Goal: Task Accomplishment & Management: Manage account settings

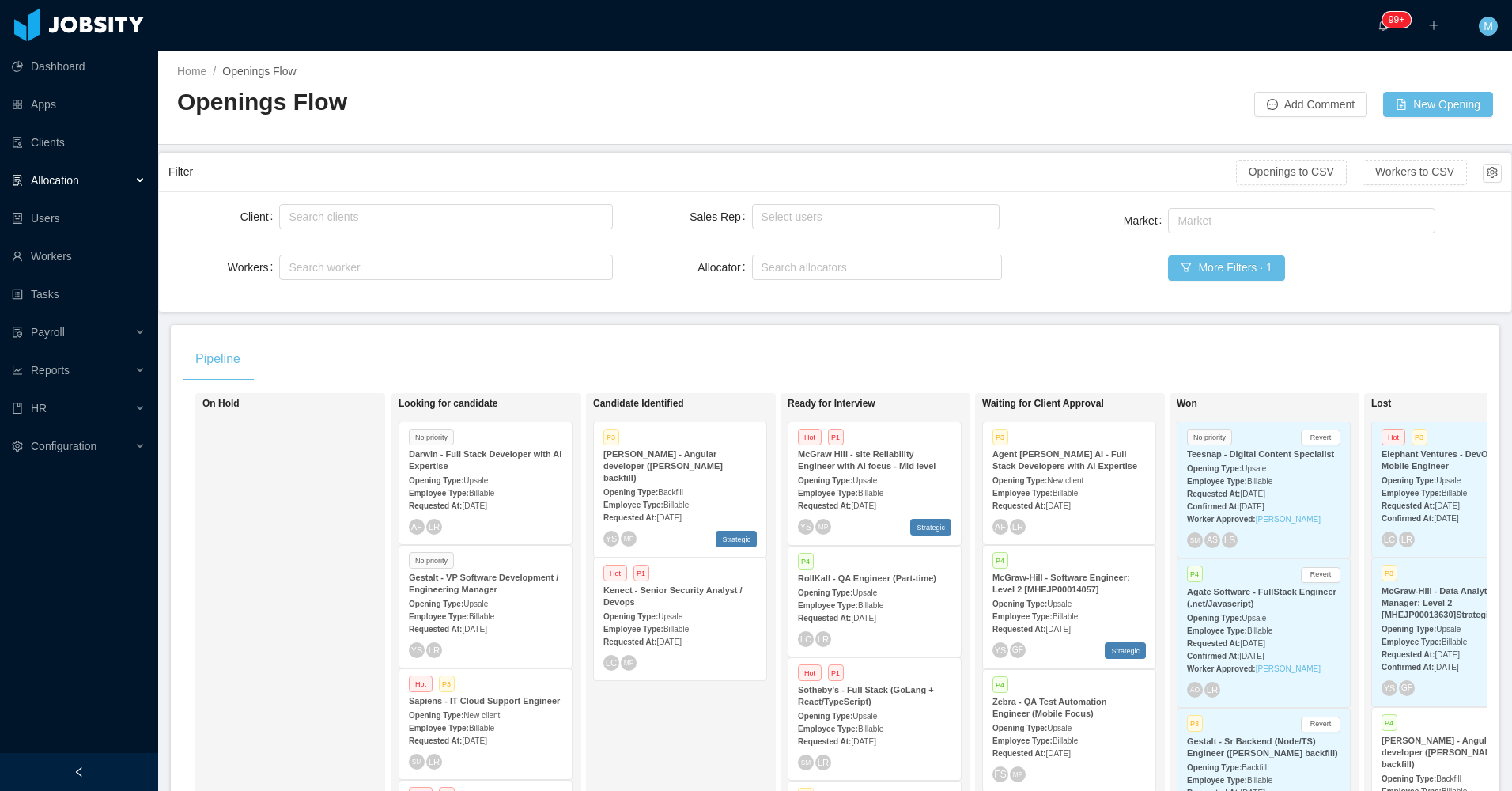
click at [329, 478] on div "On Hold" at bounding box center [313, 623] width 221 height 445
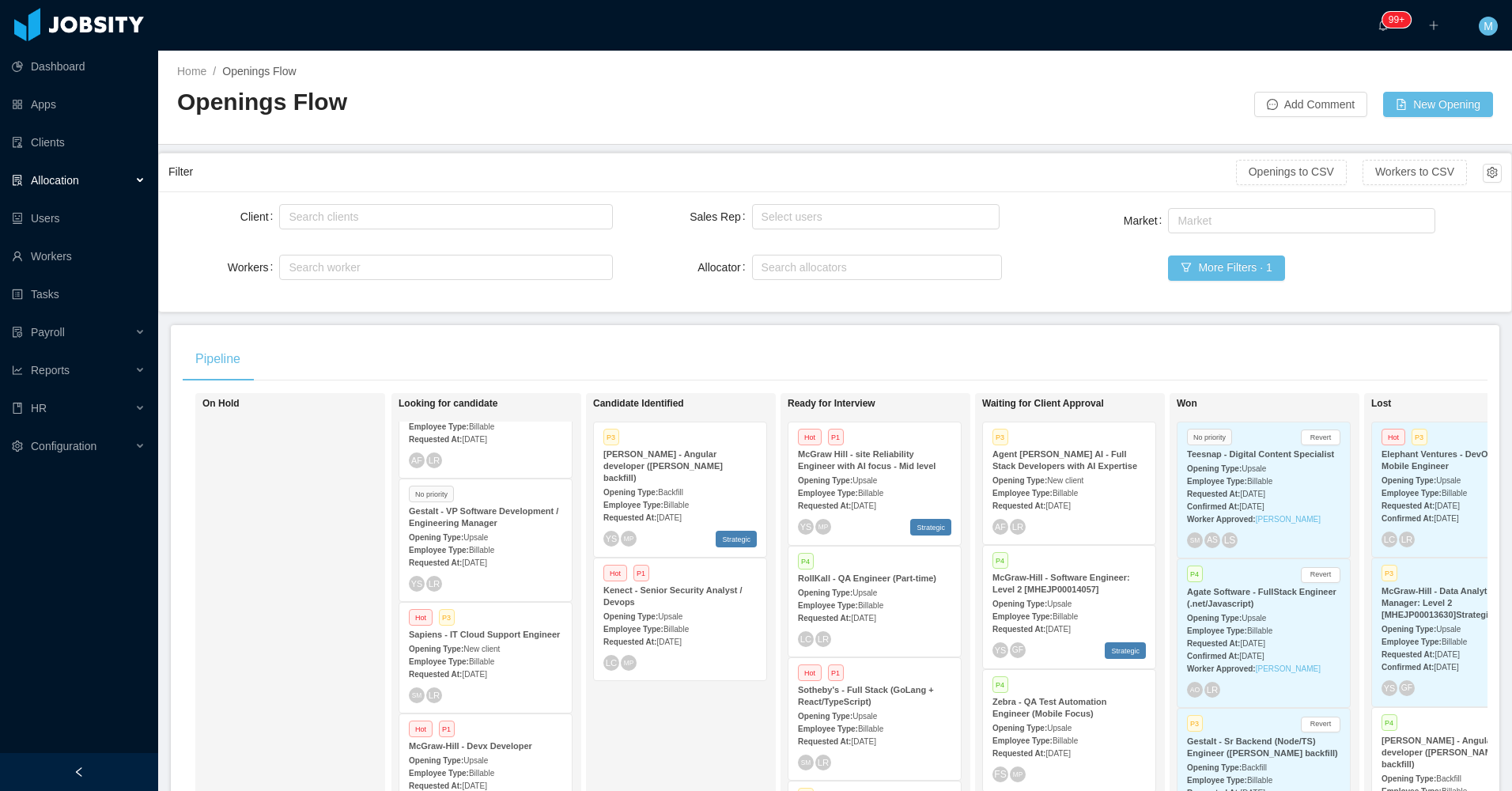
scroll to position [158, 0]
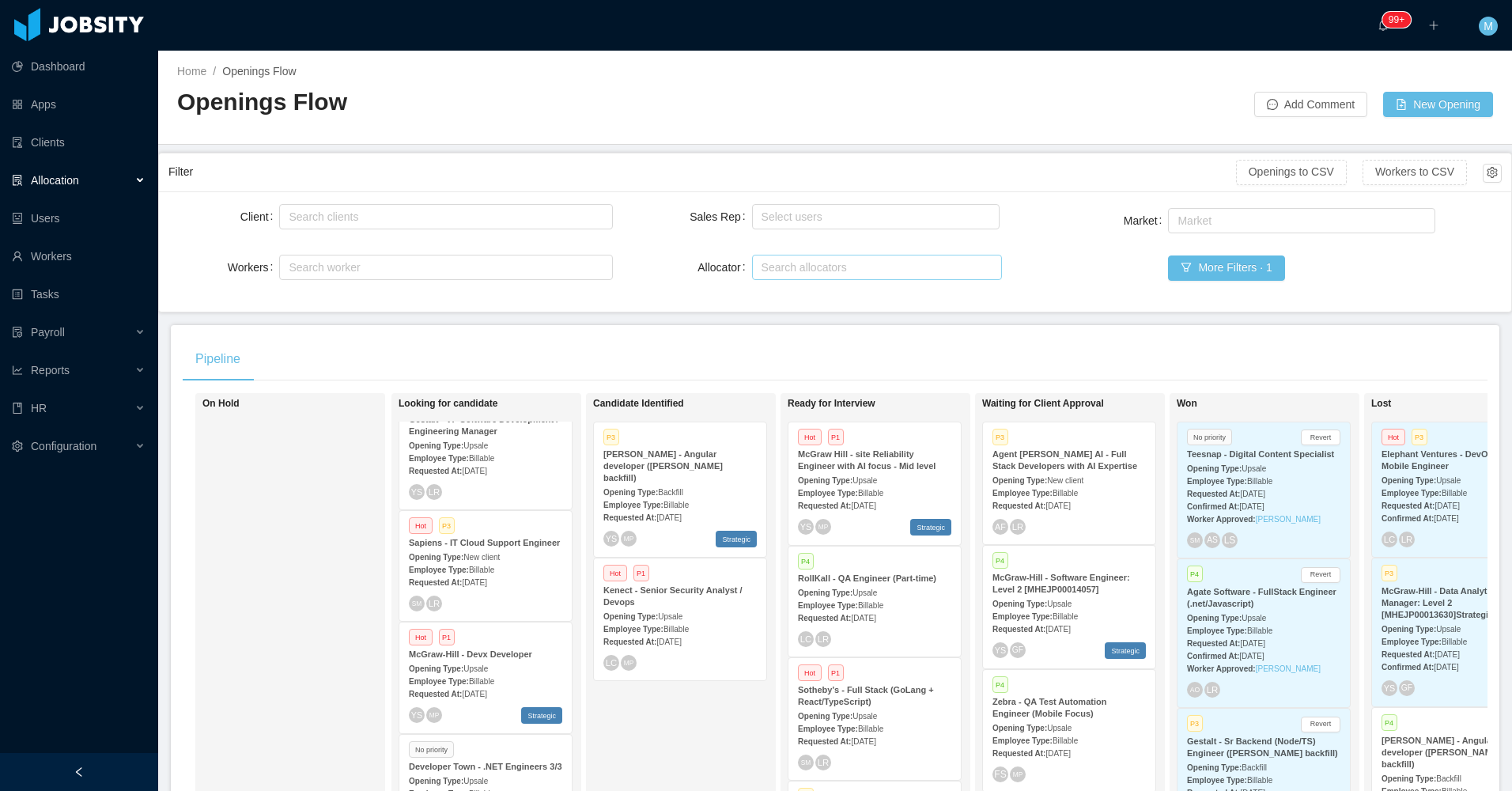
click at [772, 261] on div "Search allocators" at bounding box center [874, 268] width 224 height 16
type input "****"
click at [808, 296] on li "Merwin Ponce" at bounding box center [871, 298] width 248 height 26
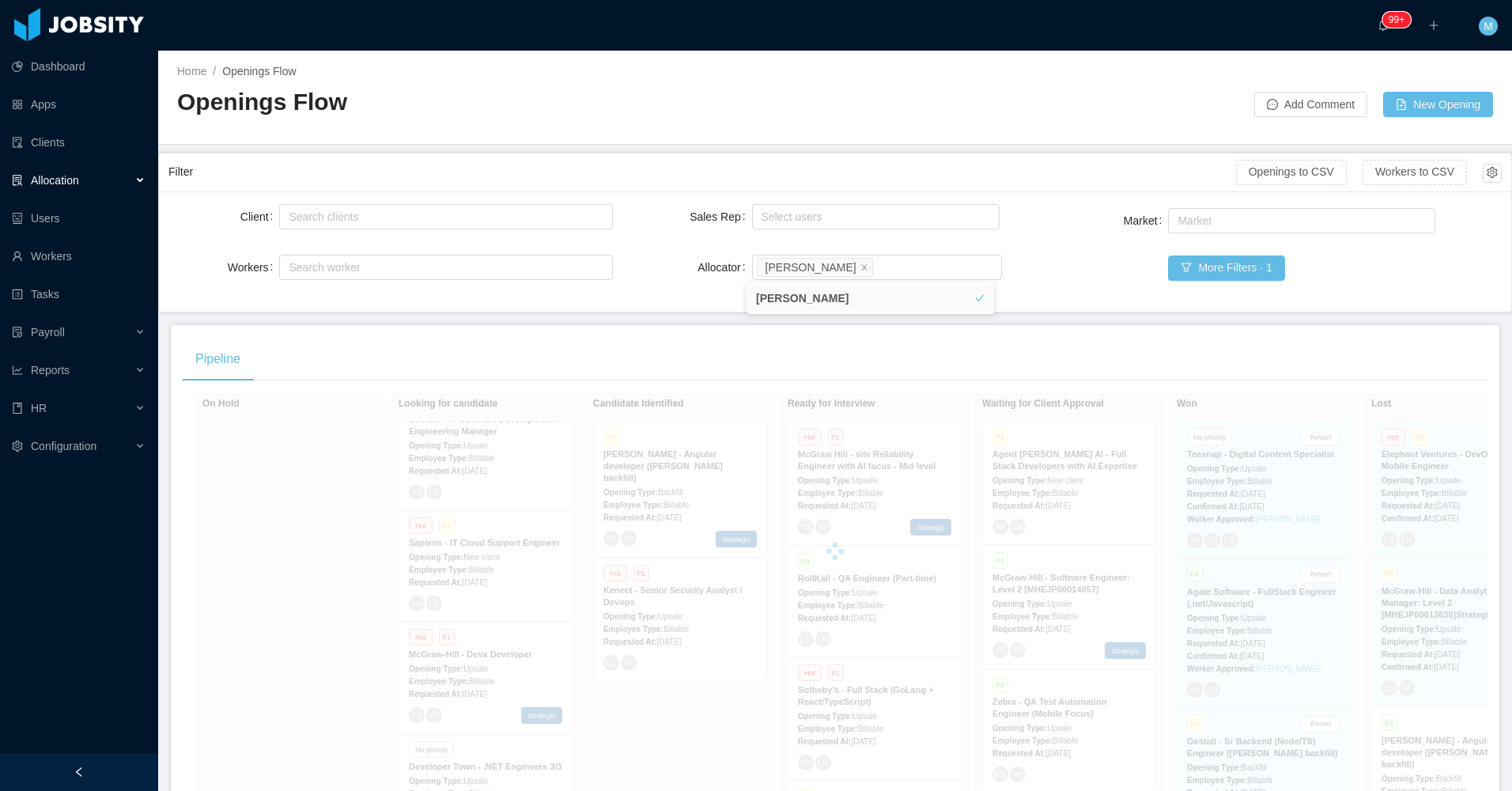
drag, startPoint x: 144, startPoint y: 755, endPoint x: 136, endPoint y: 750, distance: 9.4
click at [139, 760] on div at bounding box center [79, 771] width 158 height 38
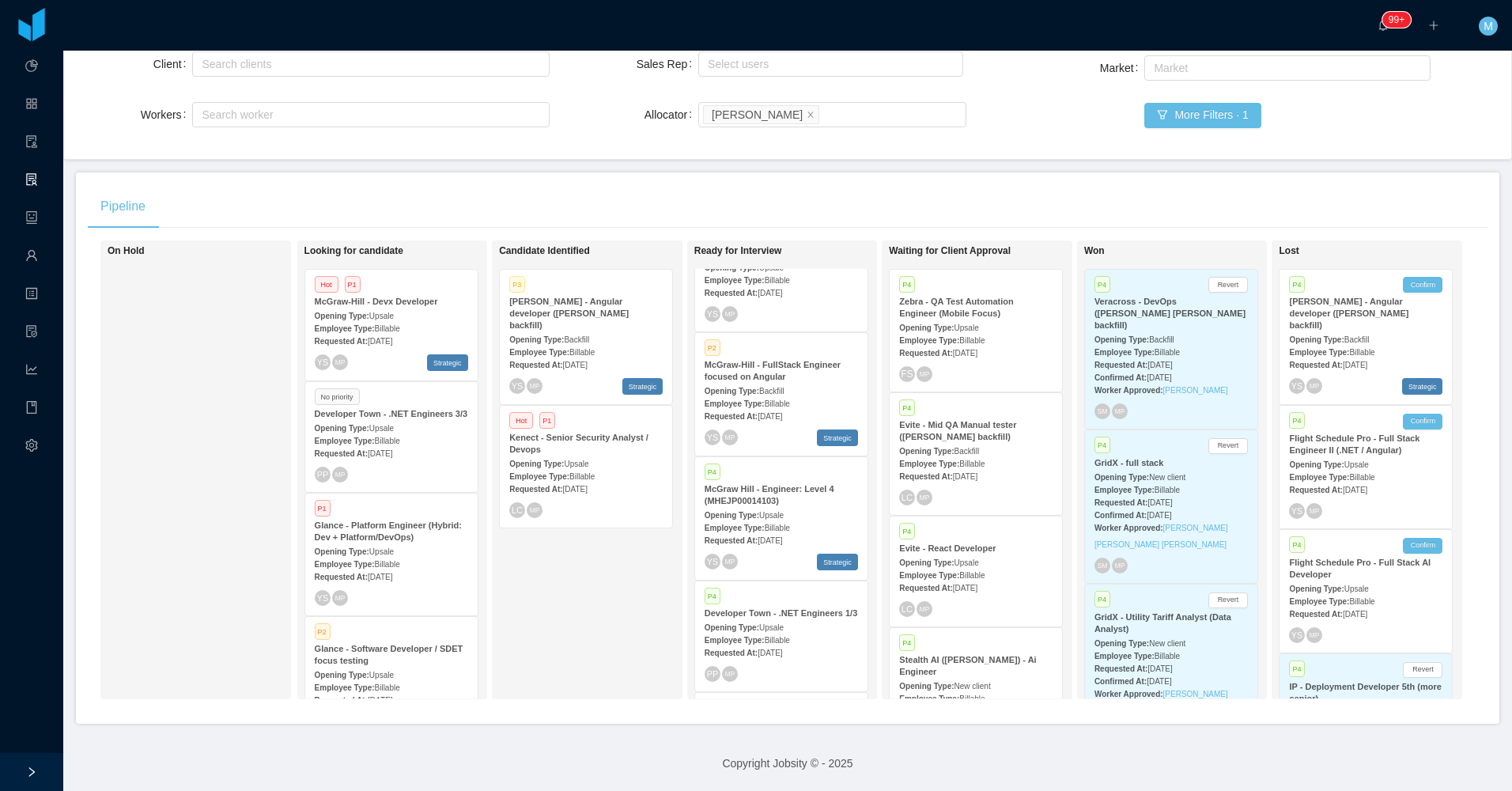
scroll to position [1424, 0]
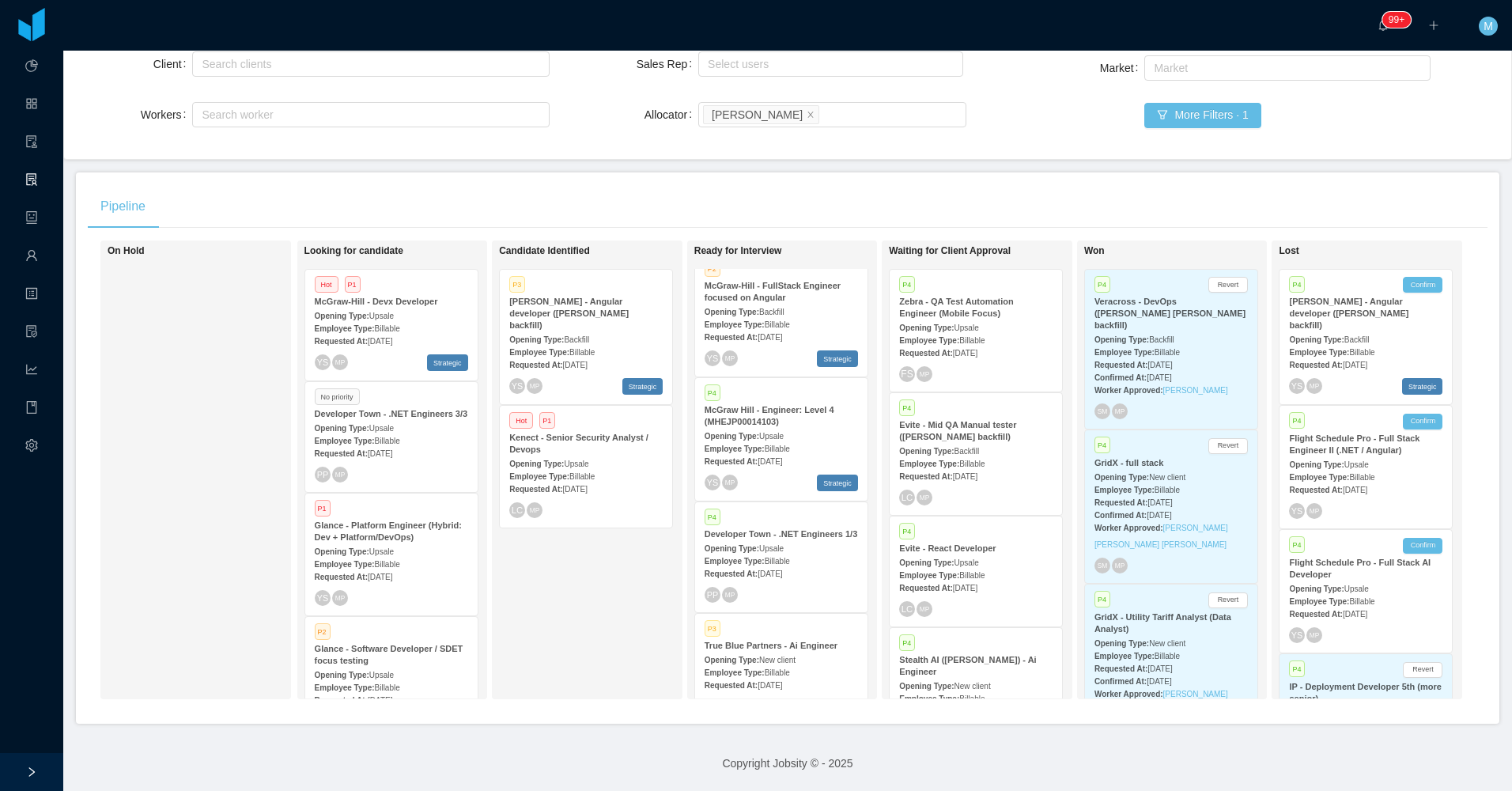
click at [785, 321] on span "Billable" at bounding box center [777, 325] width 26 height 9
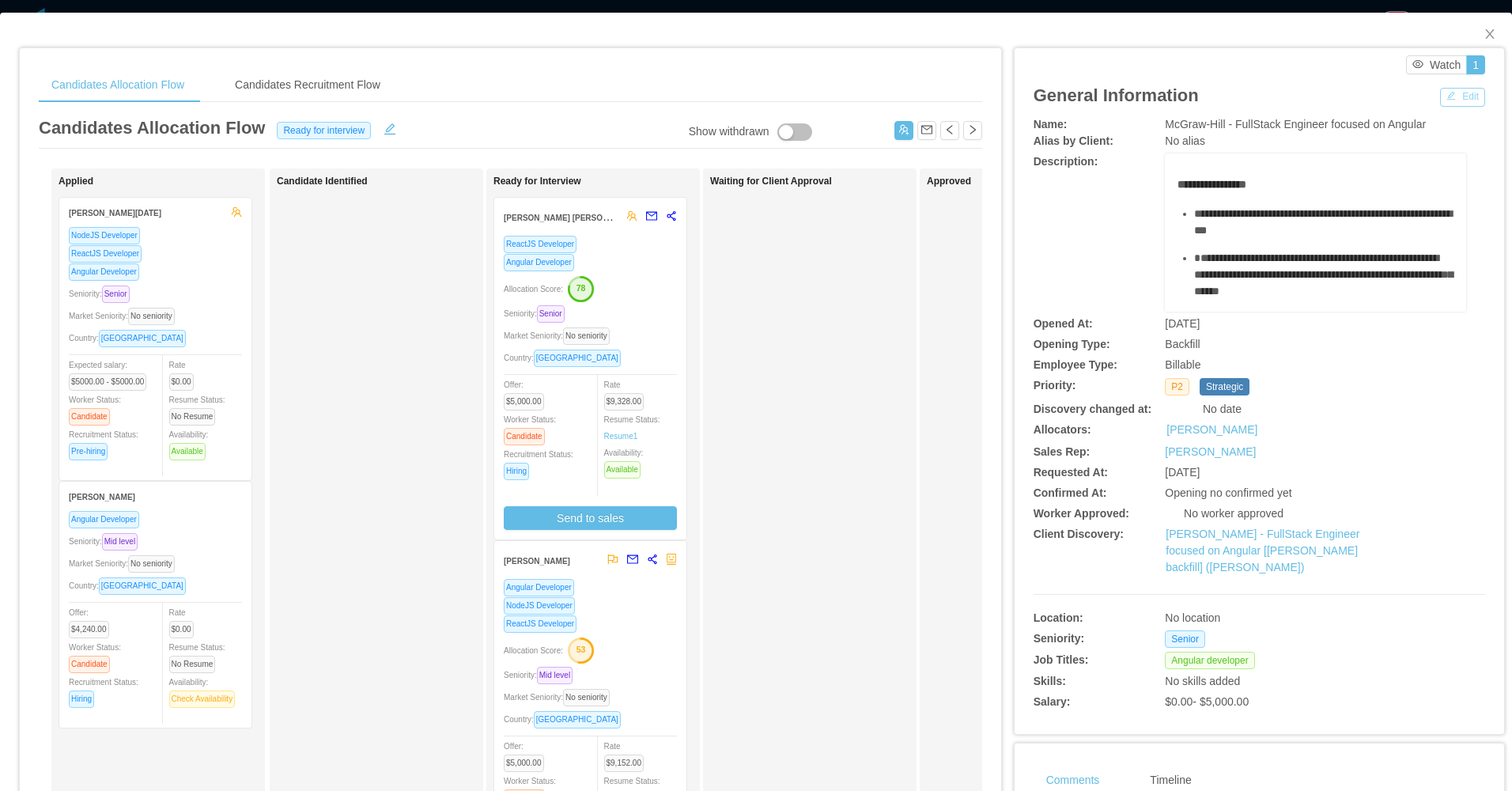
click at [1444, 94] on button "Edit" at bounding box center [1463, 96] width 45 height 19
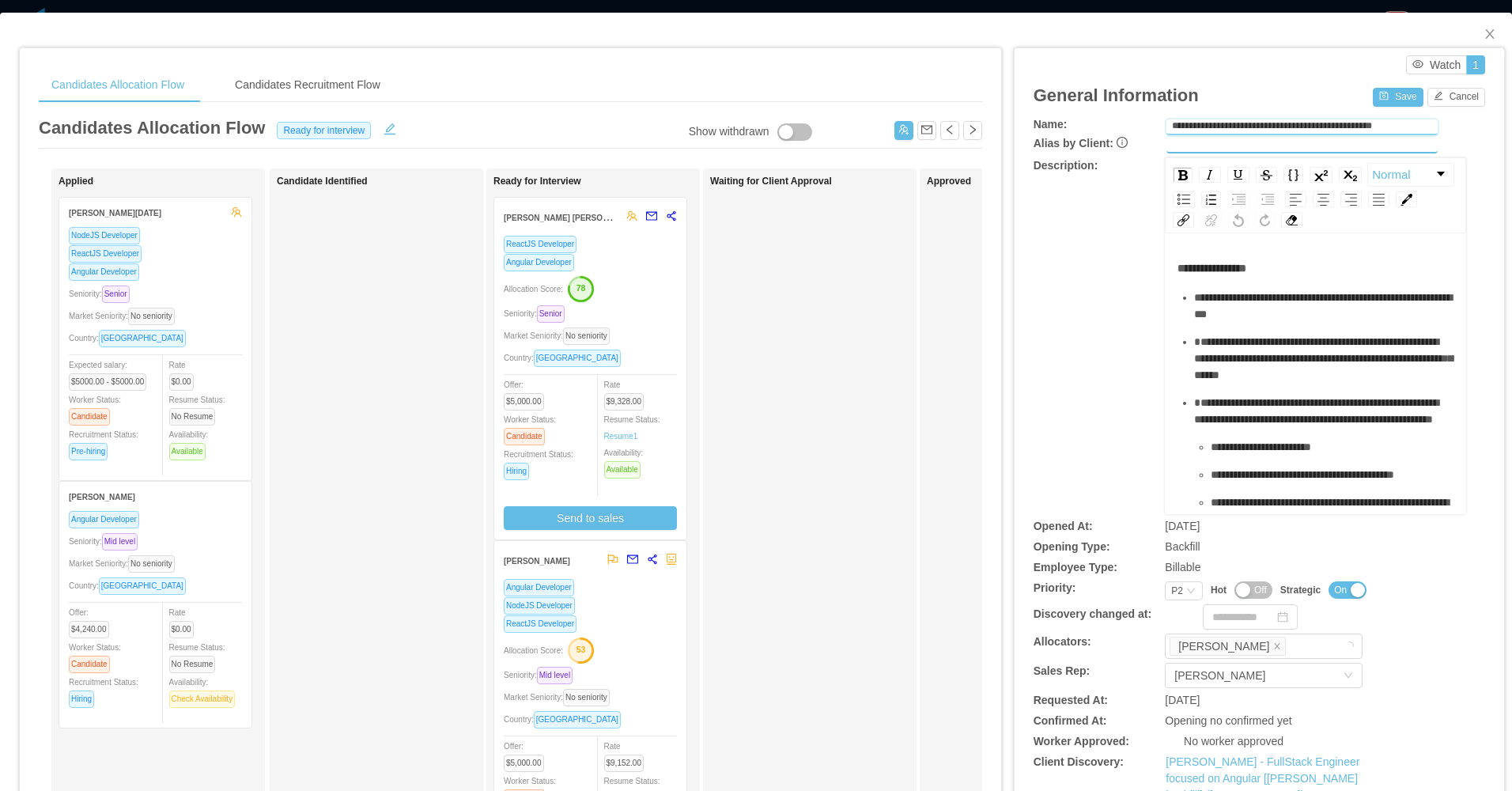
click at [1393, 130] on input "**********" at bounding box center [1302, 127] width 272 height 16
type input "**********"
drag, startPoint x: 1385, startPoint y: 93, endPoint x: 1371, endPoint y: 100, distance: 15.7
click at [1373, 100] on button "Save" at bounding box center [1398, 96] width 50 height 19
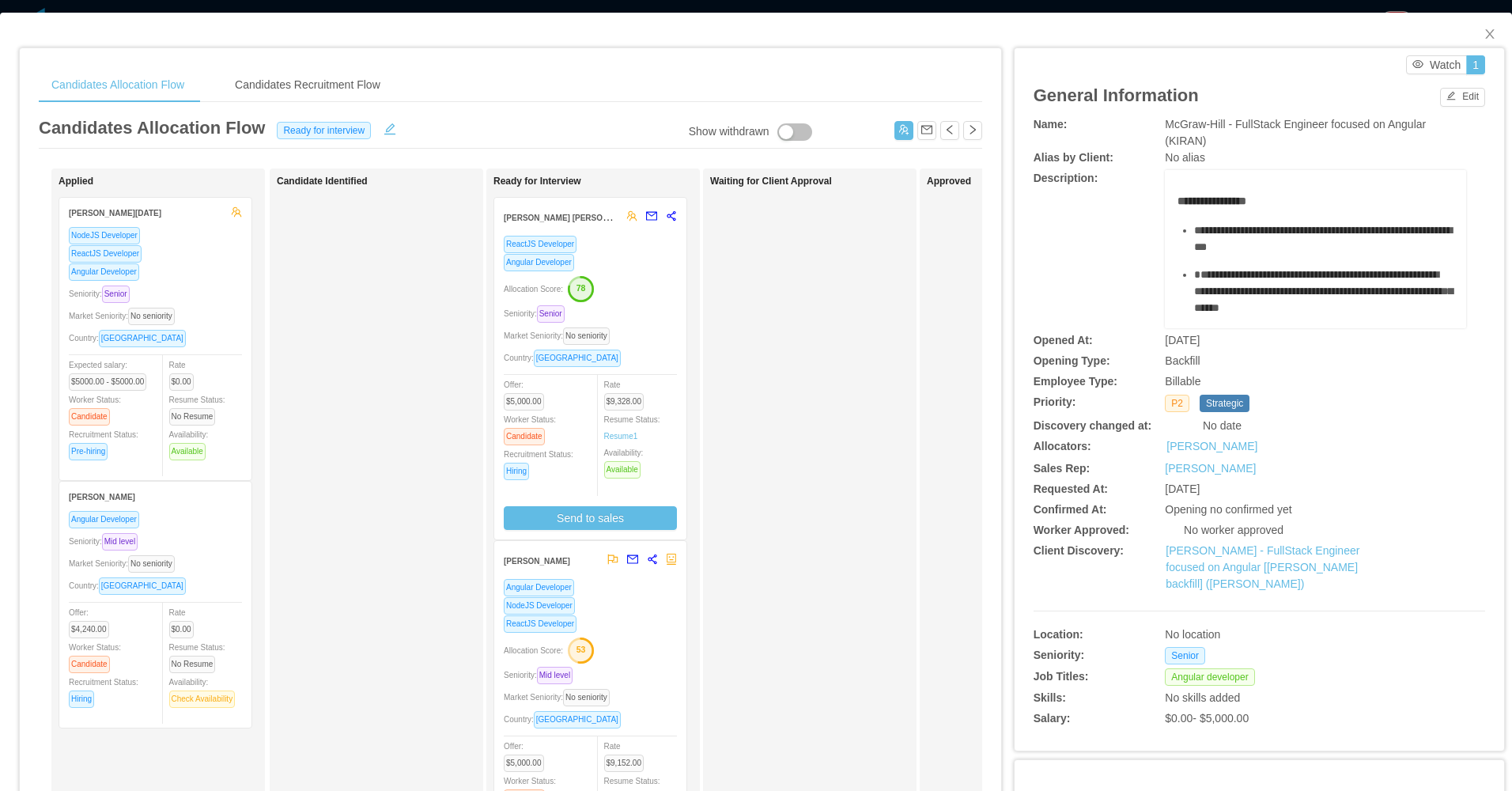
click at [857, 475] on div "Waiting for Client Approval" at bounding box center [820, 563] width 221 height 776
drag, startPoint x: 1479, startPoint y: 29, endPoint x: 1374, endPoint y: 92, distance: 122.4
click at [1483, 33] on icon "icon: close" at bounding box center [1489, 33] width 13 height 13
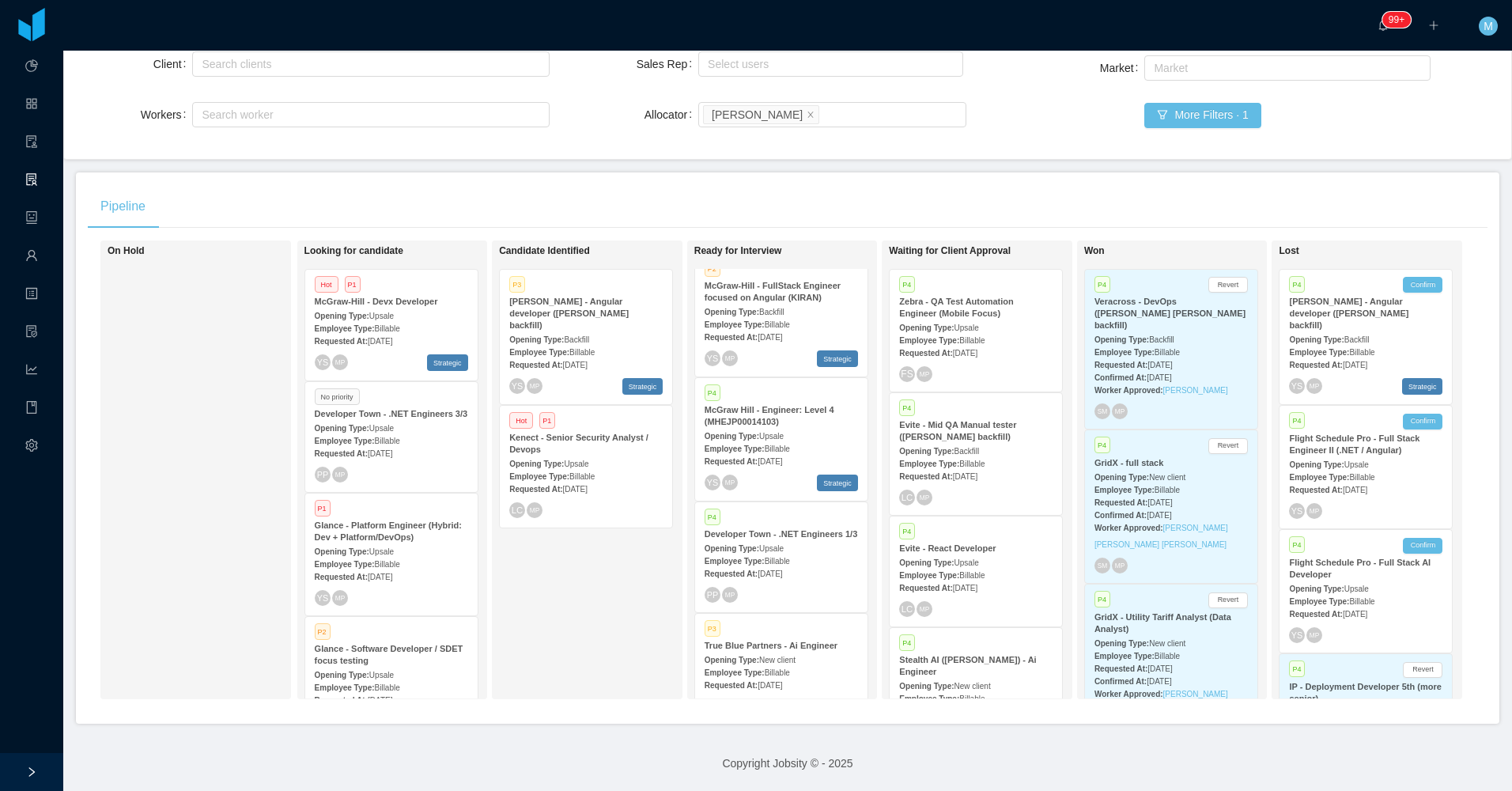
scroll to position [468, 0]
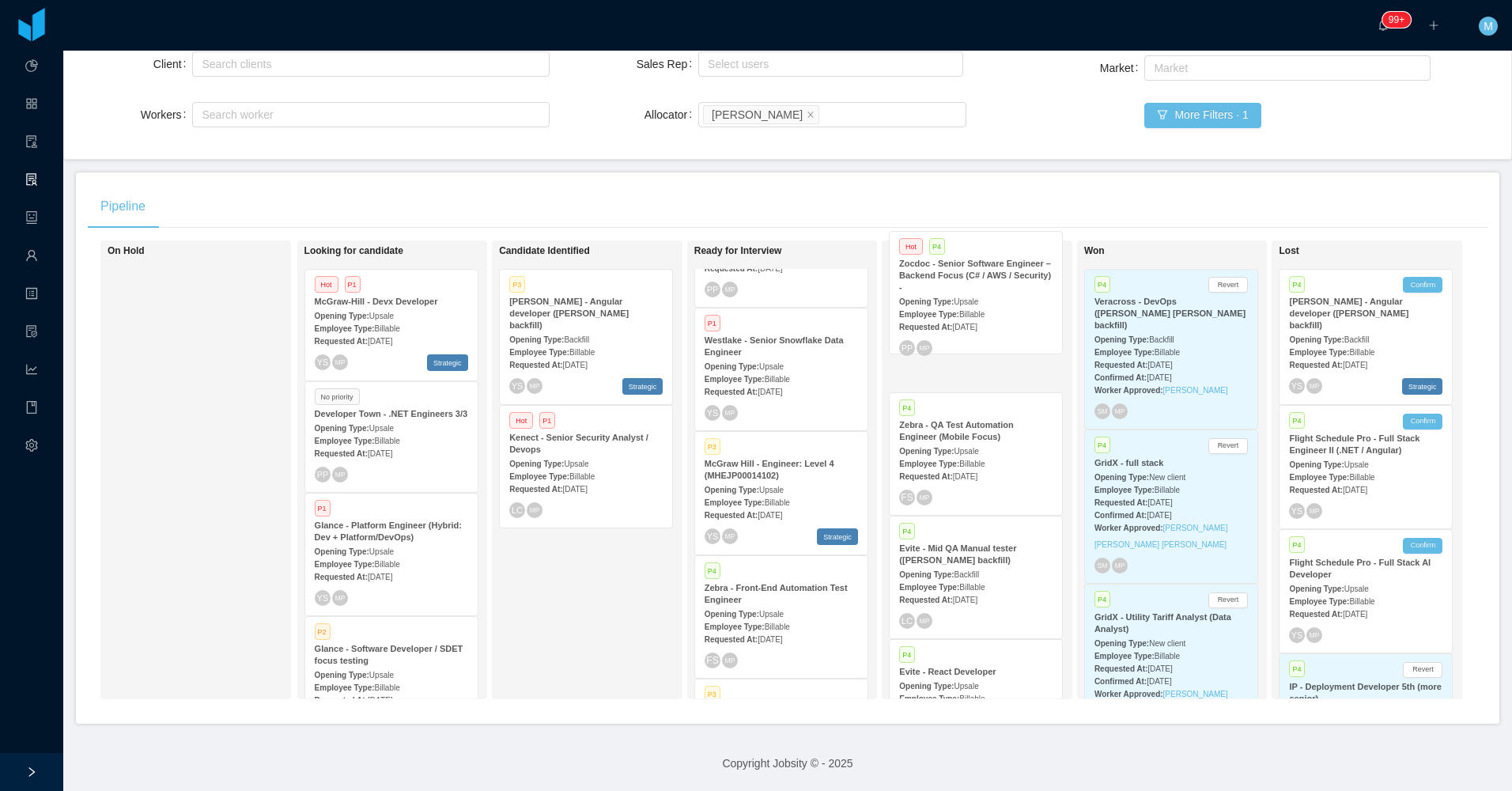
drag, startPoint x: 857, startPoint y: 465, endPoint x: 974, endPoint y: 336, distance: 174.2
click at [974, 336] on div "On Hold Looking for candidate Hot P1 McGraw-Hill - Devx Developer Opening Type:…" at bounding box center [787, 475] width 1400 height 471
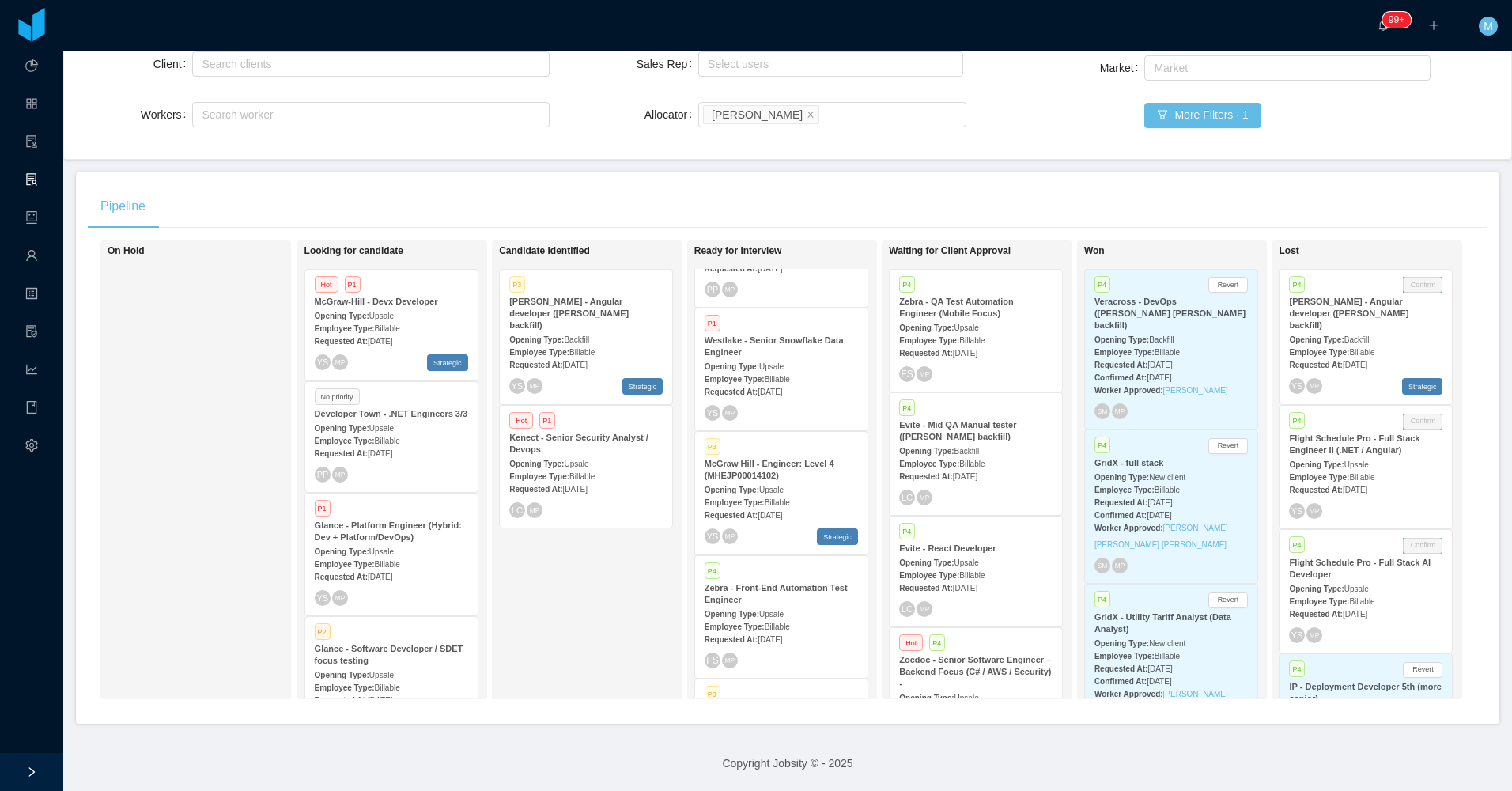
click at [1003, 655] on strong "Zocdoc - Senior Software Engineer – Backend Focus (C# / AWS / Security) -" at bounding box center [975, 672] width 151 height 33
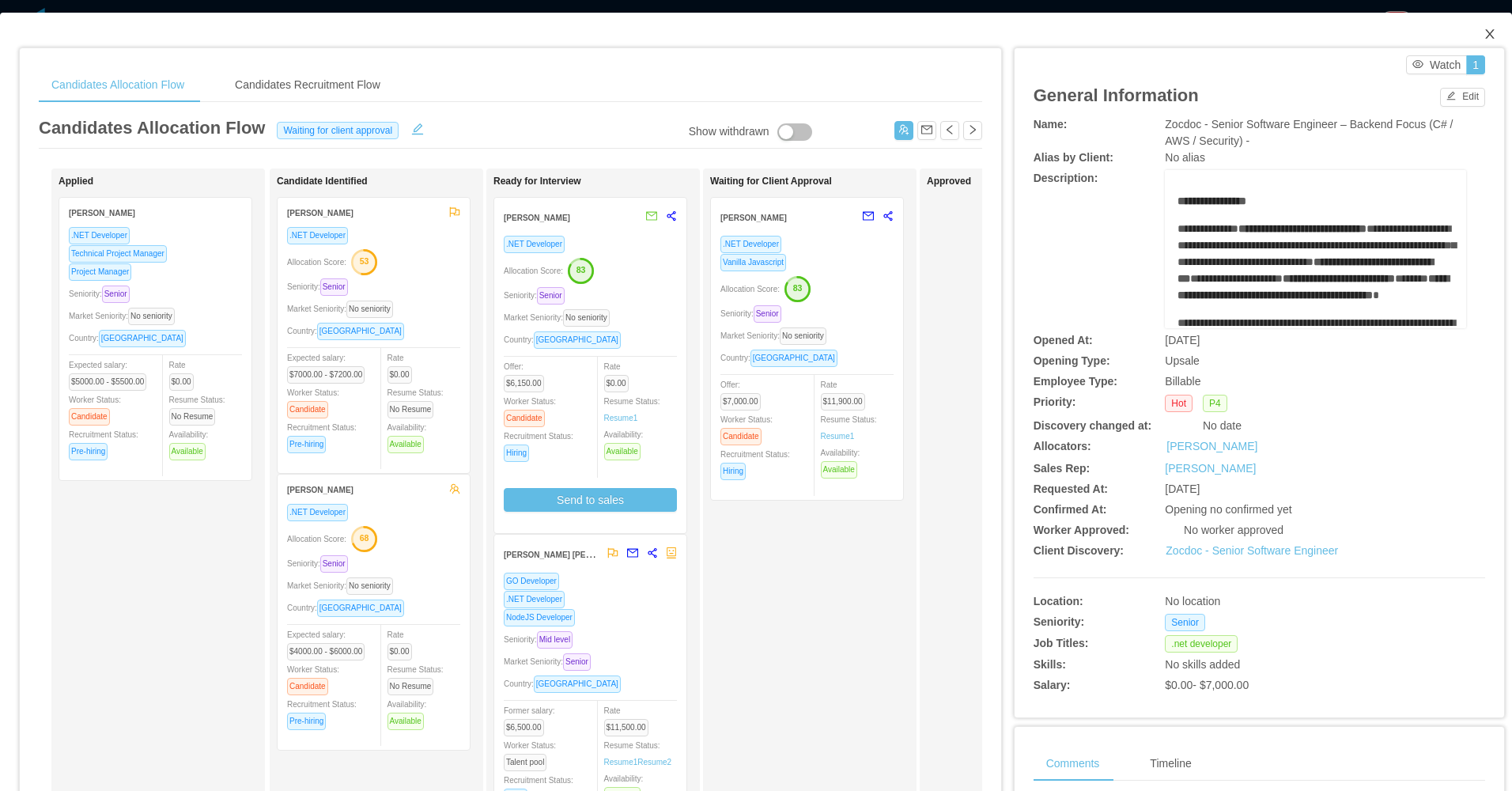
click at [1485, 33] on icon "icon: close" at bounding box center [1489, 34] width 9 height 10
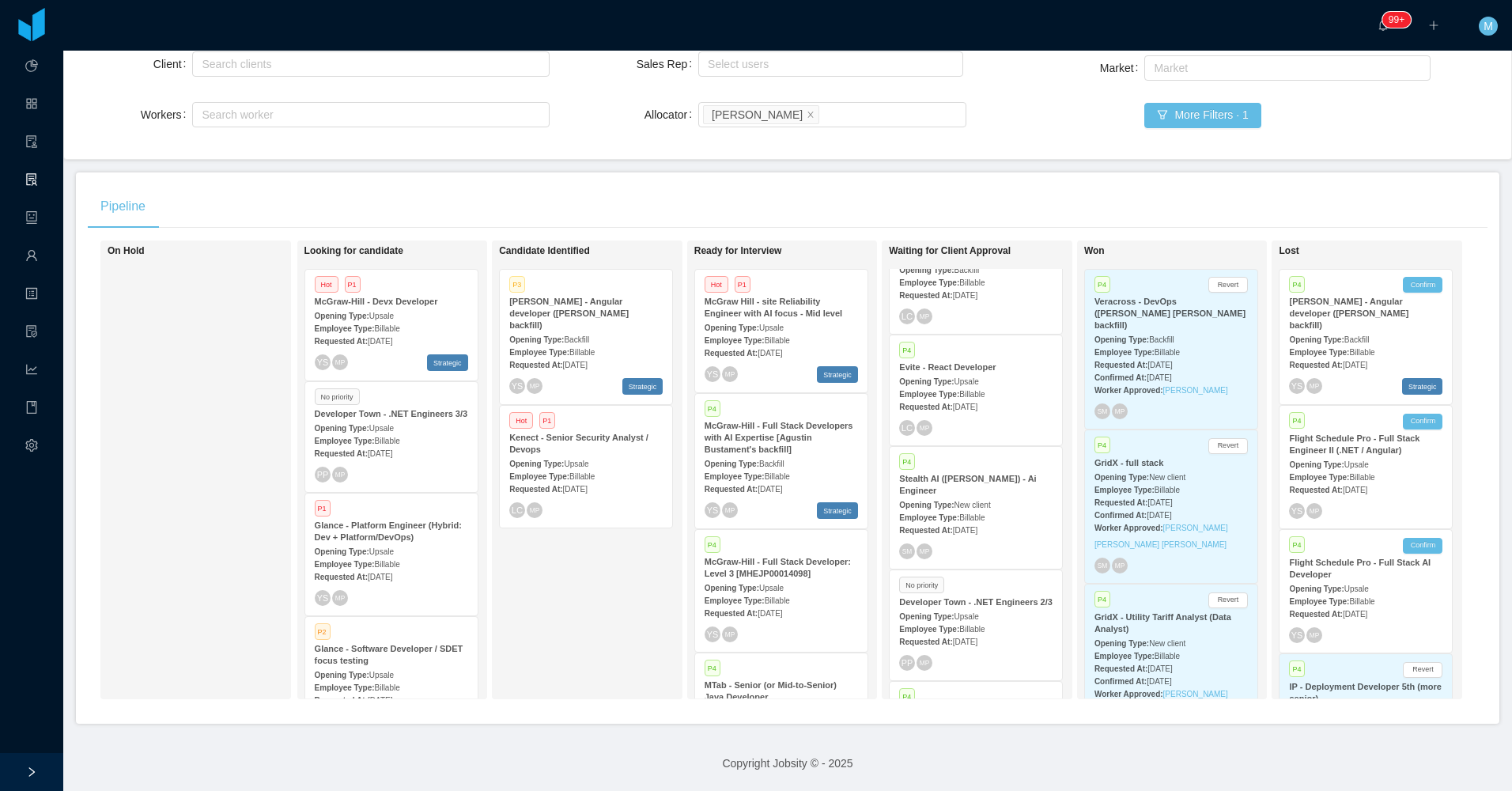
scroll to position [164, 0]
click at [573, 546] on div "Candidate Identified P3 McGraw-Hill - Angular developer (Delcio Polanco backfil…" at bounding box center [609, 470] width 221 height 445
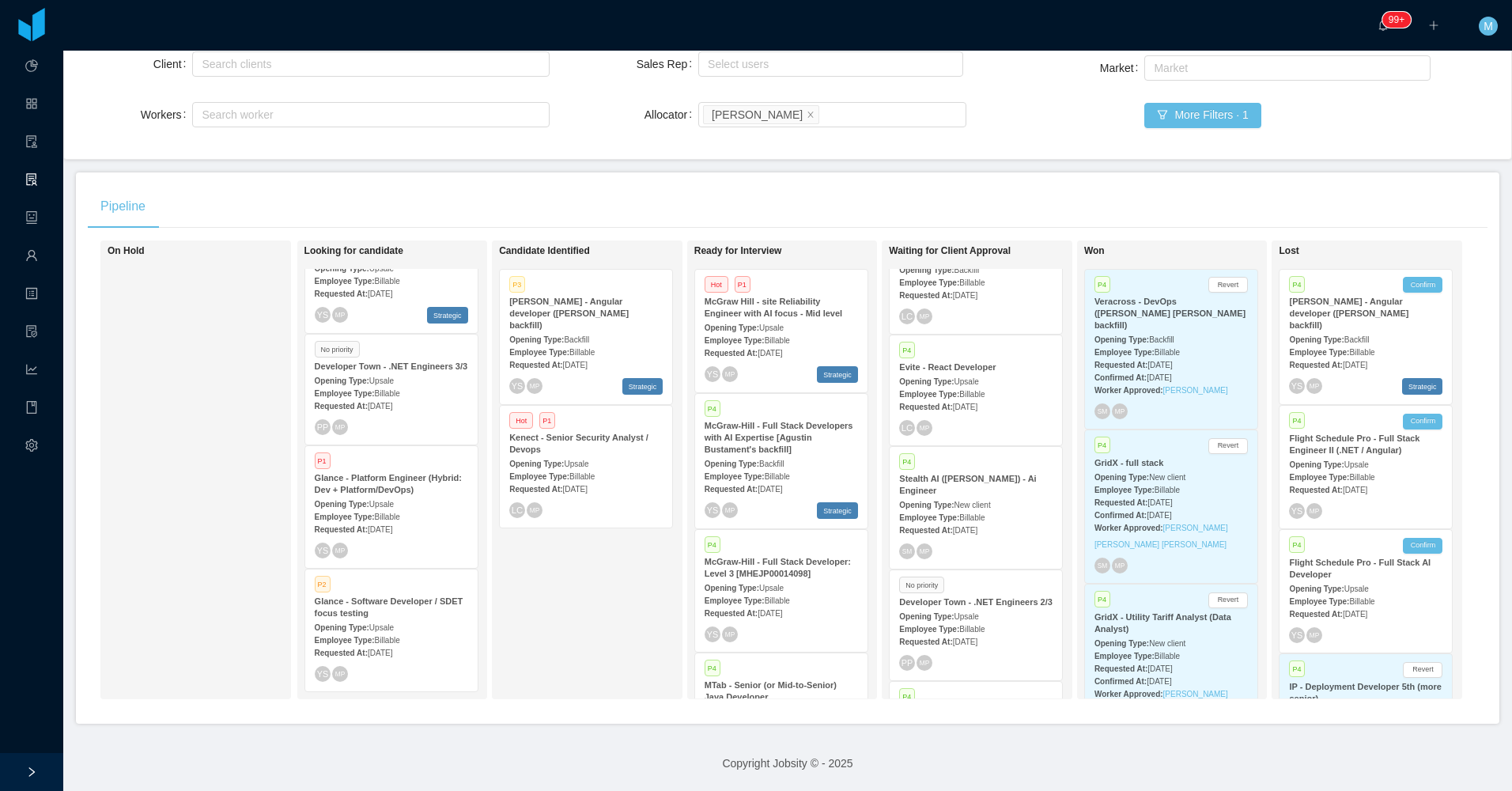
scroll to position [0, 0]
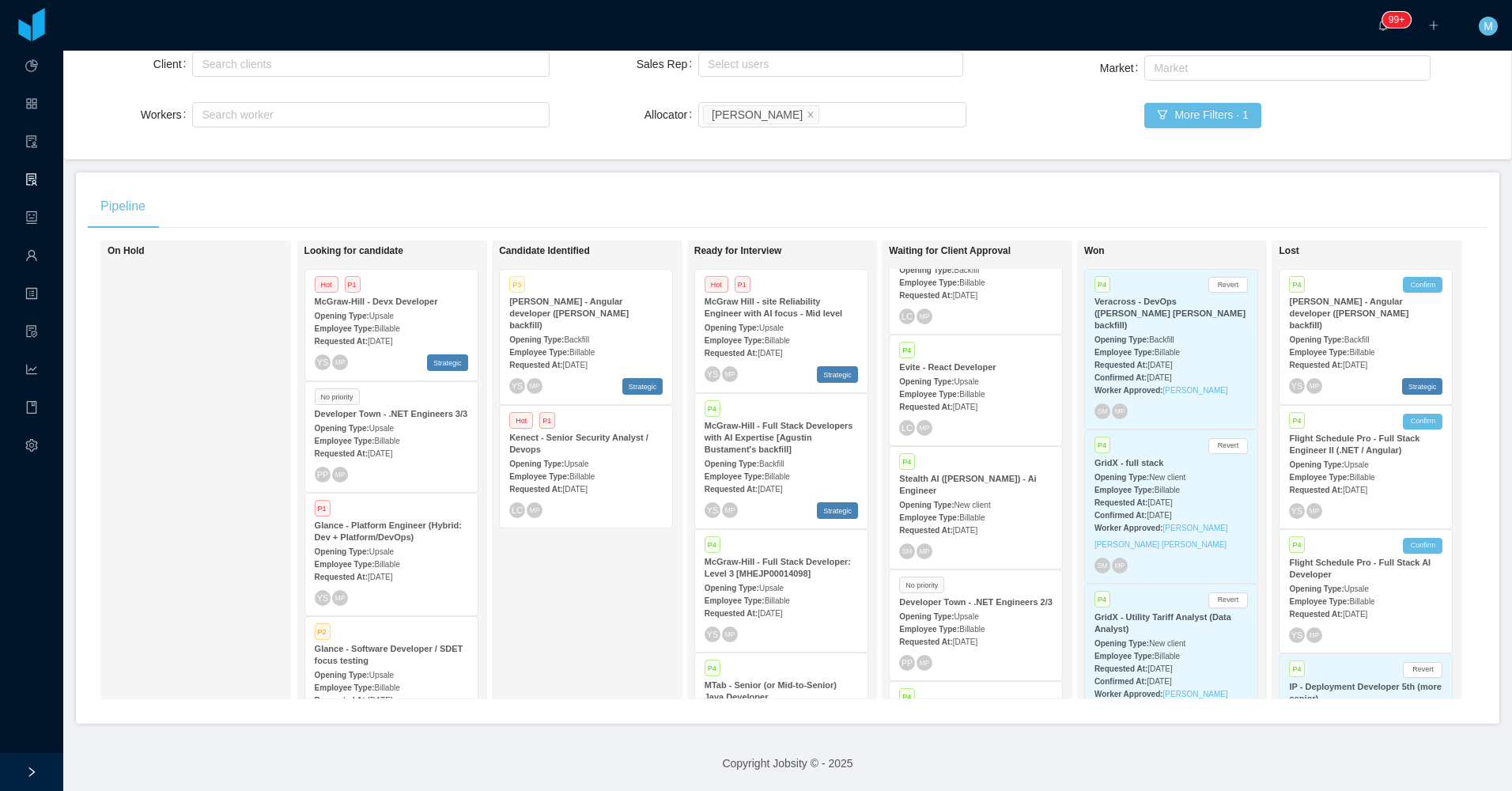
click at [590, 603] on div "Candidate Identified P3 McGraw-Hill - Angular developer (Delcio Polanco backfil…" at bounding box center [609, 470] width 221 height 445
click at [568, 348] on strong "Employee Type:" at bounding box center [539, 352] width 60 height 9
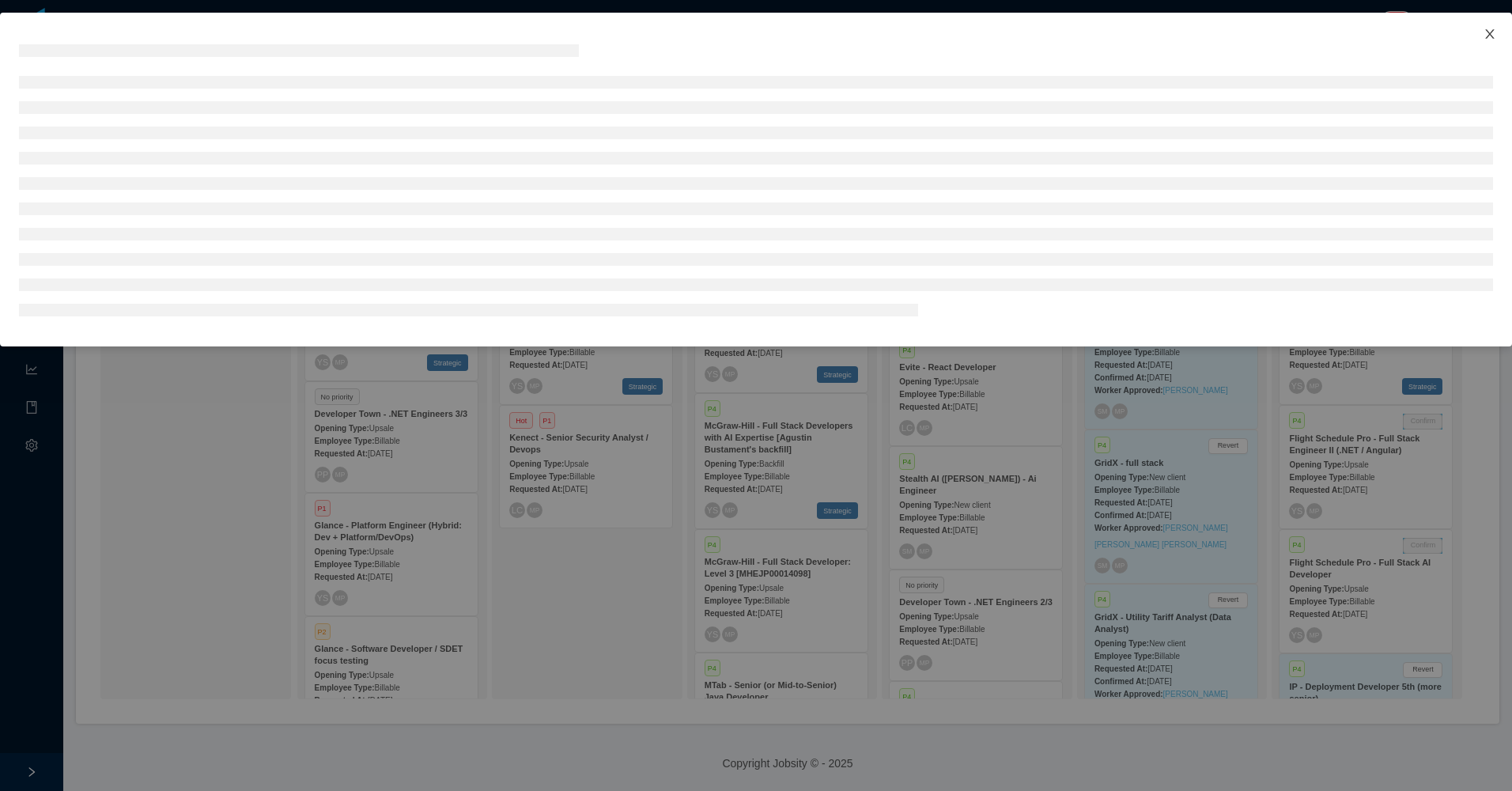
click at [1487, 35] on icon "icon: close" at bounding box center [1489, 33] width 13 height 13
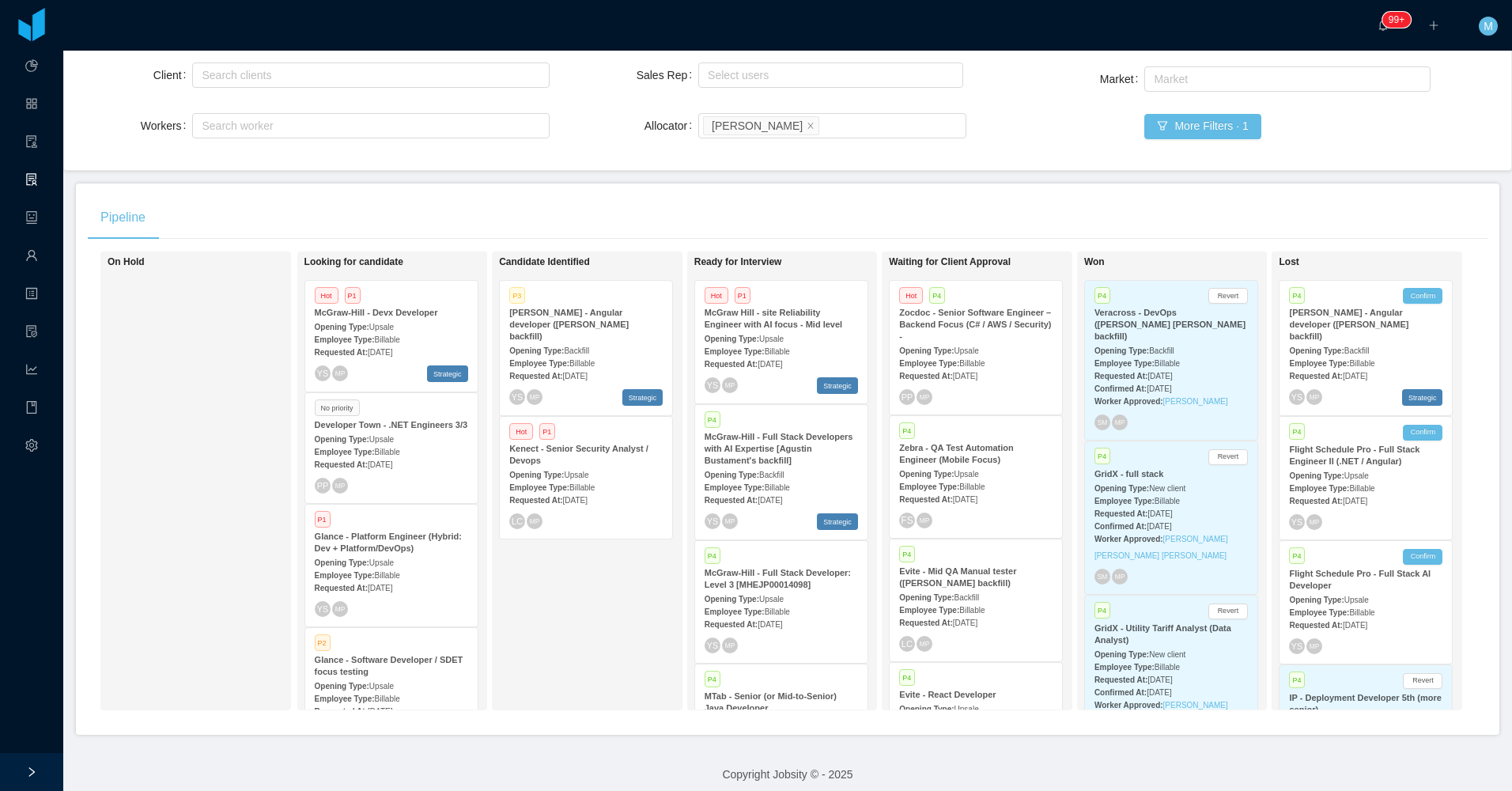
scroll to position [164, 0]
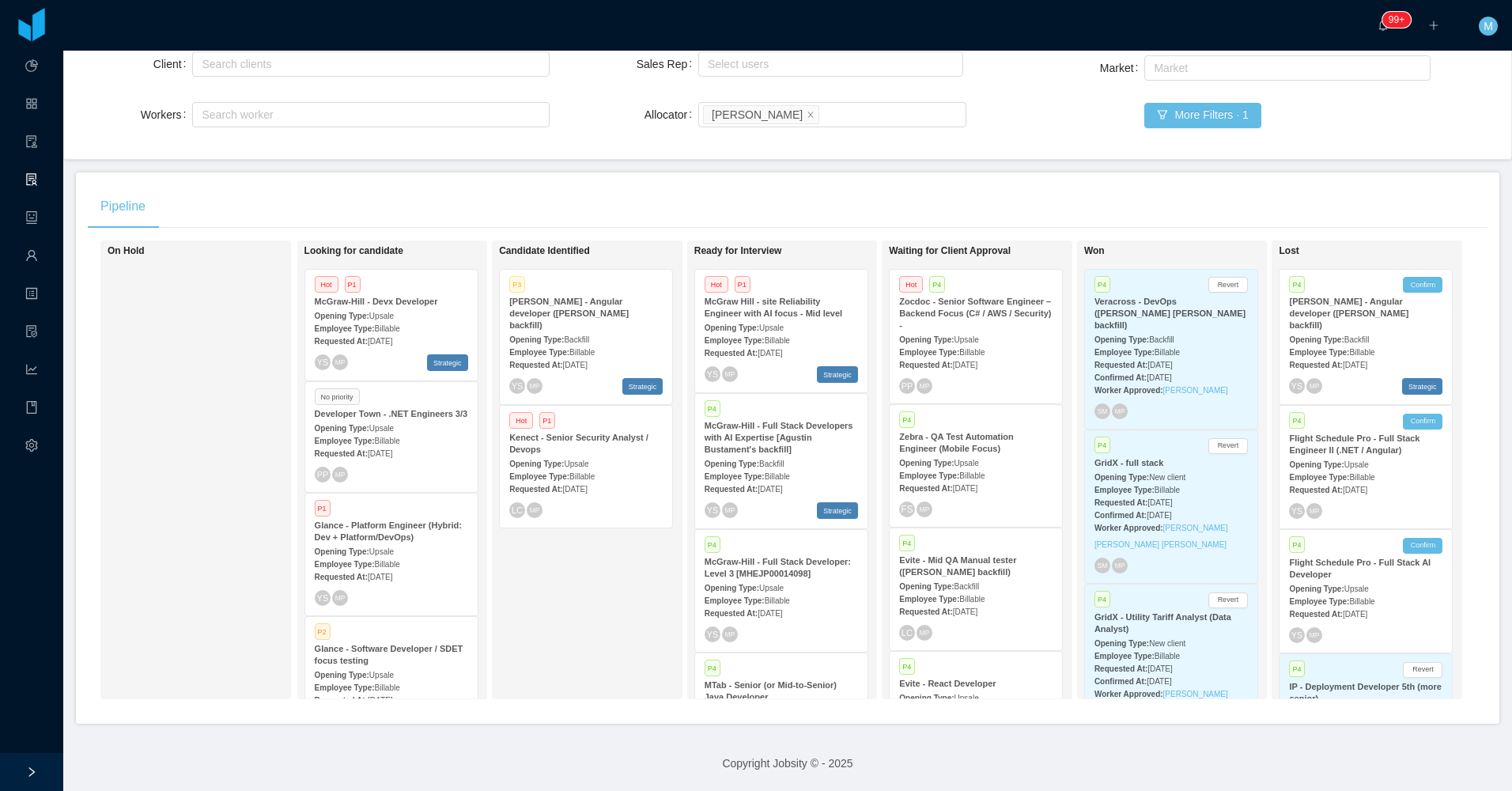
click at [983, 343] on div "Employee Type: Billable" at bounding box center [976, 351] width 153 height 17
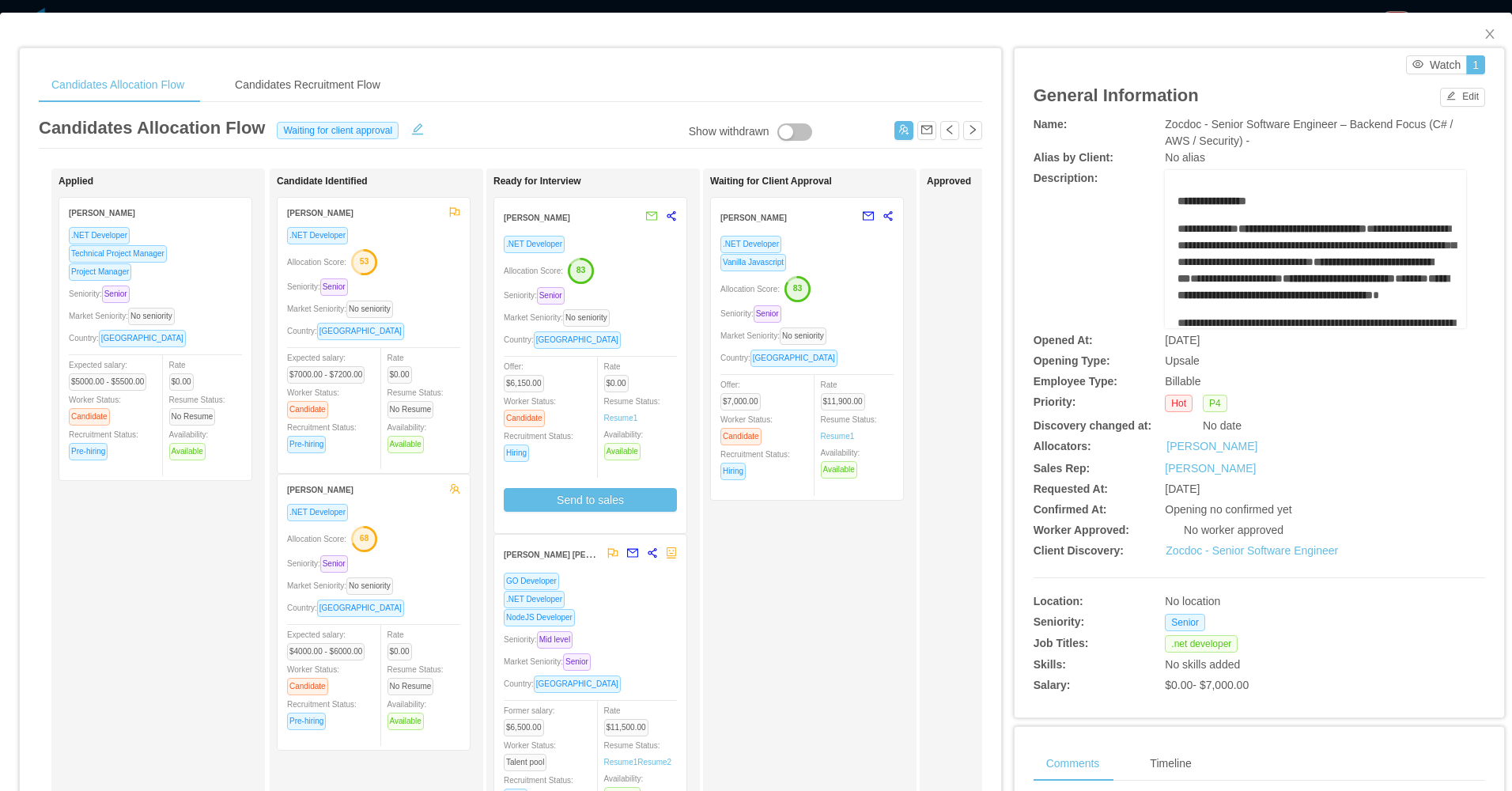
click at [838, 329] on div "Market Seniority: No seniority" at bounding box center [807, 335] width 173 height 18
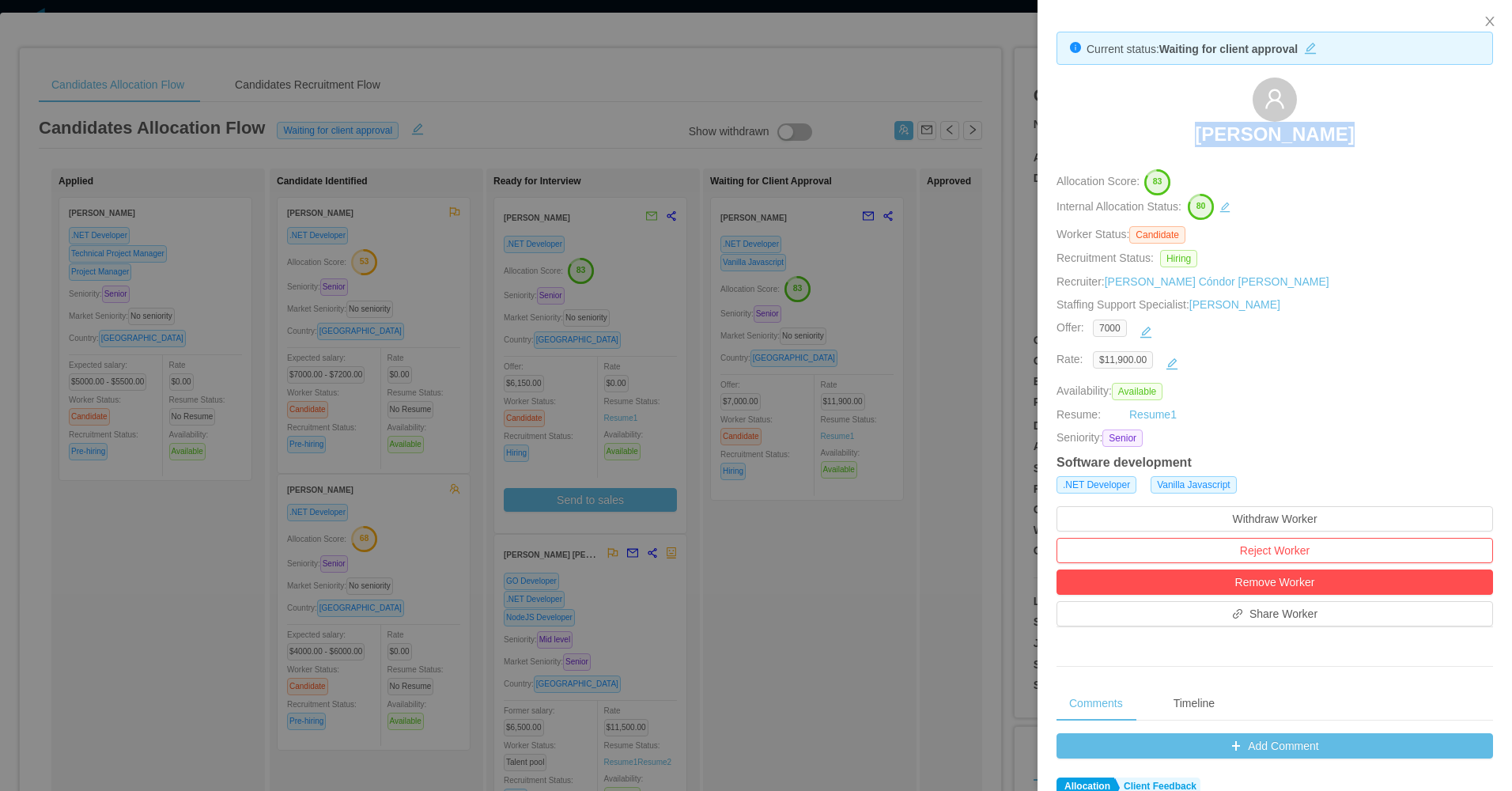
drag, startPoint x: 1179, startPoint y: 135, endPoint x: 1326, endPoint y: 134, distance: 147.0
click at [1326, 134] on div "Felipe Tofoli" at bounding box center [1275, 117] width 437 height 79
copy h3 "Felipe Tofoli"
click at [761, 370] on div at bounding box center [756, 396] width 1512 height 791
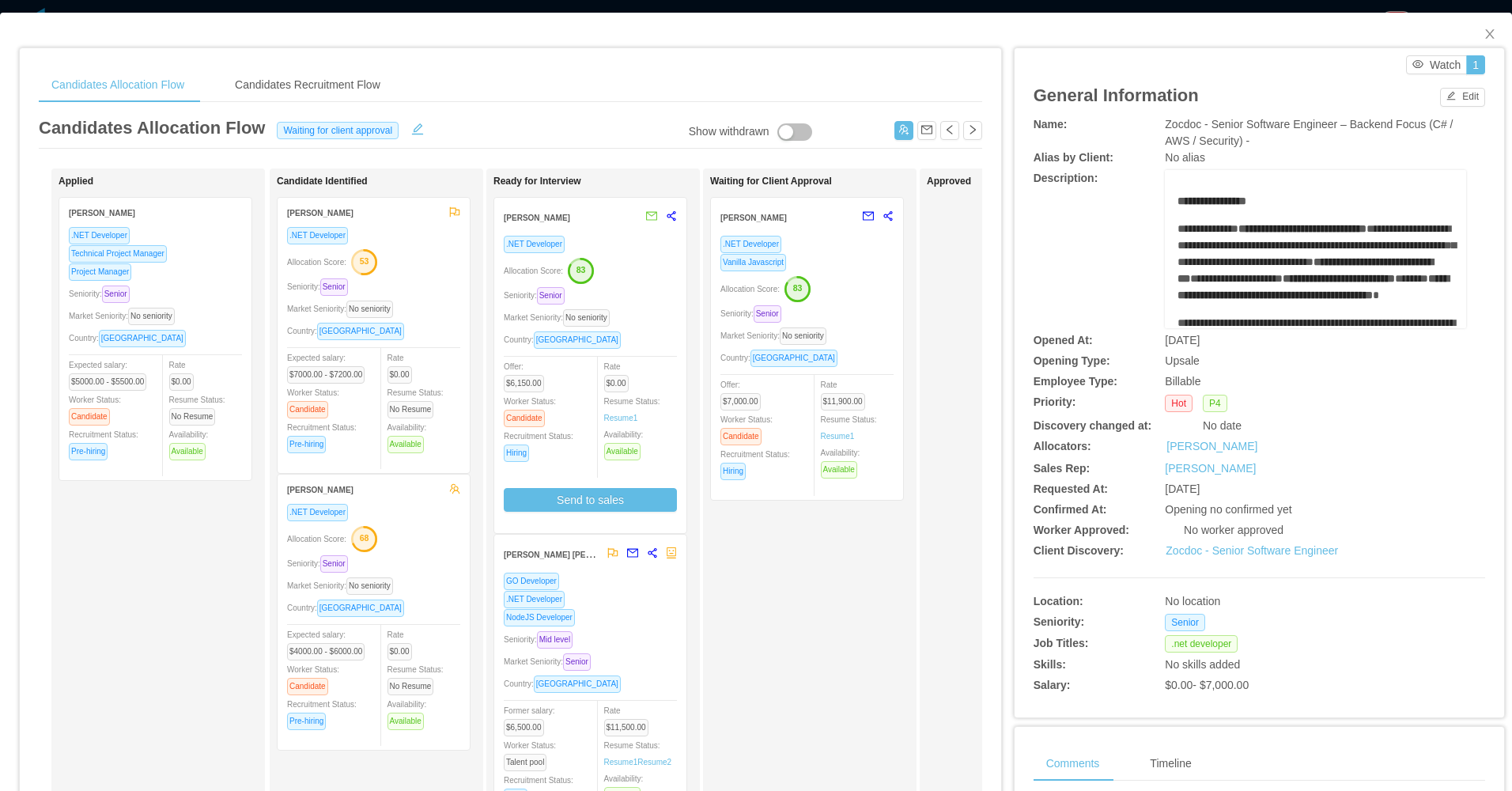
click at [646, 352] on div ".NET Developer Allocation Score: 83 Seniority: Senior Market Seniority: No seni…" at bounding box center [590, 379] width 173 height 288
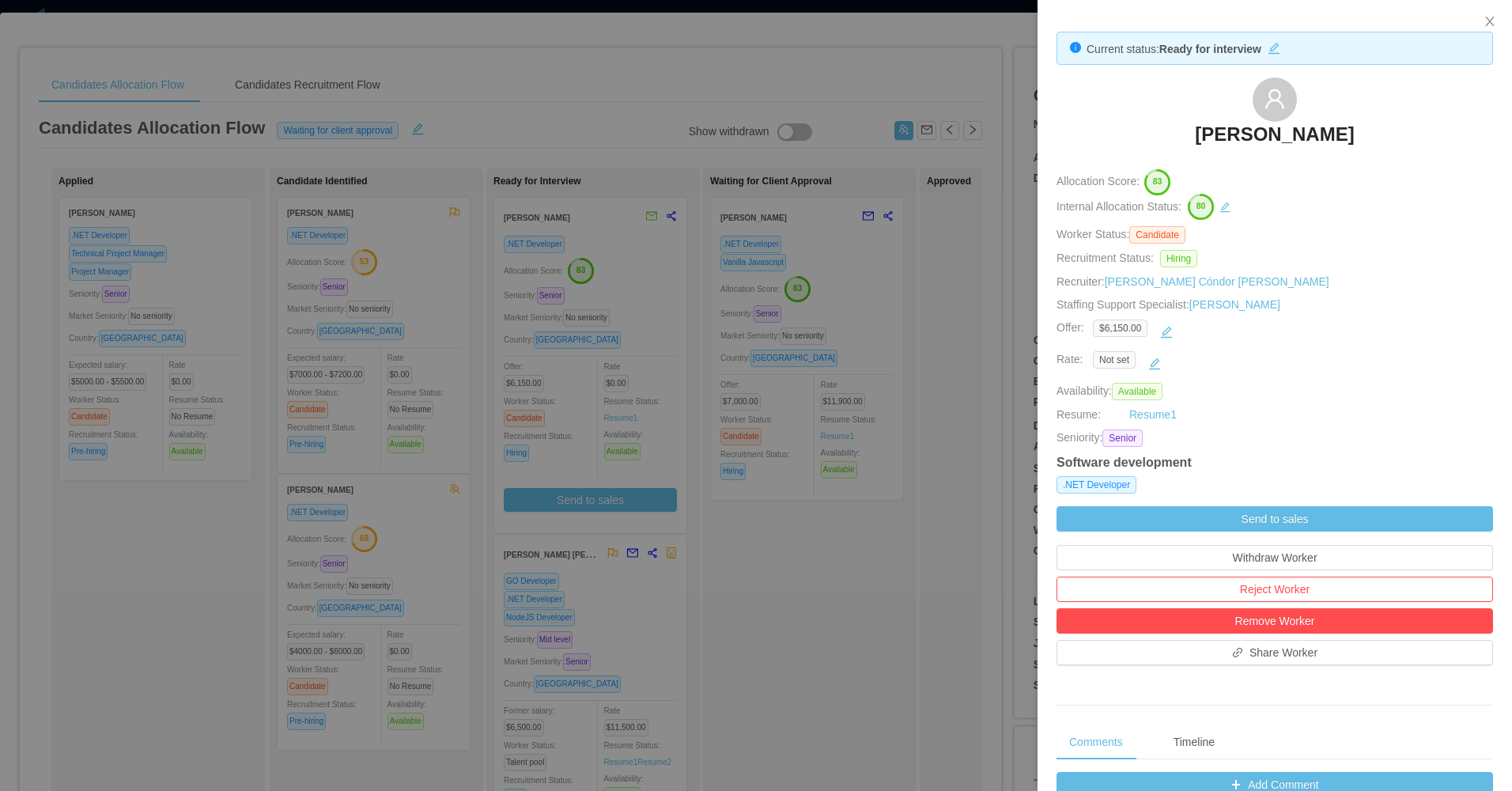
drag, startPoint x: 1176, startPoint y: 121, endPoint x: 1363, endPoint y: 120, distance: 187.0
click at [1363, 120] on div "Roy Rojas Valdez" at bounding box center [1275, 117] width 437 height 79
copy h3 "Roy Rojas Valdez"
drag, startPoint x: 774, startPoint y: 373, endPoint x: 668, endPoint y: 482, distance: 152.0
click at [774, 373] on div at bounding box center [756, 396] width 1512 height 791
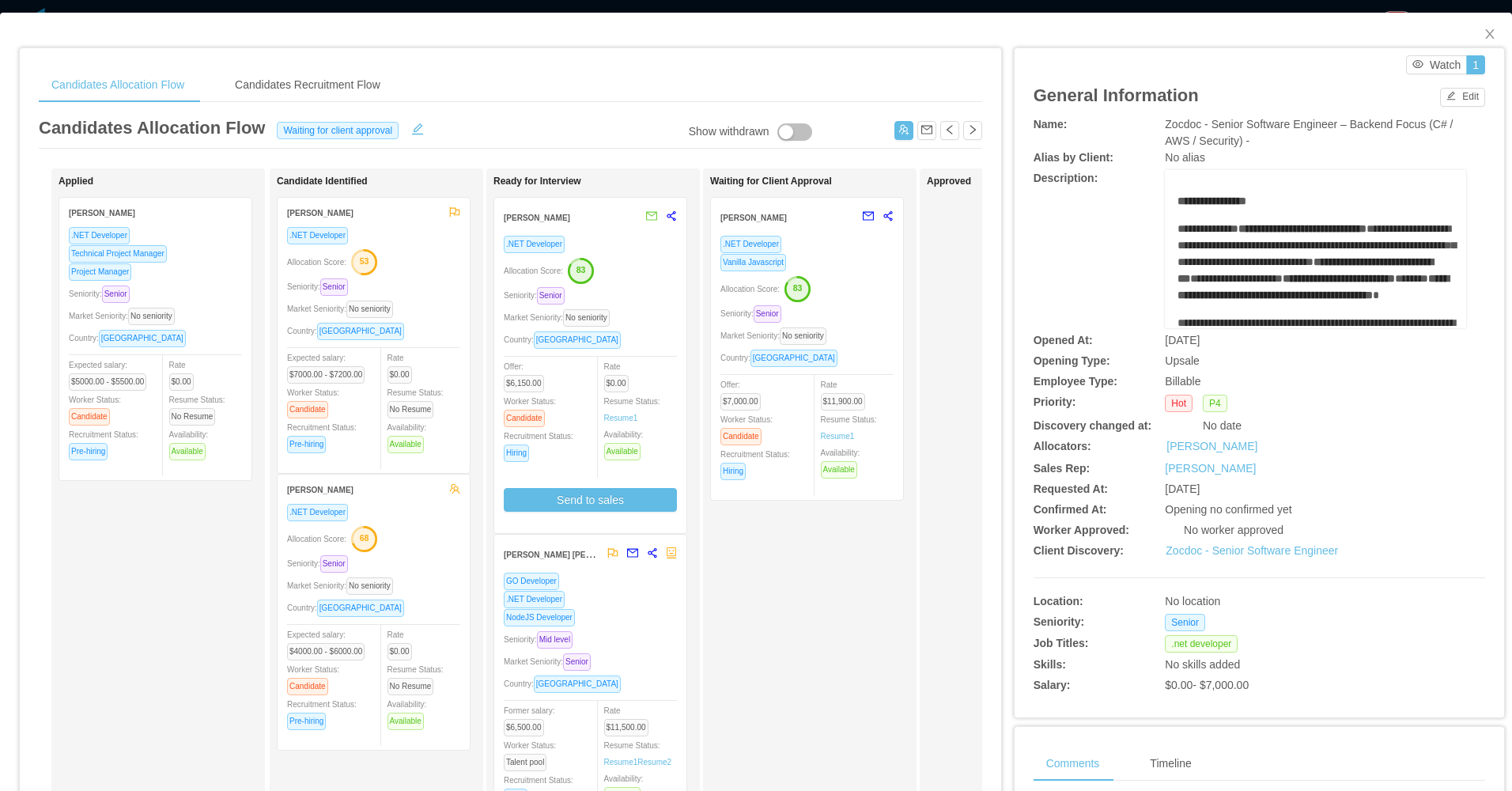
click at [630, 639] on div "Seniority: Mid level" at bounding box center [590, 639] width 173 height 18
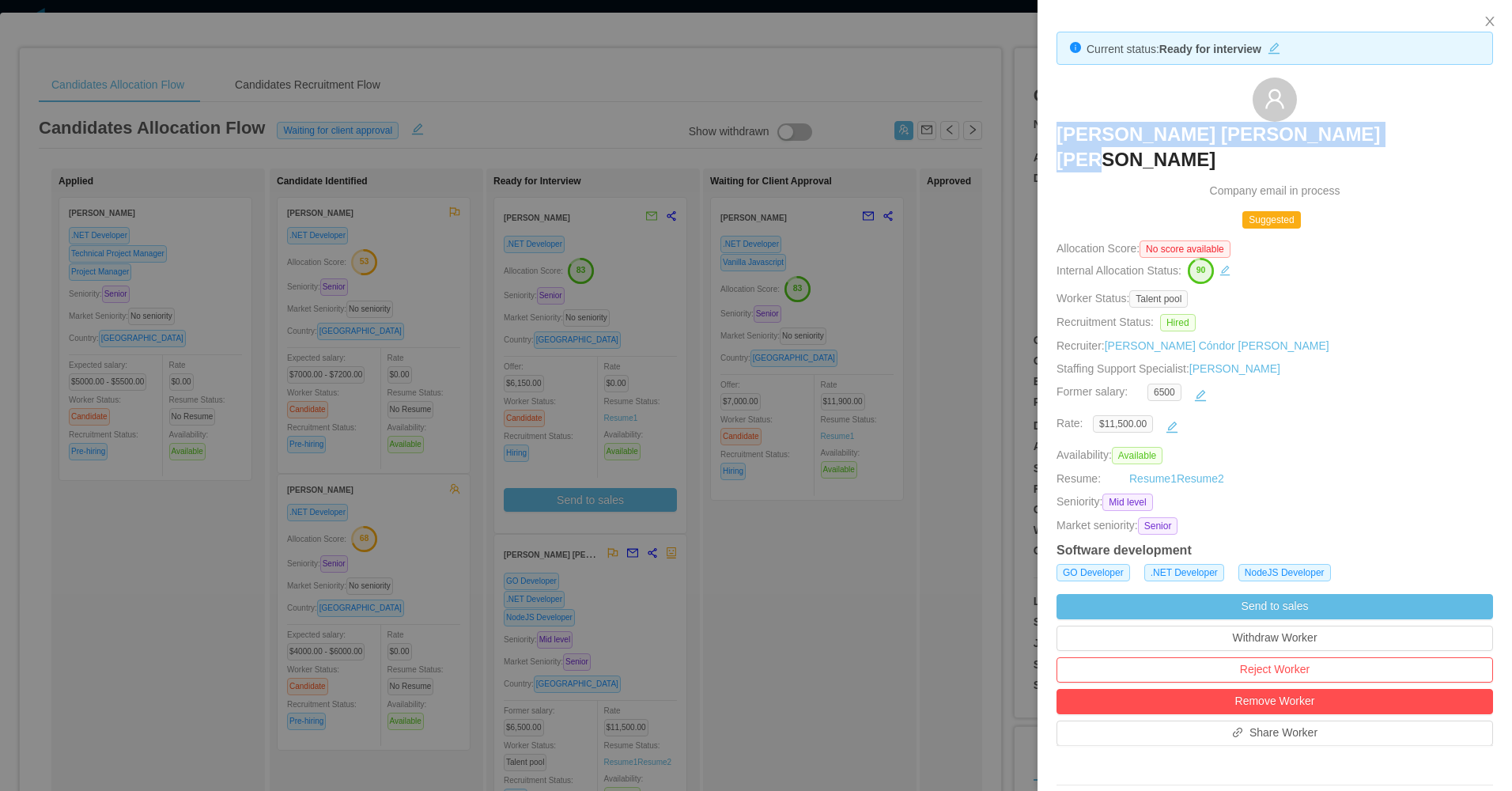
drag, startPoint x: 1101, startPoint y: 133, endPoint x: 1430, endPoint y: 127, distance: 329.1
click at [1430, 127] on div "Ezequiel Ramon Rodriguez Sanchez Company email in process" at bounding box center [1275, 139] width 437 height 122
copy h3 "Ezequiel Ramon Rodriguez Sanchez"
click at [555, 554] on div at bounding box center [756, 396] width 1512 height 791
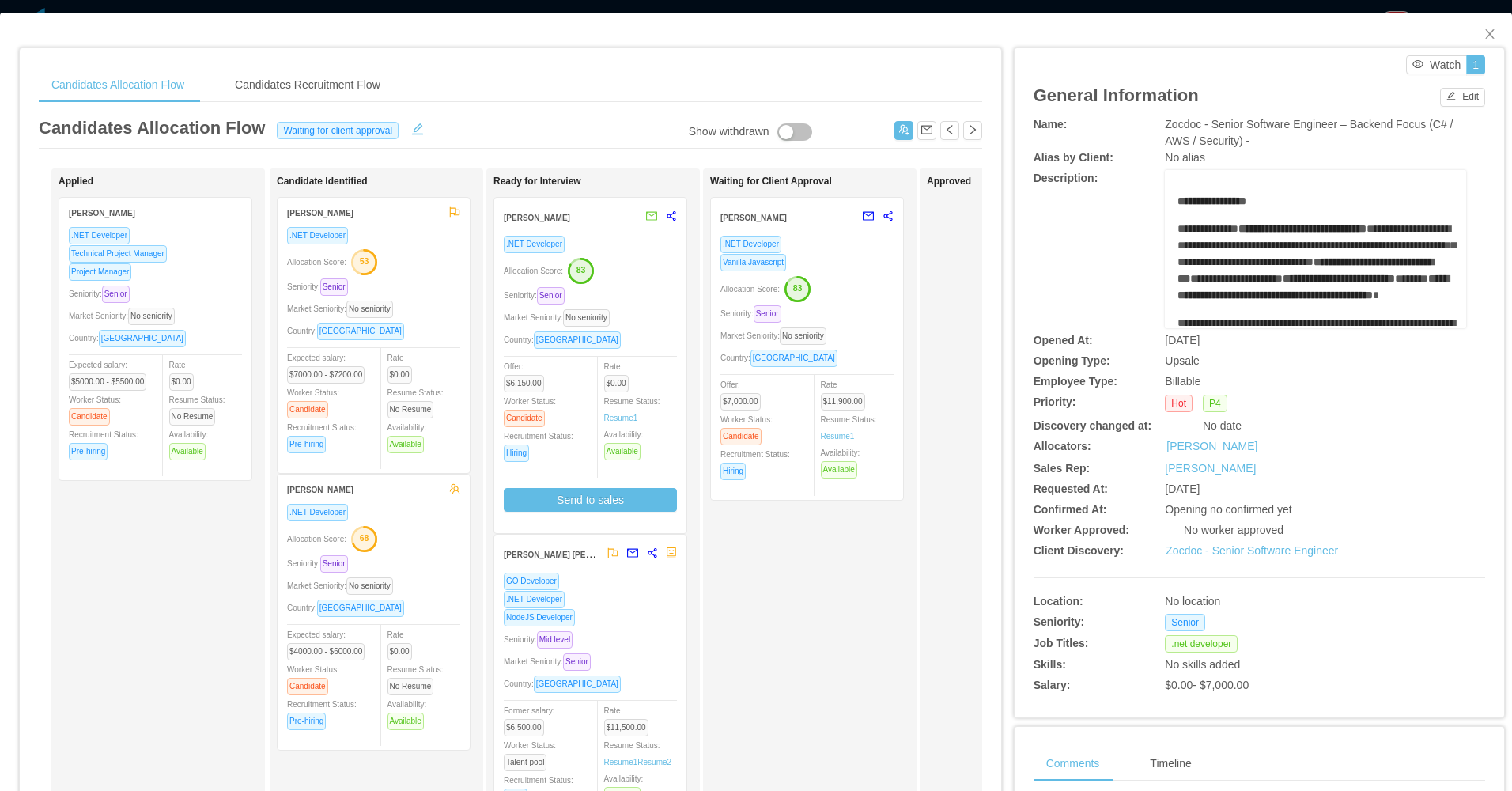
click at [422, 313] on div "Market Seniority: No seniority" at bounding box center [374, 309] width 173 height 18
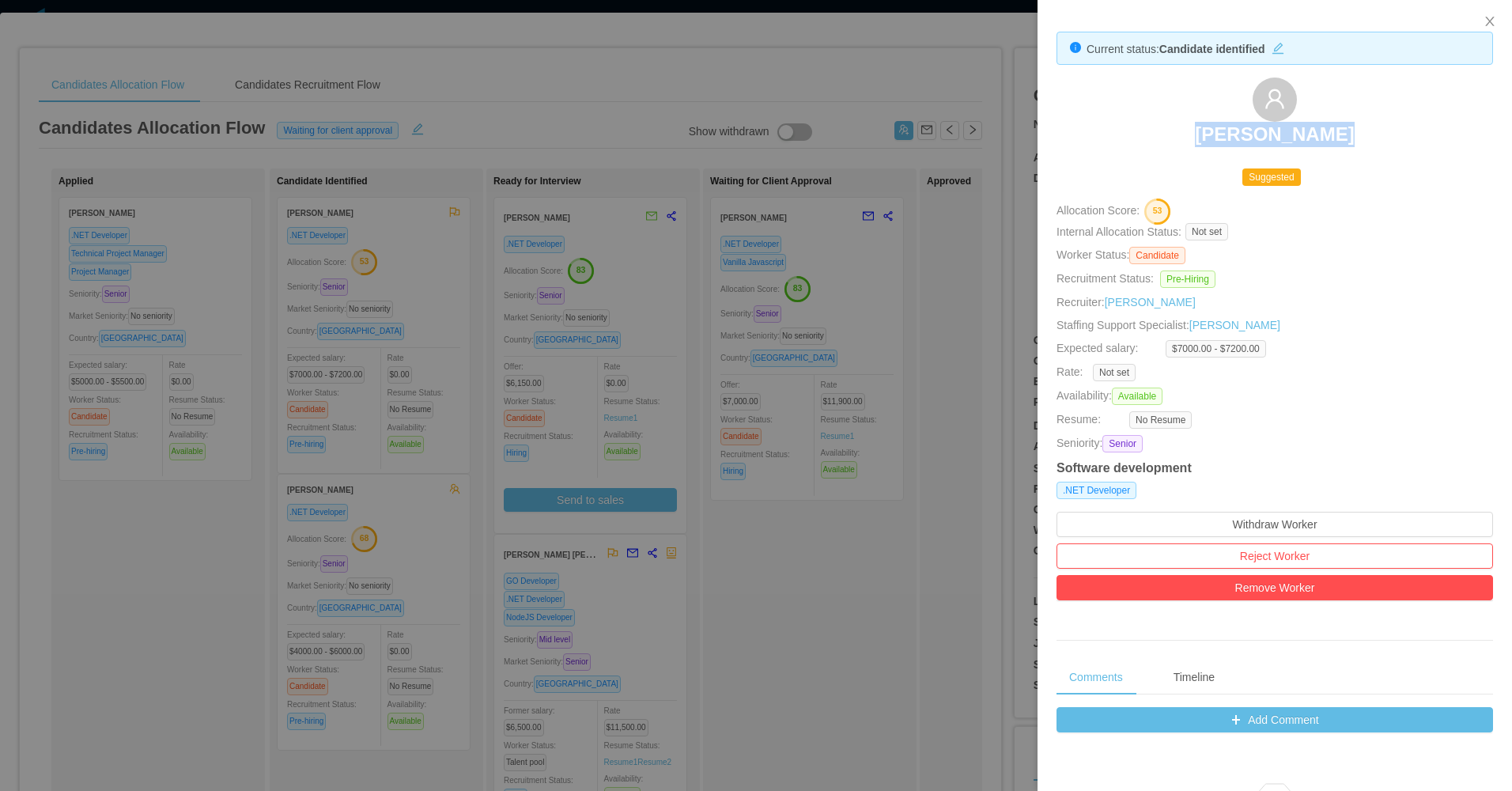
drag, startPoint x: 1296, startPoint y: 130, endPoint x: 1360, endPoint y: 130, distance: 64.0
click at [1360, 130] on div "Ricardo Alves" at bounding box center [1275, 117] width 437 height 79
copy h3 "Ricardo Alves"
drag, startPoint x: 634, startPoint y: 478, endPoint x: 536, endPoint y: 521, distance: 107.0
click at [633, 479] on div at bounding box center [756, 396] width 1512 height 791
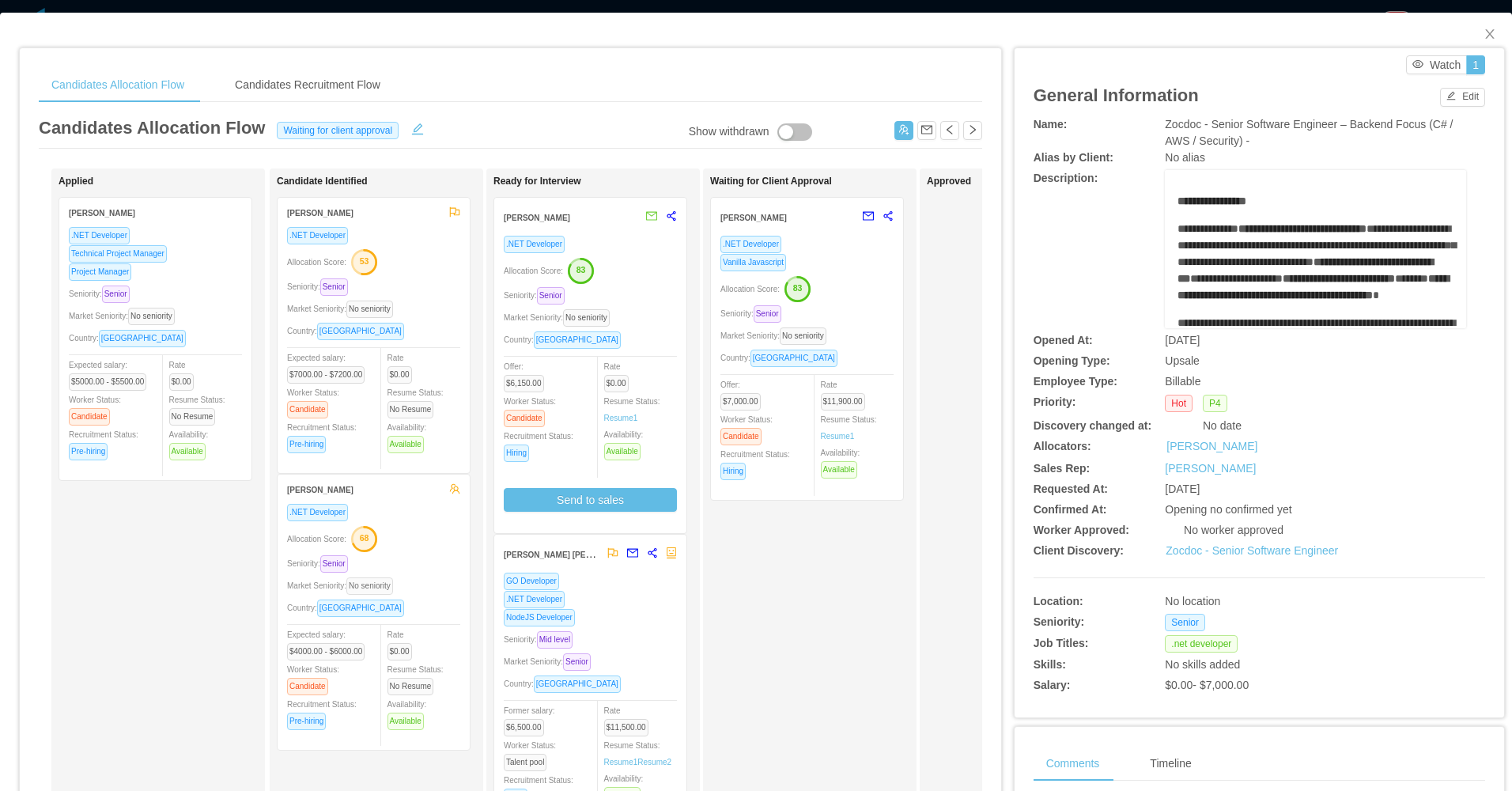
click at [381, 581] on span "No seniority" at bounding box center [369, 586] width 46 height 18
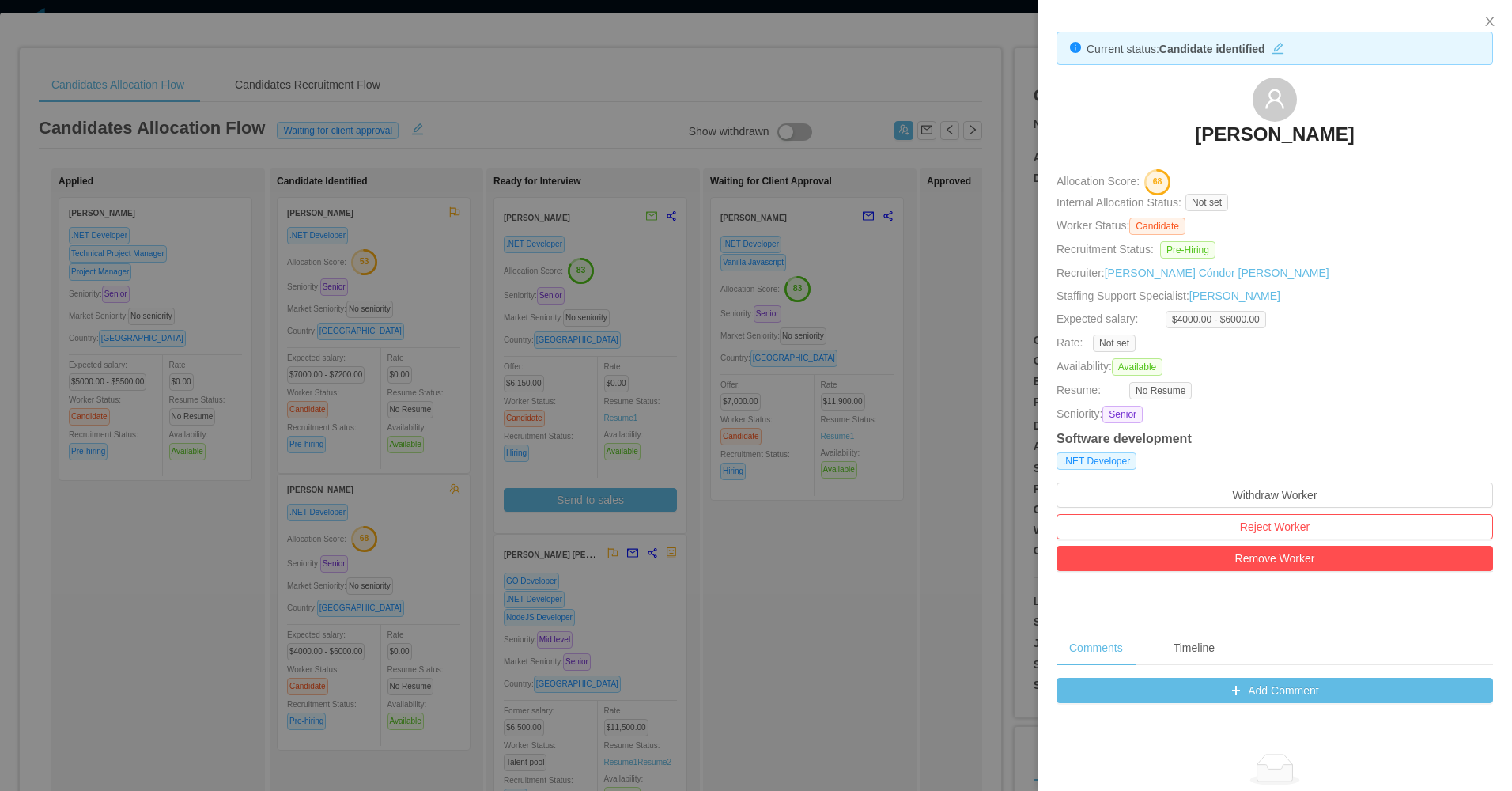
drag, startPoint x: 1162, startPoint y: 115, endPoint x: 1381, endPoint y: 130, distance: 219.5
click at [1381, 130] on div "Luis Tassinari" at bounding box center [1275, 117] width 437 height 79
copy h3 "Luis Tassinari"
click at [930, 396] on div at bounding box center [756, 396] width 1512 height 791
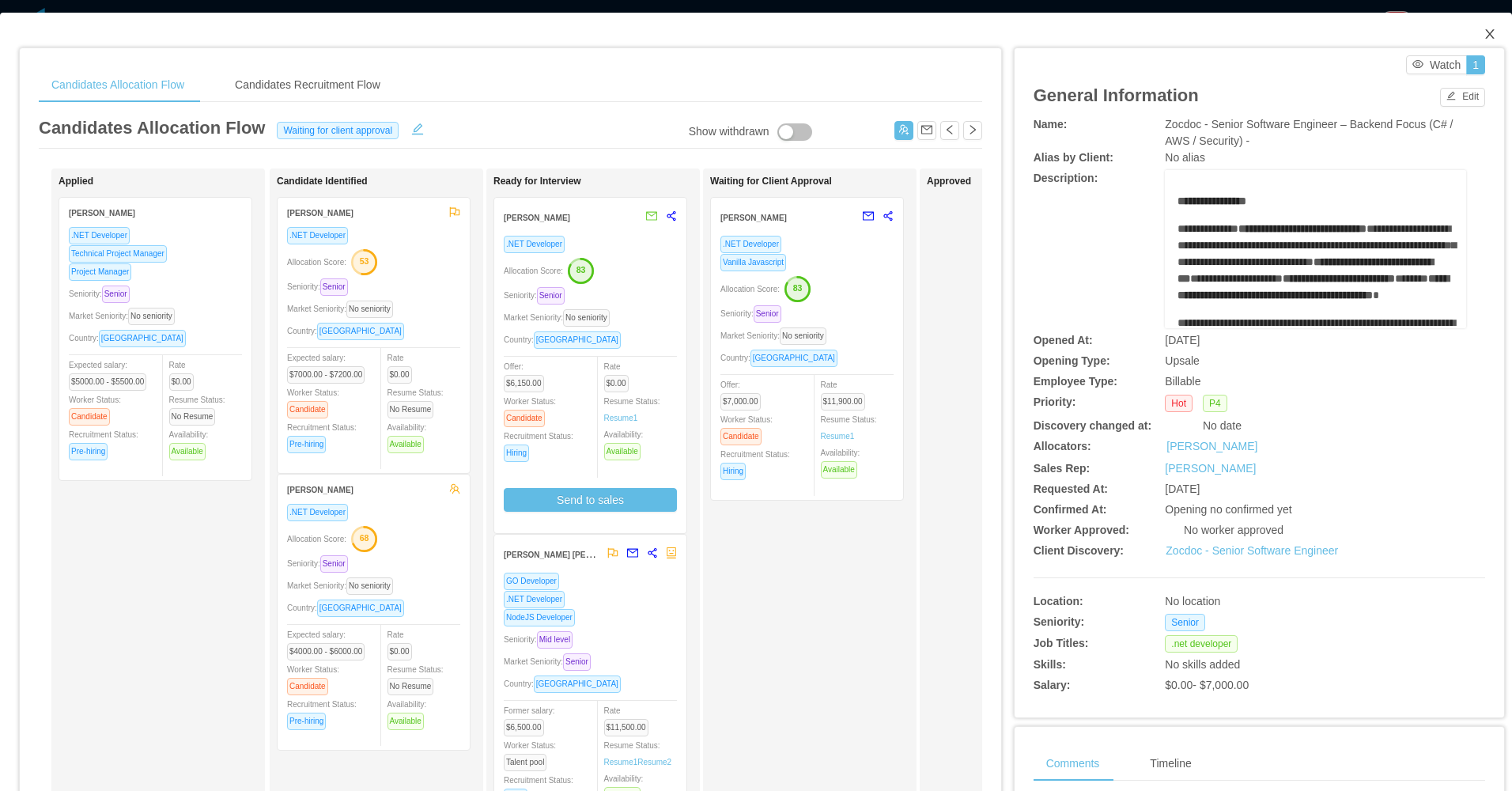
click at [1485, 35] on icon "icon: close" at bounding box center [1489, 34] width 9 height 10
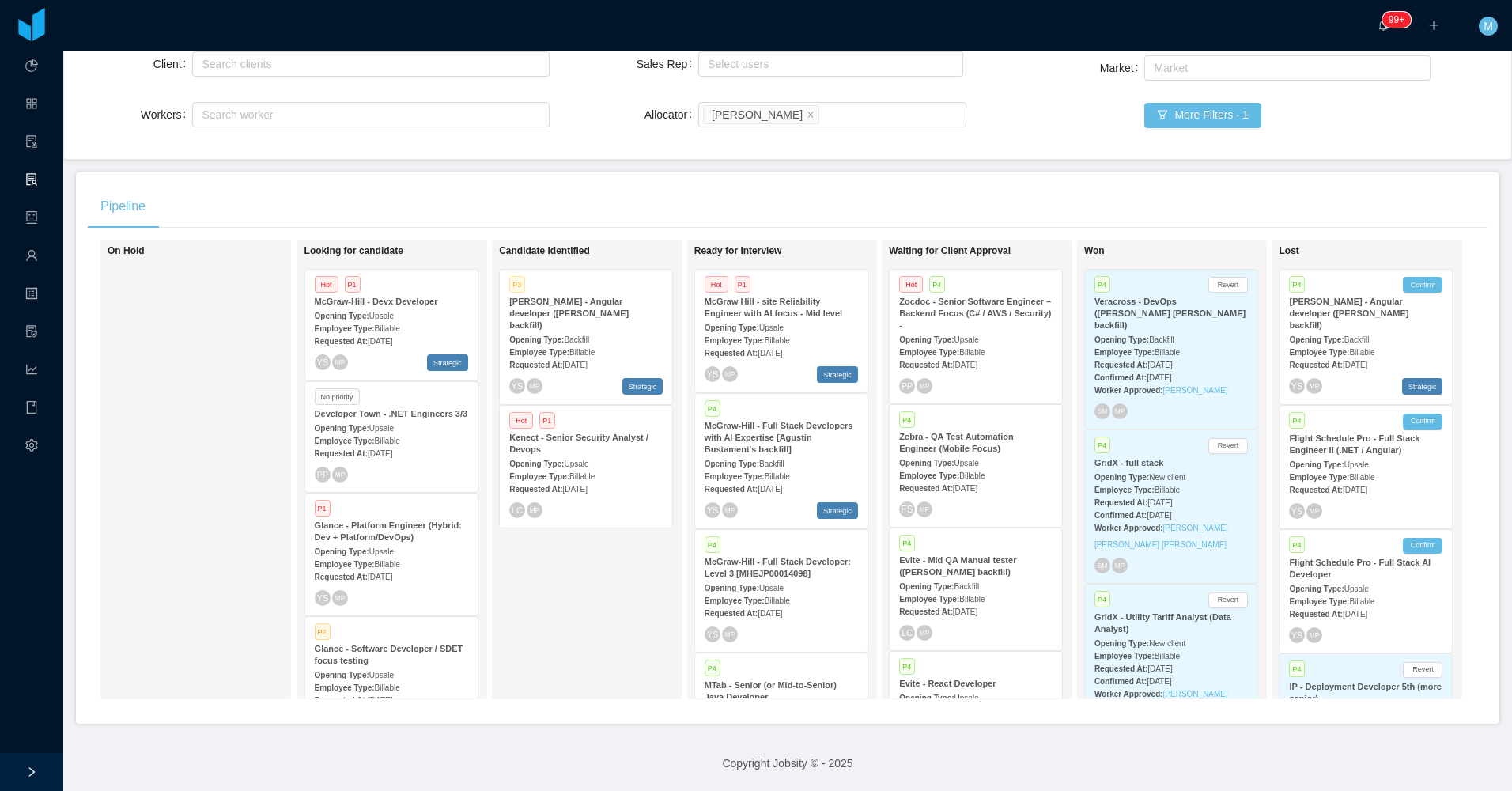
click at [1005, 454] on div "Opening Type: Upsale" at bounding box center [976, 461] width 153 height 17
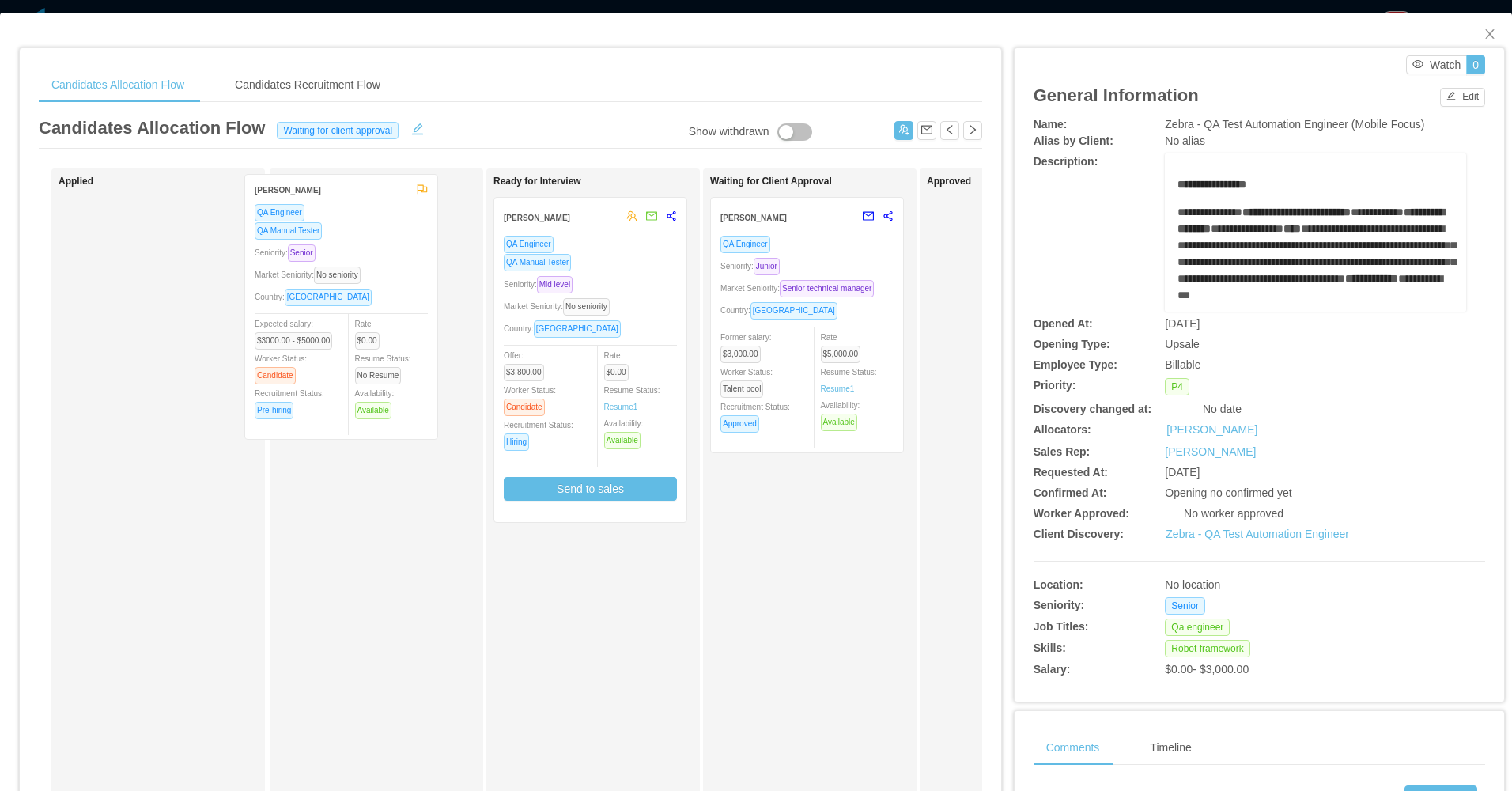
drag, startPoint x: 158, startPoint y: 438, endPoint x: 349, endPoint y: 415, distance: 192.4
click at [347, 415] on div "Applied Adriano Oliveira QA Engineer QA Manual Tester Seniority: Senior Market …" at bounding box center [510, 570] width 943 height 804
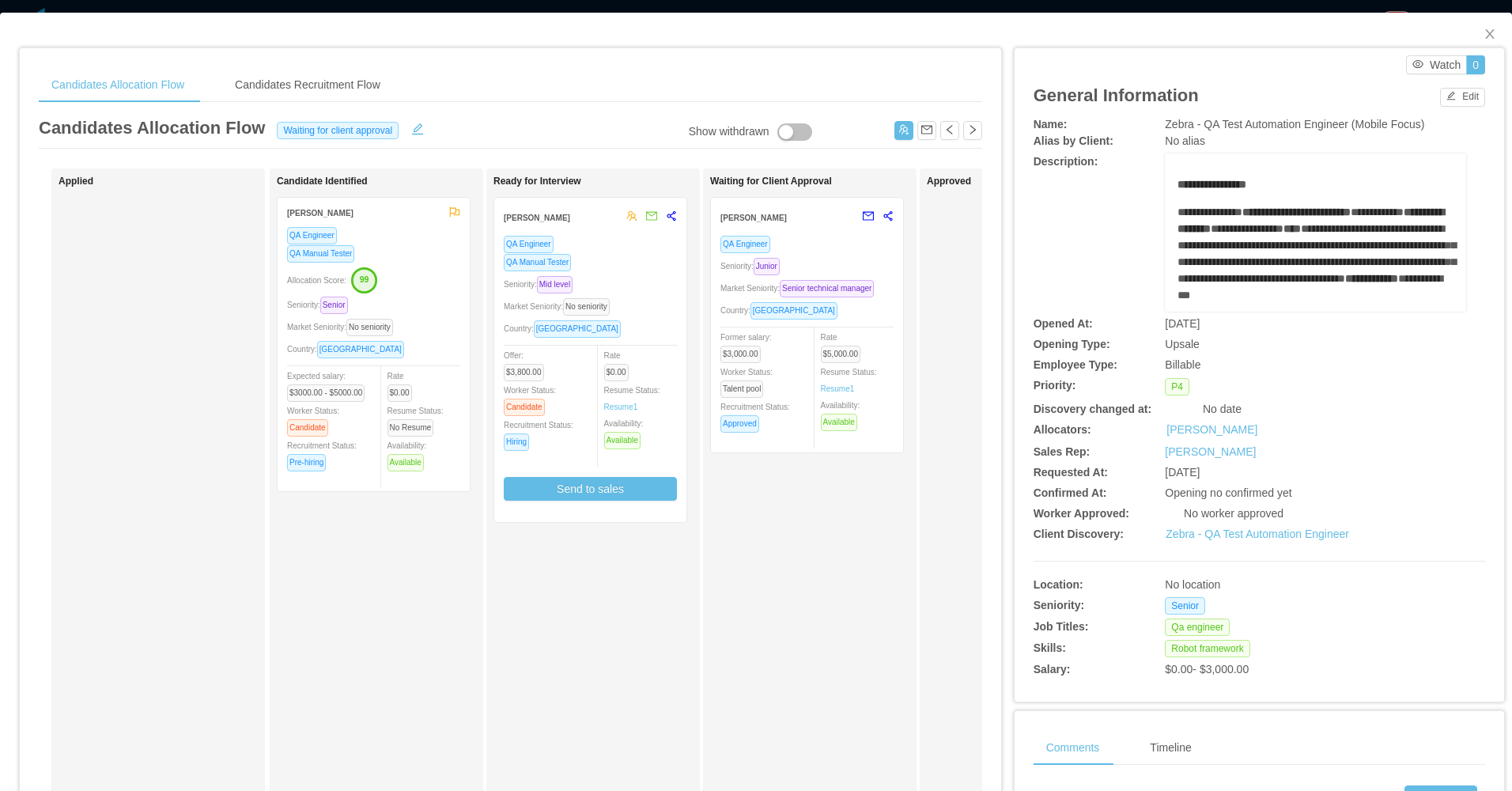
click at [406, 333] on div "Market Seniority: No seniority" at bounding box center [374, 327] width 173 height 18
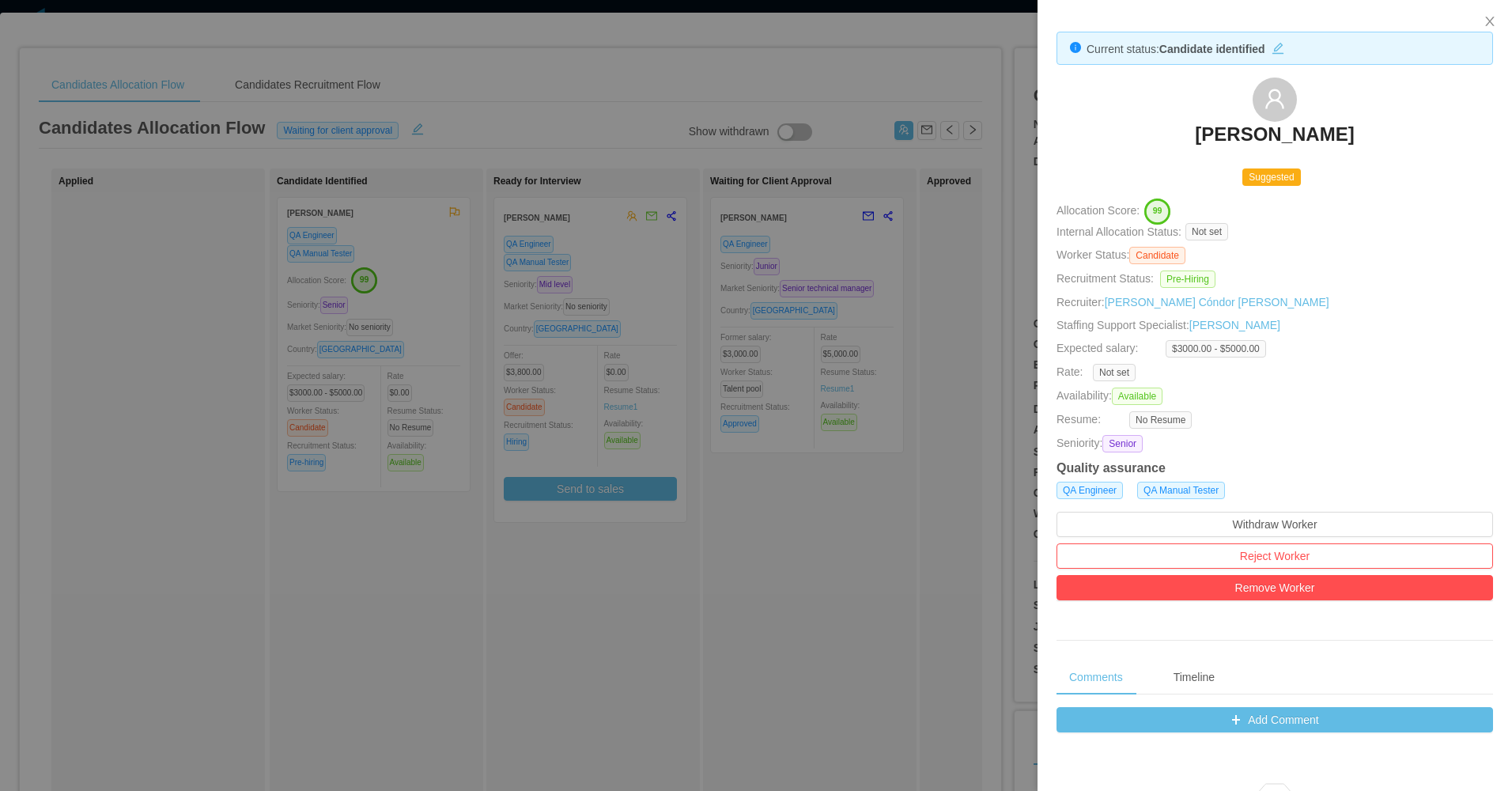
drag, startPoint x: 1167, startPoint y: 129, endPoint x: 1371, endPoint y: 143, distance: 204.5
click at [1371, 143] on div "Adriano Oliveira" at bounding box center [1275, 117] width 437 height 79
copy h3 "Adriano Oliveira"
click at [821, 533] on div at bounding box center [756, 396] width 1512 height 791
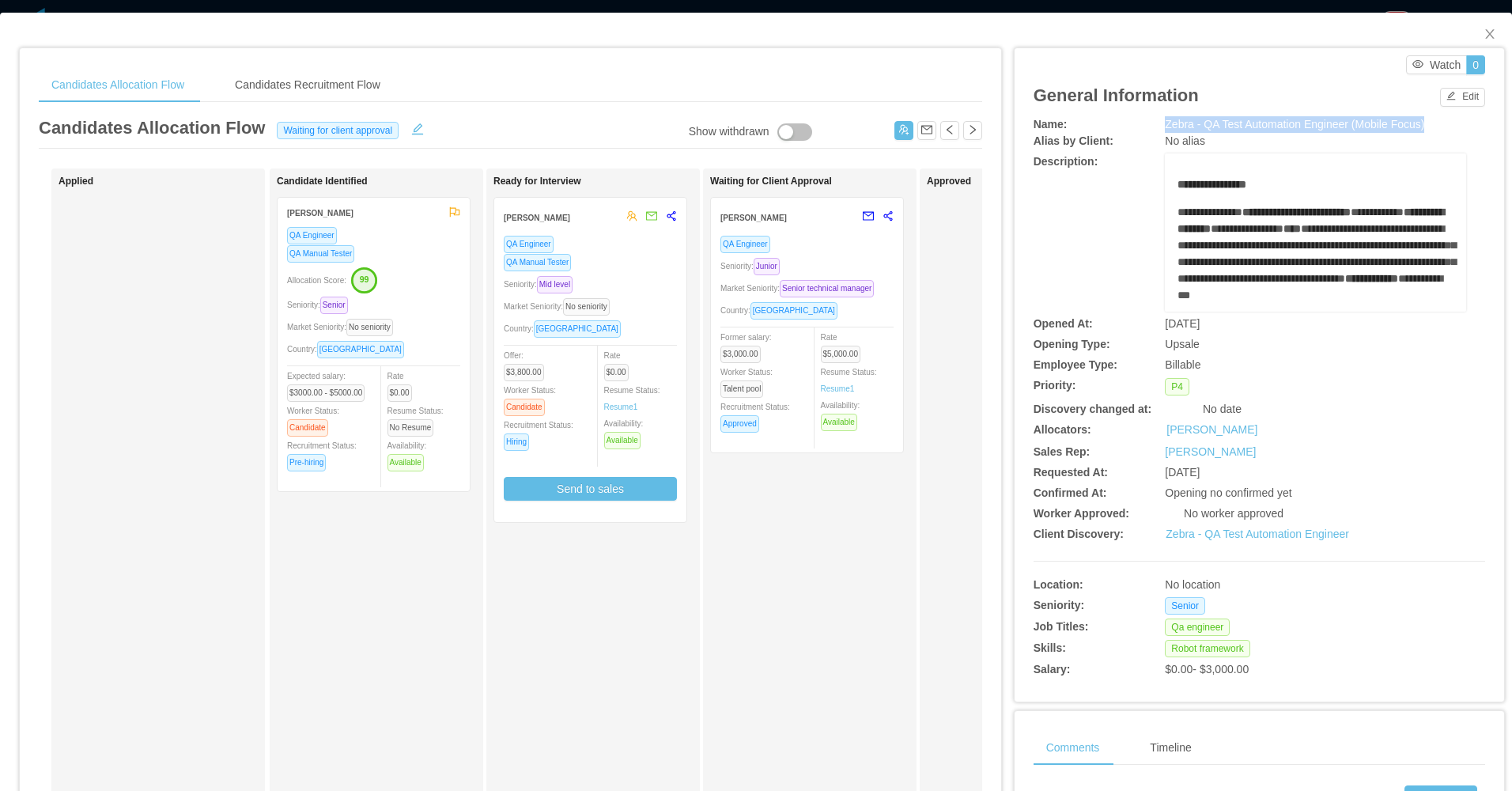
drag, startPoint x: 1149, startPoint y: 119, endPoint x: 1421, endPoint y: 124, distance: 272.0
click at [1421, 124] on div "Name: Zebra - QA Test Automation Engineer (Mobile Focus)" at bounding box center [1259, 124] width 452 height 17
copy div "Zebra - QA Test Automation Engineer (Mobile Focus)"
drag, startPoint x: 743, startPoint y: 608, endPoint x: 1173, endPoint y: 251, distance: 558.9
click at [748, 606] on div "Waiting for Client Approval Yacelis Mata QA Engineer Seniority: Junior Market S…" at bounding box center [820, 563] width 221 height 776
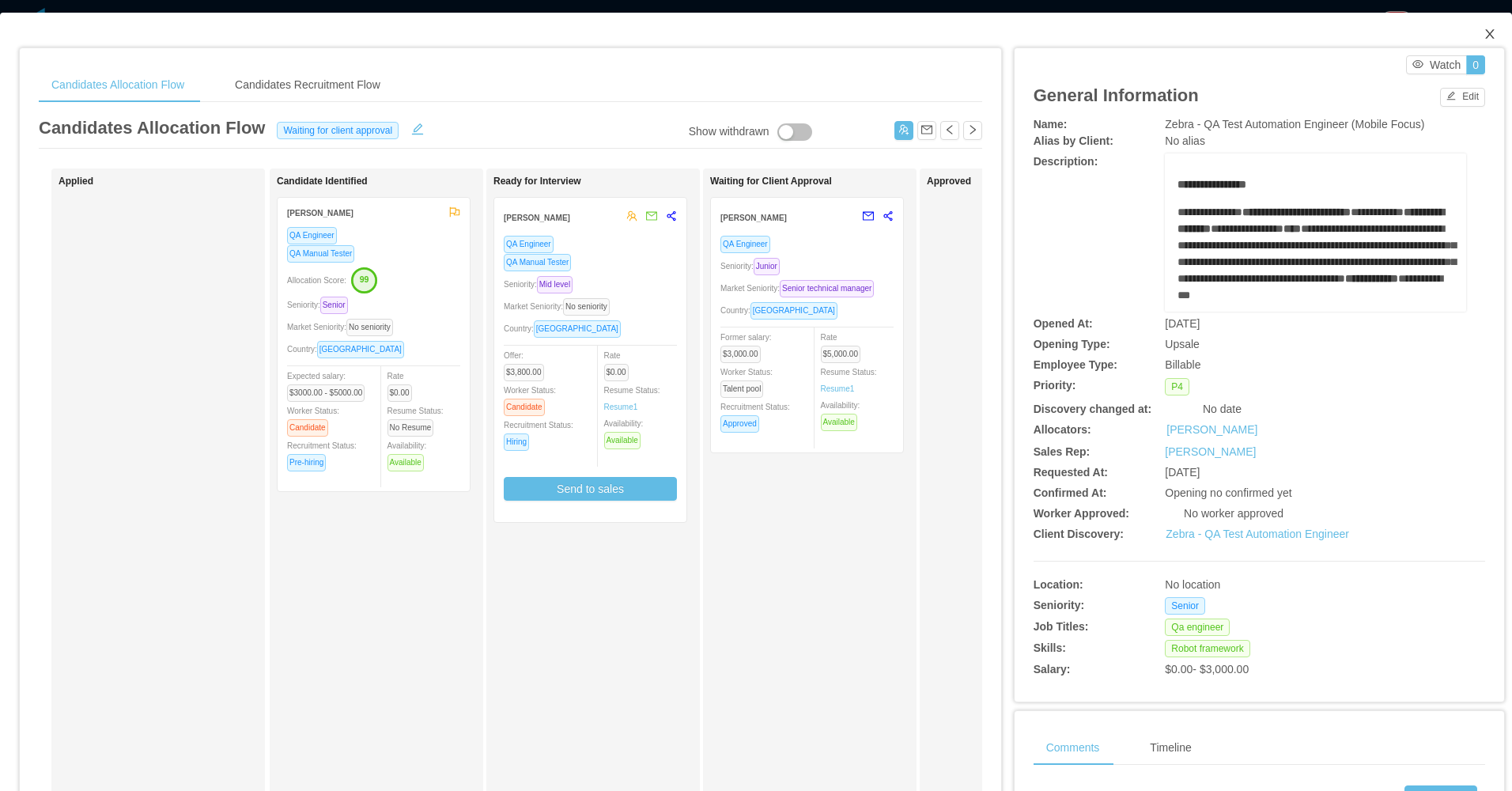
drag, startPoint x: 1479, startPoint y: 30, endPoint x: 1410, endPoint y: 56, distance: 73.7
click at [1483, 32] on icon "icon: close" at bounding box center [1489, 33] width 13 height 13
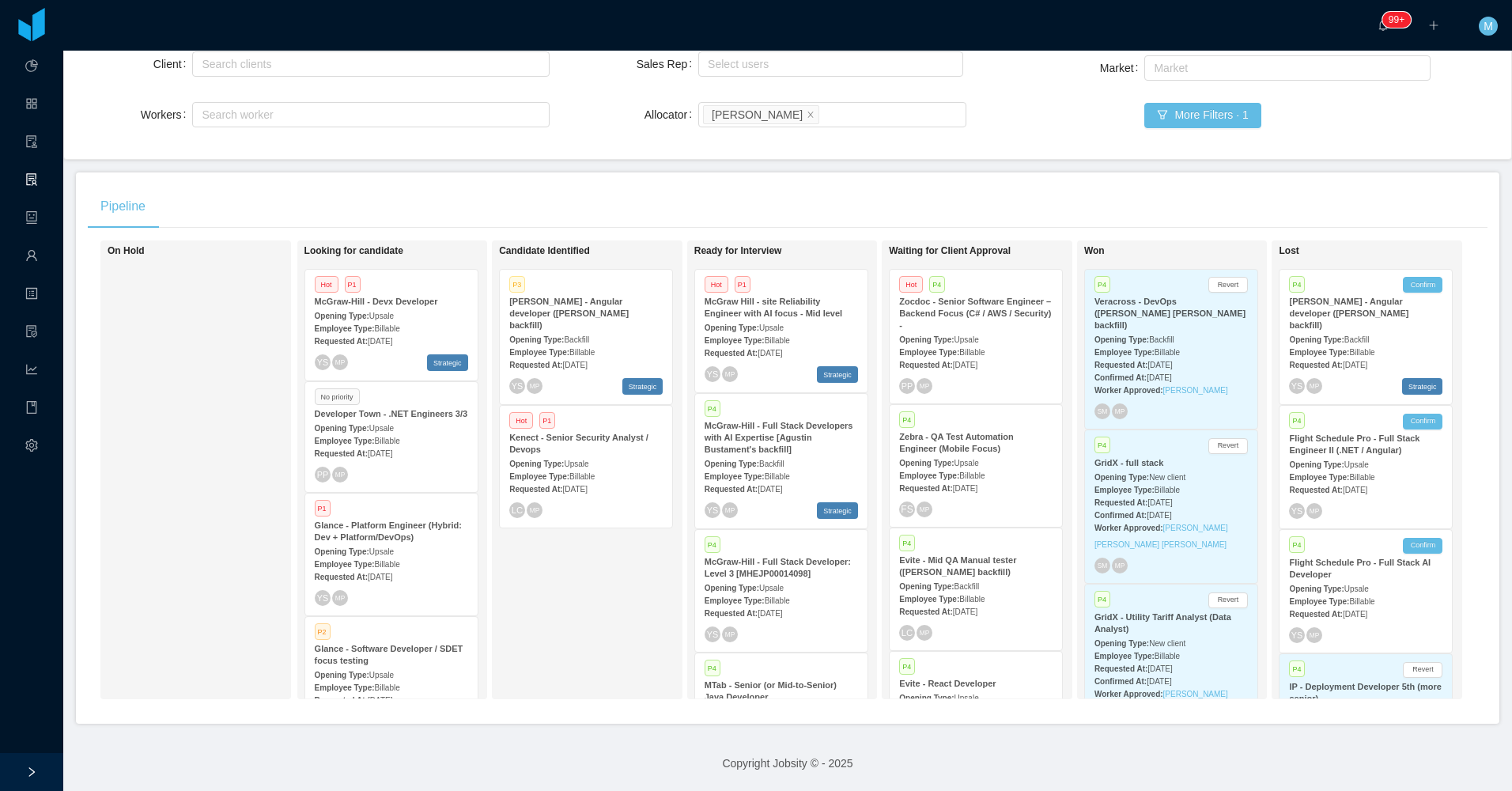
scroll to position [79, 0]
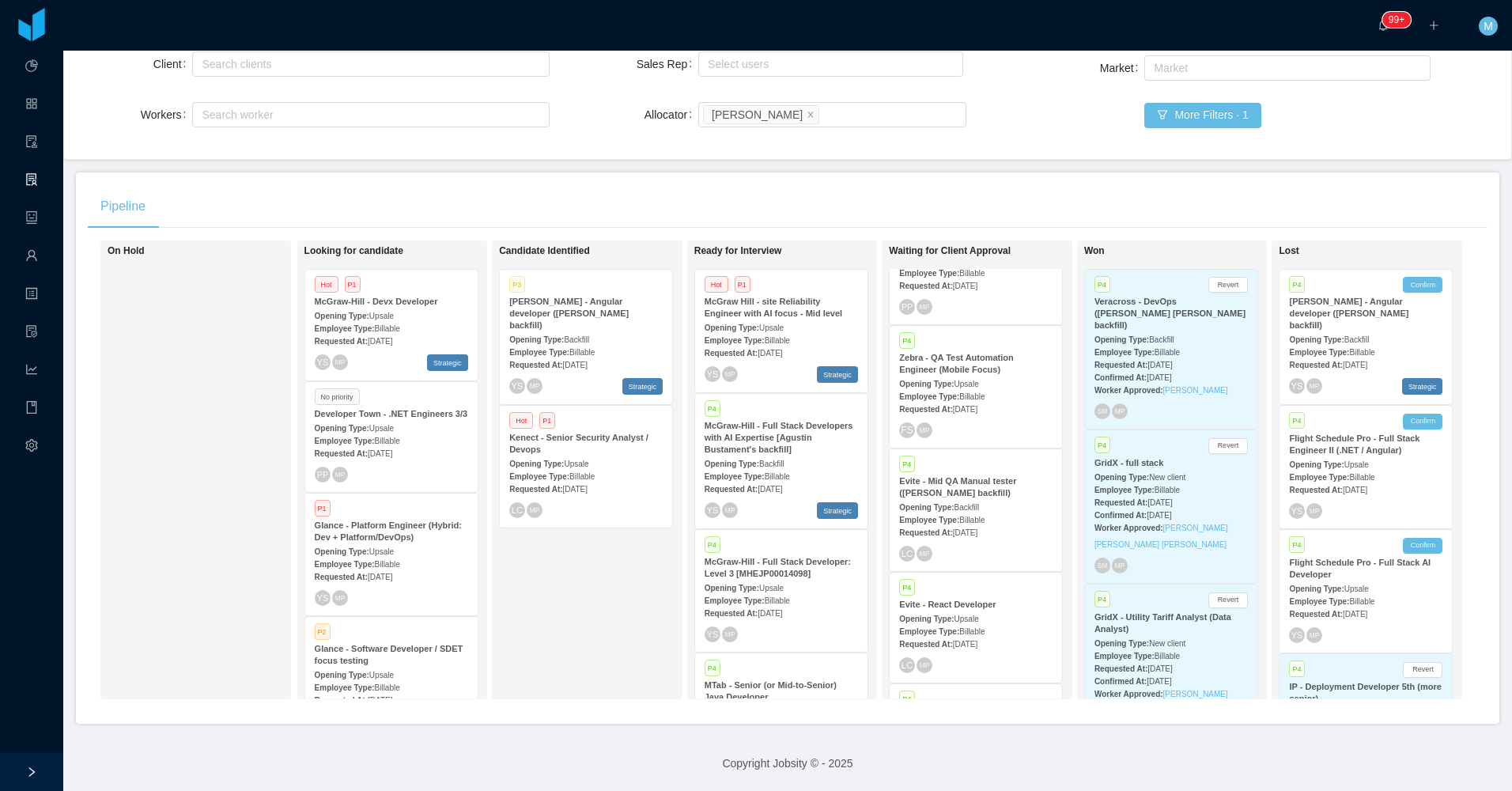
click at [970, 516] on span "Billable" at bounding box center [972, 519] width 26 height 9
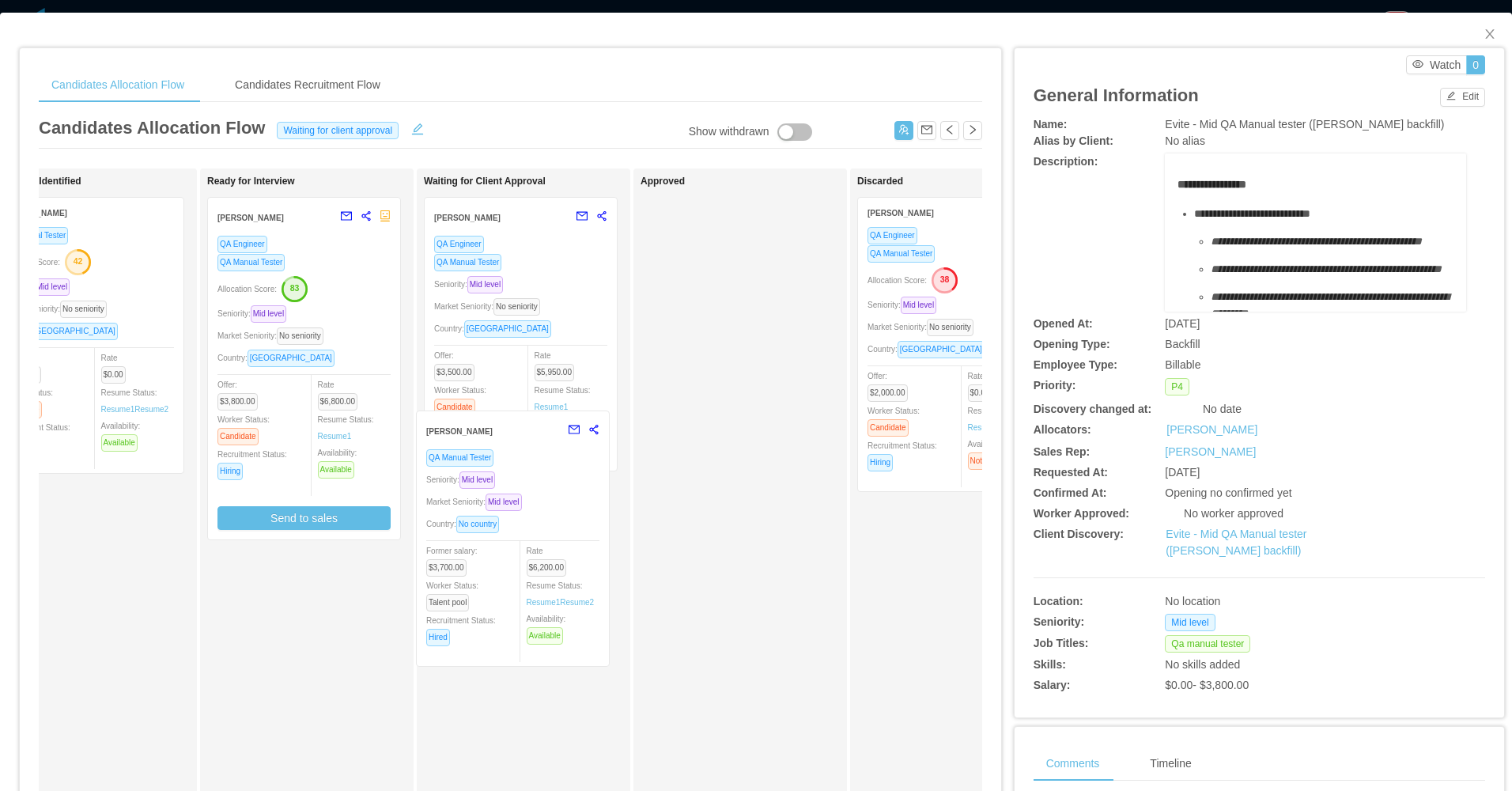
drag, startPoint x: 661, startPoint y: 541, endPoint x: 540, endPoint y: 539, distance: 121.0
click at [542, 542] on div "Waiting for Client Approval Antonia Castells QA Engineer QA Manual Tester Senio…" at bounding box center [534, 563] width 221 height 776
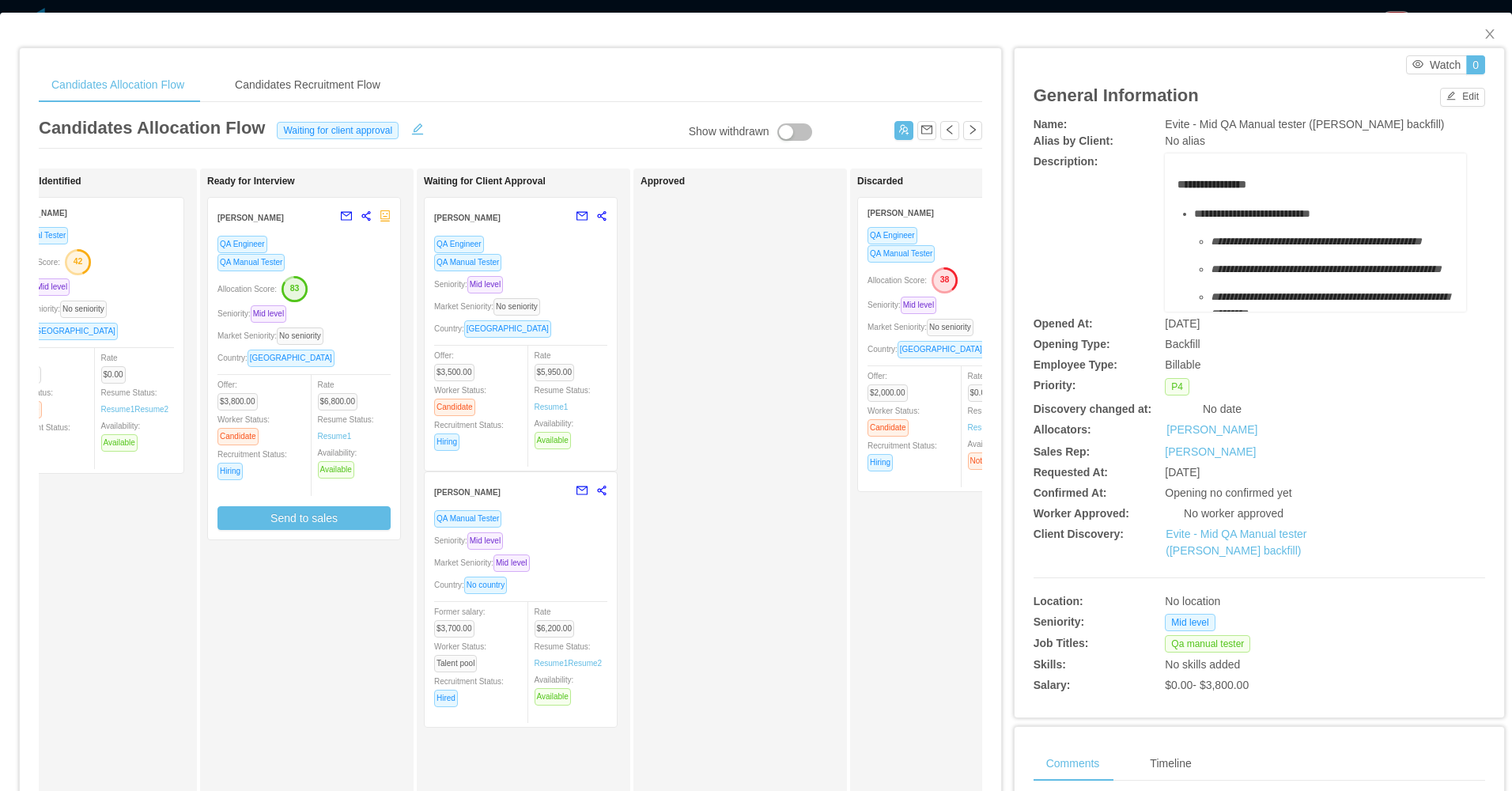
click at [569, 314] on div "Market Seniority: No seniority" at bounding box center [520, 306] width 173 height 18
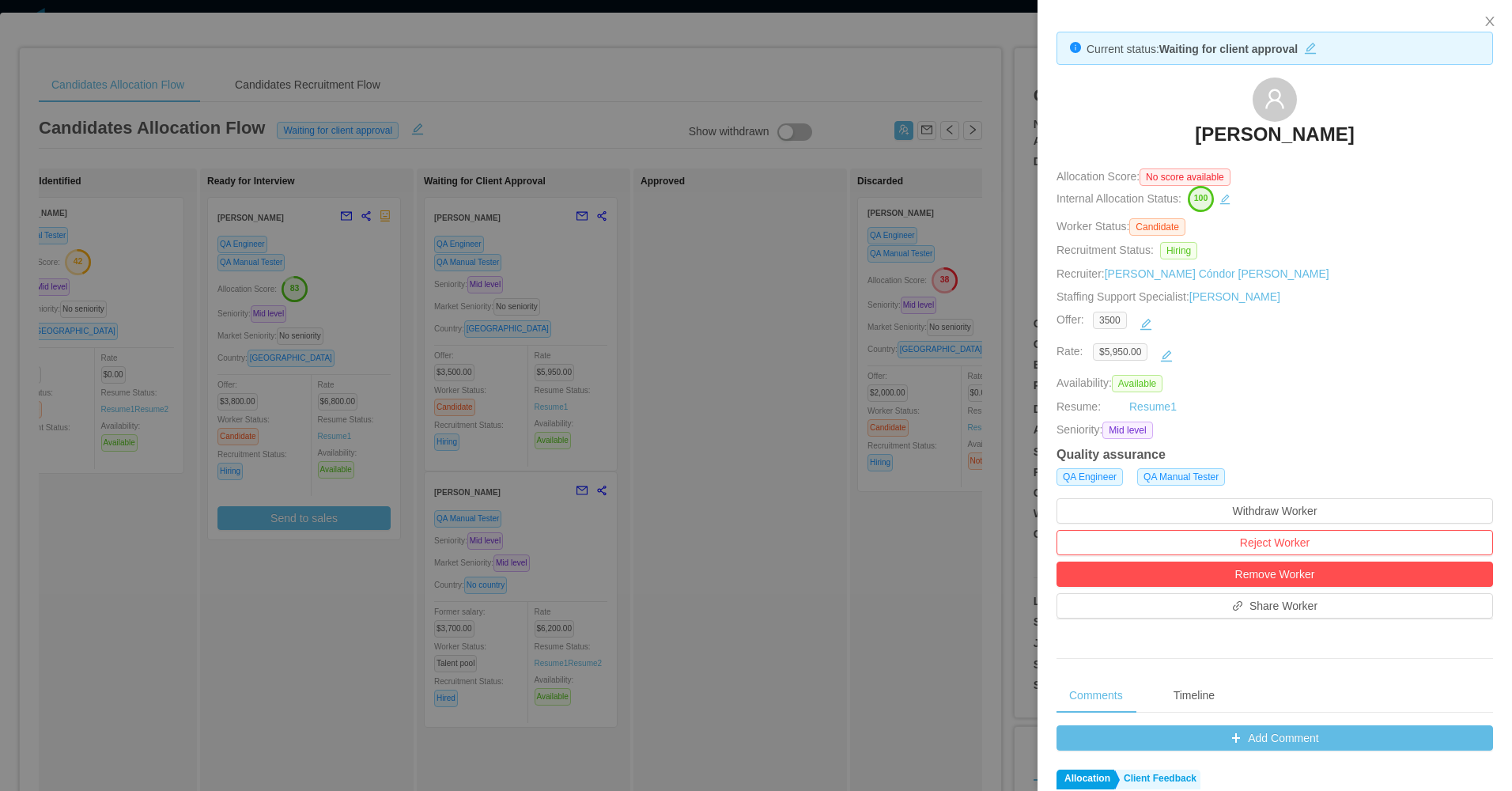
drag, startPoint x: 1161, startPoint y: 123, endPoint x: 1354, endPoint y: 129, distance: 193.1
click at [1354, 129] on div "Antonia Castells" at bounding box center [1275, 117] width 437 height 79
copy h3 "Antonia Castells"
click at [888, 426] on div at bounding box center [756, 396] width 1512 height 791
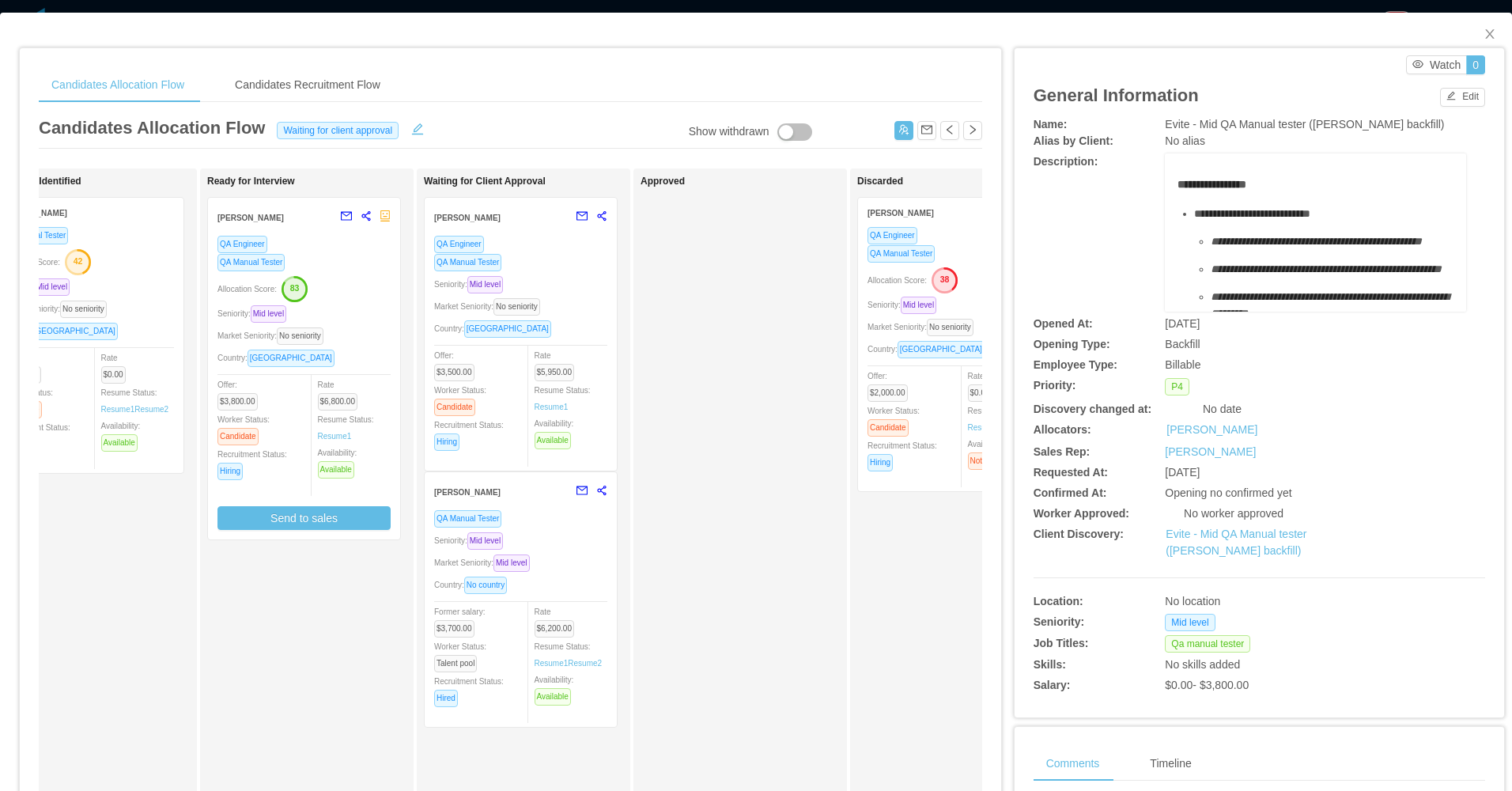
click at [645, 553] on div "Approved" at bounding box center [751, 563] width 221 height 776
click at [593, 538] on div "Seniority: Mid level" at bounding box center [520, 540] width 173 height 18
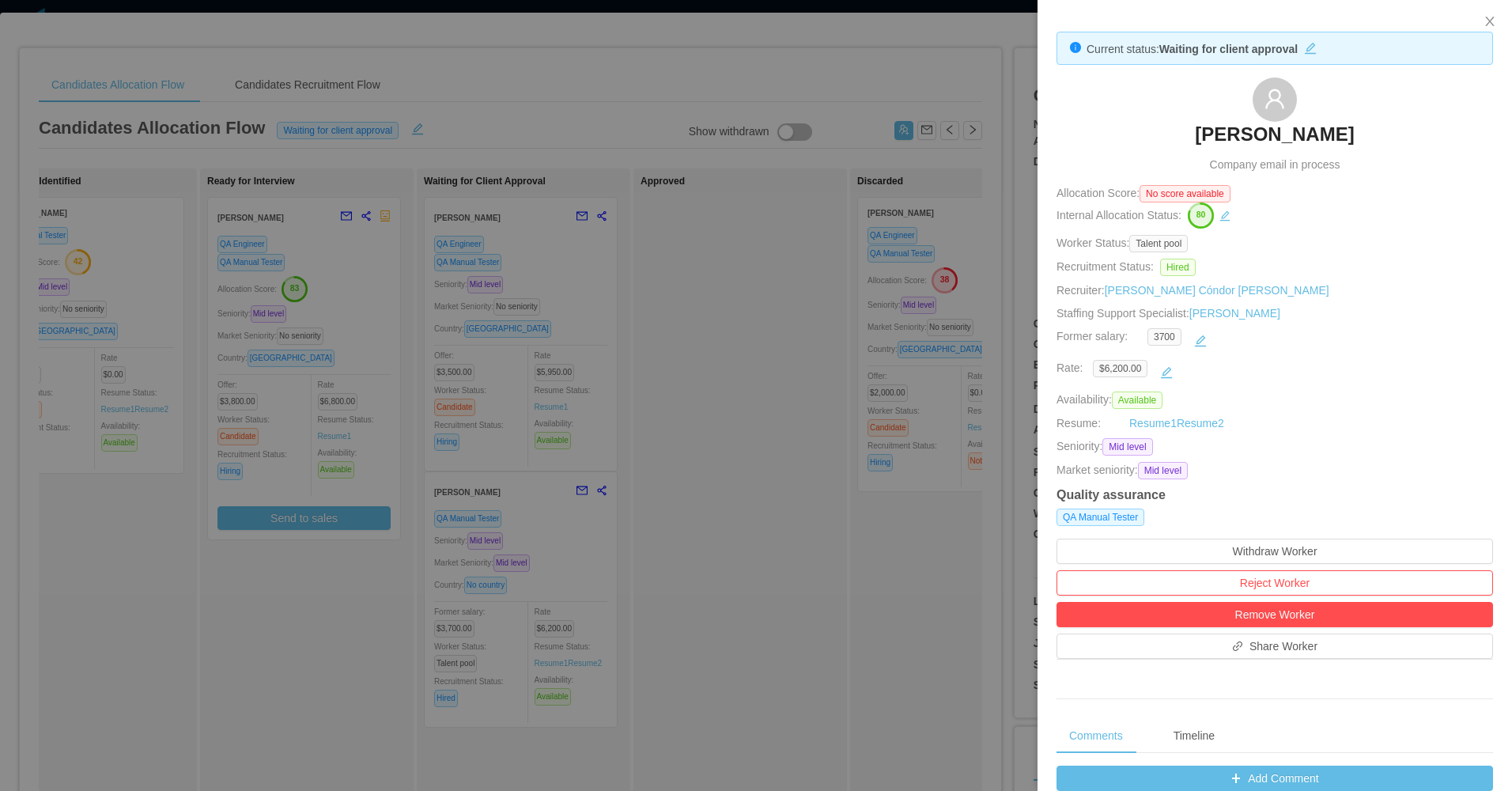
drag, startPoint x: 1164, startPoint y: 128, endPoint x: 1225, endPoint y: 0, distance: 141.8
click at [1368, 135] on div "Luisina Perfetto Company email in process" at bounding box center [1275, 125] width 437 height 95
copy h3 "Luisina Perfetto"
click at [647, 401] on div at bounding box center [756, 396] width 1512 height 791
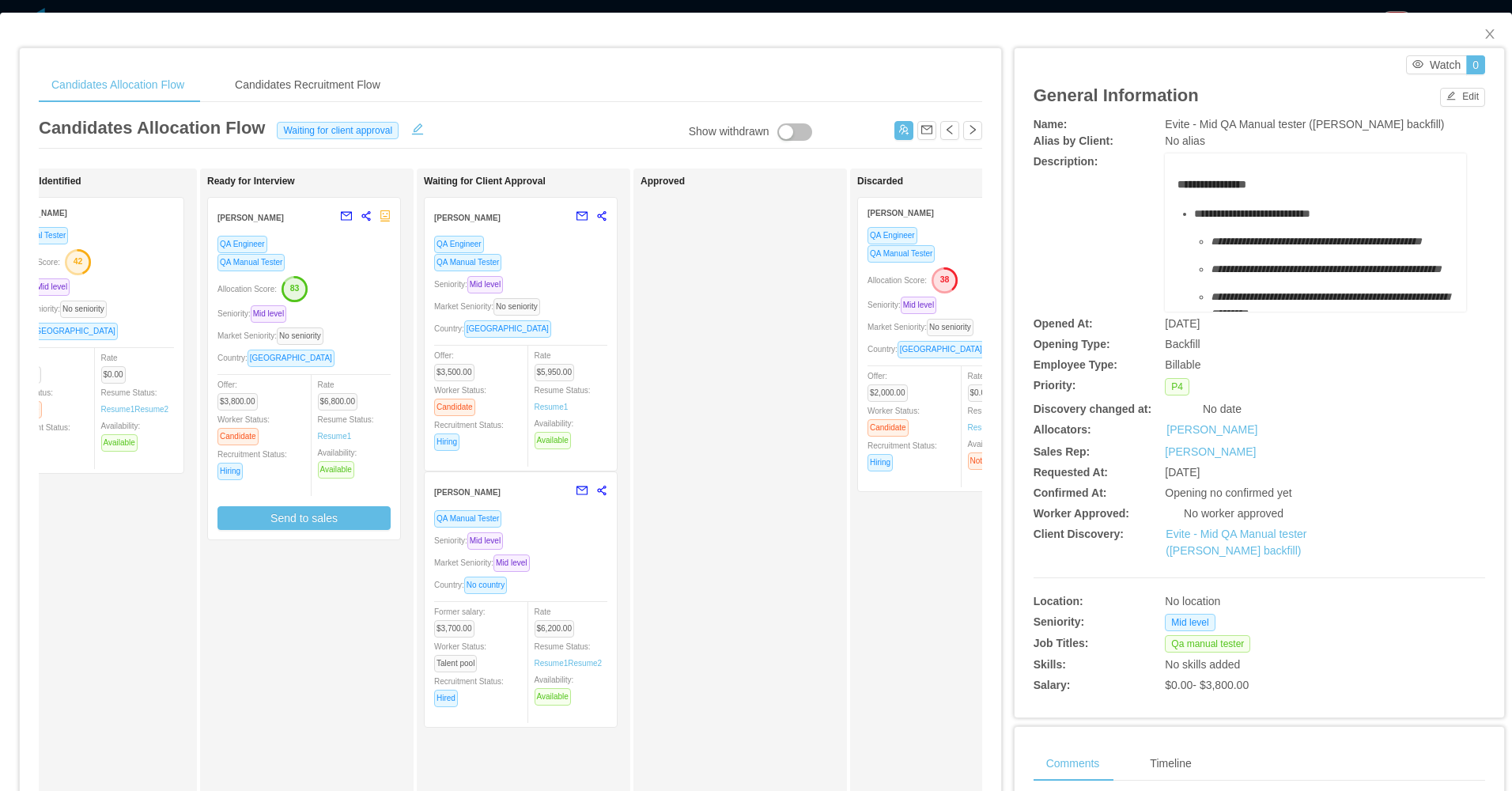
click at [566, 542] on div "Seniority: Mid level" at bounding box center [520, 540] width 173 height 18
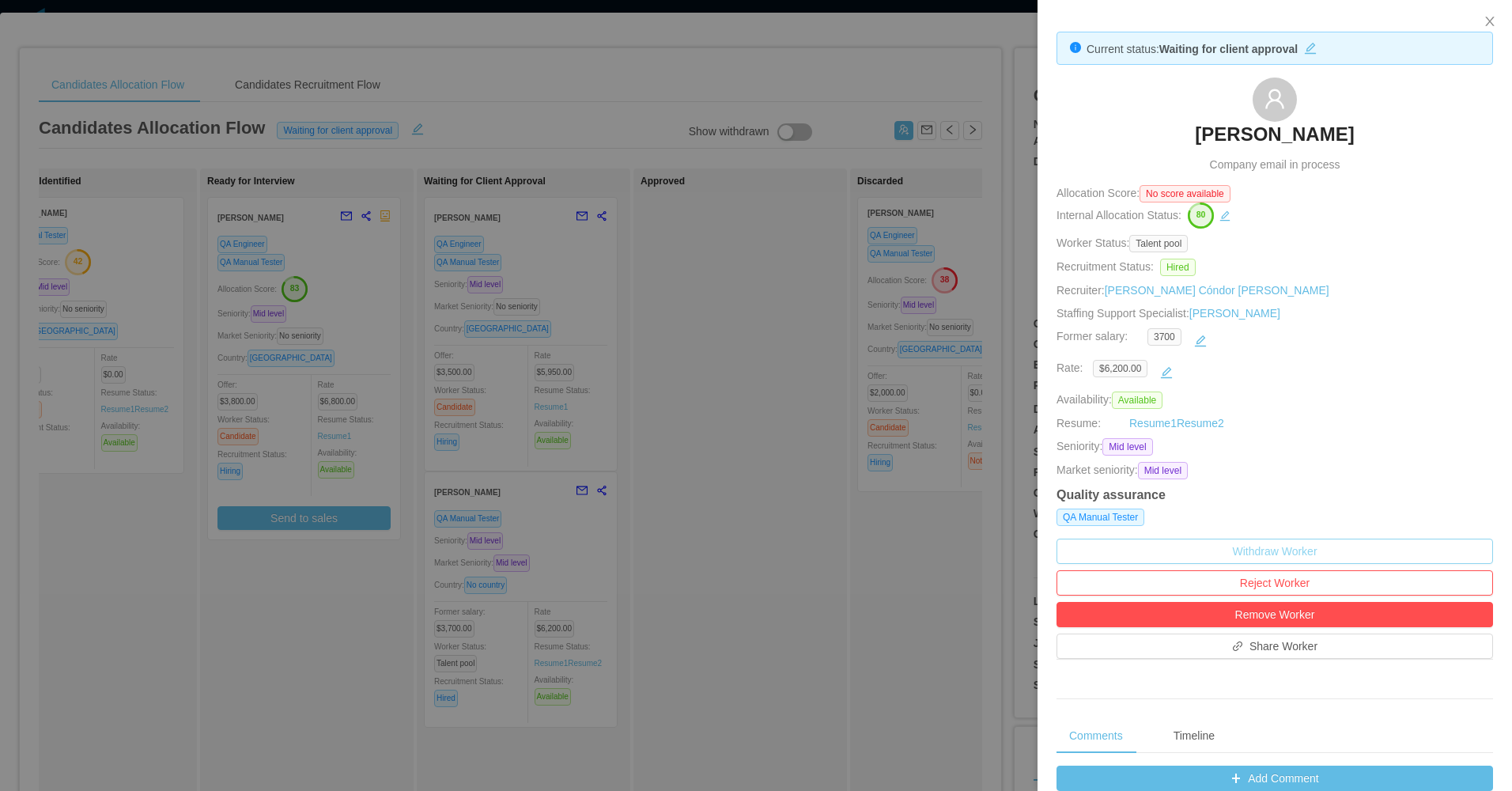
click at [1234, 544] on button "Withdraw Worker" at bounding box center [1275, 551] width 437 height 26
click at [1305, 506] on button "Withdraw" at bounding box center [1301, 505] width 58 height 19
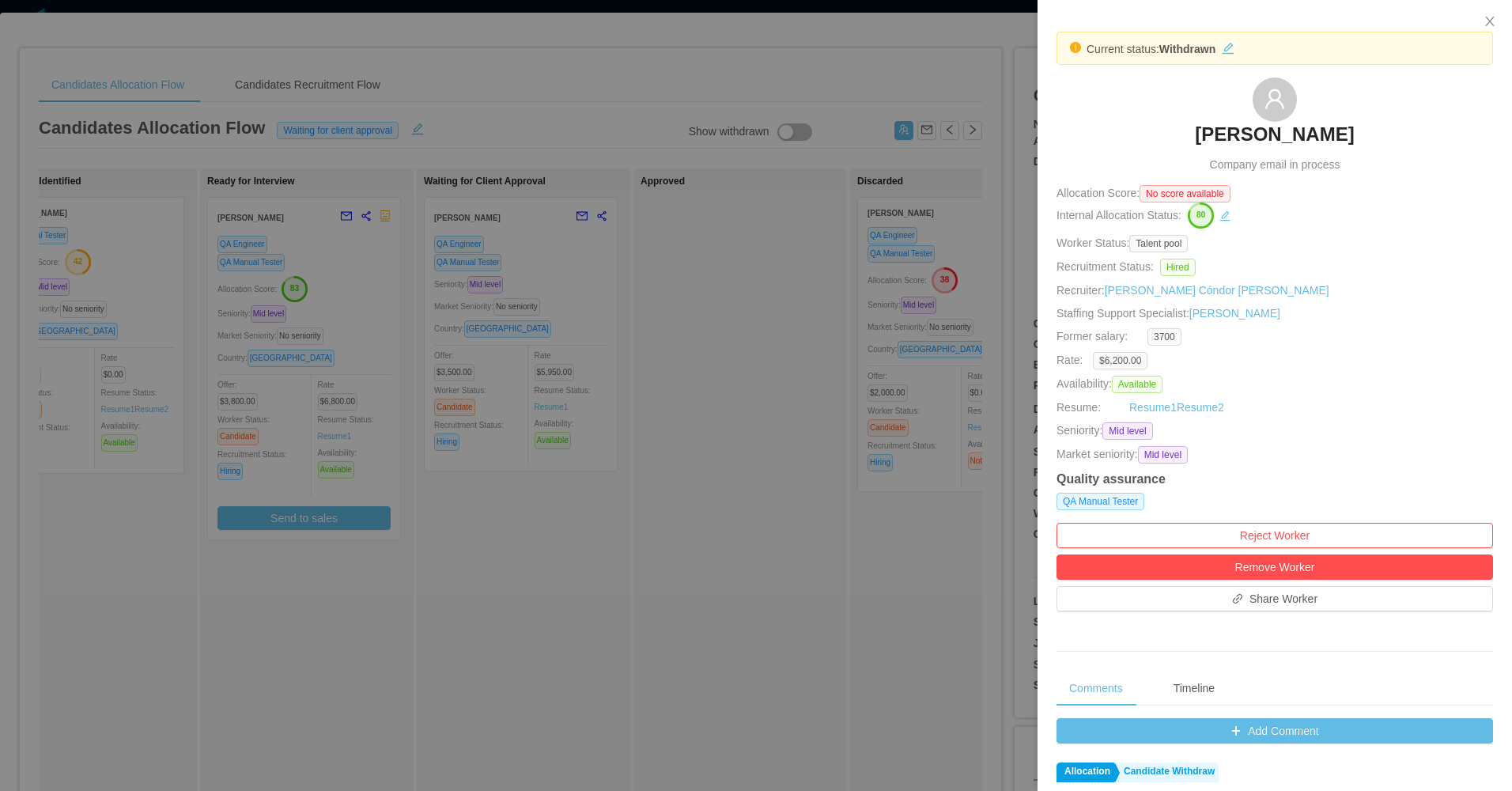
click at [607, 568] on div at bounding box center [756, 396] width 1512 height 791
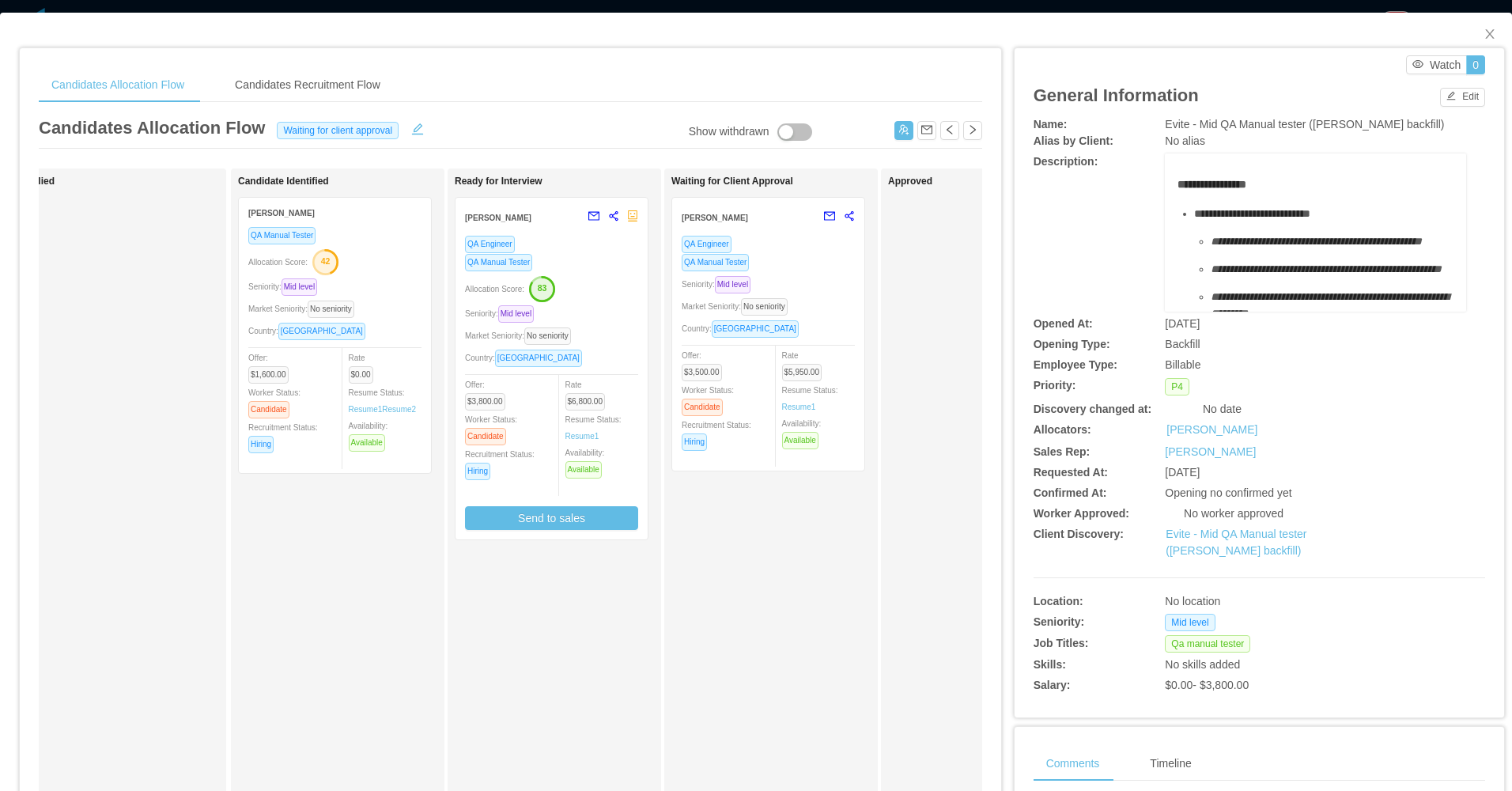
click at [668, 327] on div "Waiting for Client Approval Antonia Castells QA Engineer QA Manual Tester Senio…" at bounding box center [770, 564] width 213 height 791
click at [636, 328] on div "Market Seniority: No seniority" at bounding box center [552, 335] width 173 height 18
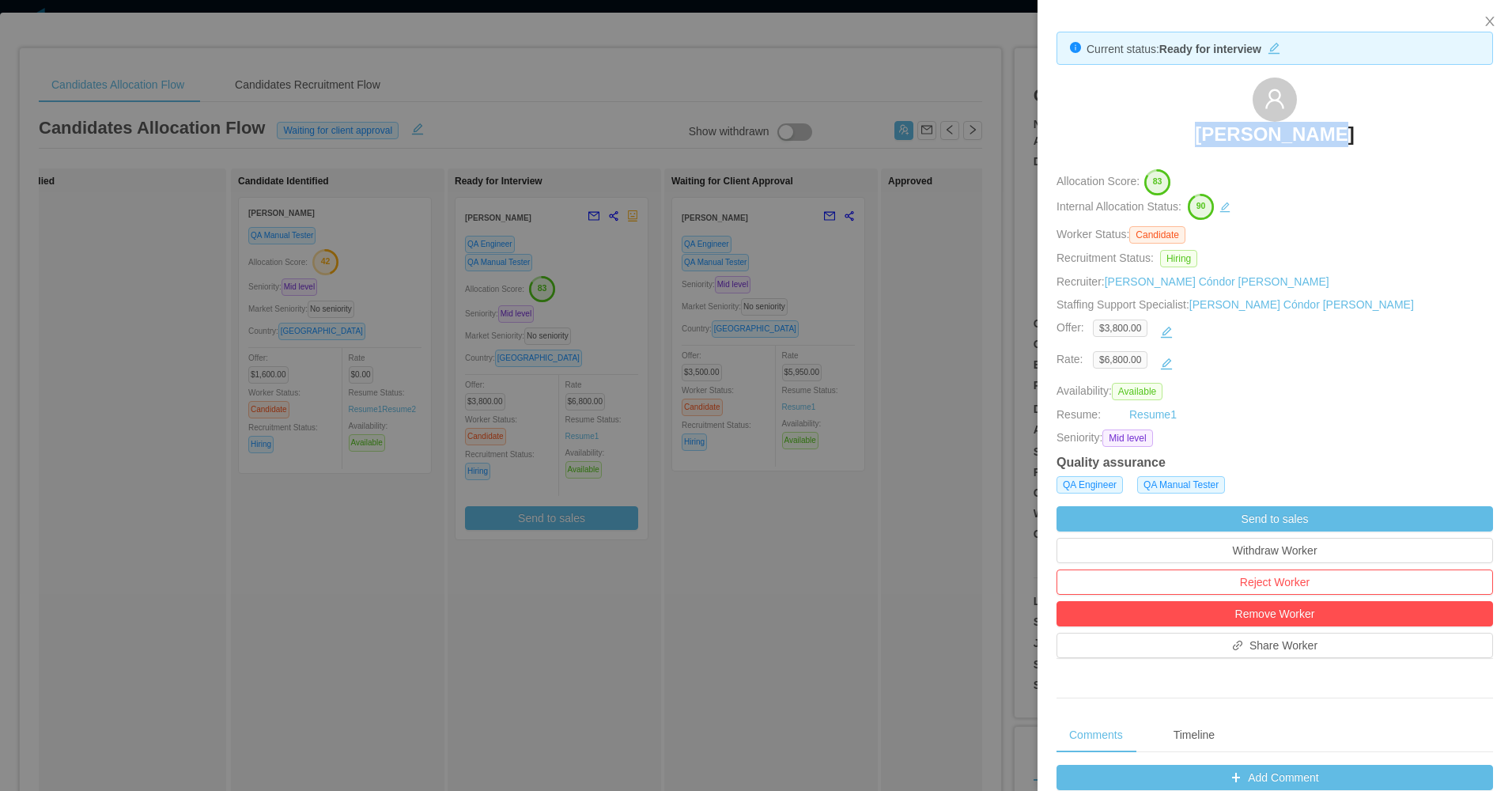
drag, startPoint x: 1168, startPoint y: 128, endPoint x: 1302, endPoint y: 90, distance: 139.3
click at [1325, 131] on div "Alvaro Avila" at bounding box center [1275, 117] width 437 height 79
copy h3 "Alvaro Avila"
click at [561, 471] on div at bounding box center [756, 396] width 1512 height 791
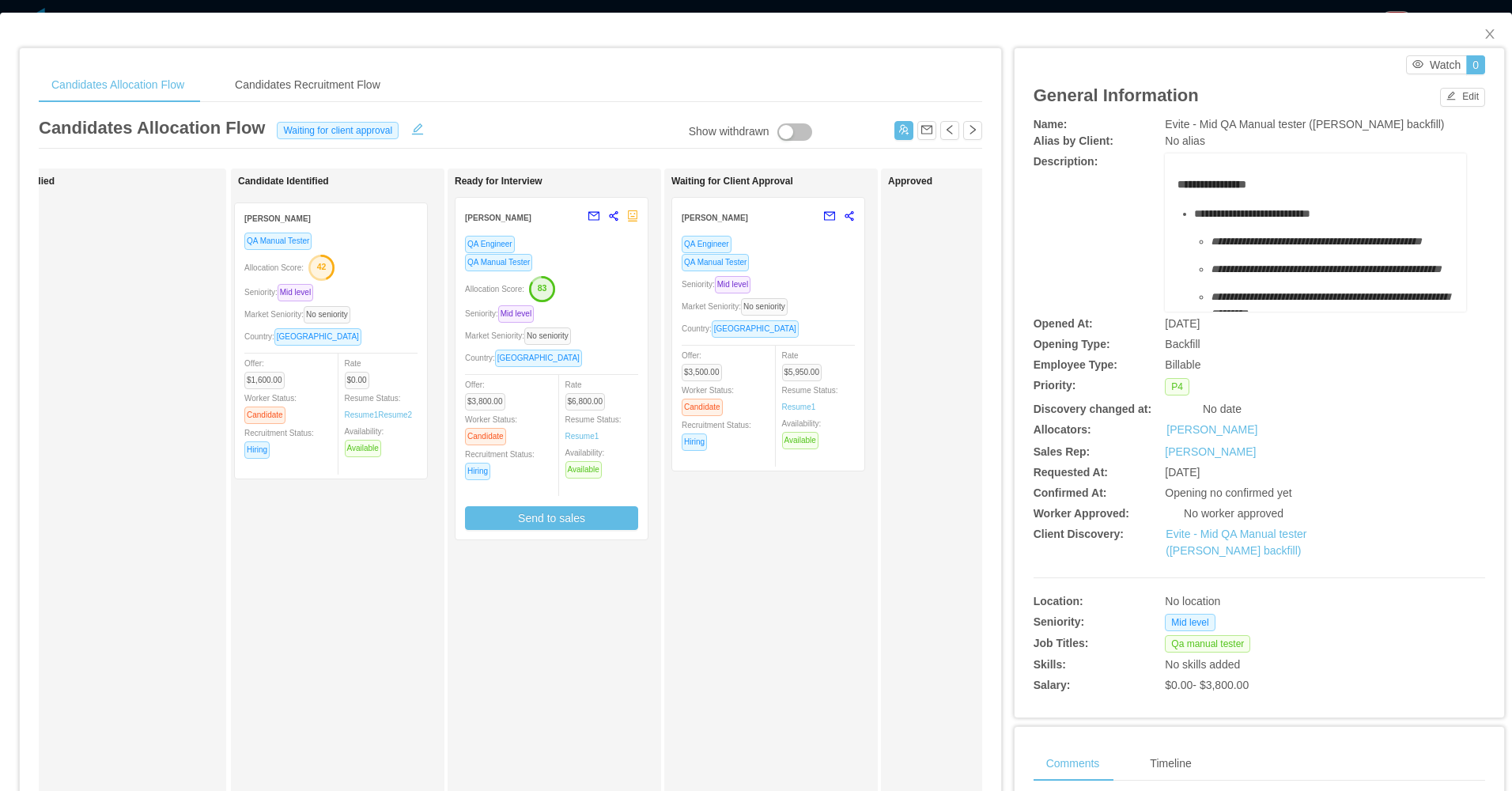
click at [377, 365] on div "Candidate Identified Rafael Guedez QA Manual Tester Allocation Score: 42 Senior…" at bounding box center [348, 563] width 221 height 776
click at [367, 260] on div "Allocation Score: 42" at bounding box center [334, 261] width 173 height 26
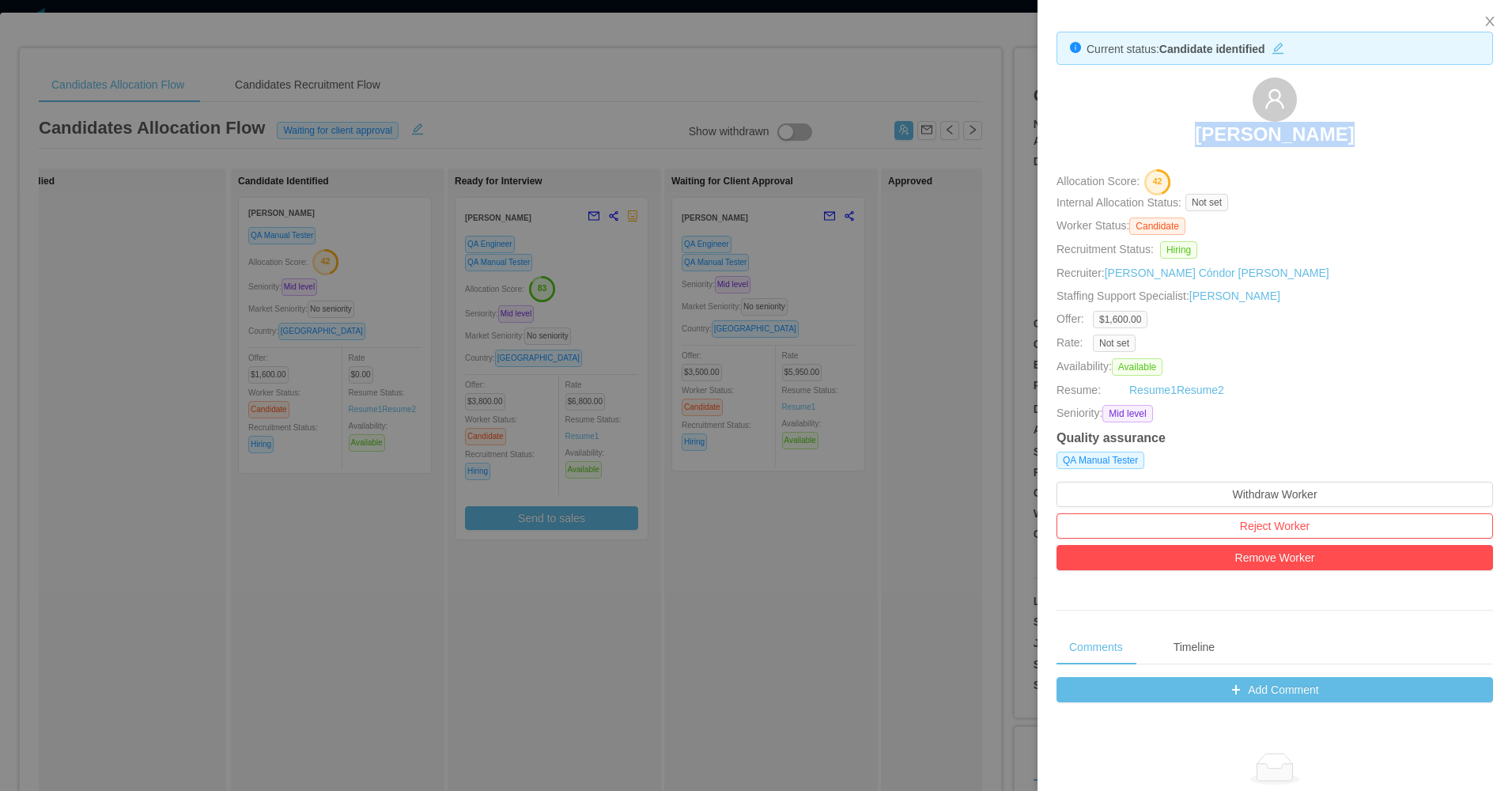
drag, startPoint x: 1172, startPoint y: 129, endPoint x: 1290, endPoint y: 42, distance: 146.6
click at [1369, 135] on div "Rafael Guedez" at bounding box center [1275, 117] width 437 height 79
drag, startPoint x: 962, startPoint y: 450, endPoint x: 992, endPoint y: 430, distance: 36.1
click at [962, 451] on div at bounding box center [756, 396] width 1512 height 791
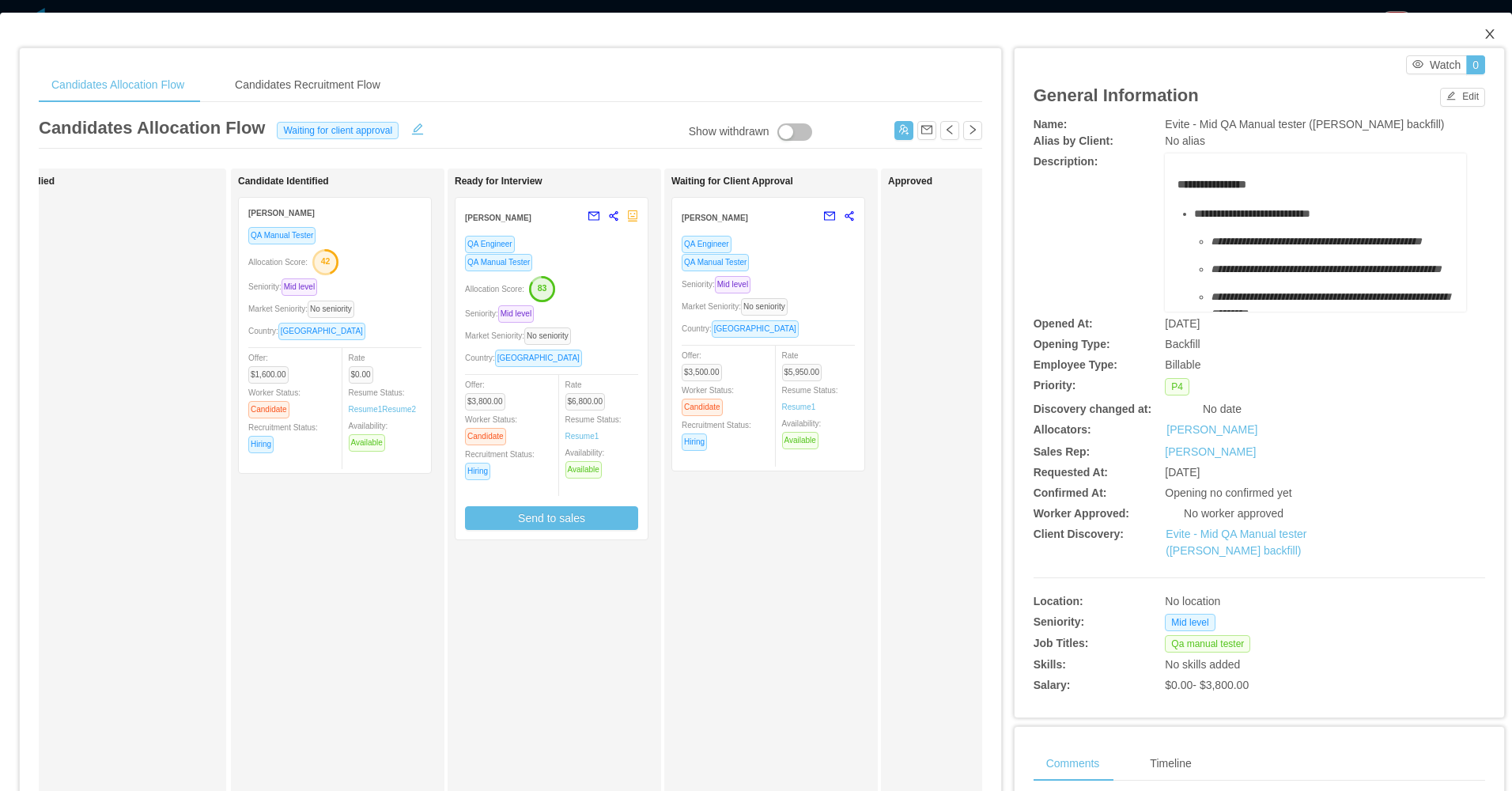
click at [1483, 32] on icon "icon: close" at bounding box center [1489, 33] width 13 height 13
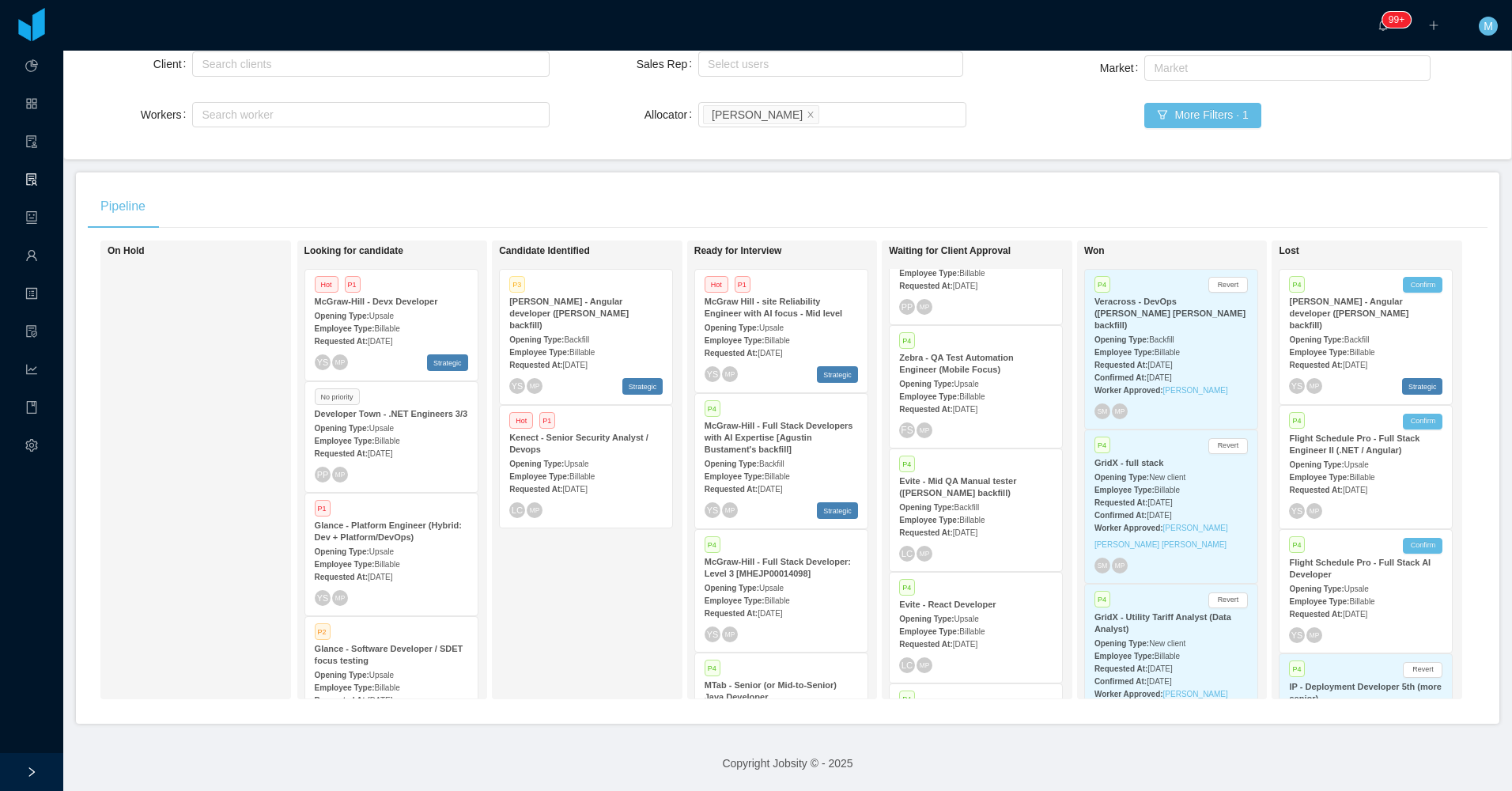
click at [956, 627] on strong "Employee Type:" at bounding box center [929, 631] width 60 height 9
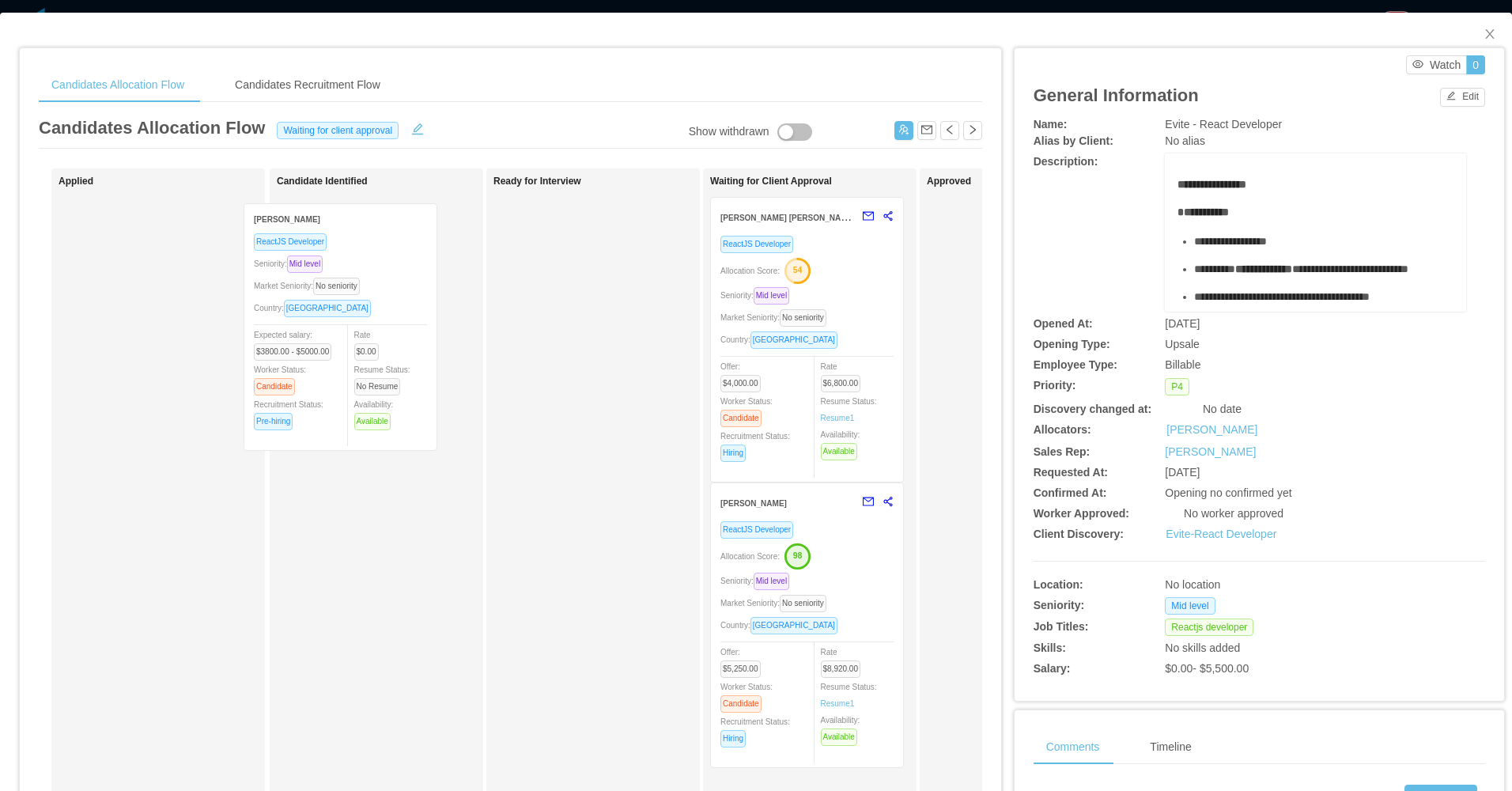
drag, startPoint x: 188, startPoint y: 311, endPoint x: 373, endPoint y: 317, distance: 185.1
click at [373, 317] on div "Applied Edwin Poueriet ReactJS Developer Seniority: Mid level Market Seniority:…" at bounding box center [510, 570] width 943 height 804
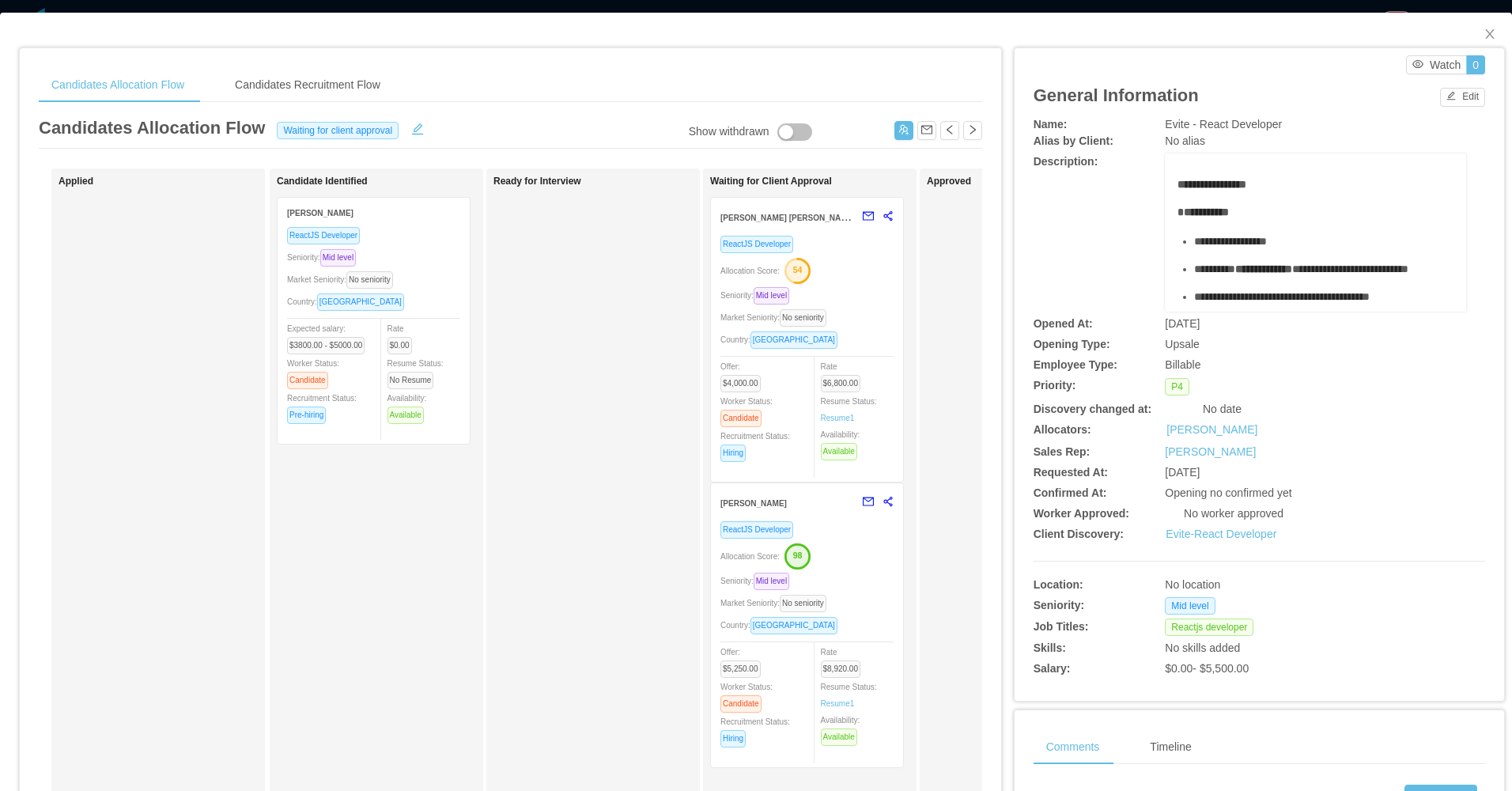
click at [808, 518] on div "[PERSON_NAME]" at bounding box center [807, 502] width 173 height 38
click at [801, 557] on text "98" at bounding box center [798, 556] width 10 height 10
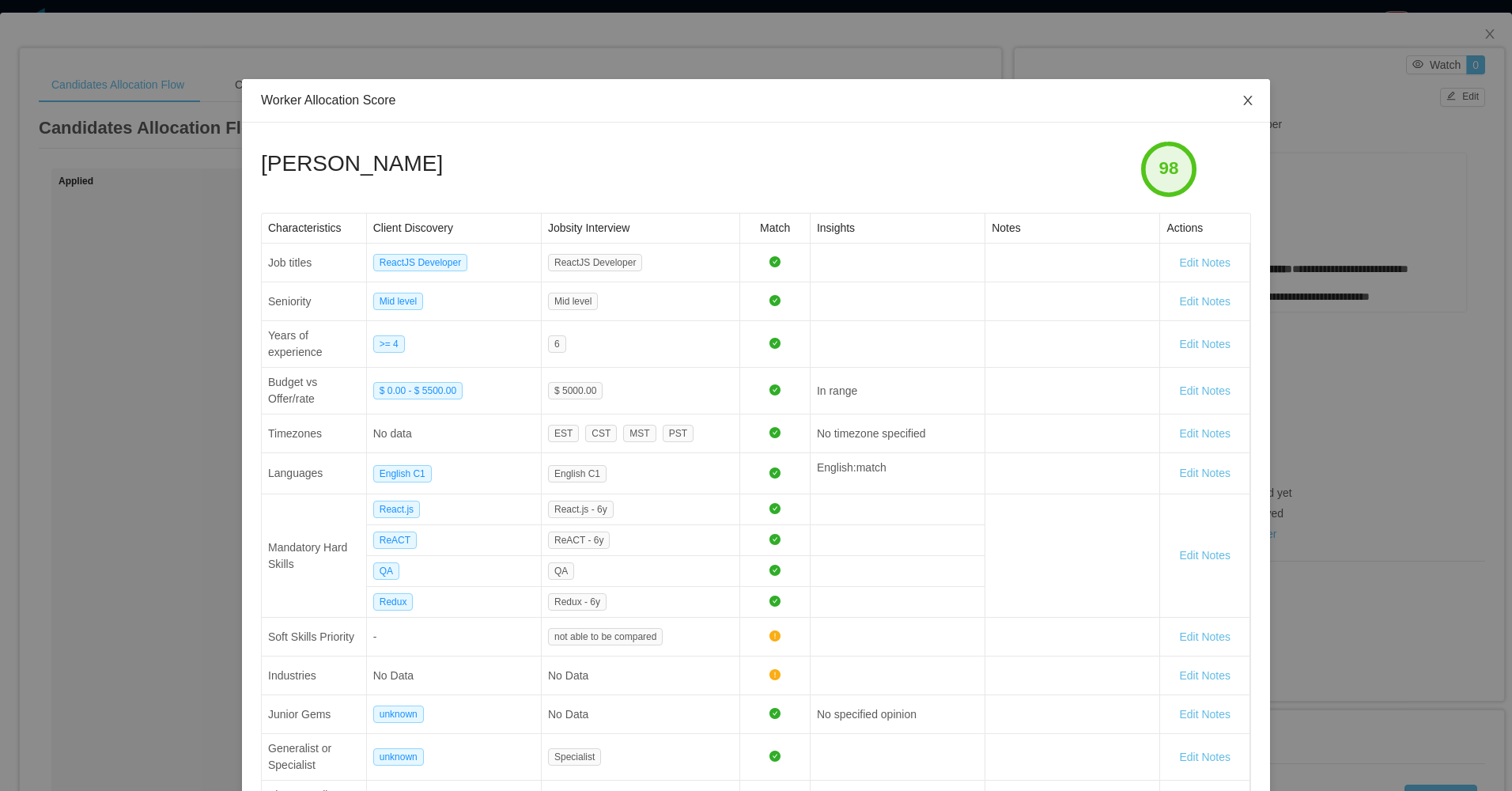
drag, startPoint x: 1235, startPoint y: 100, endPoint x: 1233, endPoint y: 115, distance: 15.1
click at [1235, 109] on span "Close" at bounding box center [1247, 100] width 44 height 44
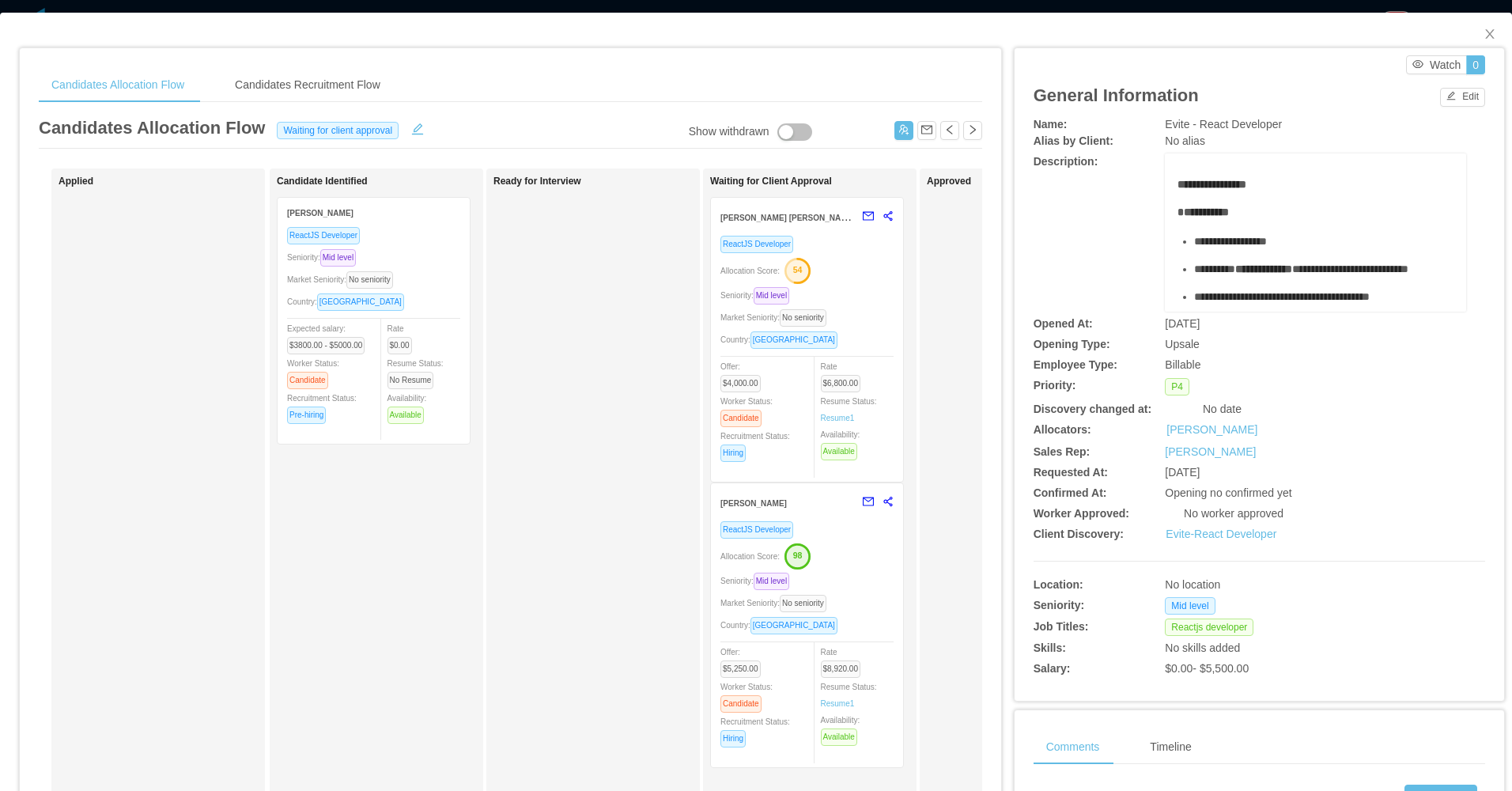
click at [867, 631] on div "Waiting for Client Approval Francisco Duran Gonzalez ReactJS Developer Allocati…" at bounding box center [820, 563] width 221 height 776
click at [841, 570] on div "ReactJS Developer Allocation Score: 98 Seniority: Mid level Market Seniority: N…" at bounding box center [807, 639] width 173 height 237
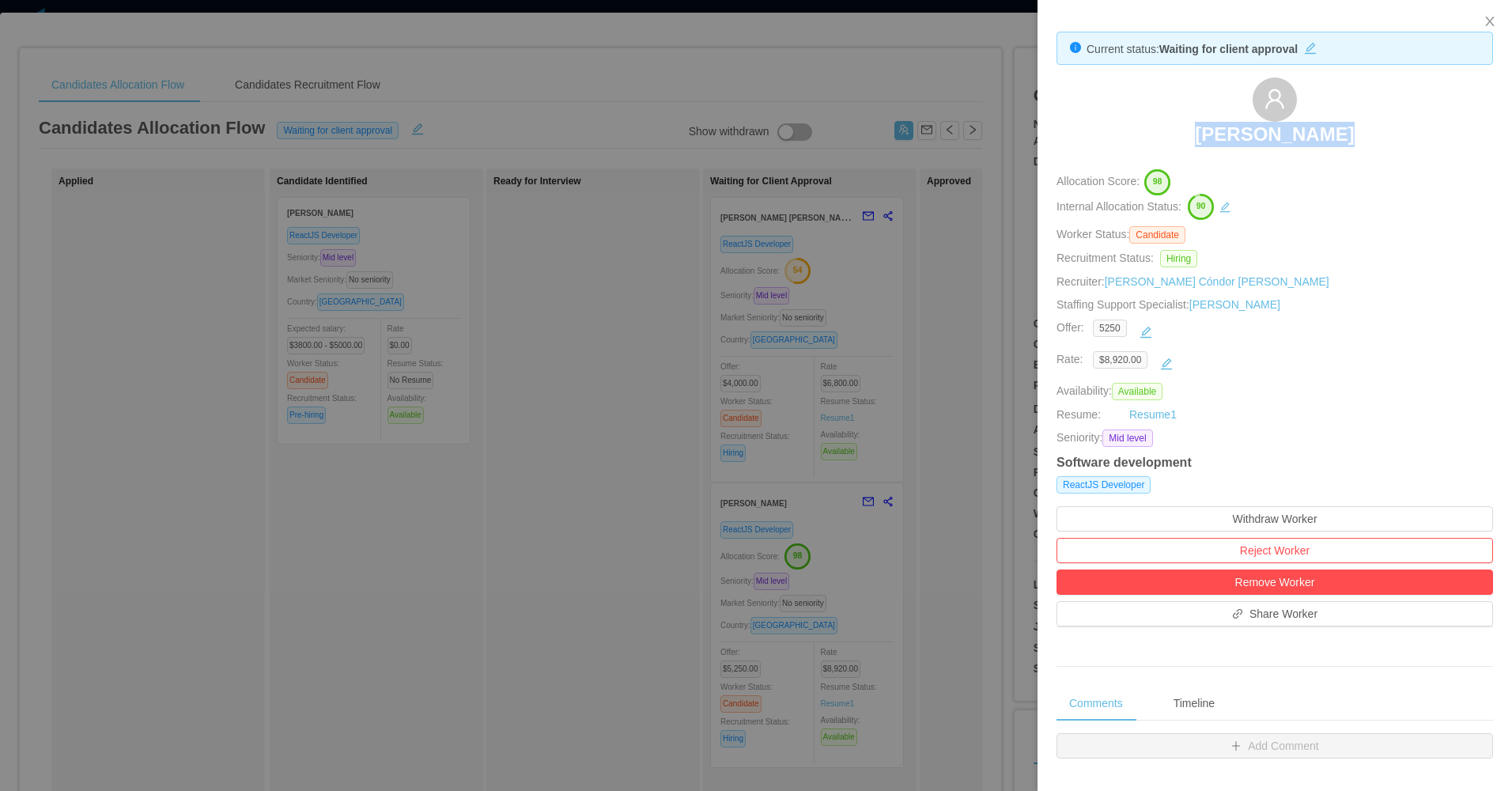
drag, startPoint x: 1235, startPoint y: 130, endPoint x: 1342, endPoint y: 134, distance: 107.1
click at [1342, 134] on div "Wandy Santana" at bounding box center [1275, 117] width 437 height 79
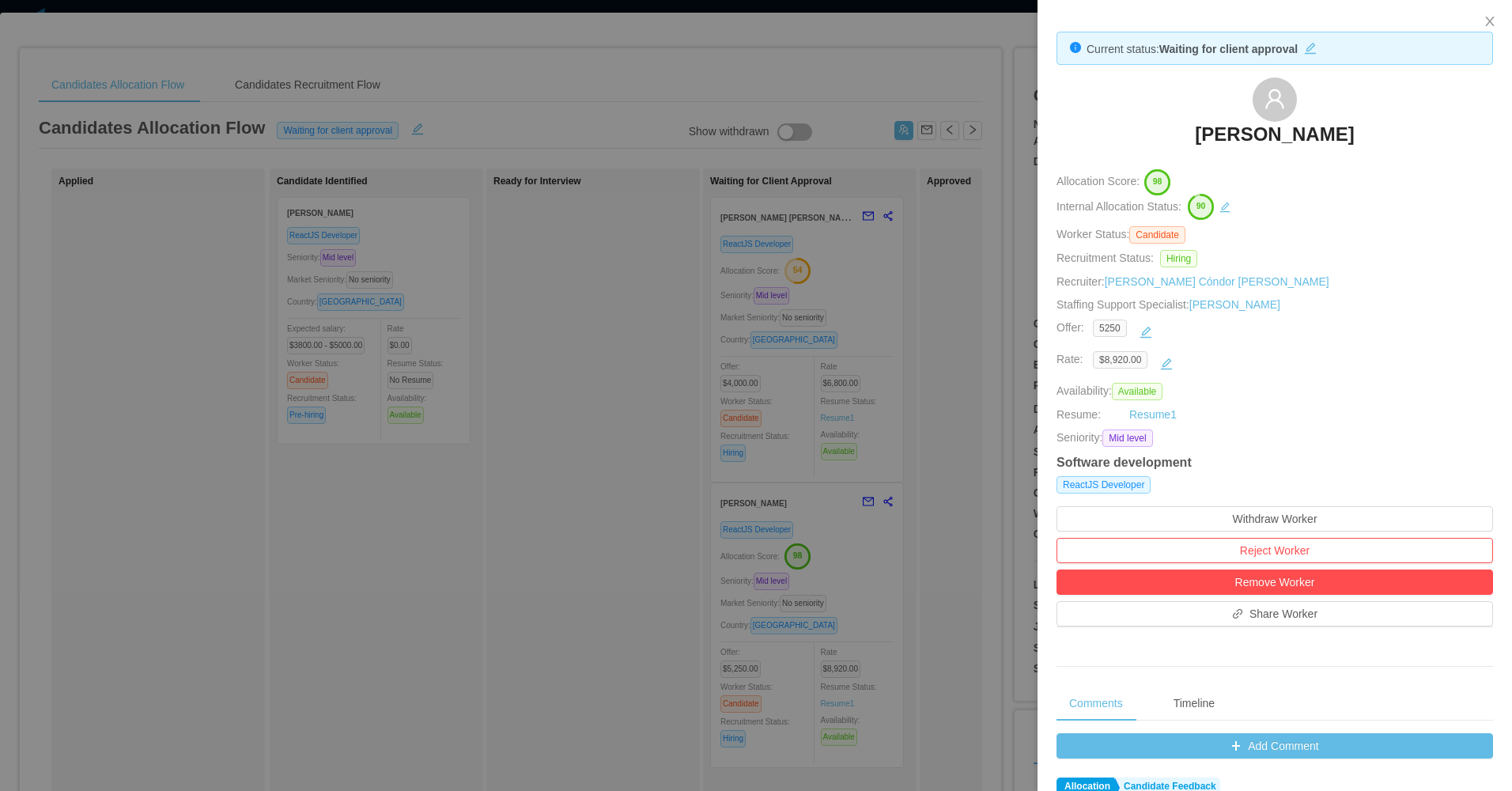
click at [869, 378] on div at bounding box center [756, 396] width 1512 height 791
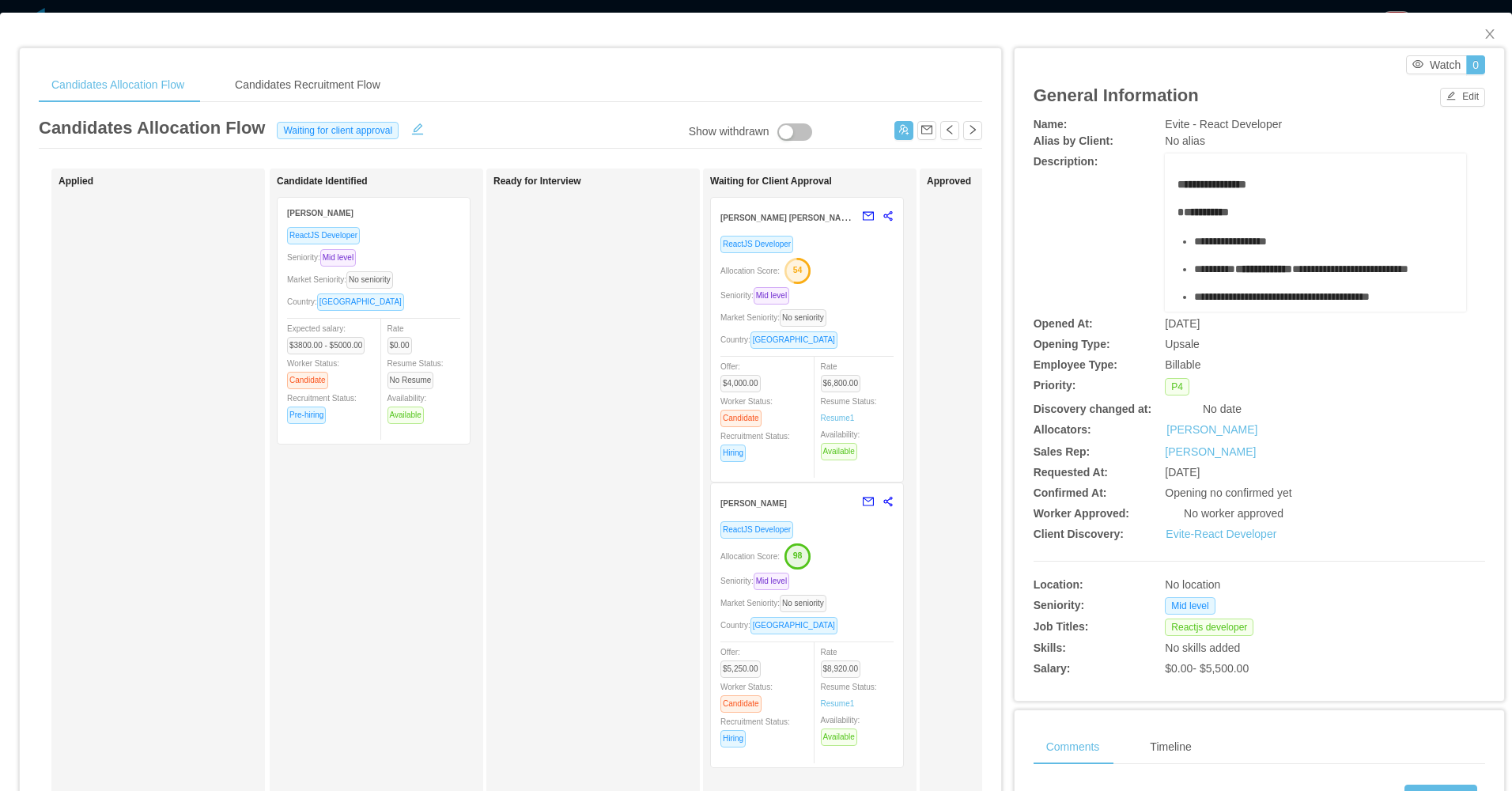
click at [858, 310] on div "Waiting for Client Approval Francisco Duran Gonzalez ReactJS Developer Allocati…" at bounding box center [820, 563] width 221 height 776
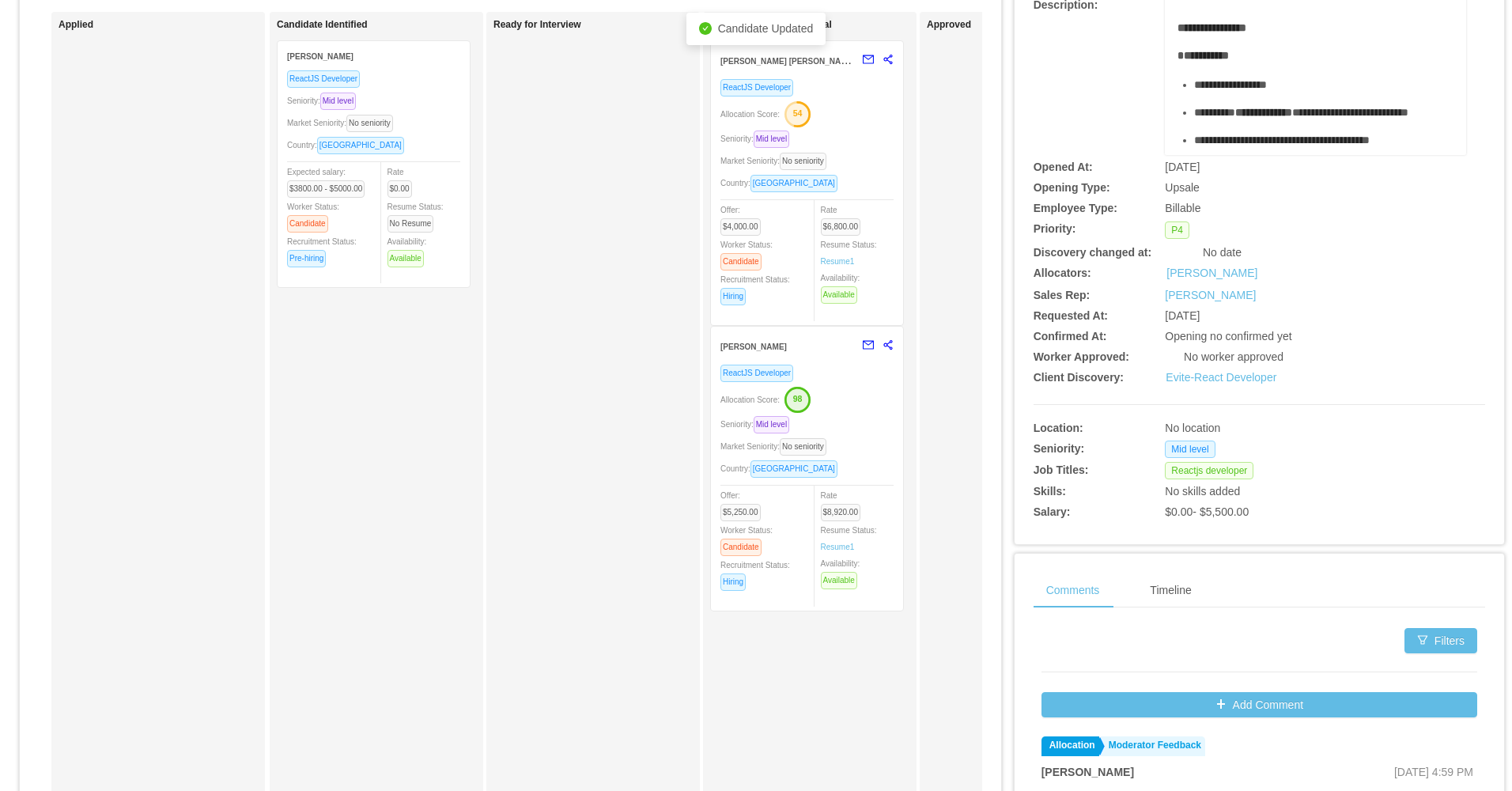
scroll to position [158, 0]
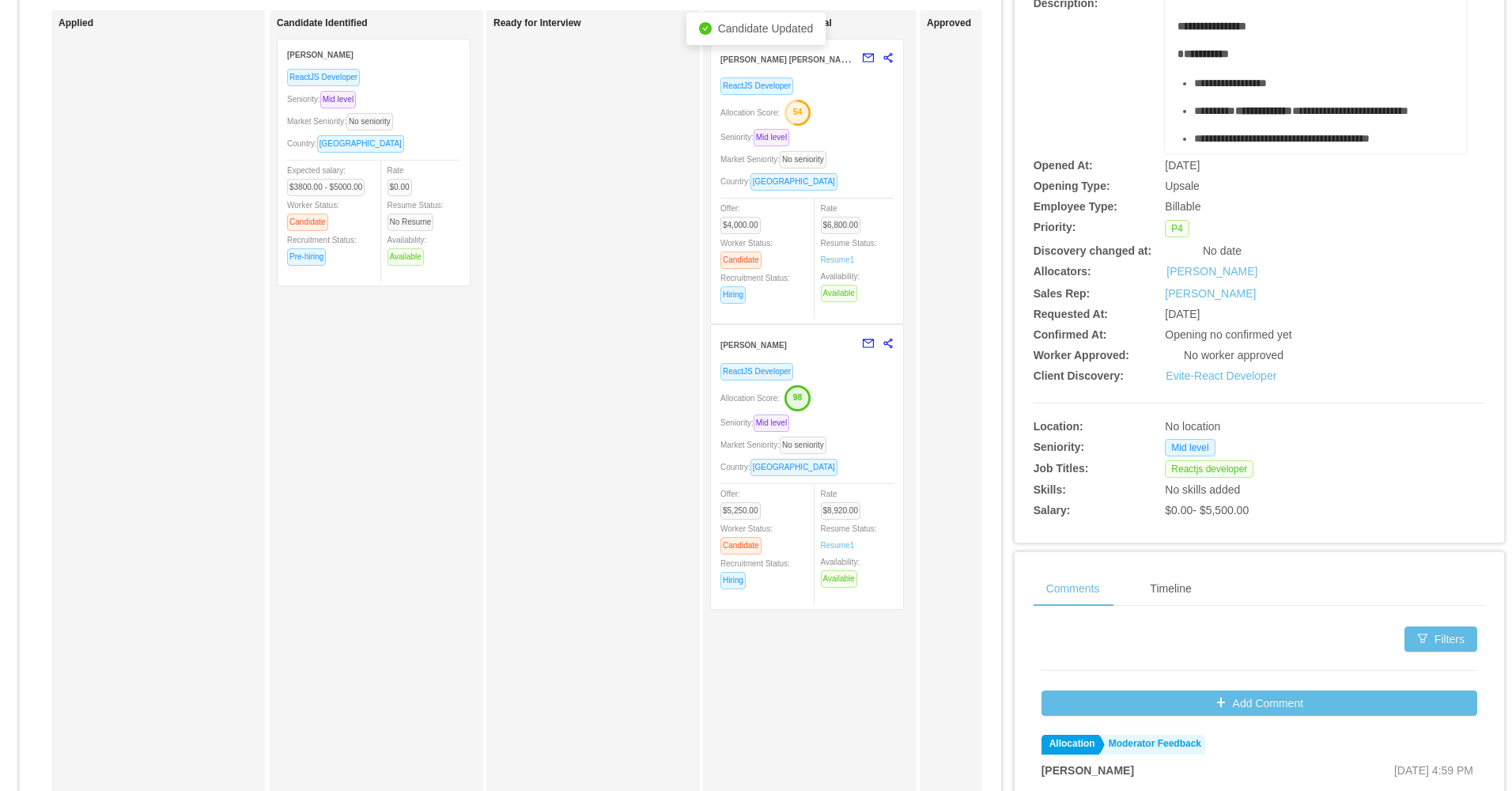
click at [865, 134] on div "Seniority: Mid level" at bounding box center [807, 137] width 173 height 18
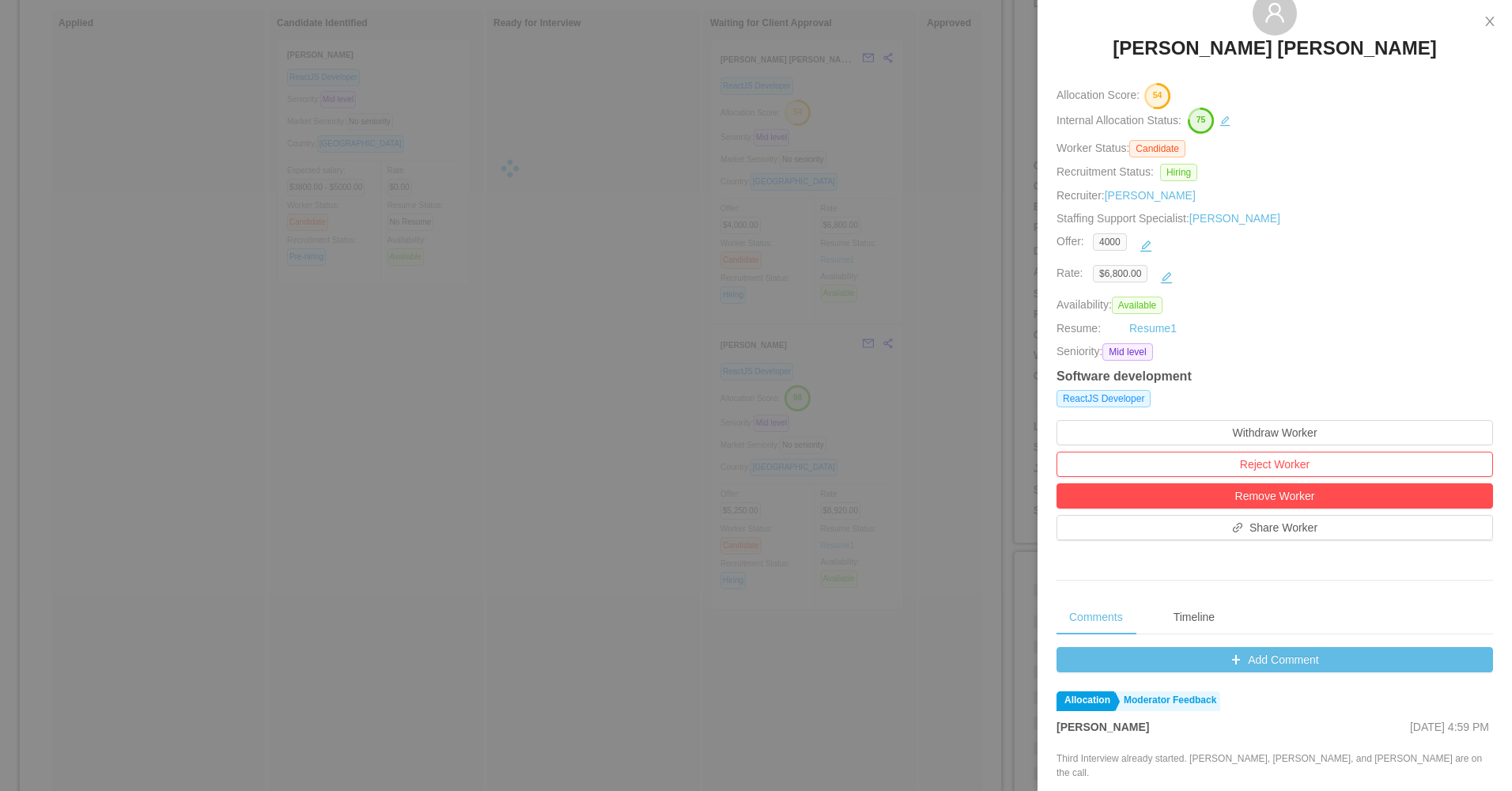
scroll to position [0, 0]
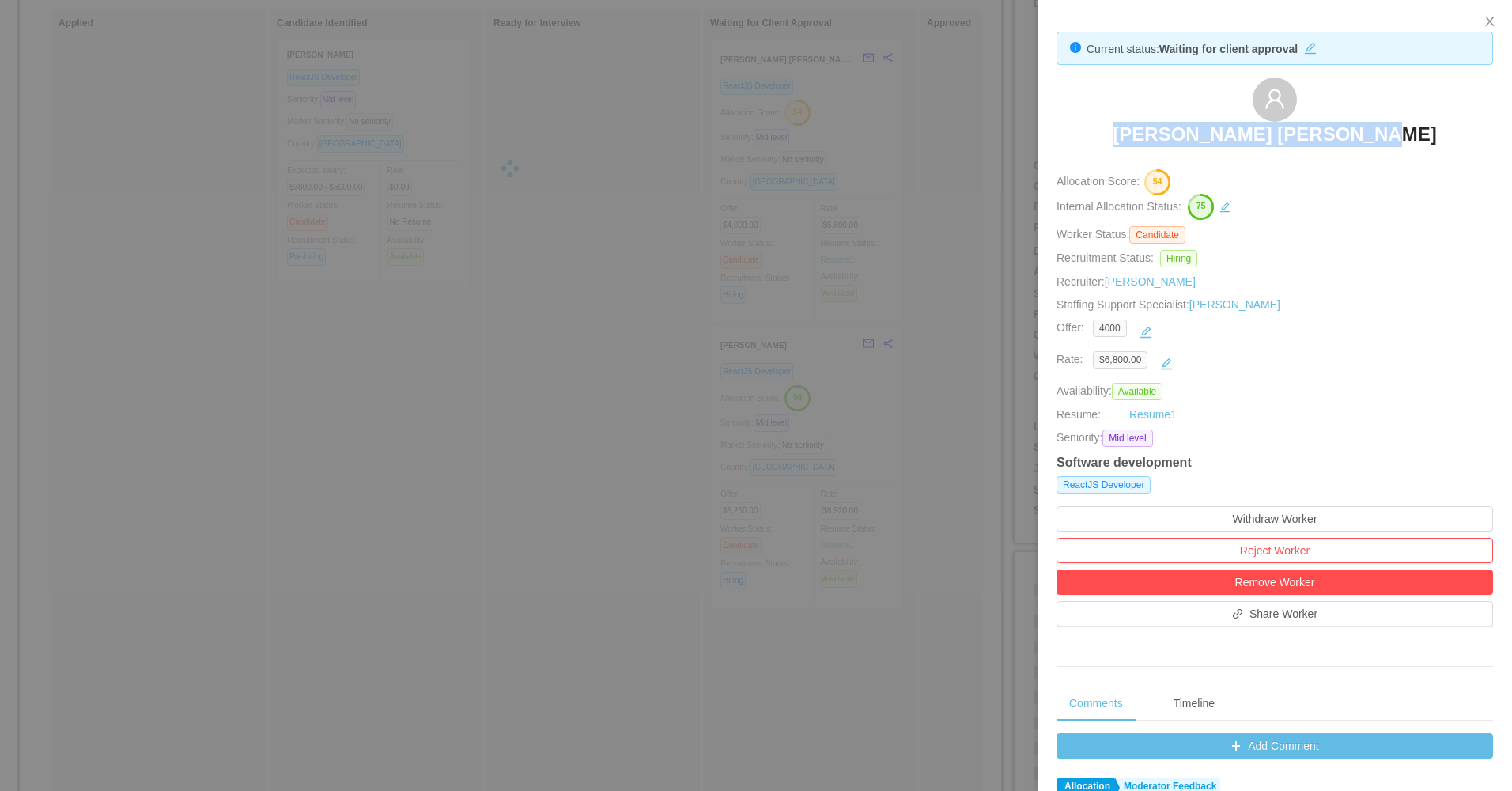
drag, startPoint x: 1112, startPoint y: 123, endPoint x: 1238, endPoint y: 1, distance: 175.4
click at [1464, 127] on div "Francisco Duran Gonzalez" at bounding box center [1275, 117] width 437 height 79
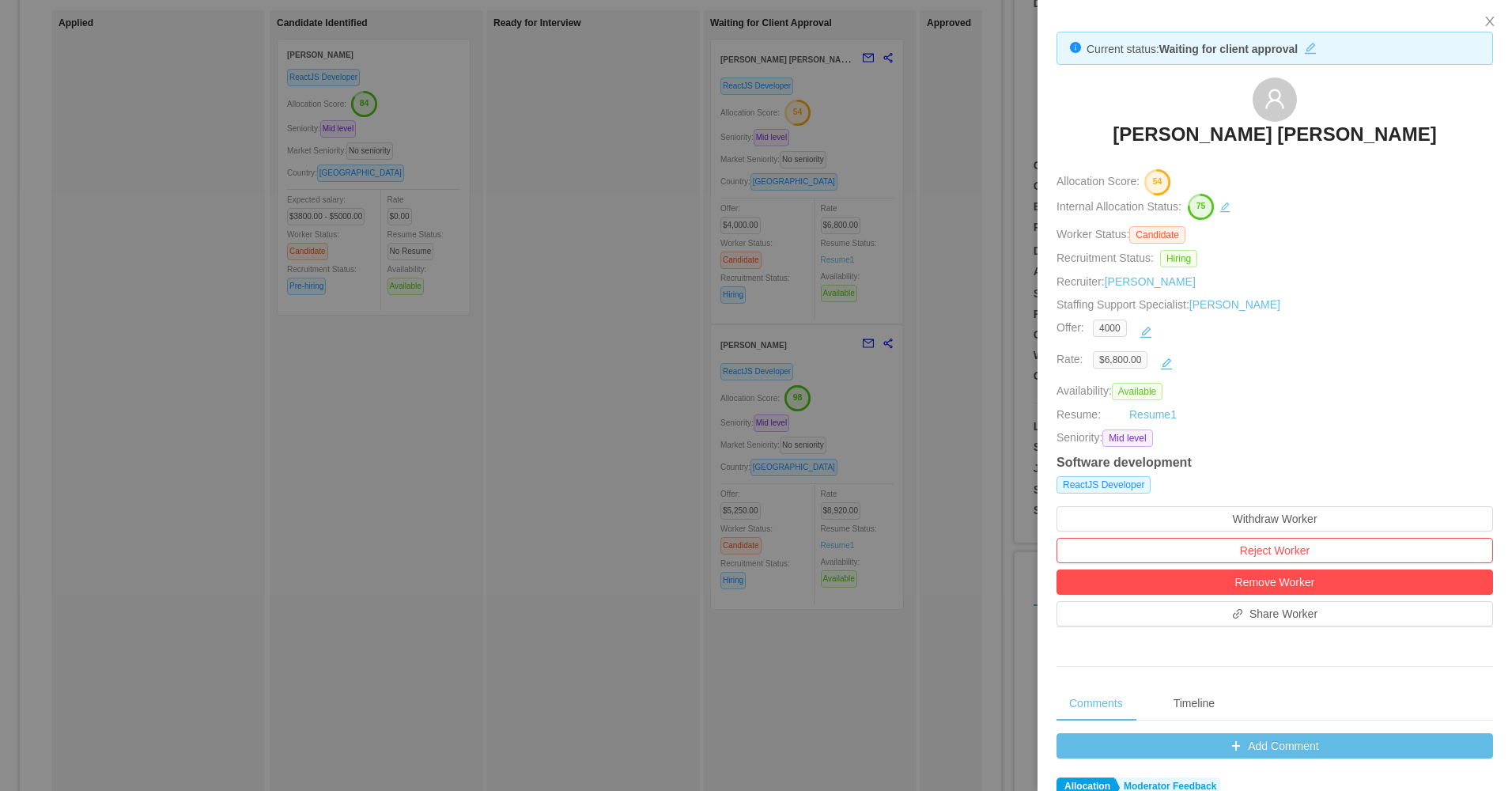
click at [683, 351] on div at bounding box center [756, 396] width 1512 height 791
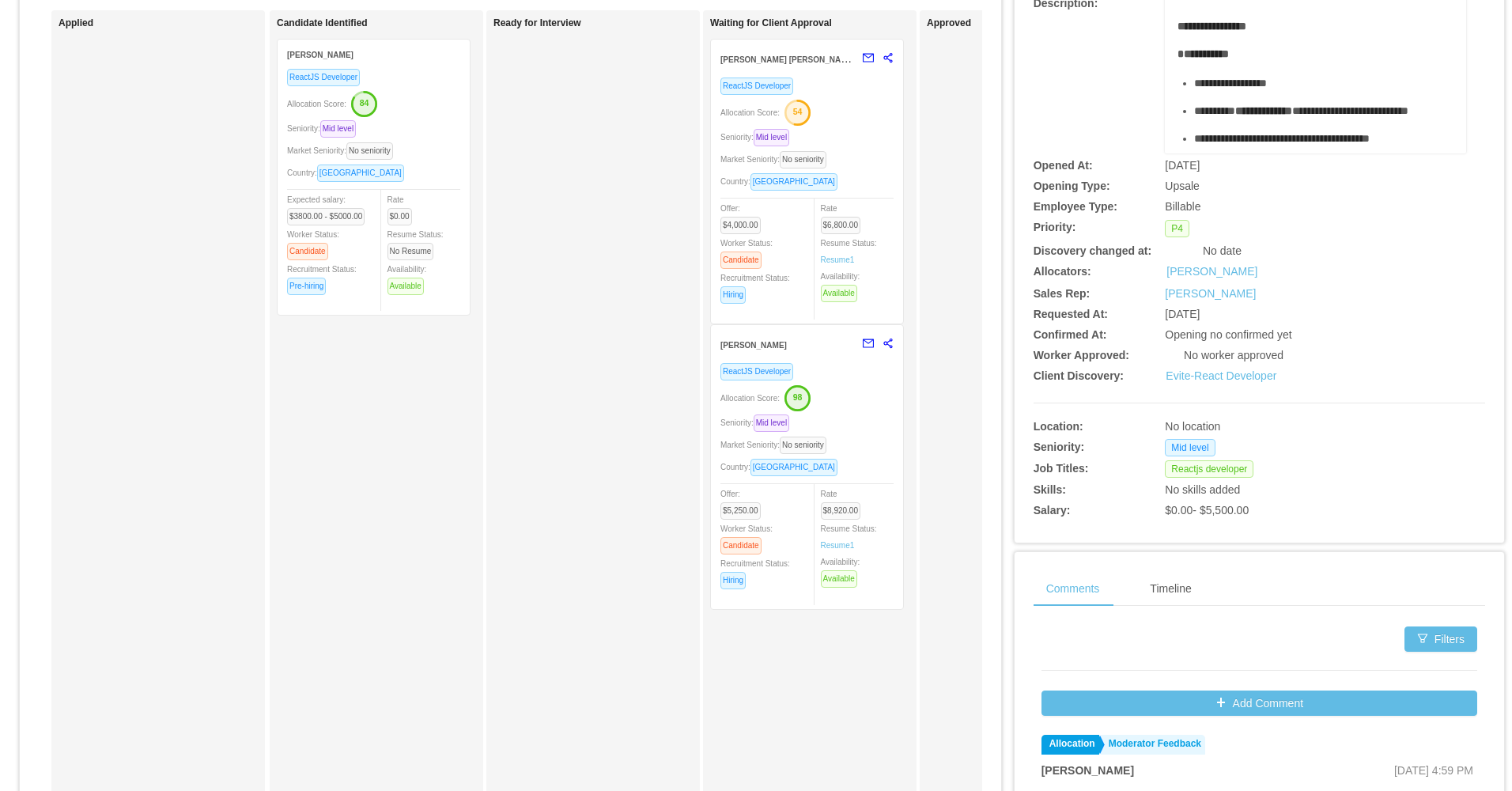
click at [456, 163] on div "ReactJS Developer Allocation Score: 84 Seniority: Mid level Market Seniority: N…" at bounding box center [374, 186] width 173 height 237
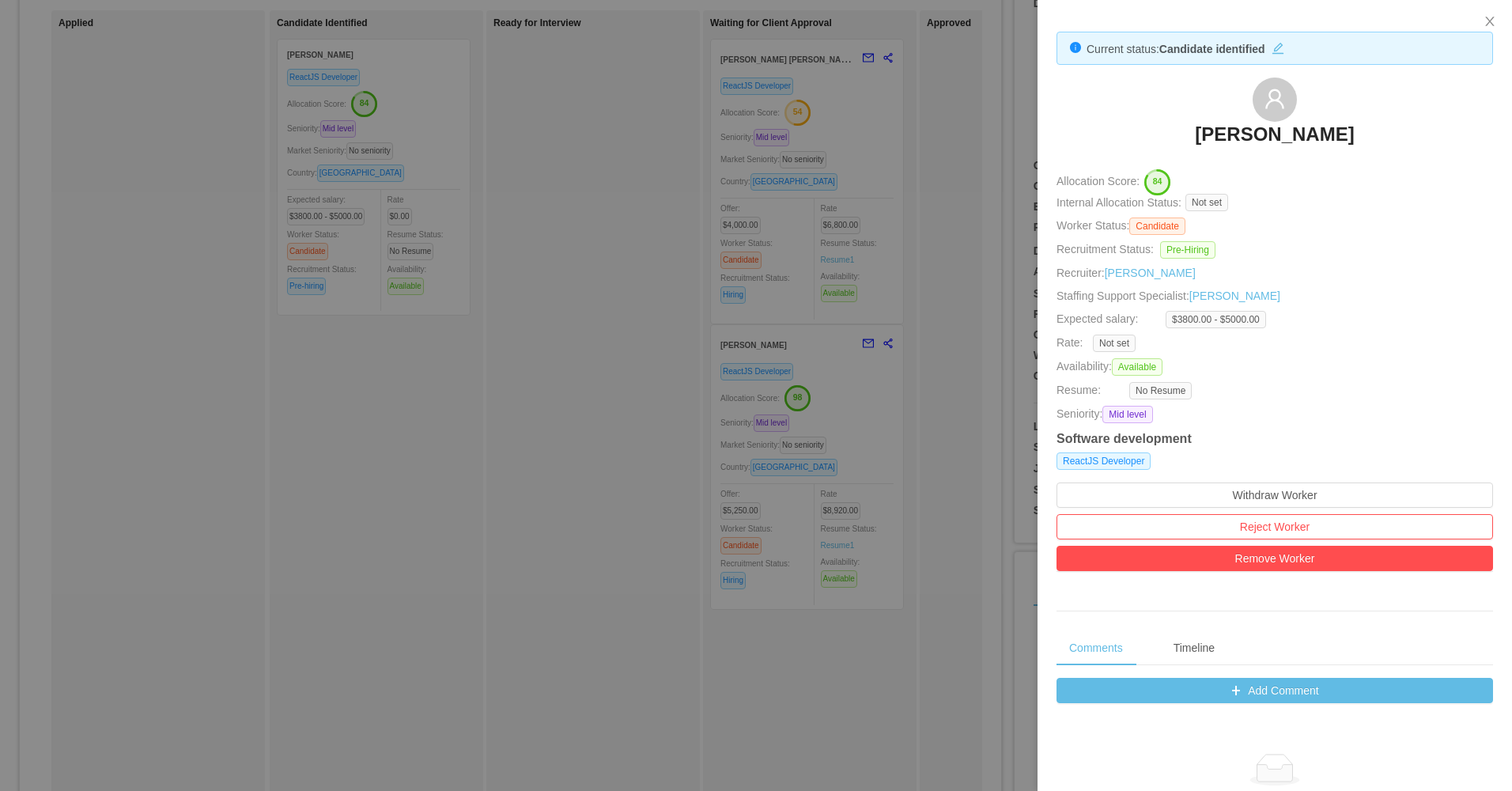
drag, startPoint x: 1180, startPoint y: 127, endPoint x: 1357, endPoint y: 140, distance: 177.5
click at [1357, 140] on div "Edwin Poueriet" at bounding box center [1275, 117] width 437 height 79
drag, startPoint x: 660, startPoint y: 517, endPoint x: 875, endPoint y: 443, distance: 227.4
click at [667, 515] on div at bounding box center [756, 396] width 1512 height 791
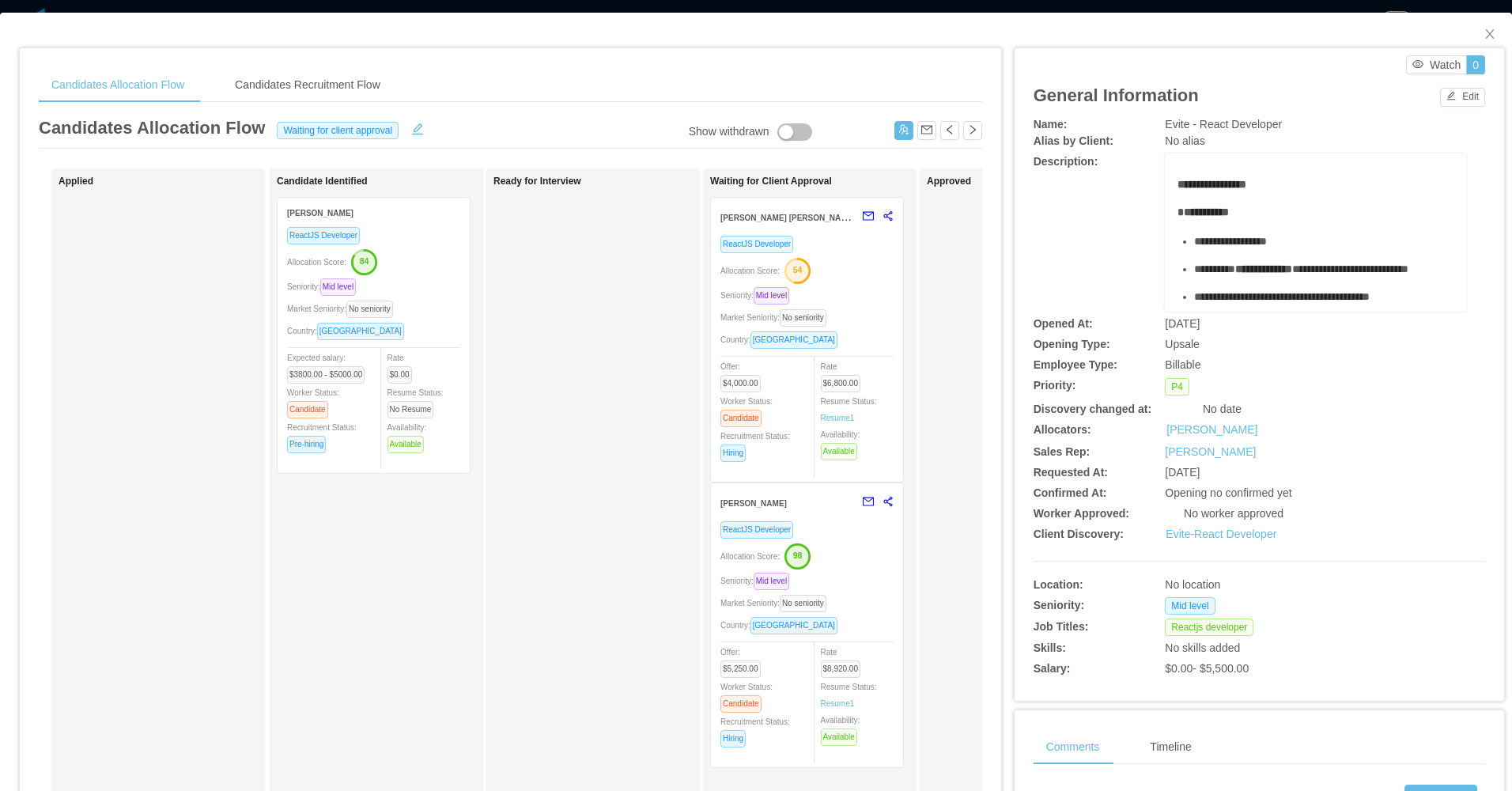
click at [1448, 35] on div "**********" at bounding box center [1247, 587] width 491 height 1113
click at [1483, 34] on icon "icon: close" at bounding box center [1489, 33] width 13 height 13
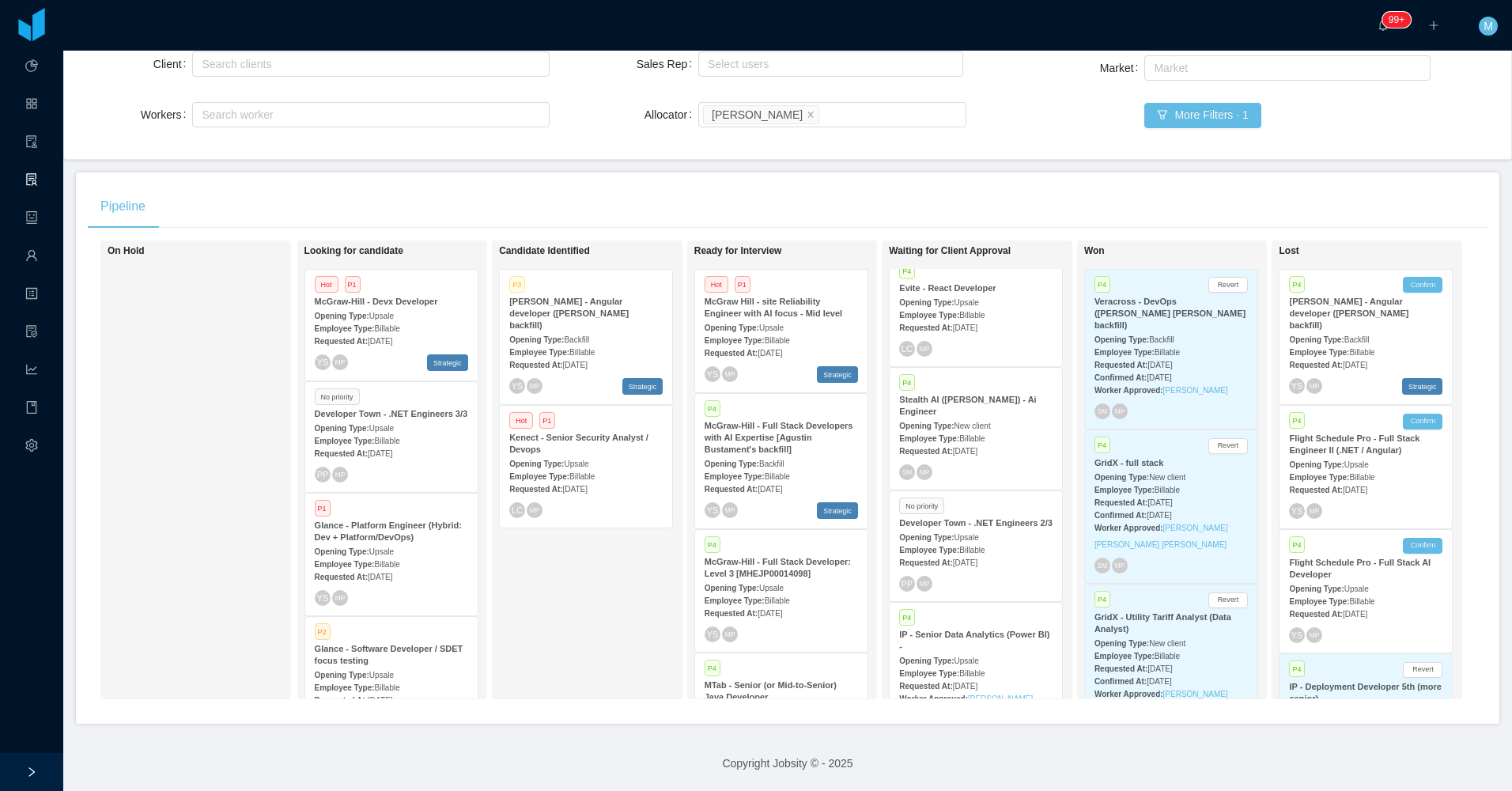
scroll to position [474, 0]
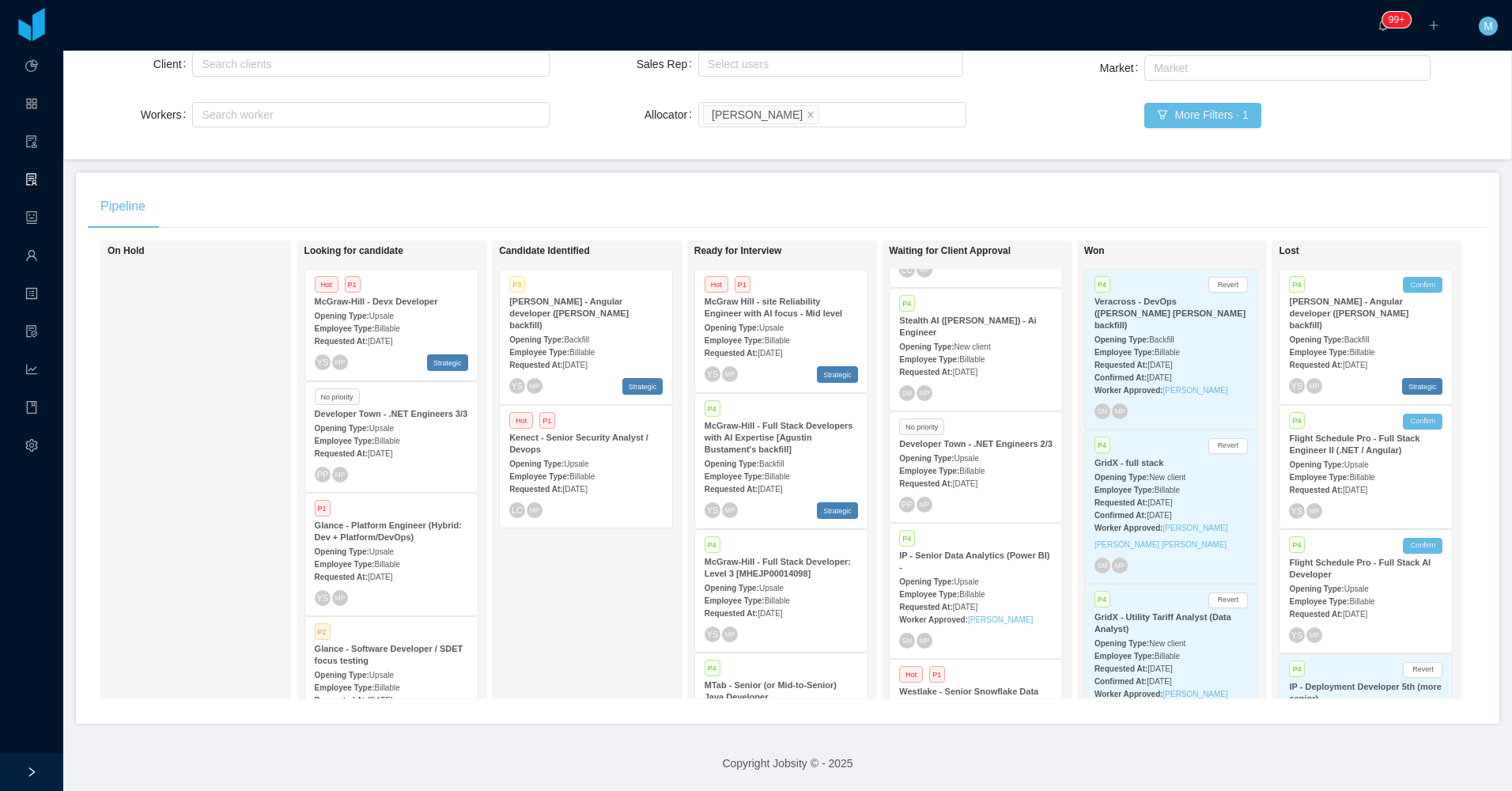
click at [1012, 337] on div "Opening Type: New client" at bounding box center [976, 345] width 153 height 17
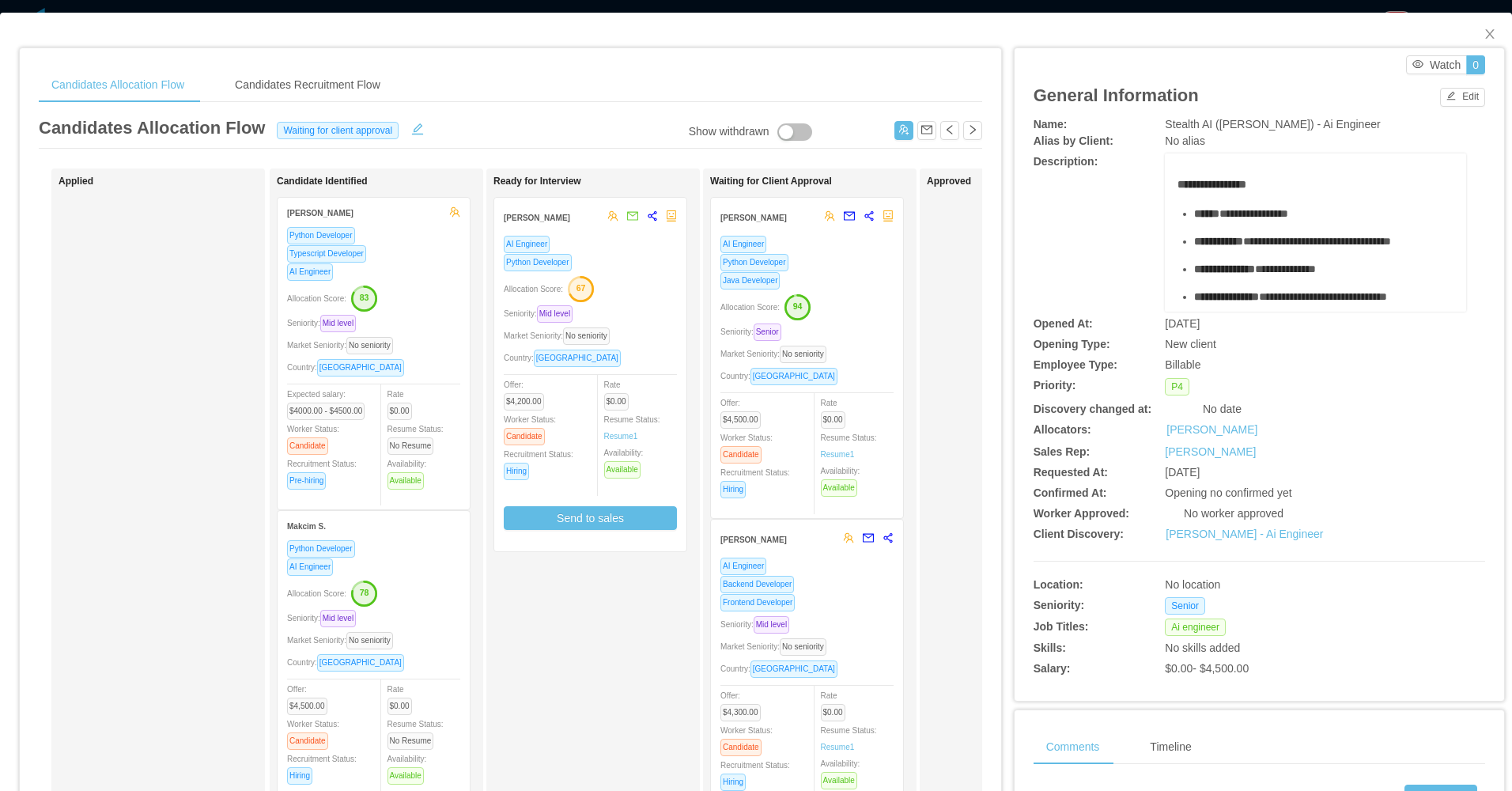
click at [877, 330] on div "Seniority: Senior" at bounding box center [807, 332] width 173 height 18
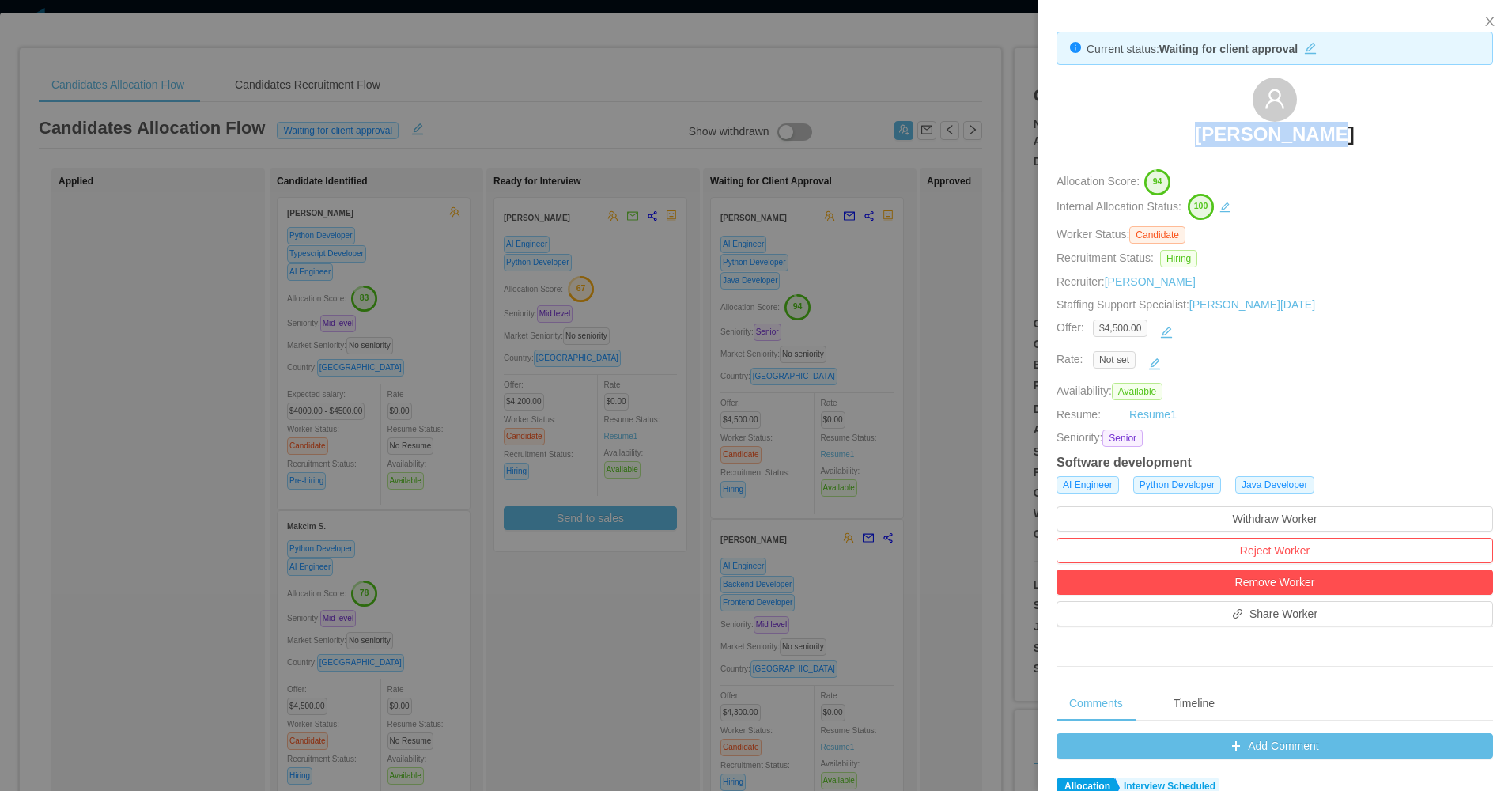
drag, startPoint x: 1191, startPoint y: 139, endPoint x: 1331, endPoint y: 131, distance: 140.2
click at [1331, 131] on div "Danilo Silva" at bounding box center [1275, 117] width 437 height 79
click at [920, 394] on div at bounding box center [756, 396] width 1512 height 791
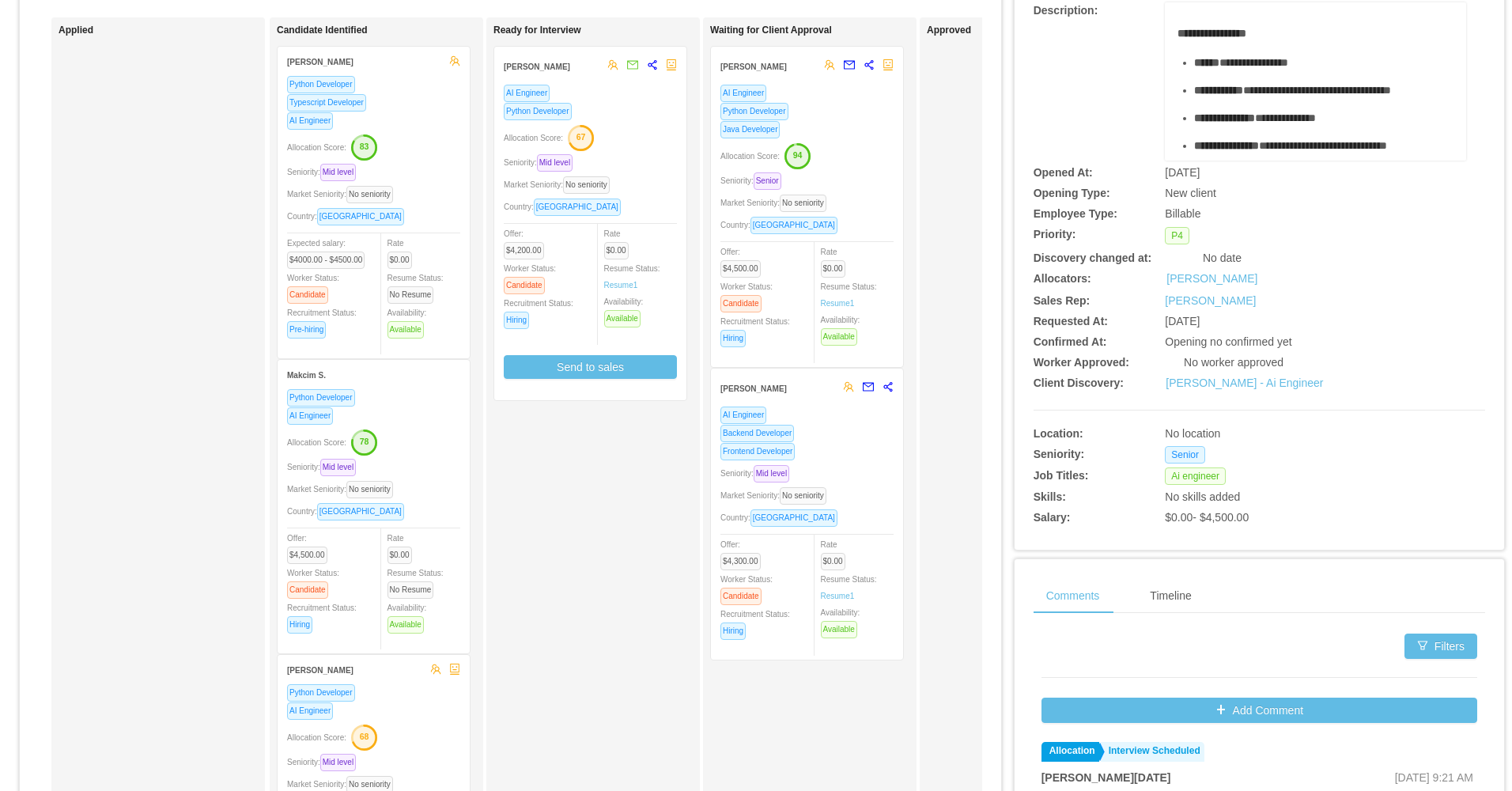
scroll to position [158, 0]
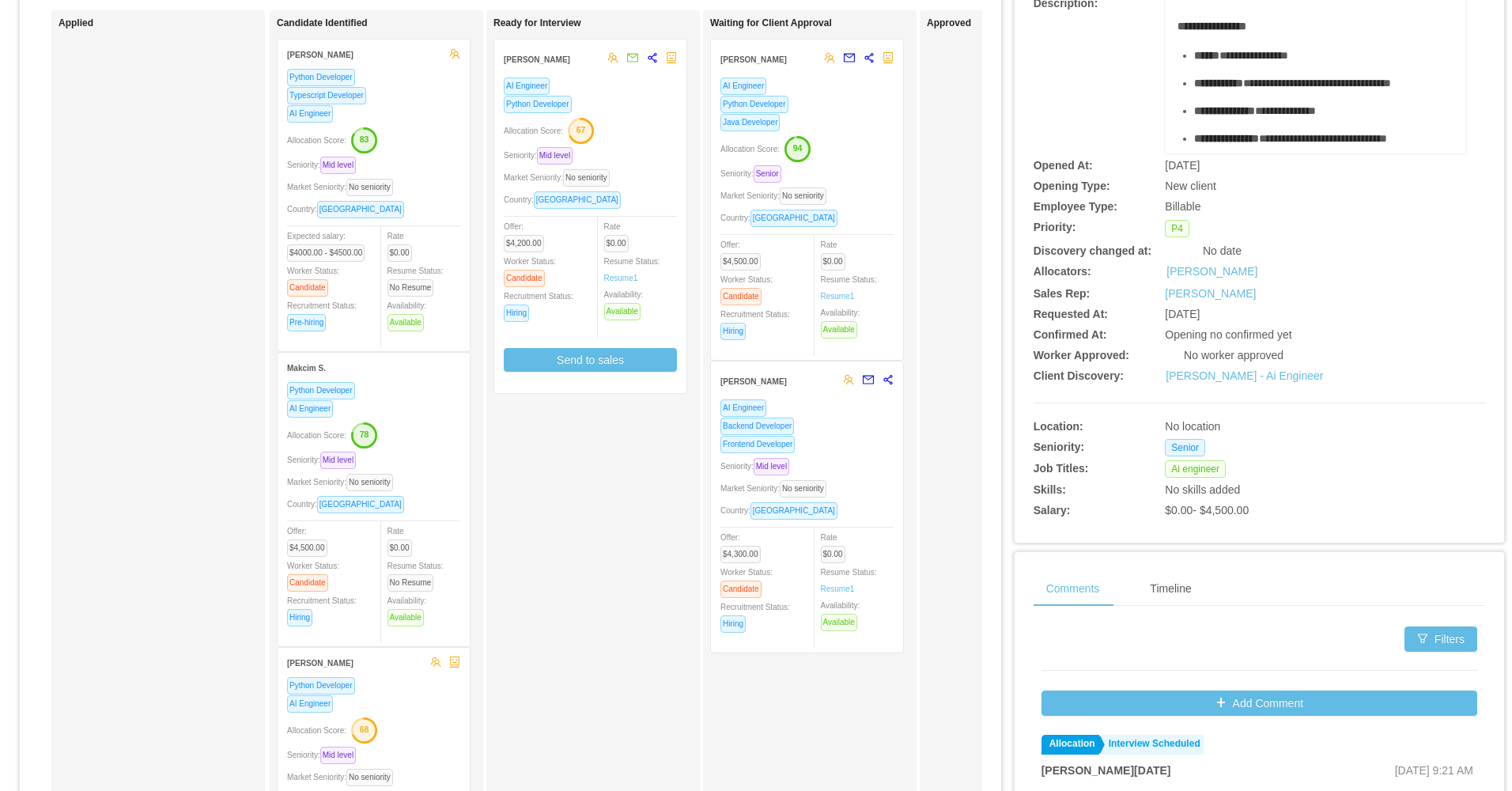
click at [862, 453] on div "Frontend Developer" at bounding box center [807, 444] width 173 height 18
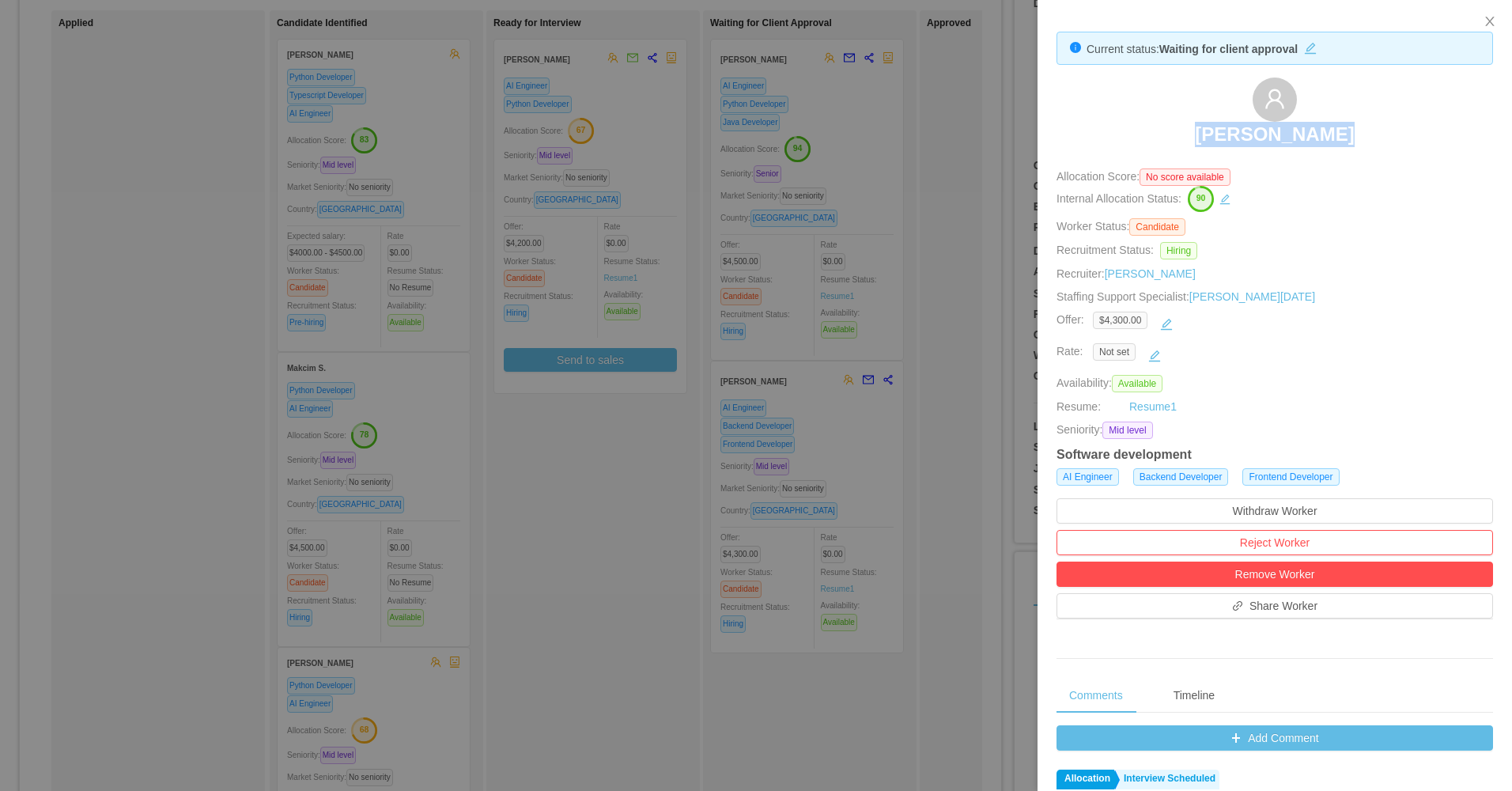
drag, startPoint x: 1140, startPoint y: 124, endPoint x: 1349, endPoint y: 135, distance: 209.3
click at [1349, 135] on div "Jorge A. Niño" at bounding box center [1275, 117] width 437 height 79
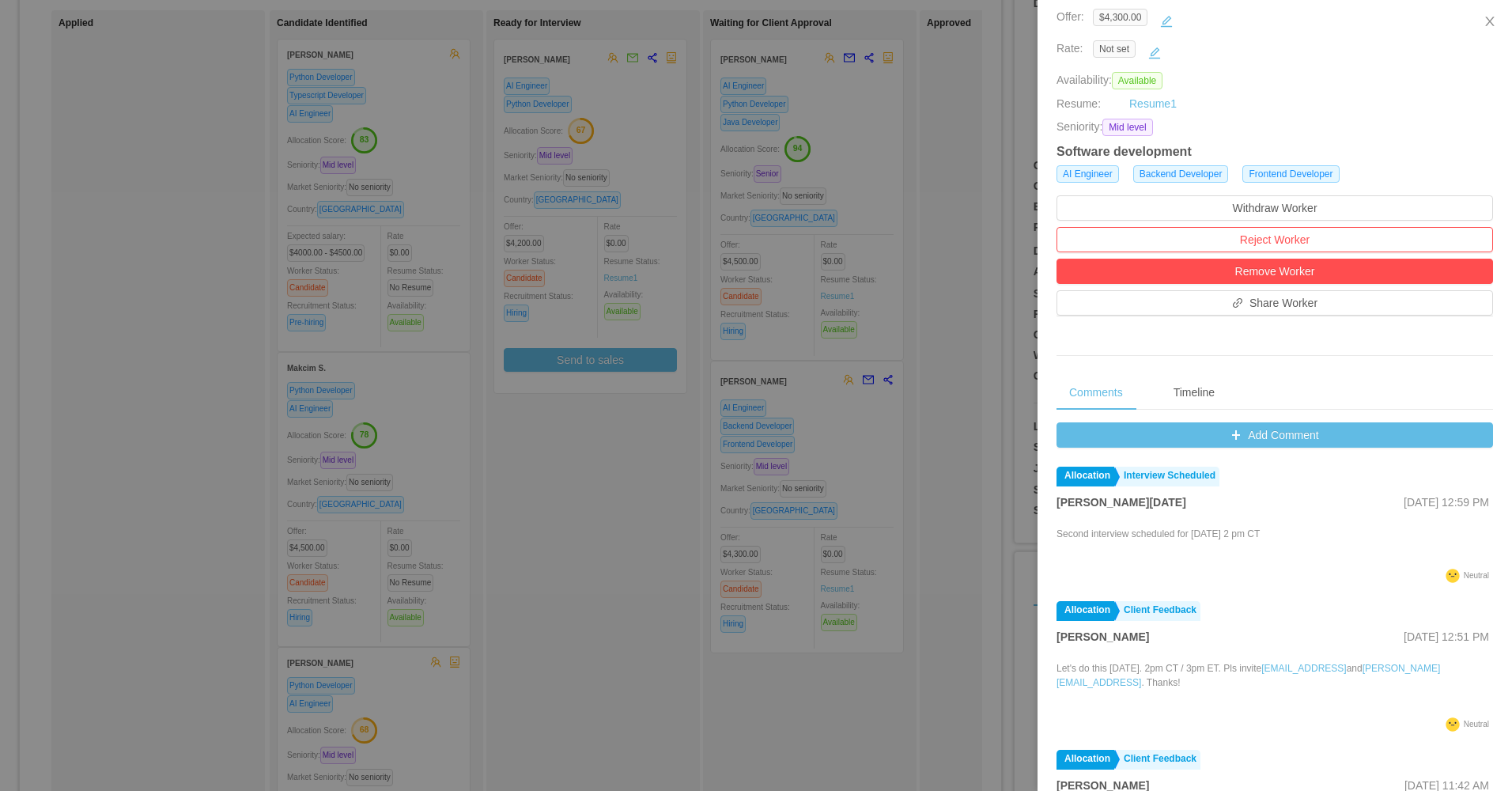
scroll to position [317, 0]
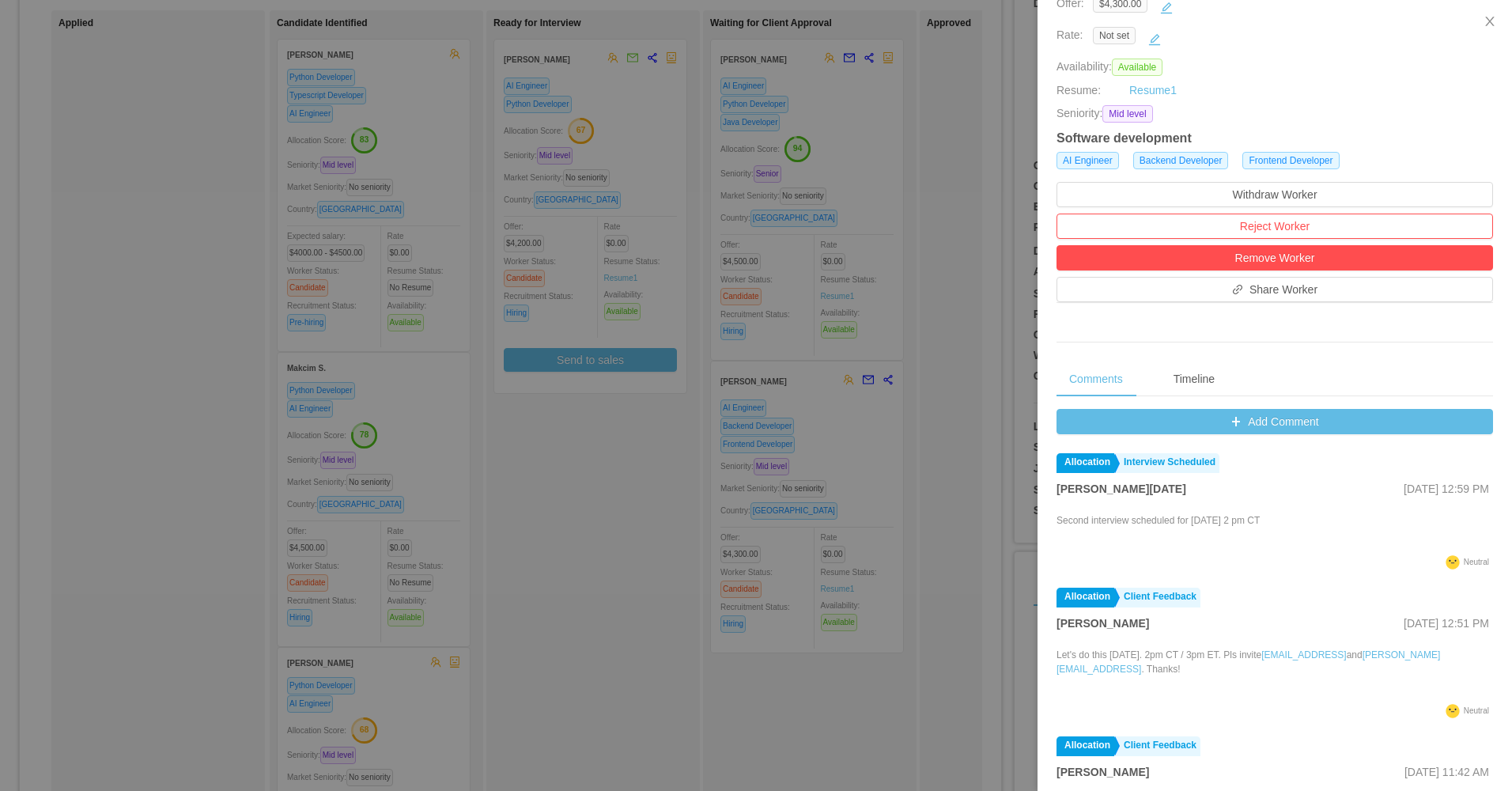
drag, startPoint x: 753, startPoint y: 570, endPoint x: 669, endPoint y: 522, distance: 96.7
click at [753, 570] on div at bounding box center [756, 396] width 1512 height 791
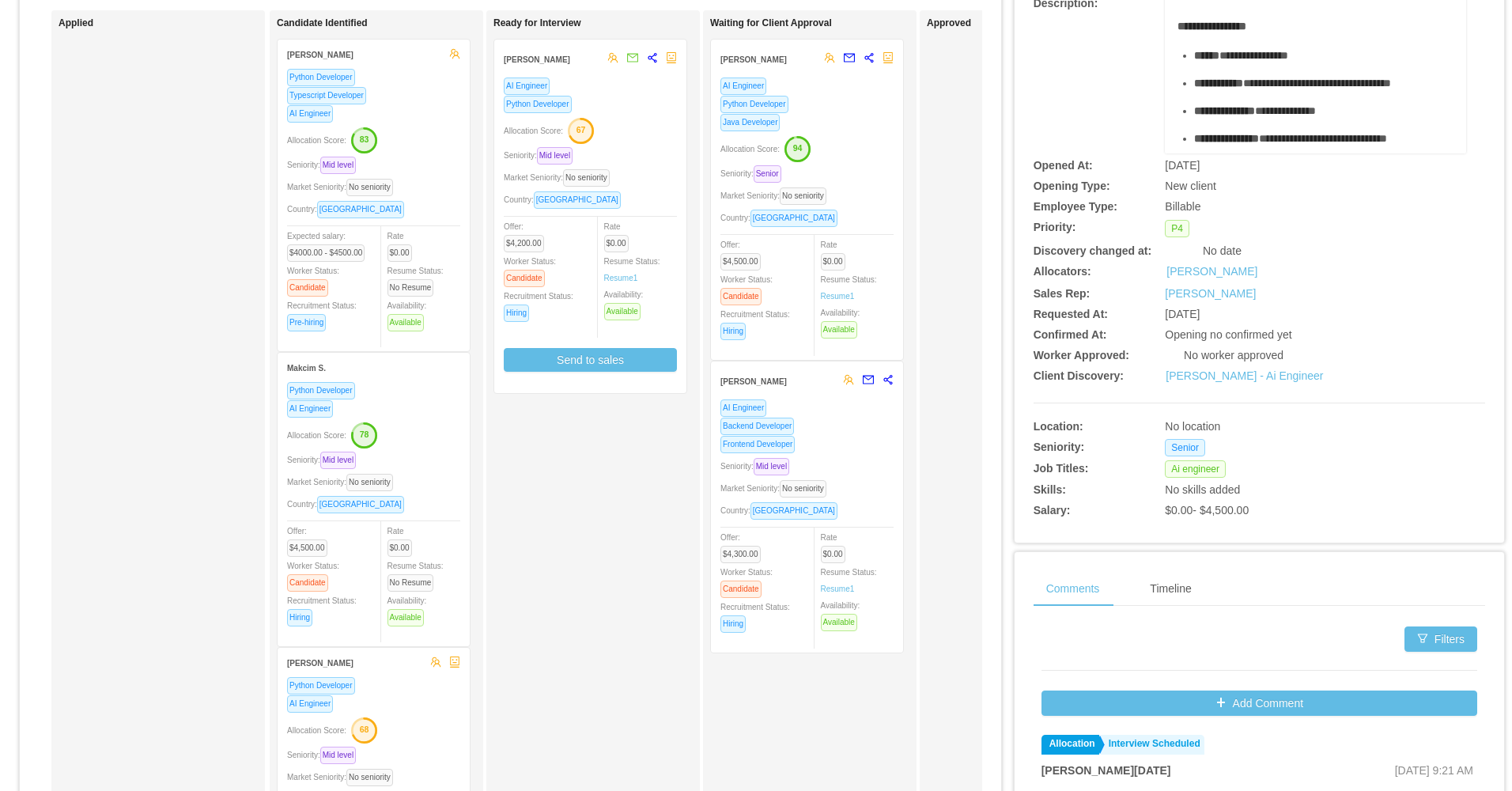
click at [619, 200] on div "Country: Brazil" at bounding box center [590, 200] width 173 height 18
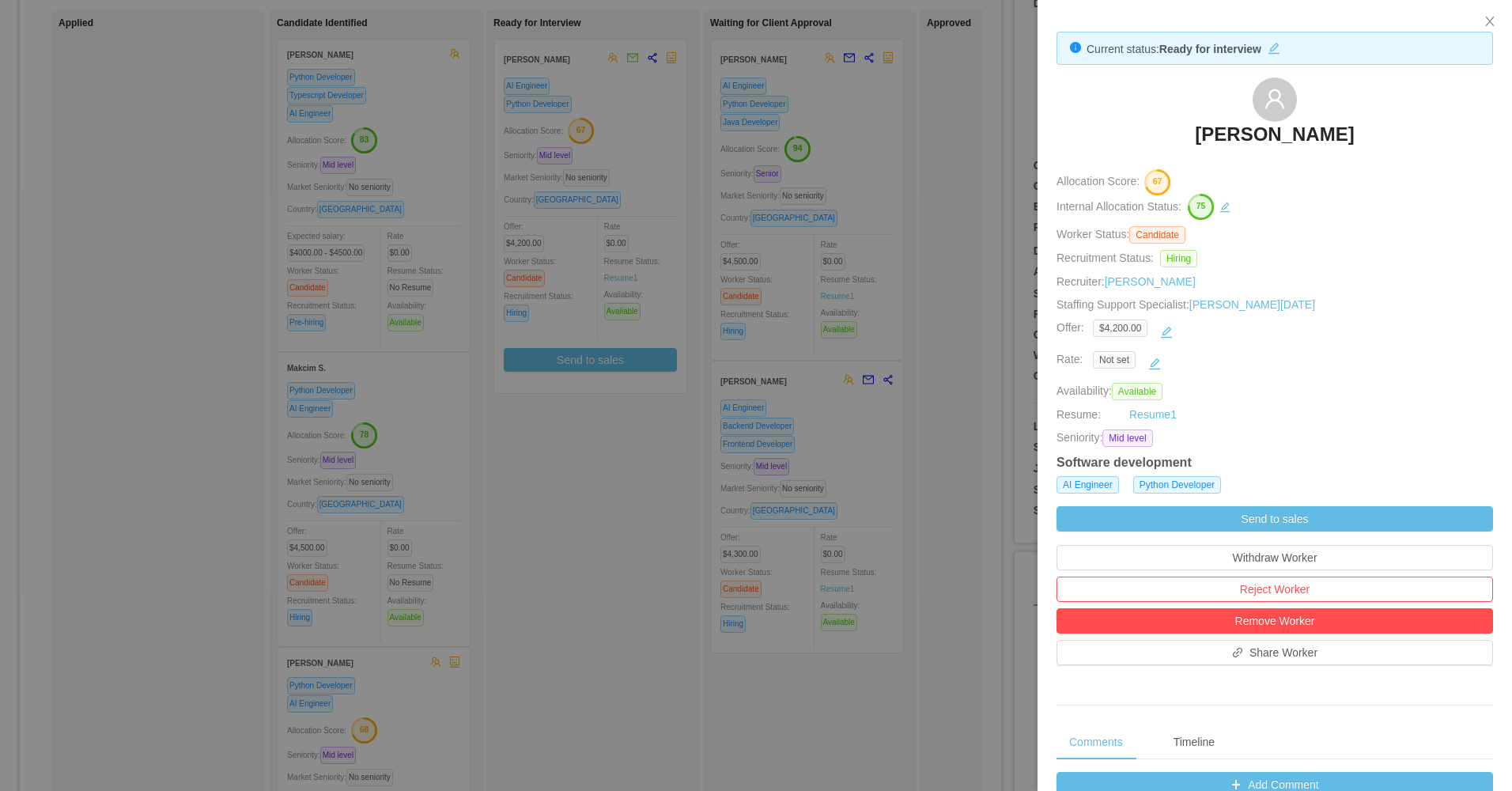
drag, startPoint x: 1229, startPoint y: 140, endPoint x: 1276, endPoint y: 55, distance: 97.1
click at [1372, 143] on div "Jonathas Batista" at bounding box center [1275, 117] width 437 height 79
drag, startPoint x: 655, startPoint y: 333, endPoint x: 497, endPoint y: 314, distance: 159.1
click at [651, 335] on div at bounding box center [756, 396] width 1512 height 791
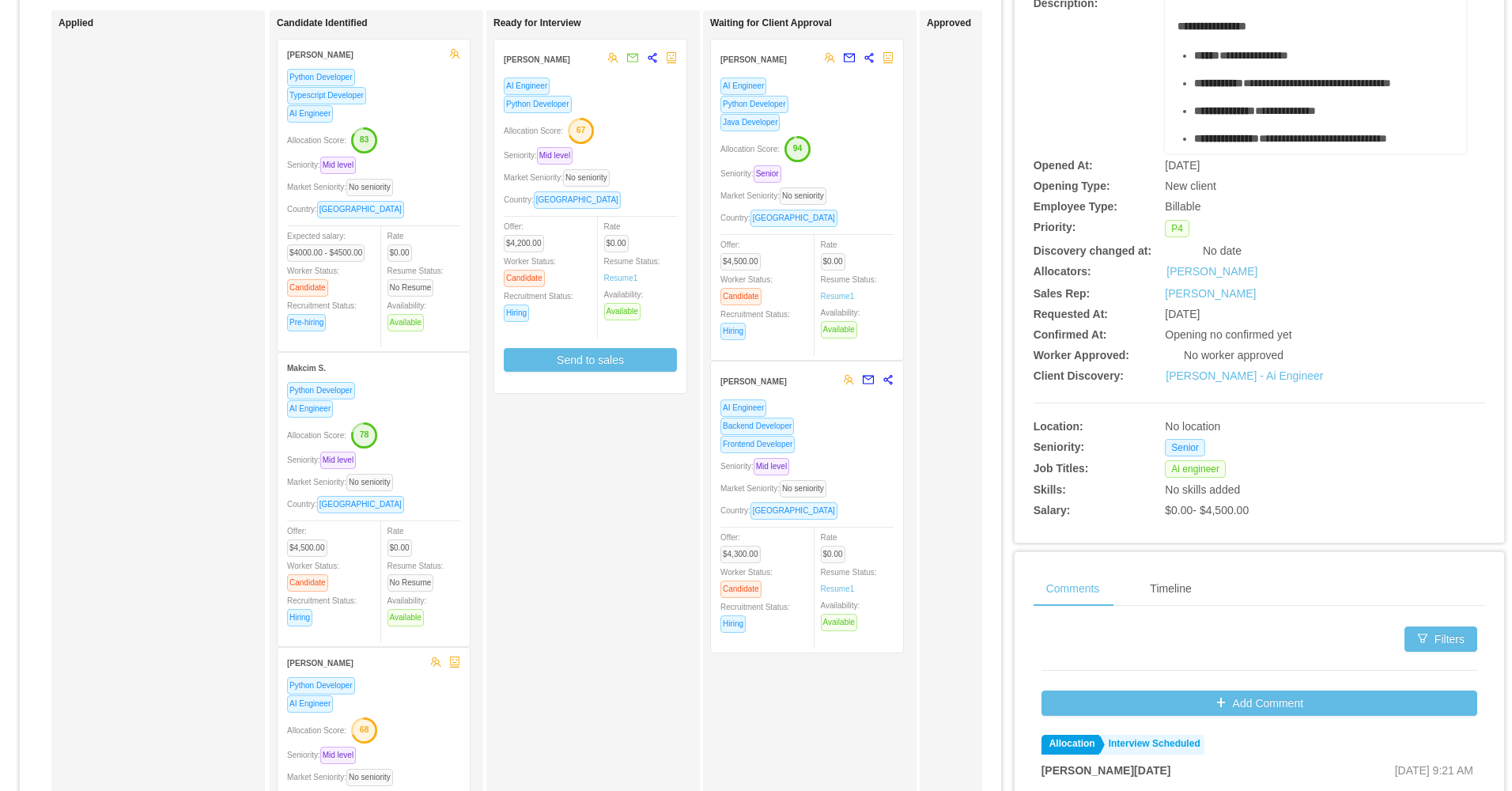
click at [402, 189] on div "Market Seniority: No seniority" at bounding box center [374, 187] width 173 height 18
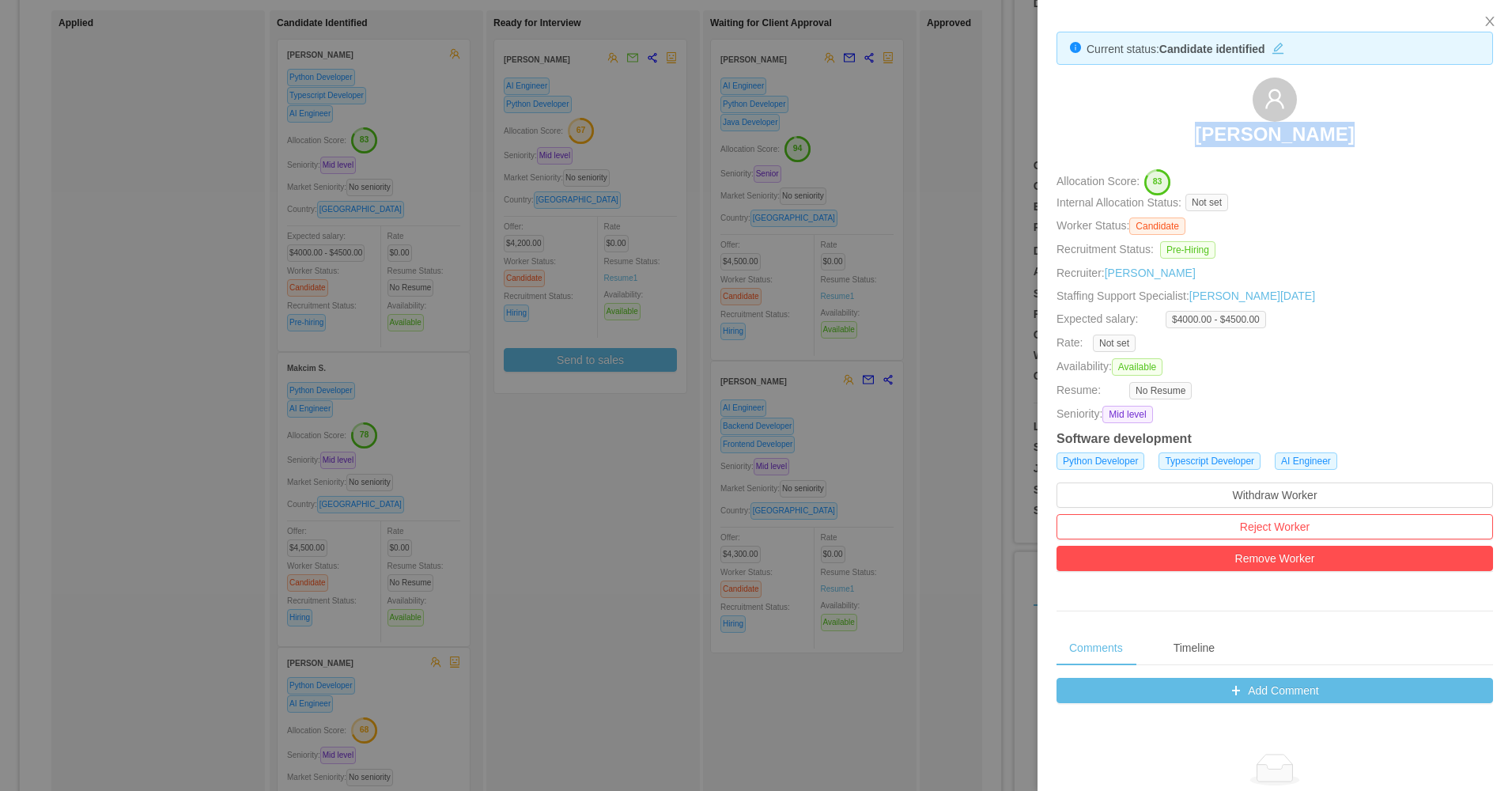
drag, startPoint x: 1156, startPoint y: 135, endPoint x: 1337, endPoint y: 111, distance: 182.6
click at [1364, 140] on div "Gustavo Silva" at bounding box center [1275, 117] width 437 height 79
click at [516, 412] on div at bounding box center [756, 396] width 1512 height 791
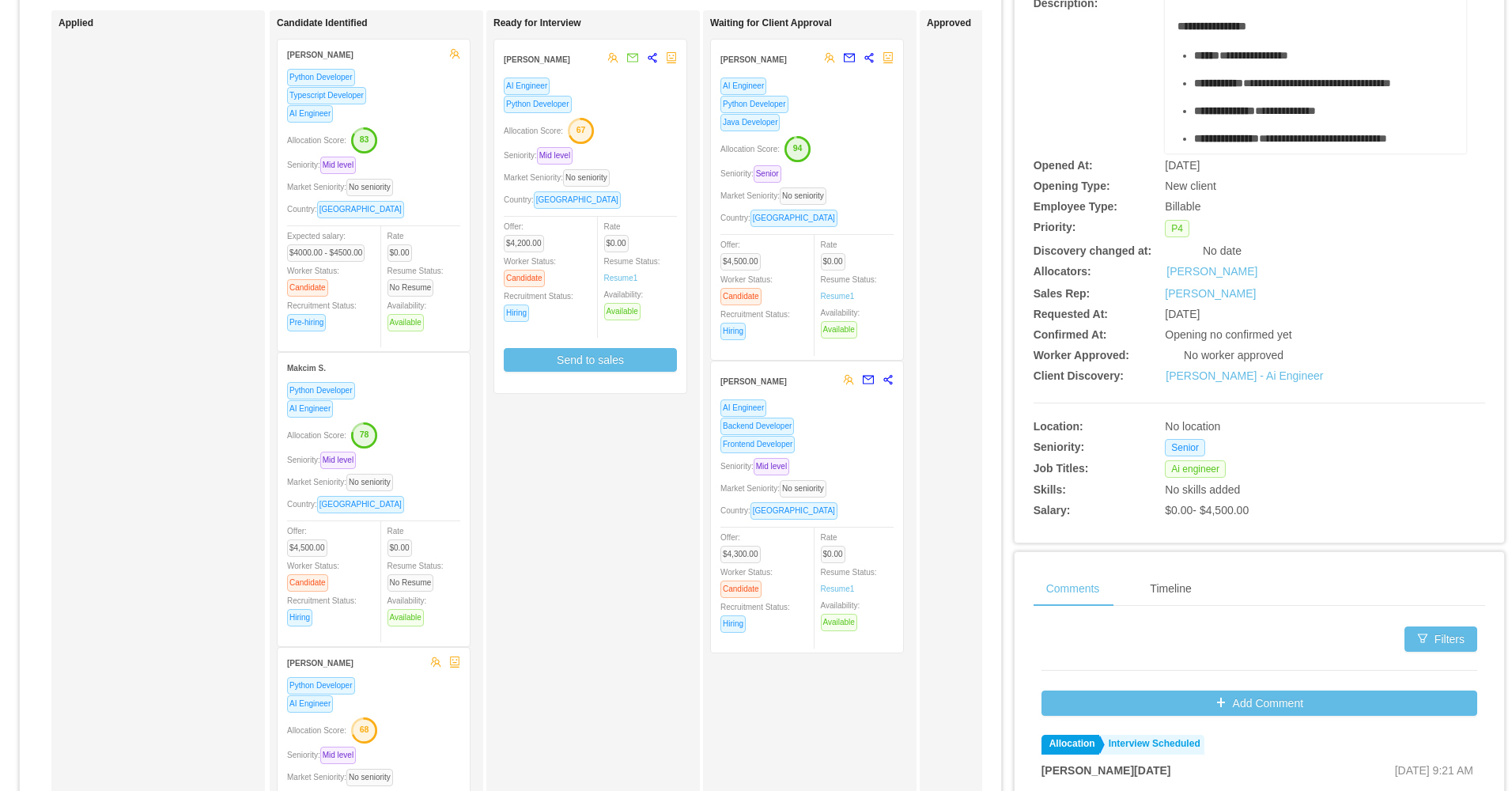
click at [409, 430] on div "Candidate Identified Gustavo Silva Python Developer Typescript Developer AI Eng…" at bounding box center [387, 637] width 221 height 1238
click at [410, 446] on div "Allocation Score: 78" at bounding box center [374, 434] width 173 height 26
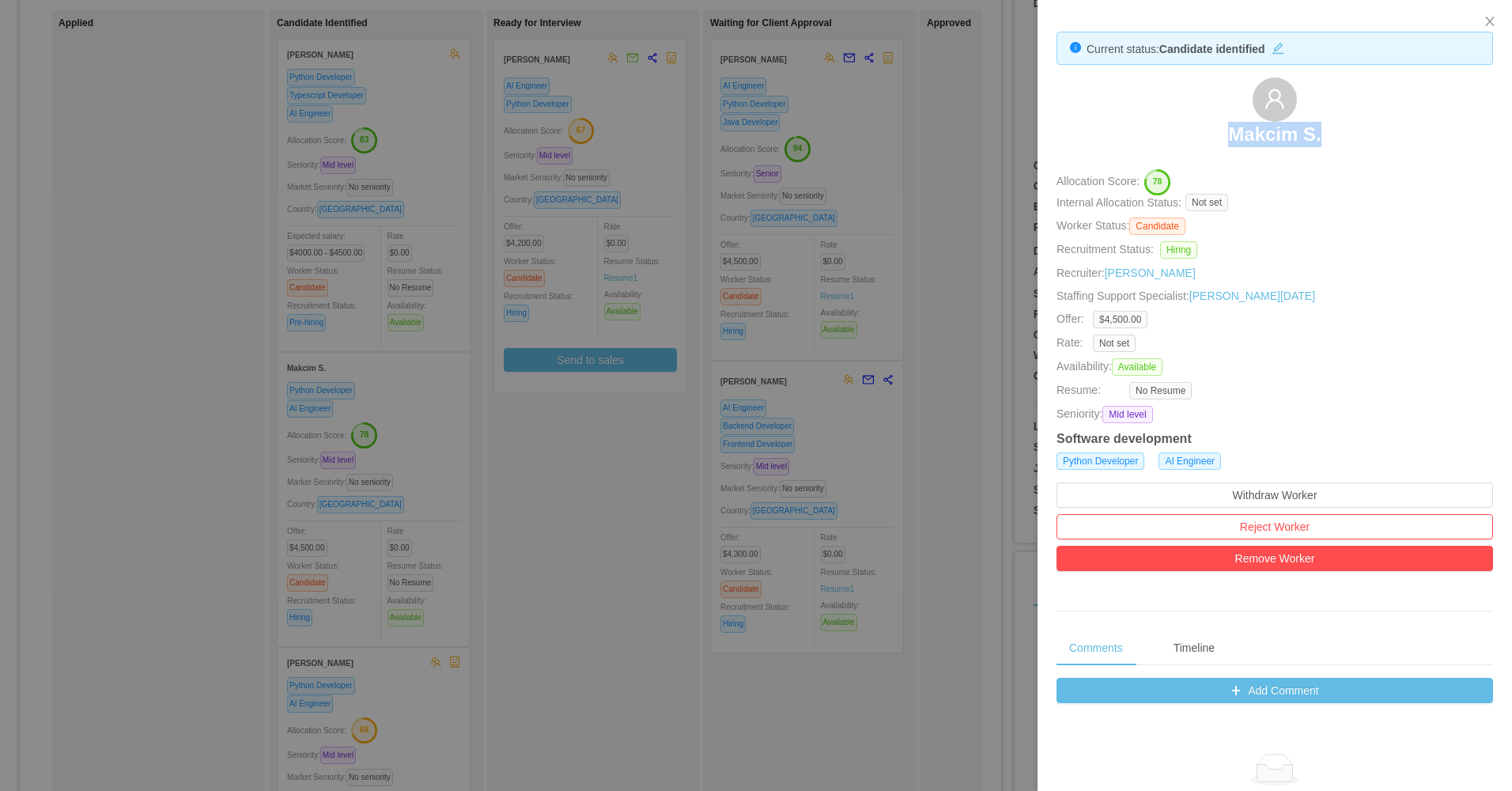
drag, startPoint x: 1286, startPoint y: 138, endPoint x: 1353, endPoint y: 138, distance: 67.0
click at [1353, 138] on div "Makcim S." at bounding box center [1275, 117] width 437 height 79
drag, startPoint x: 484, startPoint y: 625, endPoint x: 385, endPoint y: 653, distance: 102.9
click at [484, 626] on div at bounding box center [756, 396] width 1512 height 791
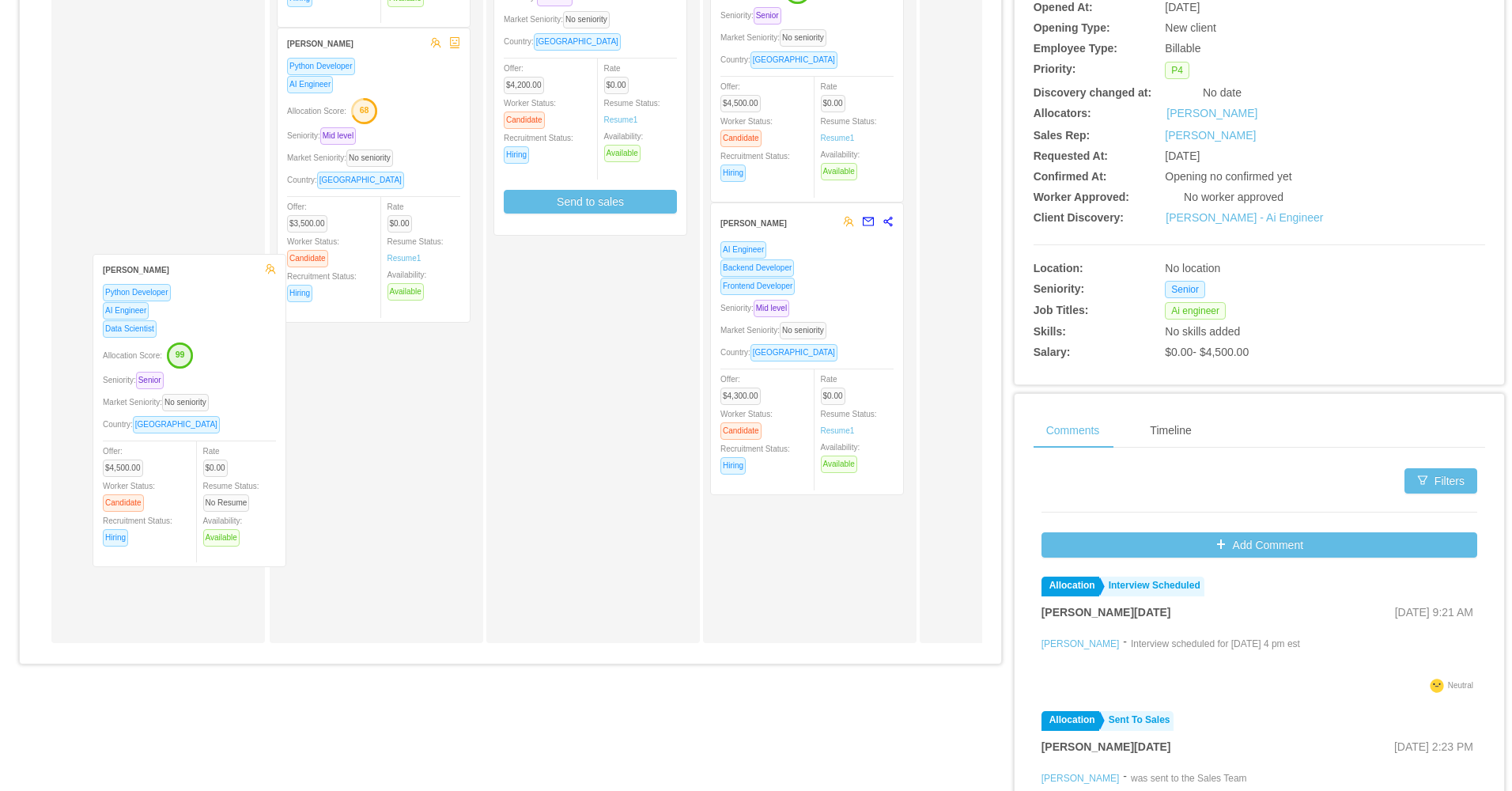
drag, startPoint x: 409, startPoint y: 457, endPoint x: 293, endPoint y: 374, distance: 142.6
click at [215, 385] on div "Applied Candidate Identified Gustavo Silva Python Developer Typescript Develope…" at bounding box center [510, 254] width 943 height 804
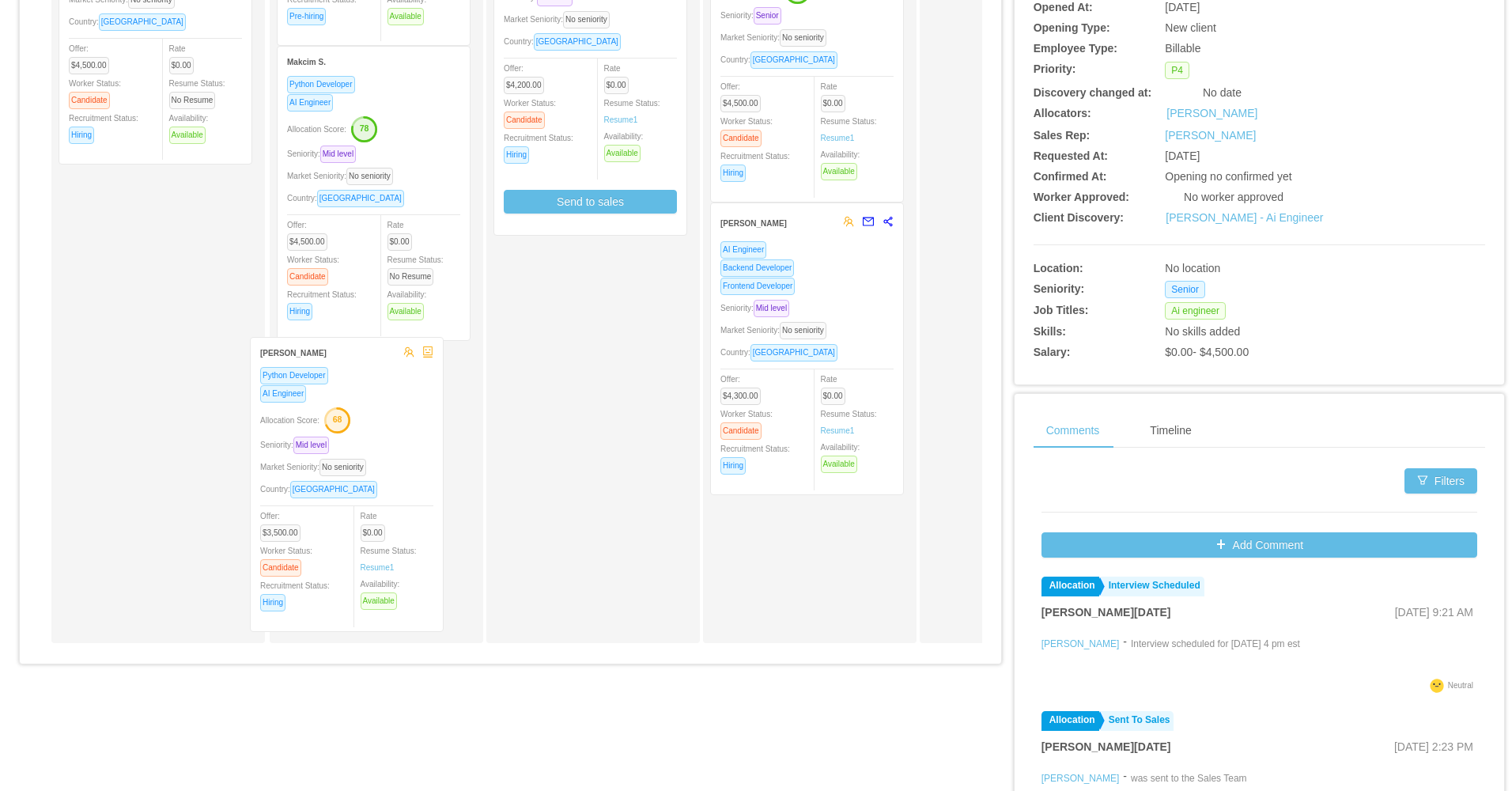
scroll to position [148, 0]
drag, startPoint x: 377, startPoint y: 457, endPoint x: 219, endPoint y: 402, distance: 167.3
click at [214, 411] on div "Applied Lucca Prado Python Developer AI Engineer Data Scientist Seniority: Seni…" at bounding box center [510, 254] width 943 height 804
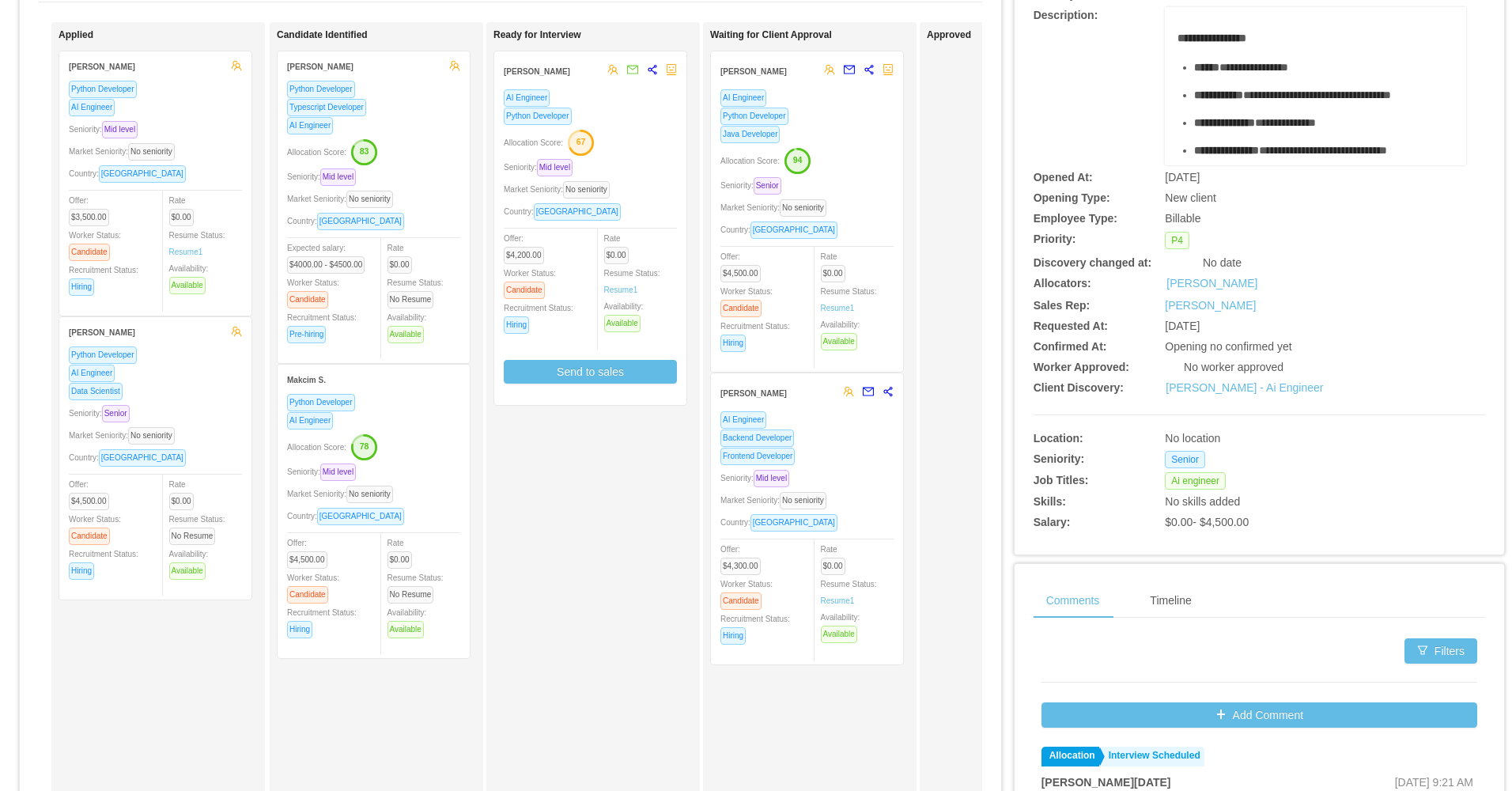
scroll to position [79, 0]
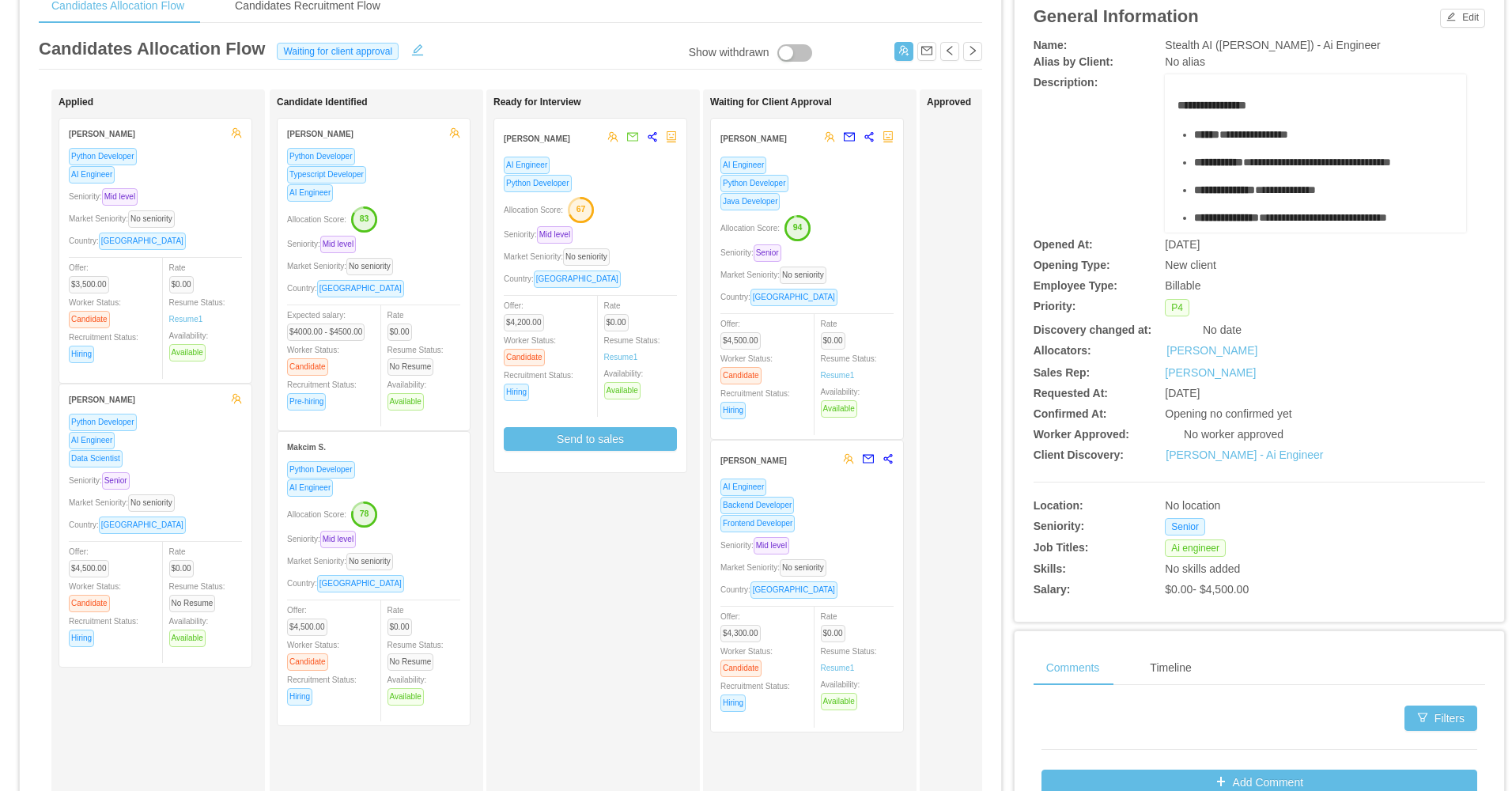
click at [630, 555] on div "Ready for Interview Jonathas Batista AI Engineer Python Developer Allocation Sc…" at bounding box center [604, 484] width 221 height 776
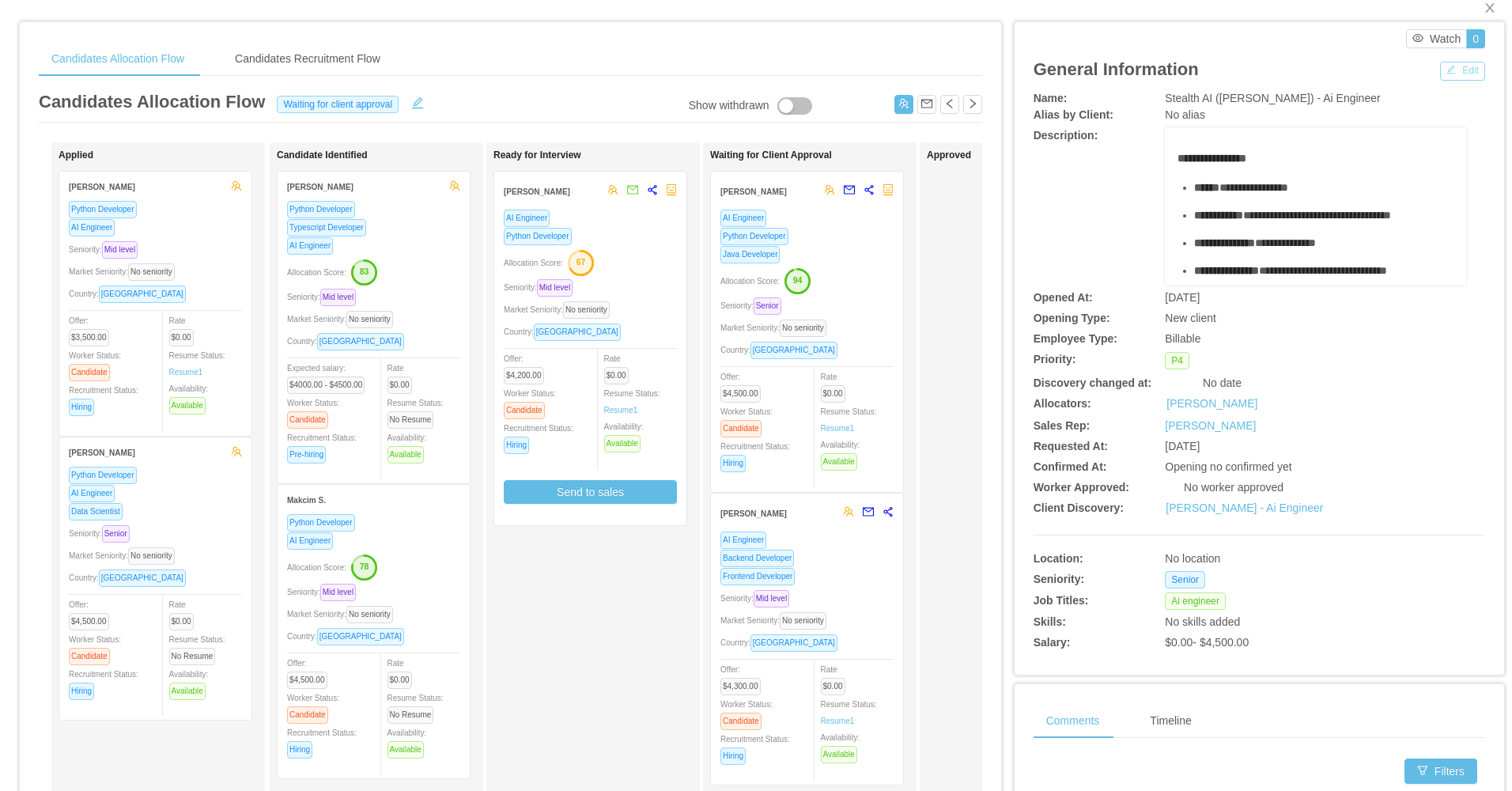
scroll to position [0, 0]
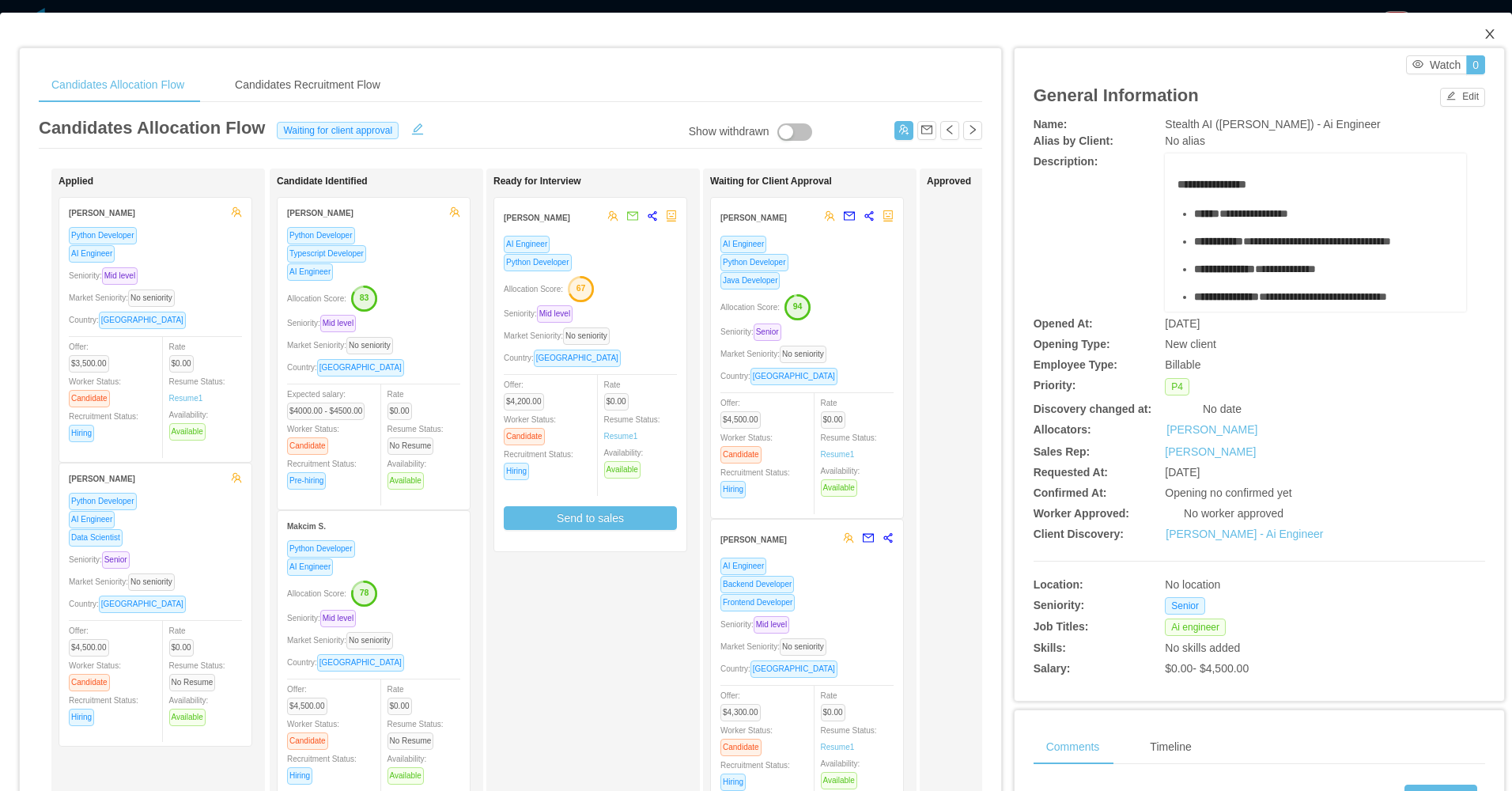
click at [1479, 28] on span "Close" at bounding box center [1489, 34] width 44 height 44
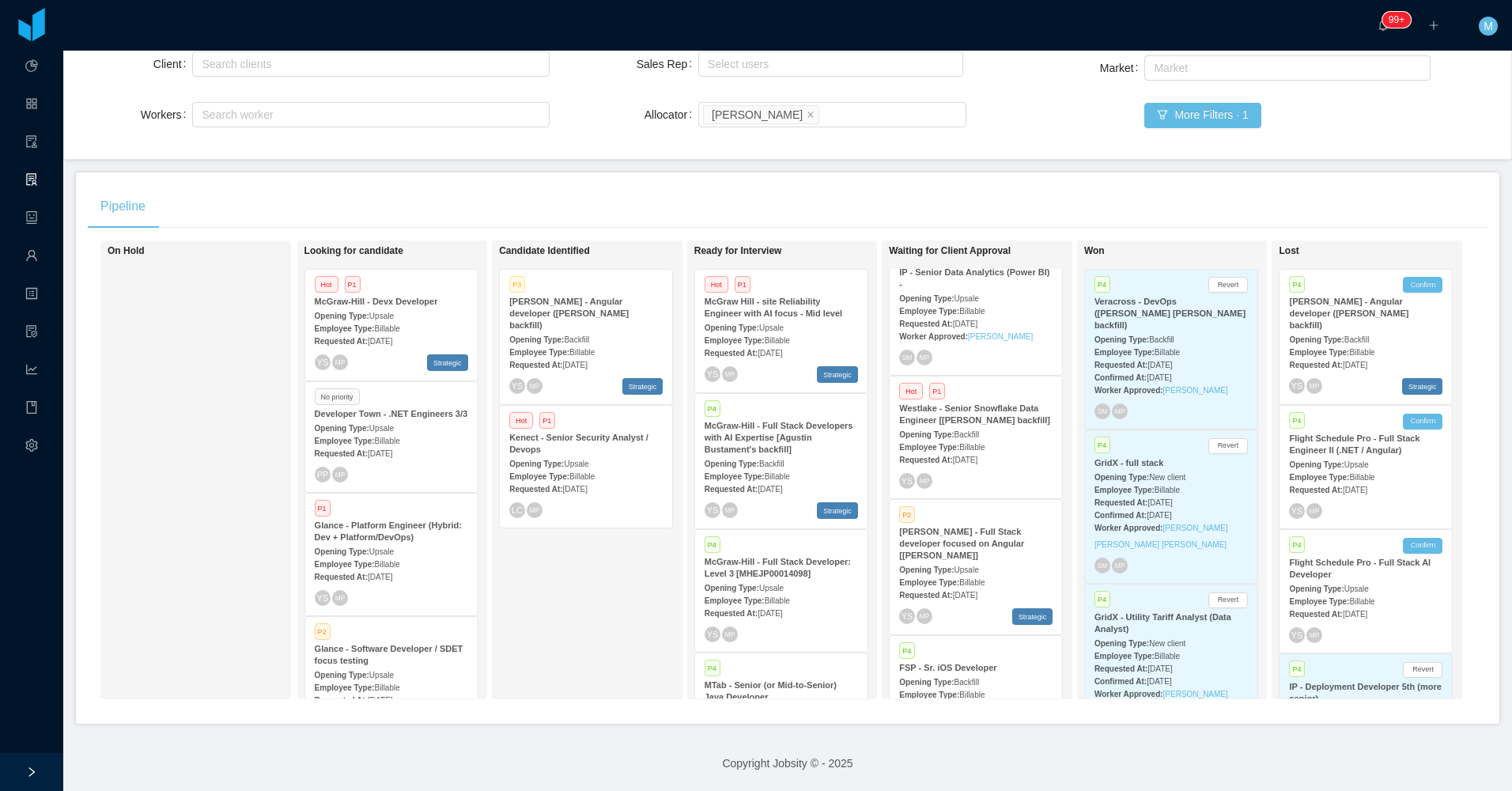
scroll to position [776, 0]
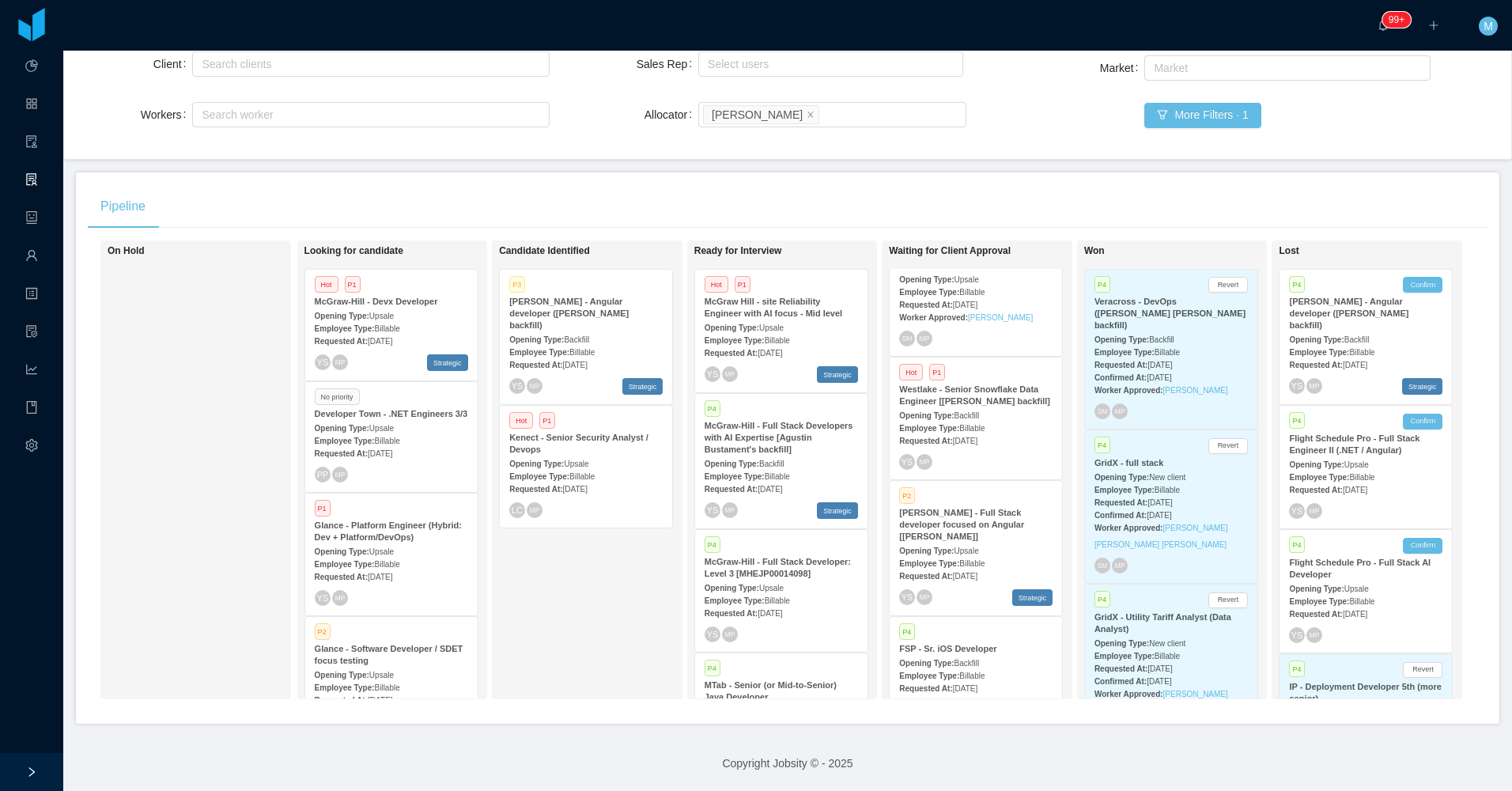
click at [980, 508] on strong "McGraw-Hill - Full Stack developer focused on Angular [Vijay Yadav]" at bounding box center [961, 524] width 125 height 33
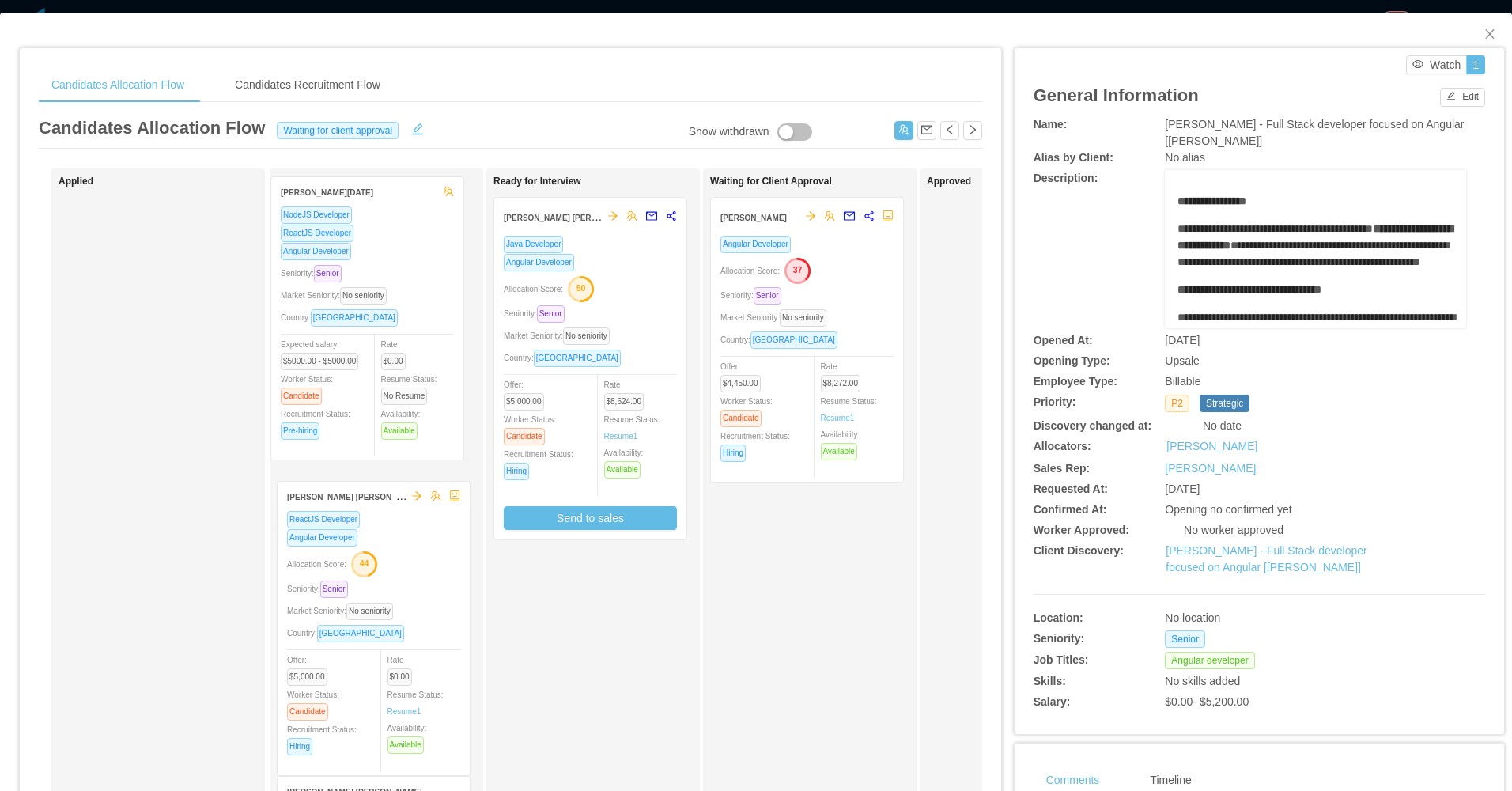
drag, startPoint x: 187, startPoint y: 354, endPoint x: 398, endPoint y: 334, distance: 211.9
click at [398, 334] on div "Applied Leonardo Natal NodeJS Developer ReactJS Developer Angular Developer Sen…" at bounding box center [510, 570] width 943 height 804
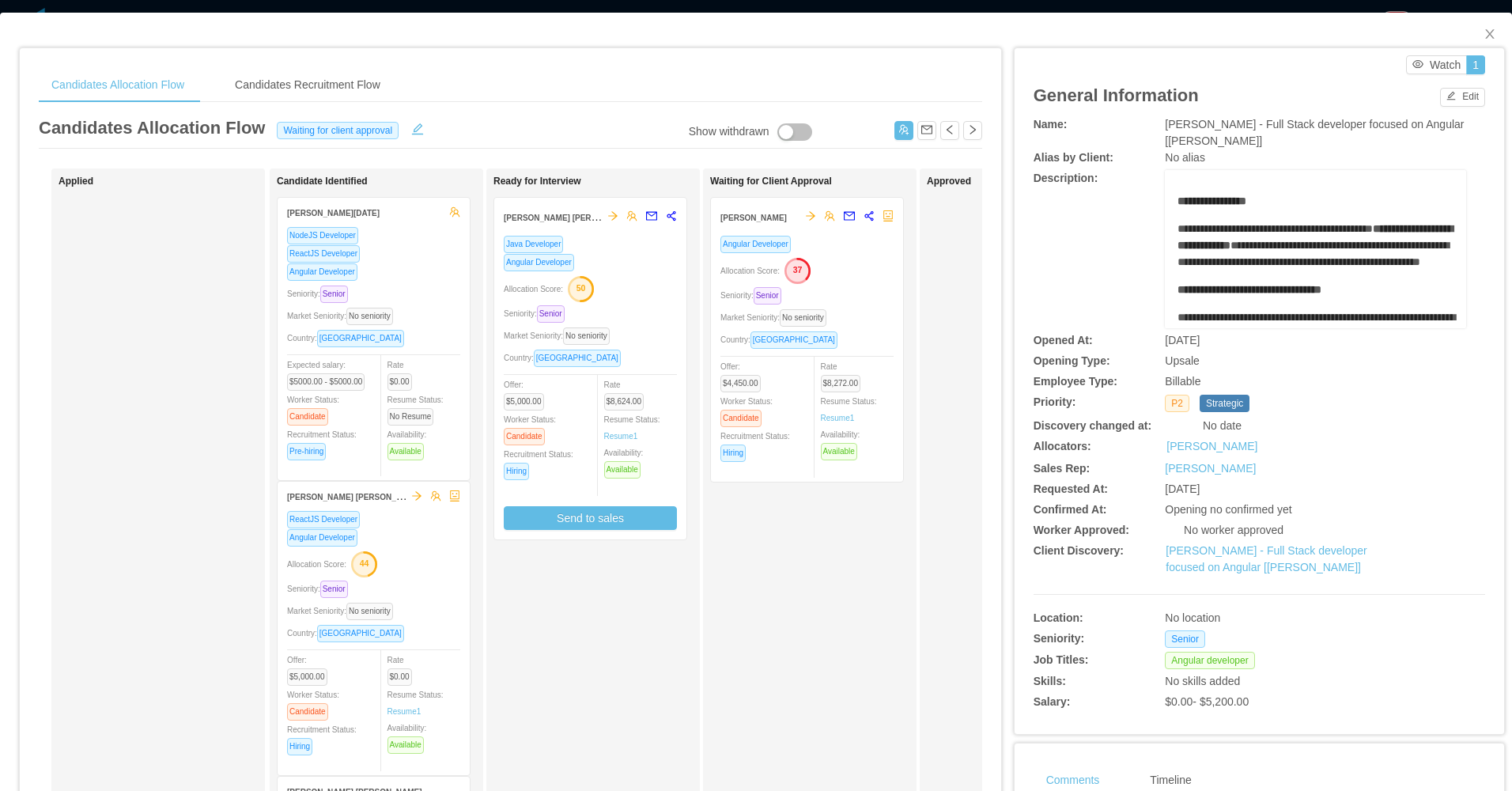
click at [1411, 140] on div "McGraw-Hill - Full Stack developer focused on Angular [Vijay Yadav]" at bounding box center [1315, 133] width 301 height 33
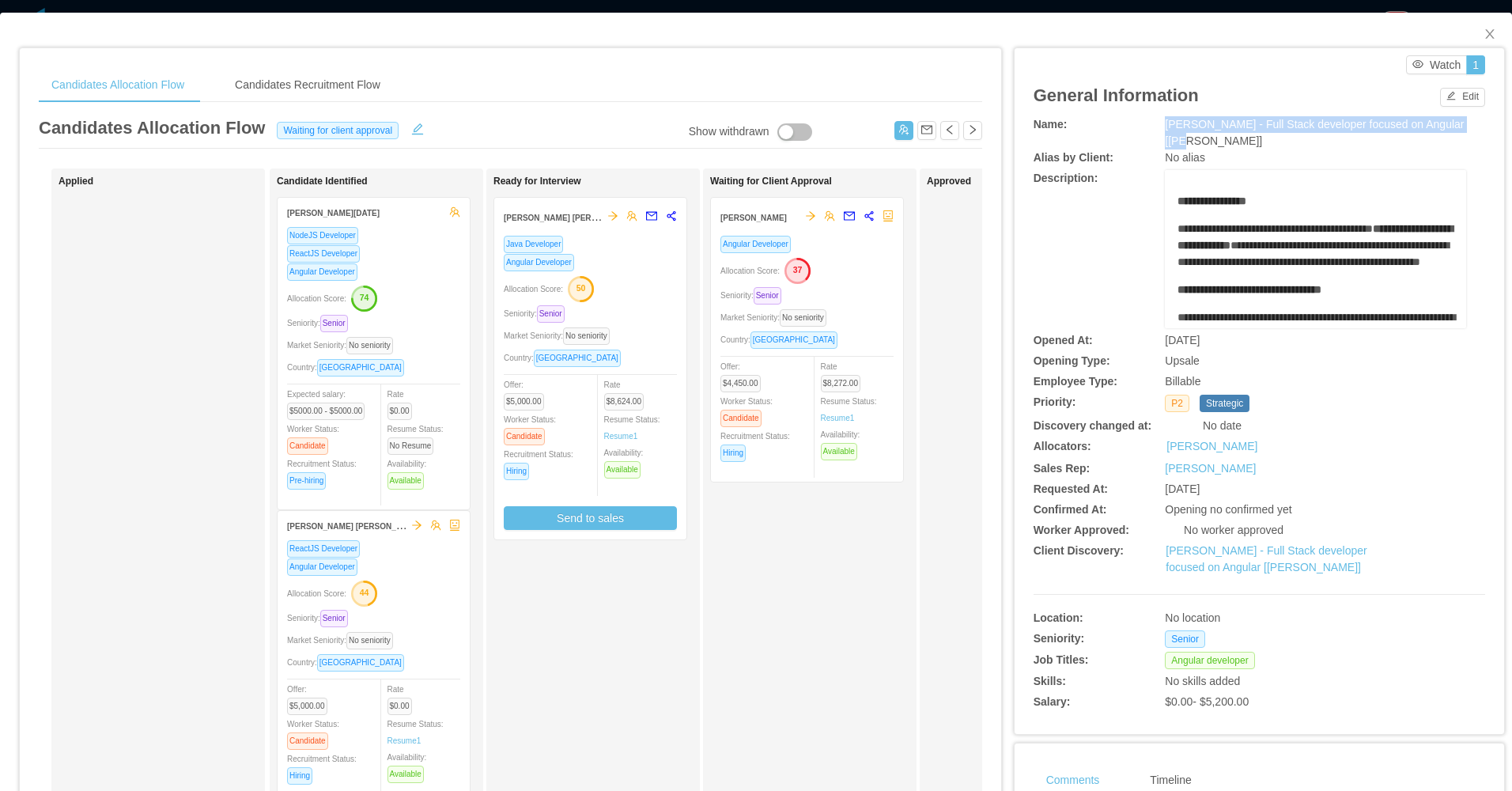
drag, startPoint x: 1150, startPoint y: 123, endPoint x: 1461, endPoint y: 115, distance: 311.1
click at [1461, 115] on div "**********" at bounding box center [1259, 86] width 452 height 61
drag, startPoint x: 1194, startPoint y: 135, endPoint x: 1204, endPoint y: 134, distance: 10.0
click at [1204, 134] on div "McGraw-Hill - Full Stack developer focused on Angular [Vijay Yadav]" at bounding box center [1315, 133] width 301 height 33
drag, startPoint x: 1207, startPoint y: 132, endPoint x: 1159, endPoint y: 127, distance: 48.3
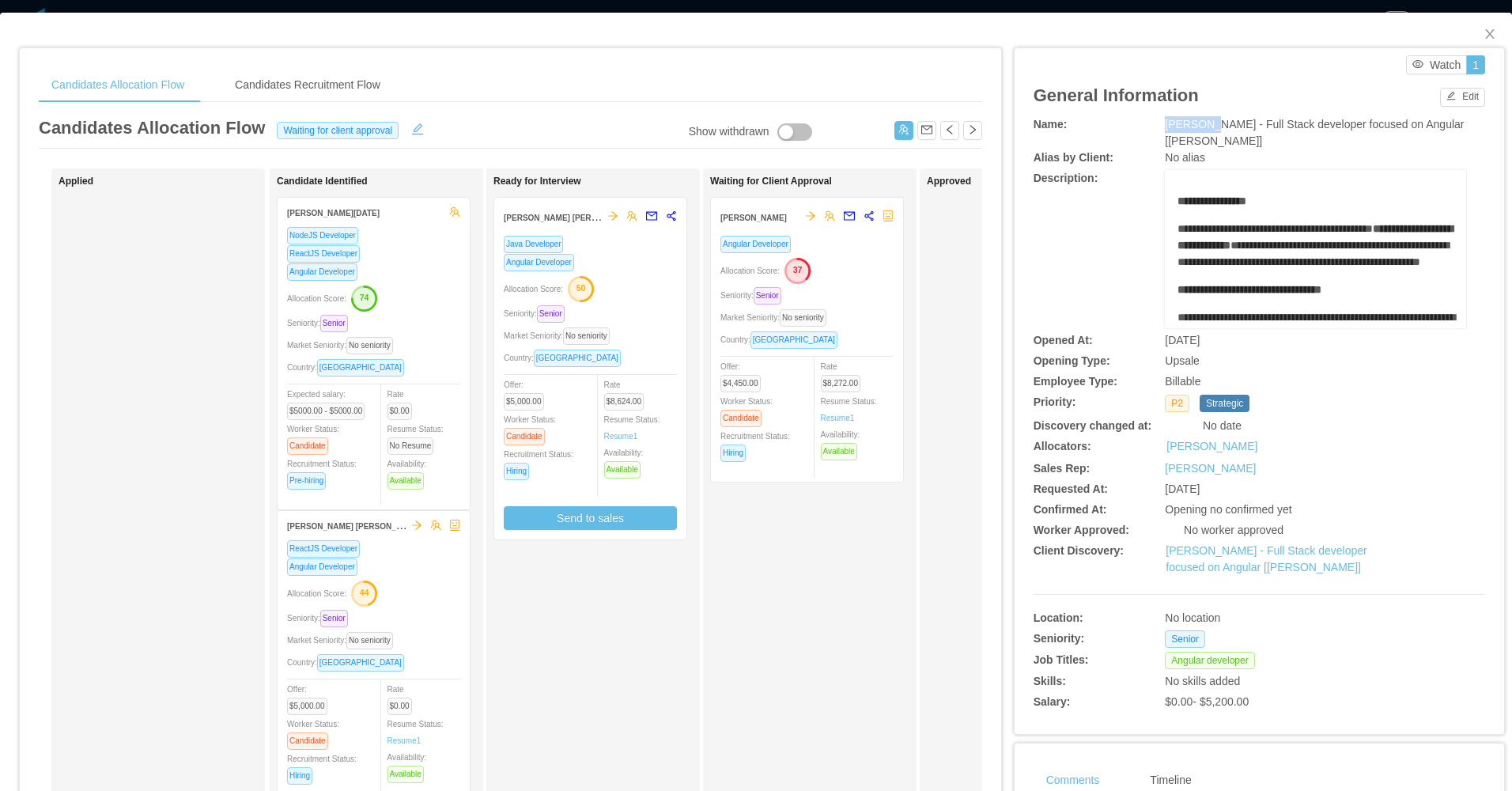
click at [1165, 127] on div "McGraw-Hill - Full Stack developer focused on Angular [Vijay Yadav]" at bounding box center [1315, 133] width 301 height 33
click at [1165, 125] on span "McGraw-Hill - Full Stack developer focused on Angular [Vijay Yadav]" at bounding box center [1314, 133] width 299 height 30
drag, startPoint x: 1156, startPoint y: 123, endPoint x: 1201, endPoint y: 148, distance: 51.5
click at [1201, 148] on div "McGraw-Hill - Full Stack developer focused on Angular [Vijay Yadav]" at bounding box center [1315, 133] width 301 height 33
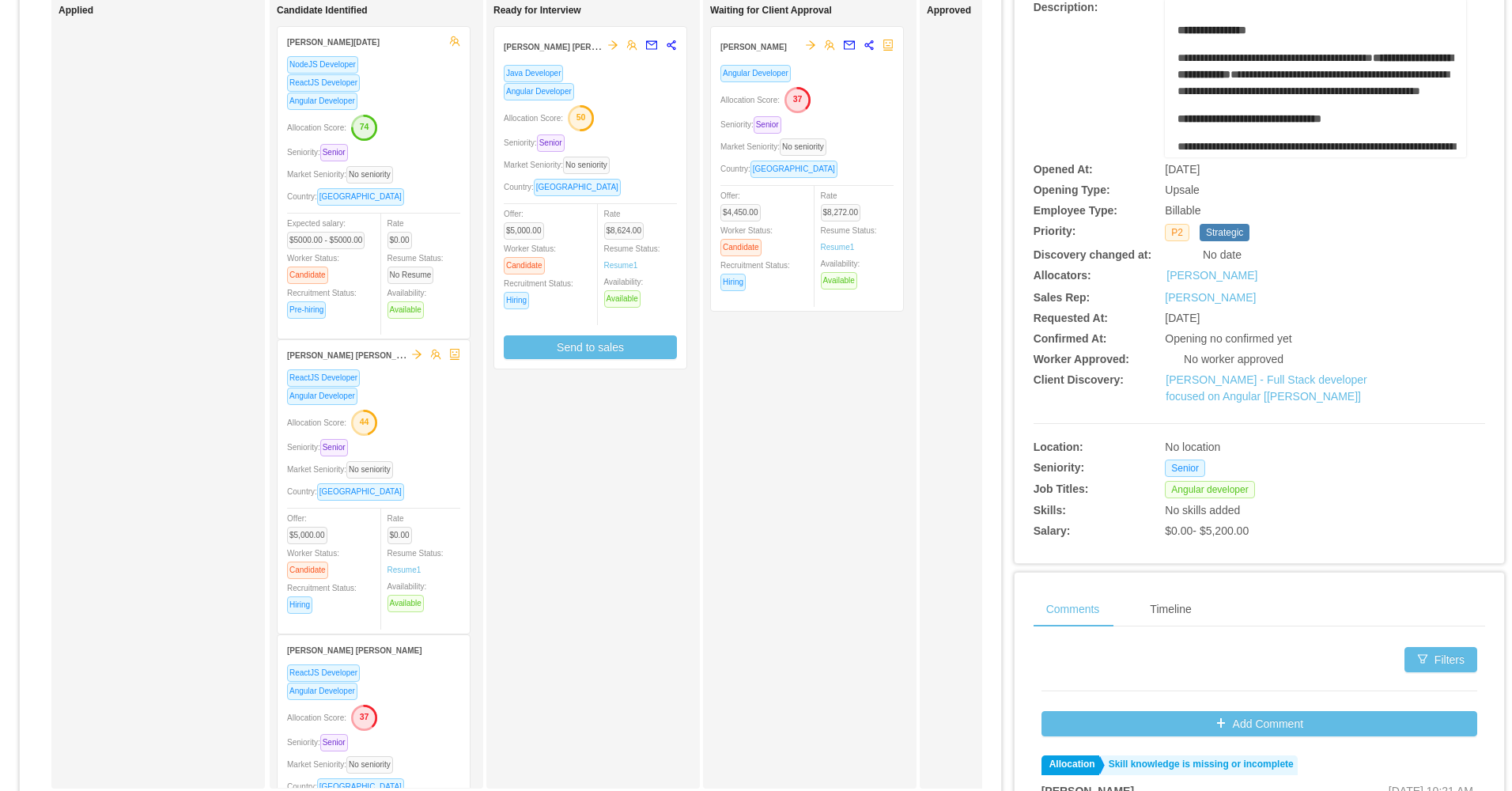
scroll to position [79, 0]
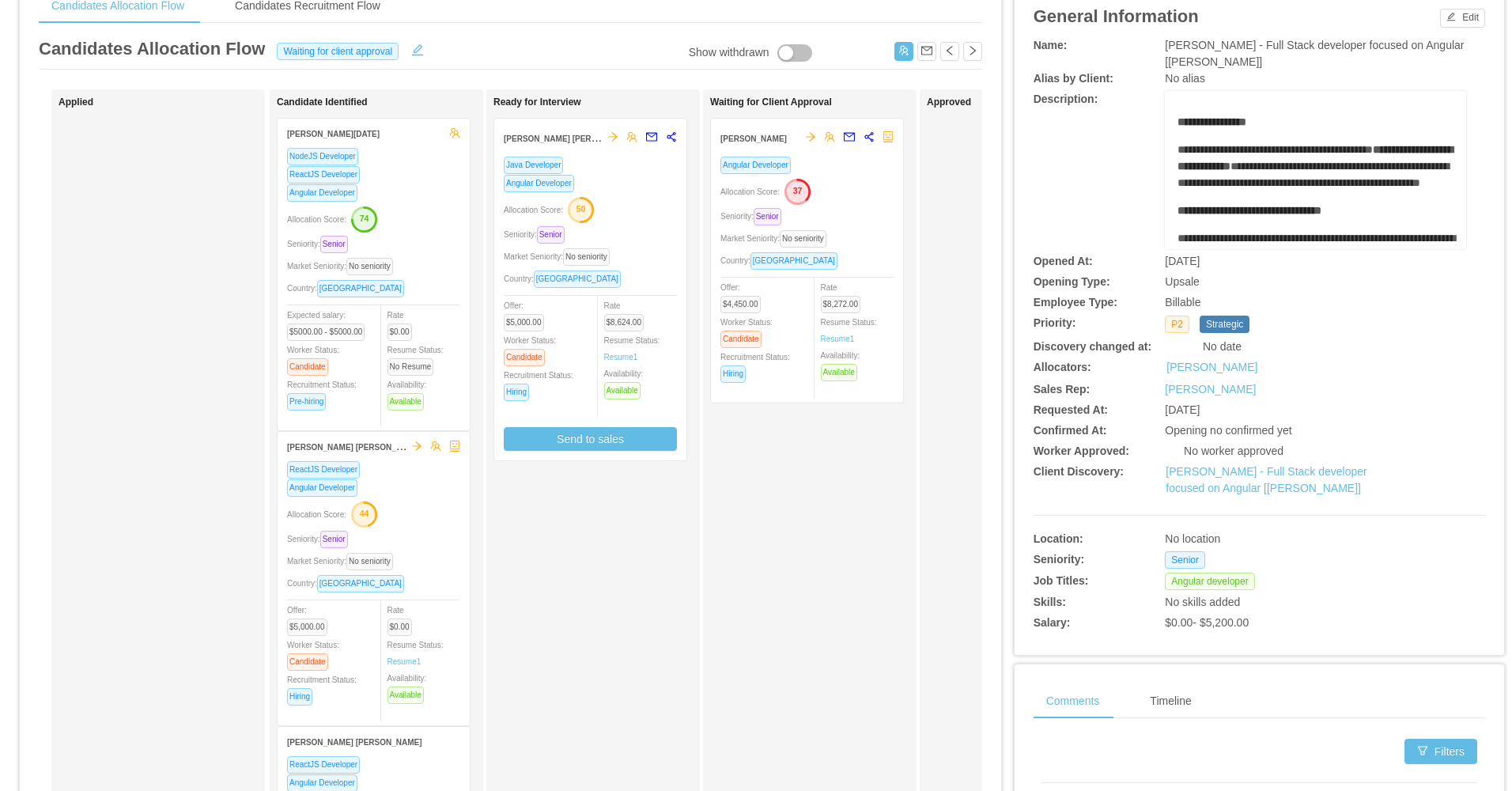
click at [487, 179] on div "Ready for Interview André Felipe Costa Bento Java Developer Angular Developer A…" at bounding box center [592, 485] width 213 height 791
click at [449, 207] on div "Candidate Identified Leonardo Natal NodeJS Developer ReactJS Developer Angular …" at bounding box center [387, 559] width 221 height 925
click at [445, 205] on div "NodeJS Developer ReactJS Developer Angular Developer Allocation Score: 74 Senio…" at bounding box center [374, 284] width 173 height 274
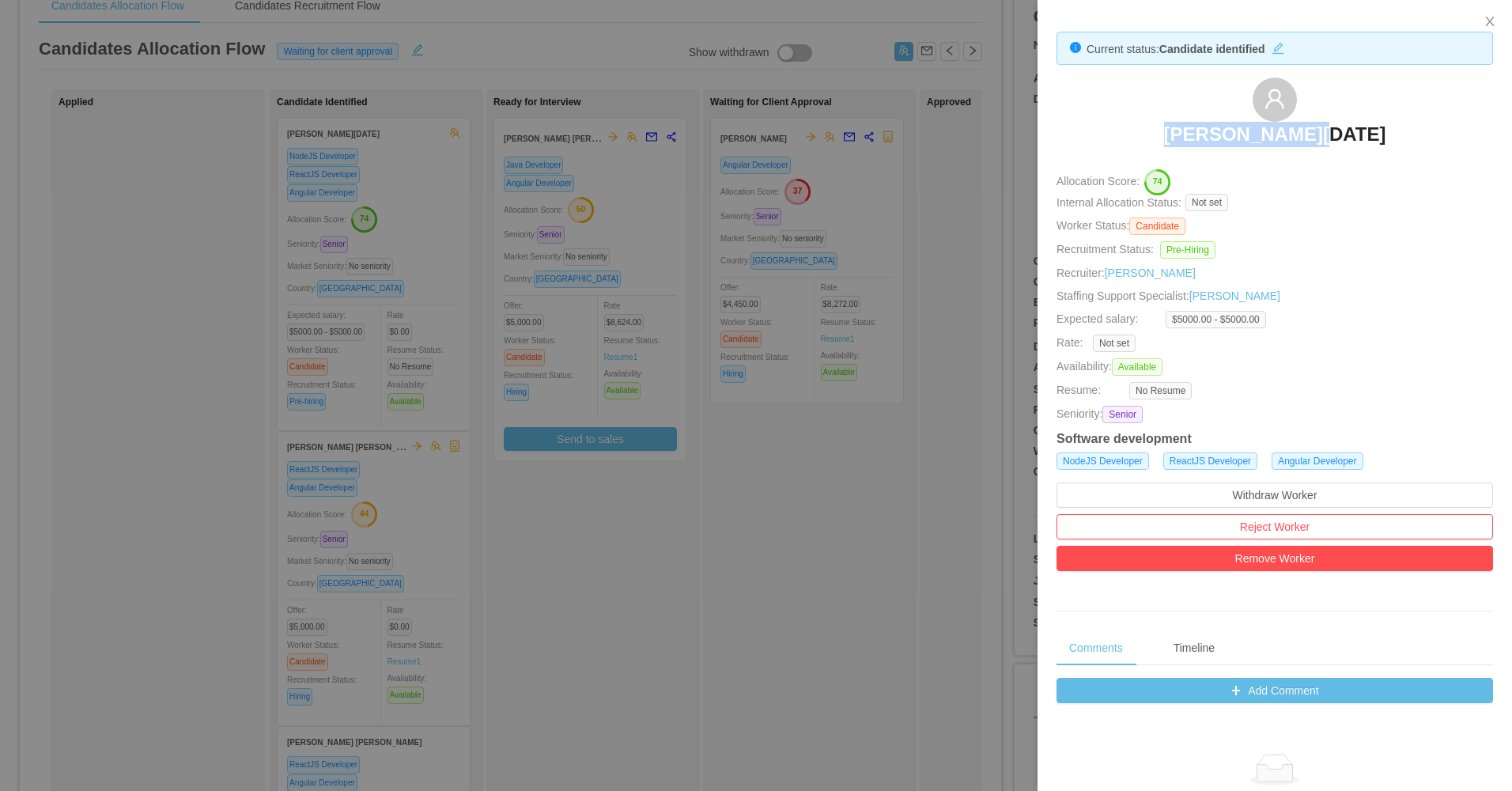
drag, startPoint x: 1341, startPoint y: 128, endPoint x: 1365, endPoint y: 122, distance: 24.7
click at [1365, 122] on div "Leonardo Natal" at bounding box center [1275, 117] width 437 height 79
click at [717, 547] on div at bounding box center [756, 396] width 1512 height 791
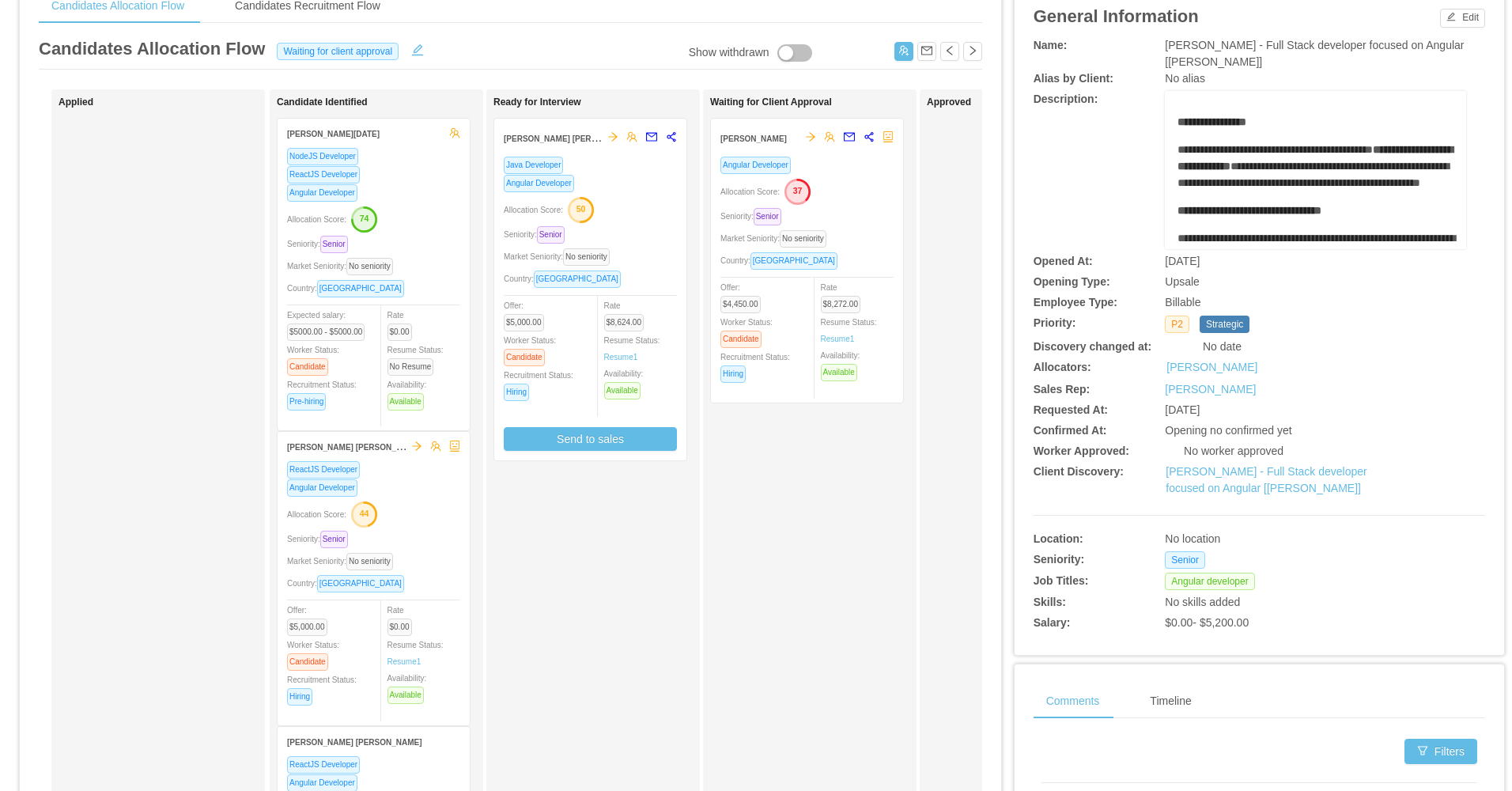
click at [382, 515] on div "Allocation Score: 44" at bounding box center [374, 514] width 173 height 26
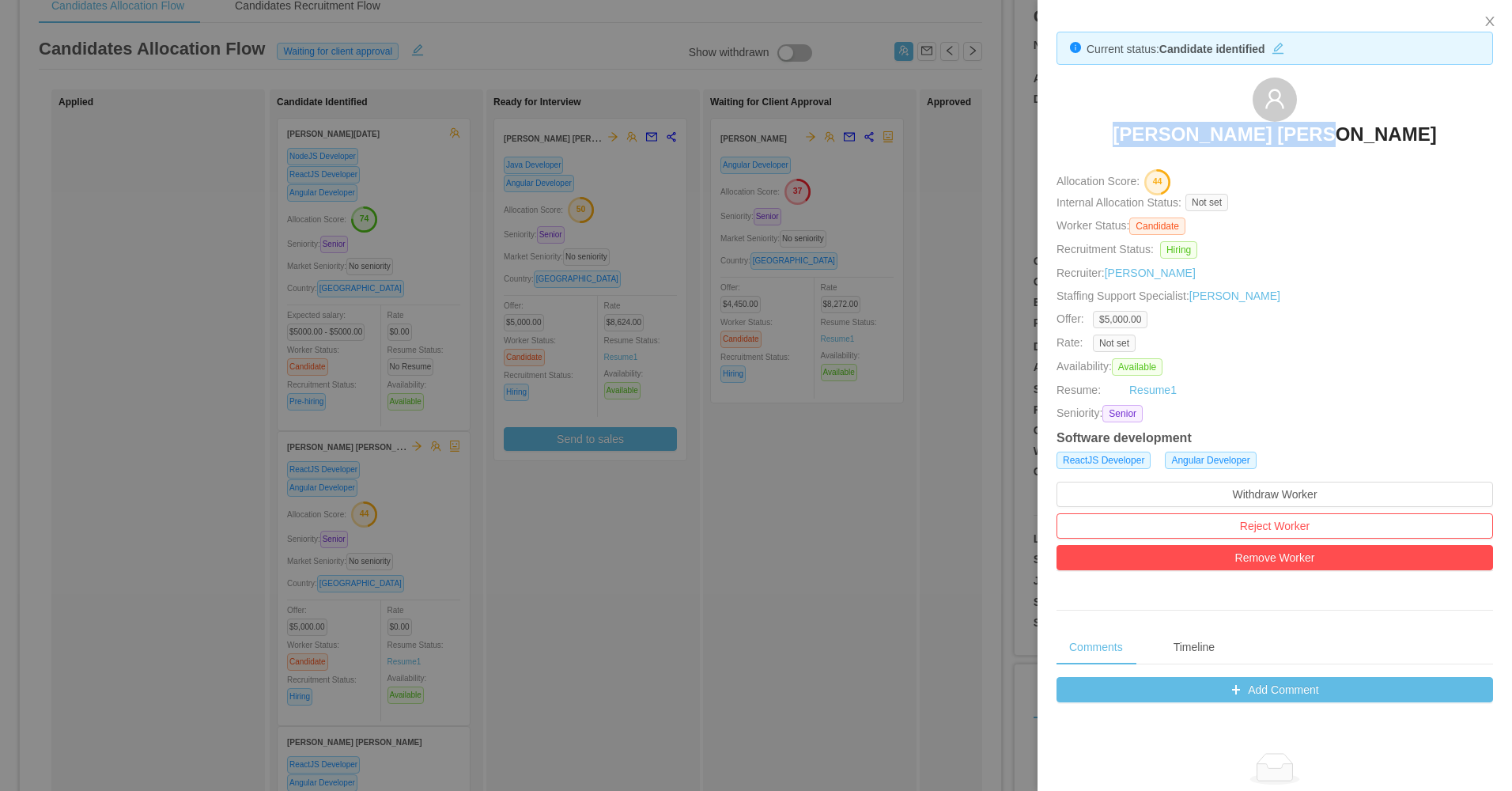
drag, startPoint x: 1168, startPoint y: 125, endPoint x: 1289, endPoint y: 76, distance: 130.5
click at [1377, 136] on div "Lucas Fraga Trentin" at bounding box center [1275, 117] width 437 height 79
click at [761, 557] on div at bounding box center [756, 396] width 1512 height 791
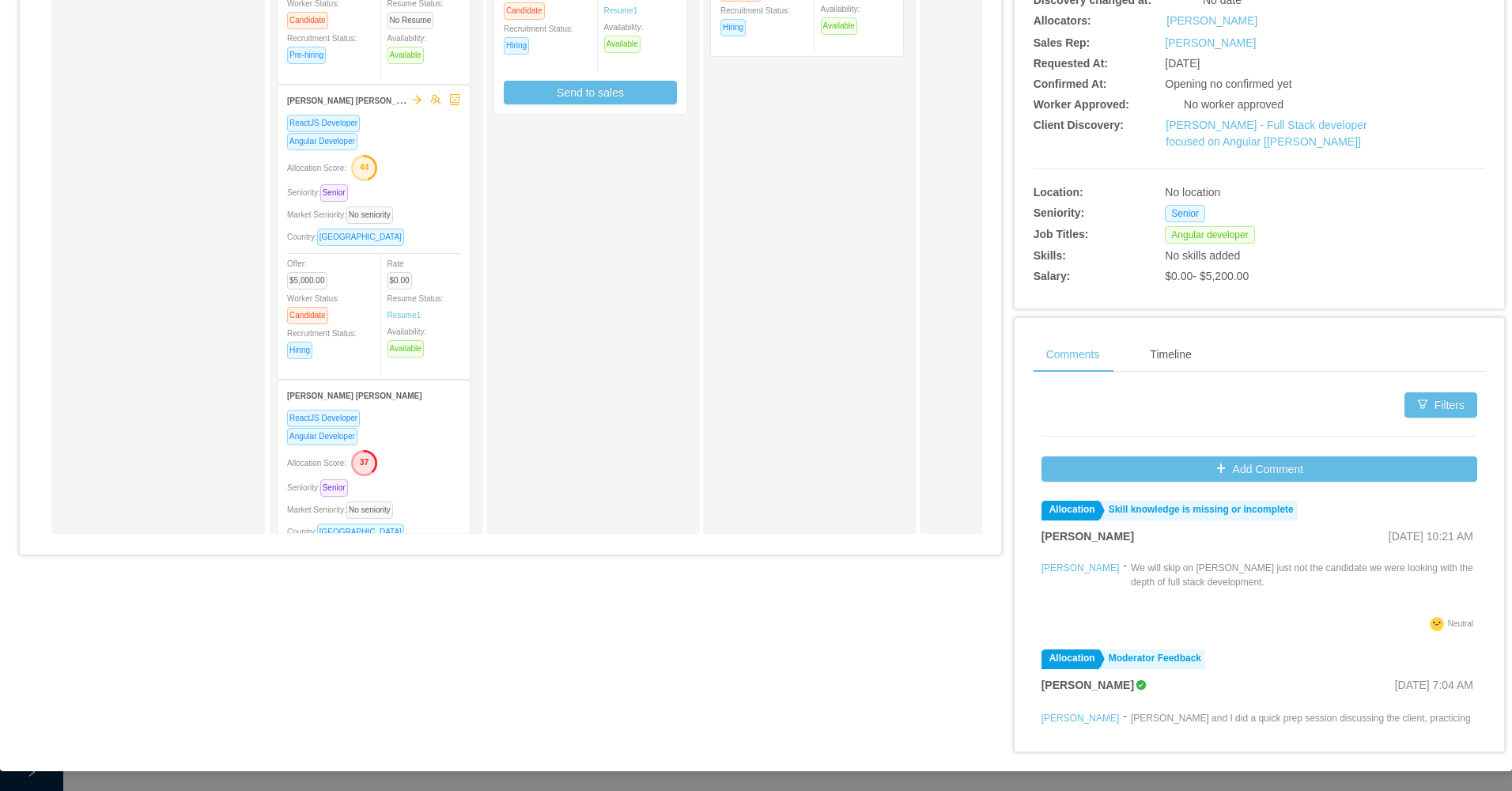
scroll to position [159, 0]
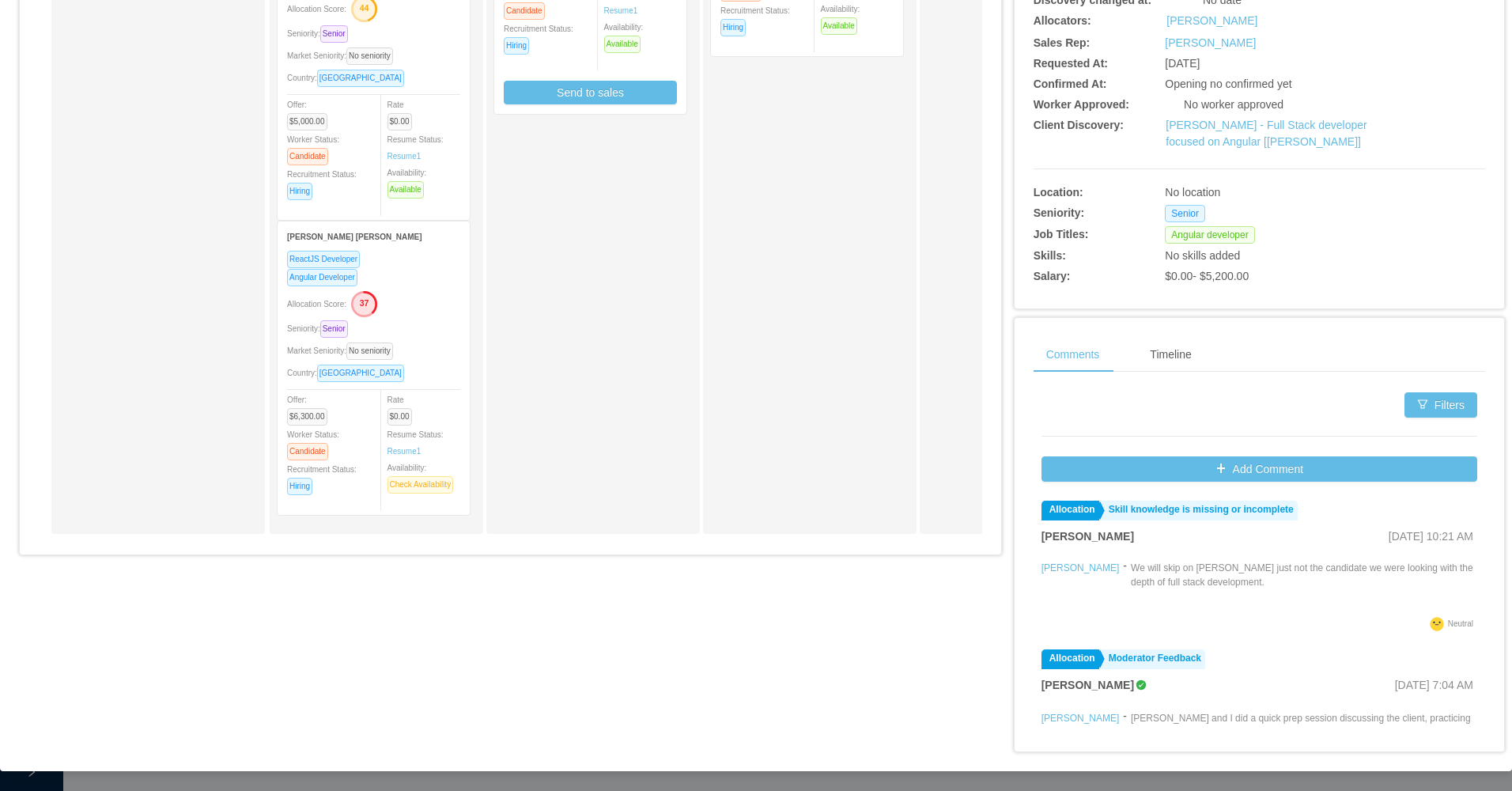
click at [430, 333] on div "Seniority: Senior" at bounding box center [374, 329] width 173 height 18
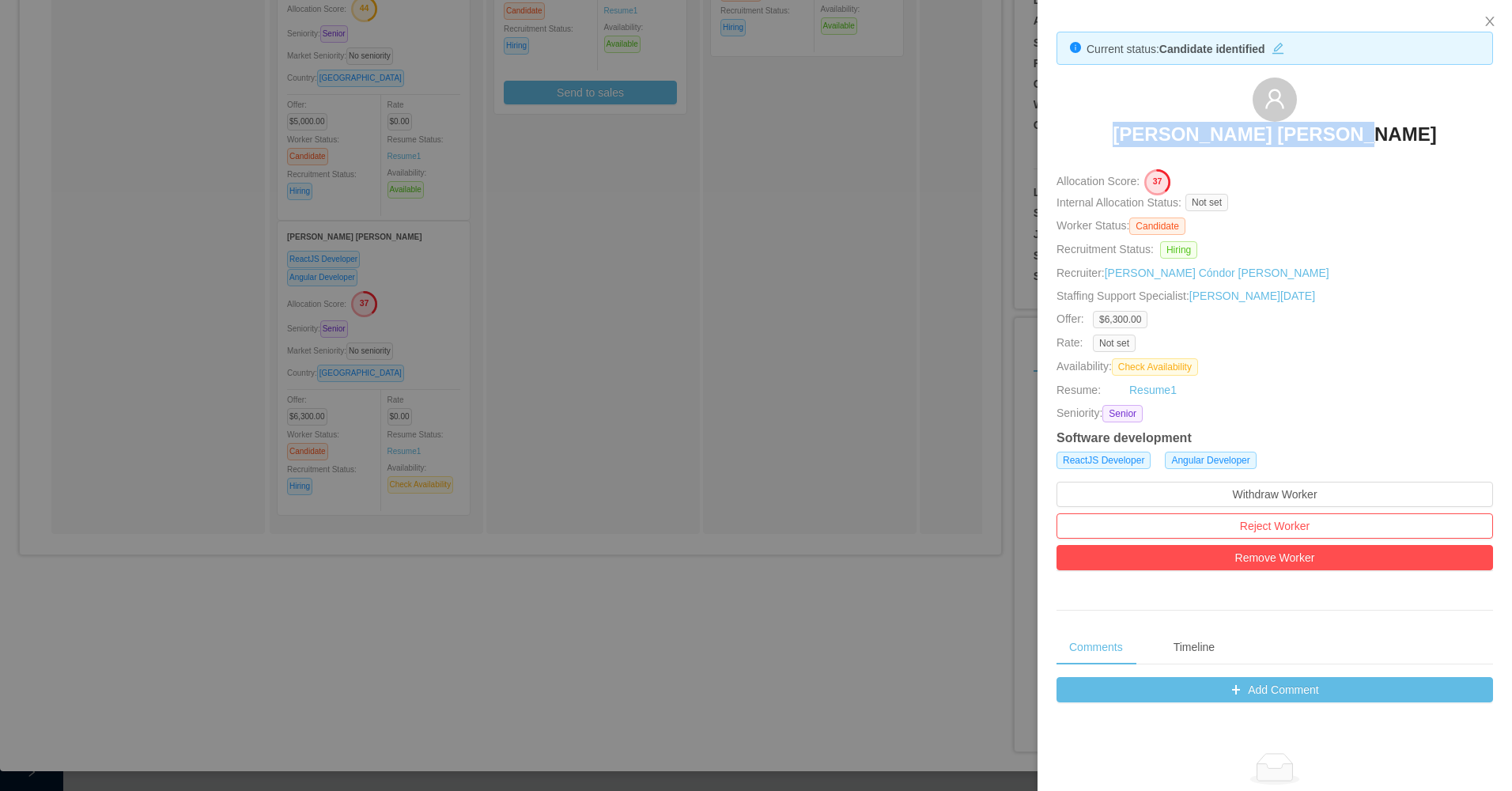
drag, startPoint x: 1271, startPoint y: 130, endPoint x: 1418, endPoint y: 130, distance: 147.0
click at [1418, 130] on div "João Vitor Scheuermann" at bounding box center [1275, 117] width 437 height 79
click at [721, 570] on div at bounding box center [756, 396] width 1512 height 791
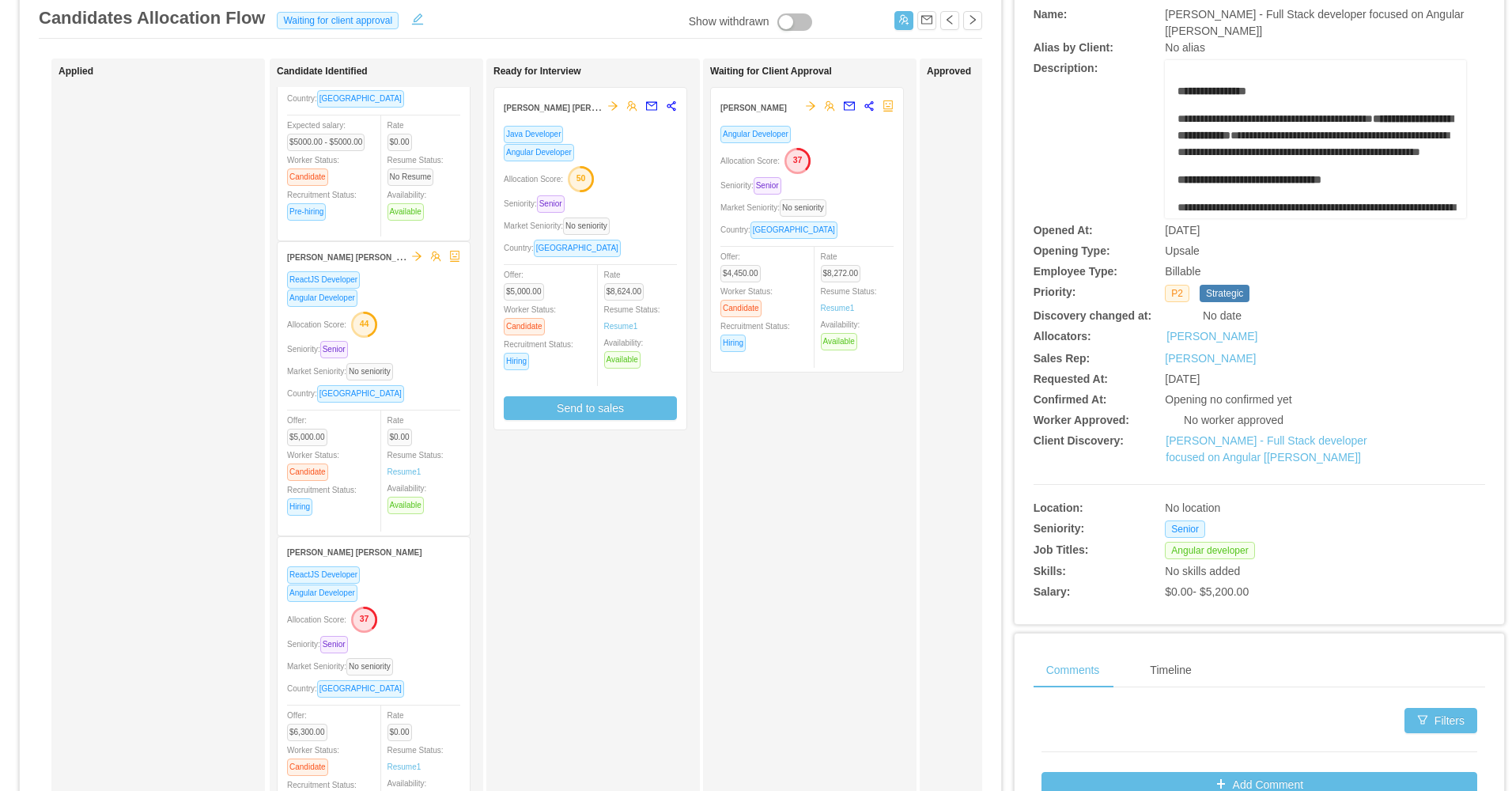
scroll to position [0, 0]
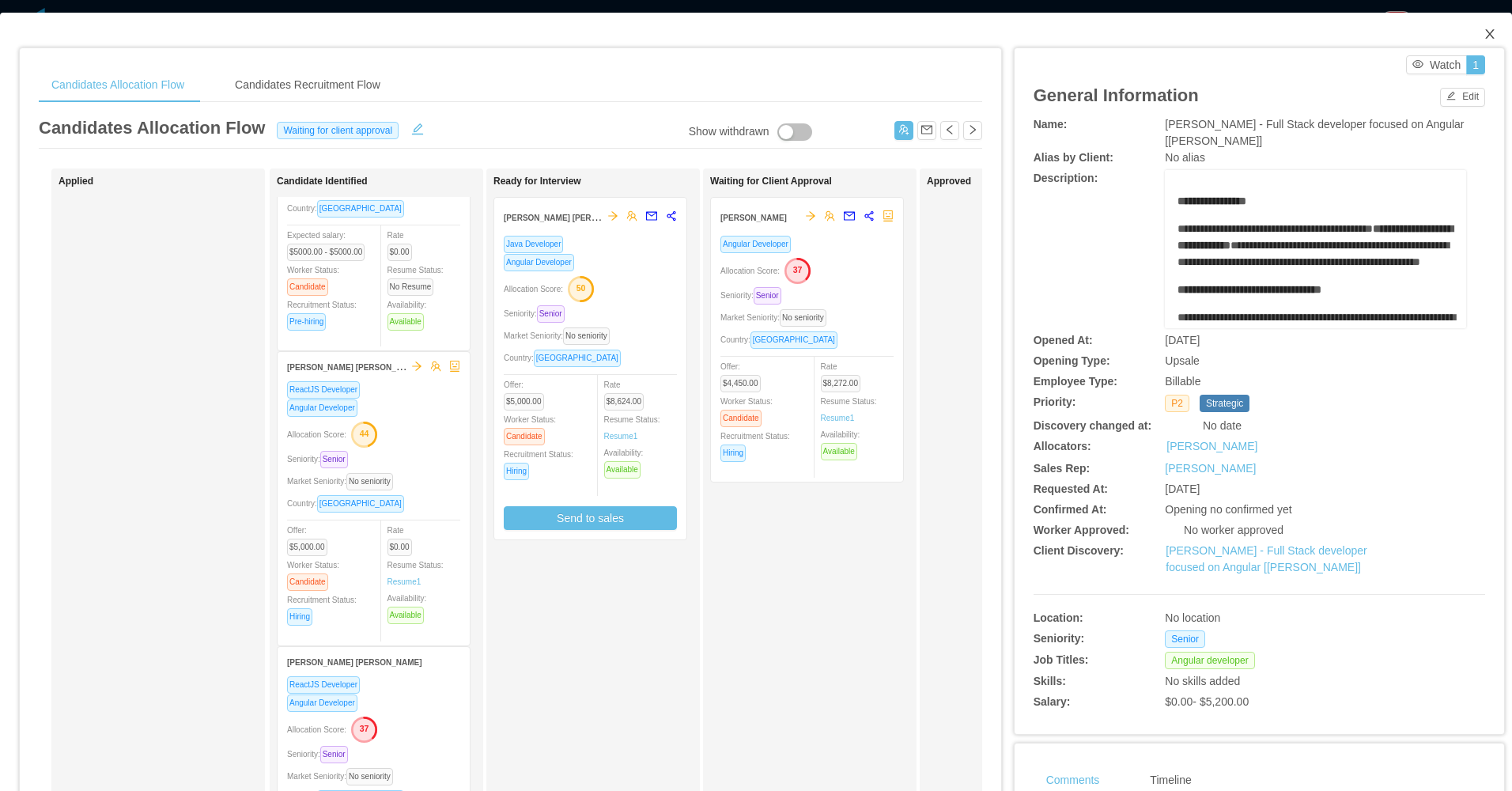
click at [1483, 30] on icon "icon: close" at bounding box center [1489, 33] width 13 height 13
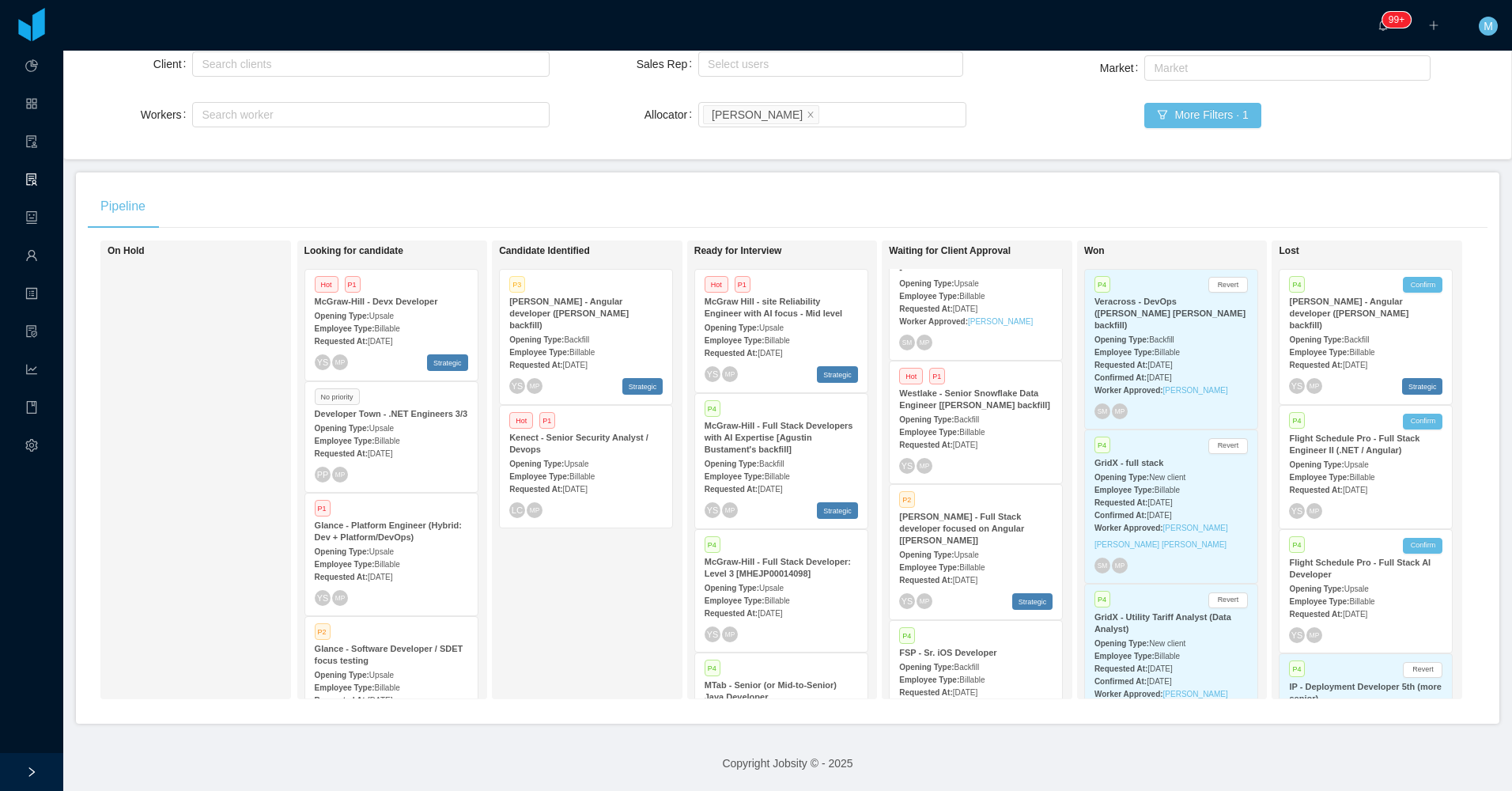
scroll to position [776, 0]
click at [878, 184] on div "Pipeline" at bounding box center [787, 206] width 1400 height 44
click at [770, 336] on span "Billable" at bounding box center [777, 340] width 26 height 9
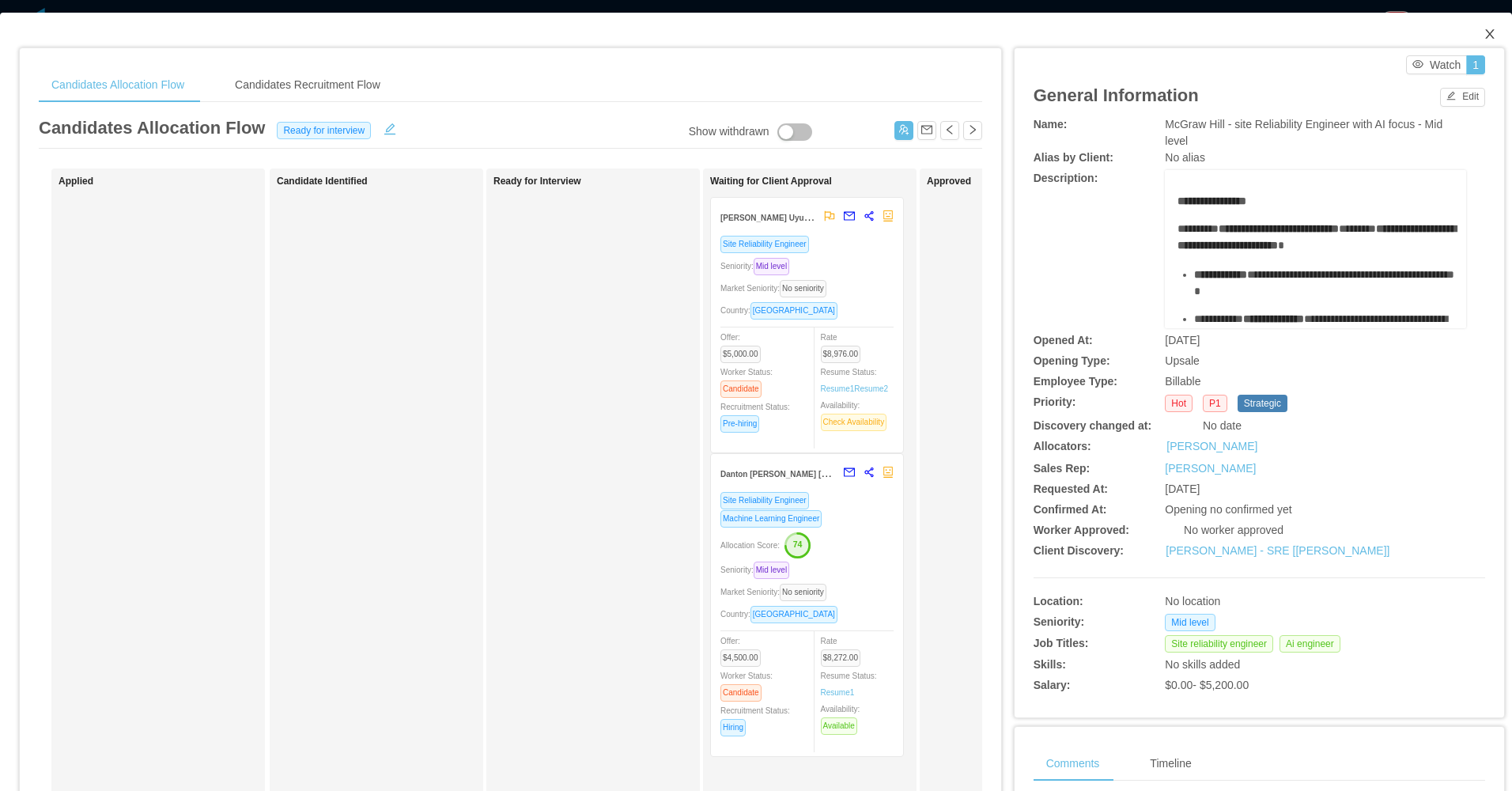
drag, startPoint x: 1482, startPoint y: 30, endPoint x: 1417, endPoint y: 66, distance: 74.3
click at [1483, 32] on icon "icon: close" at bounding box center [1489, 33] width 13 height 13
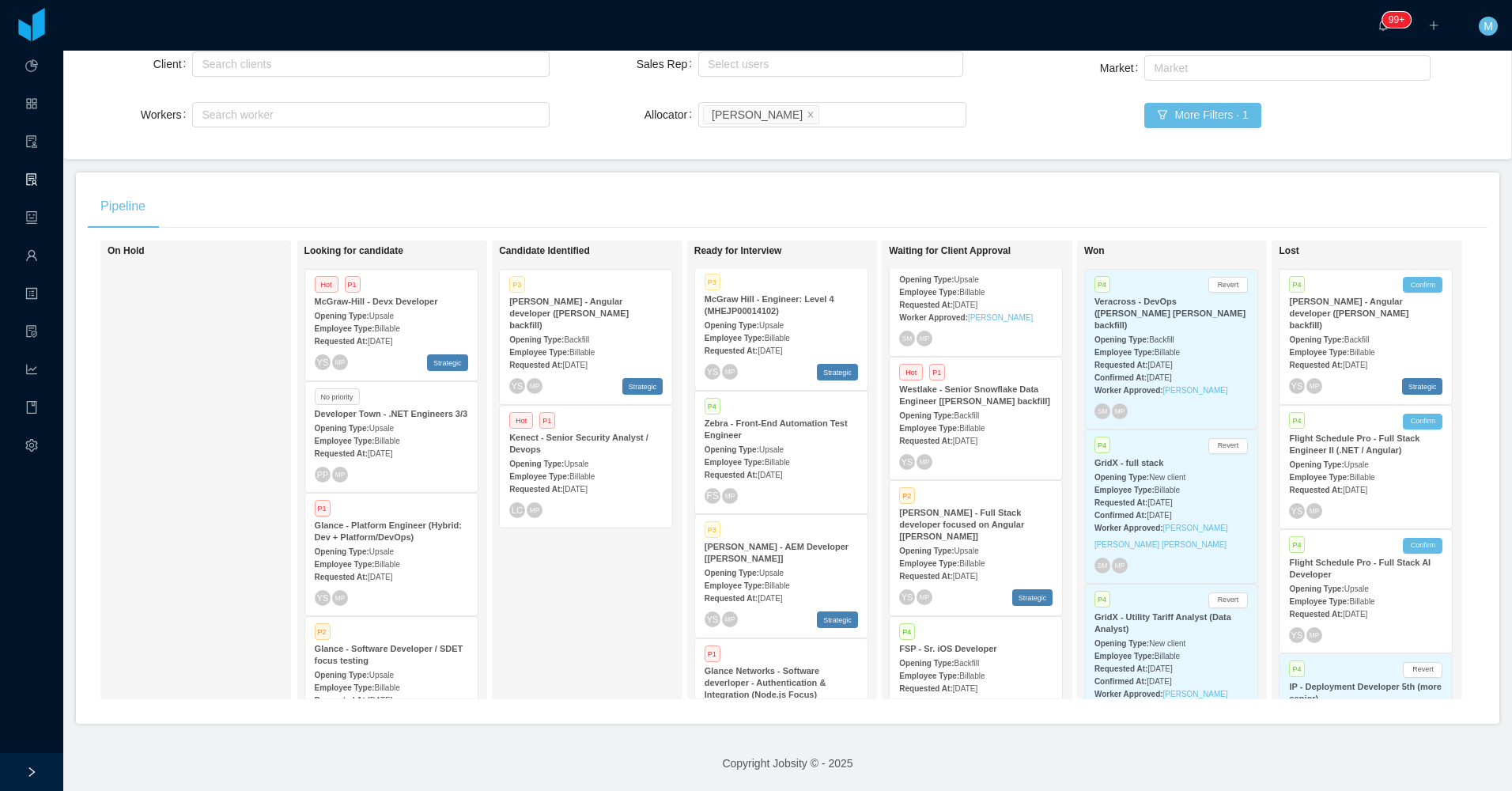
scroll to position [1241, 0]
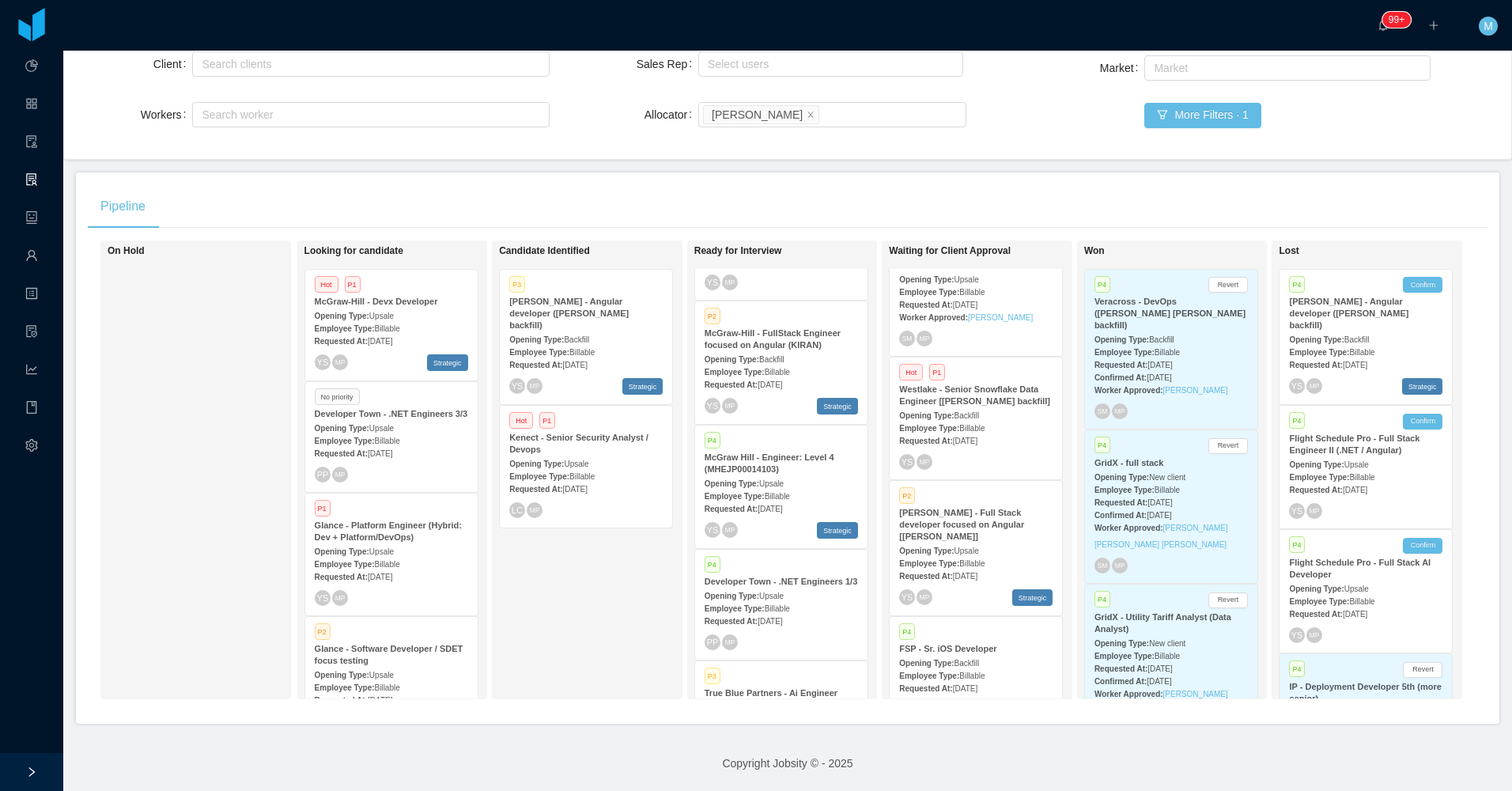
click at [766, 500] on div "Requested At: Aug 20th, 2025" at bounding box center [781, 508] width 153 height 17
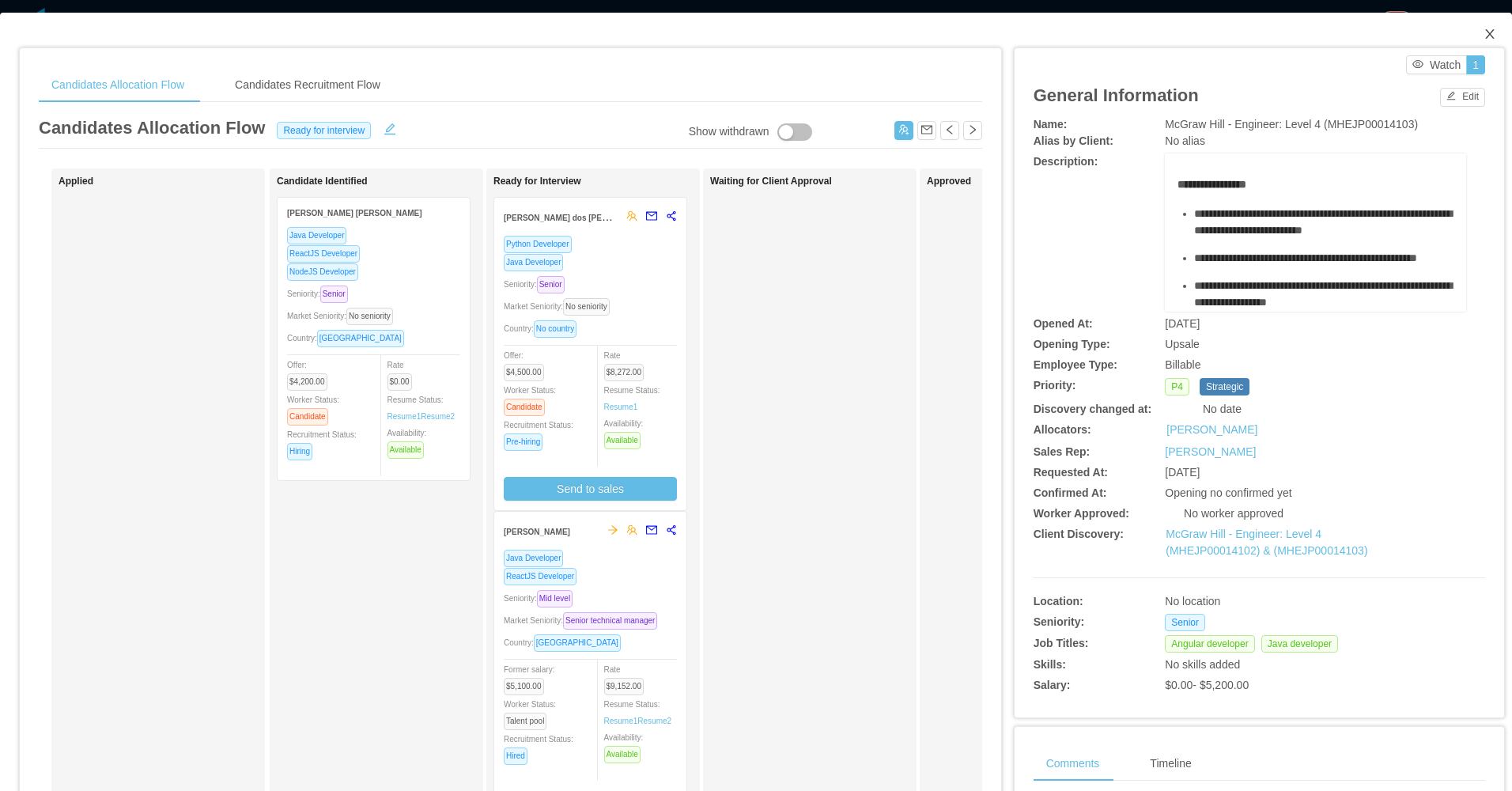
click at [1483, 33] on icon "icon: close" at bounding box center [1489, 33] width 13 height 13
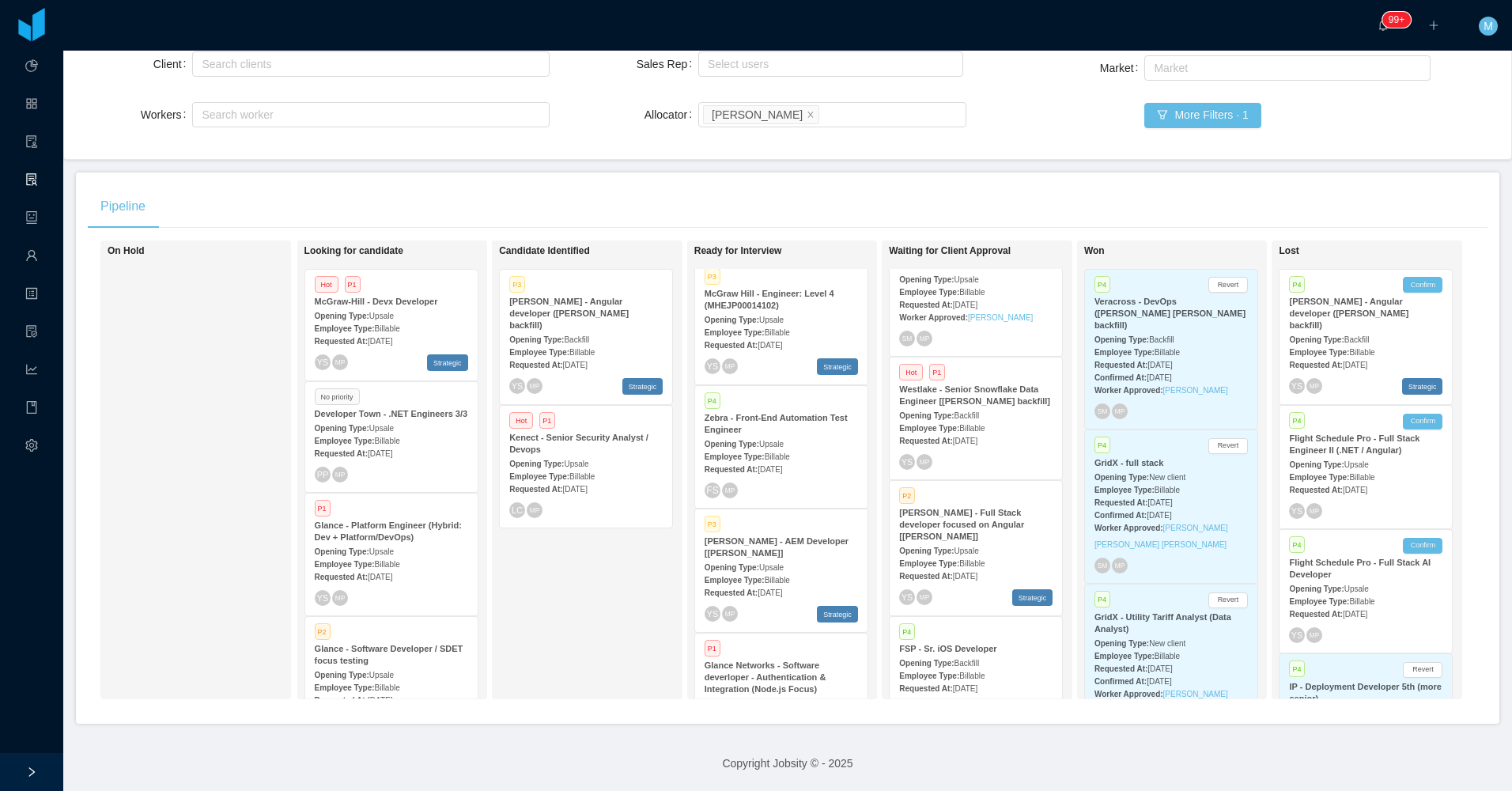
scroll to position [391, 0]
click at [780, 559] on div "Opening Type: Upsale" at bounding box center [781, 567] width 153 height 17
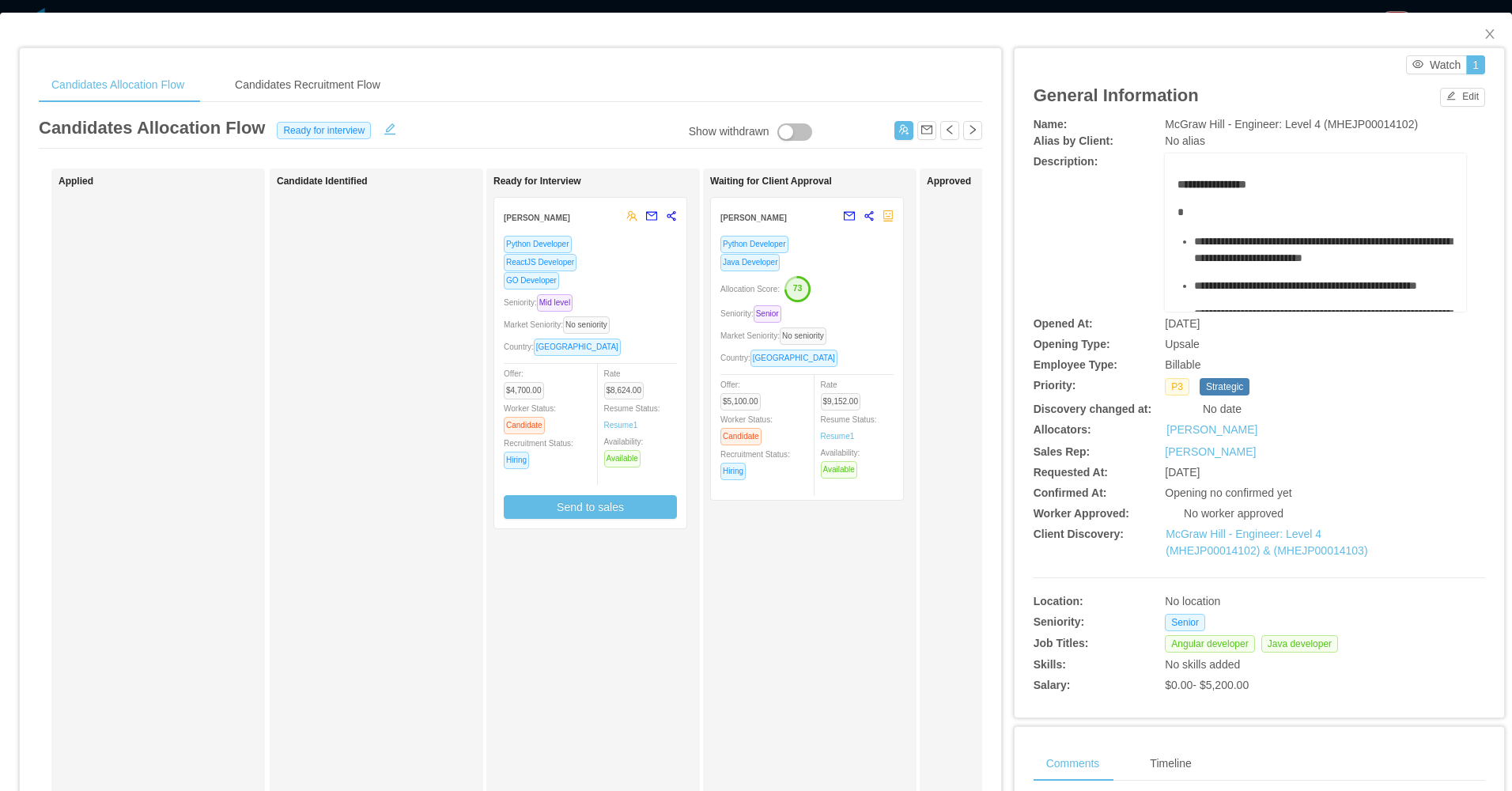
click at [833, 308] on div "Waiting for Client Approval Mario Jimenez Carrasco Python Developer Java Develo…" at bounding box center [820, 563] width 221 height 776
click at [861, 309] on div "Seniority: Senior" at bounding box center [807, 314] width 173 height 18
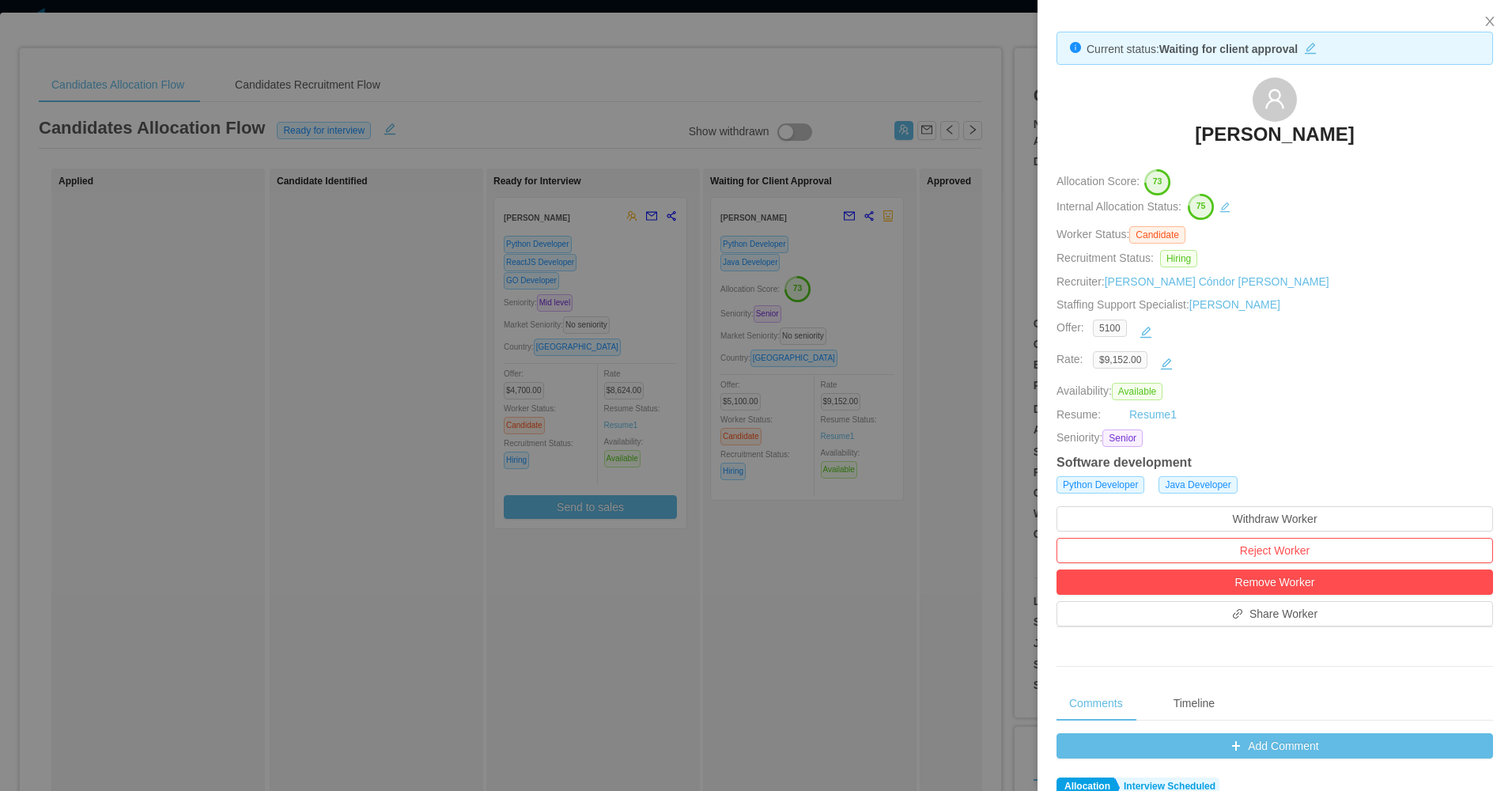
drag, startPoint x: 822, startPoint y: 393, endPoint x: 841, endPoint y: 385, distance: 20.6
click at [822, 394] on div at bounding box center [756, 396] width 1512 height 791
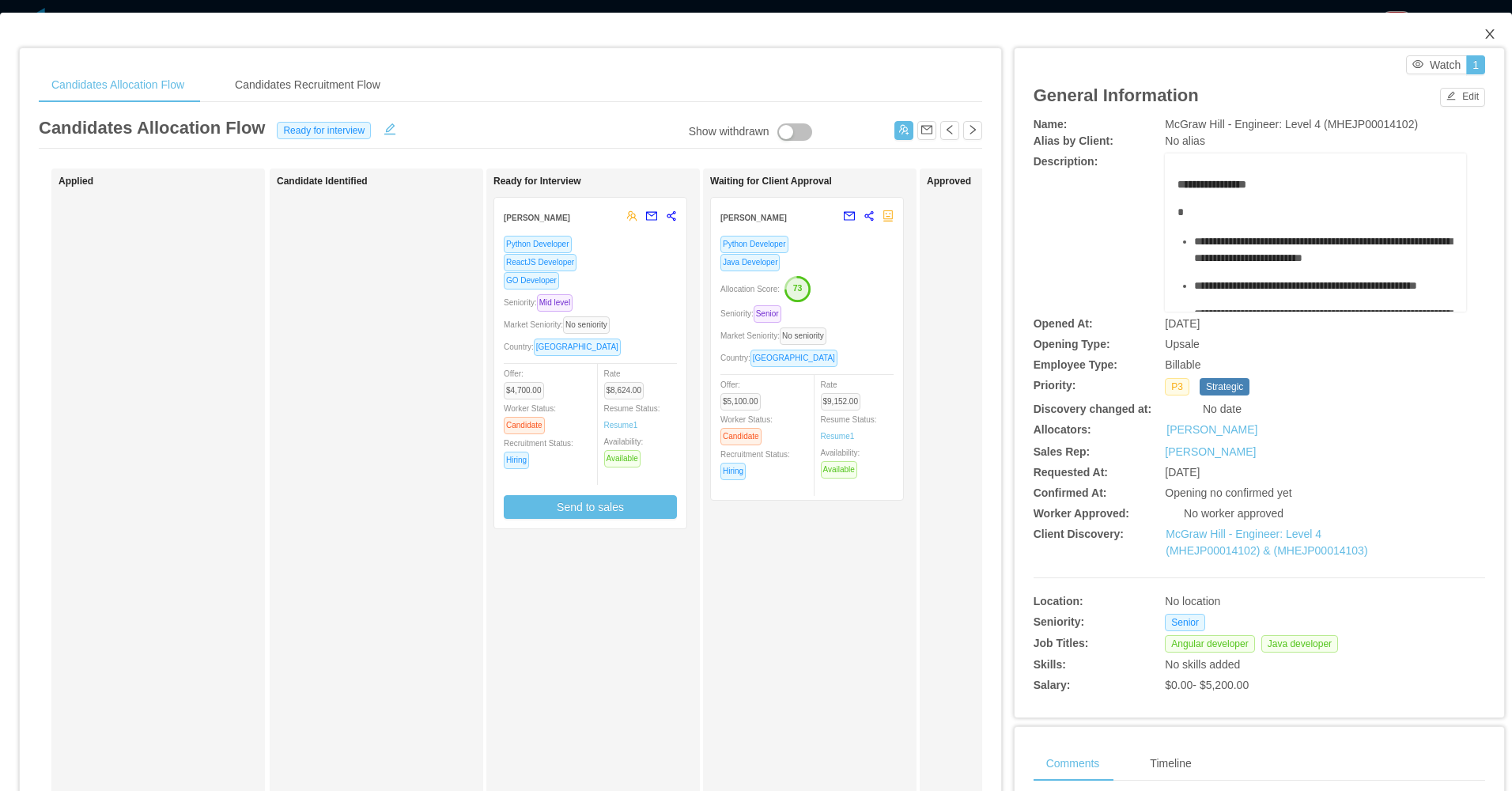
click at [1468, 42] on span "Close" at bounding box center [1489, 34] width 44 height 44
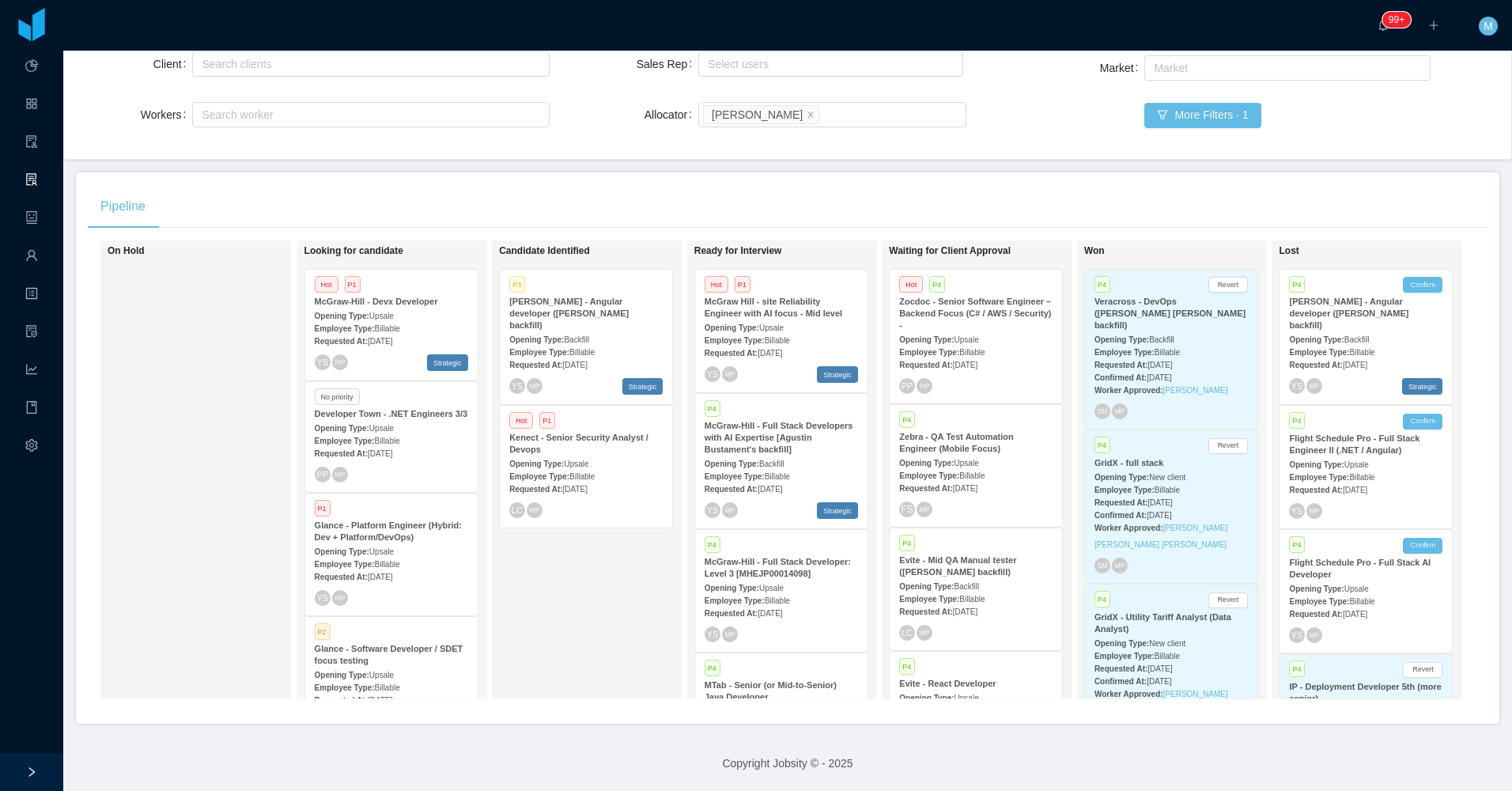
click at [963, 484] on span "Aug 7th, 2025" at bounding box center [965, 488] width 25 height 9
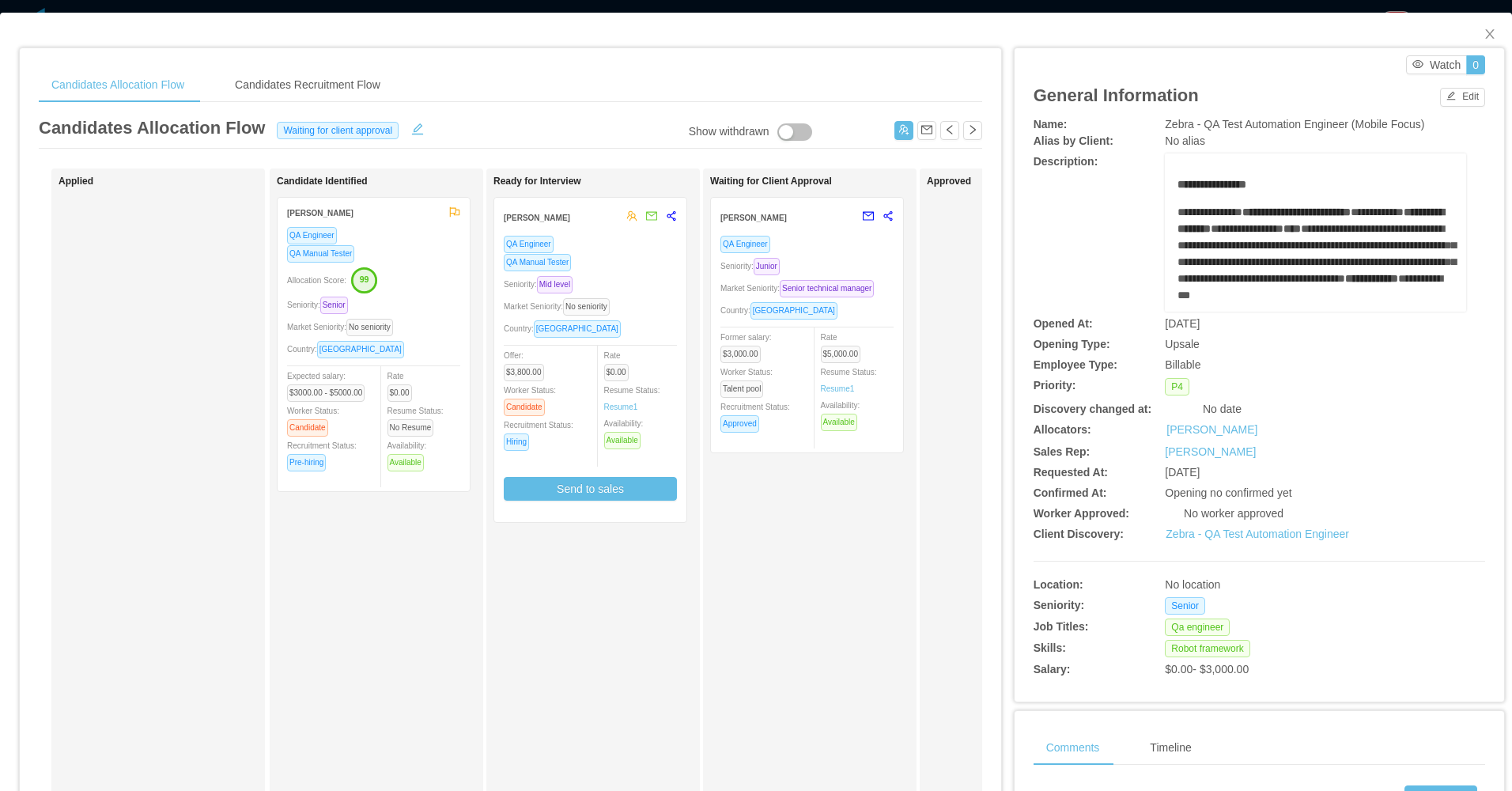
click at [773, 608] on div "Waiting for Client Approval Yacelis Mata QA Engineer Seniority: Junior Market S…" at bounding box center [820, 563] width 221 height 776
click at [885, 357] on div "Rate $5,000.00 Resume Status: Resume 1 Availability: Available" at bounding box center [864, 380] width 87 height 103
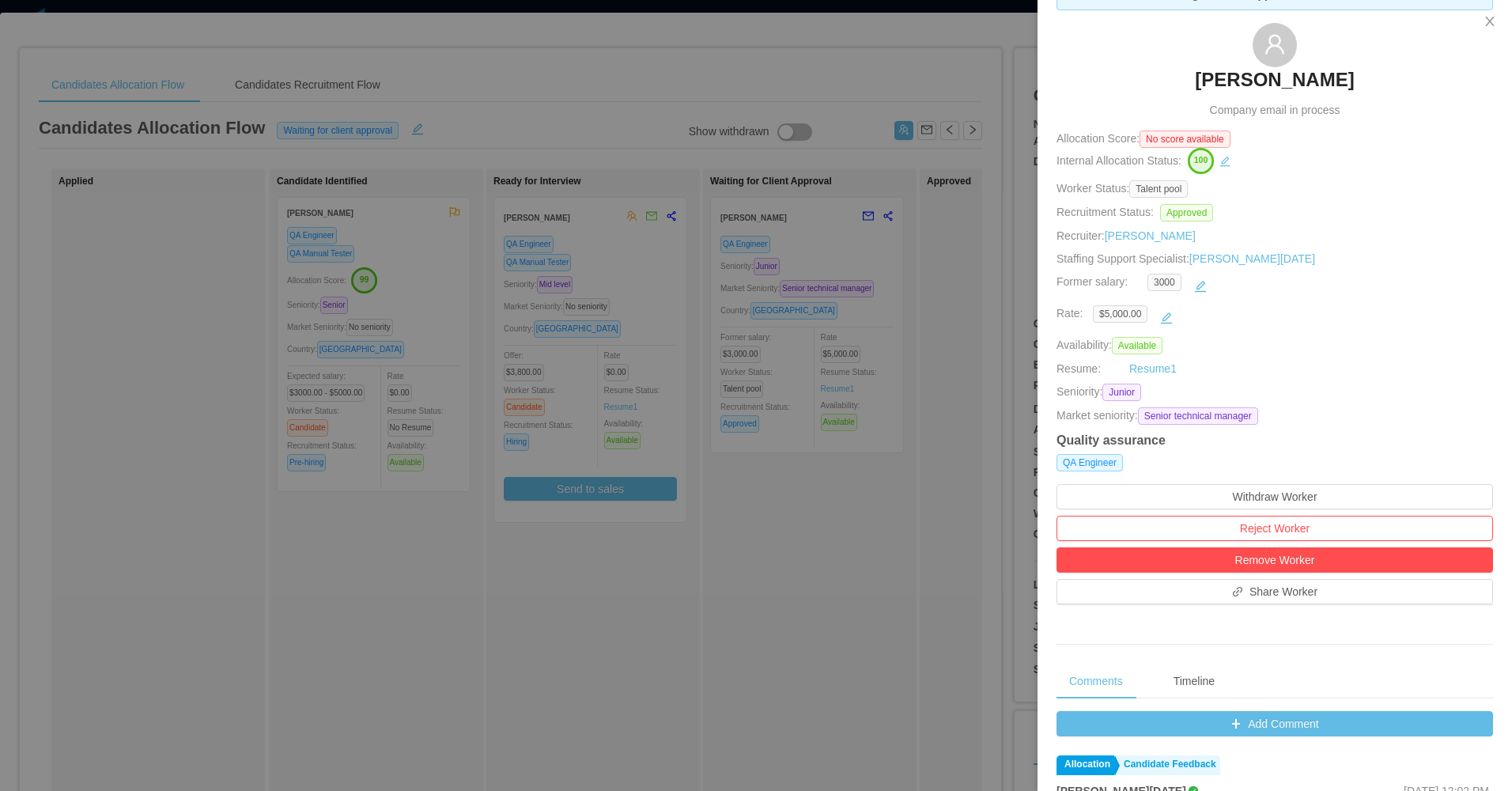
scroll to position [506, 0]
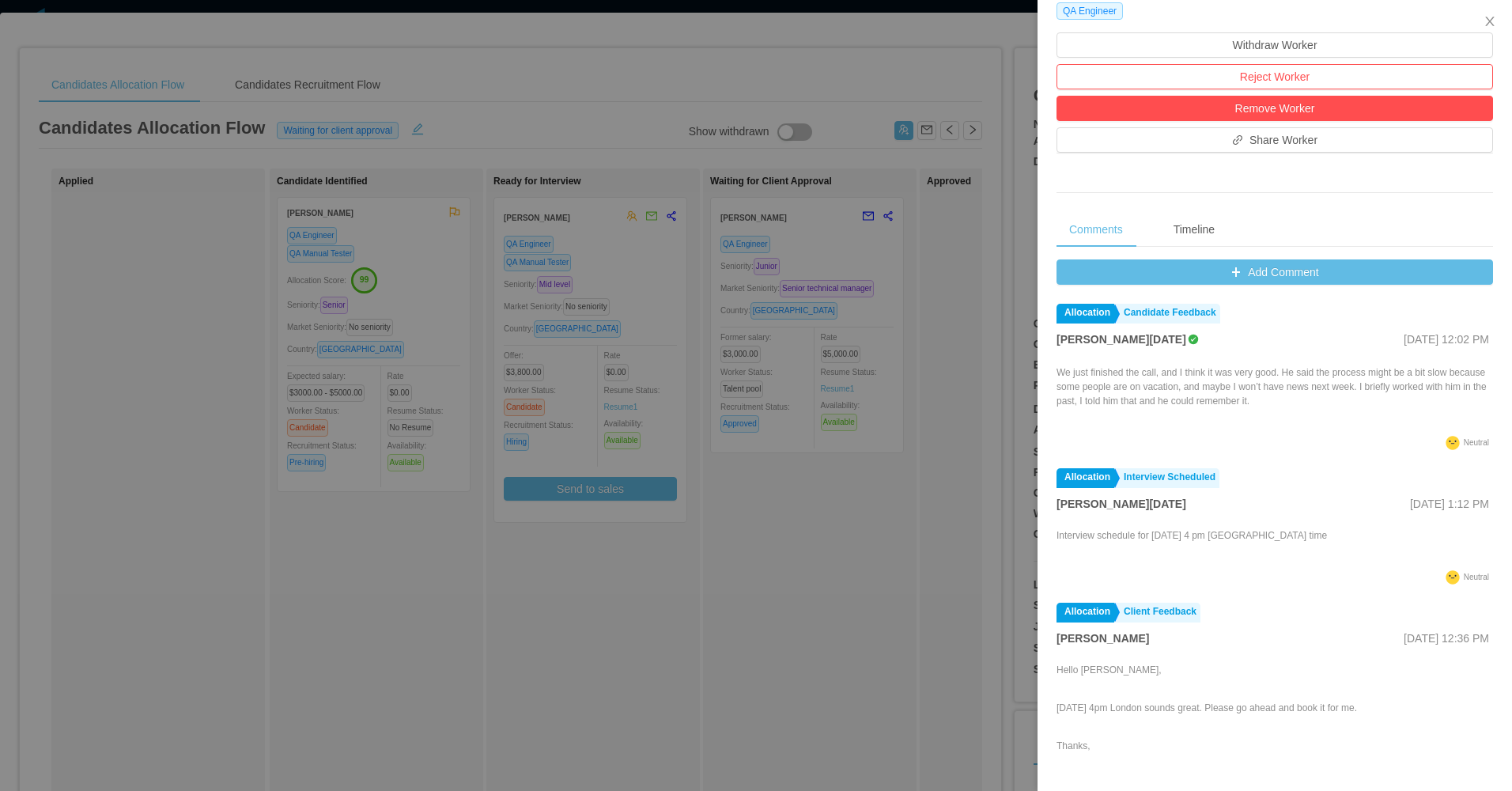
click at [837, 605] on div at bounding box center [756, 396] width 1512 height 791
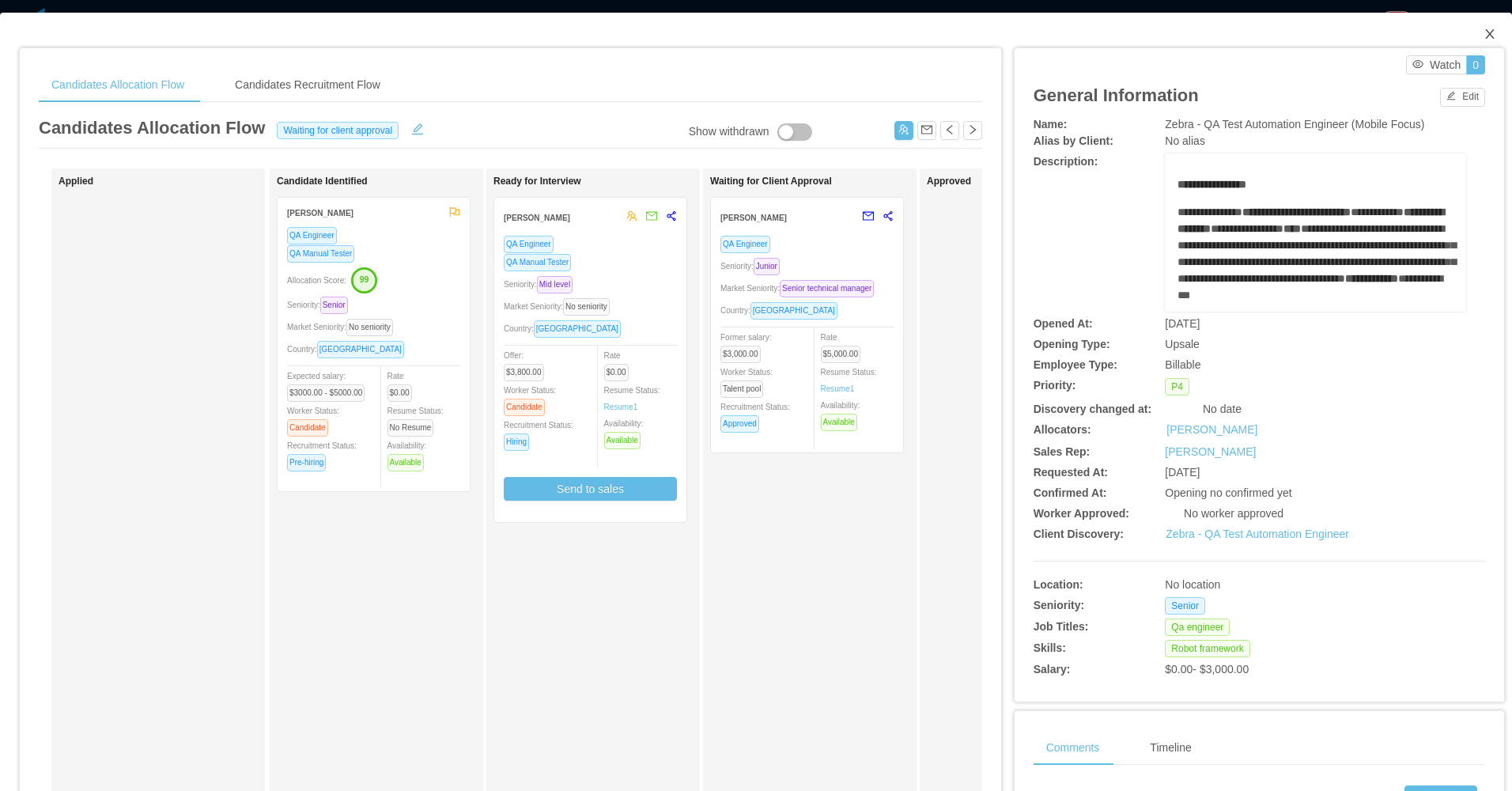
click at [1483, 33] on icon "icon: close" at bounding box center [1489, 33] width 13 height 13
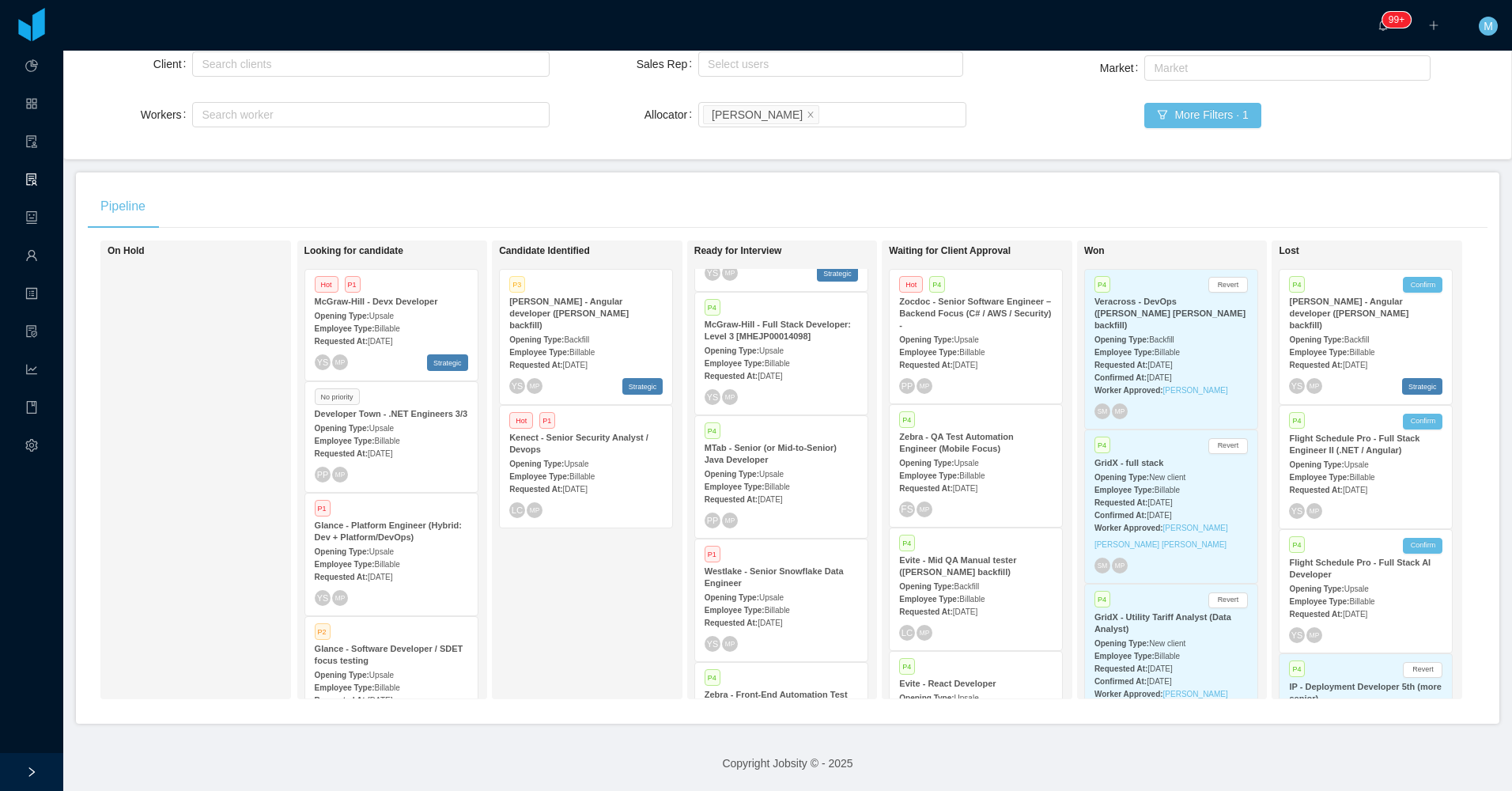
scroll to position [710, 0]
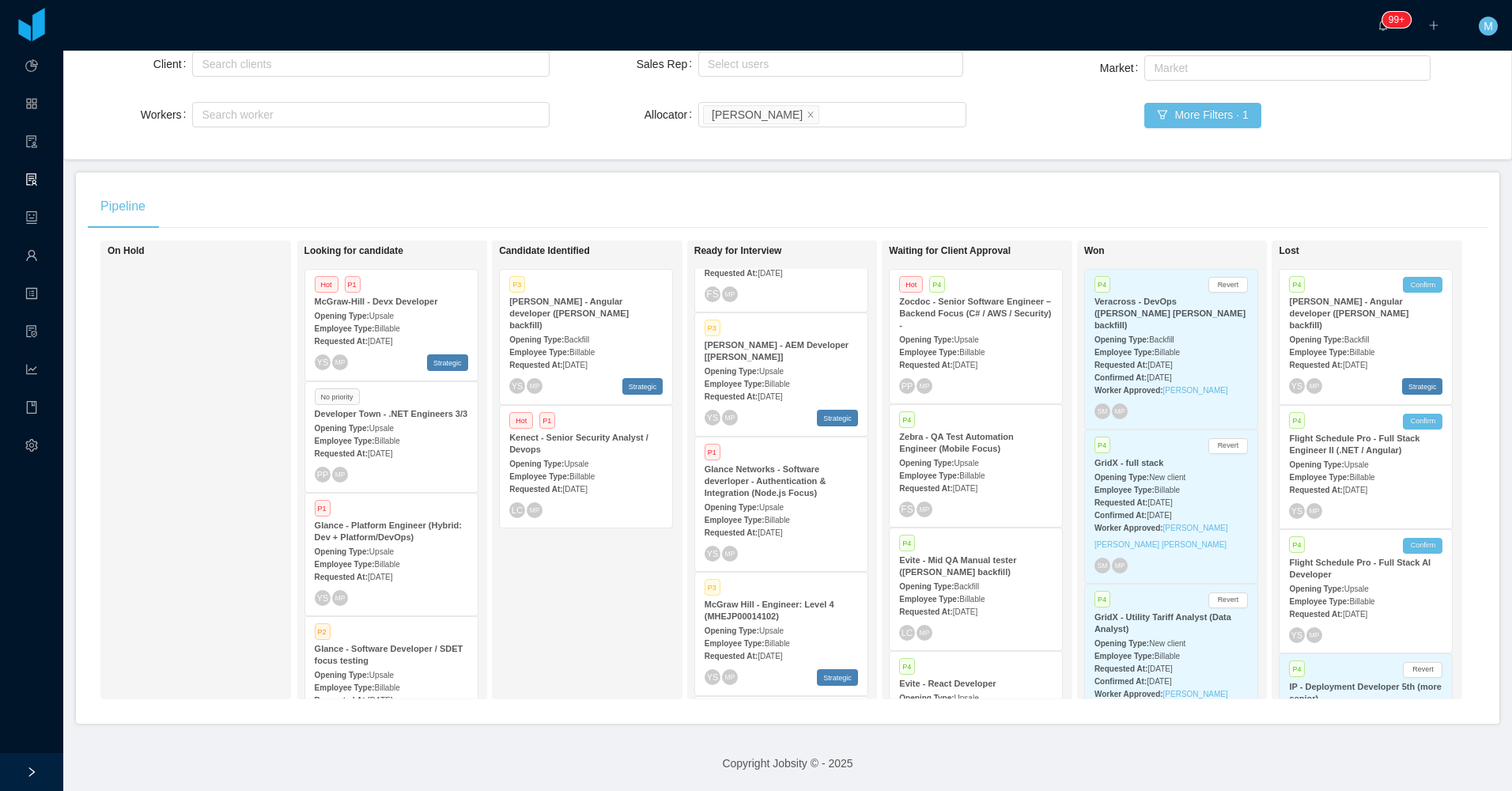
click at [802, 474] on strong "Glance Networks - Software deverloper - Authentication & Integration (Node.js F…" at bounding box center [765, 481] width 122 height 33
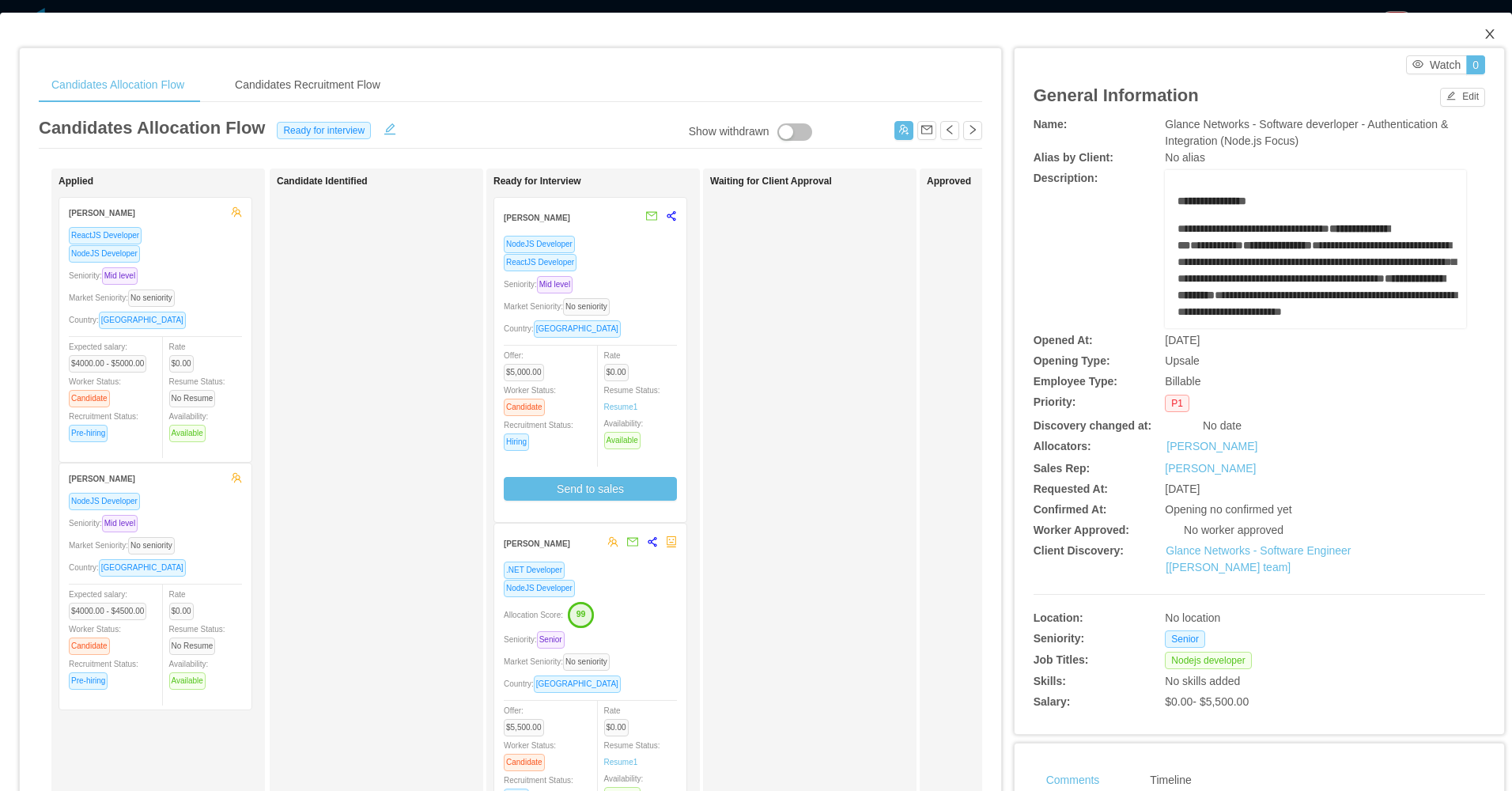
drag, startPoint x: 1466, startPoint y: 30, endPoint x: 1431, endPoint y: 75, distance: 57.0
click at [1471, 47] on span "Close" at bounding box center [1489, 34] width 44 height 44
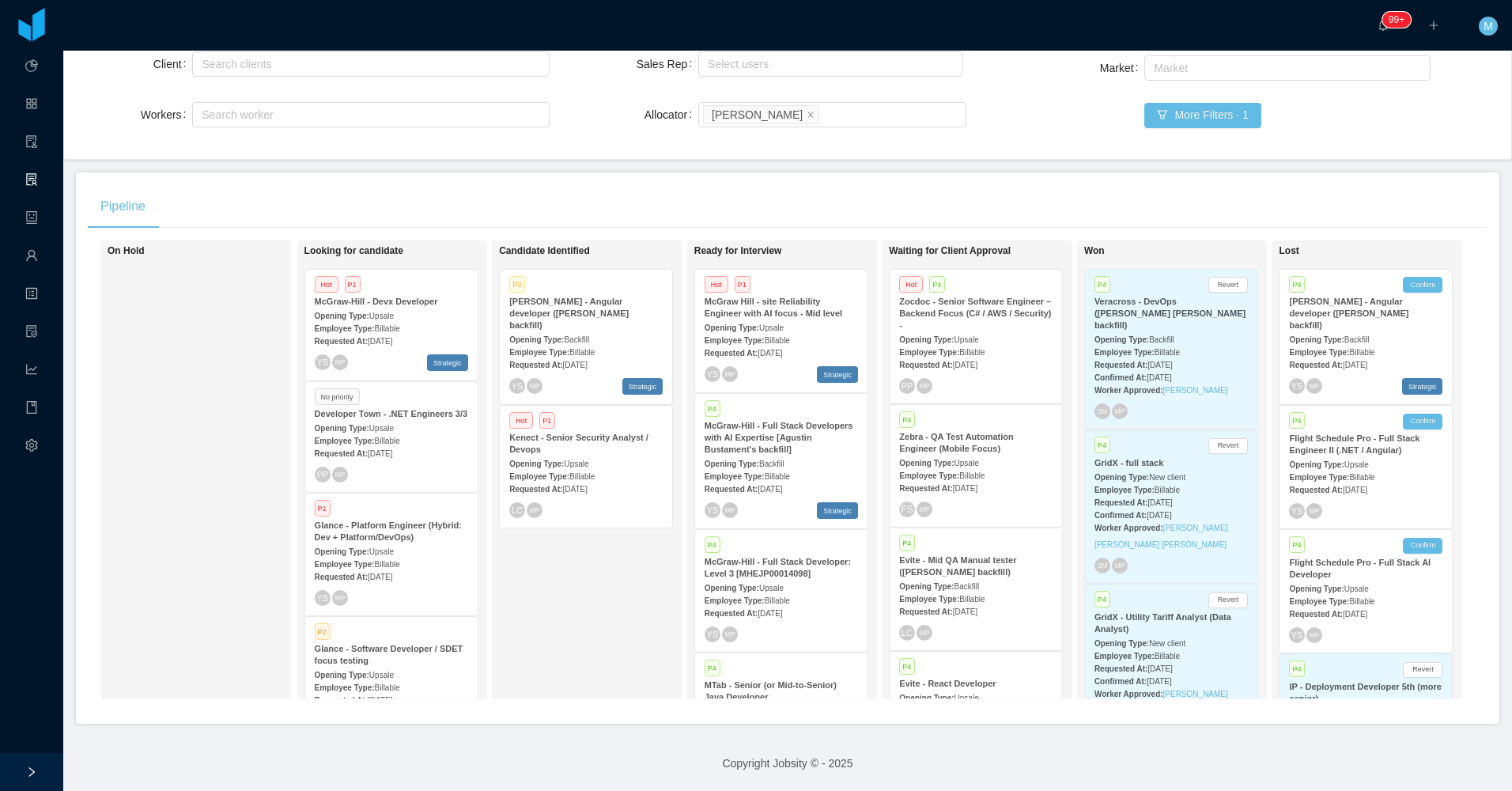
scroll to position [1094, 0]
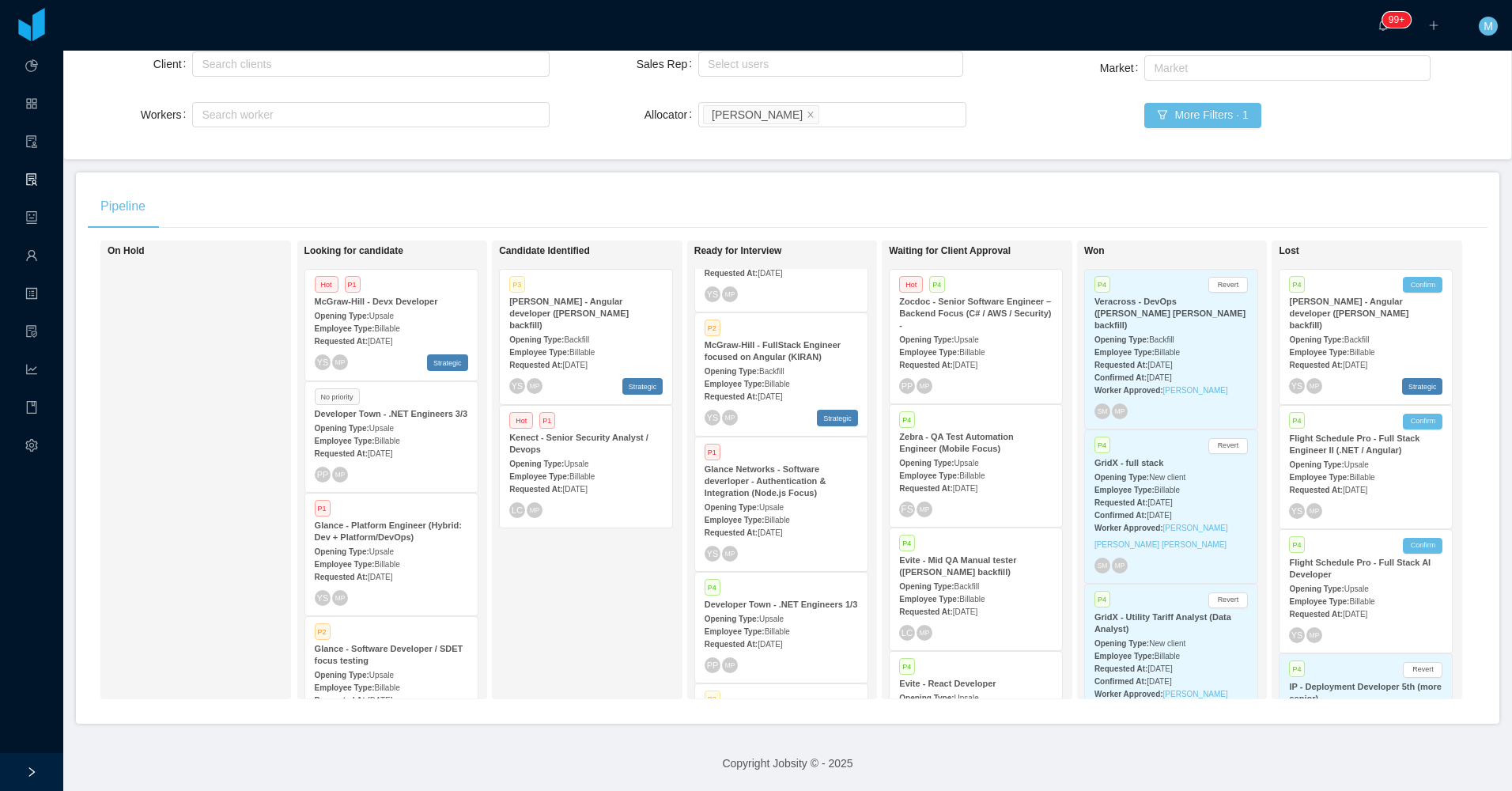
click at [772, 516] on span "Billable" at bounding box center [777, 519] width 26 height 9
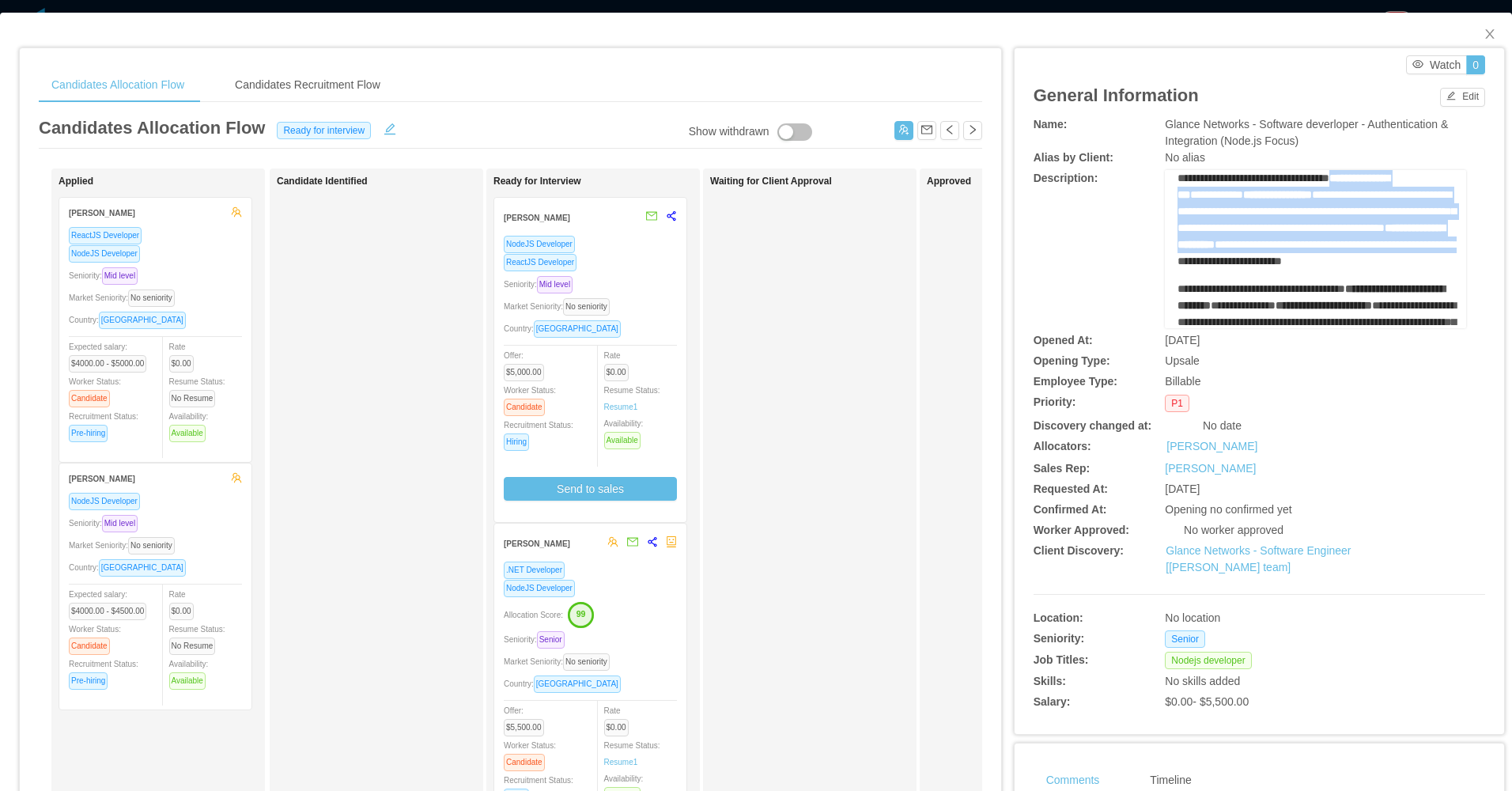
scroll to position [79, 0]
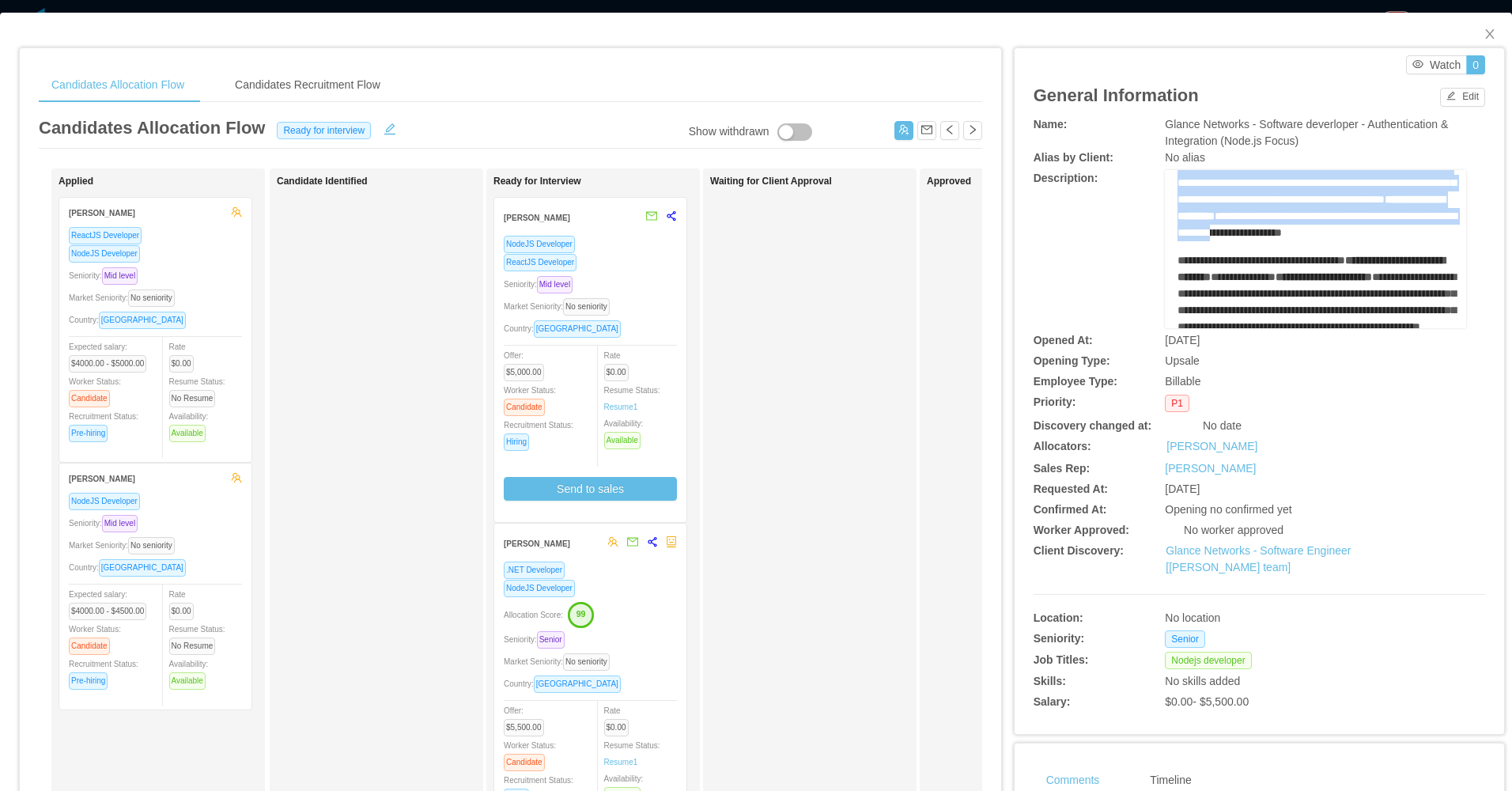
drag, startPoint x: 1347, startPoint y: 231, endPoint x: 1380, endPoint y: 252, distance: 39.1
click at [1380, 241] on div "**********" at bounding box center [1315, 191] width 276 height 99
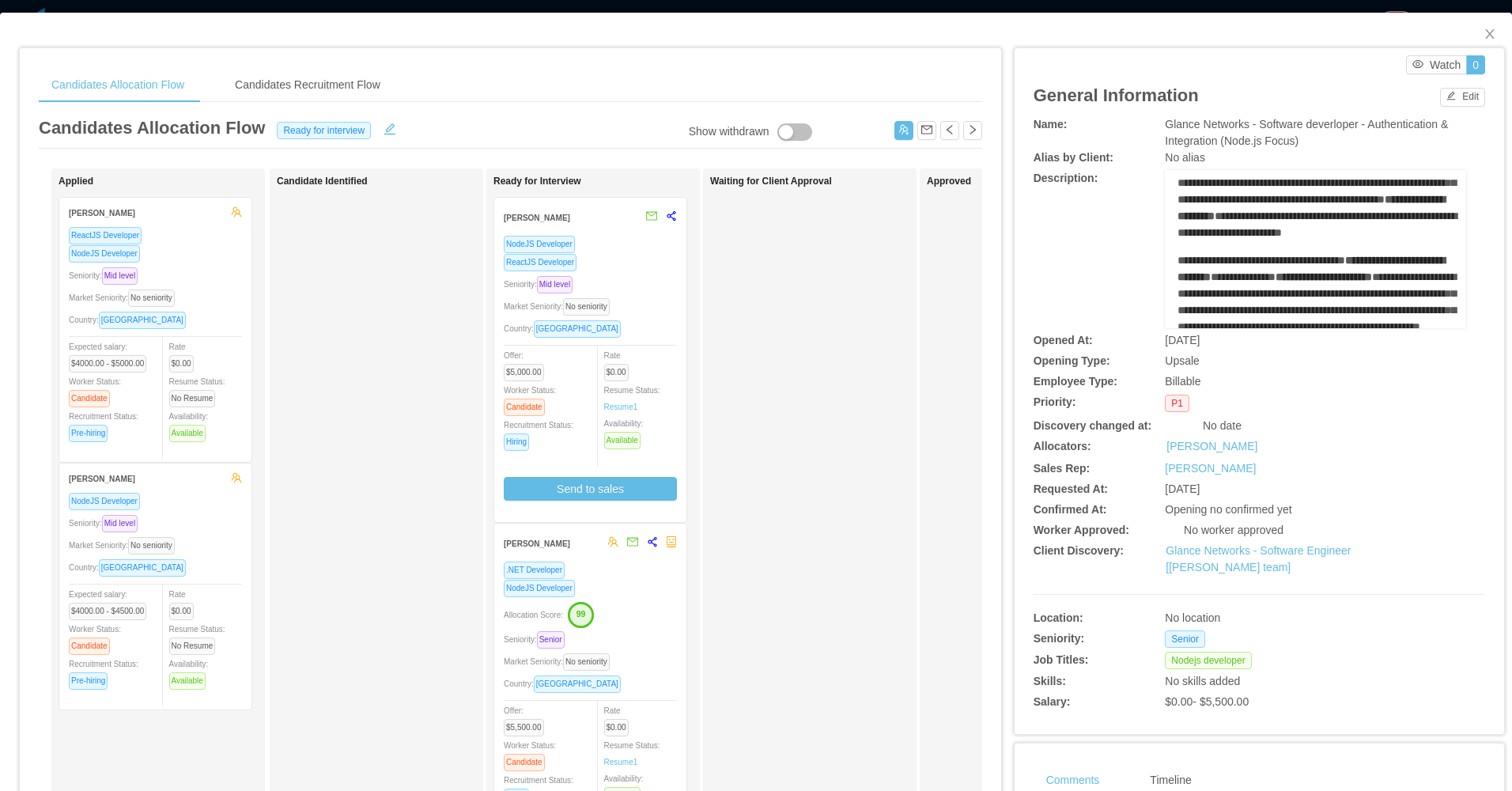
drag, startPoint x: 1380, startPoint y: 252, endPoint x: 1324, endPoint y: 272, distance: 59.5
click at [1324, 241] on div "**********" at bounding box center [1315, 191] width 276 height 99
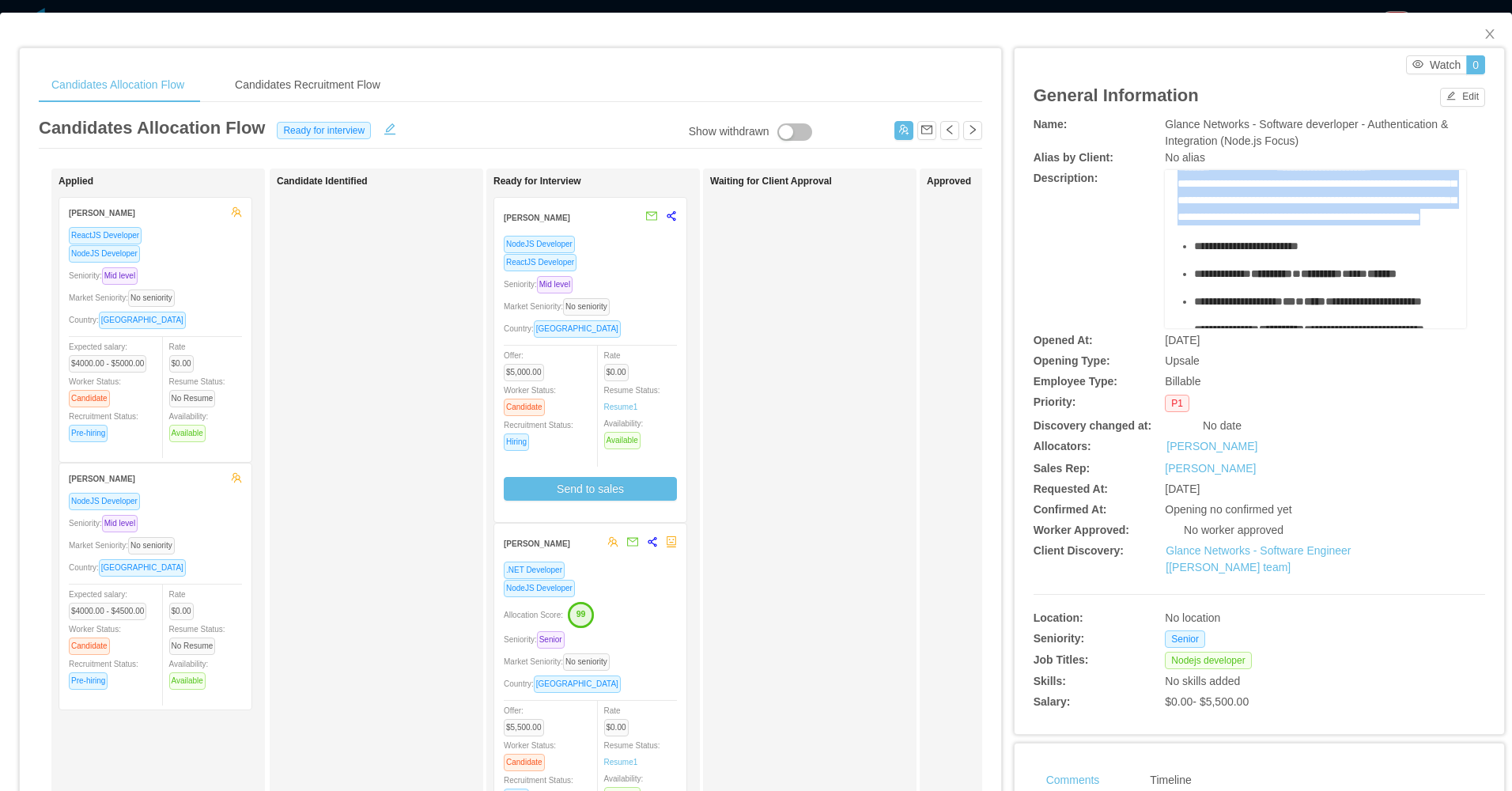
scroll to position [237, 0]
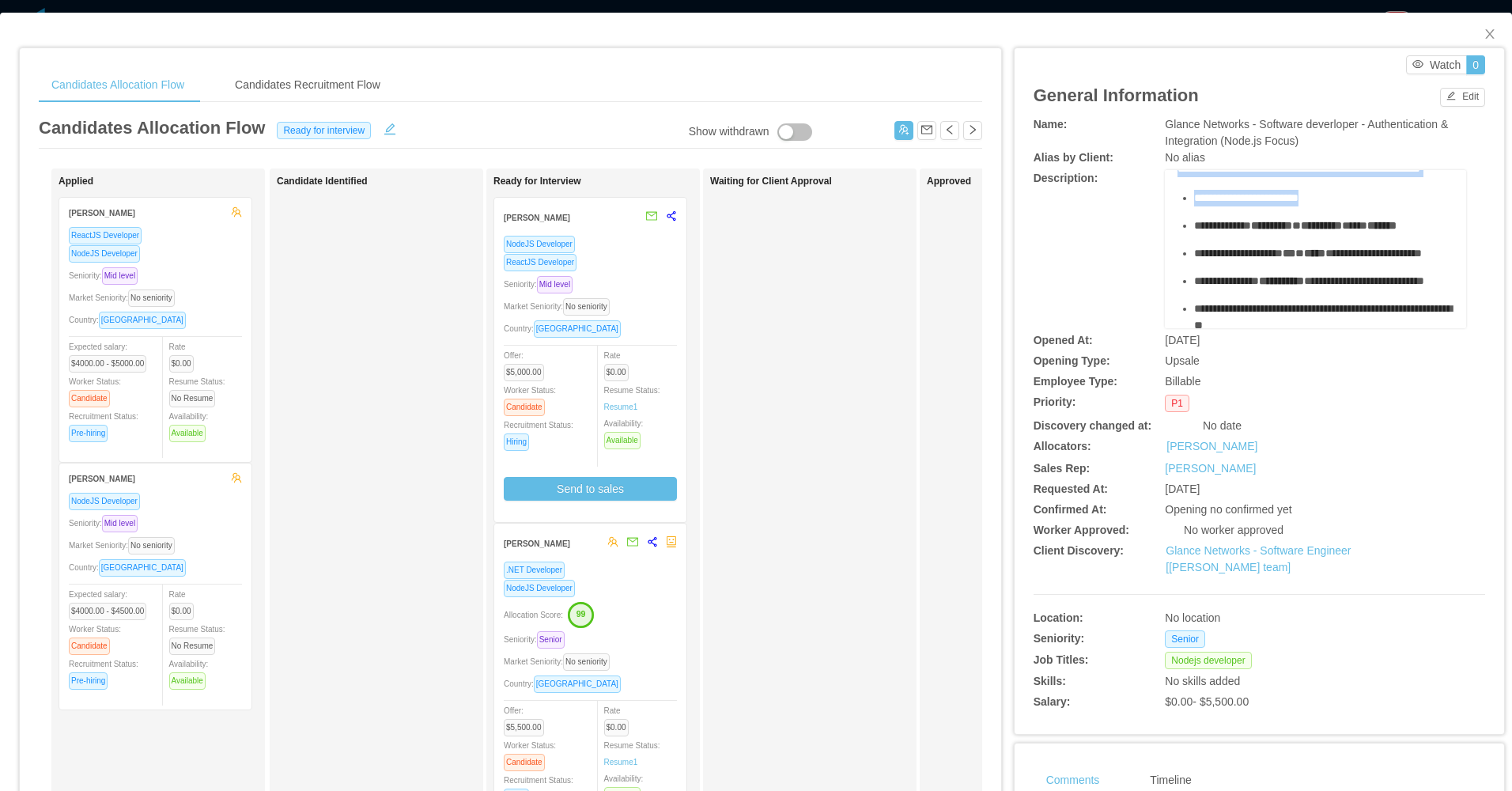
drag, startPoint x: 1172, startPoint y: 210, endPoint x: 1398, endPoint y: 273, distance: 234.6
click at [1398, 273] on div "**********" at bounding box center [1315, 372] width 276 height 833
drag, startPoint x: 1470, startPoint y: 35, endPoint x: 1342, endPoint y: 81, distance: 136.0
click at [1470, 39] on span "Close" at bounding box center [1489, 34] width 44 height 44
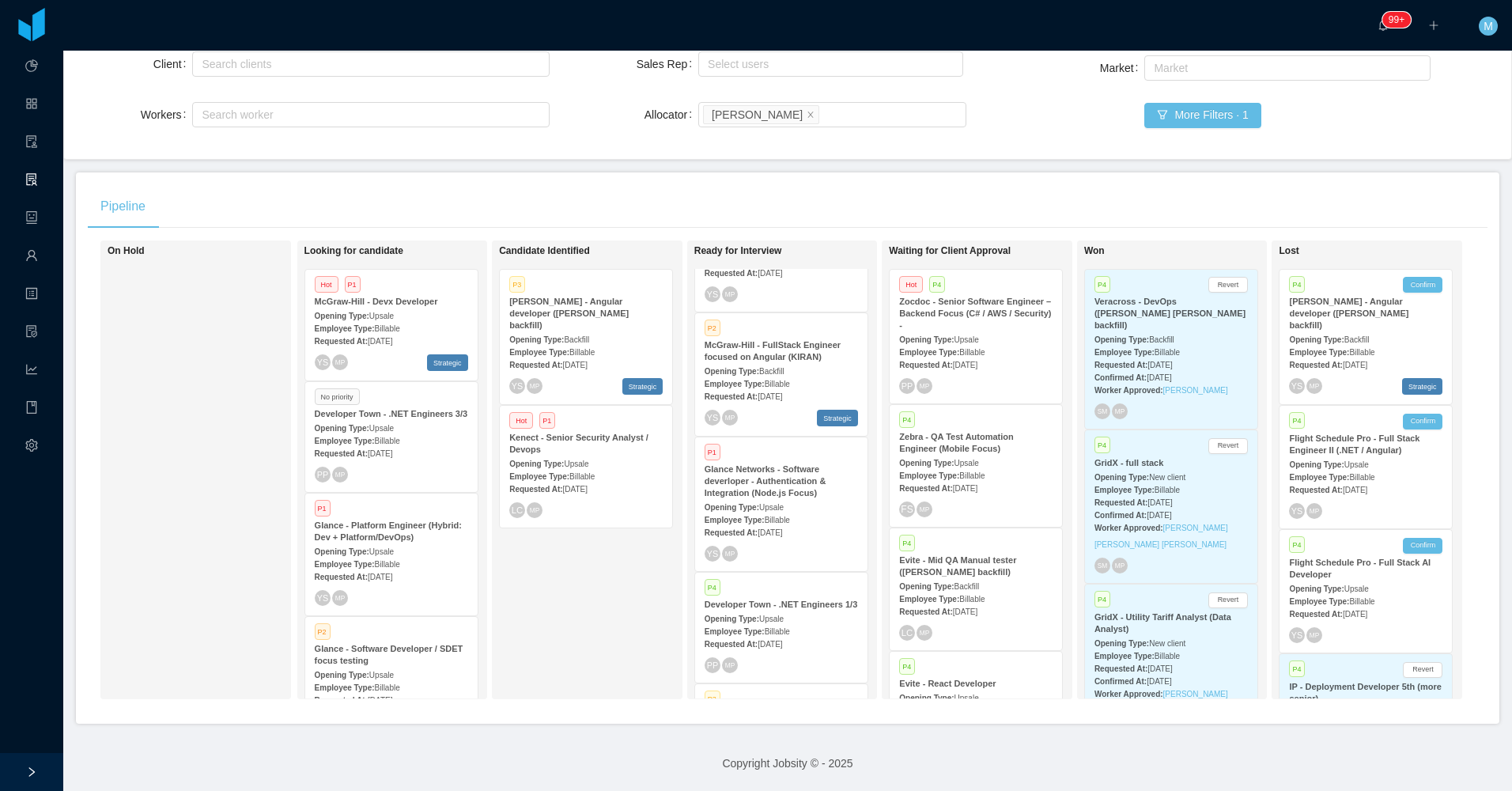
click at [603, 480] on div "Requested At: Aug 25th, 2025" at bounding box center [586, 488] width 153 height 17
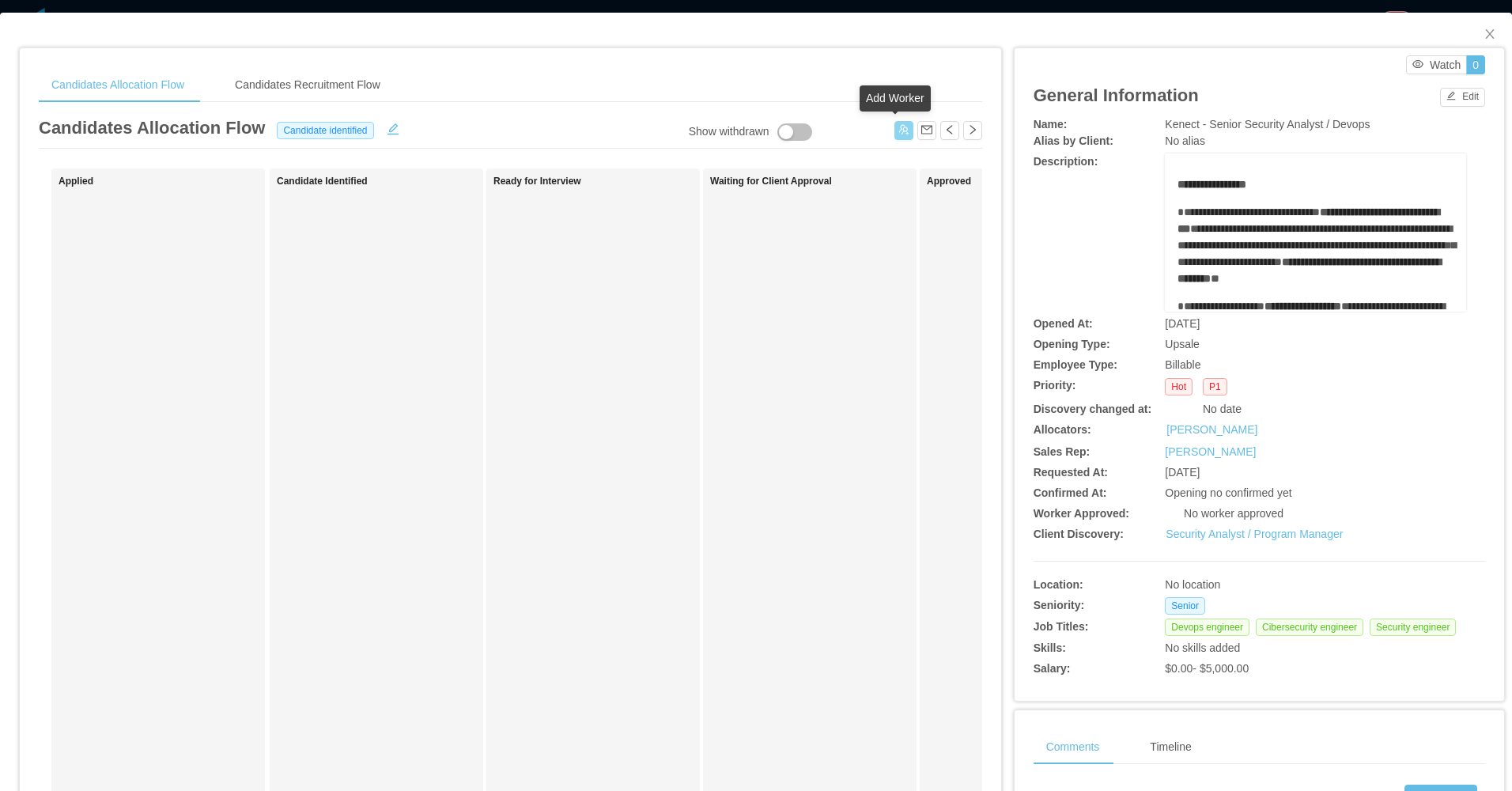
click at [894, 127] on button "button" at bounding box center [903, 130] width 19 height 19
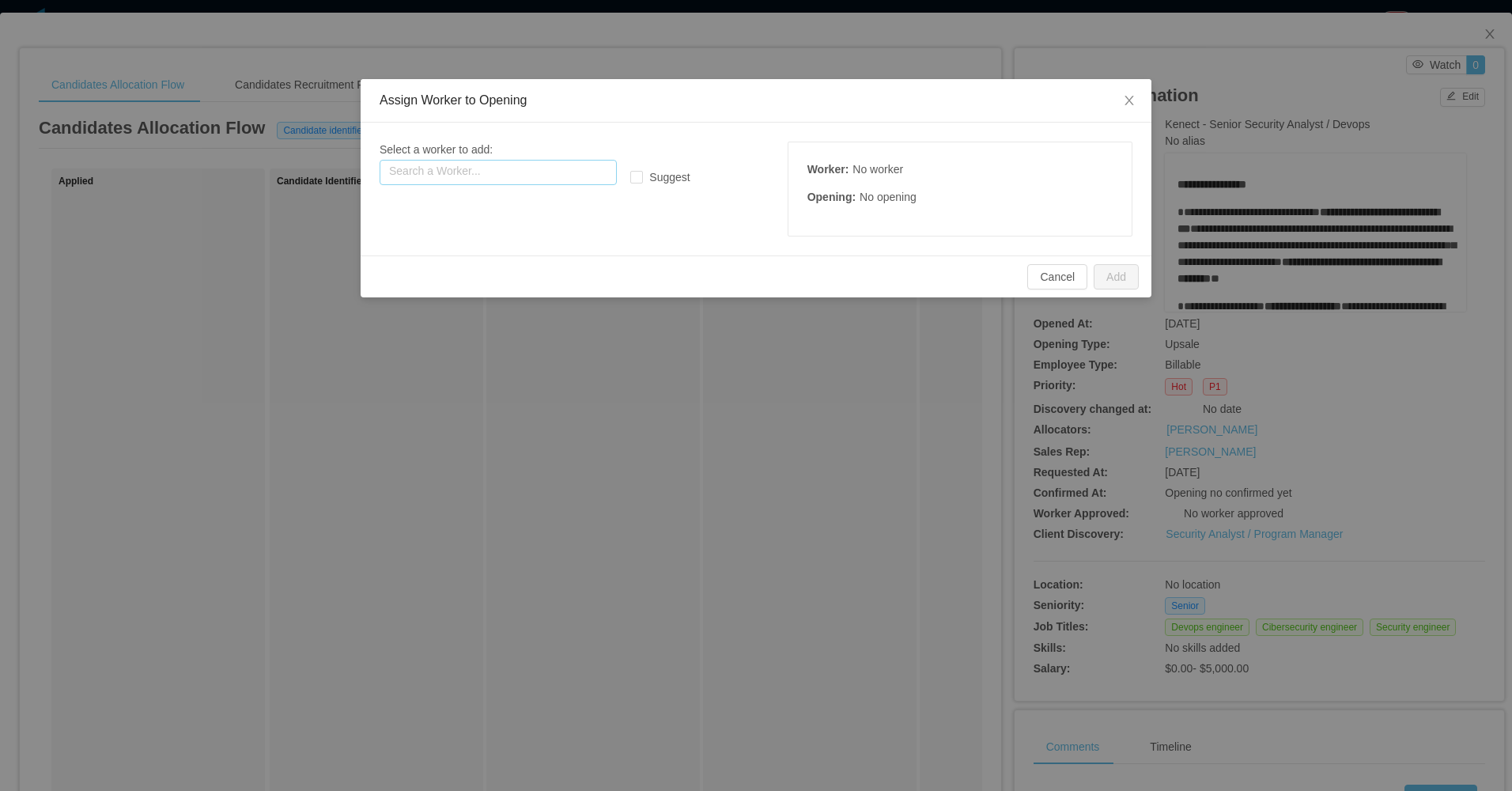
click at [494, 172] on input "text" at bounding box center [498, 172] width 237 height 26
paste input "**********"
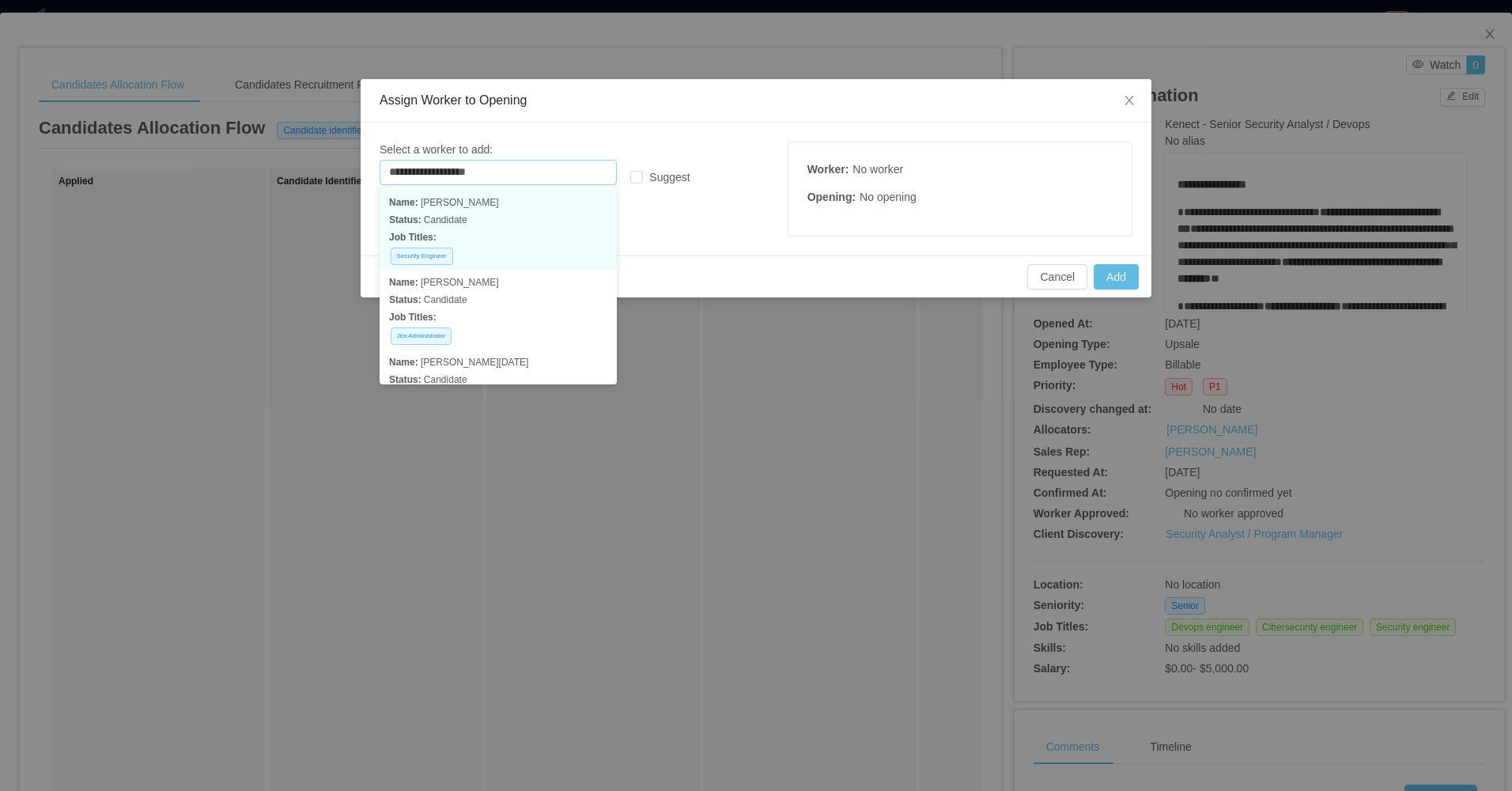
click at [506, 222] on p "Status: Candidate" at bounding box center [499, 220] width 218 height 18
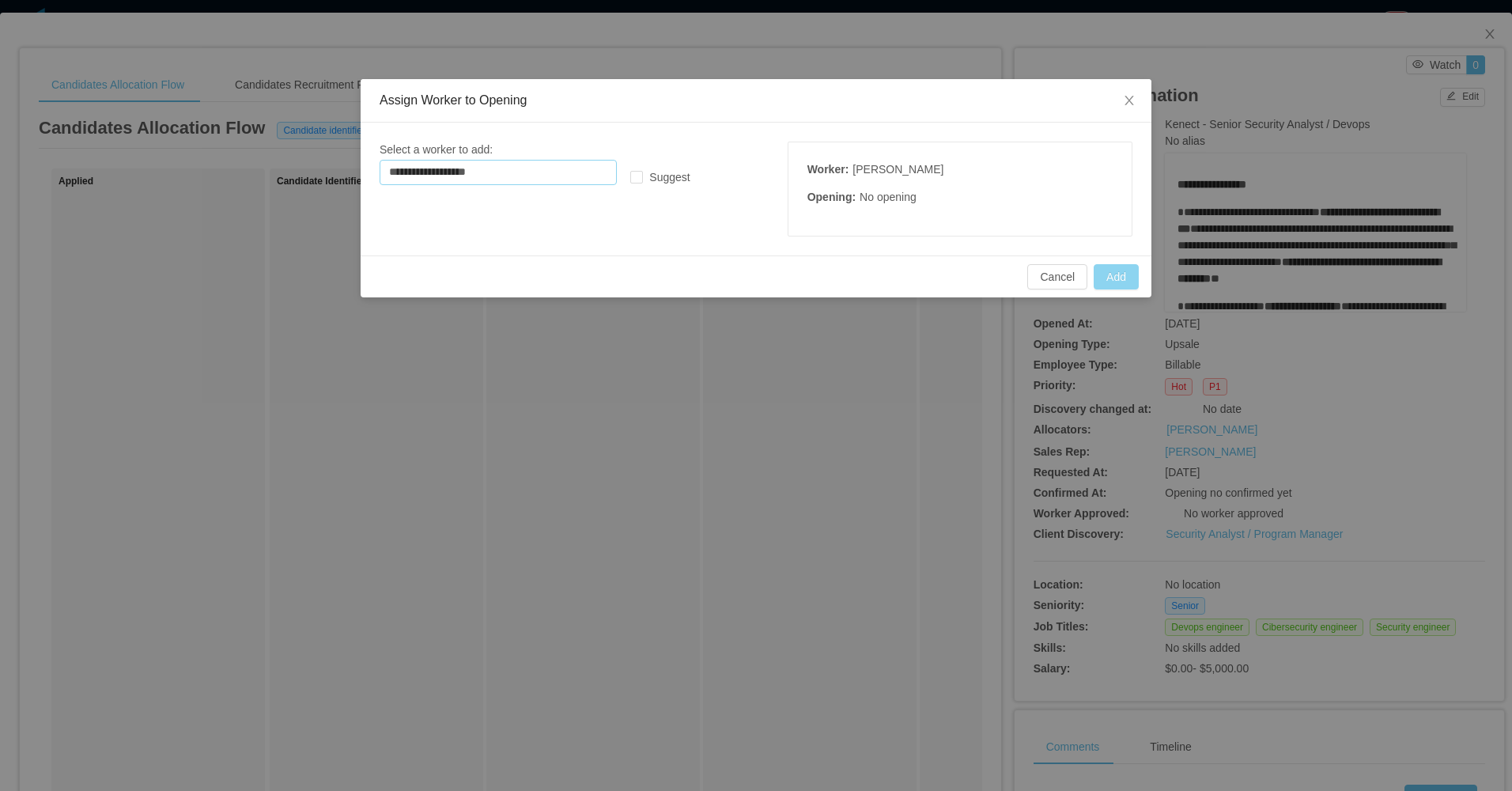
type input "**********"
click at [1109, 278] on button "Add" at bounding box center [1117, 277] width 45 height 26
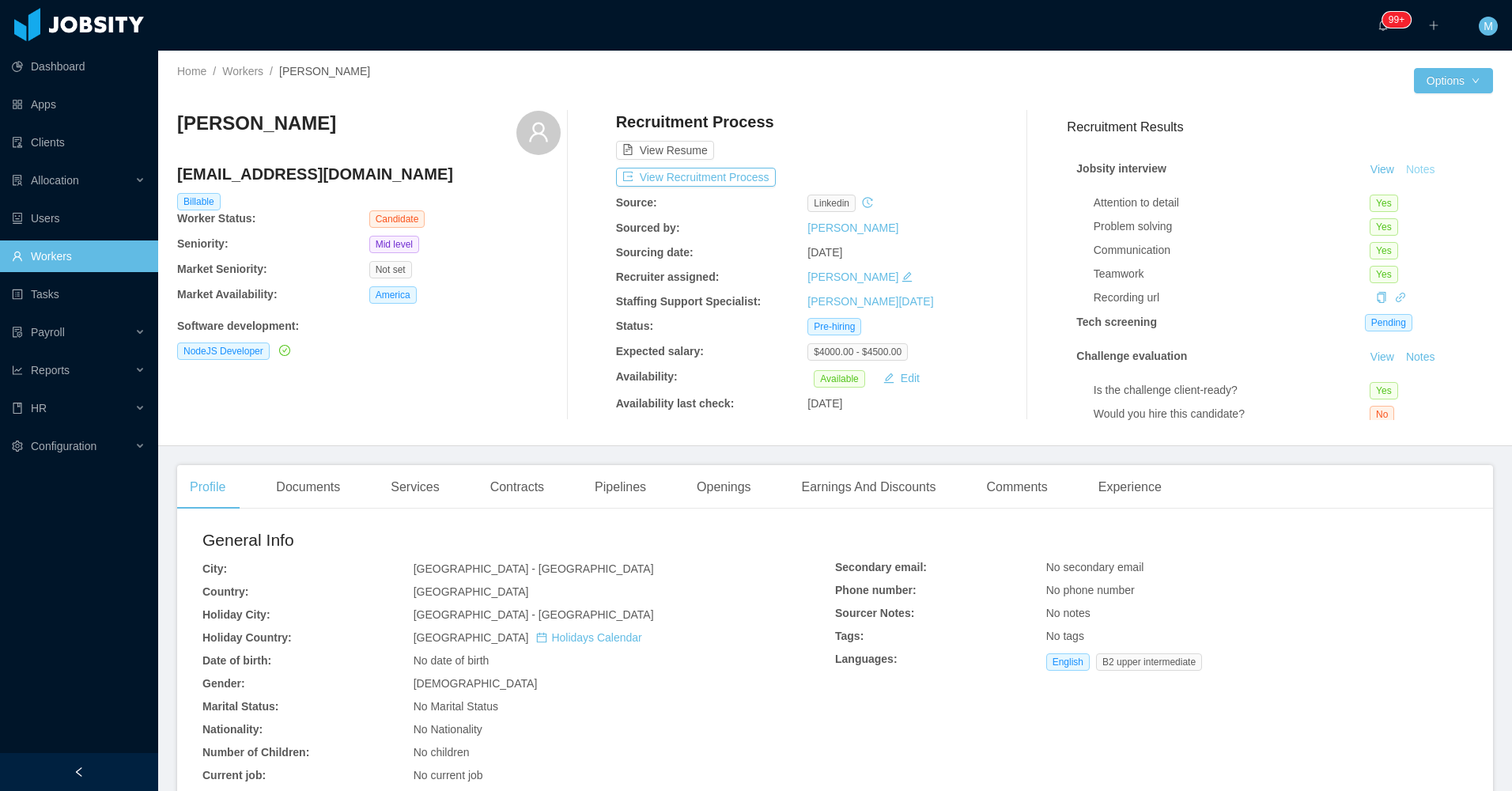
click at [1407, 168] on button "Notes" at bounding box center [1421, 169] width 42 height 19
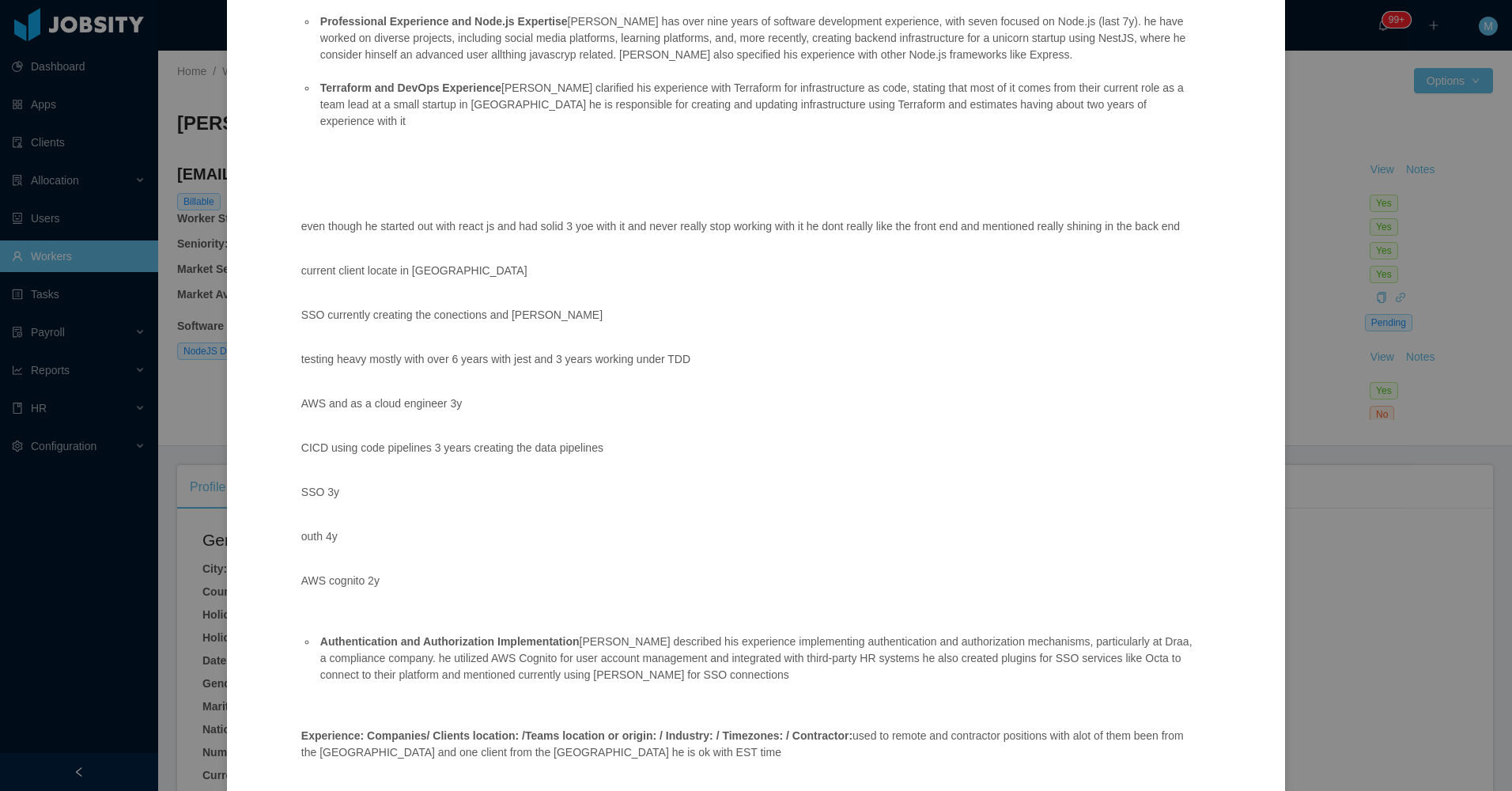
scroll to position [396, 0]
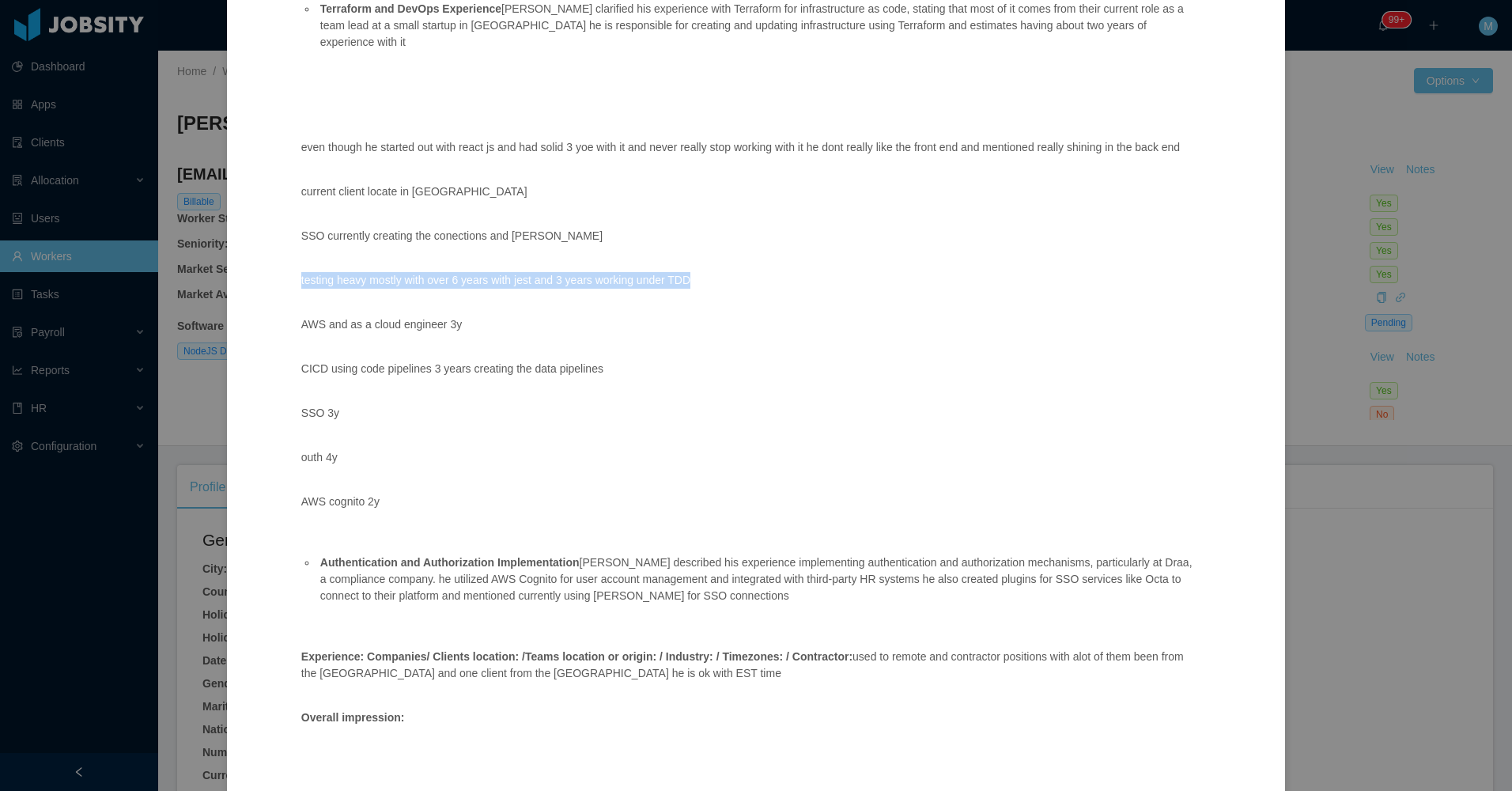
drag, startPoint x: 681, startPoint y: 256, endPoint x: 297, endPoint y: 257, distance: 384.0
click at [297, 257] on div "Position fit: Glance Networks - Software deverloper - Authentication & Integrat…" at bounding box center [751, 415] width 937 height 1367
copy p "testing heavy mostly with over 6 years with jest and 3 years working under TDD"
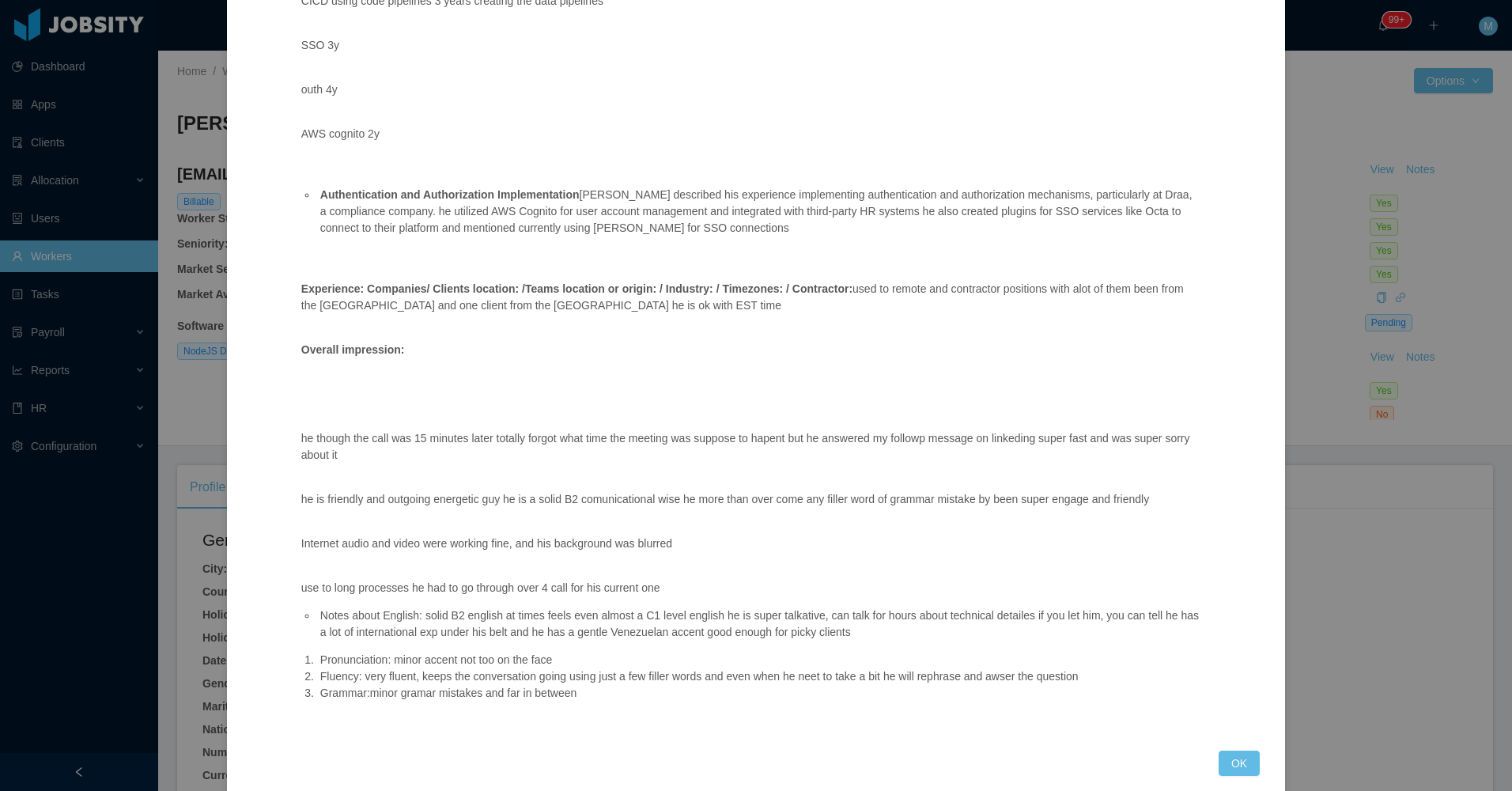
scroll to position [769, 0]
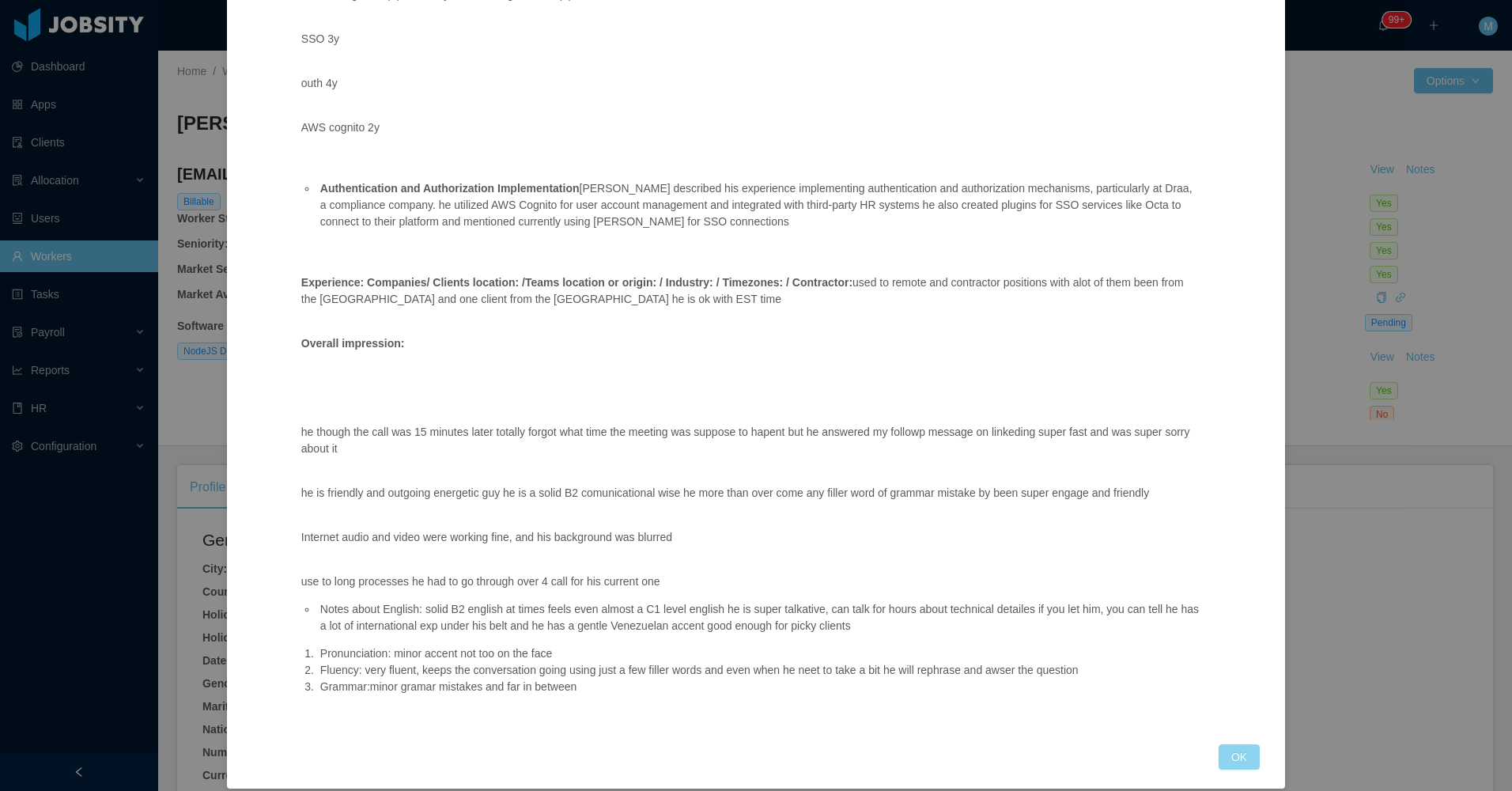
click at [1224, 744] on button "OK" at bounding box center [1240, 757] width 41 height 26
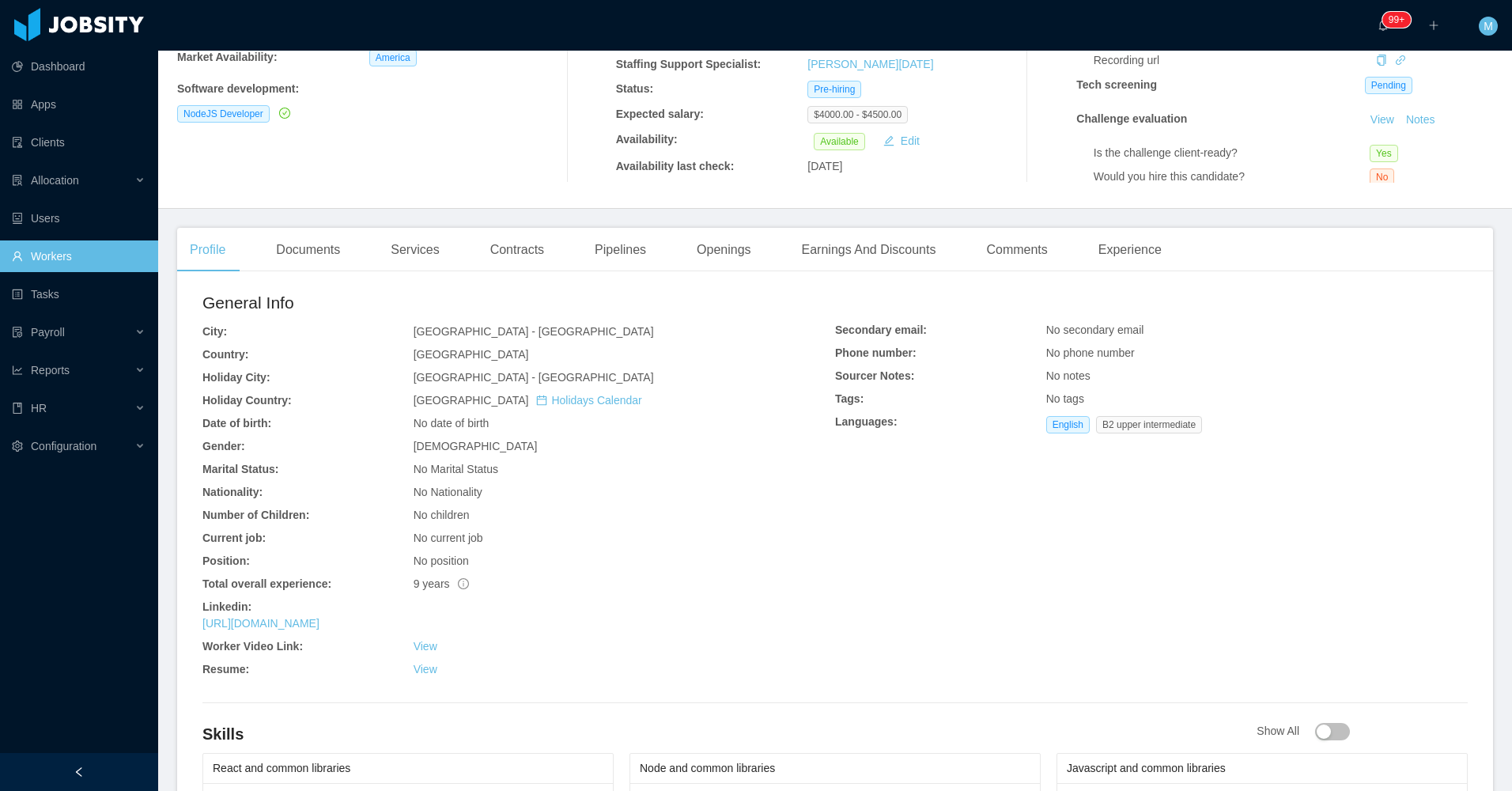
scroll to position [0, 0]
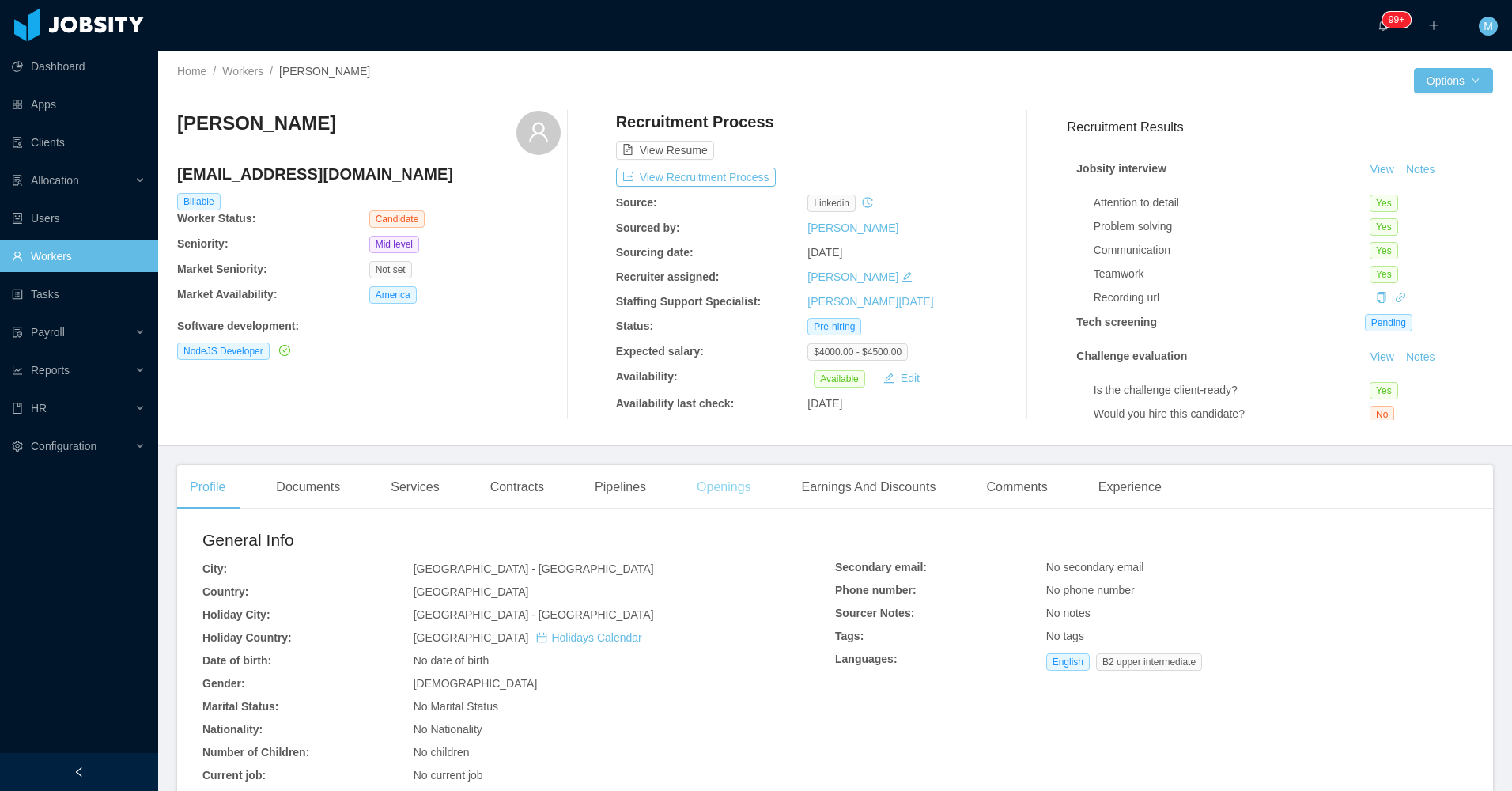
click at [727, 483] on div "Openings" at bounding box center [723, 487] width 80 height 44
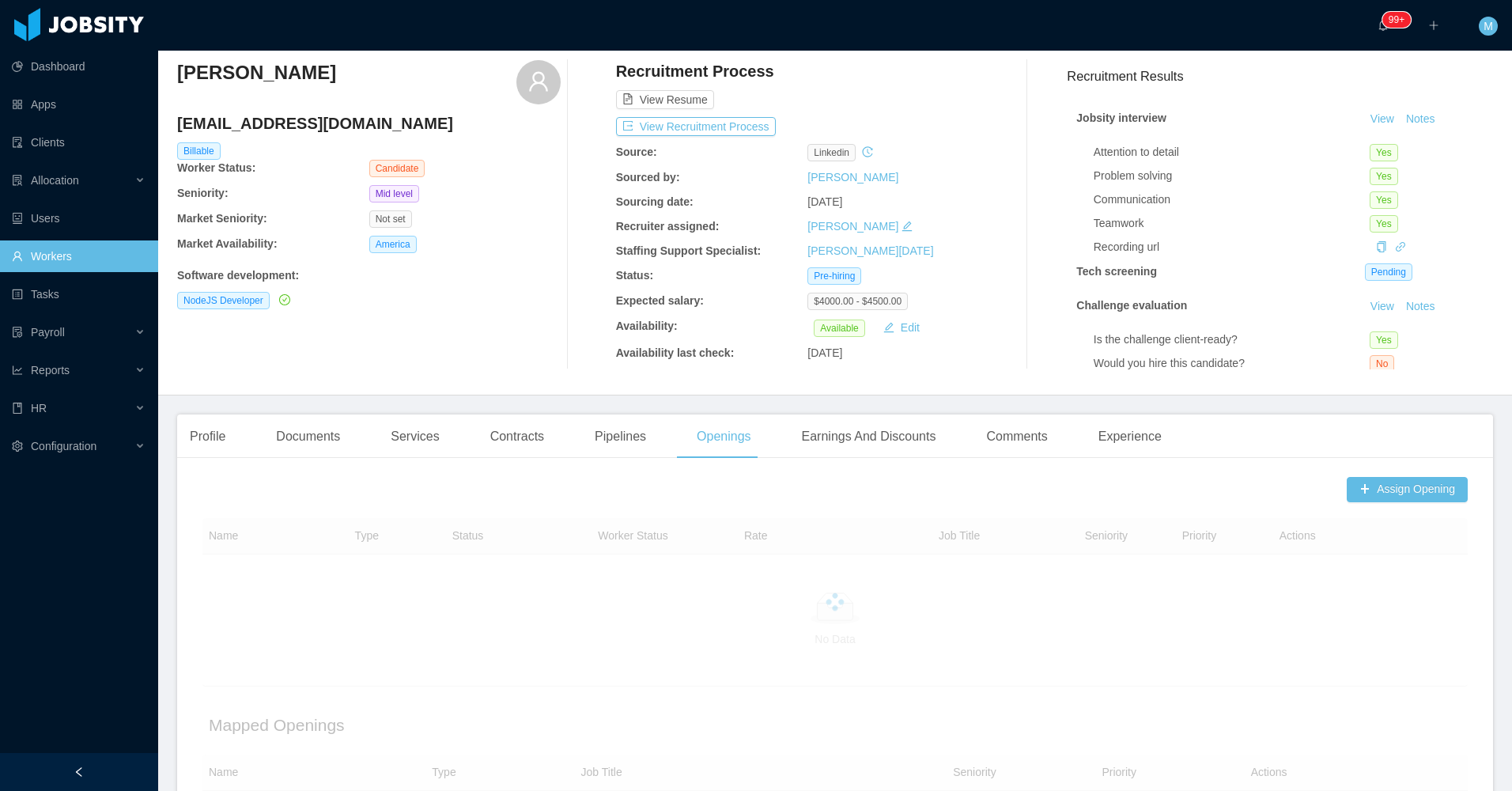
scroll to position [79, 0]
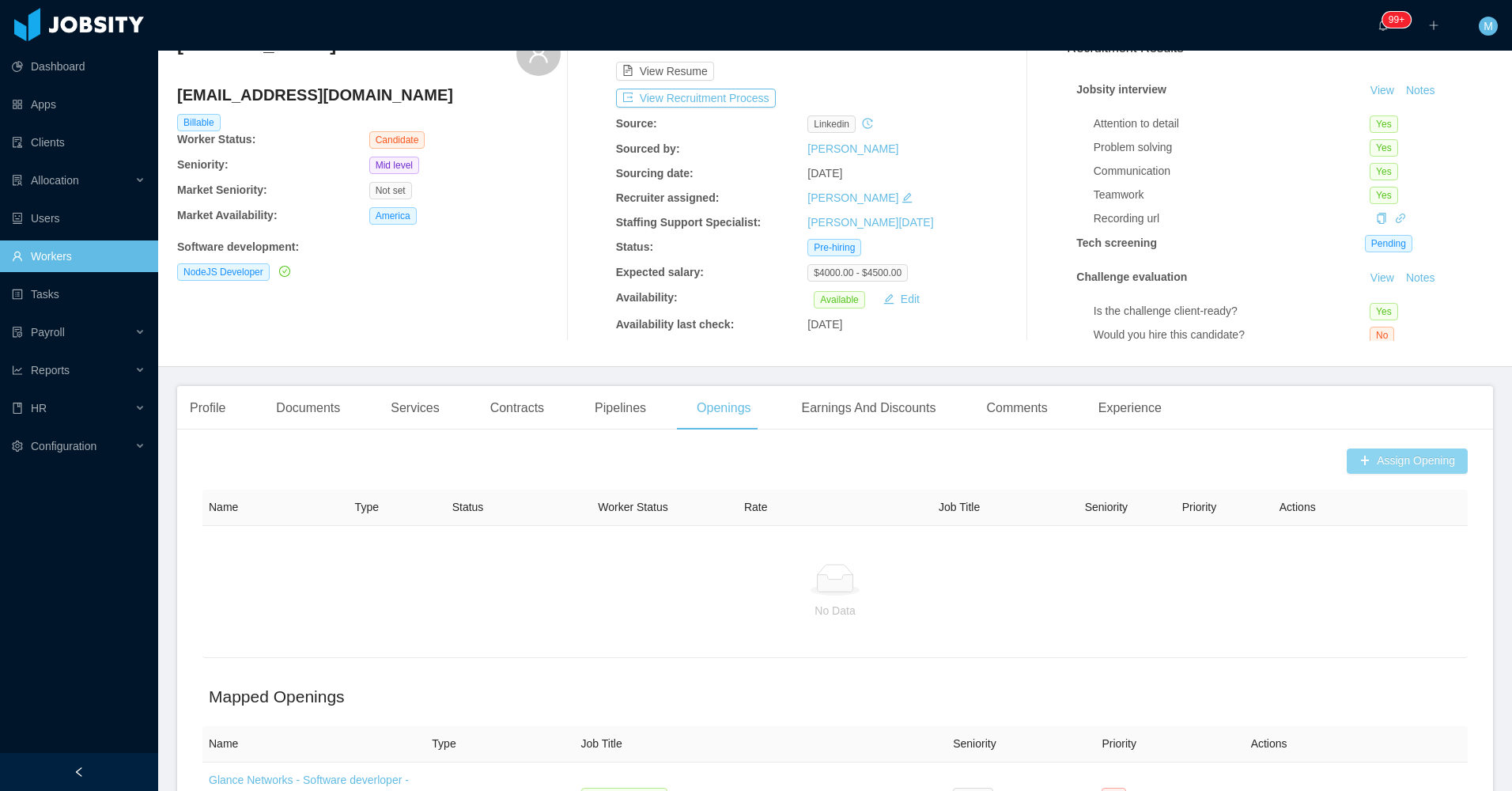
drag, startPoint x: 1357, startPoint y: 443, endPoint x: 1345, endPoint y: 449, distance: 13.4
click at [1358, 443] on div "Assign Opening Name Type Status Worker Status Rate Job Title Seniority Priority…" at bounding box center [835, 671] width 1316 height 459
click at [1347, 456] on button "Assign Opening" at bounding box center [1407, 461] width 121 height 26
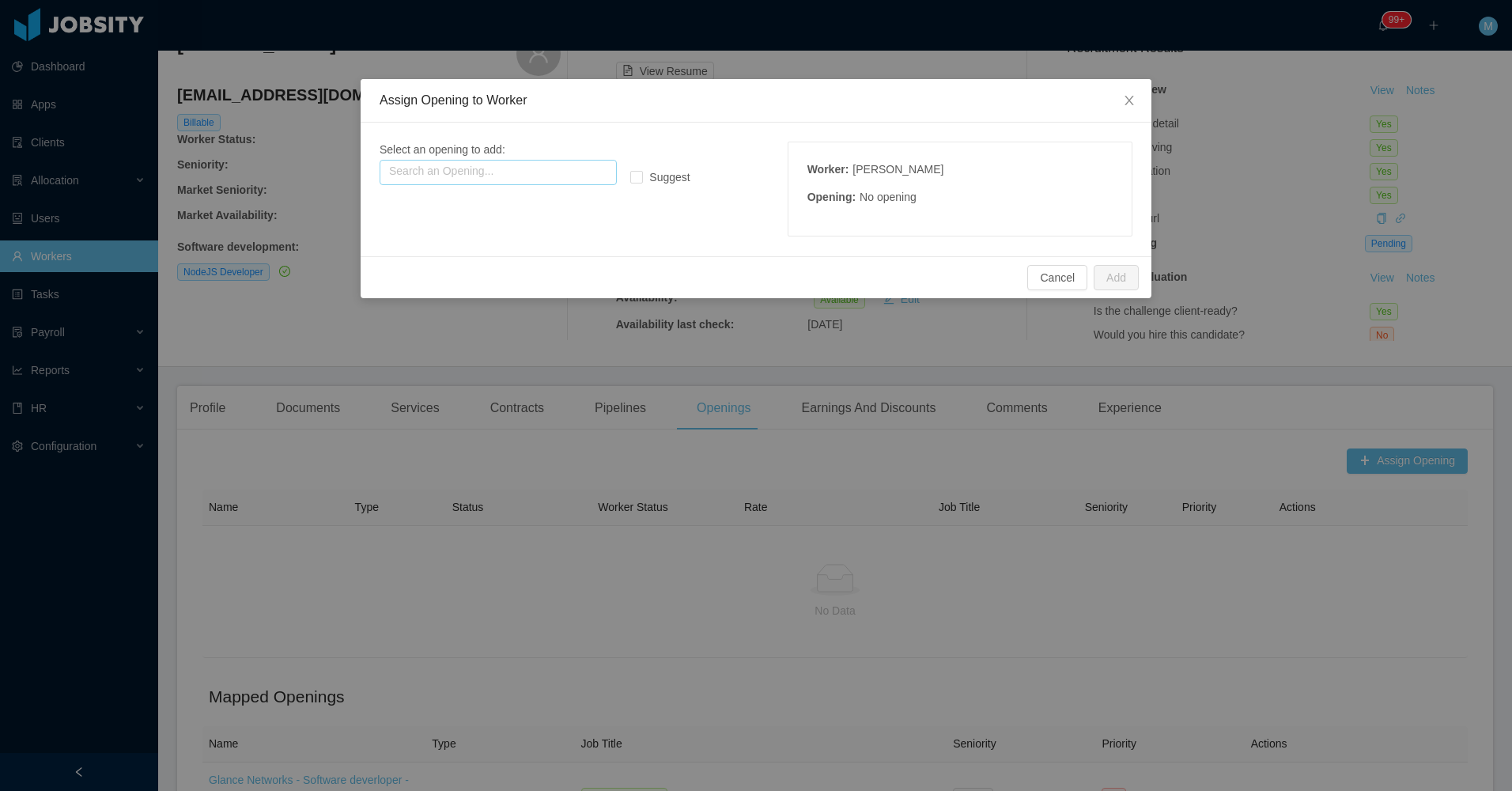
click at [567, 170] on input "text" at bounding box center [498, 172] width 237 height 26
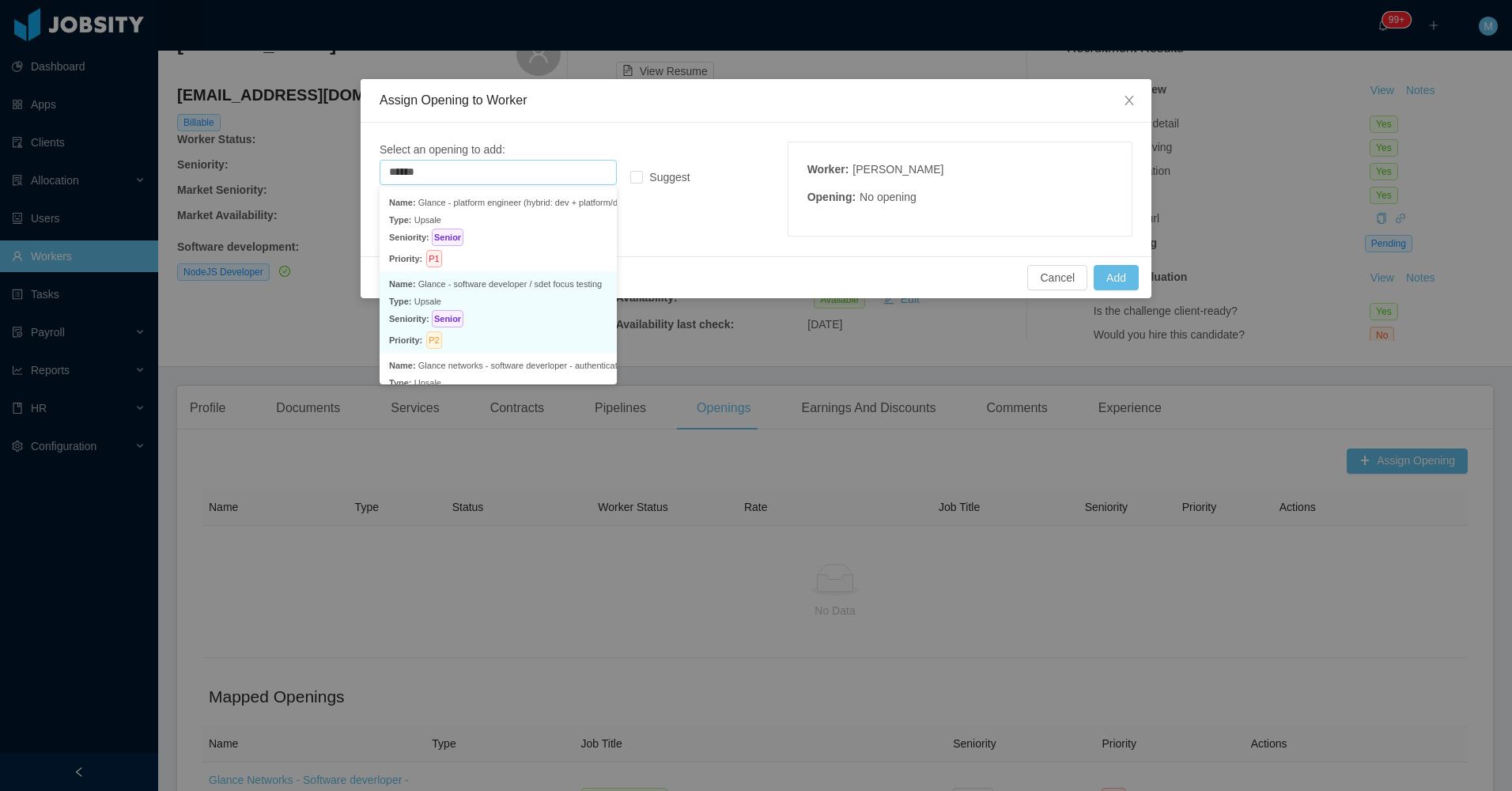
click at [517, 290] on p "Name: Glance - software developer / sdet focus testing" at bounding box center [499, 284] width 218 height 18
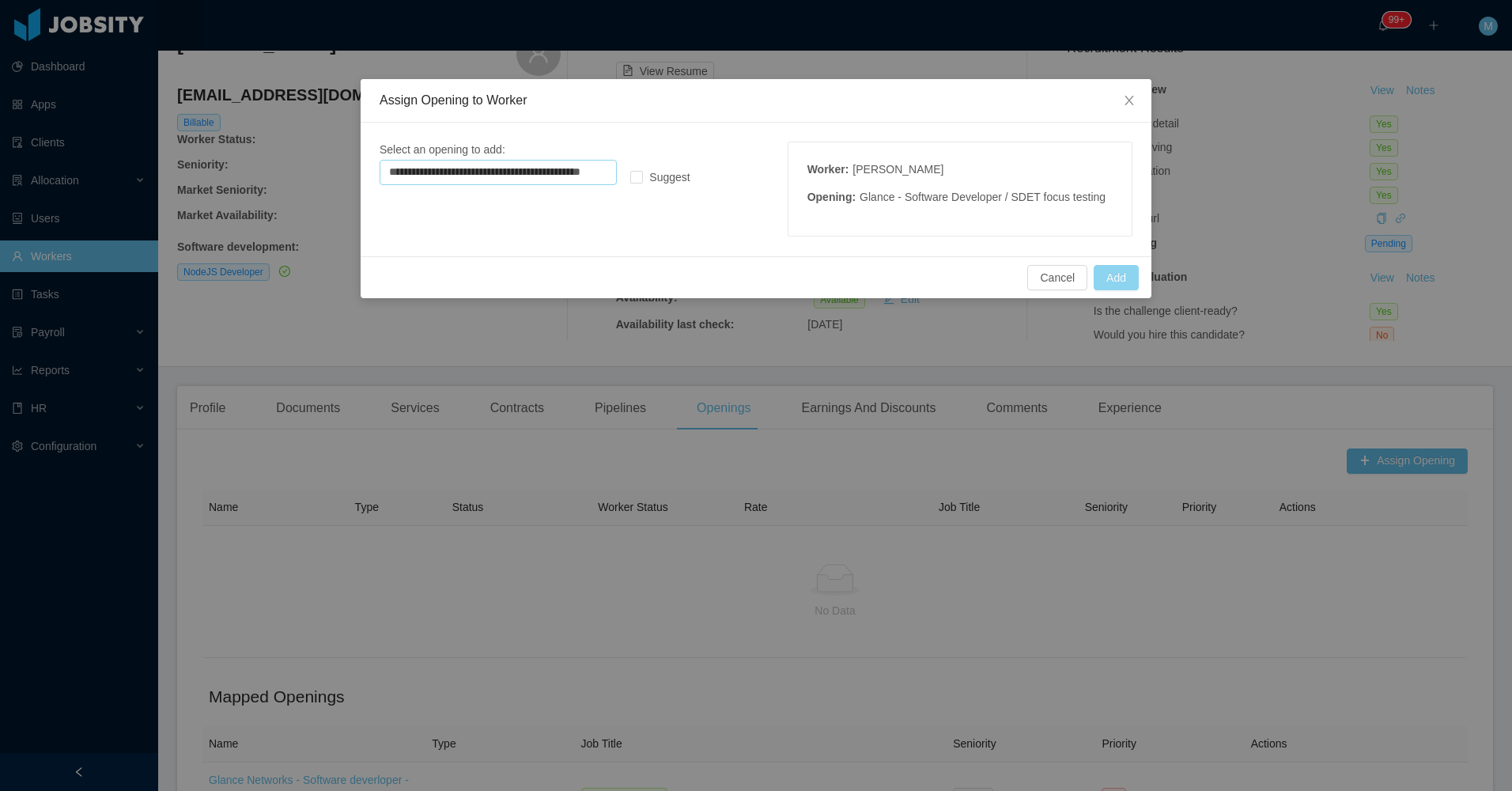
type input "**********"
click at [1125, 284] on button "Add" at bounding box center [1117, 277] width 45 height 26
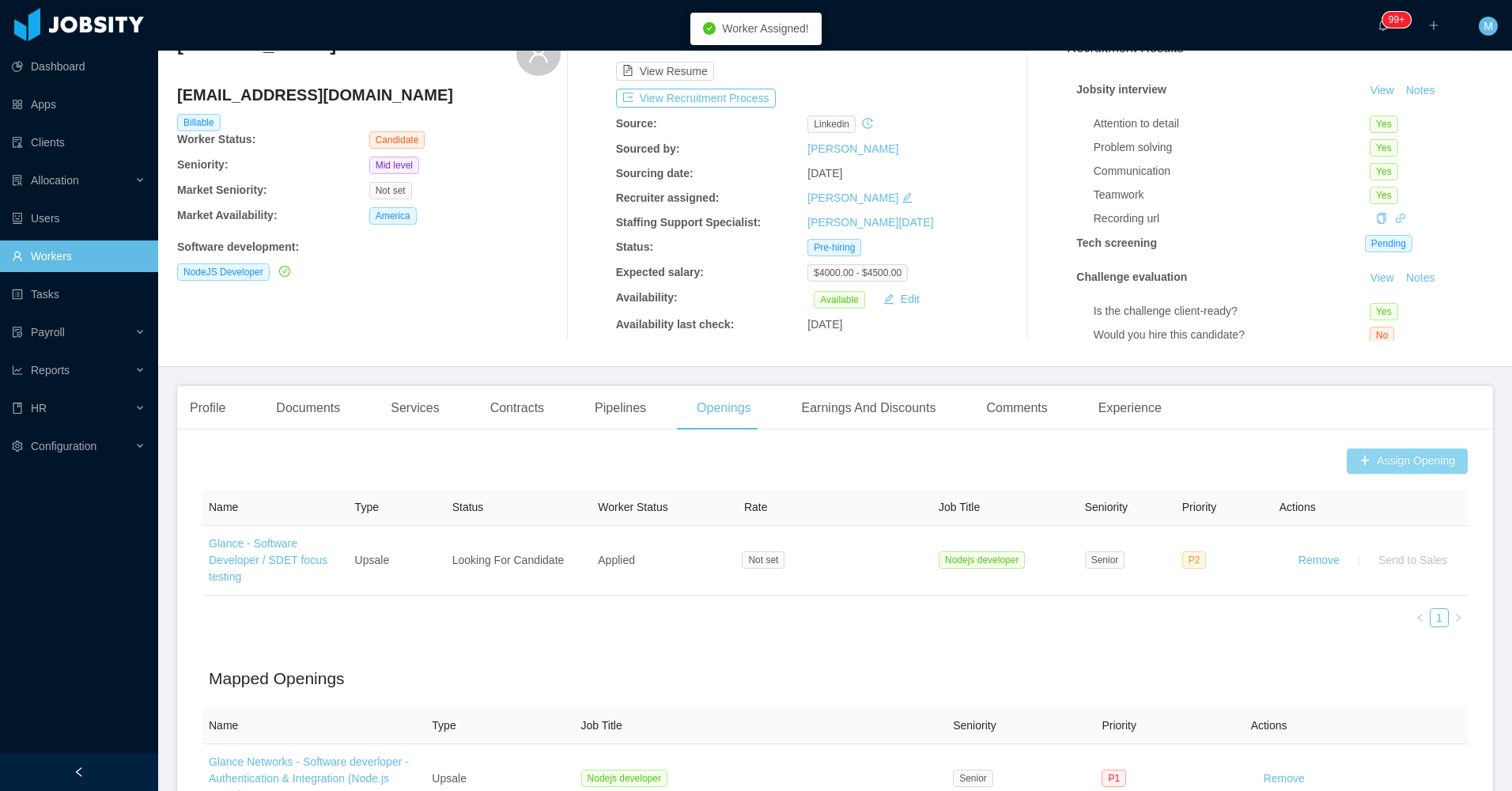
click at [1395, 461] on button "Assign Opening" at bounding box center [1407, 461] width 121 height 26
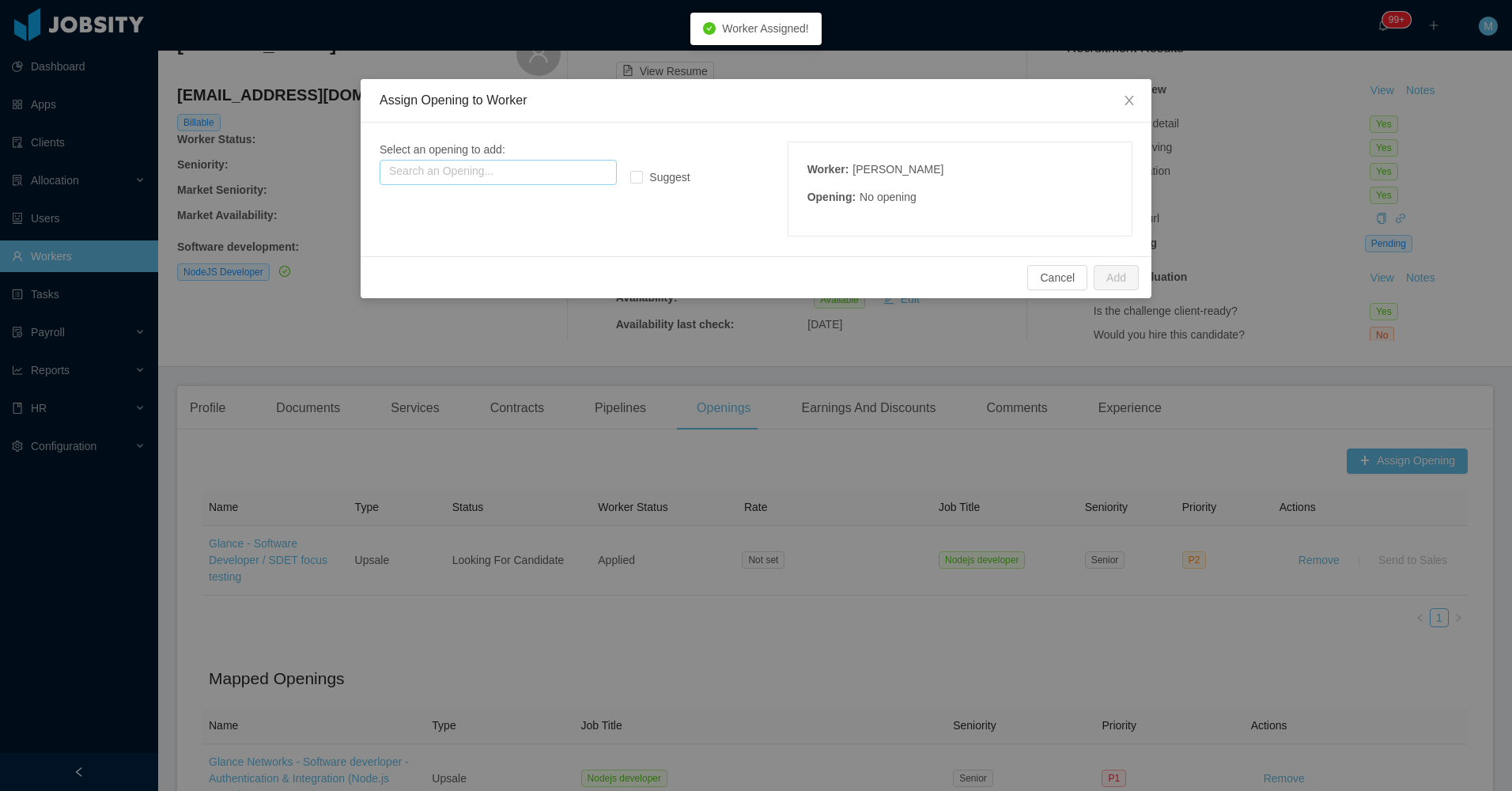
click at [509, 177] on input "text" at bounding box center [498, 172] width 237 height 26
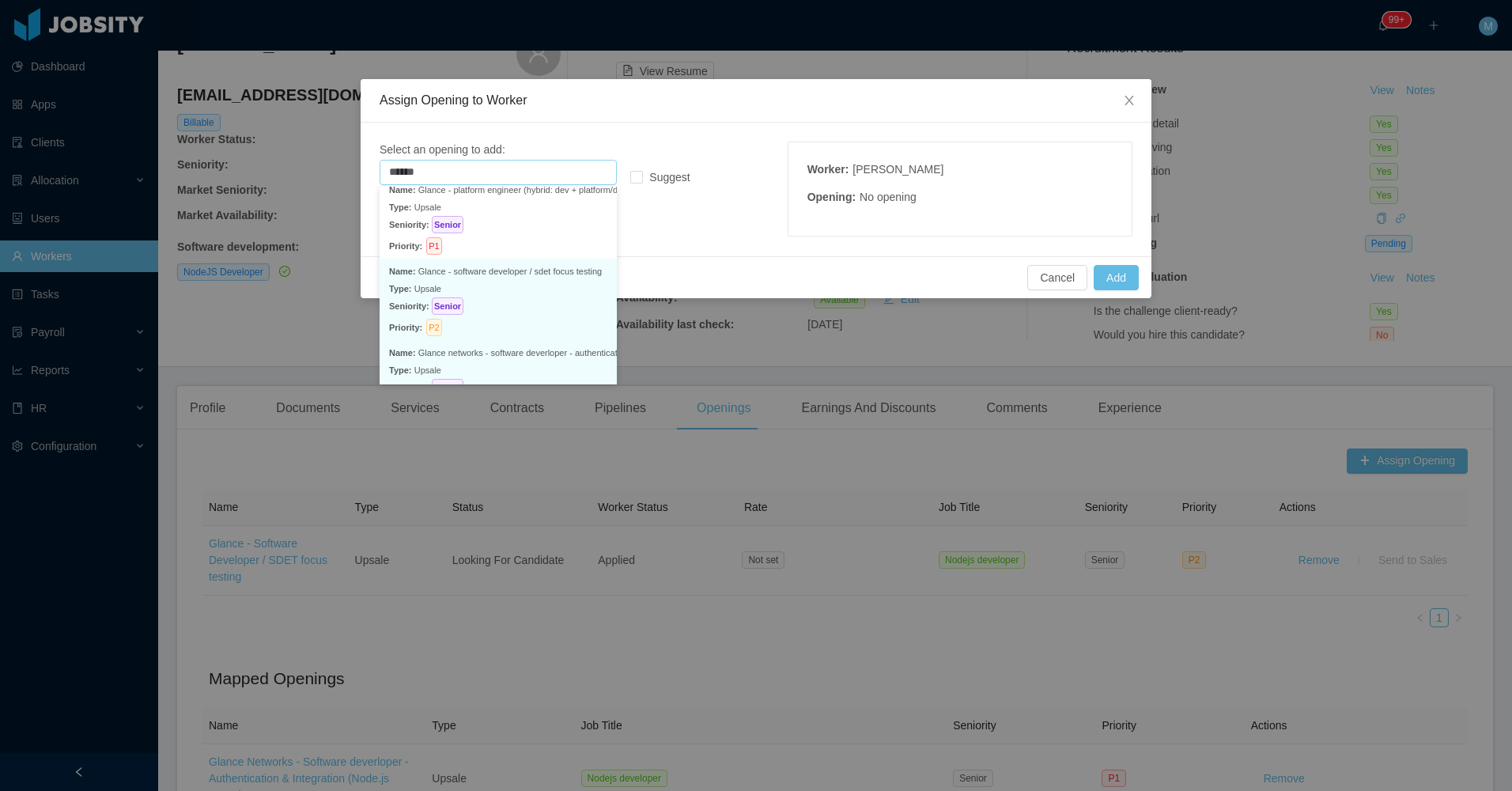
scroll to position [53, 0]
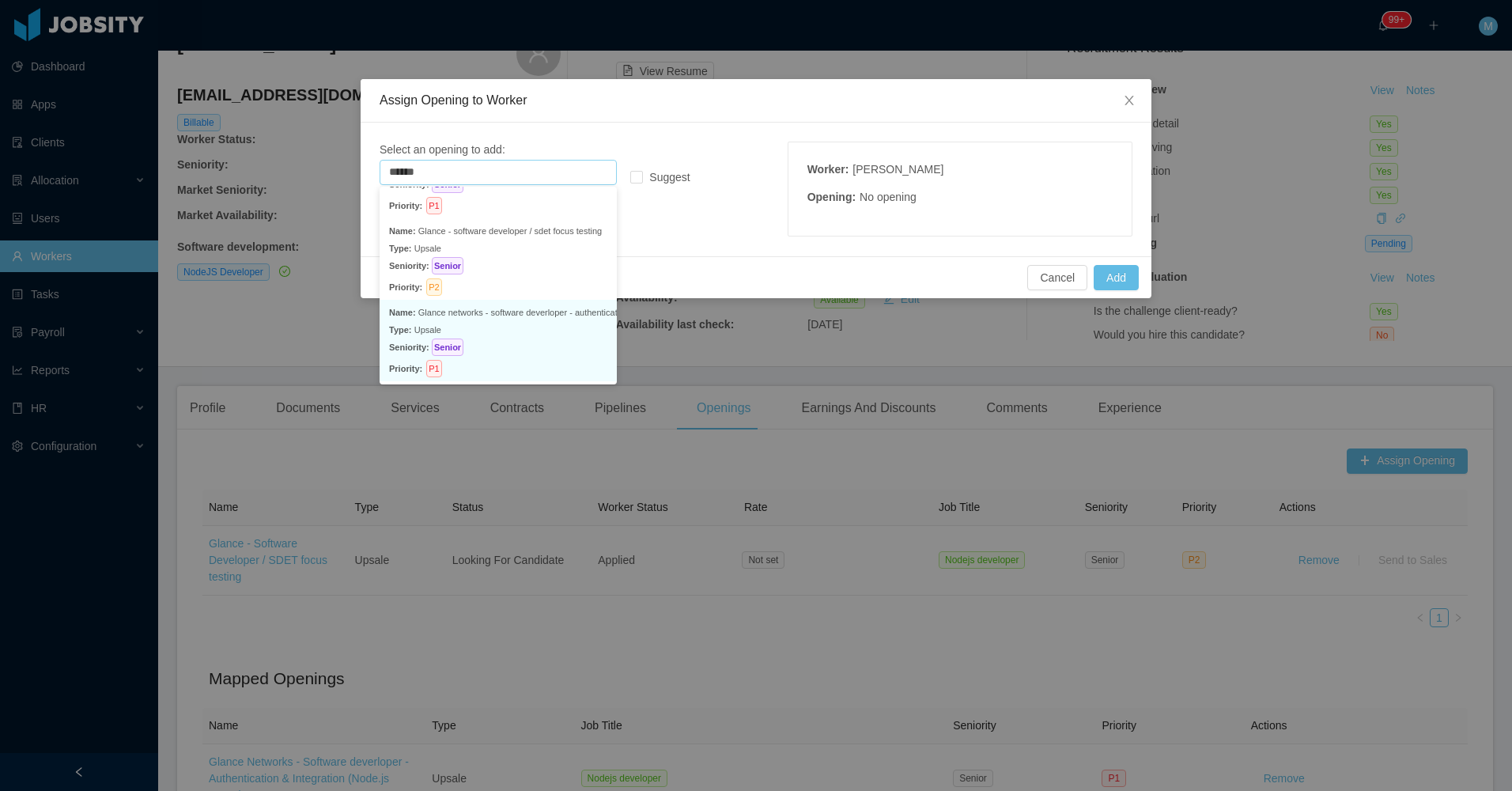
click at [509, 322] on p "Type: Upsale" at bounding box center [499, 330] width 218 height 18
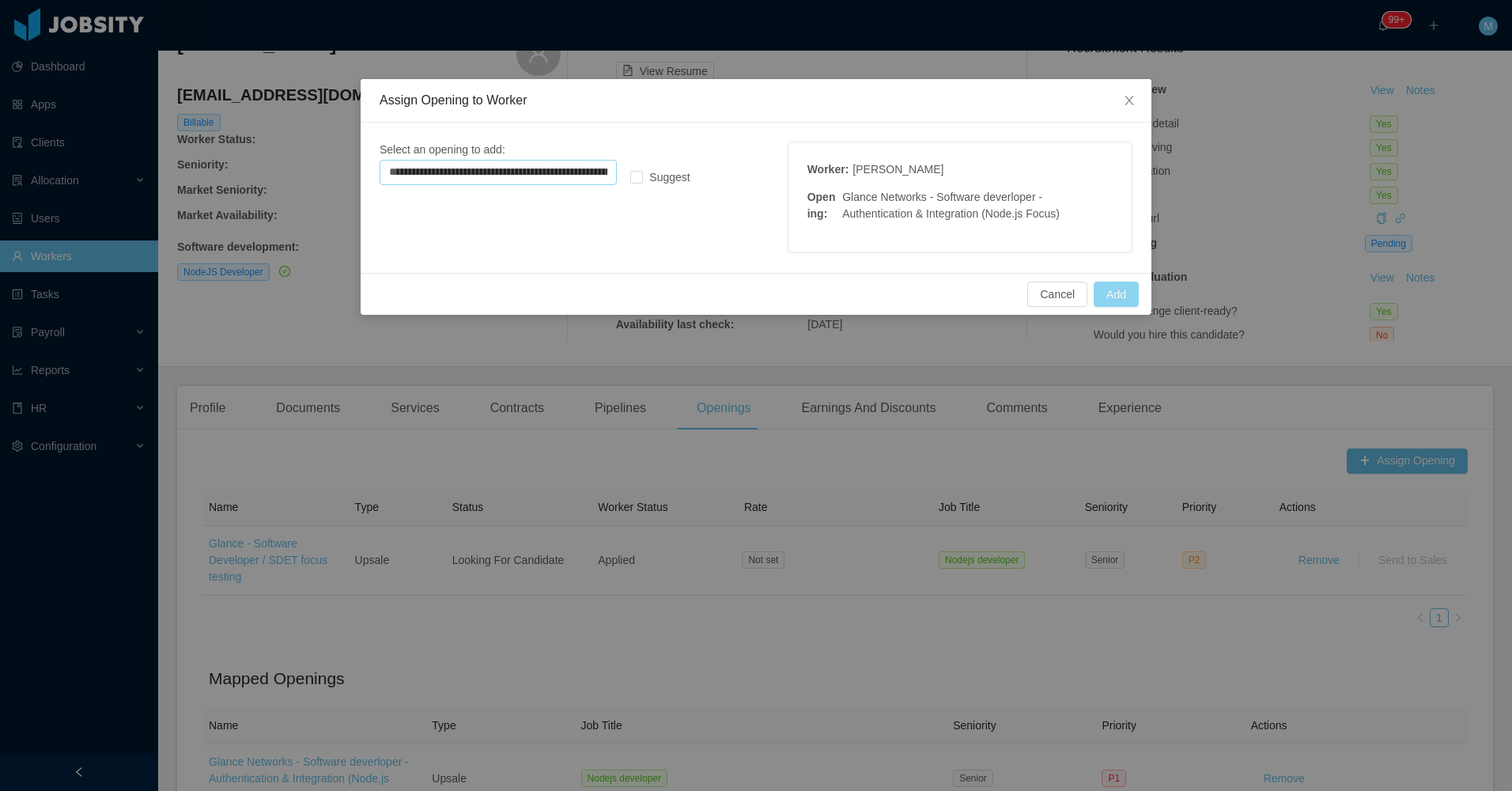
type input "**********"
click at [1111, 291] on button "Add" at bounding box center [1117, 294] width 45 height 26
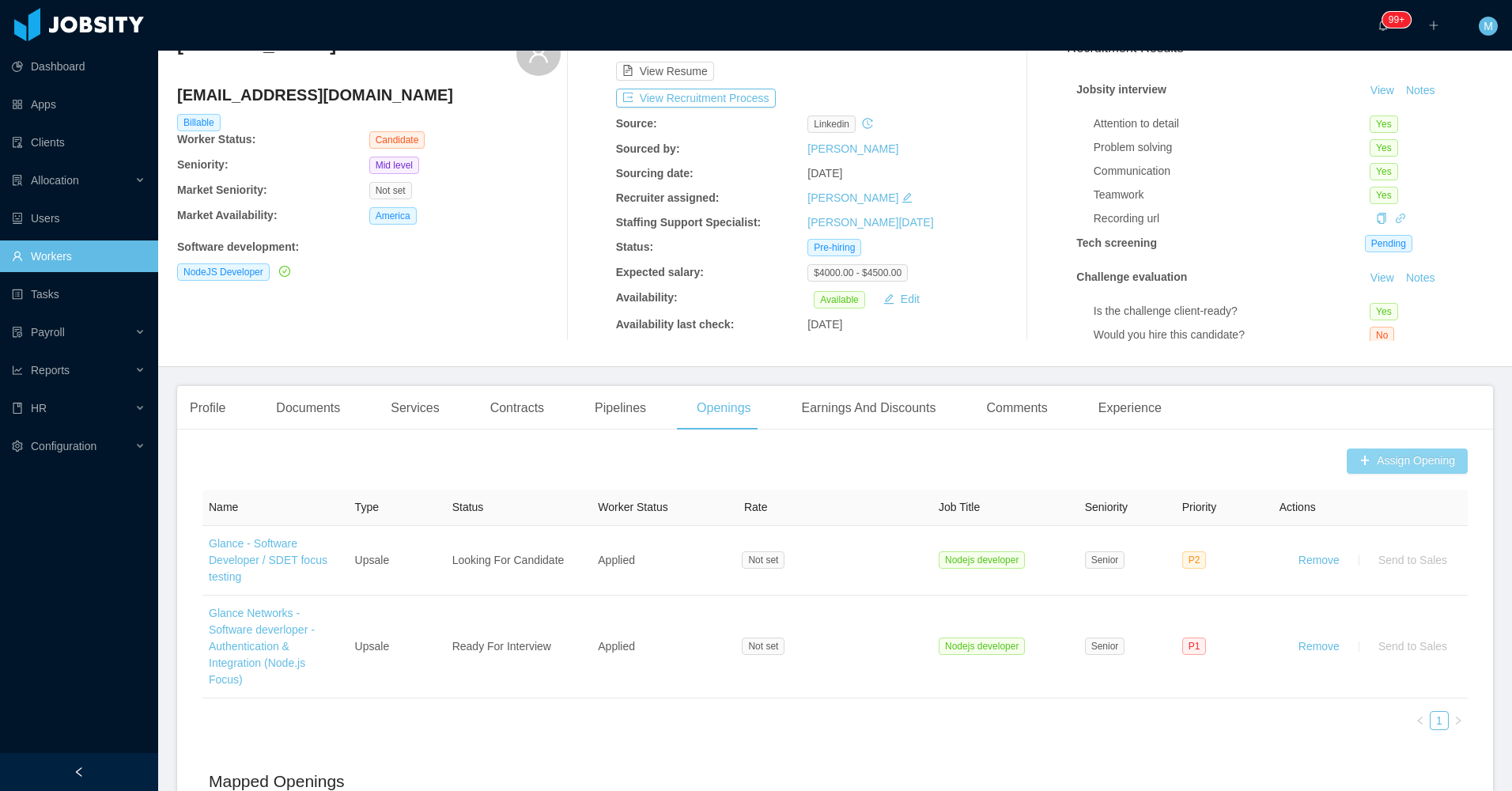
scroll to position [0, 0]
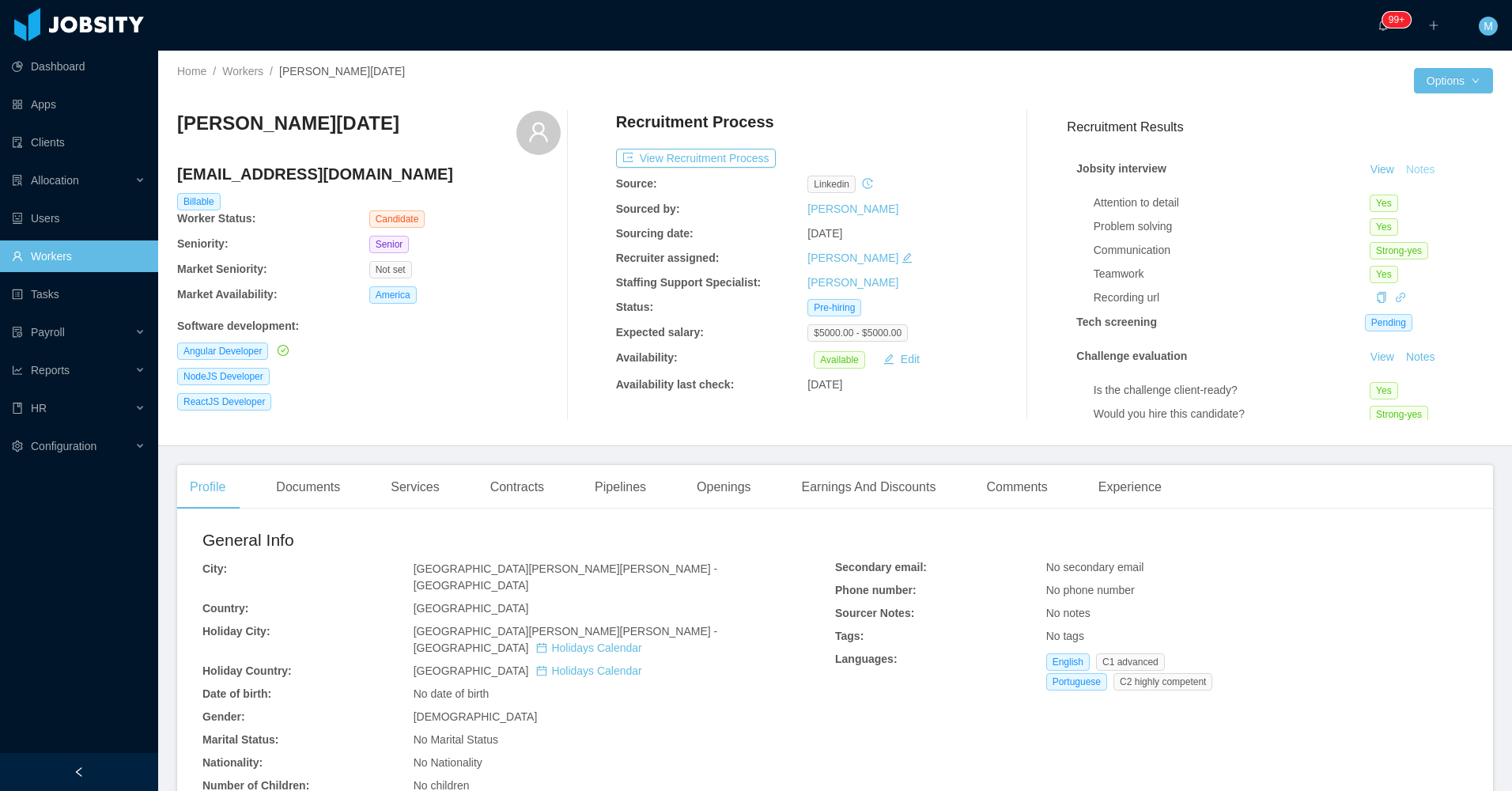
click at [1402, 167] on button "Notes" at bounding box center [1421, 169] width 42 height 19
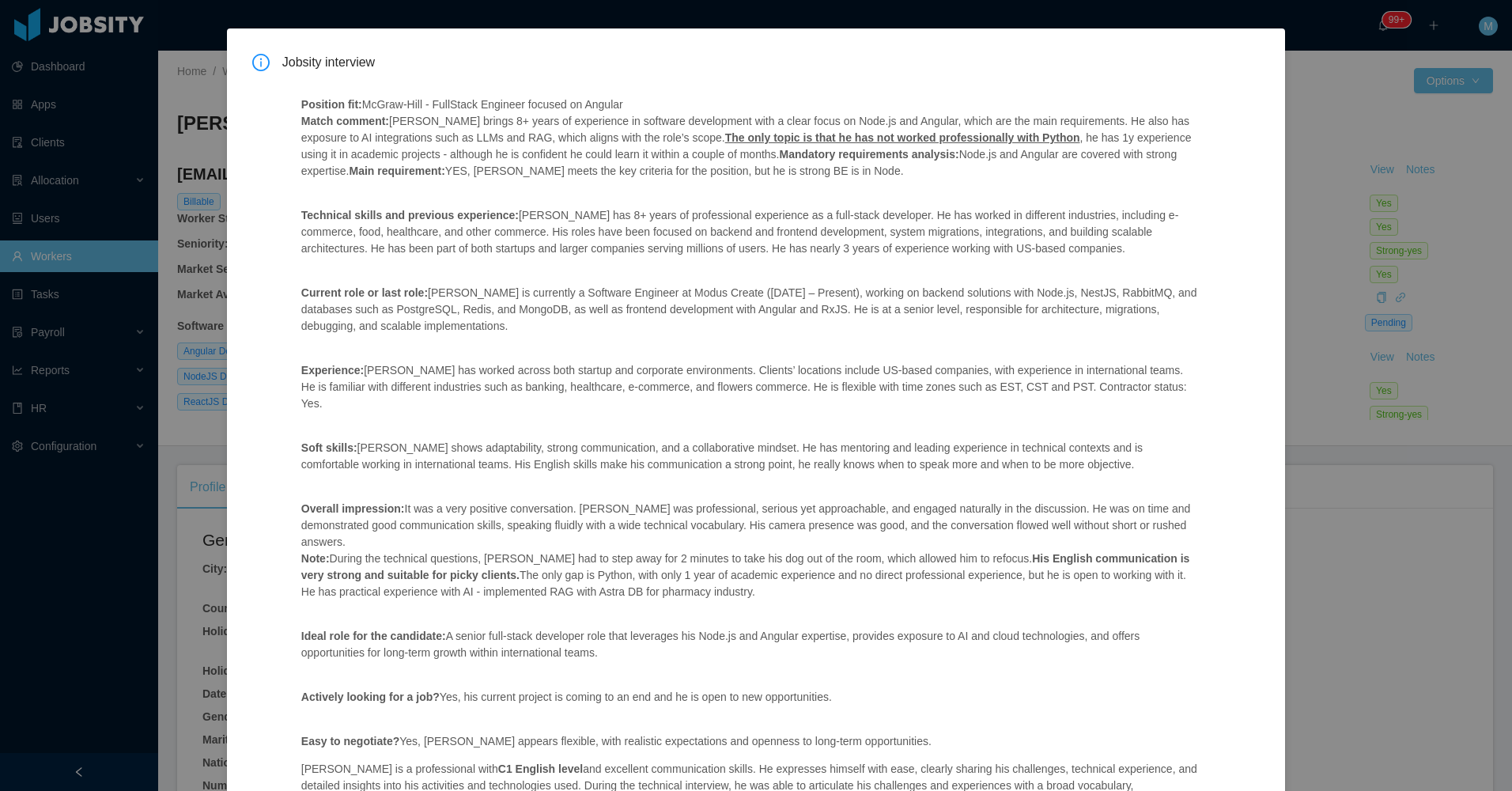
scroll to position [79, 0]
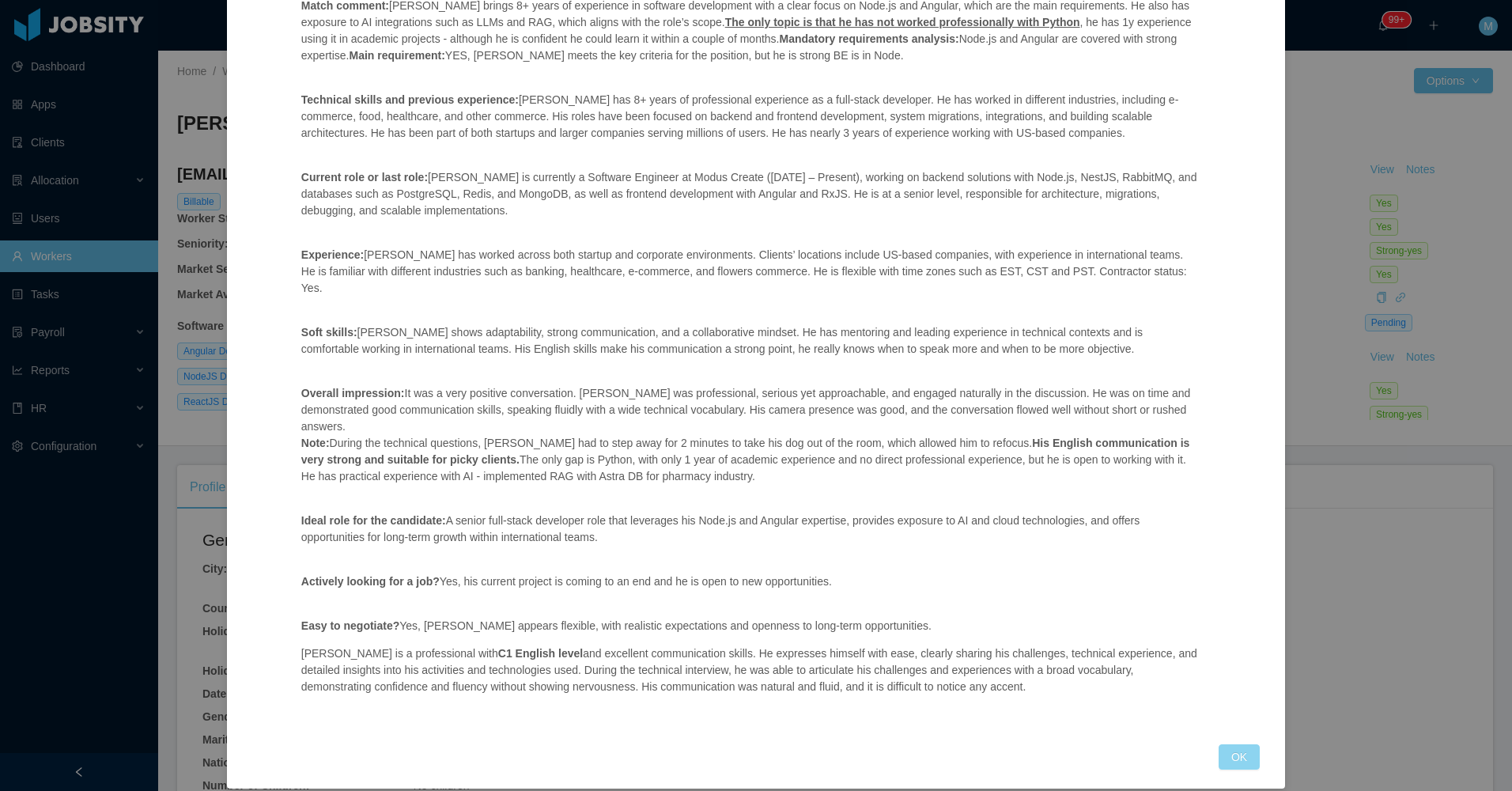
click at [1219, 744] on button "OK" at bounding box center [1240, 757] width 41 height 26
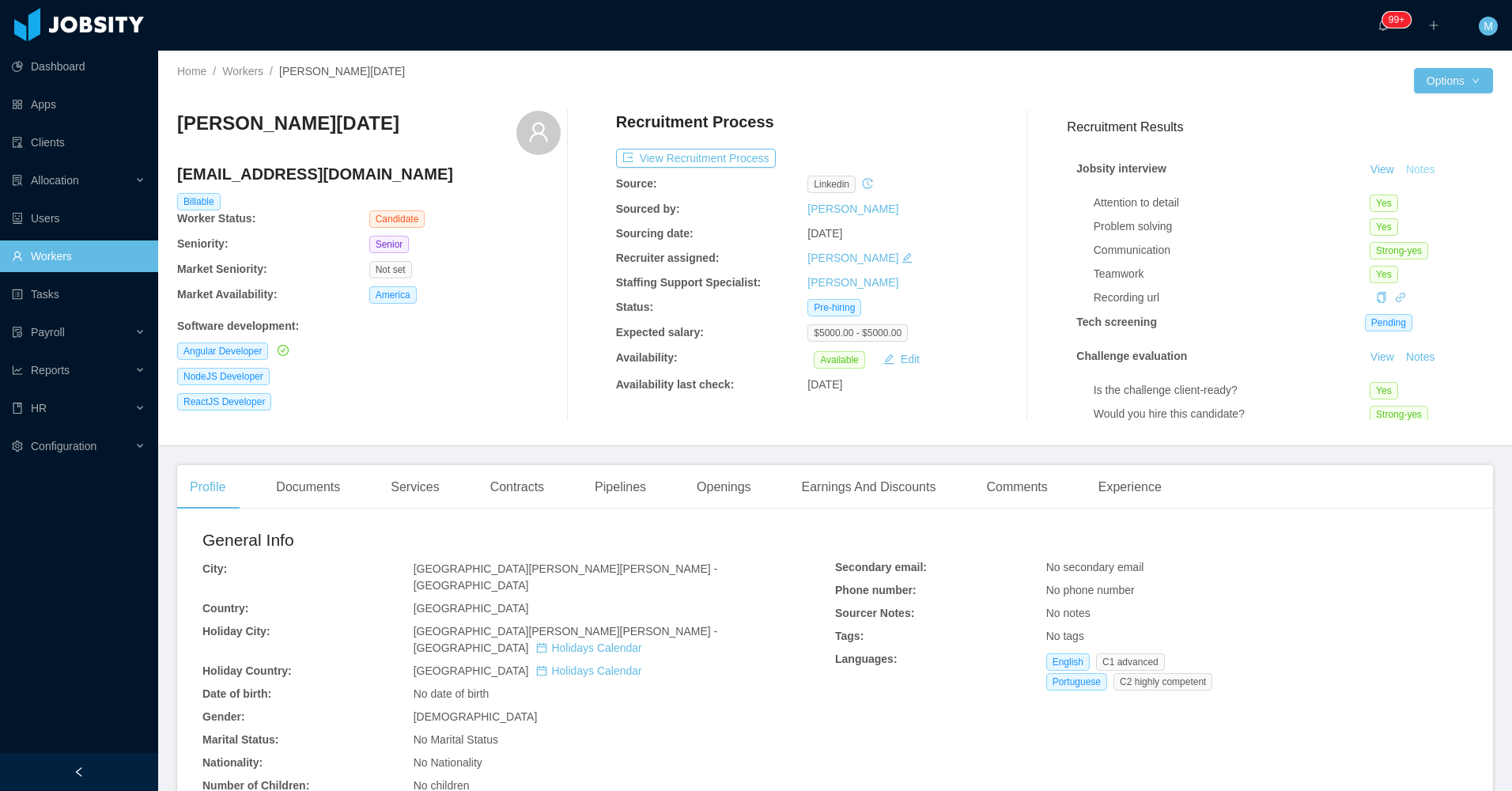
scroll to position [87, 0]
click at [1395, 299] on icon "icon: link" at bounding box center [1400, 297] width 11 height 11
click at [726, 158] on button "View Recruitment Process" at bounding box center [696, 157] width 159 height 19
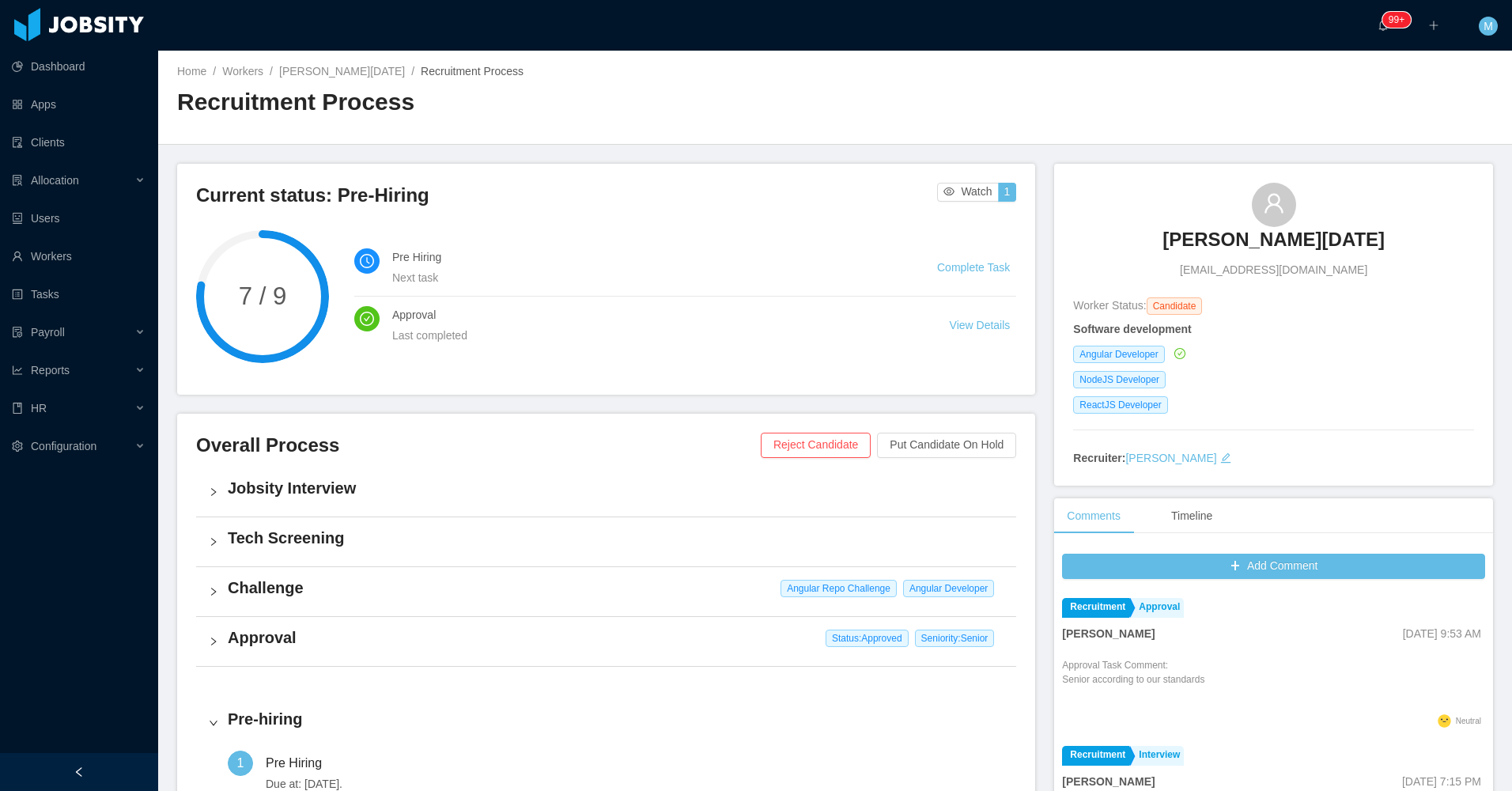
scroll to position [317, 0]
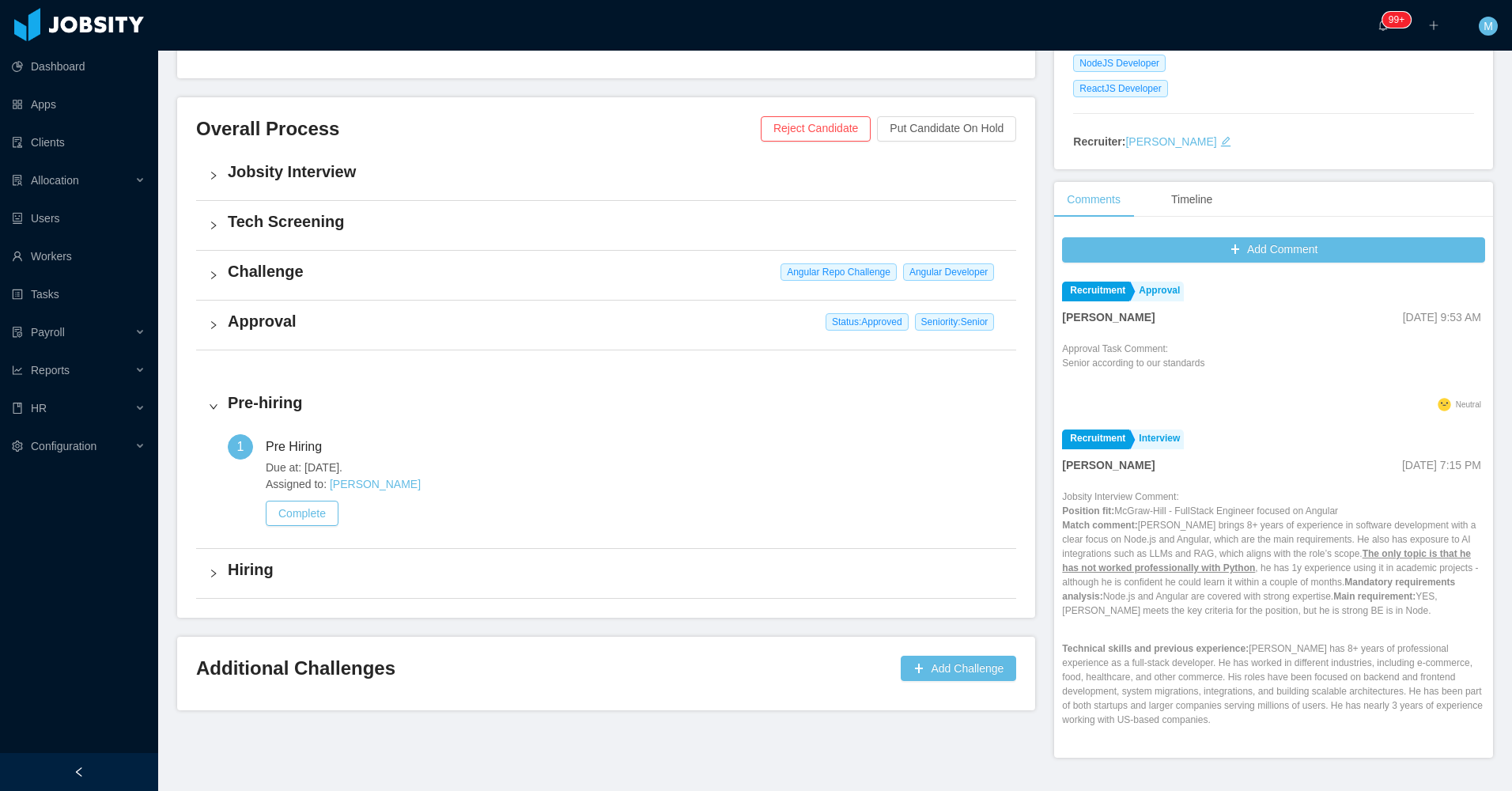
drag, startPoint x: 200, startPoint y: 274, endPoint x: 212, endPoint y: 274, distance: 12.0
click at [202, 273] on div "Challenge Angular Repo Challenge Angular Developer" at bounding box center [606, 275] width 820 height 49
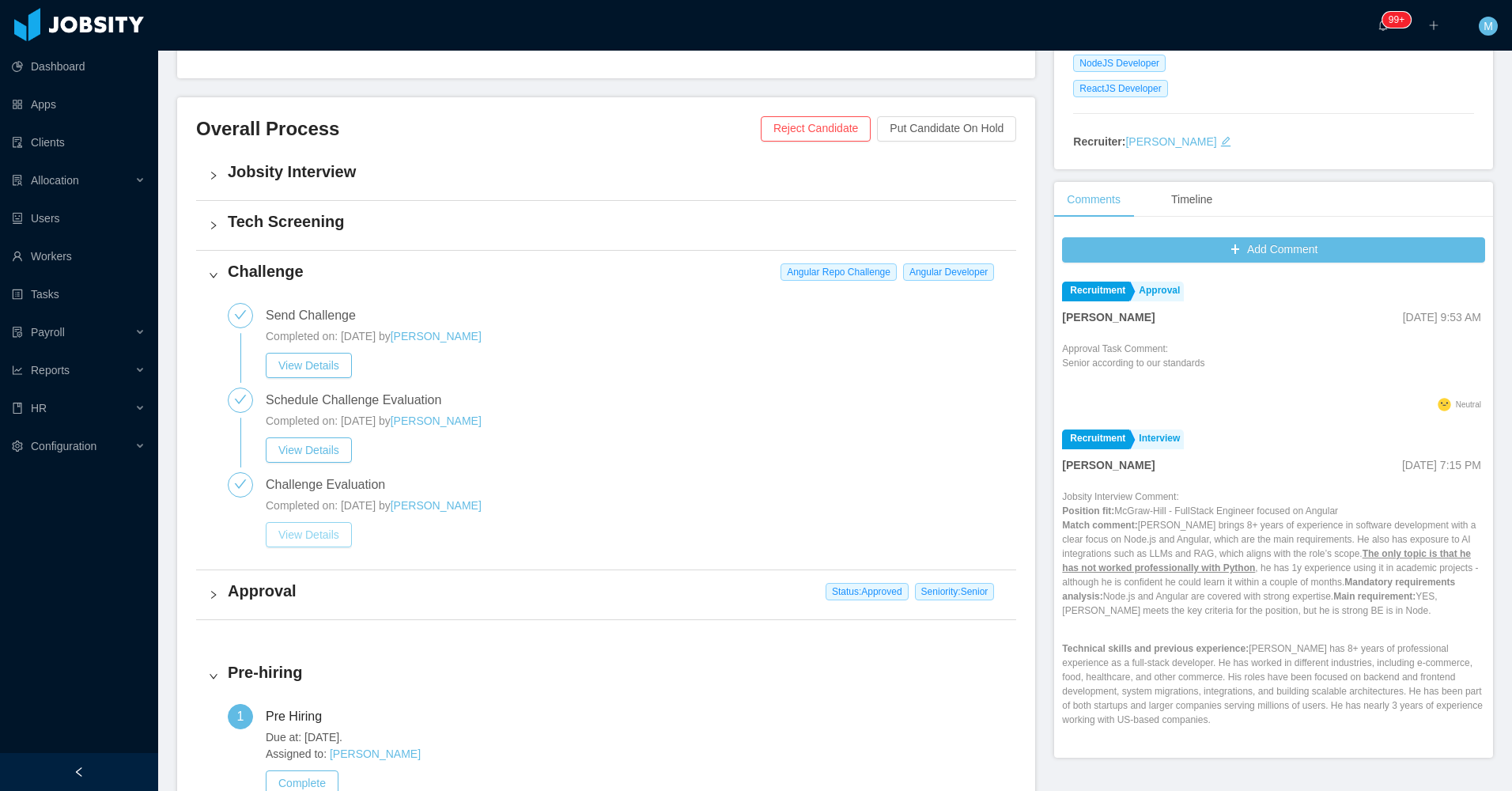
click at [336, 522] on button "View Details" at bounding box center [309, 535] width 87 height 26
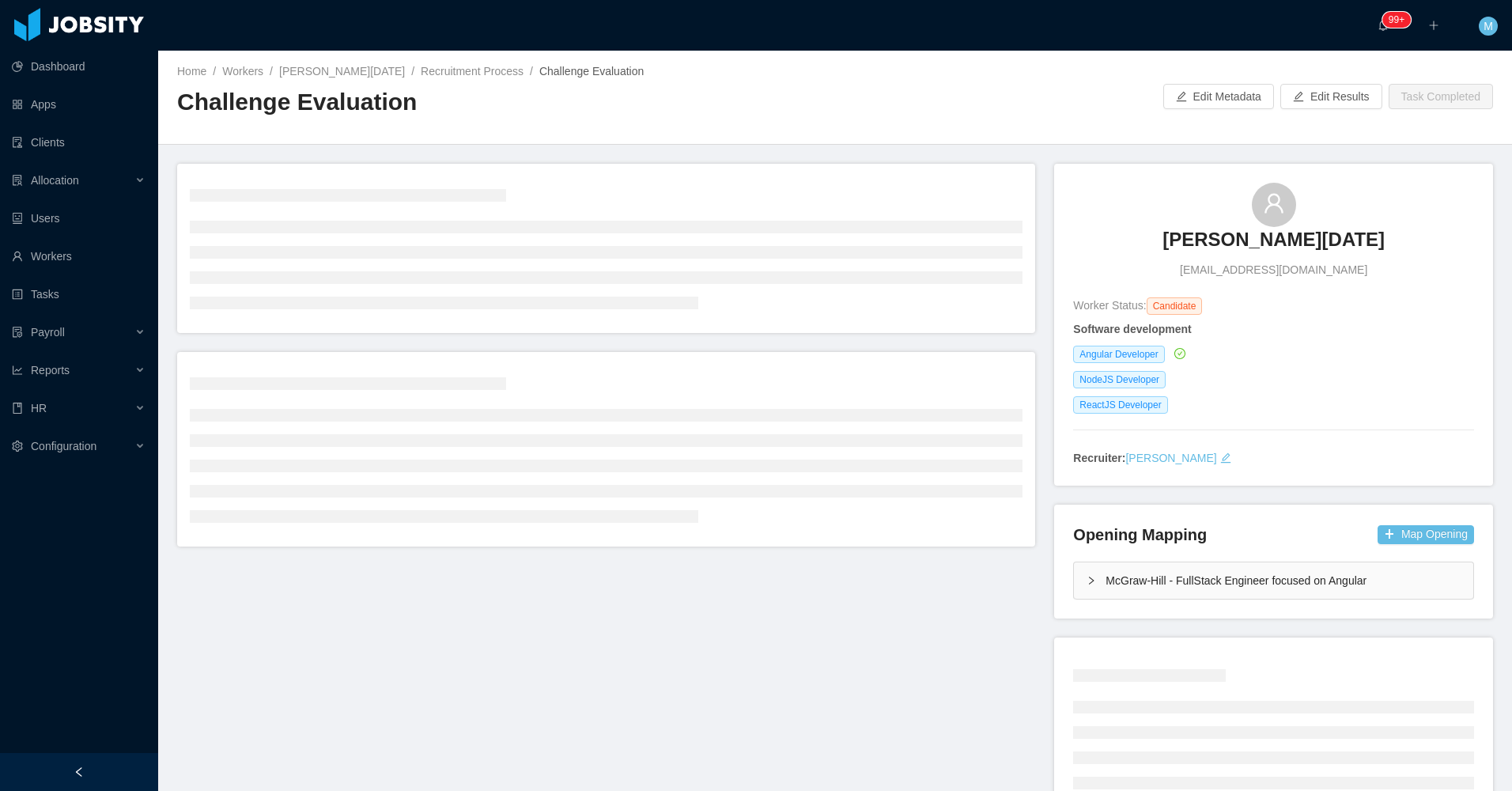
click at [133, 756] on div at bounding box center [79, 771] width 158 height 38
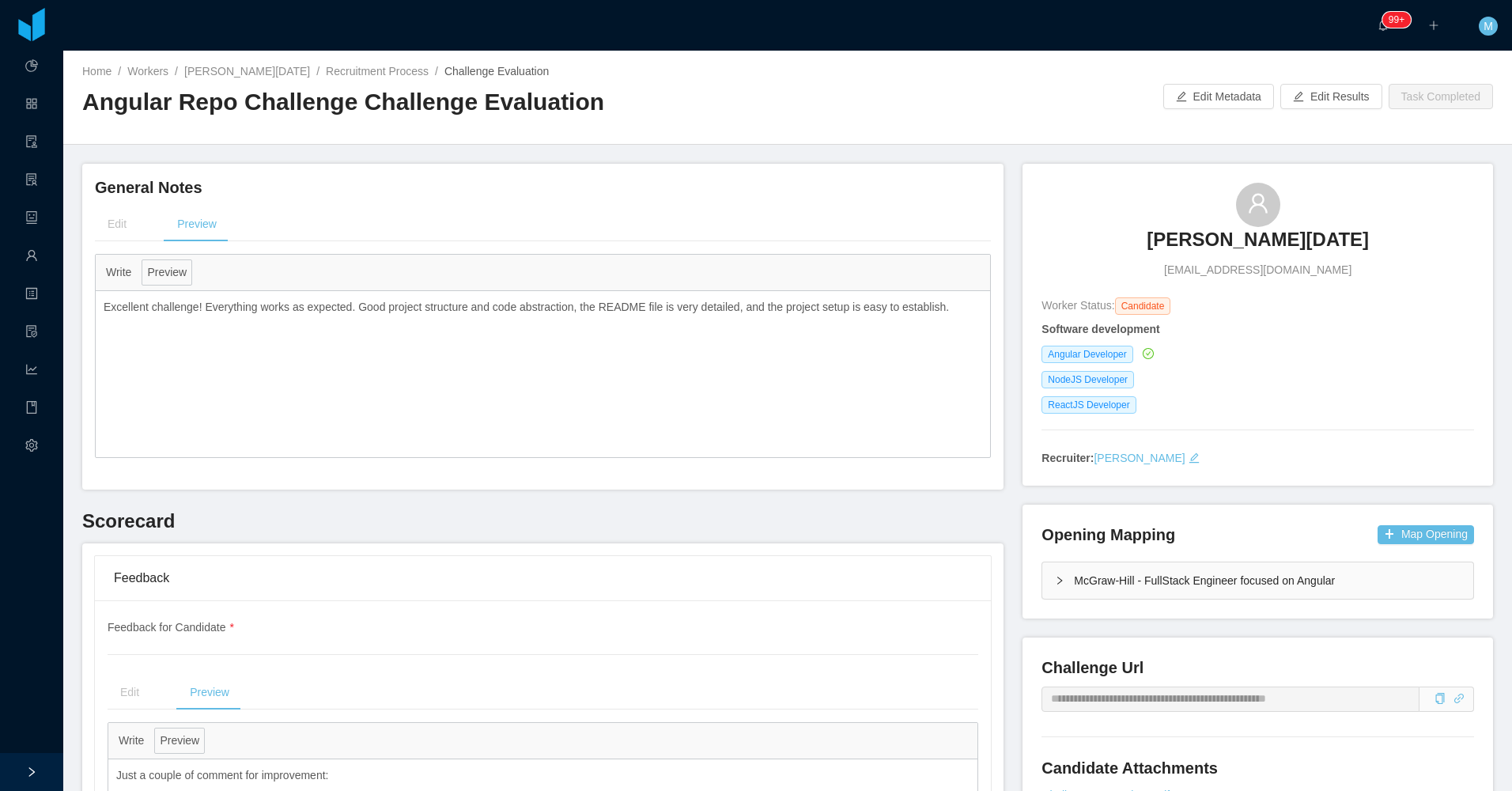
click at [1189, 239] on h3 "Leonardo Natal" at bounding box center [1258, 240] width 222 height 26
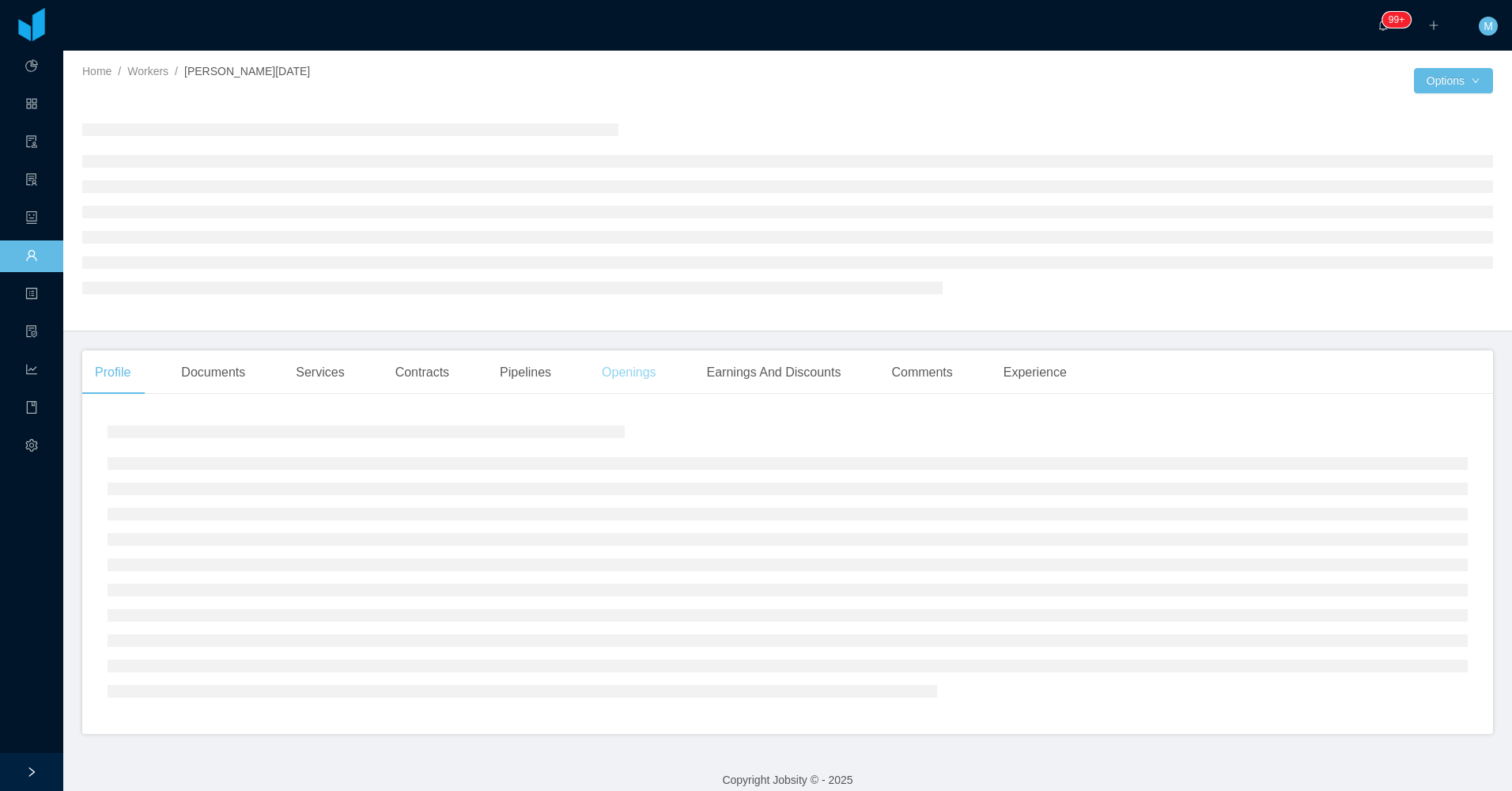
click at [635, 366] on div "Openings" at bounding box center [629, 372] width 80 height 44
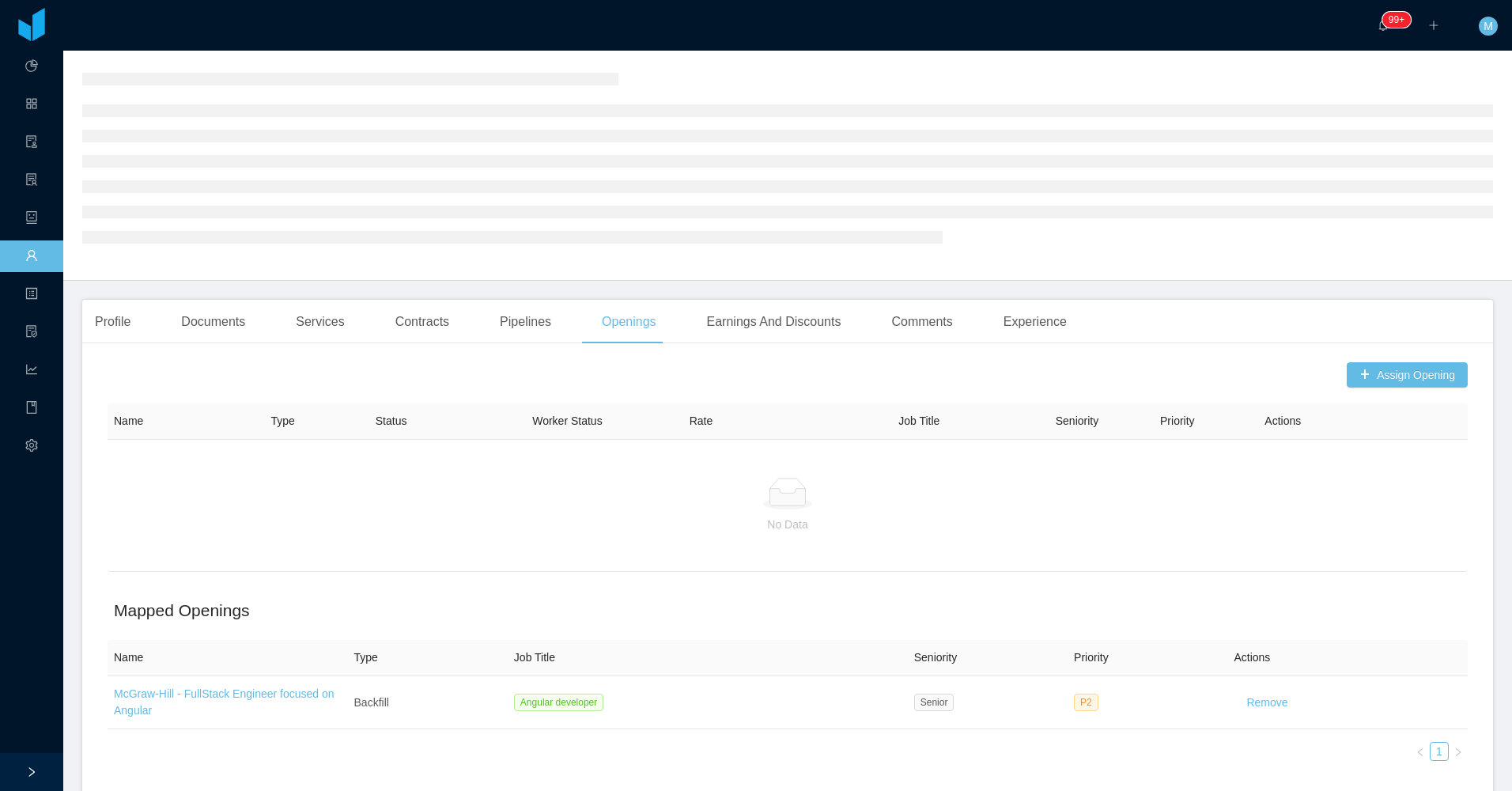
scroll to position [79, 0]
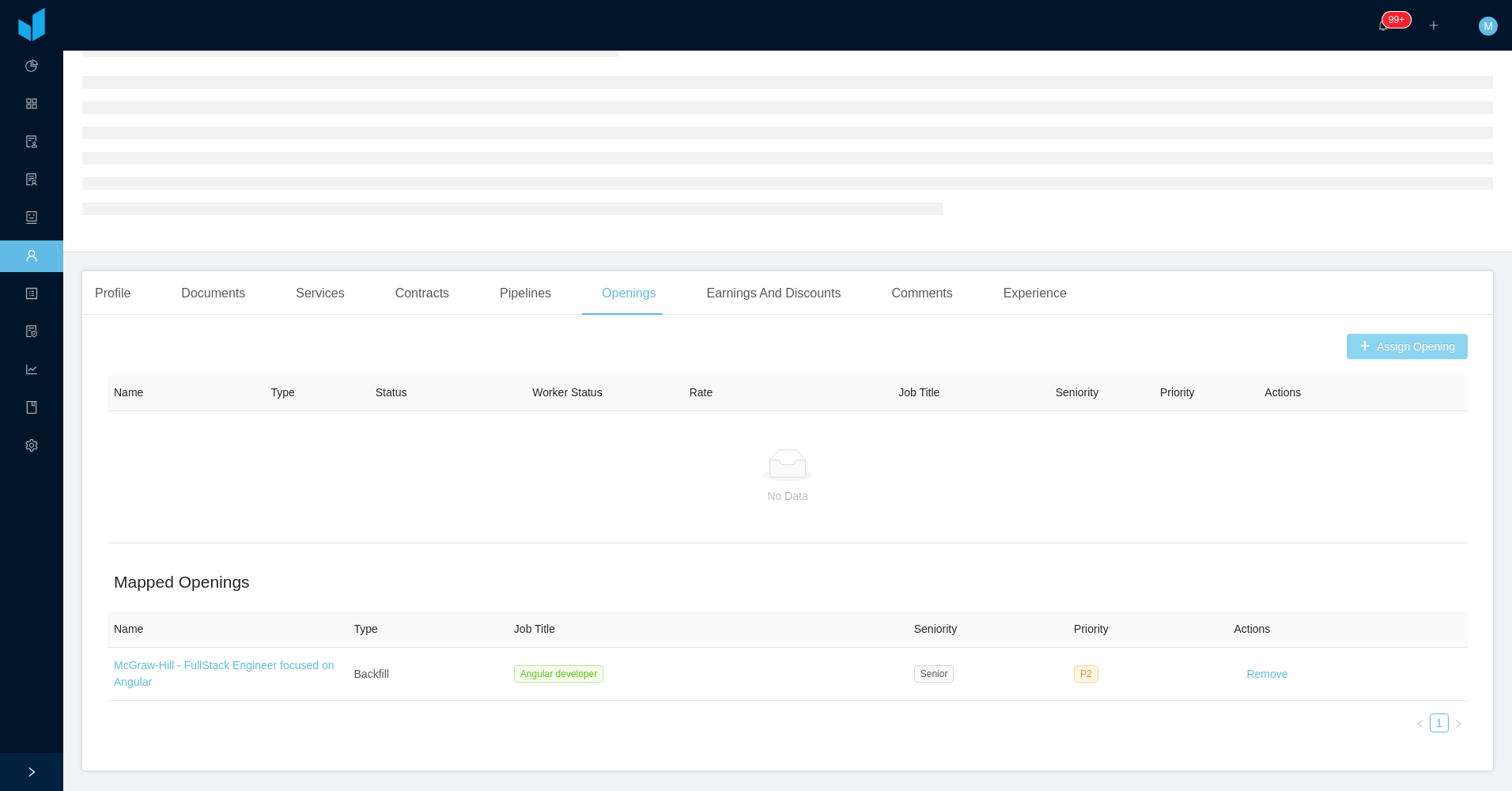
click at [1410, 344] on main "Home / Workers / Leonardo Natal / Options Profile Documents Services Contracts …" at bounding box center [787, 341] width 1449 height 740
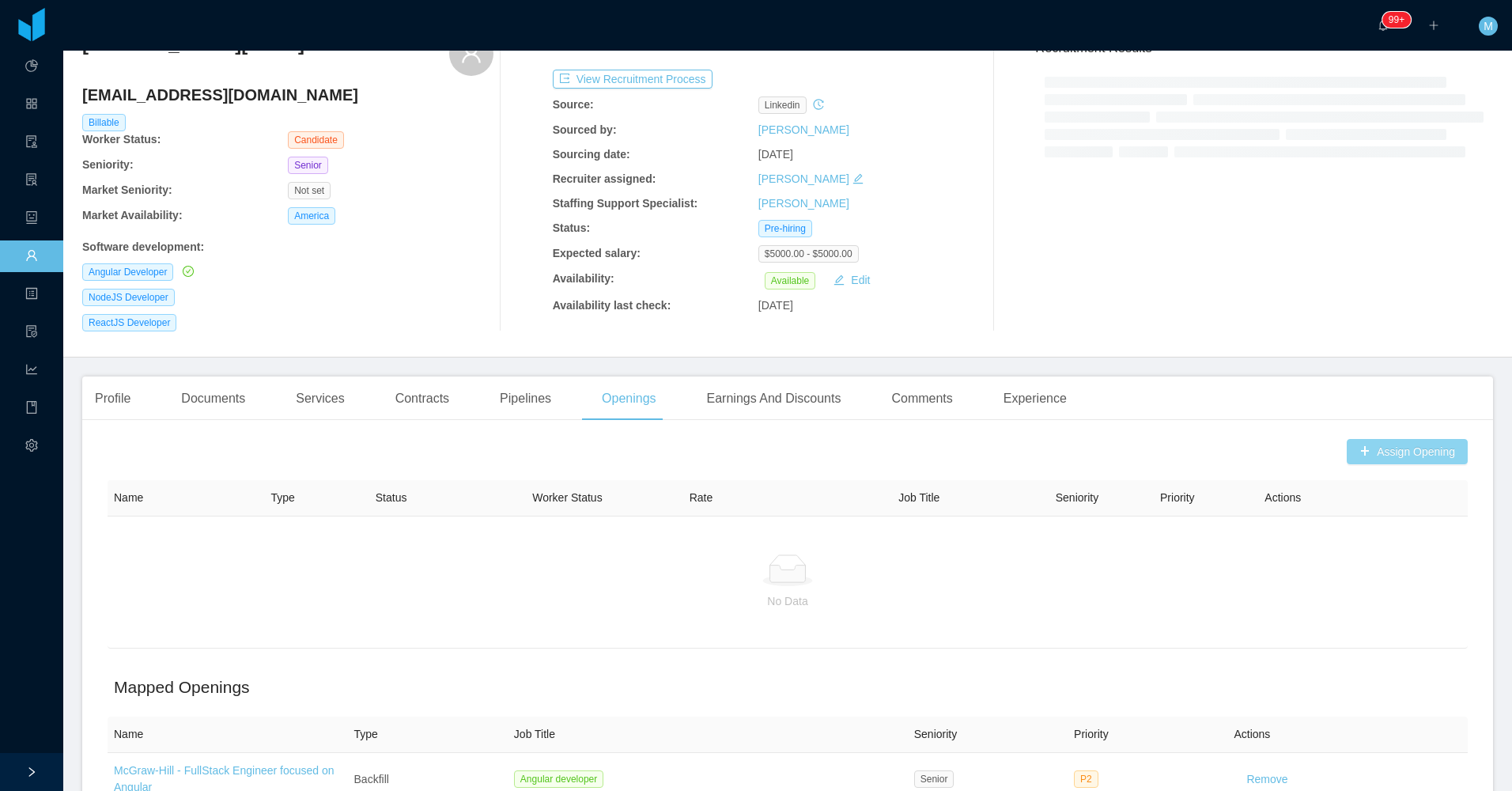
click at [1357, 445] on button "Assign Opening" at bounding box center [1407, 452] width 121 height 26
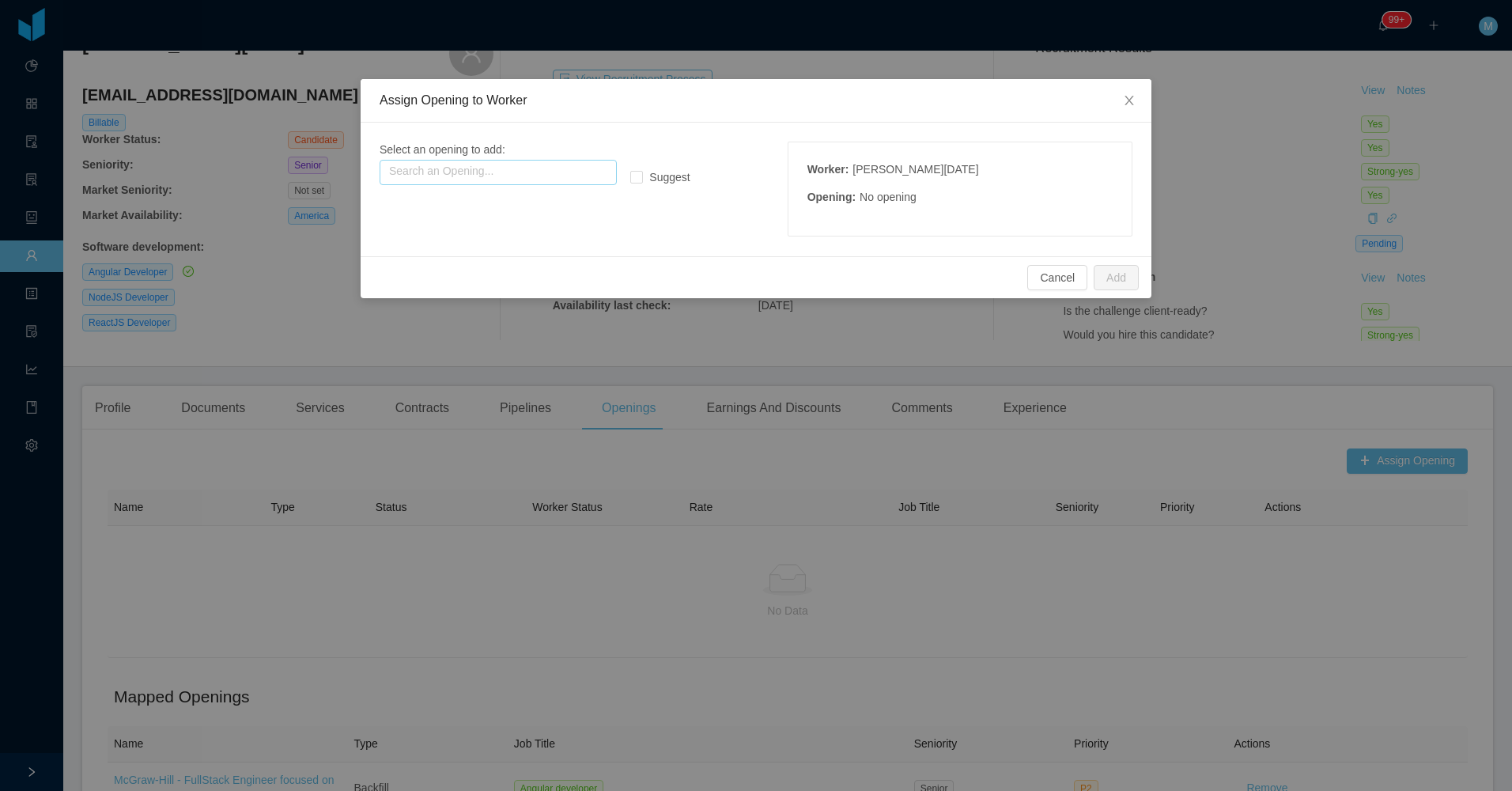
click at [515, 174] on input "text" at bounding box center [498, 172] width 237 height 26
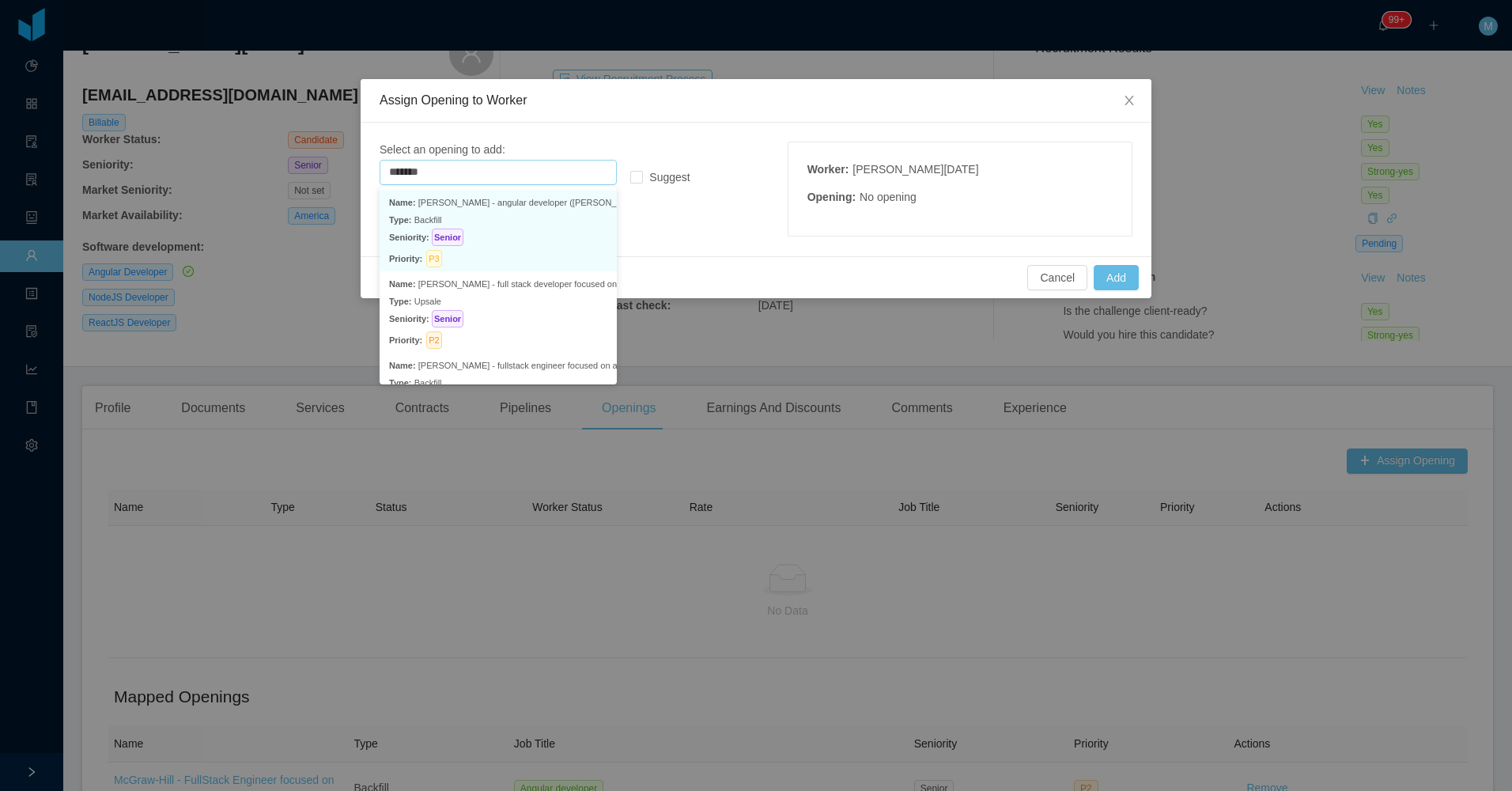
click at [527, 230] on p "Seniority: Senior" at bounding box center [499, 237] width 218 height 18
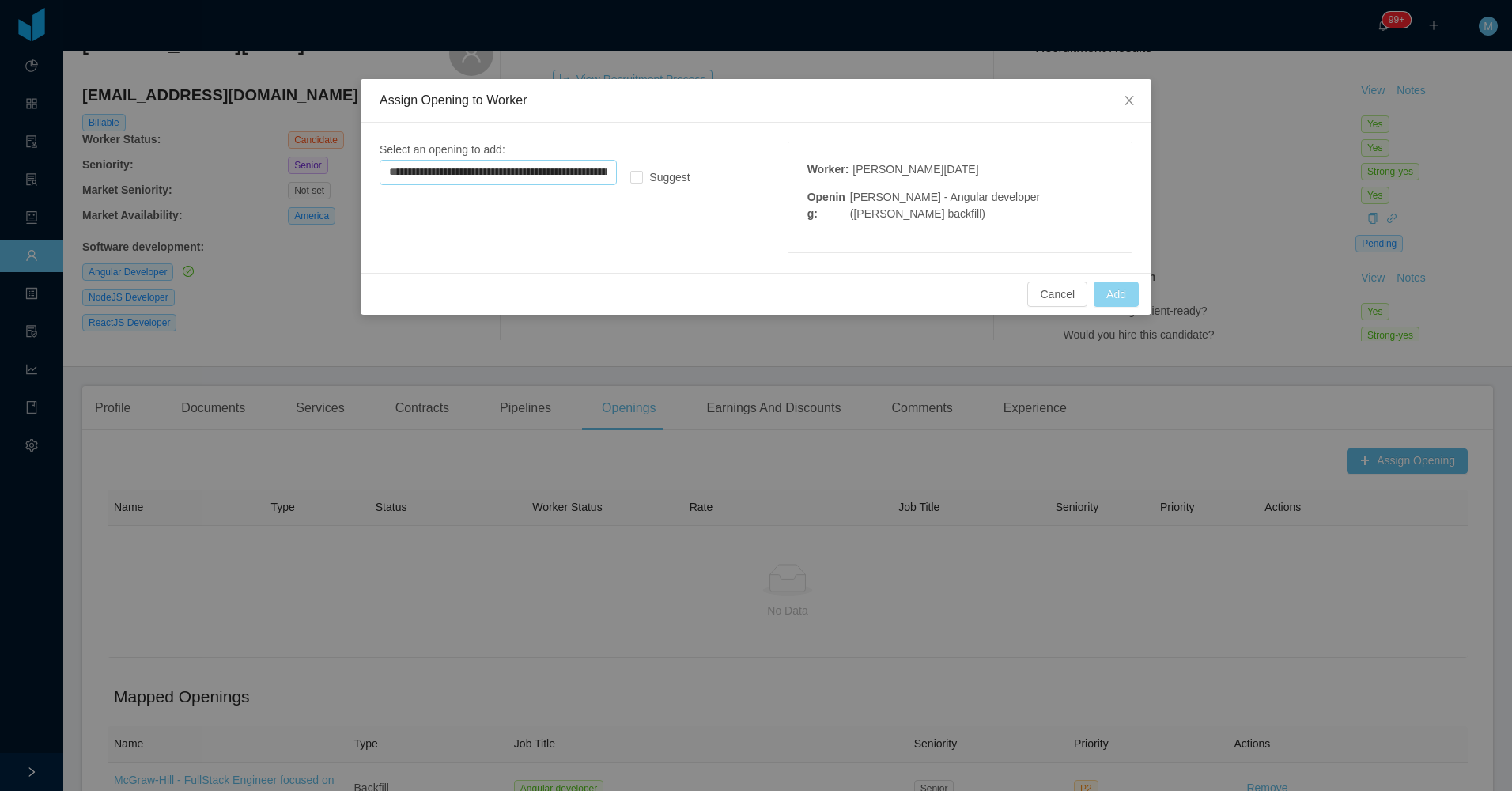
type input "**********"
click at [1121, 292] on button "Add" at bounding box center [1117, 294] width 45 height 26
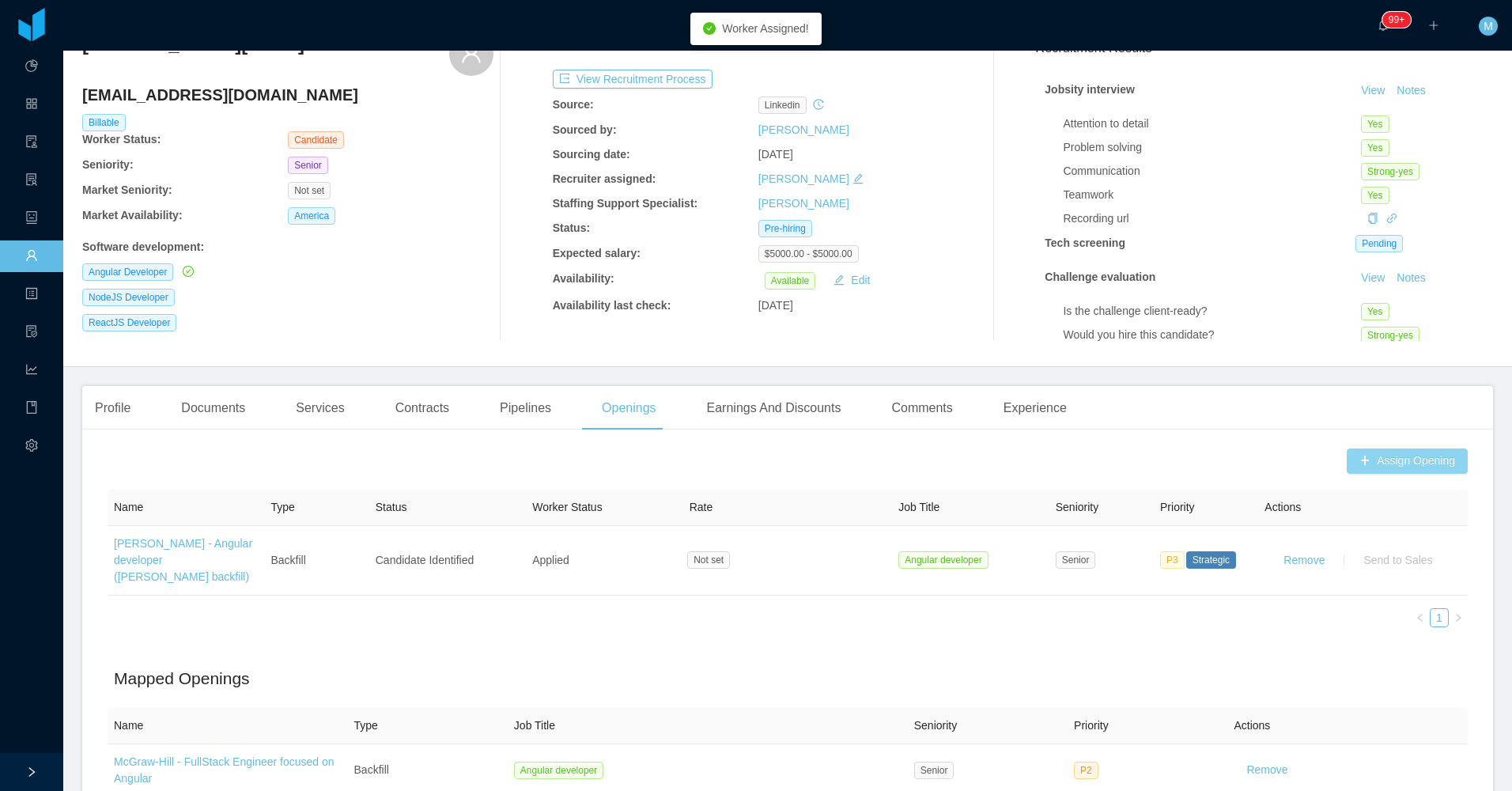
click at [1385, 456] on button "Assign Opening" at bounding box center [1407, 461] width 121 height 26
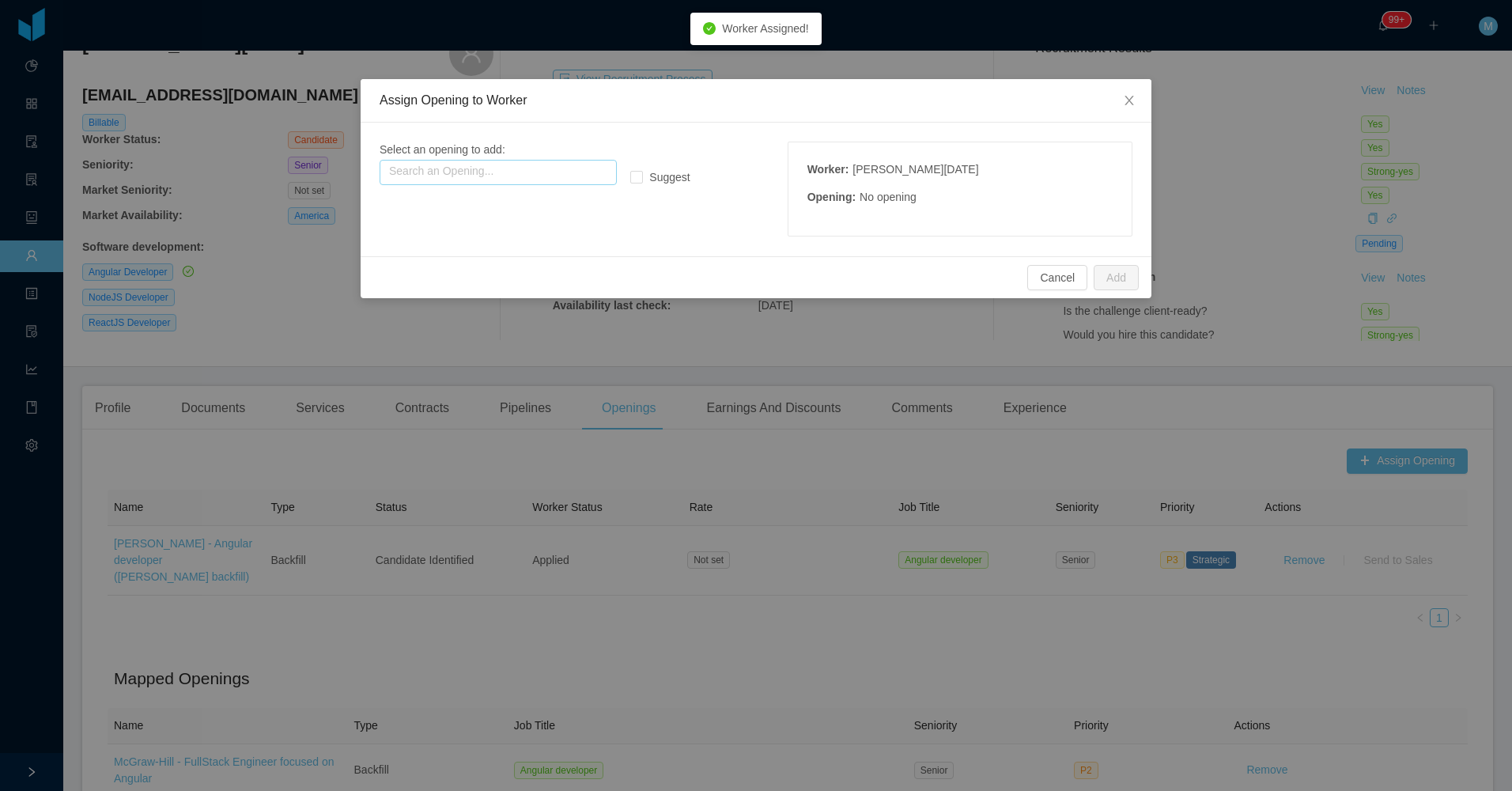
click at [576, 175] on input "text" at bounding box center [498, 172] width 237 height 26
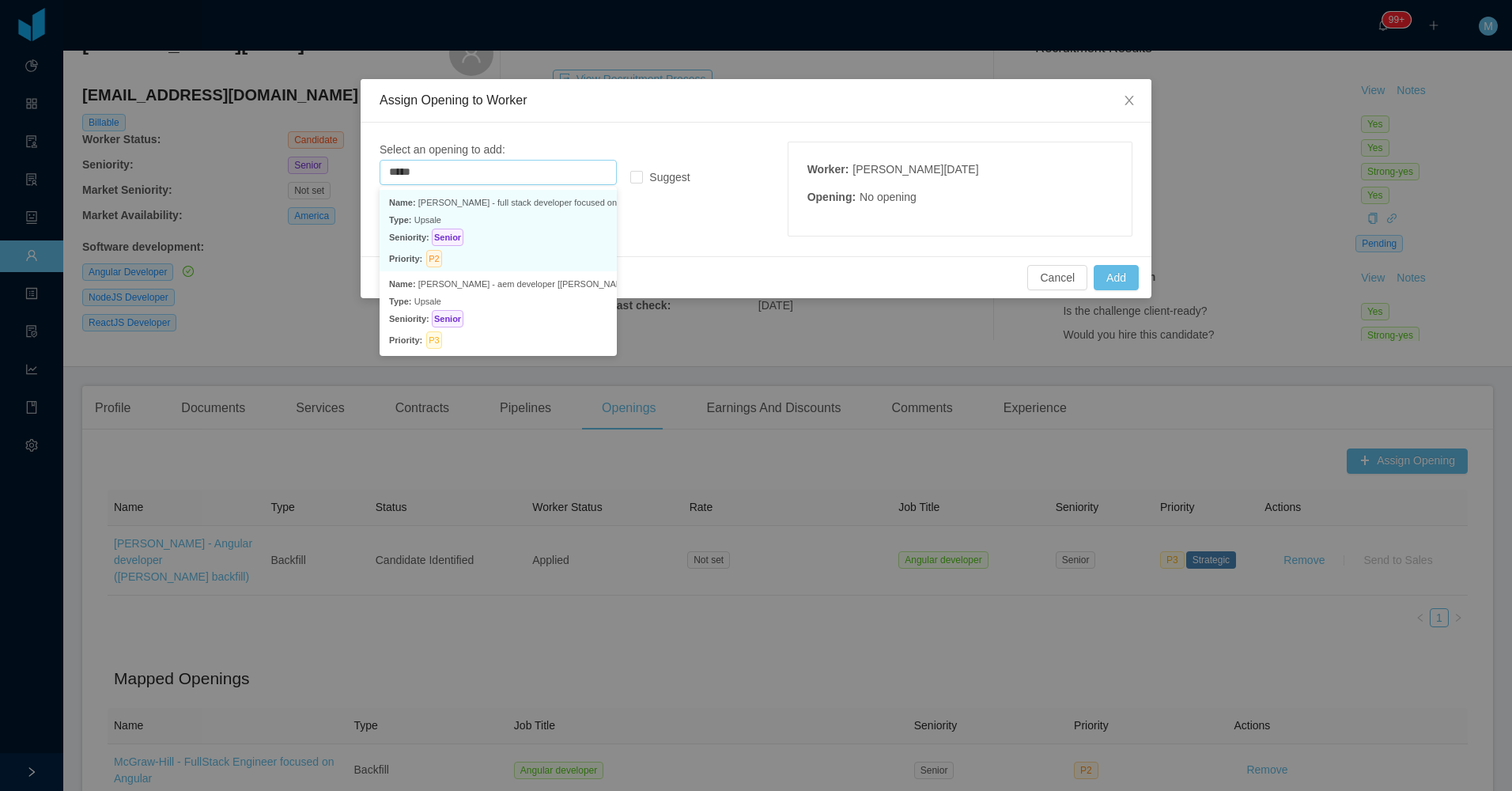
click at [528, 232] on p "Seniority: Senior" at bounding box center [499, 237] width 218 height 18
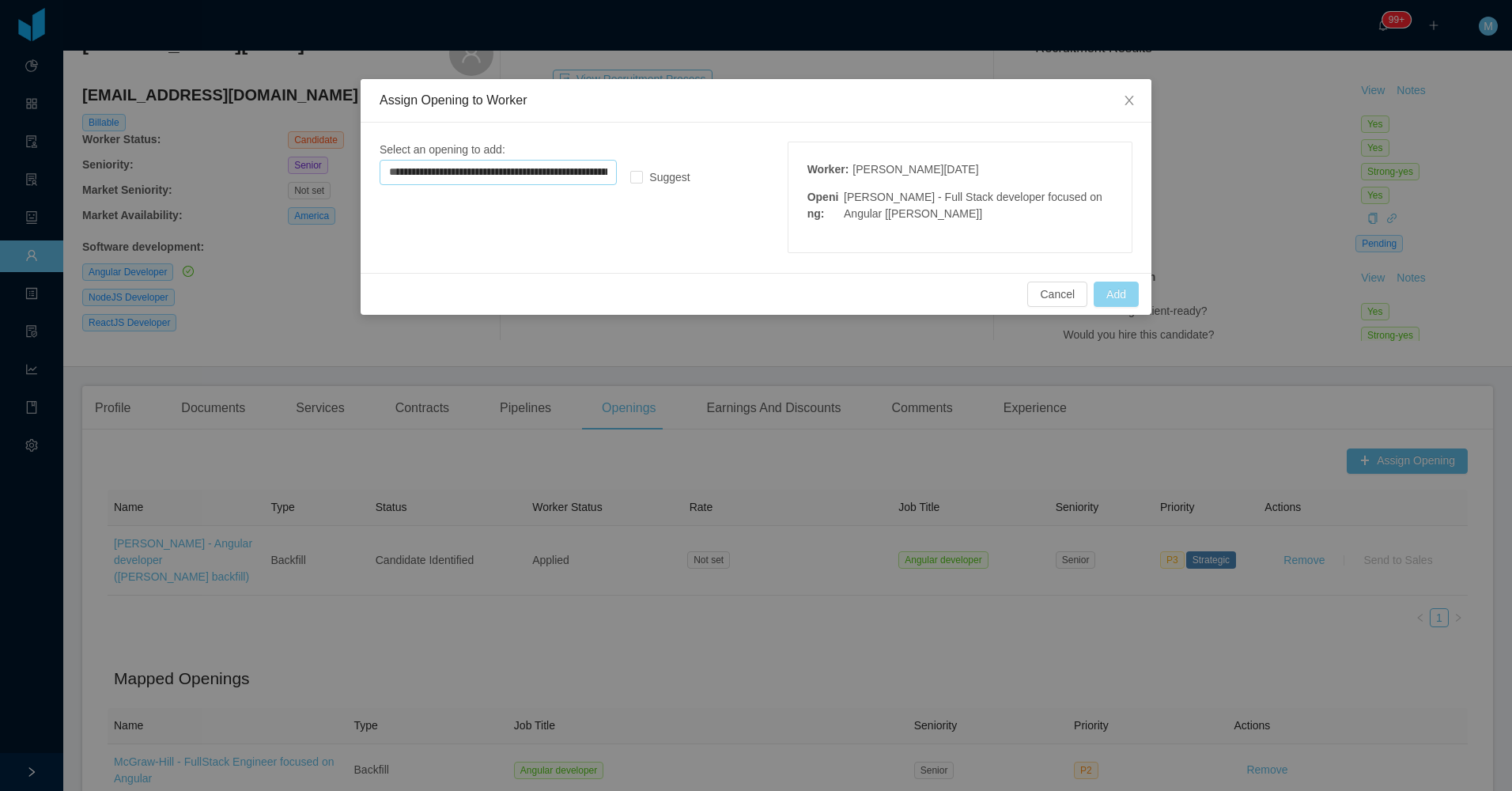
type input "**********"
click at [1103, 303] on button "Add" at bounding box center [1117, 294] width 45 height 26
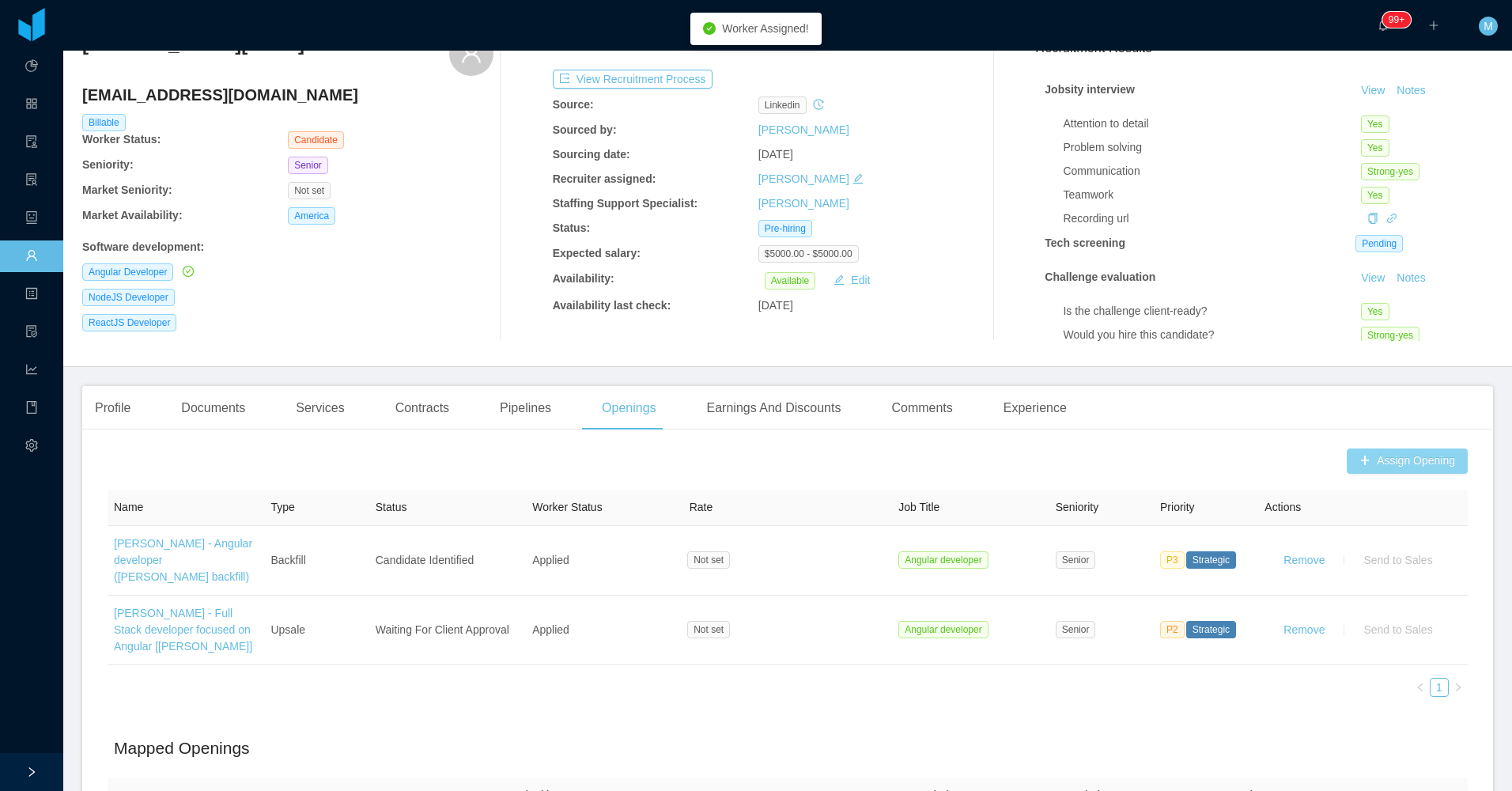
click at [1365, 459] on button "Assign Opening" at bounding box center [1407, 461] width 121 height 26
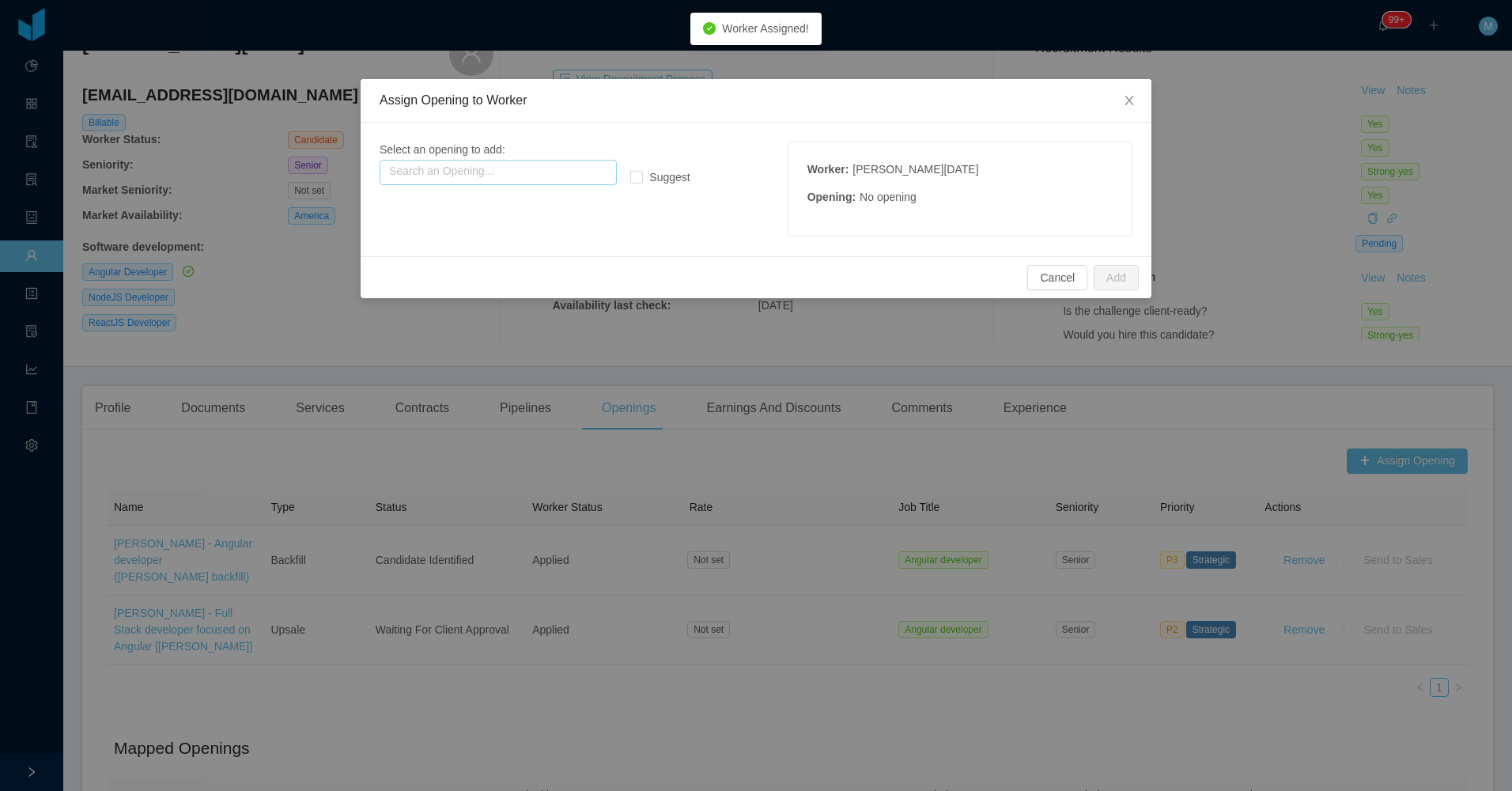
click at [554, 171] on input "text" at bounding box center [498, 172] width 237 height 26
drag, startPoint x: 529, startPoint y: 179, endPoint x: 345, endPoint y: 175, distance: 184.0
click at [345, 175] on div "Assign Opening to Worker Select an opening to add: Search an Opening... ***** k…" at bounding box center [756, 396] width 1512 height 791
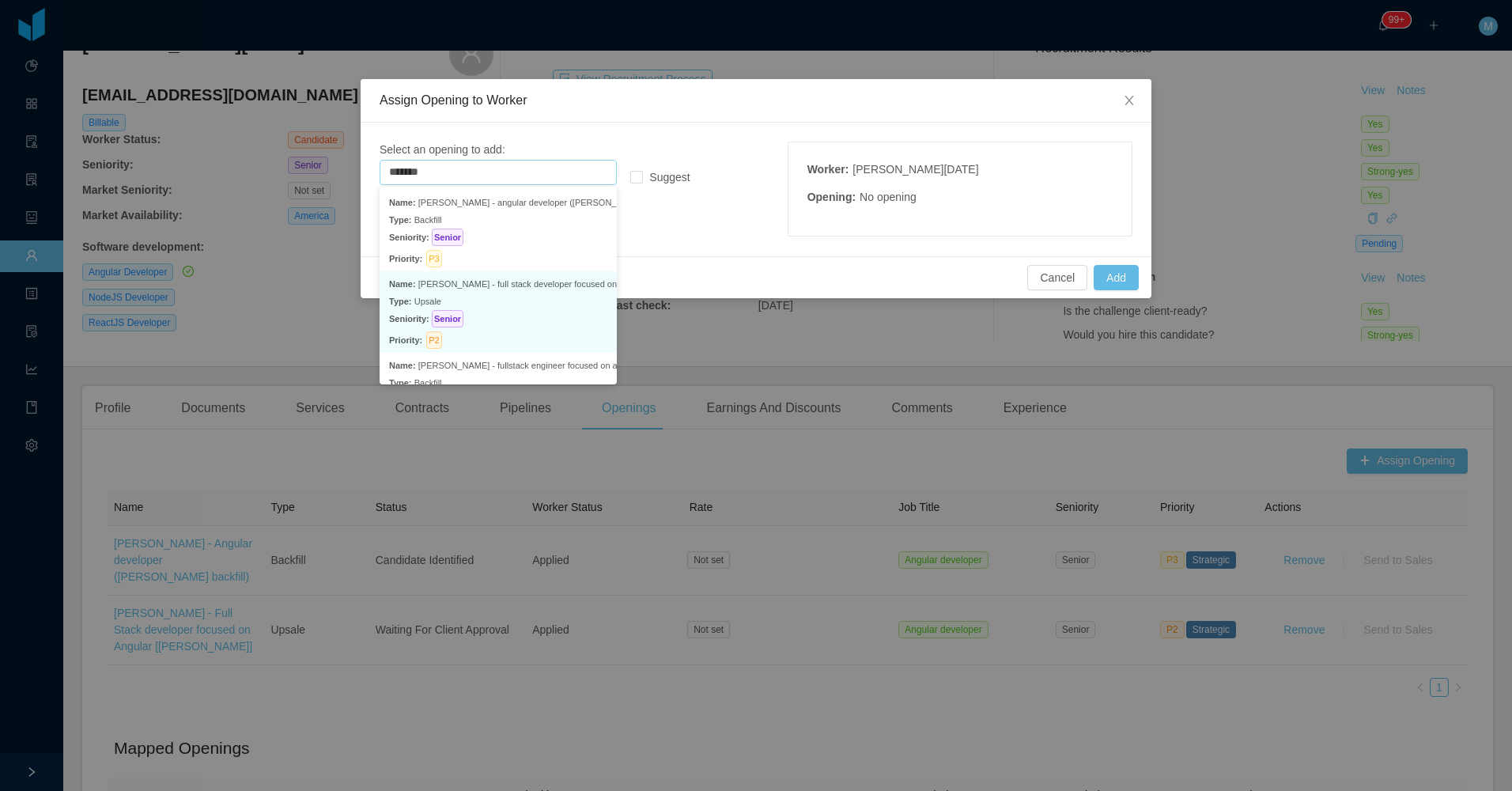
click at [543, 321] on p "Seniority: Senior" at bounding box center [499, 319] width 218 height 18
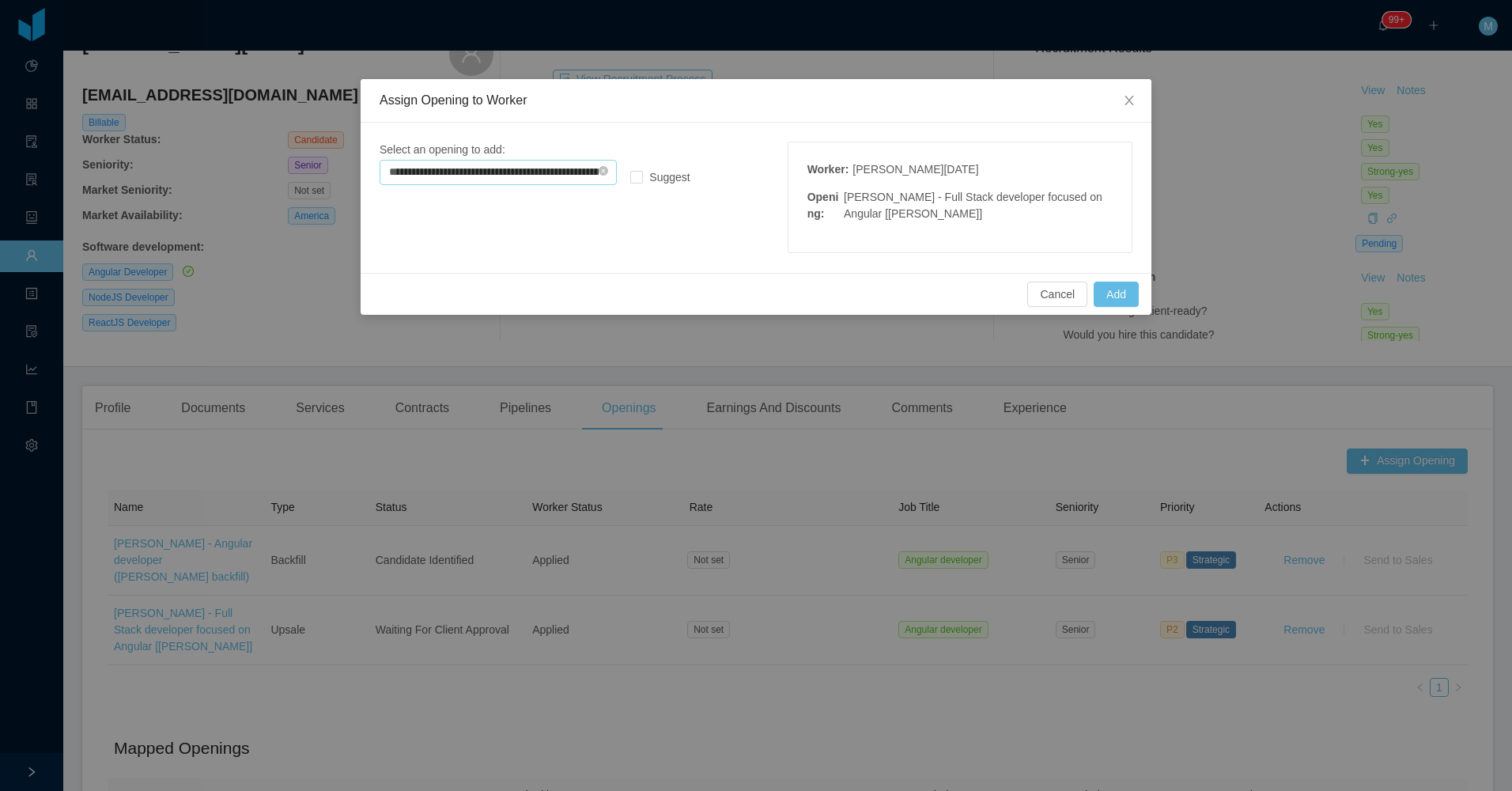
click at [540, 159] on input "**********" at bounding box center [498, 172] width 237 height 26
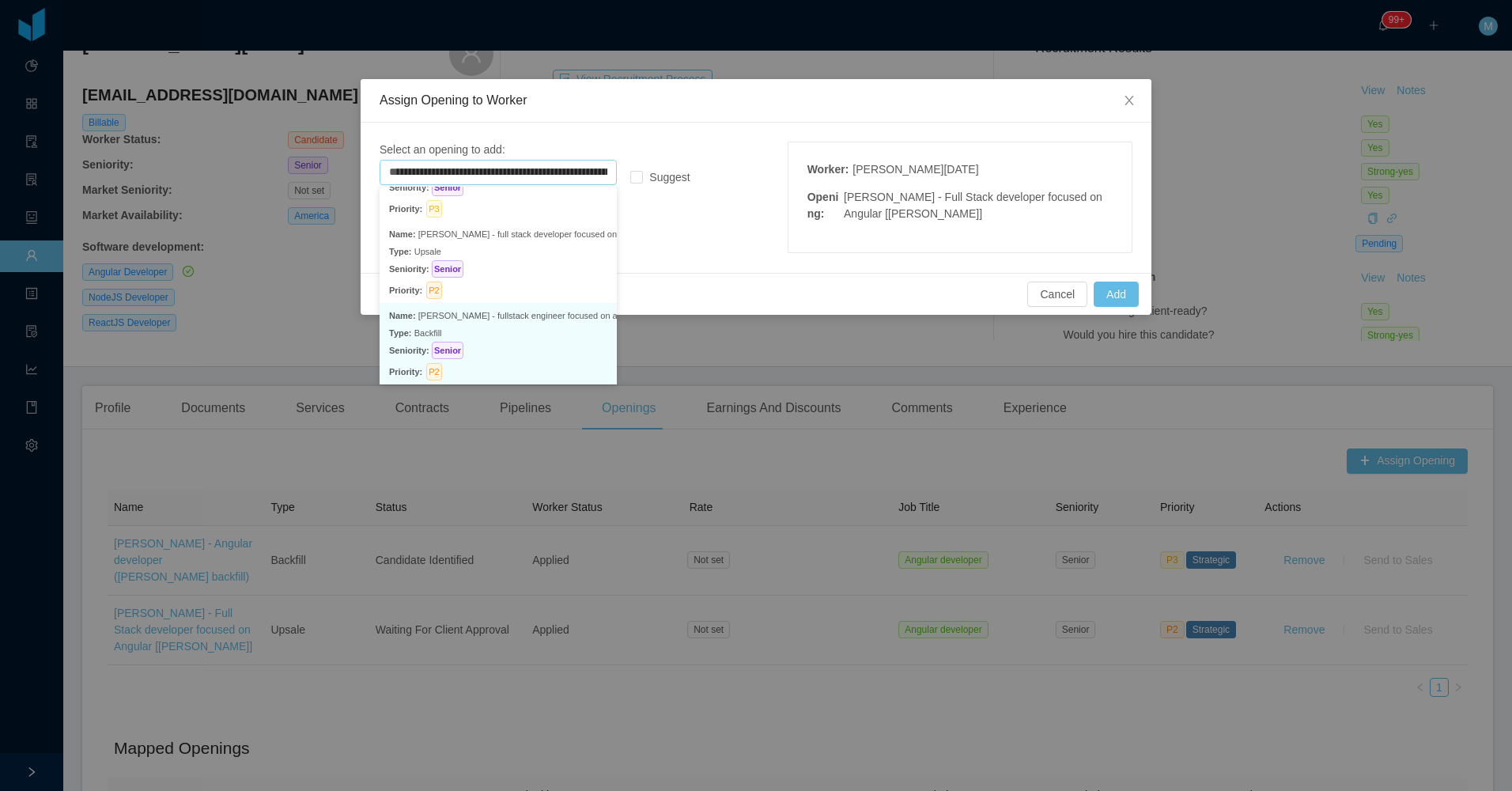
click at [515, 356] on p "Seniority: Senior" at bounding box center [499, 350] width 218 height 18
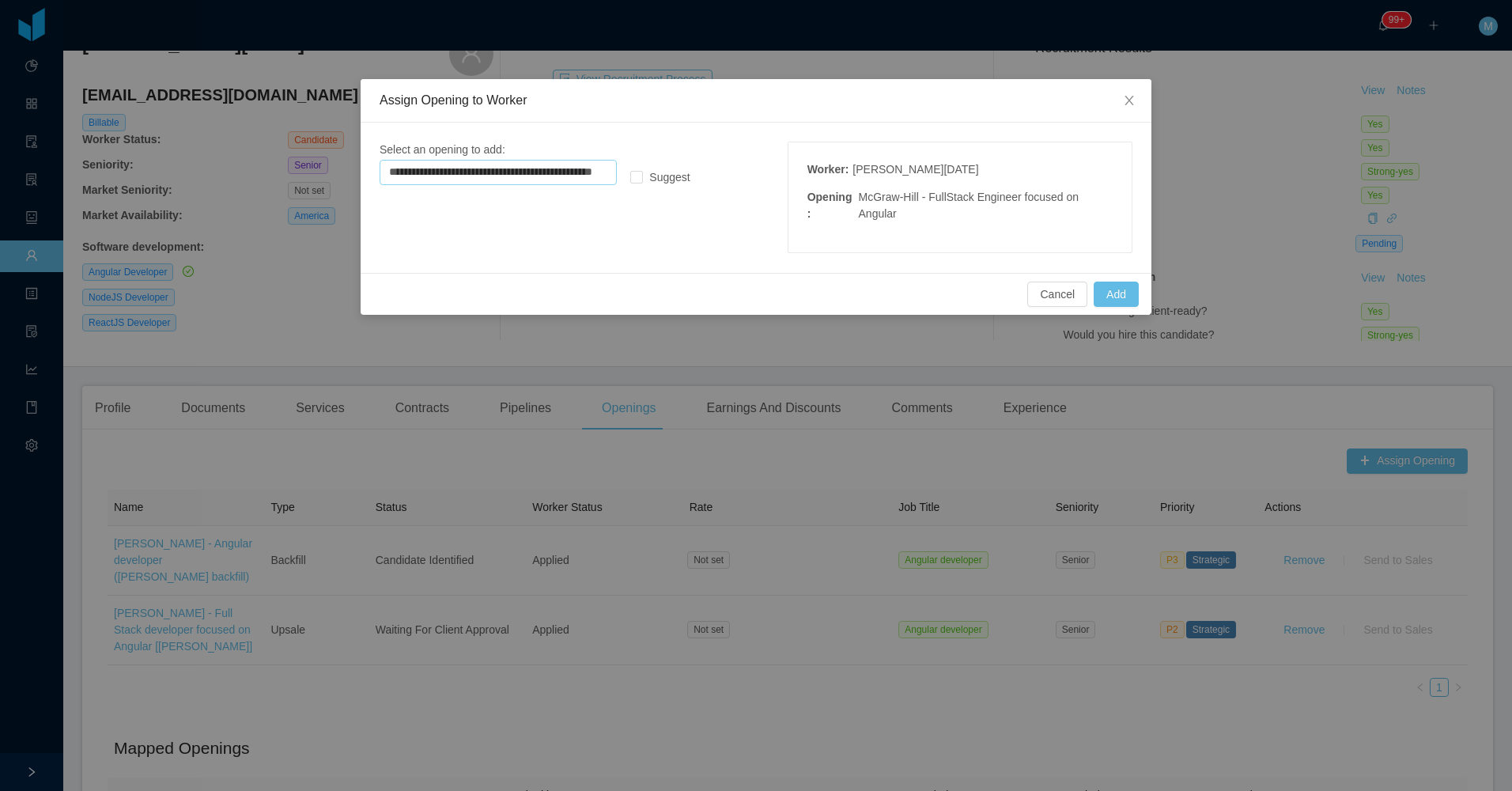
scroll to position [3, 0]
type input "**********"
click at [1111, 296] on button "Add" at bounding box center [1117, 294] width 45 height 26
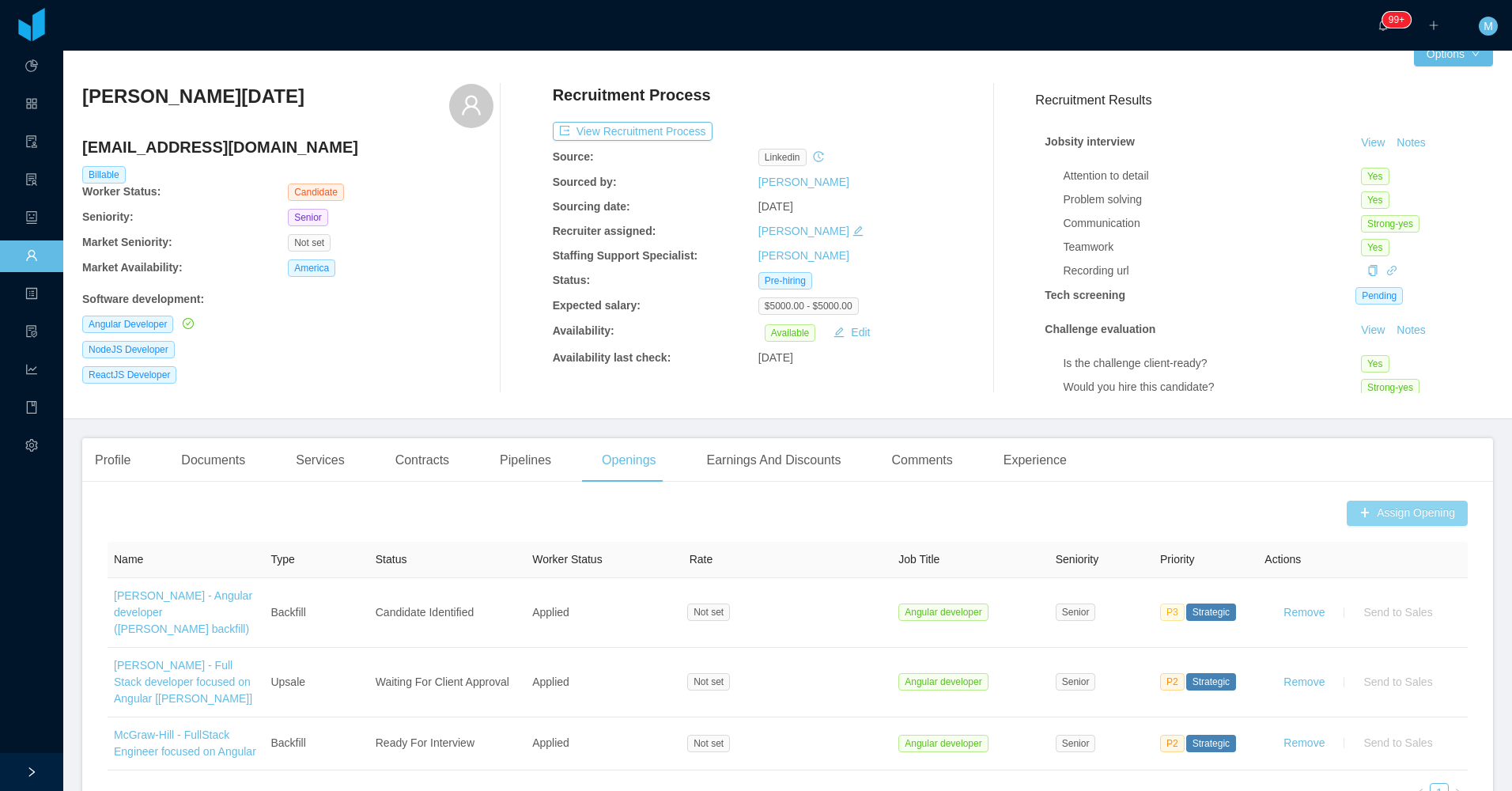
scroll to position [0, 0]
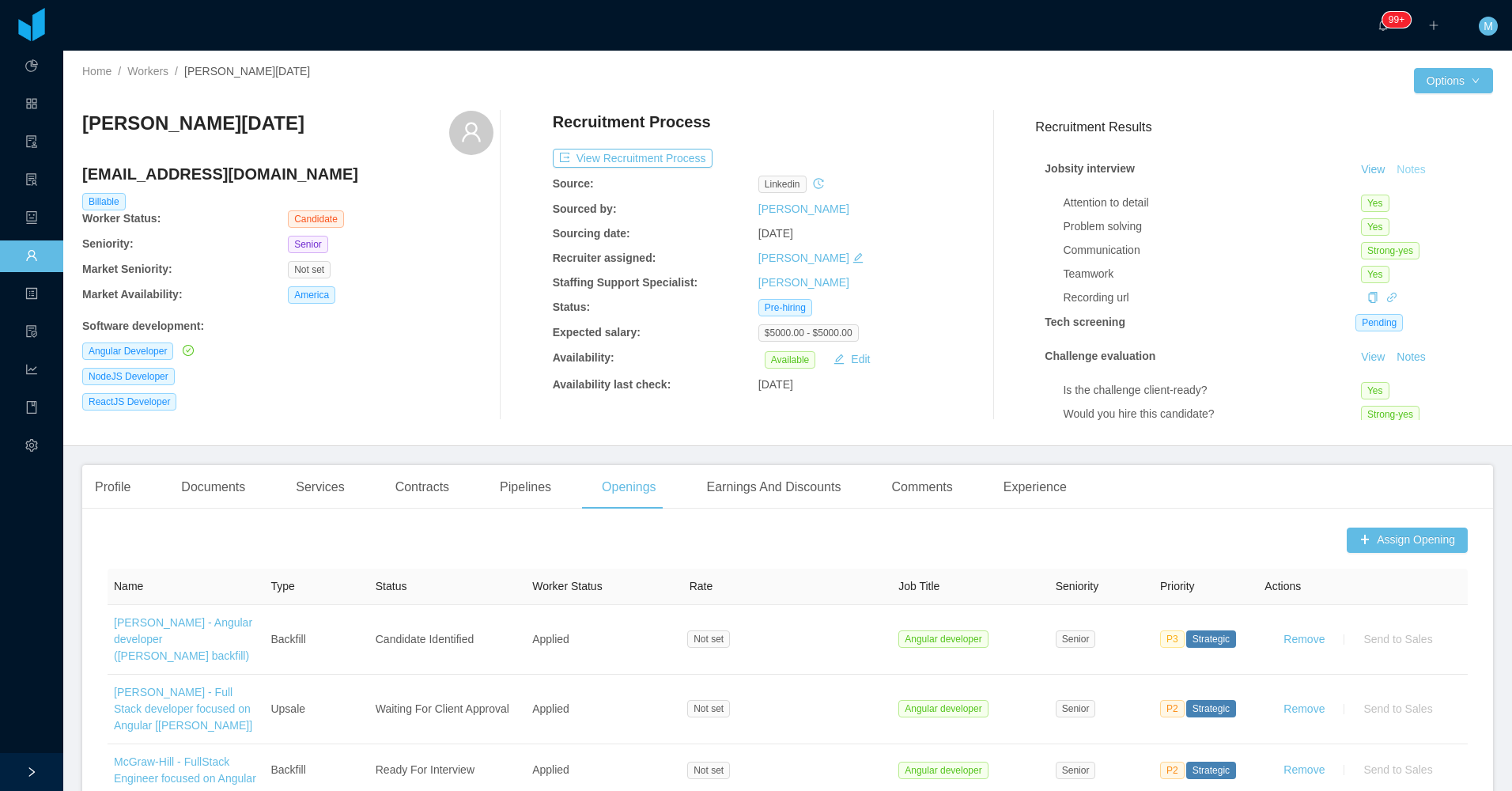
click at [1390, 165] on button "Notes" at bounding box center [1411, 169] width 42 height 19
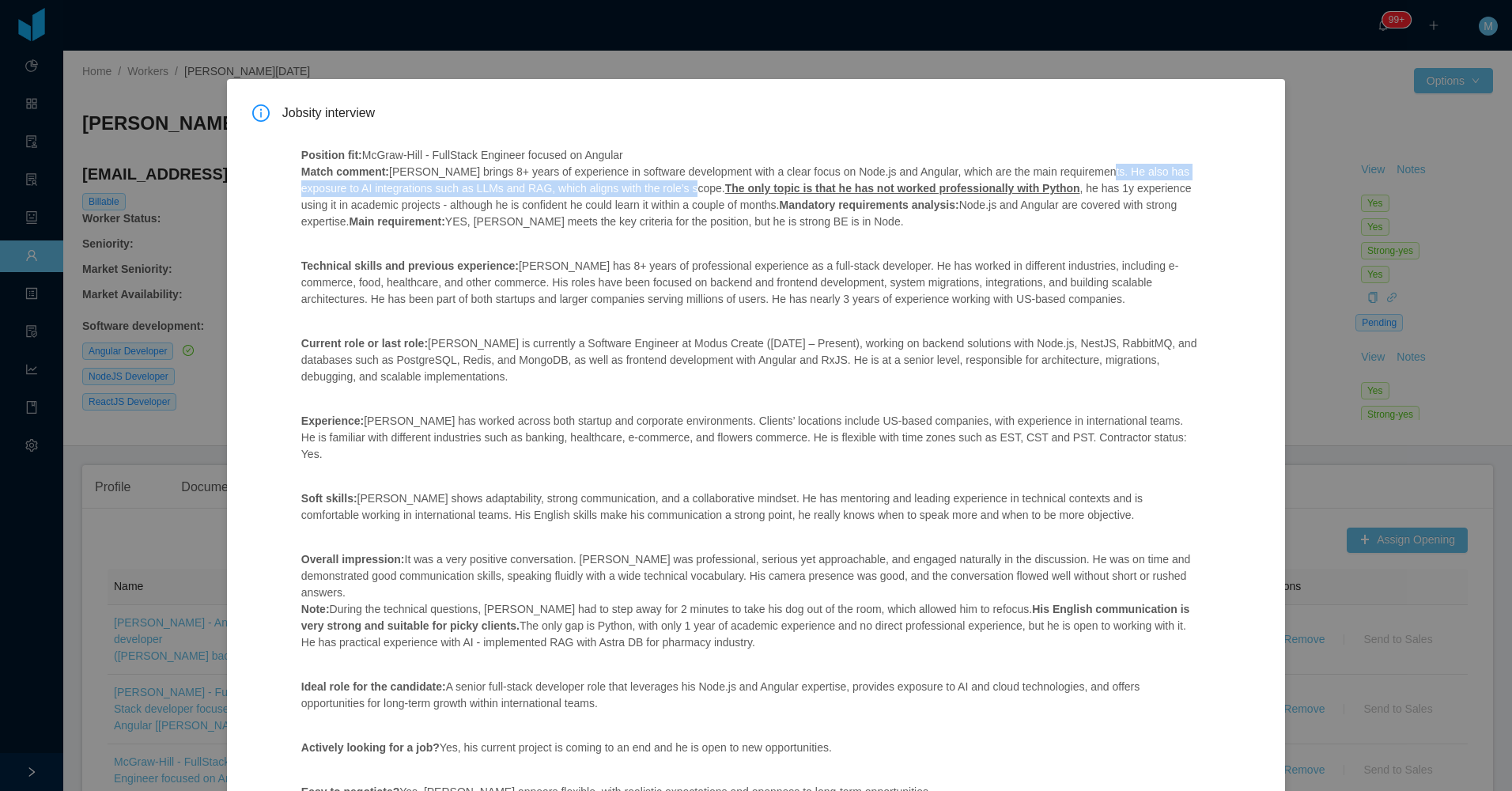
drag, startPoint x: 666, startPoint y: 188, endPoint x: 1082, endPoint y: 169, distance: 416.4
click at [1082, 169] on p "Position fit: McGraw-Hill - FullStack Engineer focused on Angular Match comment…" at bounding box center [751, 189] width 899 height 83
copy p "He also has exposure to AI integrations such as LLMs and RAG, which aligns with…"
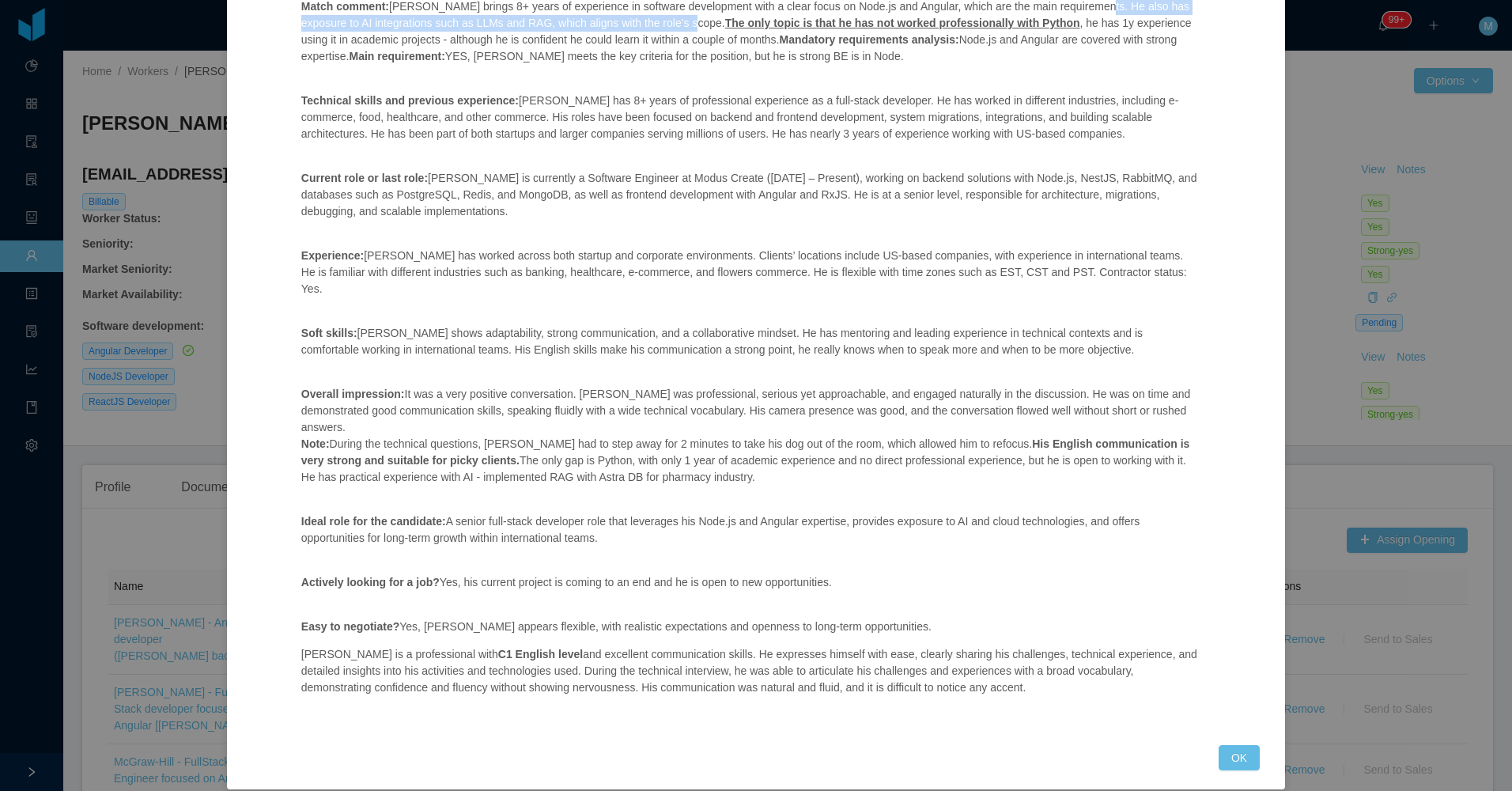
scroll to position [166, 0]
drag, startPoint x: 1240, startPoint y: 739, endPoint x: 1229, endPoint y: 730, distance: 14.2
click at [1240, 744] on button "OK" at bounding box center [1240, 757] width 41 height 26
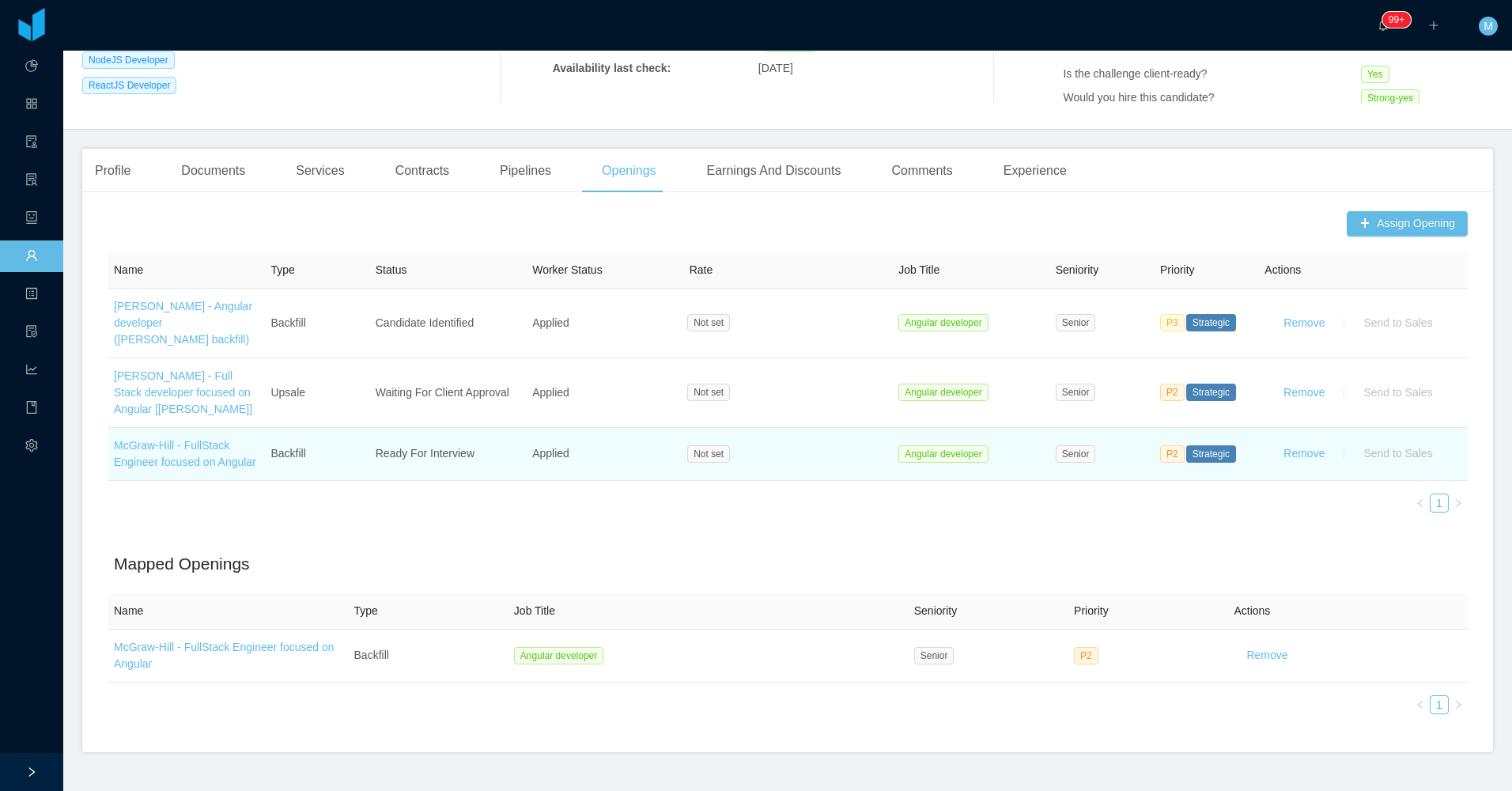
scroll to position [237, 0]
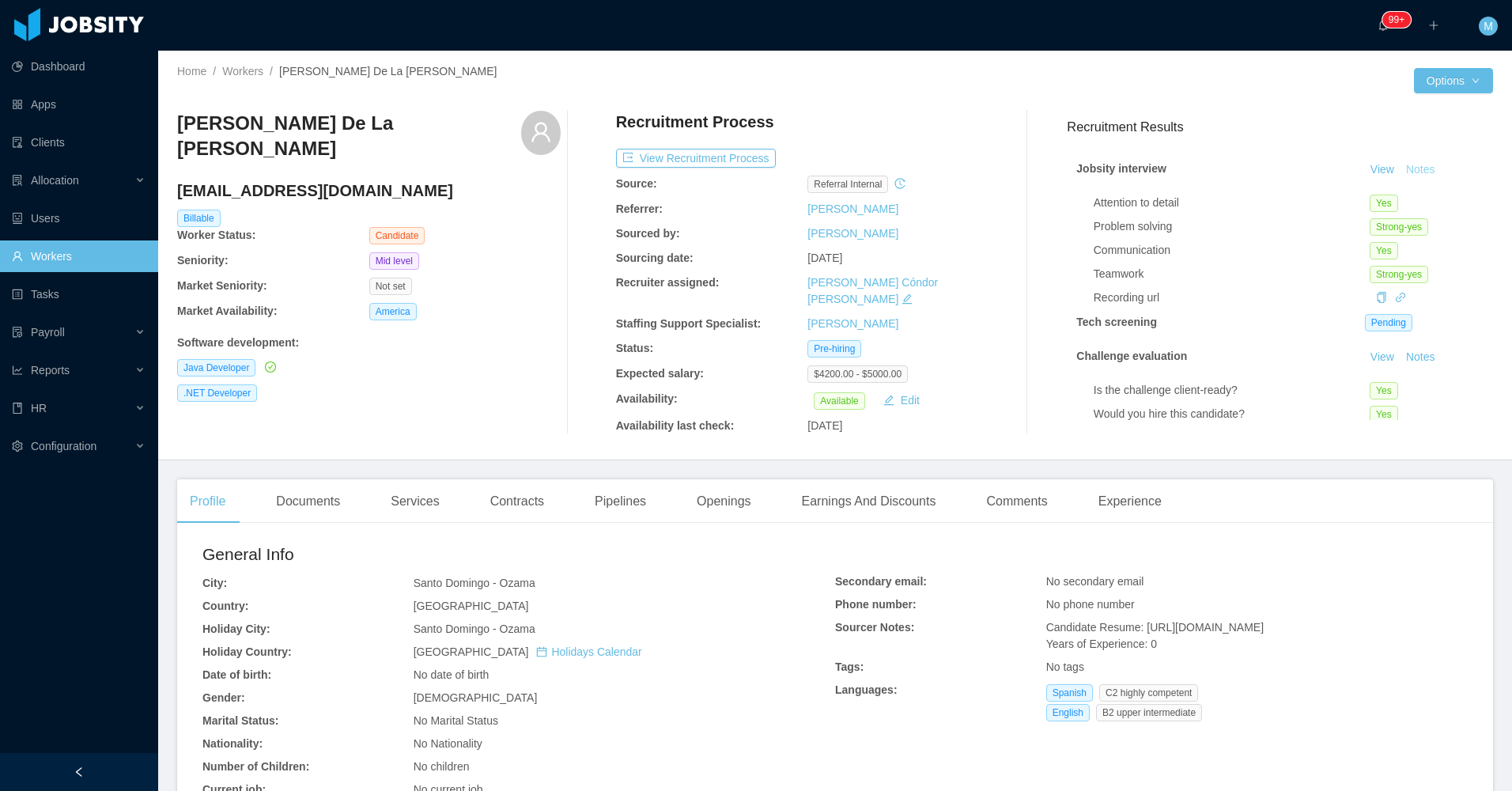
click at [1404, 166] on button "Notes" at bounding box center [1421, 169] width 42 height 19
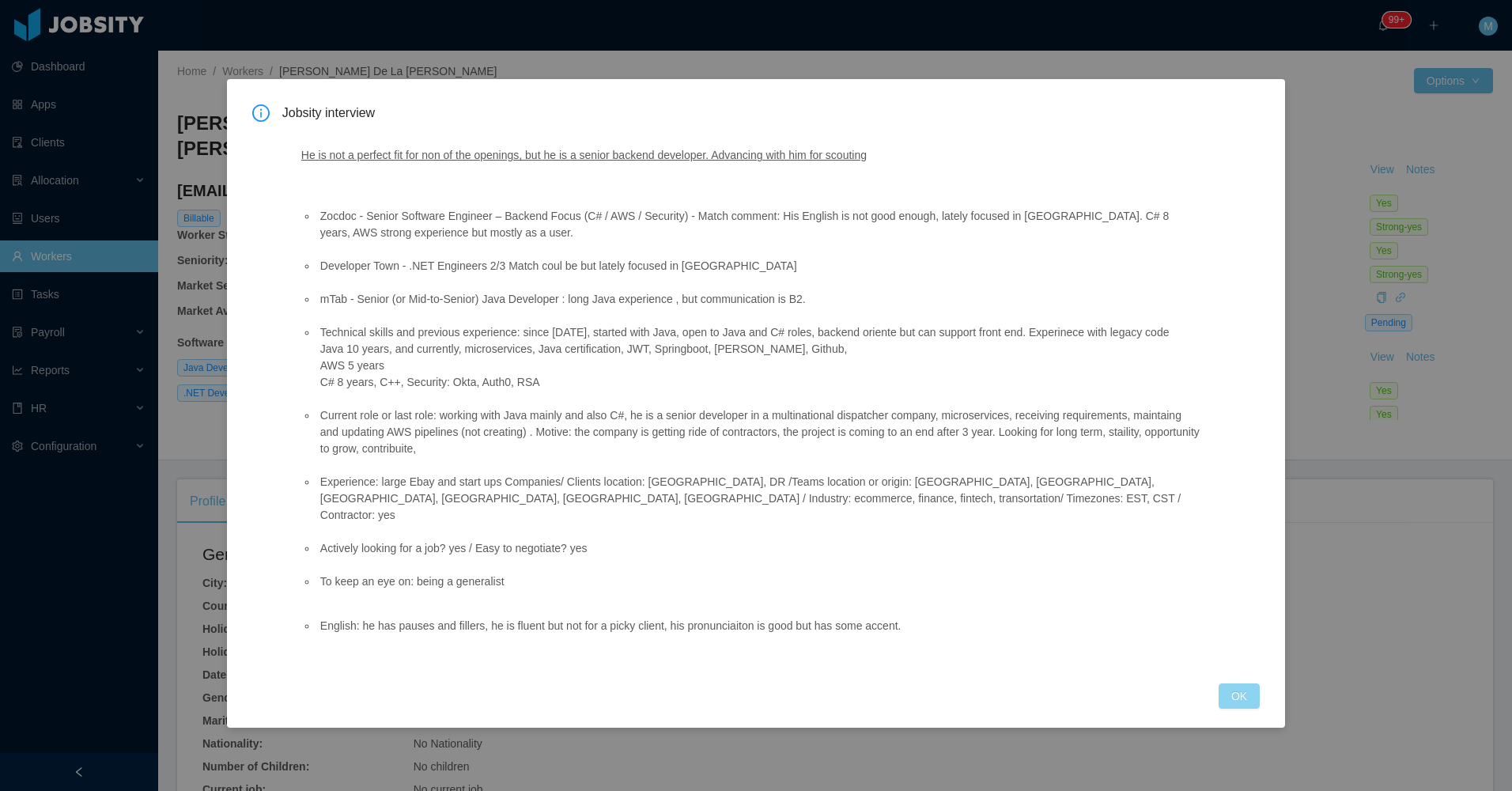
drag, startPoint x: 1237, startPoint y: 686, endPoint x: 1208, endPoint y: 585, distance: 105.1
click at [1236, 686] on button "OK" at bounding box center [1240, 697] width 41 height 26
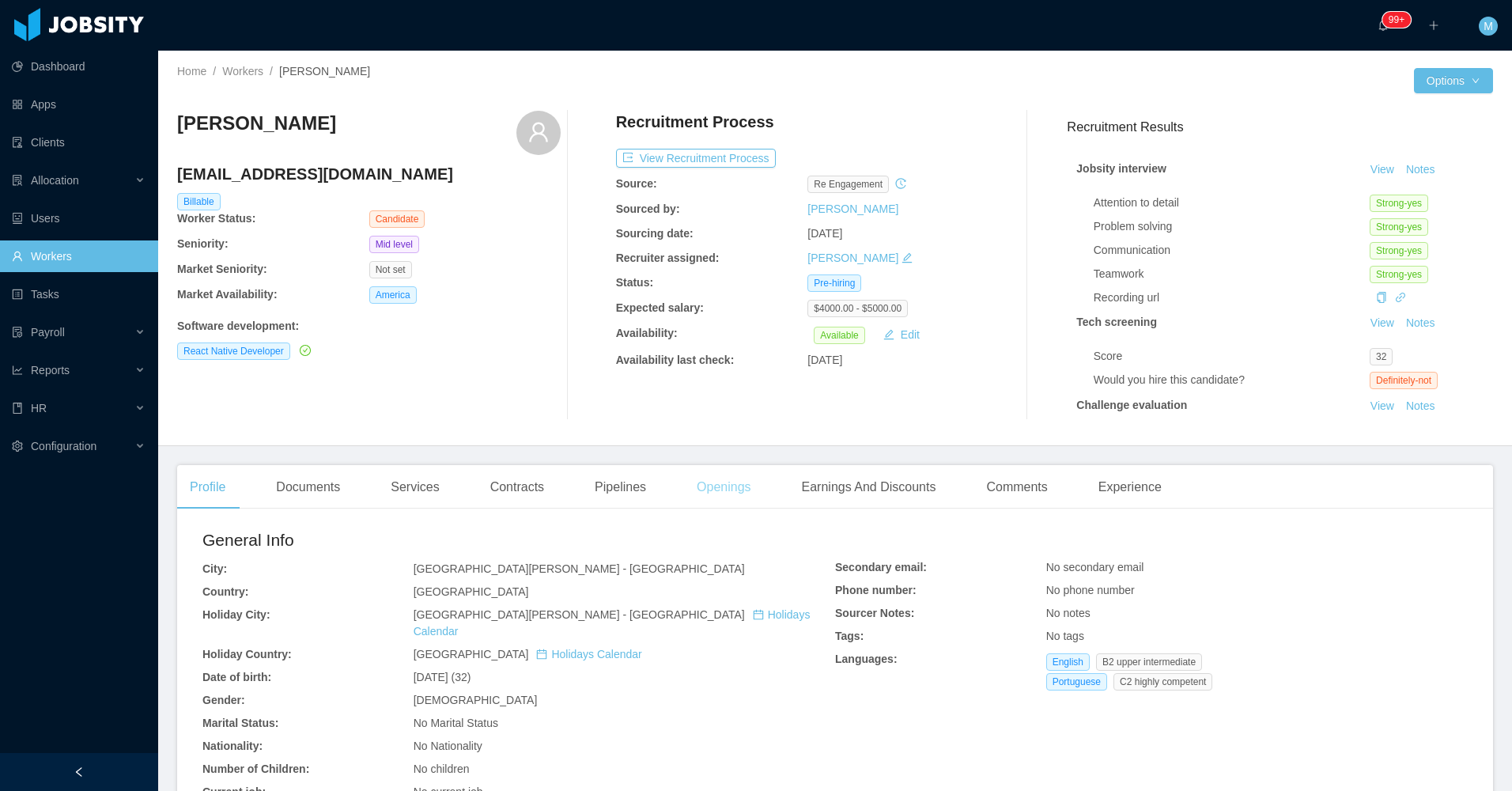
click at [708, 489] on div "Openings" at bounding box center [723, 487] width 80 height 44
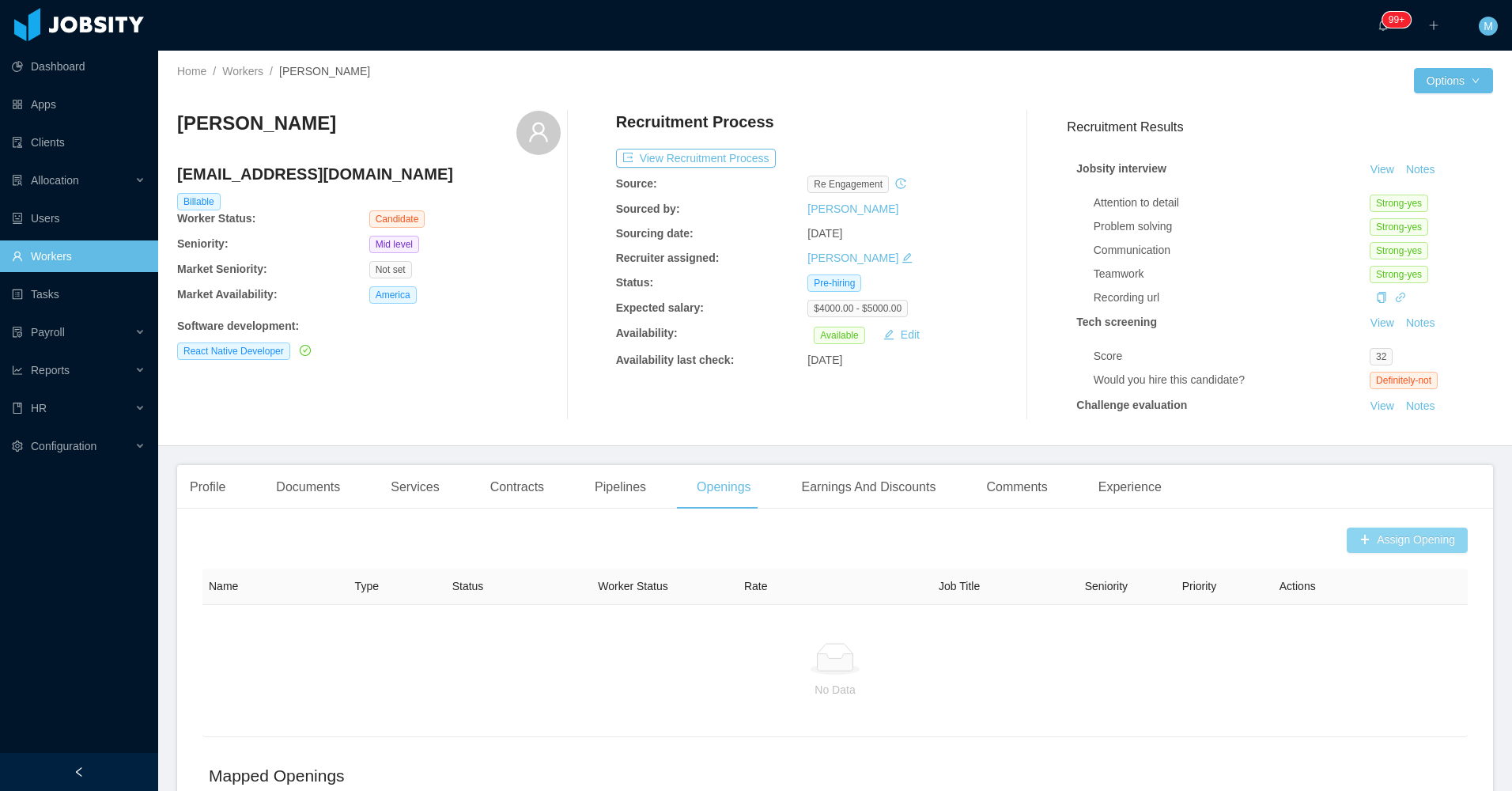
click at [1387, 540] on button "Assign Opening" at bounding box center [1407, 540] width 121 height 26
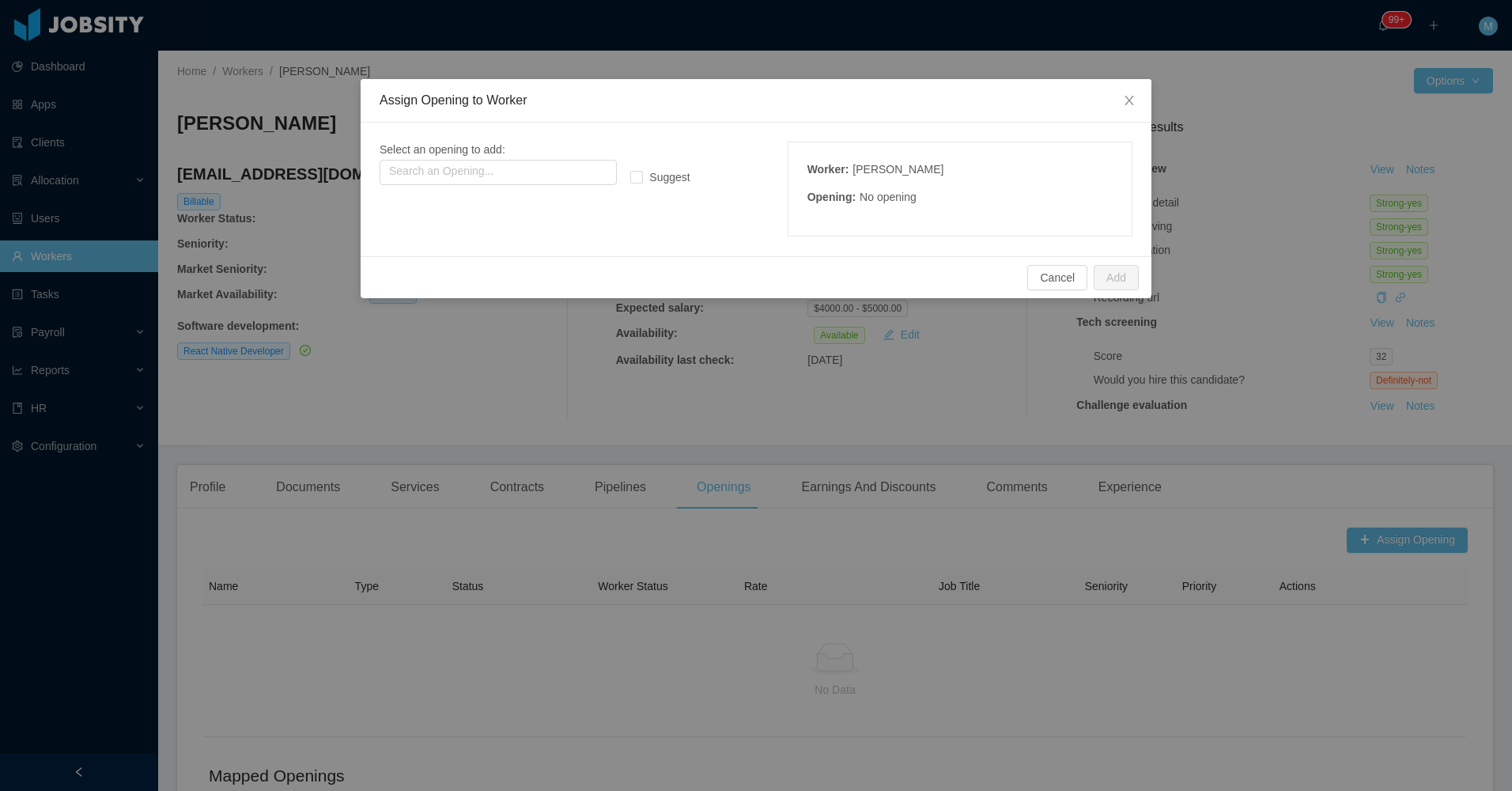
click at [507, 155] on div "Select an opening to add: Search an Opening..." at bounding box center [536, 163] width 314 height 43
click at [507, 174] on input "text" at bounding box center [498, 172] width 237 height 26
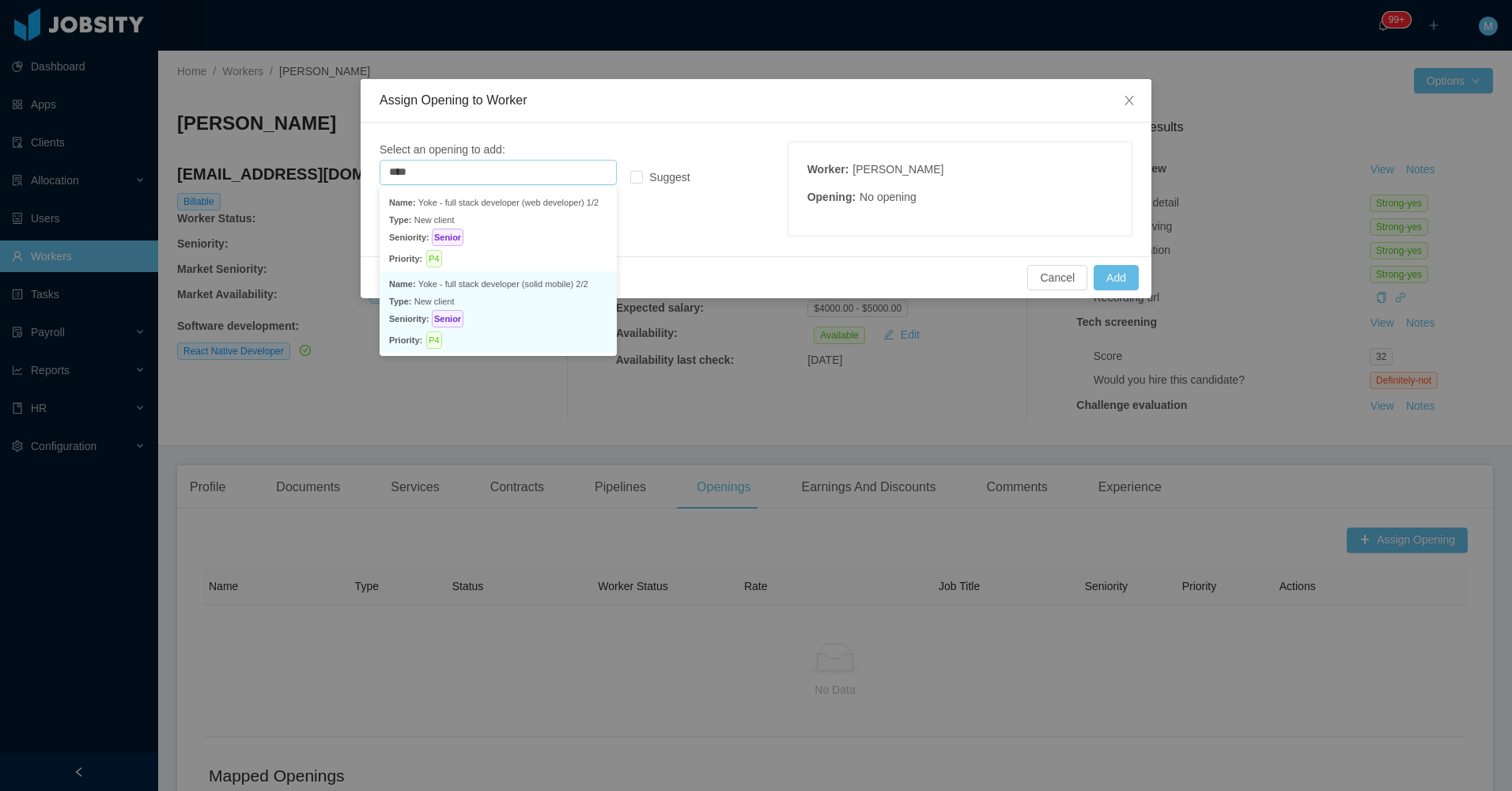
click at [523, 300] on p "Type: New client" at bounding box center [499, 301] width 218 height 18
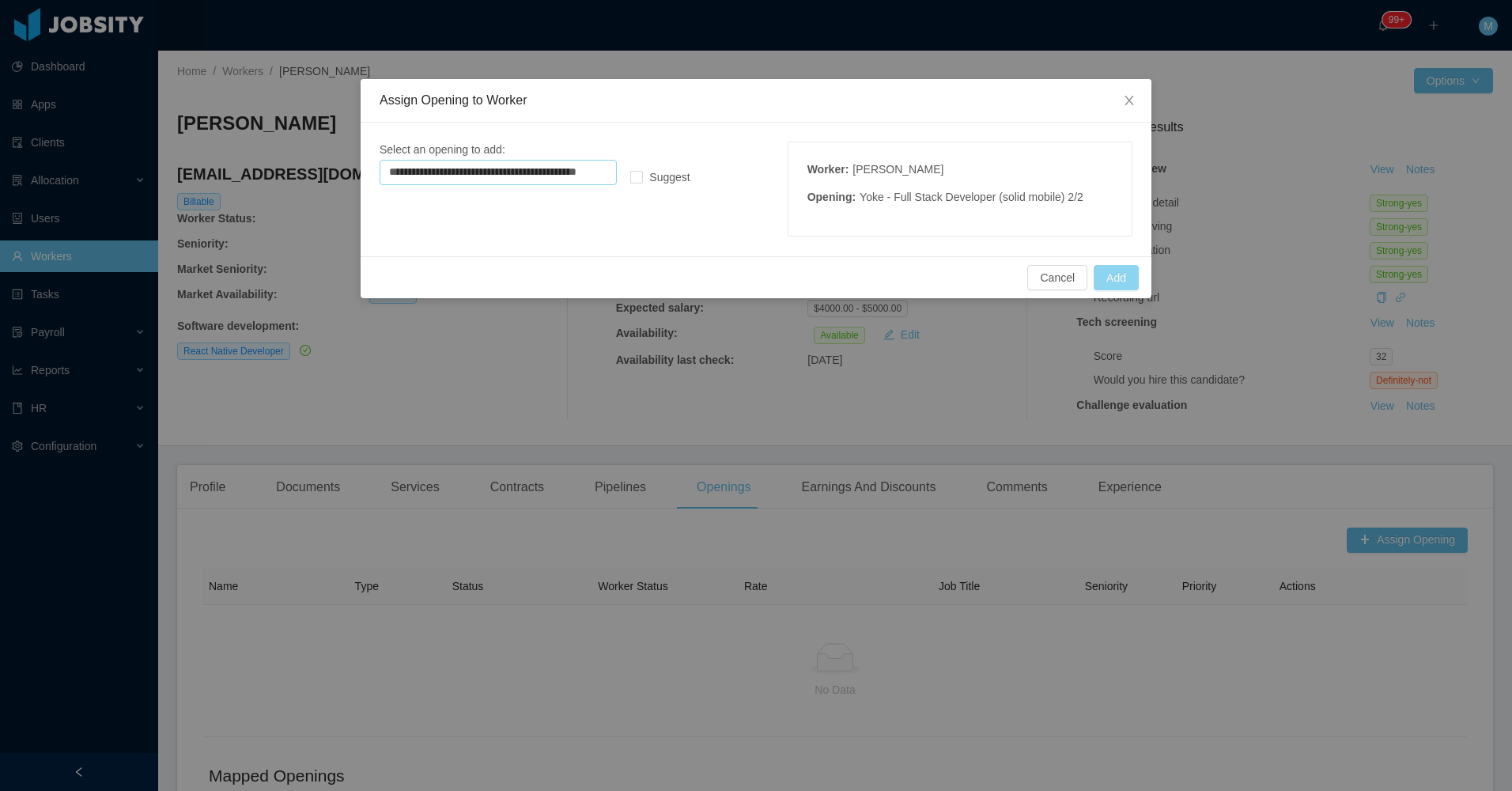
type input "**********"
click at [1123, 279] on button "Add" at bounding box center [1117, 277] width 45 height 26
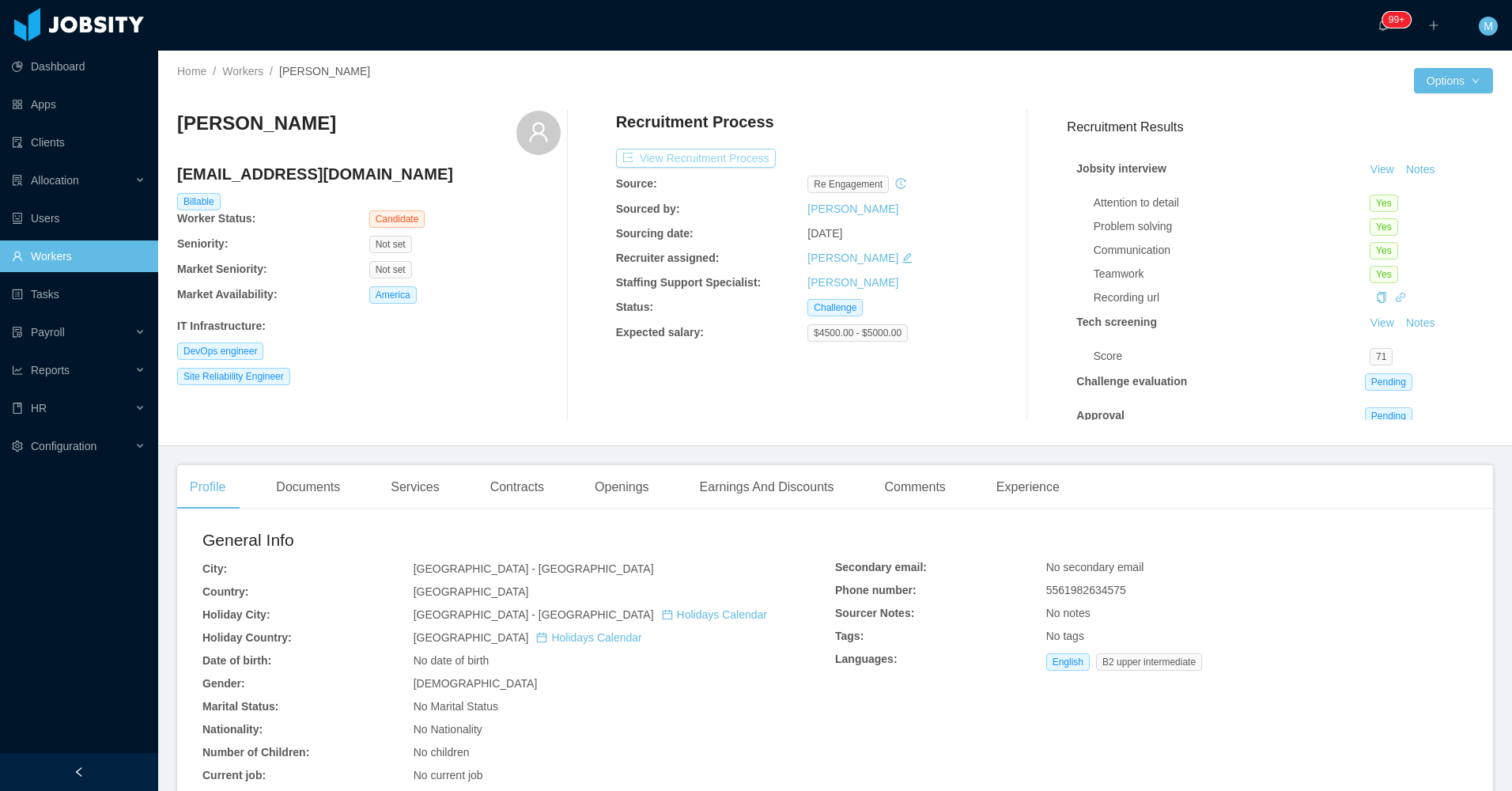
click at [736, 152] on button "View Recruitment Process" at bounding box center [696, 157] width 159 height 19
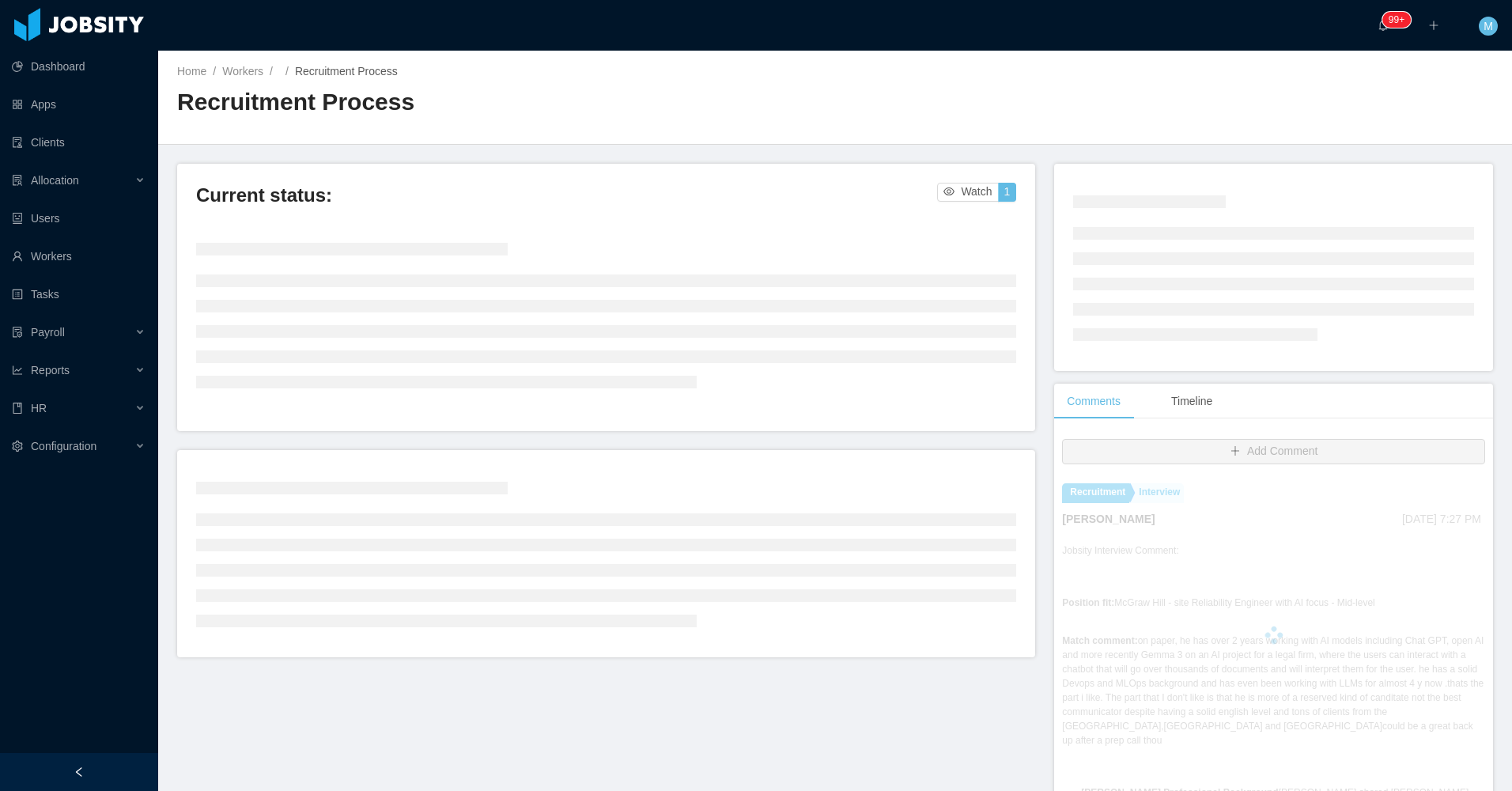
drag, startPoint x: 107, startPoint y: 767, endPoint x: 210, endPoint y: 644, distance: 160.4
click at [107, 765] on div at bounding box center [79, 771] width 158 height 38
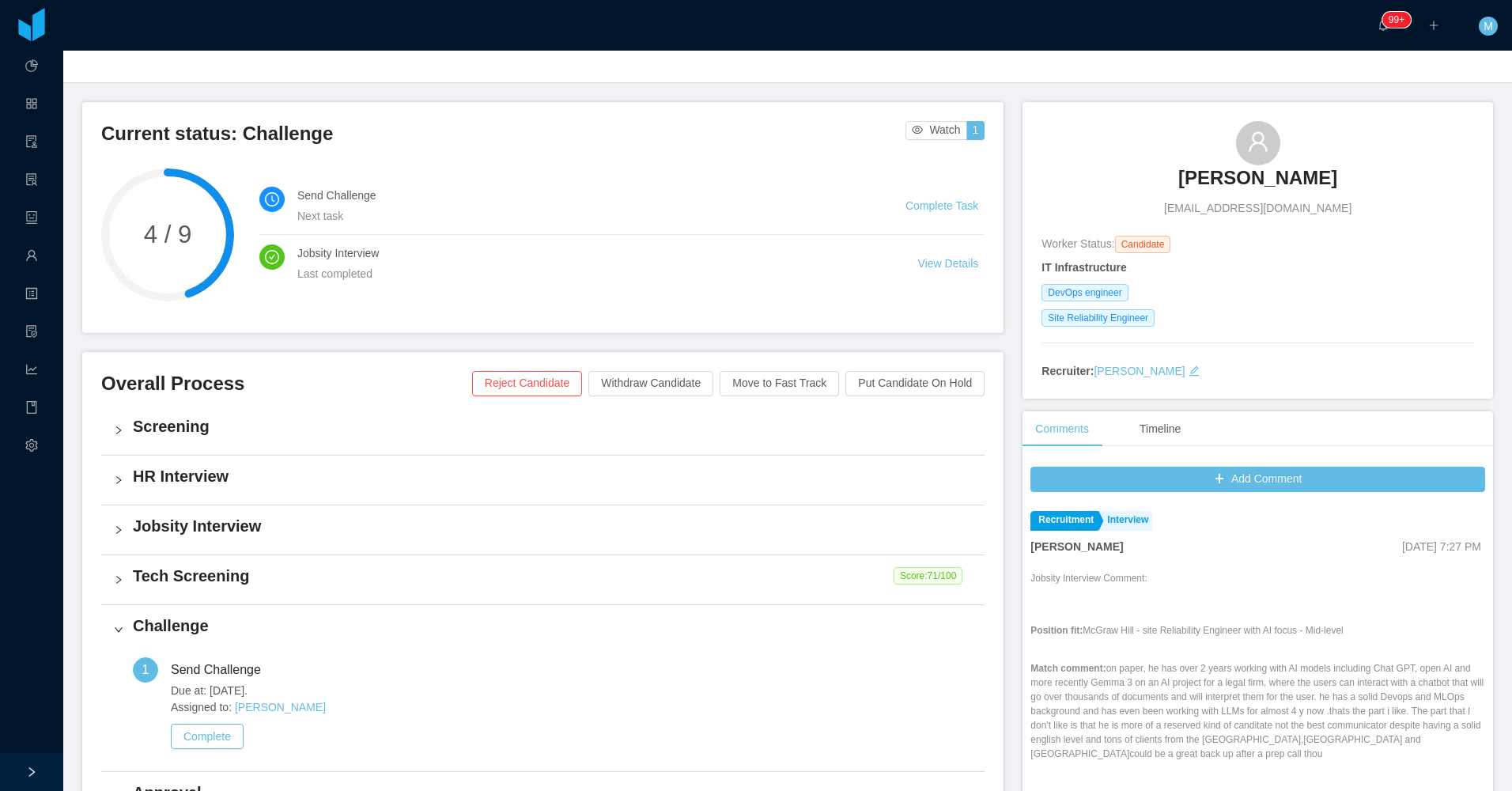
scroll to position [158, 0]
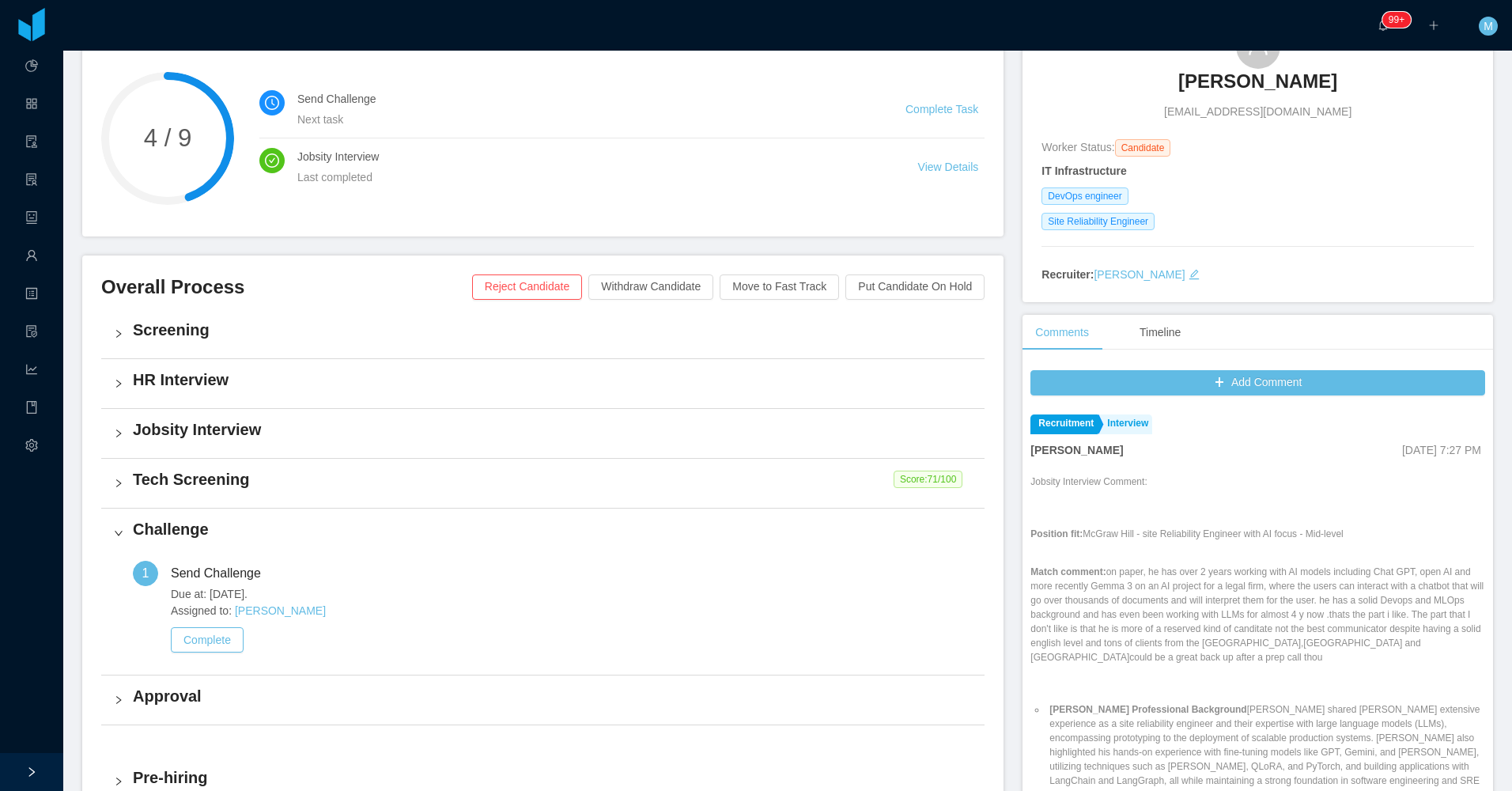
click at [126, 477] on div "Tech Screening Score: 71 /100" at bounding box center [543, 483] width 883 height 49
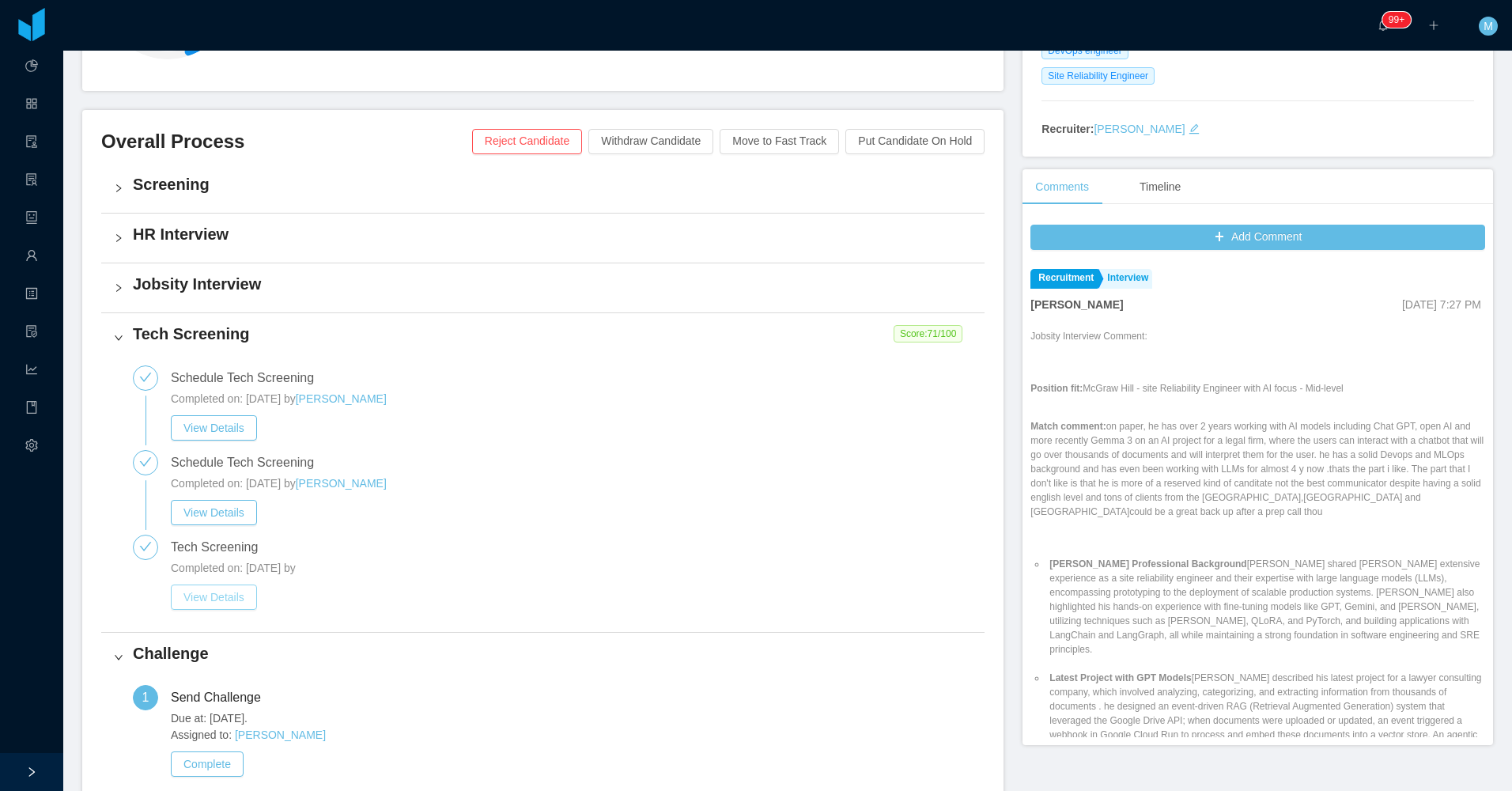
scroll to position [317, 0]
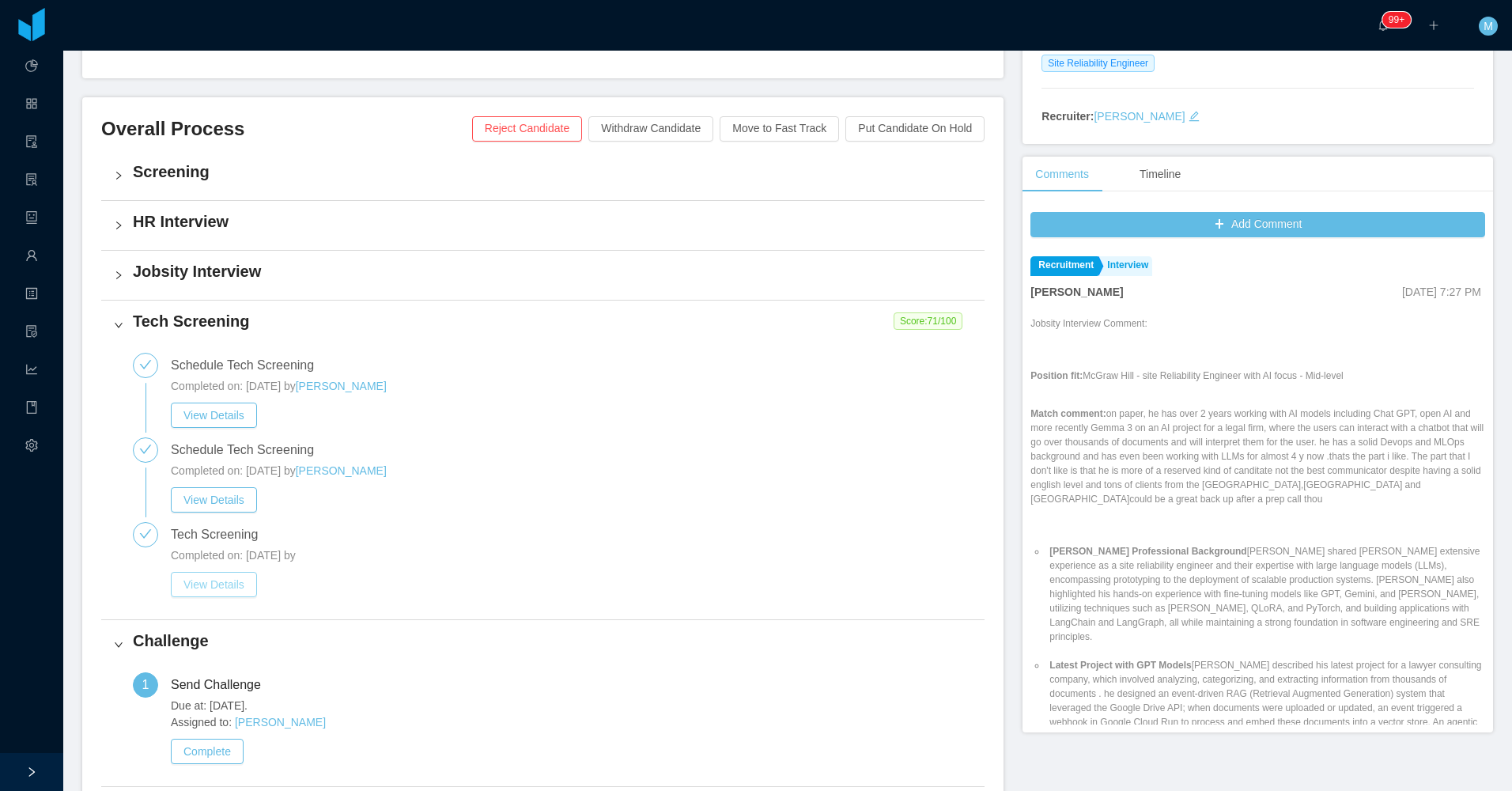
click at [218, 594] on button "View Details" at bounding box center [214, 584] width 87 height 26
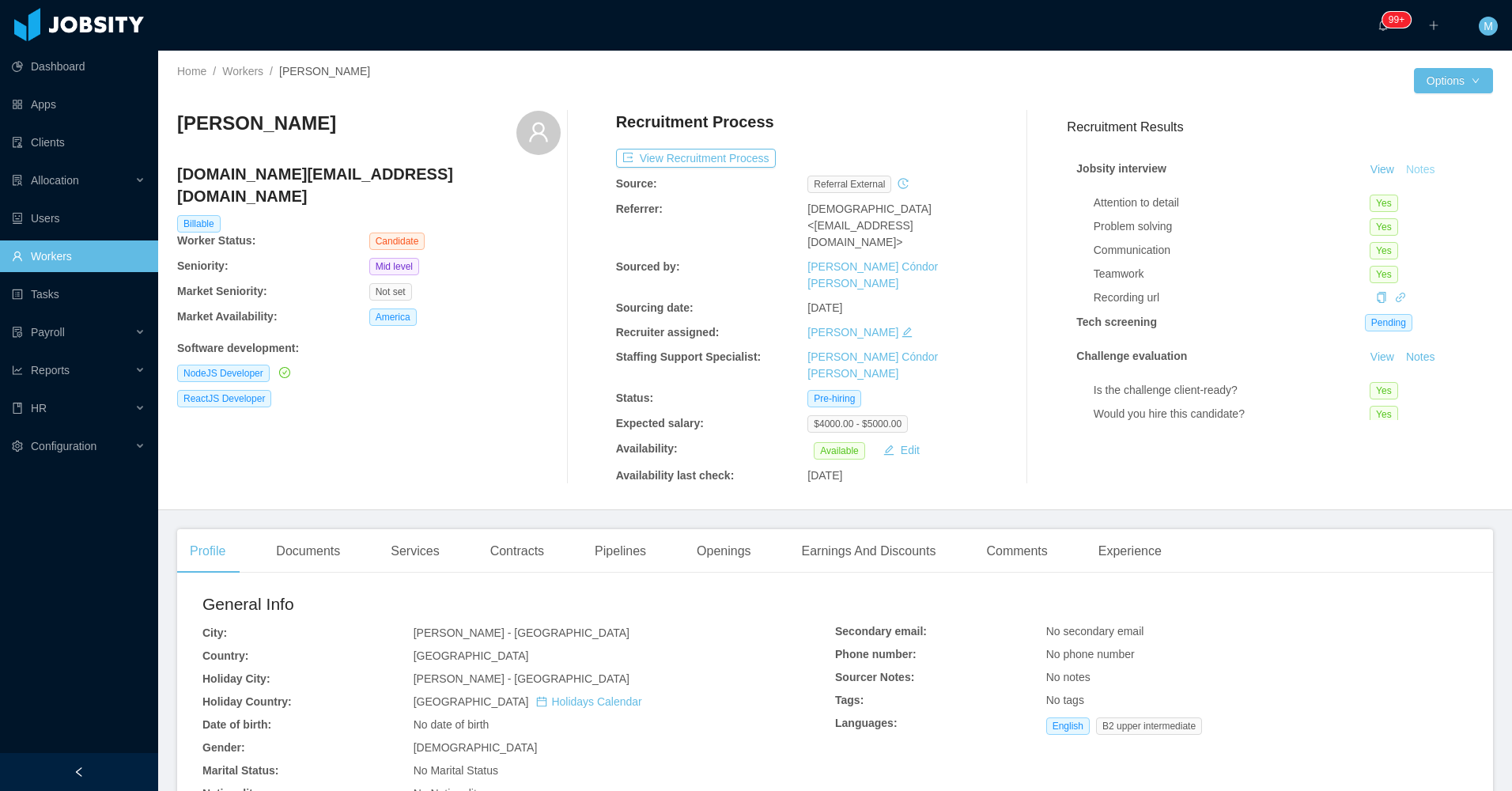
click at [1415, 171] on button "Notes" at bounding box center [1421, 169] width 42 height 19
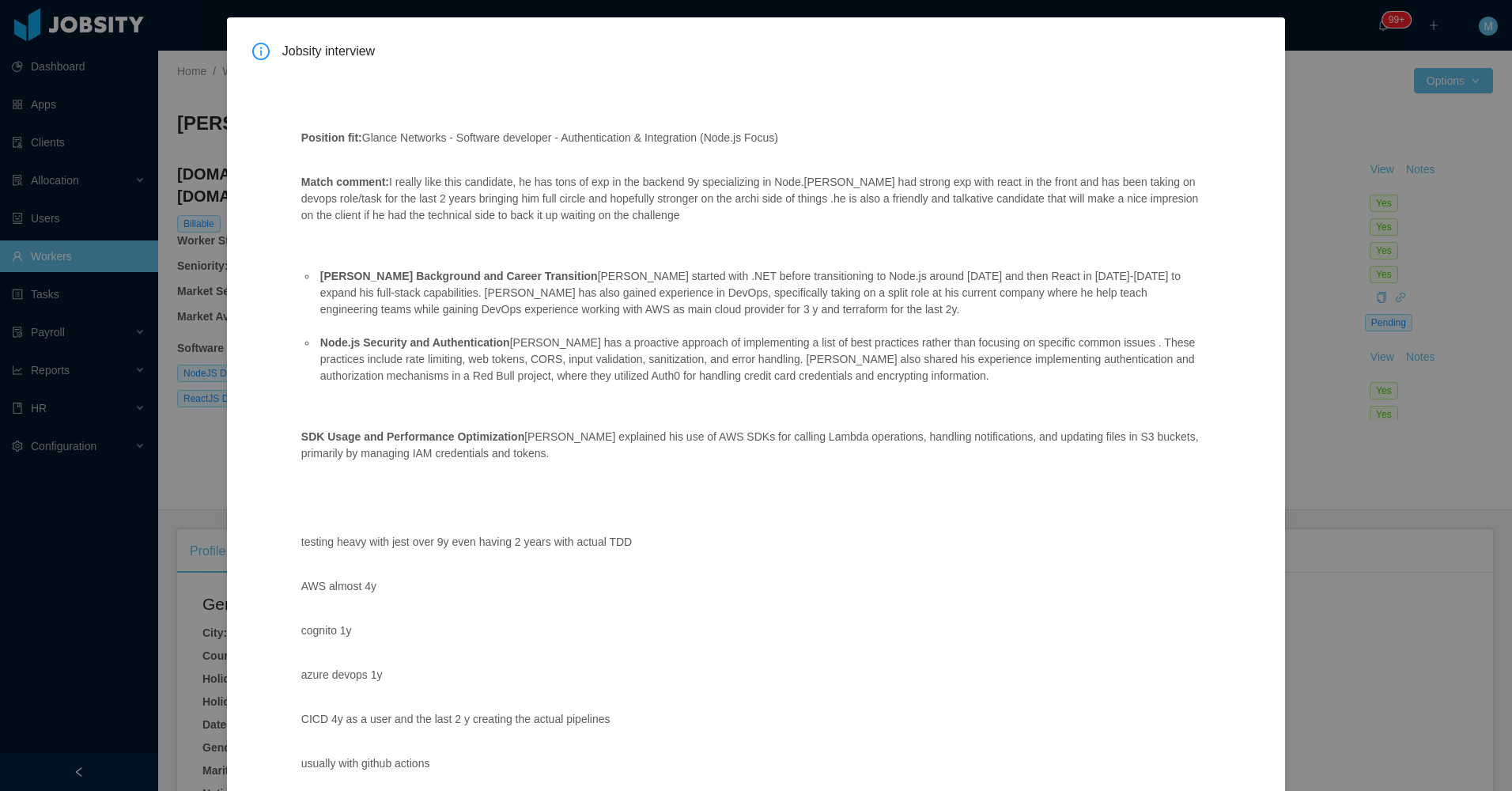
scroll to position [237, 0]
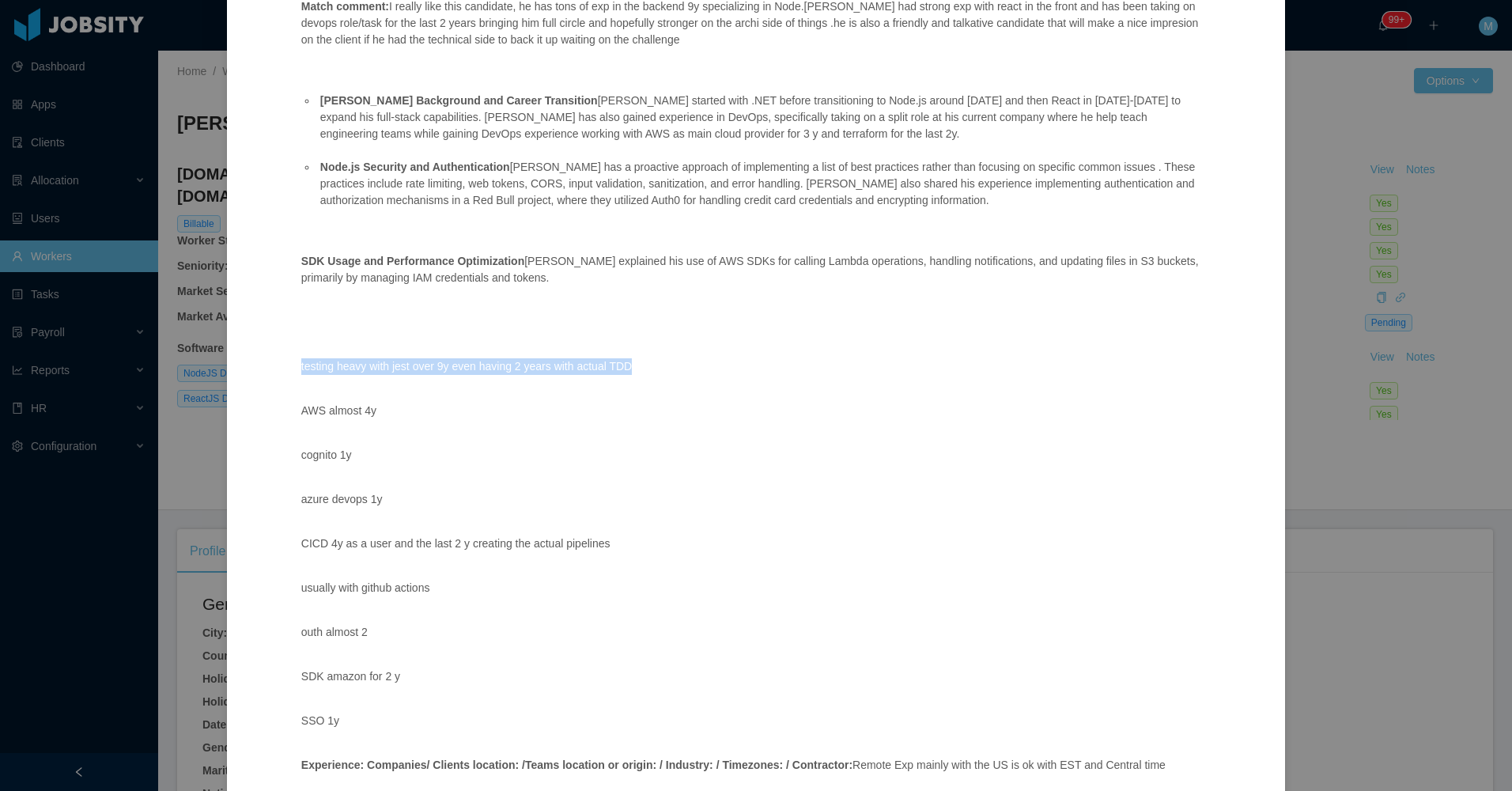
drag, startPoint x: 641, startPoint y: 365, endPoint x: 292, endPoint y: 371, distance: 349.1
click at [292, 371] on div "Position fit: Glance Networks - Software developer - Authentication & Integrati…" at bounding box center [751, 577] width 937 height 1372
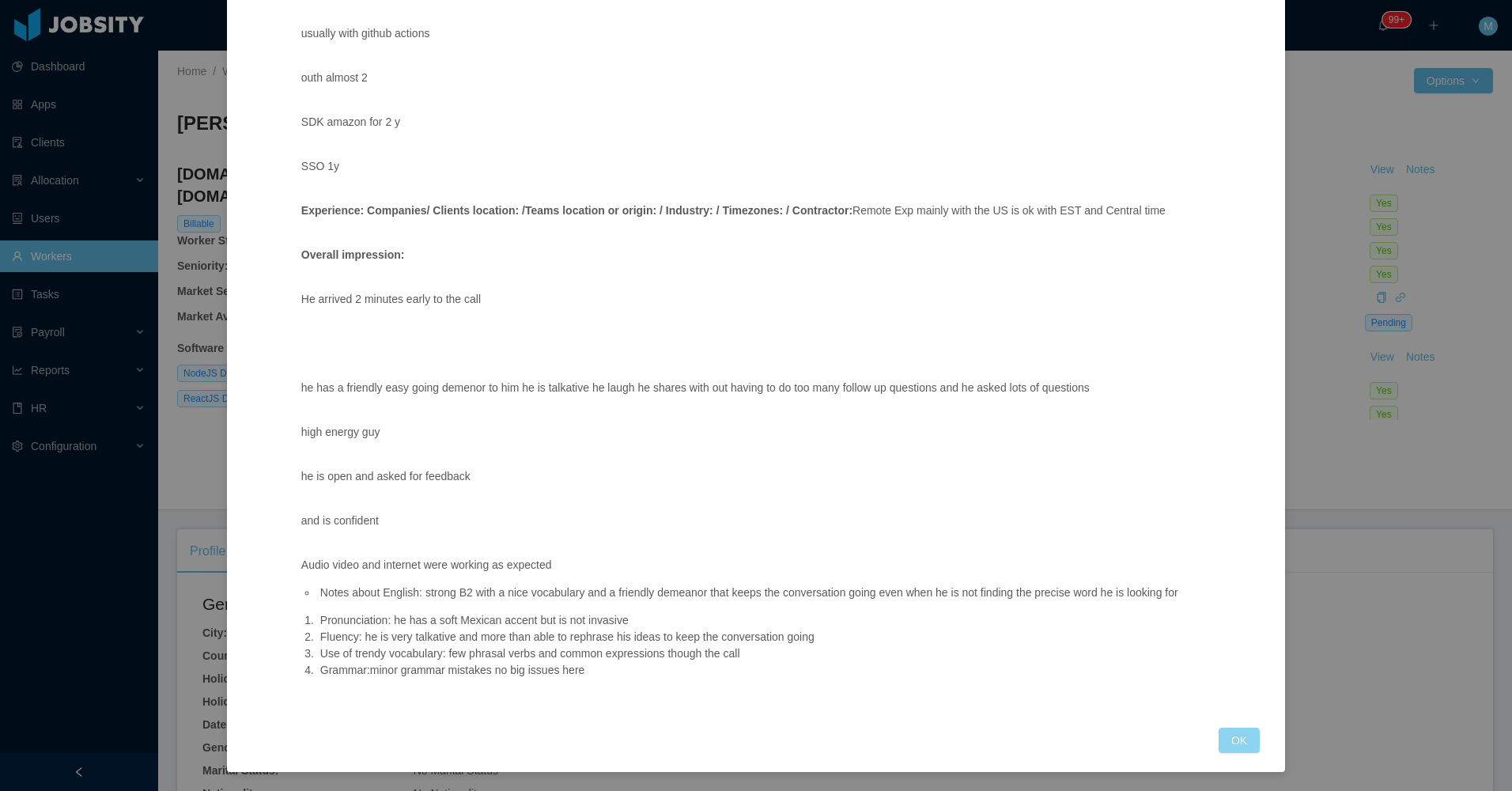
drag, startPoint x: 1227, startPoint y: 733, endPoint x: 1179, endPoint y: 698, distance: 59.4
click at [1226, 733] on button "OK" at bounding box center [1240, 741] width 41 height 26
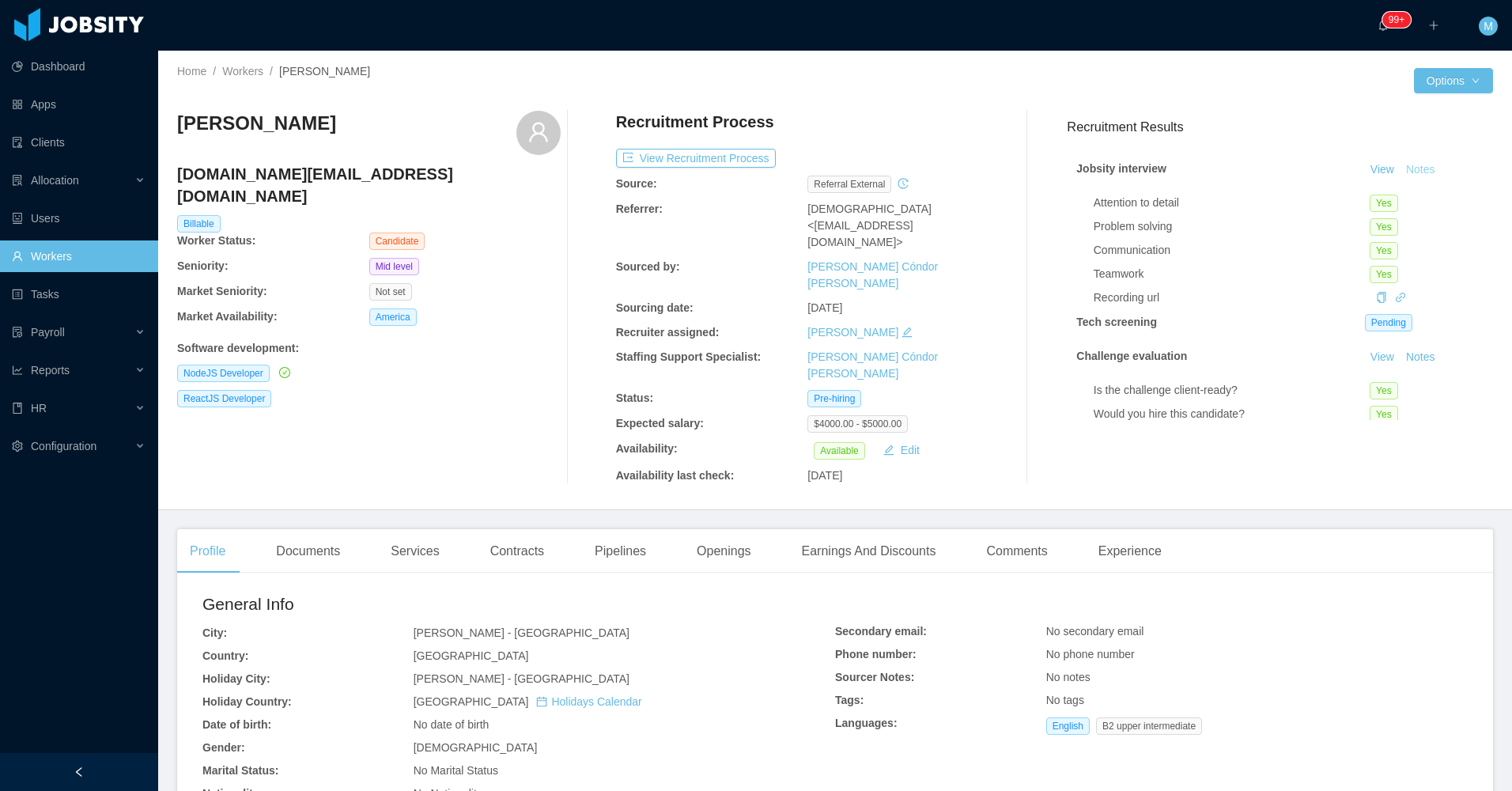
scroll to position [712, 0]
click at [723, 529] on div "Openings" at bounding box center [723, 551] width 80 height 44
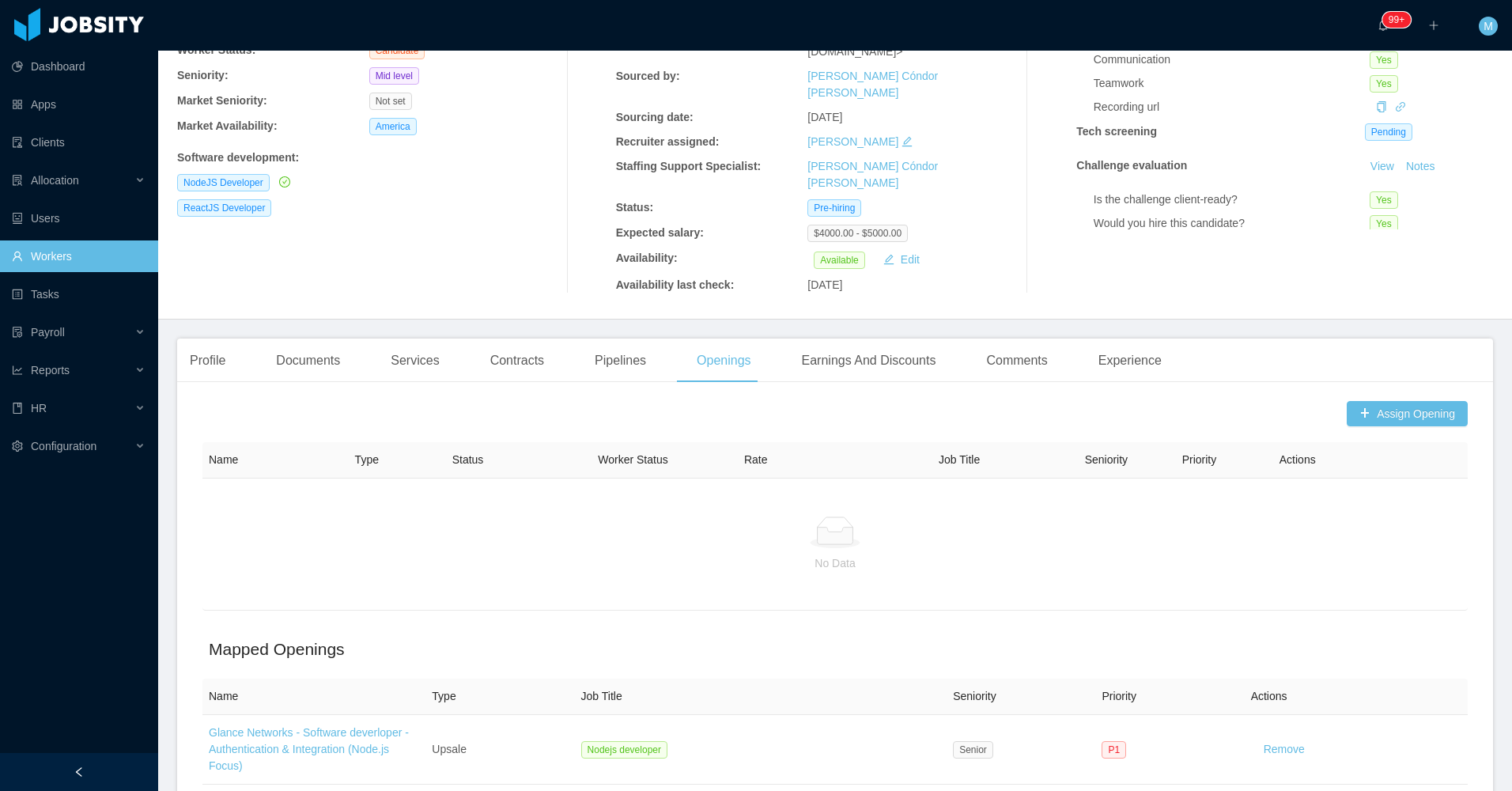
scroll to position [237, 0]
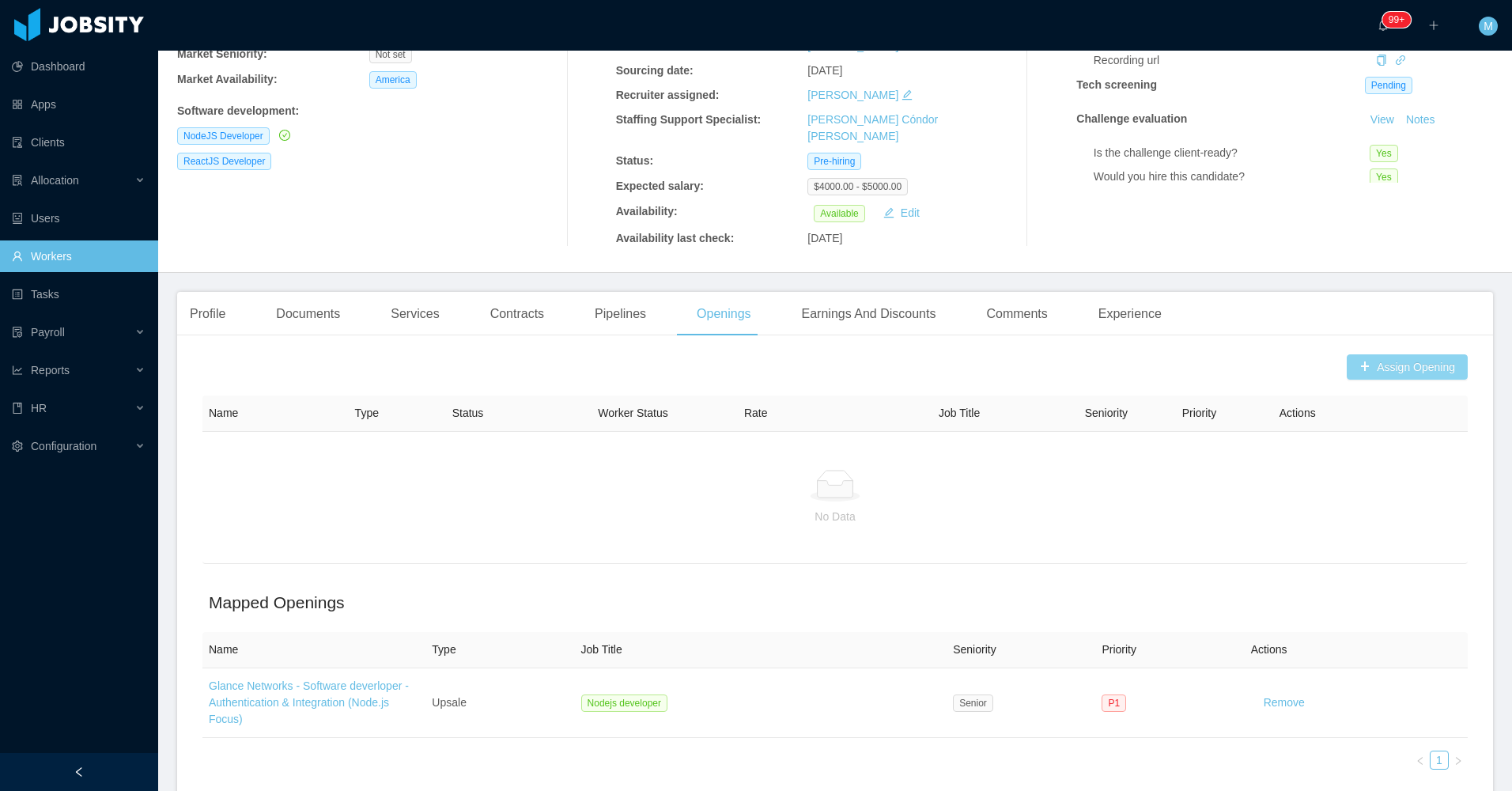
click at [1366, 354] on button "Assign Opening" at bounding box center [1407, 367] width 121 height 26
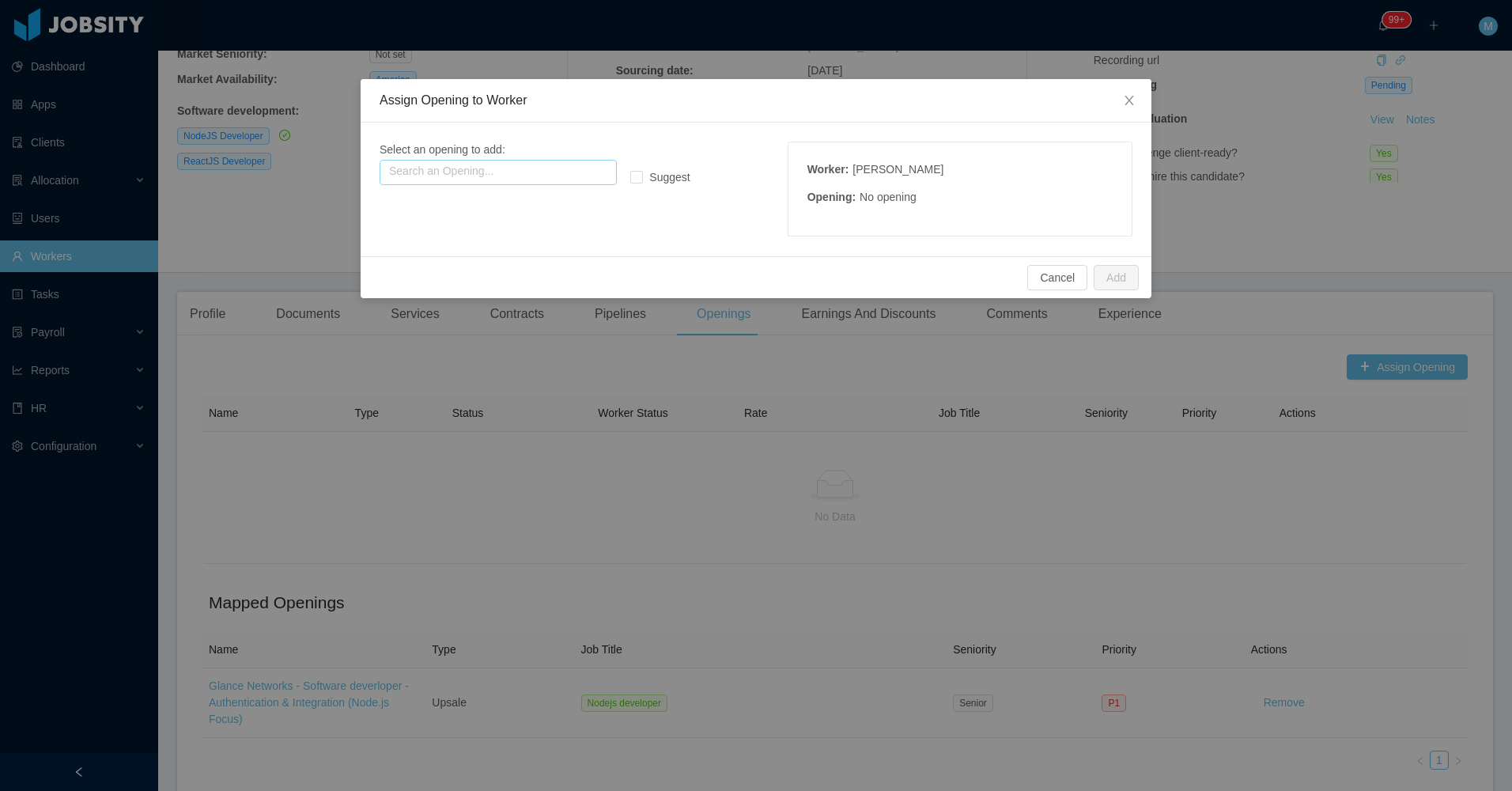
click at [458, 159] on input "text" at bounding box center [498, 172] width 237 height 26
type input "*"
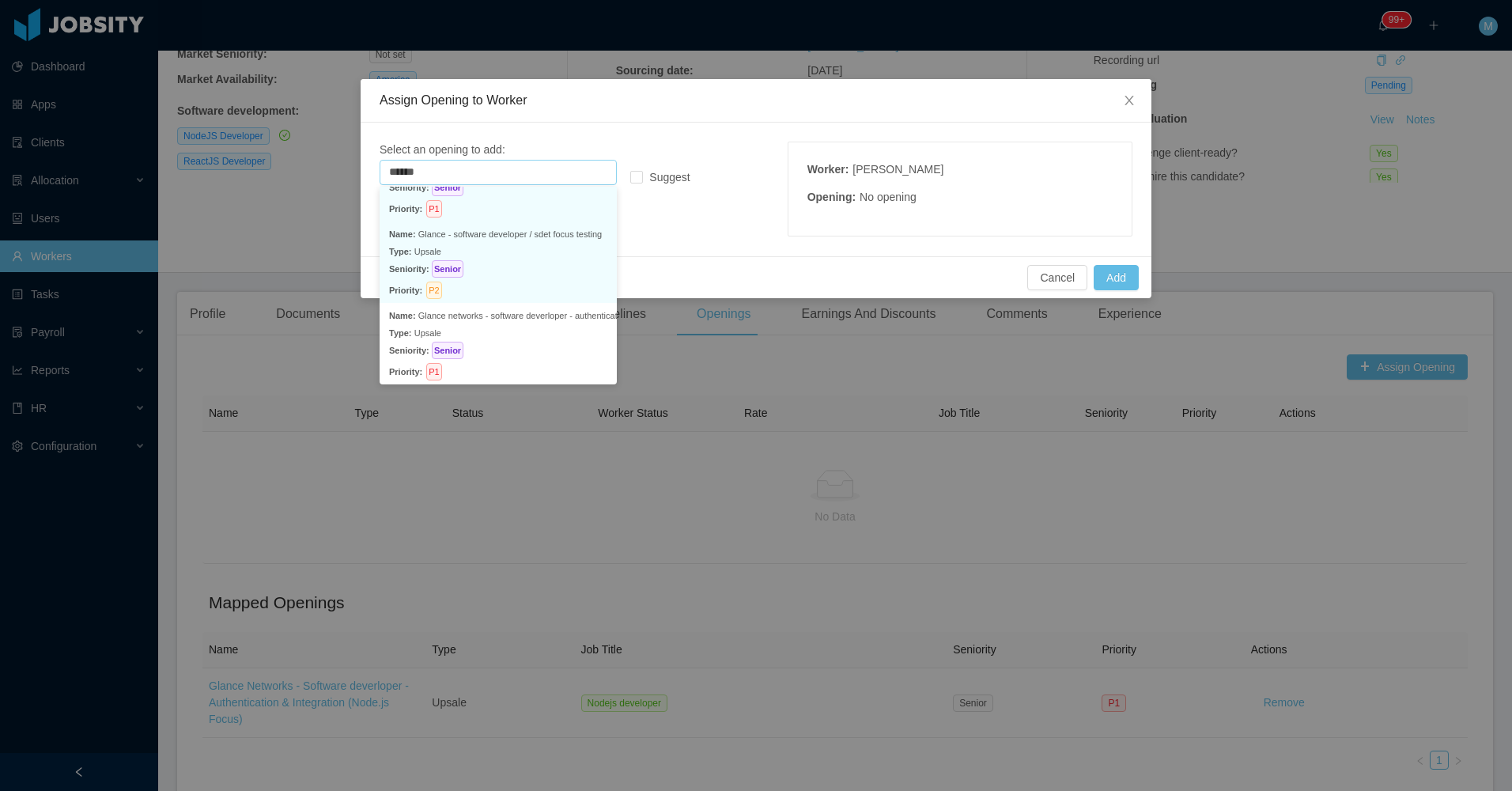
scroll to position [3, 0]
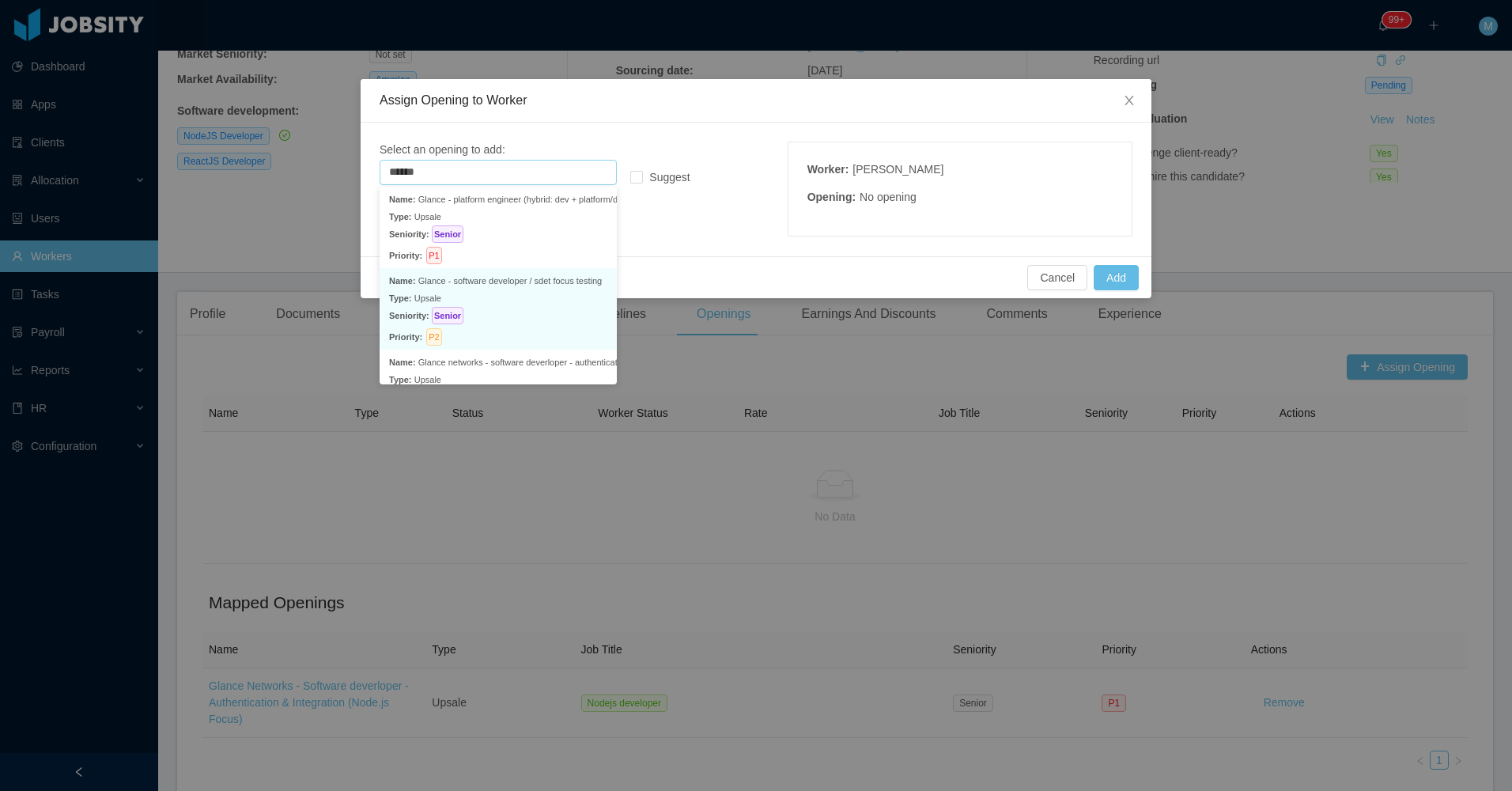
click at [526, 297] on p "Type: Upsale" at bounding box center [499, 298] width 218 height 18
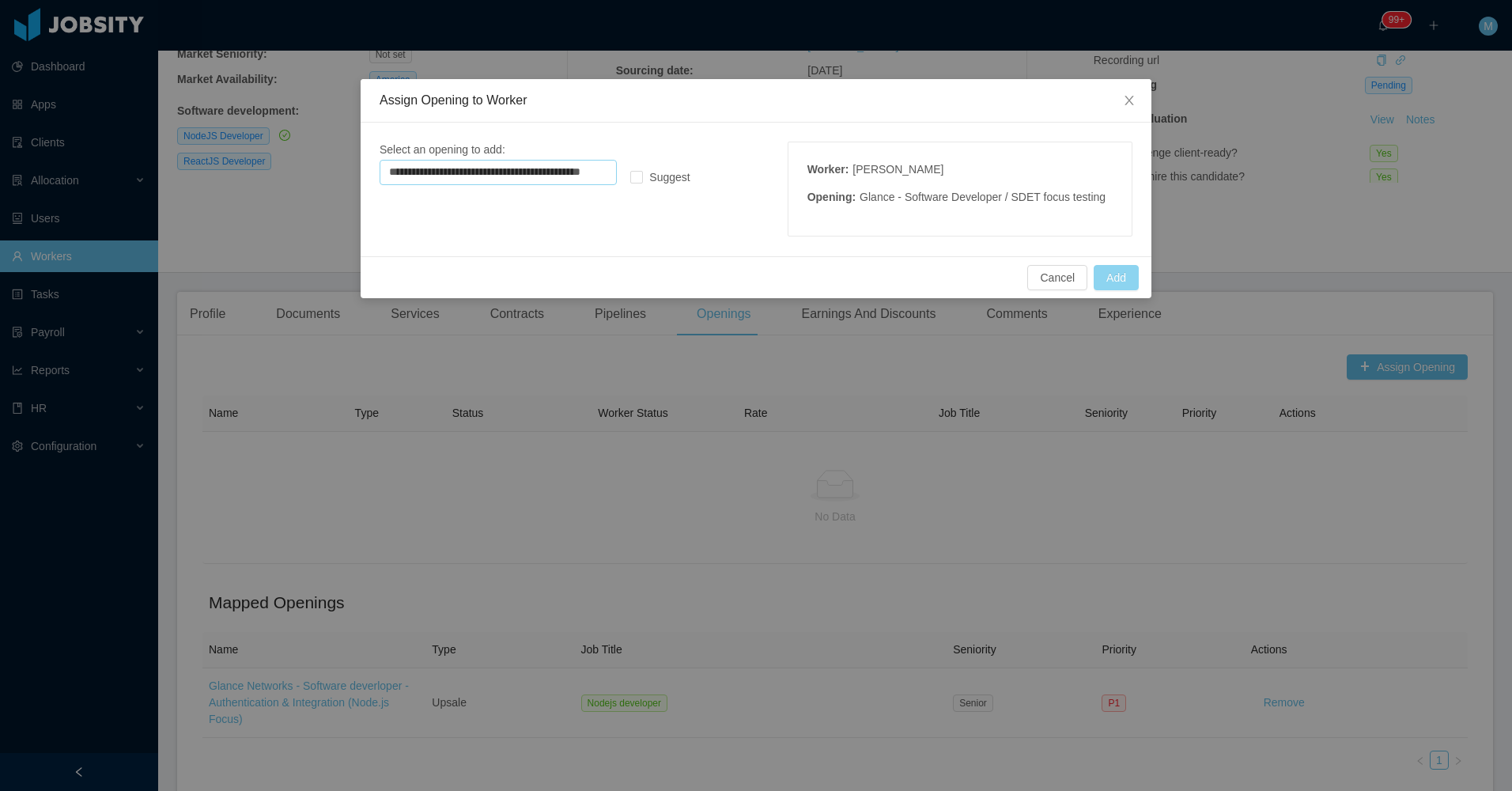
type input "**********"
click at [1112, 279] on button "Add" at bounding box center [1117, 277] width 45 height 26
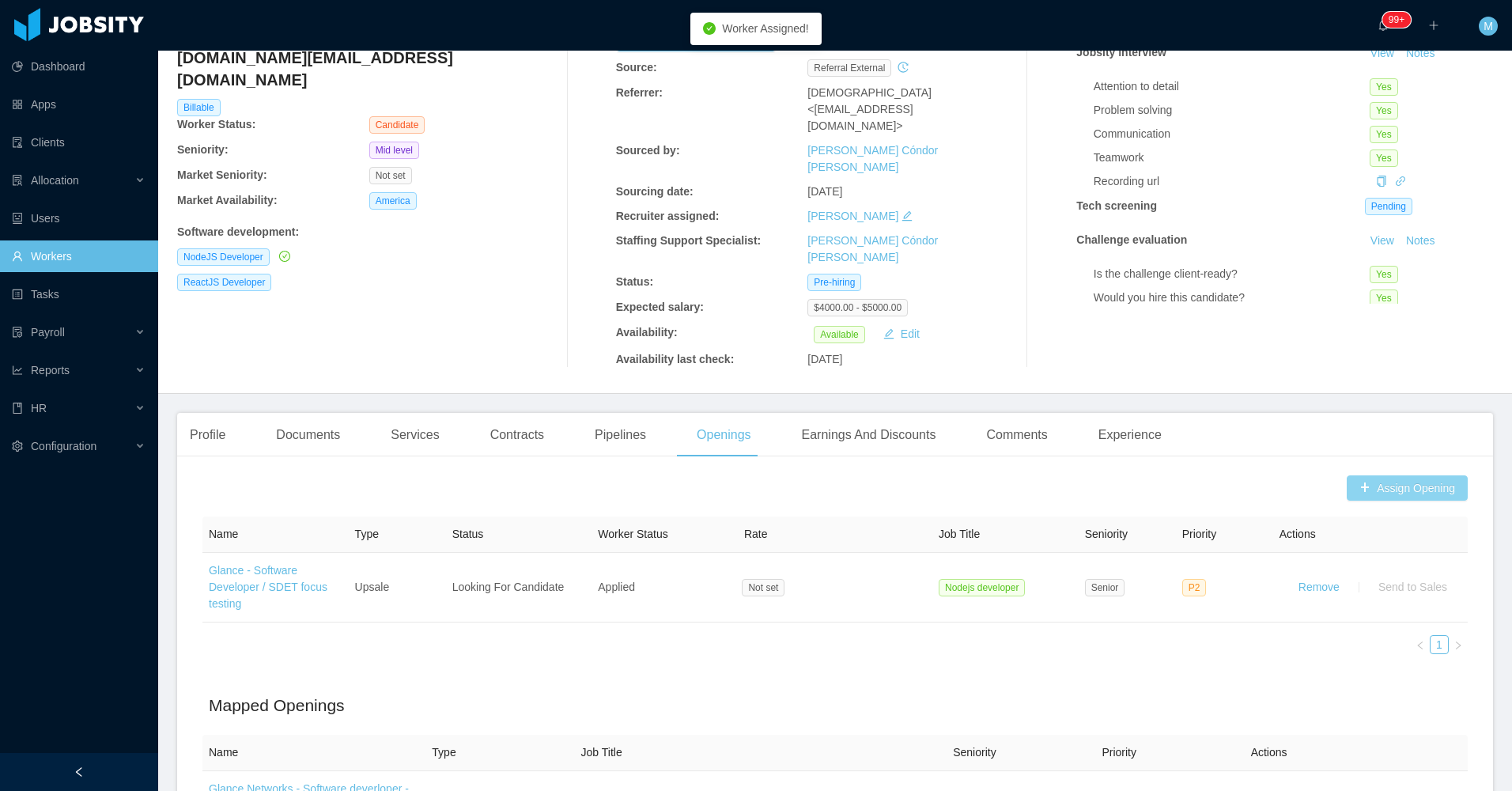
scroll to position [0, 0]
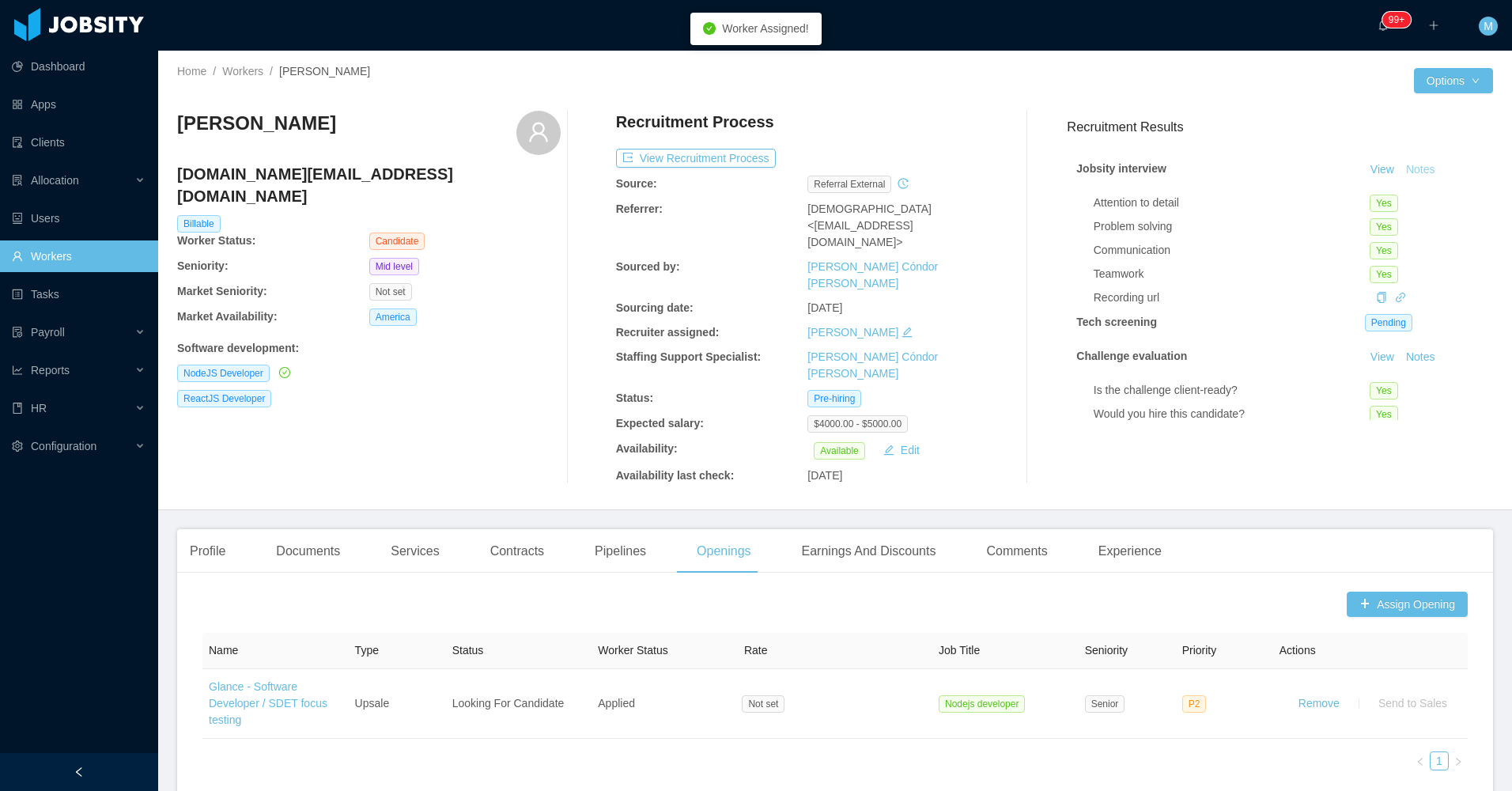
click at [1407, 167] on button "Notes" at bounding box center [1421, 169] width 42 height 19
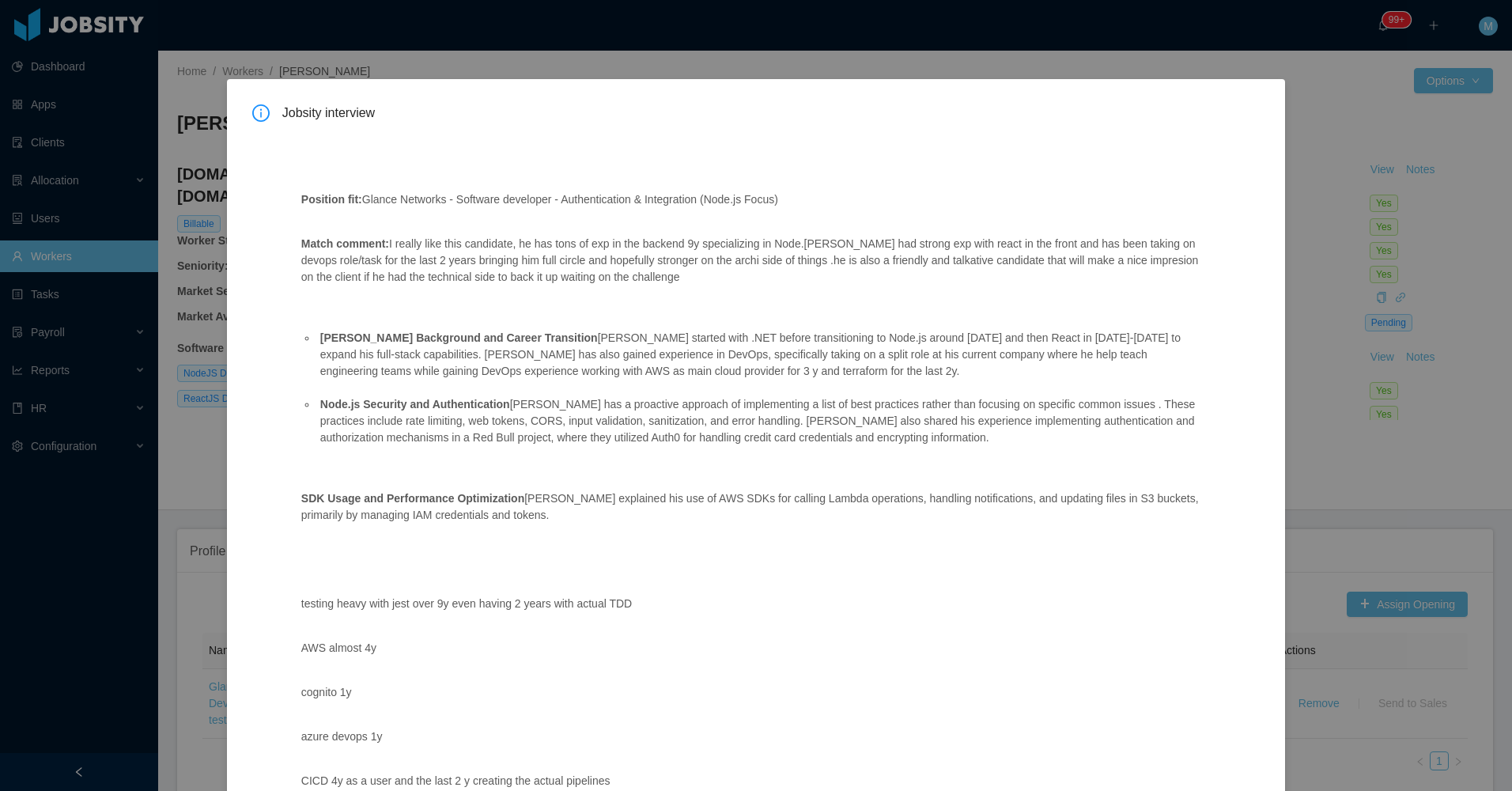
click at [1362, 205] on div "Jobsity interview Position fit: Glance Networks - Software developer - Authenti…" at bounding box center [756, 396] width 1512 height 791
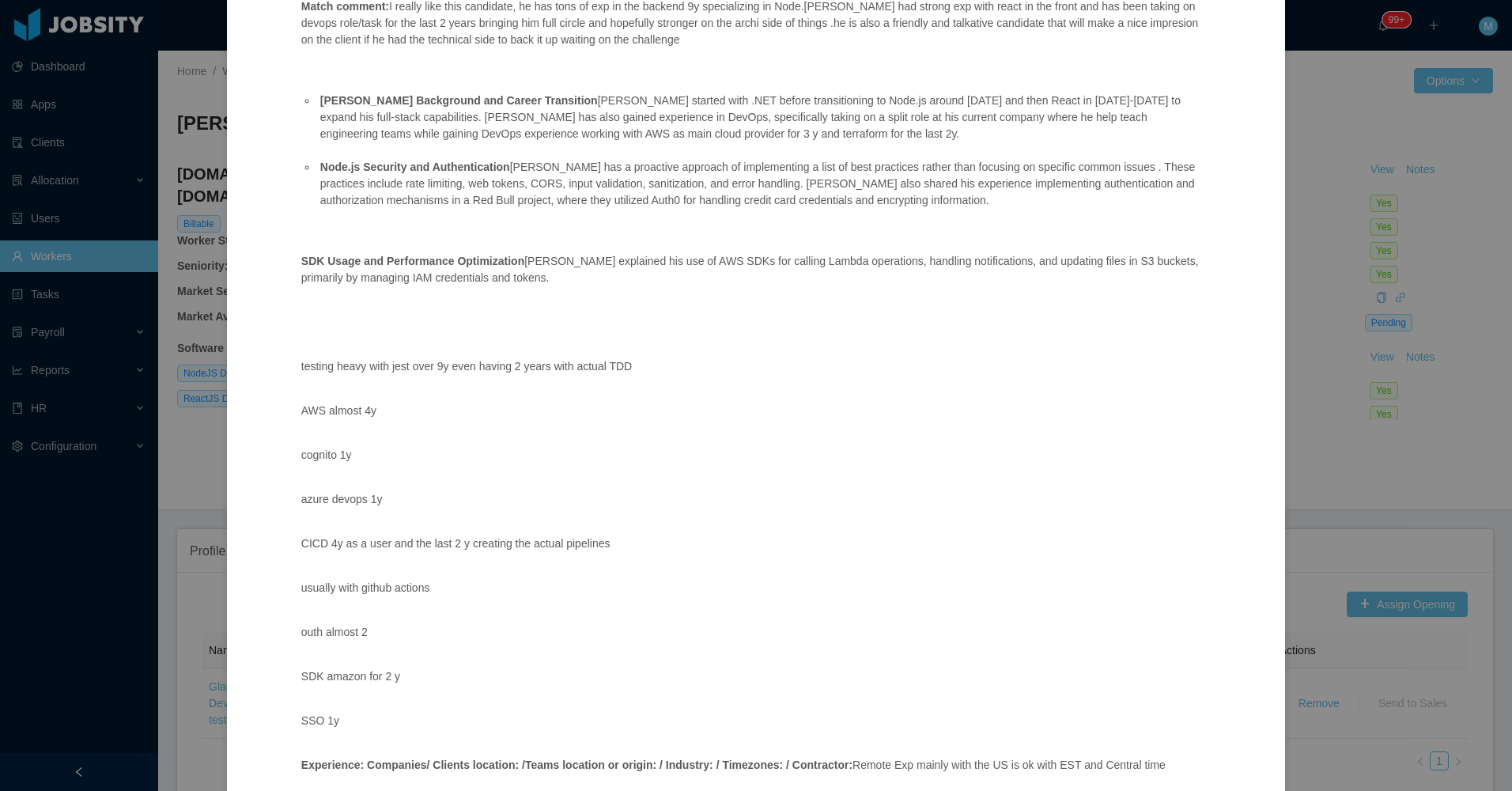
drag, startPoint x: 1281, startPoint y: 615, endPoint x: 1323, endPoint y: 569, distance: 62.3
click at [1292, 607] on div "Jobsity interview Position fit: Glance Networks - Software developer - Authenti…" at bounding box center [756, 396] width 1512 height 791
drag, startPoint x: 1352, startPoint y: 554, endPoint x: 1357, endPoint y: 510, distance: 44.3
click at [1360, 555] on div "Jobsity interview Position fit: Glance Networks - Software developer - Authenti…" at bounding box center [756, 396] width 1512 height 791
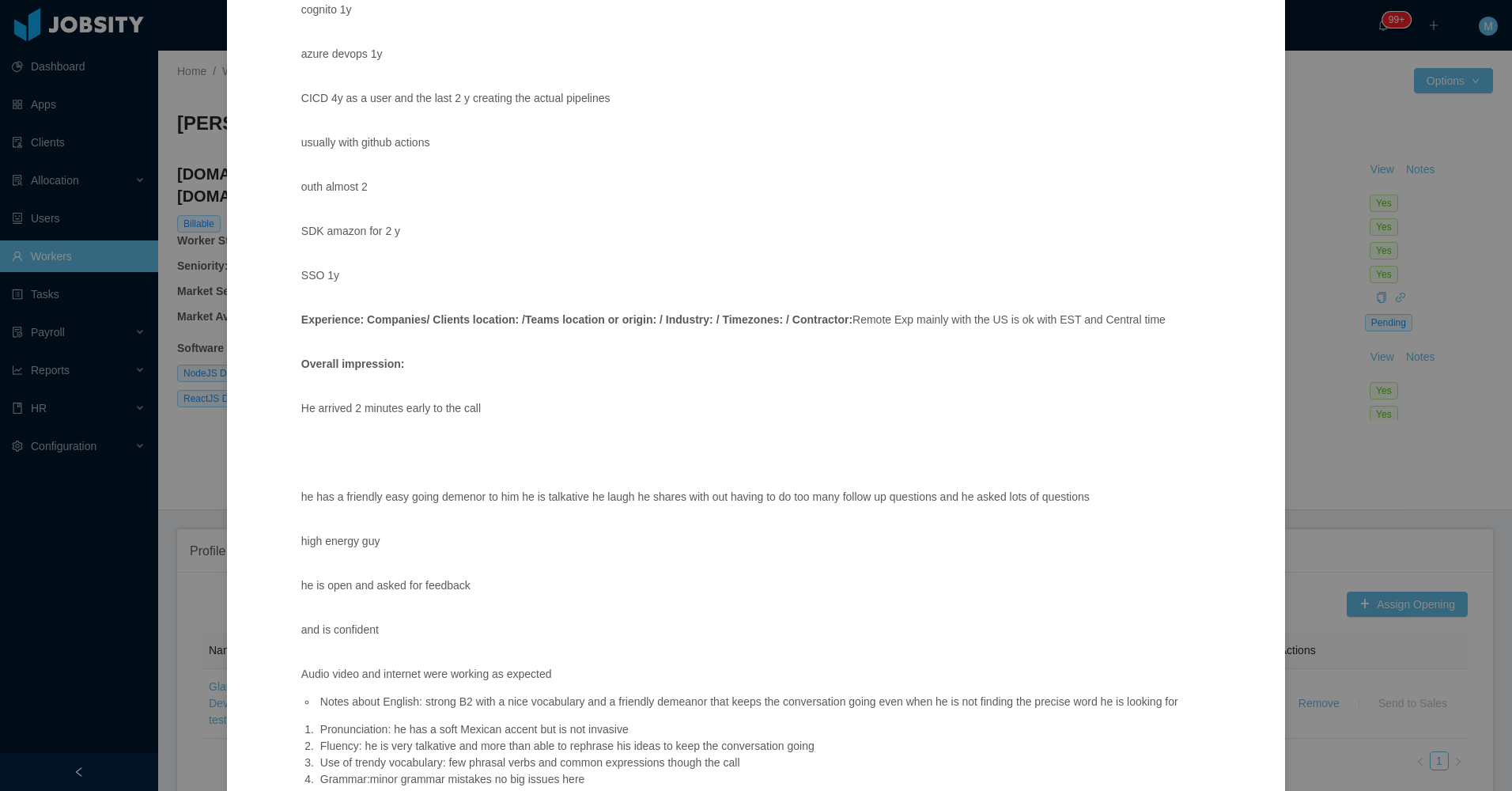
scroll to position [792, 0]
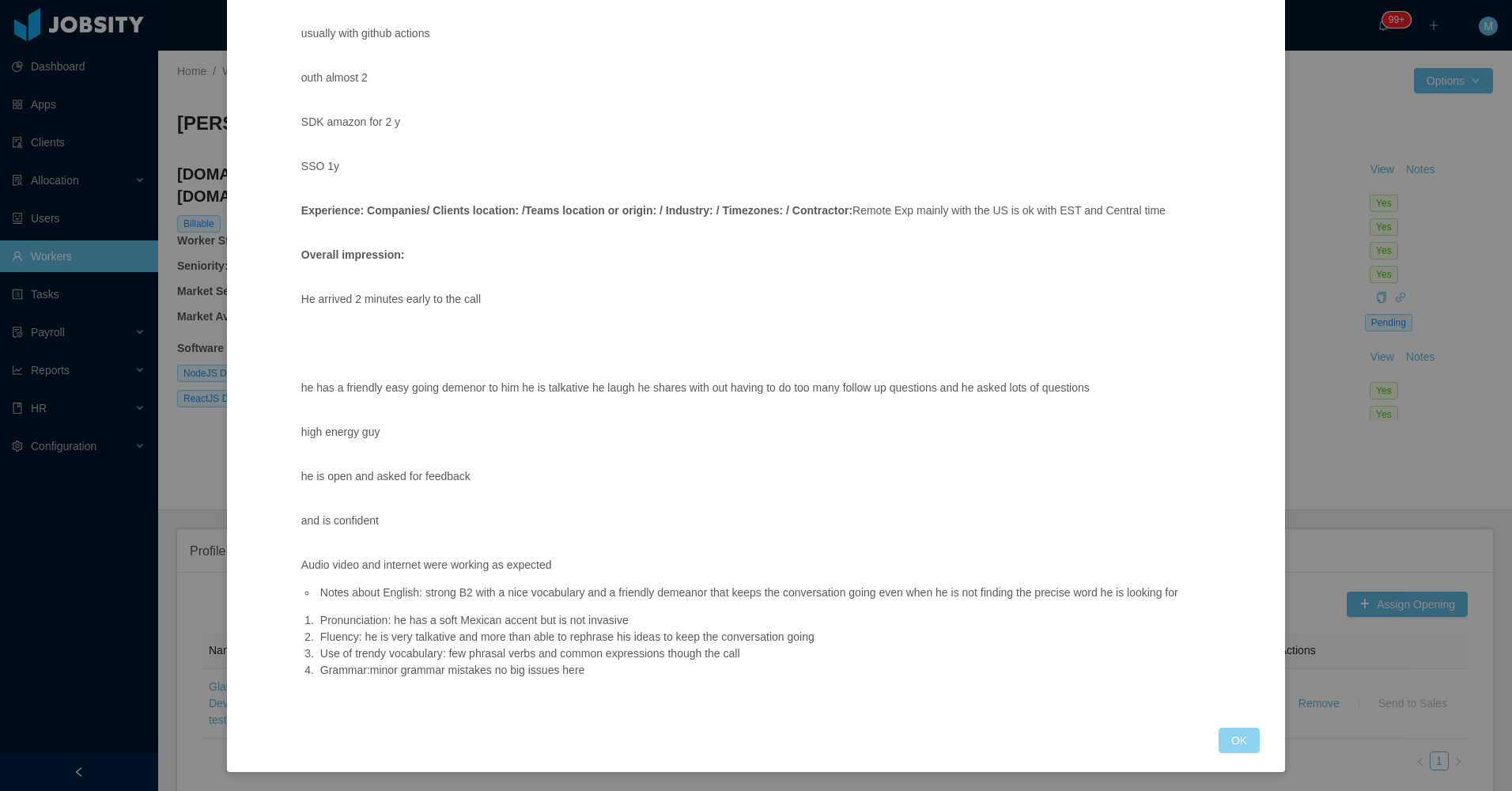
drag, startPoint x: 1226, startPoint y: 726, endPoint x: 1231, endPoint y: 712, distance: 14.9
click at [1230, 715] on div "Jobsity interview Position fit: Glance Networks - Software developer - Authenti…" at bounding box center [756, 32] width 1007 height 1440
click at [1224, 746] on button "OK" at bounding box center [1240, 741] width 41 height 26
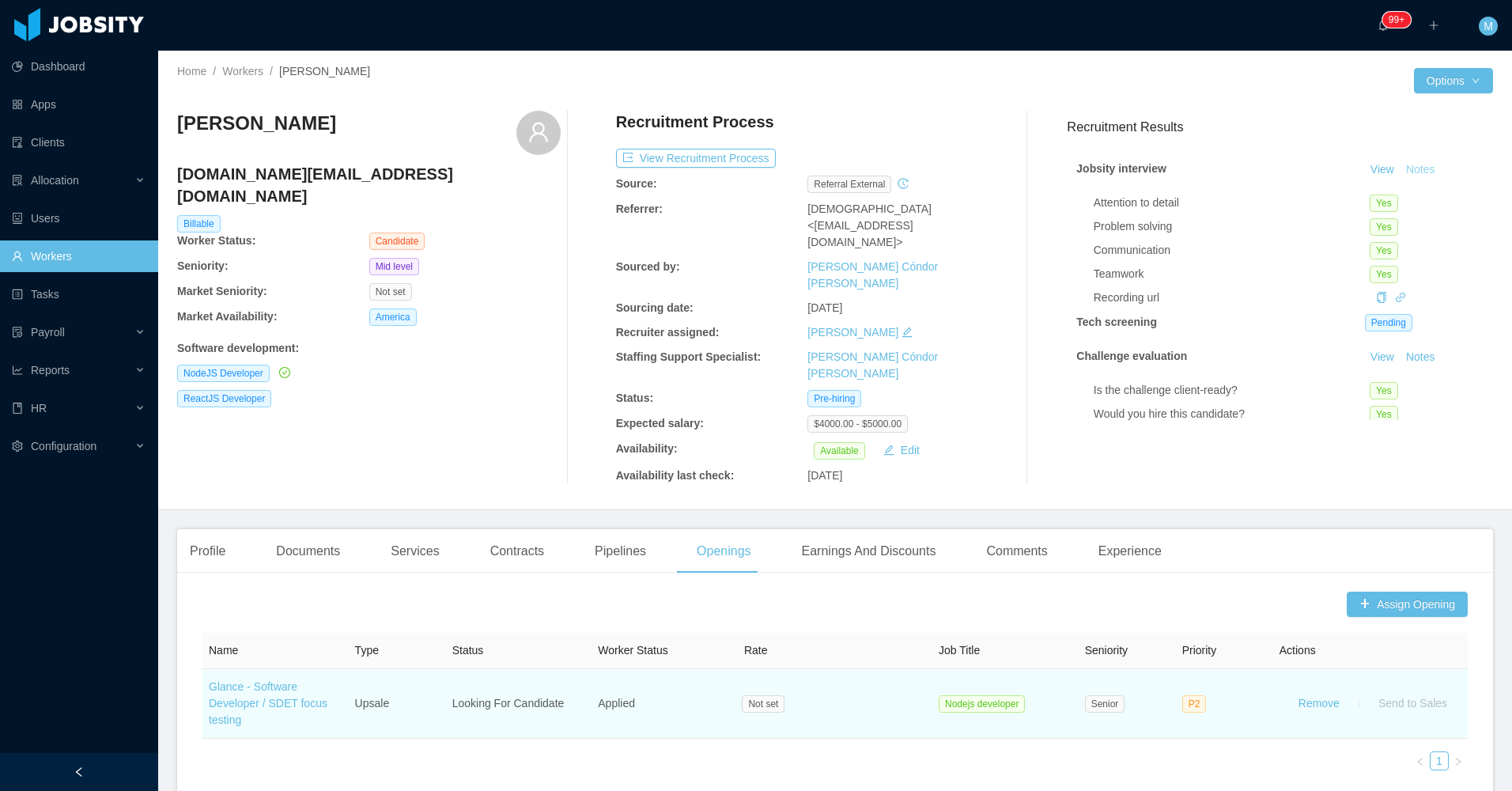
scroll to position [712, 0]
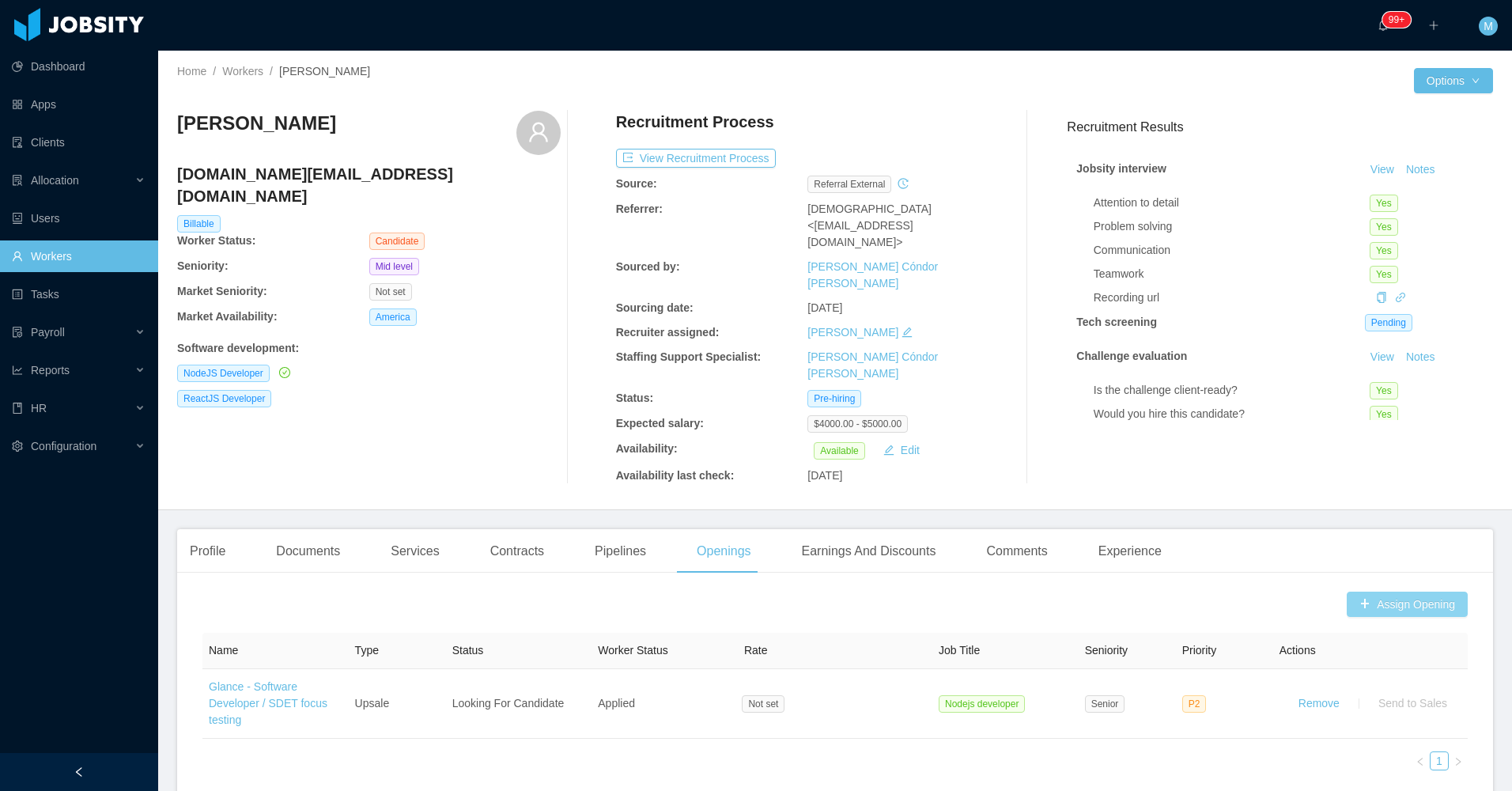
click at [1379, 591] on button "Assign Opening" at bounding box center [1407, 604] width 121 height 26
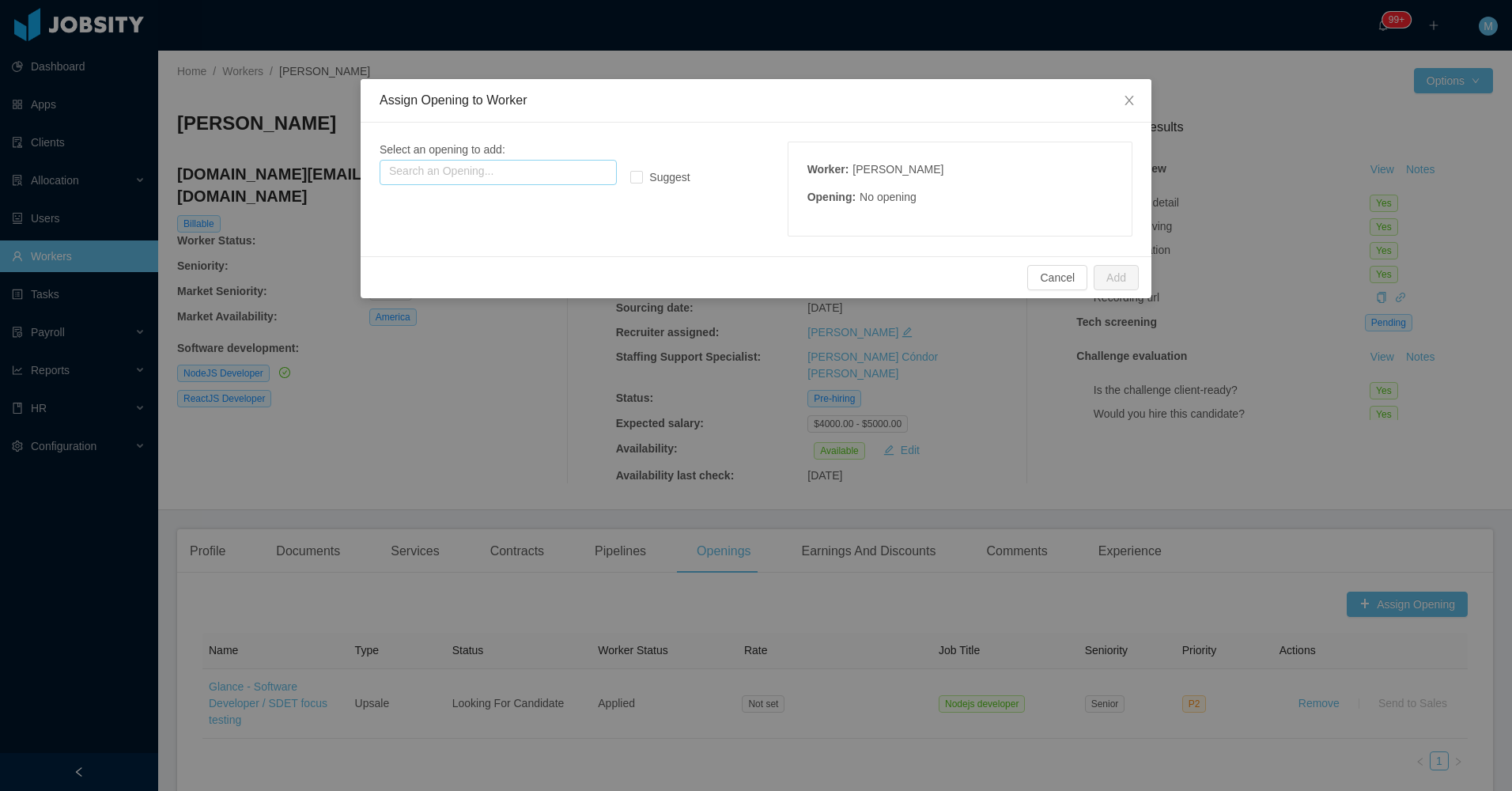
click at [559, 172] on input "text" at bounding box center [498, 172] width 237 height 26
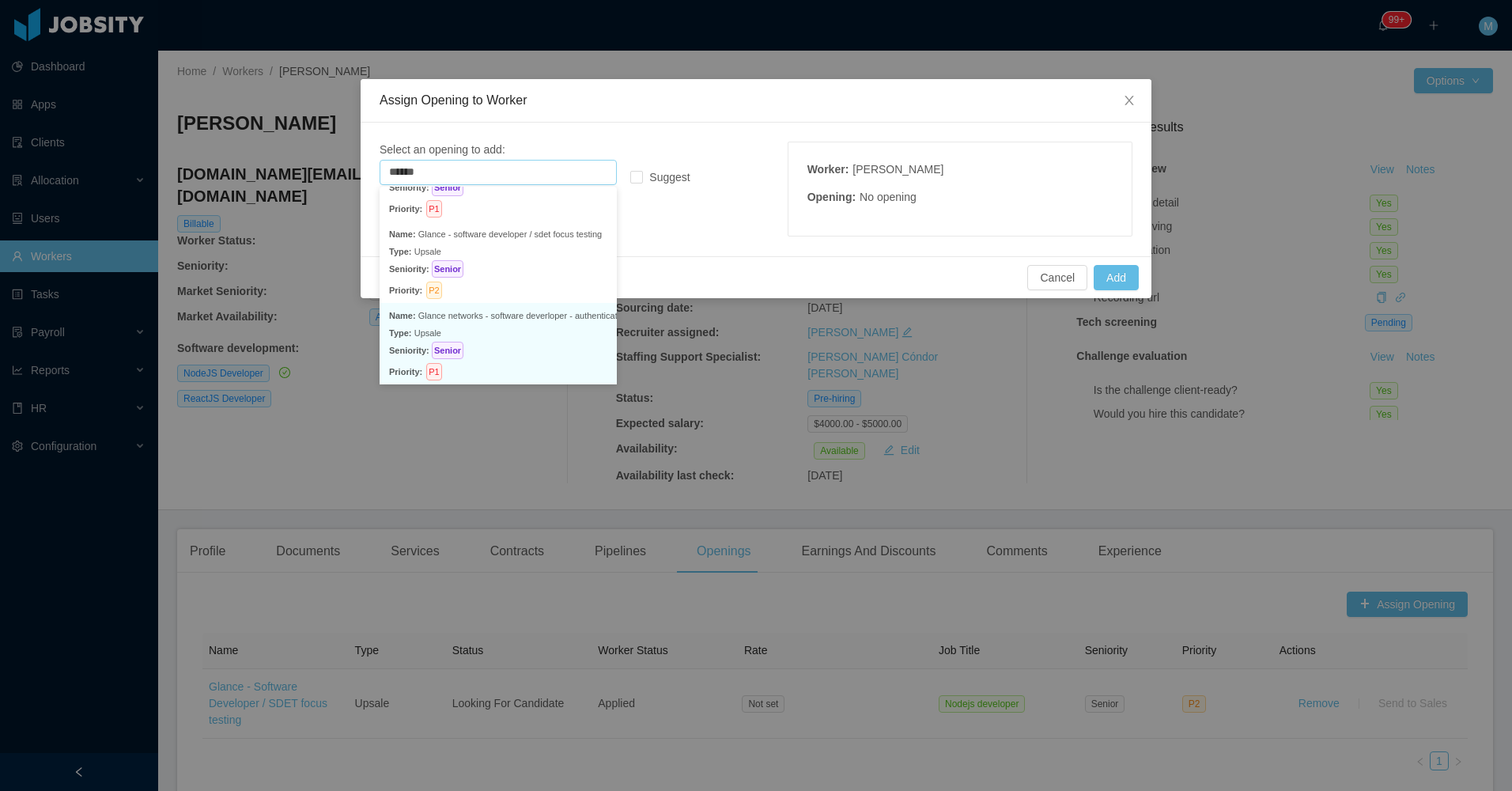
click at [535, 360] on p "Priority: P1" at bounding box center [499, 370] width 218 height 22
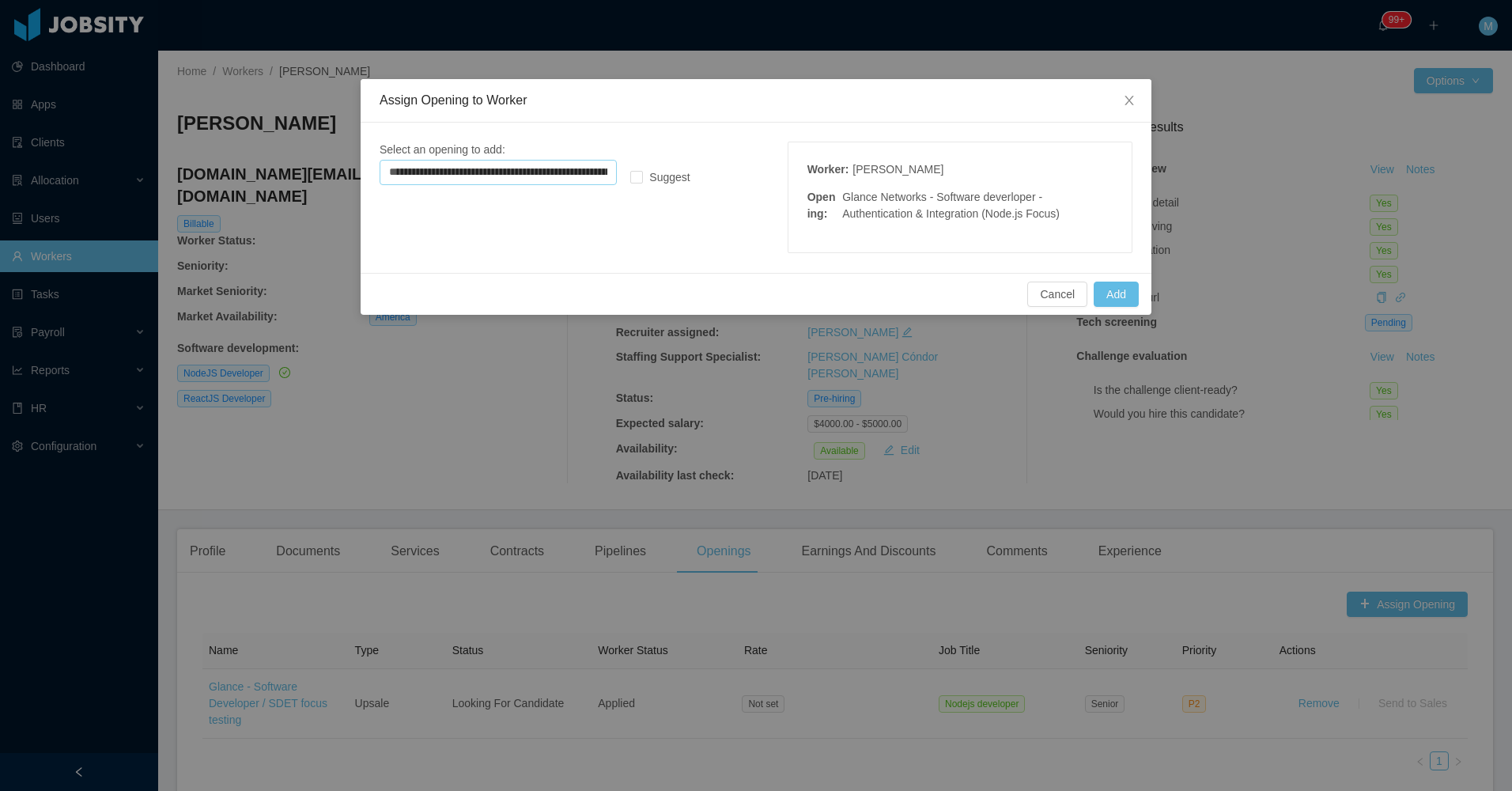
scroll to position [3, 0]
type input "**********"
click at [1115, 298] on button "Add" at bounding box center [1117, 294] width 45 height 26
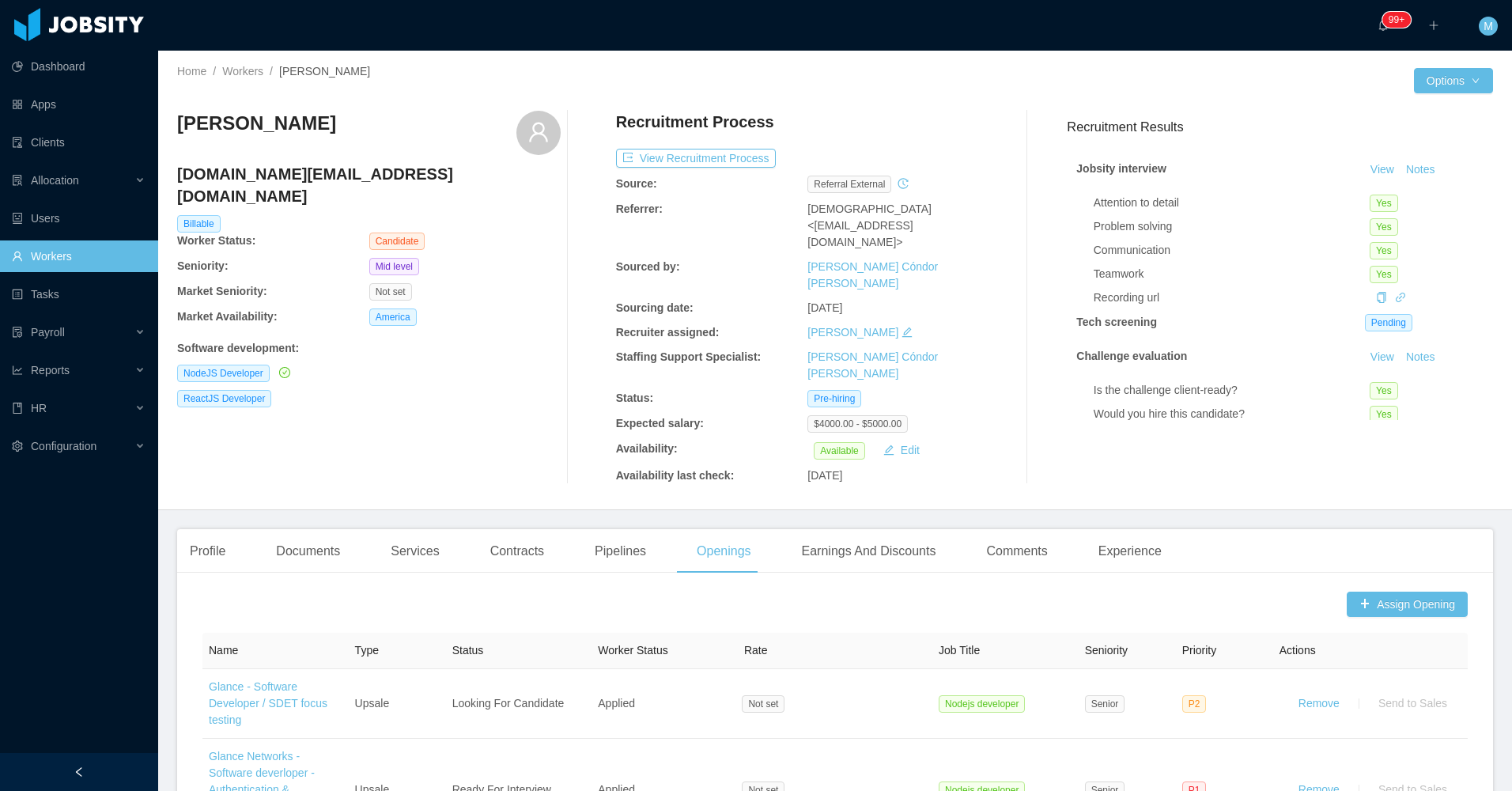
click at [511, 421] on div "Edgar Estrada egena.er@gmail.com Billable Worker Status: Candidate Seniority: M…" at bounding box center [835, 297] width 1316 height 398
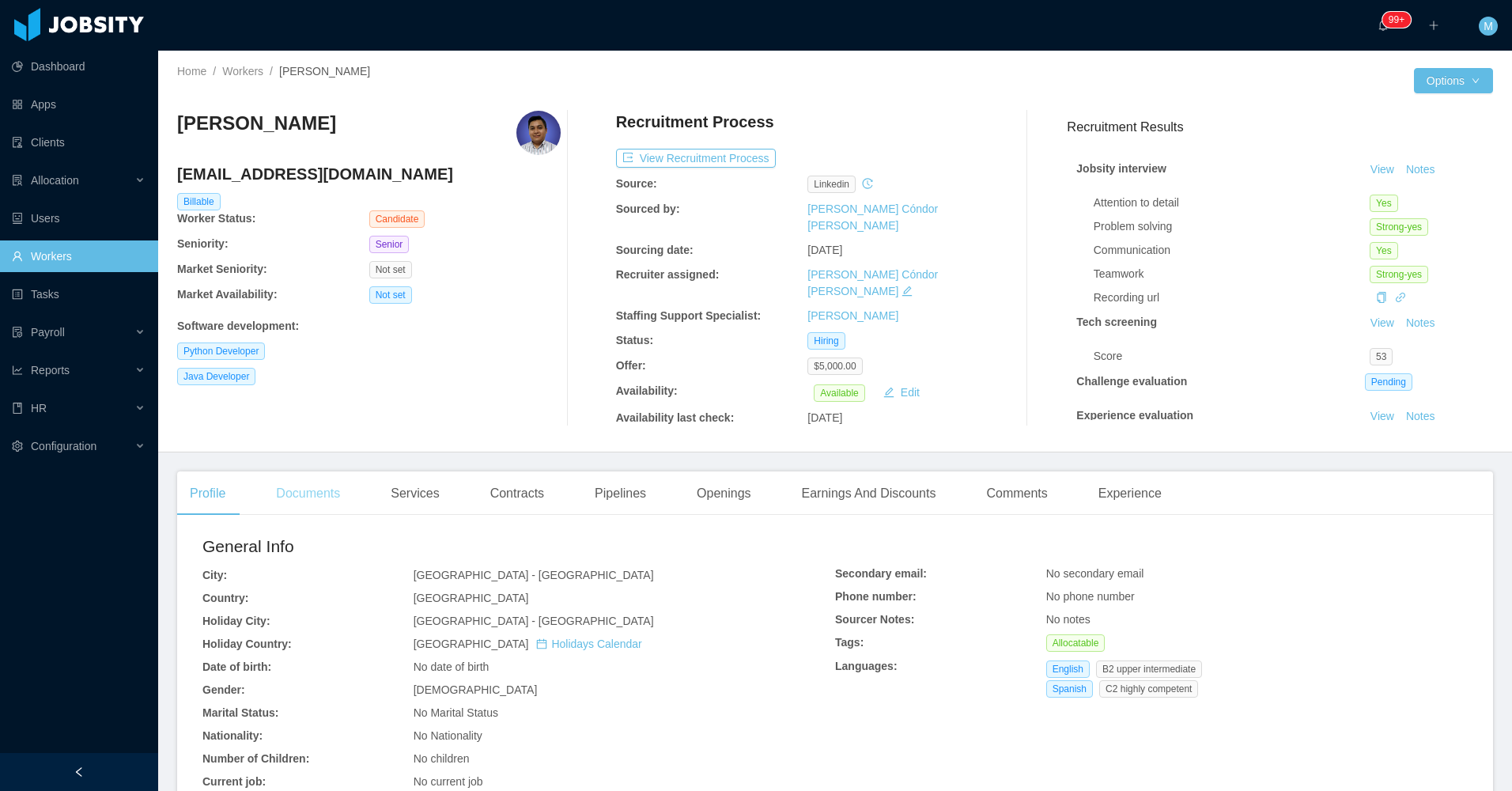
click at [297, 498] on div "Documents" at bounding box center [308, 493] width 90 height 44
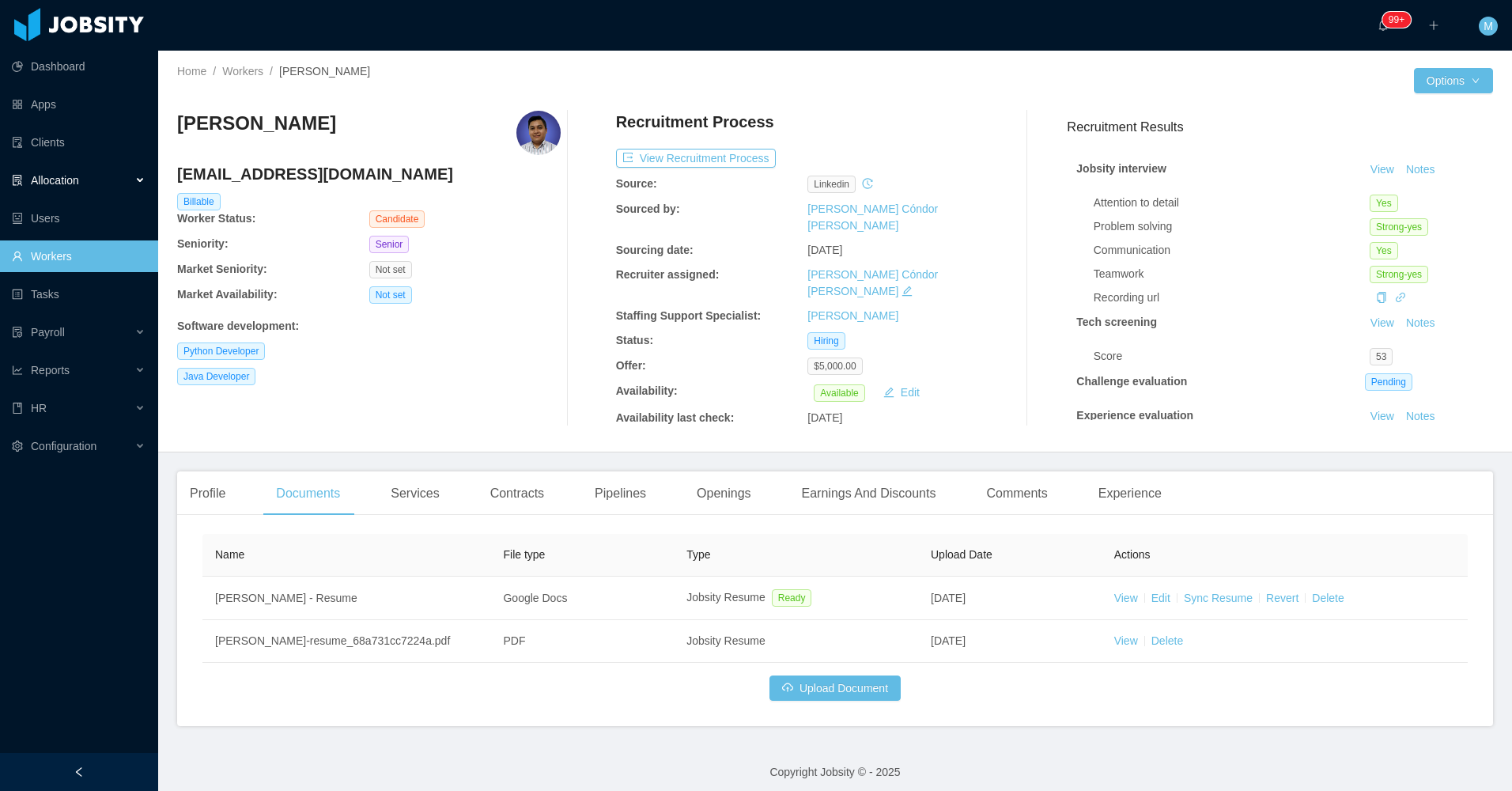
click at [131, 178] on div "Allocation" at bounding box center [79, 180] width 158 height 31
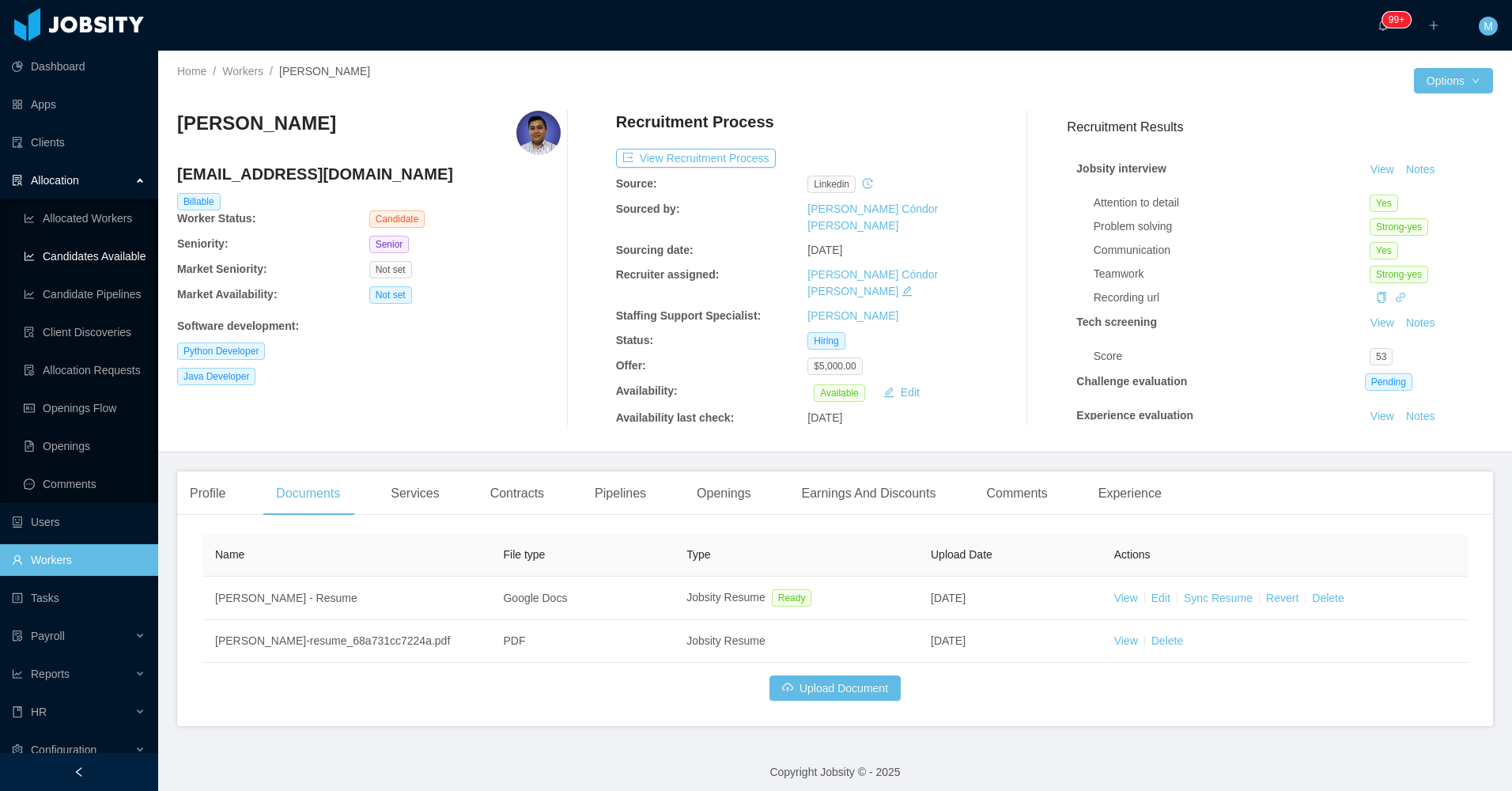
click at [110, 261] on link "Candidates Available" at bounding box center [85, 256] width 122 height 31
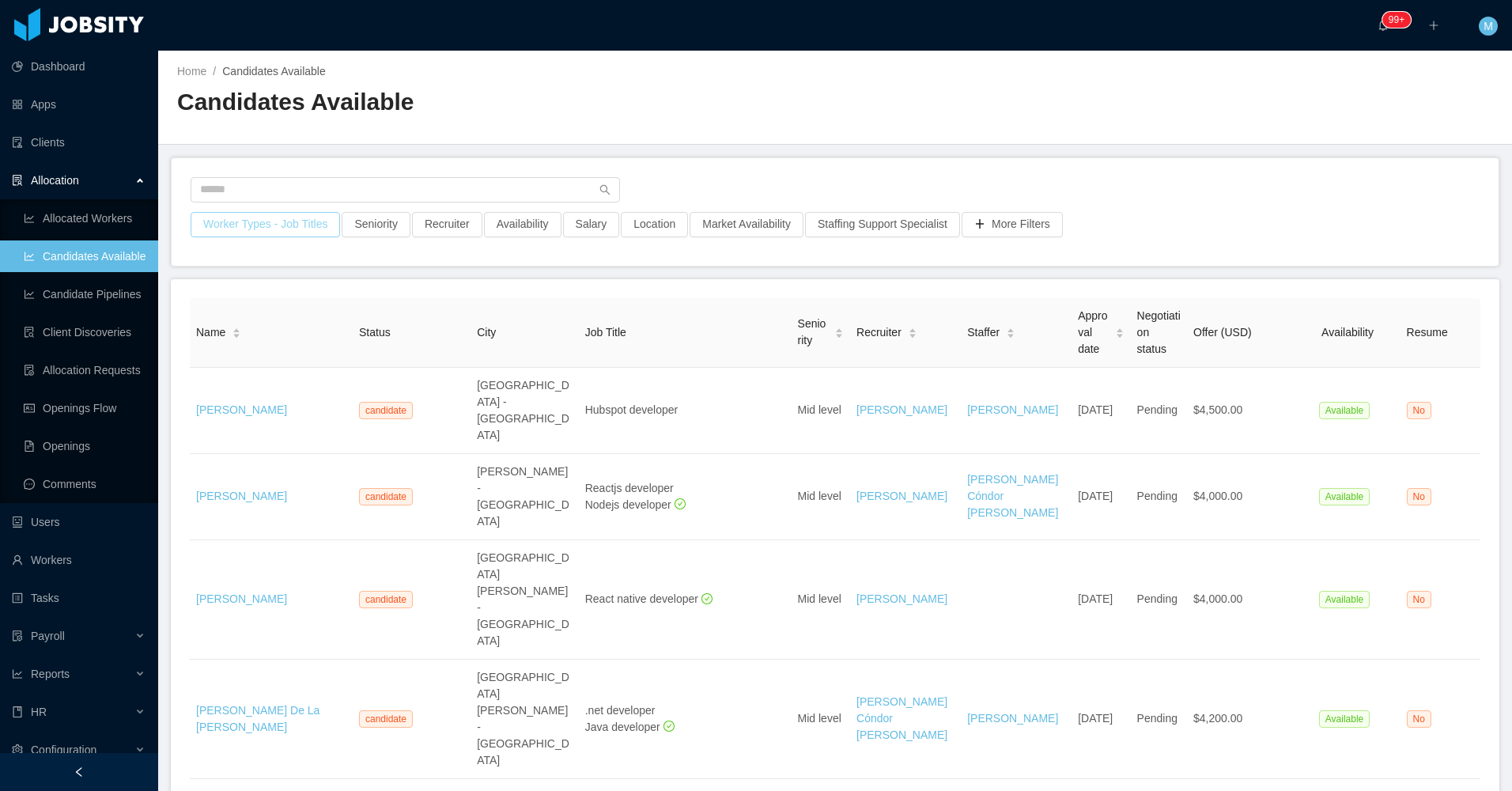
click at [298, 224] on button "Worker Types - Job Titles" at bounding box center [266, 224] width 150 height 26
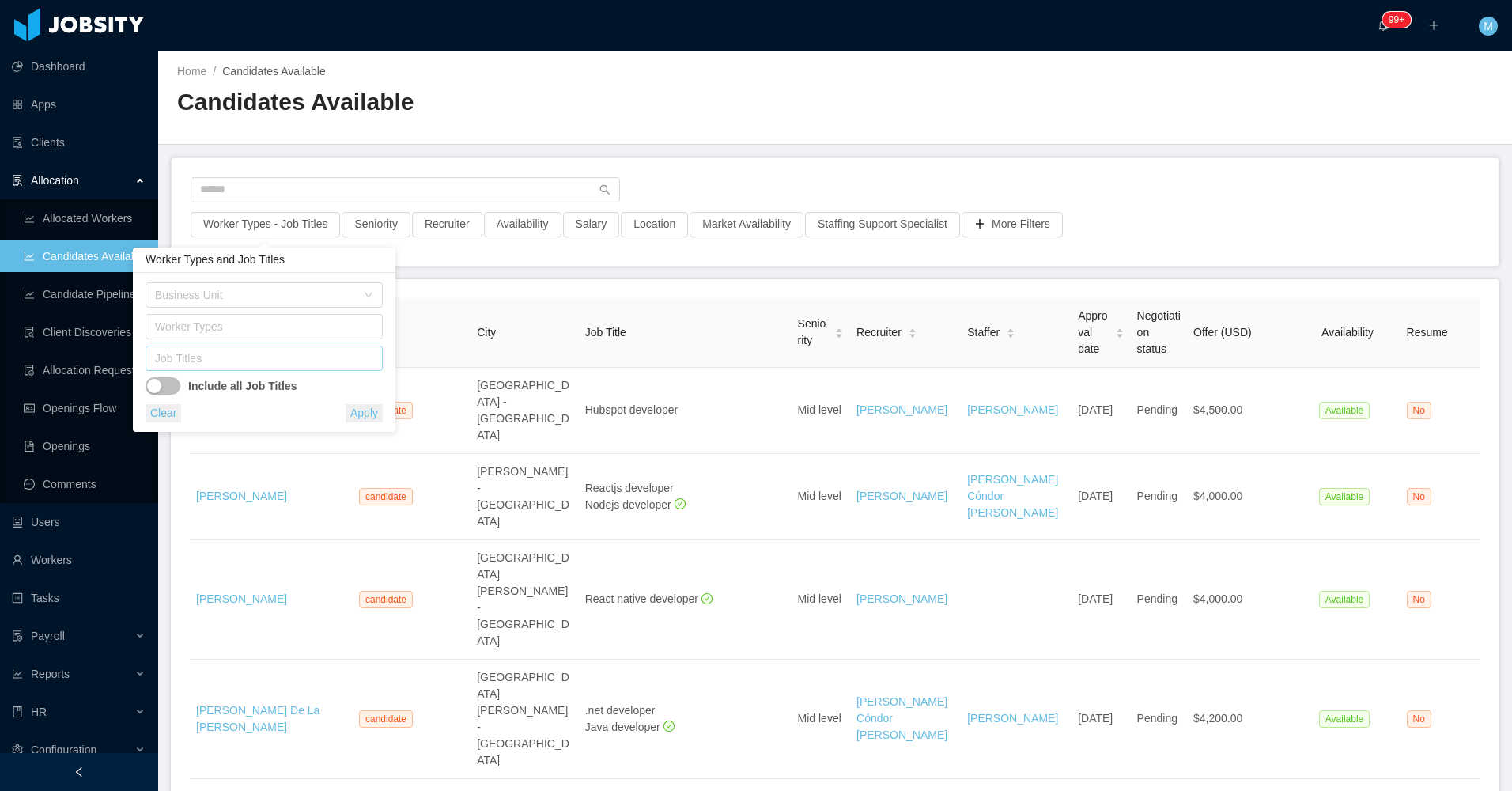
click at [215, 369] on div "Business Unit Worker Types Job Titles Include all Job Titles" at bounding box center [264, 338] width 237 height 112
drag, startPoint x: 290, startPoint y: 330, endPoint x: 286, endPoint y: 336, distance: 7.2
click at [287, 333] on div "Worker Types" at bounding box center [261, 327] width 212 height 16
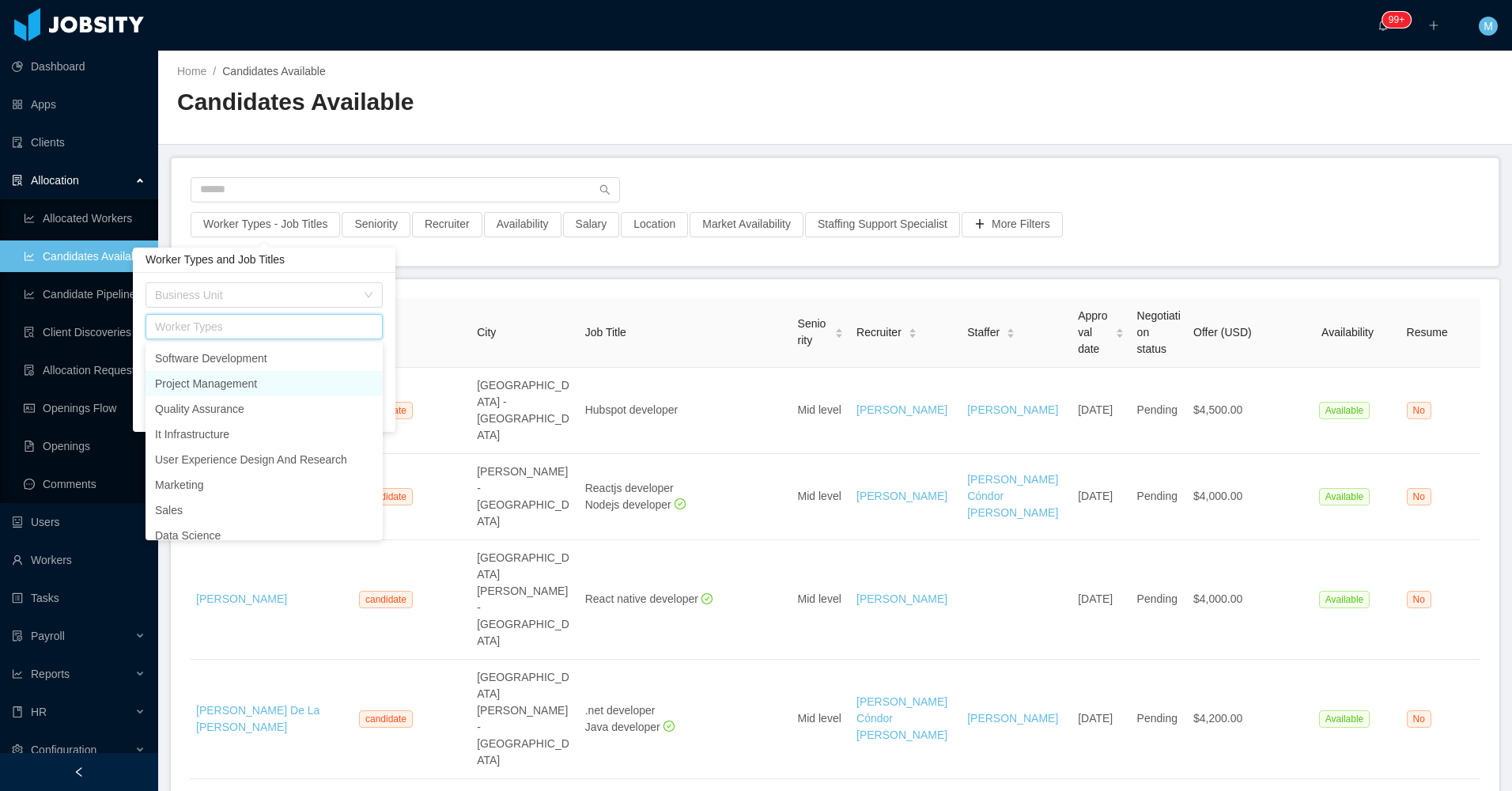
click at [256, 373] on li "Project Management" at bounding box center [264, 384] width 237 height 26
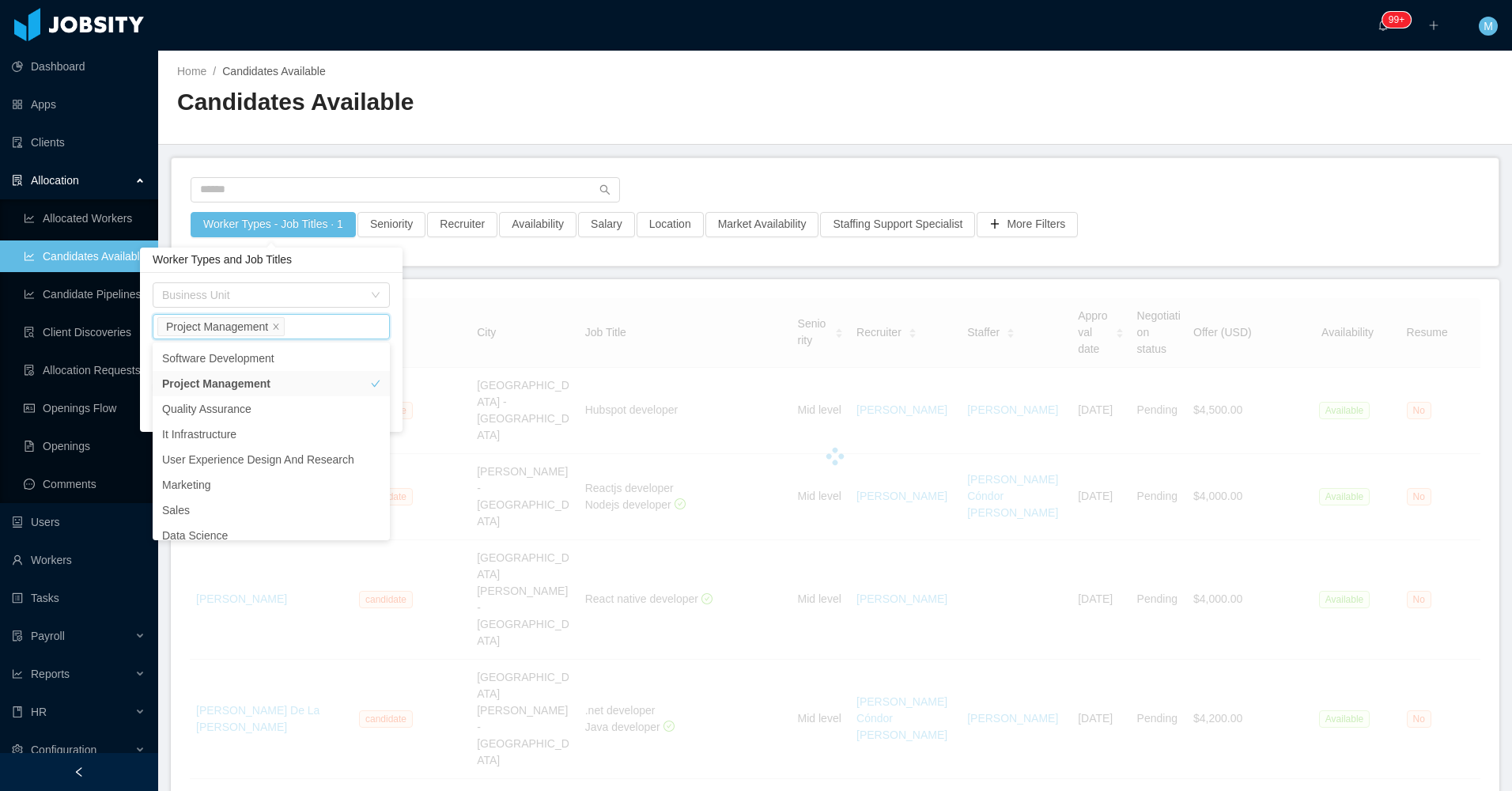
click at [290, 327] on input at bounding box center [292, 327] width 9 height 19
click at [272, 326] on icon "icon: close" at bounding box center [276, 327] width 8 height 8
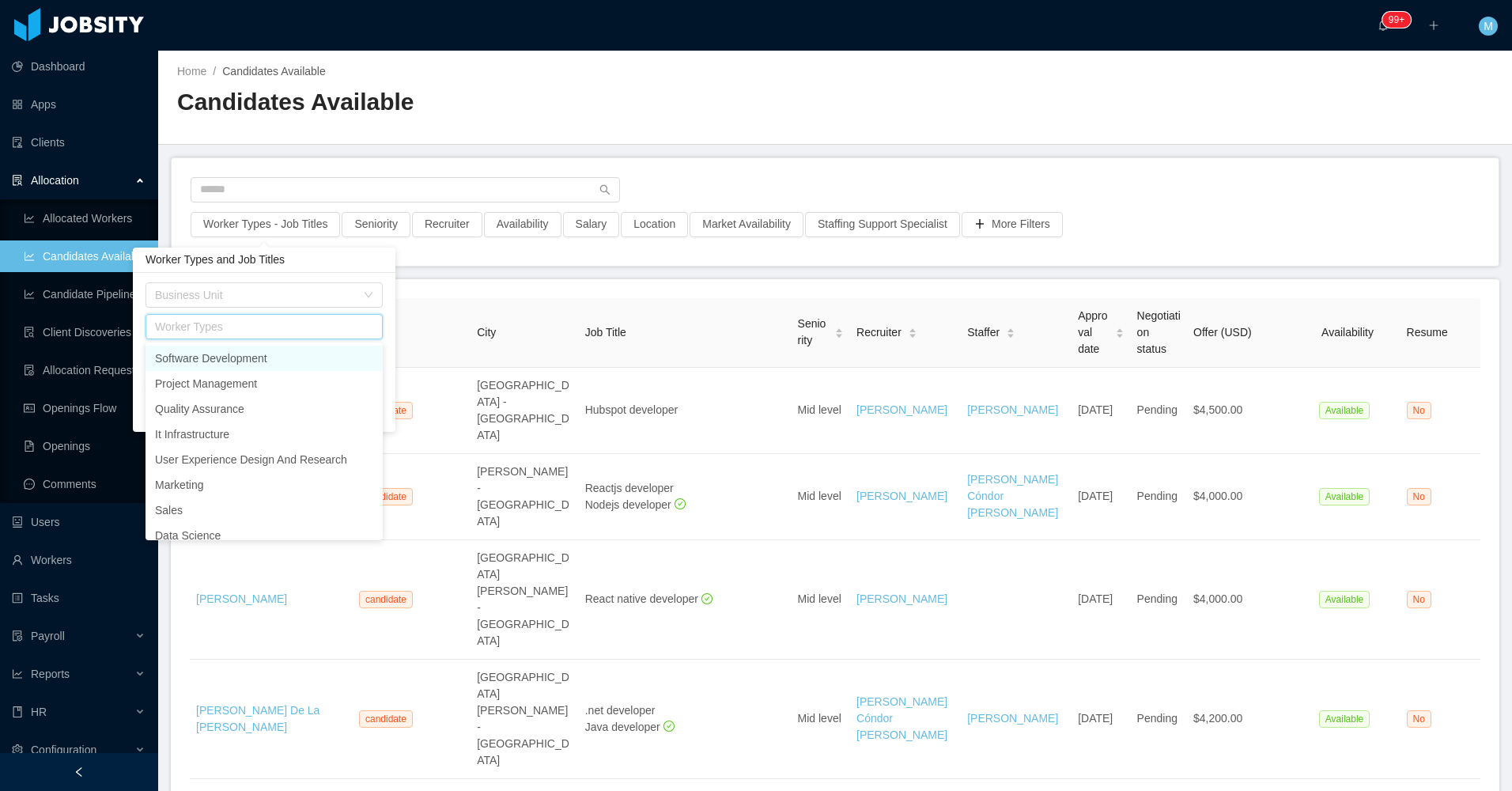
click at [363, 261] on div "Worker Types and Job Titles" at bounding box center [264, 261] width 263 height 26
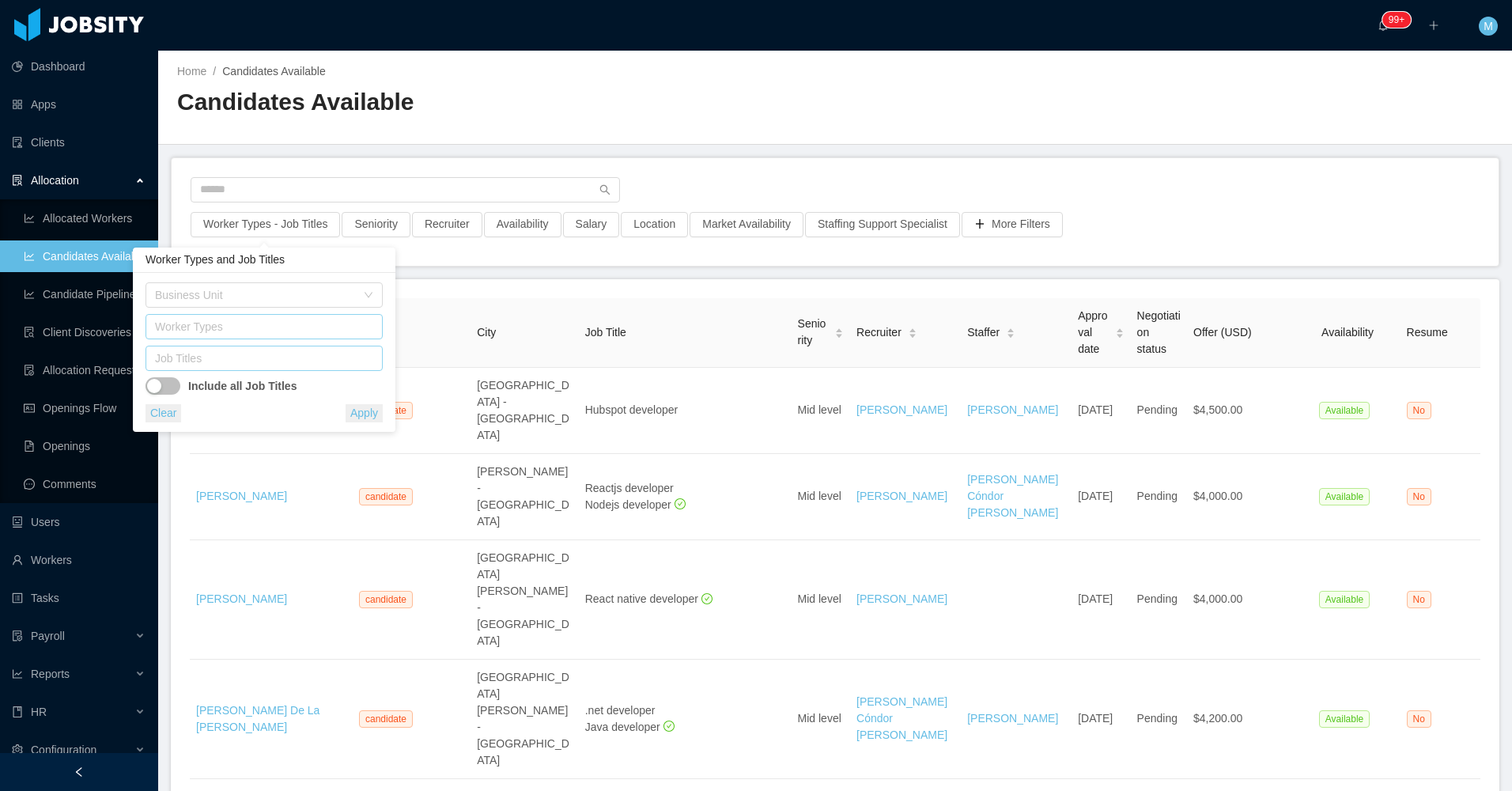
click at [238, 357] on div "Job Titles" at bounding box center [261, 358] width 212 height 16
type input "******"
drag, startPoint x: 267, startPoint y: 395, endPoint x: 273, endPoint y: 365, distance: 30.6
click at [267, 394] on li "Python Developer" at bounding box center [264, 390] width 237 height 26
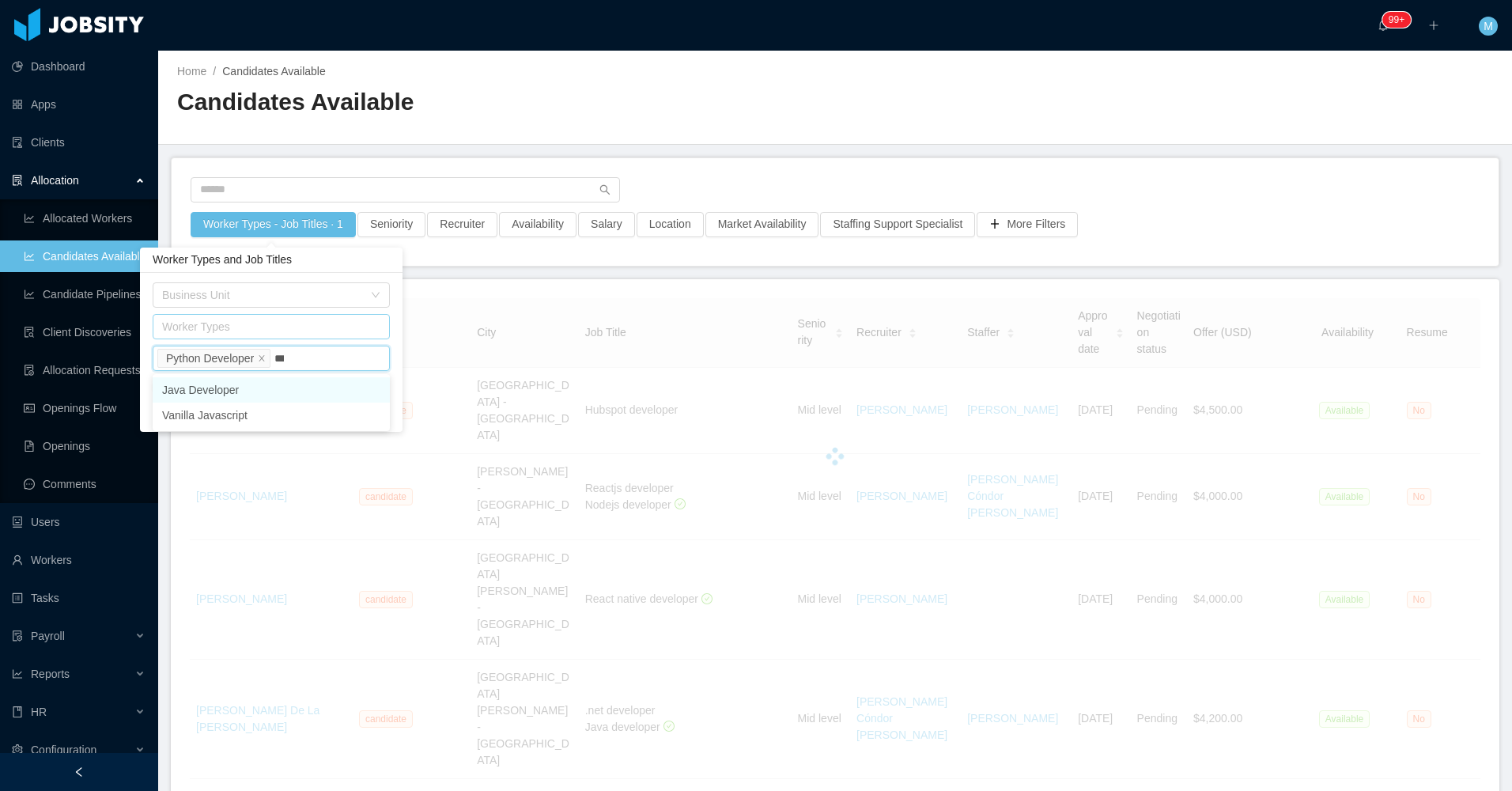
type input "****"
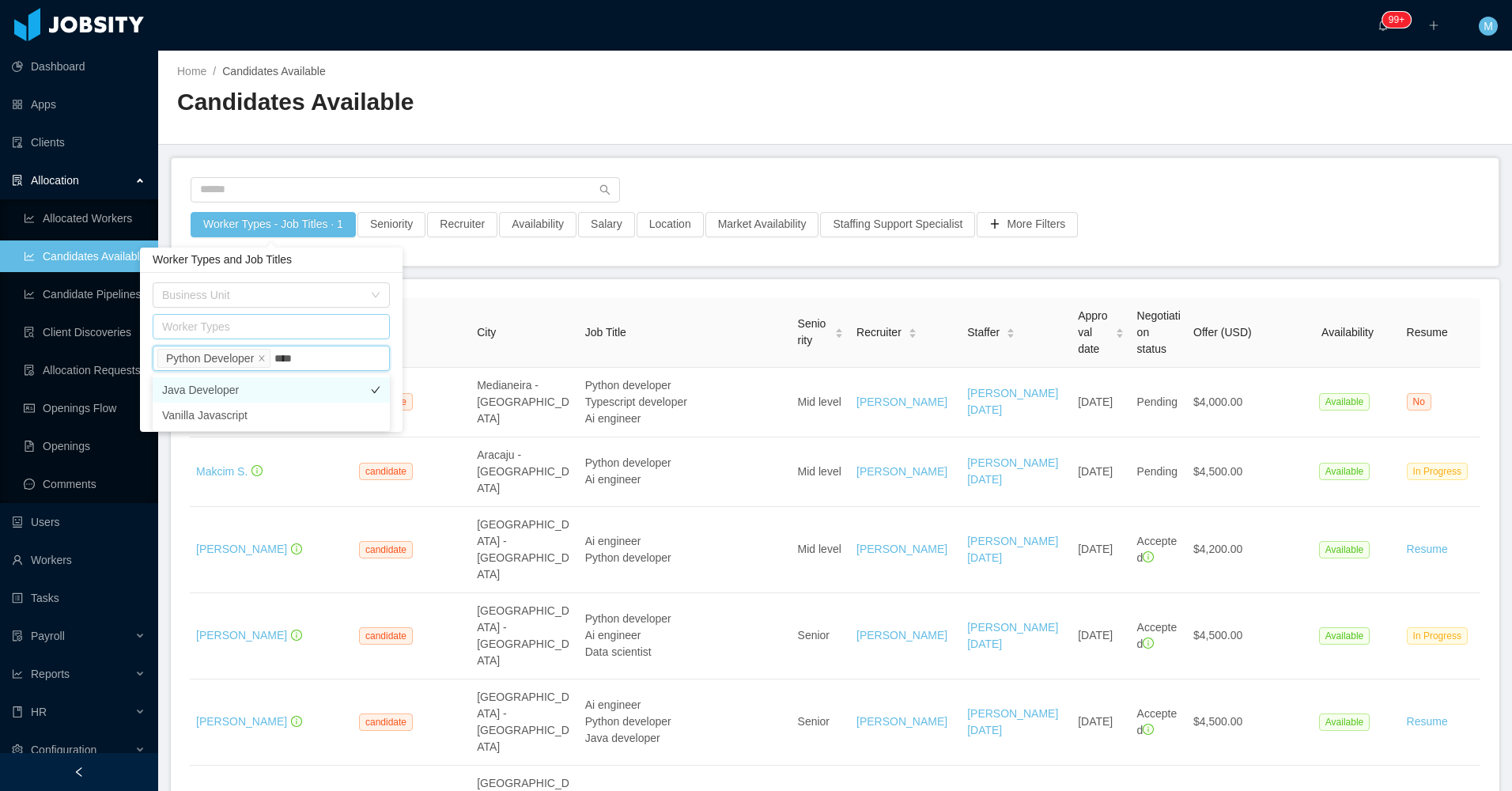
click at [300, 385] on li "Java Developer" at bounding box center [271, 390] width 237 height 26
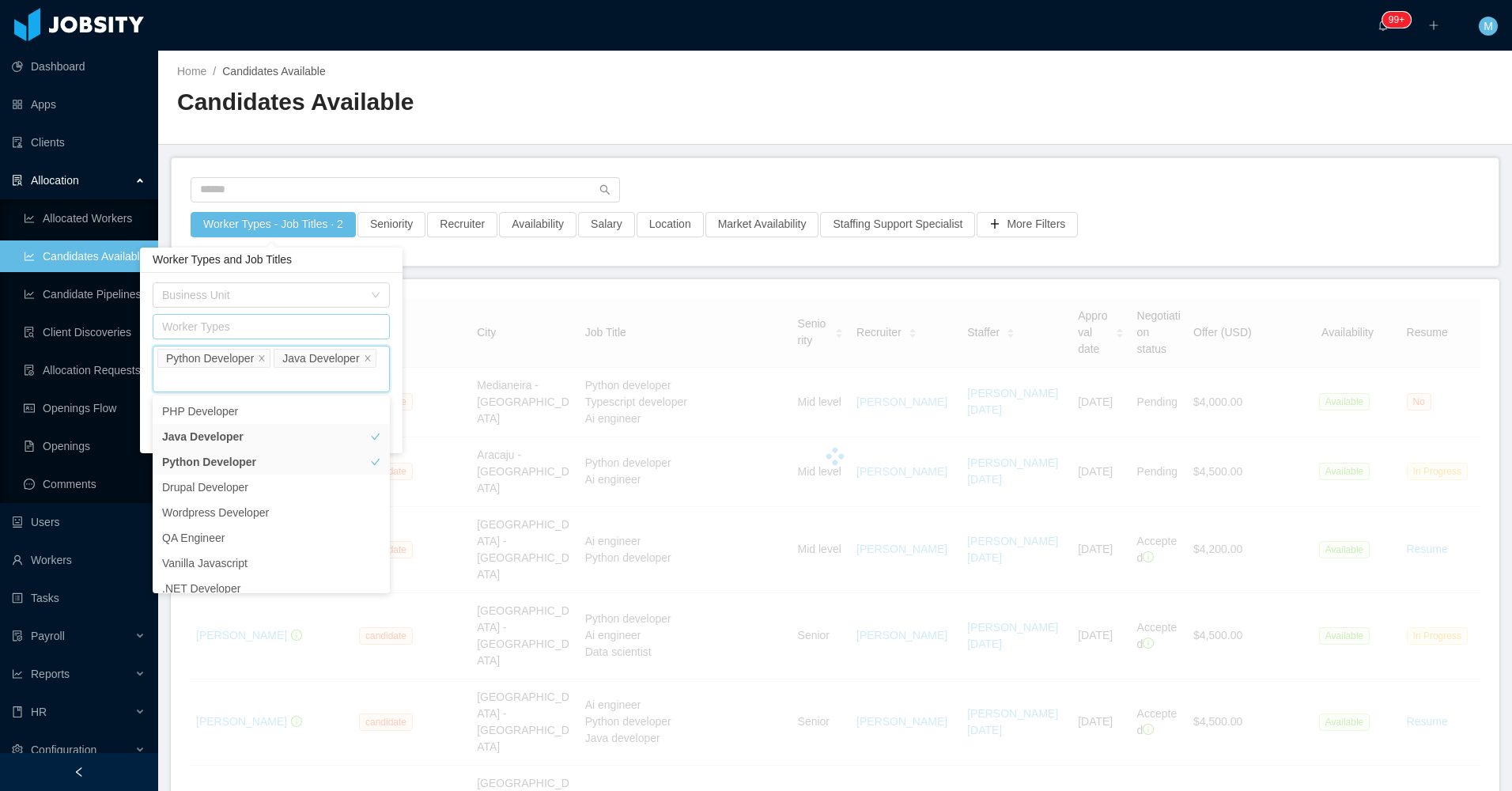
click at [506, 270] on main "Home / Candidates Available / Candidates Available Worker Types - Job Titles · …" at bounding box center [835, 420] width 1354 height 740
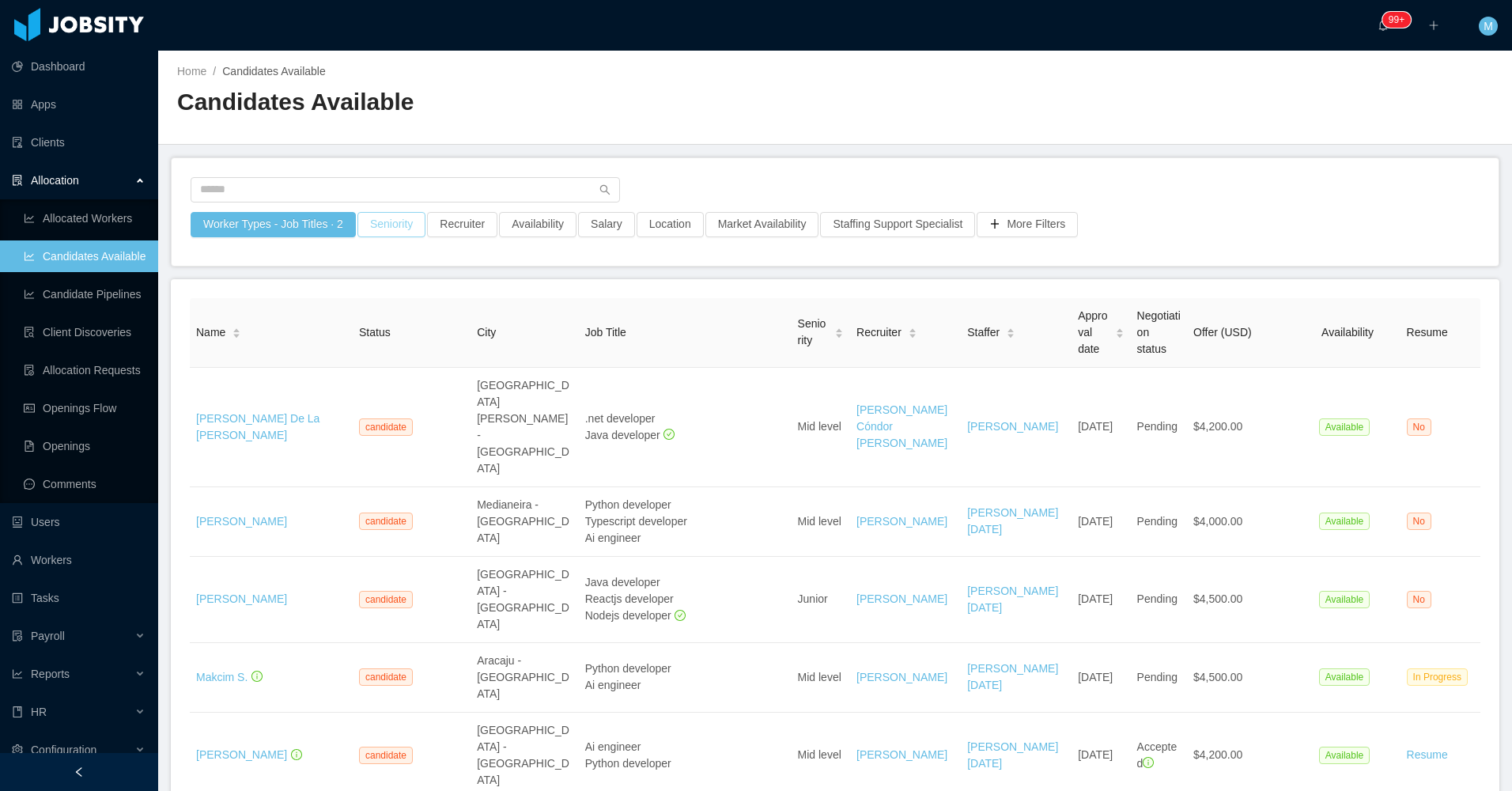
click at [386, 219] on button "Seniority" at bounding box center [391, 224] width 68 height 26
drag, startPoint x: 780, startPoint y: 152, endPoint x: 687, endPoint y: 180, distance: 97.1
click at [781, 156] on main "Home / Candidates Available / Candidates Available Worker Types - Job Titles · …" at bounding box center [835, 420] width 1354 height 740
click at [598, 219] on button "Salary" at bounding box center [607, 224] width 57 height 26
drag, startPoint x: 674, startPoint y: 184, endPoint x: 665, endPoint y: 196, distance: 15.0
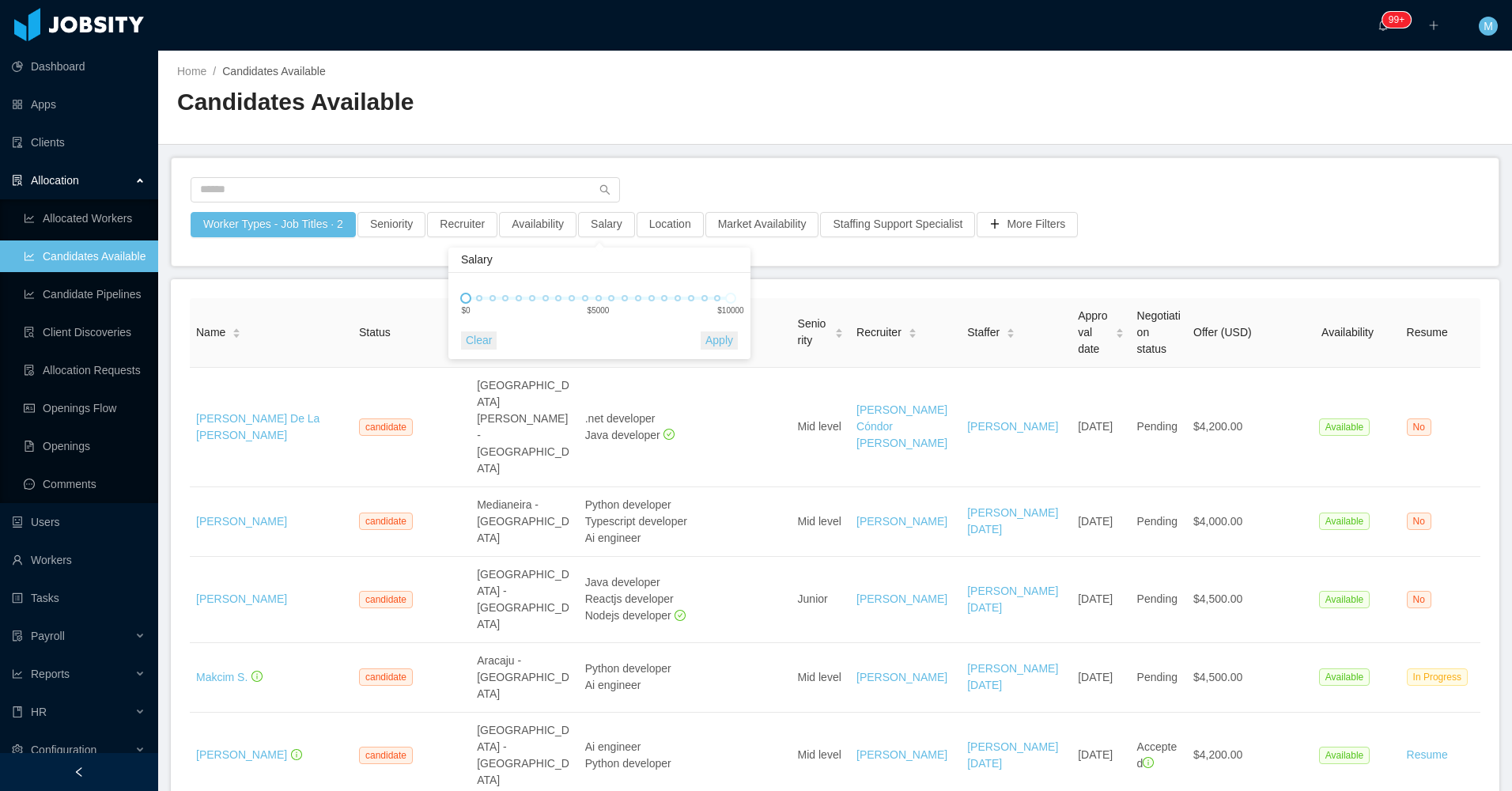
click at [675, 188] on div at bounding box center [835, 194] width 1289 height 34
click at [542, 232] on button "Availability" at bounding box center [537, 224] width 78 height 26
click at [542, 291] on div "Select one" at bounding box center [528, 295] width 212 height 16
click at [489, 333] on li "Available" at bounding box center [531, 327] width 237 height 26
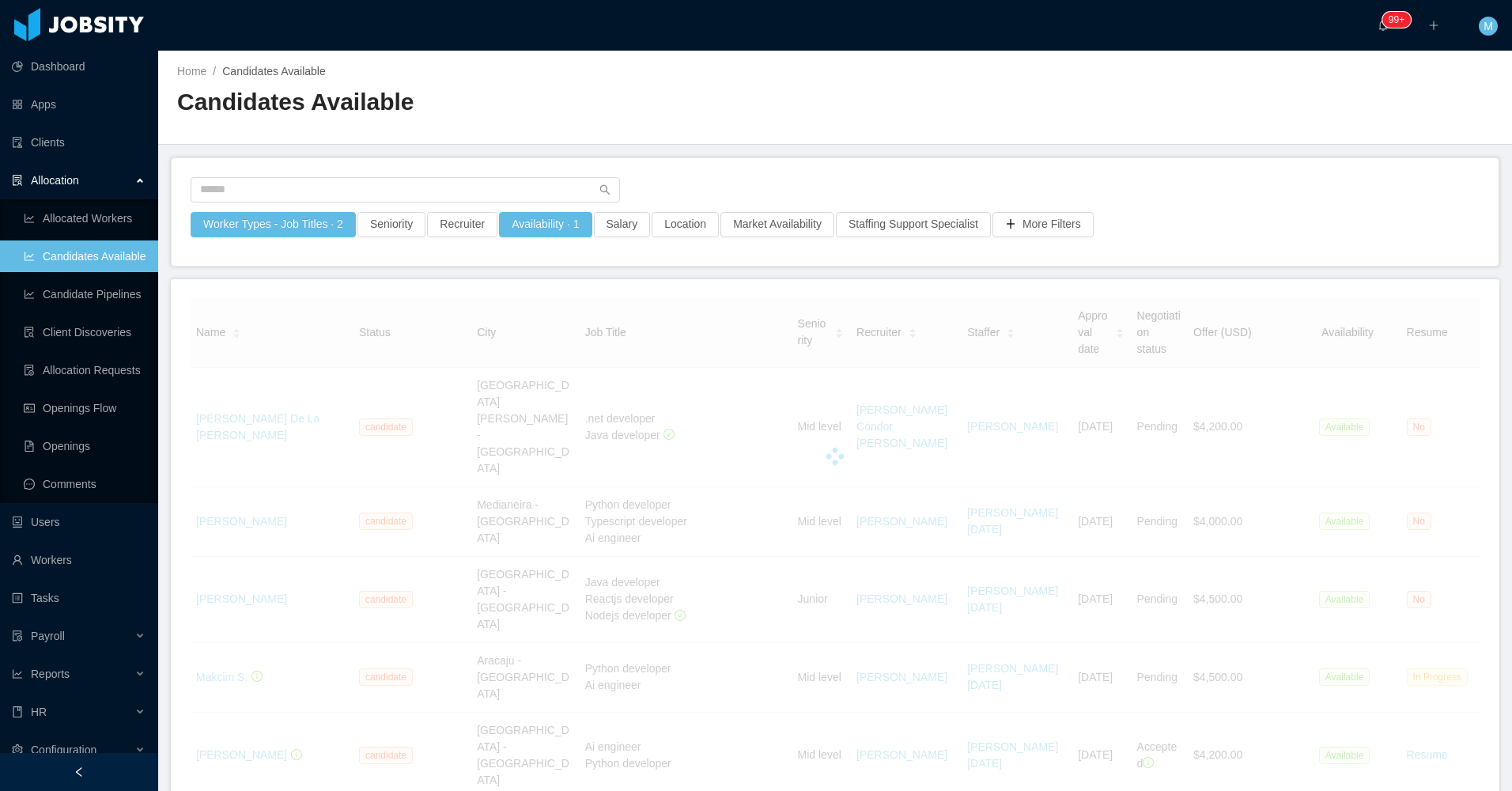
click at [838, 146] on main "Home / Candidates Available / Candidates Available Worker Types - Job Titles · …" at bounding box center [835, 420] width 1354 height 740
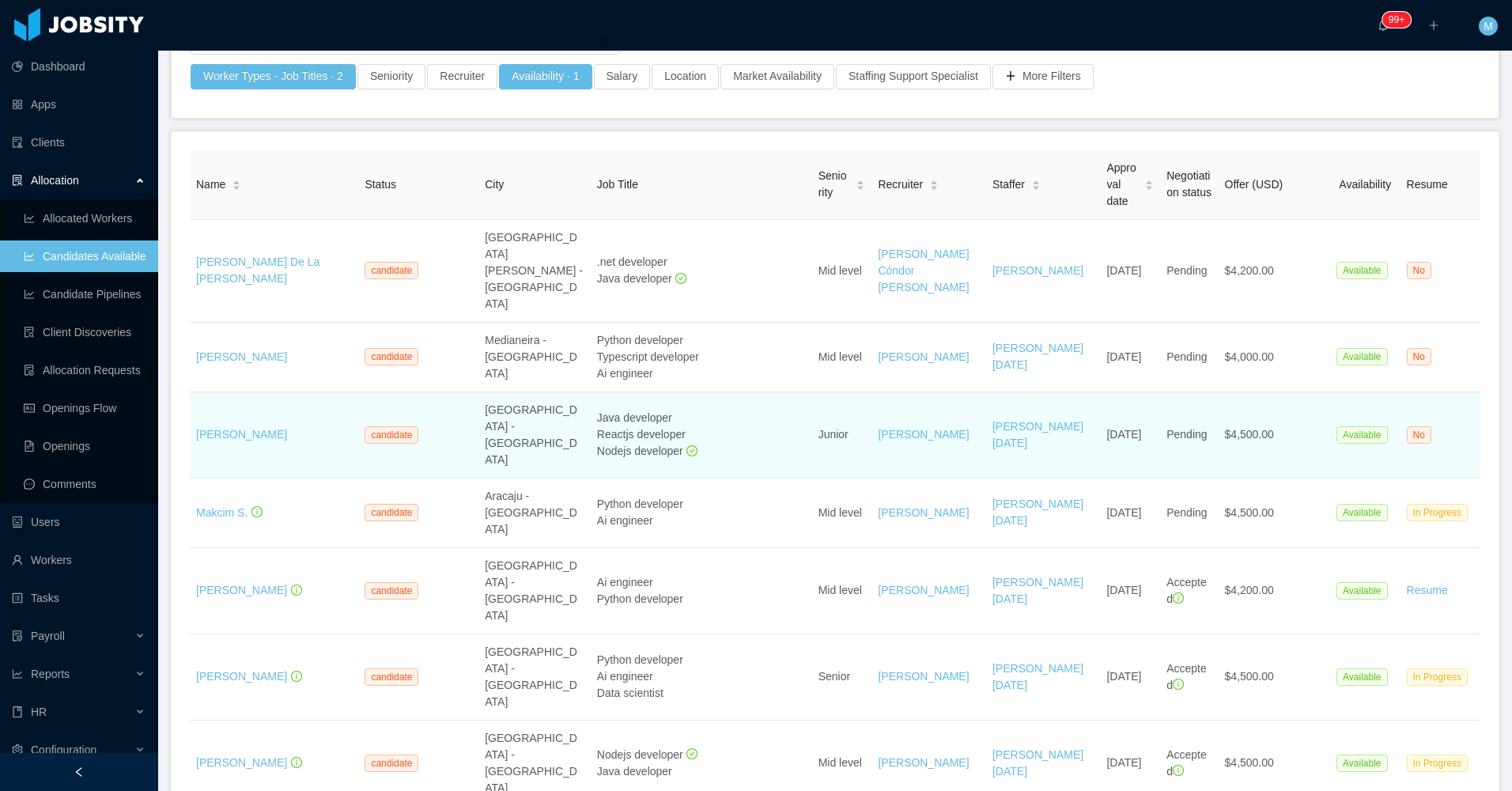
scroll to position [158, 0]
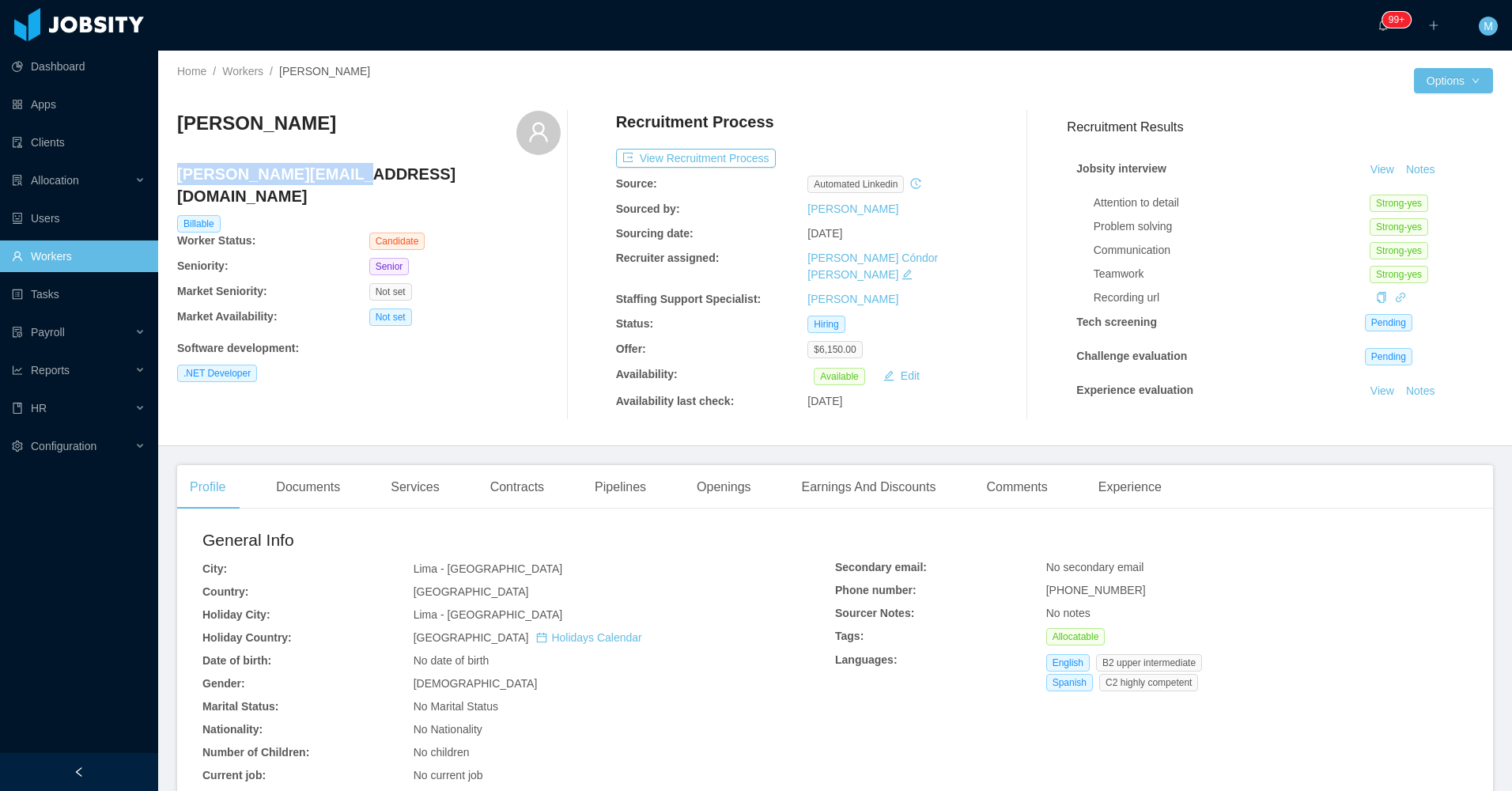
drag, startPoint x: 276, startPoint y: 173, endPoint x: 179, endPoint y: 175, distance: 97.0
click at [179, 175] on h4 "[PERSON_NAME][EMAIL_ADDRESS][DOMAIN_NAME]" at bounding box center [369, 185] width 384 height 44
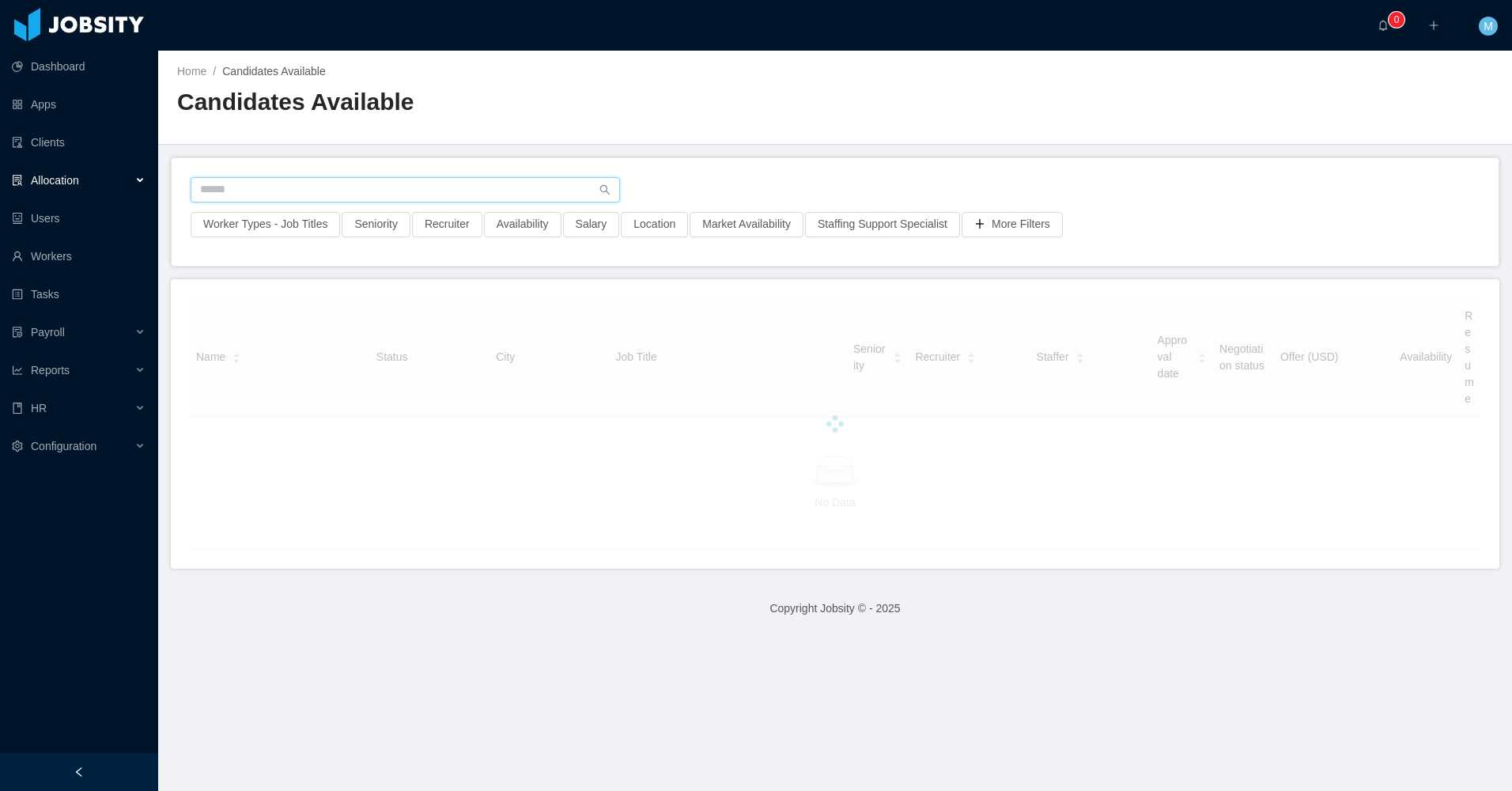
click at [317, 196] on input "text" at bounding box center [405, 190] width 430 height 26
paste input "**********"
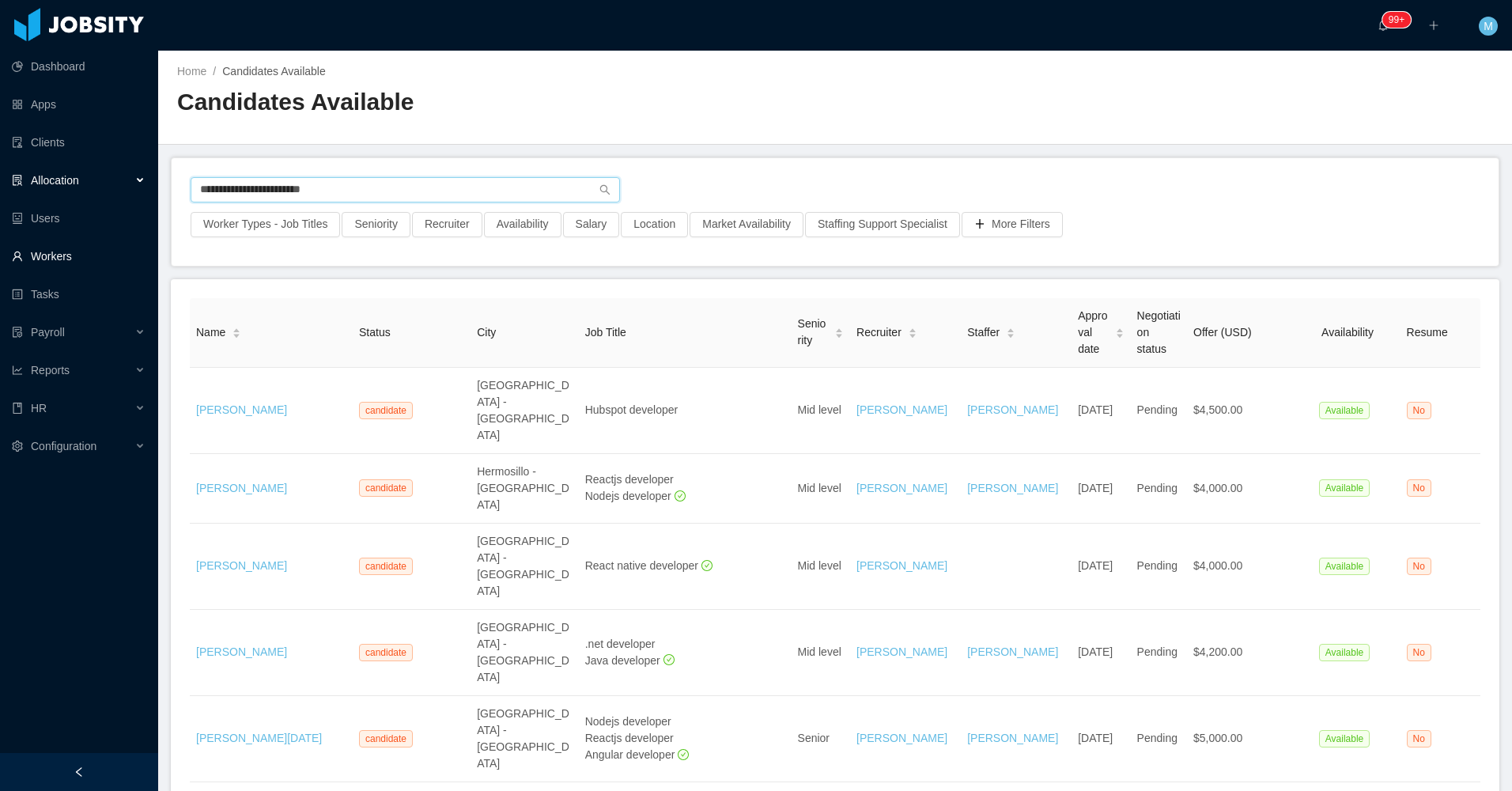
type input "**********"
click at [71, 256] on link "Workers" at bounding box center [79, 256] width 134 height 31
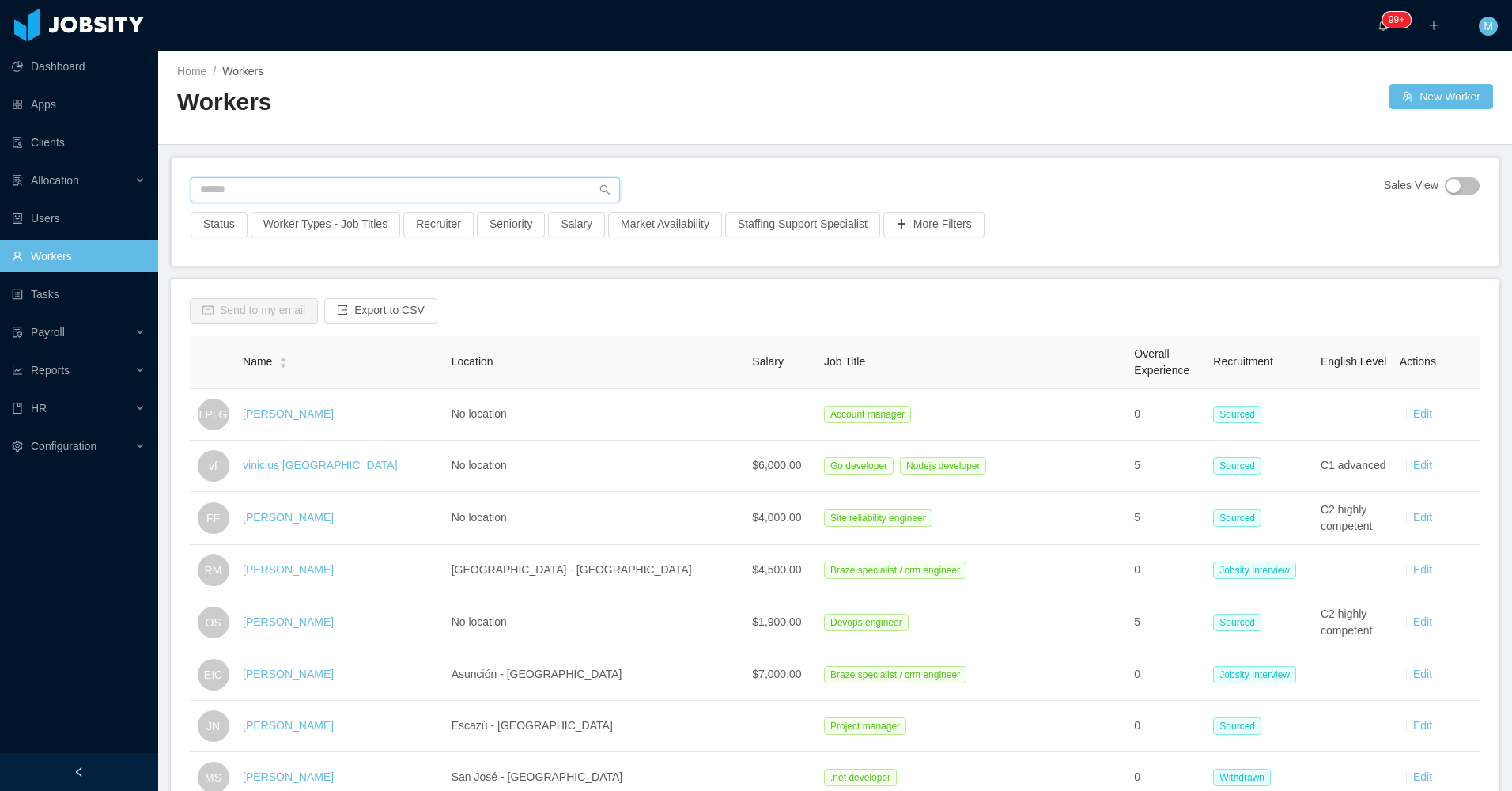
click at [292, 188] on input "text" at bounding box center [405, 190] width 430 height 26
paste input "**********"
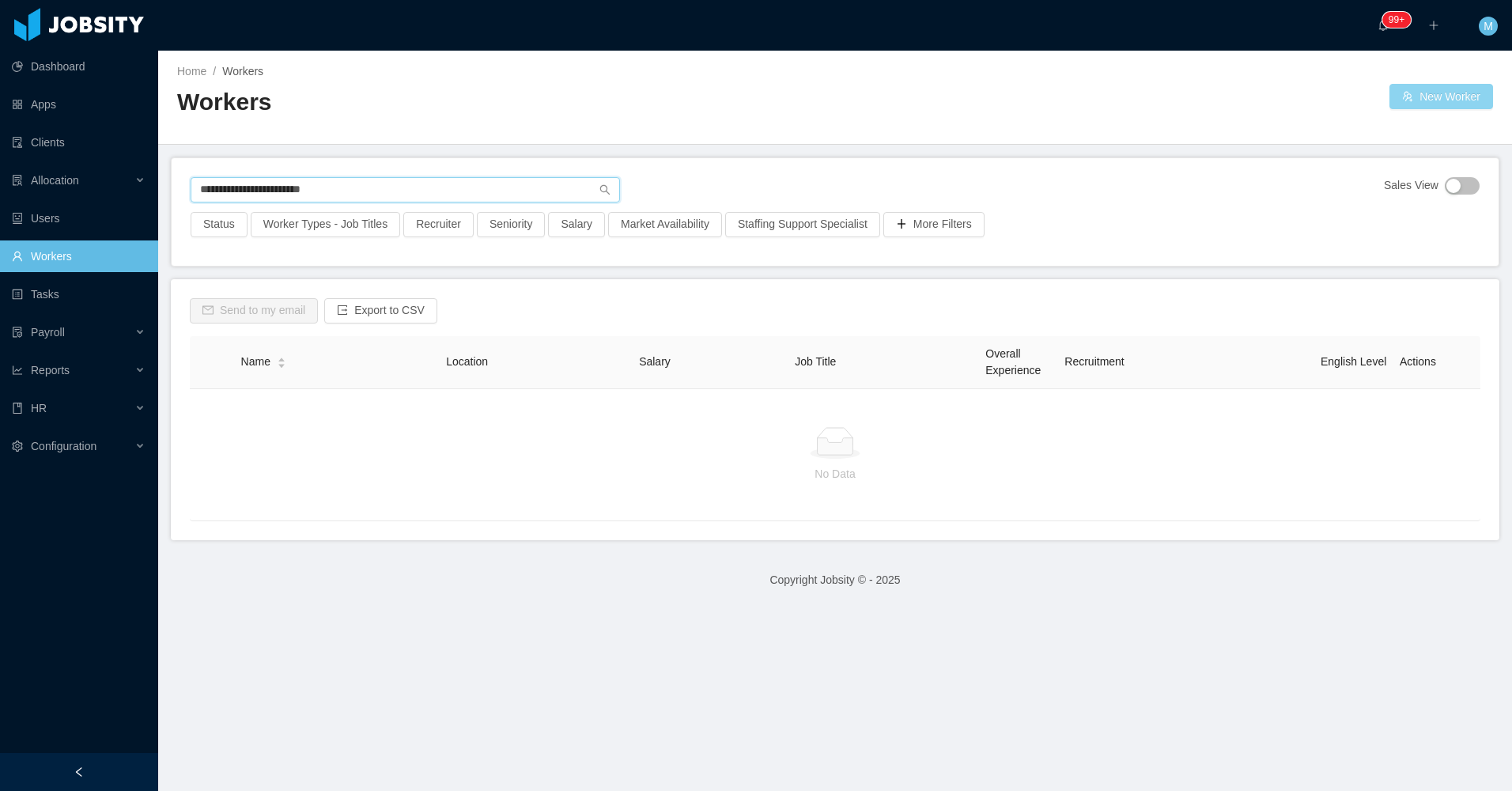
type input "**********"
click at [1446, 102] on button "New Worker" at bounding box center [1440, 96] width 103 height 26
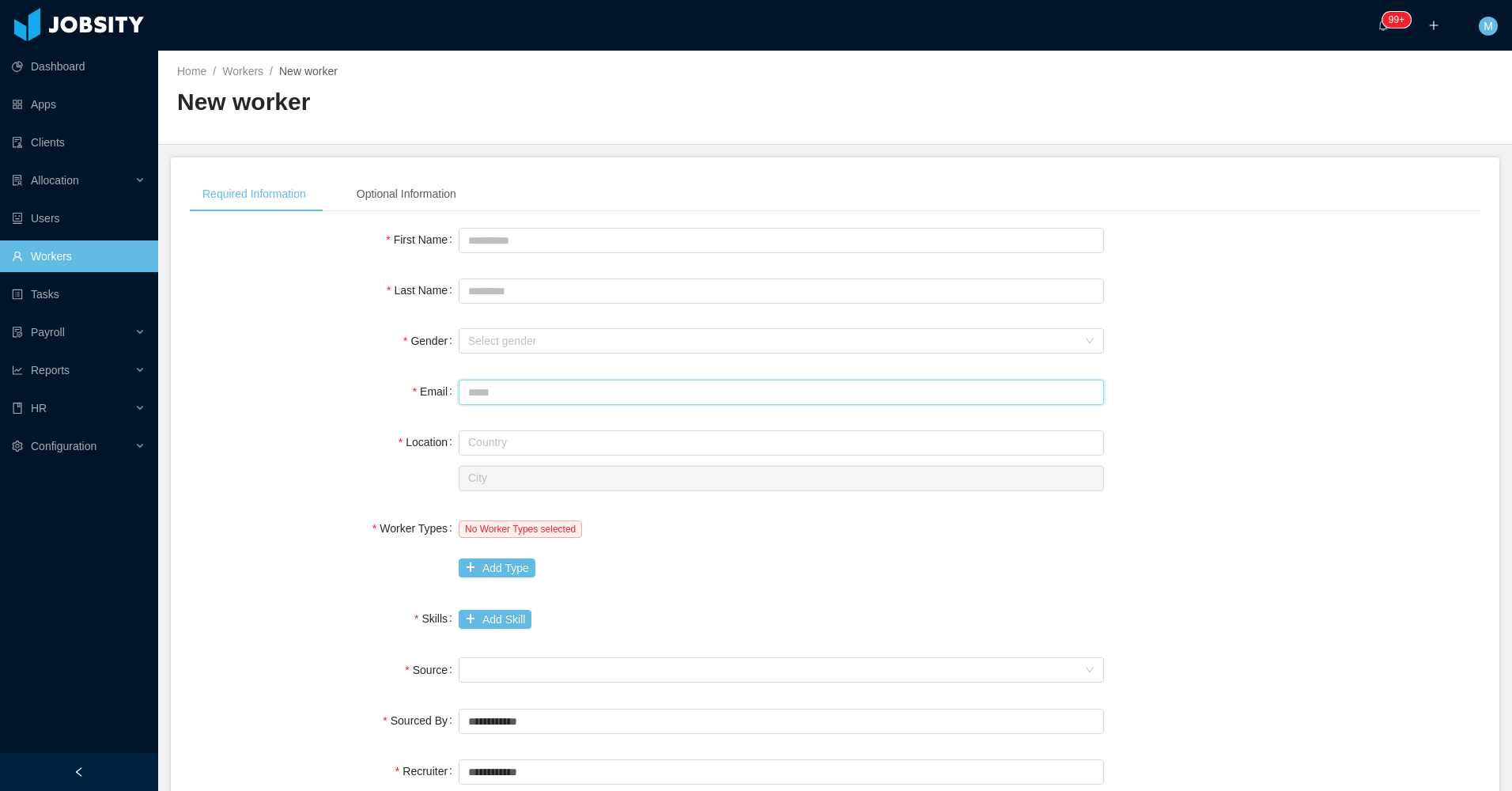
click at [493, 384] on input "Email" at bounding box center [781, 393] width 645 height 26
paste input "**********"
type input "**********"
click at [505, 235] on input "First Name" at bounding box center [781, 241] width 645 height 26
type input "******"
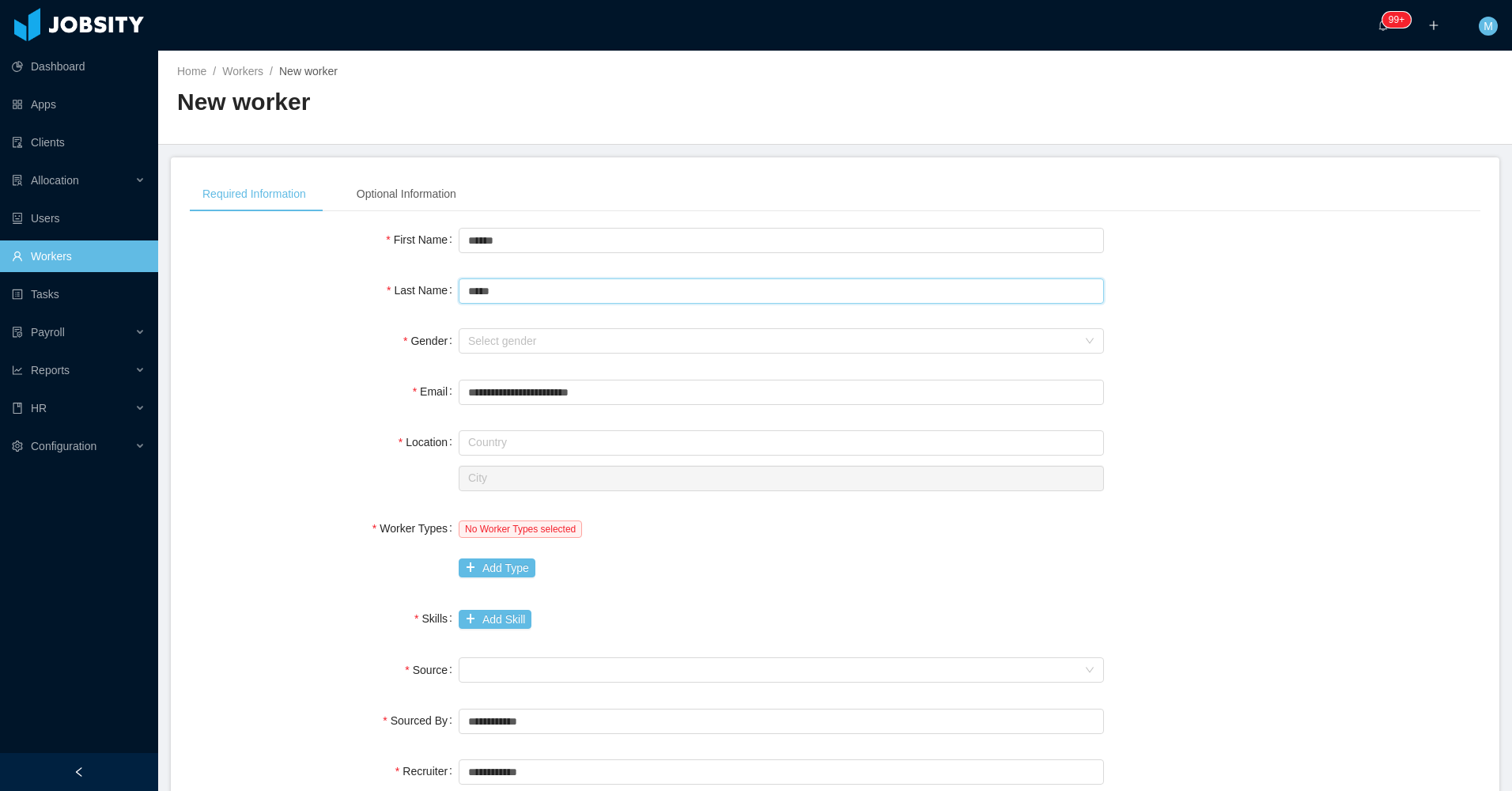
type input "*****"
drag, startPoint x: 309, startPoint y: 396, endPoint x: 342, endPoint y: 378, distance: 37.6
click at [309, 396] on div "Email" at bounding box center [324, 392] width 269 height 31
click at [516, 344] on div "Select gender" at bounding box center [772, 340] width 609 height 16
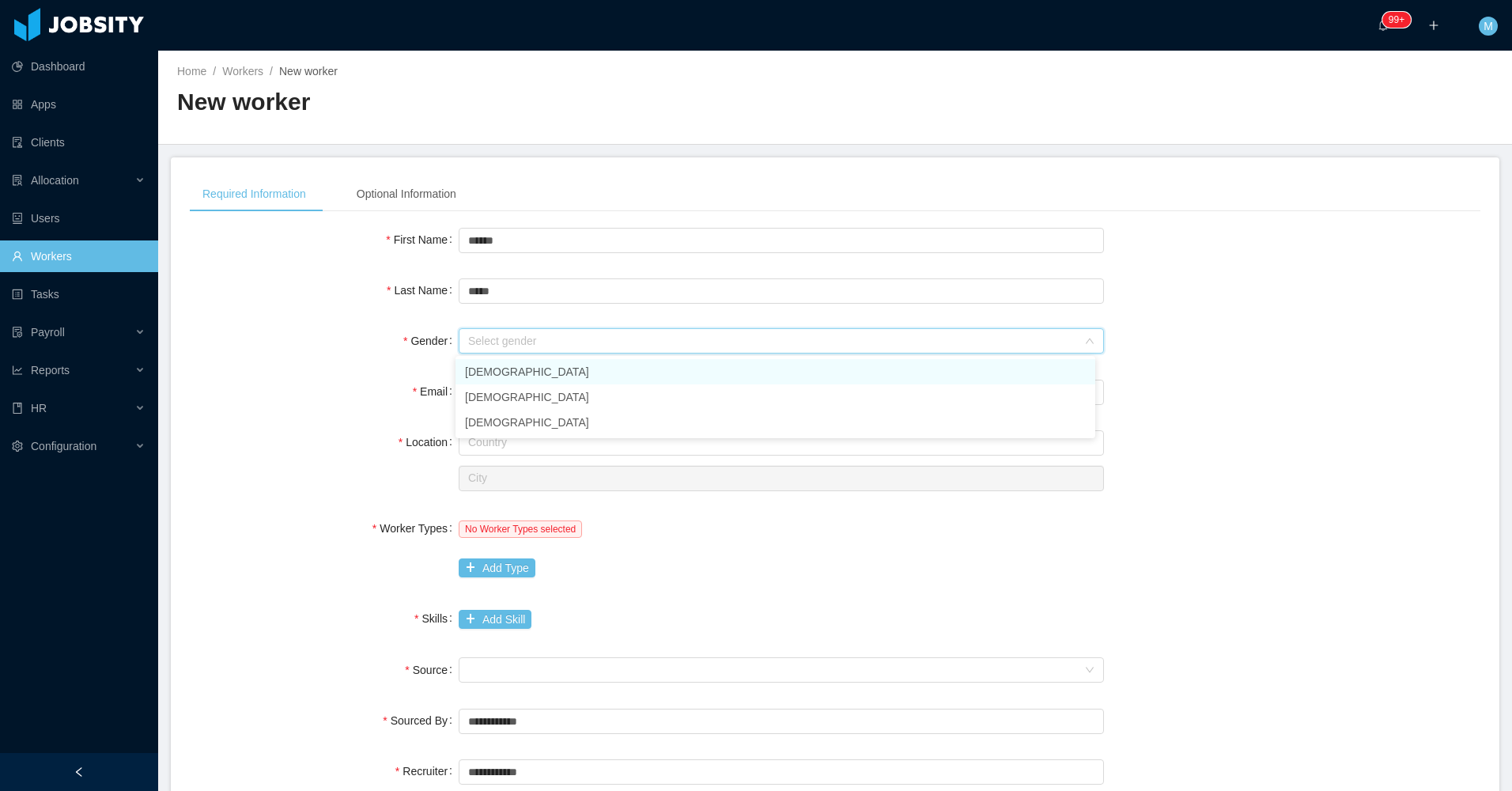
click at [517, 377] on li "[DEMOGRAPHIC_DATA]" at bounding box center [775, 372] width 639 height 26
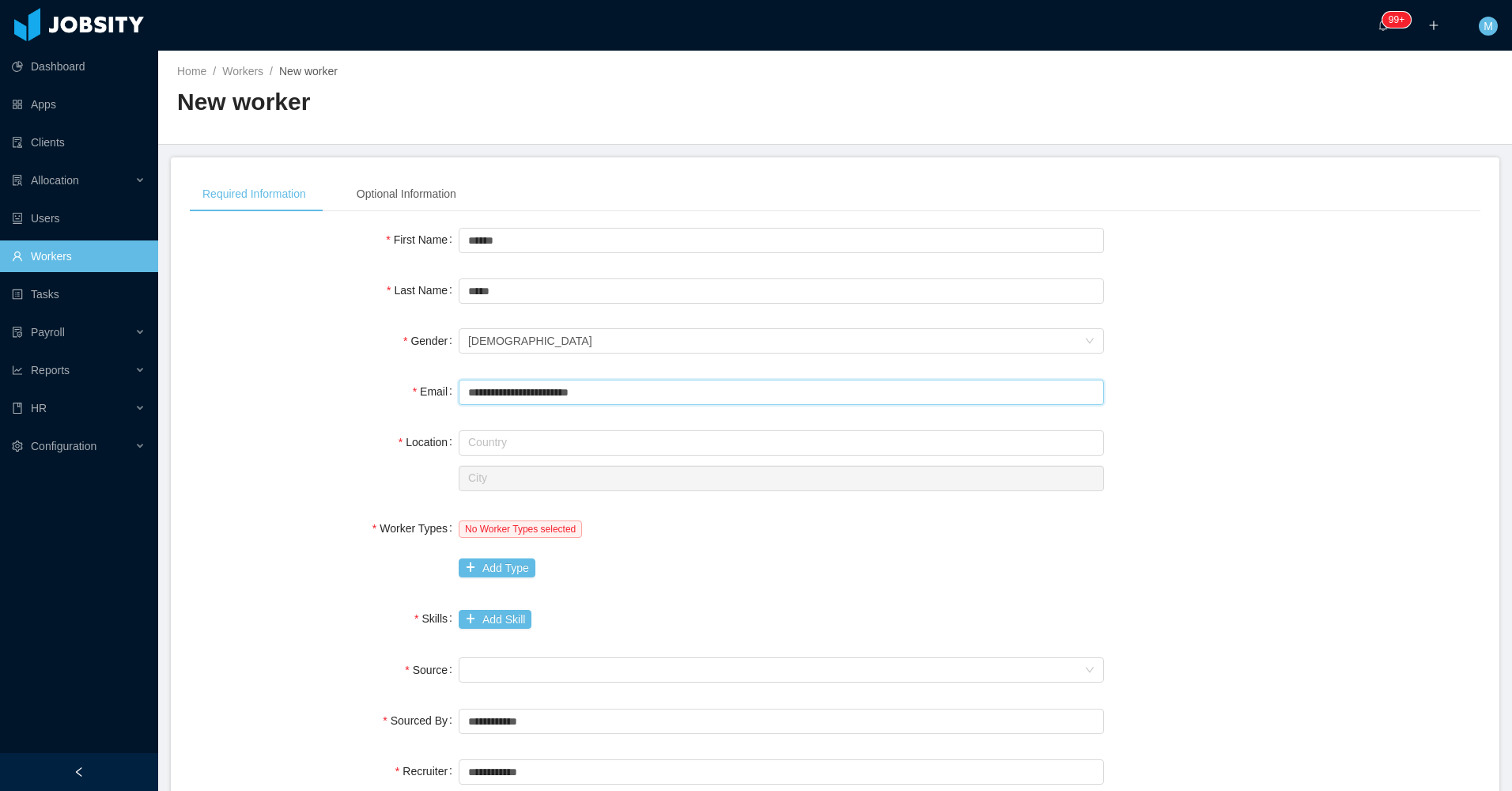
click at [506, 402] on input "**********" at bounding box center [781, 393] width 645 height 26
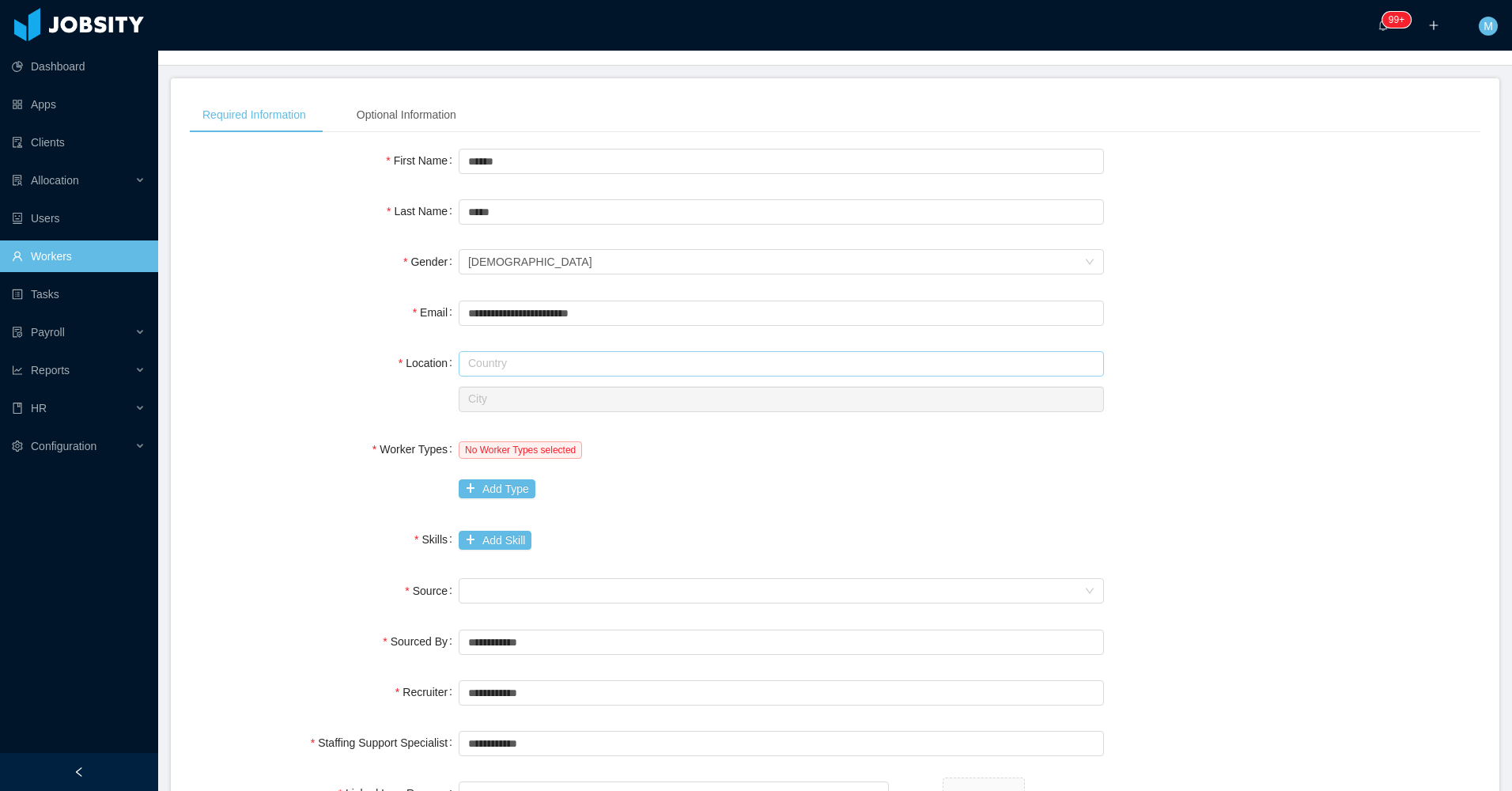
click at [544, 357] on input "text" at bounding box center [781, 364] width 645 height 26
click at [505, 396] on li "[GEOGRAPHIC_DATA]" at bounding box center [775, 394] width 639 height 26
type input "******"
click at [372, 415] on div "**********" at bounding box center [835, 556] width 1291 height 822
drag, startPoint x: 504, startPoint y: 409, endPoint x: 522, endPoint y: 394, distance: 23.4
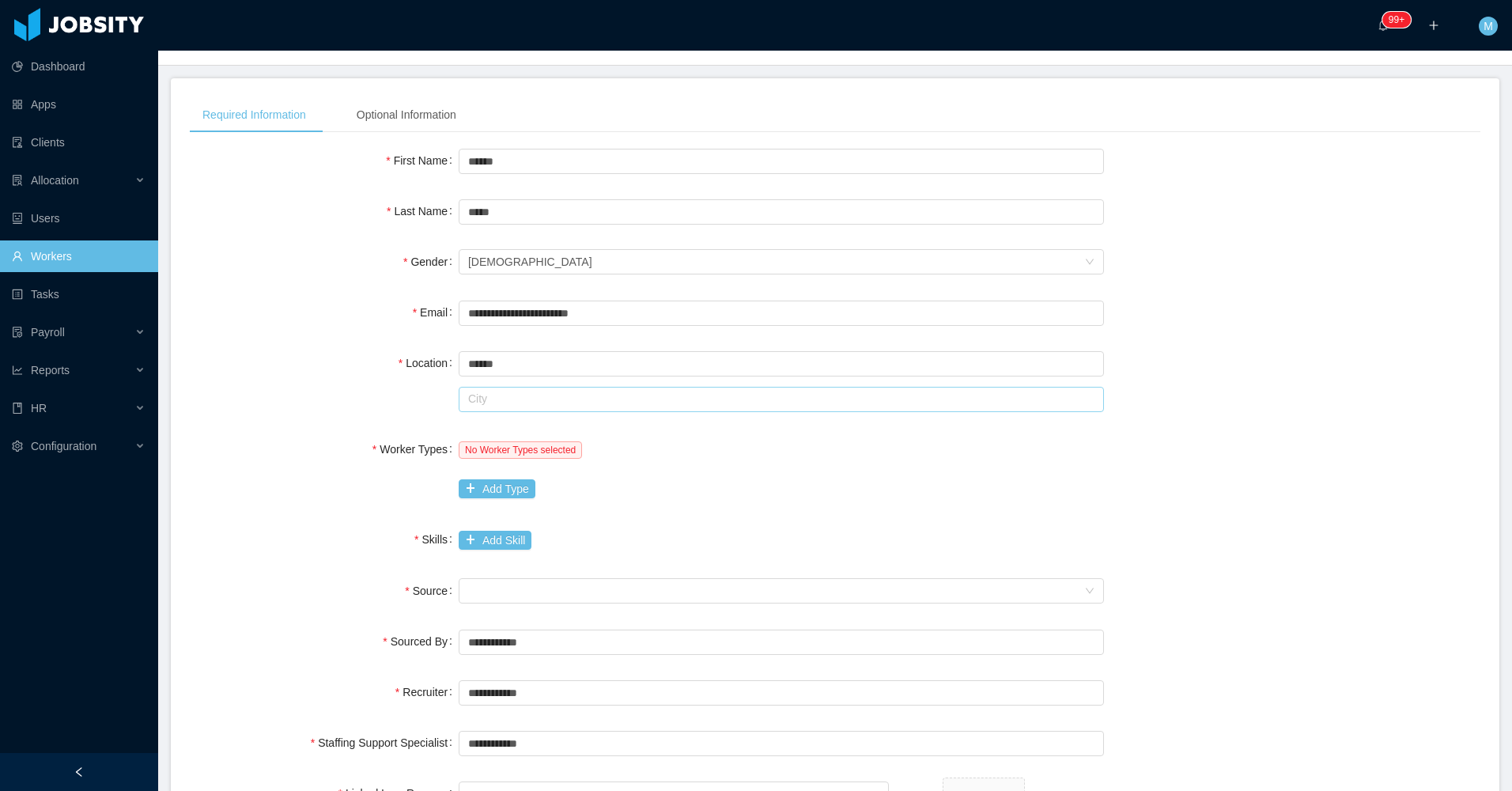
click at [506, 409] on input "text" at bounding box center [781, 399] width 645 height 26
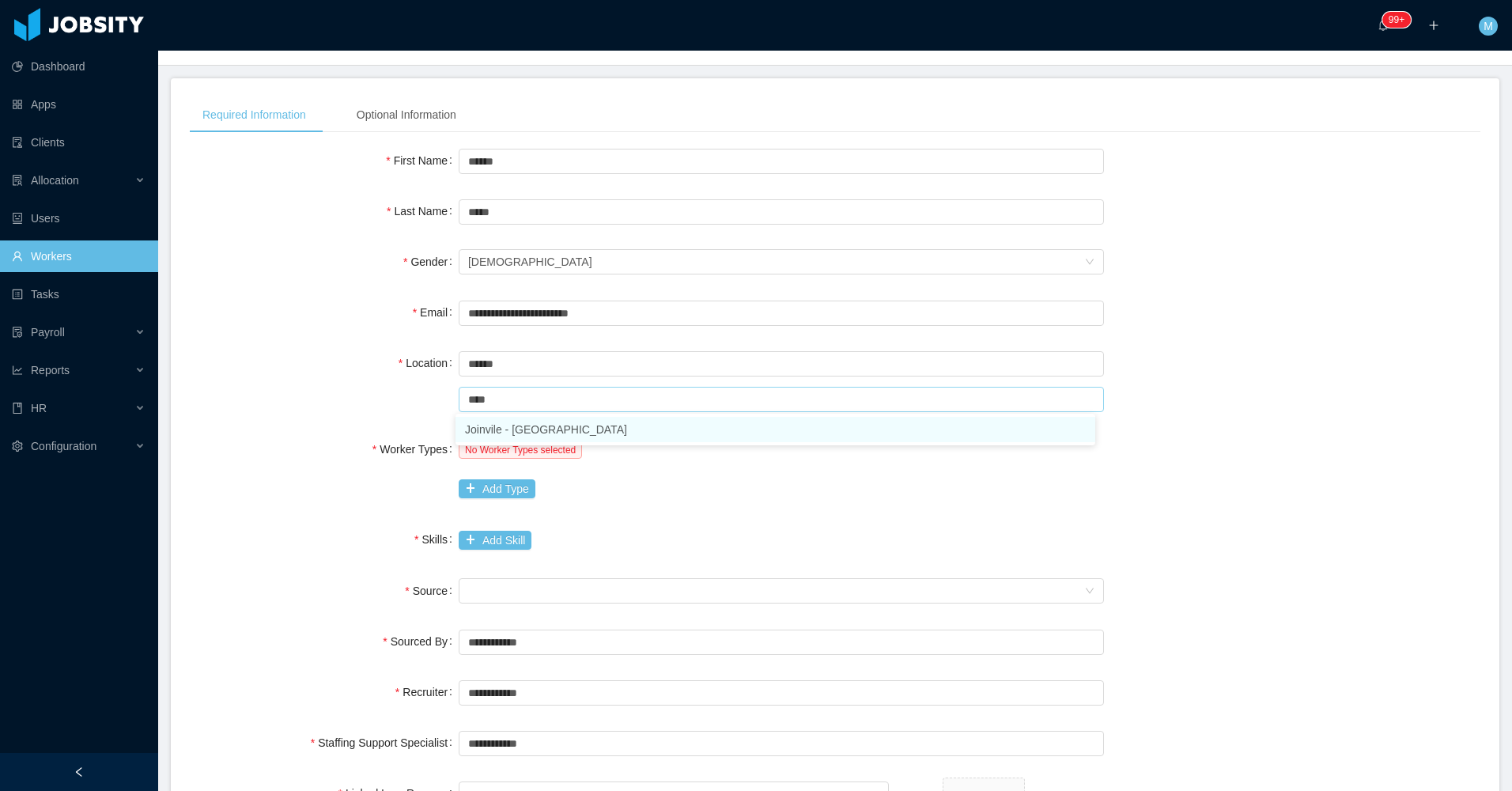
click at [586, 423] on li "Joinvile - [GEOGRAPHIC_DATA]" at bounding box center [775, 430] width 639 height 26
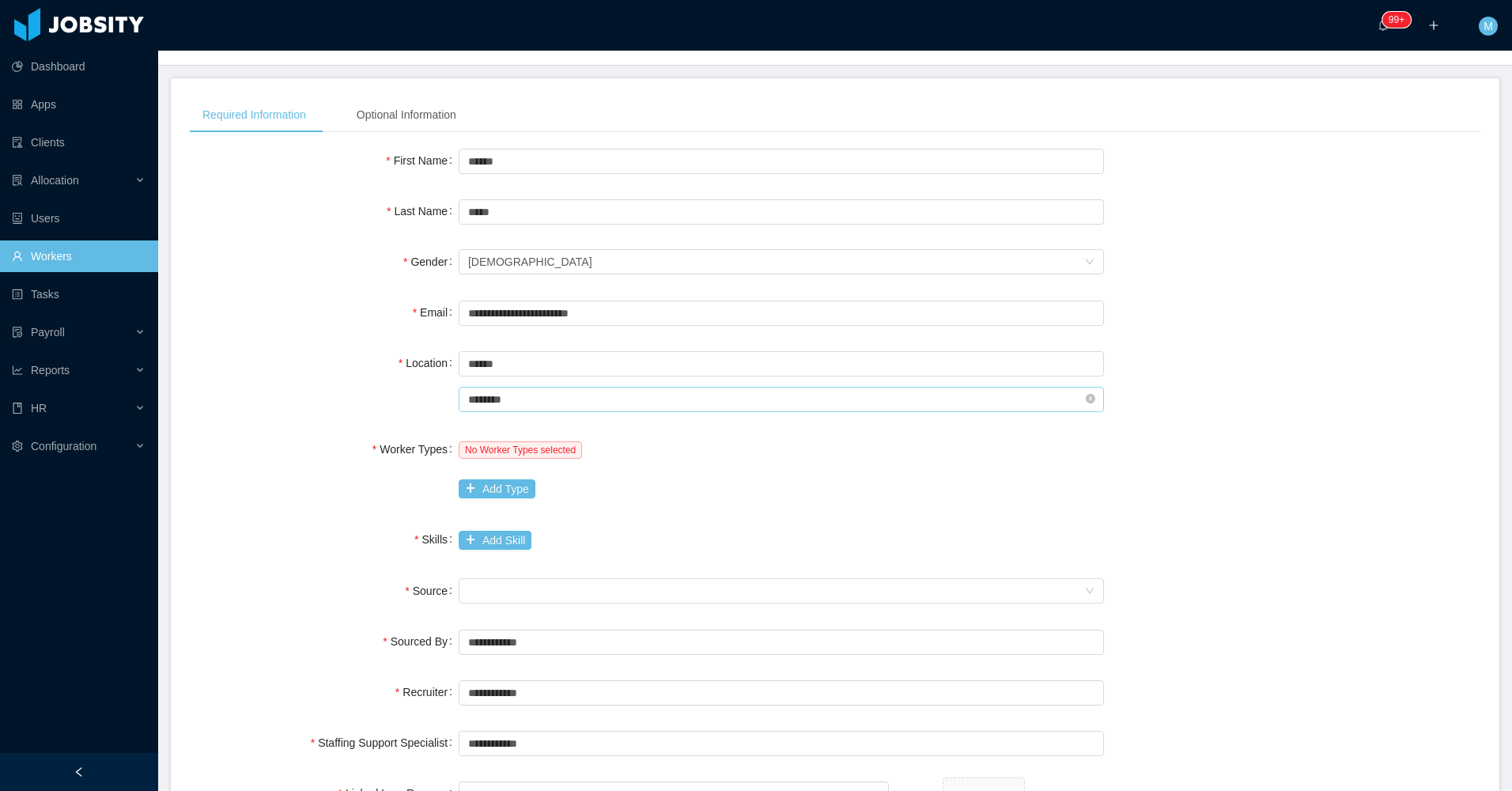
click at [527, 404] on input "********" at bounding box center [781, 399] width 645 height 26
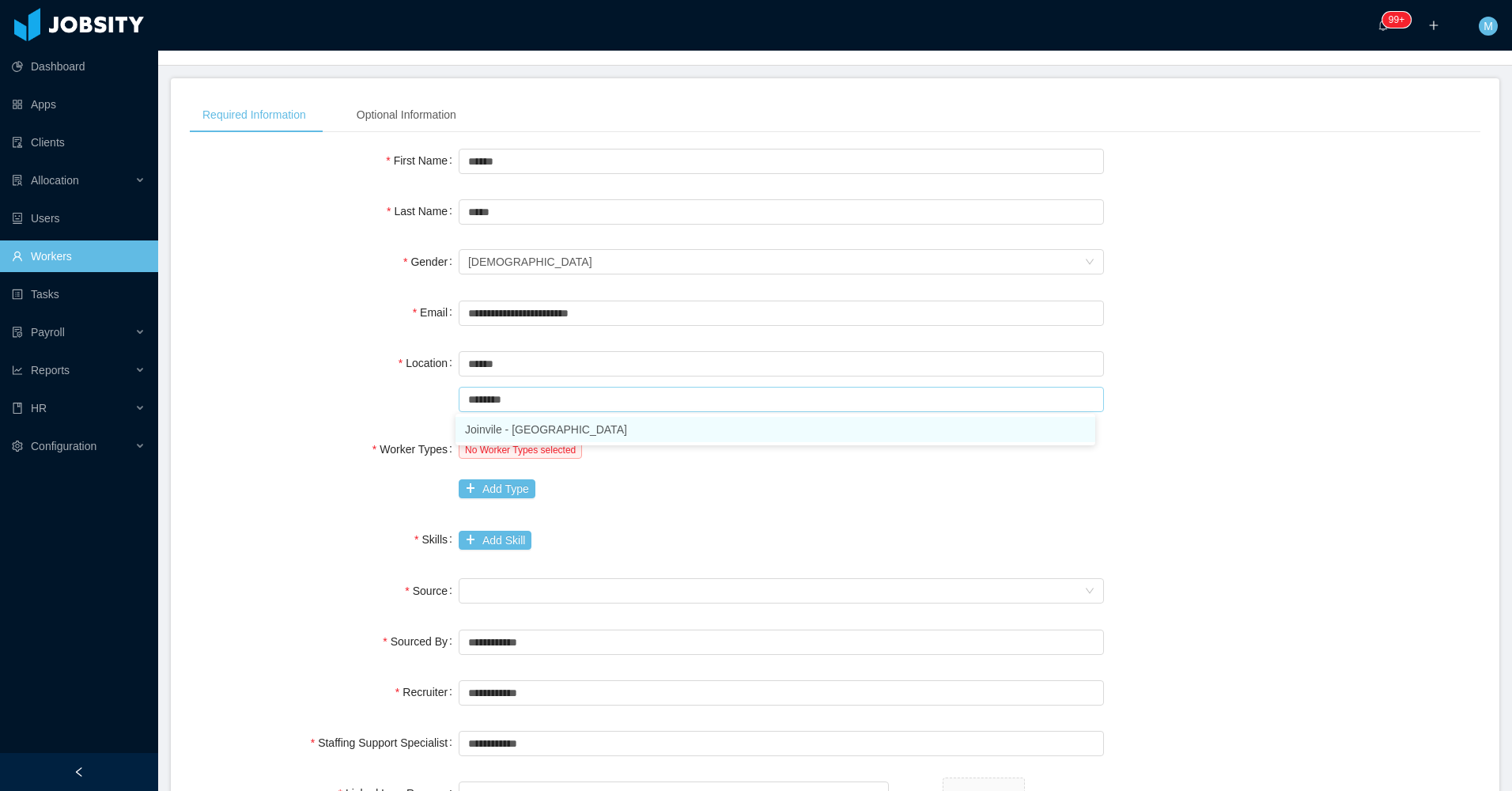
click at [526, 431] on li "Joinvile - [GEOGRAPHIC_DATA]" at bounding box center [775, 430] width 639 height 26
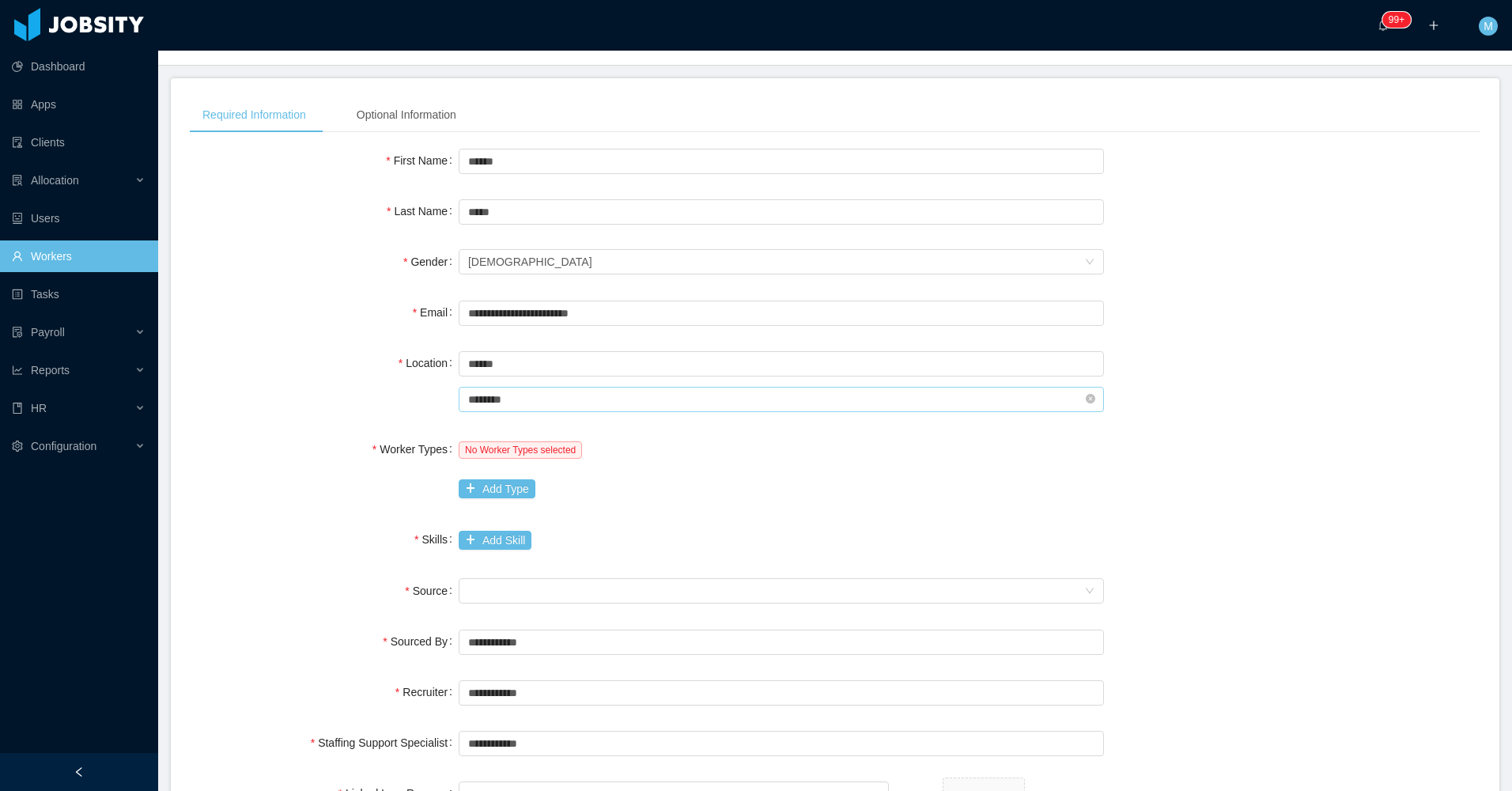
click at [474, 404] on input "********" at bounding box center [781, 399] width 645 height 26
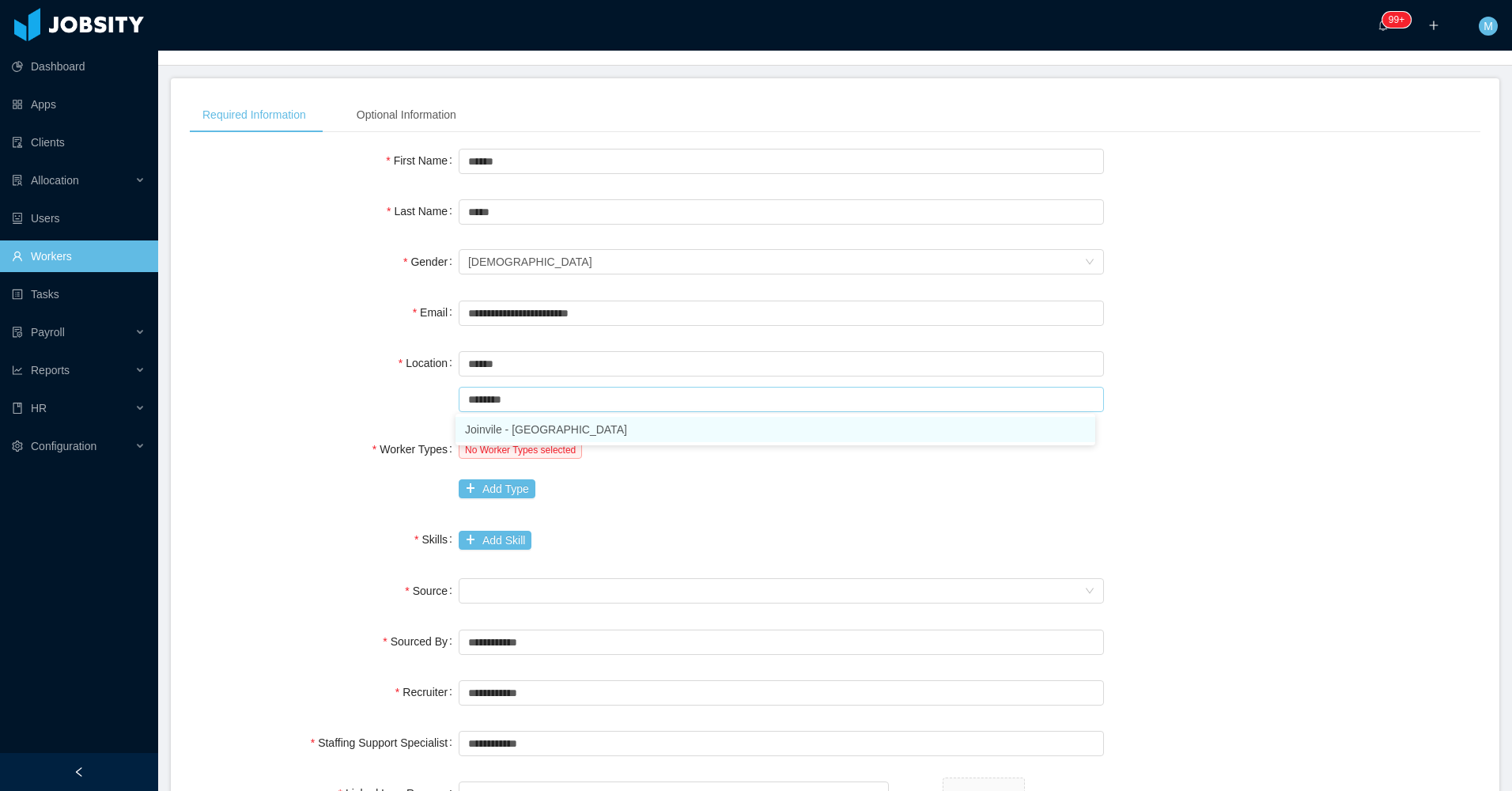
click at [494, 429] on li "Joinvile - [GEOGRAPHIC_DATA]" at bounding box center [775, 430] width 639 height 26
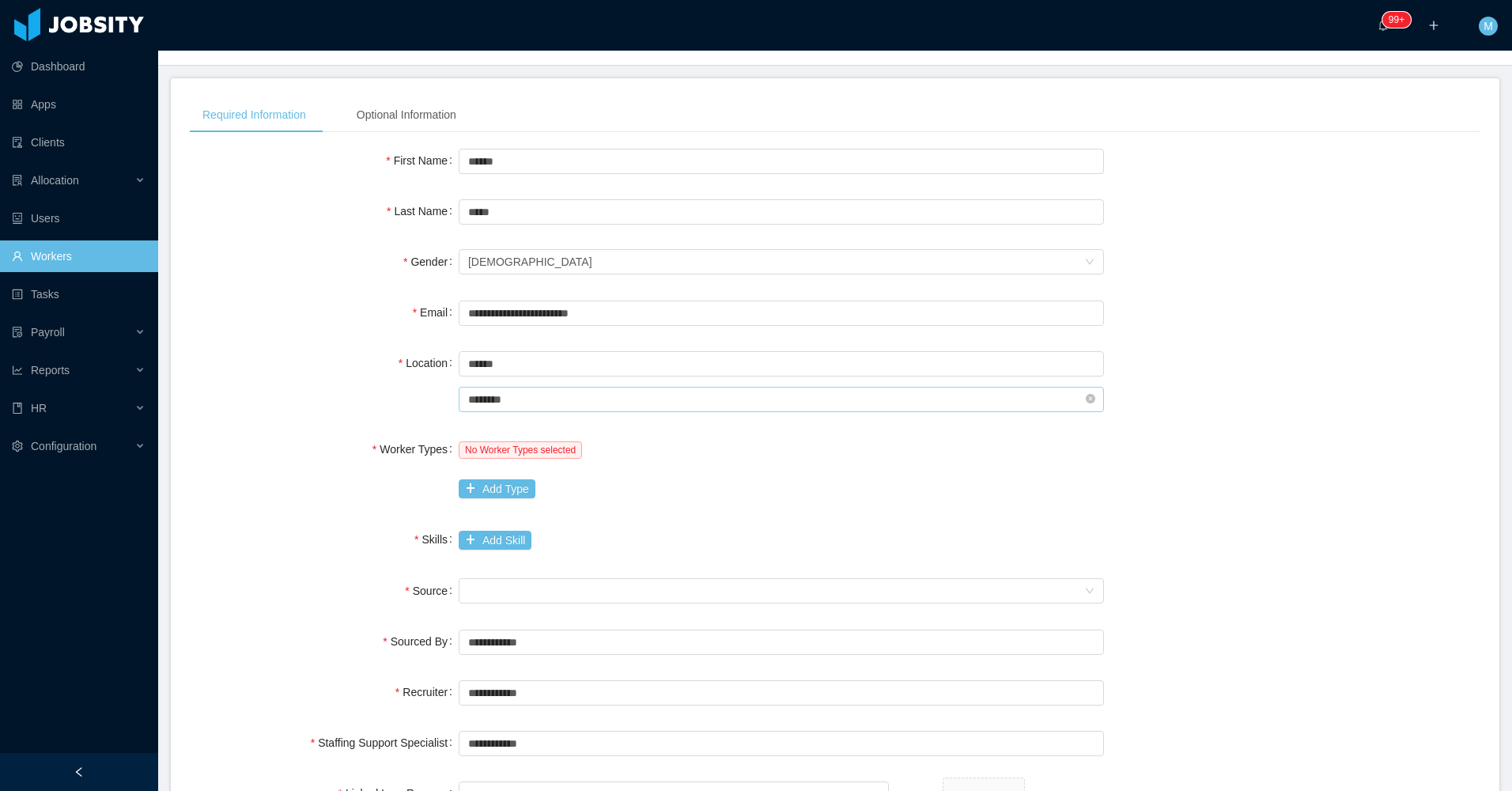
click at [521, 396] on input "********" at bounding box center [781, 399] width 645 height 26
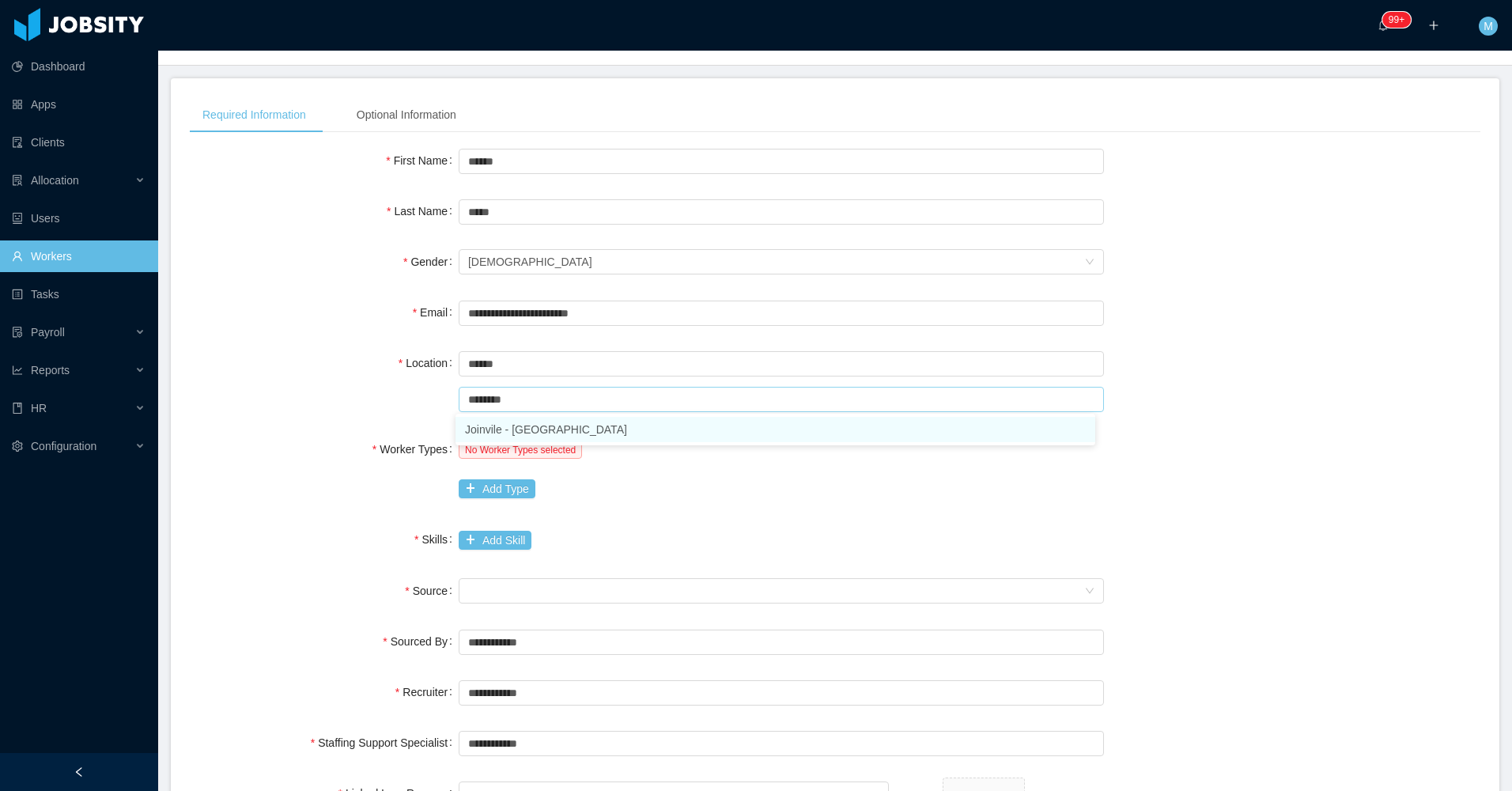
click at [607, 429] on li "Joinvile - [GEOGRAPHIC_DATA]" at bounding box center [775, 430] width 639 height 26
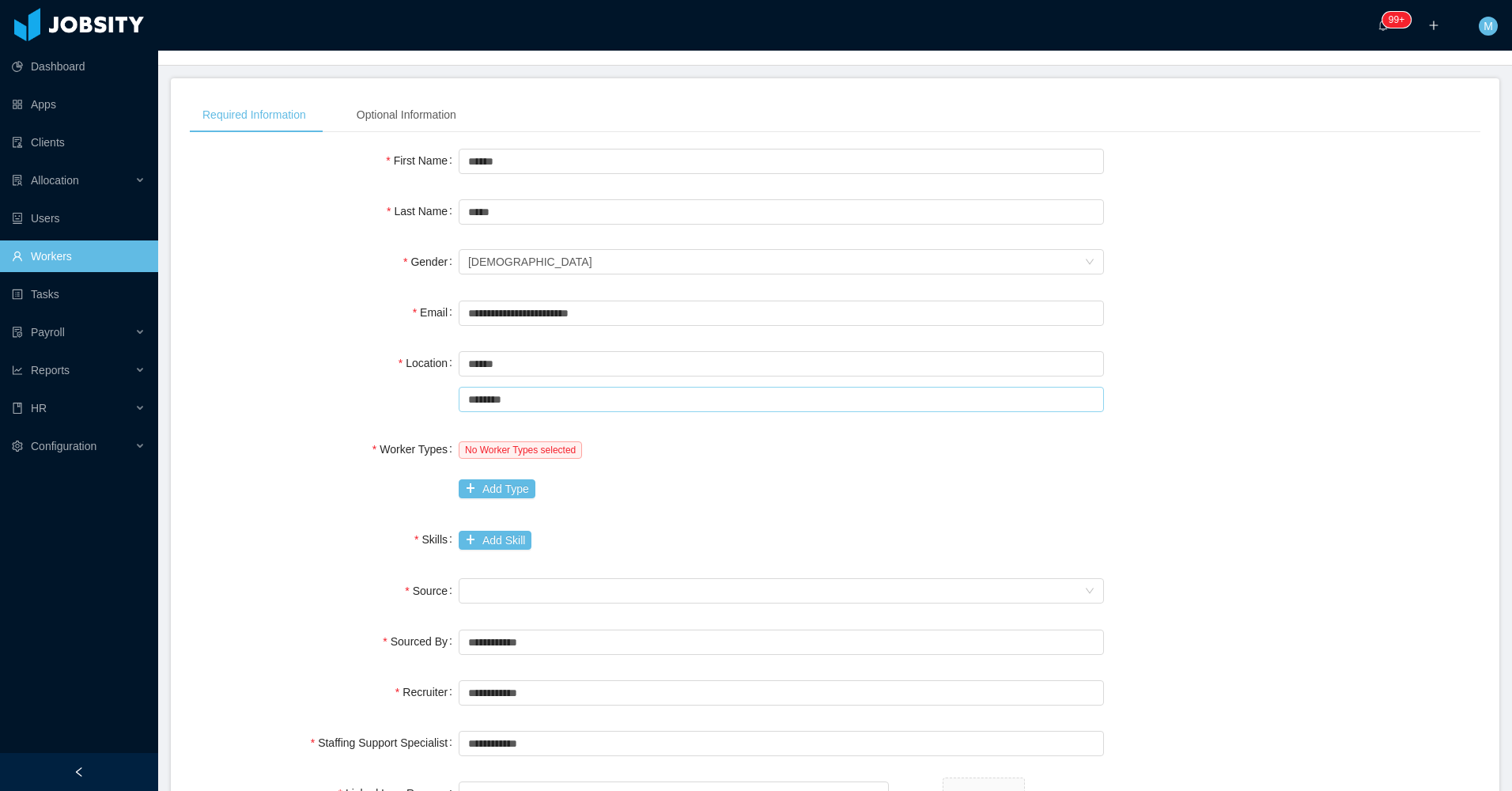
type input "********"
drag, startPoint x: 1143, startPoint y: 457, endPoint x: 1135, endPoint y: 465, distance: 11.3
click at [1143, 462] on div "Worker Types No Worker Types selected Add Type" at bounding box center [835, 469] width 1291 height 71
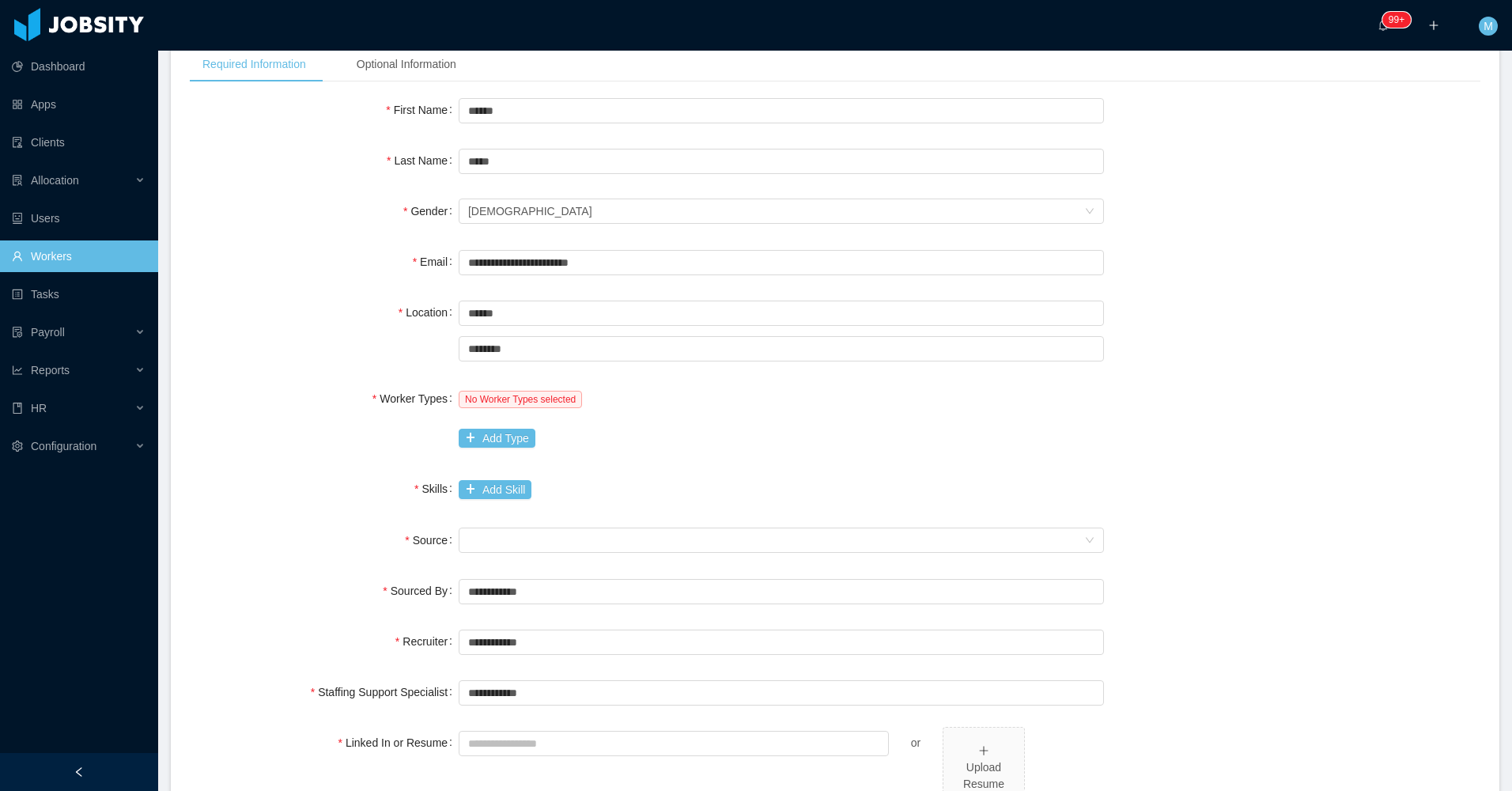
scroll to position [158, 0]
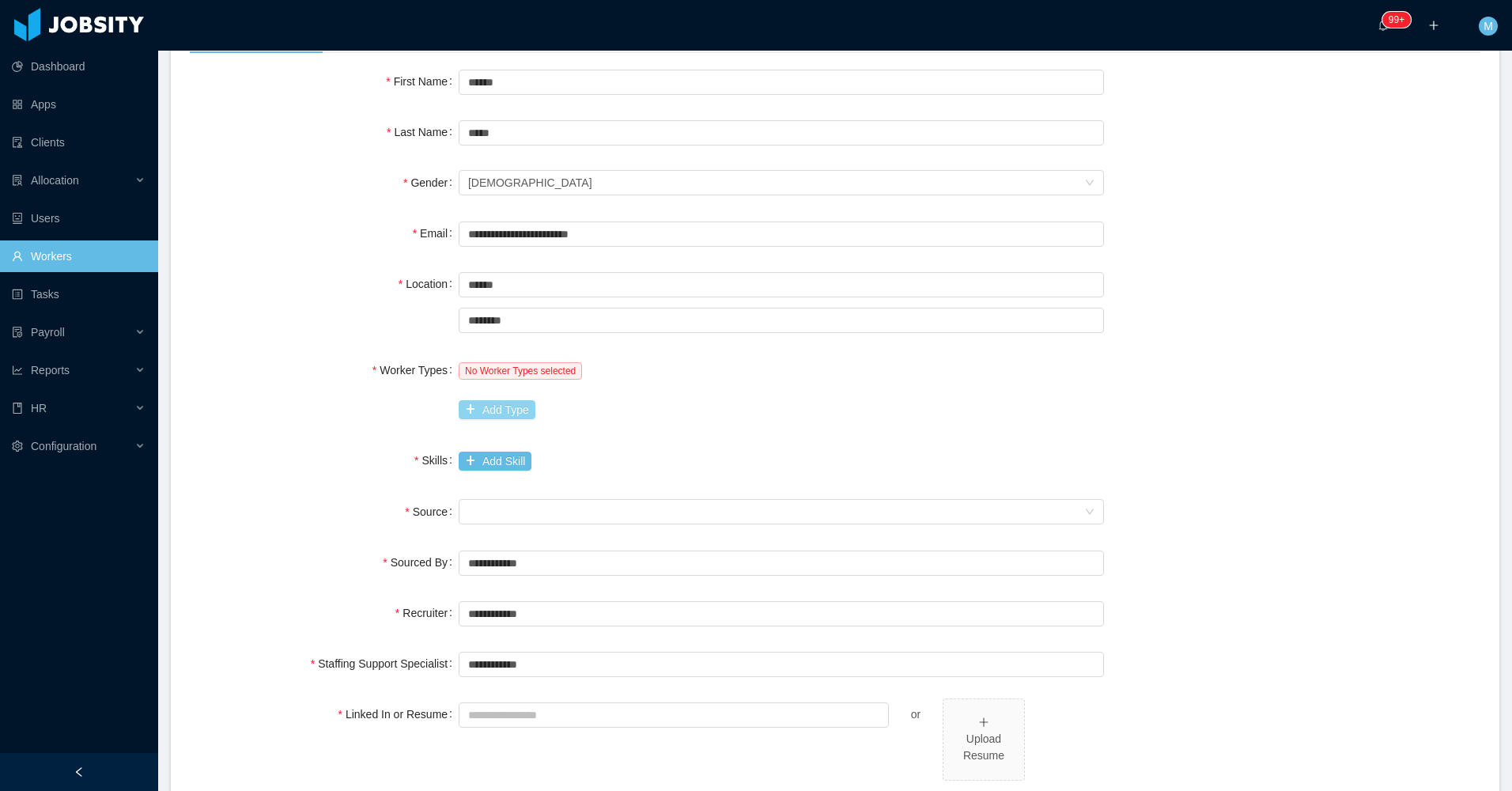
click at [486, 400] on button "Add Type" at bounding box center [497, 409] width 77 height 19
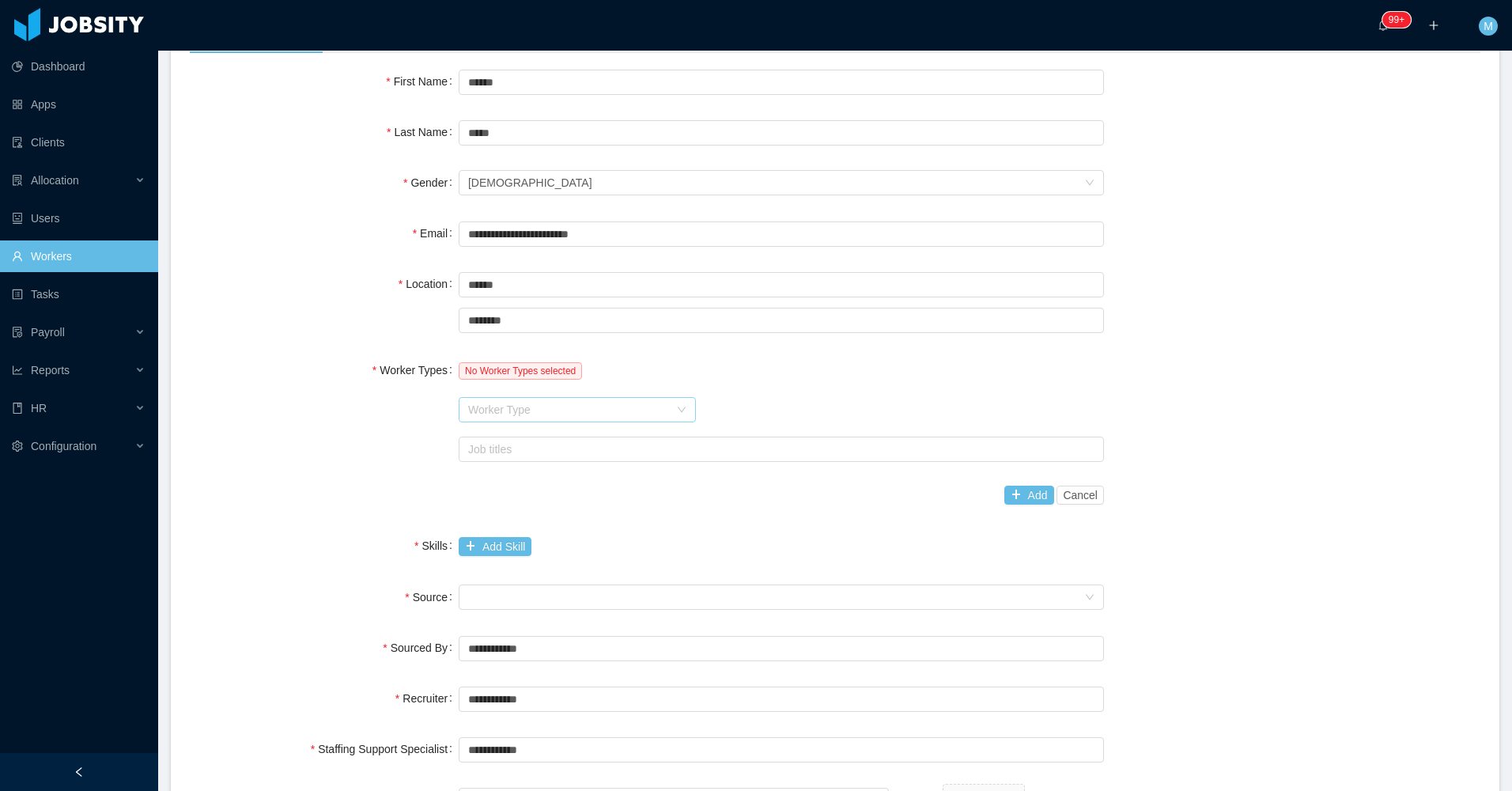
click at [510, 406] on div "Worker Type" at bounding box center [569, 409] width 201 height 16
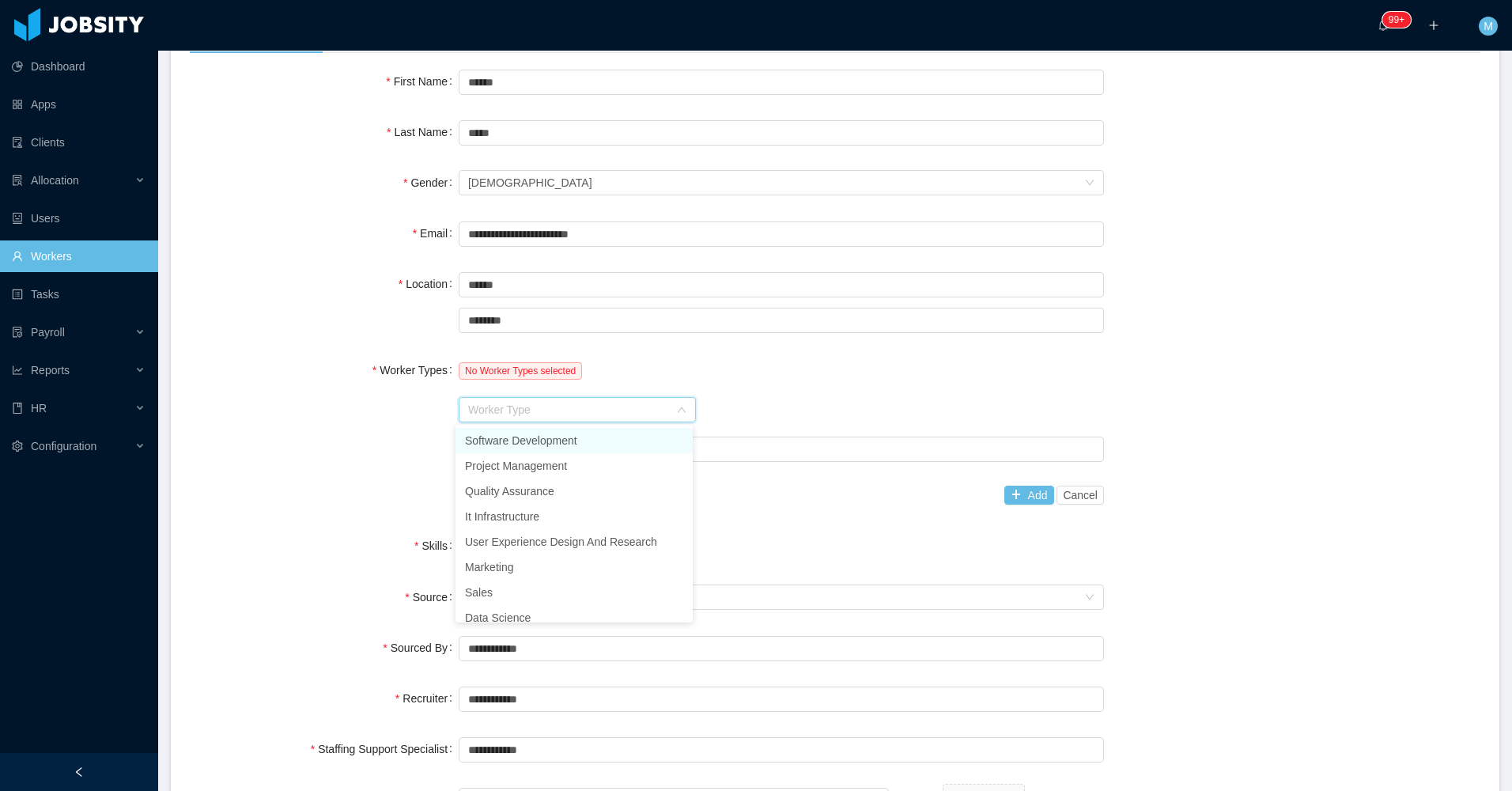
click at [514, 446] on li "Software Development" at bounding box center [574, 441] width 237 height 26
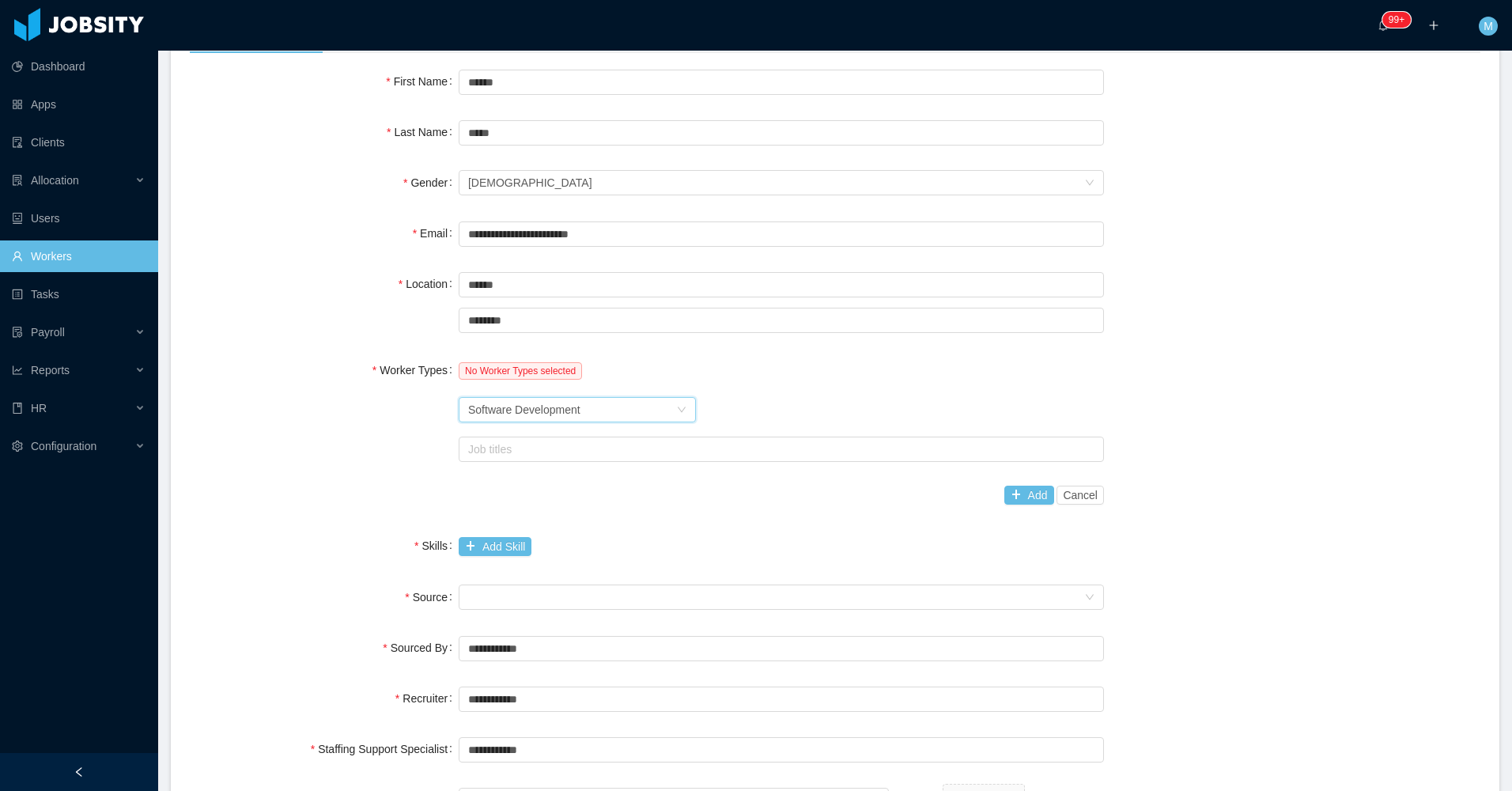
click at [740, 408] on div "Worker Type Software Development" at bounding box center [781, 409] width 645 height 31
click at [700, 454] on div "Job titles" at bounding box center [777, 450] width 619 height 16
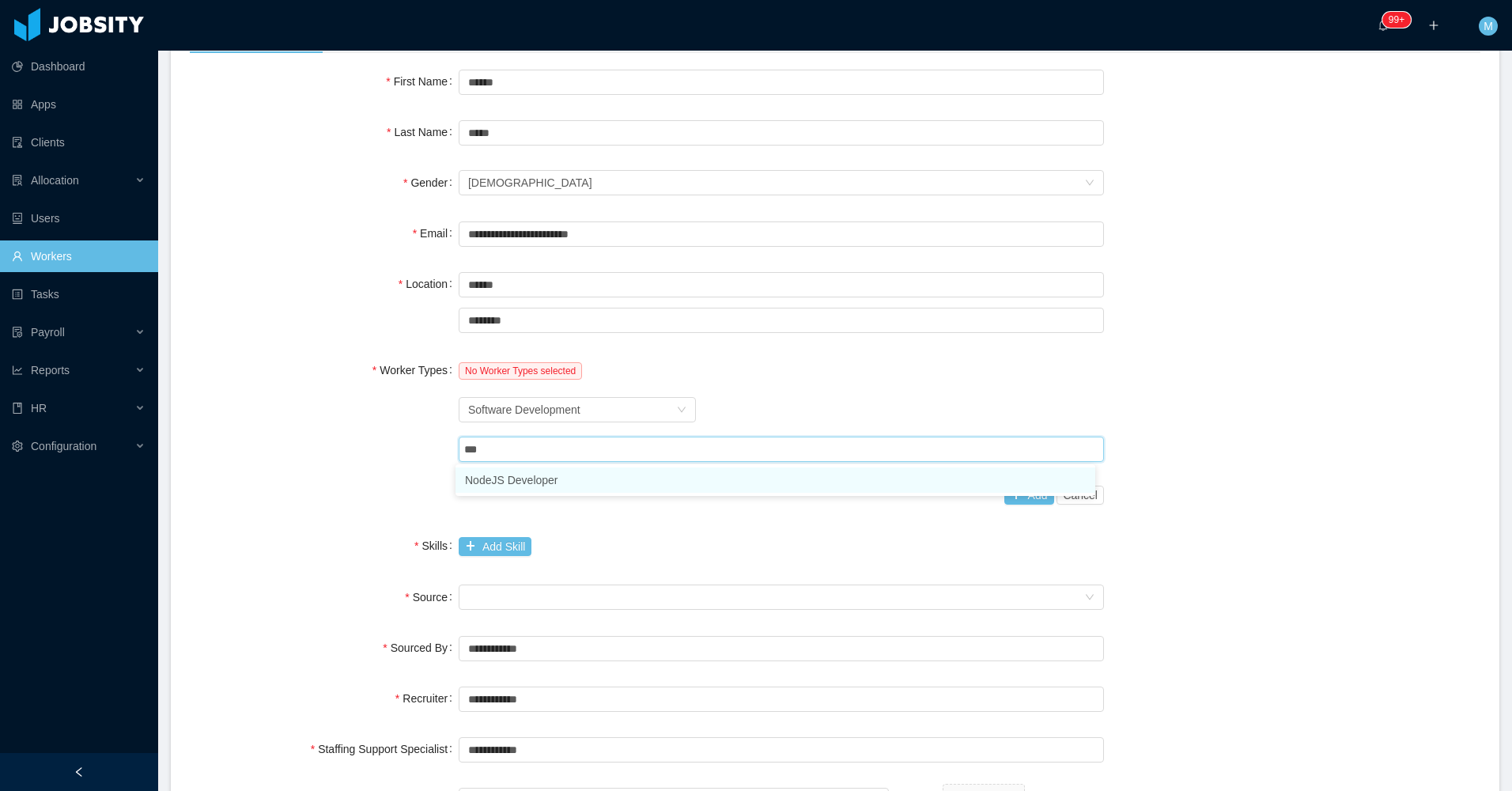
type input "****"
click at [703, 490] on li "NodeJS Developer" at bounding box center [775, 480] width 639 height 26
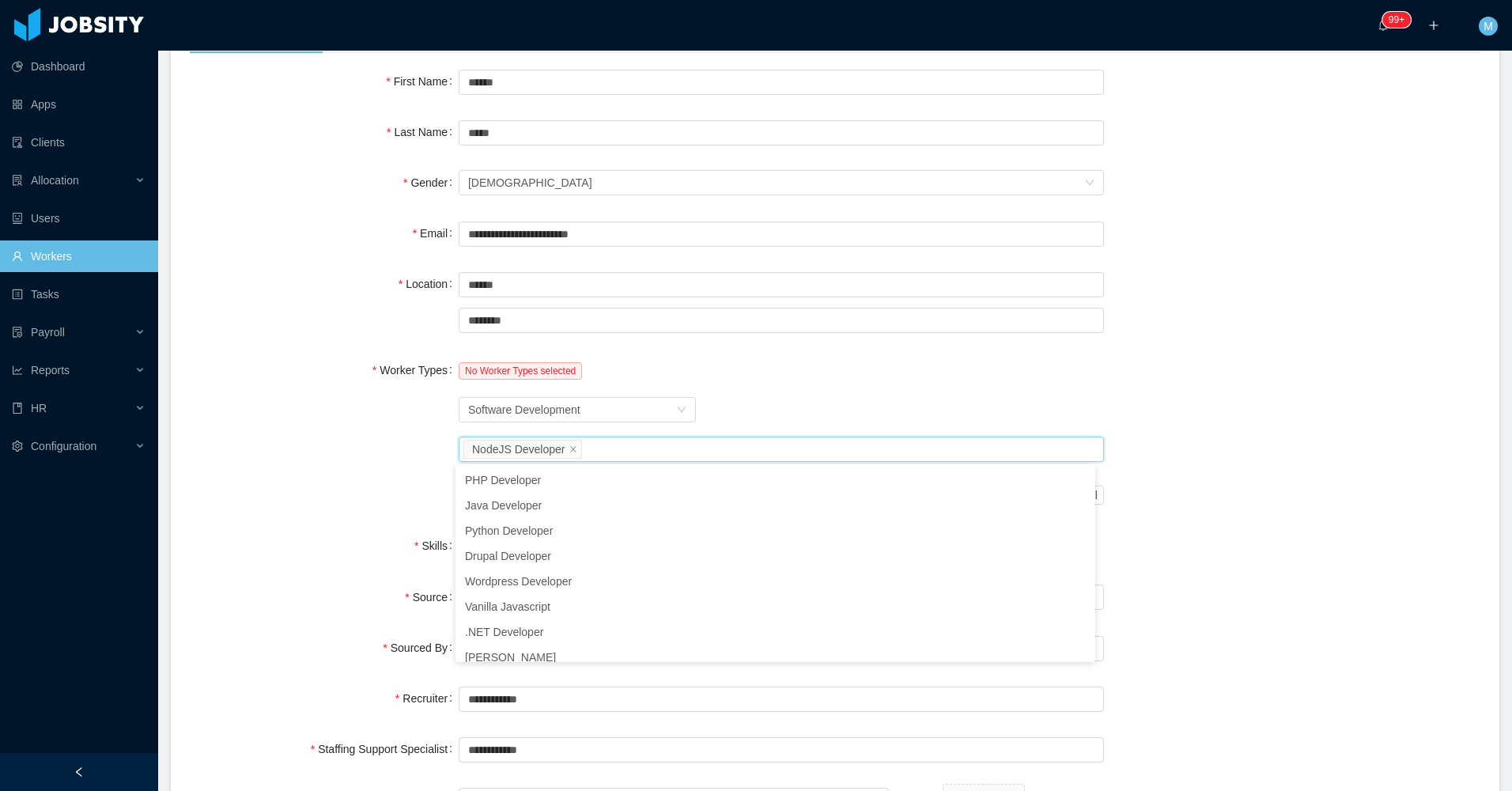
click at [1304, 397] on div "Worker Types No Worker Types selected Worker Type Software Development Job titl…" at bounding box center [835, 432] width 1291 height 156
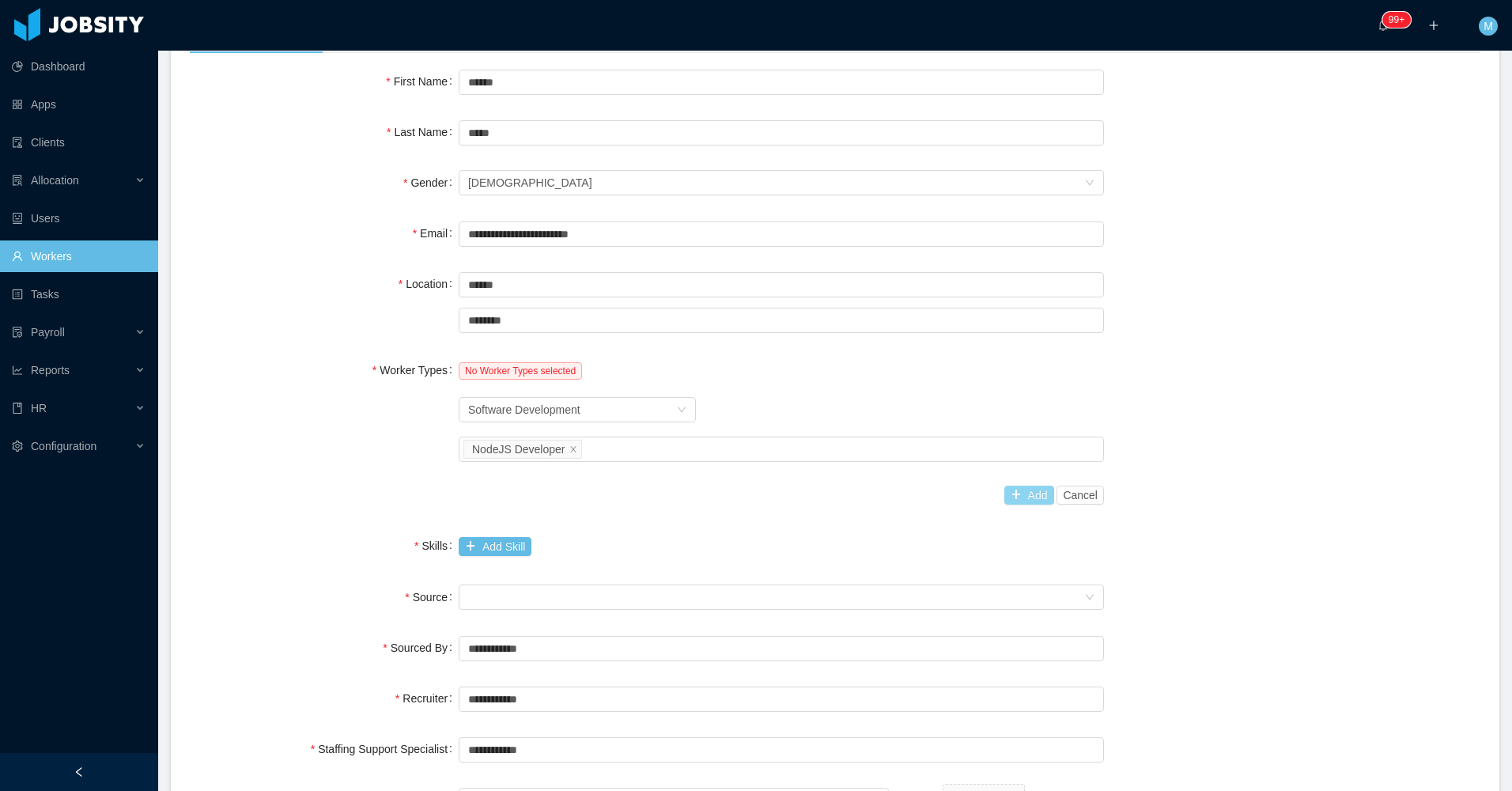
click at [1015, 490] on button "Add" at bounding box center [1029, 495] width 50 height 19
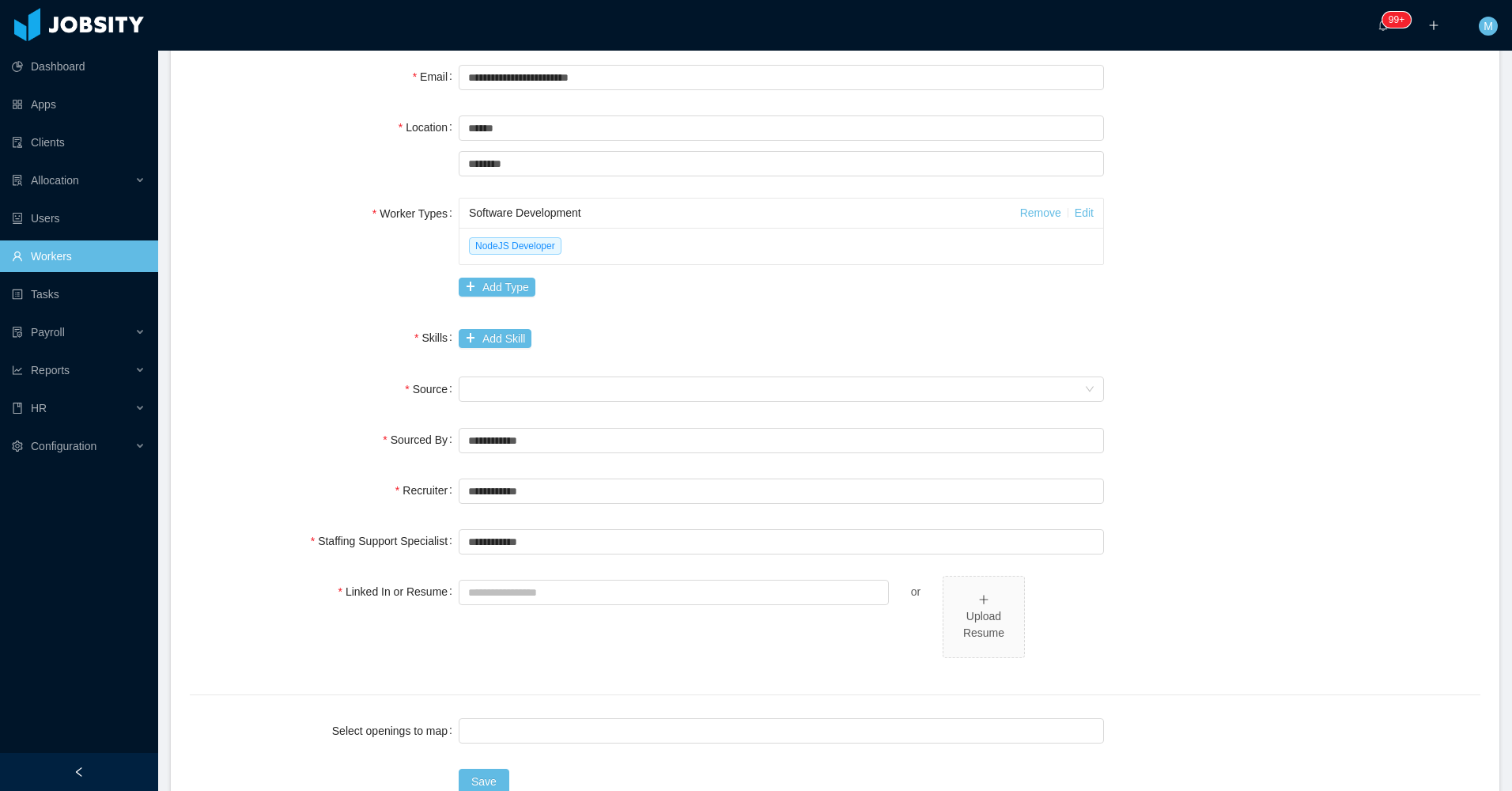
scroll to position [317, 0]
click at [487, 332] on button "Add Skill" at bounding box center [495, 336] width 73 height 19
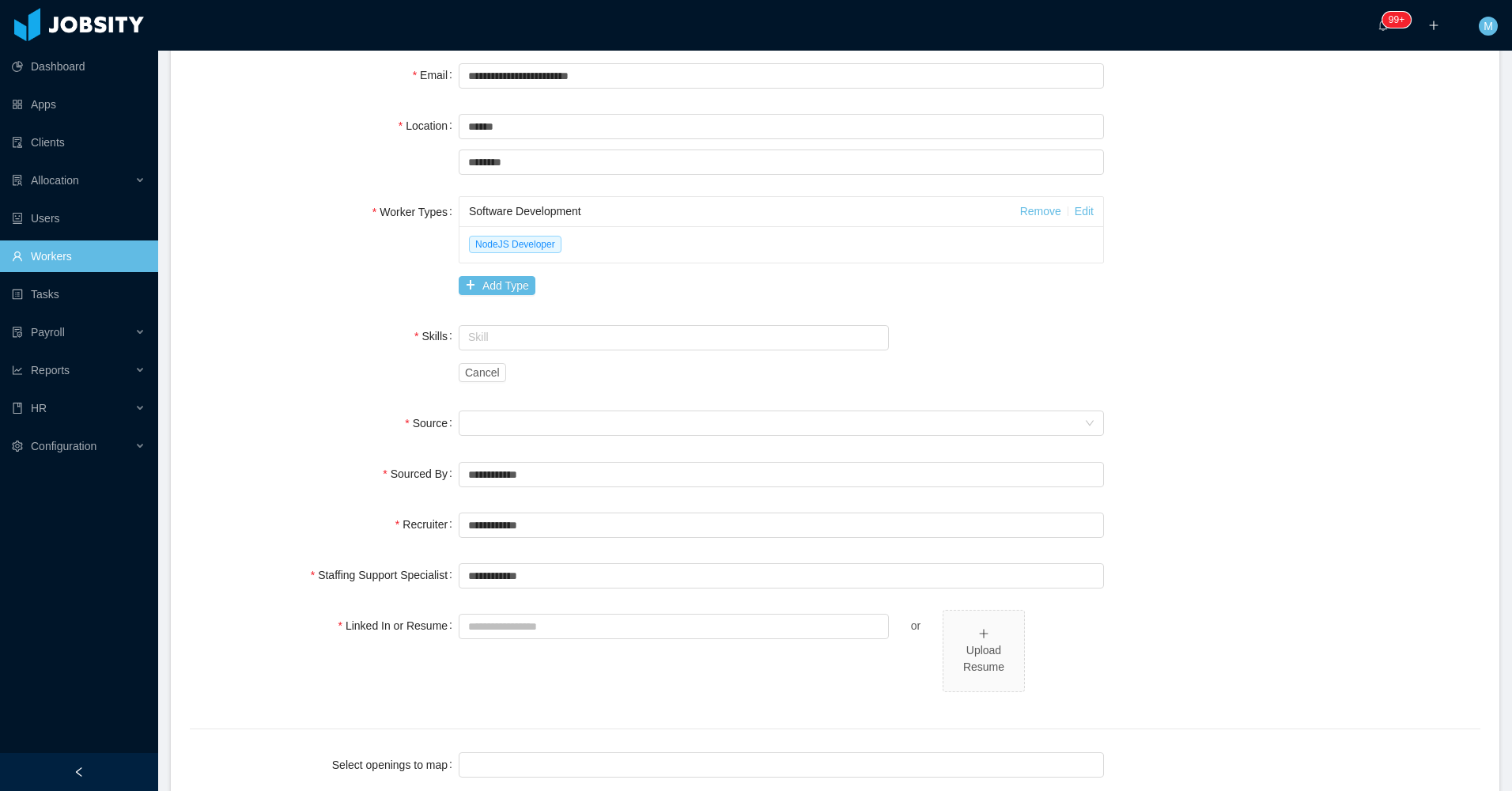
click at [502, 352] on div "Skill" at bounding box center [673, 336] width 430 height 31
click at [503, 340] on input "text" at bounding box center [673, 337] width 430 height 26
click at [502, 373] on li "Node.js" at bounding box center [668, 368] width 426 height 26
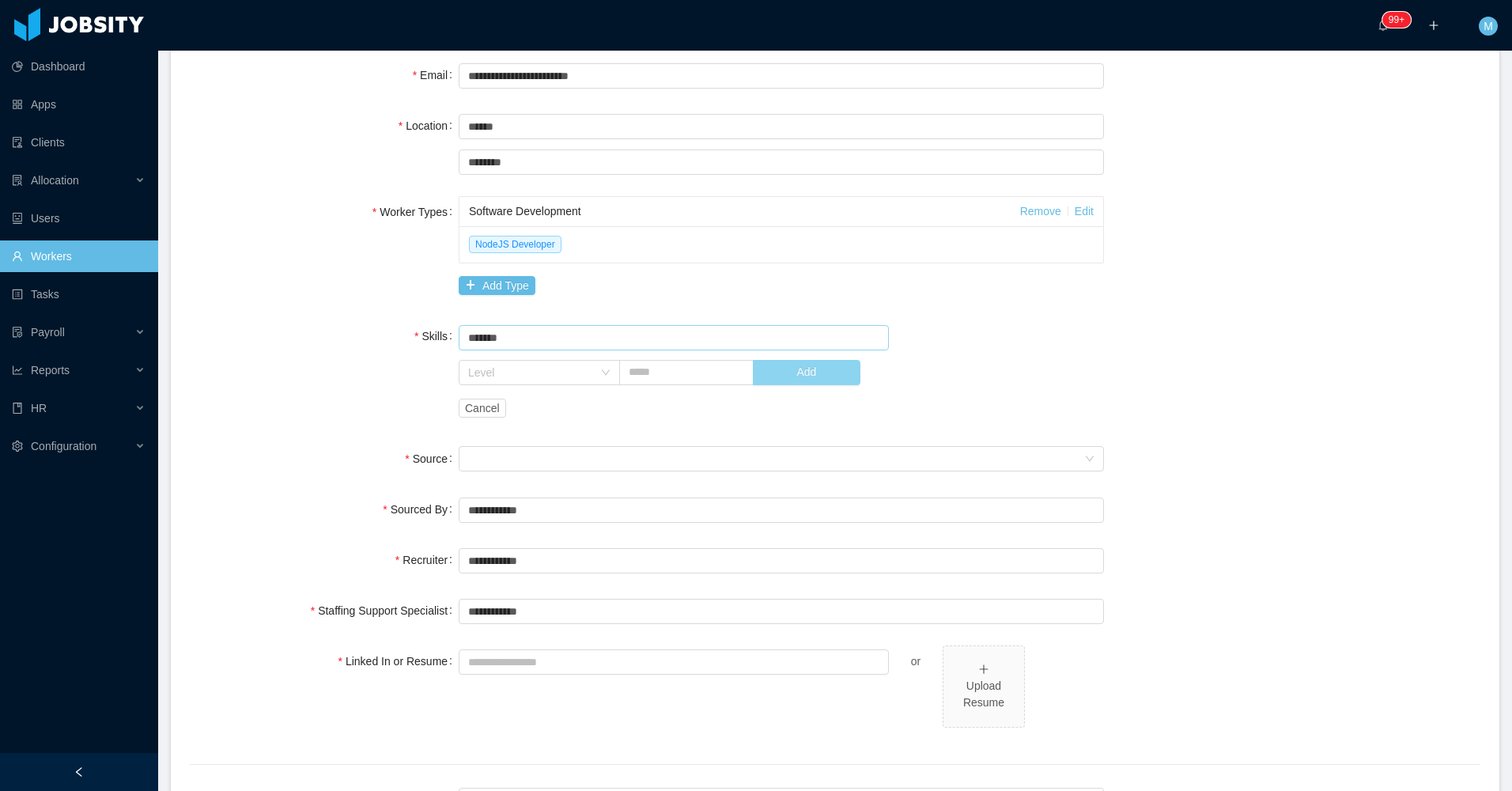
type input "*******"
drag, startPoint x: 811, startPoint y: 382, endPoint x: 811, endPoint y: 371, distance: 11.0
click at [816, 381] on button "Add" at bounding box center [806, 373] width 107 height 26
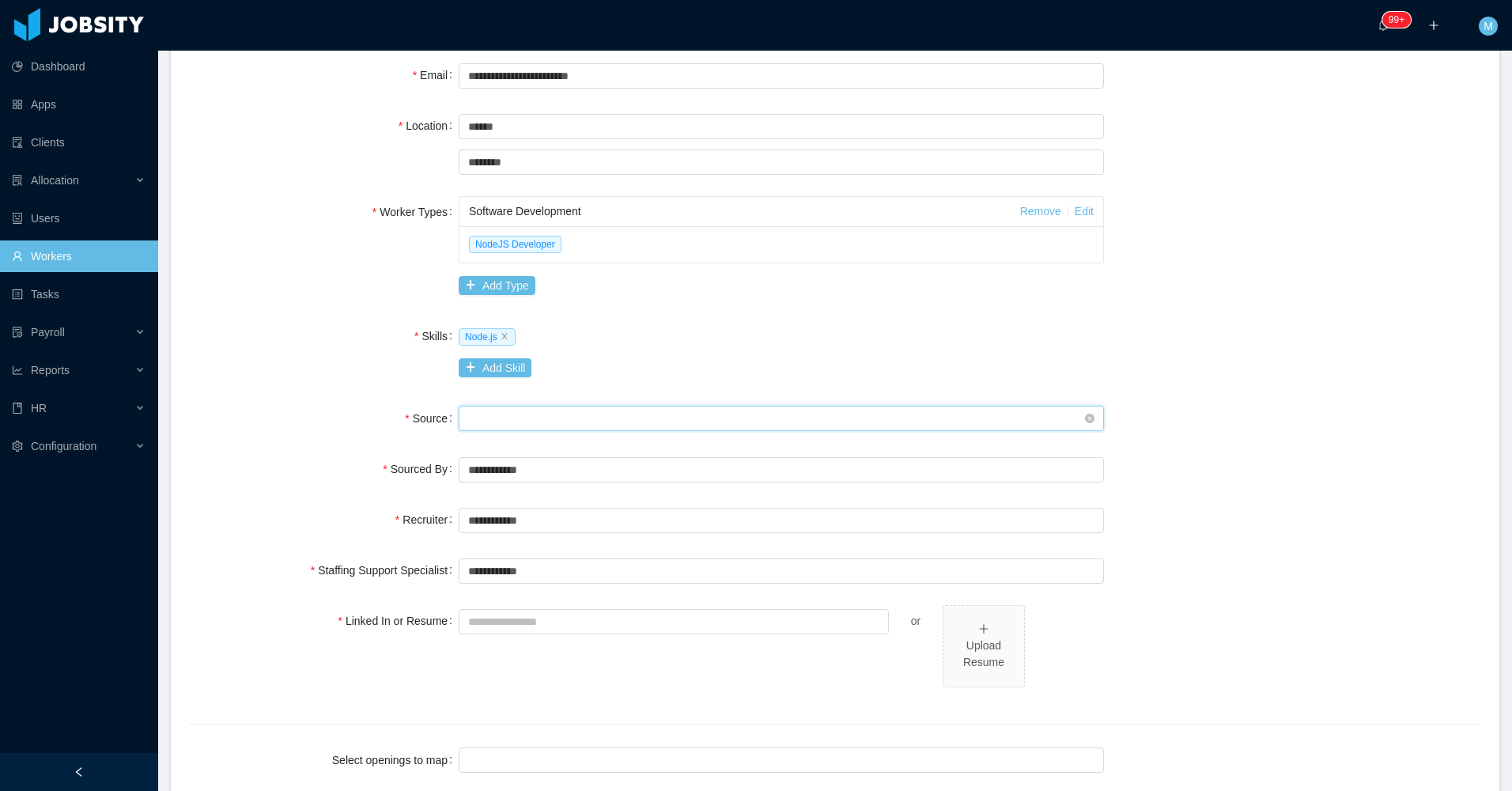
click at [493, 419] on div "Seniority" at bounding box center [776, 418] width 616 height 24
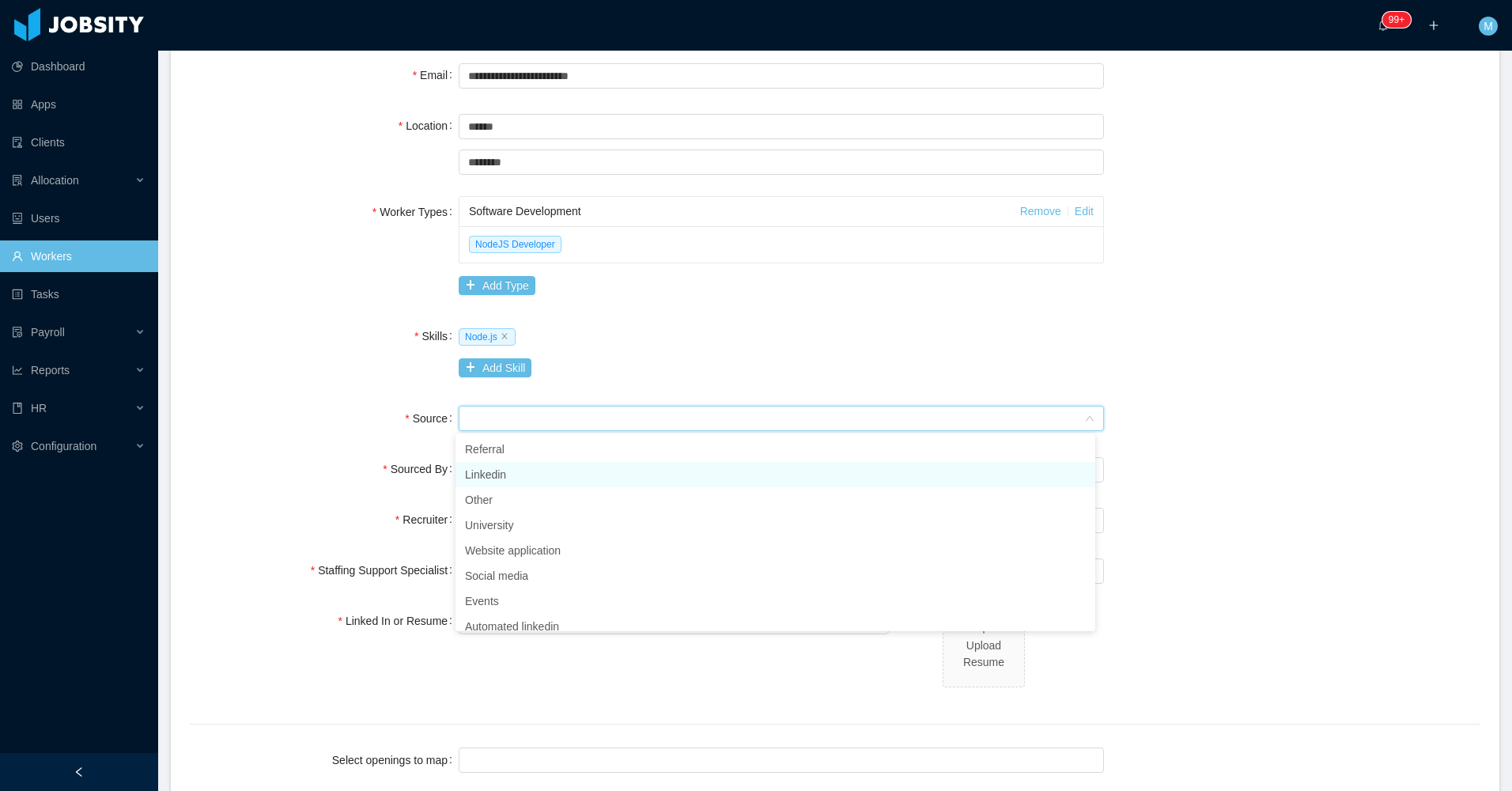
click at [502, 473] on li "Linkedin" at bounding box center [775, 474] width 639 height 26
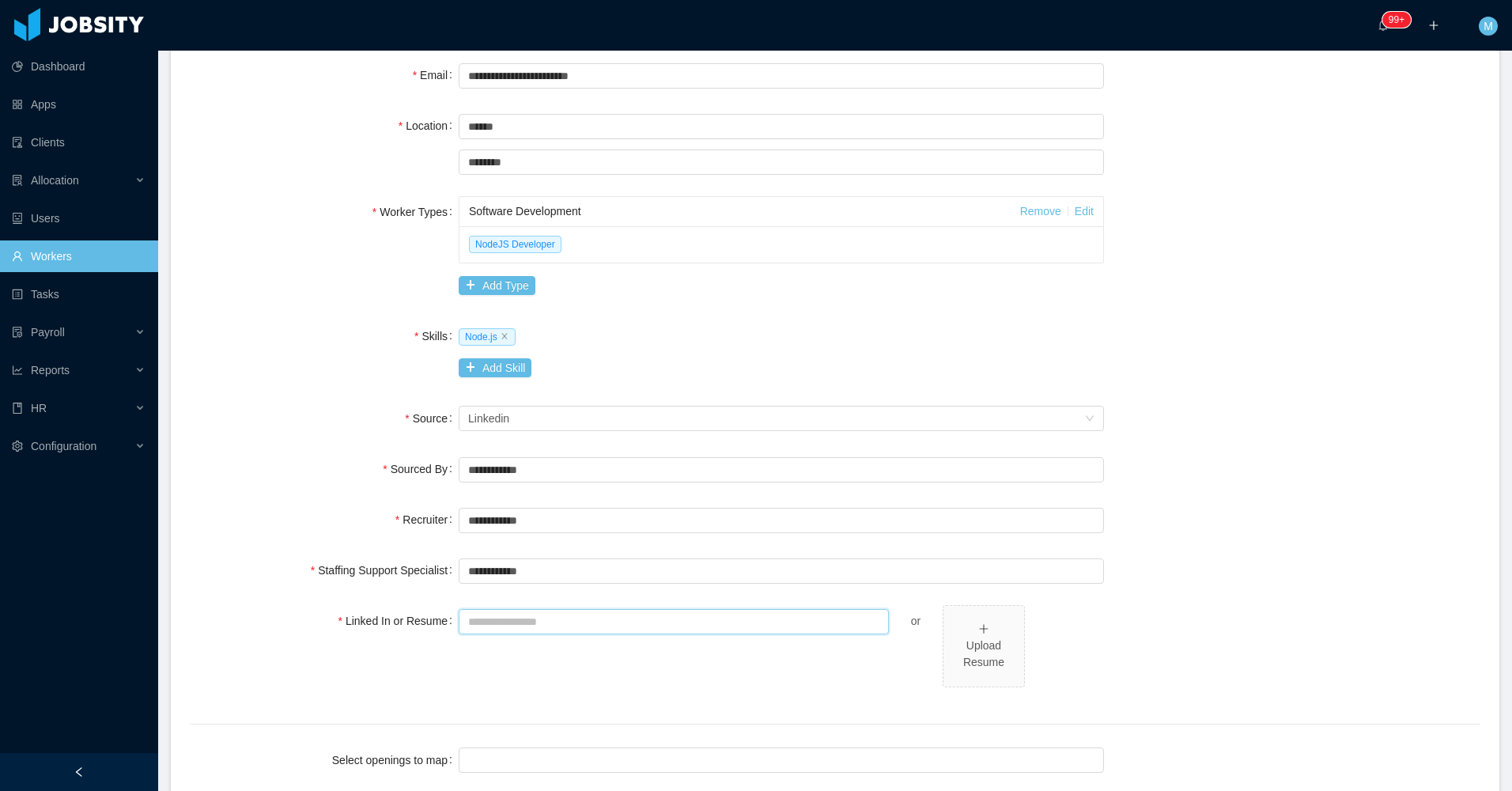
click at [534, 626] on input "Linked In or Resume" at bounding box center [673, 622] width 430 height 26
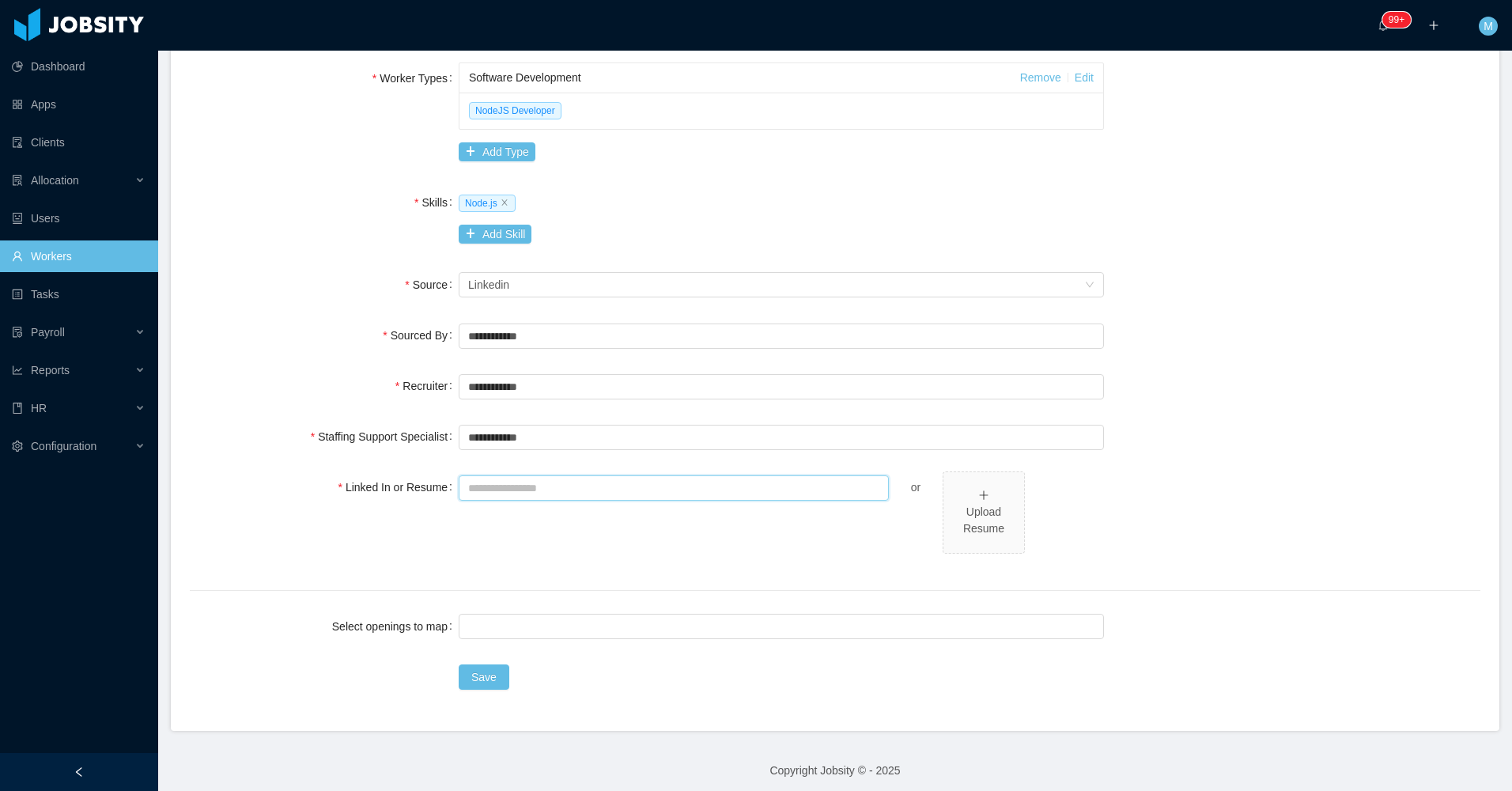
scroll to position [457, 0]
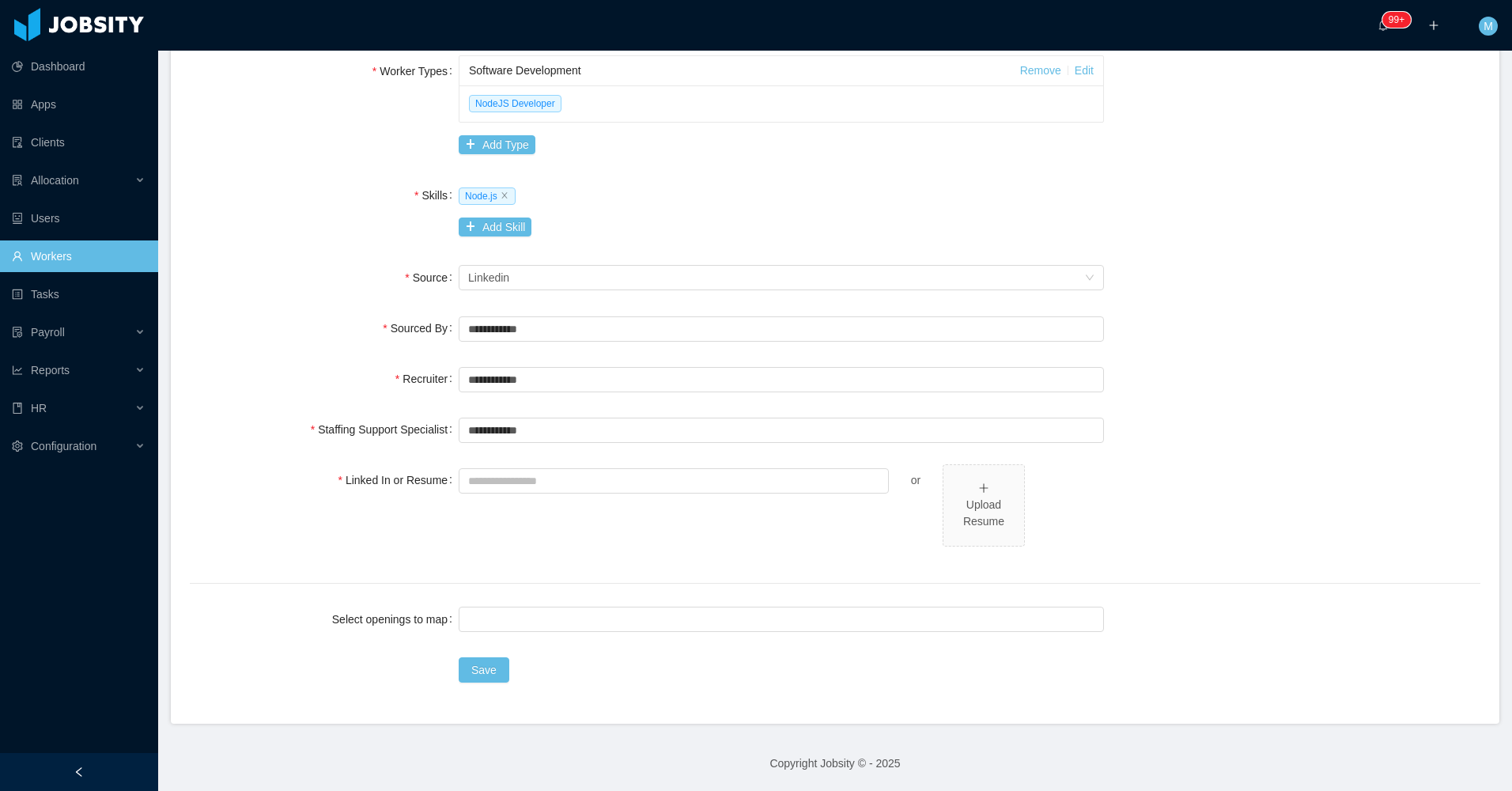
click at [486, 607] on div "**********" at bounding box center [835, 211] width 1291 height 887
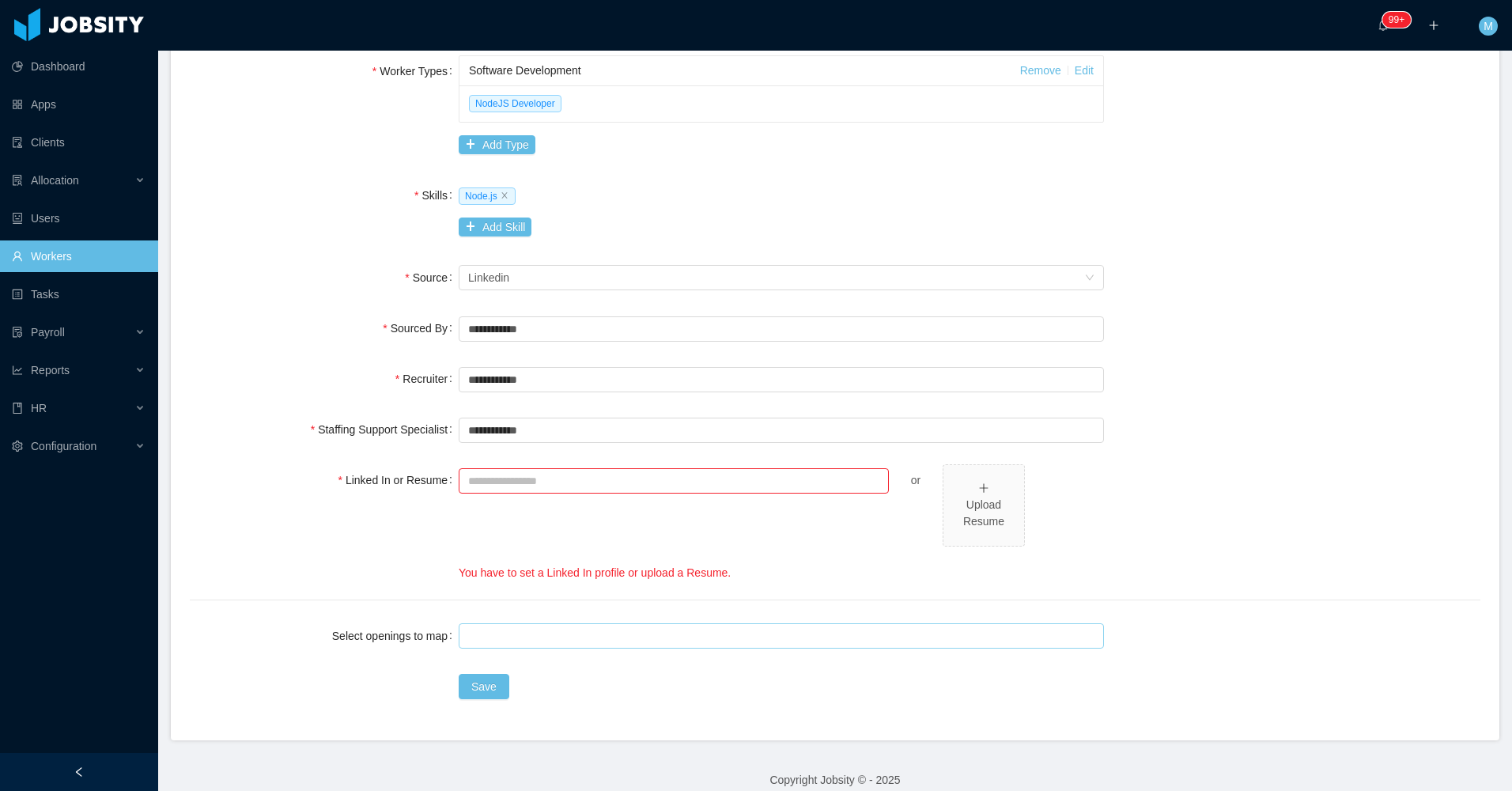
click at [486, 633] on div at bounding box center [779, 636] width 632 height 24
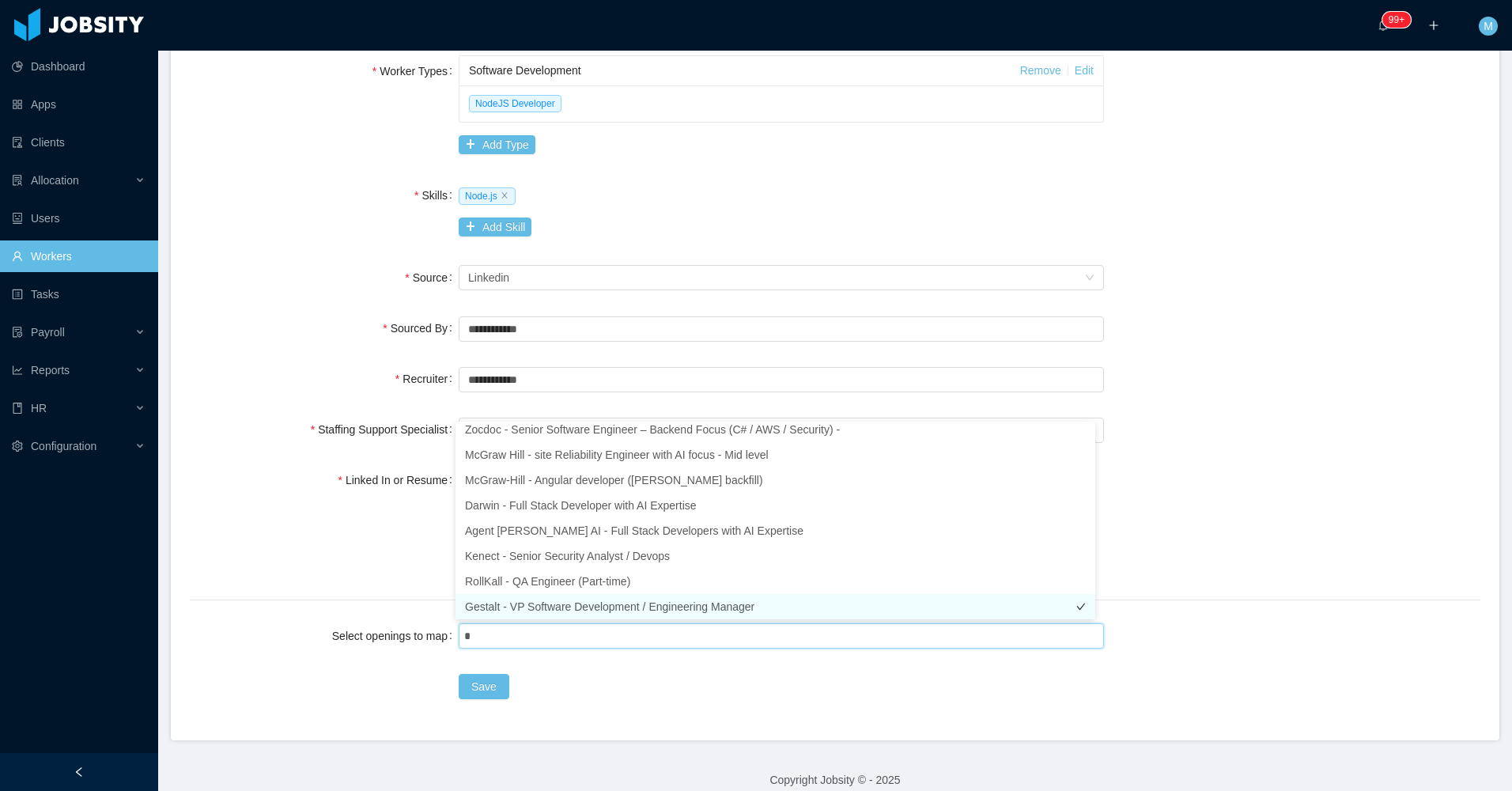
scroll to position [8, 0]
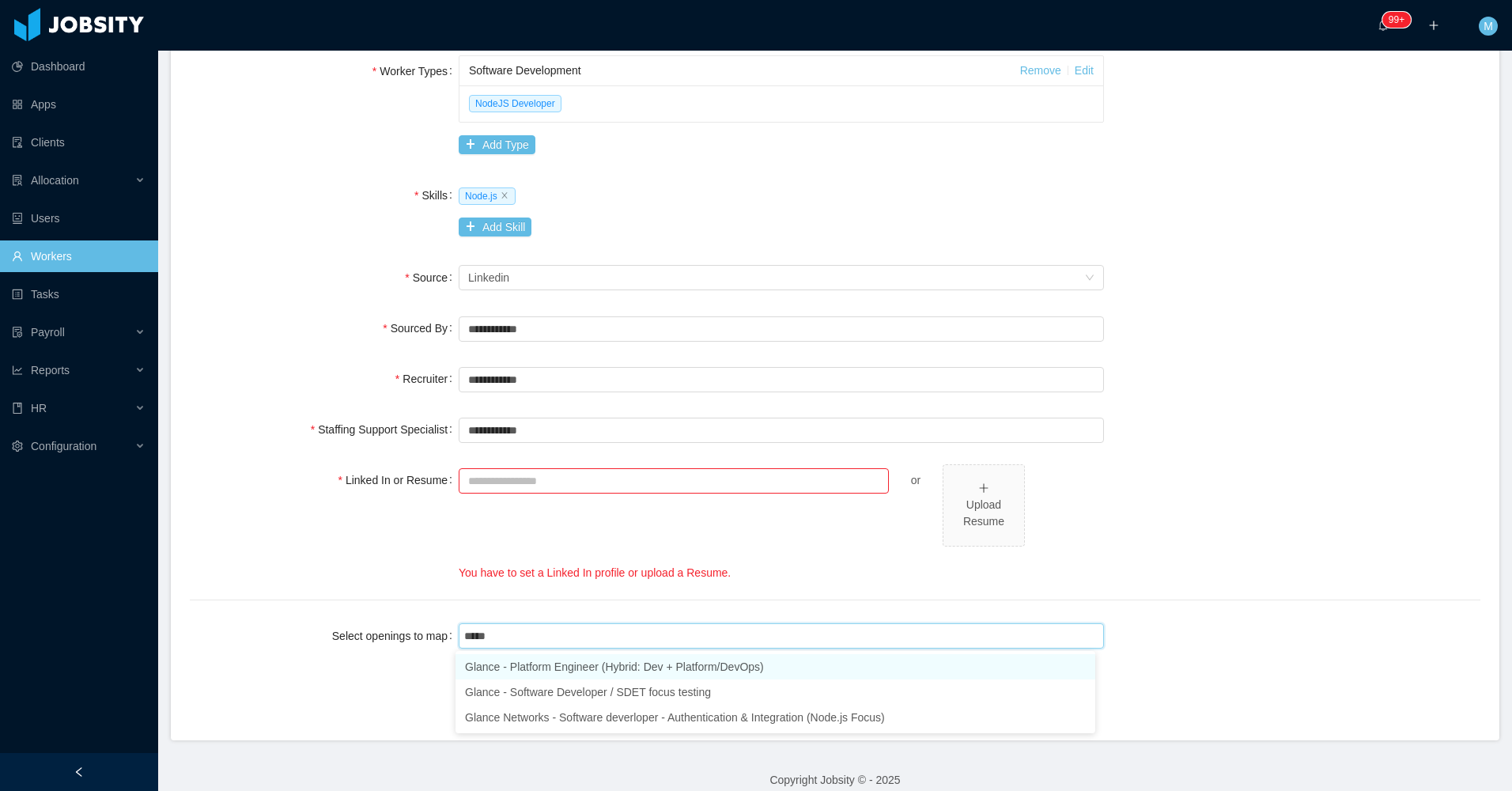
type input "******"
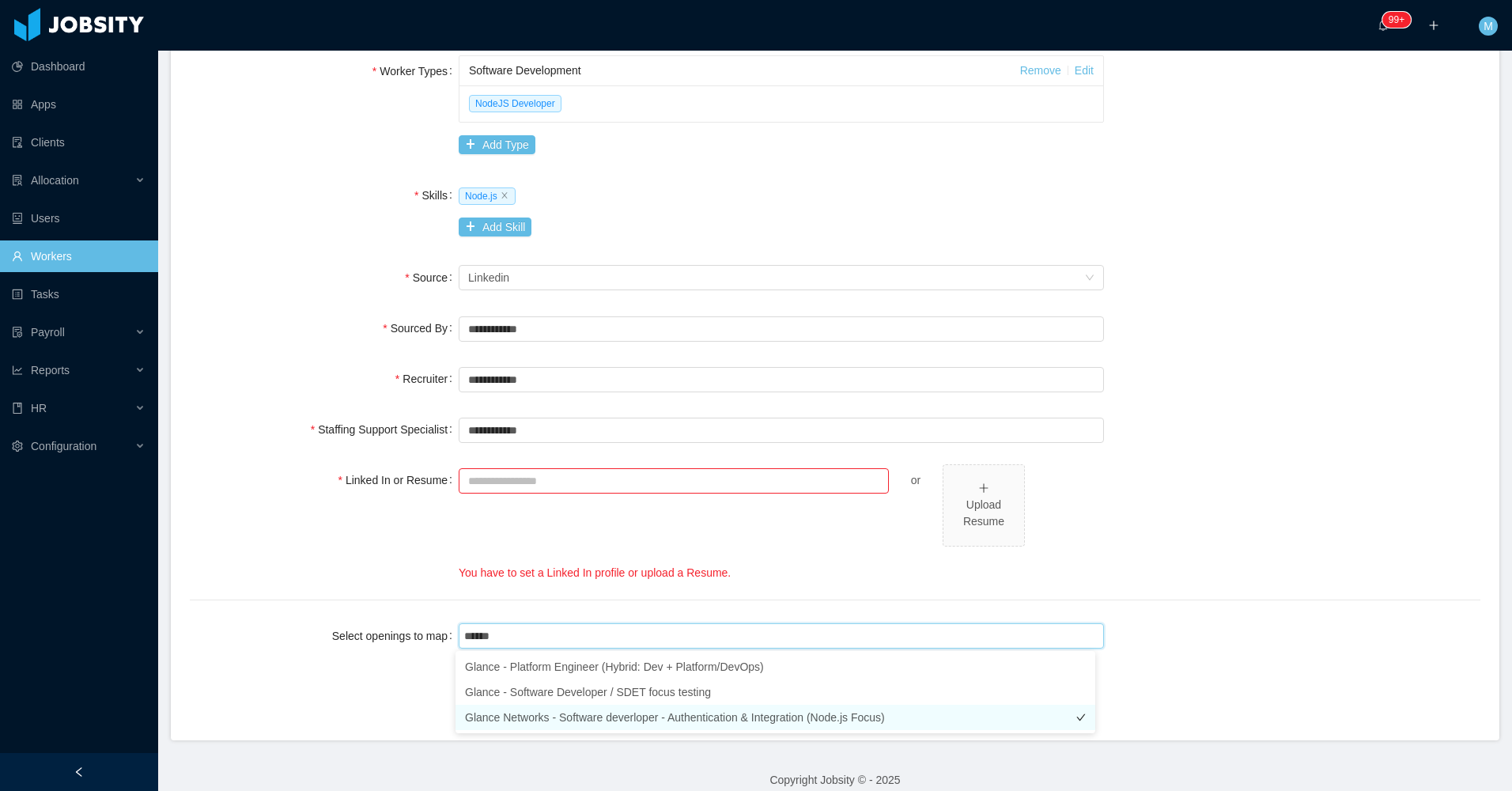
click at [608, 720] on li "Glance Networks - Software deverloper - Authentication & Integration (Node.js F…" at bounding box center [775, 717] width 639 height 26
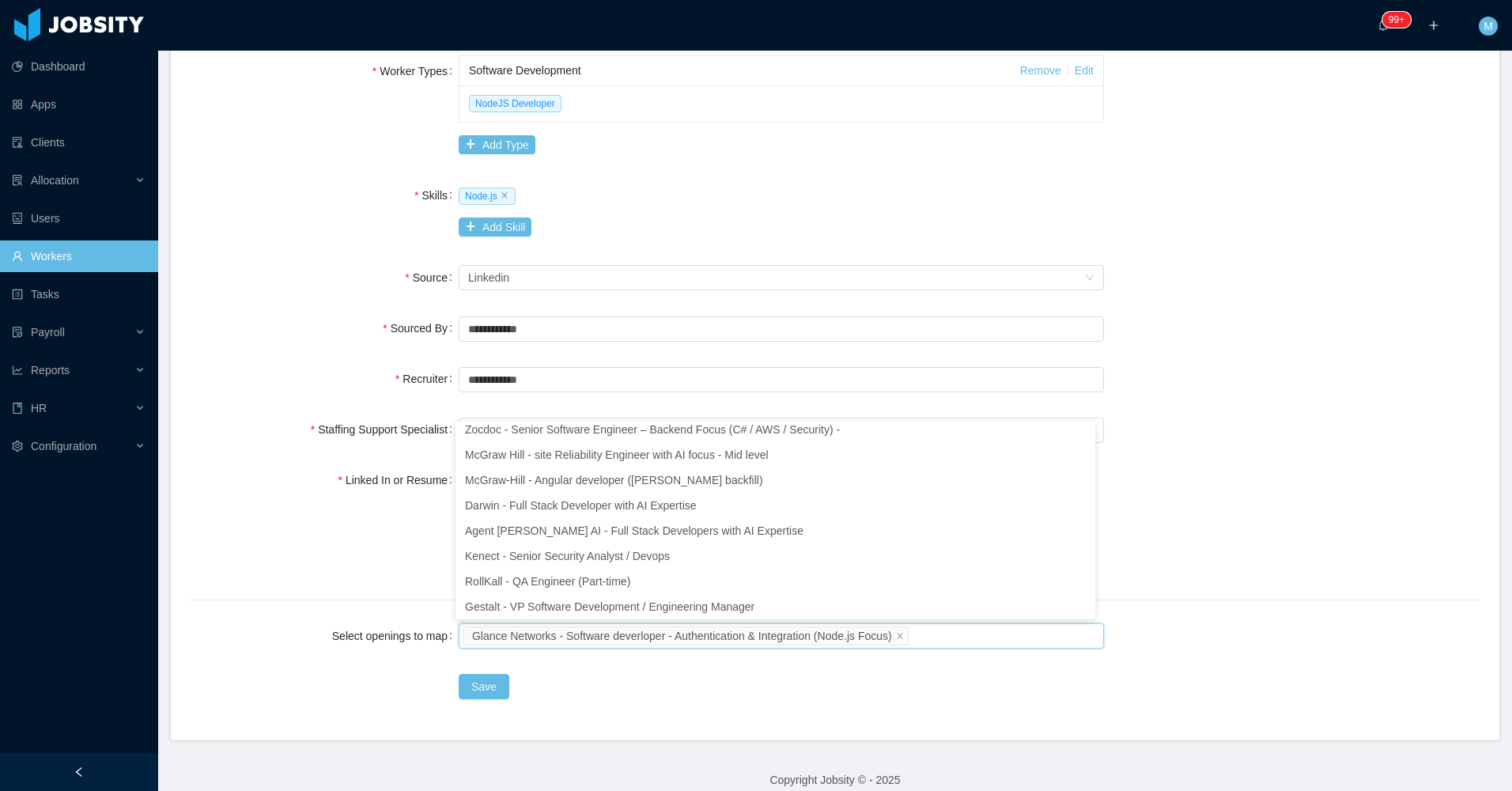
click at [1162, 589] on div "**********" at bounding box center [835, 218] width 1291 height 904
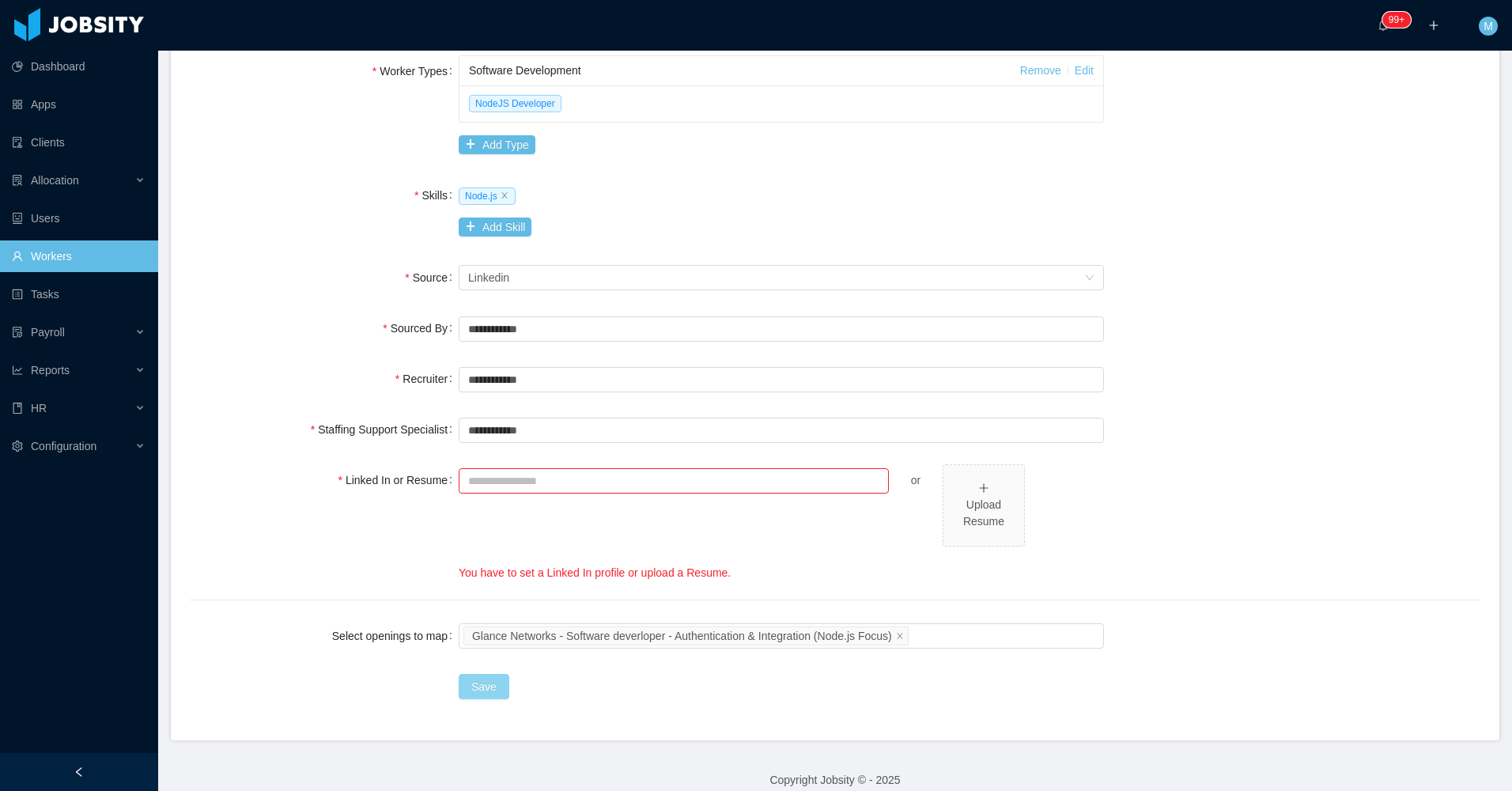
click at [492, 692] on button "Save" at bounding box center [483, 687] width 50 height 26
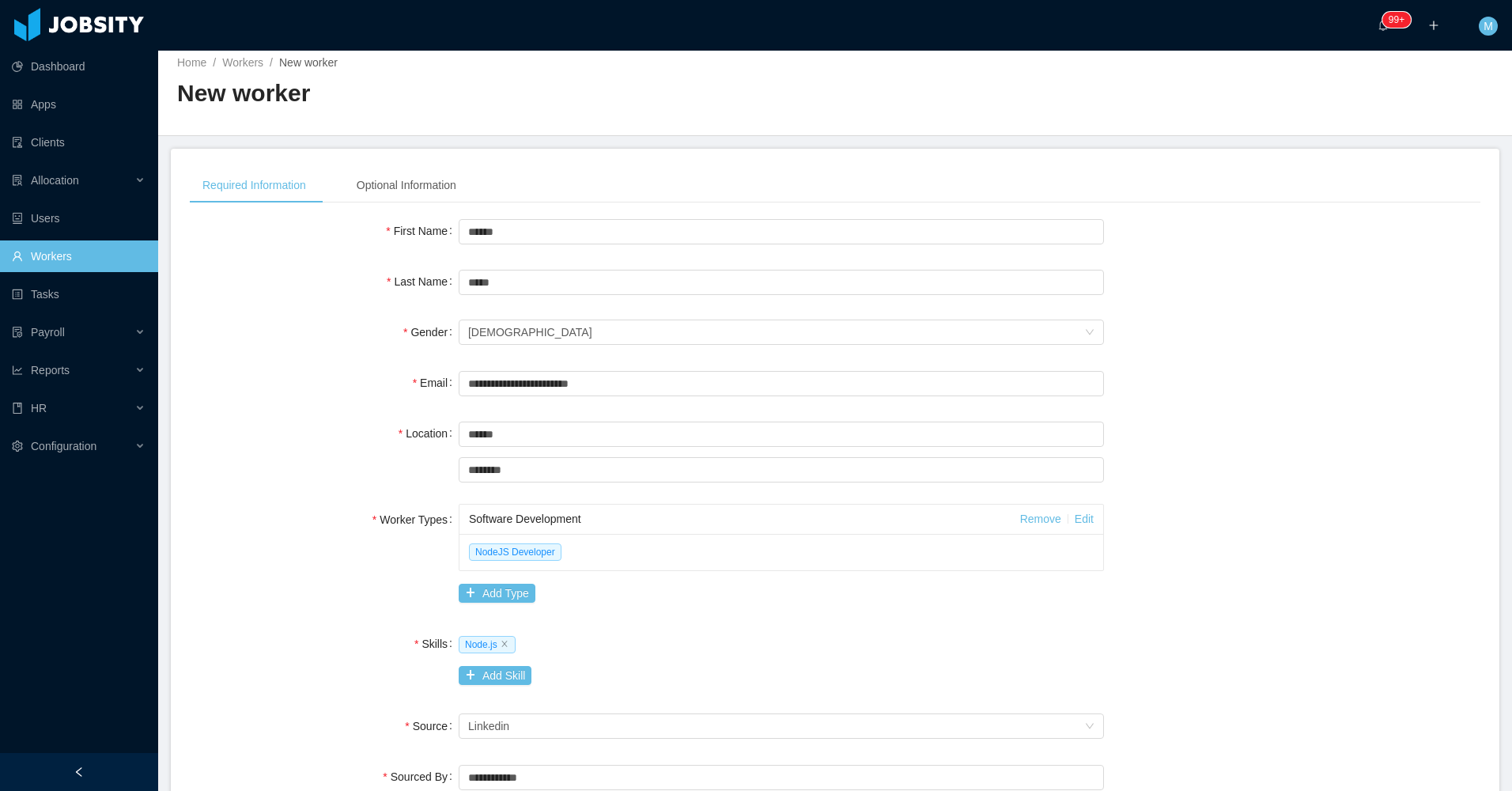
scroll to position [0, 0]
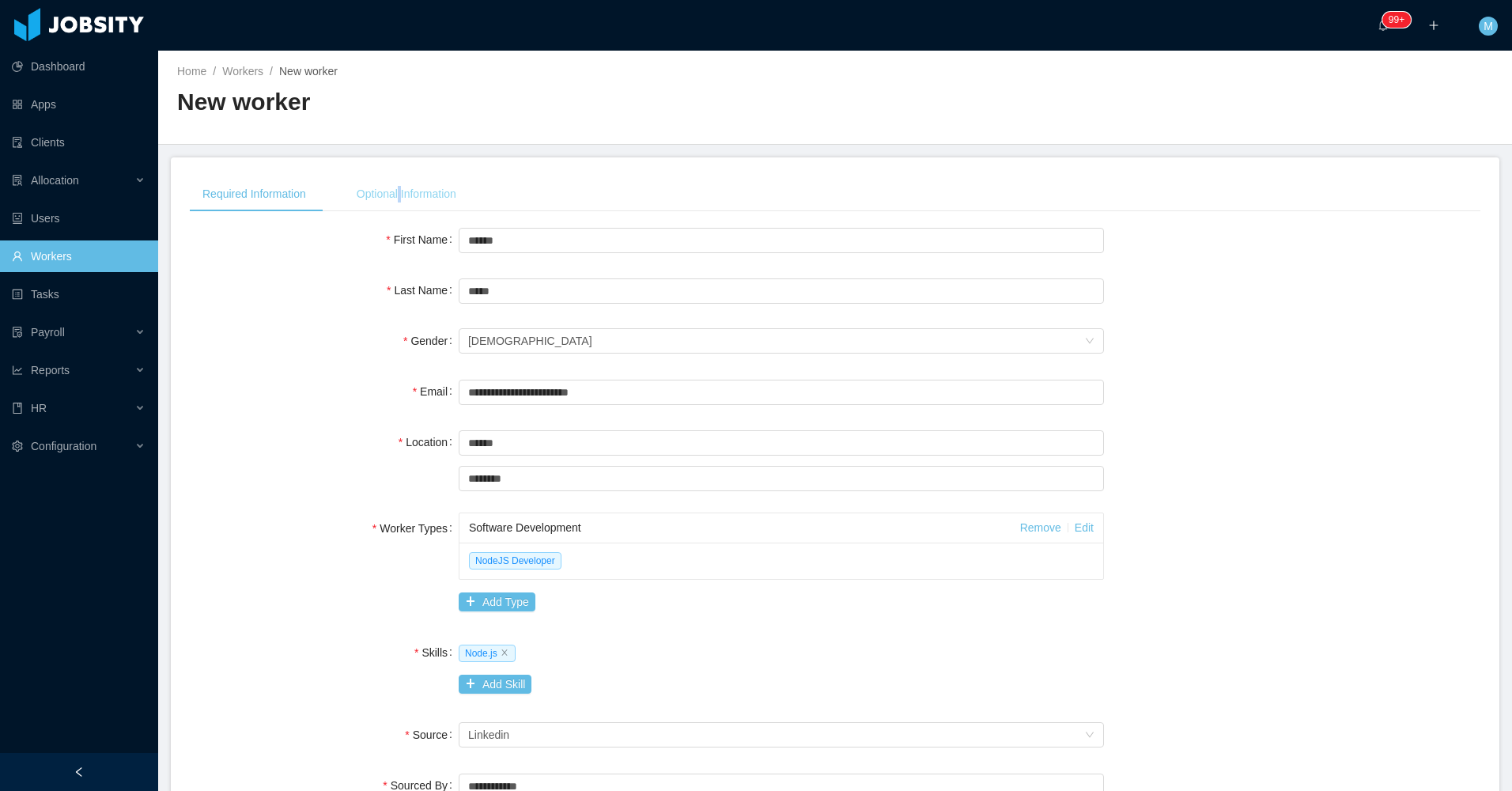
click at [405, 189] on div "Optional Information" at bounding box center [406, 194] width 125 height 35
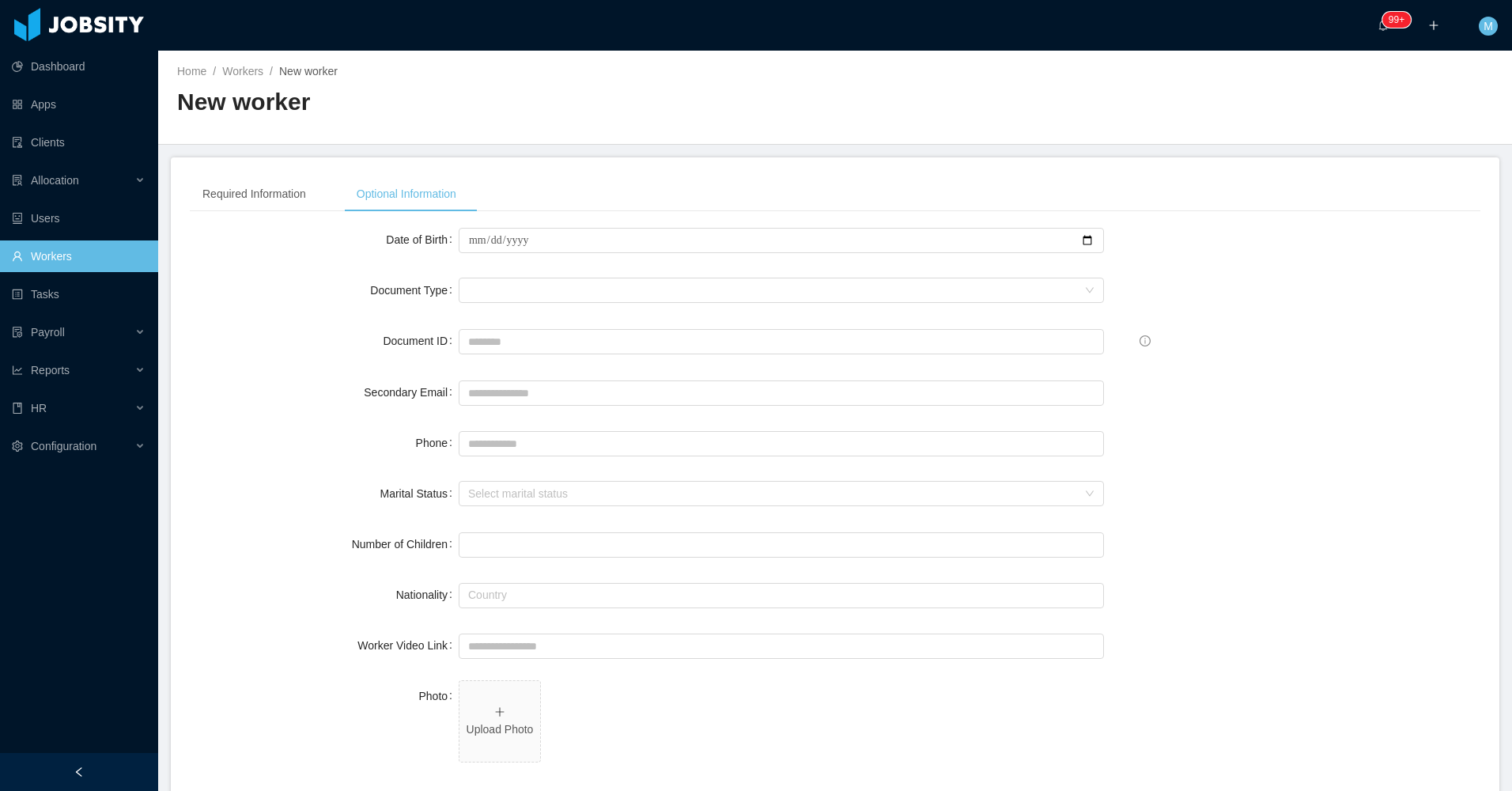
click at [514, 456] on div at bounding box center [781, 443] width 645 height 31
click at [521, 446] on input "Phone" at bounding box center [781, 444] width 645 height 26
paste input "**********"
type input "**********"
click at [511, 702] on span "Upload Photo" at bounding box center [500, 721] width 81 height 81
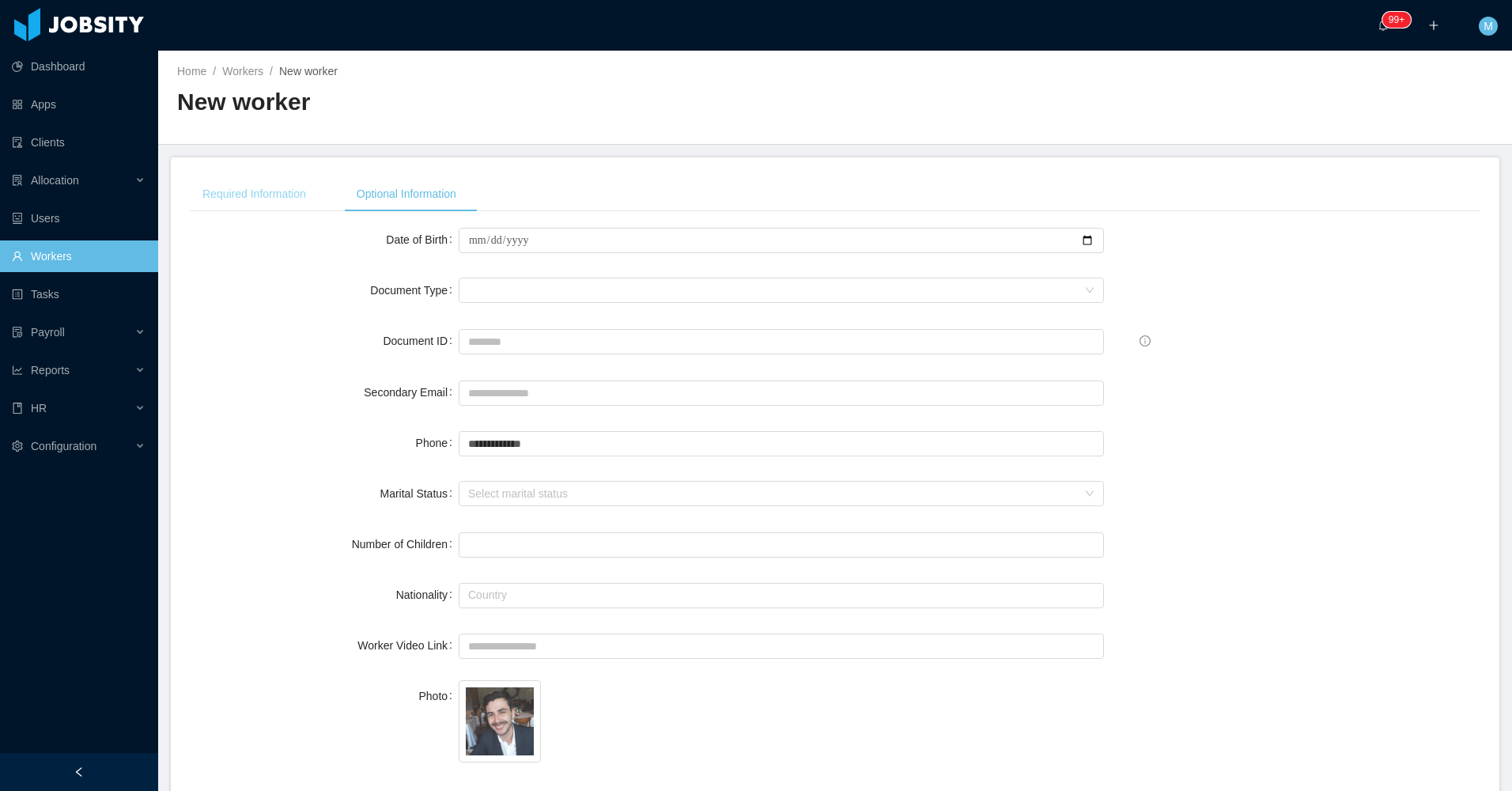
click at [260, 184] on div "Required Information" at bounding box center [254, 194] width 129 height 35
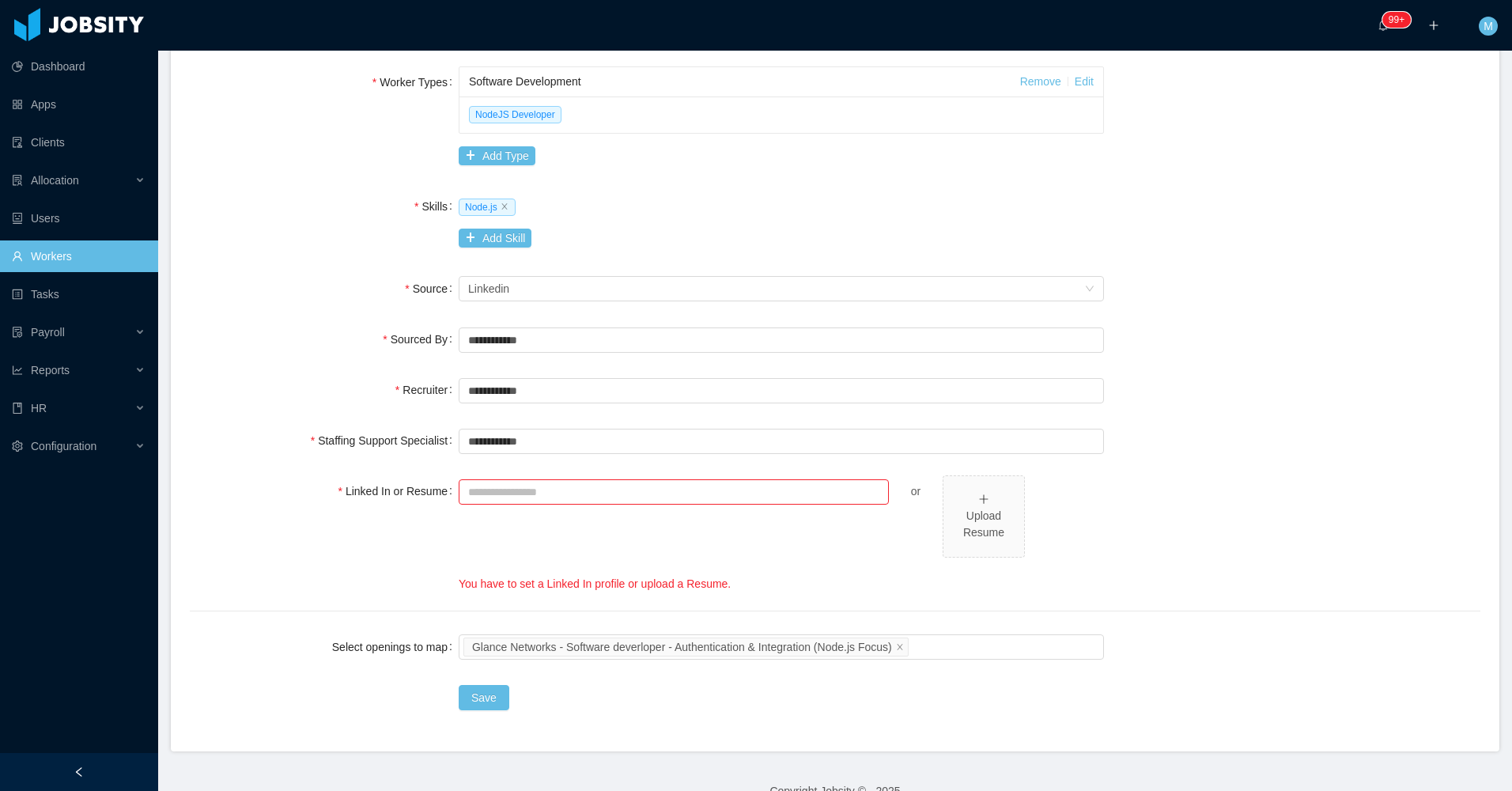
scroll to position [474, 0]
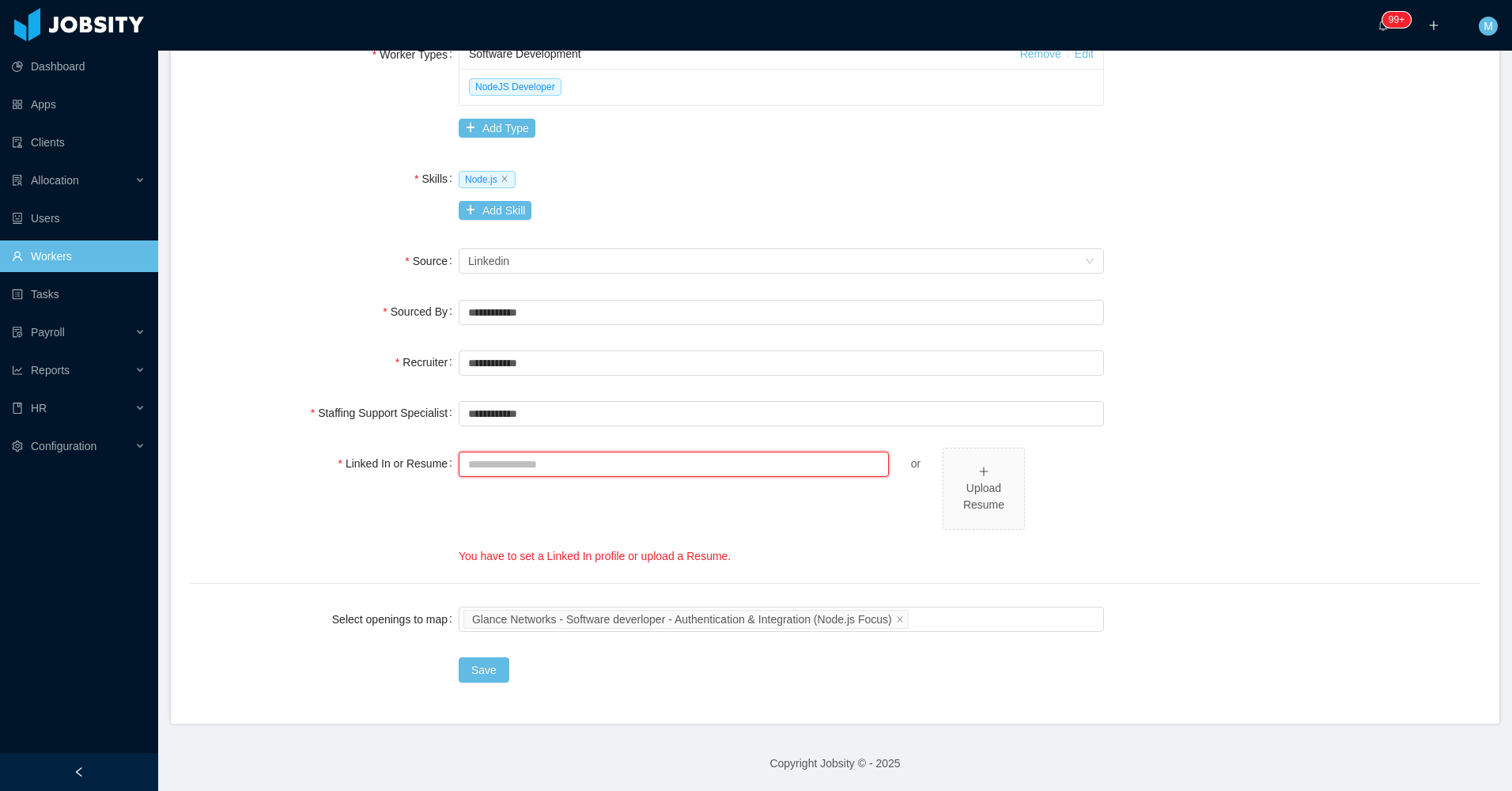
click at [483, 461] on input "Linked In or Resume" at bounding box center [673, 464] width 430 height 26
paste input "**********"
type input "**********"
click at [1041, 505] on span "Upload Resume" at bounding box center [1023, 492] width 161 height 89
click at [505, 463] on input "**********" at bounding box center [673, 464] width 430 height 26
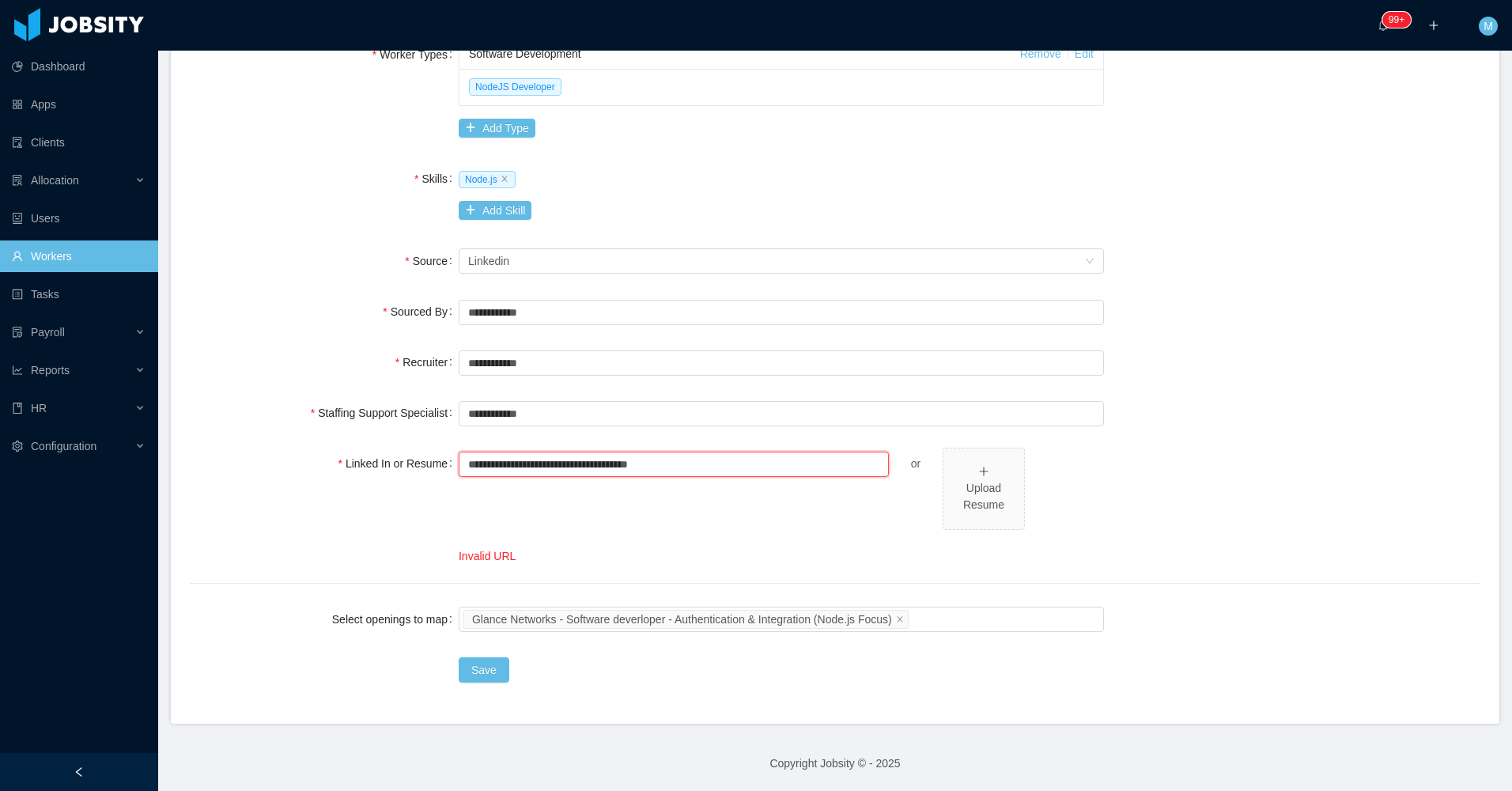
drag, startPoint x: 706, startPoint y: 459, endPoint x: 368, endPoint y: 474, distance: 338.3
click at [368, 474] on div "**********" at bounding box center [835, 506] width 1291 height 117
paste input "**********"
type input "**********"
click at [490, 667] on button "Save" at bounding box center [483, 670] width 50 height 26
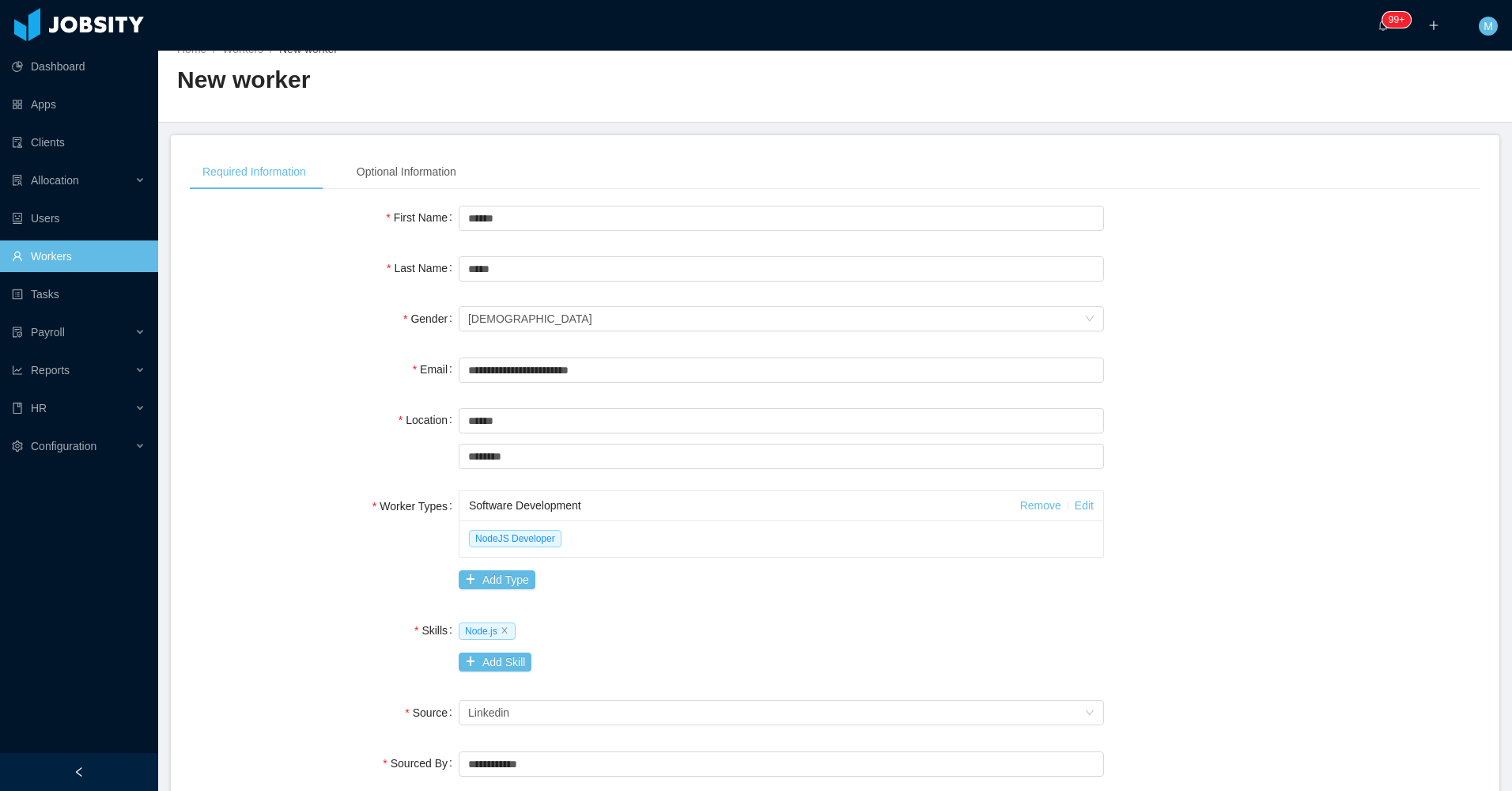
scroll to position [0, 0]
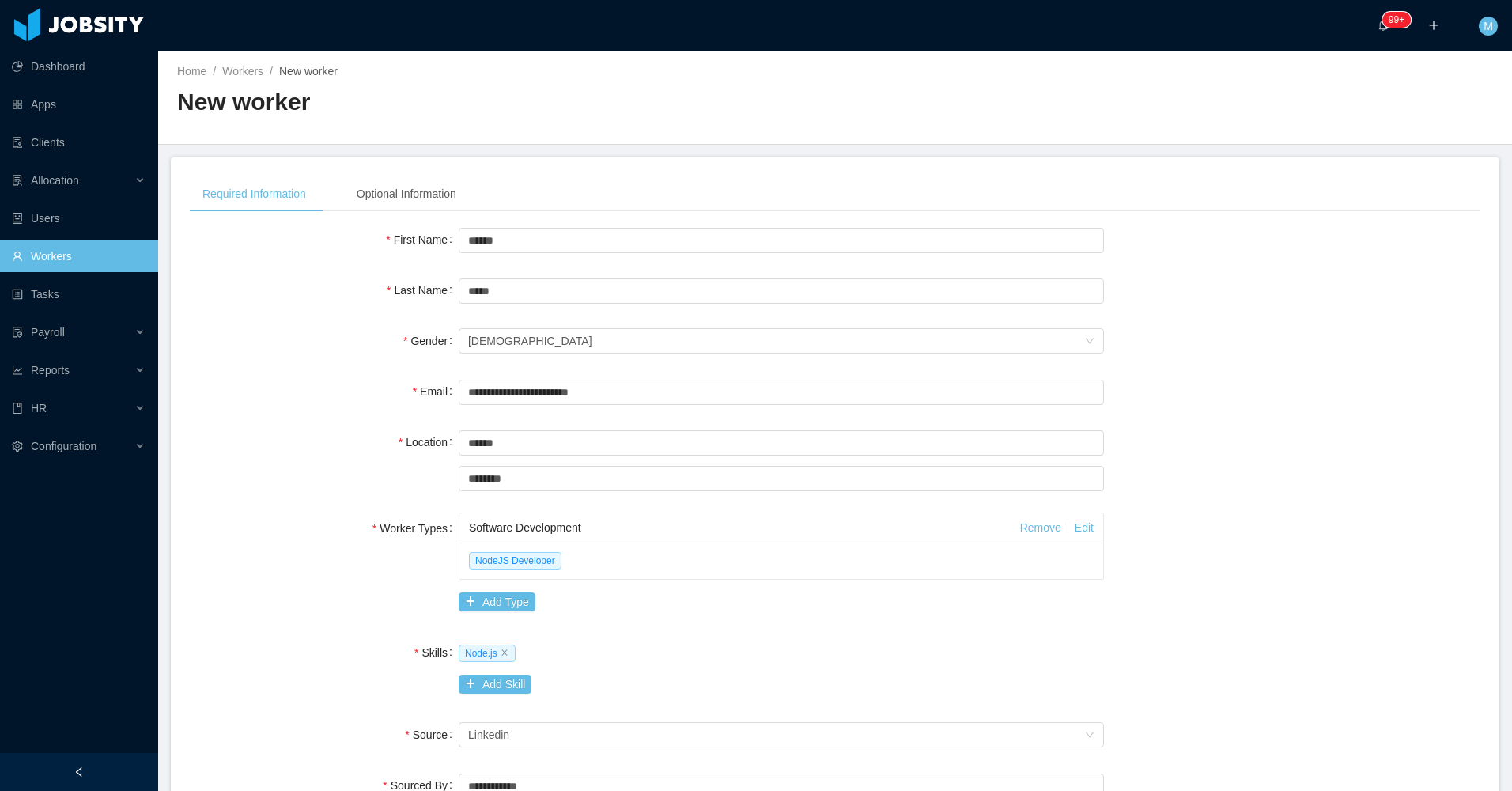
click at [93, 772] on div at bounding box center [79, 771] width 158 height 38
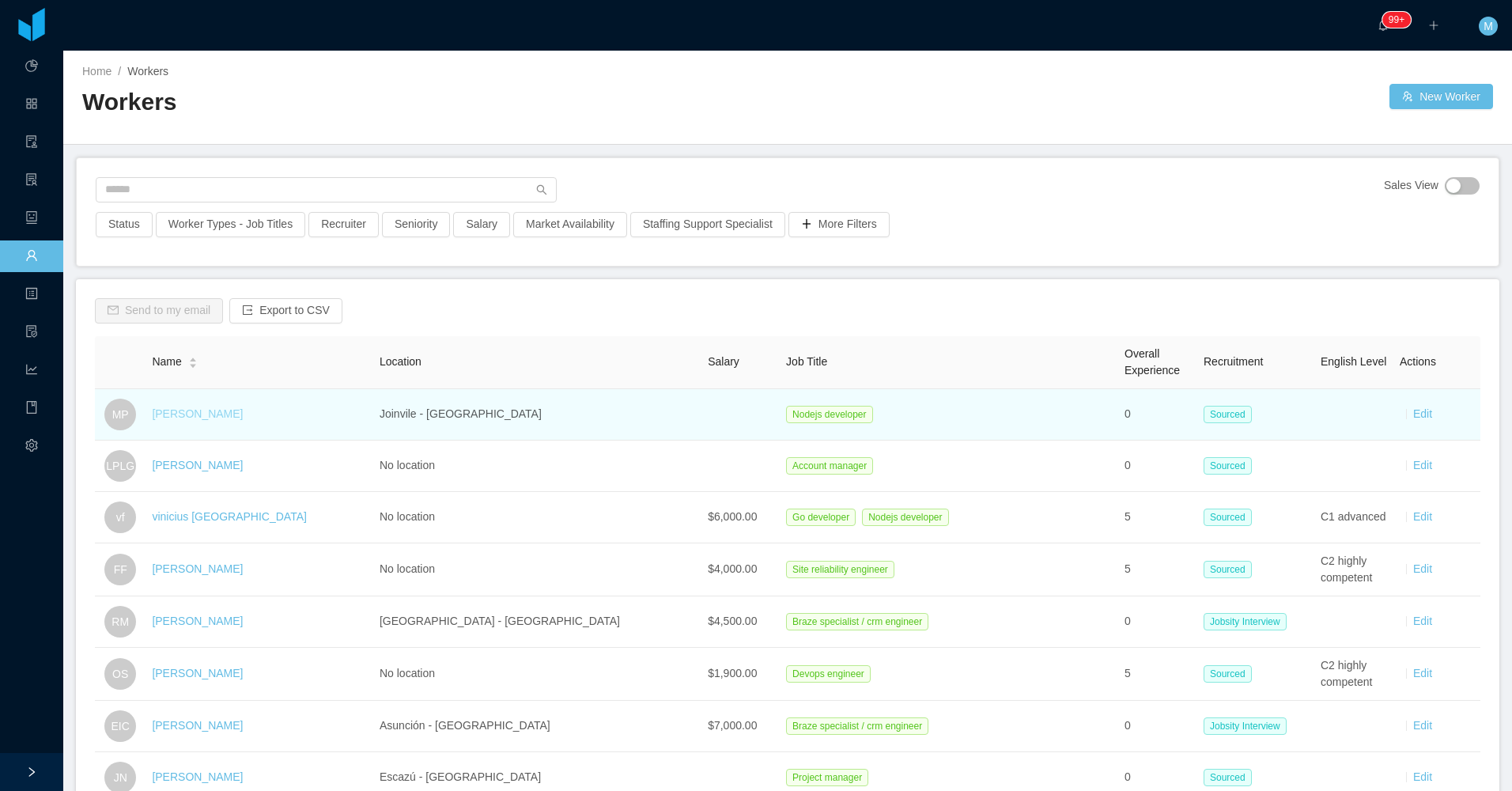
click at [203, 413] on link "[PERSON_NAME]" at bounding box center [197, 413] width 91 height 13
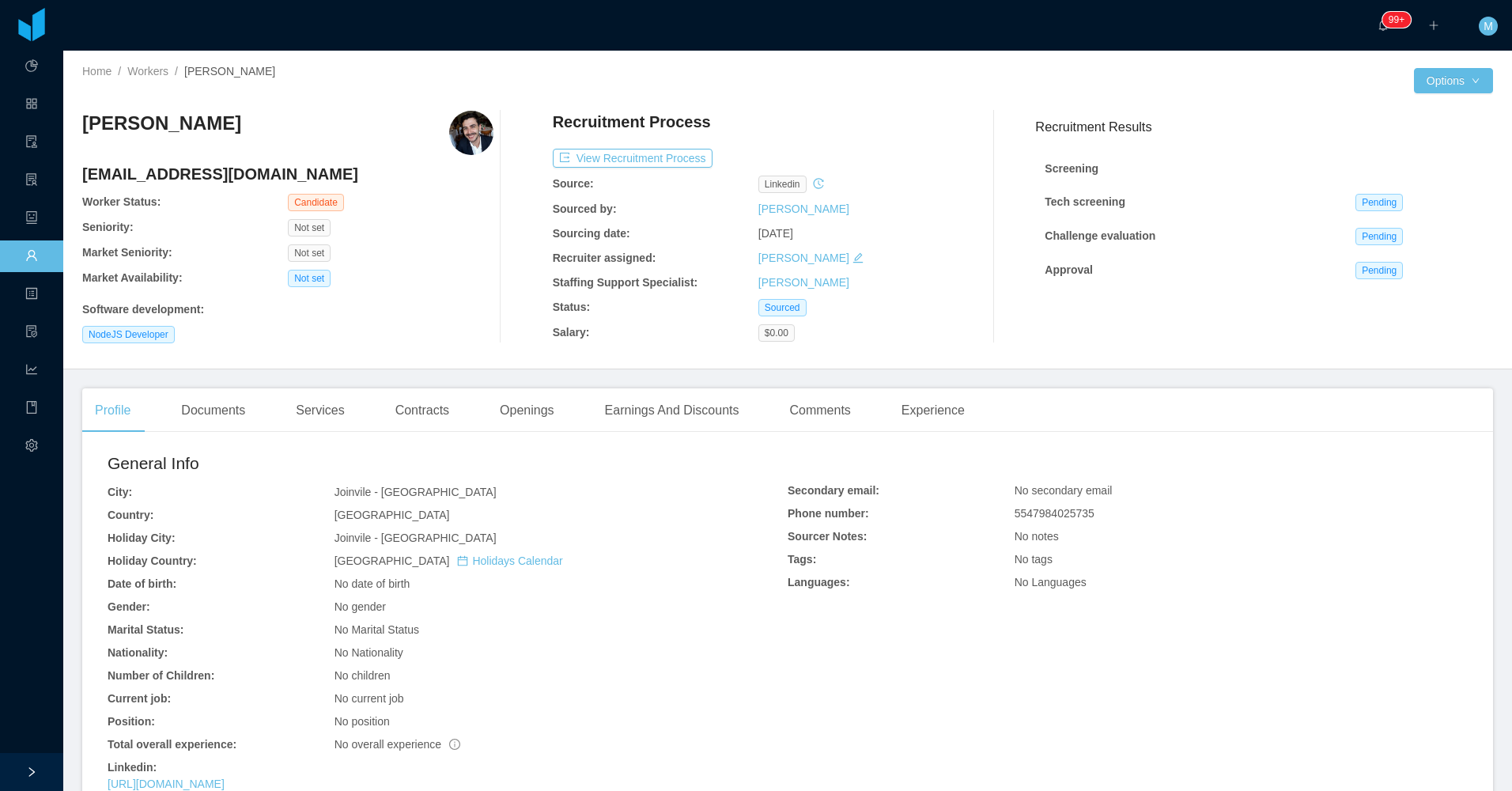
click at [1454, 93] on div "Home / Workers / Merwin Ponce / Options Merwin Ponce rmoreiradematos@gmail.com …" at bounding box center [787, 210] width 1449 height 319
click at [1450, 88] on button "Options" at bounding box center [1453, 81] width 79 height 26
click at [1404, 208] on button "Edit Worker" at bounding box center [1411, 216] width 100 height 26
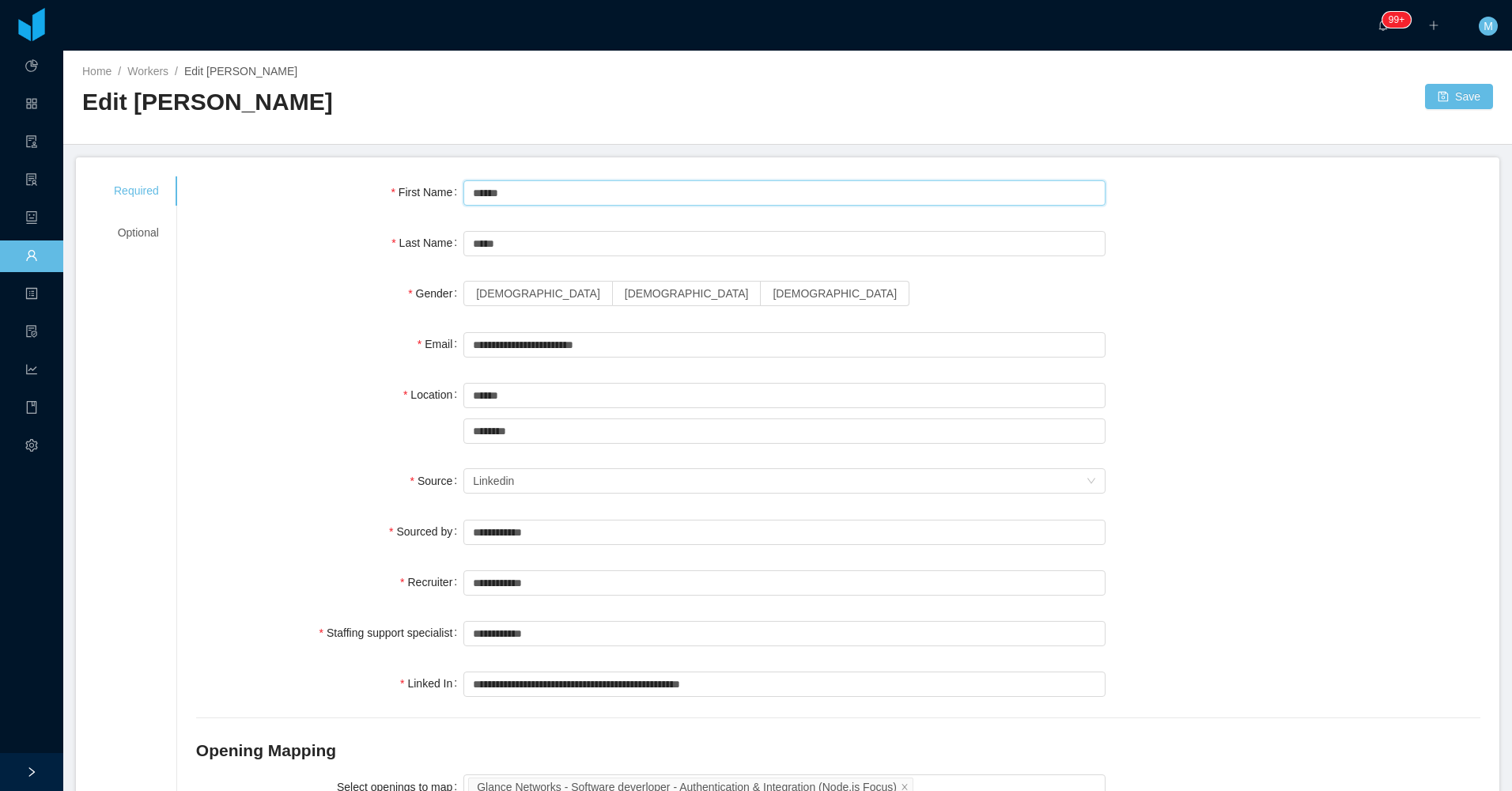
drag, startPoint x: 543, startPoint y: 197, endPoint x: 440, endPoint y: 188, distance: 103.4
click at [440, 188] on div "First Name ******" at bounding box center [838, 192] width 1285 height 31
type input "*"
type input "*******"
type input "**********"
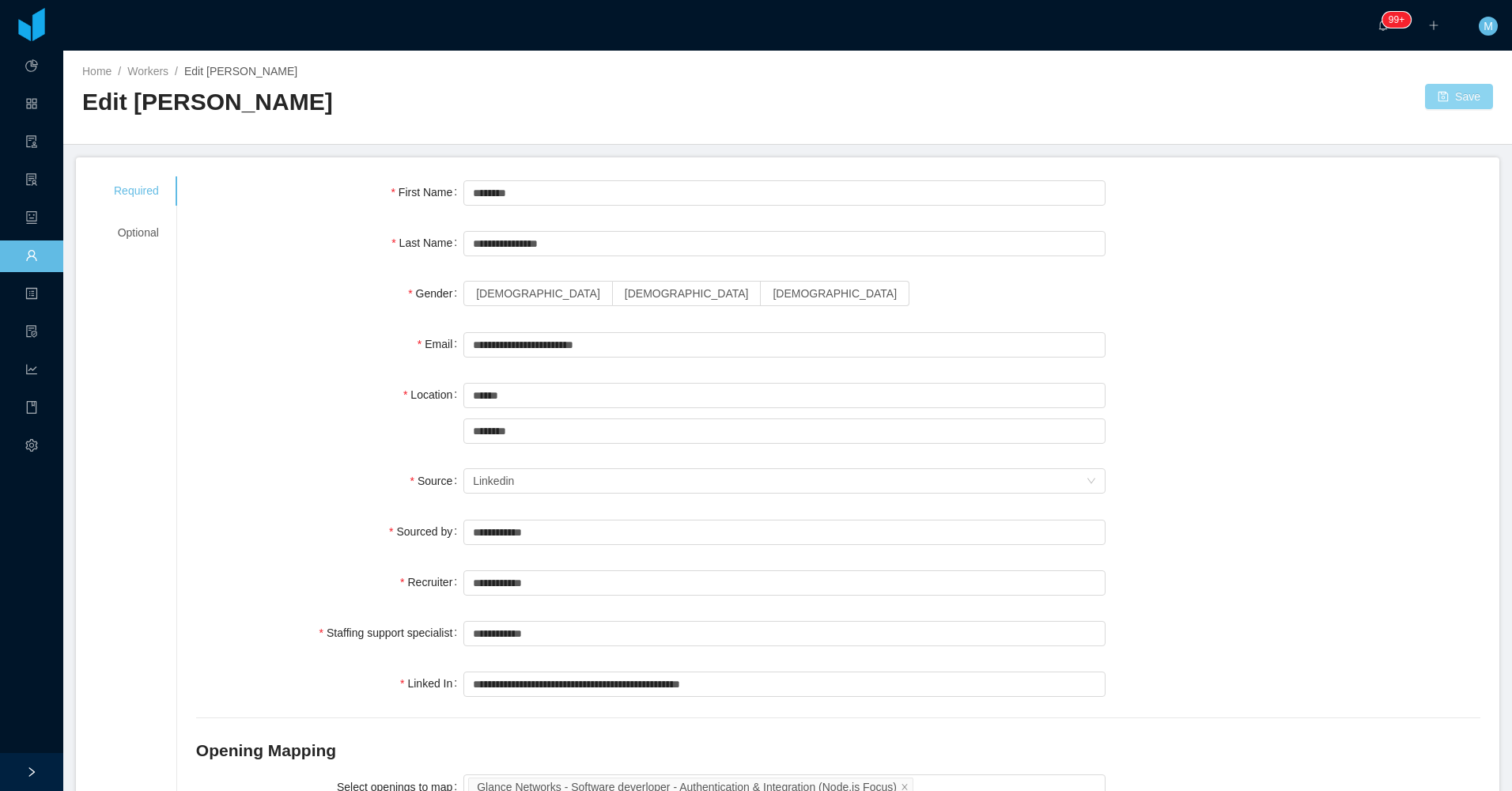
click at [1460, 95] on button "Save" at bounding box center [1459, 96] width 68 height 26
drag, startPoint x: 540, startPoint y: 284, endPoint x: 595, endPoint y: 285, distance: 55.0
click at [625, 287] on span "Male" at bounding box center [687, 293] width 124 height 13
click at [1428, 106] on button "Save" at bounding box center [1459, 96] width 68 height 26
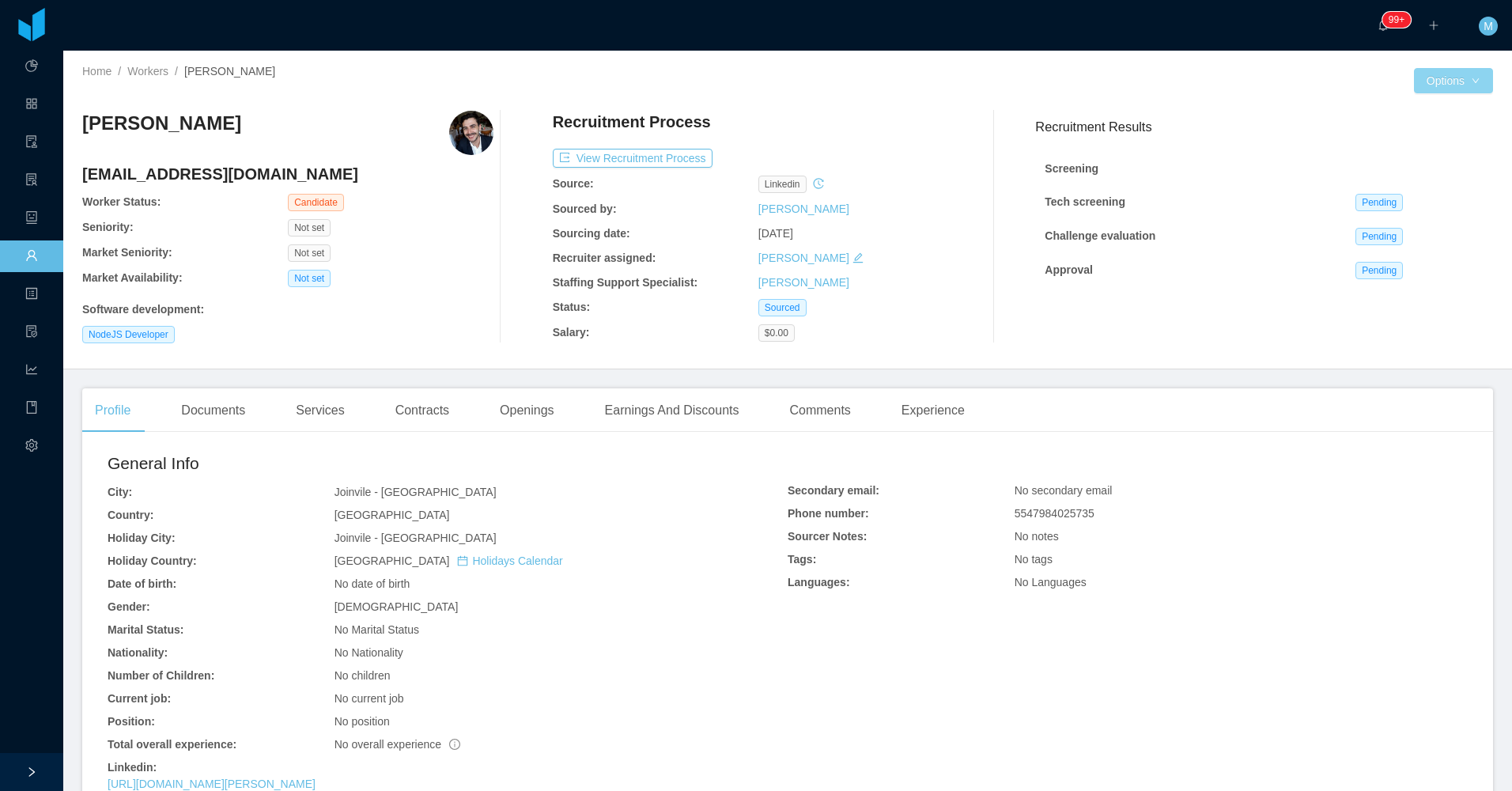
click at [1441, 81] on button "Options" at bounding box center [1453, 81] width 79 height 26
click at [914, 248] on div "Recruitment Process View Recruitment Process Source: linkedin Sourced by: [PERS…" at bounding box center [758, 227] width 411 height 232
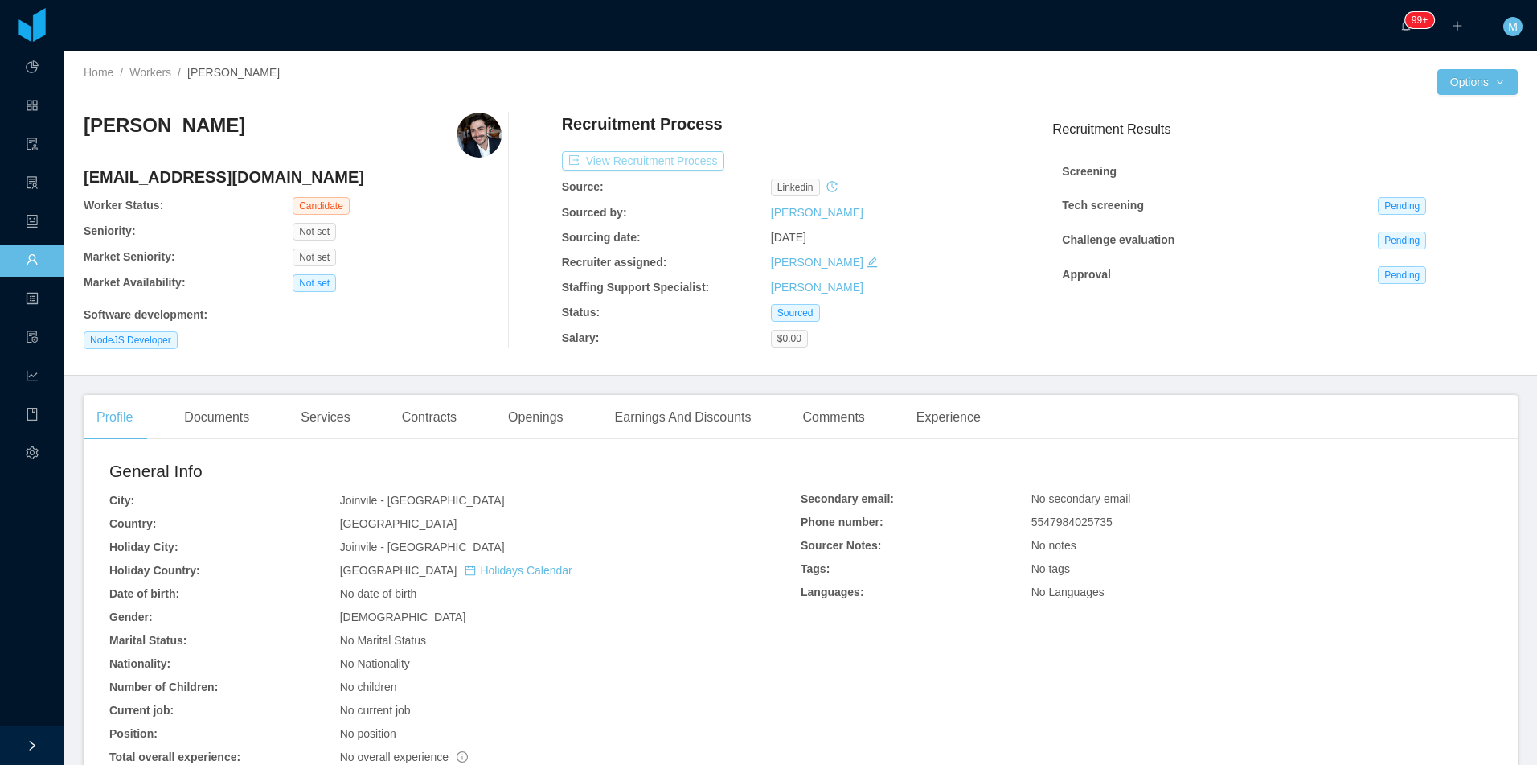
click at [687, 166] on button "View Recruitment Process" at bounding box center [643, 160] width 162 height 19
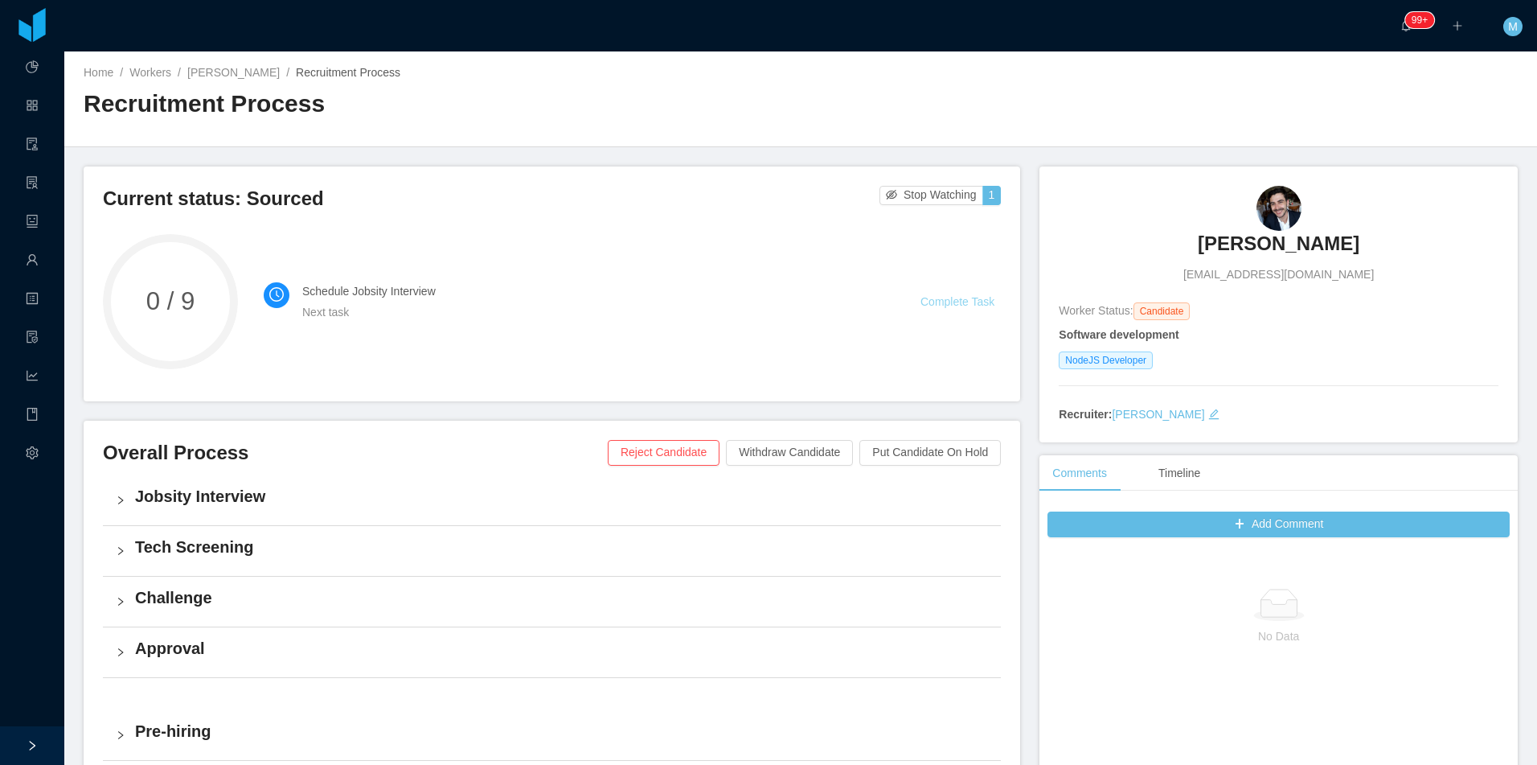
click at [941, 307] on link "Complete Task" at bounding box center [957, 301] width 74 height 13
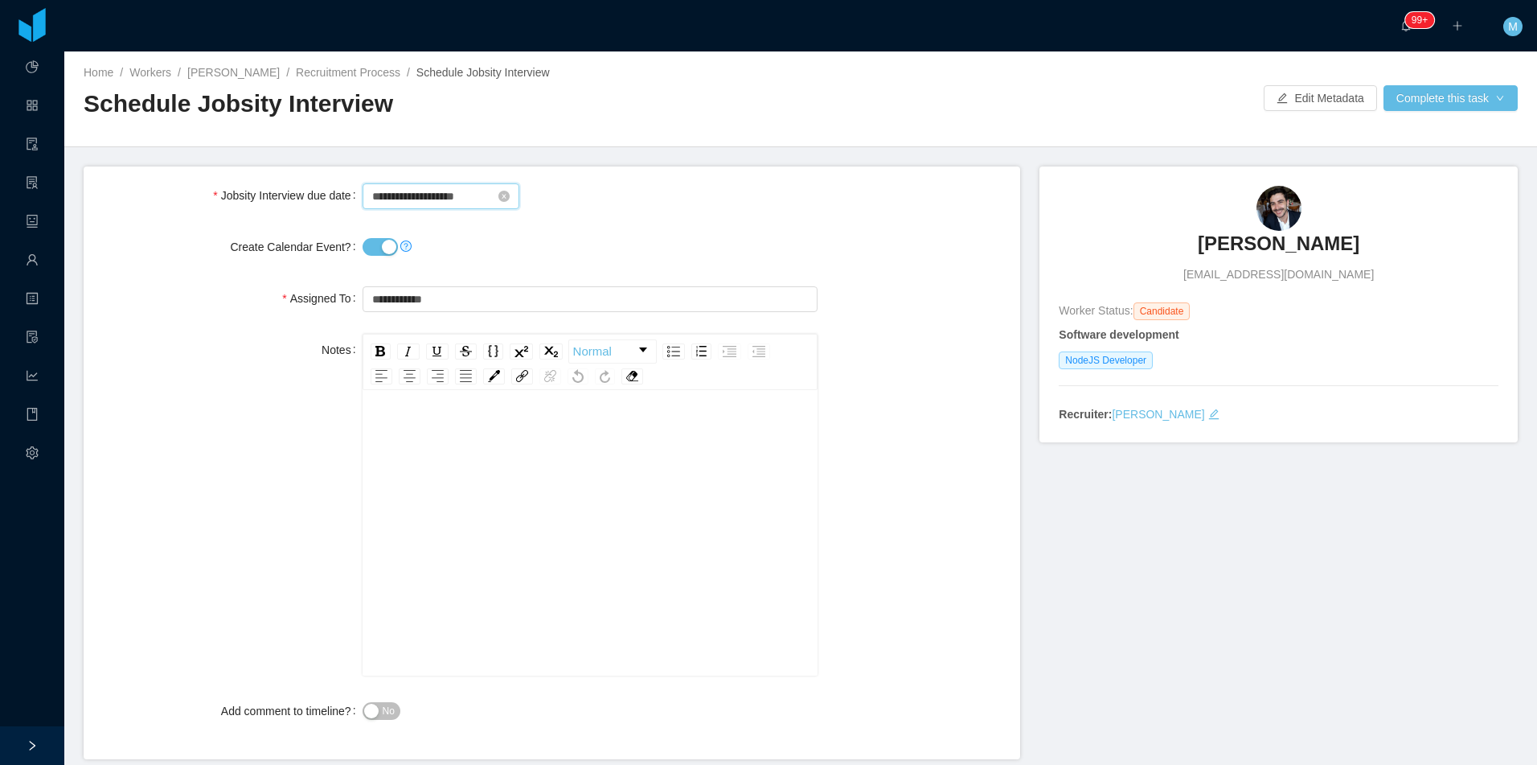
click at [410, 198] on input "**********" at bounding box center [441, 196] width 157 height 26
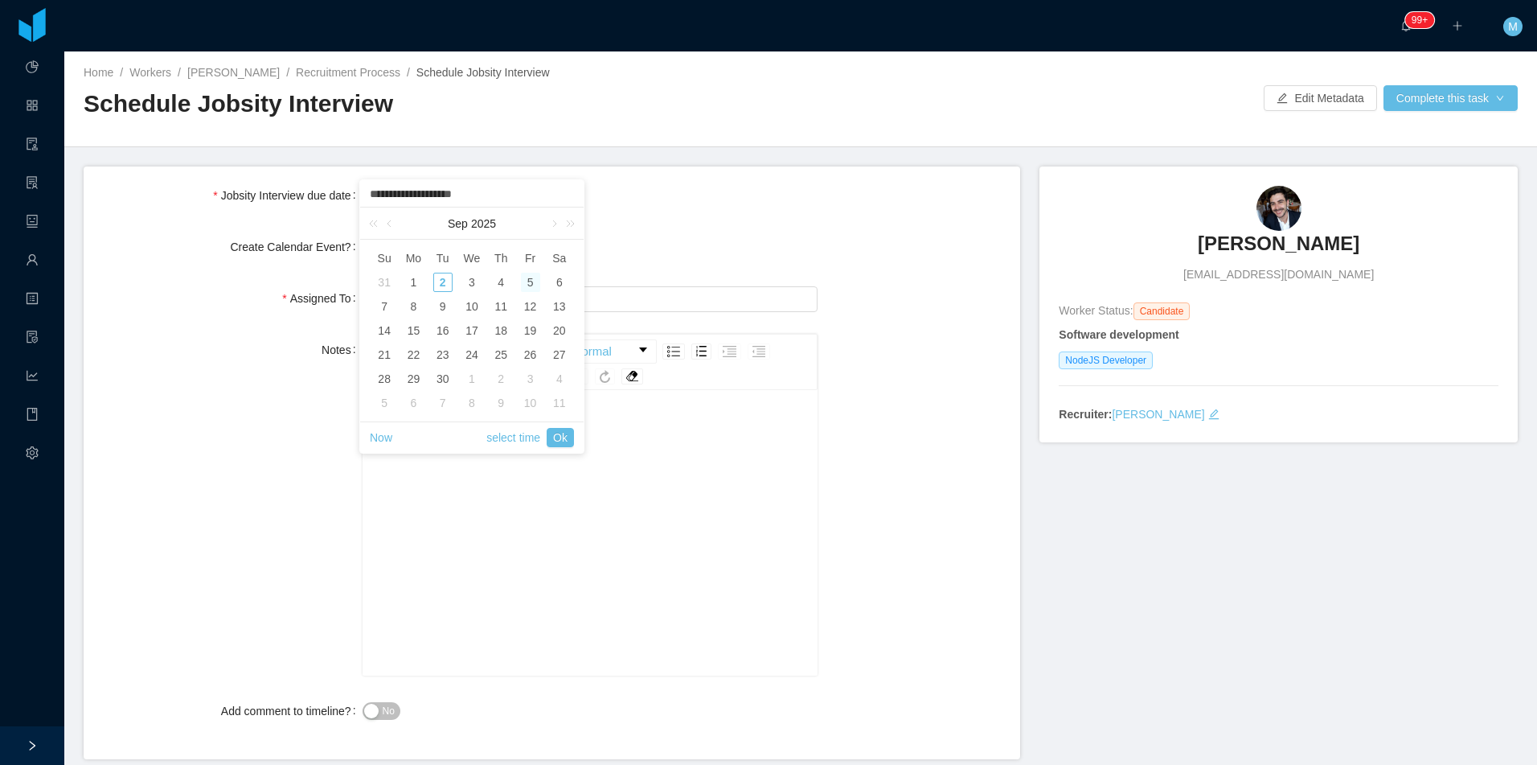
click at [700, 238] on div at bounding box center [591, 247] width 456 height 32
click at [375, 248] on button "Create Calendar Event?" at bounding box center [380, 247] width 35 height 18
click at [420, 184] on input "**********" at bounding box center [441, 196] width 157 height 26
click at [475, 282] on div "3" at bounding box center [471, 282] width 19 height 19
type input "**********"
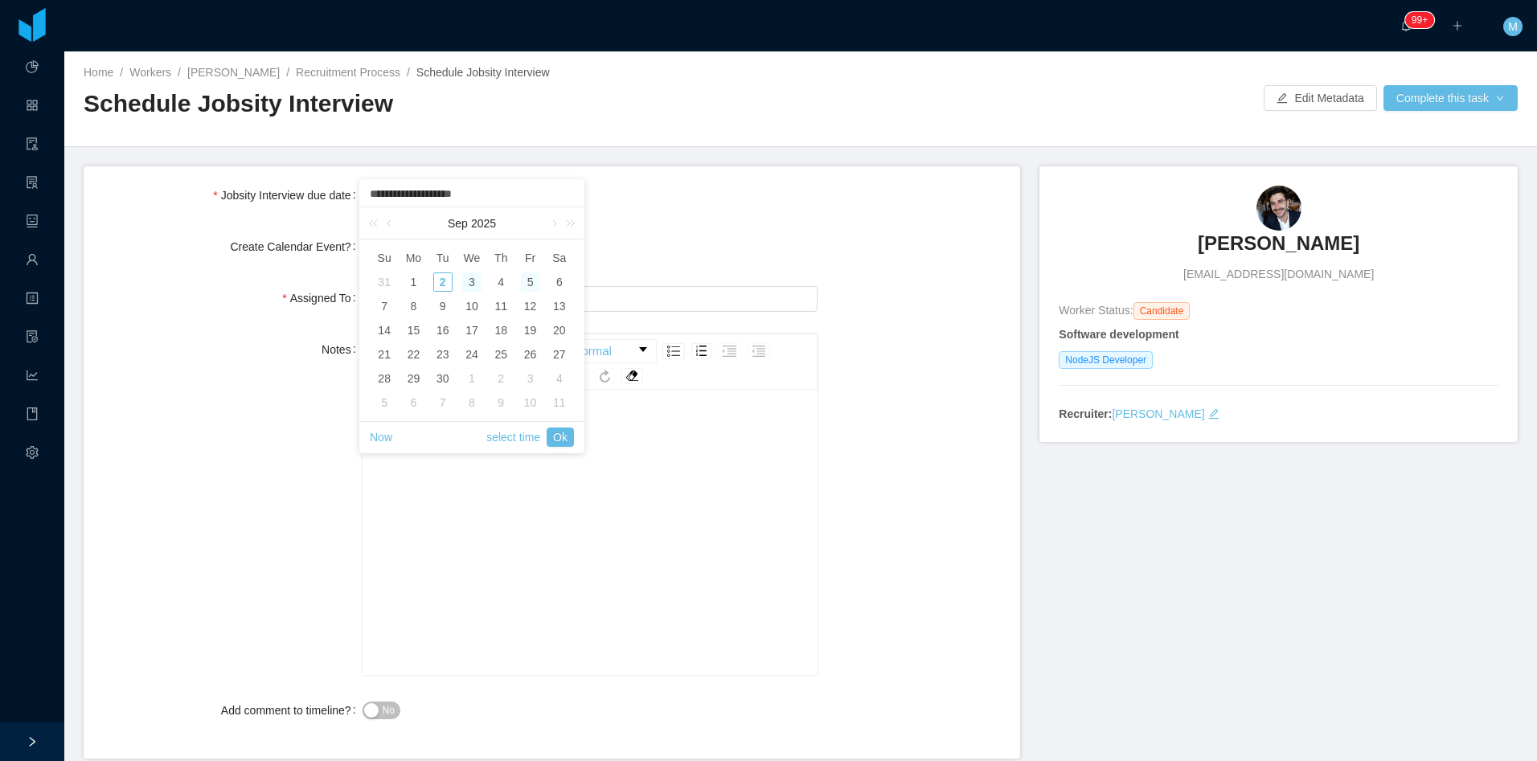
type input "**********"
click at [678, 248] on div at bounding box center [591, 247] width 456 height 32
click at [468, 530] on div "rdw-editor" at bounding box center [590, 522] width 431 height 281
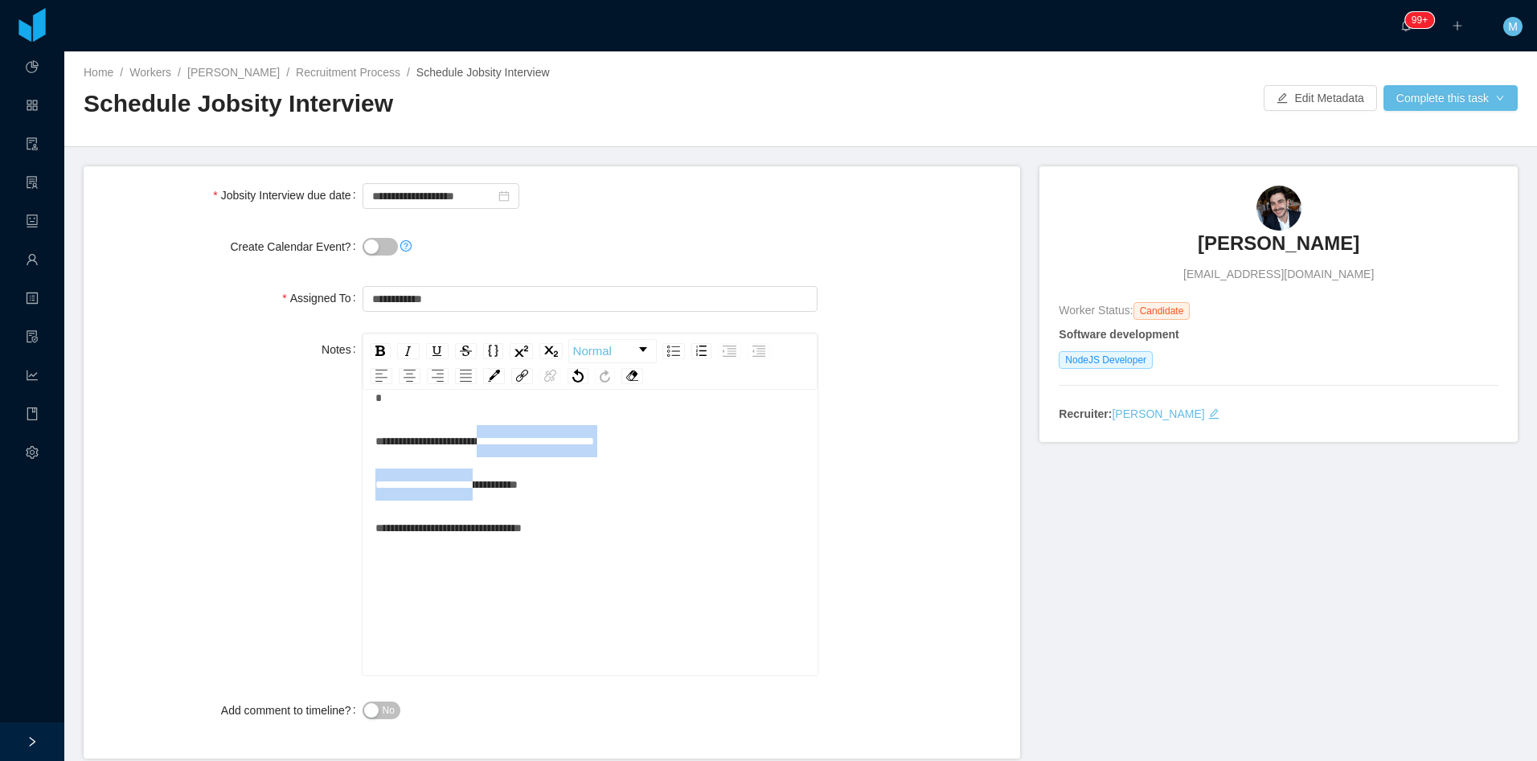
click at [489, 460] on div "**********" at bounding box center [590, 463] width 431 height 162
click at [457, 461] on div "**********" at bounding box center [590, 463] width 431 height 162
click at [379, 486] on span "**********" at bounding box center [446, 484] width 142 height 11
click at [375, 482] on span "**********" at bounding box center [446, 484] width 142 height 11
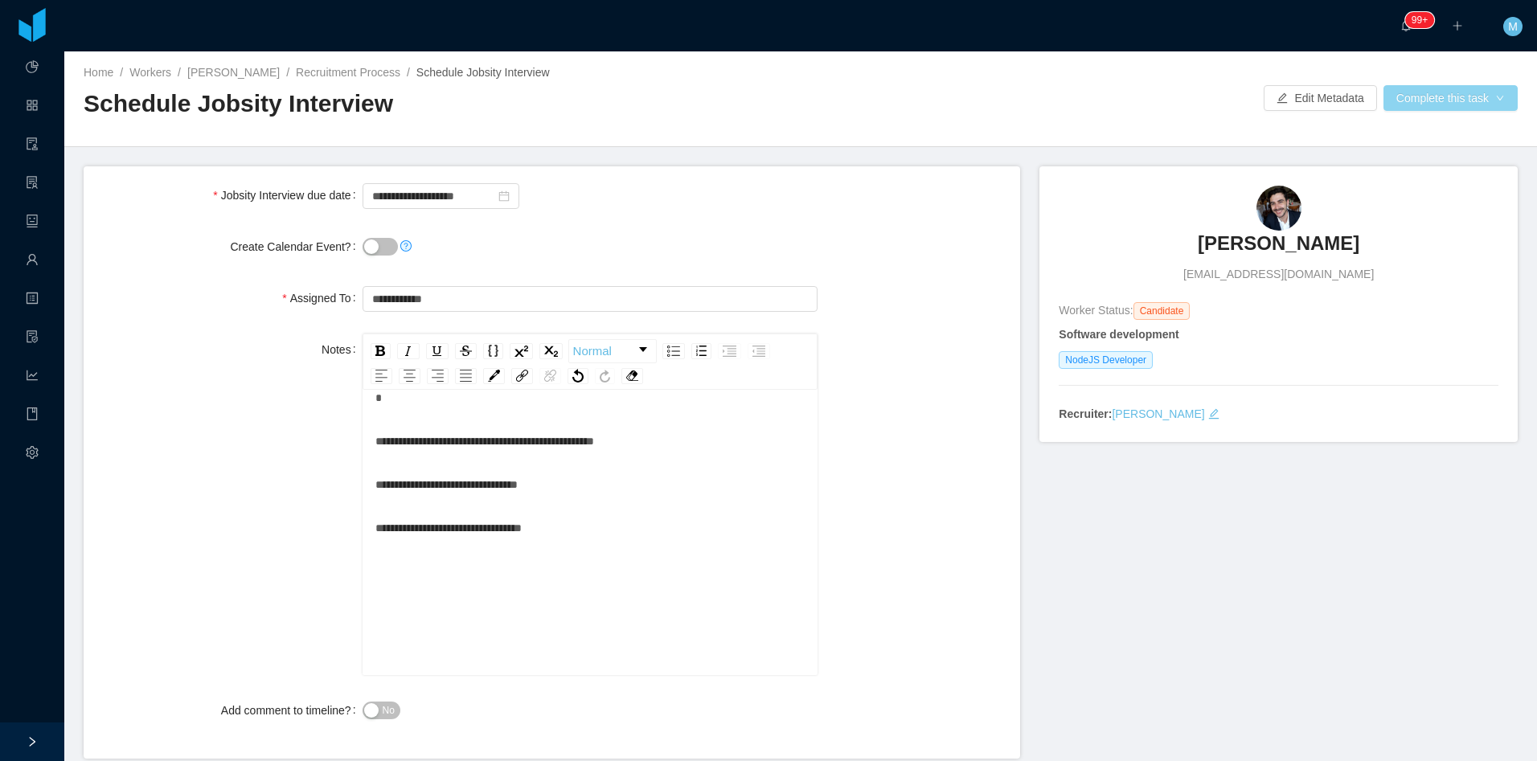
click at [1437, 103] on button "Complete this task" at bounding box center [1451, 98] width 134 height 26
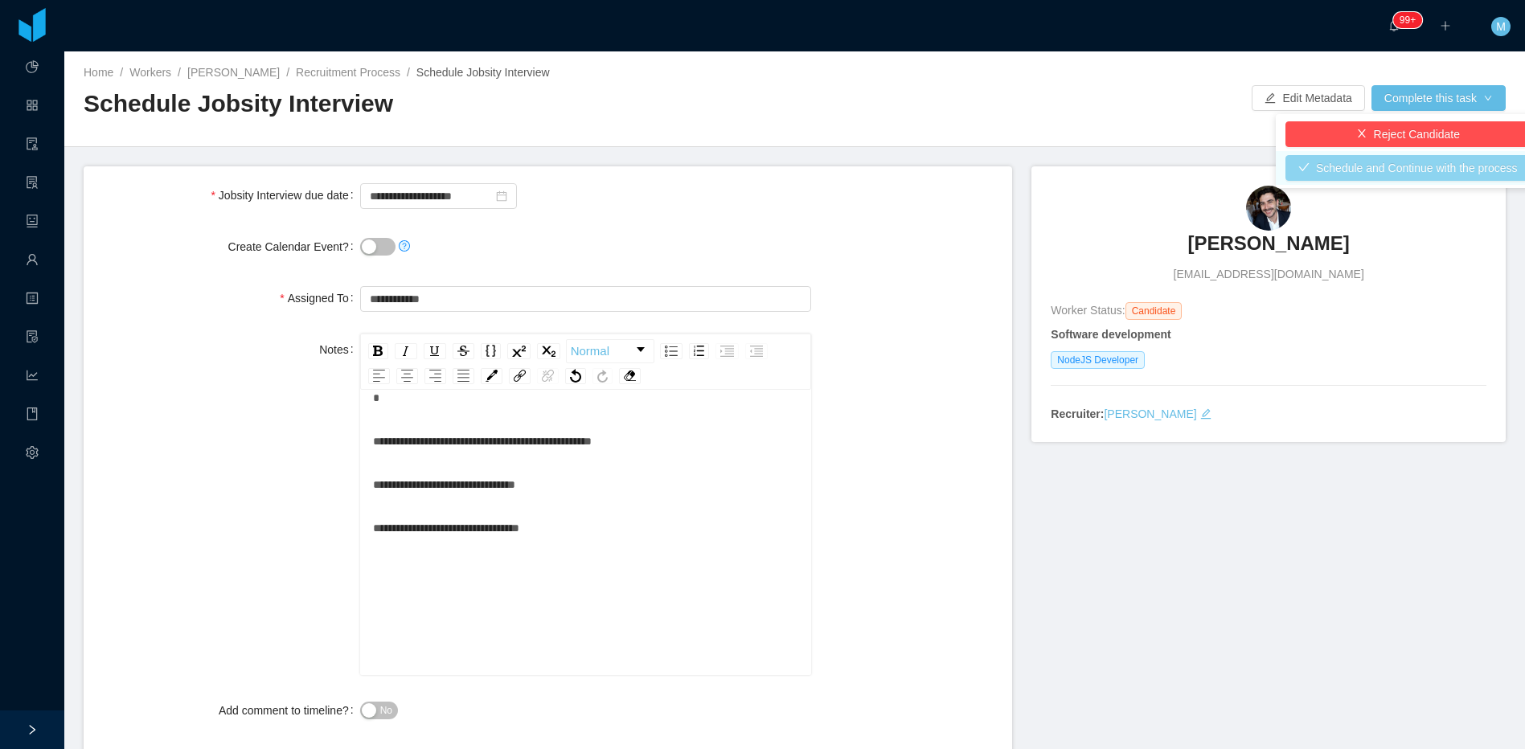
click at [1444, 170] on button "Schedule and Continue with the process" at bounding box center [1407, 168] width 245 height 26
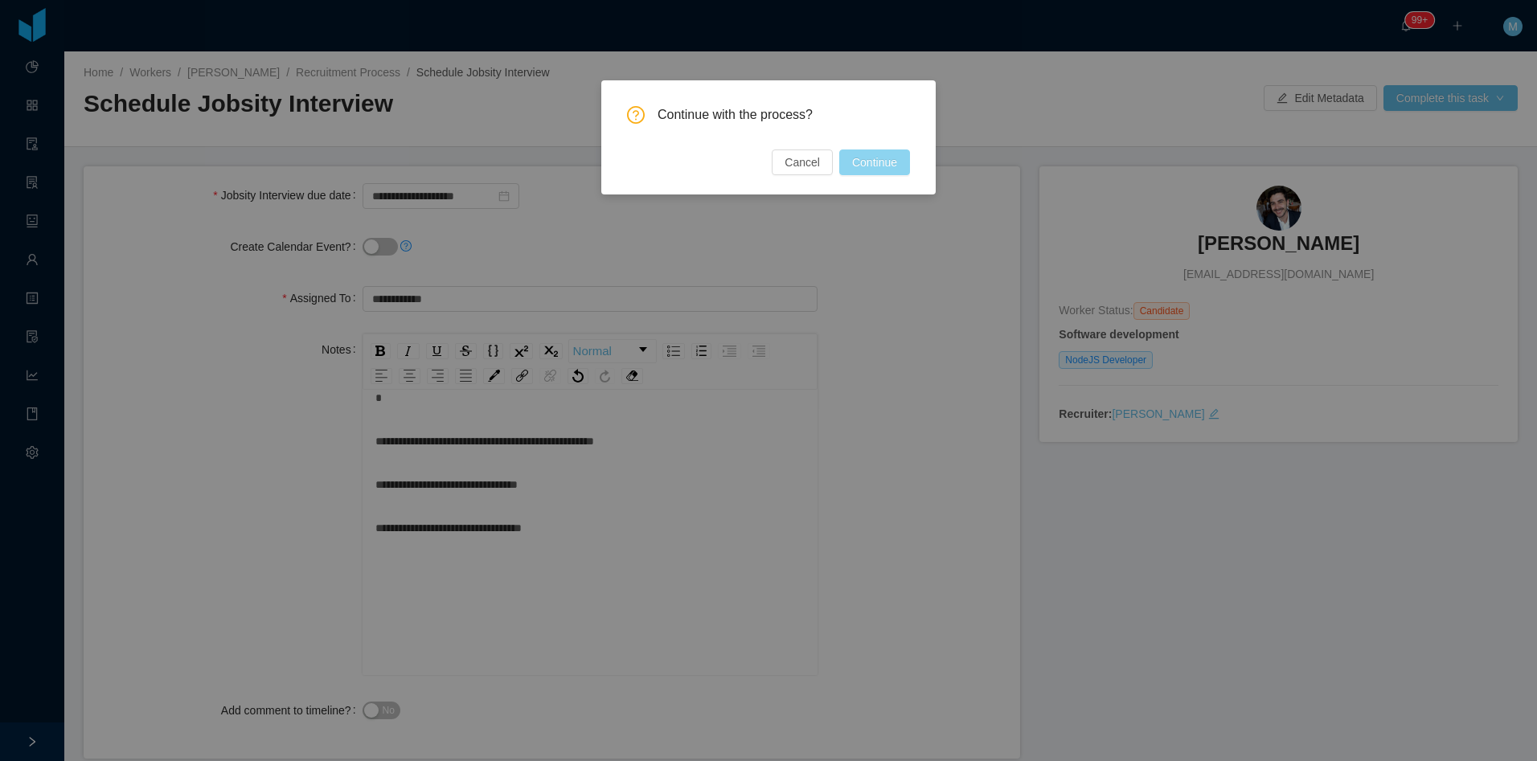
click at [885, 168] on button "Continue" at bounding box center [874, 163] width 71 height 26
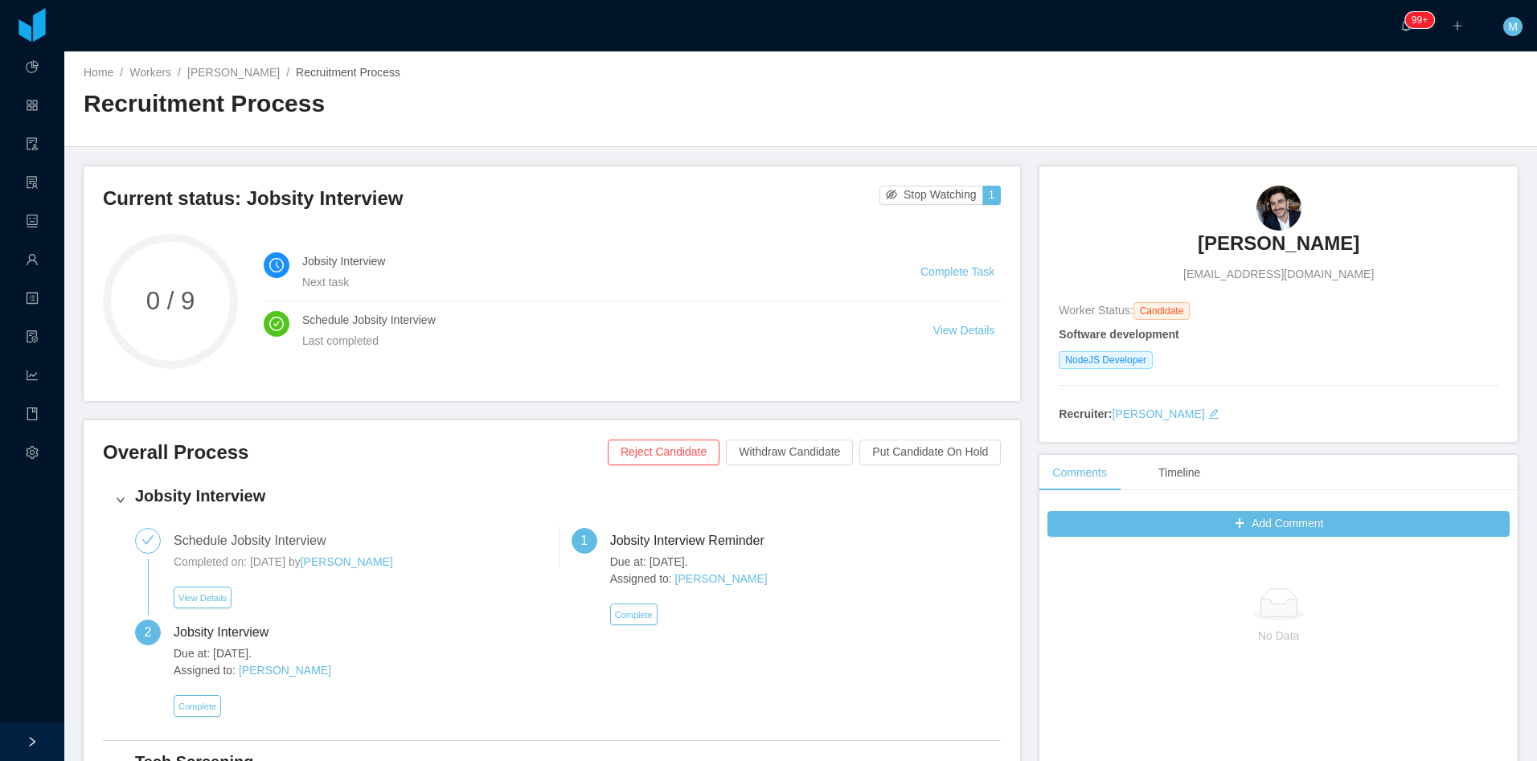
scroll to position [80, 0]
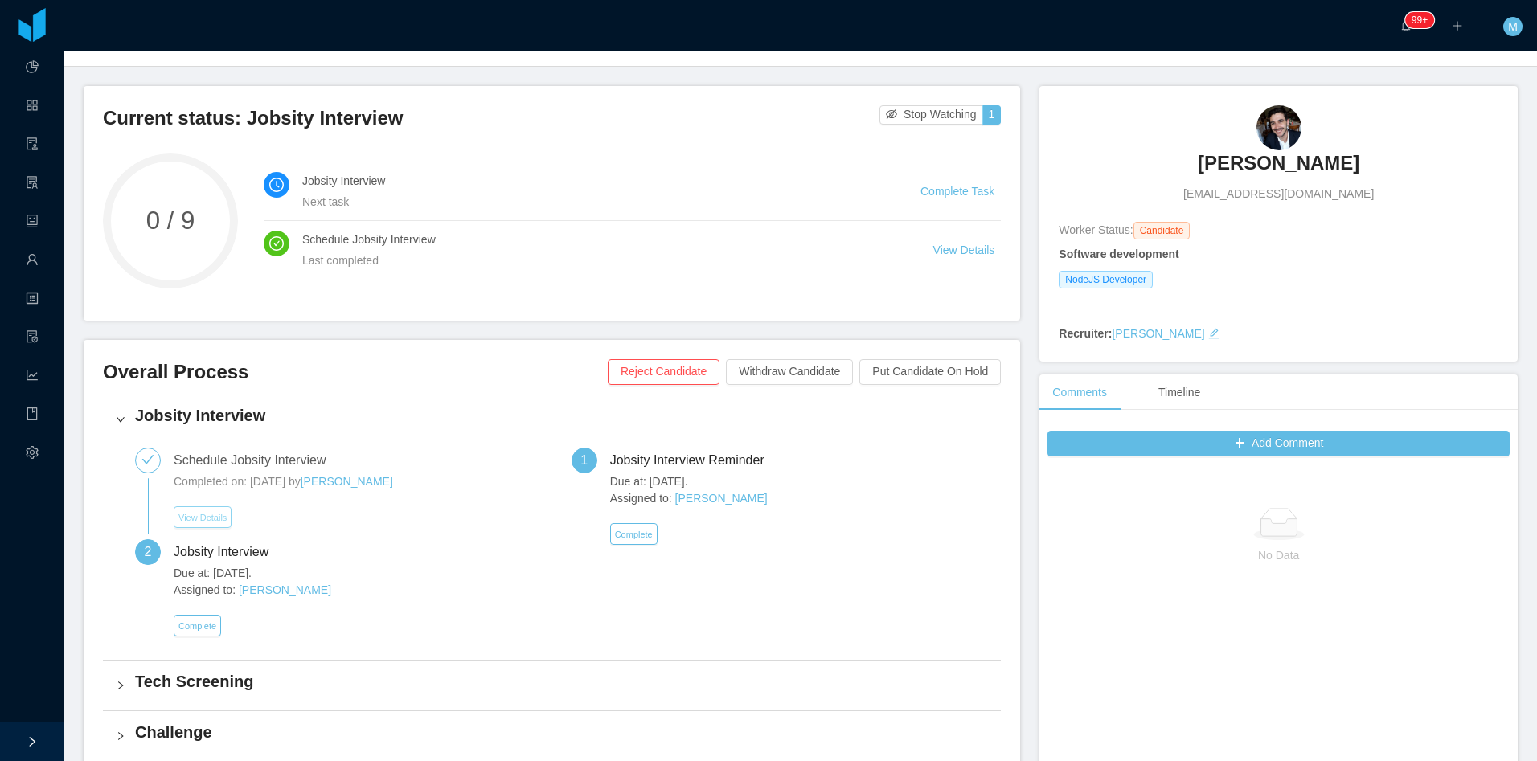
drag, startPoint x: 195, startPoint y: 515, endPoint x: 203, endPoint y: 510, distance: 8.7
click at [195, 515] on button "View Details" at bounding box center [203, 517] width 58 height 22
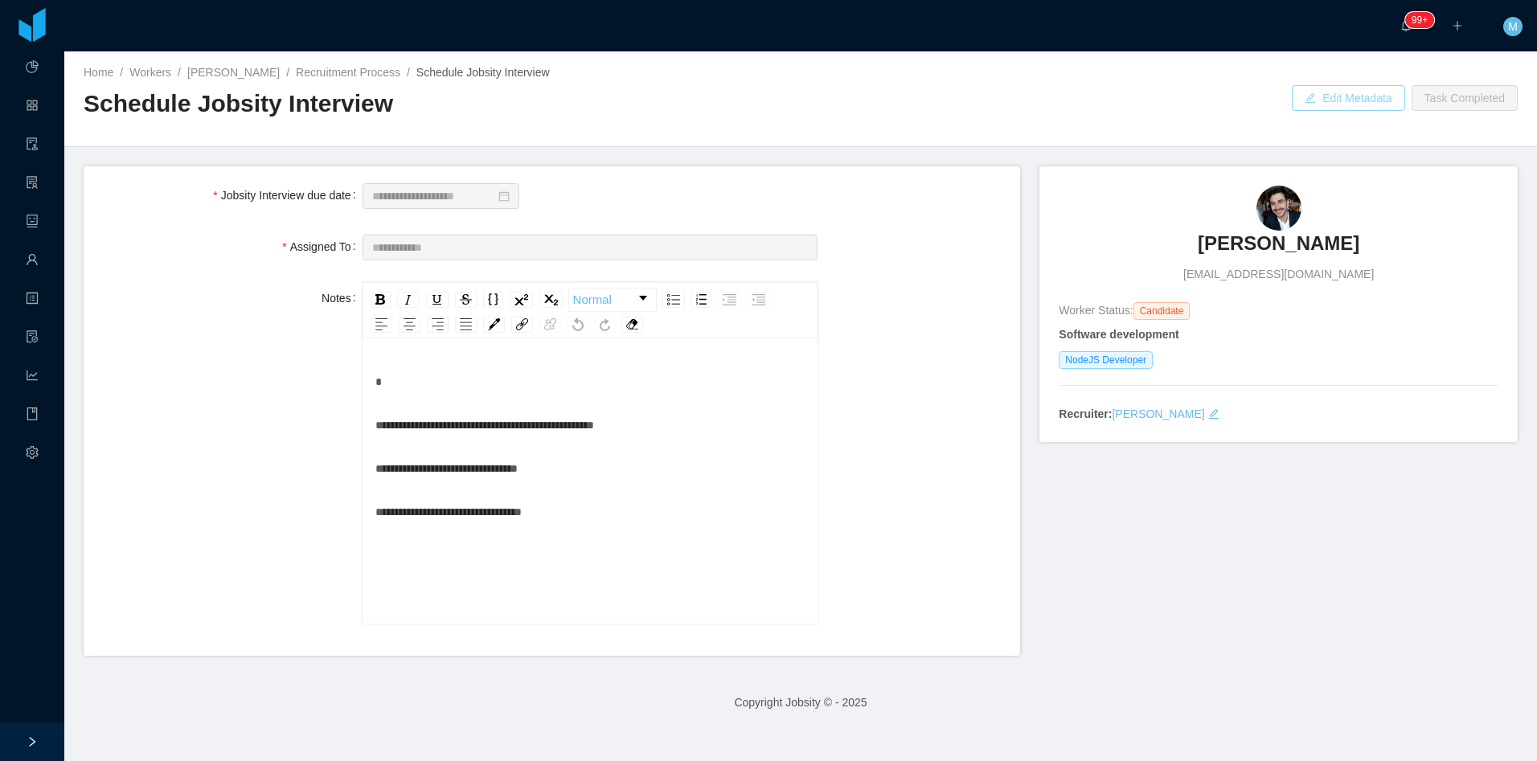
click at [1331, 91] on button "Edit Metadata" at bounding box center [1348, 98] width 113 height 26
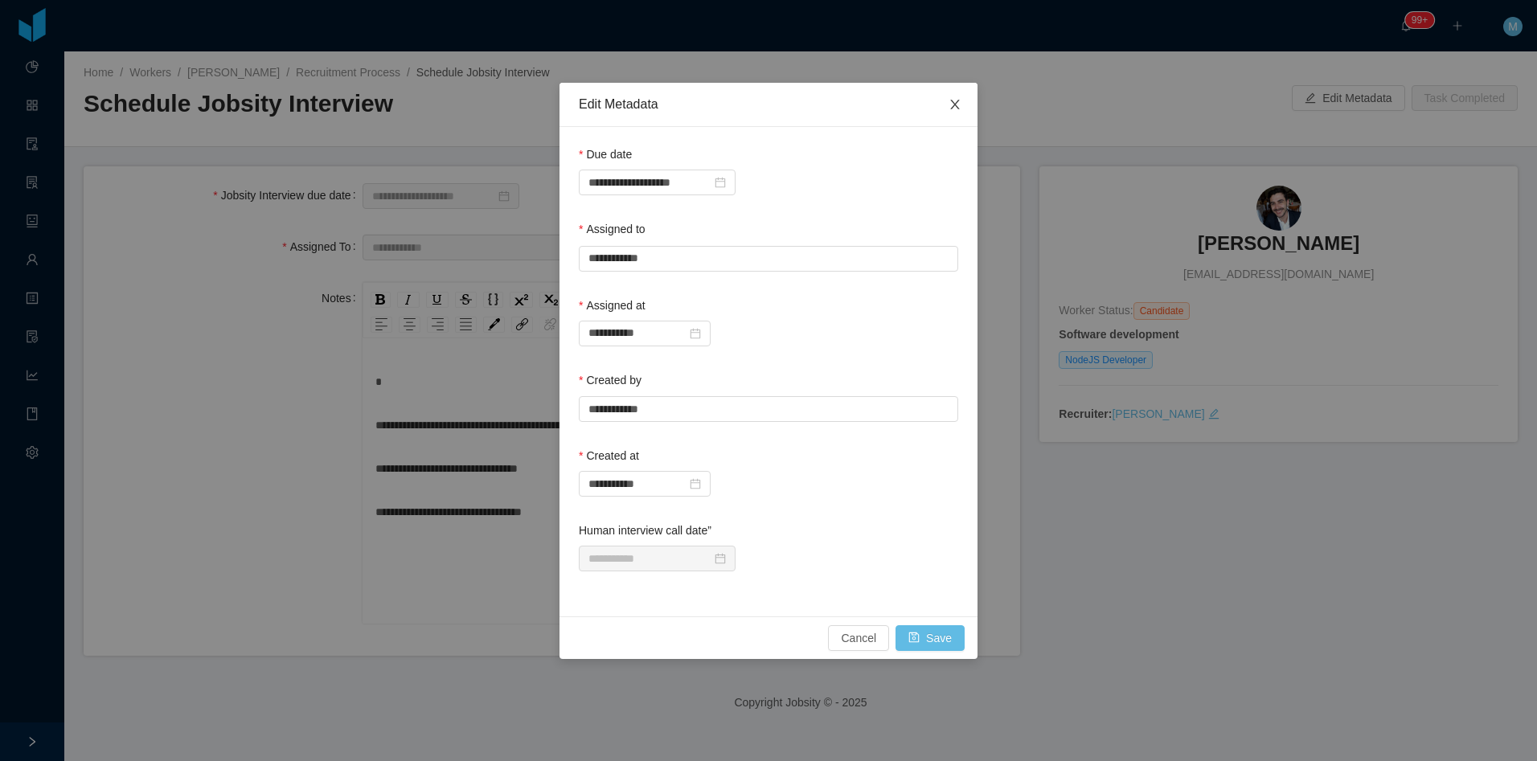
click at [953, 119] on span "Close" at bounding box center [955, 105] width 45 height 45
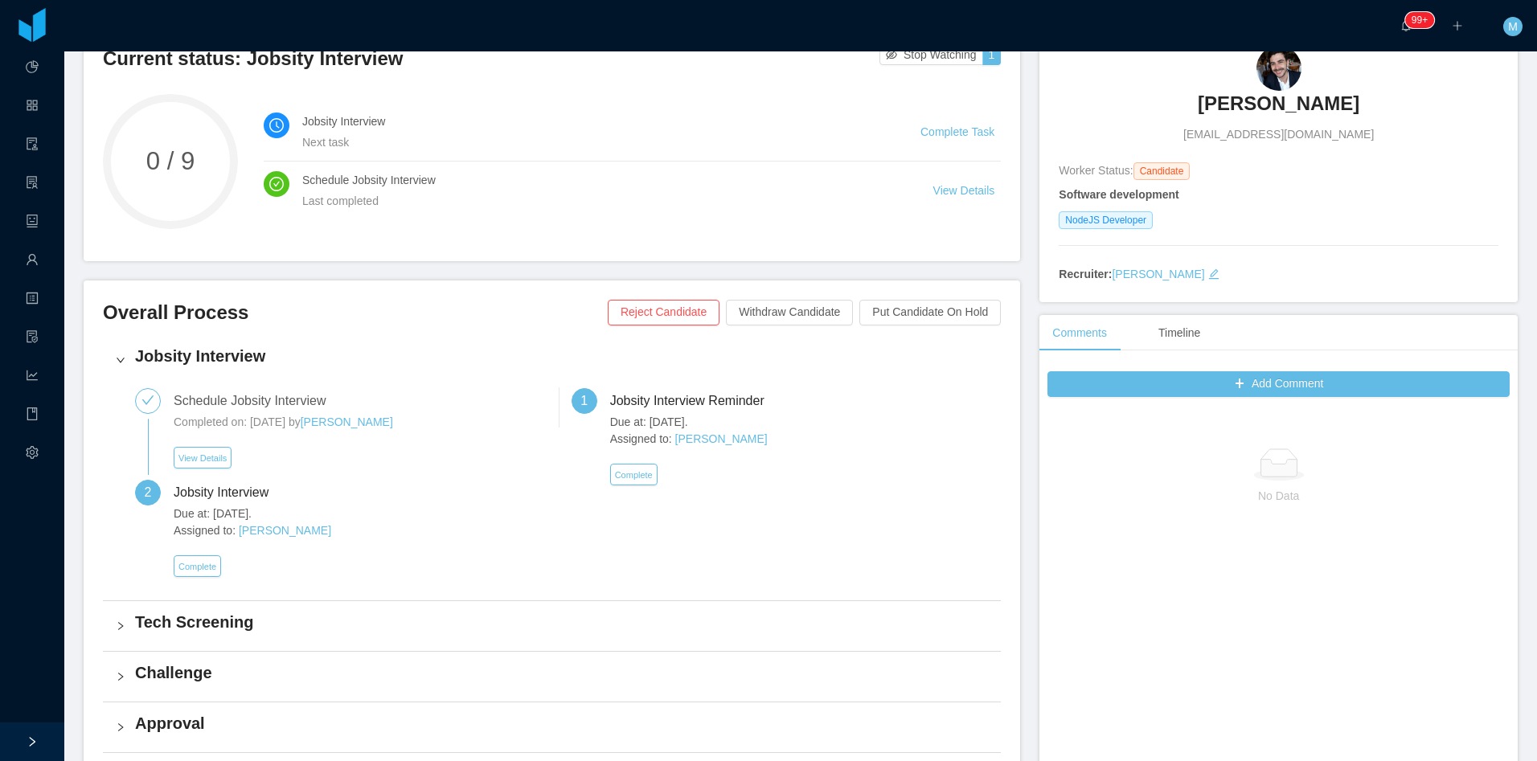
scroll to position [161, 0]
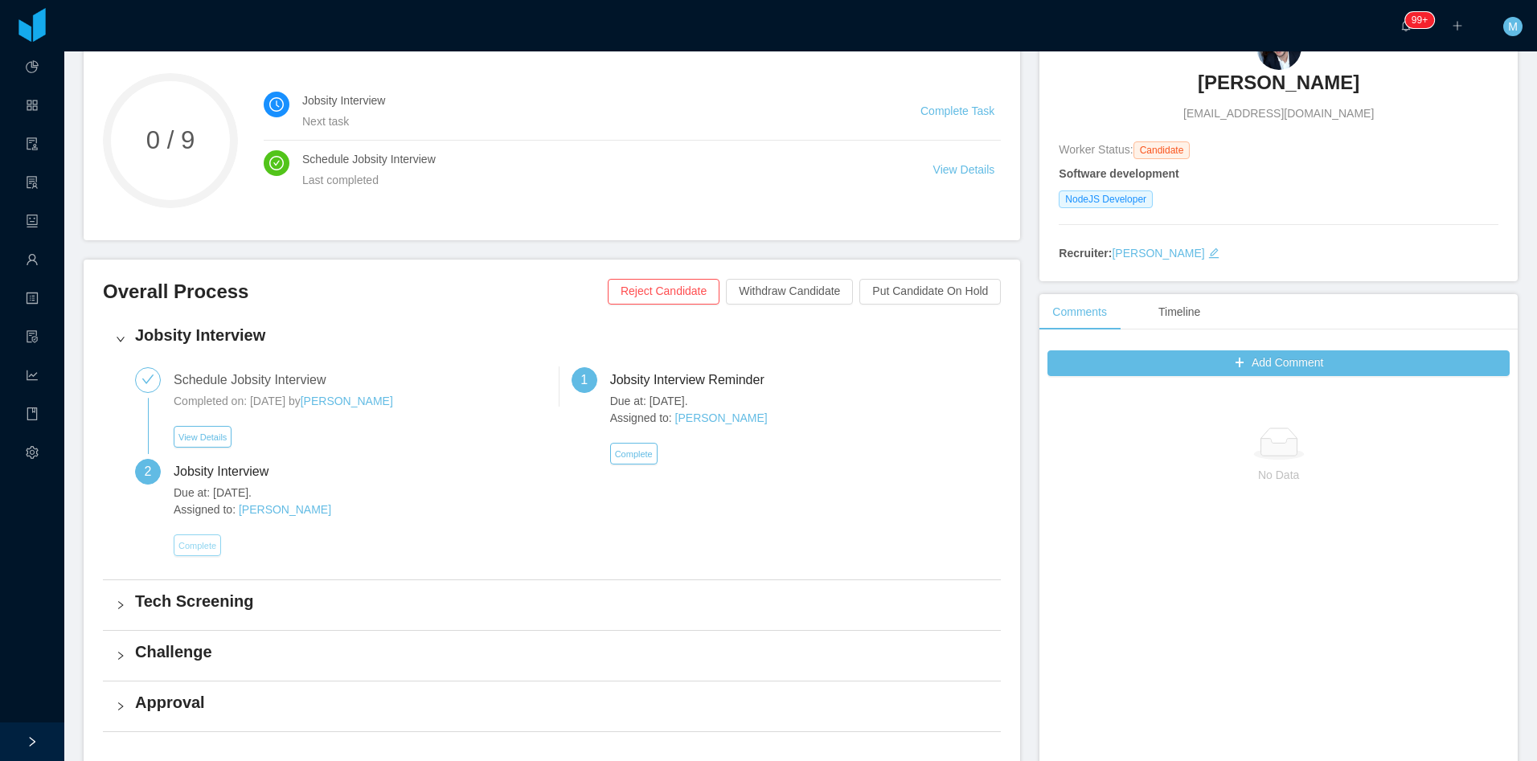
click at [197, 551] on button "Complete" at bounding box center [197, 546] width 47 height 22
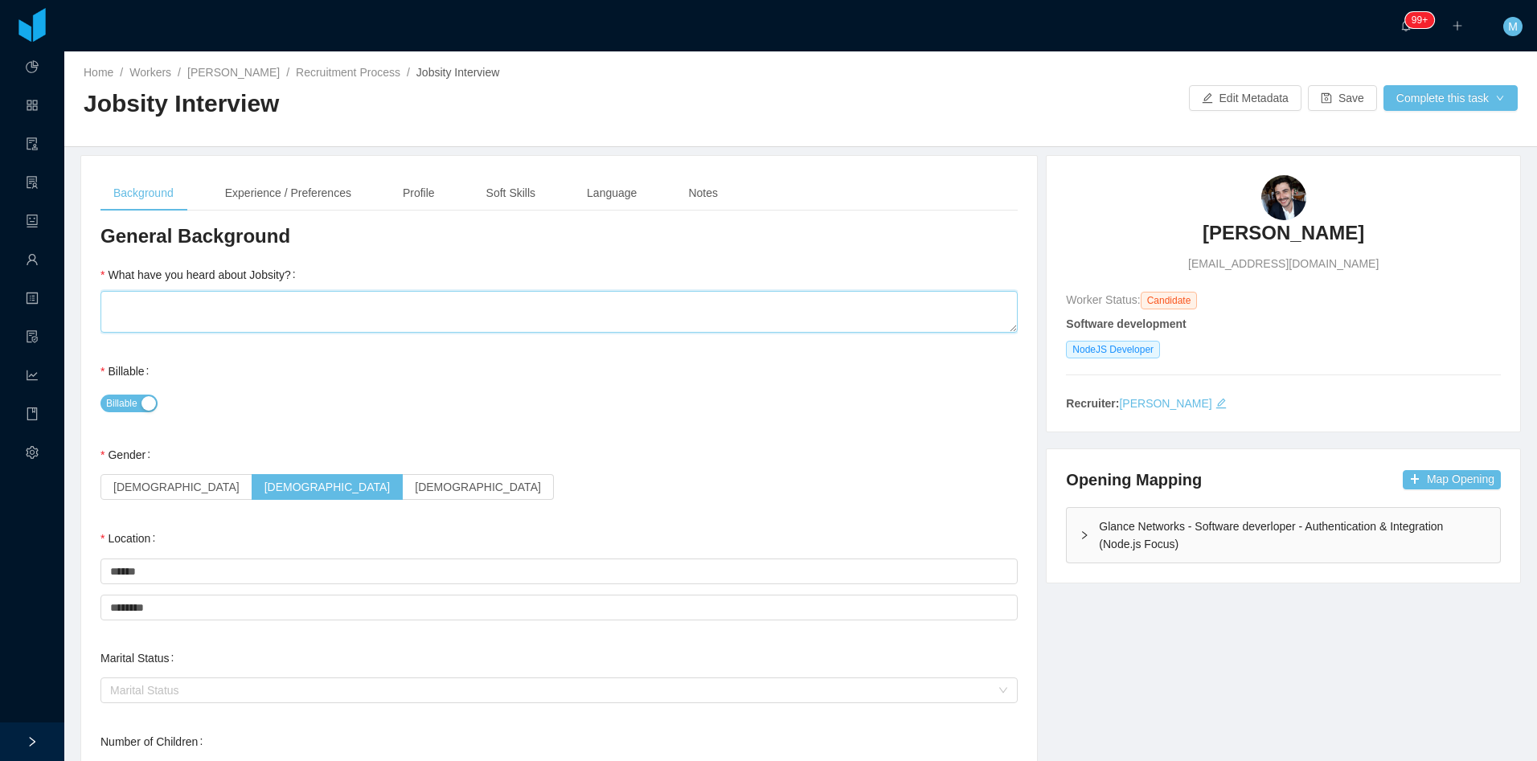
click at [233, 314] on textarea "What have you heard about Jobsity?" at bounding box center [558, 312] width 917 height 42
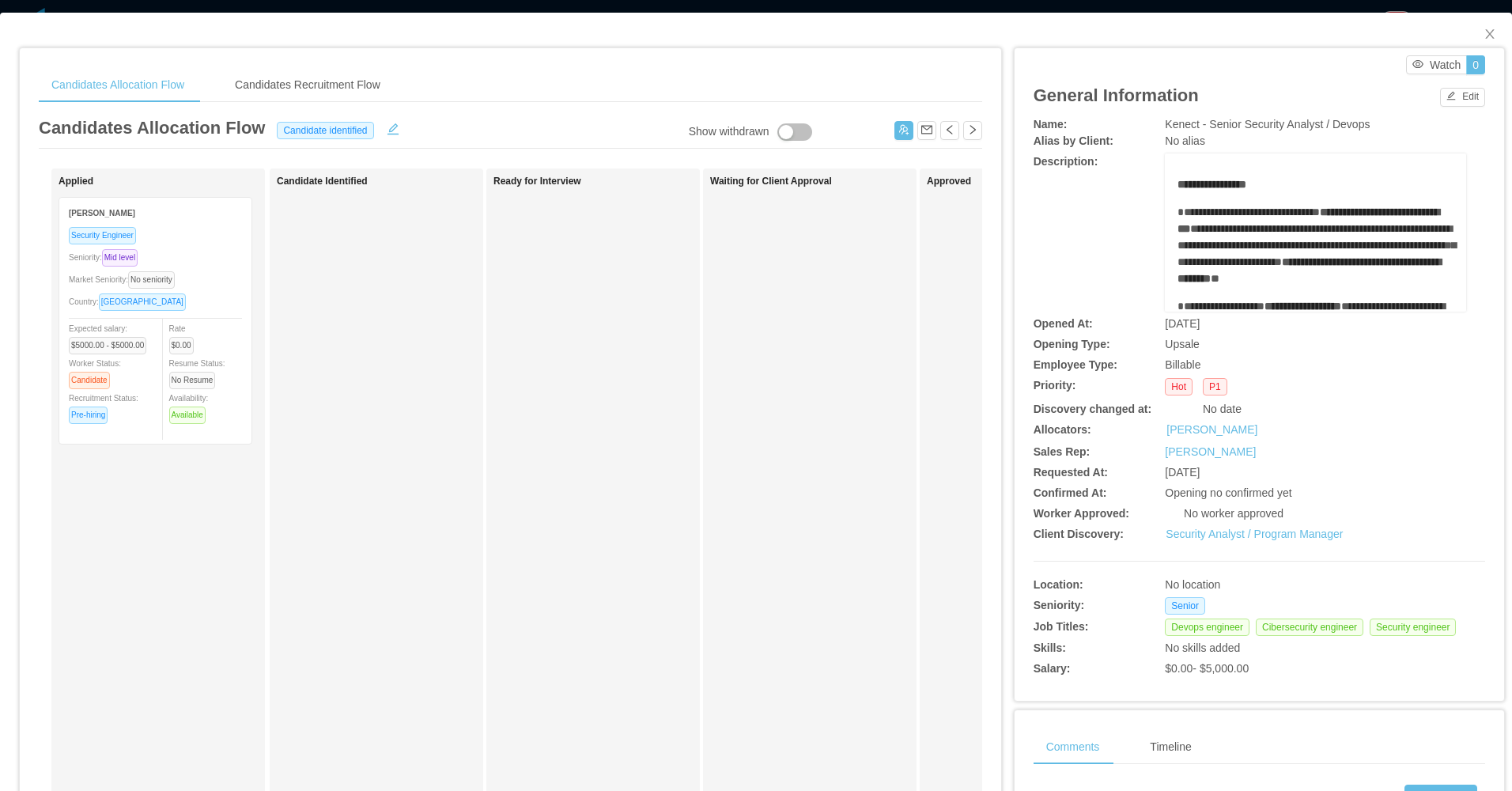
scroll to position [1094, 0]
click at [719, 463] on div "Waiting for Client Approval" at bounding box center [820, 563] width 221 height 776
drag, startPoint x: 1483, startPoint y: 32, endPoint x: 1470, endPoint y: 44, distance: 17.7
click at [1483, 35] on icon "icon: close" at bounding box center [1489, 33] width 13 height 13
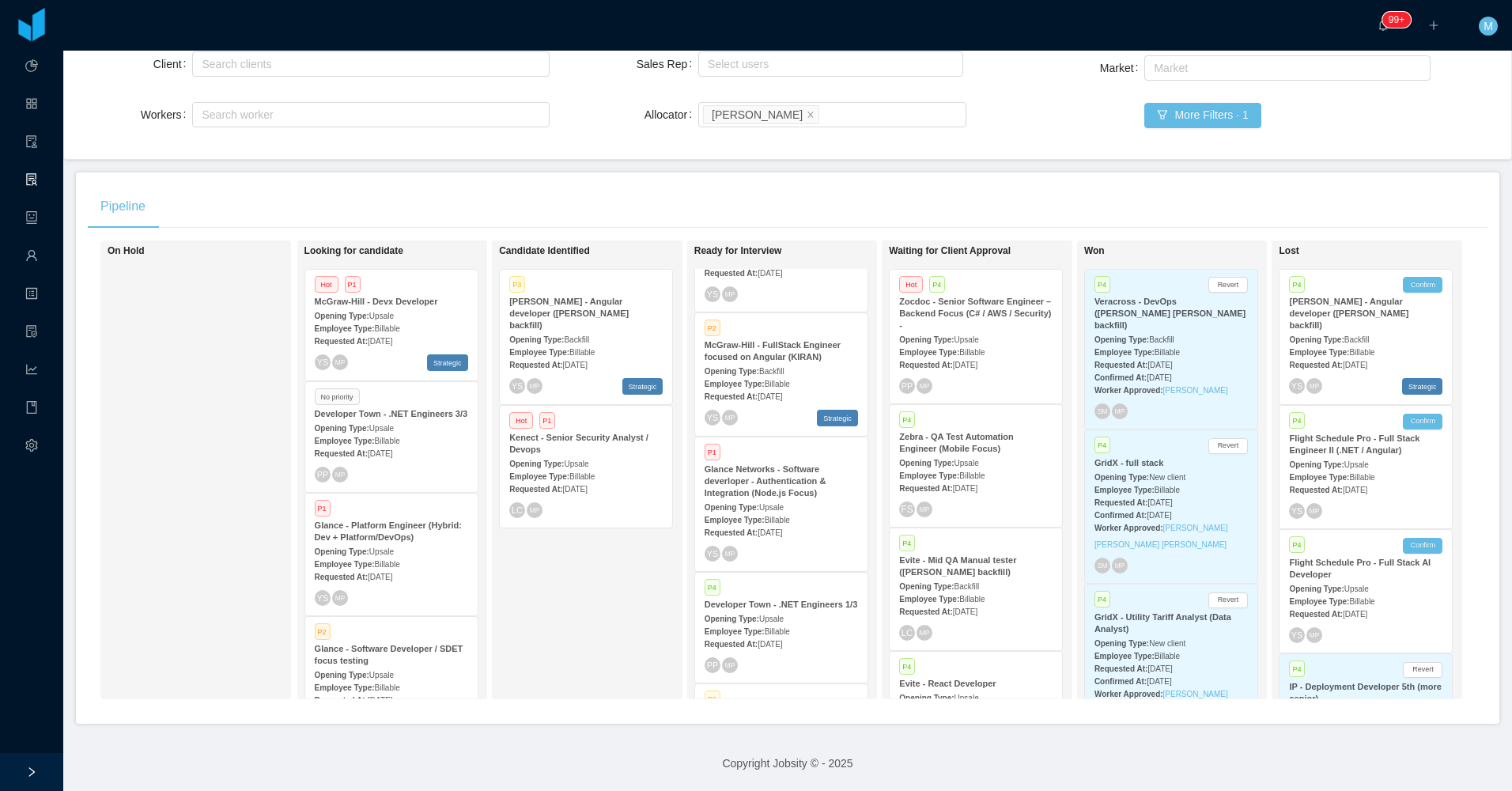
click at [586, 459] on span "Upsale" at bounding box center [575, 463] width 25 height 9
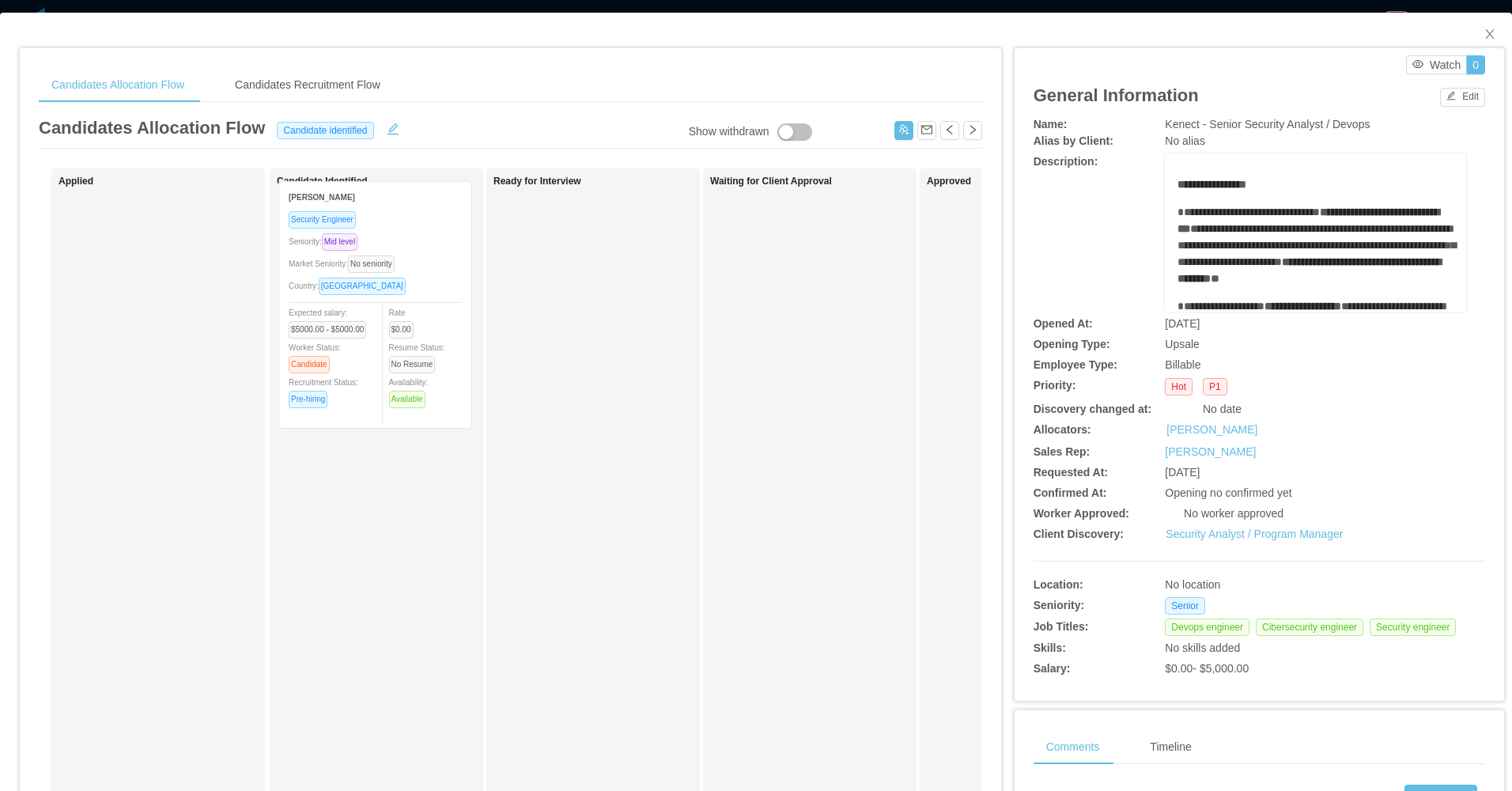
drag, startPoint x: 284, startPoint y: 396, endPoint x: 395, endPoint y: 395, distance: 111.0
click at [395, 395] on div "Applied Andres Julian Marin Security Engineer Seniority: Mid level Market Senio…" at bounding box center [510, 570] width 943 height 804
drag, startPoint x: 1481, startPoint y: 32, endPoint x: 1433, endPoint y: 45, distance: 49.7
click at [1483, 32] on icon "icon: close" at bounding box center [1489, 33] width 13 height 13
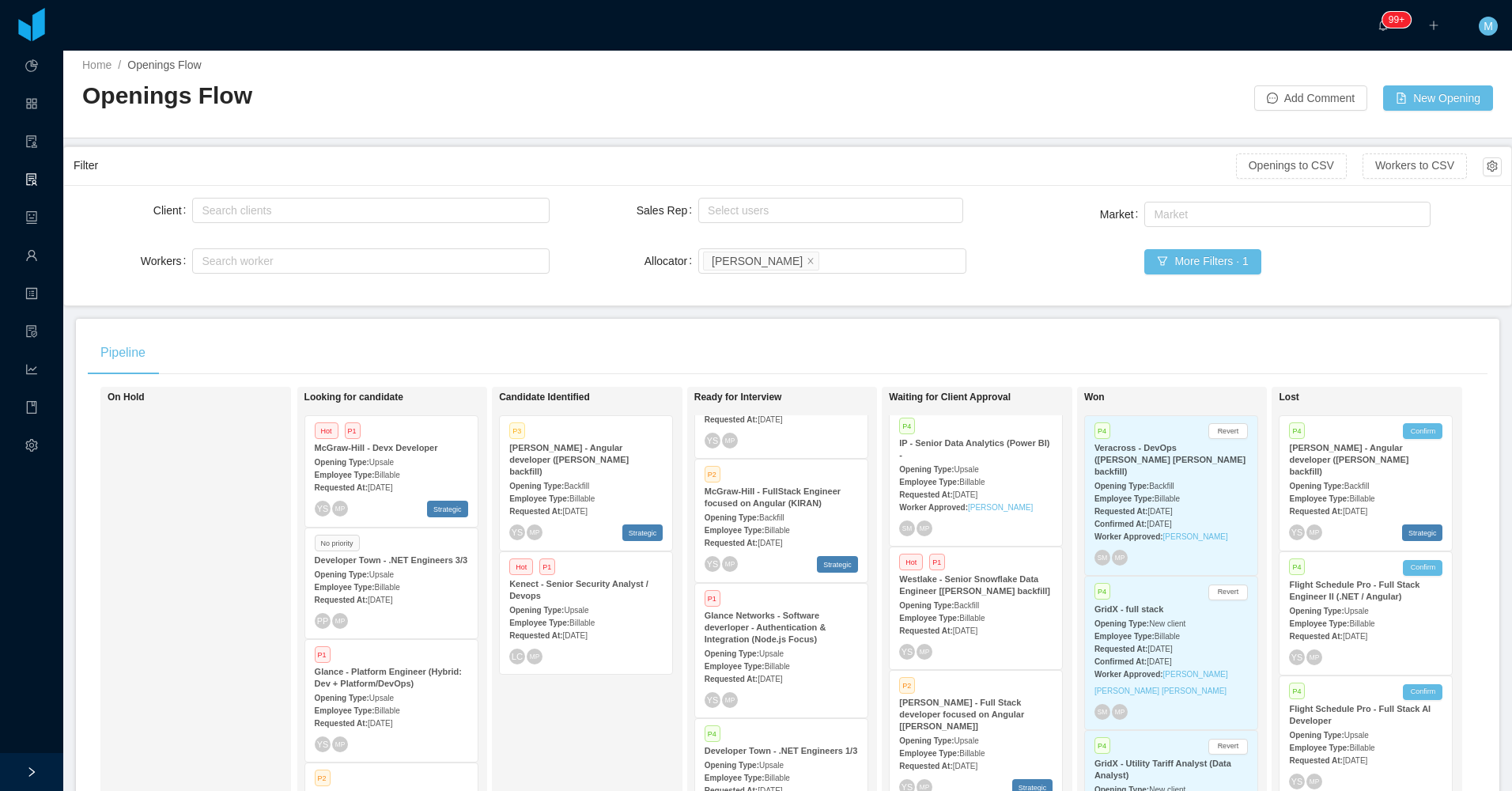
scroll to position [698, 0]
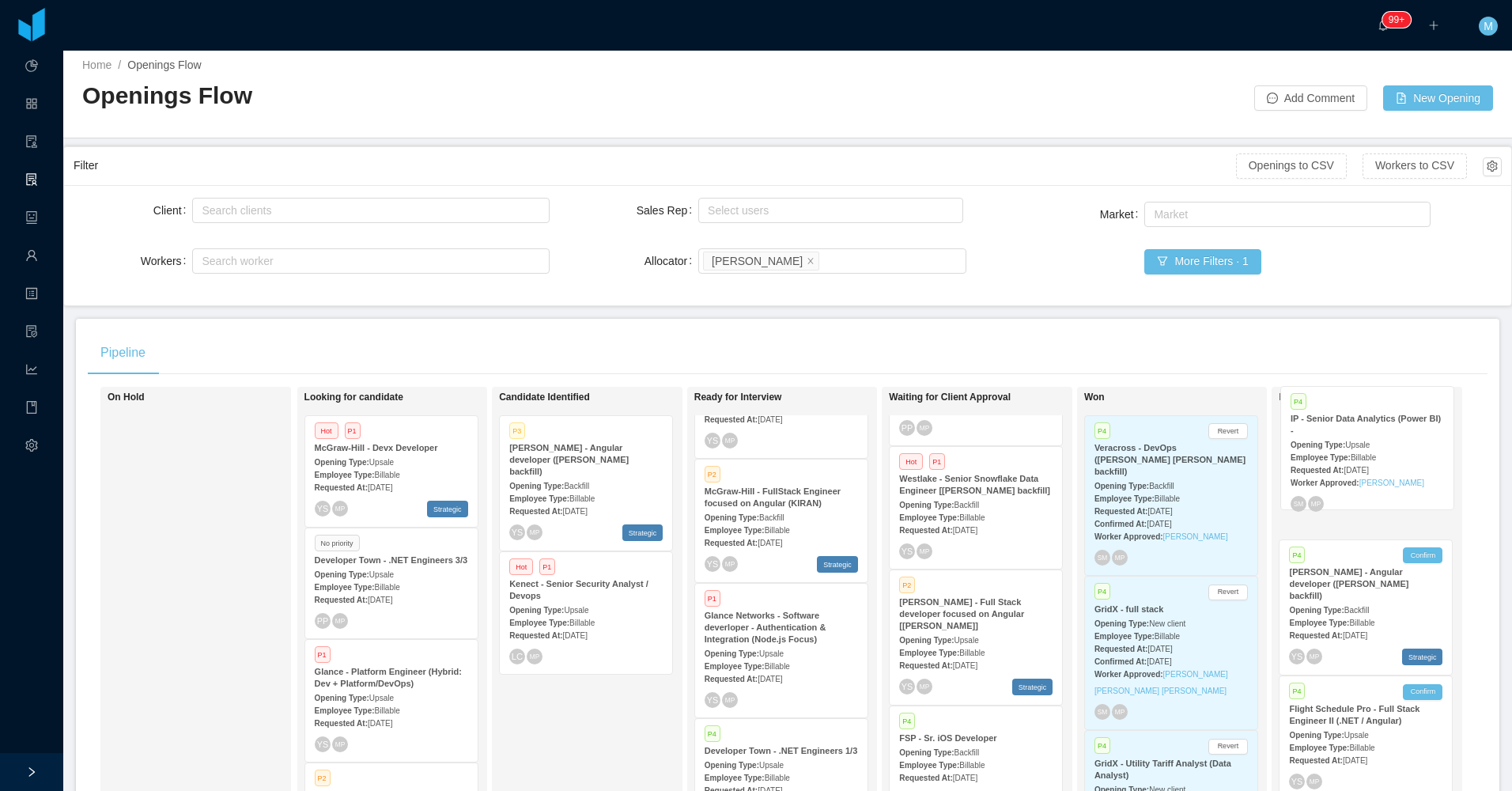
drag, startPoint x: 944, startPoint y: 512, endPoint x: 1337, endPoint y: 463, distance: 396.0
click at [1337, 463] on div "On Hold Looking for candidate Hot P1 McGraw-Hill - Devx Developer Opening Type:…" at bounding box center [787, 622] width 1400 height 471
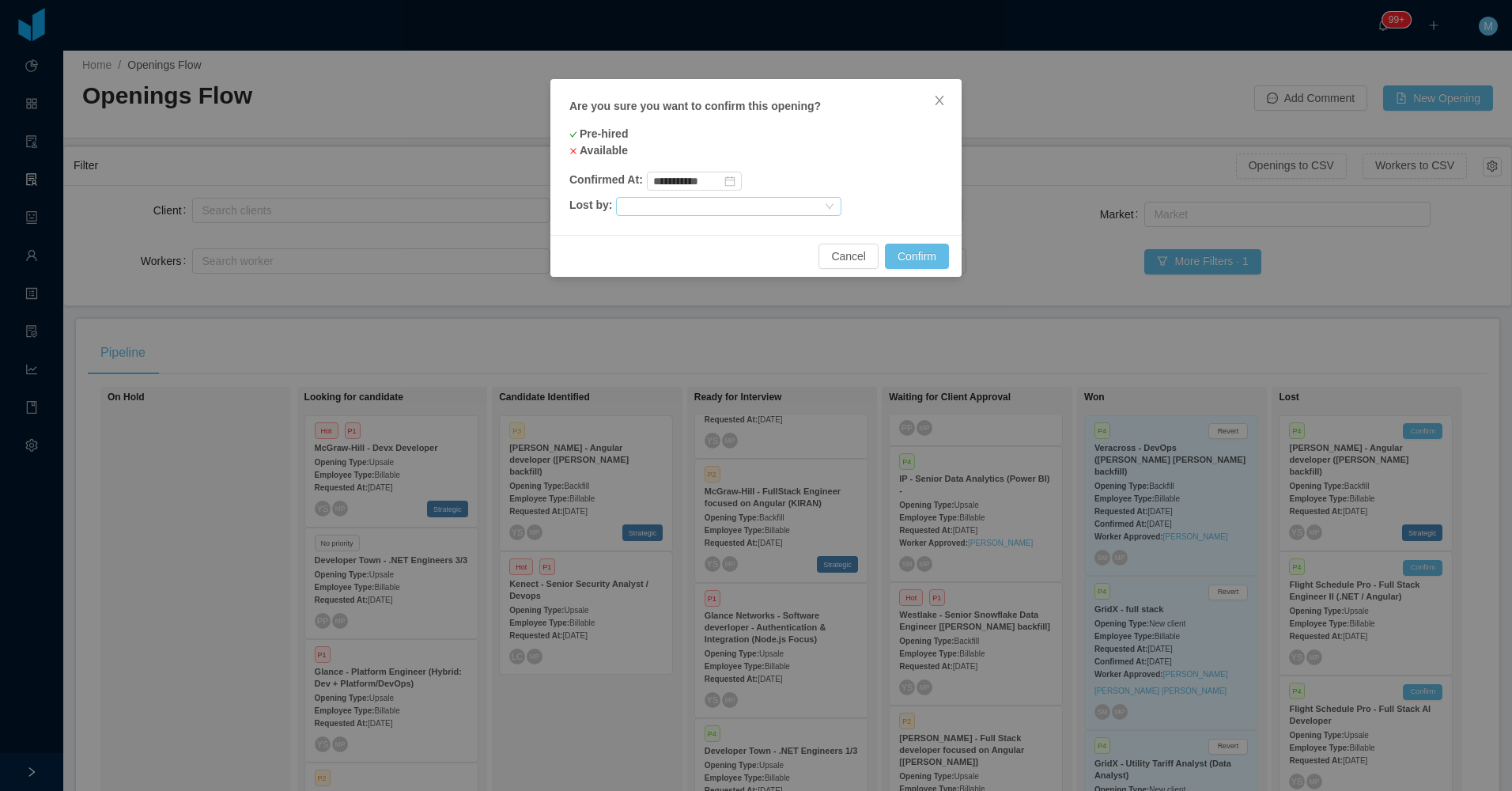
click at [797, 208] on div at bounding box center [722, 207] width 200 height 18
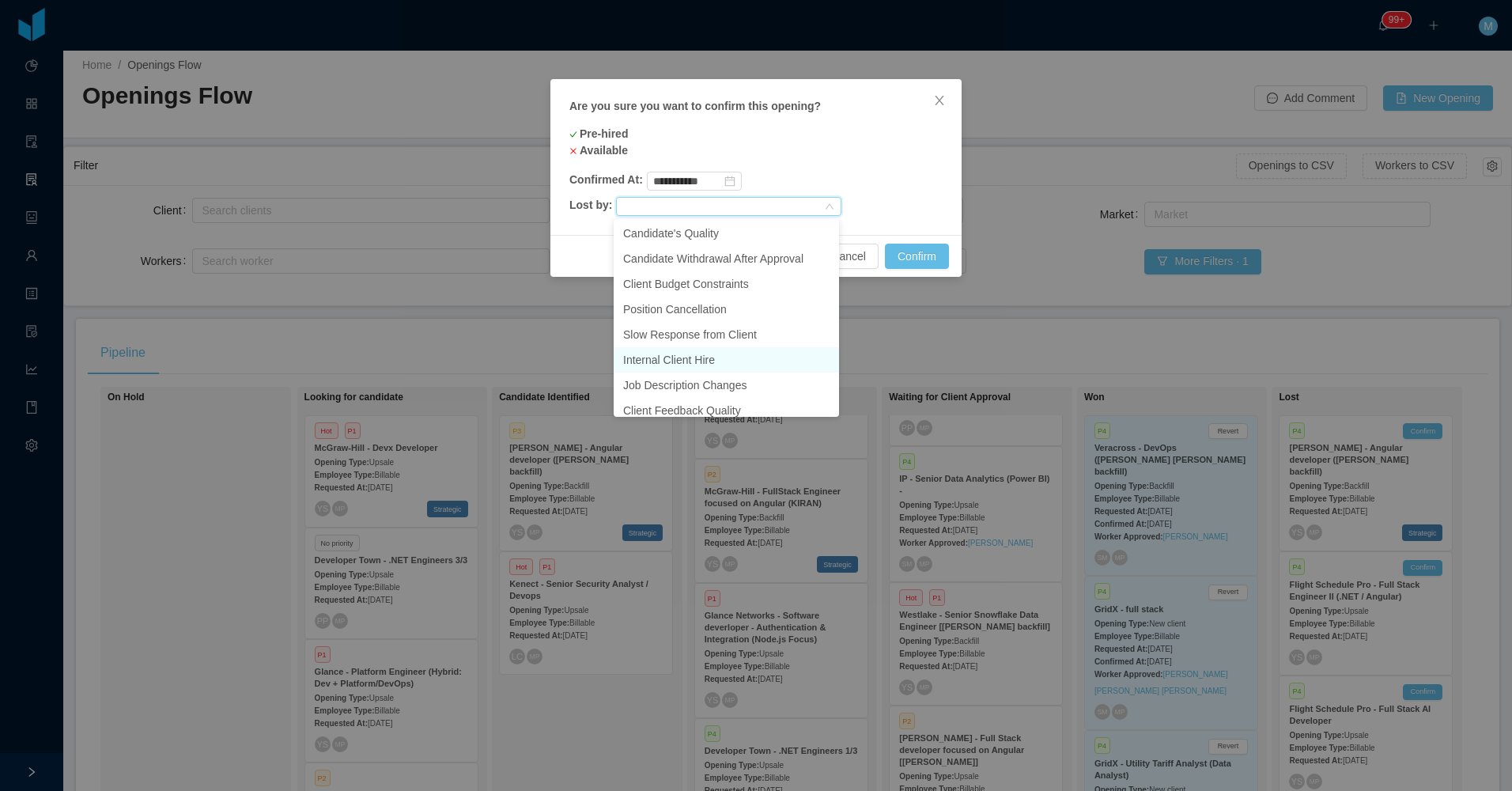
scroll to position [112, 0]
click at [743, 380] on li "Changes in client's Strategy" at bounding box center [726, 376] width 225 height 26
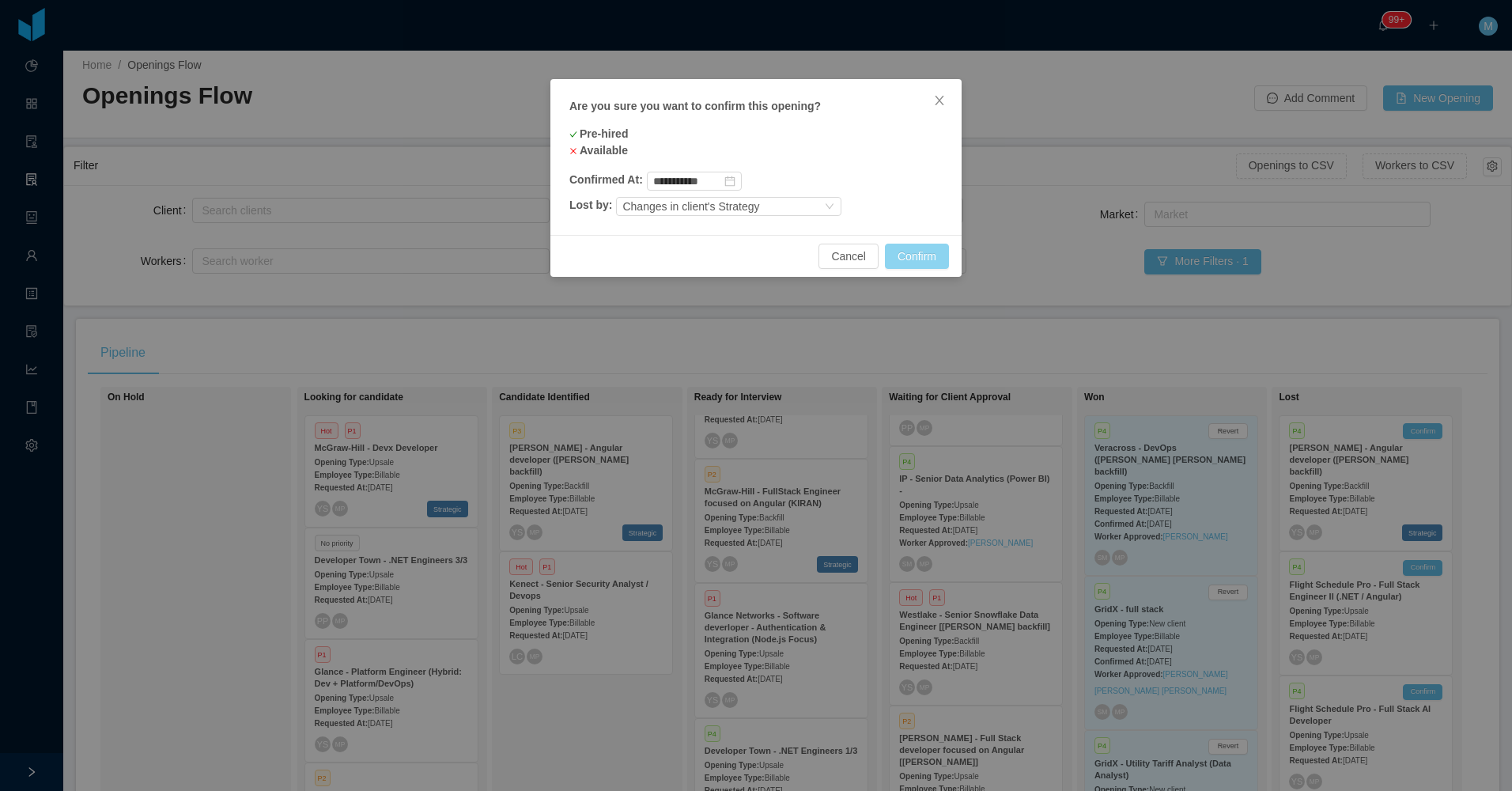
click at [906, 249] on button "Confirm" at bounding box center [917, 257] width 64 height 26
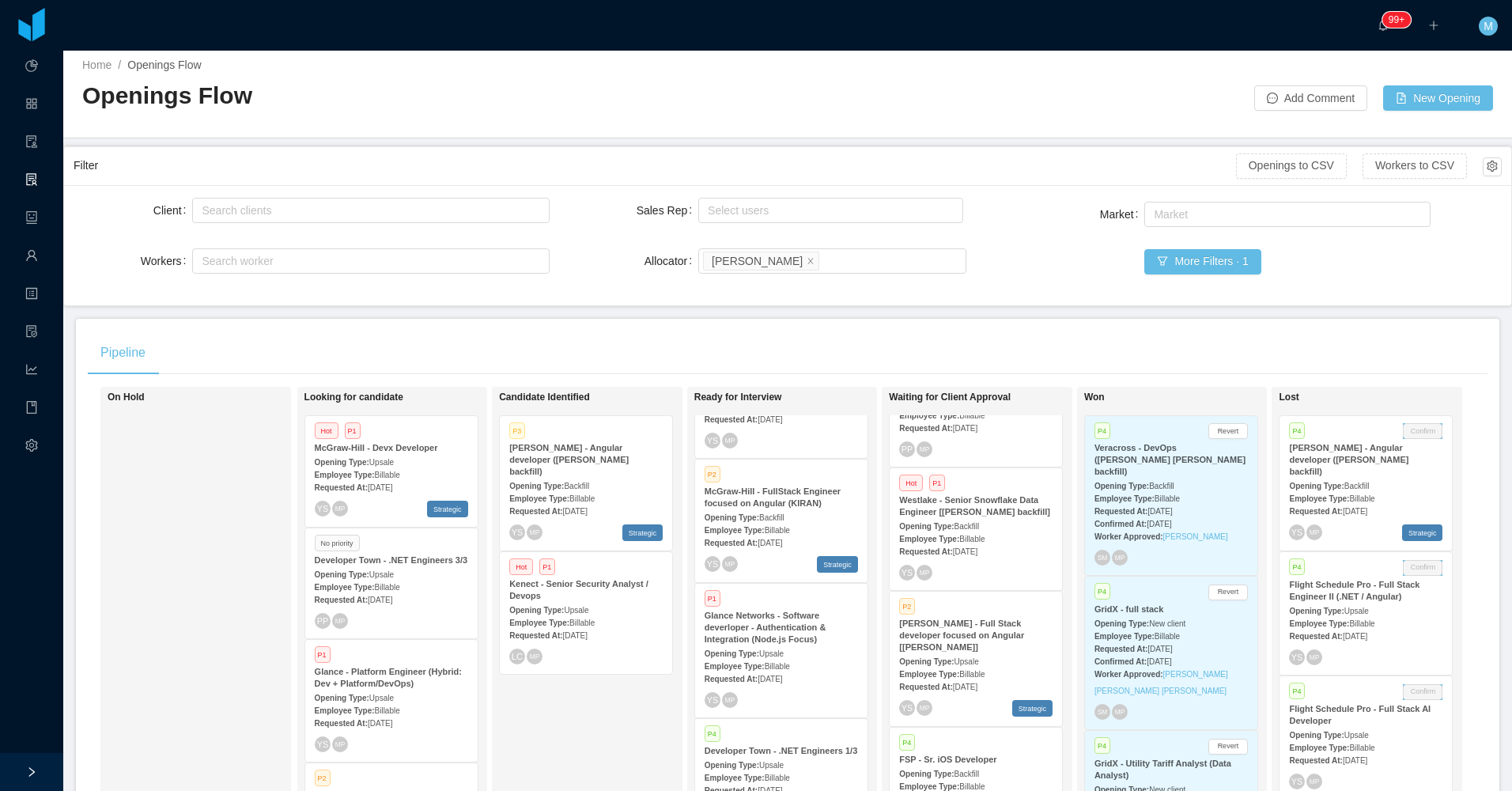
scroll to position [652, 0]
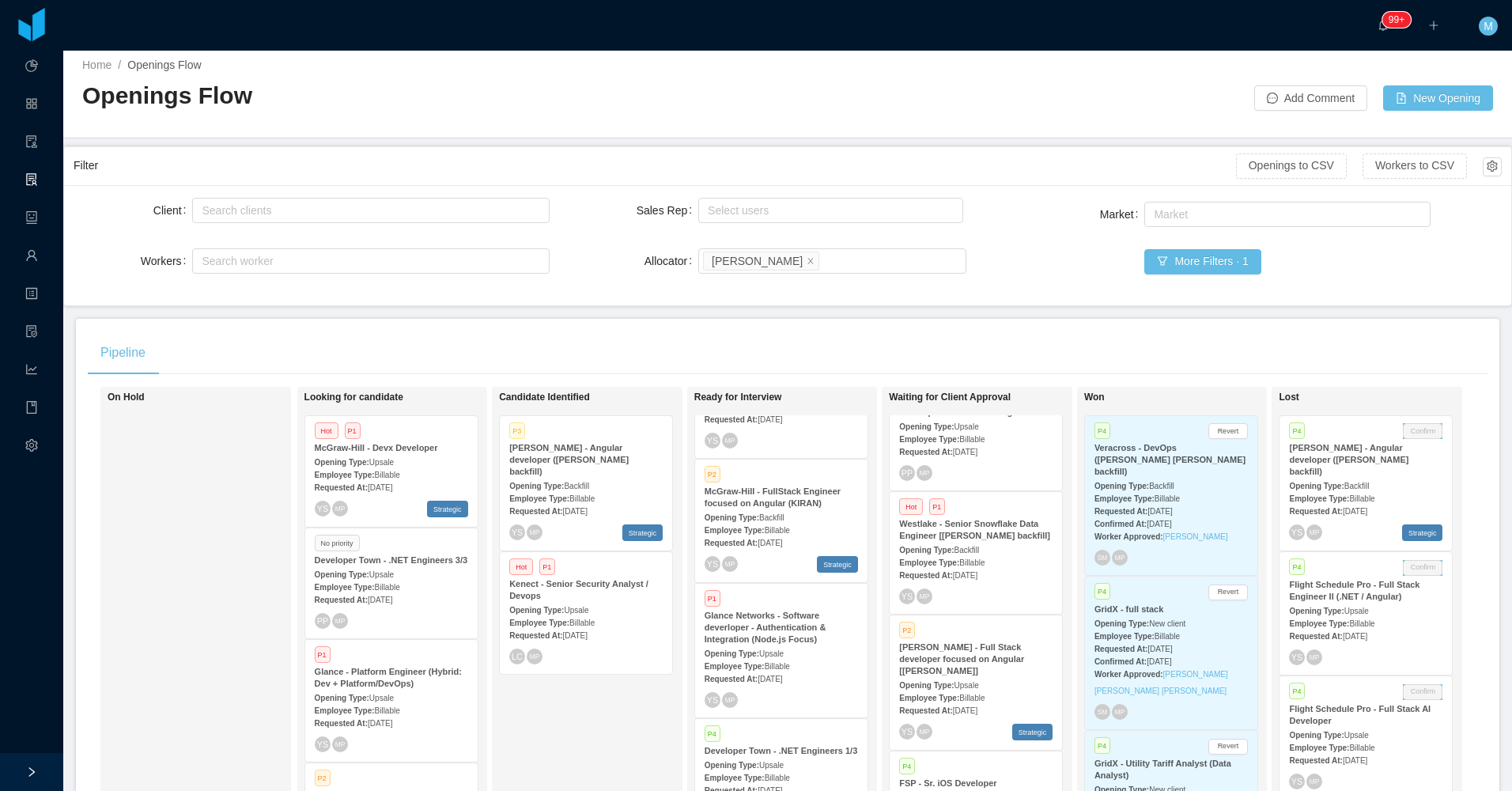
drag, startPoint x: 219, startPoint y: 616, endPoint x: 228, endPoint y: 611, distance: 10.3
click at [222, 616] on div "On Hold" at bounding box center [217, 616] width 221 height 445
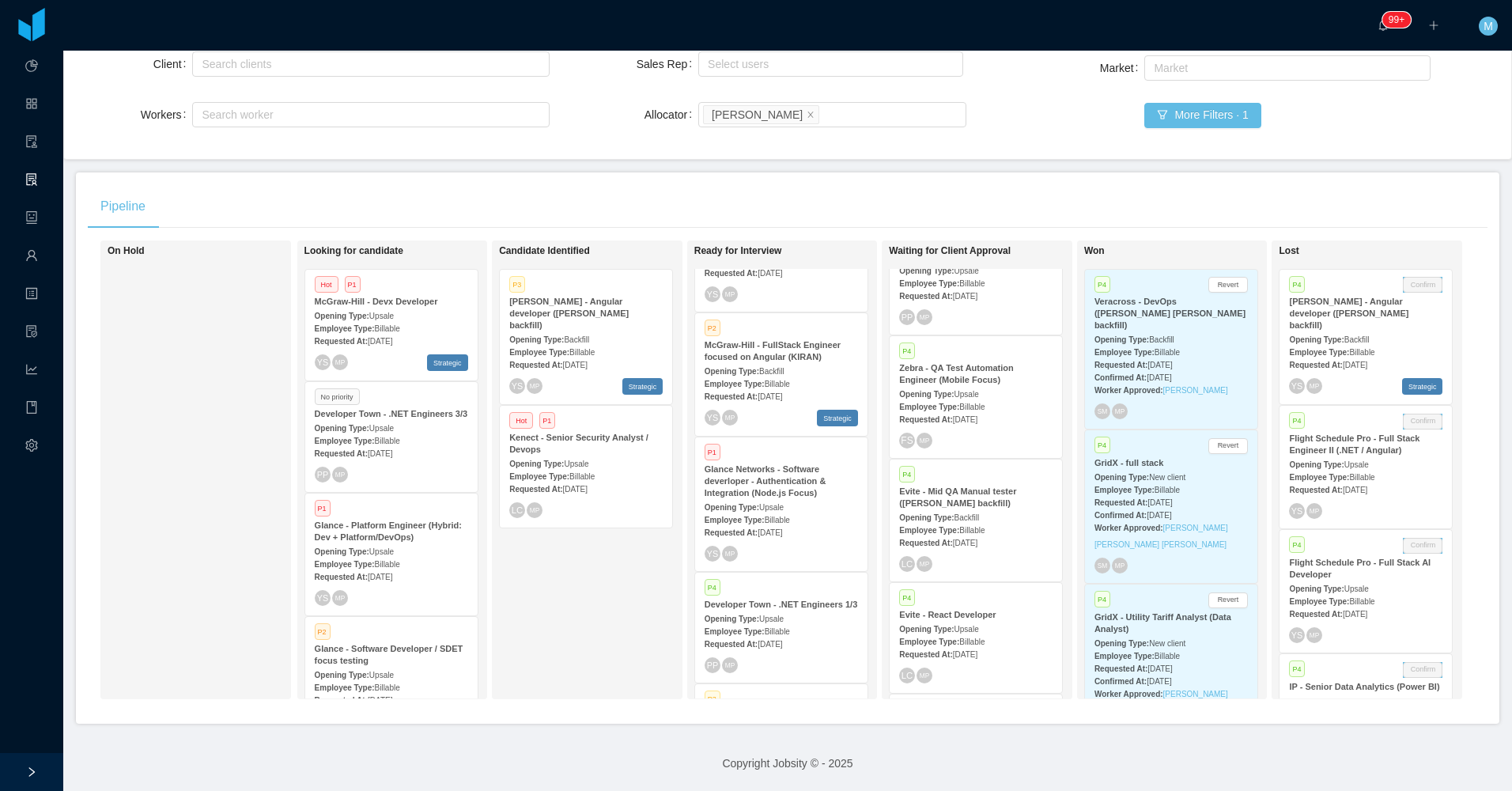
scroll to position [0, 0]
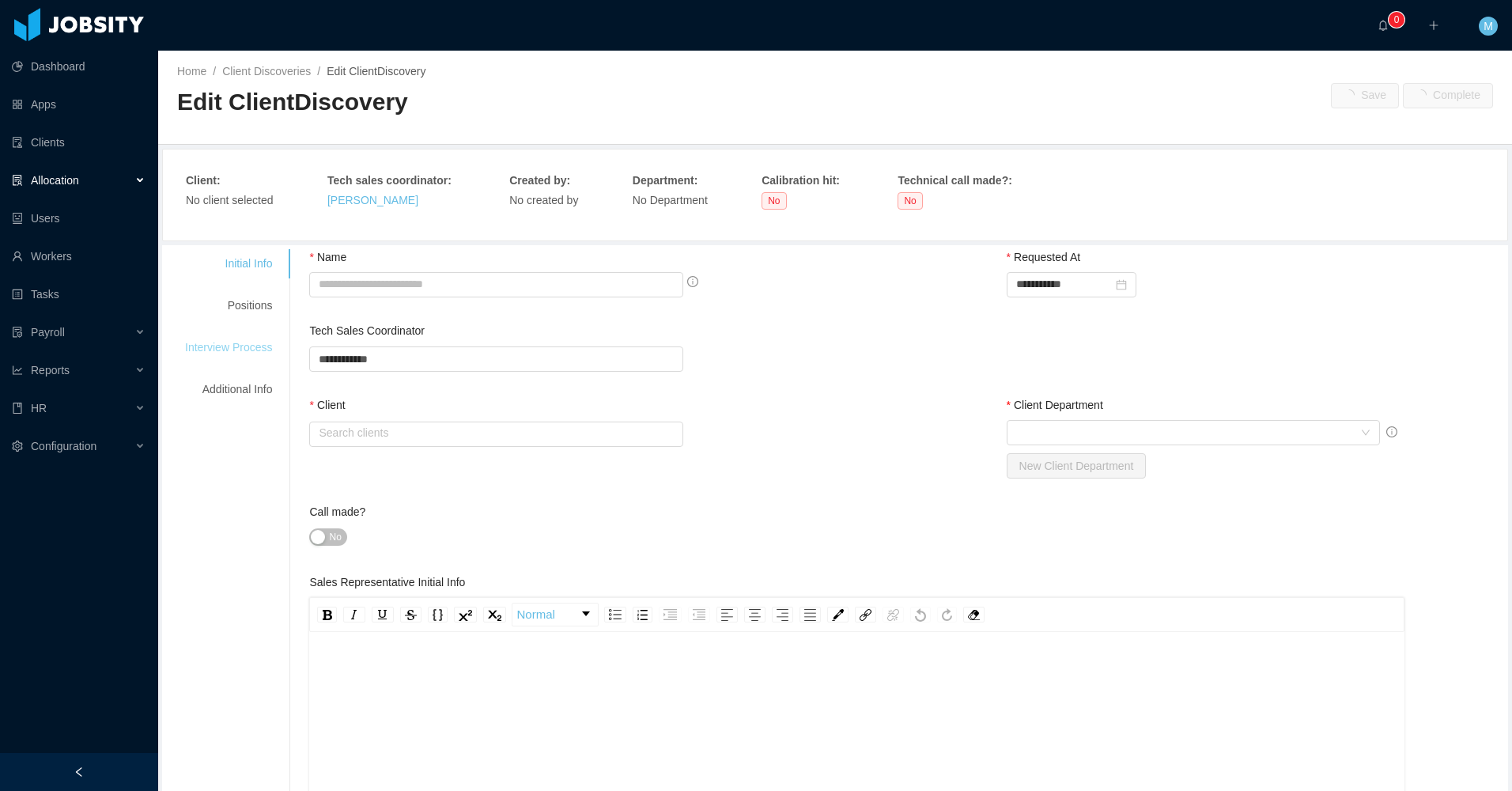
type input "**********"
type input "******"
type input "*"
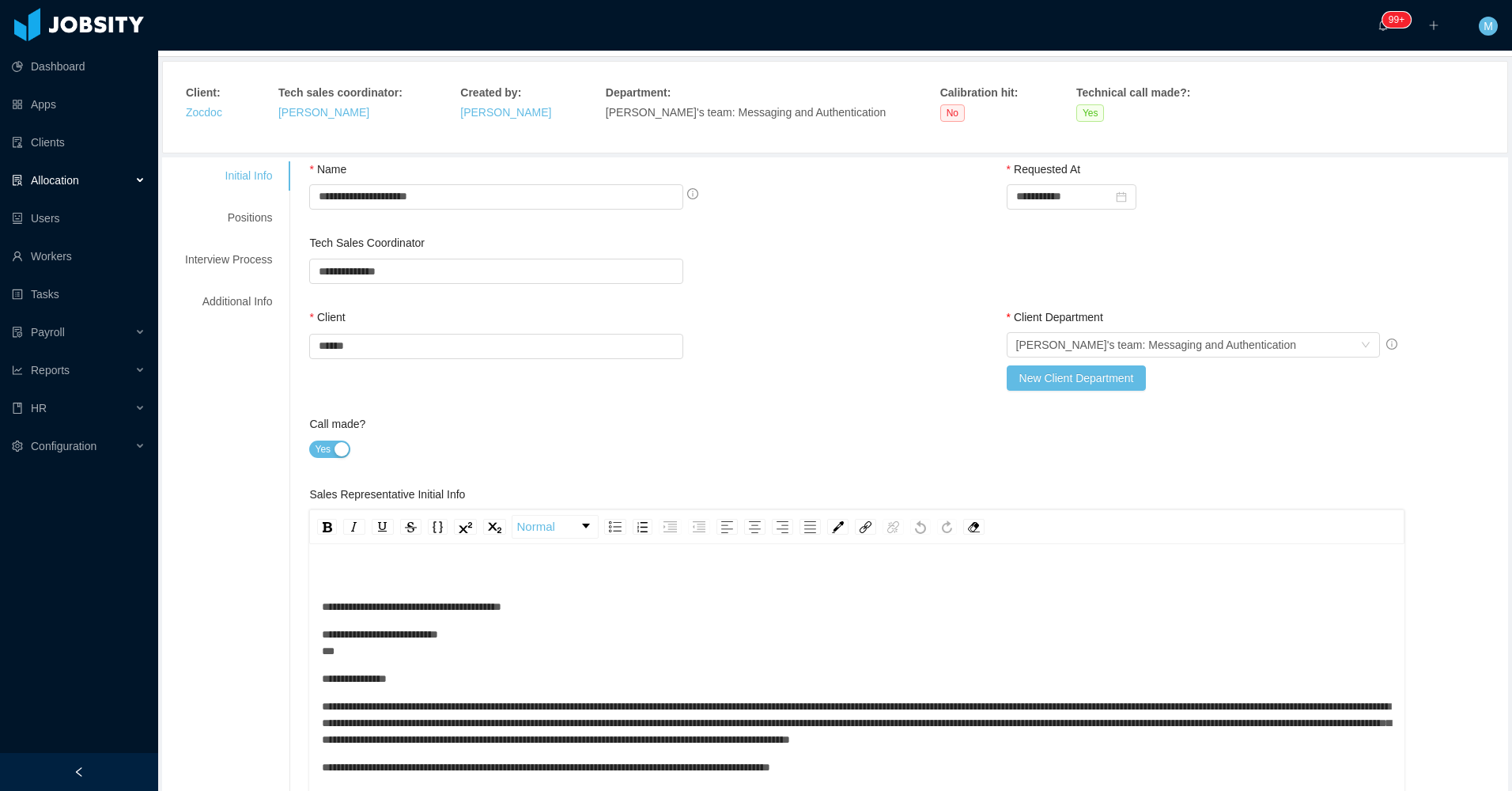
scroll to position [79, 0]
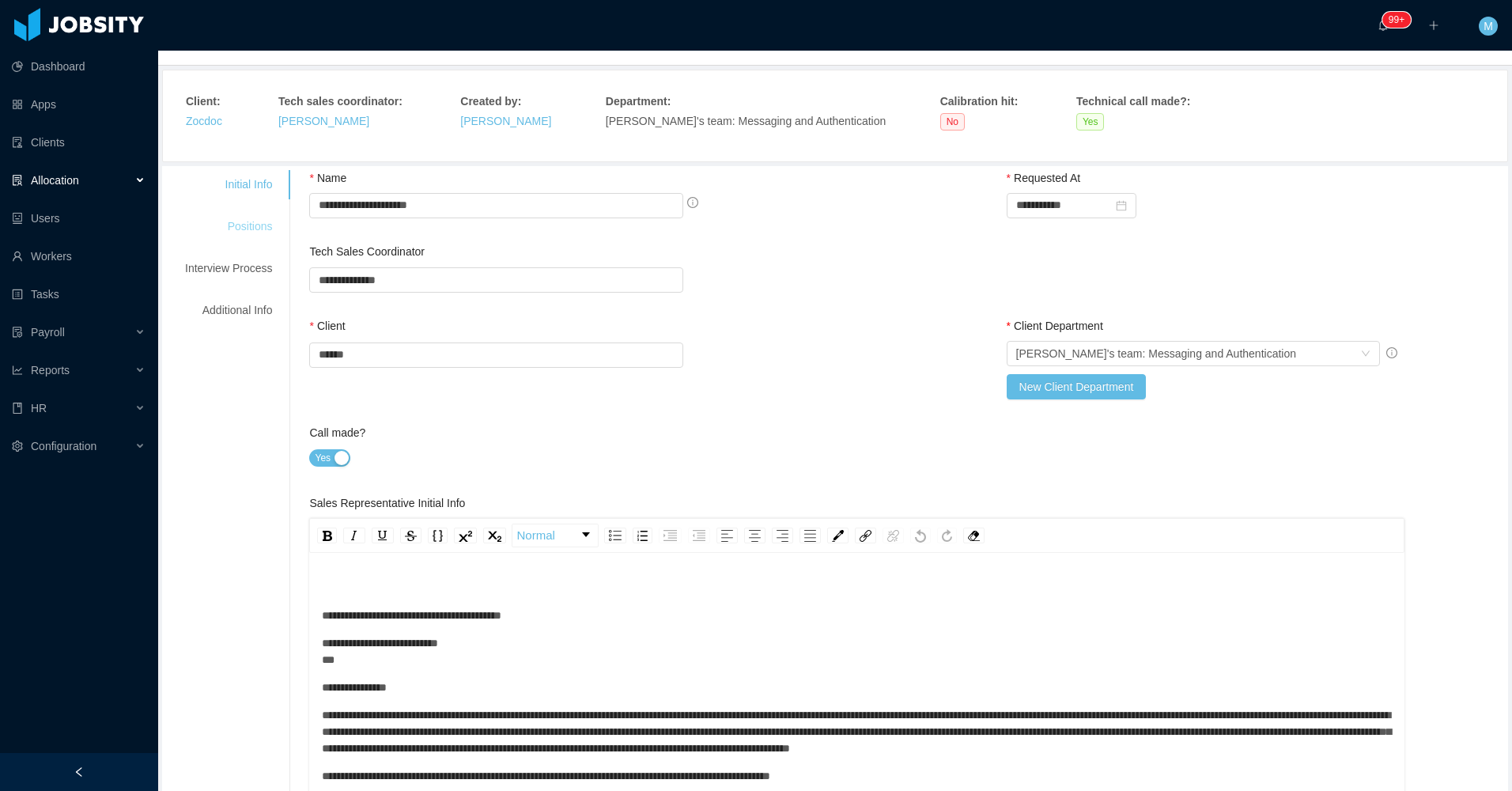
click at [282, 235] on div "Positions" at bounding box center [228, 226] width 125 height 30
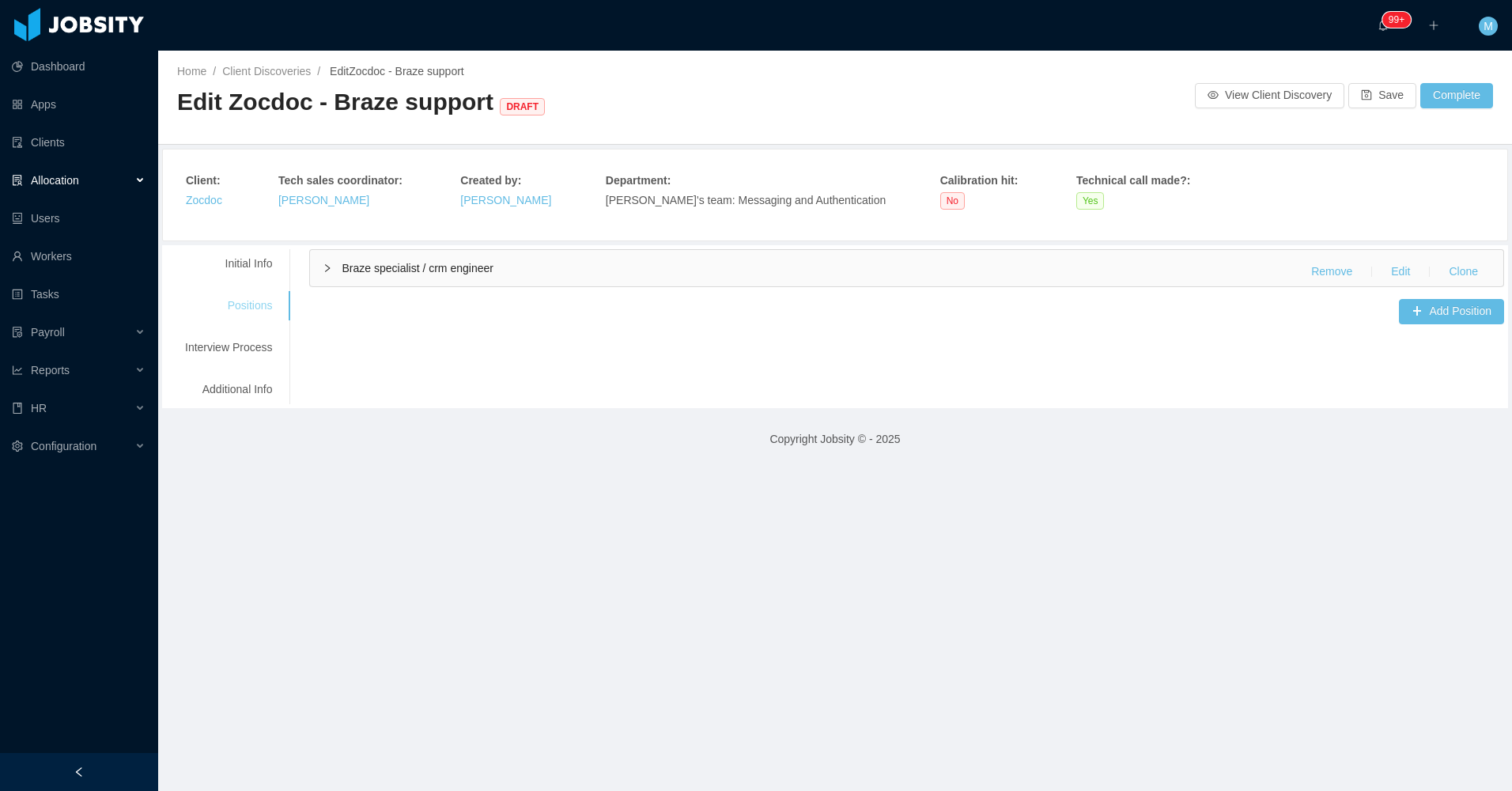
scroll to position [0, 0]
click at [337, 276] on div "Braze specialist / crm engineer Remove Edit Clone" at bounding box center [906, 268] width 1193 height 36
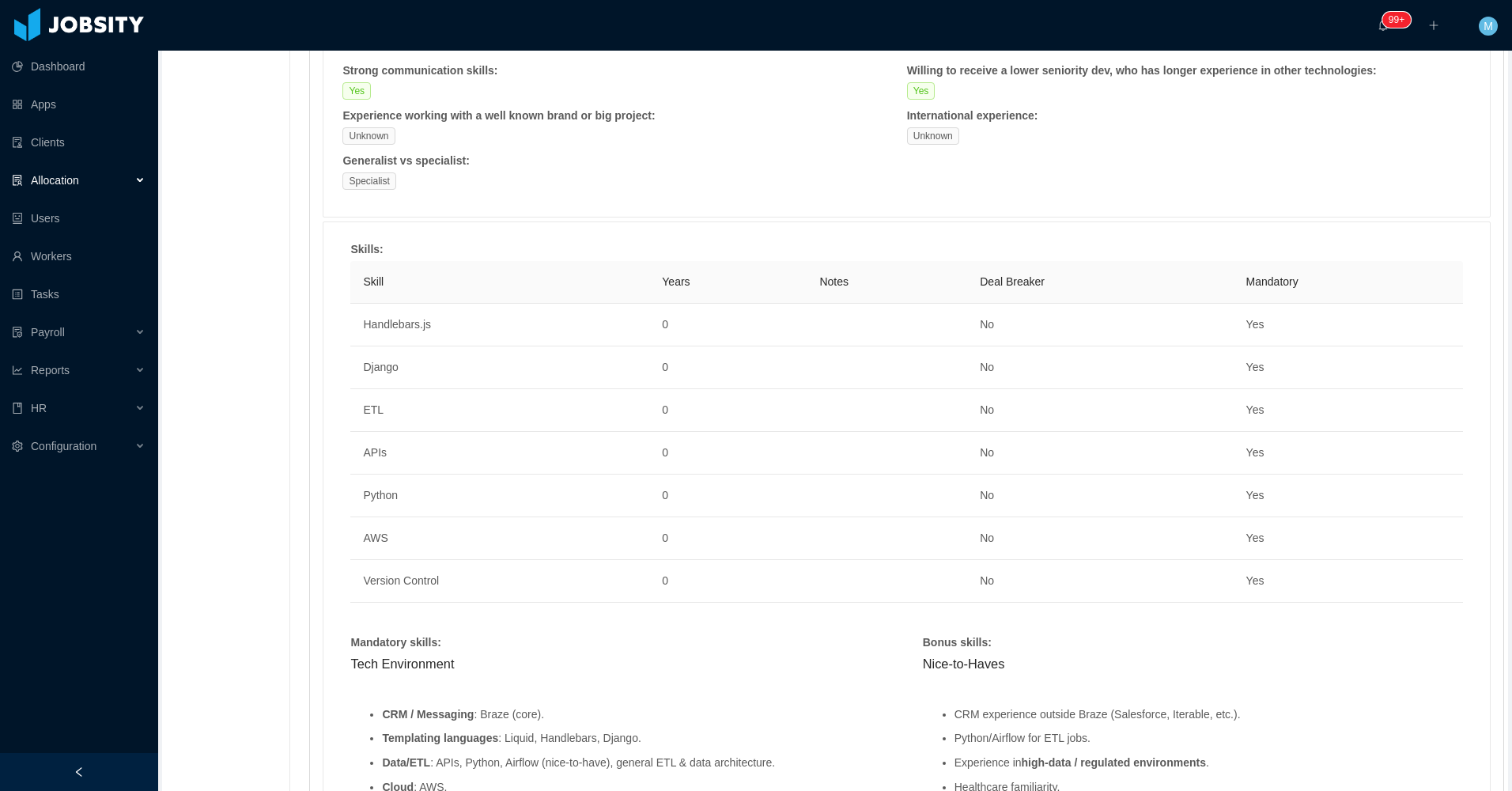
scroll to position [870, 0]
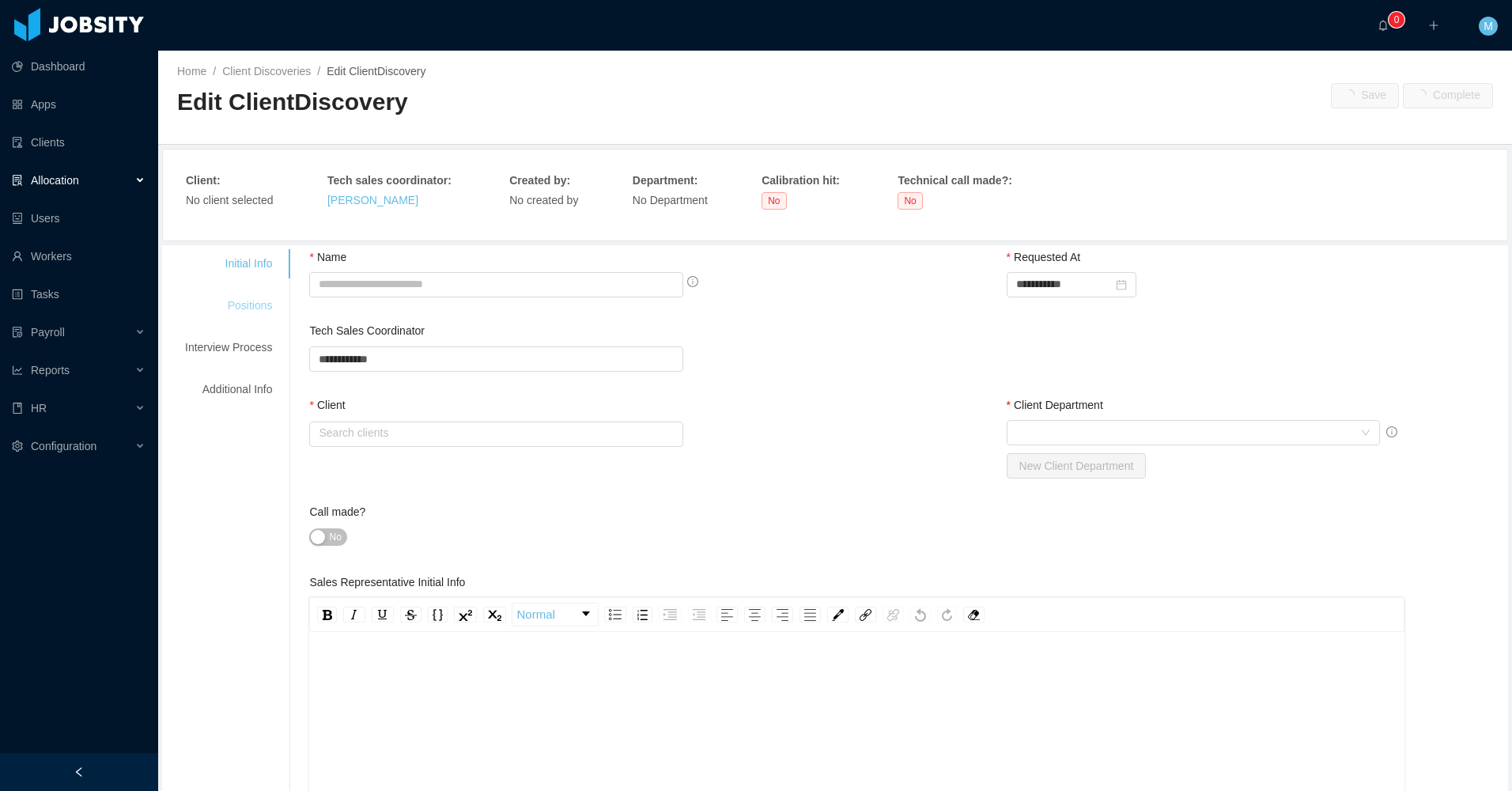
type input "**********"
type input "******"
type input "*"
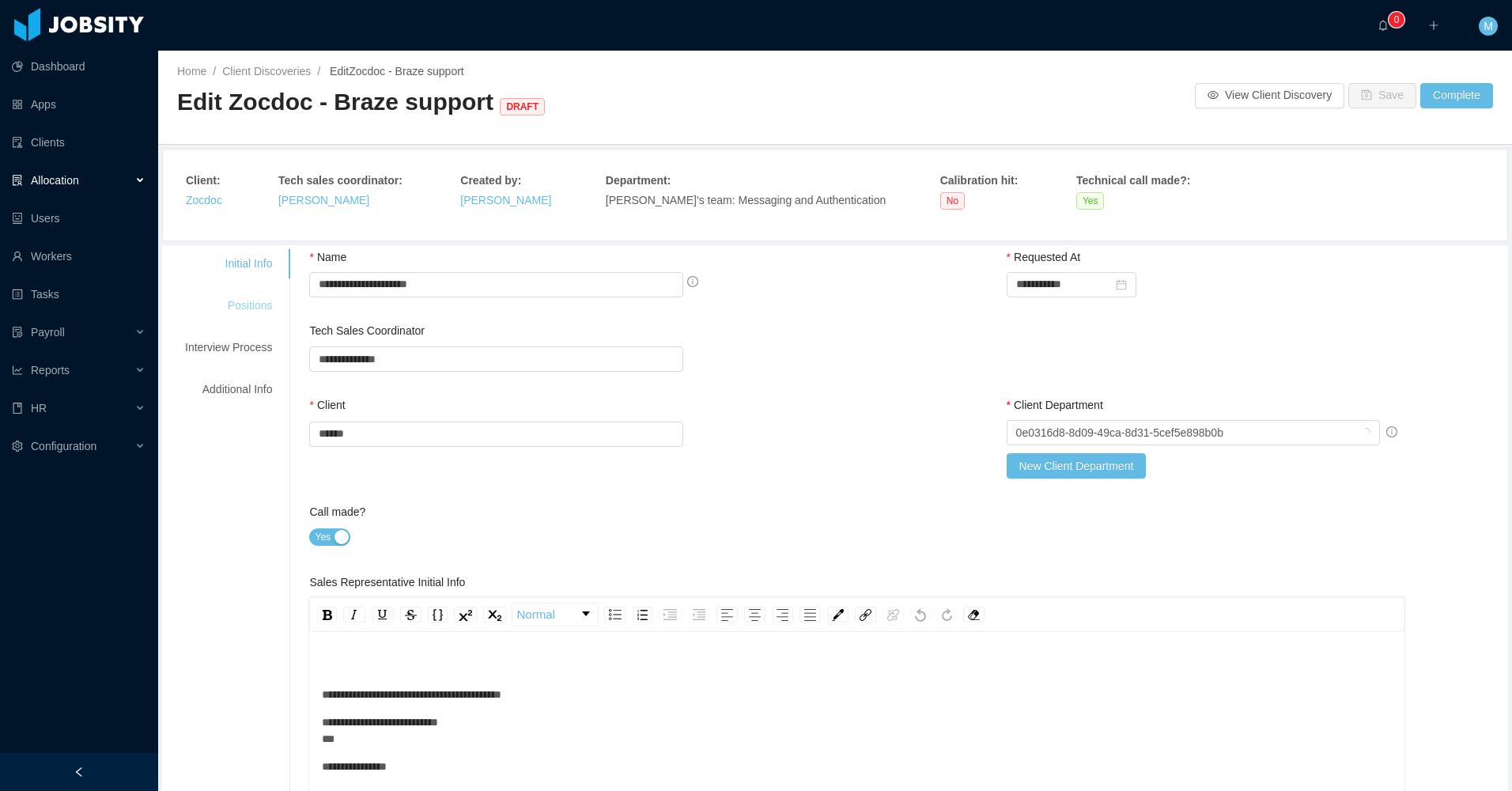
click at [266, 305] on div "Positions" at bounding box center [228, 306] width 125 height 30
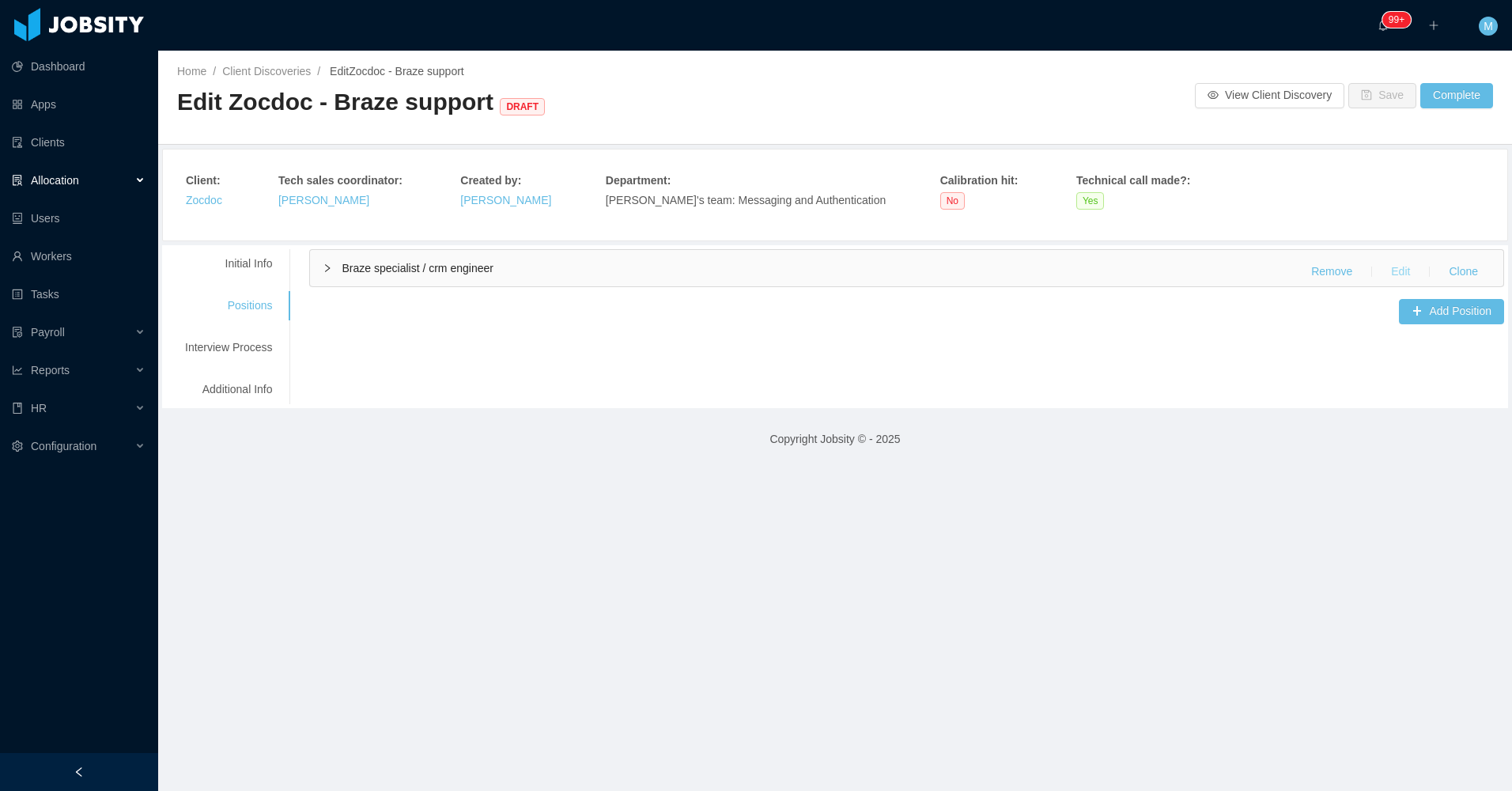
click at [1378, 267] on button "Edit" at bounding box center [1400, 273] width 44 height 26
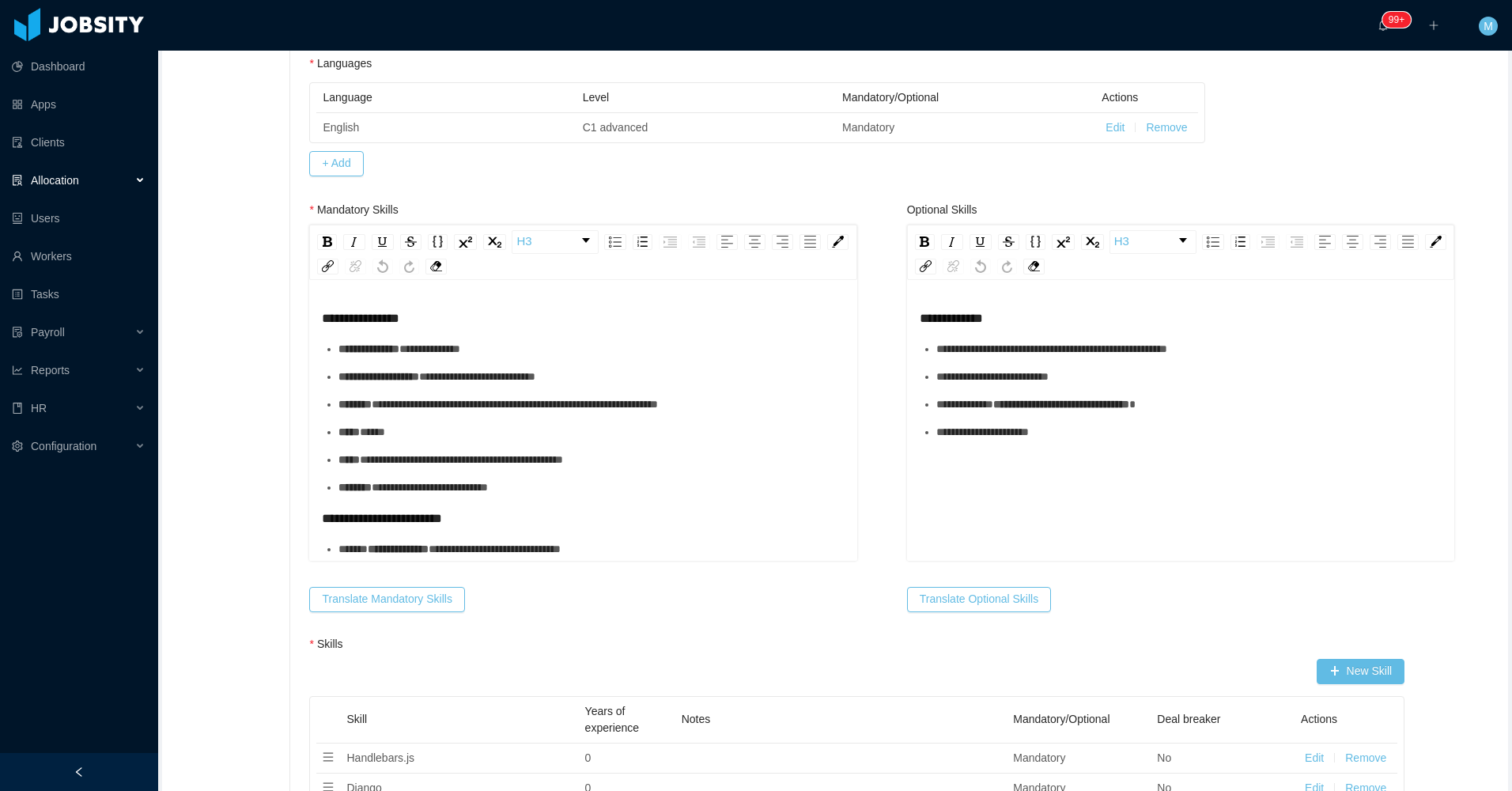
click at [617, 363] on ul "**********" at bounding box center [582, 418] width 522 height 155
click at [535, 381] on span "**********" at bounding box center [477, 376] width 116 height 11
click at [535, 382] on span "**********" at bounding box center [477, 376] width 116 height 11
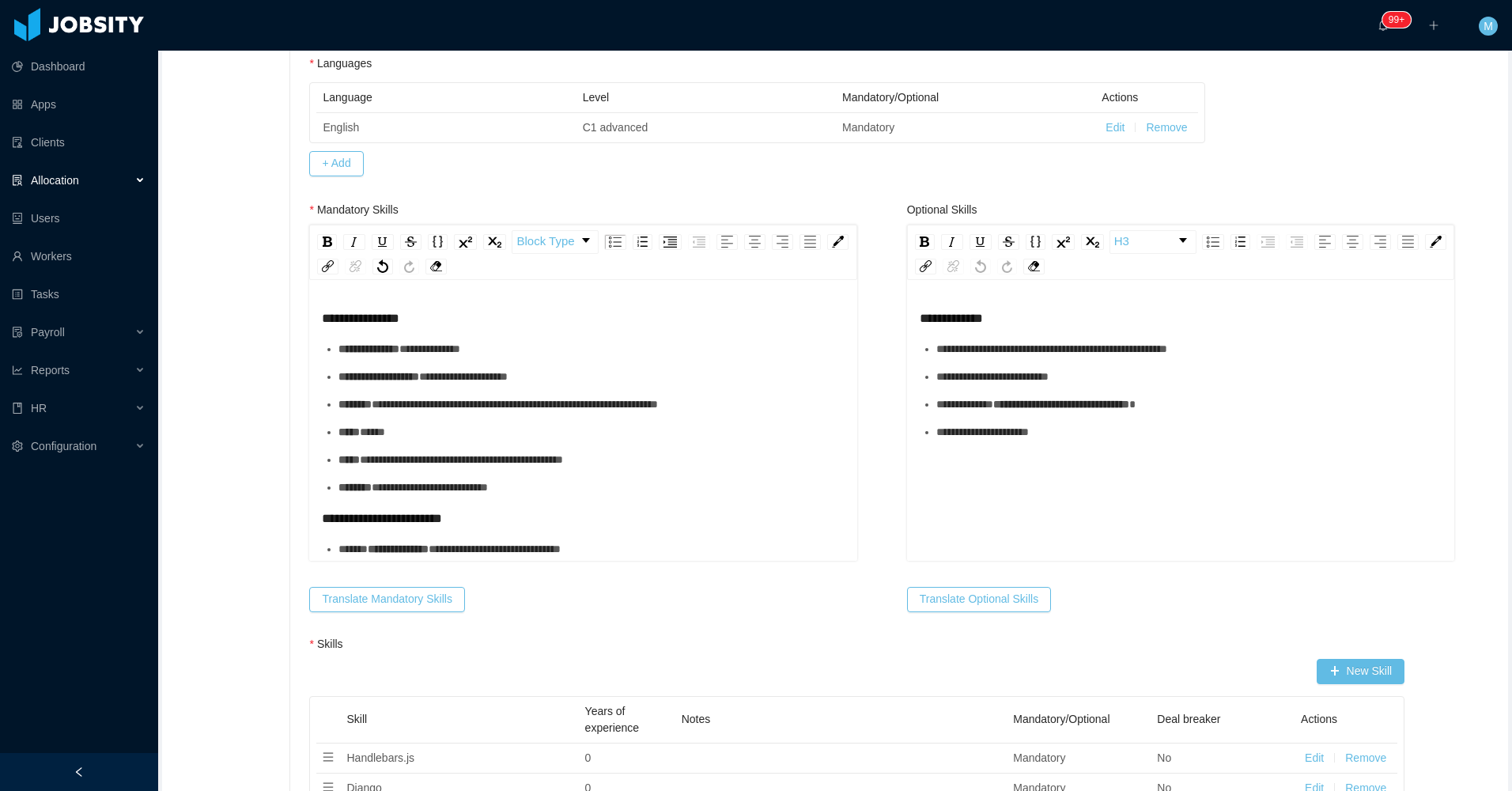
click at [575, 383] on div "**********" at bounding box center [591, 377] width 506 height 17
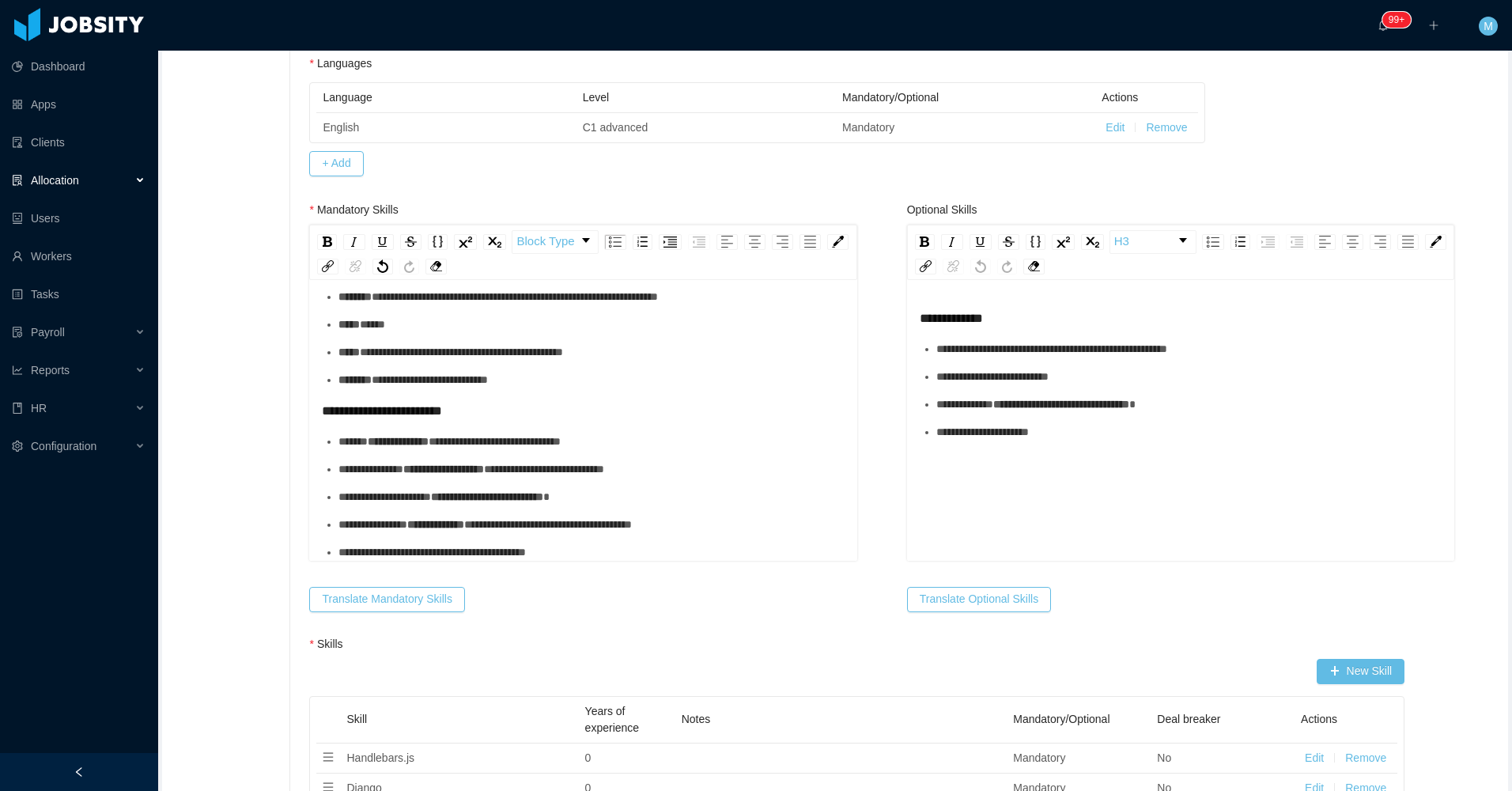
scroll to position [633, 0]
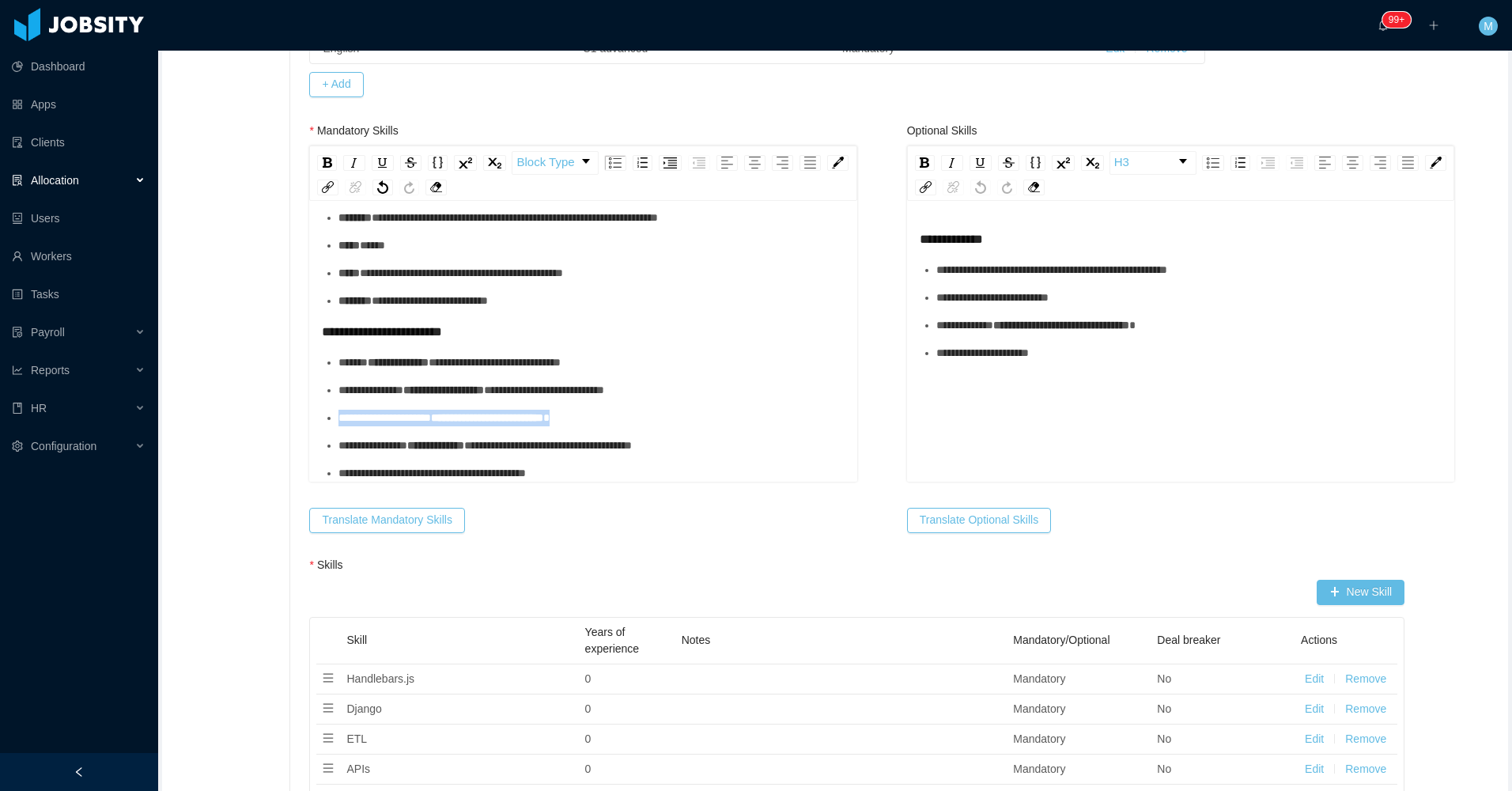
drag, startPoint x: 616, startPoint y: 419, endPoint x: 322, endPoint y: 419, distance: 294.0
click at [338, 419] on li "**********" at bounding box center [591, 417] width 506 height 17
click at [632, 451] on span "**********" at bounding box center [548, 445] width 167 height 11
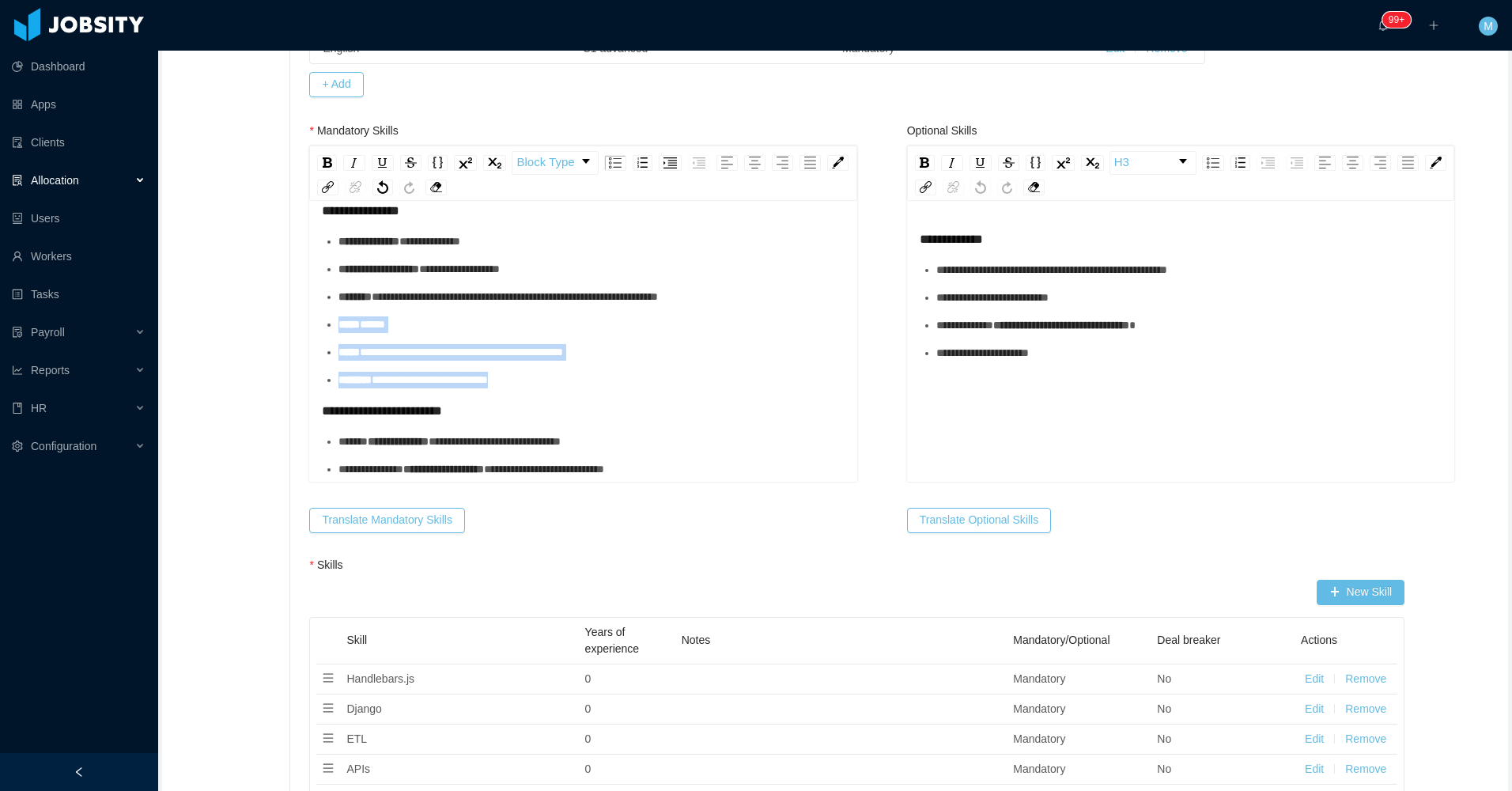
drag, startPoint x: 542, startPoint y: 377, endPoint x: 338, endPoint y: 317, distance: 212.6
click at [338, 317] on ul "**********" at bounding box center [582, 311] width 522 height 155
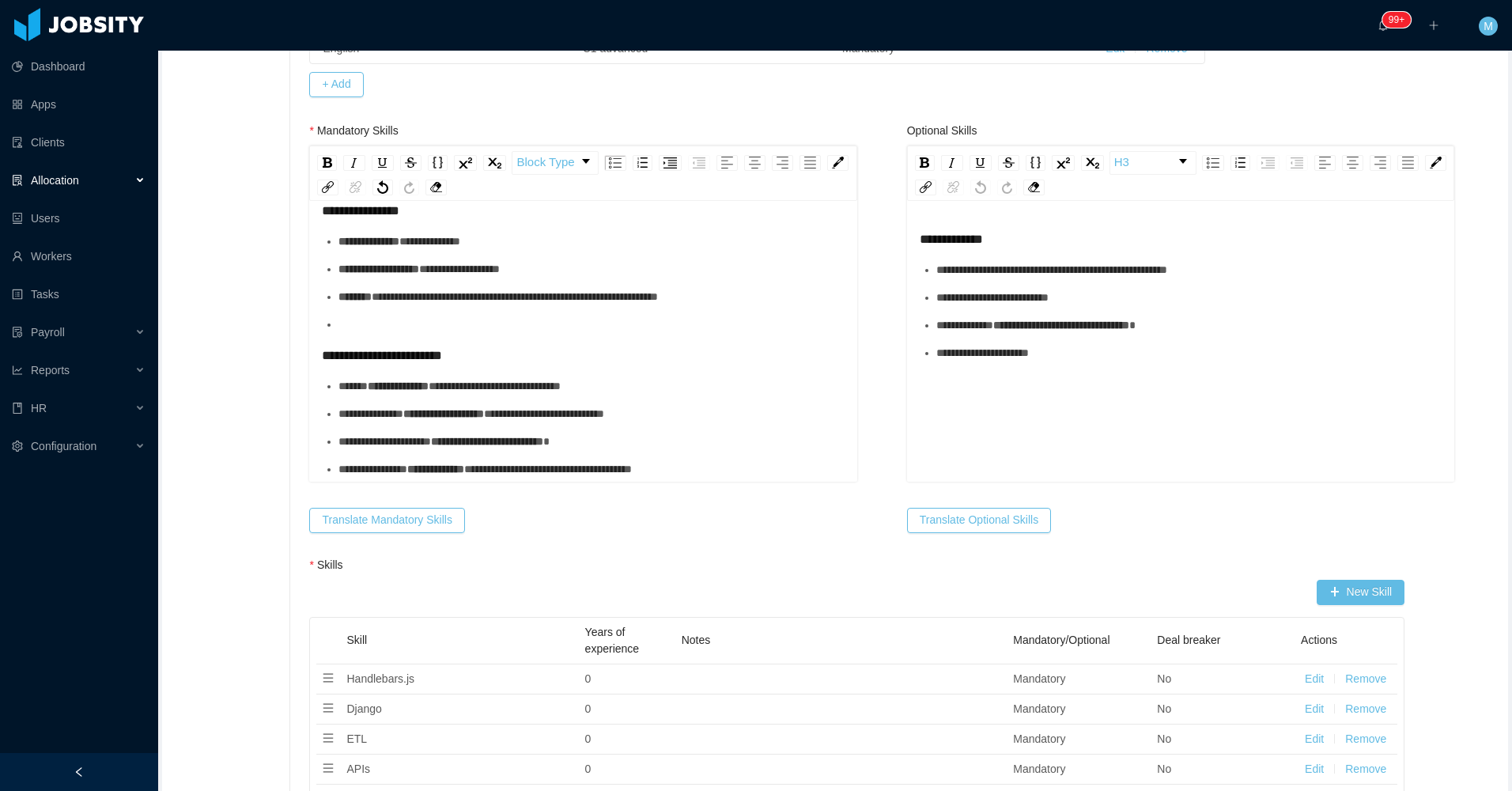
click at [1086, 342] on ul "**********" at bounding box center [1180, 311] width 522 height 99
click at [584, 327] on div "rdw-editor" at bounding box center [591, 325] width 506 height 17
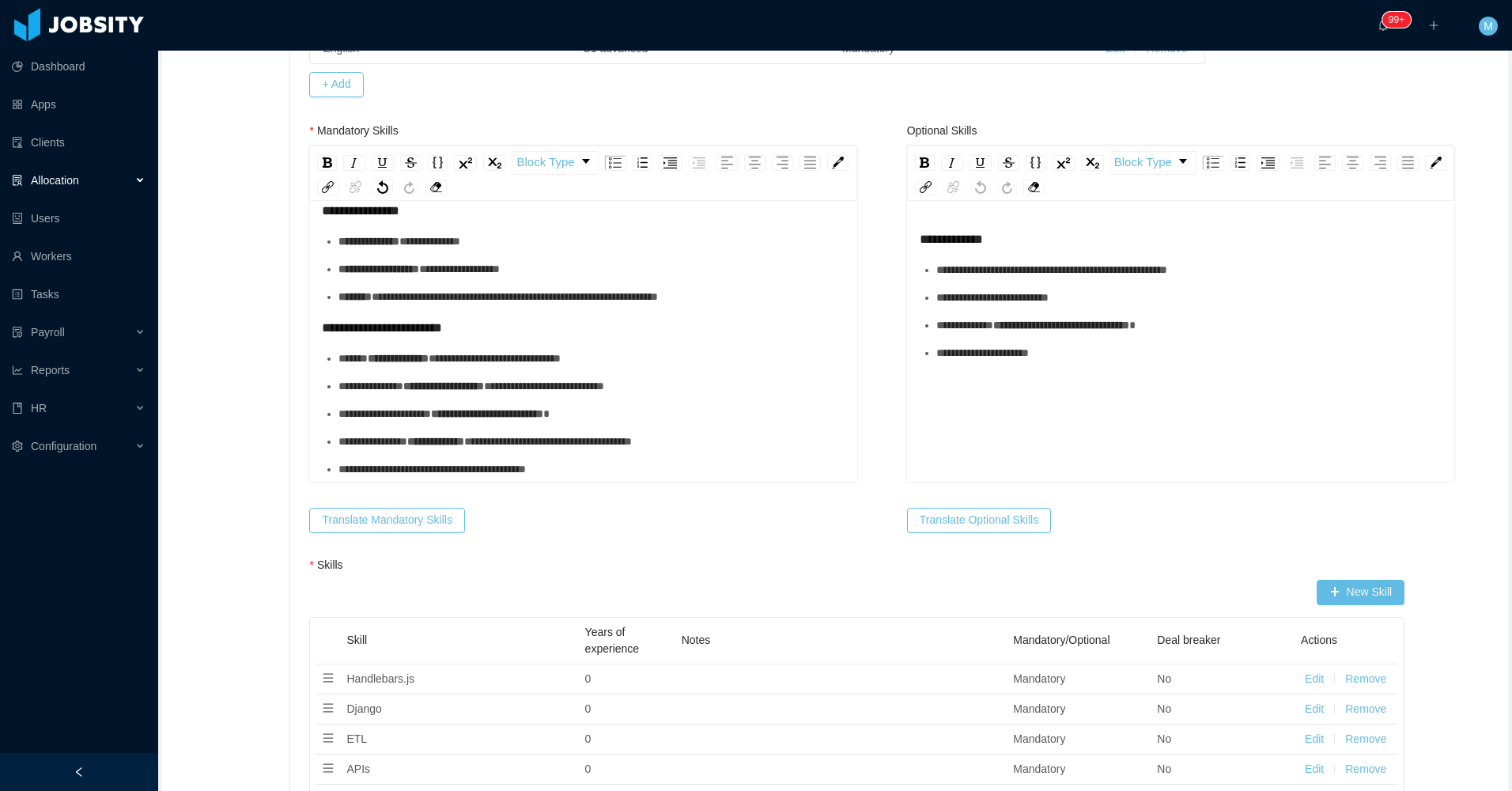
click at [1131, 376] on div "**********" at bounding box center [1180, 367] width 522 height 276
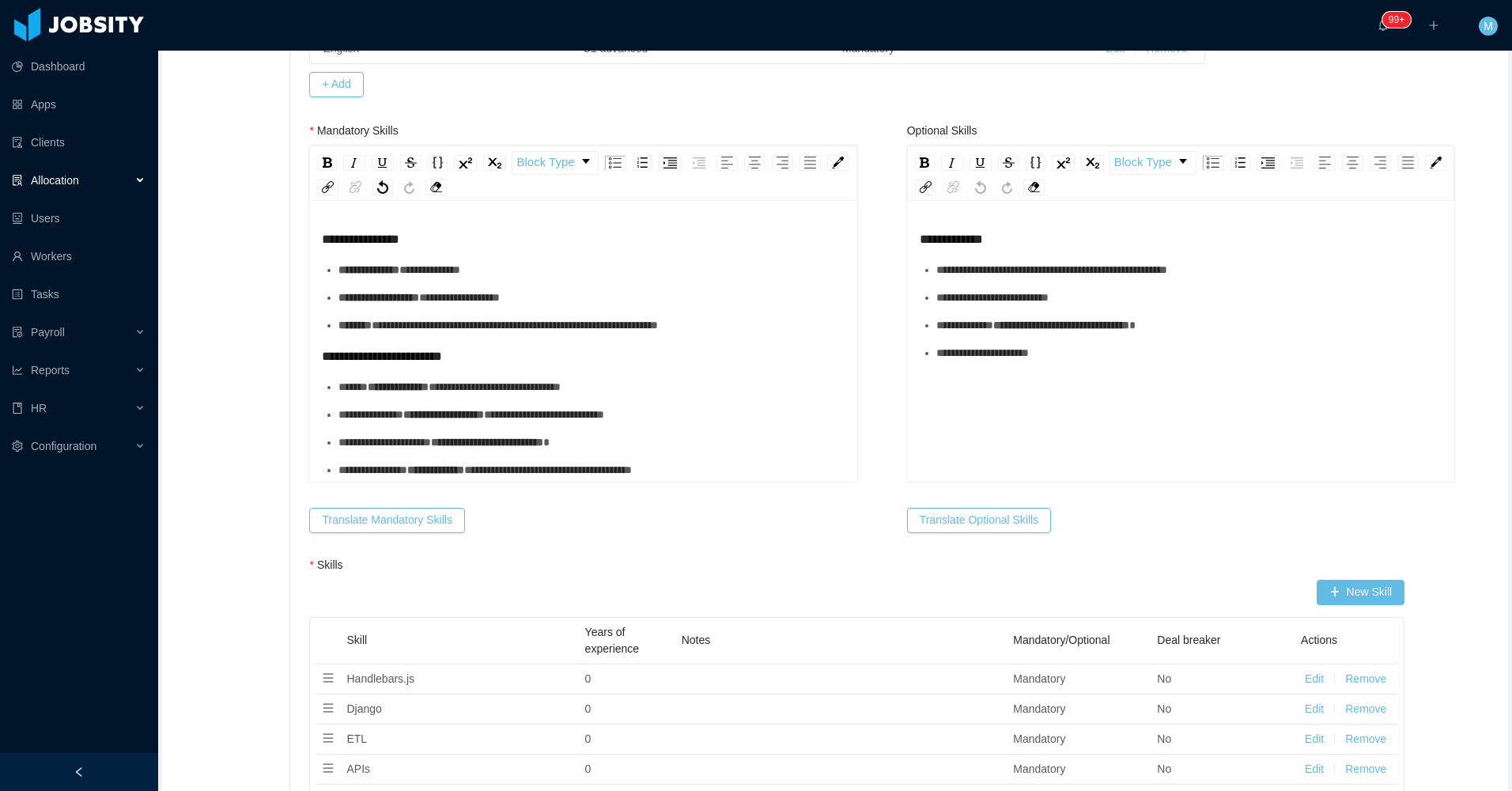
click at [480, 331] on span "**********" at bounding box center [514, 325] width 286 height 11
drag, startPoint x: 561, startPoint y: 325, endPoint x: 452, endPoint y: 324, distance: 109.0
click at [452, 324] on span "**********" at bounding box center [514, 325] width 286 height 11
click at [1097, 367] on div "**********" at bounding box center [1180, 367] width 522 height 276
click at [1095, 306] on ul "**********" at bounding box center [1180, 311] width 522 height 99
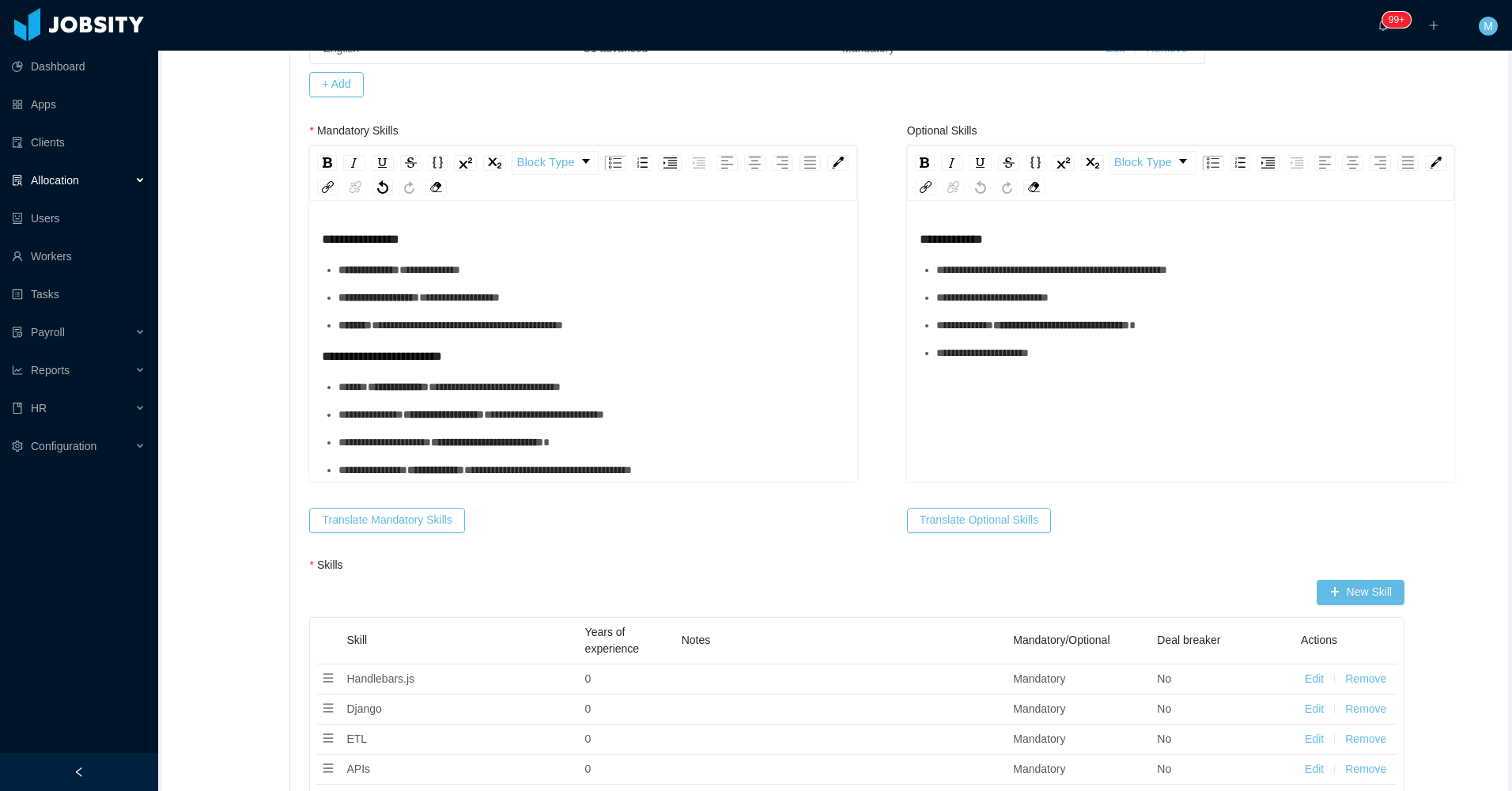
drag, startPoint x: 1091, startPoint y: 366, endPoint x: 1094, endPoint y: 352, distance: 14.3
click at [1092, 365] on div "**********" at bounding box center [1180, 367] width 522 height 276
click at [1019, 379] on div "rdw-editor" at bounding box center [1180, 382] width 522 height 17
drag, startPoint x: 1004, startPoint y: 385, endPoint x: 1058, endPoint y: 396, distance: 55.1
click at [908, 375] on div "**********" at bounding box center [1180, 342] width 547 height 276
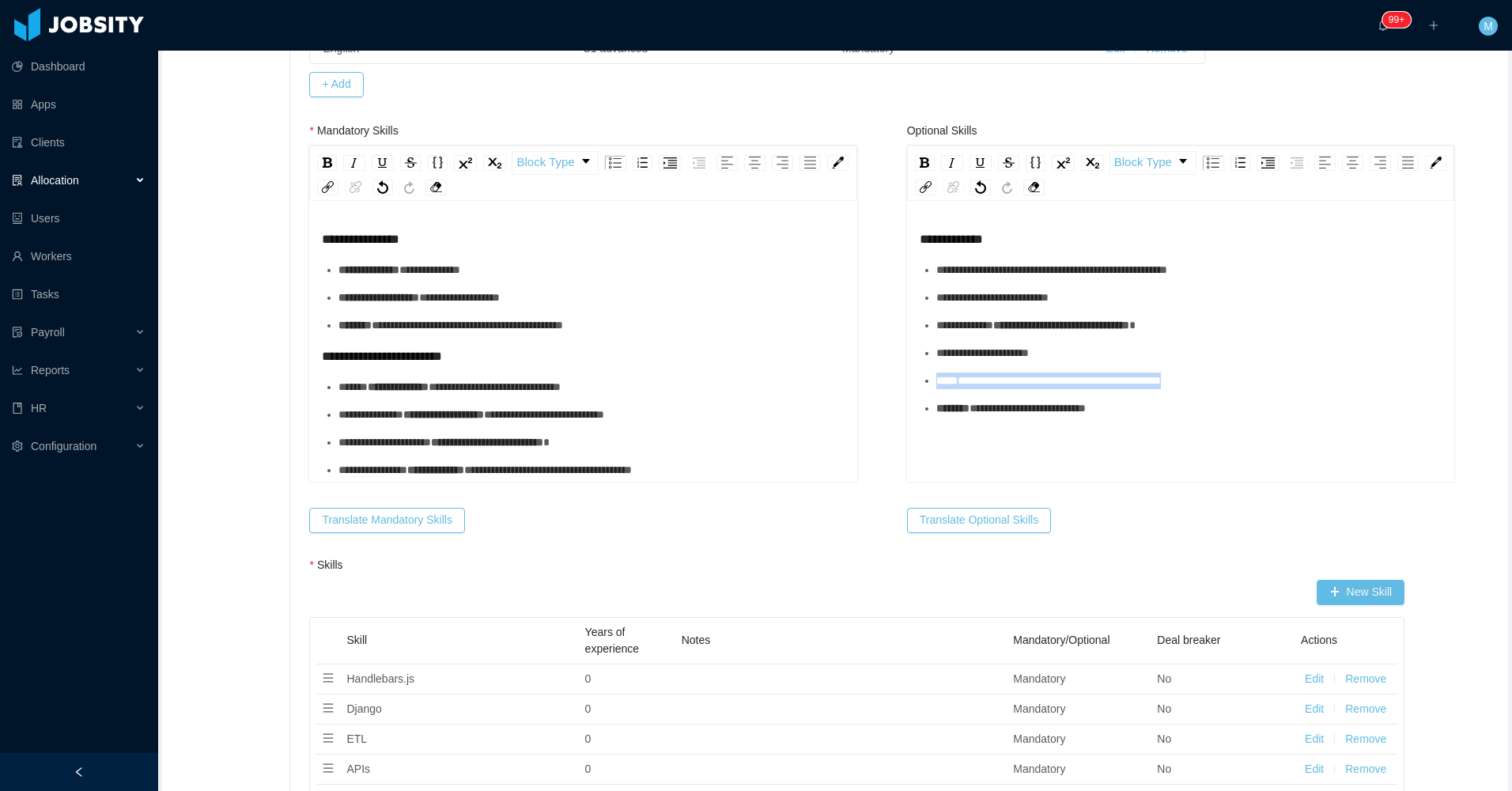
drag, startPoint x: 1236, startPoint y: 382, endPoint x: 916, endPoint y: 373, distance: 320.1
click at [937, 373] on li "**********" at bounding box center [1189, 381] width 506 height 17
click at [966, 387] on div "rdw-editor" at bounding box center [1189, 381] width 506 height 17
click at [998, 384] on div "***** ******" at bounding box center [1189, 381] width 506 height 17
click at [1027, 388] on div "***** ******" at bounding box center [1189, 381] width 506 height 17
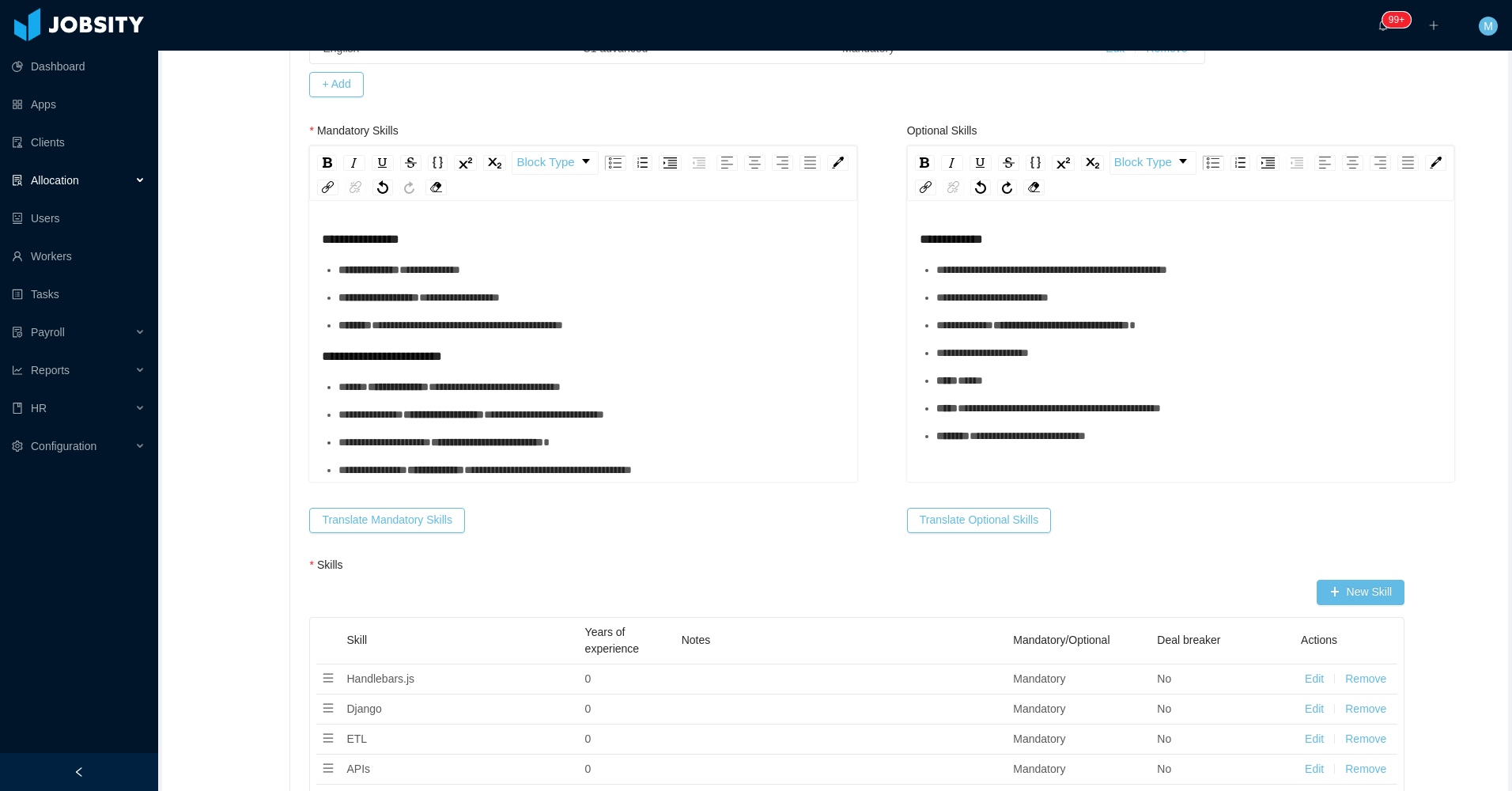
click at [1024, 391] on ul "**********" at bounding box center [1180, 353] width 522 height 183
drag, startPoint x: 1225, startPoint y: 412, endPoint x: 899, endPoint y: 409, distance: 326.0
click at [907, 409] on div "**********" at bounding box center [1180, 342] width 547 height 276
click at [1143, 409] on div "**********" at bounding box center [1189, 408] width 506 height 17
drag, startPoint x: 1158, startPoint y: 409, endPoint x: 1032, endPoint y: 407, distance: 126.0
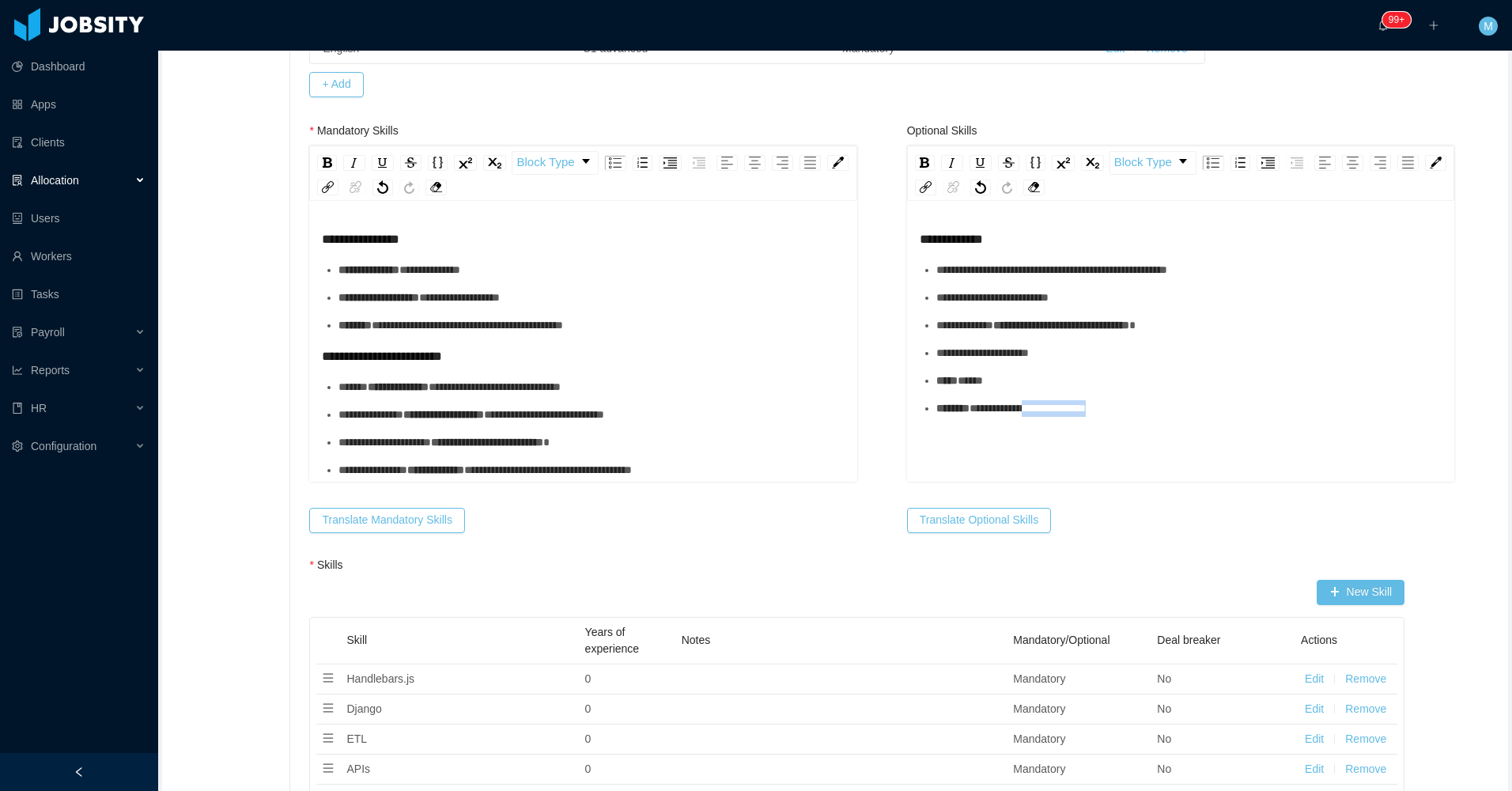
click at [1032, 407] on div "**********" at bounding box center [1189, 408] width 506 height 17
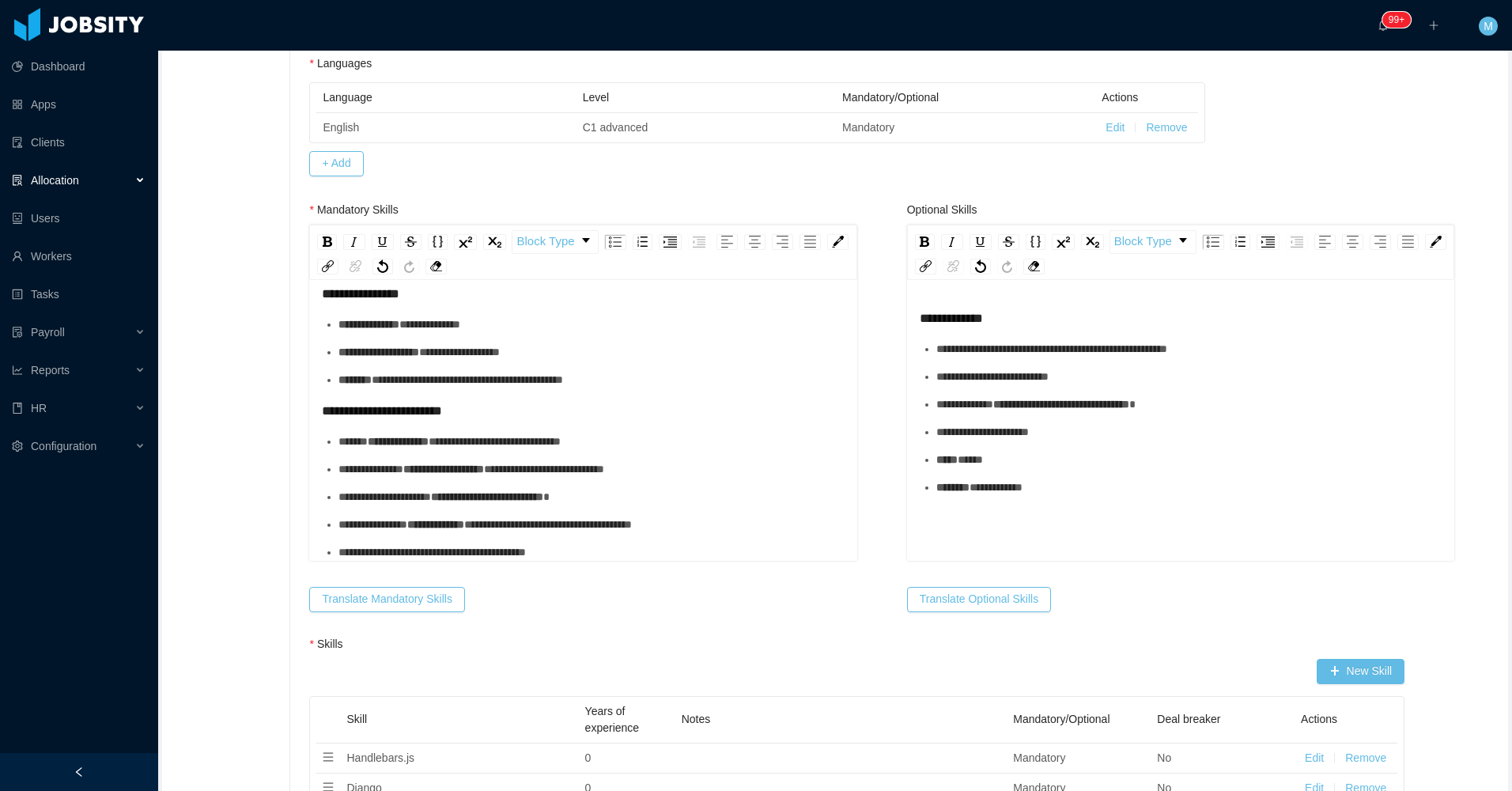
scroll to position [36, 0]
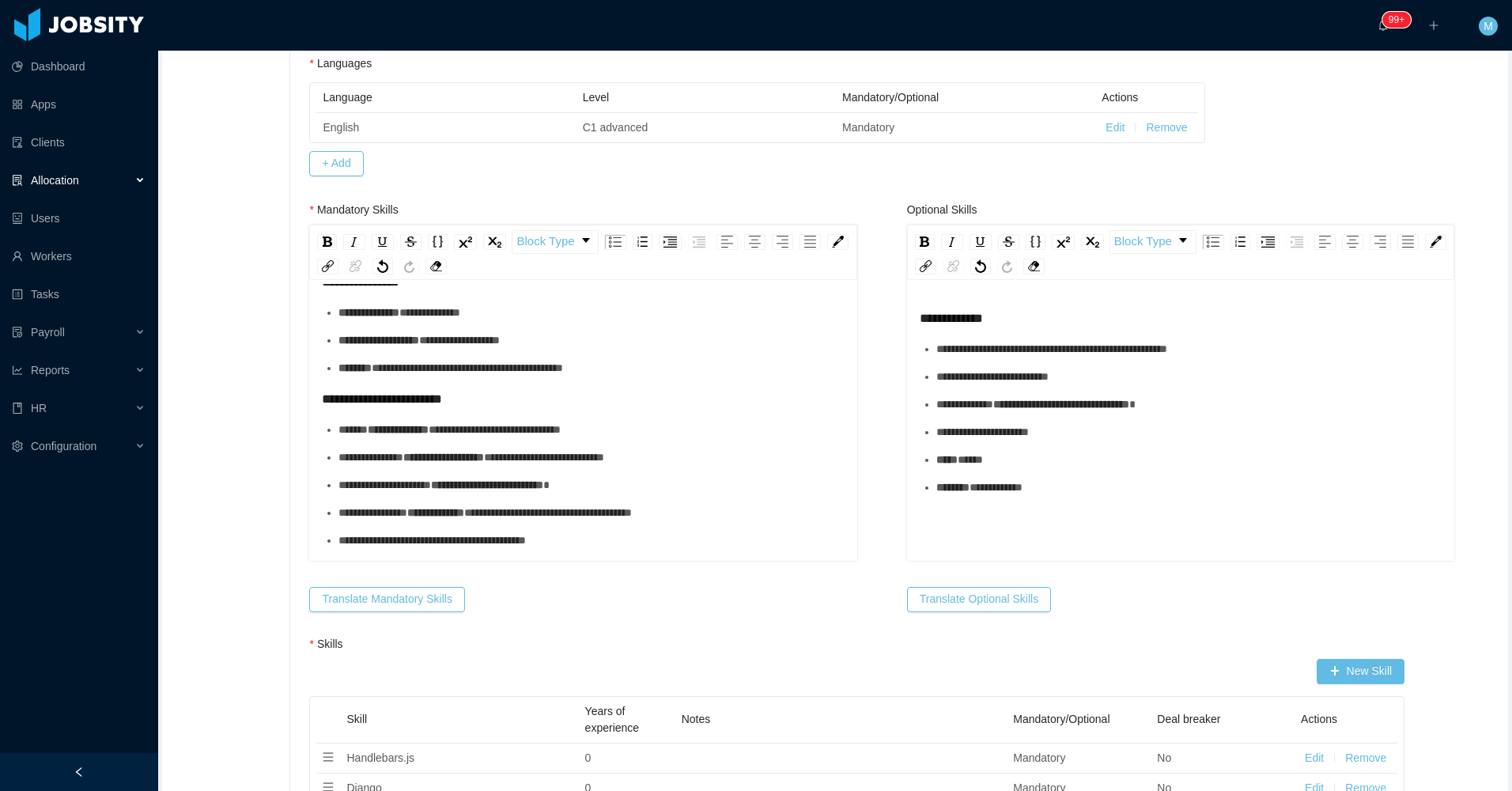
click at [415, 476] on ul "**********" at bounding box center [582, 484] width 522 height 127
click at [457, 461] on span "**********" at bounding box center [444, 456] width 81 height 11
click at [511, 479] on span "**********" at bounding box center [487, 484] width 112 height 11
click at [648, 485] on div "**********" at bounding box center [591, 485] width 506 height 17
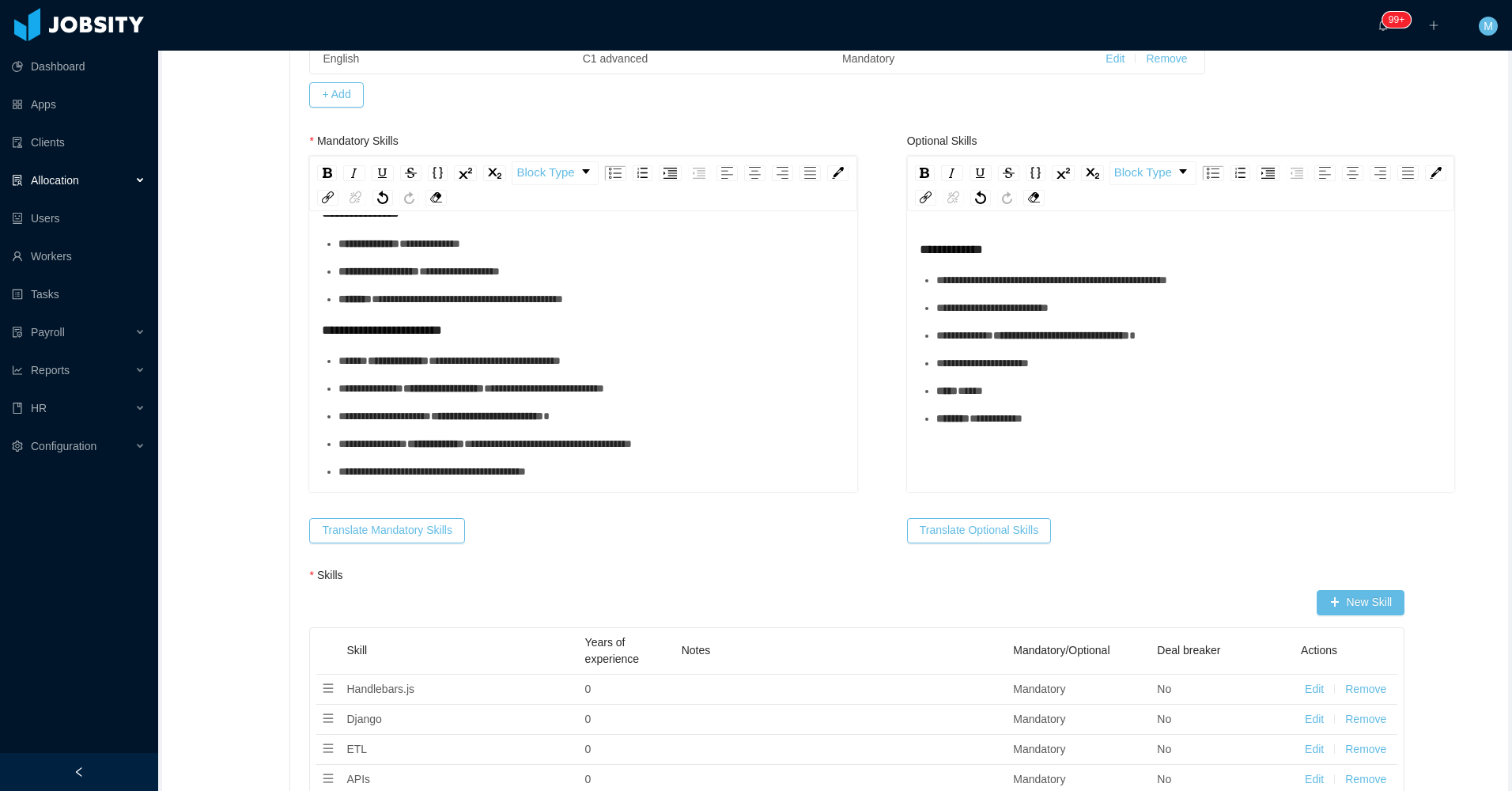
scroll to position [870, 0]
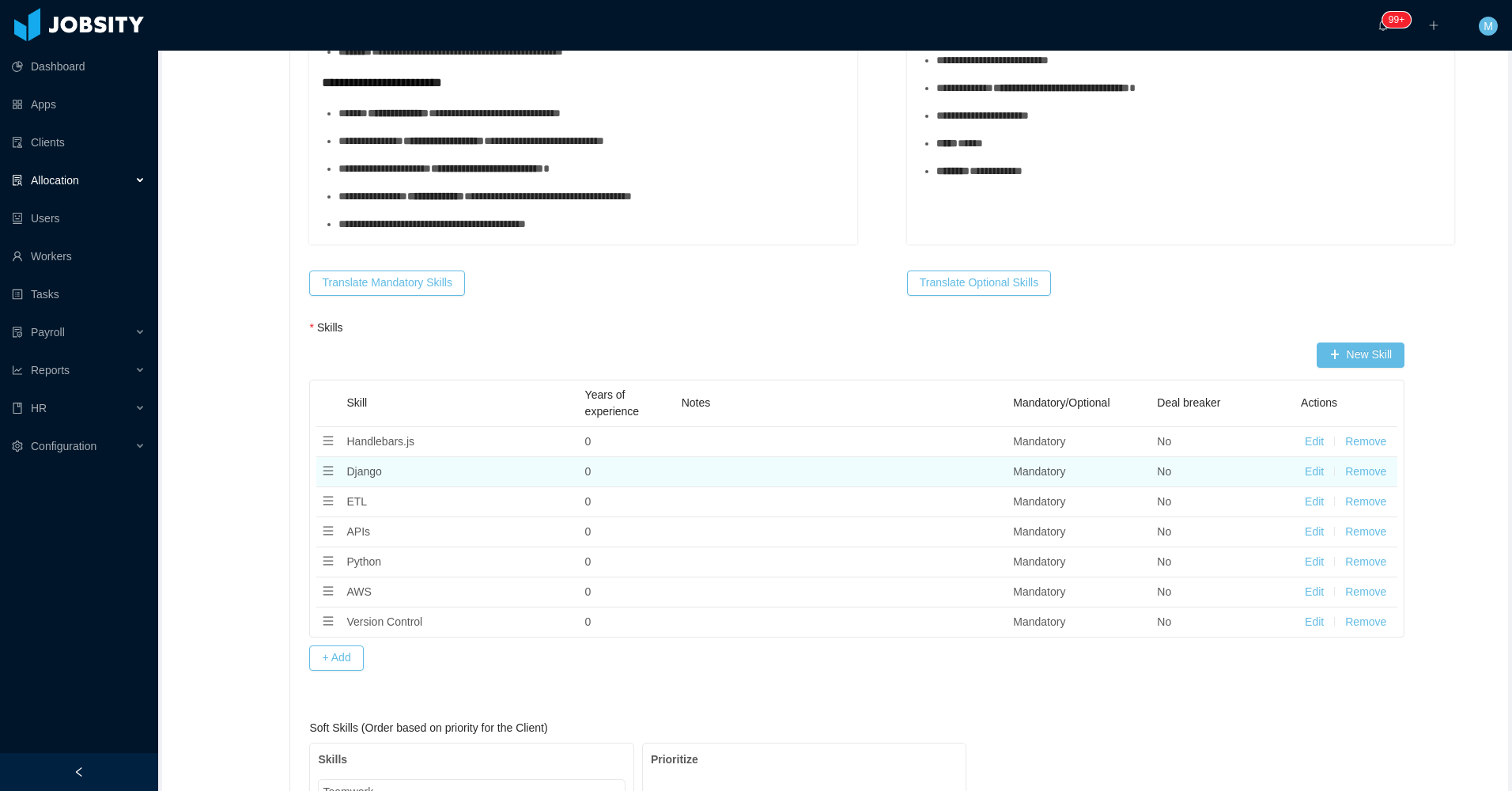
click at [1360, 471] on button "Remove" at bounding box center [1365, 471] width 41 height 17
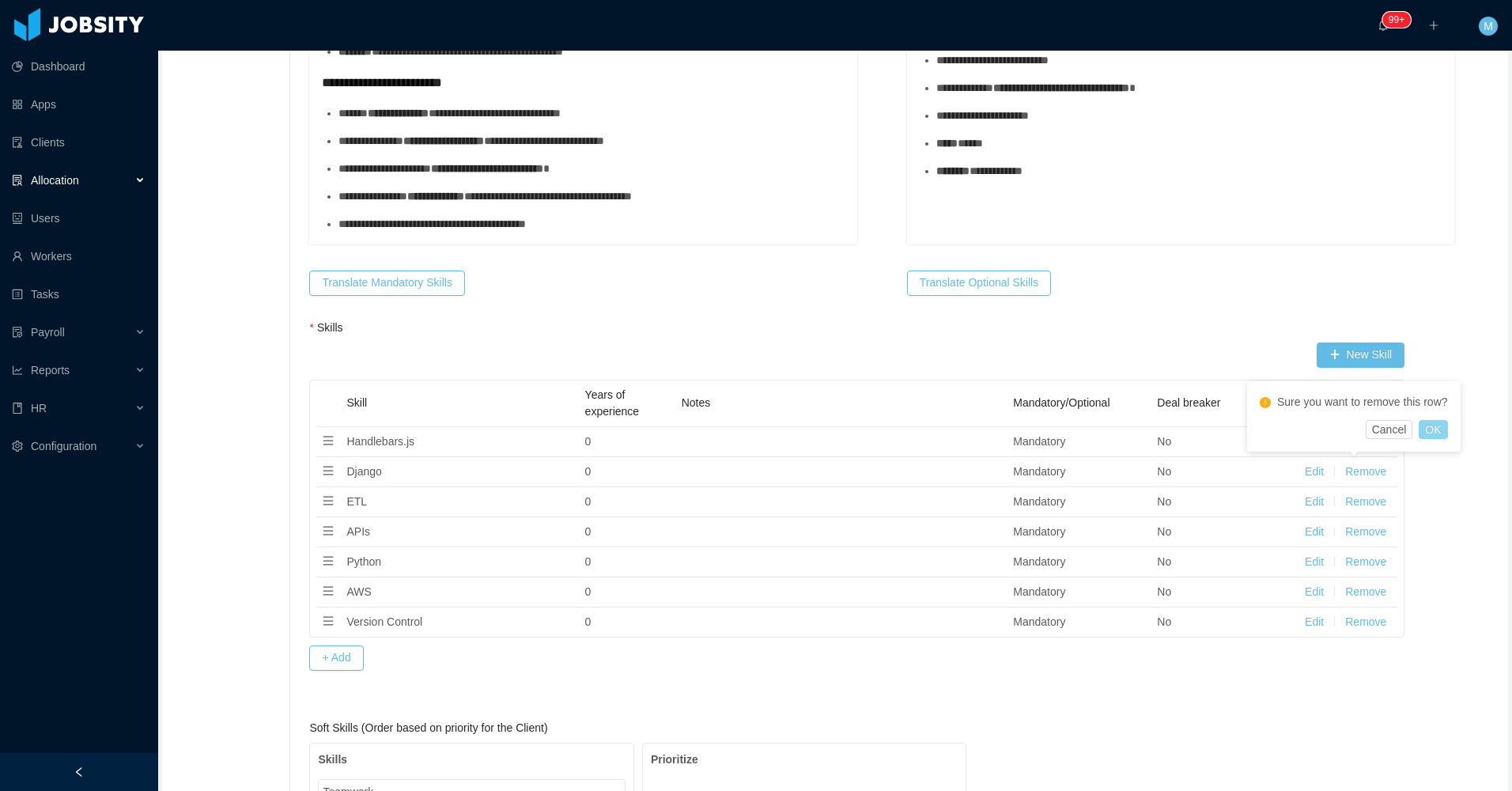
click at [1432, 429] on button "OK" at bounding box center [1432, 429] width 29 height 19
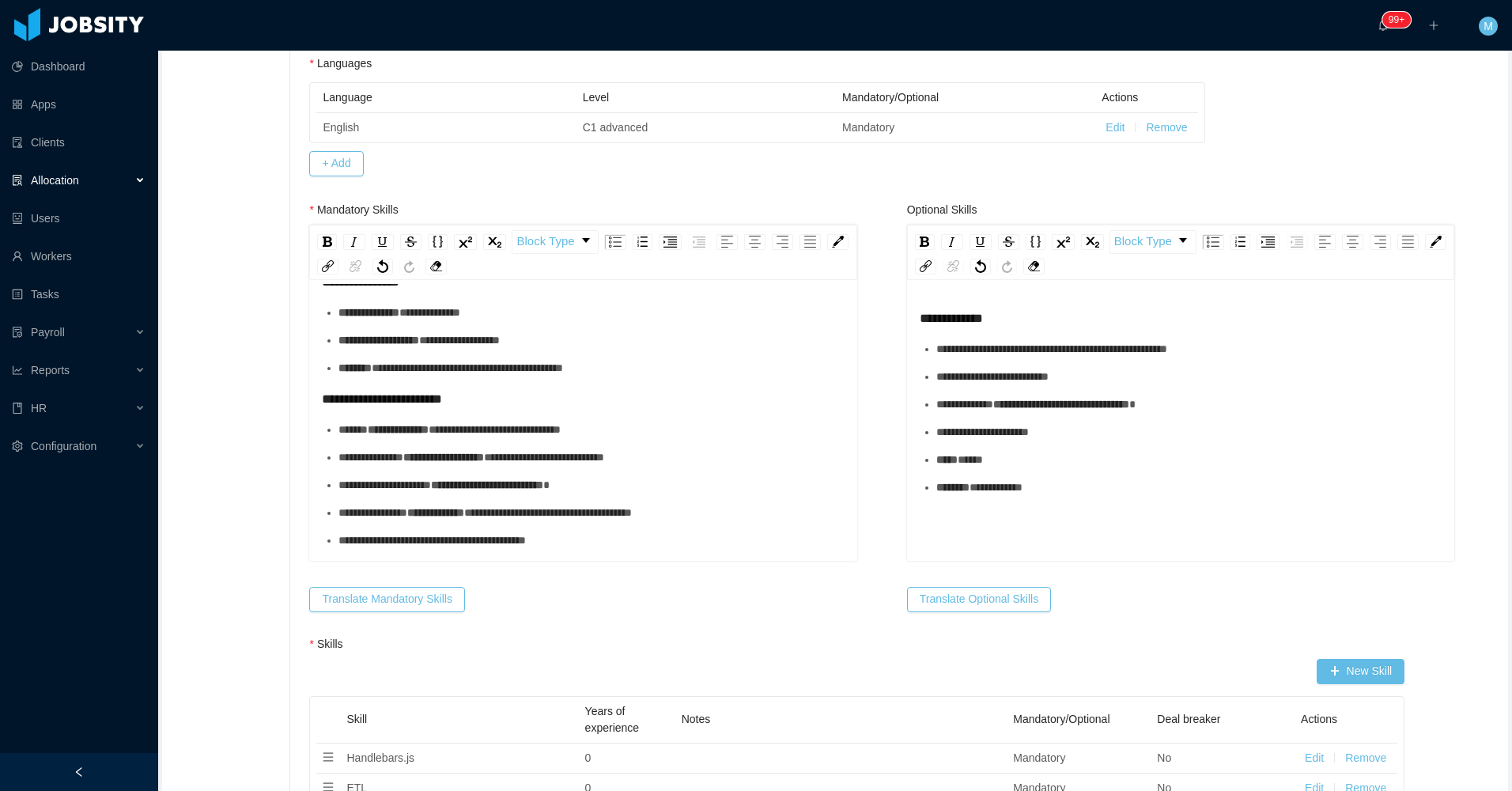
scroll to position [633, 0]
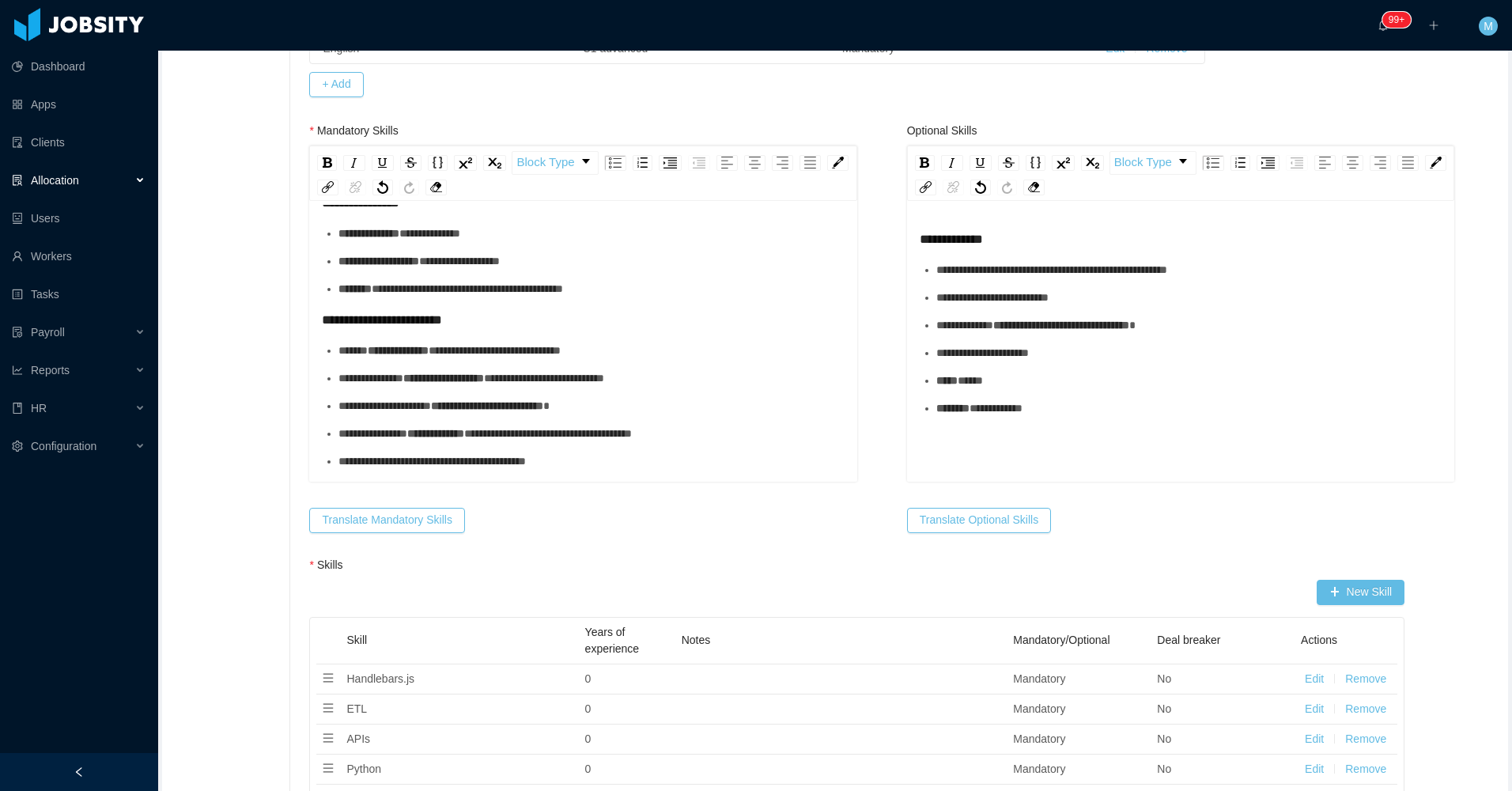
drag, startPoint x: 127, startPoint y: 765, endPoint x: 129, endPoint y: 748, distance: 17.1
click at [127, 764] on div at bounding box center [79, 771] width 158 height 38
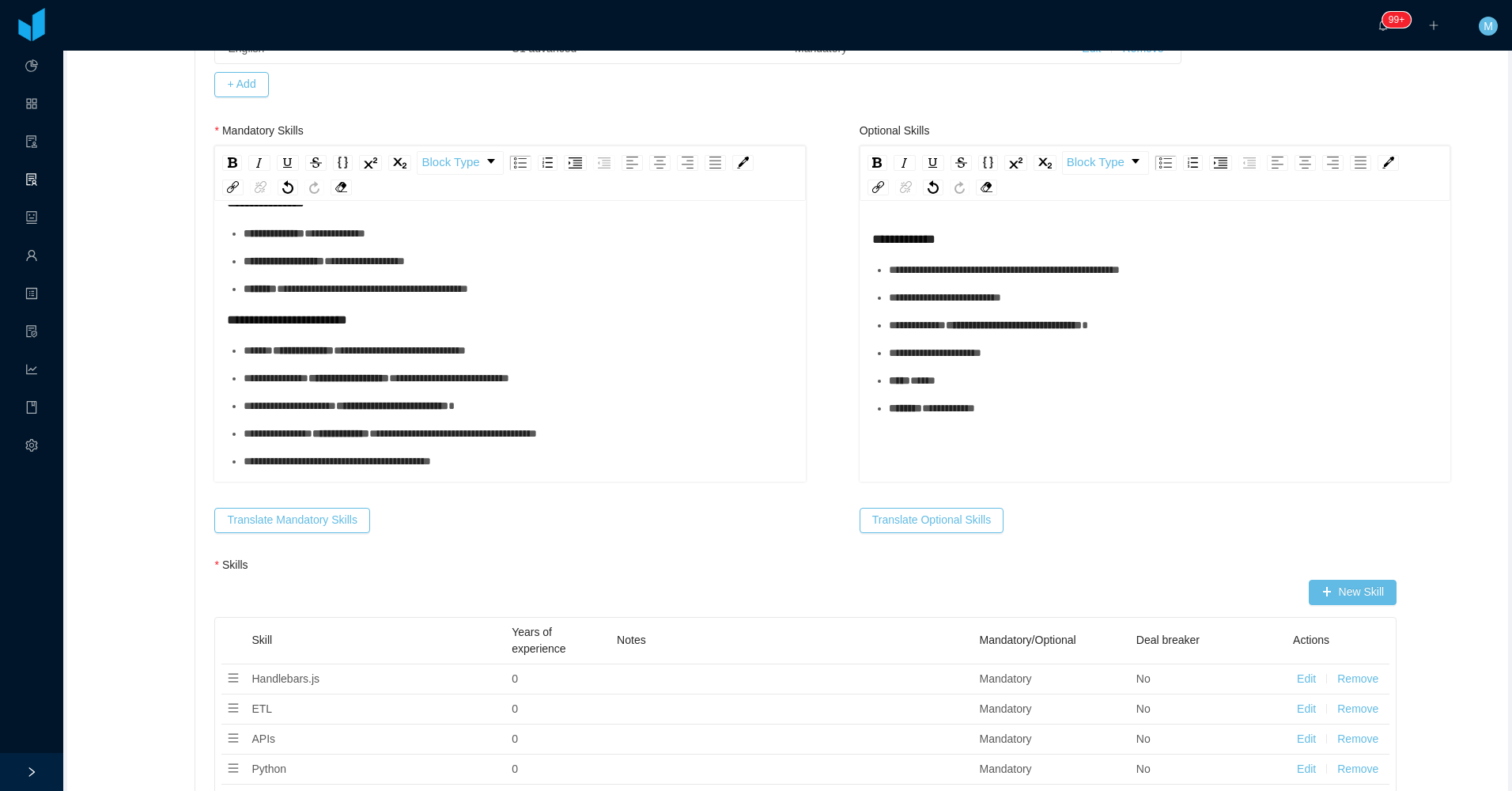
scroll to position [712, 0]
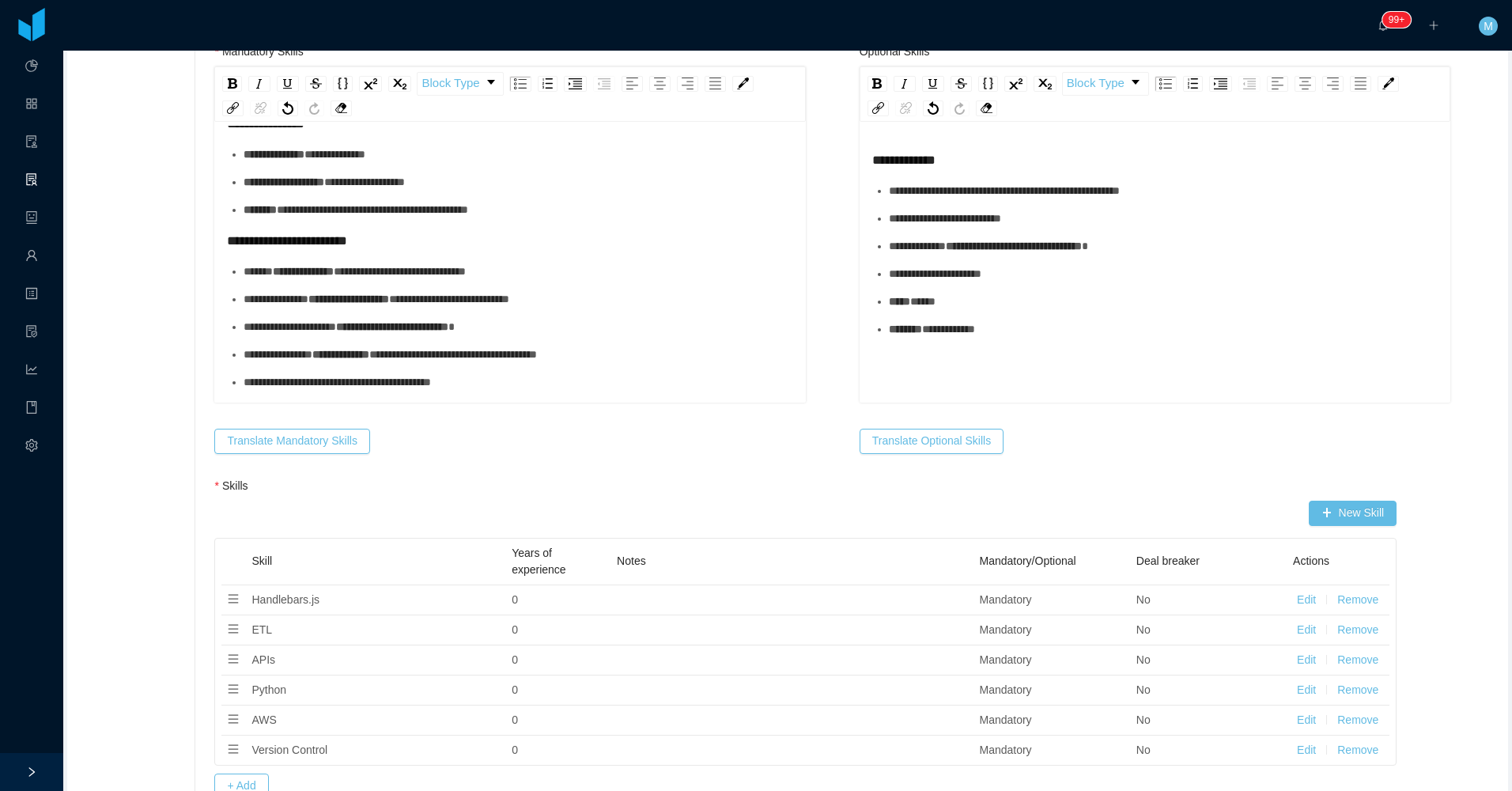
click at [471, 336] on ul "**********" at bounding box center [511, 327] width 567 height 127
click at [535, 325] on div "**********" at bounding box center [518, 327] width 550 height 17
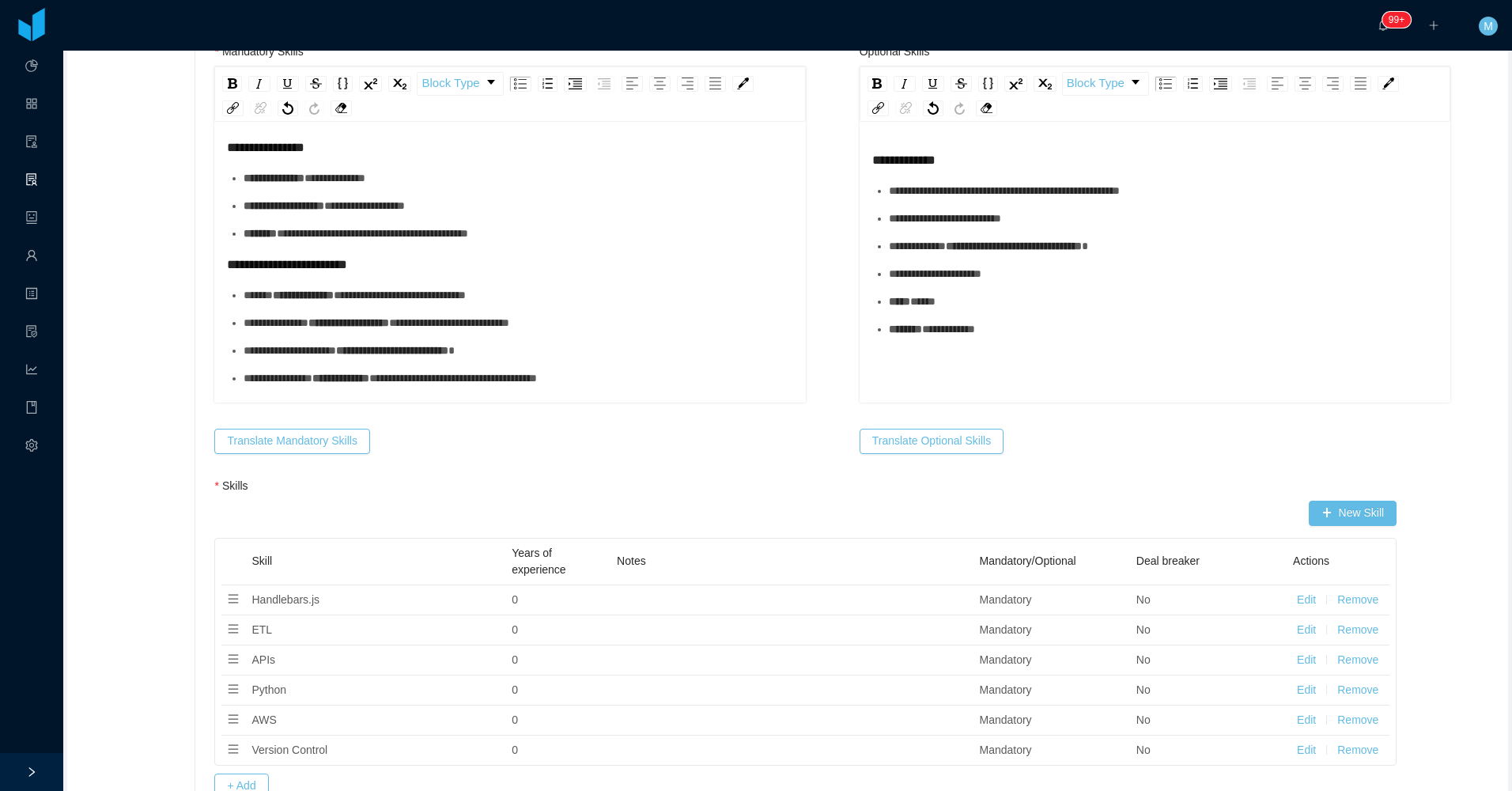
scroll to position [0, 0]
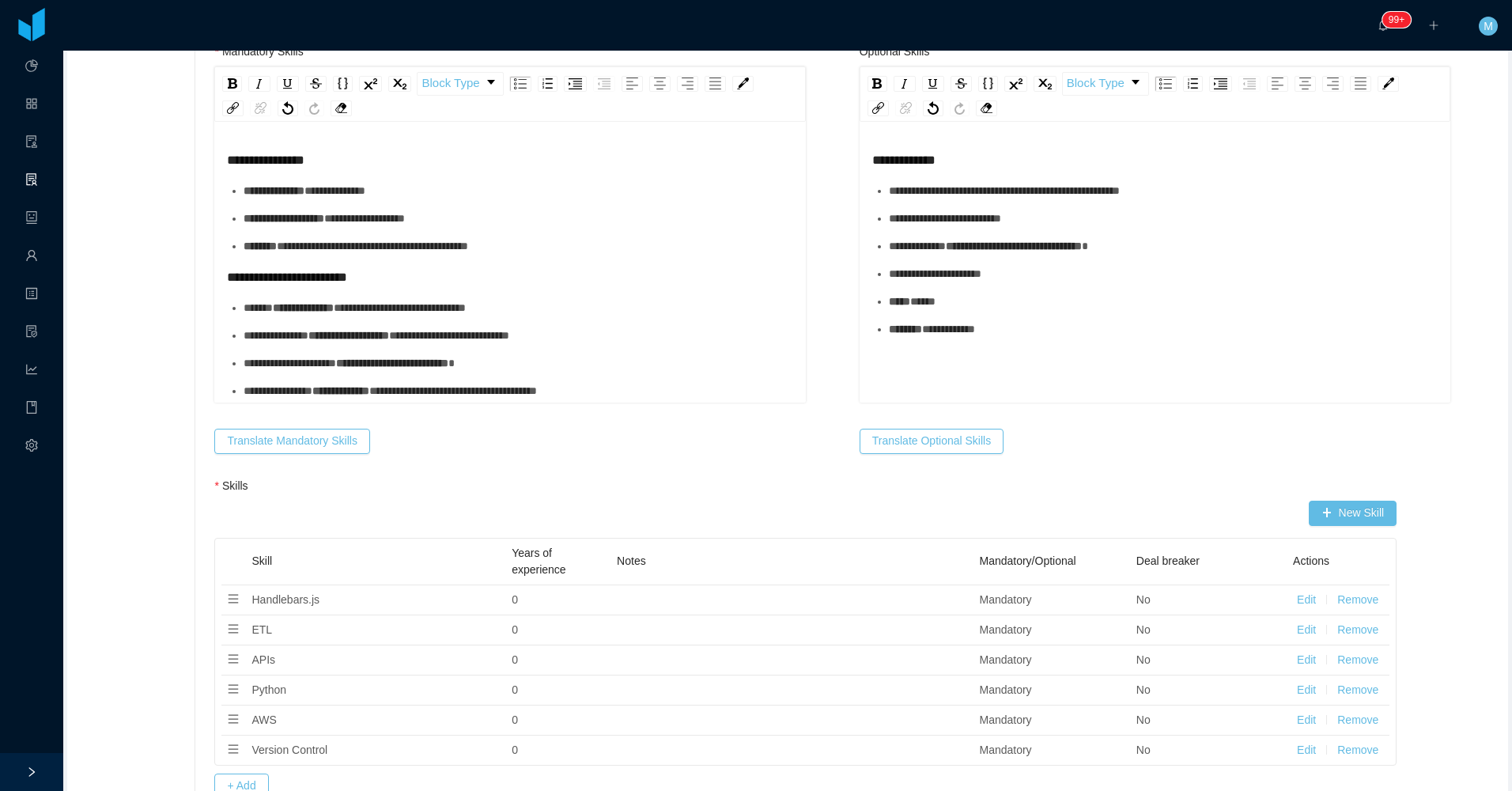
click at [554, 321] on ul "**********" at bounding box center [511, 363] width 567 height 127
click at [510, 336] on span "**********" at bounding box center [450, 335] width 120 height 11
click at [549, 336] on div "**********" at bounding box center [518, 335] width 550 height 17
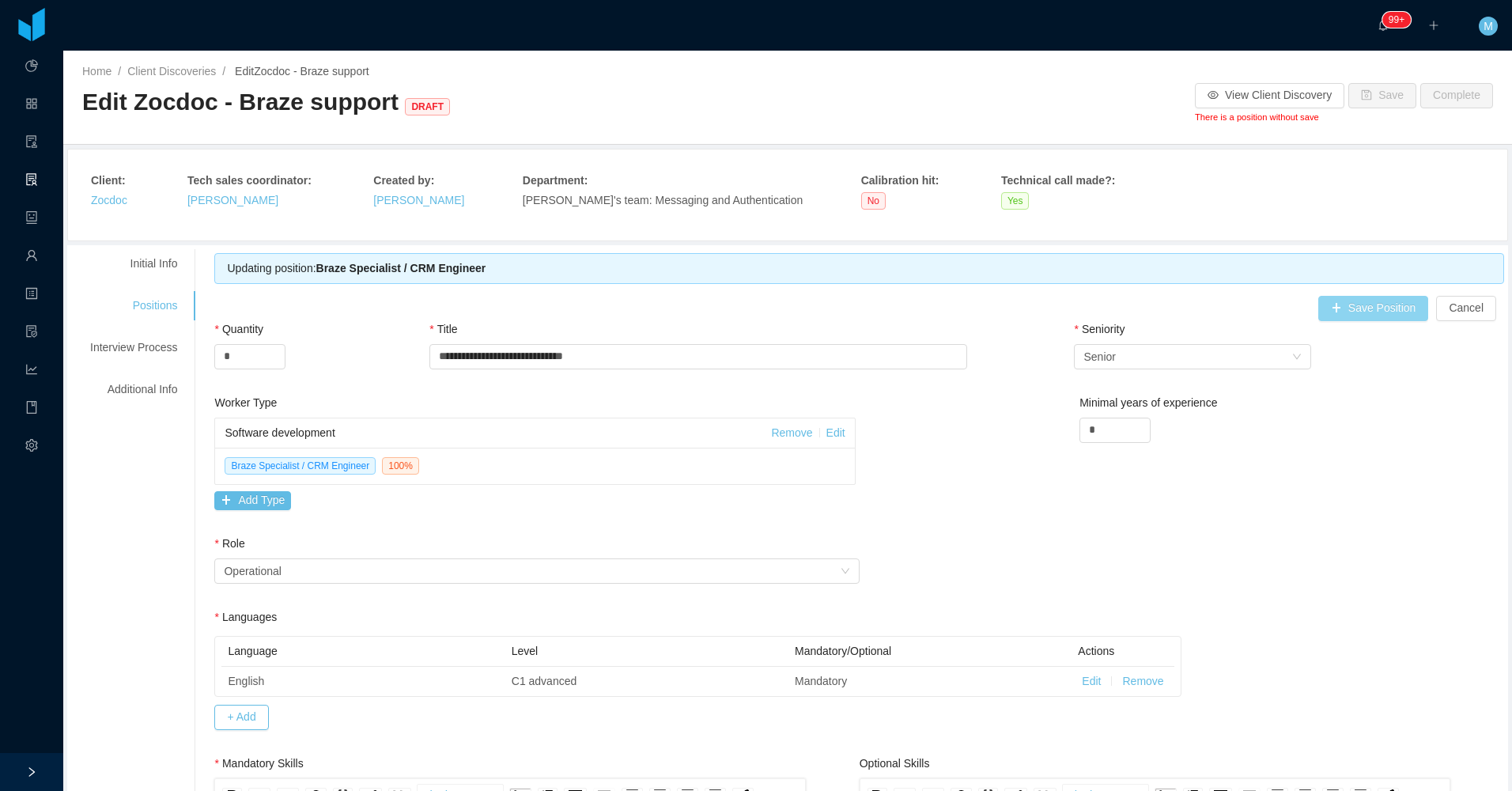
click at [1373, 315] on button "Save Position" at bounding box center [1373, 309] width 111 height 26
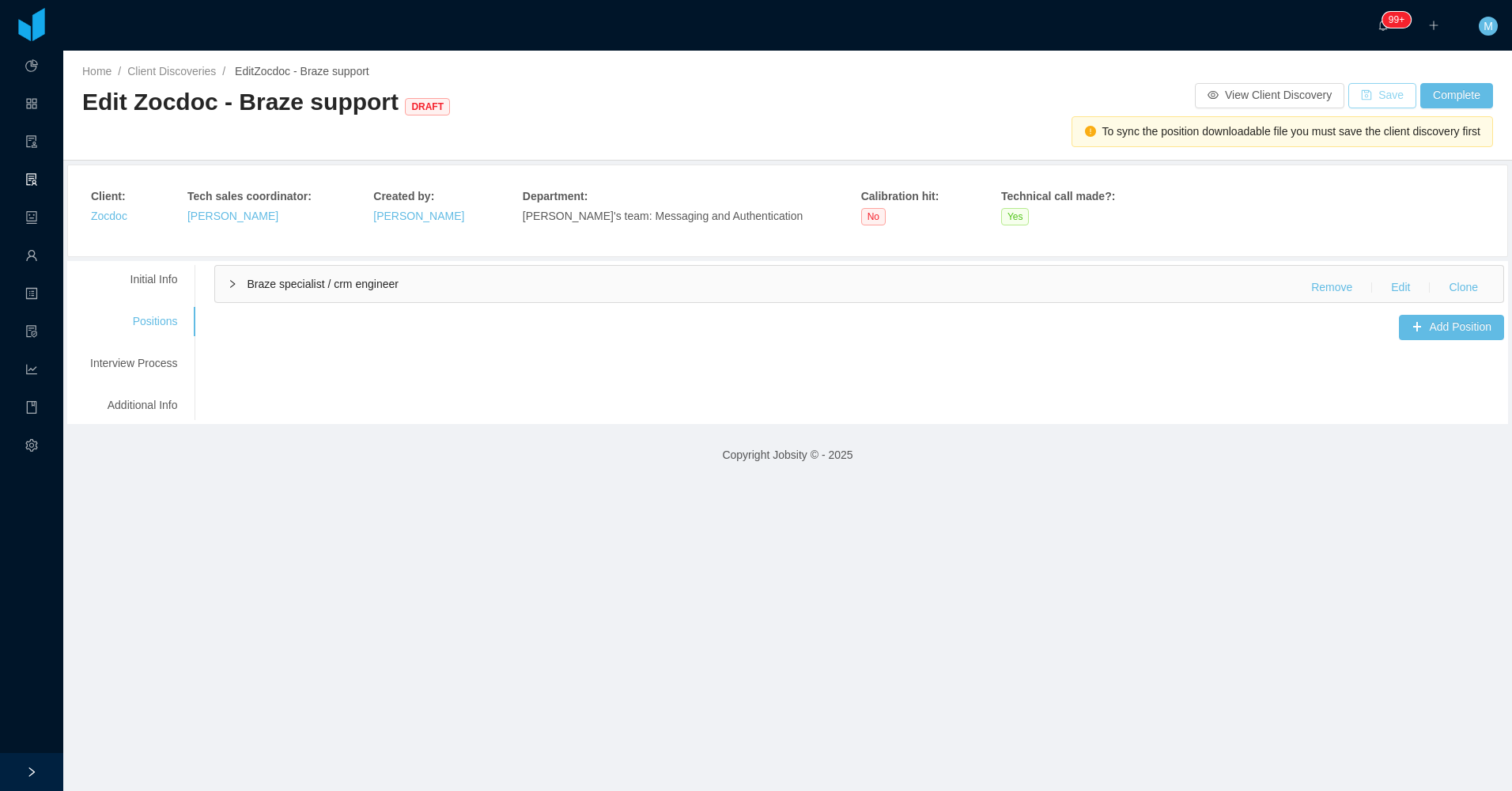
click at [1369, 98] on button "Save" at bounding box center [1382, 95] width 68 height 26
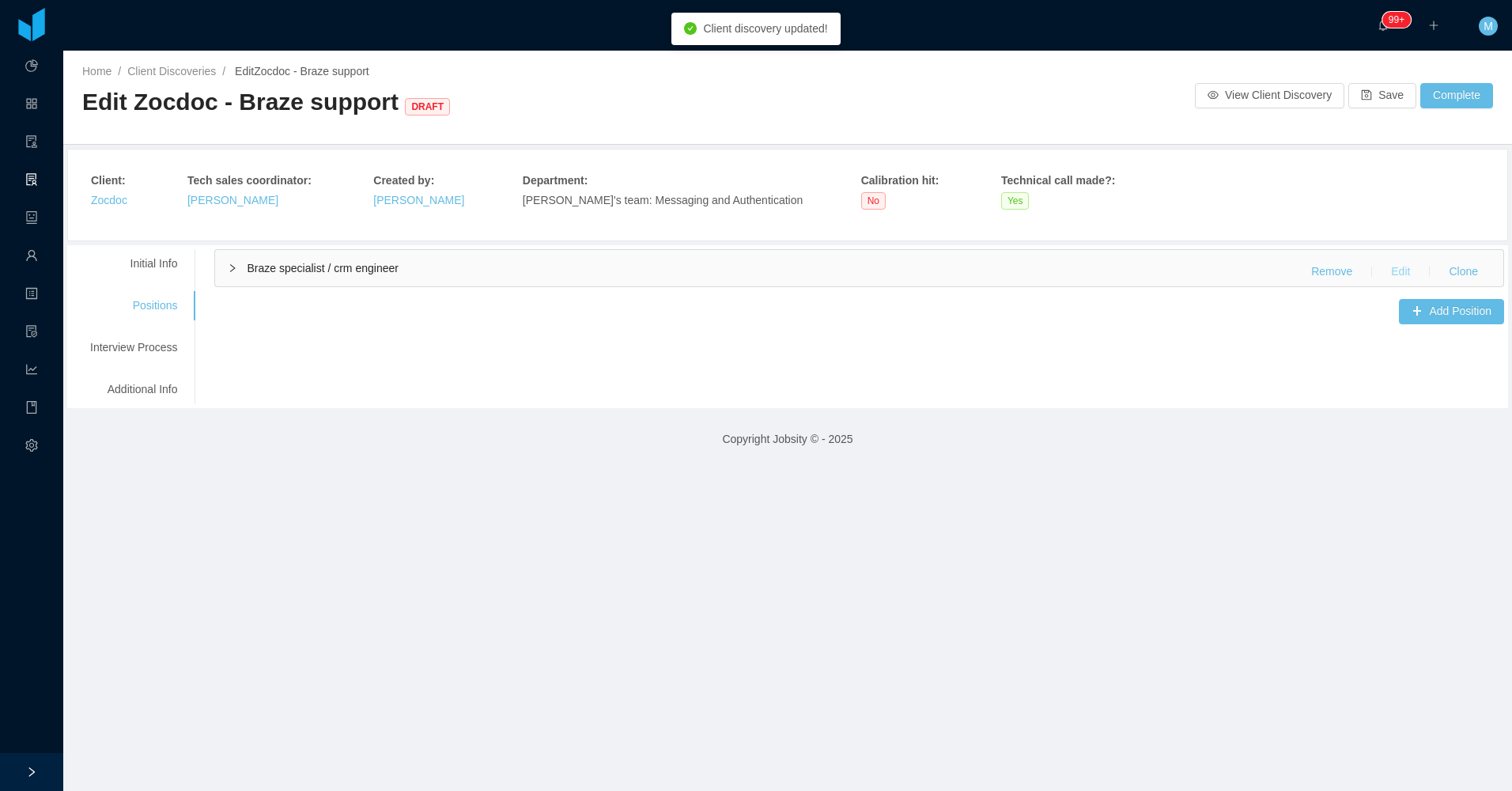
click at [1387, 272] on button "Edit" at bounding box center [1400, 273] width 44 height 26
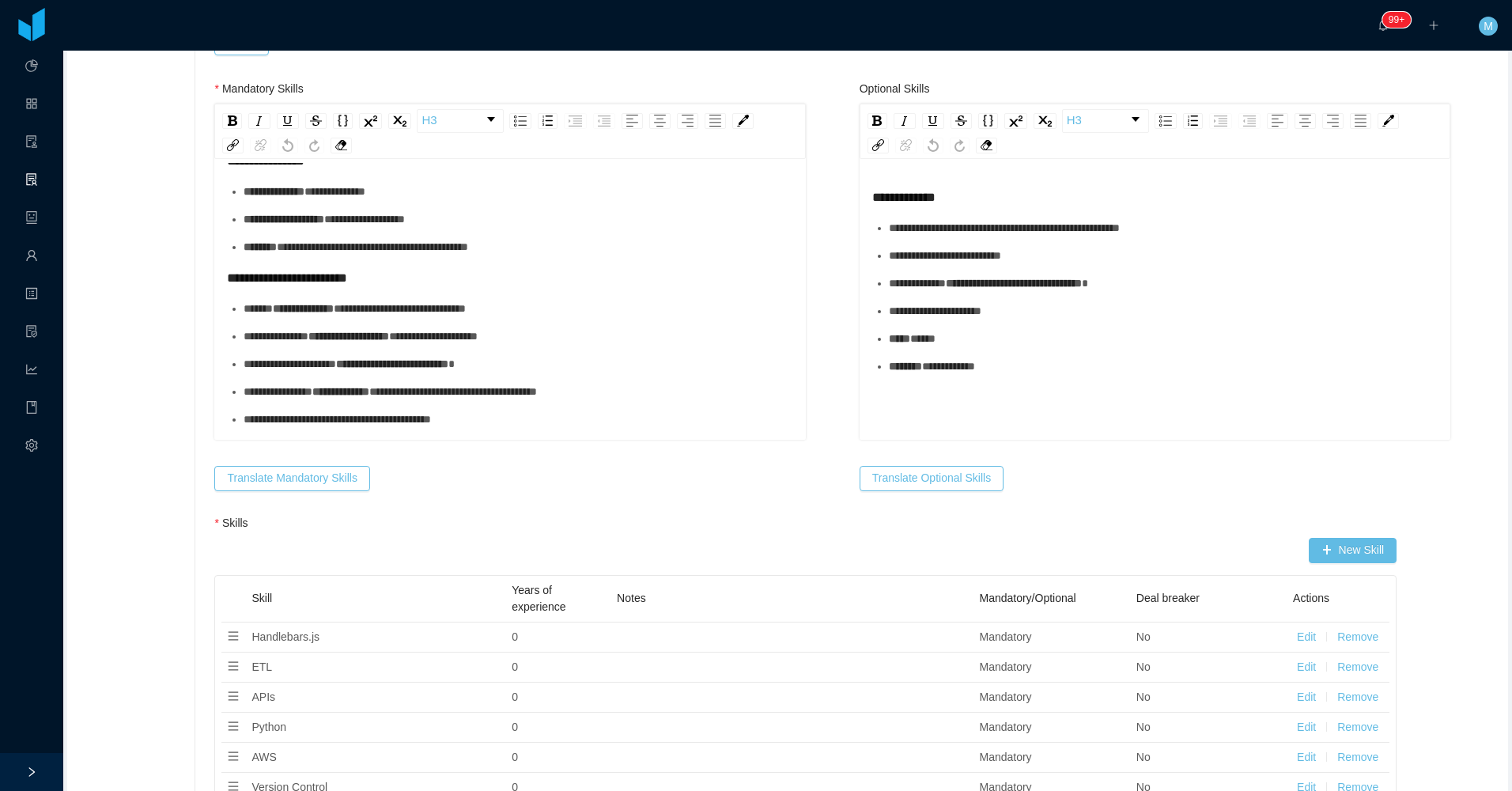
scroll to position [712, 0]
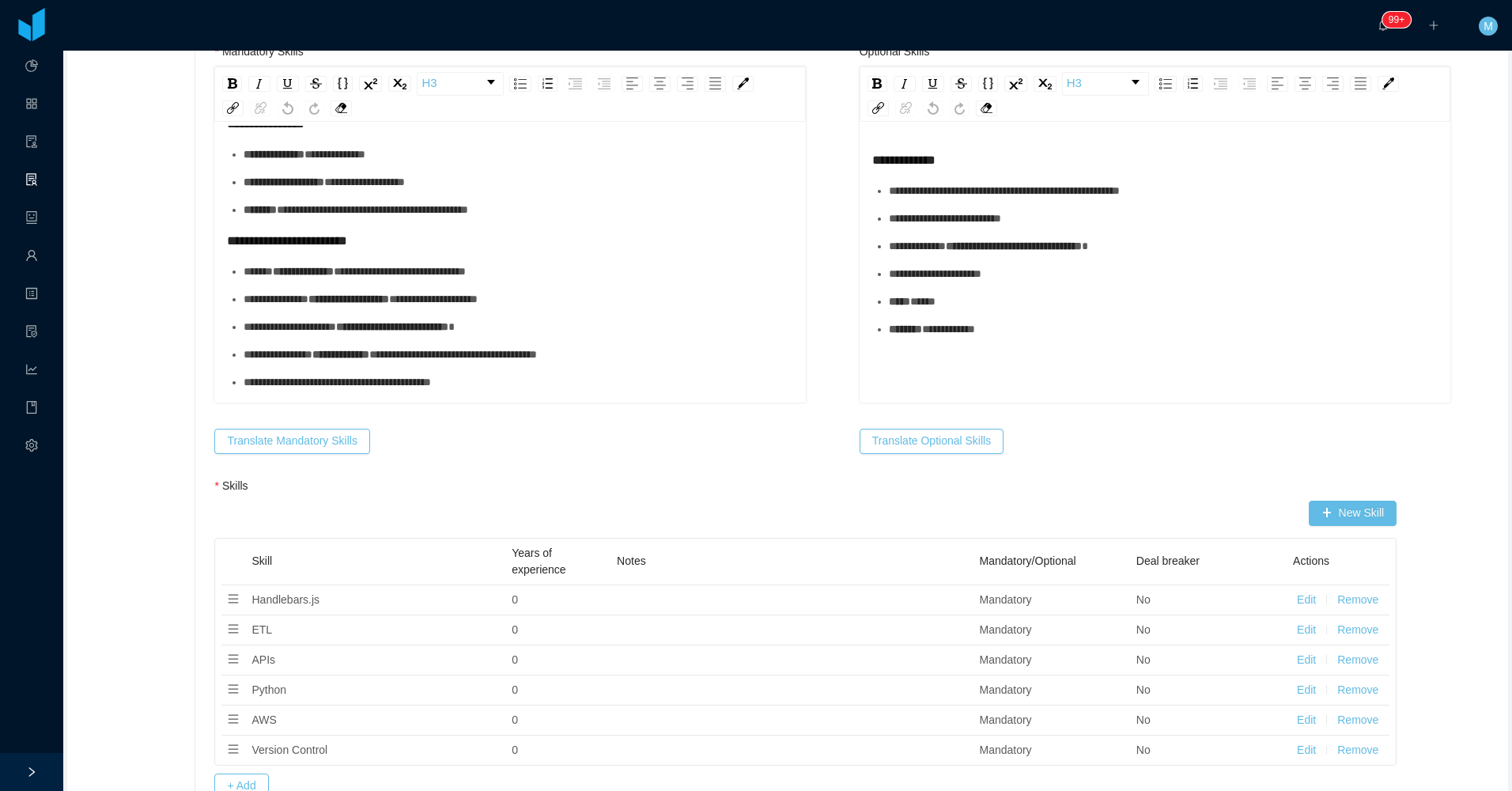
click at [509, 353] on span "**********" at bounding box center [453, 354] width 167 height 11
click at [511, 370] on ul "**********" at bounding box center [511, 327] width 567 height 127
click at [489, 378] on div "**********" at bounding box center [518, 382] width 550 height 17
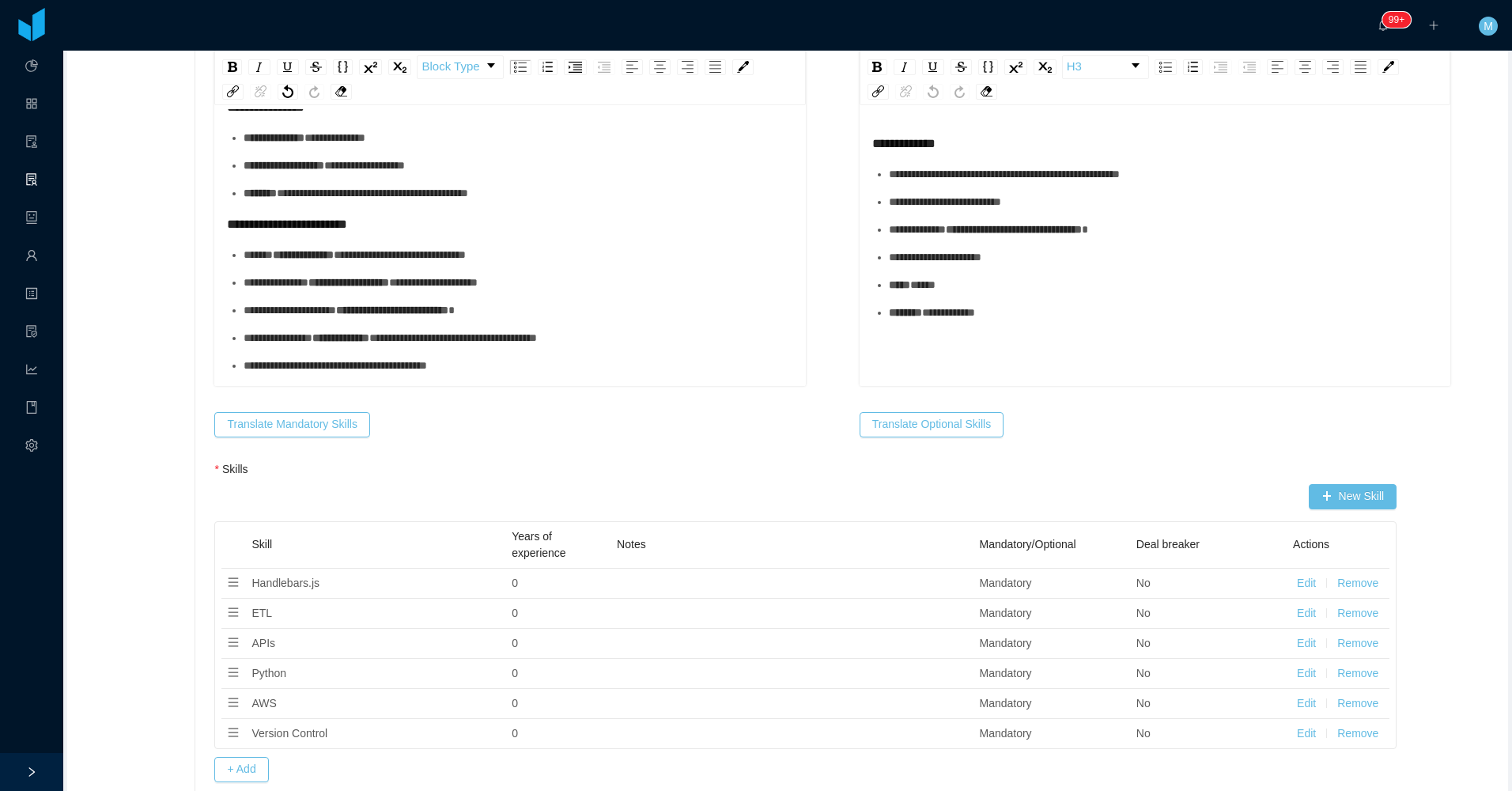
scroll to position [0, 0]
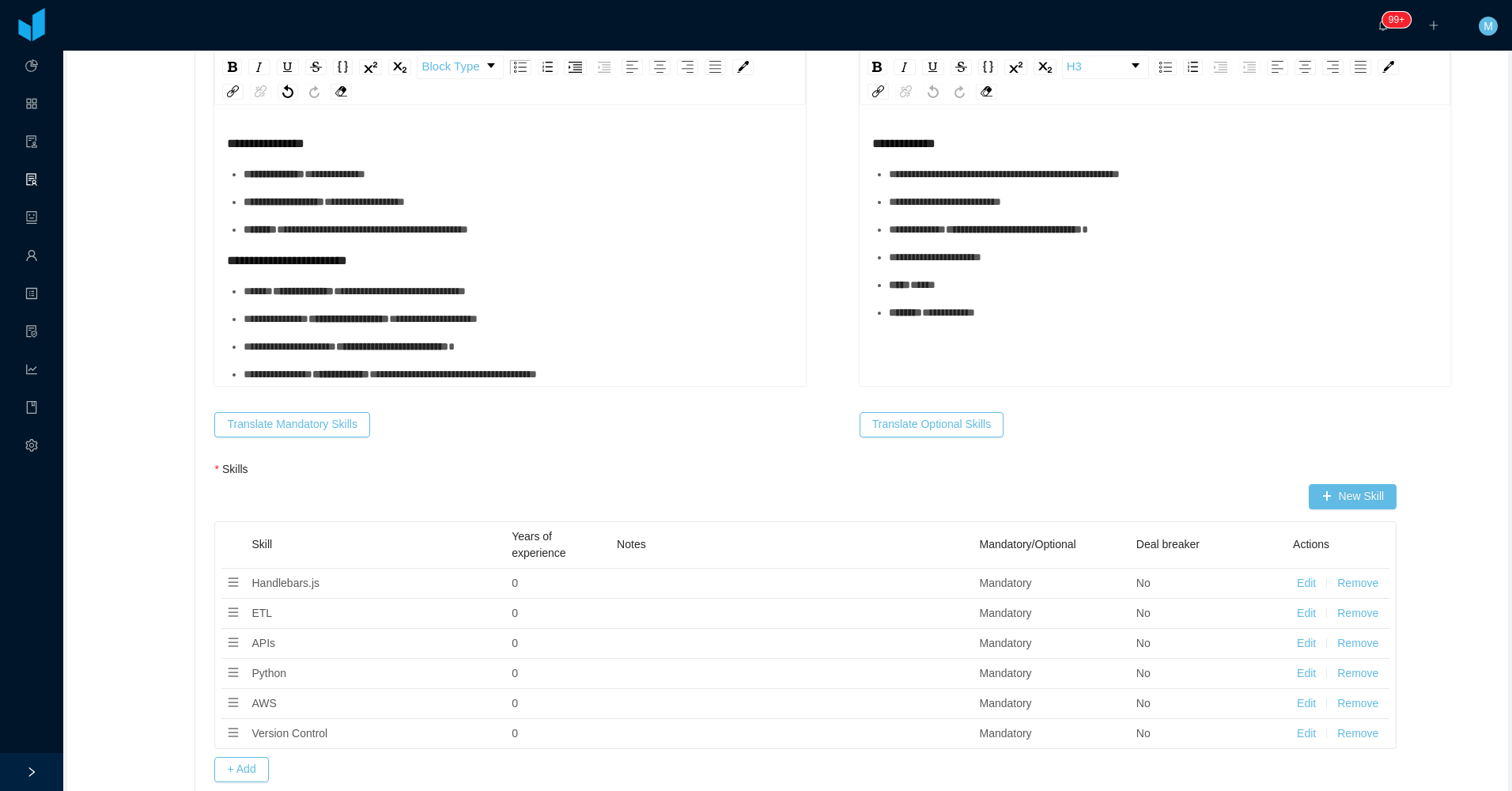
click at [456, 185] on ul "**********" at bounding box center [511, 202] width 567 height 72
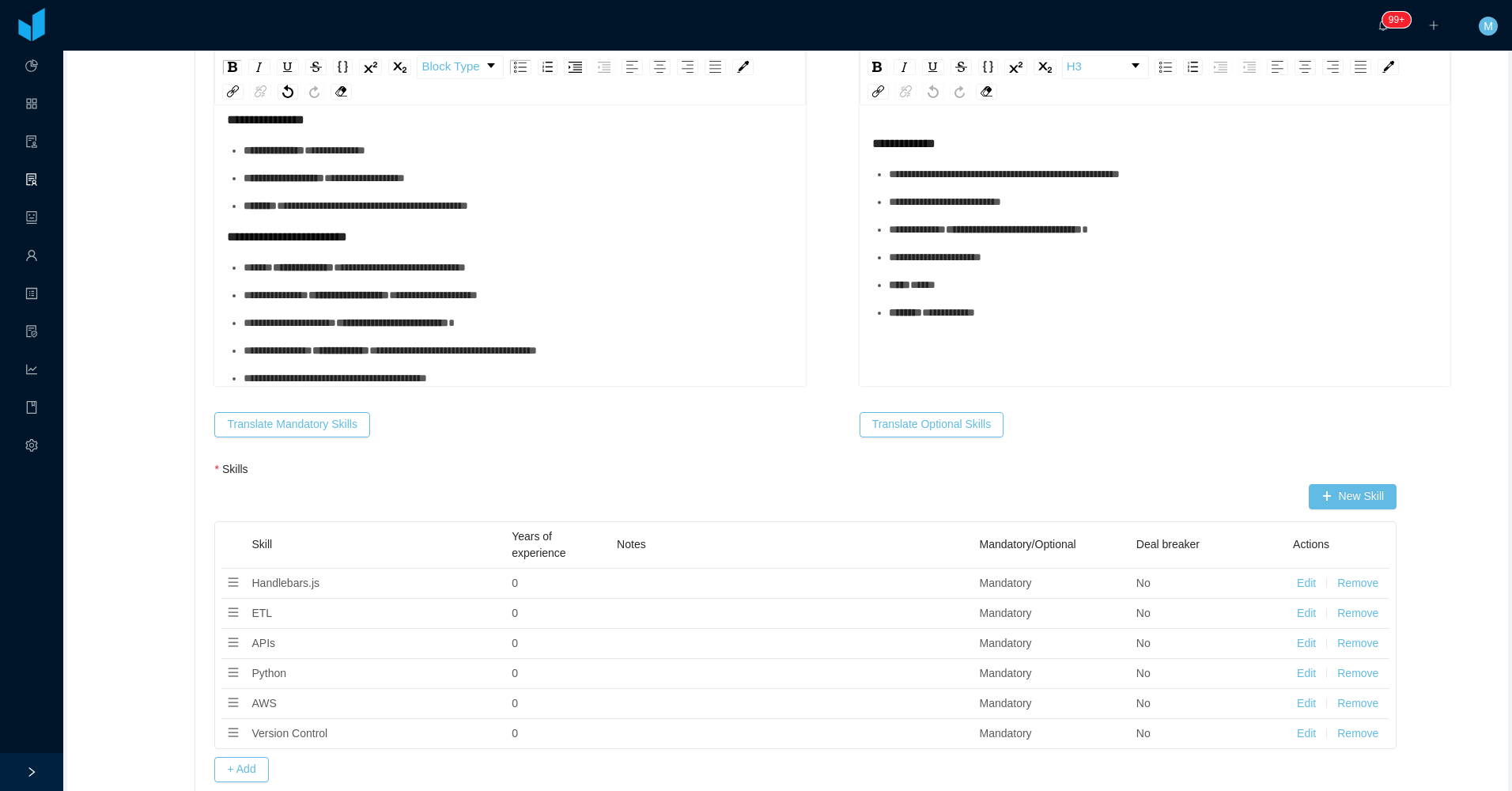
scroll to position [36, 0]
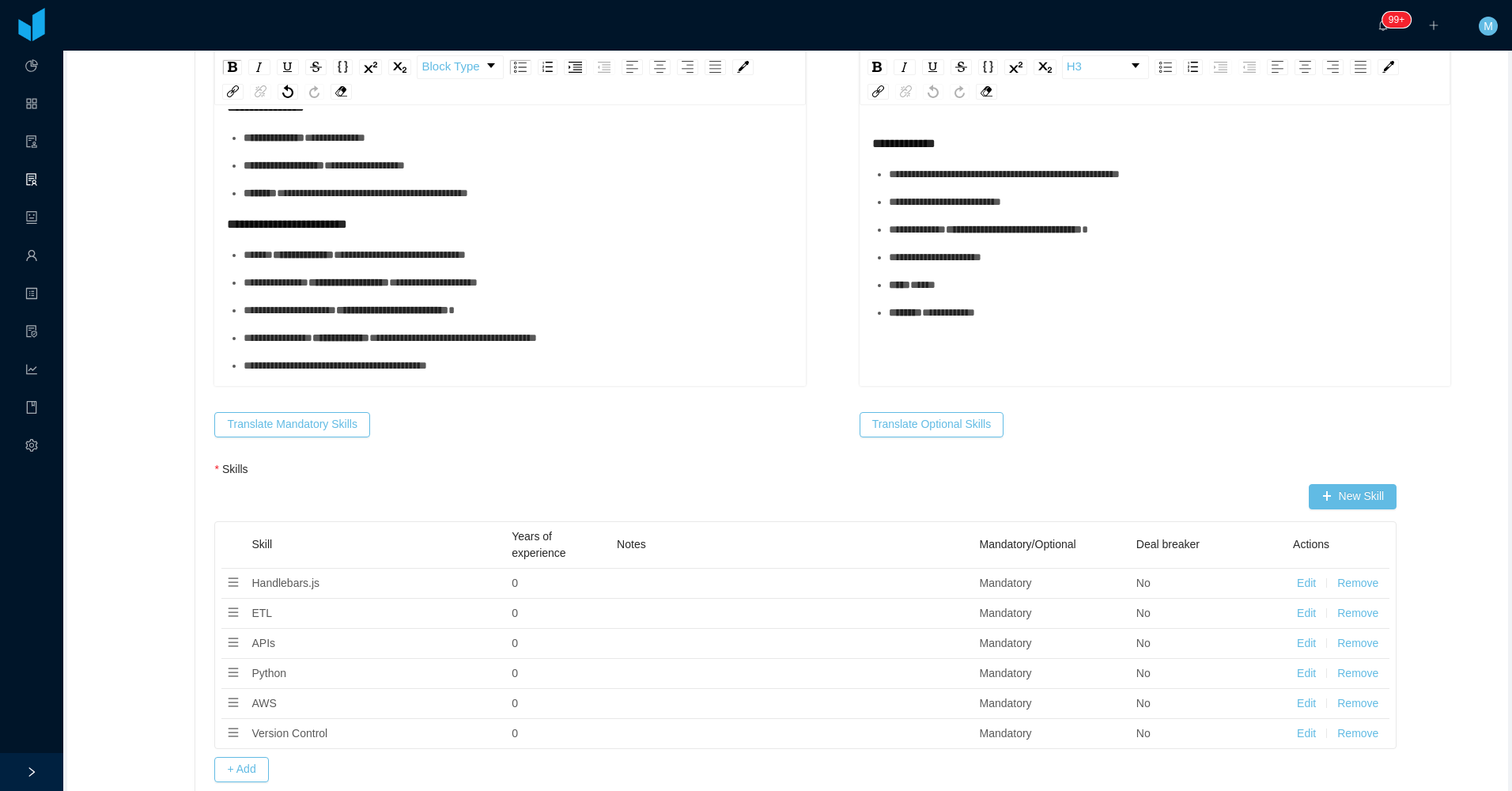
click at [444, 305] on span "**********" at bounding box center [393, 310] width 112 height 11
click at [526, 264] on div "**********" at bounding box center [518, 255] width 550 height 17
click at [577, 280] on div "**********" at bounding box center [518, 282] width 550 height 17
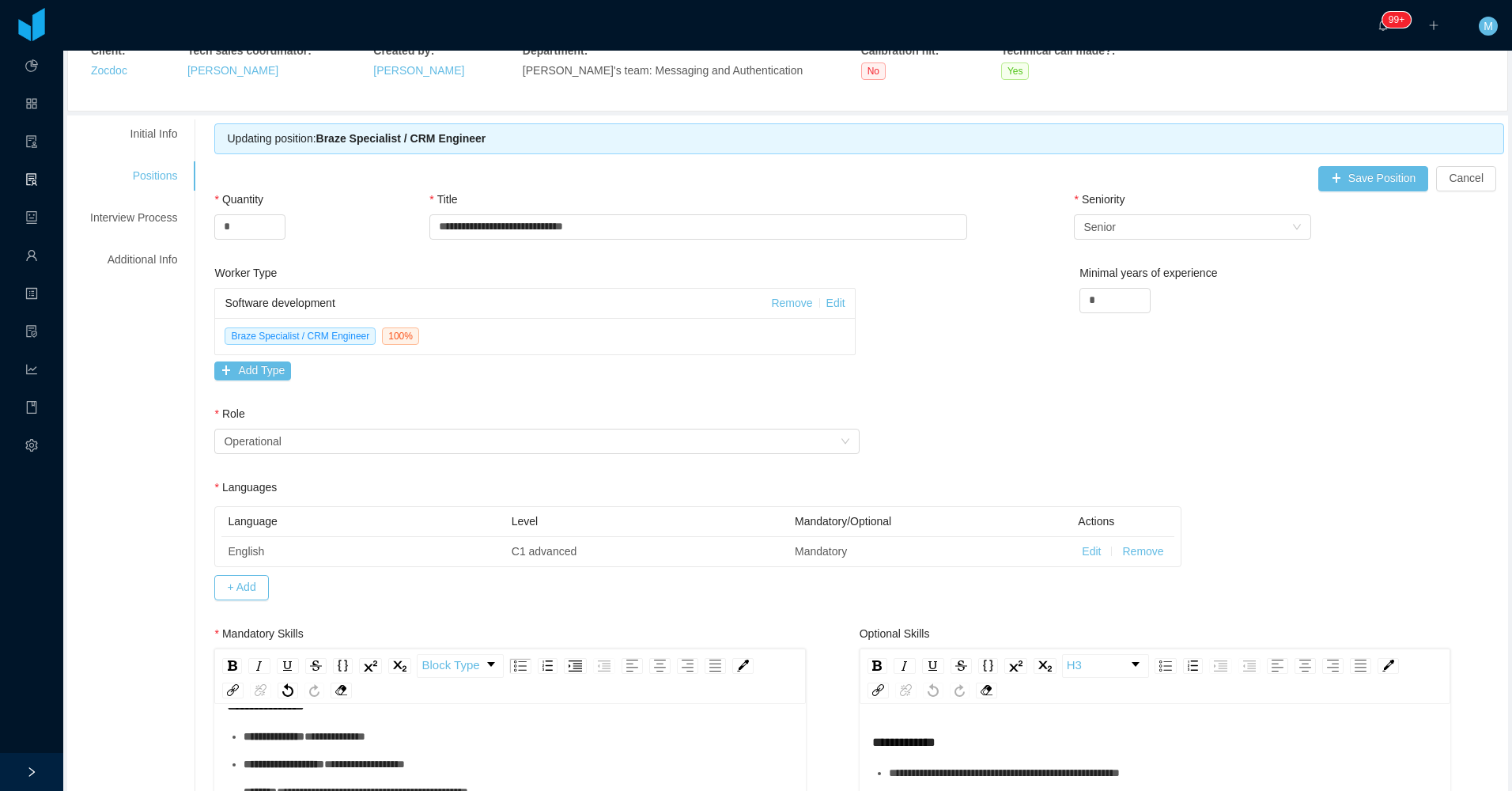
scroll to position [0, 0]
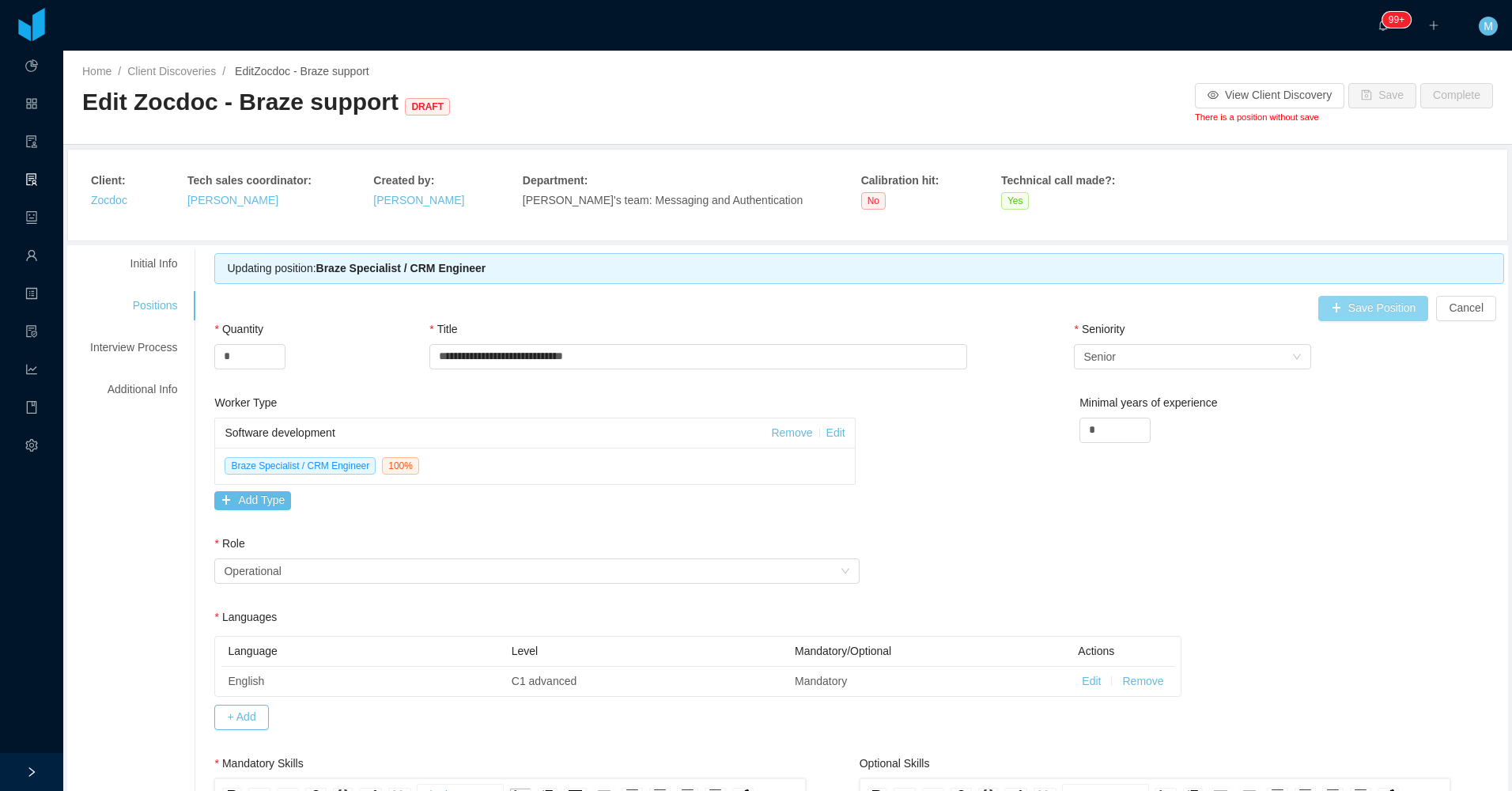
click at [1330, 314] on button "Save Position" at bounding box center [1373, 309] width 111 height 26
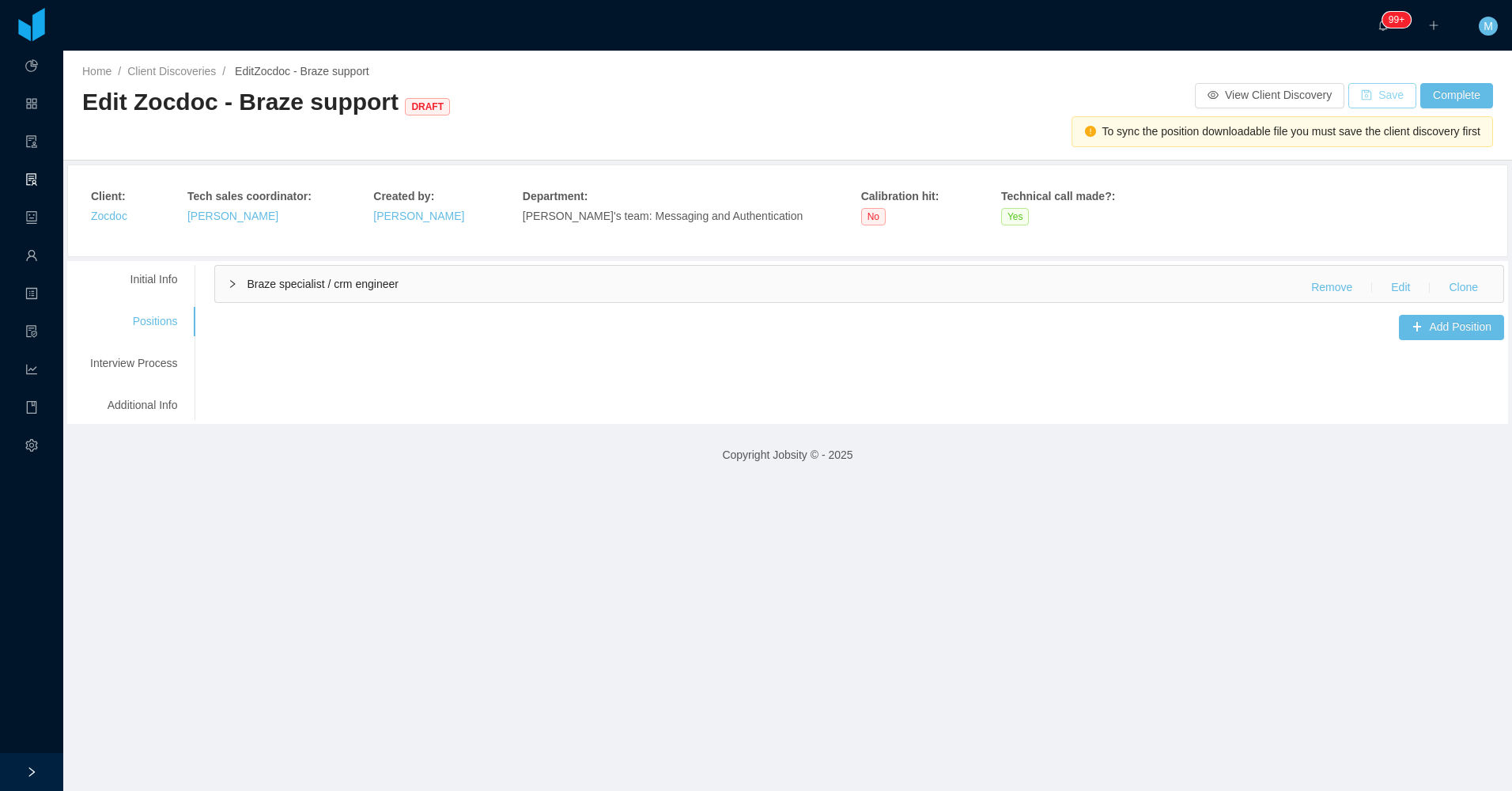
click at [1381, 101] on button "Save" at bounding box center [1382, 95] width 68 height 26
click at [1389, 282] on button "Edit" at bounding box center [1400, 288] width 44 height 26
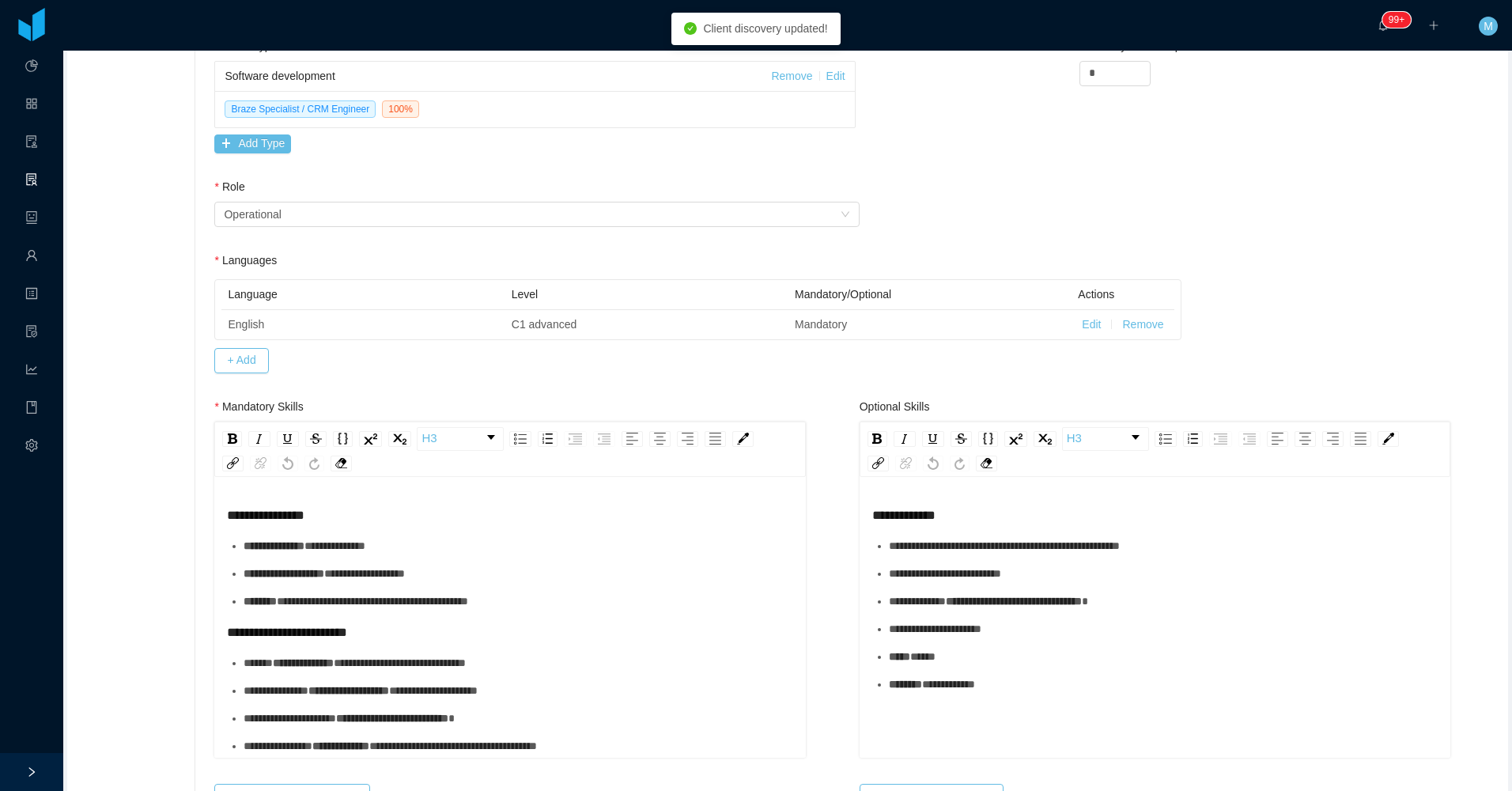
scroll to position [633, 0]
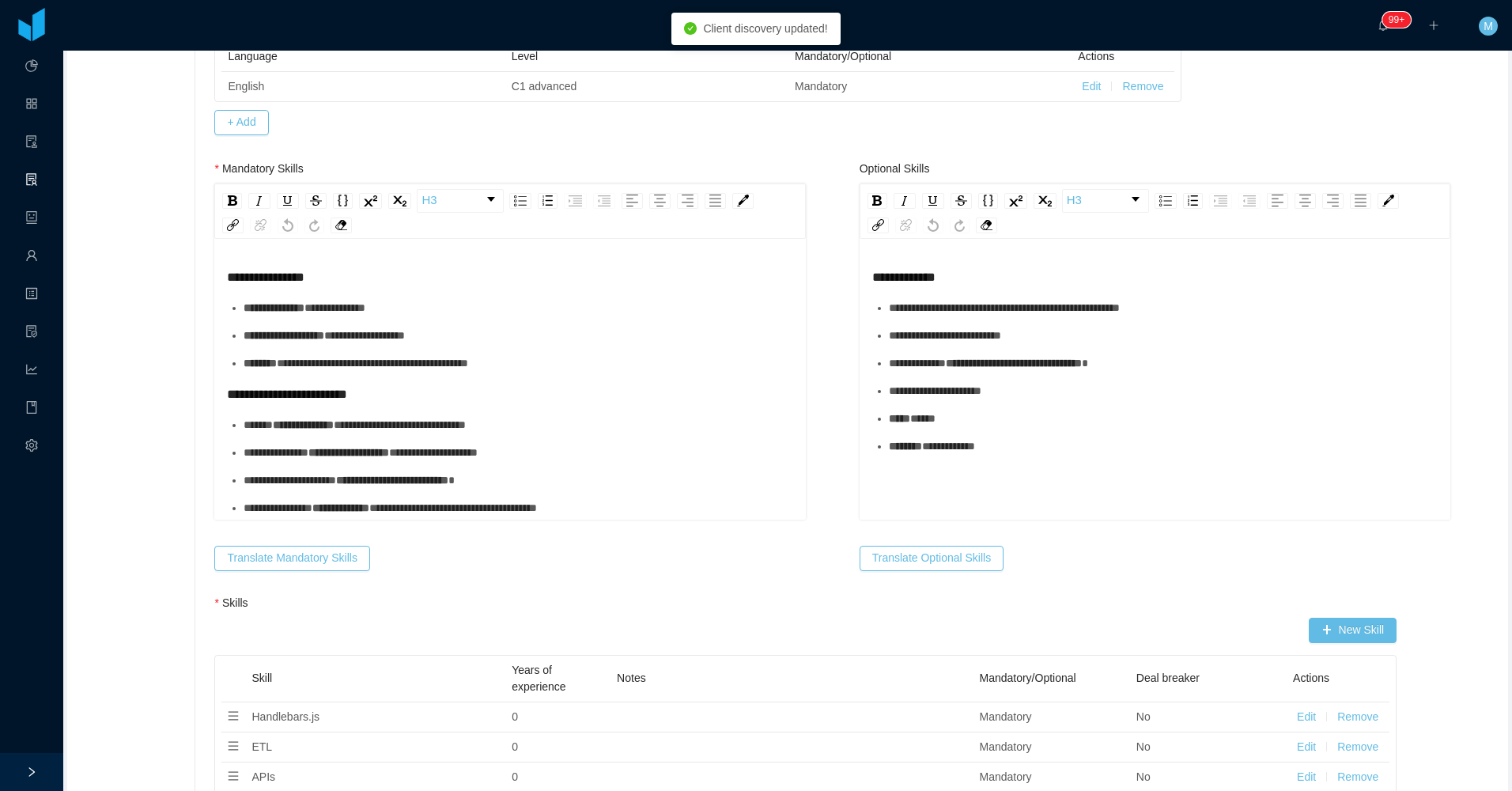
click at [424, 419] on span "**********" at bounding box center [399, 424] width 132 height 11
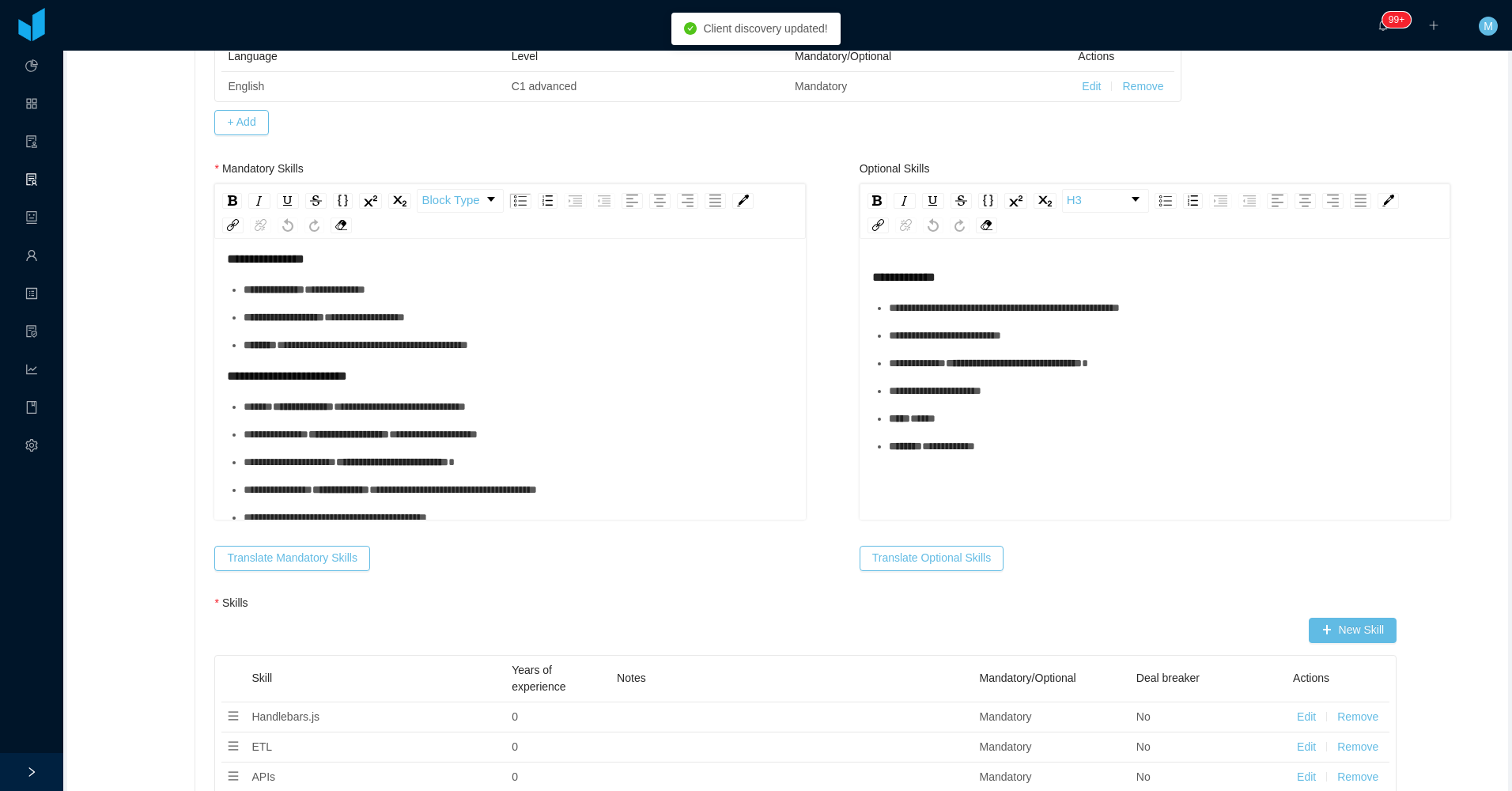
scroll to position [36, 0]
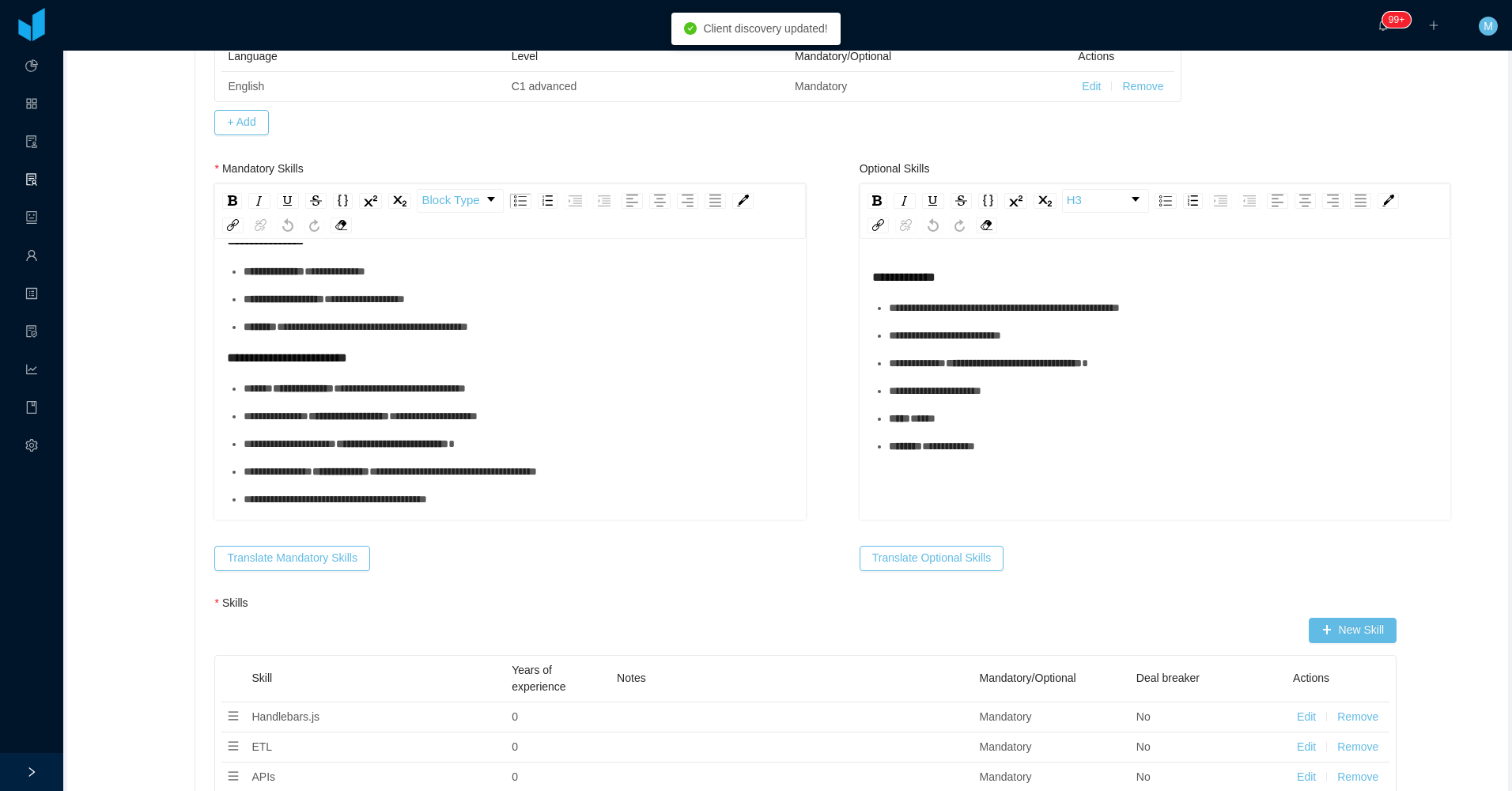
click at [502, 494] on div "**********" at bounding box center [518, 499] width 550 height 17
click at [583, 479] on div "**********" at bounding box center [518, 471] width 550 height 17
click at [575, 502] on div "**********" at bounding box center [518, 499] width 550 height 17
click at [609, 472] on div "**********" at bounding box center [518, 471] width 550 height 17
click at [527, 312] on ul "**********" at bounding box center [511, 299] width 567 height 72
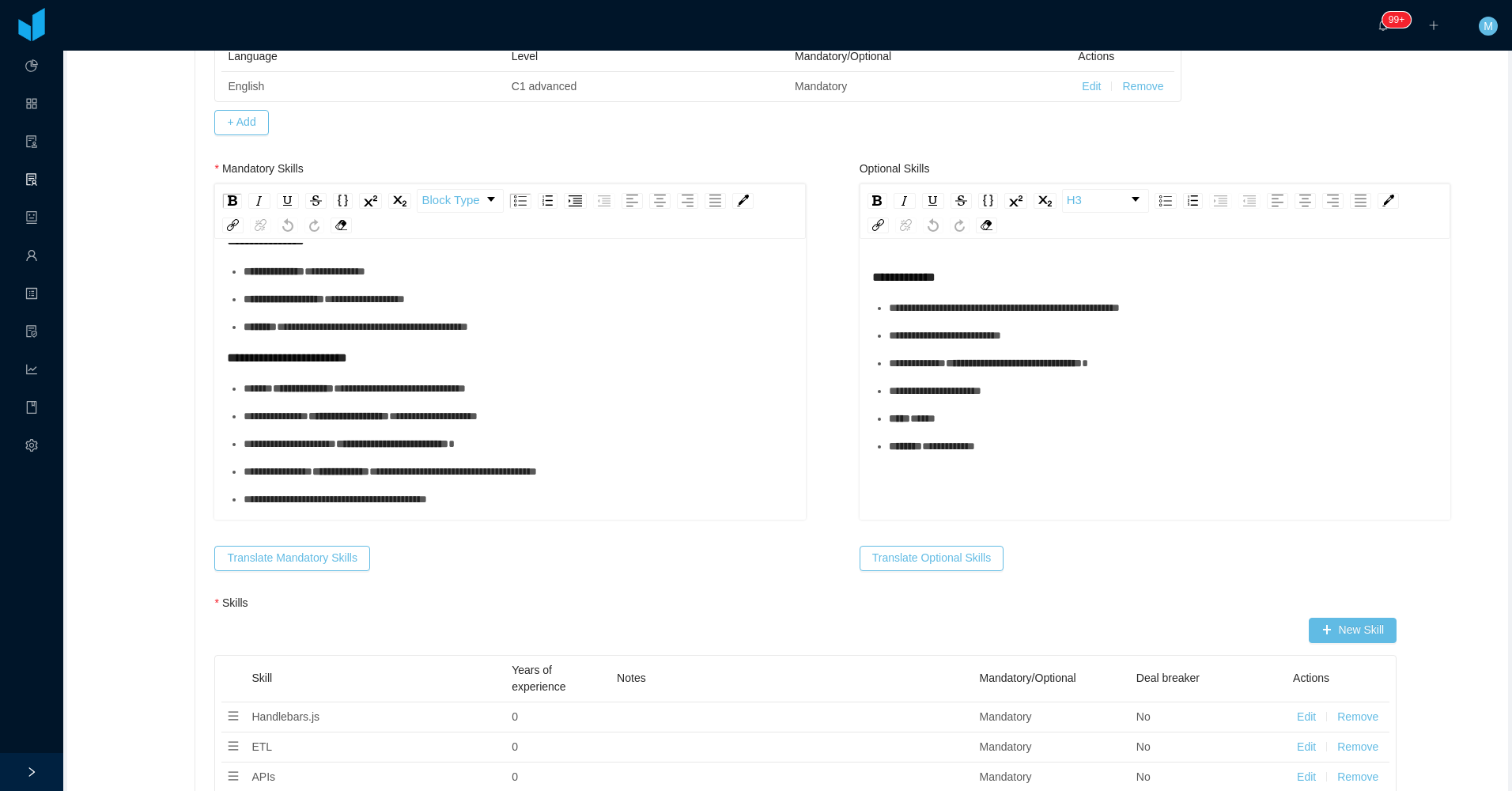
click at [513, 304] on div "**********" at bounding box center [518, 299] width 550 height 17
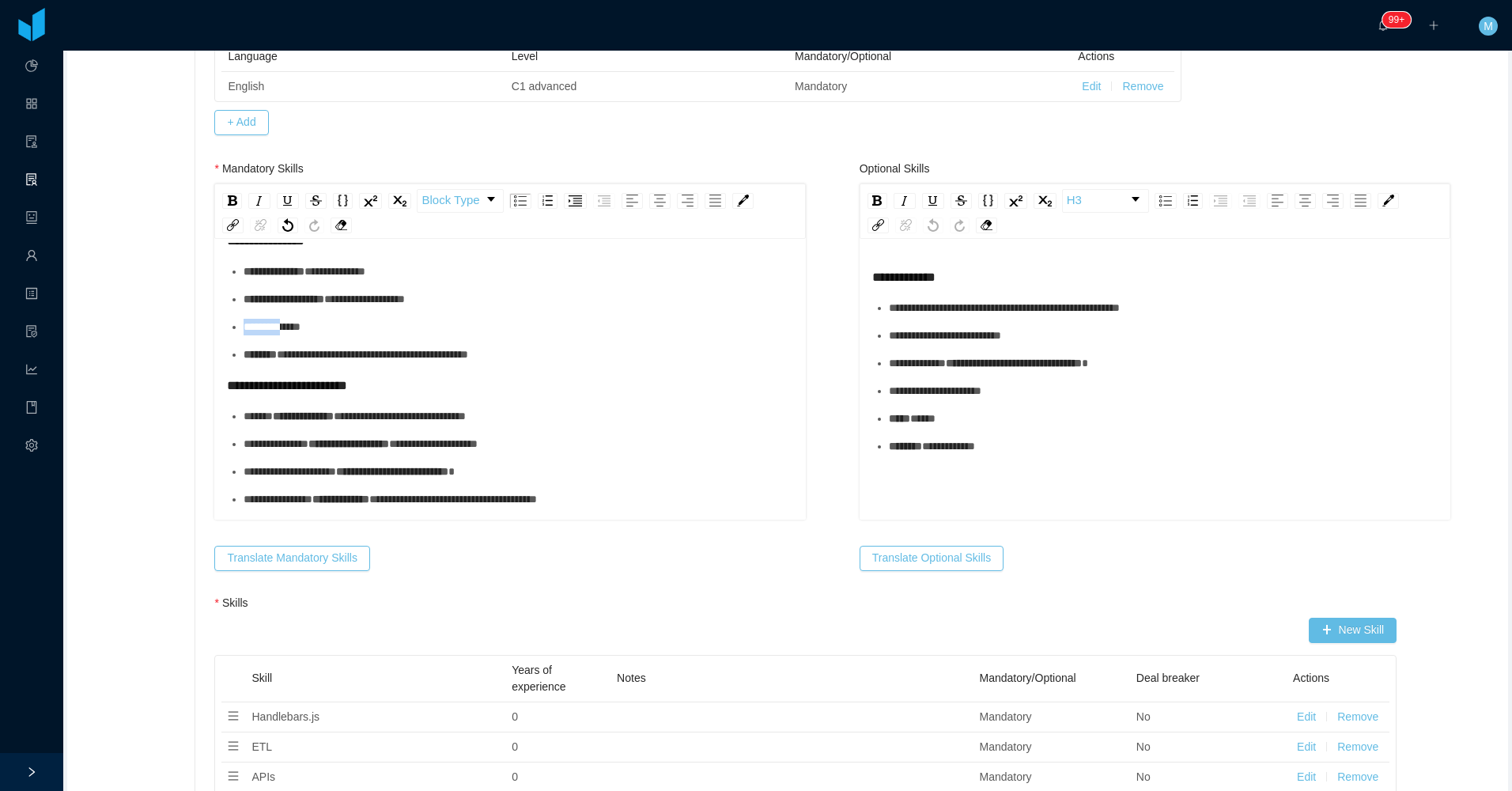
drag, startPoint x: 288, startPoint y: 333, endPoint x: 236, endPoint y: 325, distance: 52.6
click at [236, 325] on ul "**********" at bounding box center [511, 313] width 567 height 99
click at [385, 340] on ul "**********" at bounding box center [511, 313] width 567 height 99
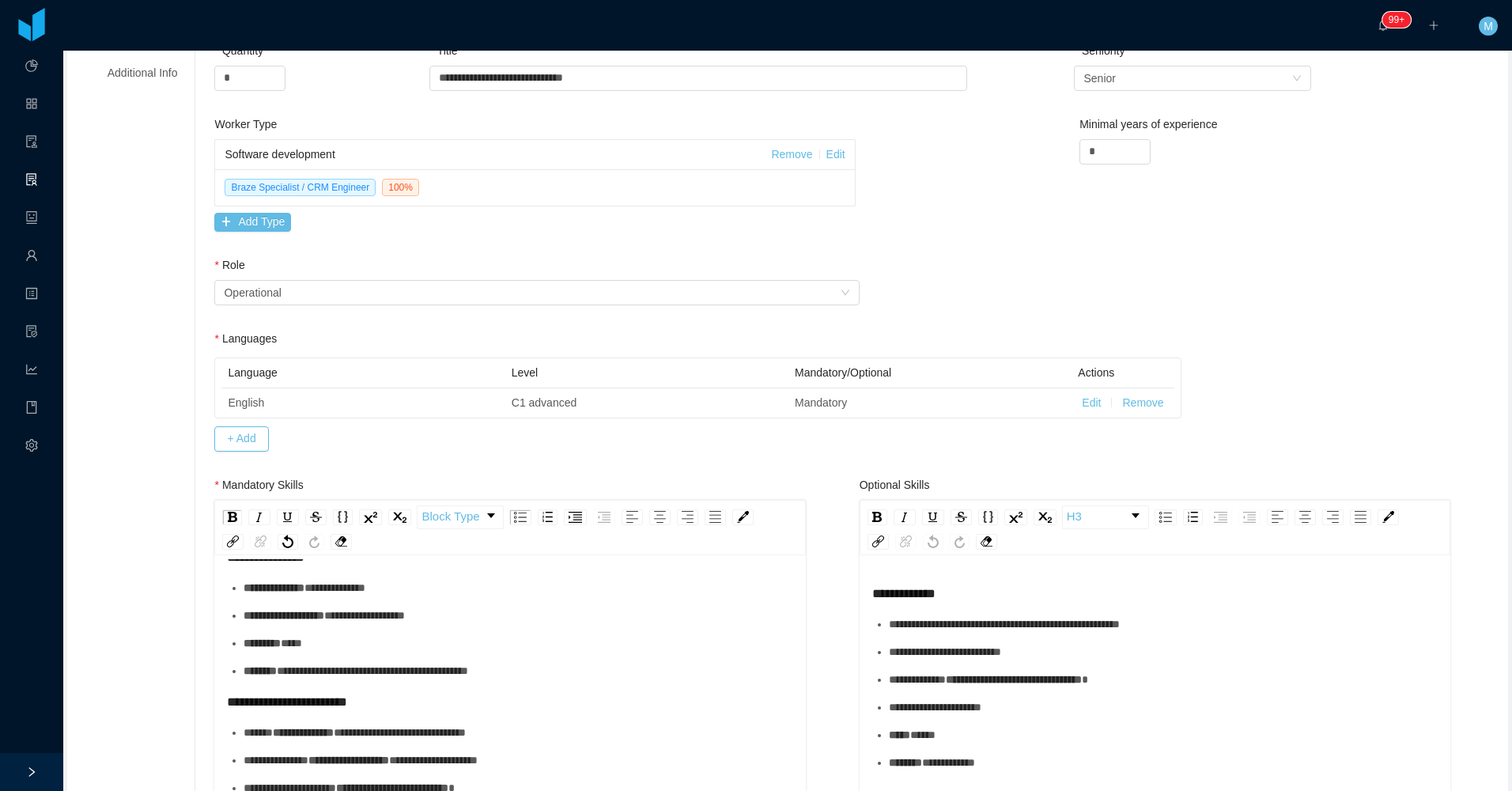
scroll to position [0, 0]
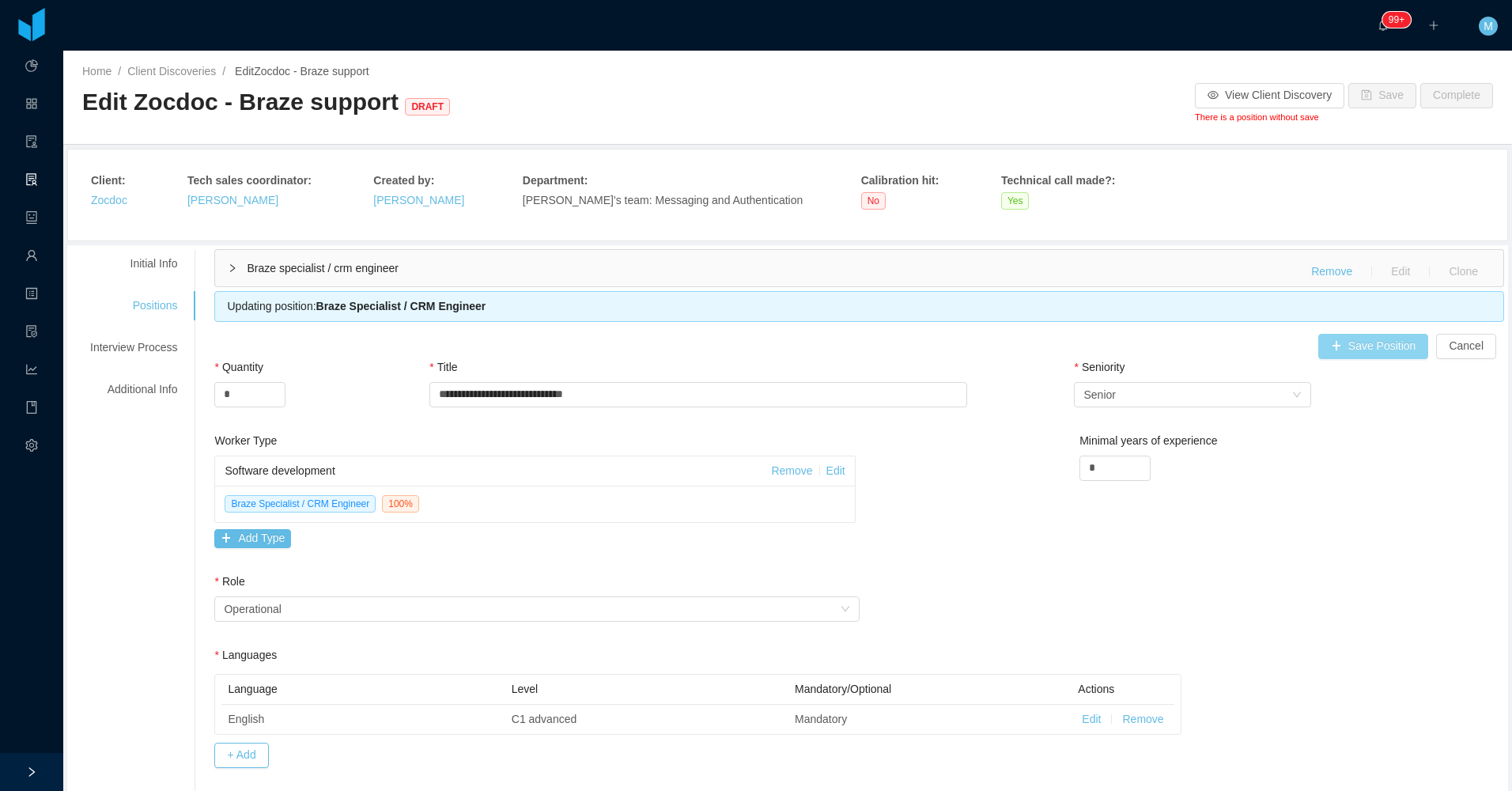
click at [1354, 350] on button "Save Position" at bounding box center [1373, 346] width 111 height 26
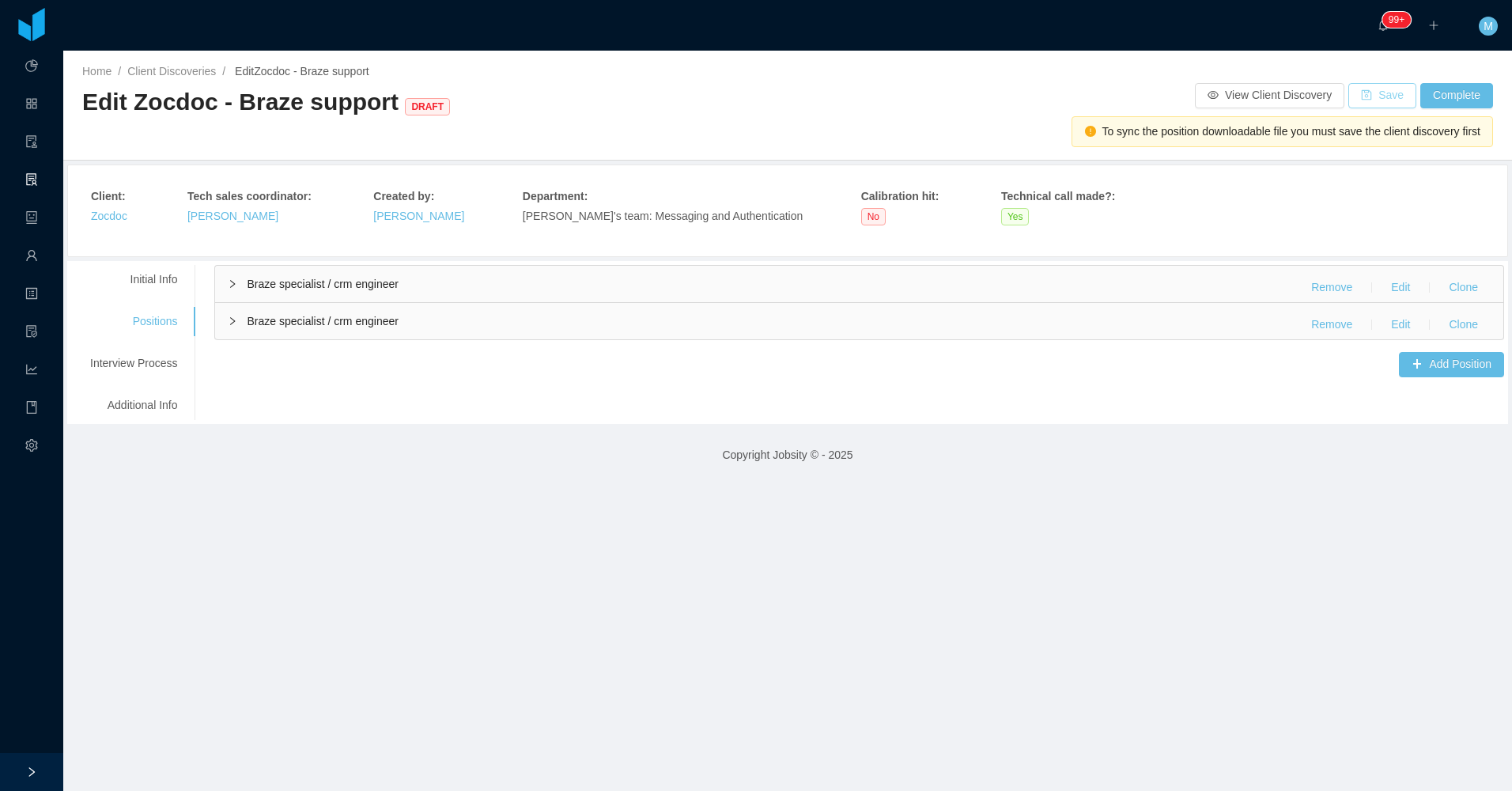
click at [1385, 94] on button "Save" at bounding box center [1382, 95] width 68 height 26
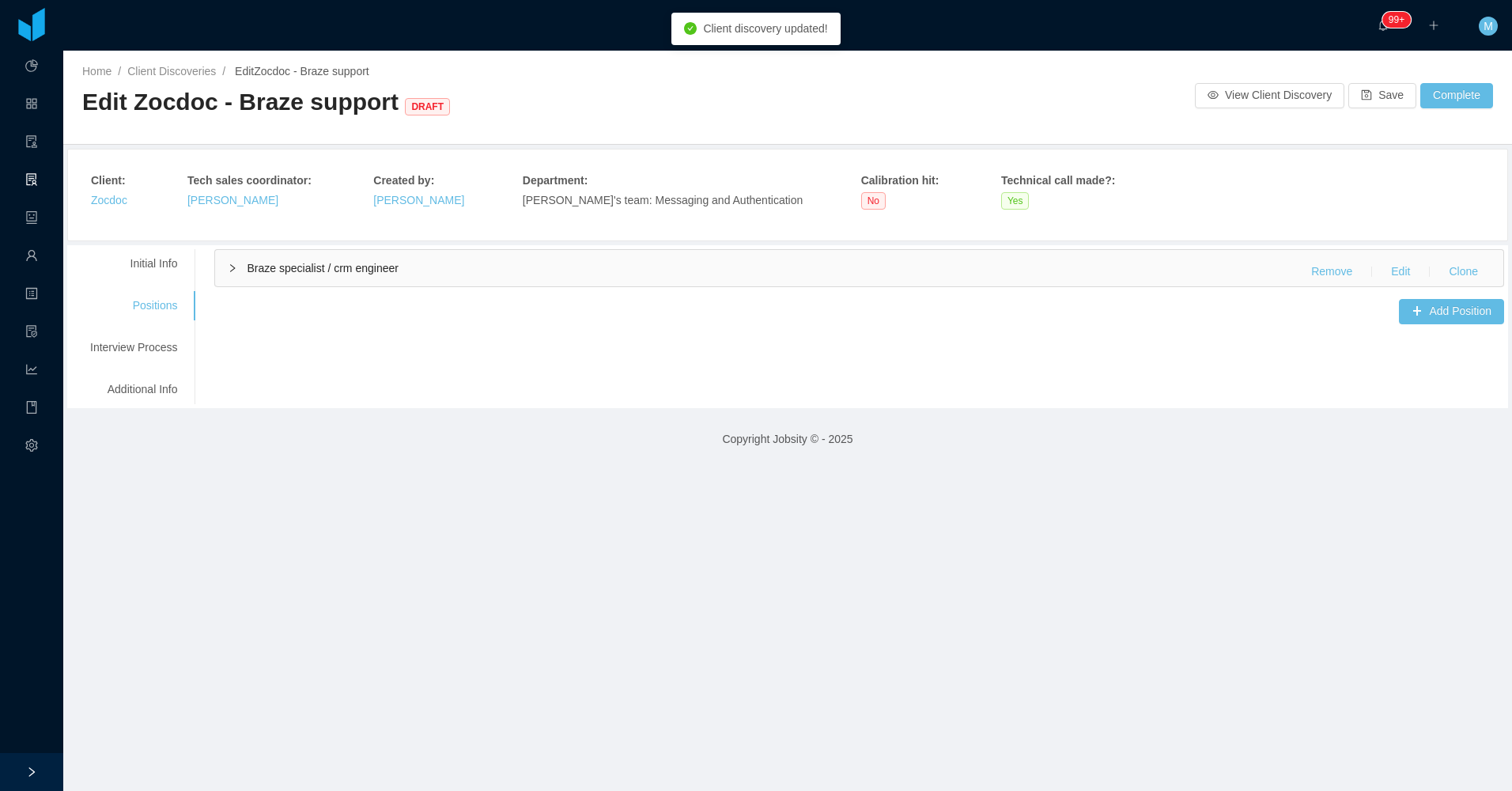
click at [260, 272] on span "Braze specialist / crm engineer" at bounding box center [323, 268] width 151 height 13
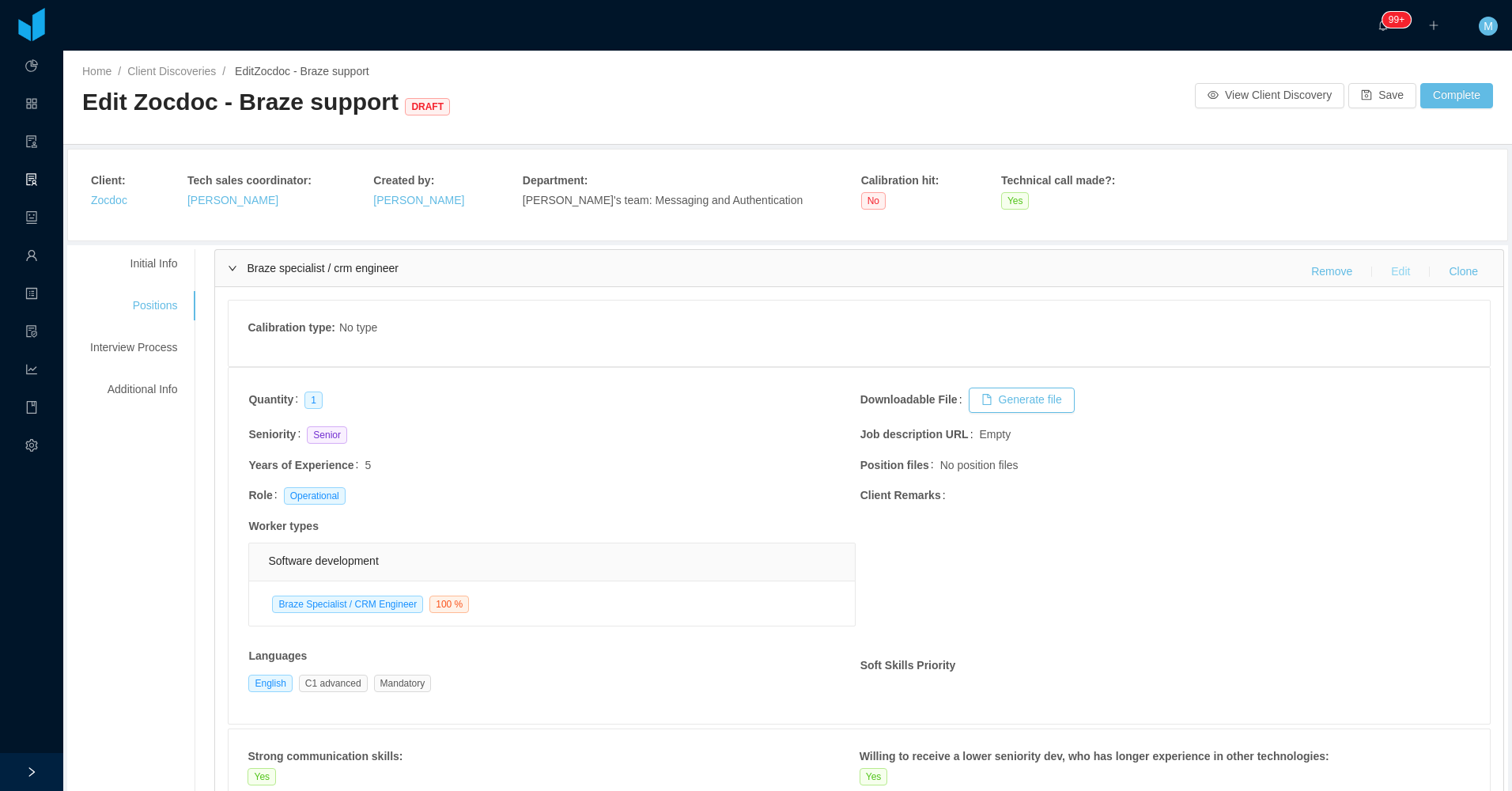
click at [1400, 278] on button "Edit" at bounding box center [1400, 273] width 44 height 26
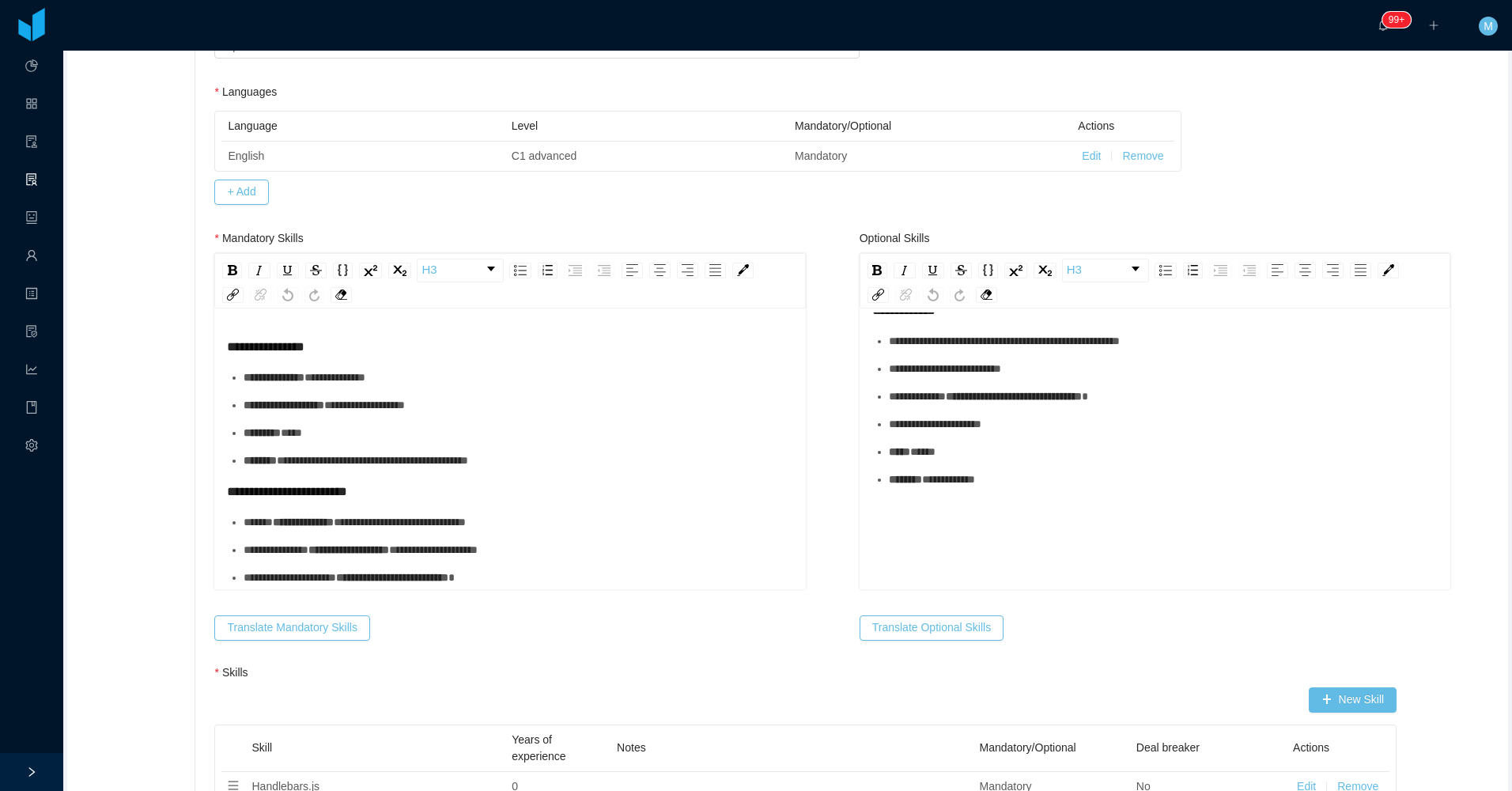
scroll to position [554, 0]
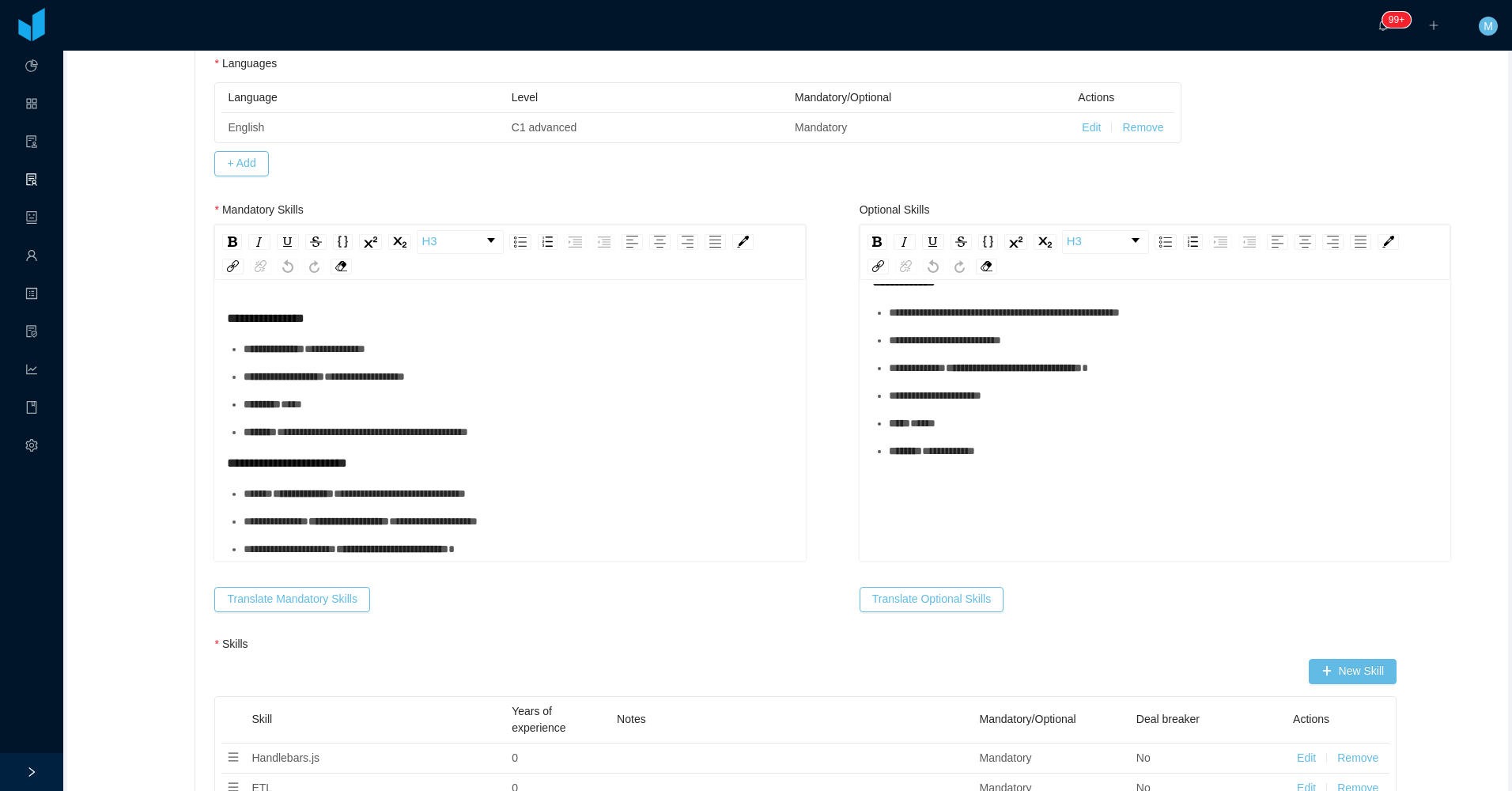
click at [1037, 415] on div "***** ******" at bounding box center [1164, 423] width 550 height 17
click at [1123, 400] on div "**********" at bounding box center [1164, 396] width 550 height 17
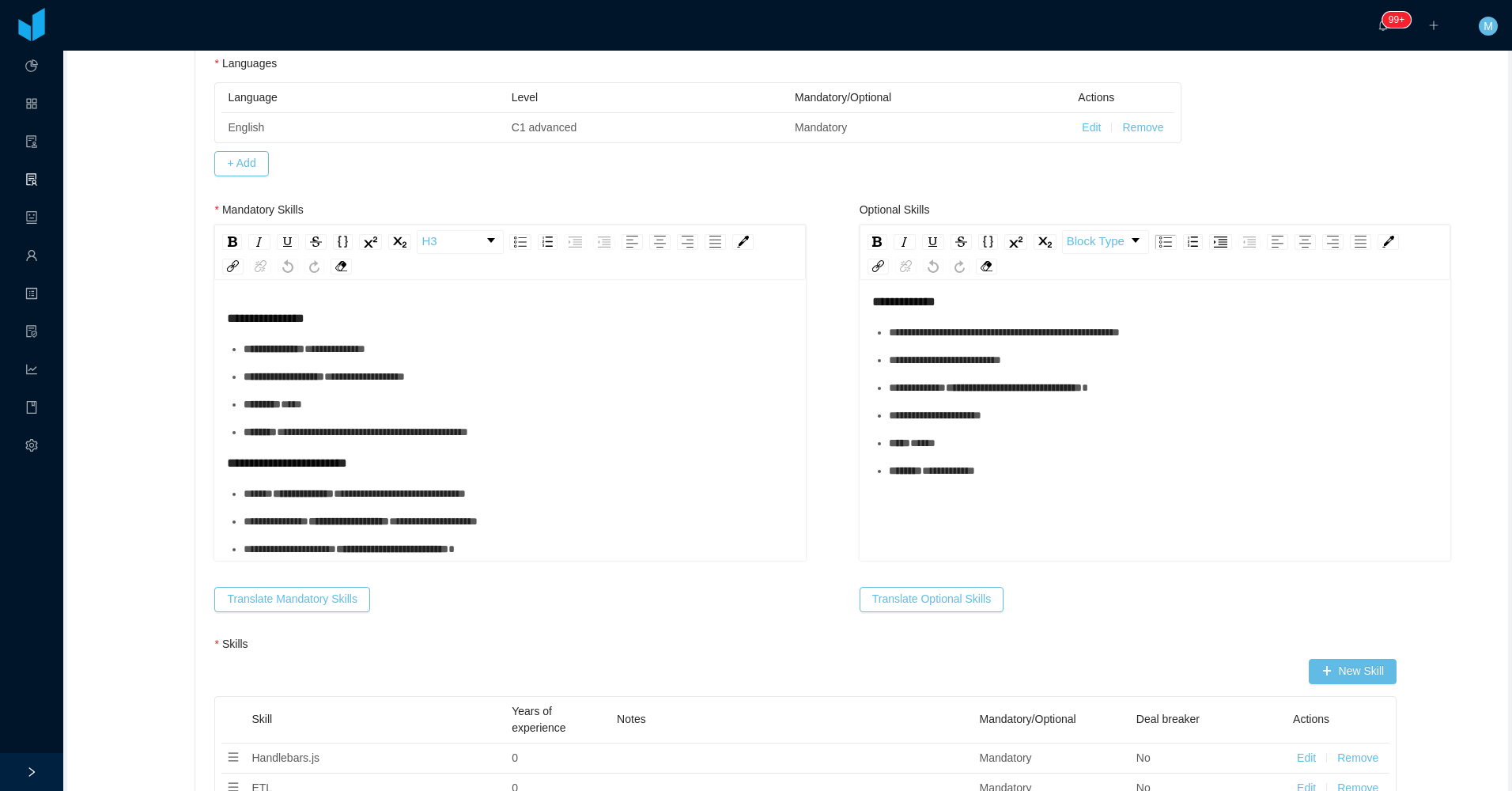
scroll to position [0, 0]
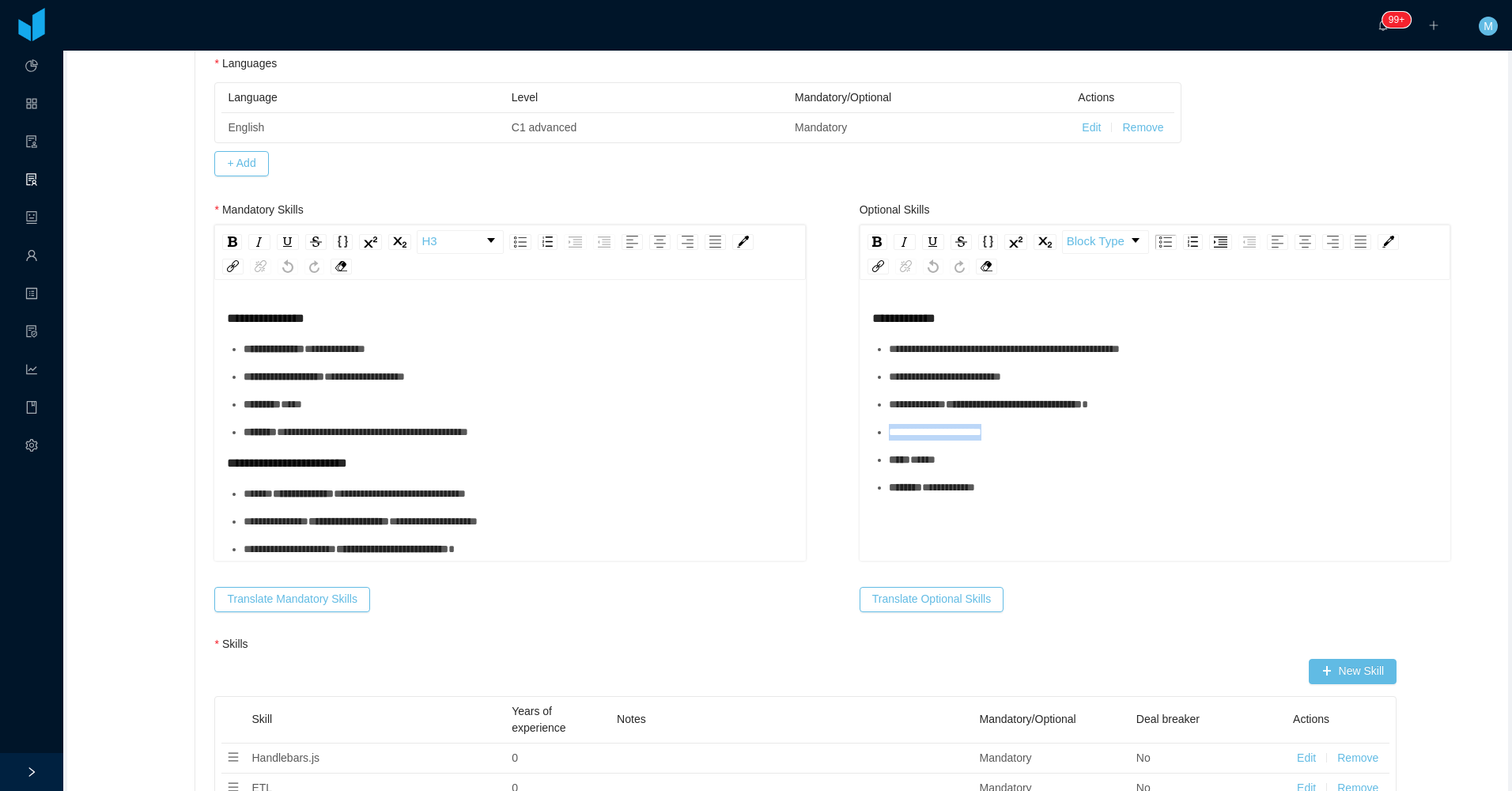
drag, startPoint x: 1039, startPoint y: 437, endPoint x: 865, endPoint y: 433, distance: 174.0
click at [873, 433] on ul "**********" at bounding box center [1156, 418] width 567 height 155
click at [975, 493] on span "**********" at bounding box center [948, 487] width 53 height 11
drag, startPoint x: 1014, startPoint y: 490, endPoint x: 869, endPoint y: 489, distance: 145.0
click at [889, 489] on li "**********" at bounding box center [1164, 487] width 550 height 17
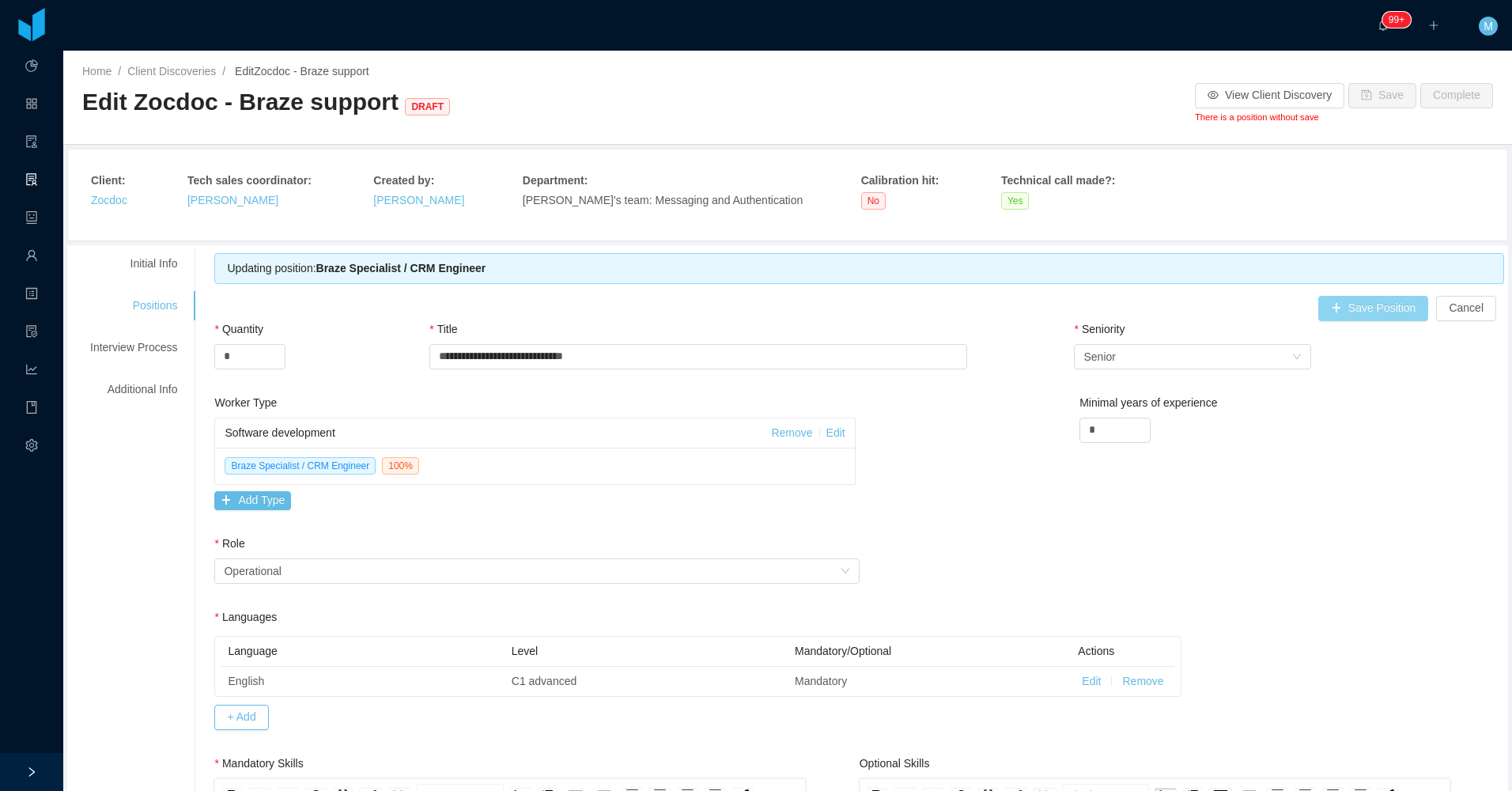
click at [1385, 315] on button "Save Position" at bounding box center [1373, 309] width 111 height 26
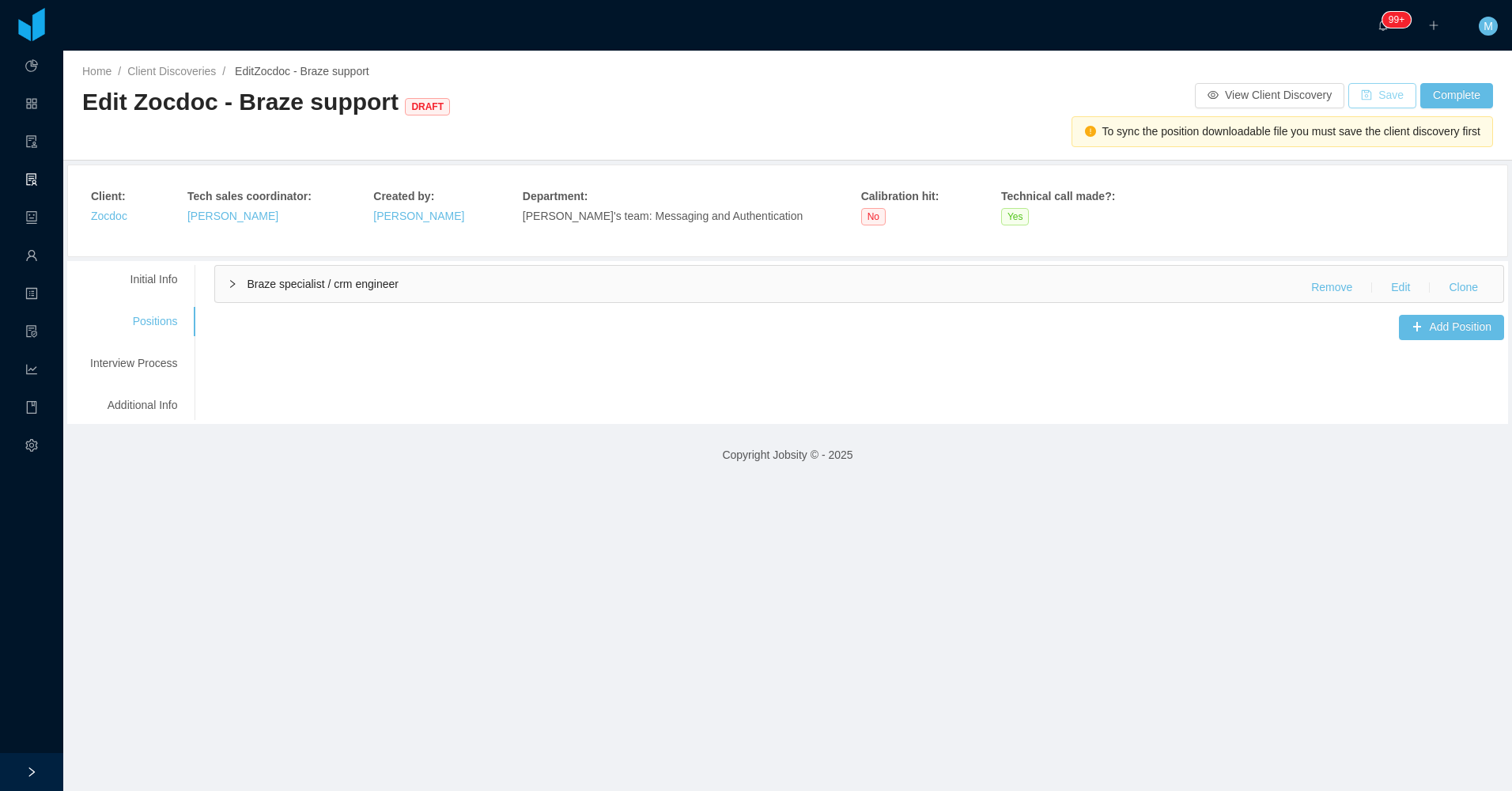
click at [1373, 99] on button "Save" at bounding box center [1382, 95] width 68 height 26
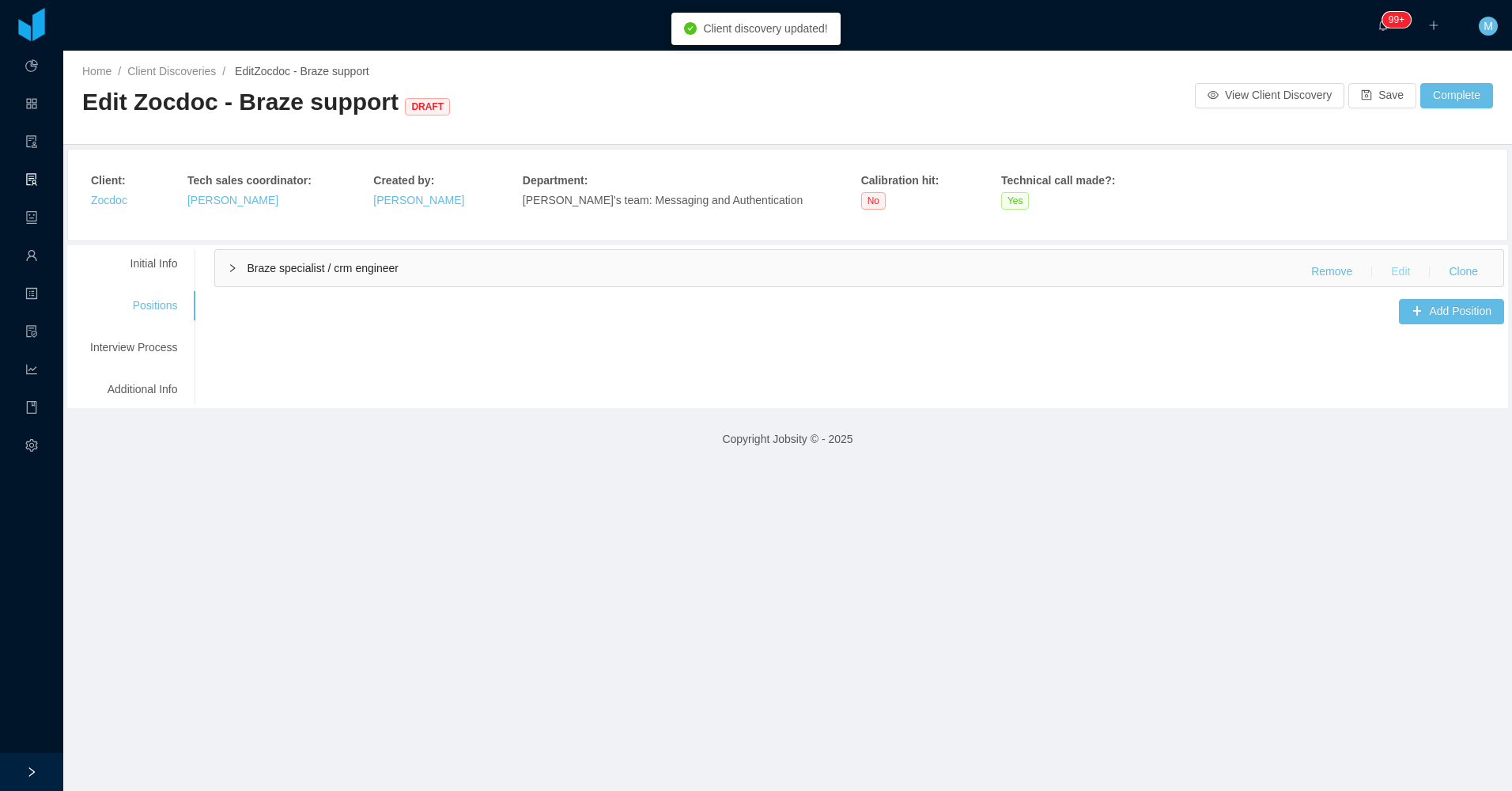
click at [1389, 273] on button "Edit" at bounding box center [1400, 273] width 44 height 26
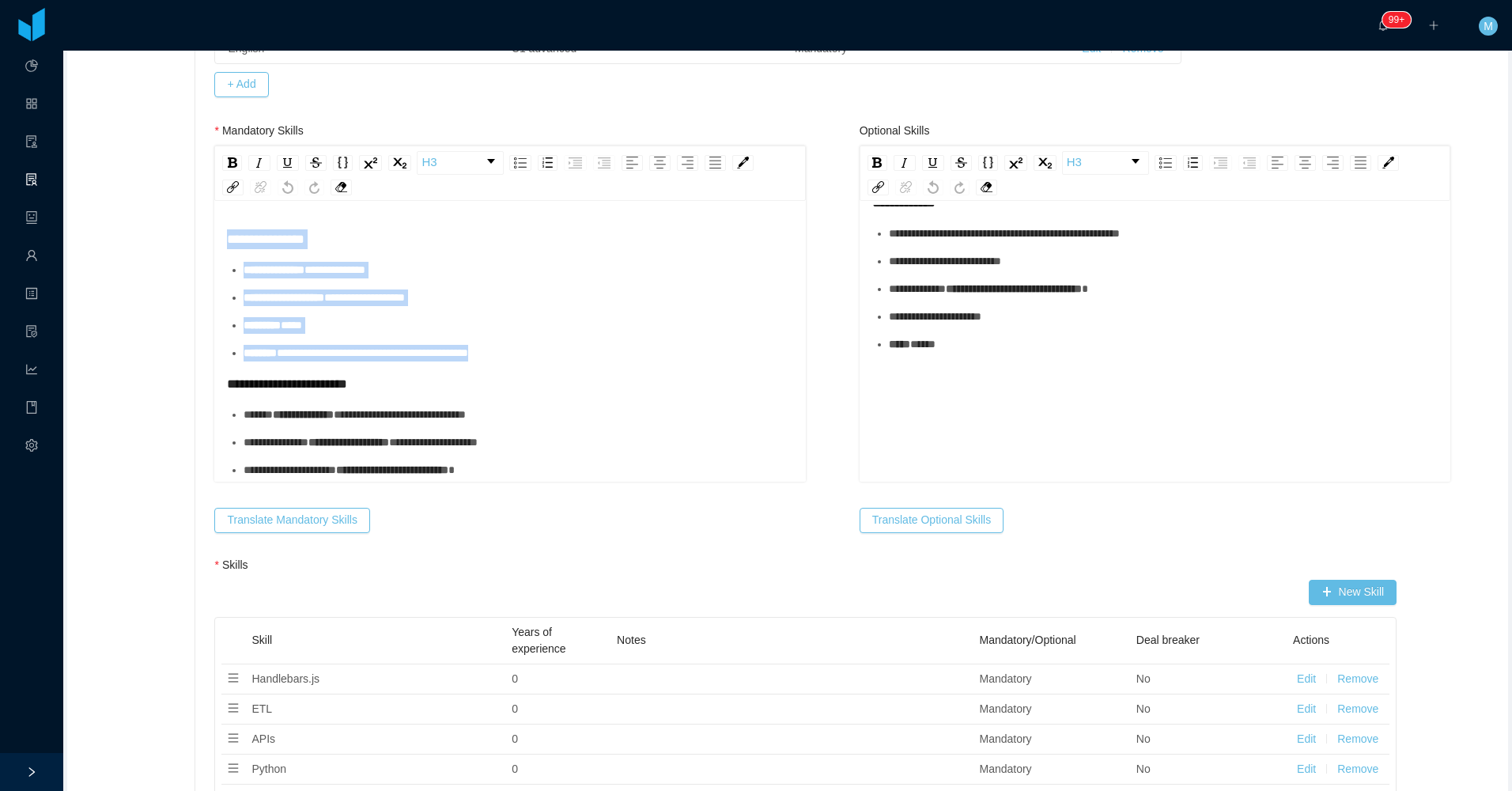
drag, startPoint x: 567, startPoint y: 305, endPoint x: 220, endPoint y: 224, distance: 356.3
click at [221, 223] on div "**********" at bounding box center [510, 342] width 591 height 276
click at [249, 285] on ul "**********" at bounding box center [511, 311] width 567 height 99
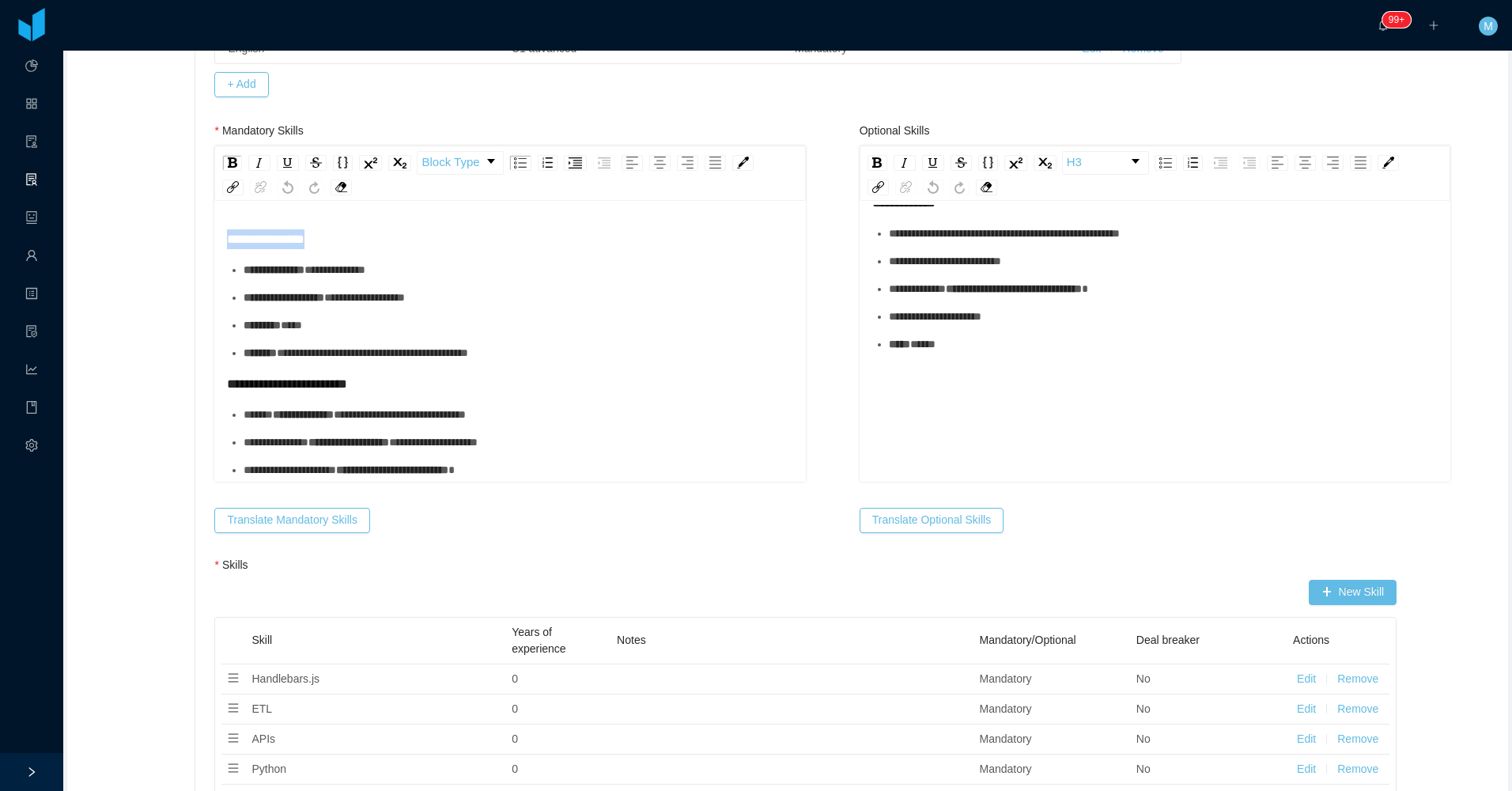
drag, startPoint x: 340, startPoint y: 242, endPoint x: 192, endPoint y: 258, distance: 148.9
click at [324, 329] on div "********* *****" at bounding box center [518, 325] width 550 height 17
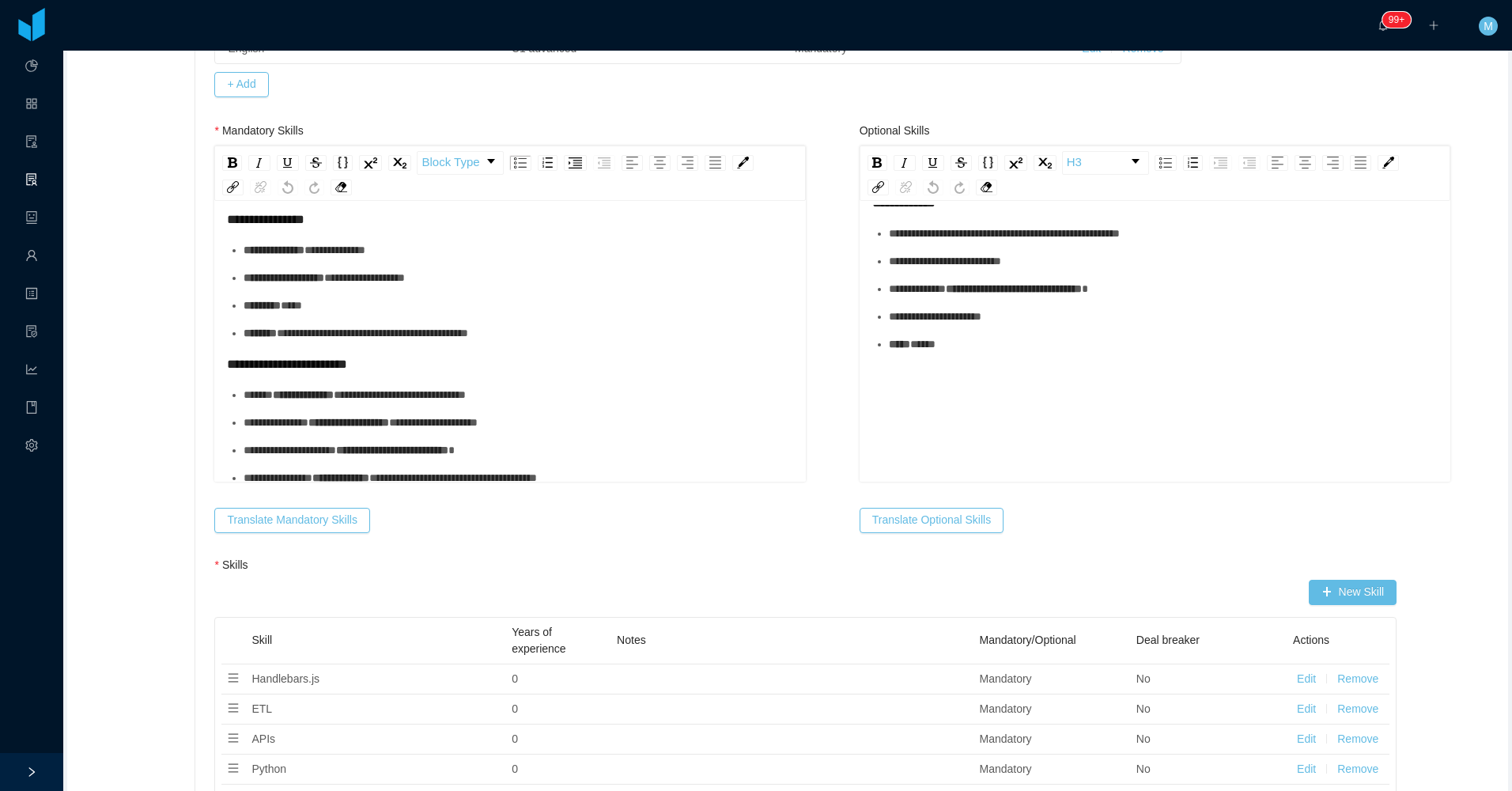
scroll to position [52, 0]
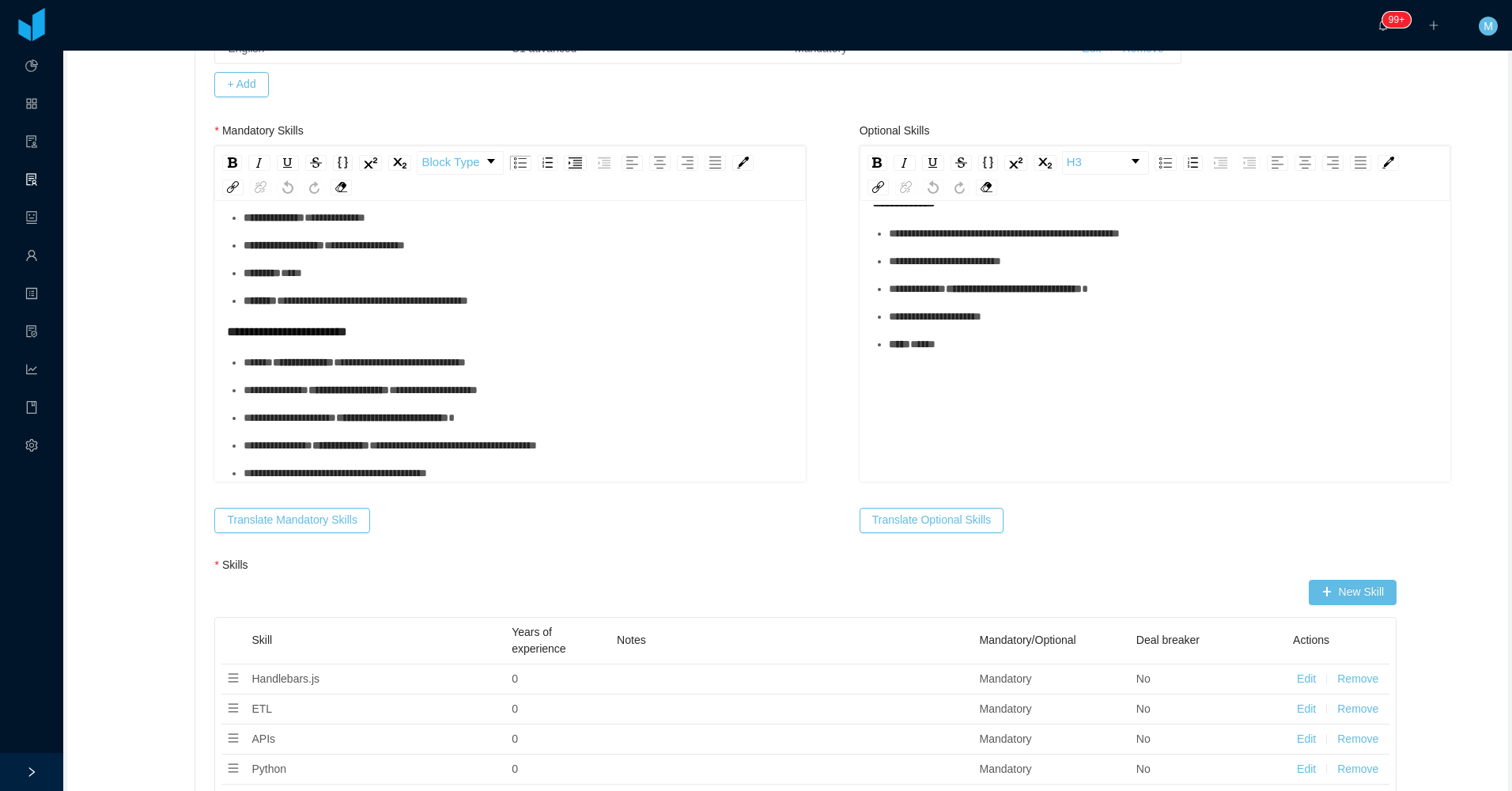
drag, startPoint x: 222, startPoint y: 337, endPoint x: 409, endPoint y: 397, distance: 196.4
click at [413, 392] on div "**********" at bounding box center [510, 342] width 591 height 276
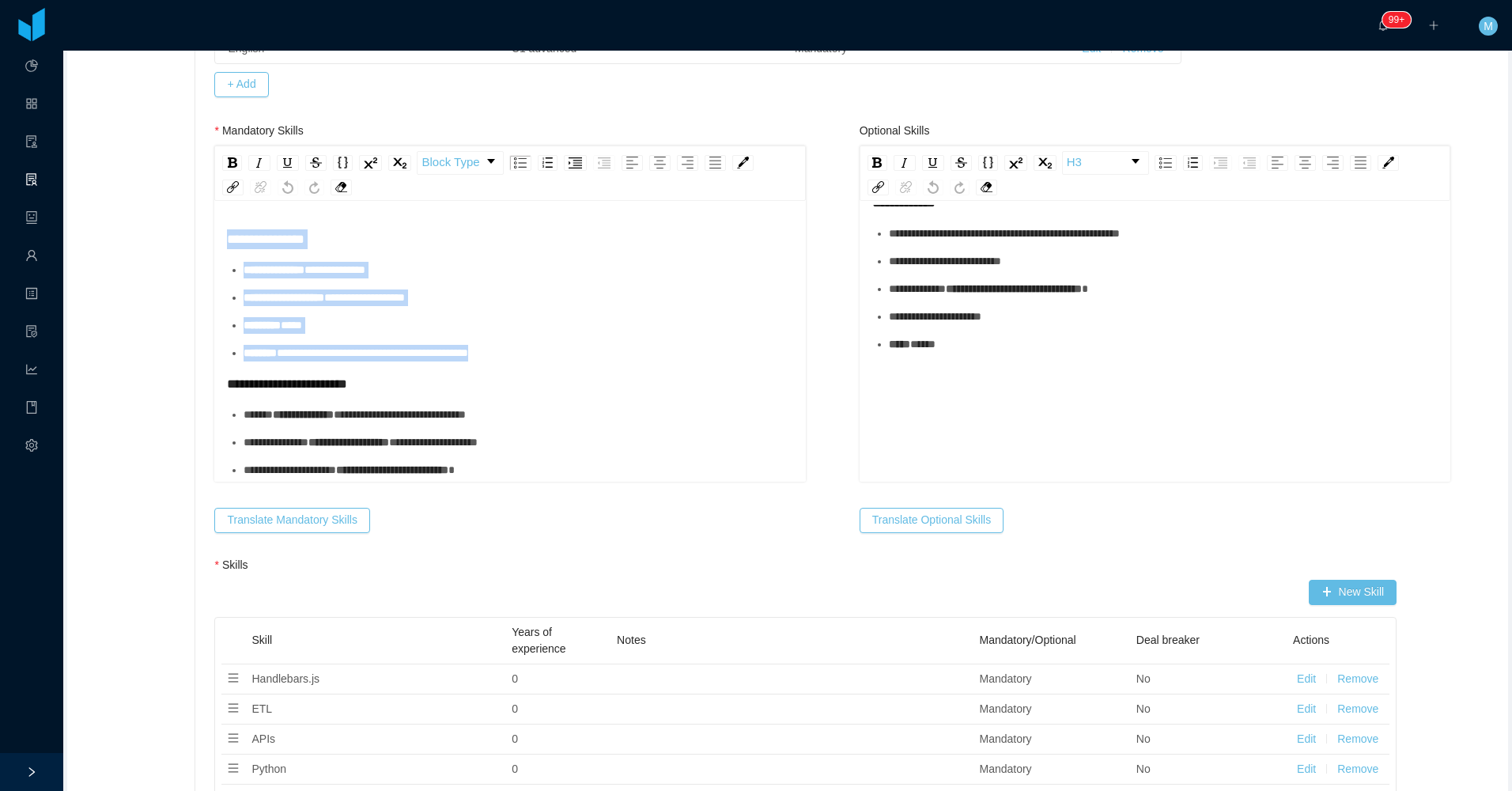
drag, startPoint x: 540, startPoint y: 359, endPoint x: 191, endPoint y: 231, distance: 371.7
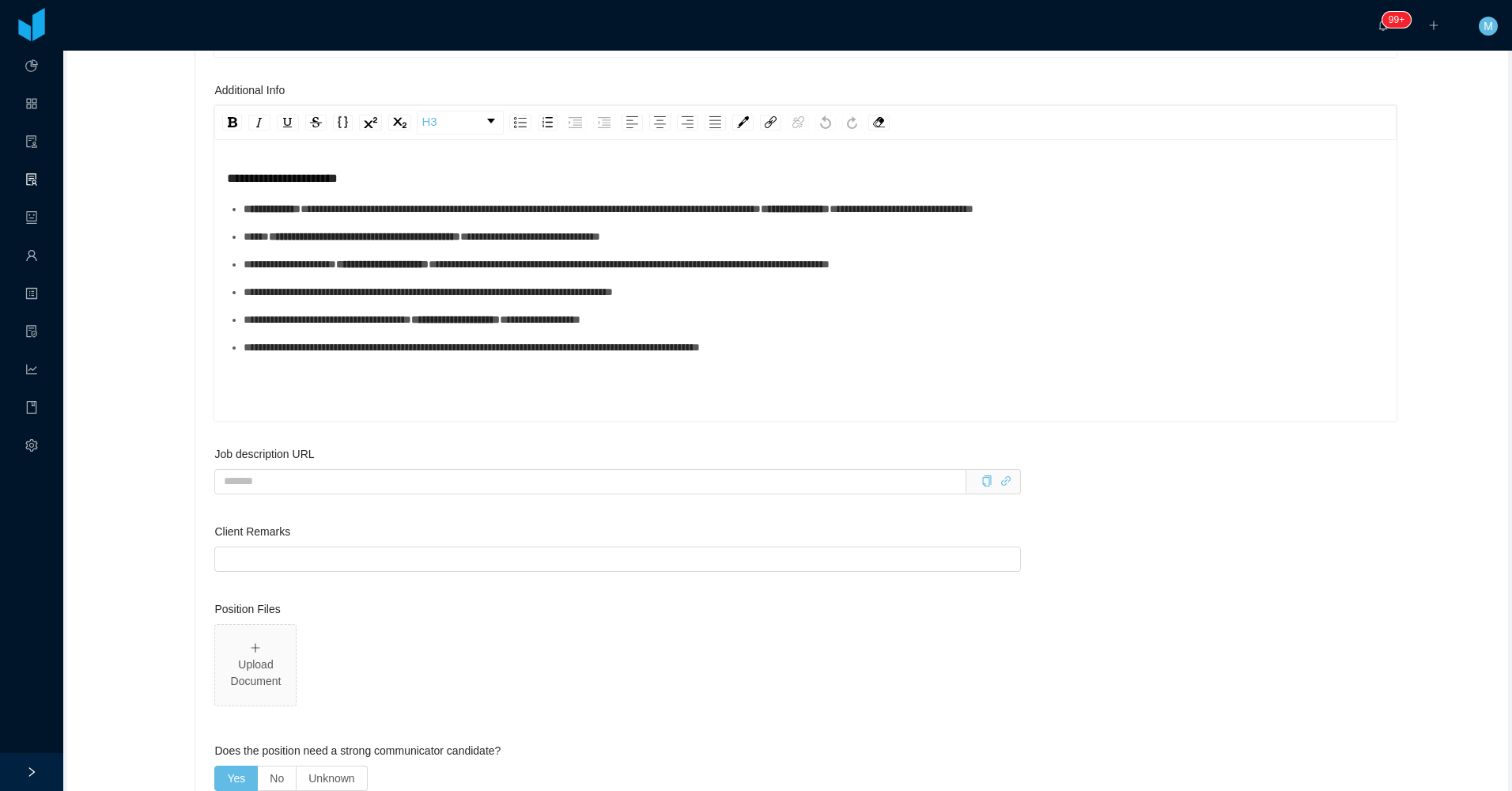
scroll to position [1978, 0]
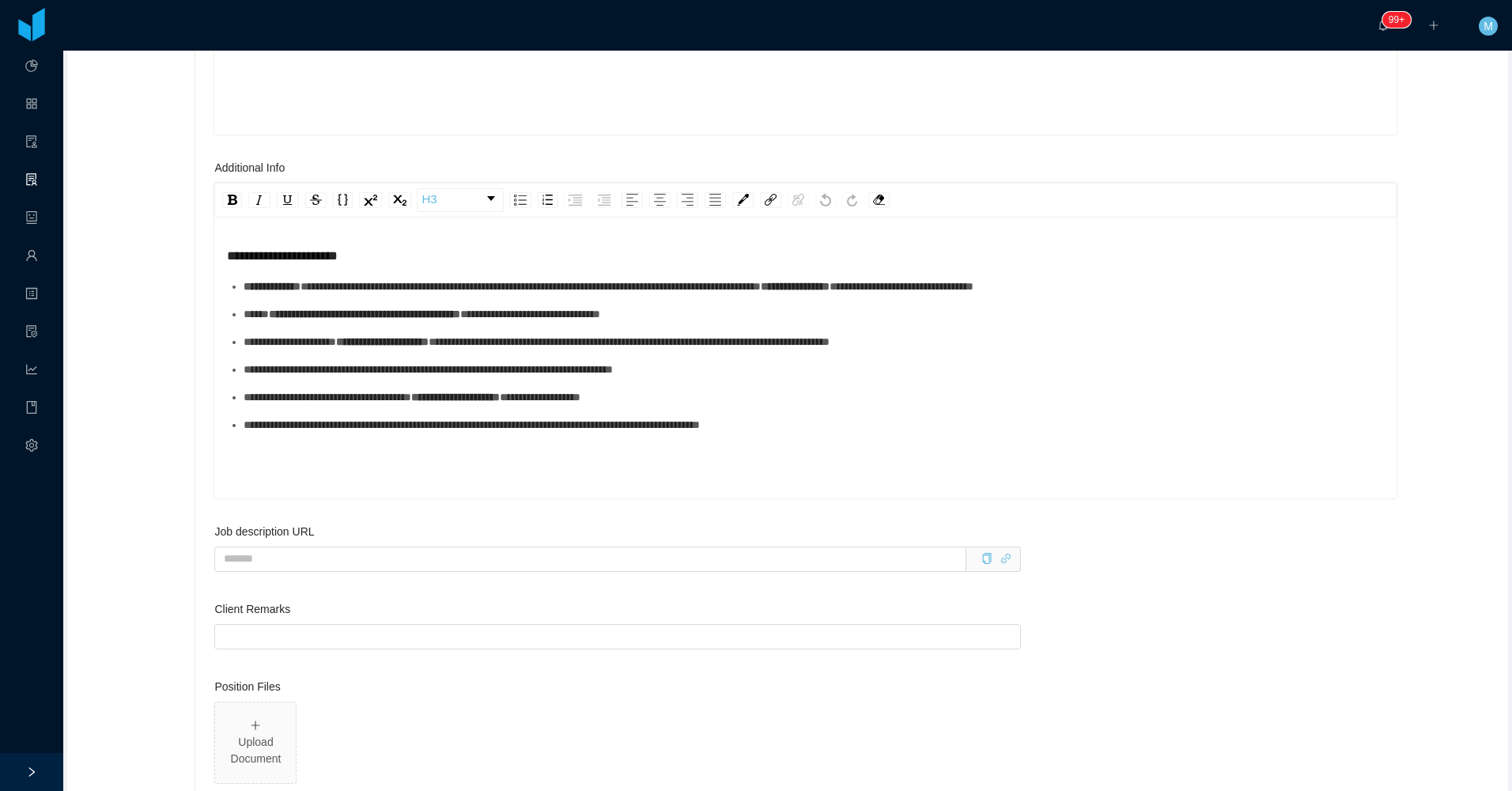
click at [561, 450] on div "**********" at bounding box center [806, 384] width 1158 height 276
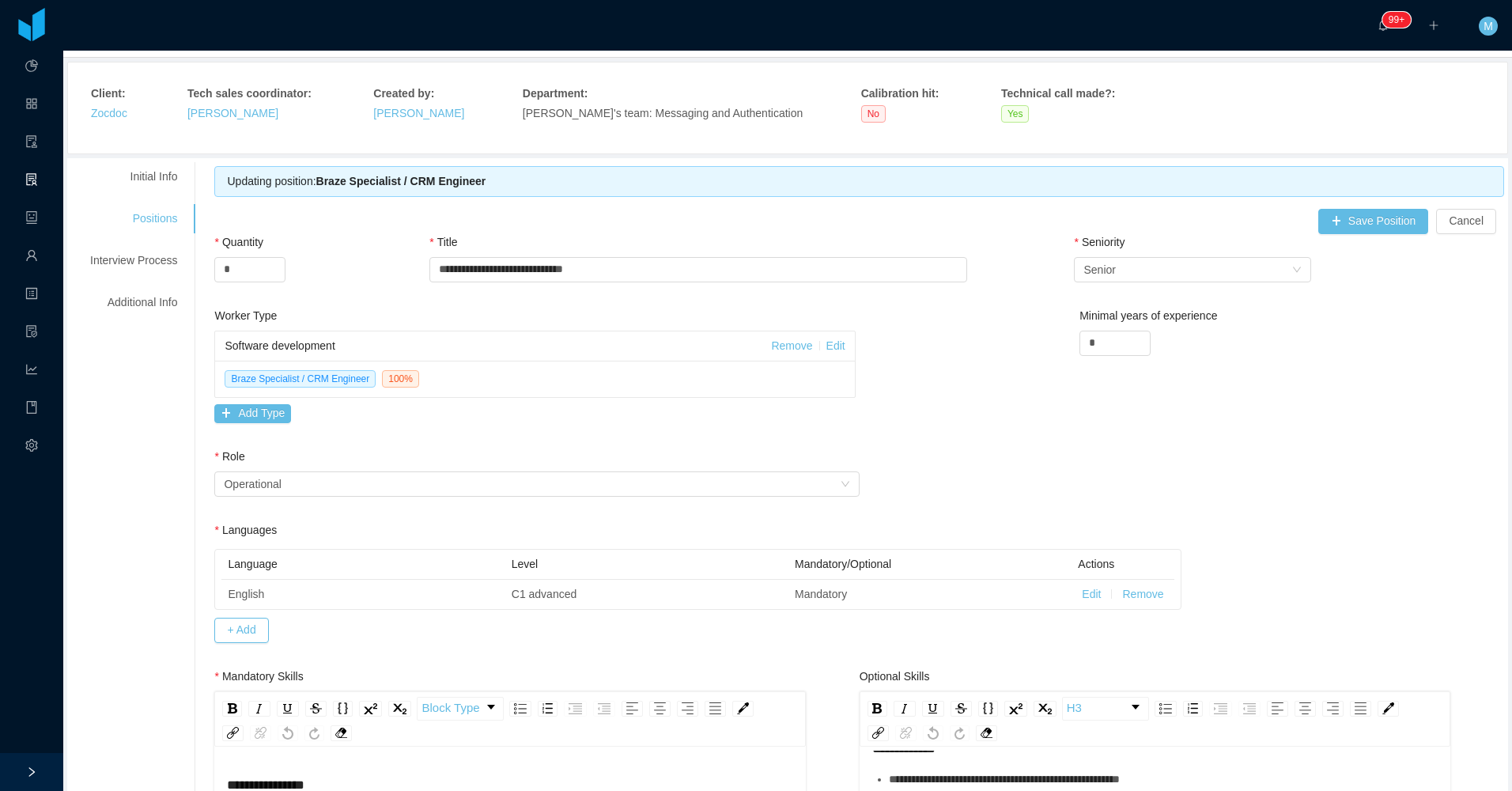
scroll to position [0, 0]
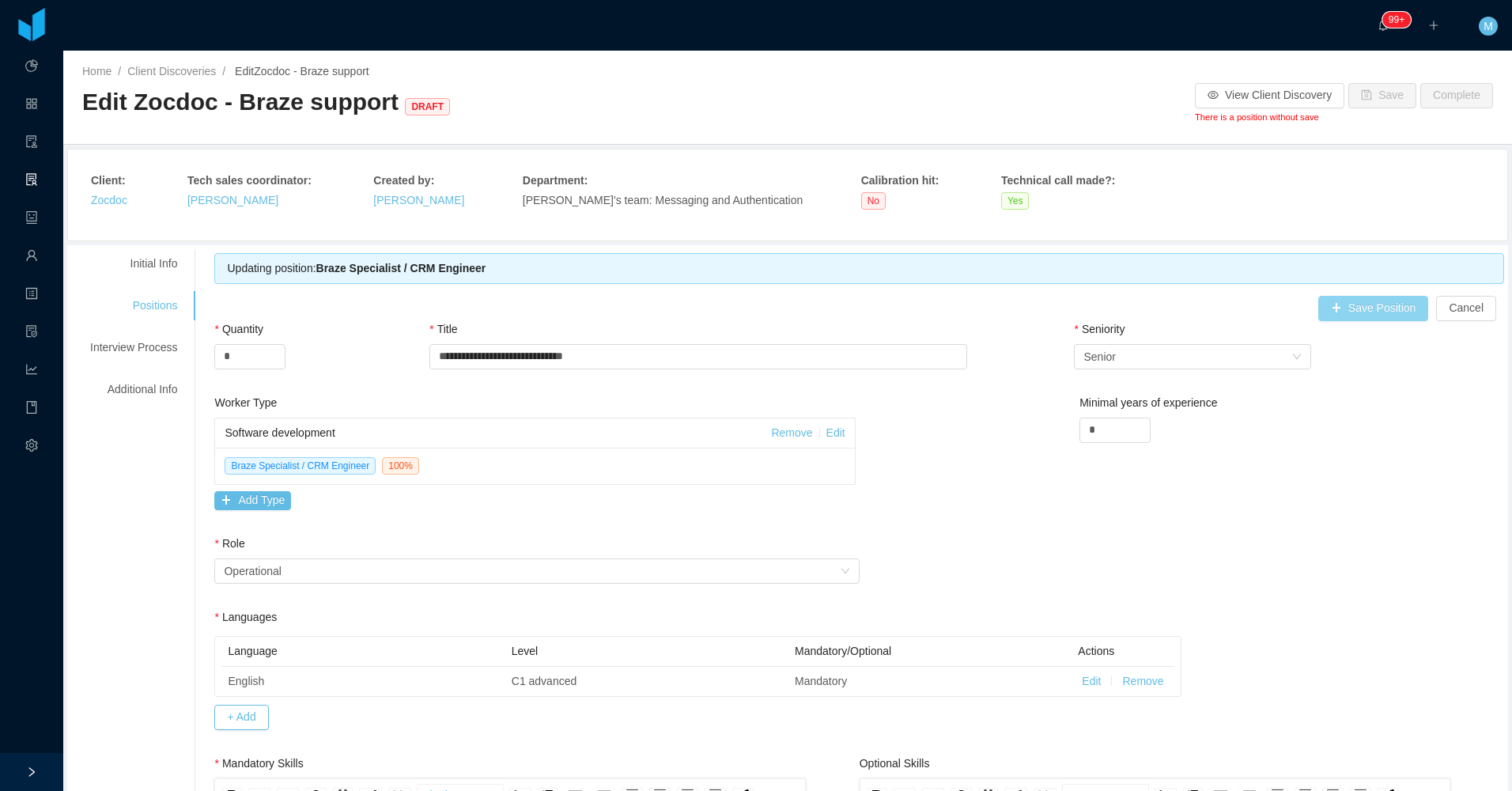
click at [1355, 309] on button "Save Position" at bounding box center [1373, 309] width 111 height 26
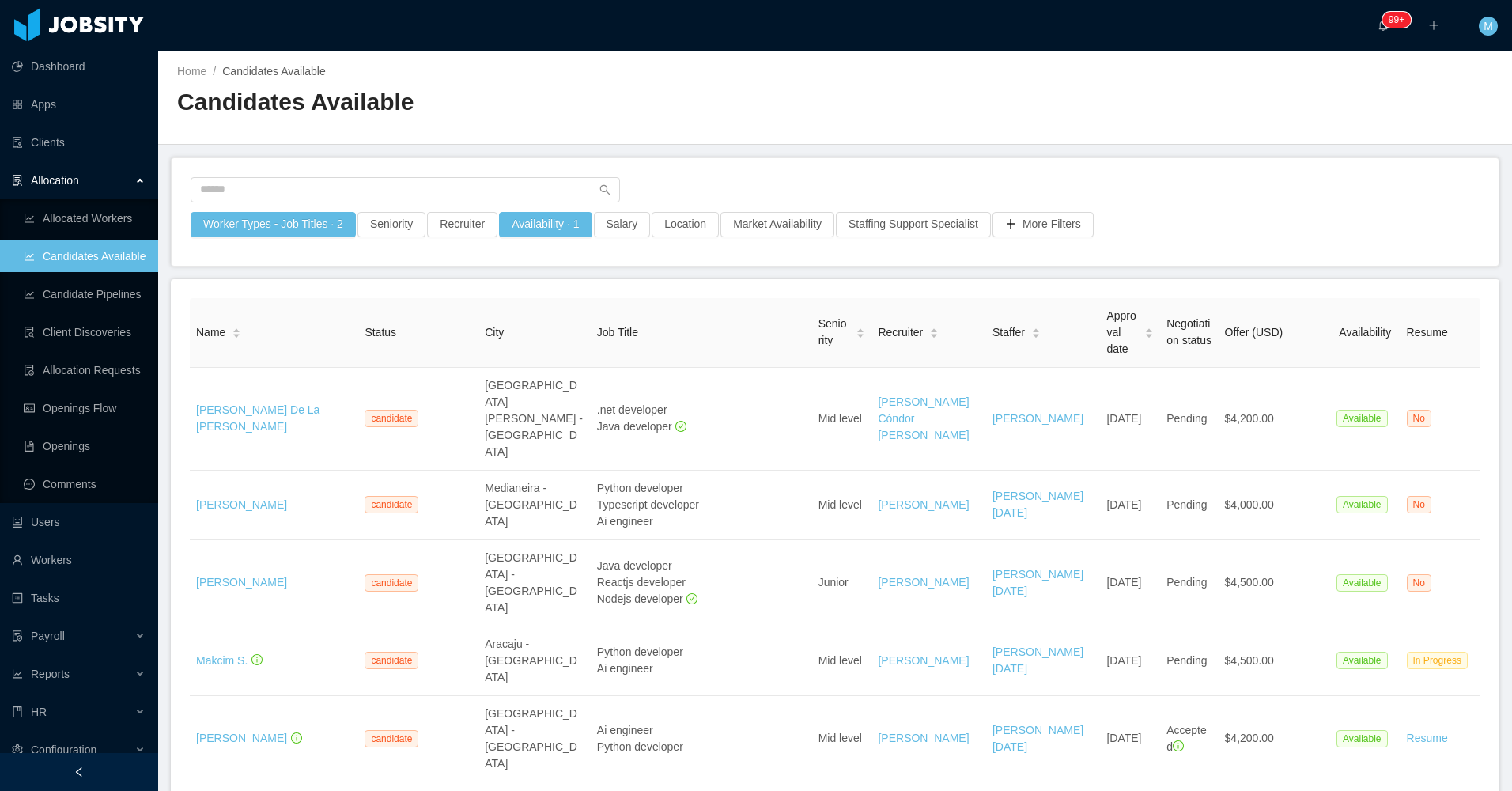
scroll to position [158, 0]
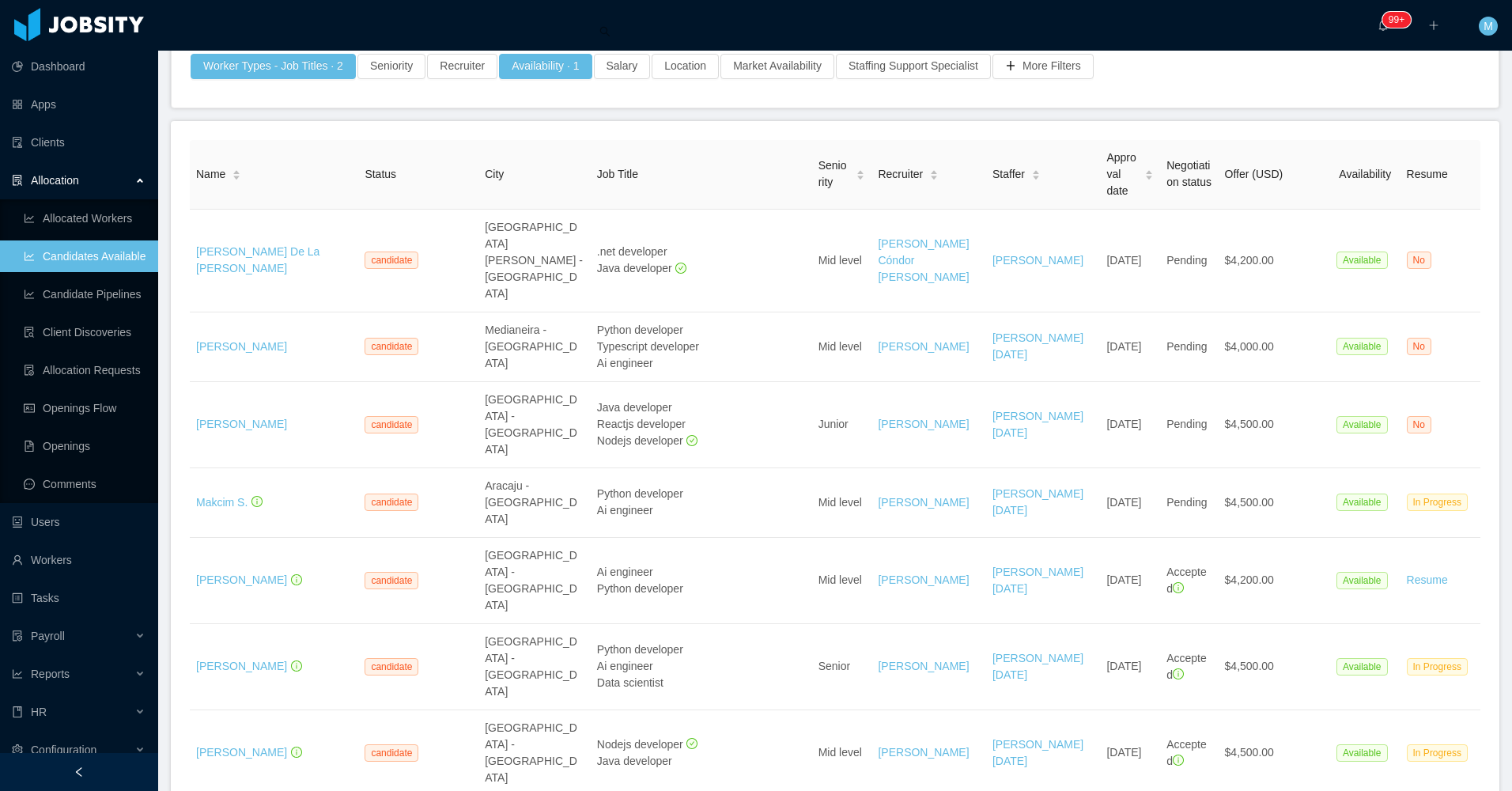
click at [134, 186] on div "Allocation" at bounding box center [79, 180] width 158 height 31
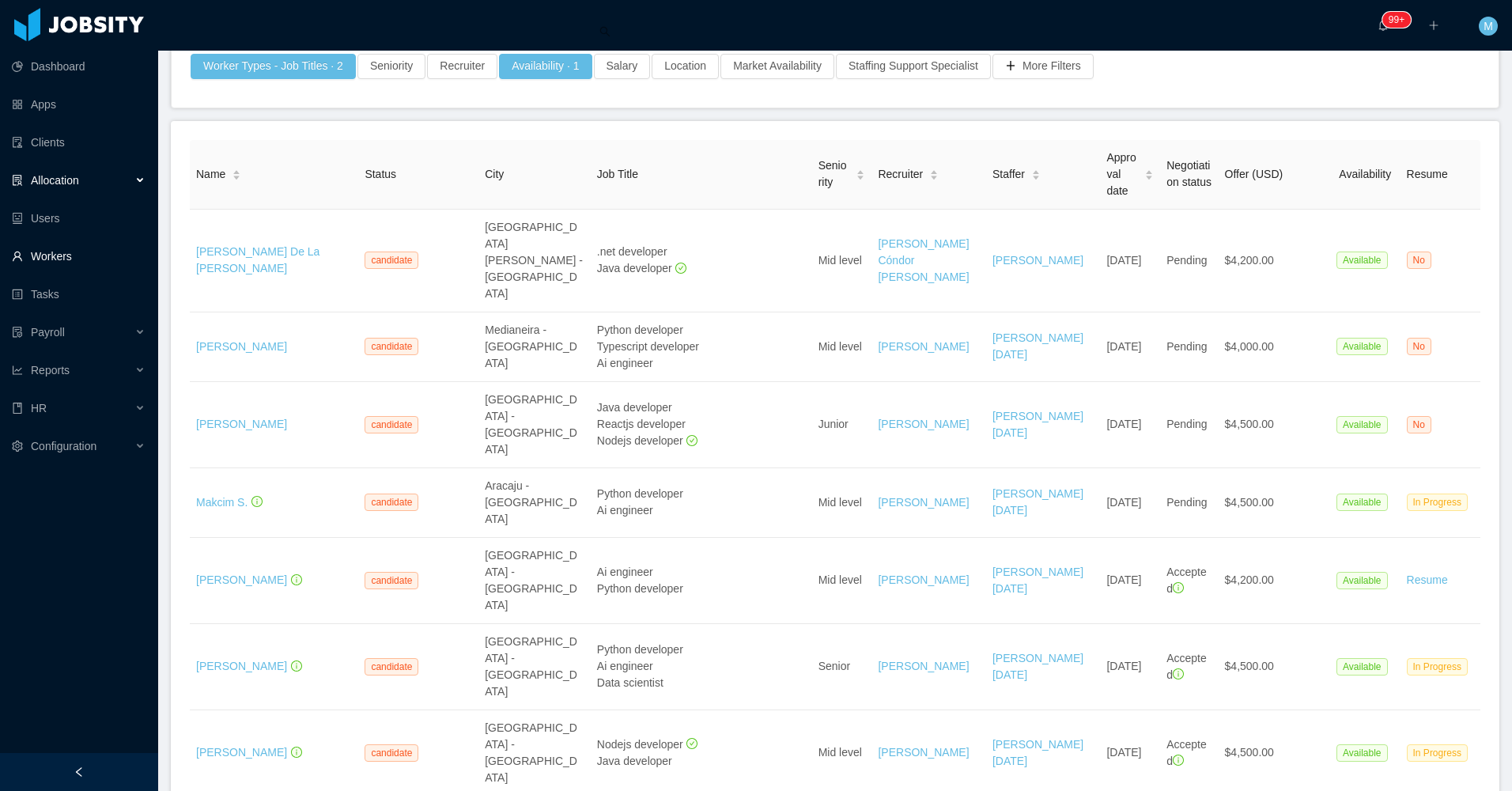
click at [77, 262] on link "Workers" at bounding box center [79, 256] width 134 height 31
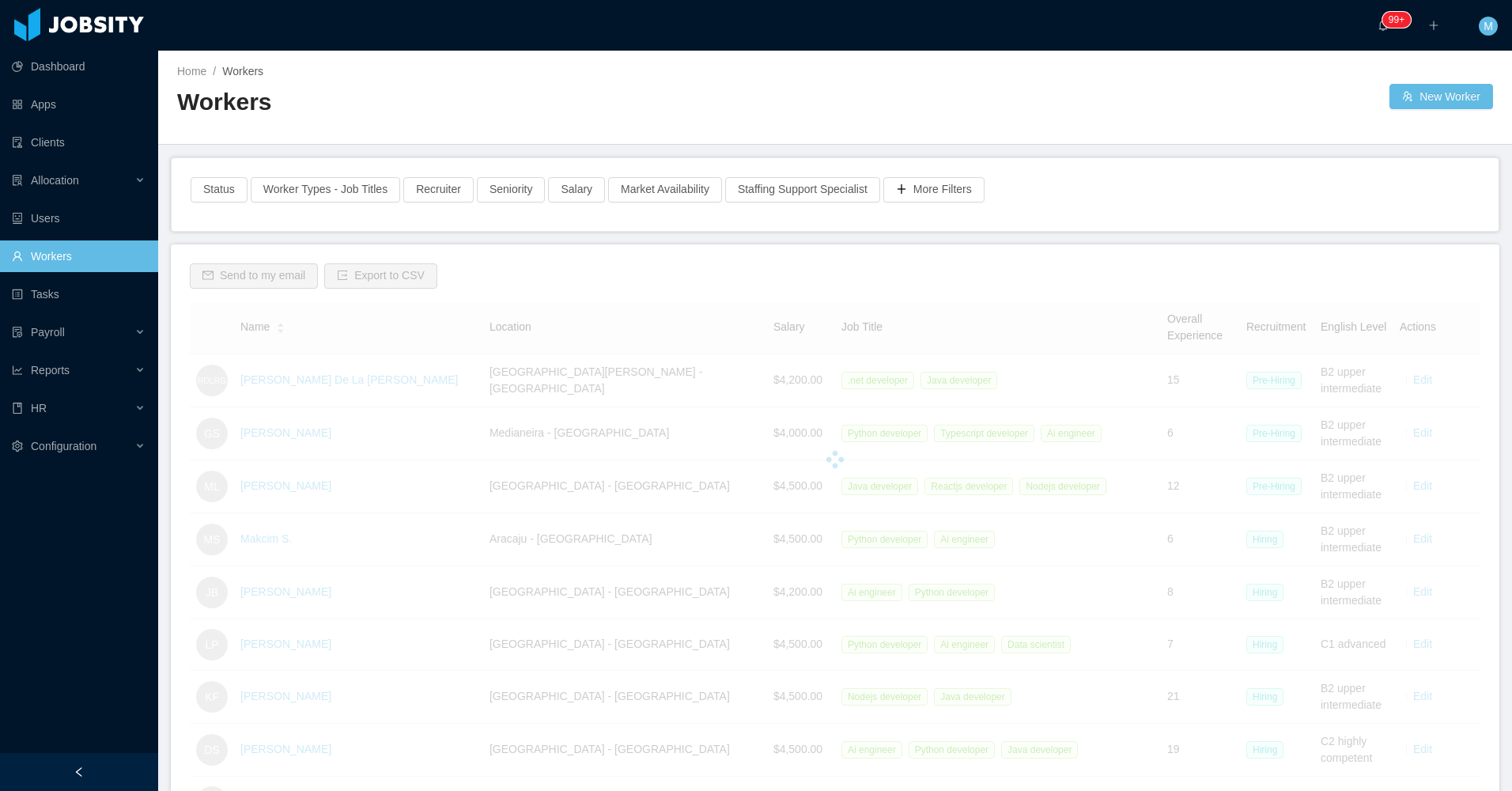
click at [340, 125] on div "Workers" at bounding box center [506, 108] width 658 height 44
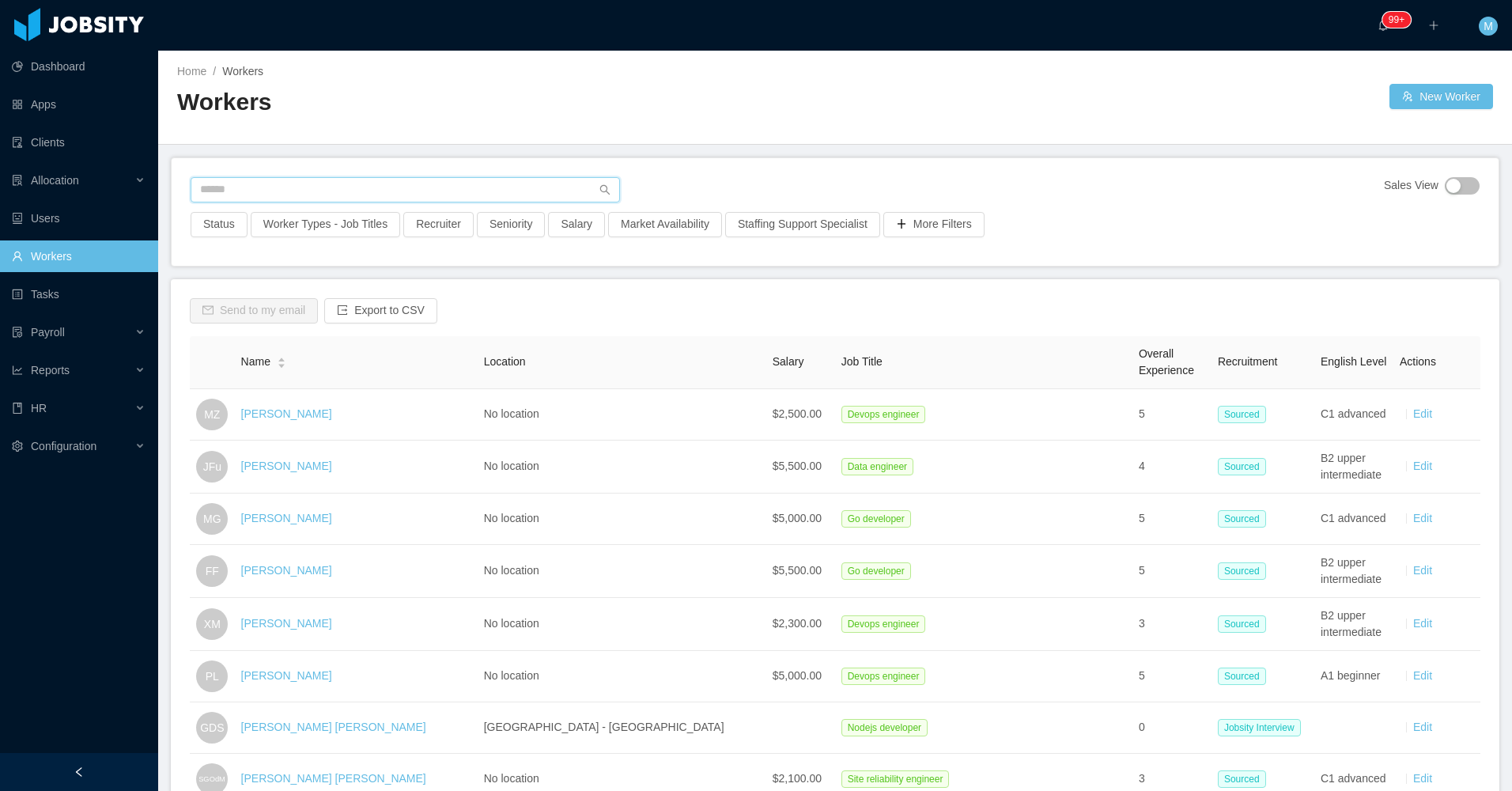
click at [409, 183] on input "text" at bounding box center [405, 190] width 430 height 26
paste input "**********"
type input "**********"
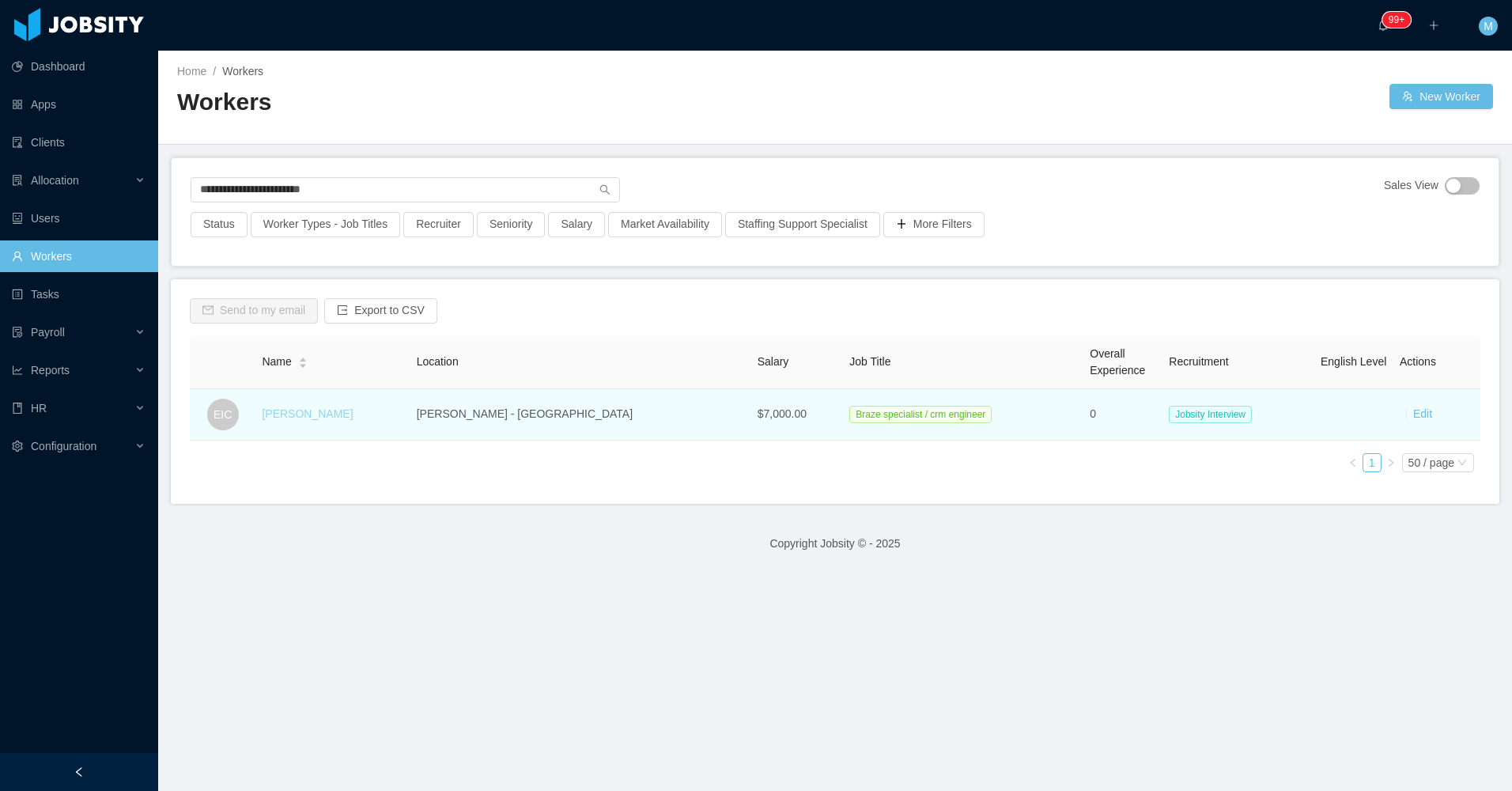
click at [350, 410] on link "[PERSON_NAME]" at bounding box center [307, 413] width 91 height 13
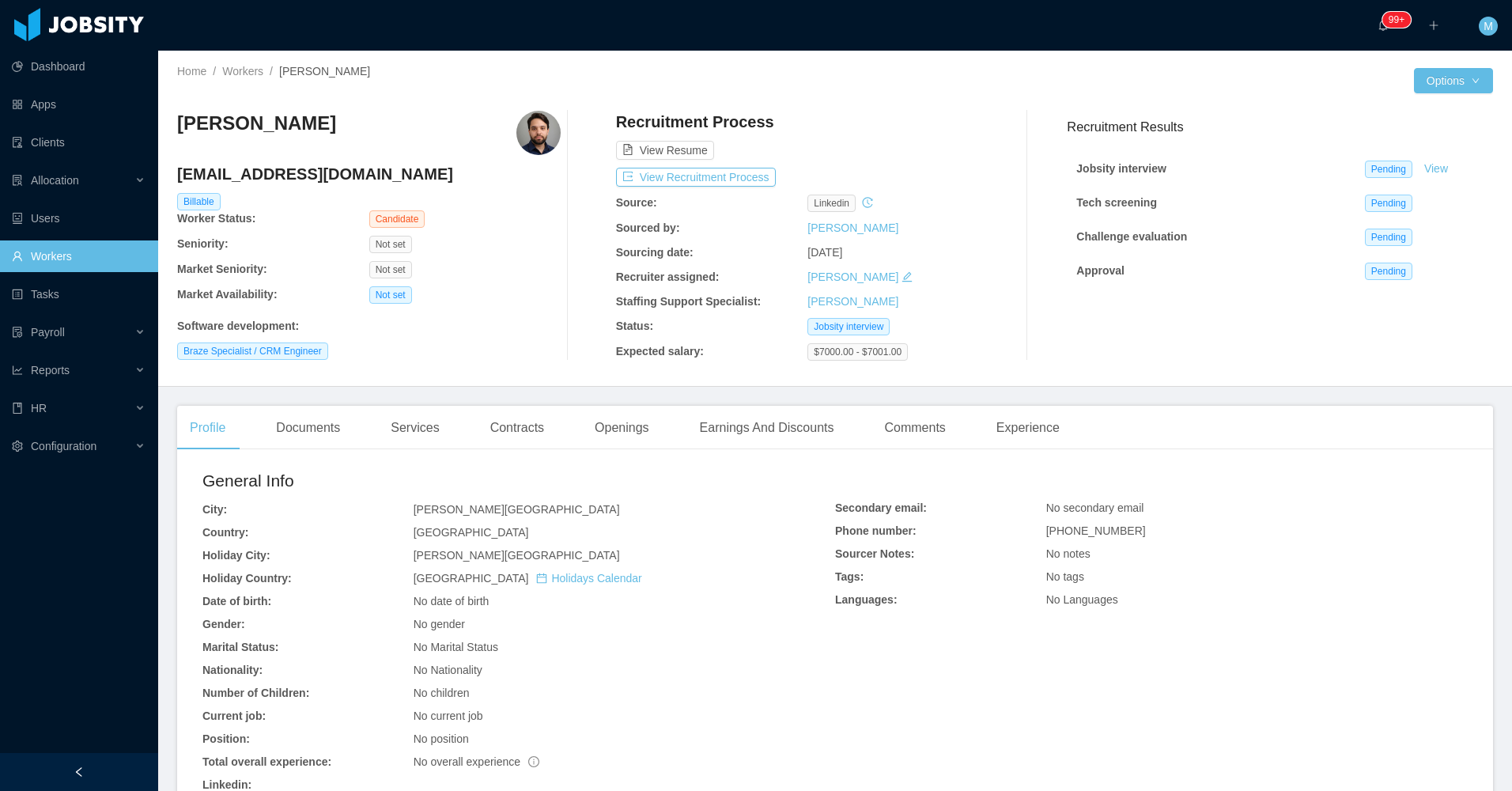
click at [474, 370] on div "[PERSON_NAME] [EMAIL_ADDRESS][DOMAIN_NAME] Billable Worker Status: Candidate Se…" at bounding box center [835, 236] width 1316 height 275
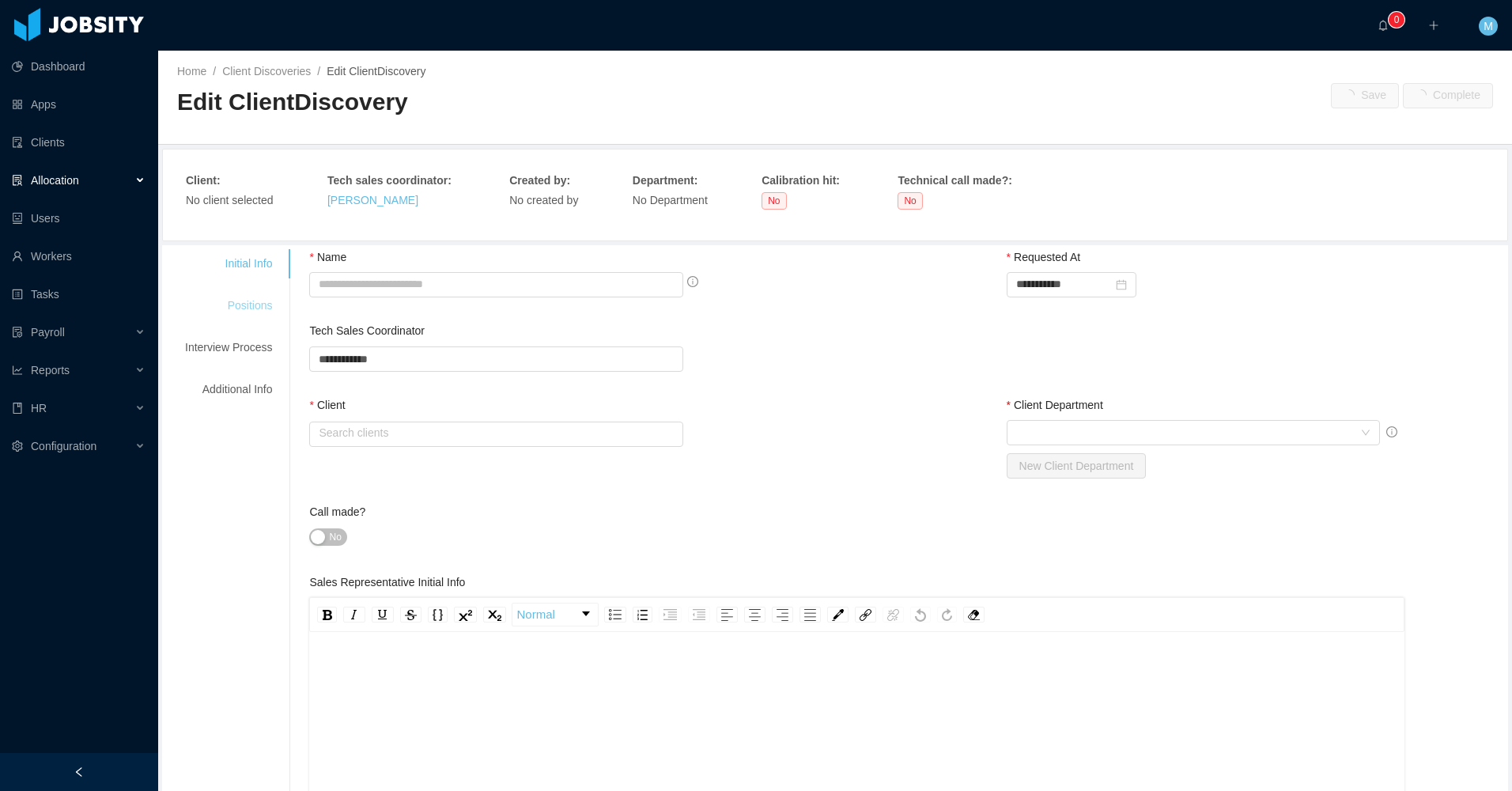
type input "**********"
type input "******"
type input "*"
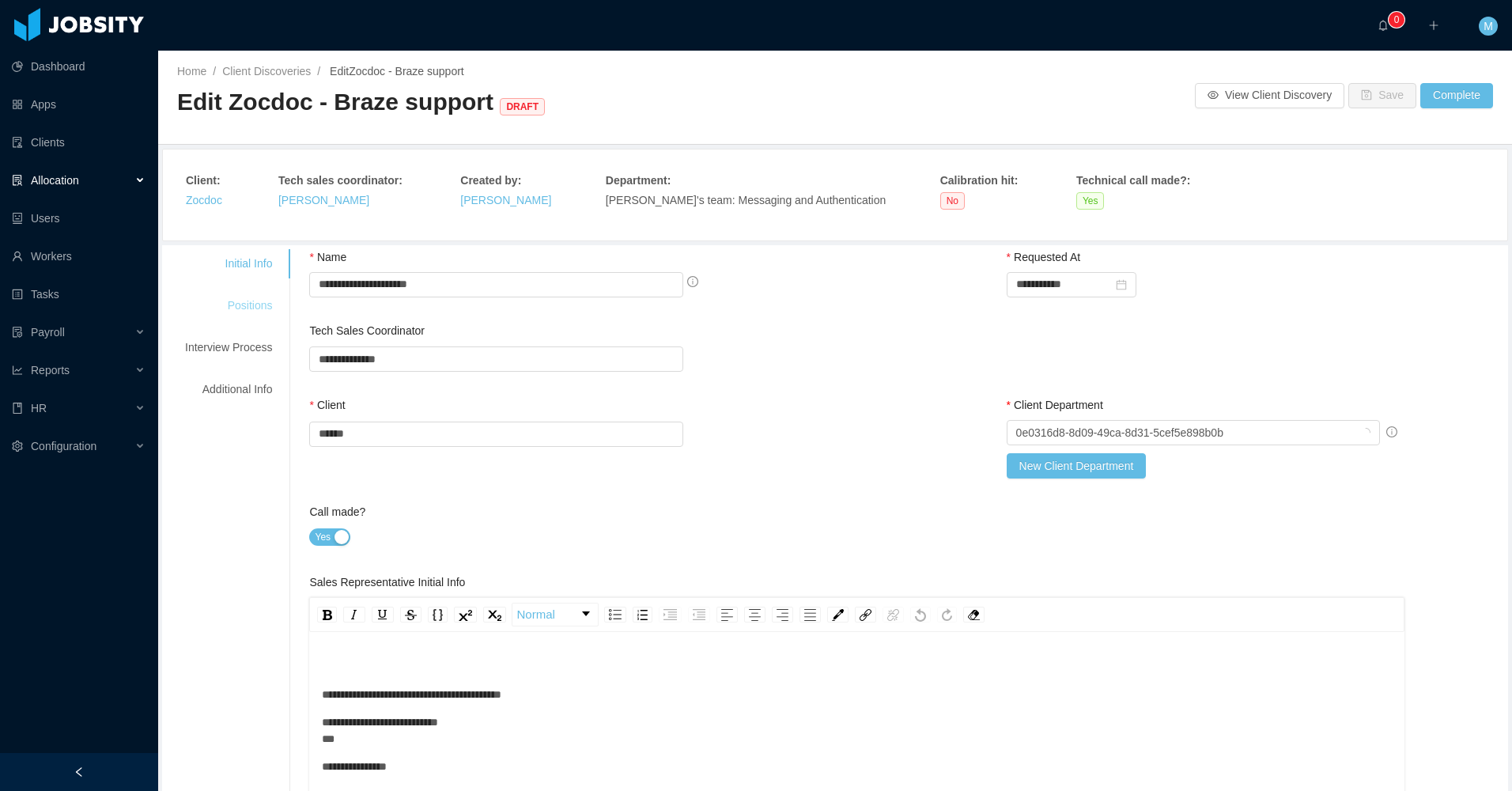
drag, startPoint x: 245, startPoint y: 309, endPoint x: 251, endPoint y: 316, distance: 9.2
click at [251, 316] on div "Positions" at bounding box center [228, 306] width 125 height 30
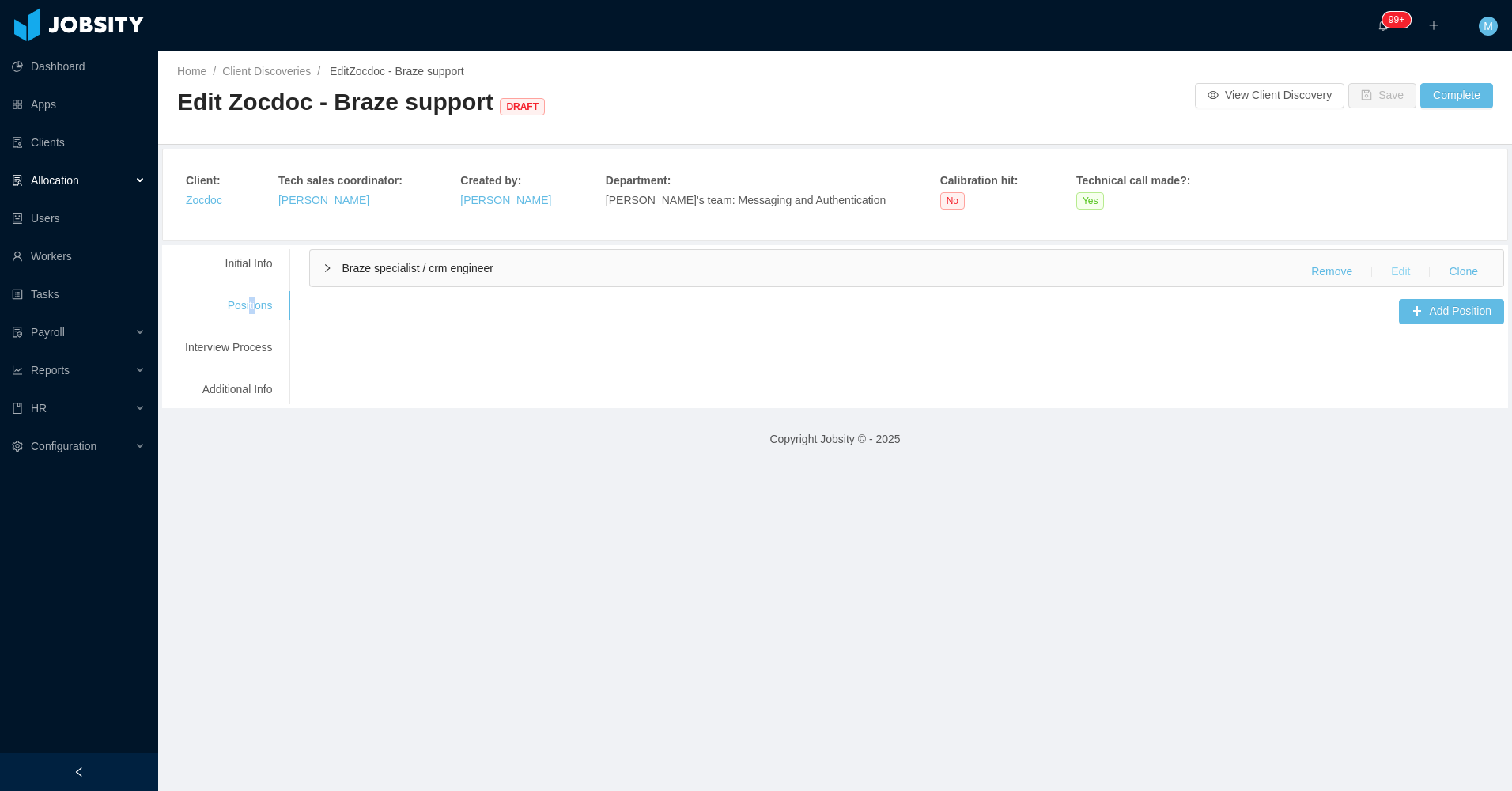
click at [1384, 273] on button "Edit" at bounding box center [1400, 273] width 44 height 26
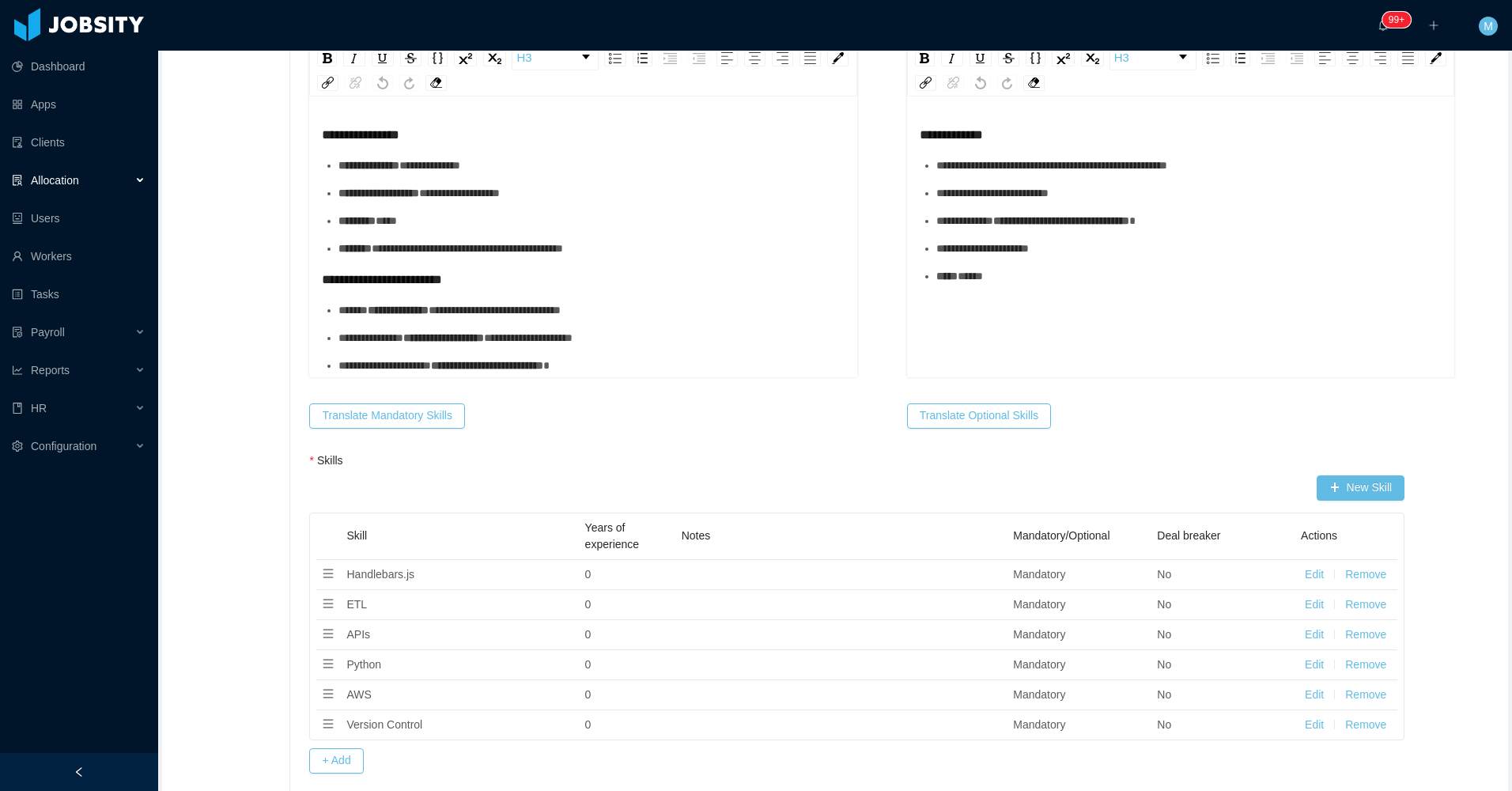
scroll to position [633, 0]
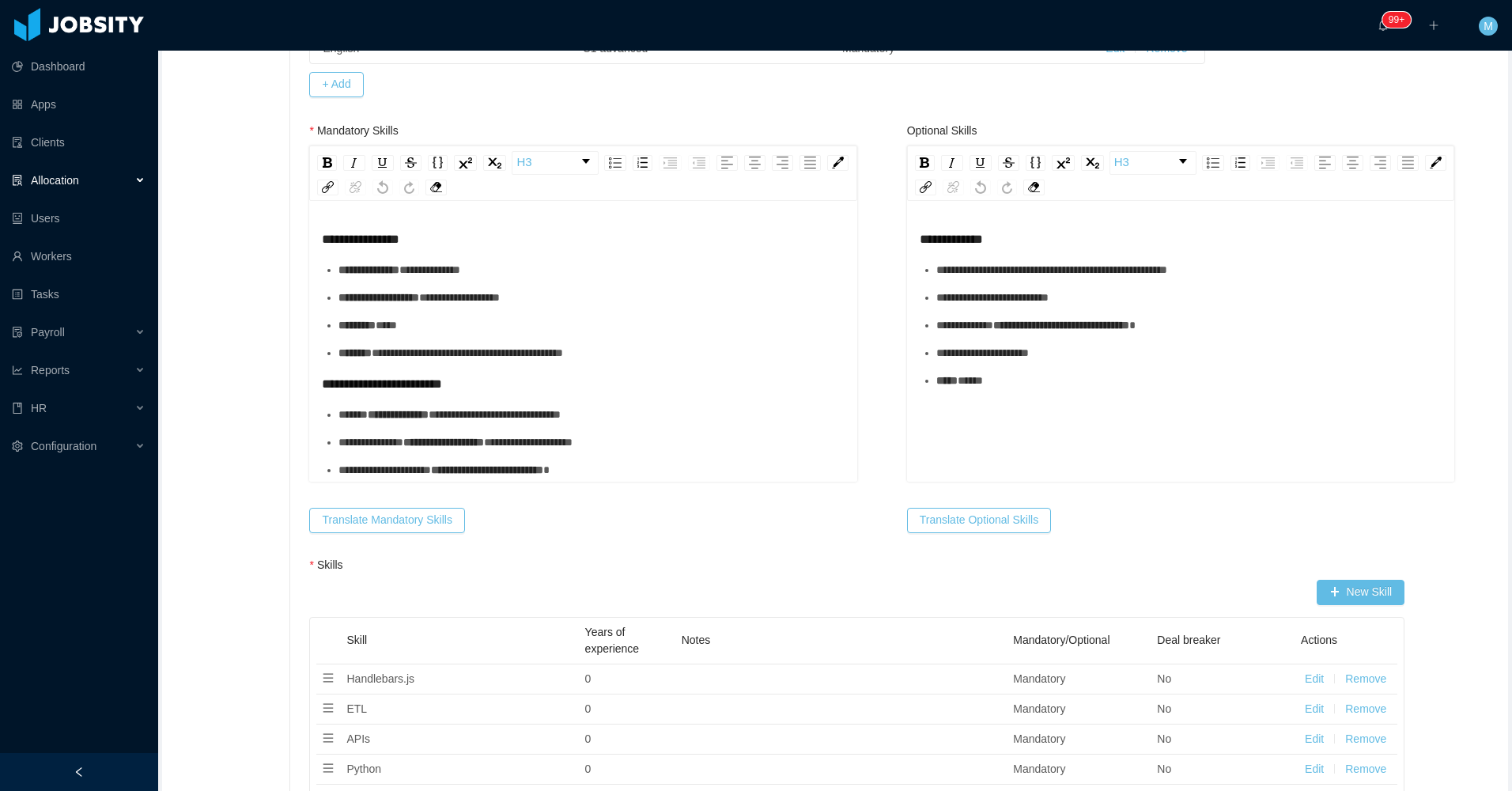
click at [358, 248] on div "**********" at bounding box center [582, 382] width 522 height 305
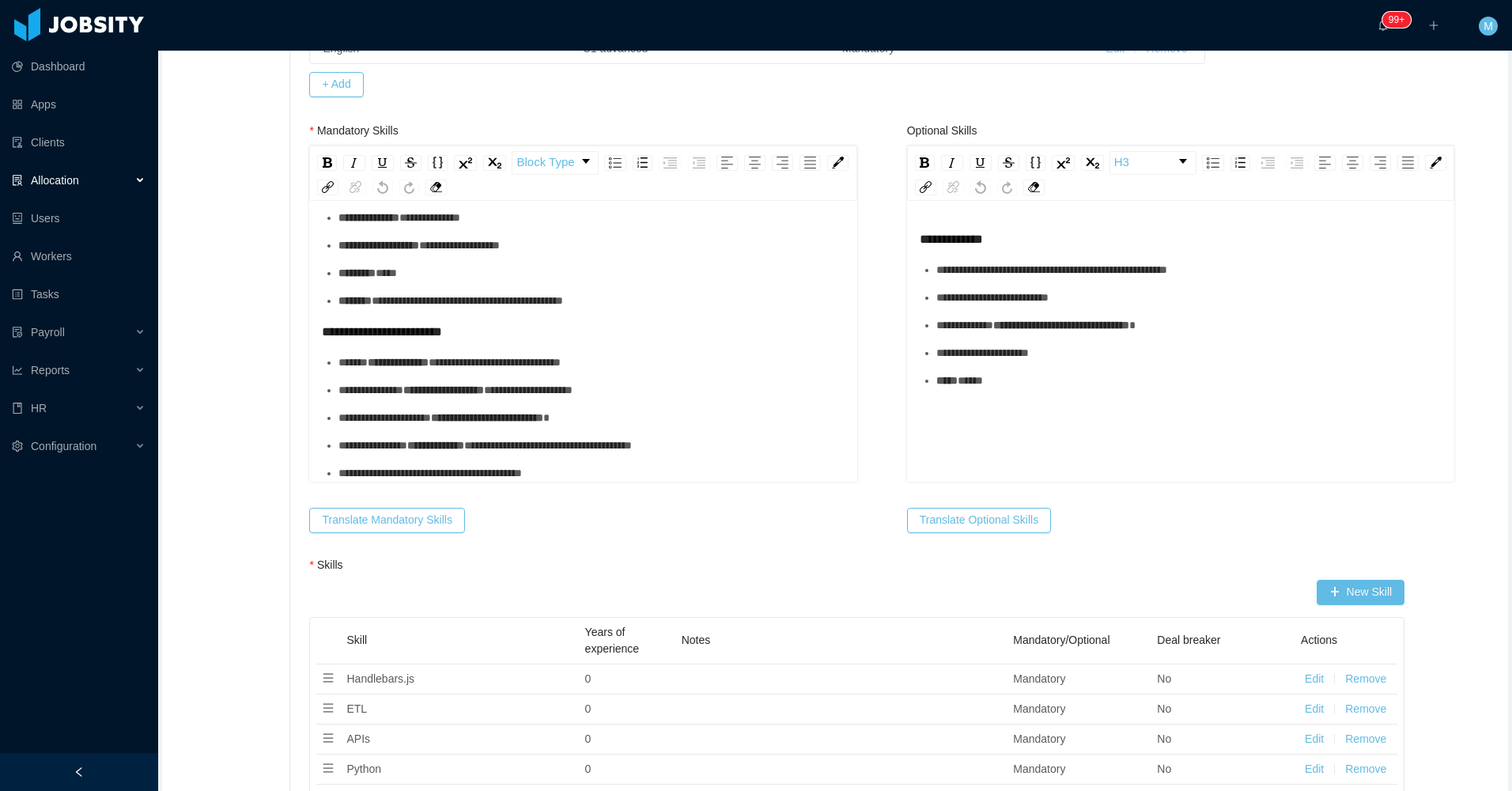
click at [442, 333] on span "**********" at bounding box center [382, 331] width 120 height 13
click at [734, 306] on div "**********" at bounding box center [591, 300] width 506 height 17
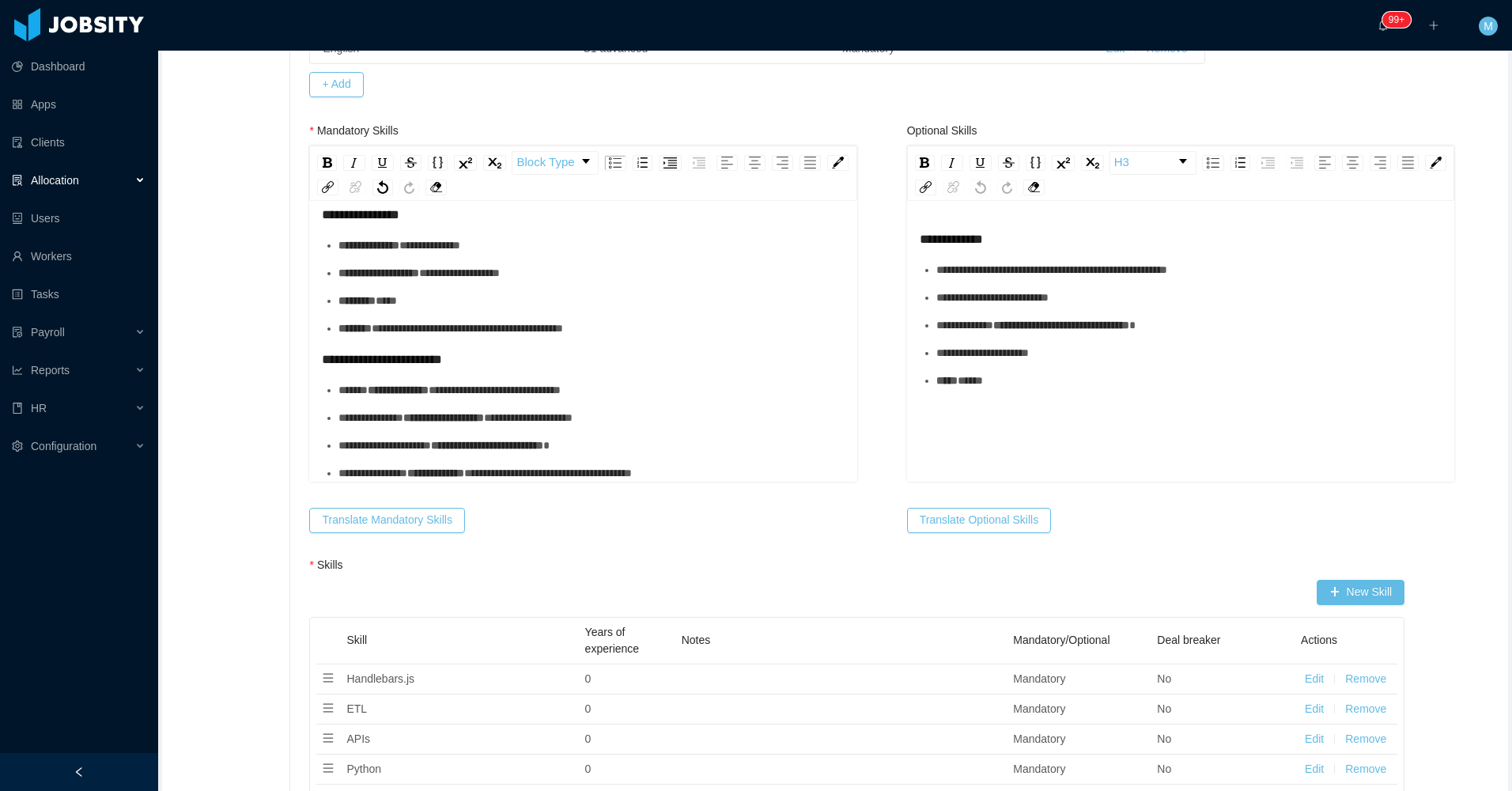
scroll to position [0, 0]
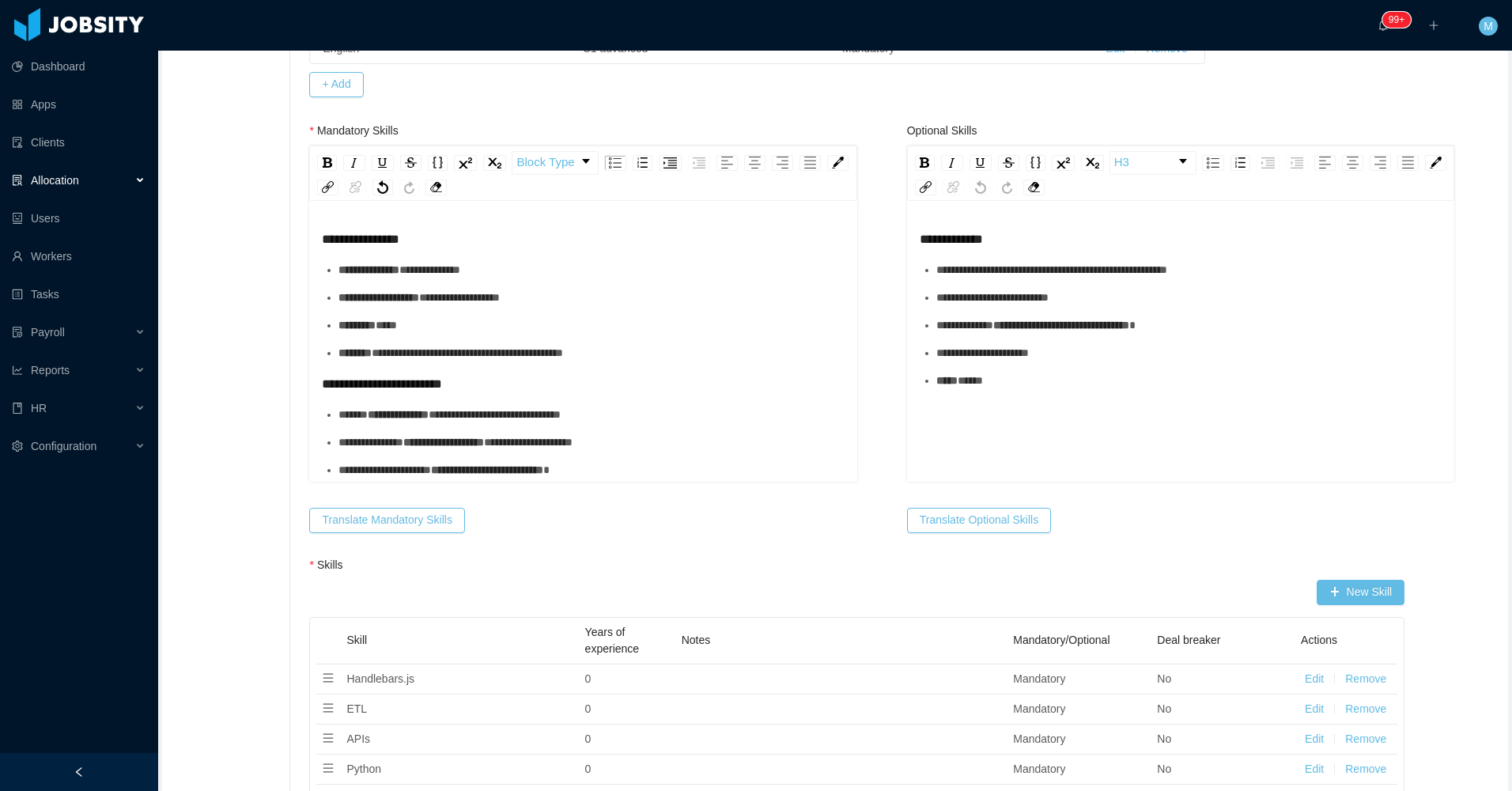
click at [317, 236] on div "**********" at bounding box center [582, 342] width 547 height 276
click at [322, 241] on span "**********" at bounding box center [360, 238] width 78 height 13
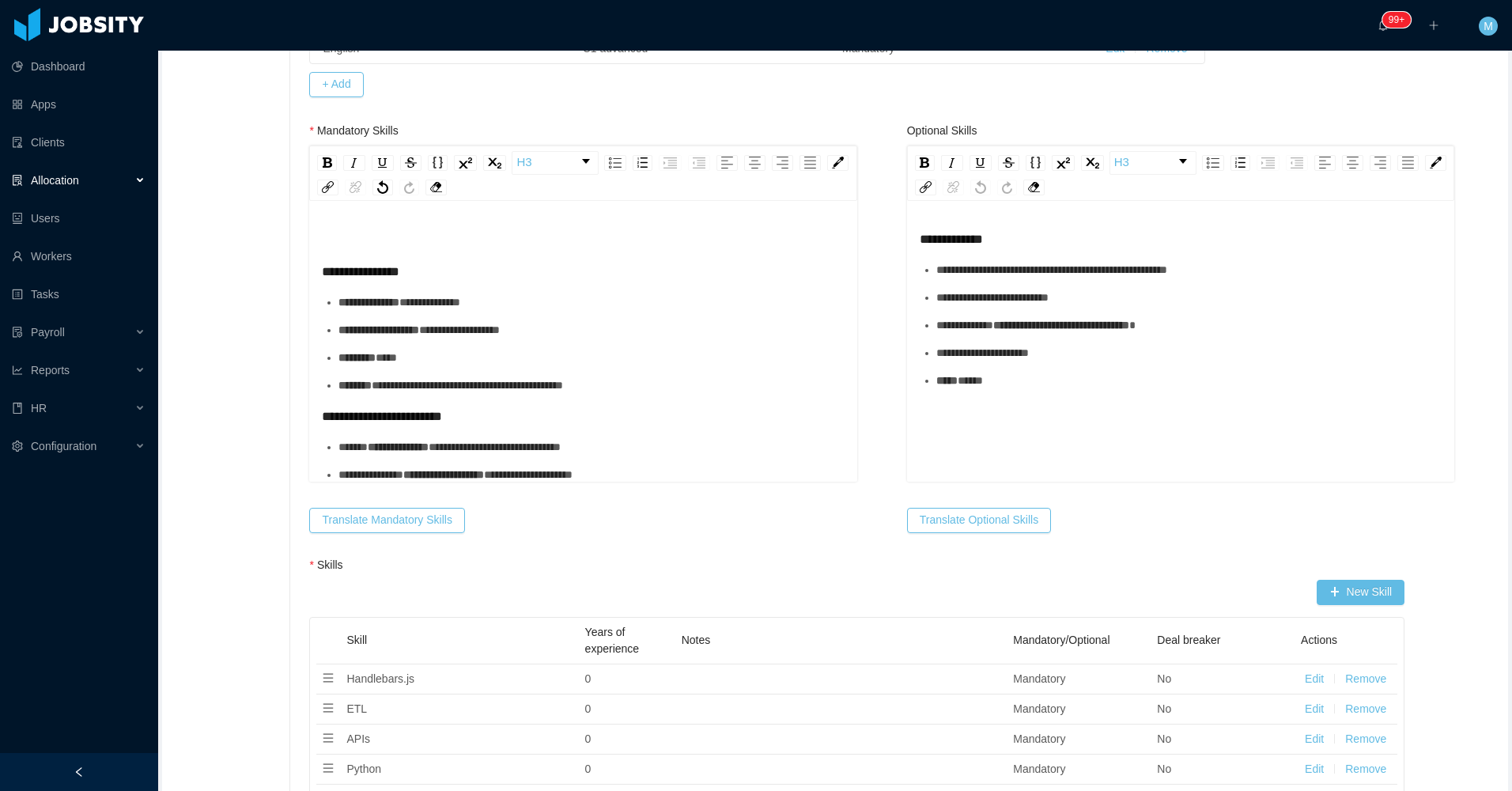
scroll to position [632, 0]
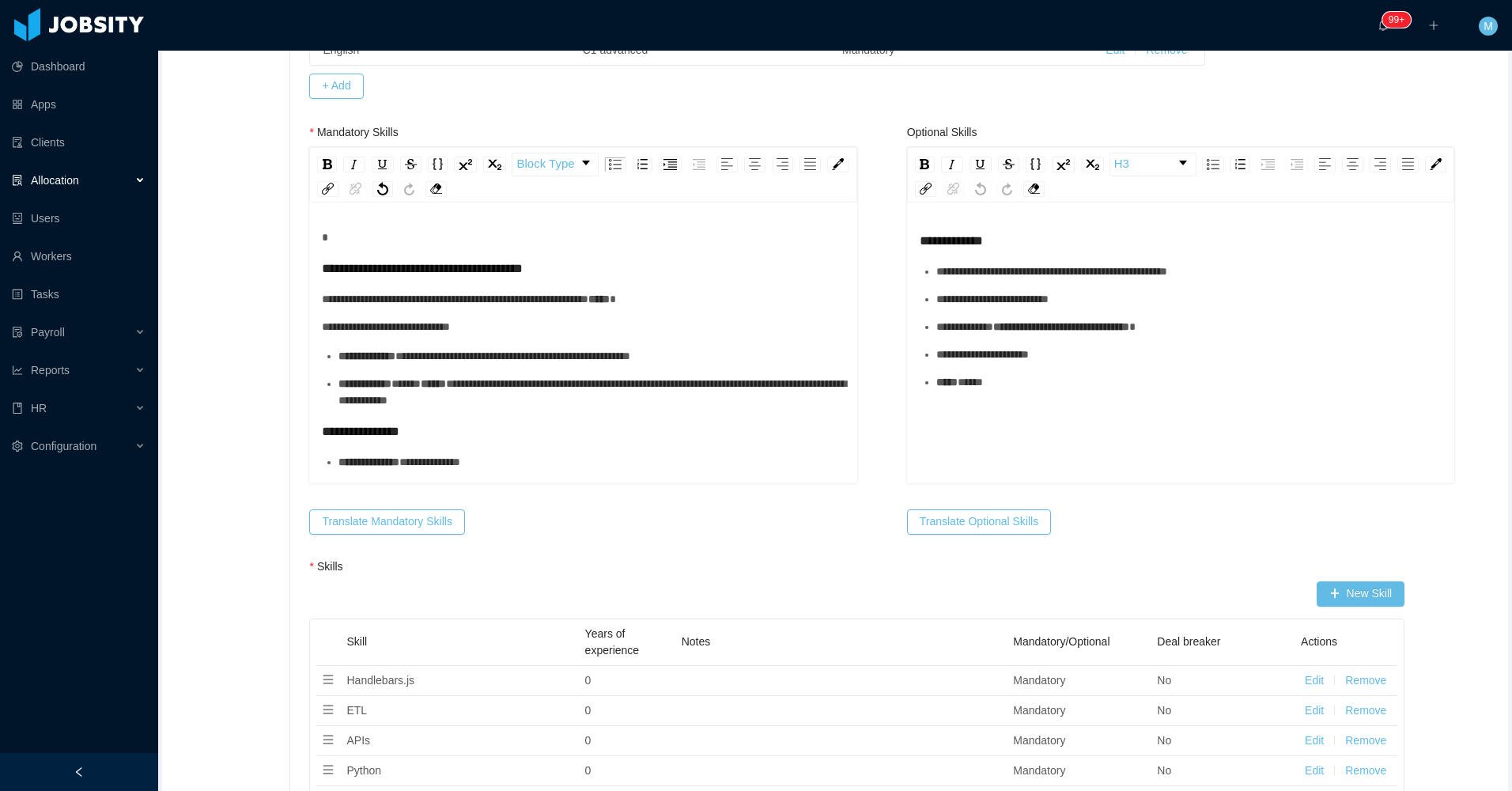
click at [322, 273] on span "**********" at bounding box center [422, 268] width 201 height 13
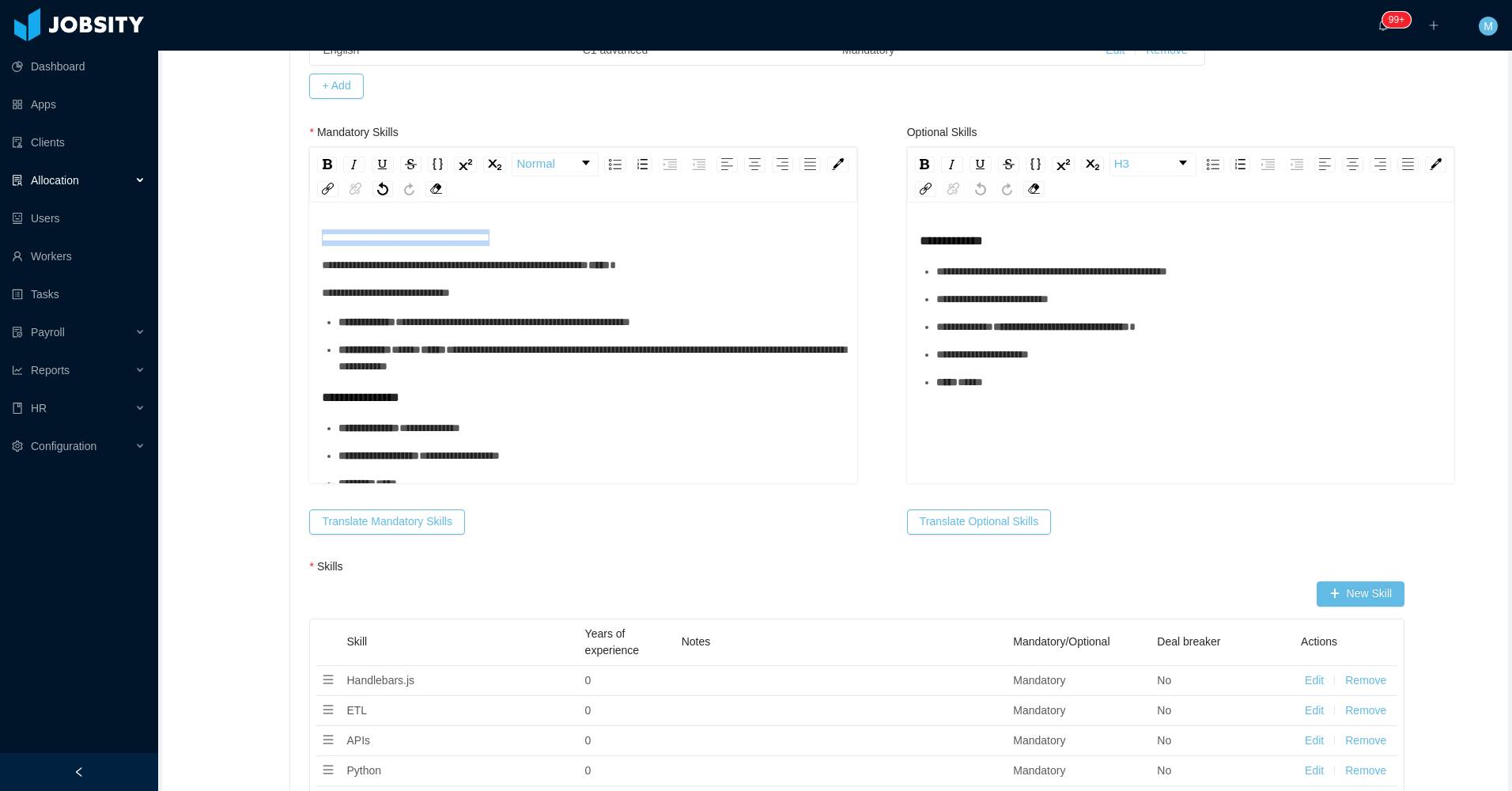
drag, startPoint x: 543, startPoint y: 238, endPoint x: 281, endPoint y: 228, distance: 262.2
click at [325, 270] on span "**********" at bounding box center [454, 265] width 267 height 11
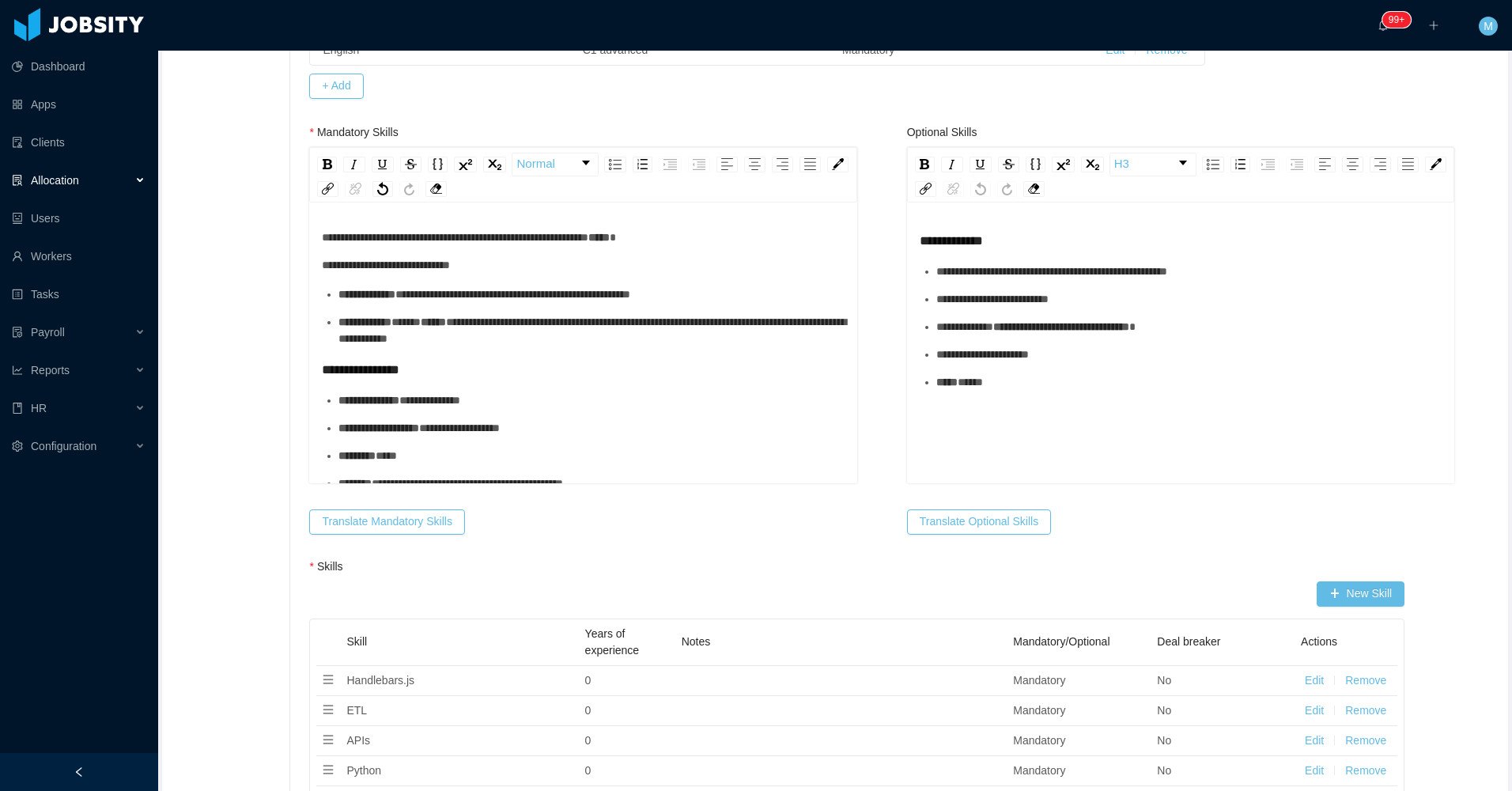
click at [609, 342] on div "**********" at bounding box center [591, 331] width 506 height 33
click at [716, 293] on div "**********" at bounding box center [591, 294] width 506 height 17
click at [592, 333] on div "**********" at bounding box center [591, 331] width 506 height 33
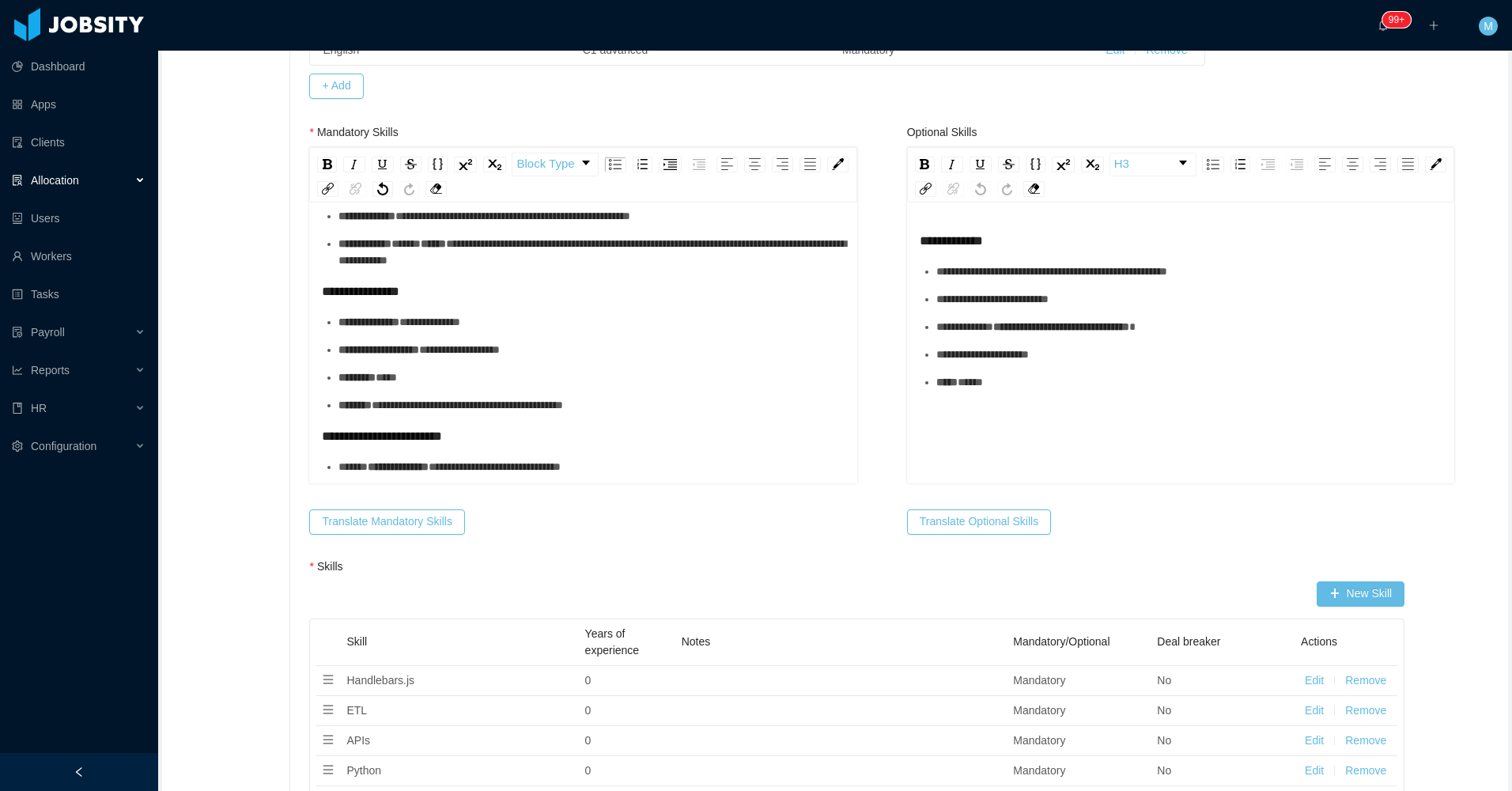
scroll to position [79, 0]
click at [430, 373] on div "********* *****" at bounding box center [591, 377] width 506 height 17
click at [634, 401] on div "**********" at bounding box center [591, 404] width 506 height 17
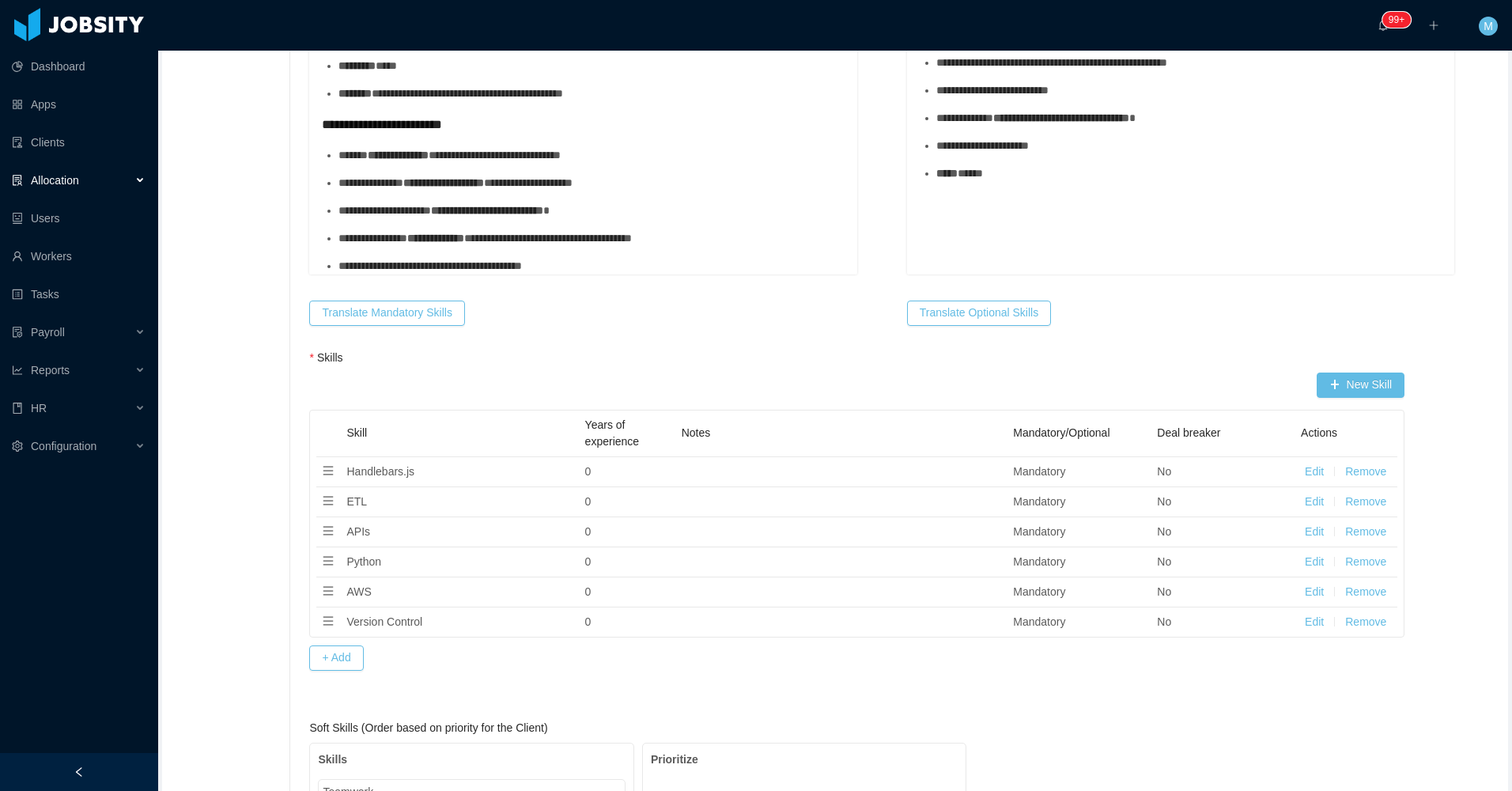
scroll to position [869, 0]
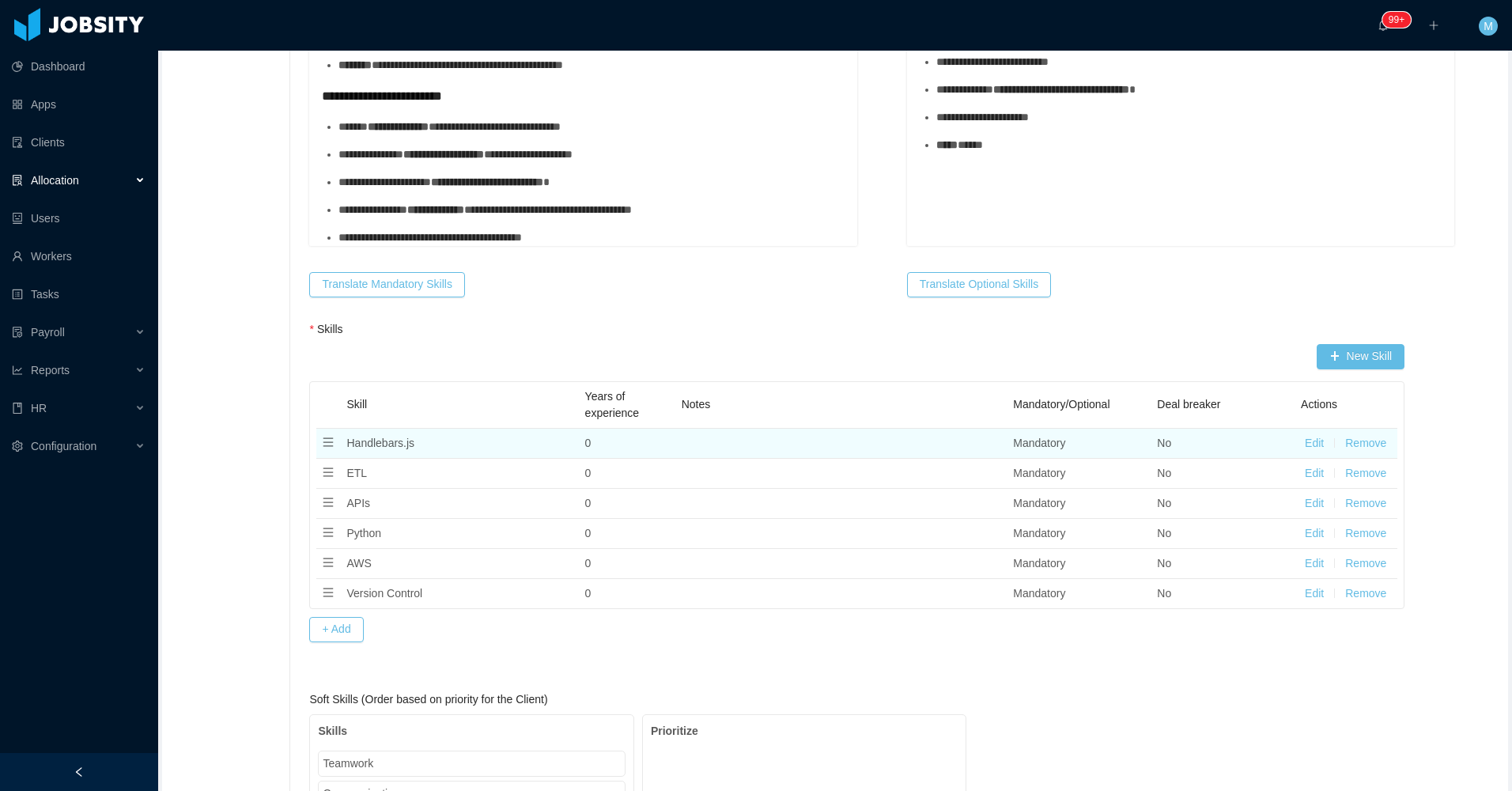
click at [1365, 442] on button "Remove" at bounding box center [1365, 443] width 41 height 17
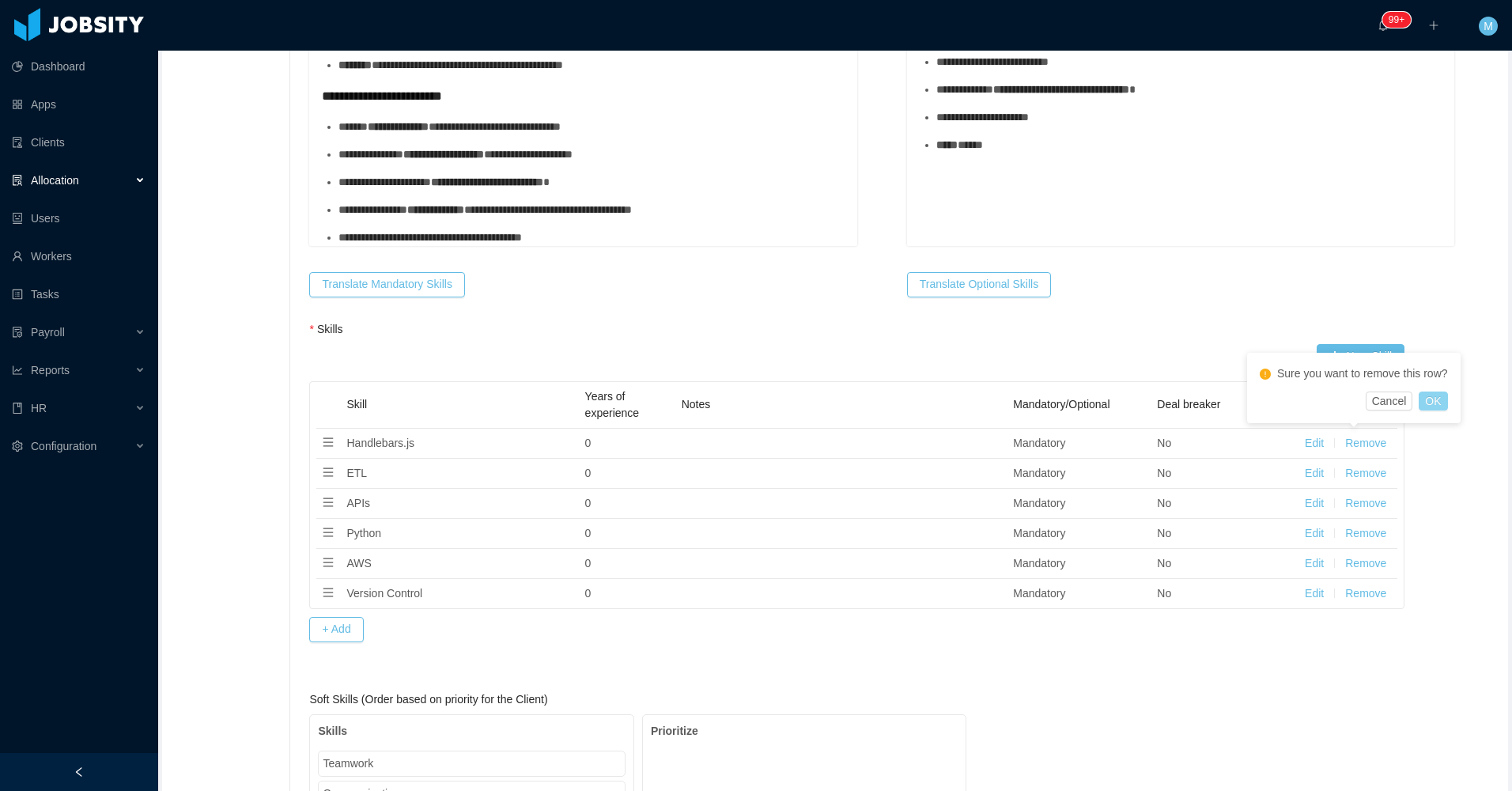
click at [1433, 399] on button "OK" at bounding box center [1432, 400] width 29 height 19
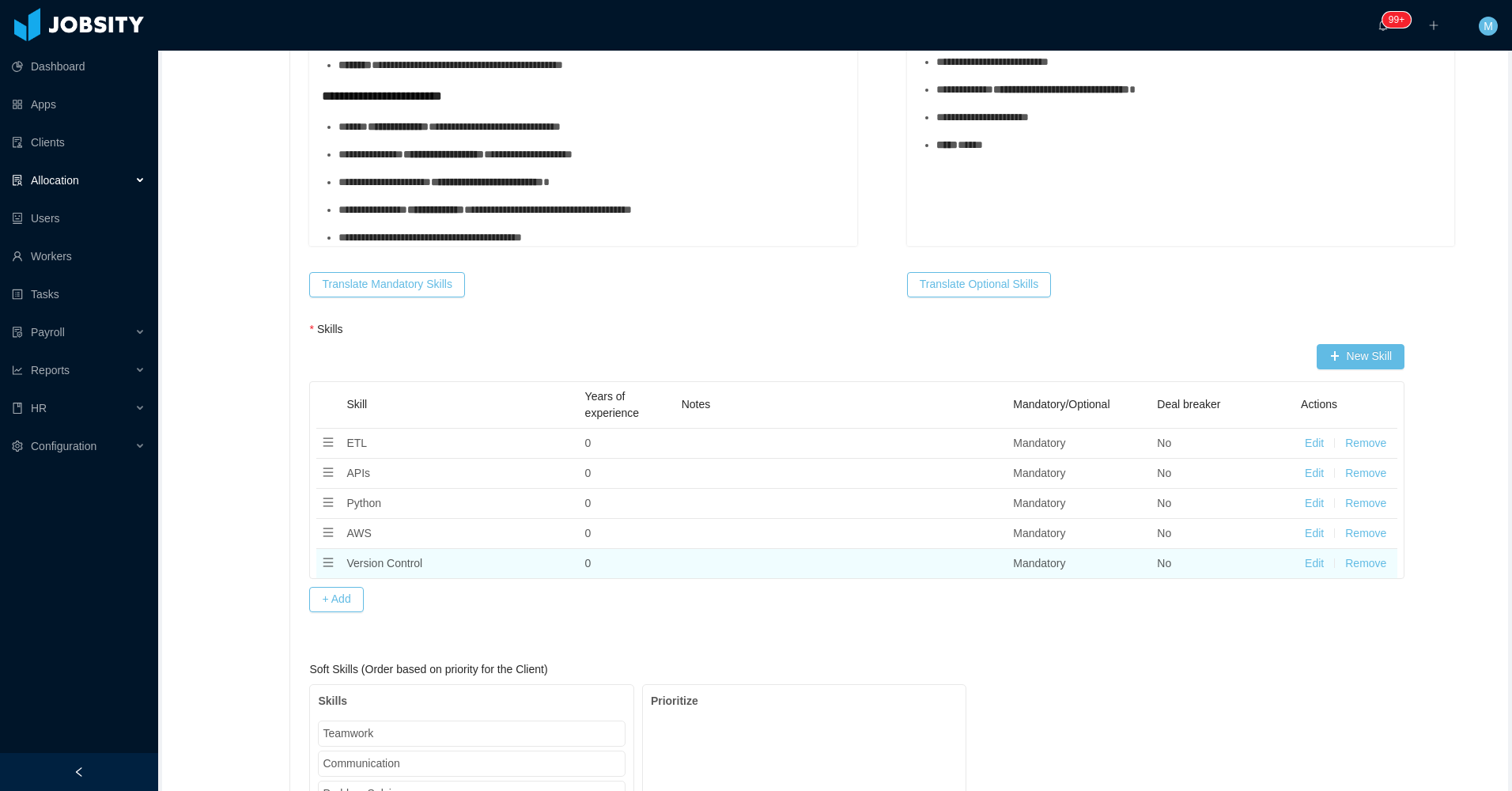
click at [1357, 559] on button "Remove" at bounding box center [1365, 563] width 41 height 17
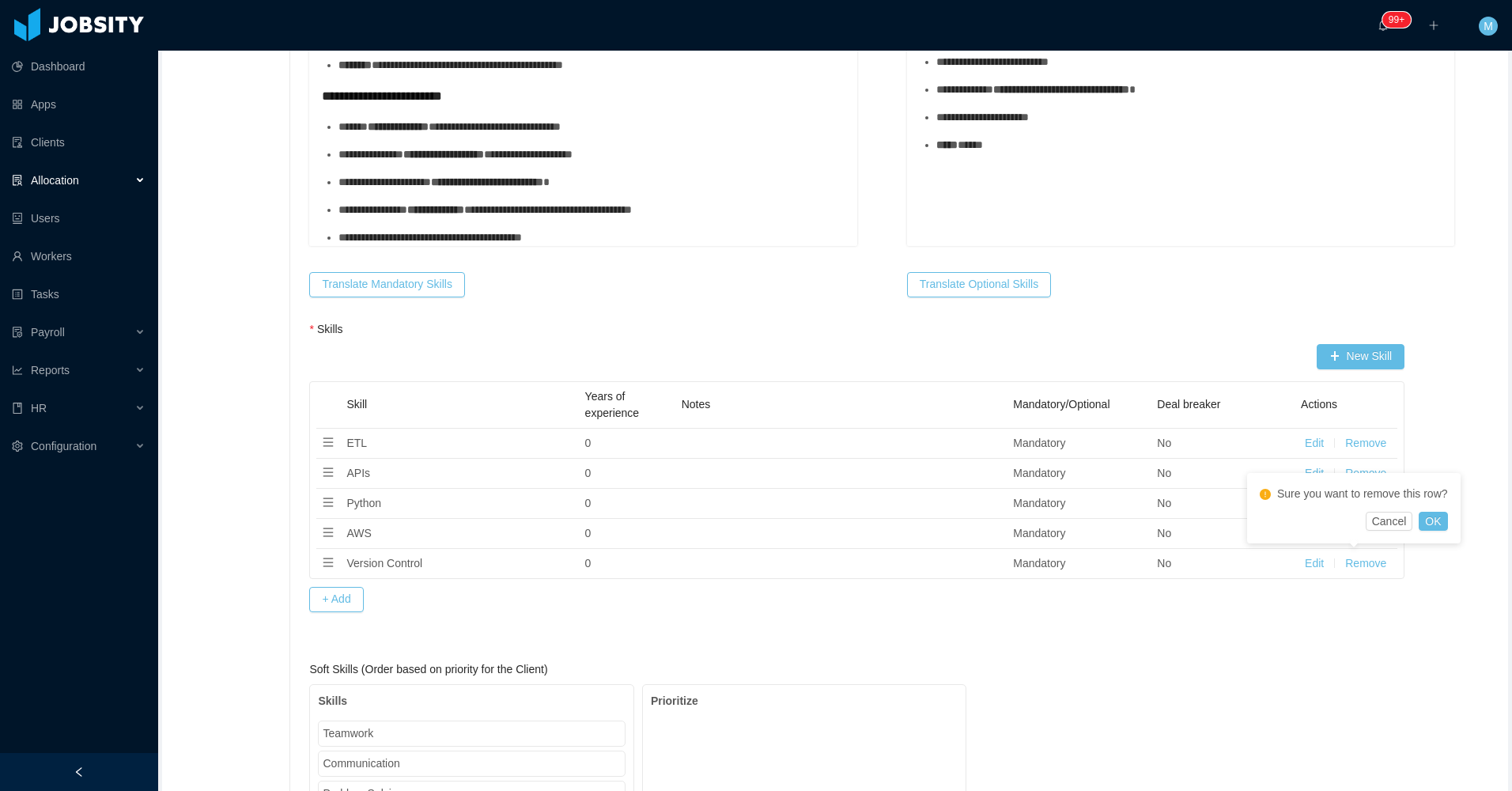
click at [1430, 510] on div "Sure you want to remove this row?" at bounding box center [1354, 497] width 188 height 30
click at [1428, 517] on button "OK" at bounding box center [1432, 520] width 29 height 19
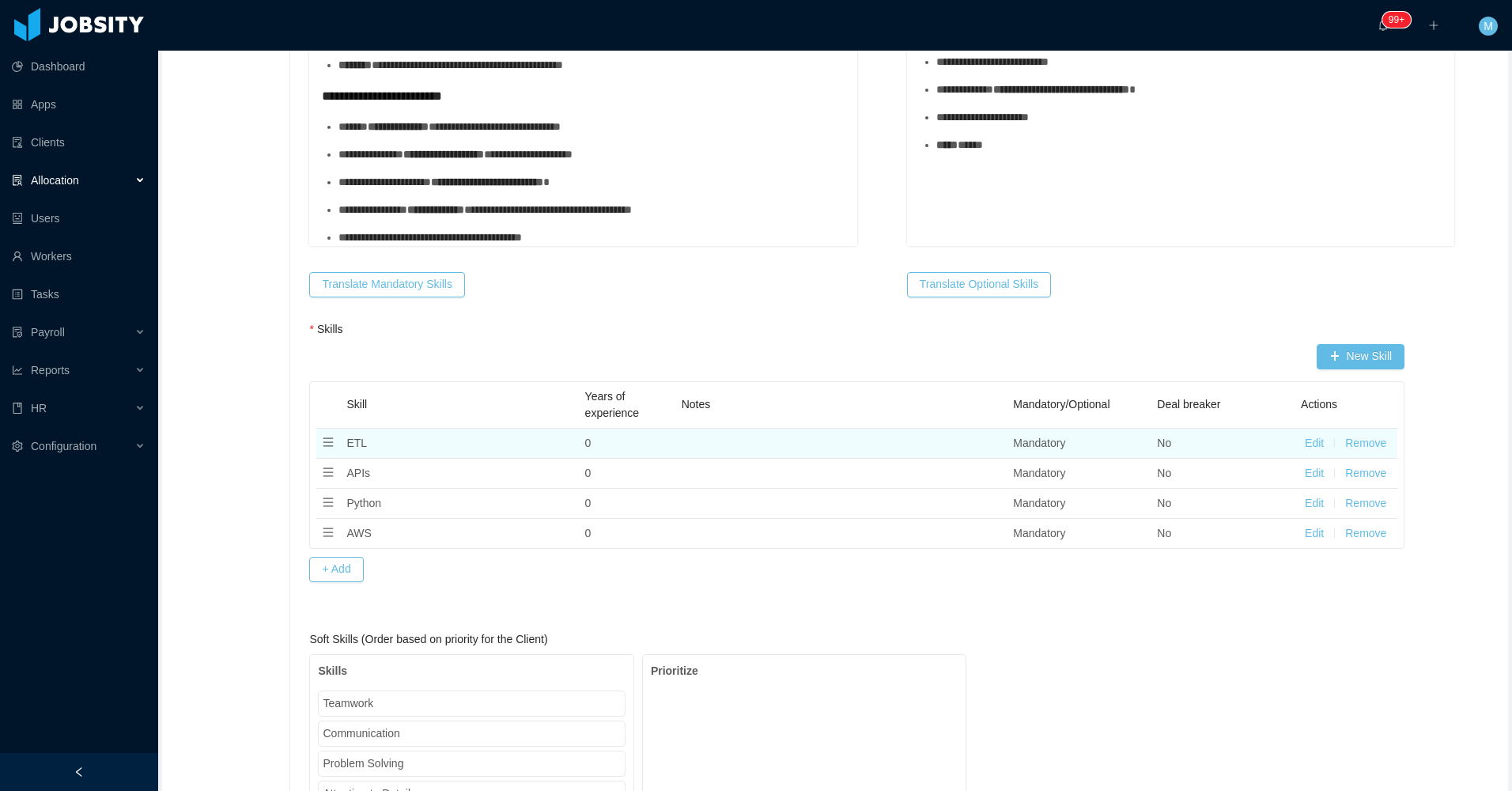
click at [1369, 438] on button "Remove" at bounding box center [1365, 443] width 41 height 17
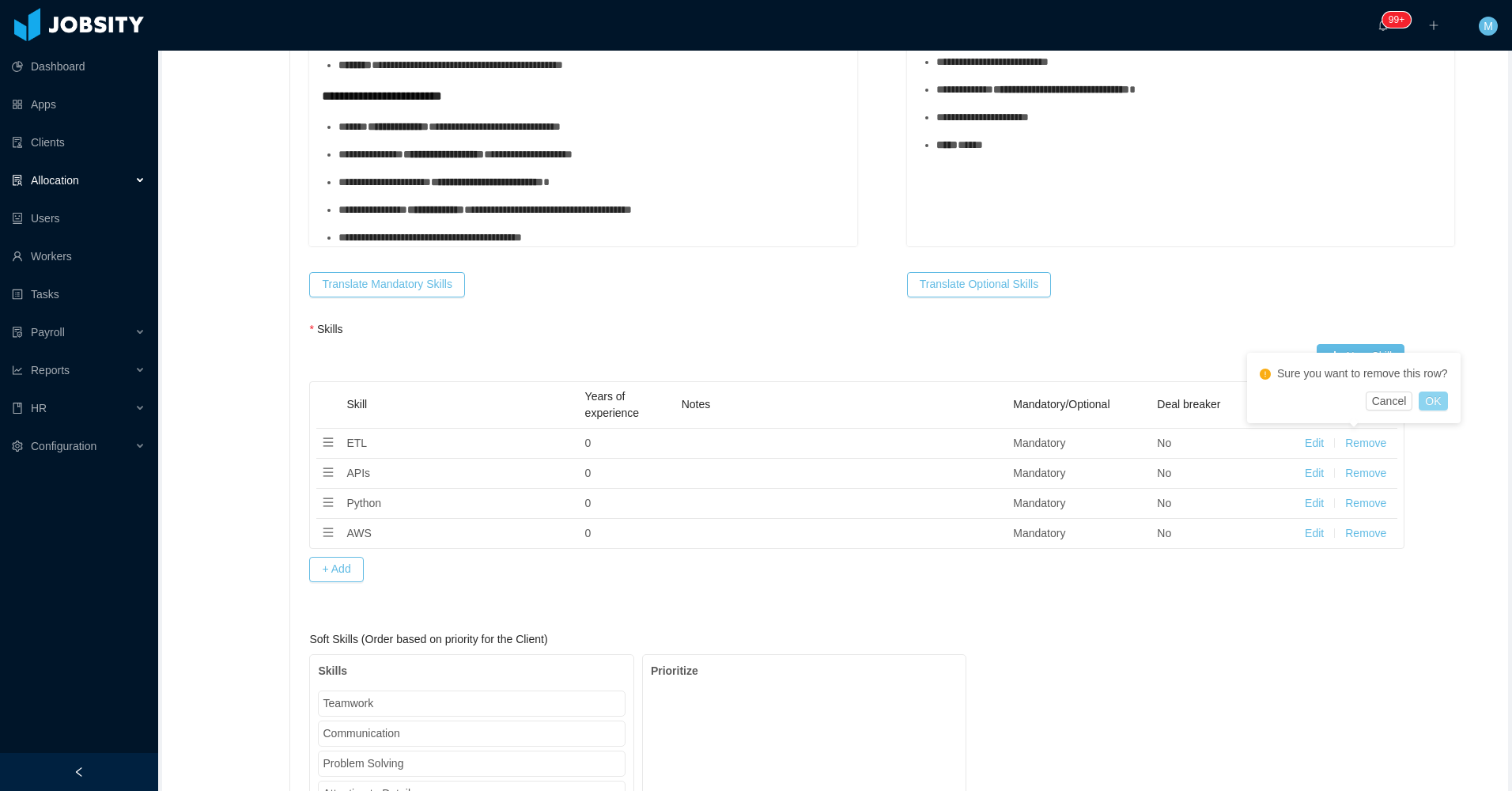
drag, startPoint x: 1438, startPoint y: 402, endPoint x: 1407, endPoint y: 423, distance: 37.4
click at [1437, 402] on button "OK" at bounding box center [1432, 400] width 29 height 19
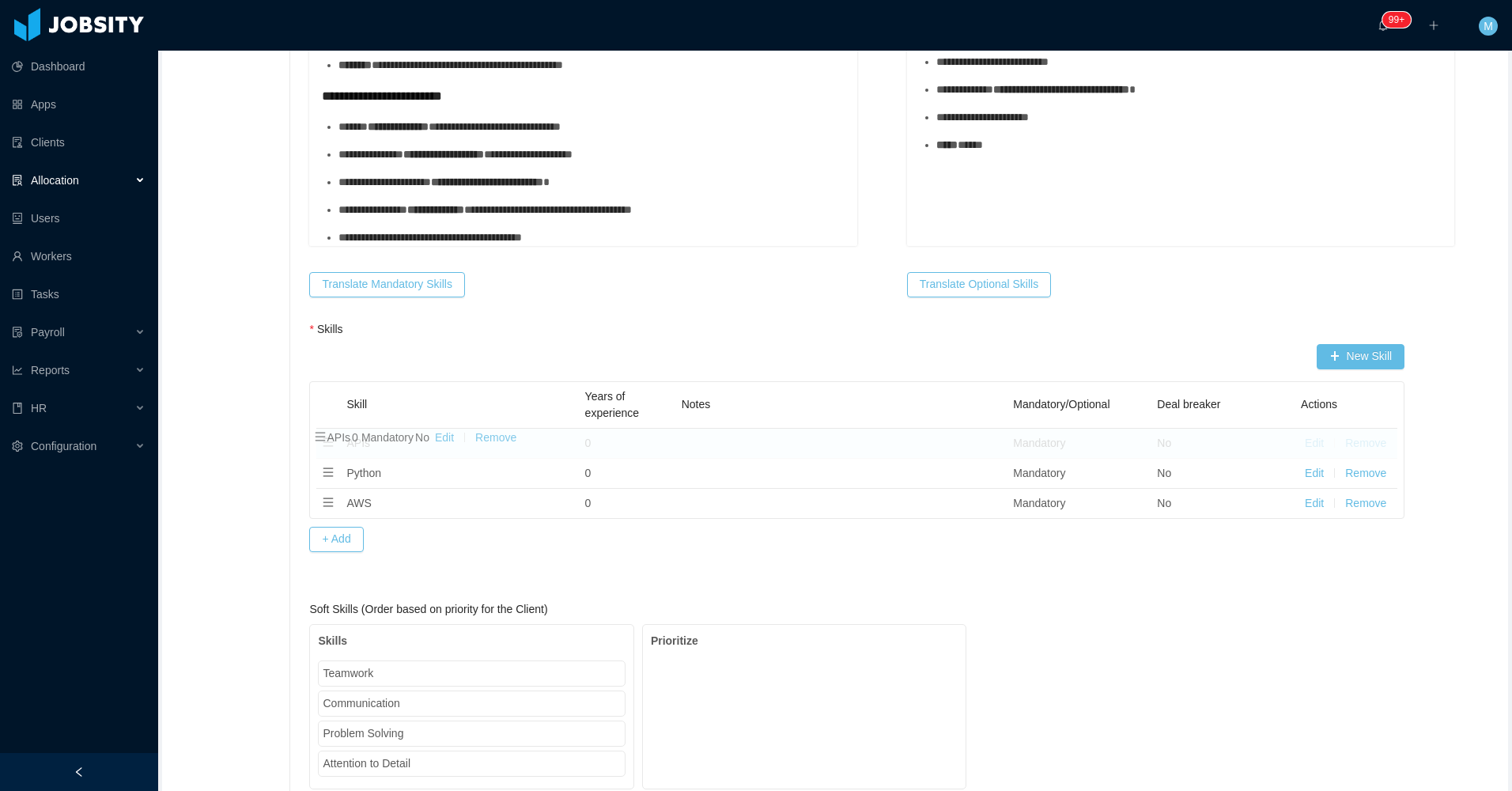
drag, startPoint x: 1380, startPoint y: 438, endPoint x: 1360, endPoint y: 448, distance: 22.4
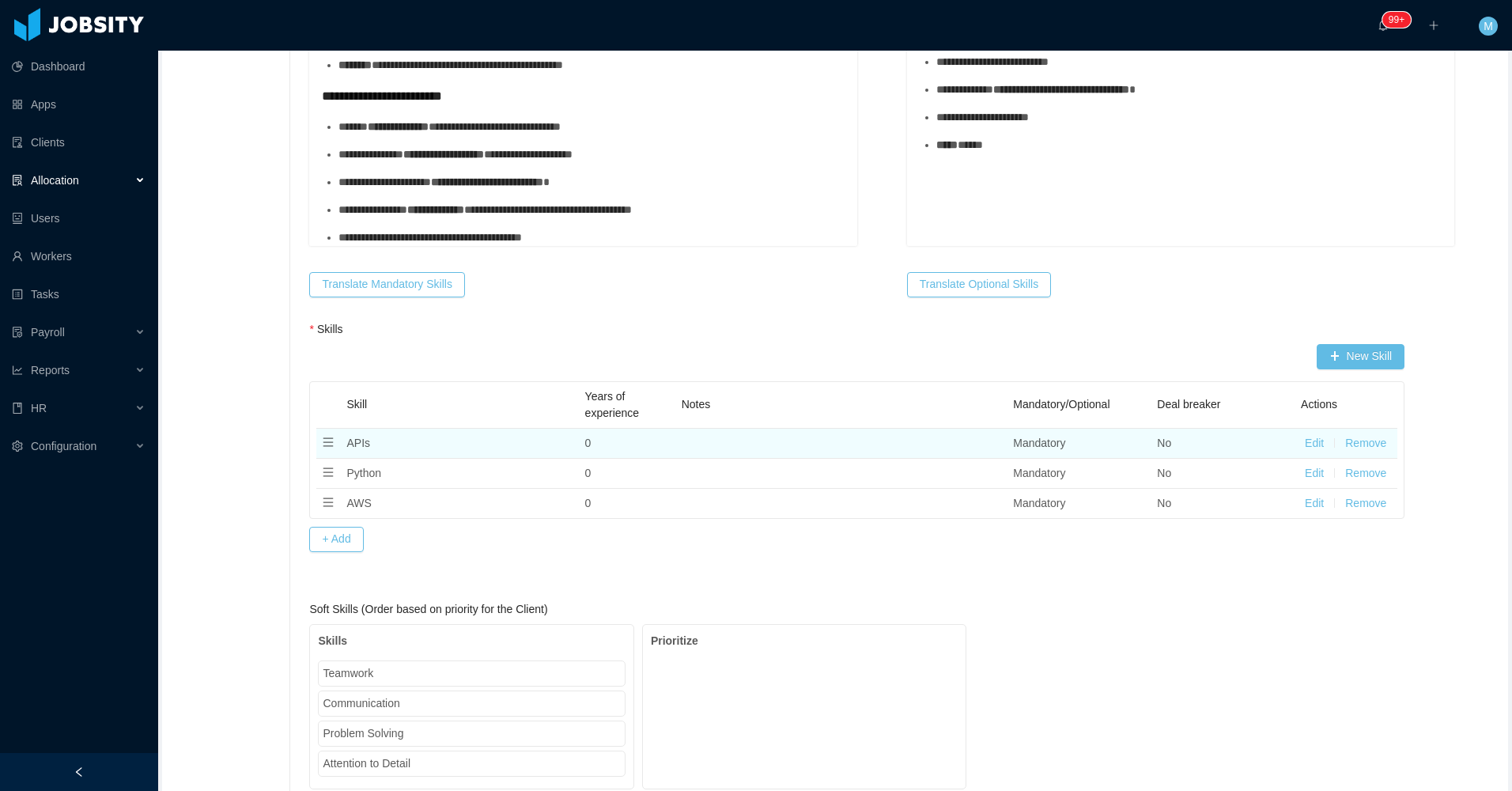
click at [1360, 448] on button "Remove" at bounding box center [1365, 443] width 41 height 17
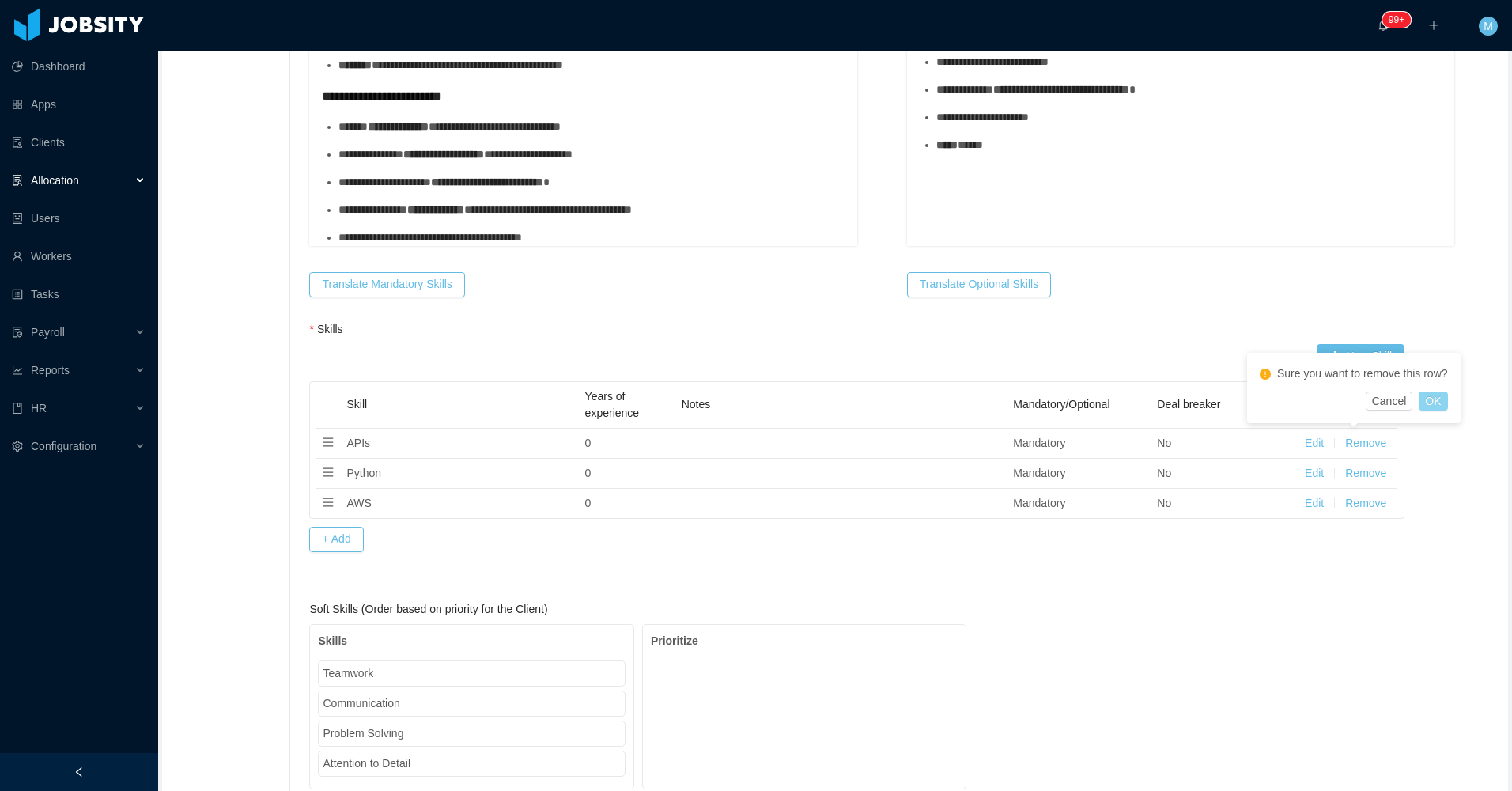
drag, startPoint x: 1440, startPoint y: 406, endPoint x: 1432, endPoint y: 404, distance: 8.2
click at [1439, 405] on button "OK" at bounding box center [1432, 400] width 29 height 19
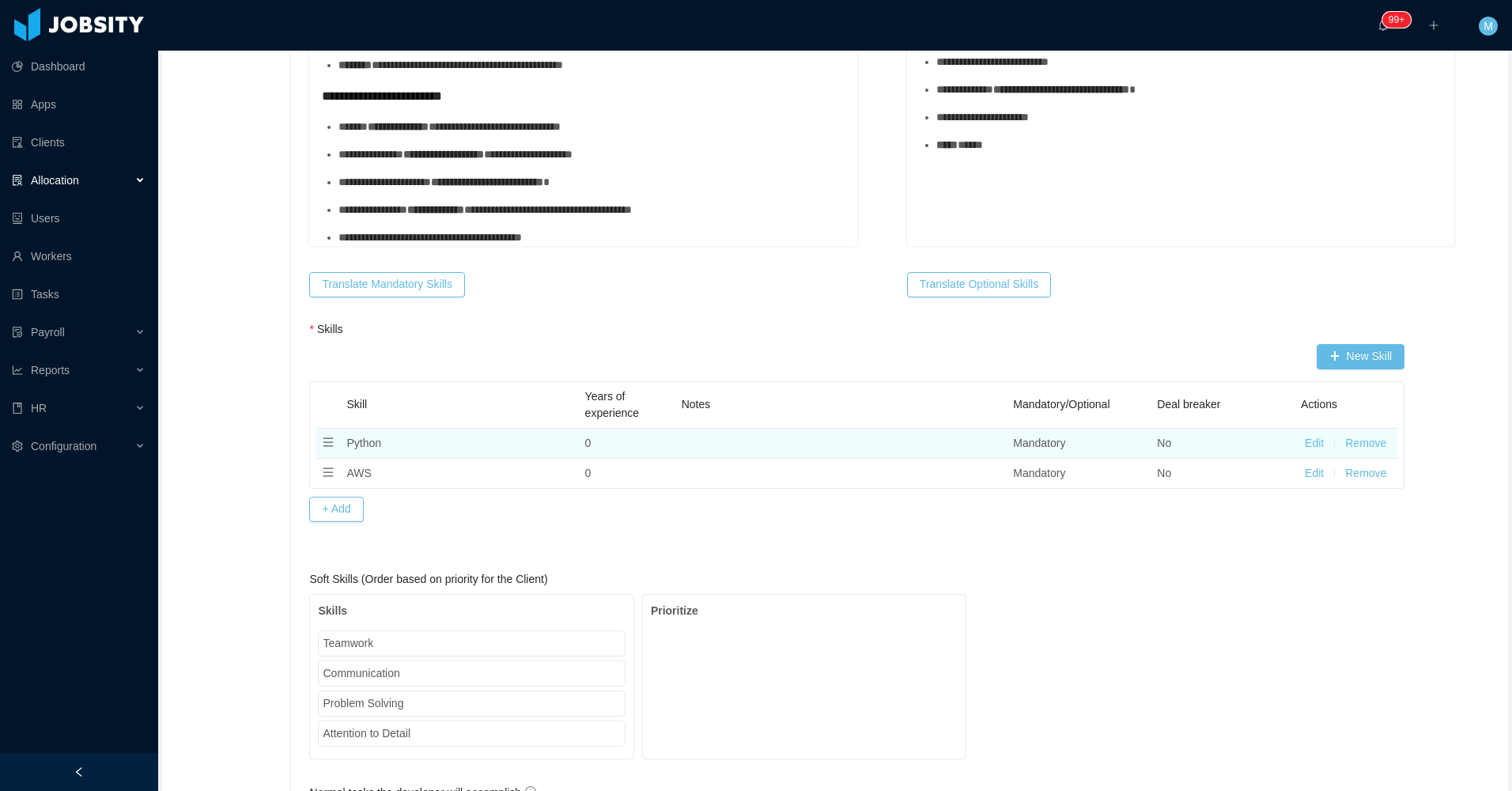
click at [1365, 443] on button "Remove" at bounding box center [1365, 443] width 41 height 17
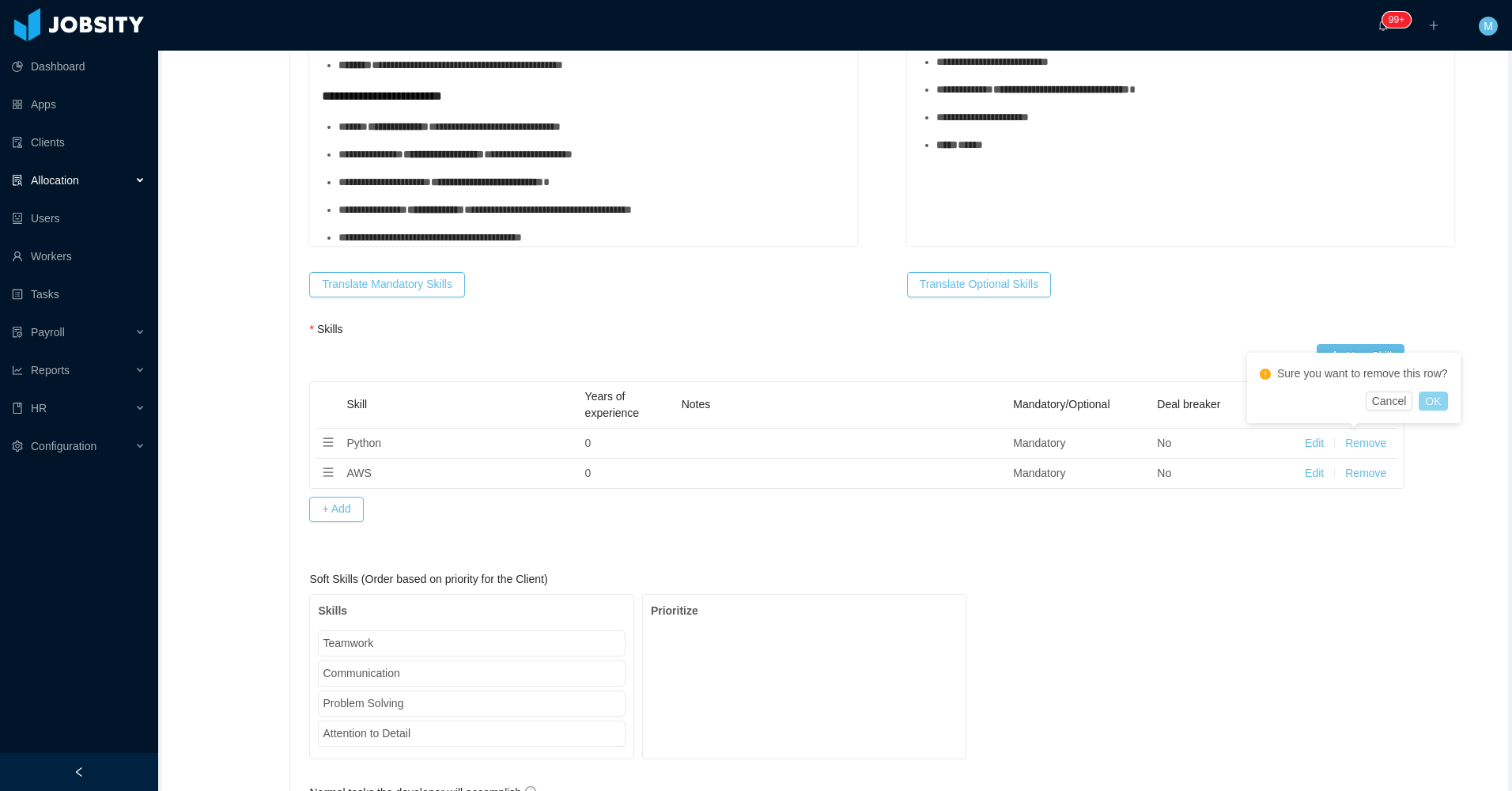
click at [1440, 401] on button "OK" at bounding box center [1432, 400] width 29 height 19
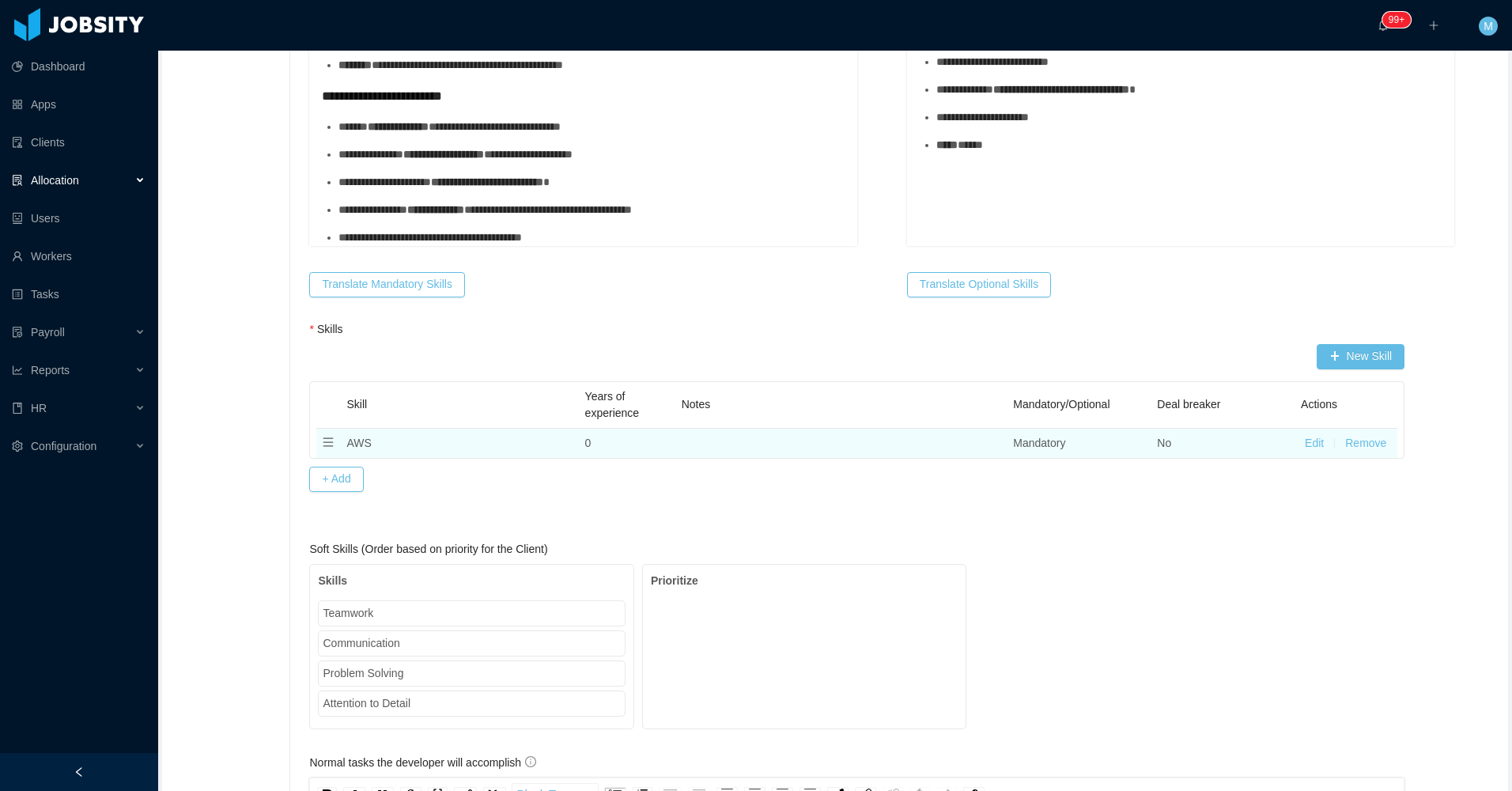
click at [1345, 446] on button "Remove" at bounding box center [1365, 443] width 41 height 17
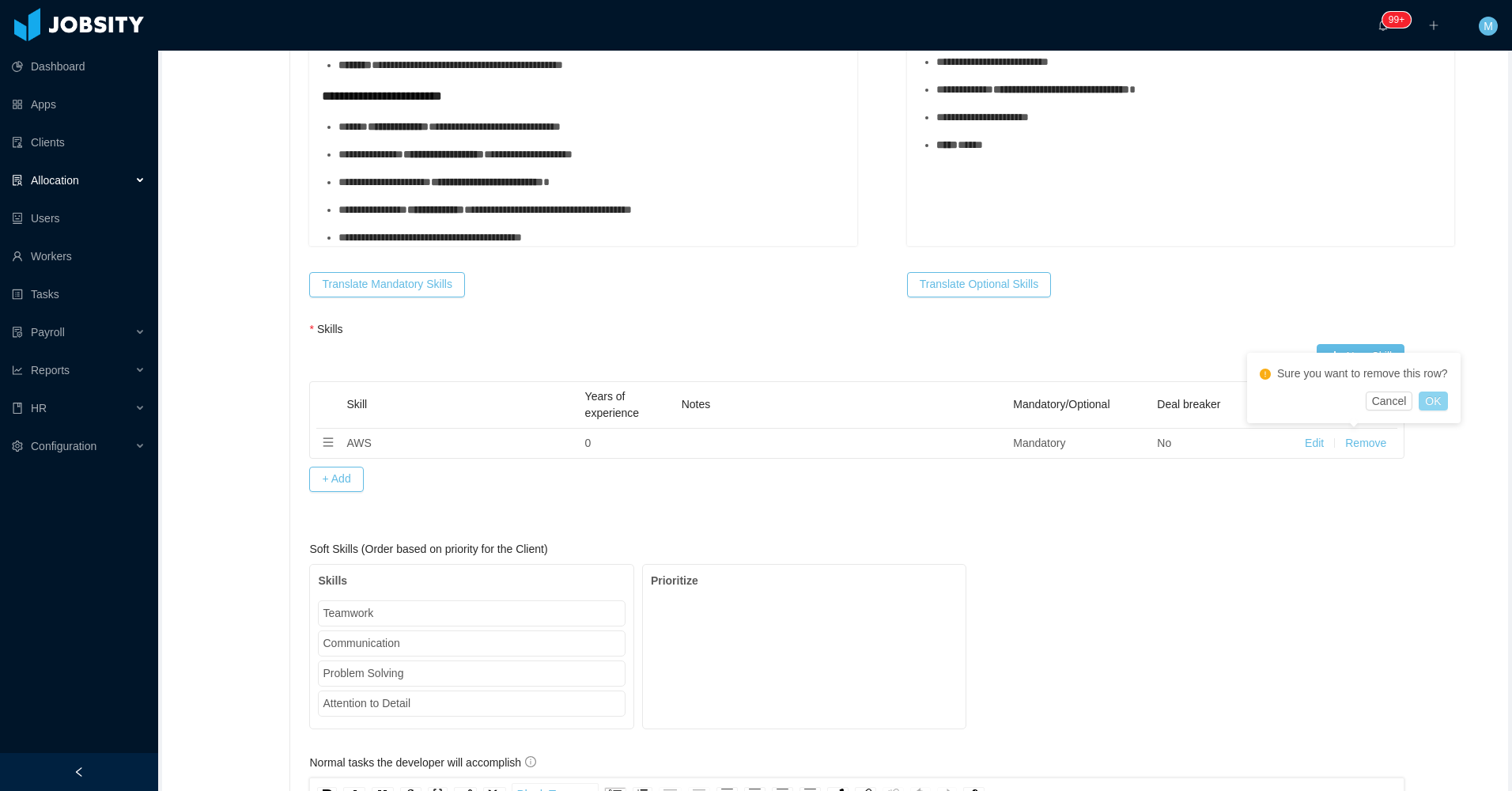
drag, startPoint x: 1439, startPoint y: 404, endPoint x: 1223, endPoint y: 443, distance: 219.5
click at [1438, 404] on button "OK" at bounding box center [1432, 400] width 29 height 19
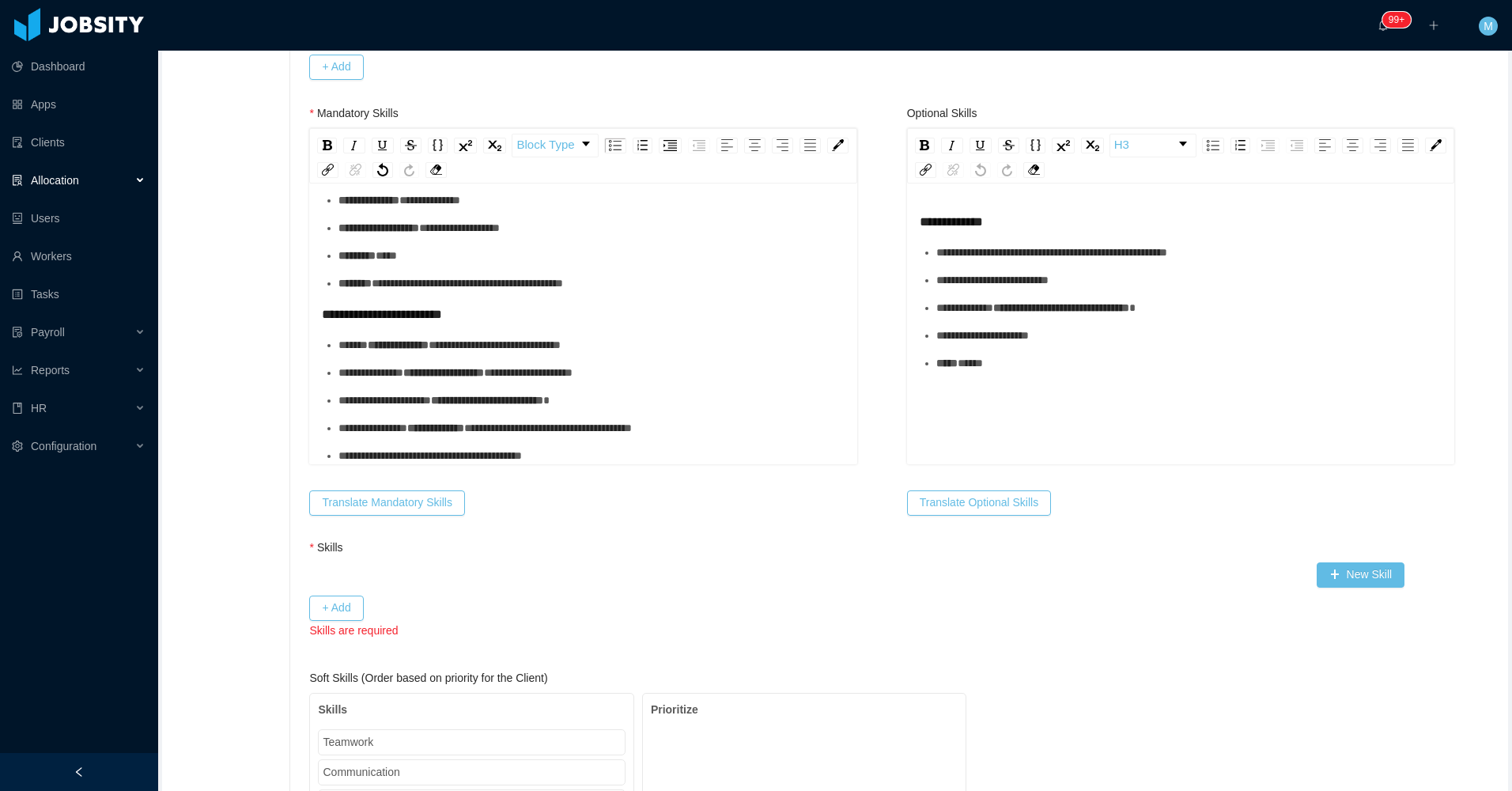
scroll to position [632, 0]
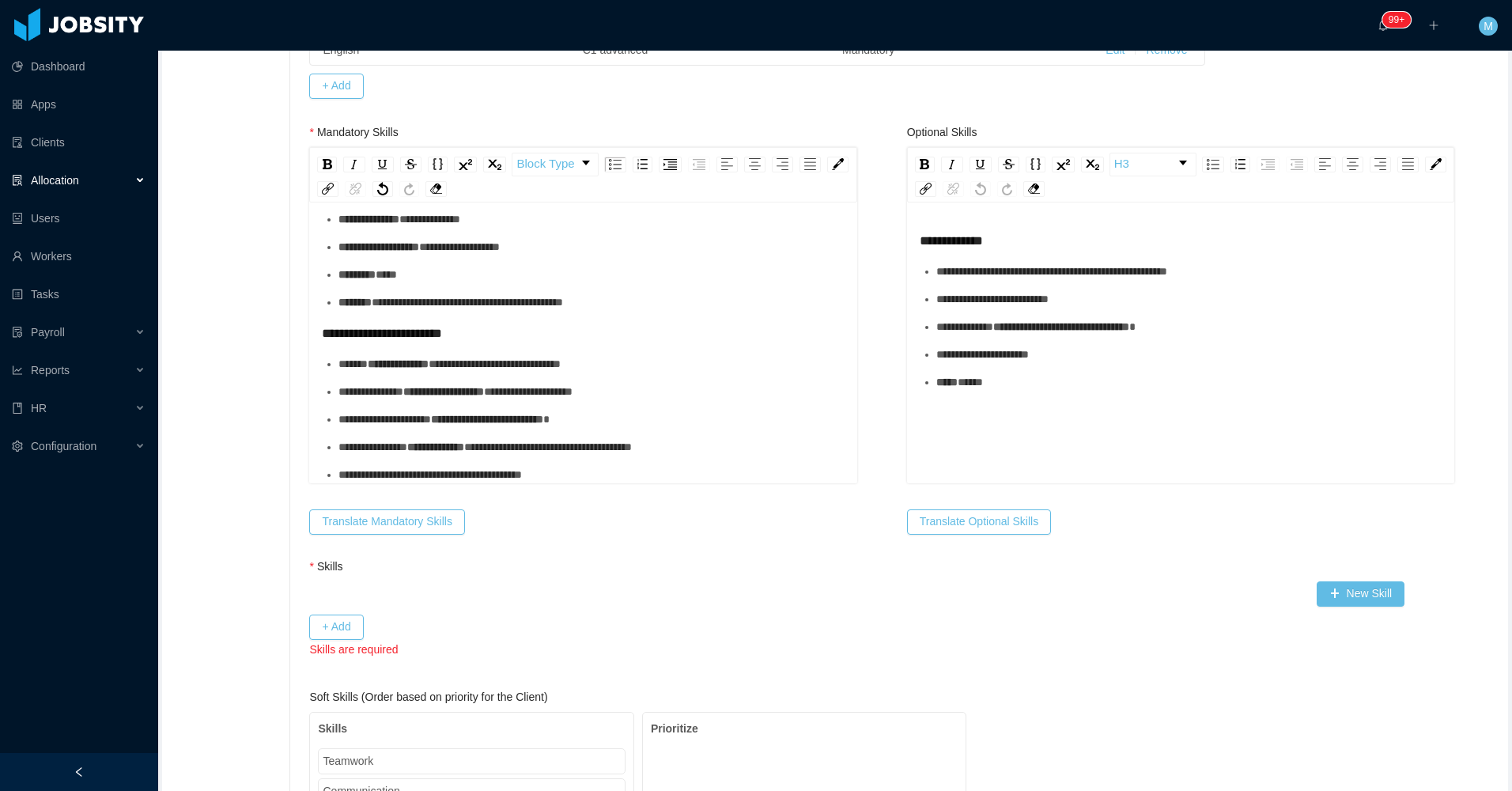
click at [446, 319] on div "**********" at bounding box center [582, 266] width 522 height 436
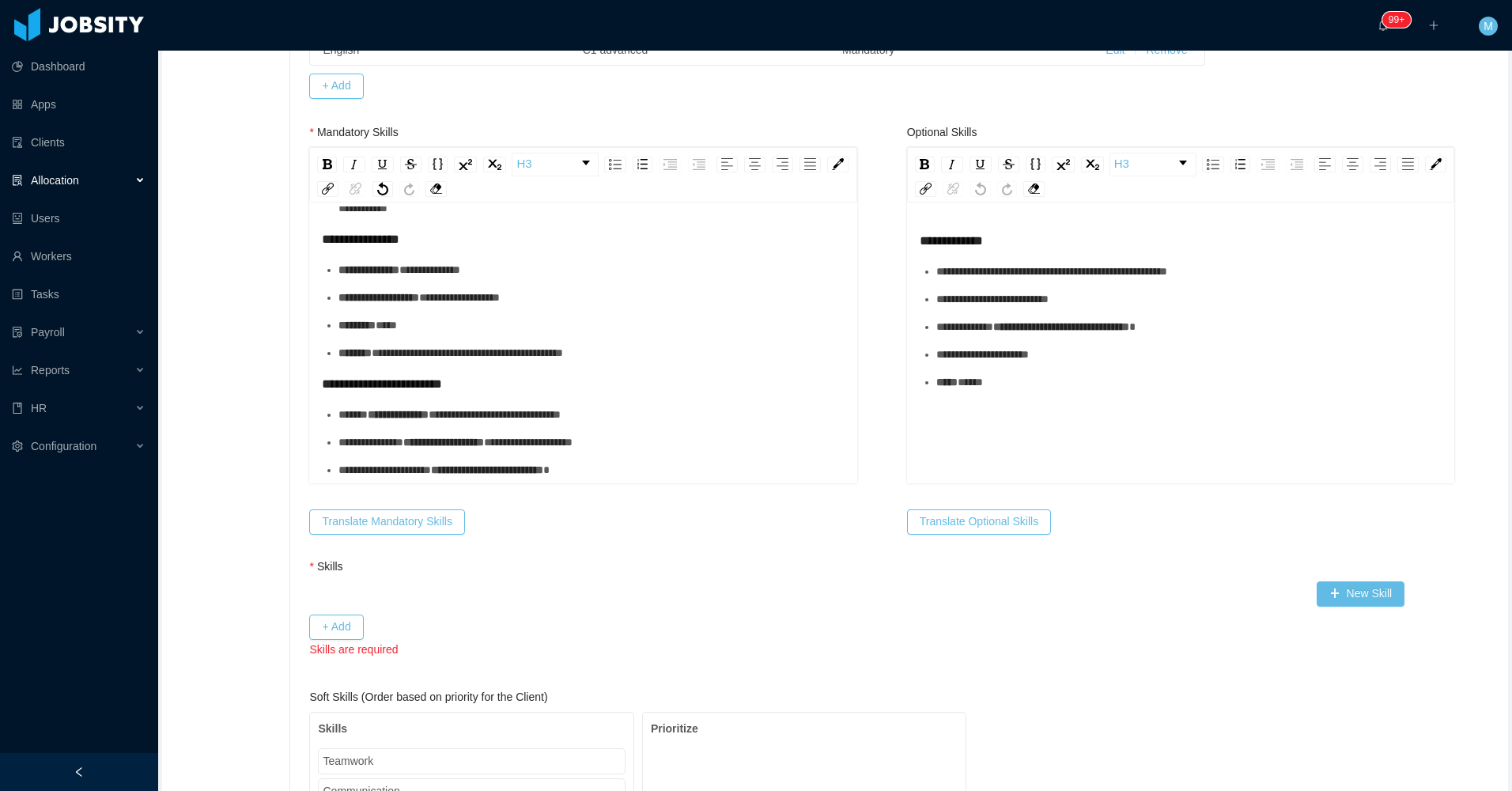
scroll to position [102, 0]
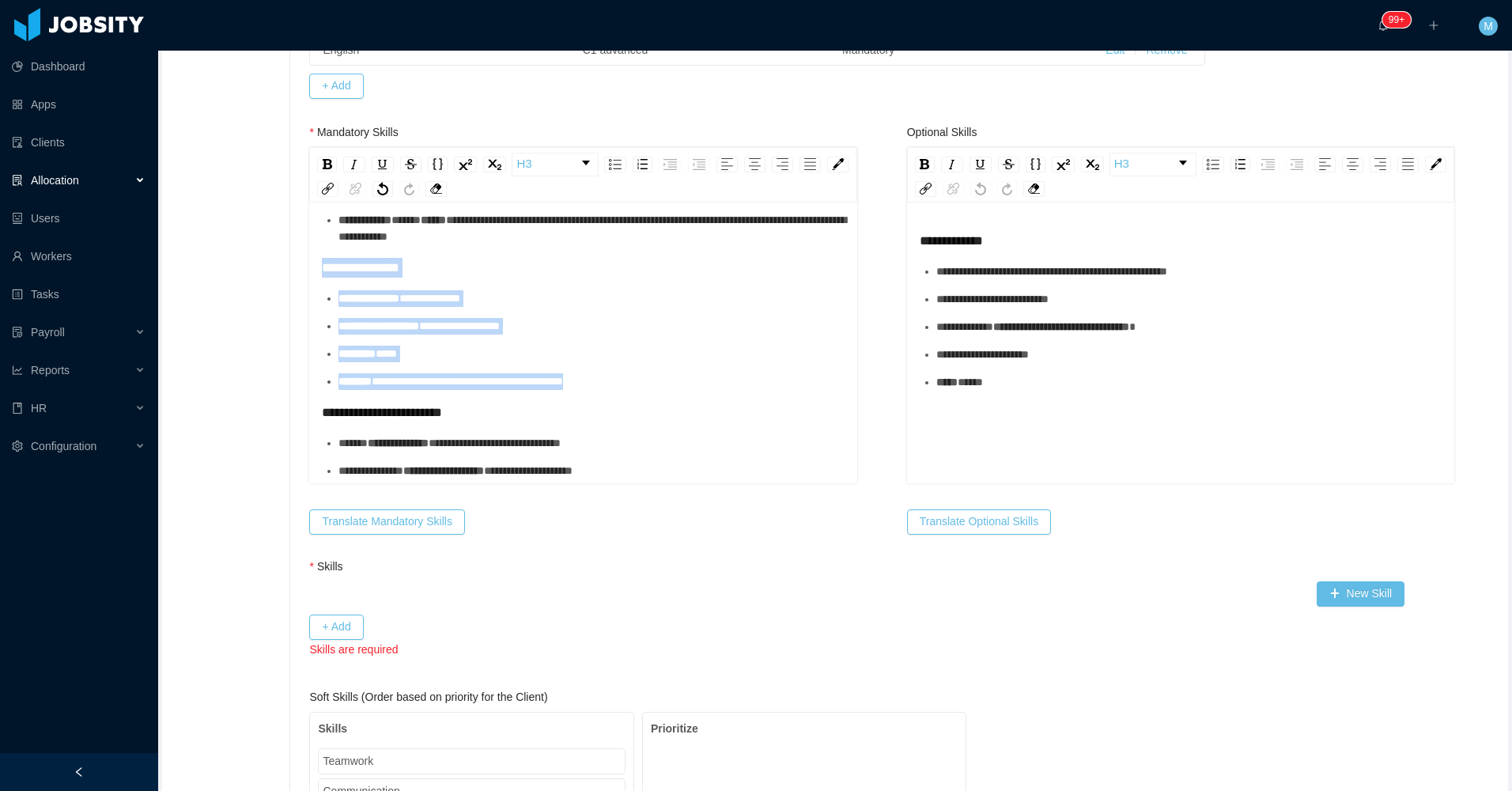
drag, startPoint x: 683, startPoint y: 390, endPoint x: 312, endPoint y: 274, distance: 388.7
click at [312, 274] on div "**********" at bounding box center [582, 344] width 547 height 276
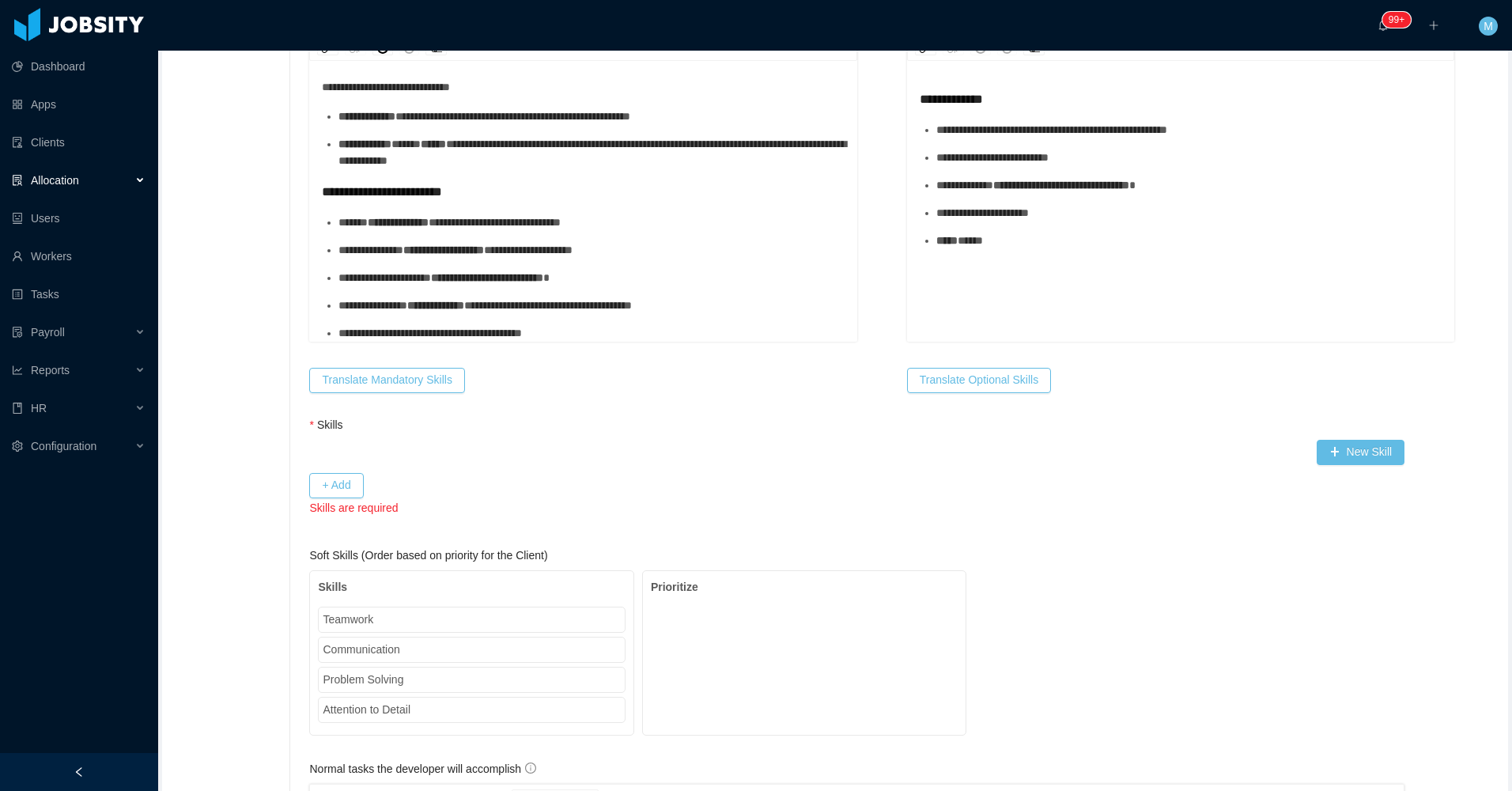
scroll to position [809, 0]
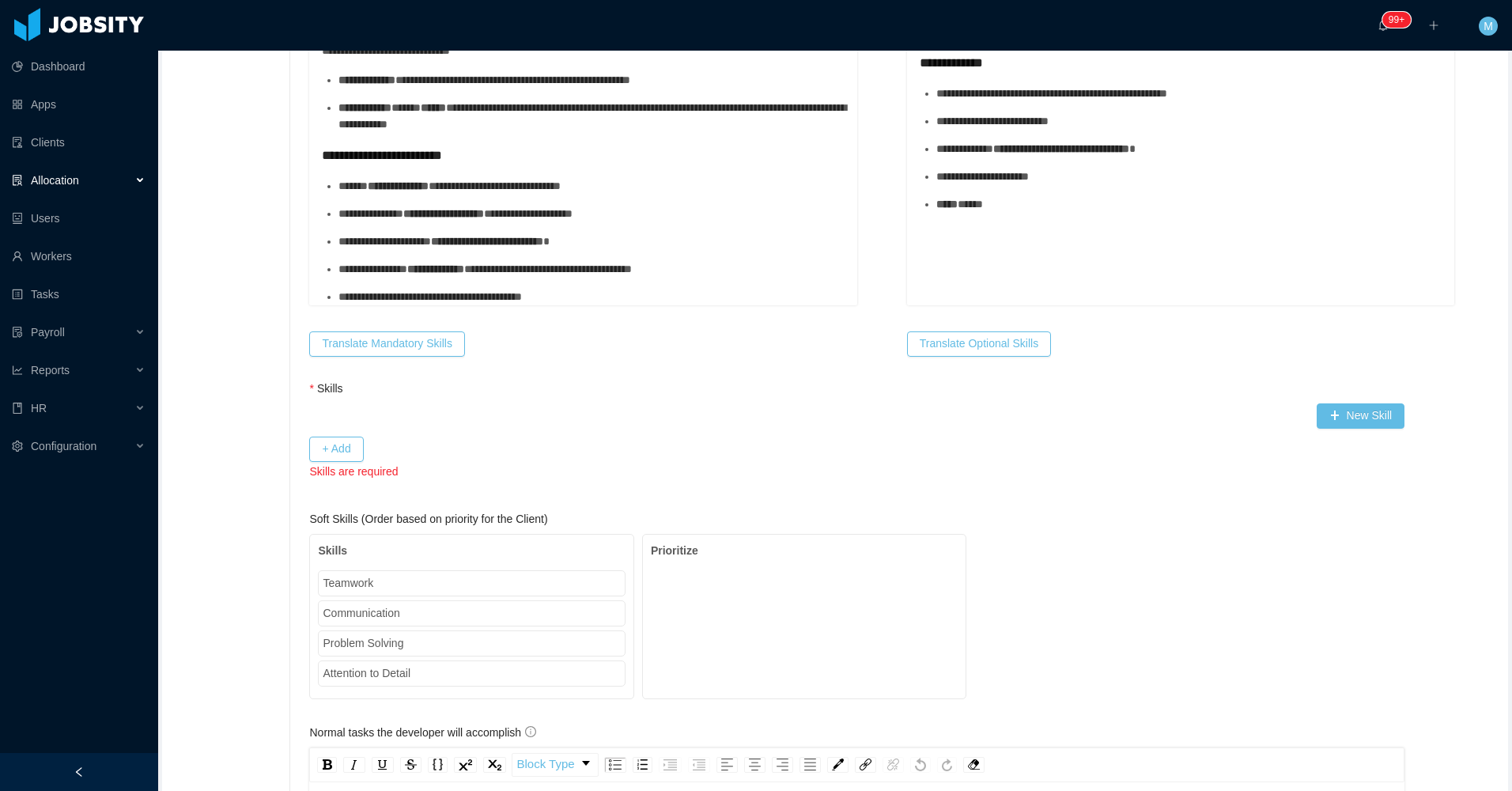
click at [599, 293] on div "**********" at bounding box center [591, 296] width 506 height 17
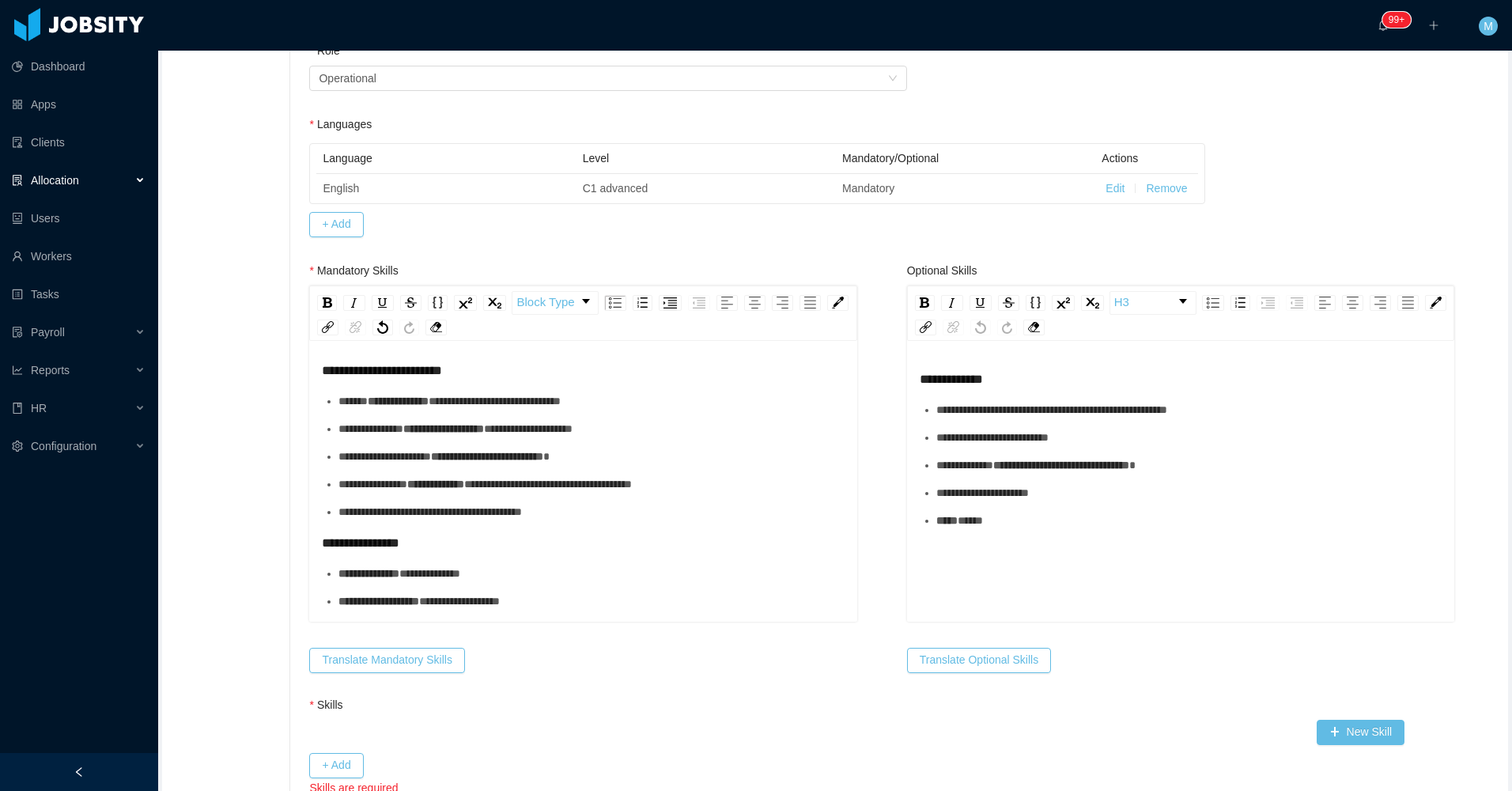
scroll to position [158, 0]
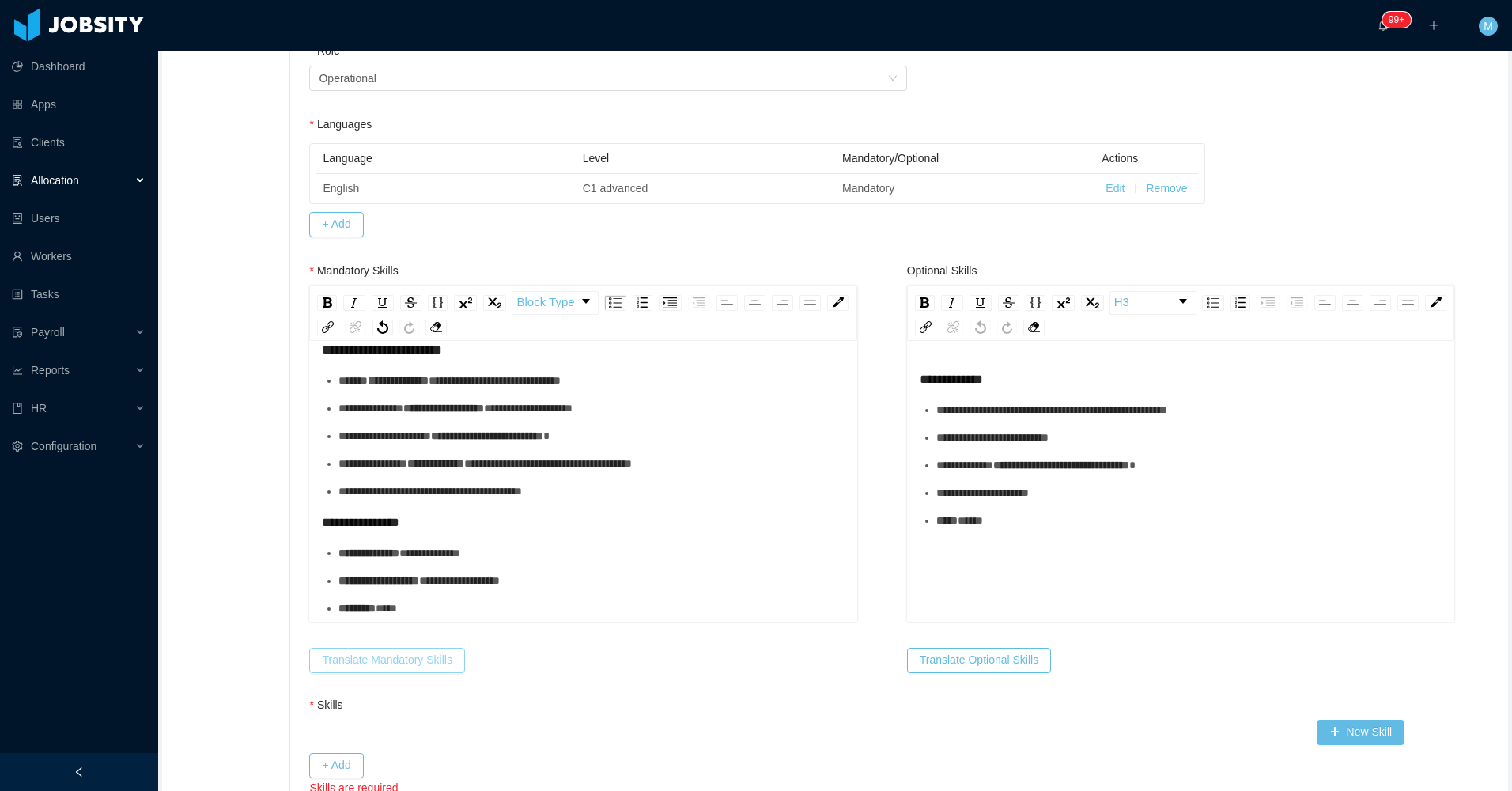
click at [413, 661] on button "Translate Mandatory Skills" at bounding box center [387, 660] width 155 height 26
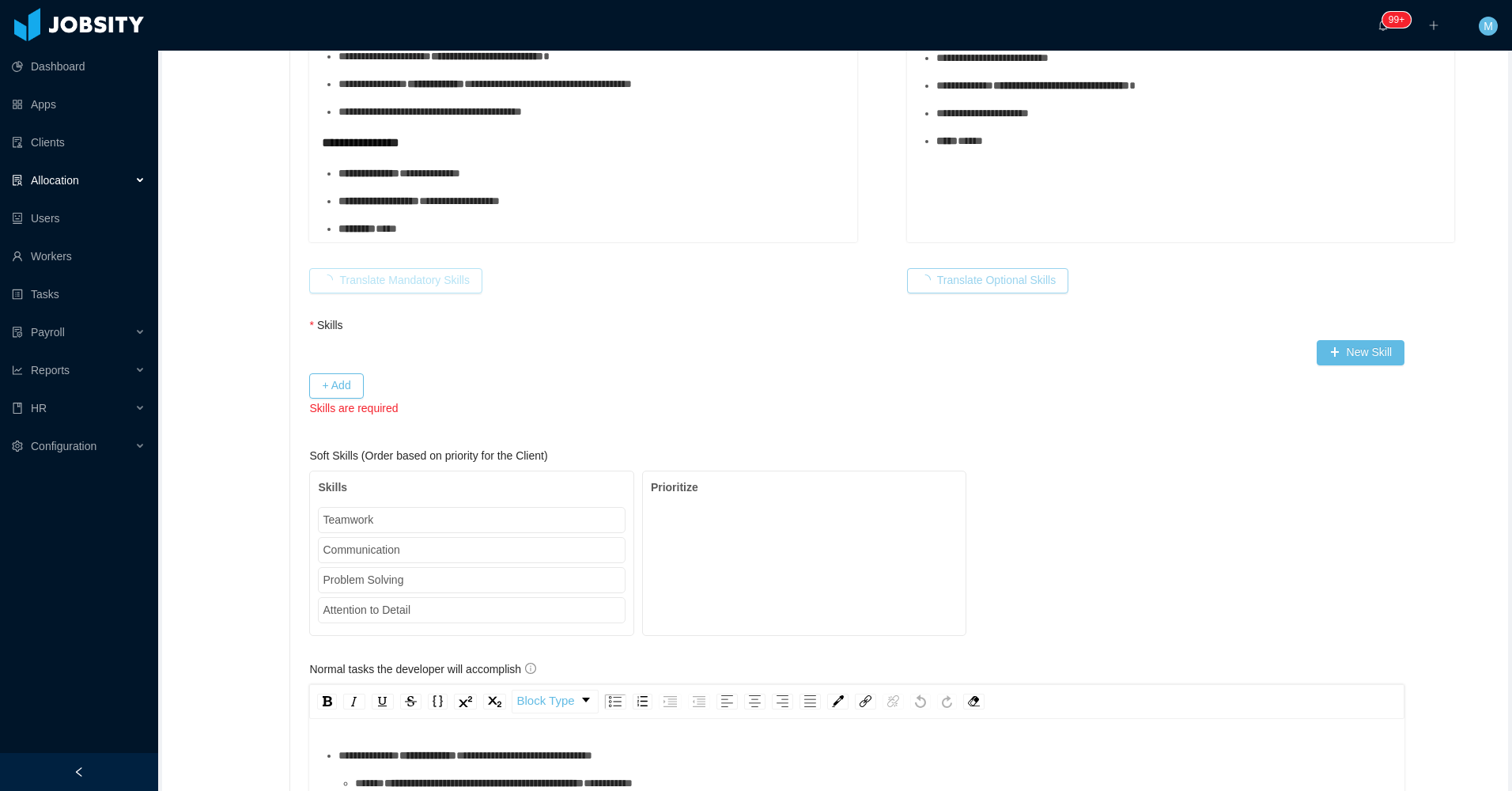
scroll to position [888, 0]
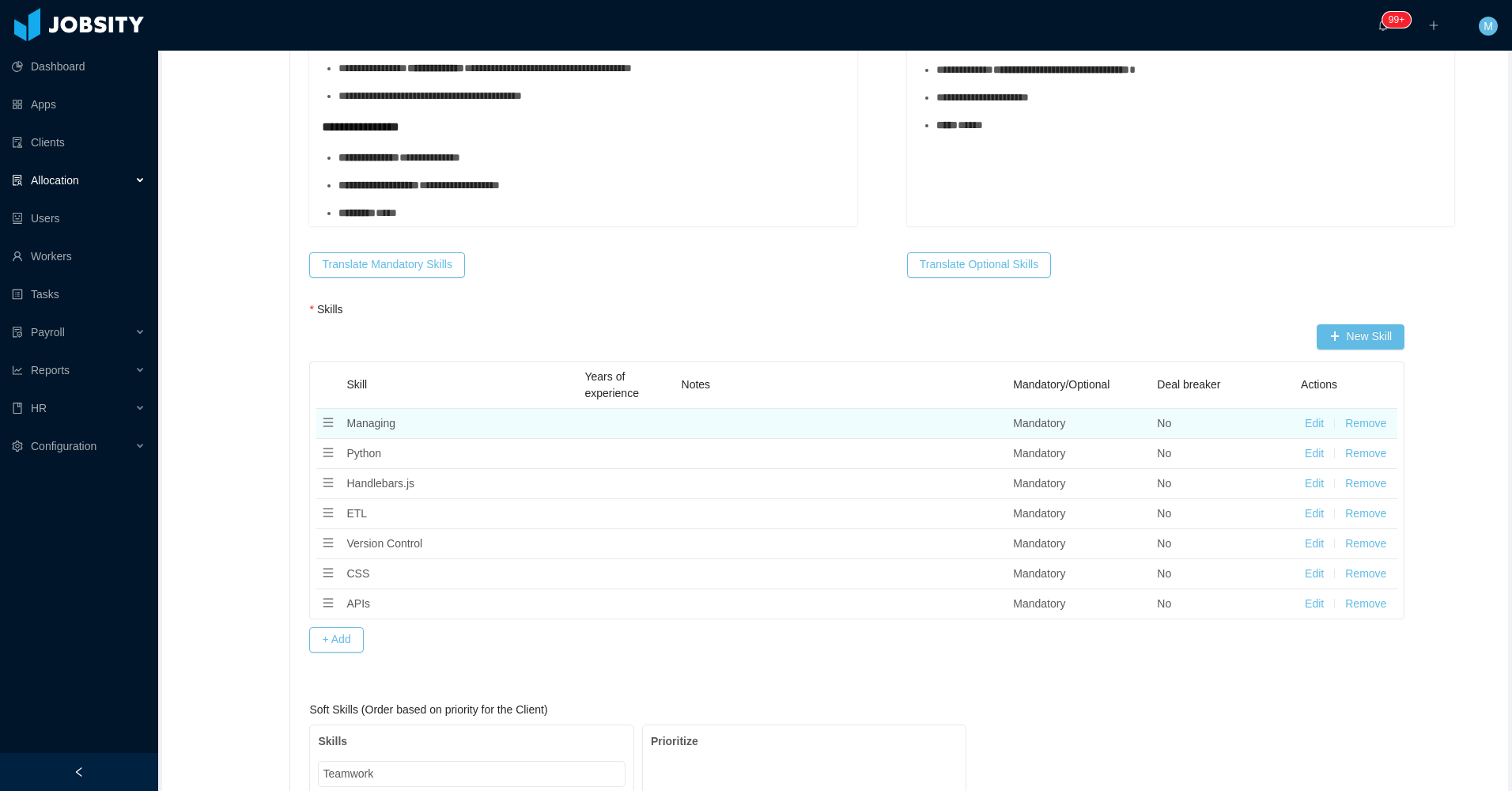
click at [1354, 420] on button "Remove" at bounding box center [1365, 423] width 41 height 17
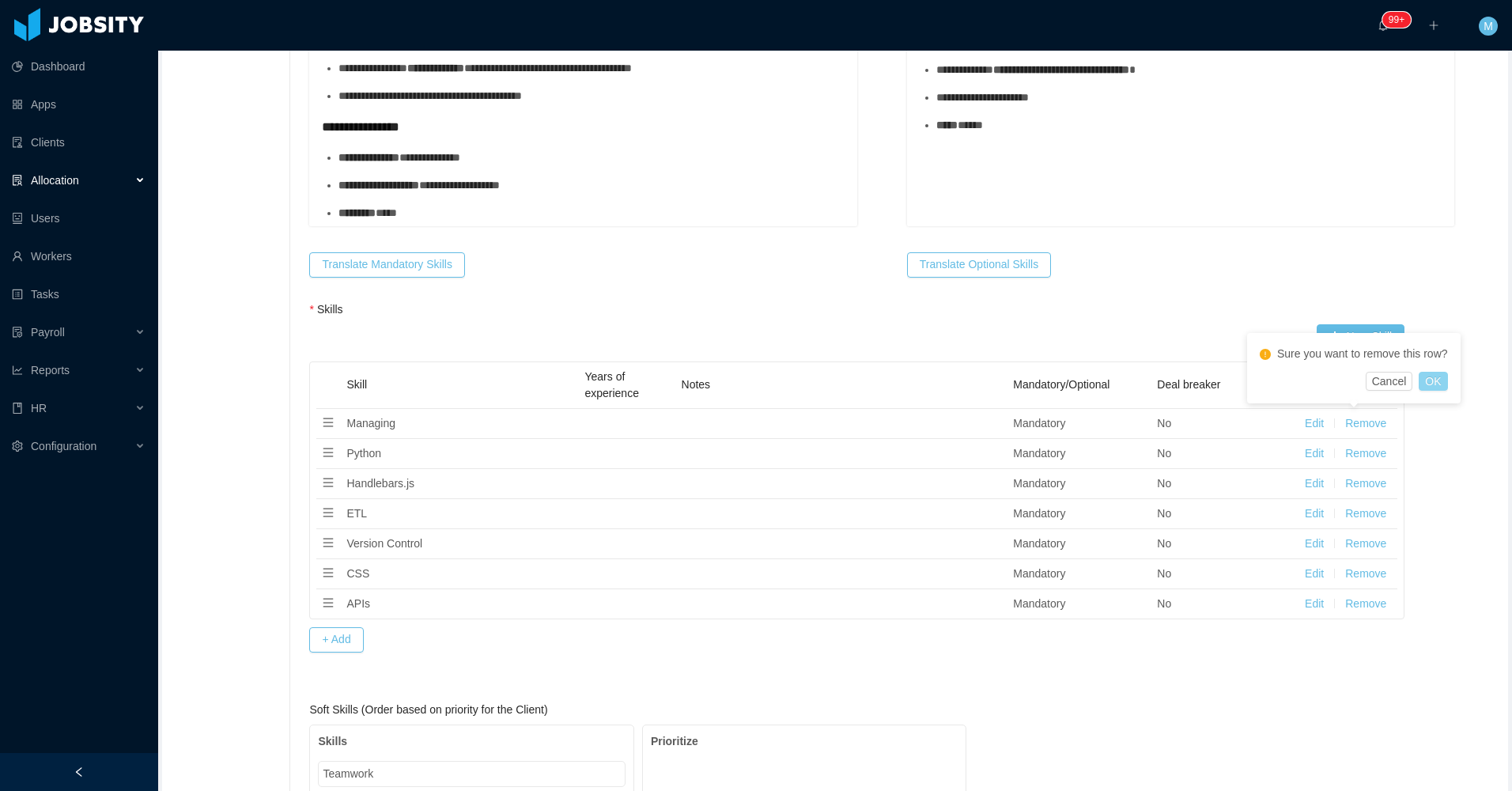
click at [1436, 382] on button "OK" at bounding box center [1432, 381] width 29 height 19
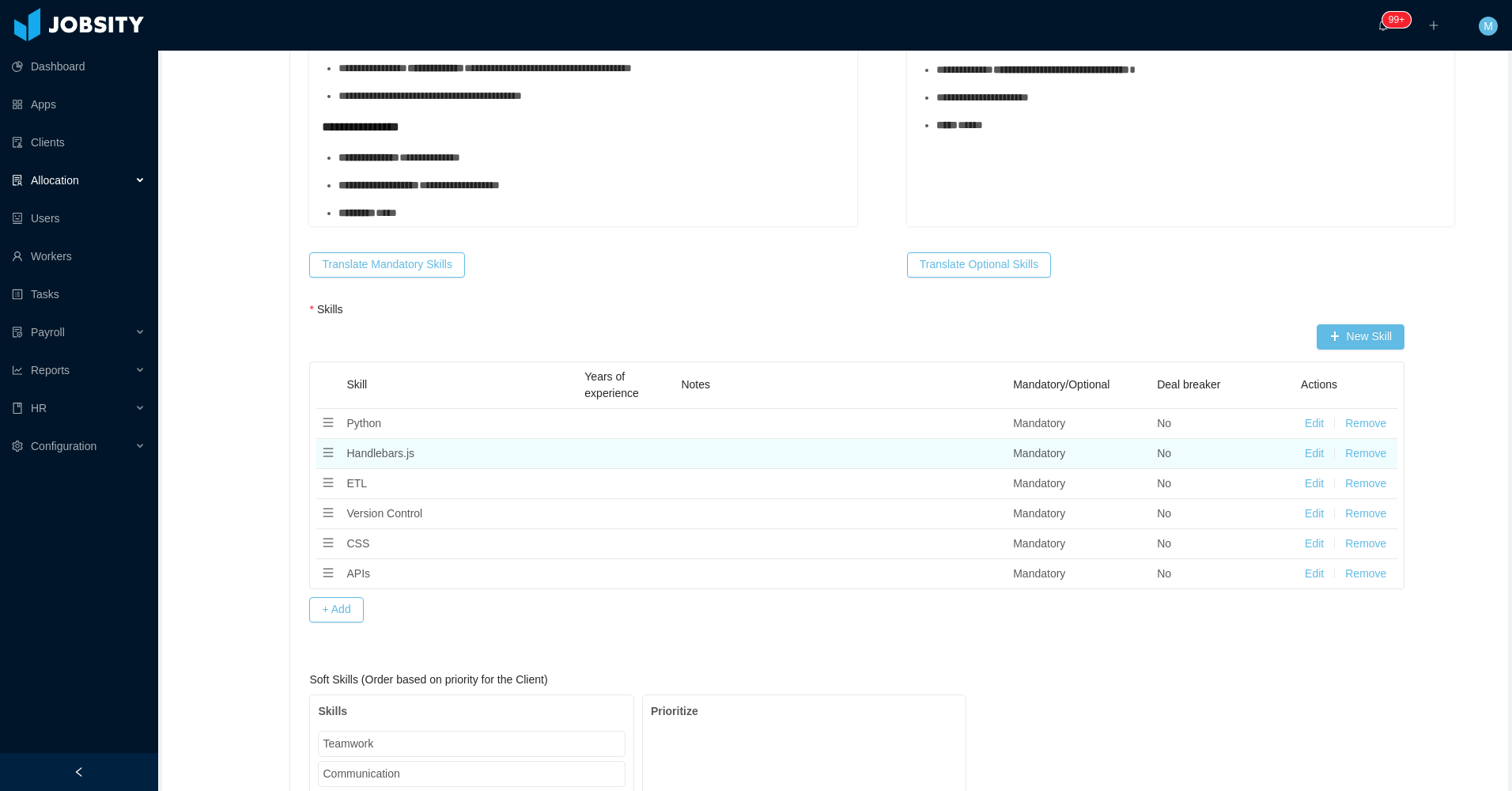
click at [1359, 446] on button "Remove" at bounding box center [1365, 454] width 41 height 17
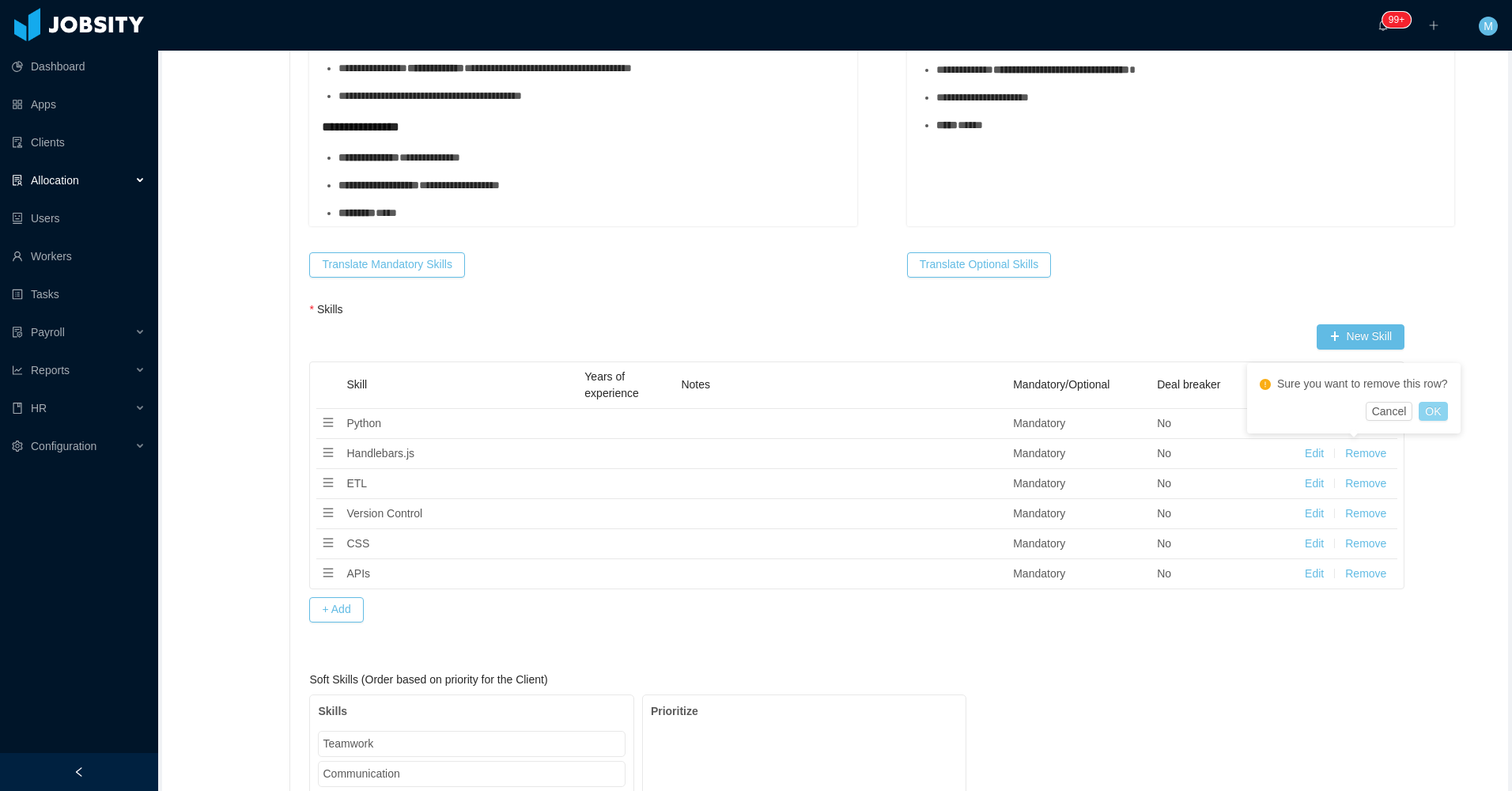
click at [1436, 407] on button "OK" at bounding box center [1432, 410] width 29 height 19
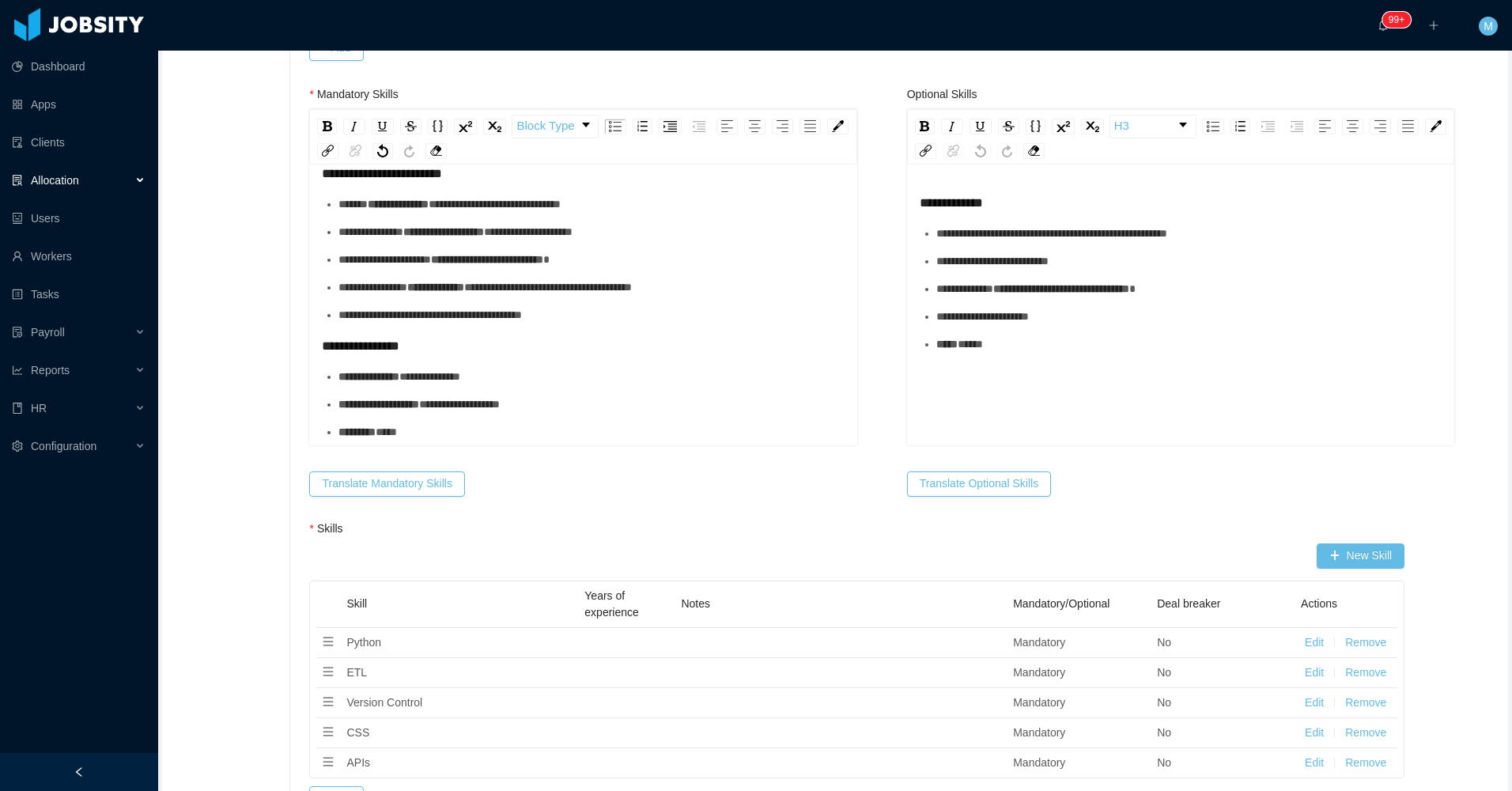
scroll to position [0, 0]
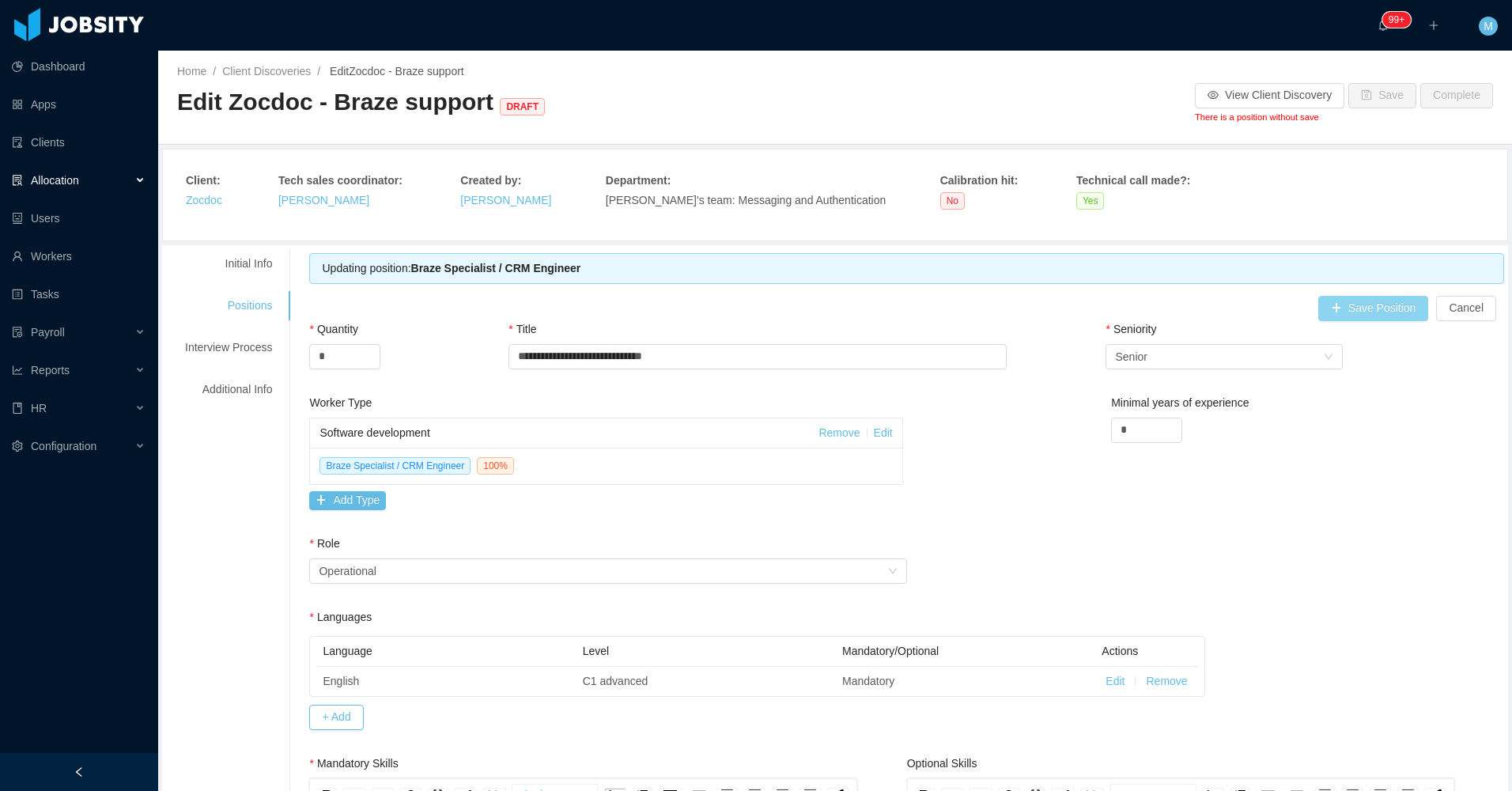
click at [1370, 308] on button "Save Position" at bounding box center [1373, 309] width 111 height 26
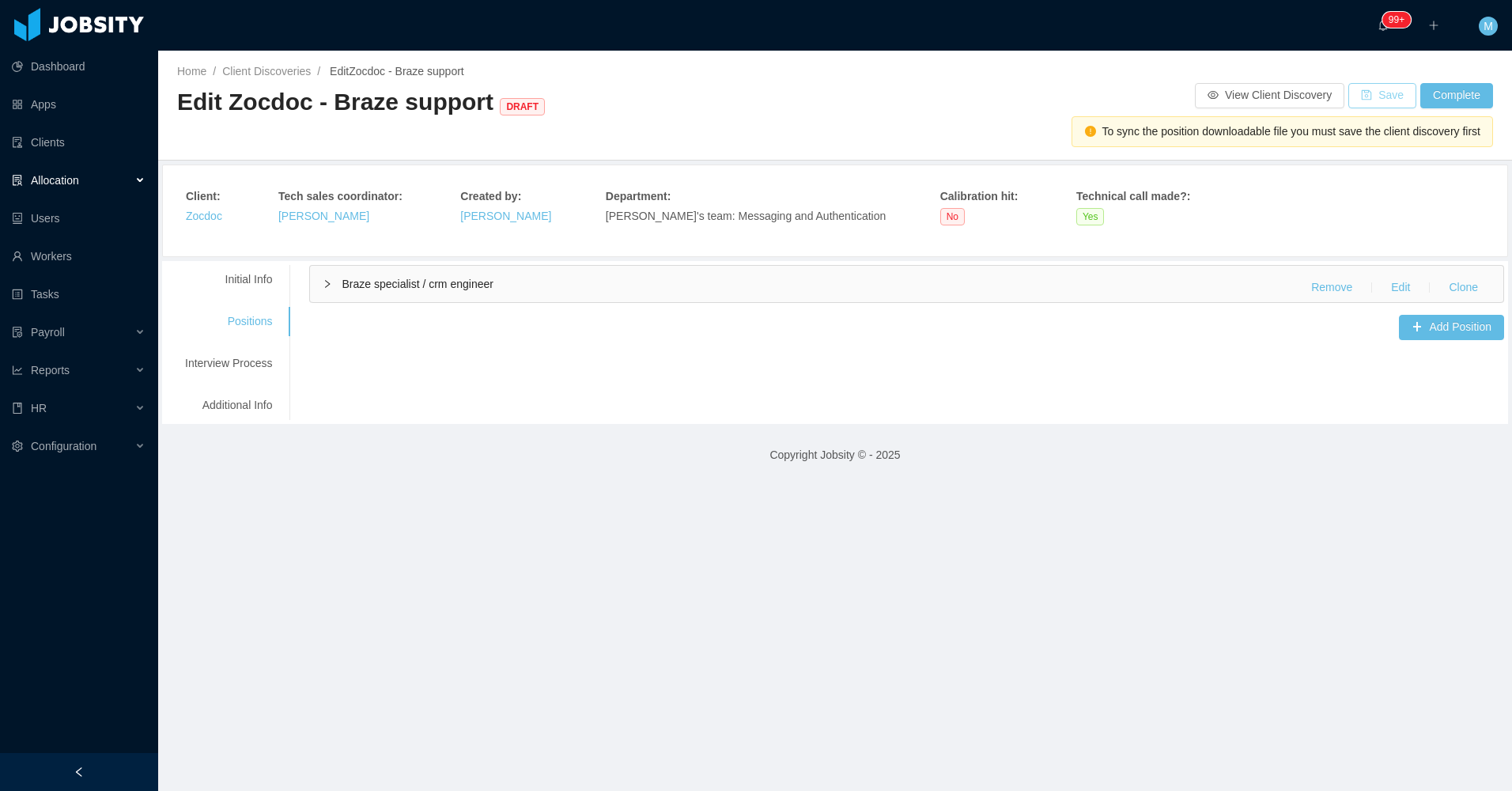
click at [1370, 98] on button "Save" at bounding box center [1382, 95] width 68 height 26
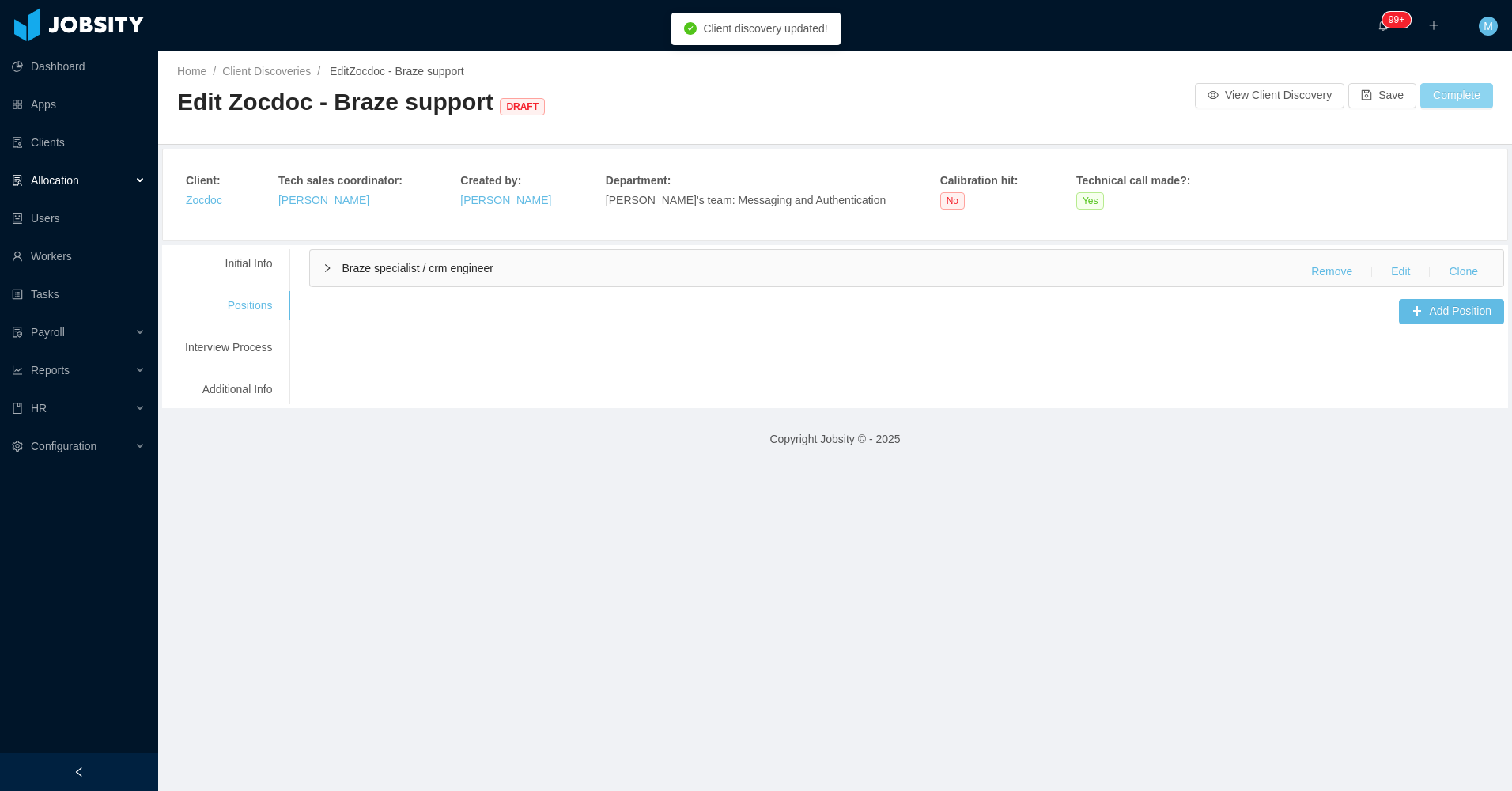
click at [1443, 91] on button "Complete" at bounding box center [1457, 95] width 73 height 26
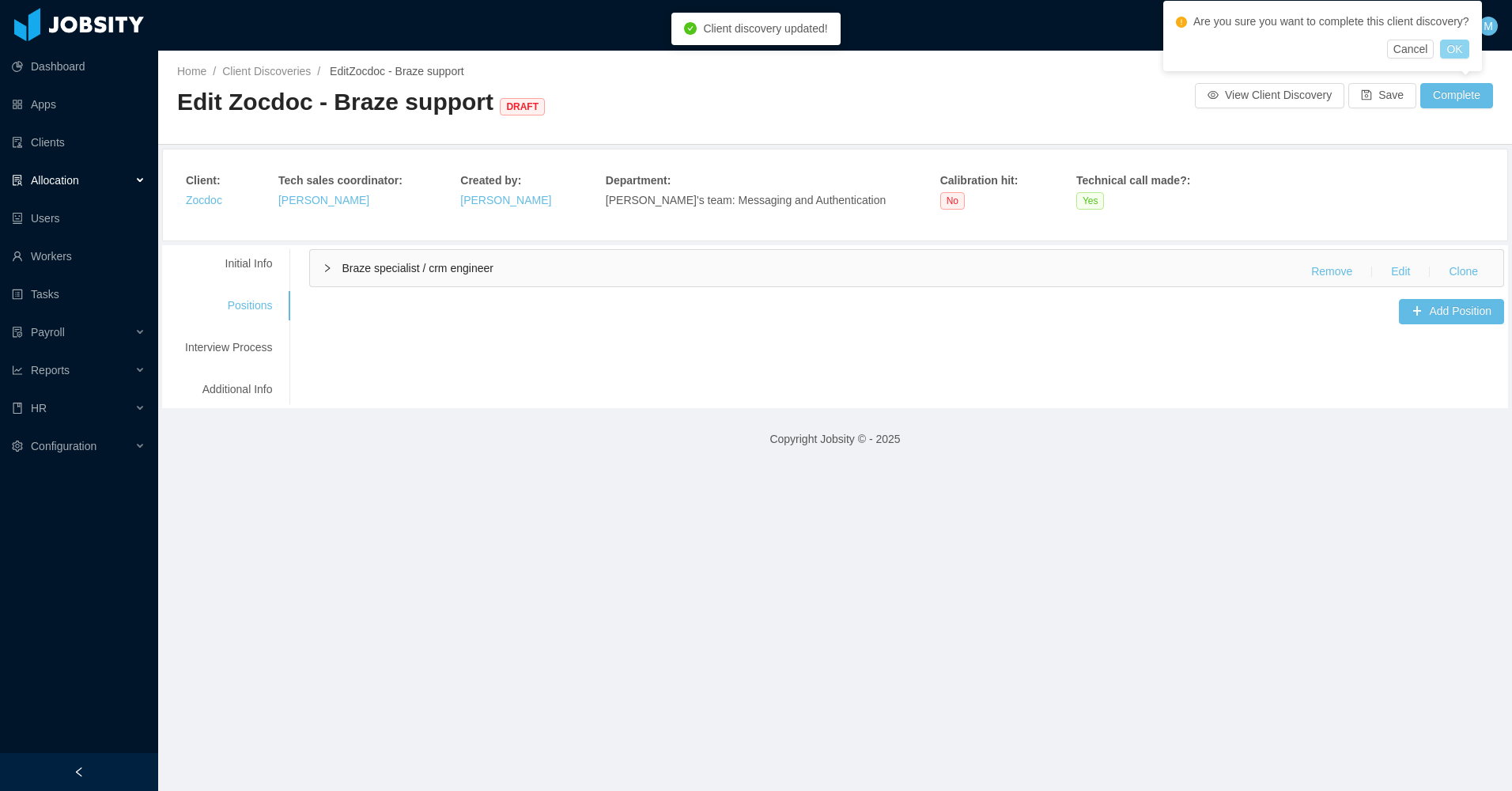
click at [1458, 50] on button "OK" at bounding box center [1454, 48] width 29 height 19
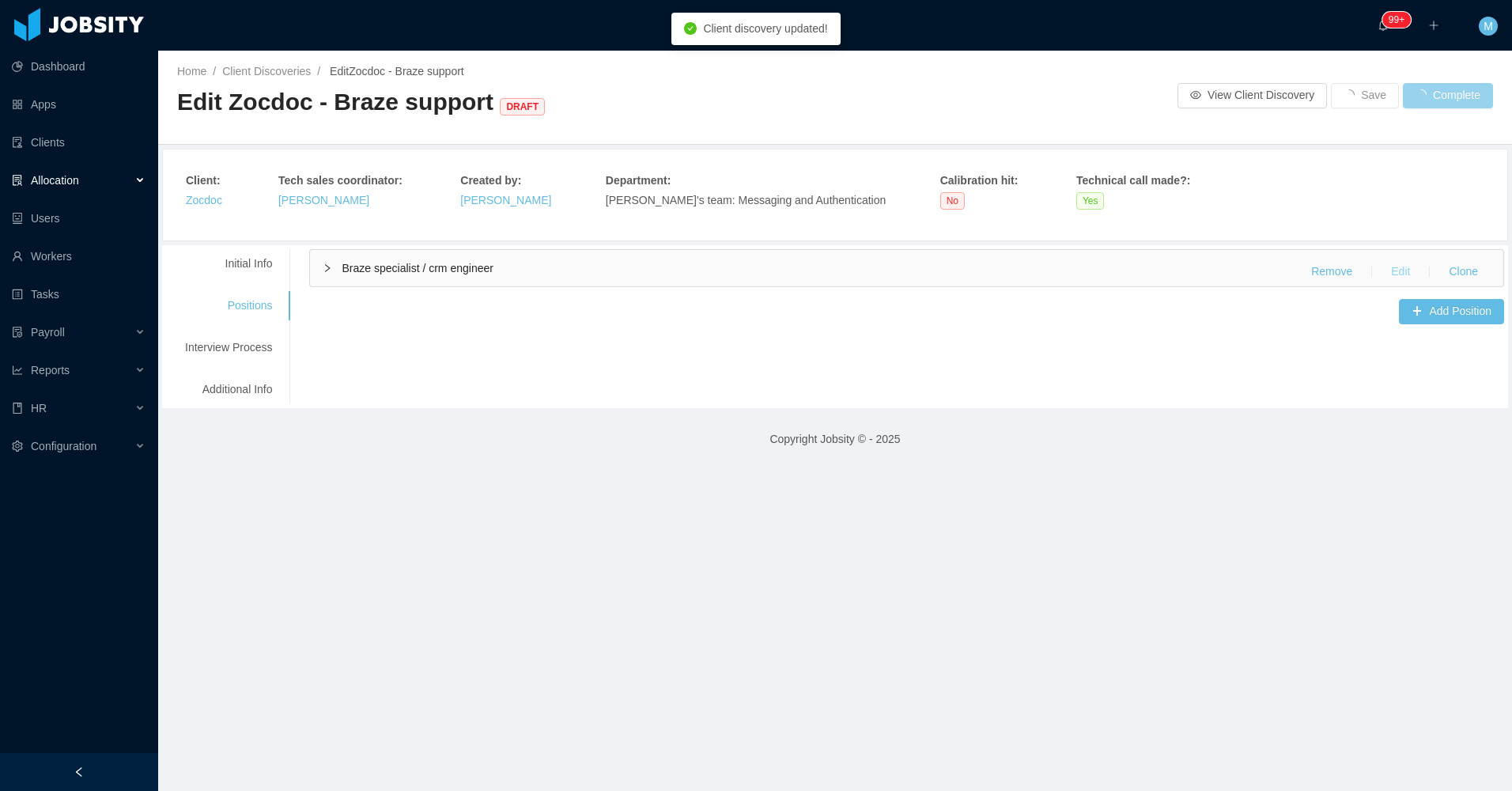
click at [1390, 267] on button "Edit" at bounding box center [1400, 273] width 44 height 26
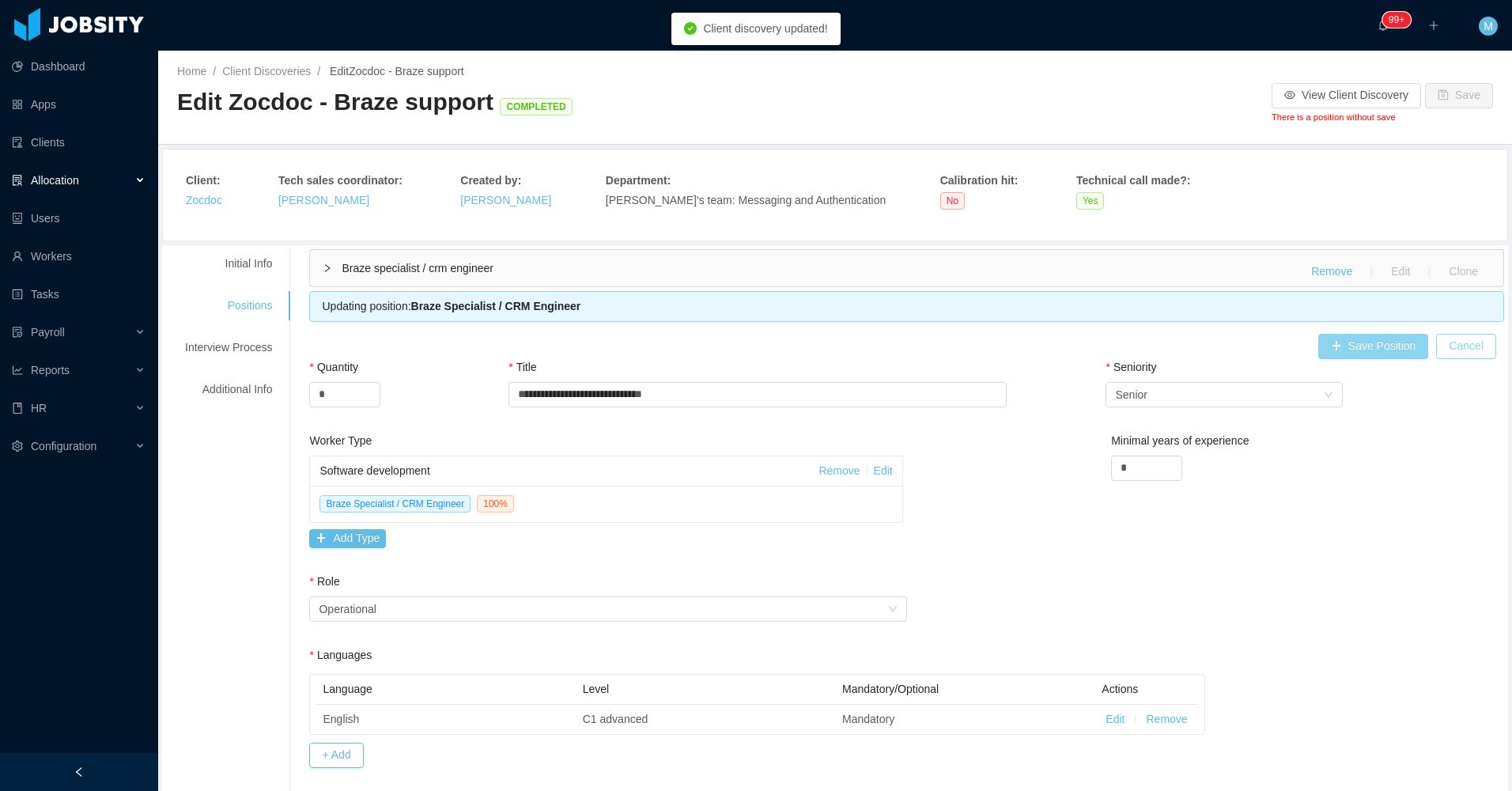
click at [1455, 357] on button "Cancel" at bounding box center [1466, 346] width 60 height 26
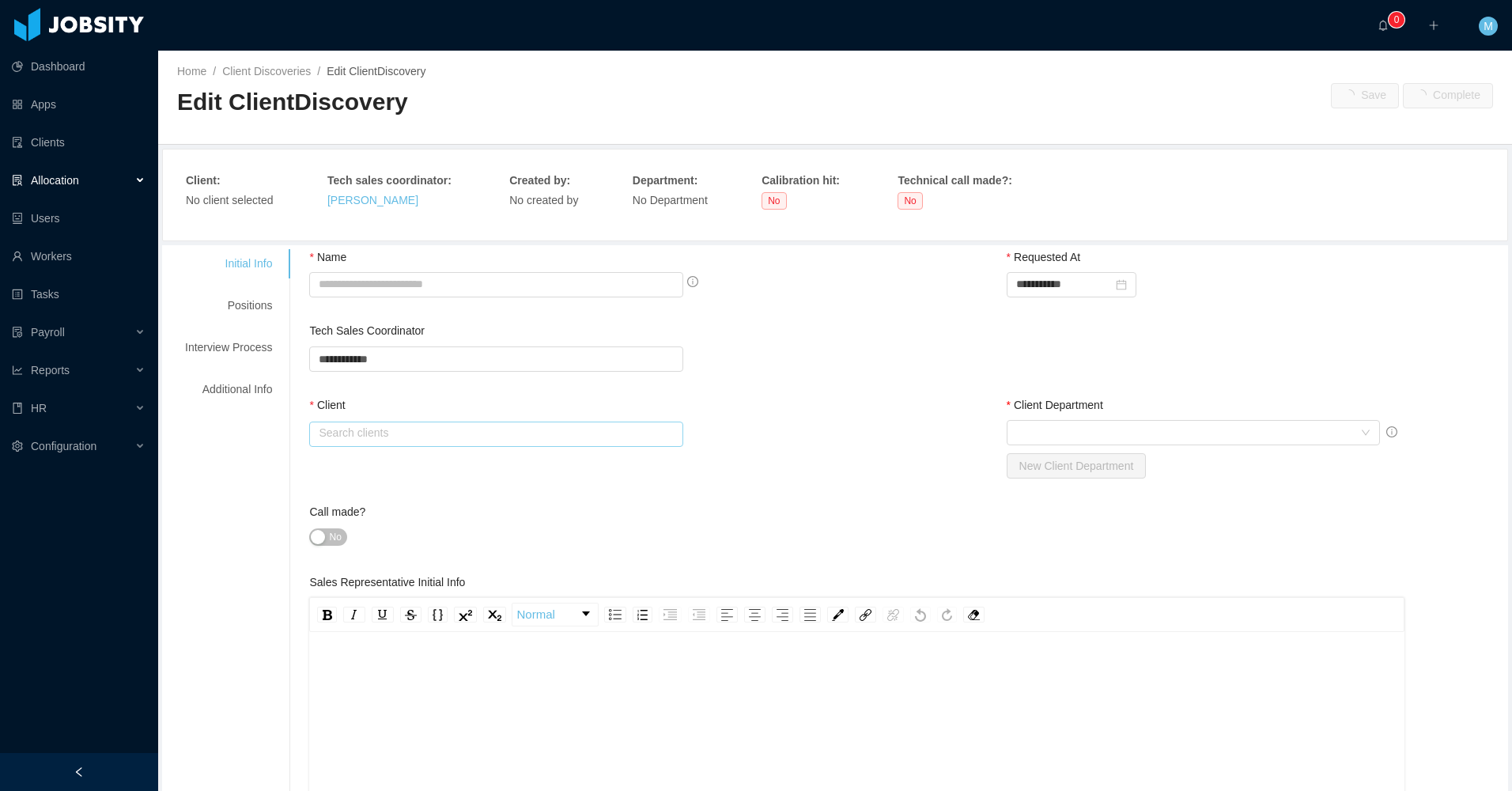
type input "**********"
type input "******"
type input "*"
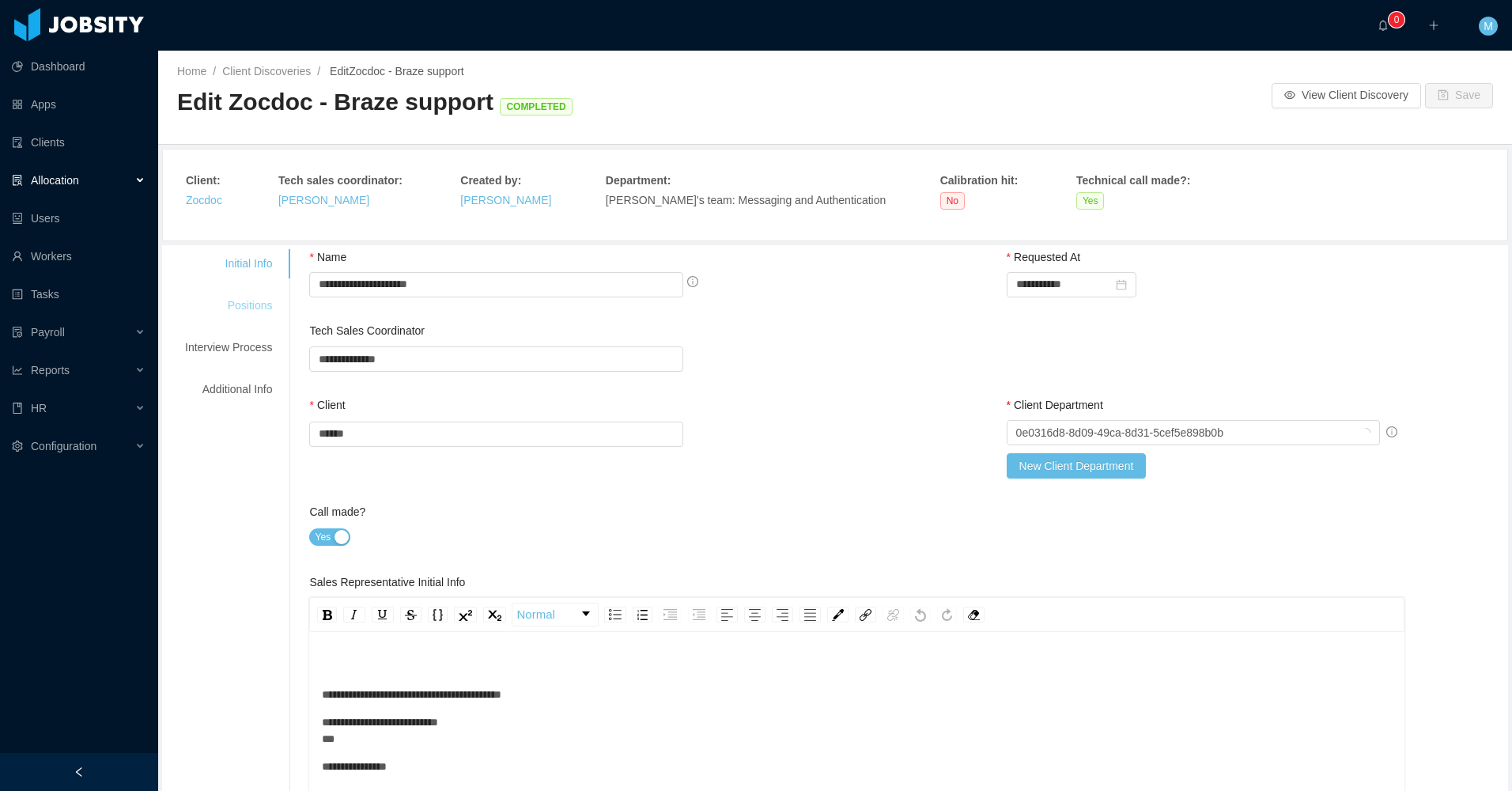
click at [231, 303] on div "Positions" at bounding box center [228, 306] width 125 height 30
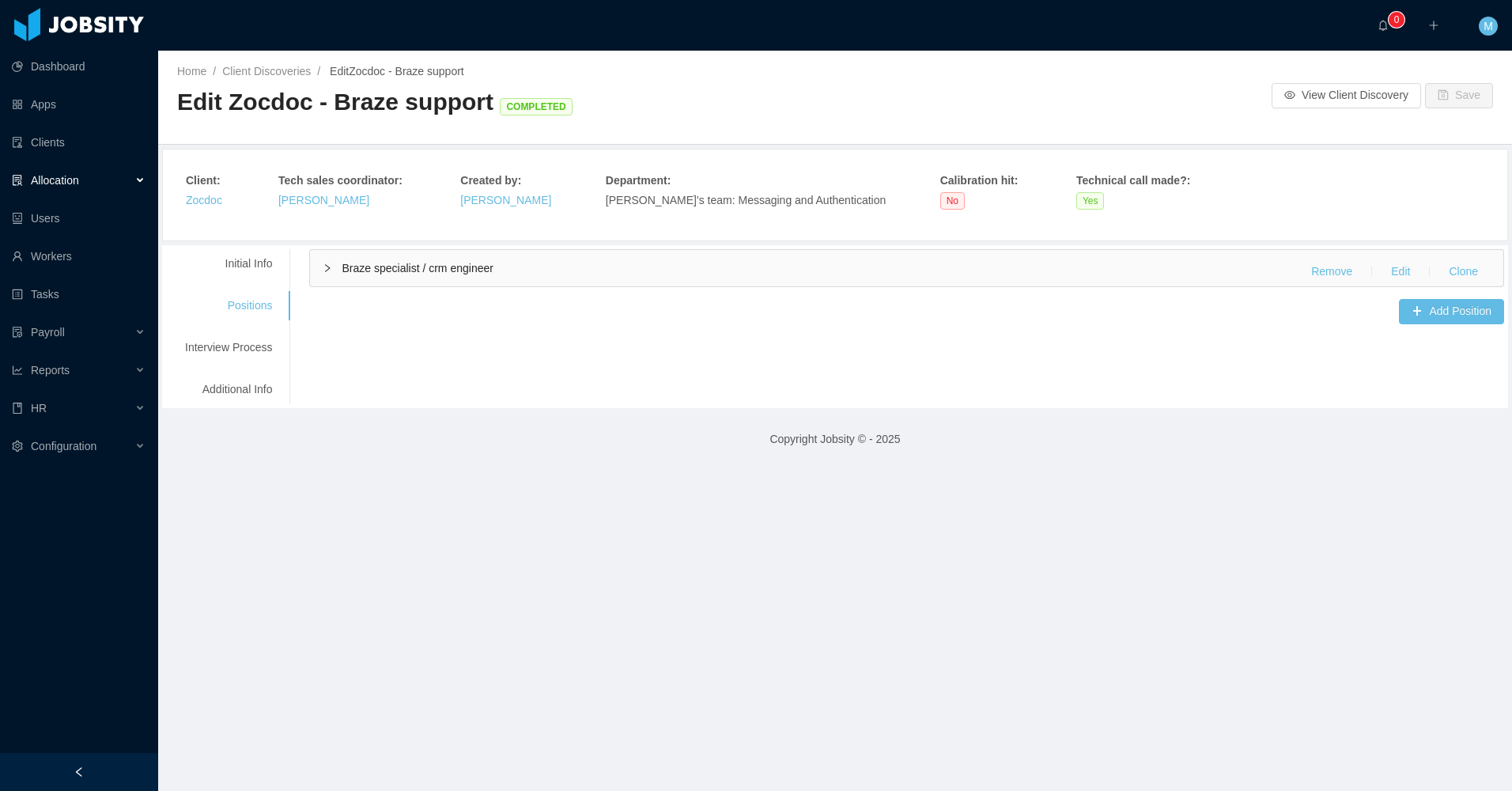
click at [346, 273] on span "Braze specialist / crm engineer" at bounding box center [417, 268] width 151 height 13
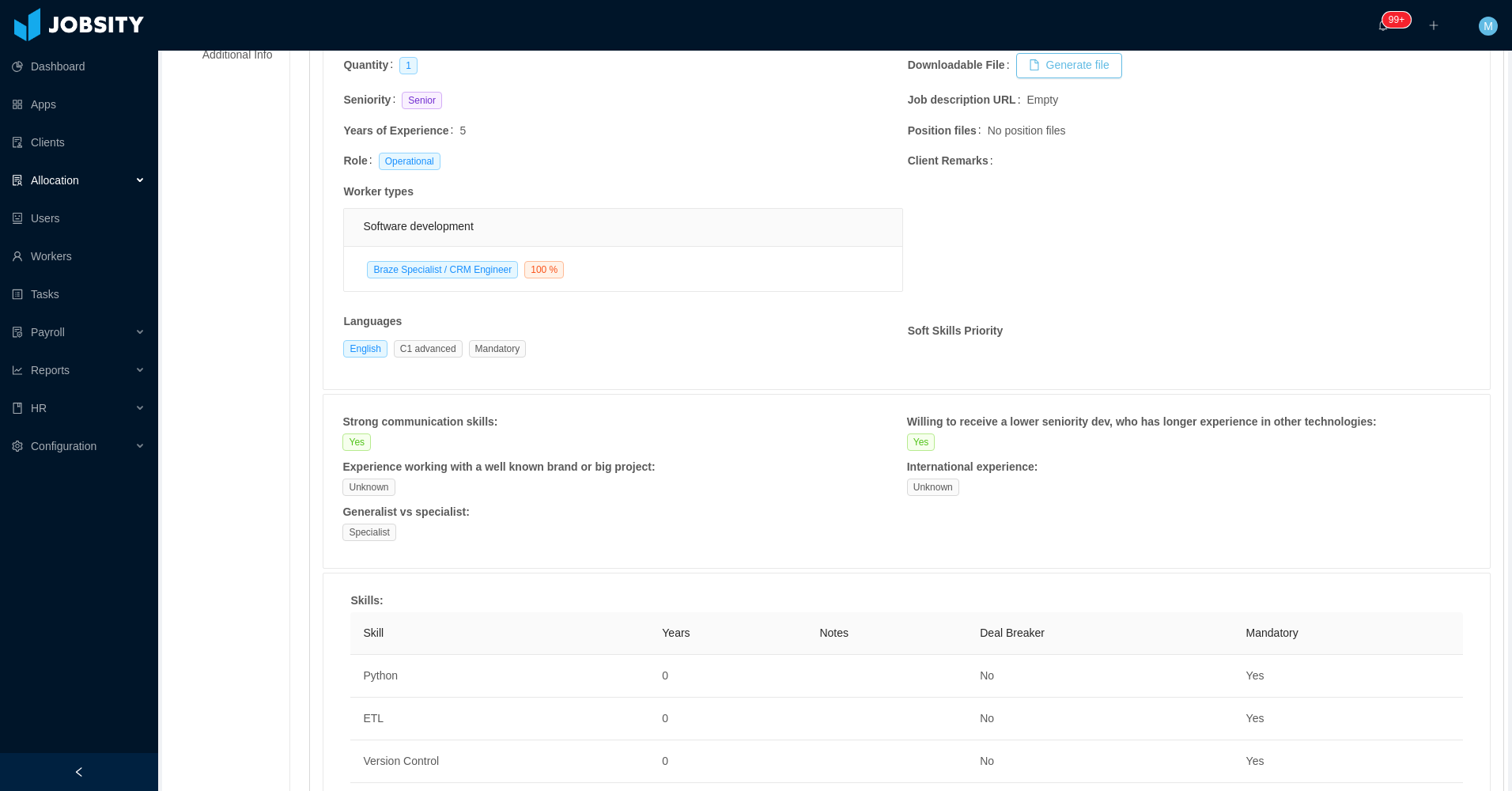
scroll to position [158, 0]
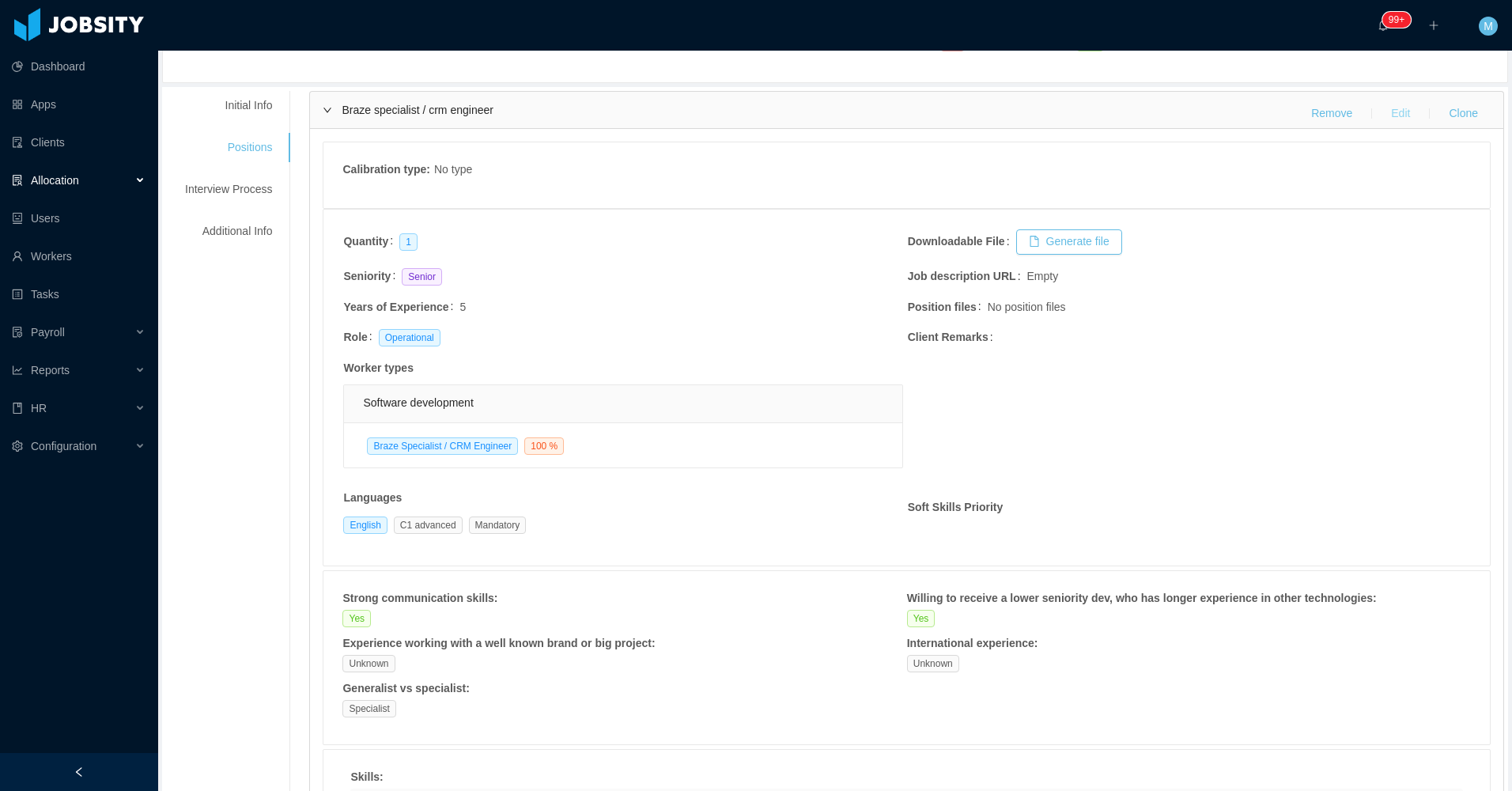
click at [1397, 117] on button "Edit" at bounding box center [1400, 114] width 44 height 26
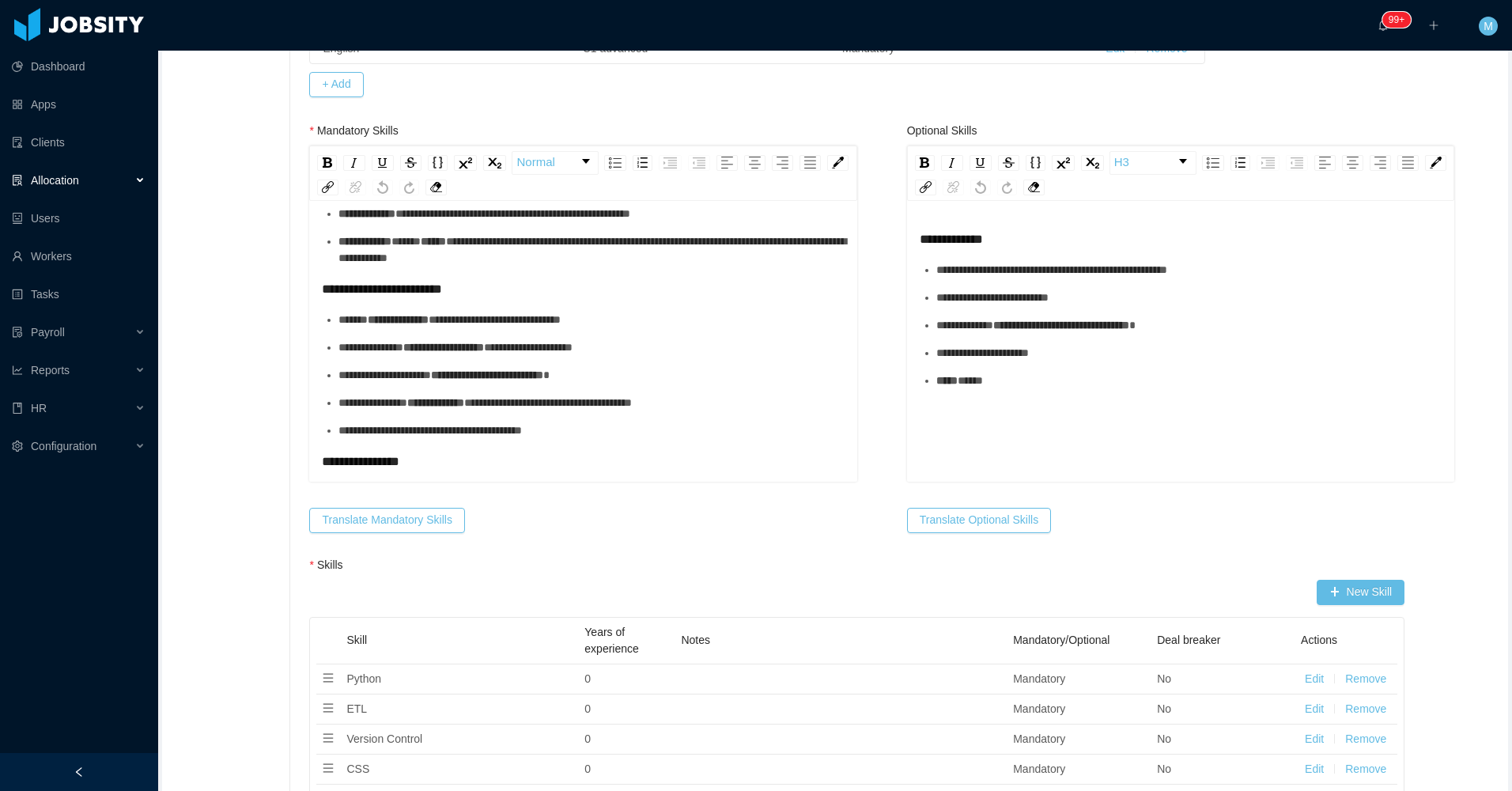
scroll to position [0, 0]
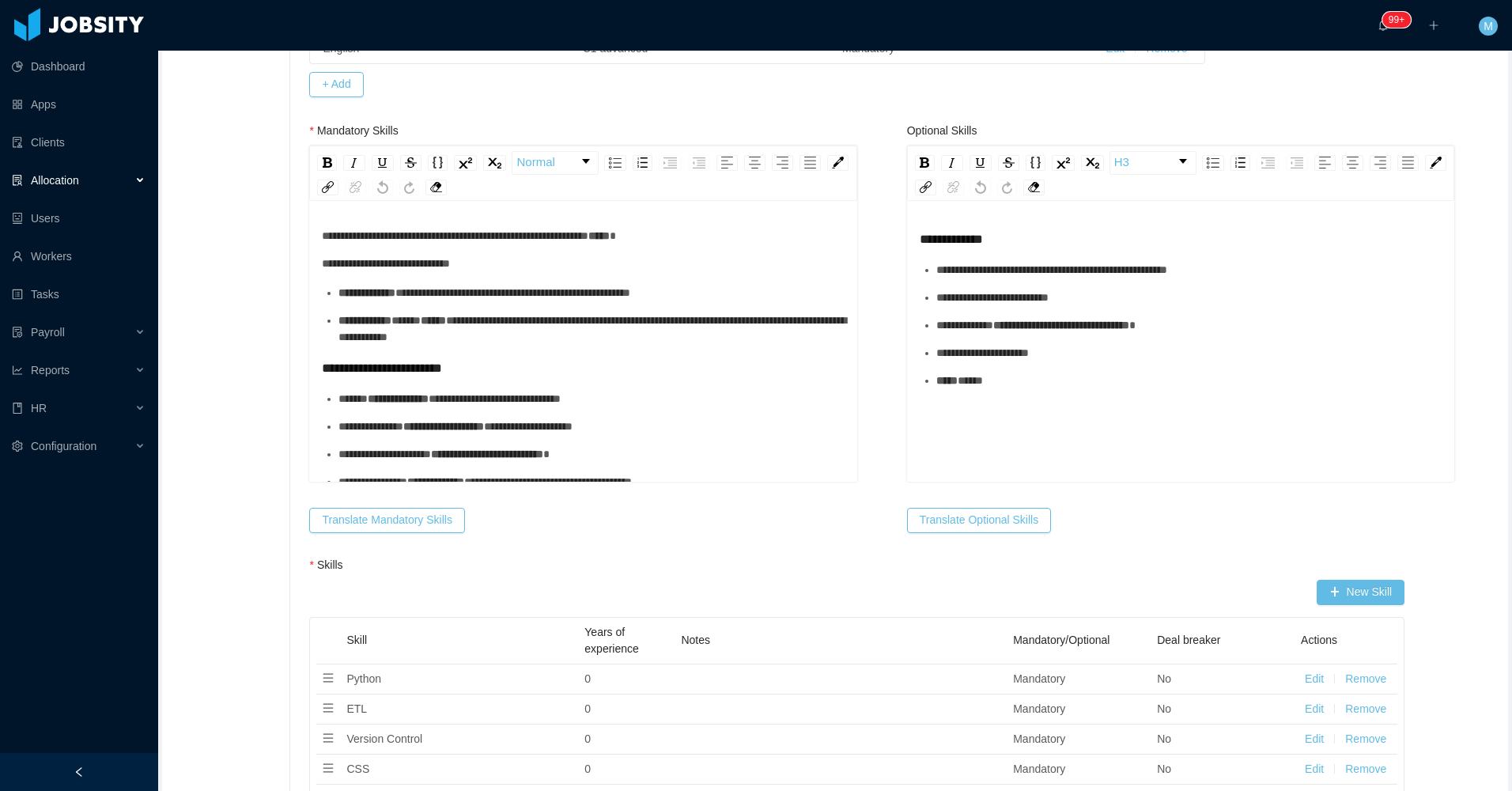
click at [711, 295] on div "**********" at bounding box center [591, 292] width 506 height 17
click at [449, 313] on div "**********" at bounding box center [591, 330] width 506 height 33
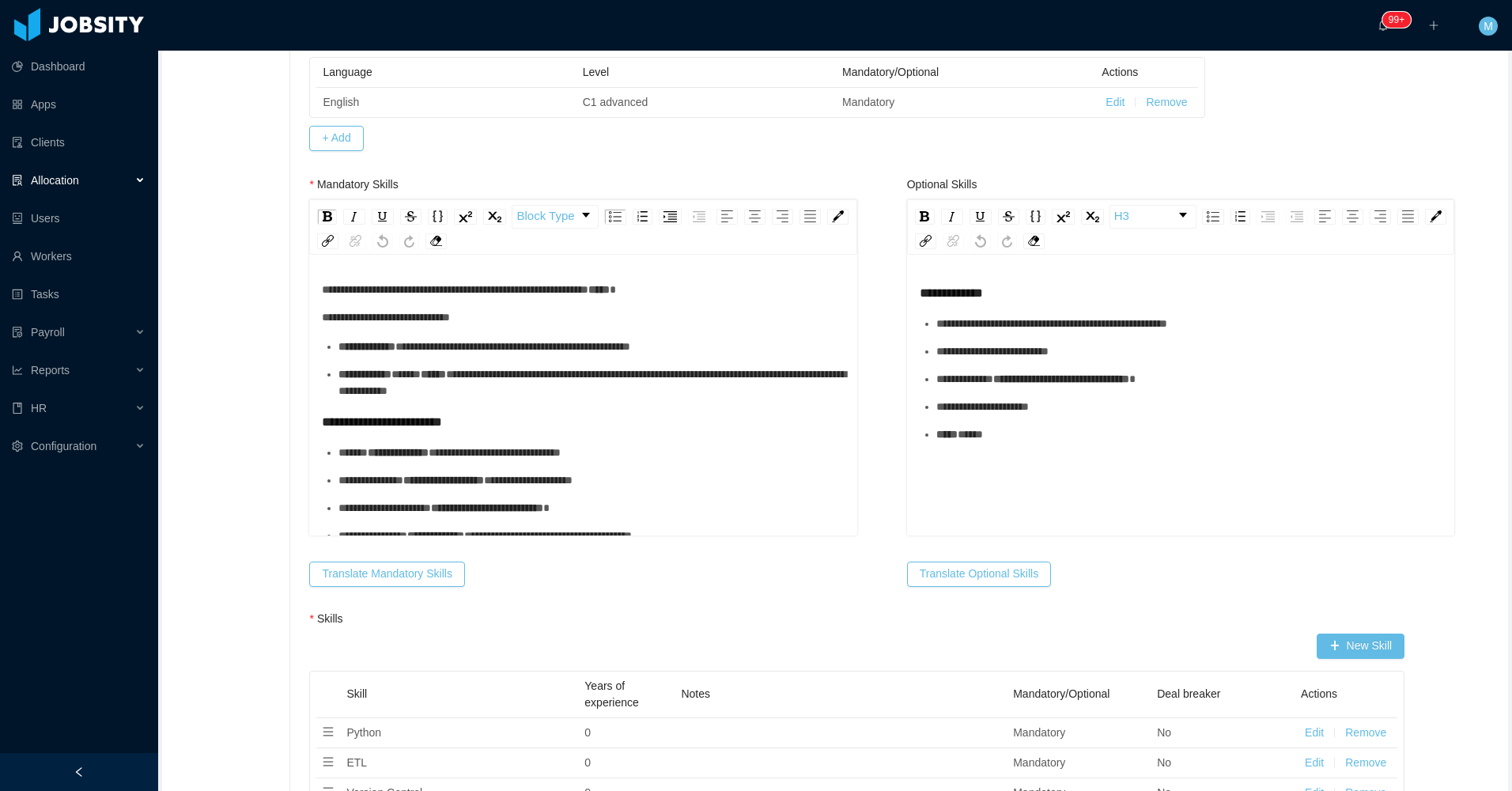
scroll to position [554, 0]
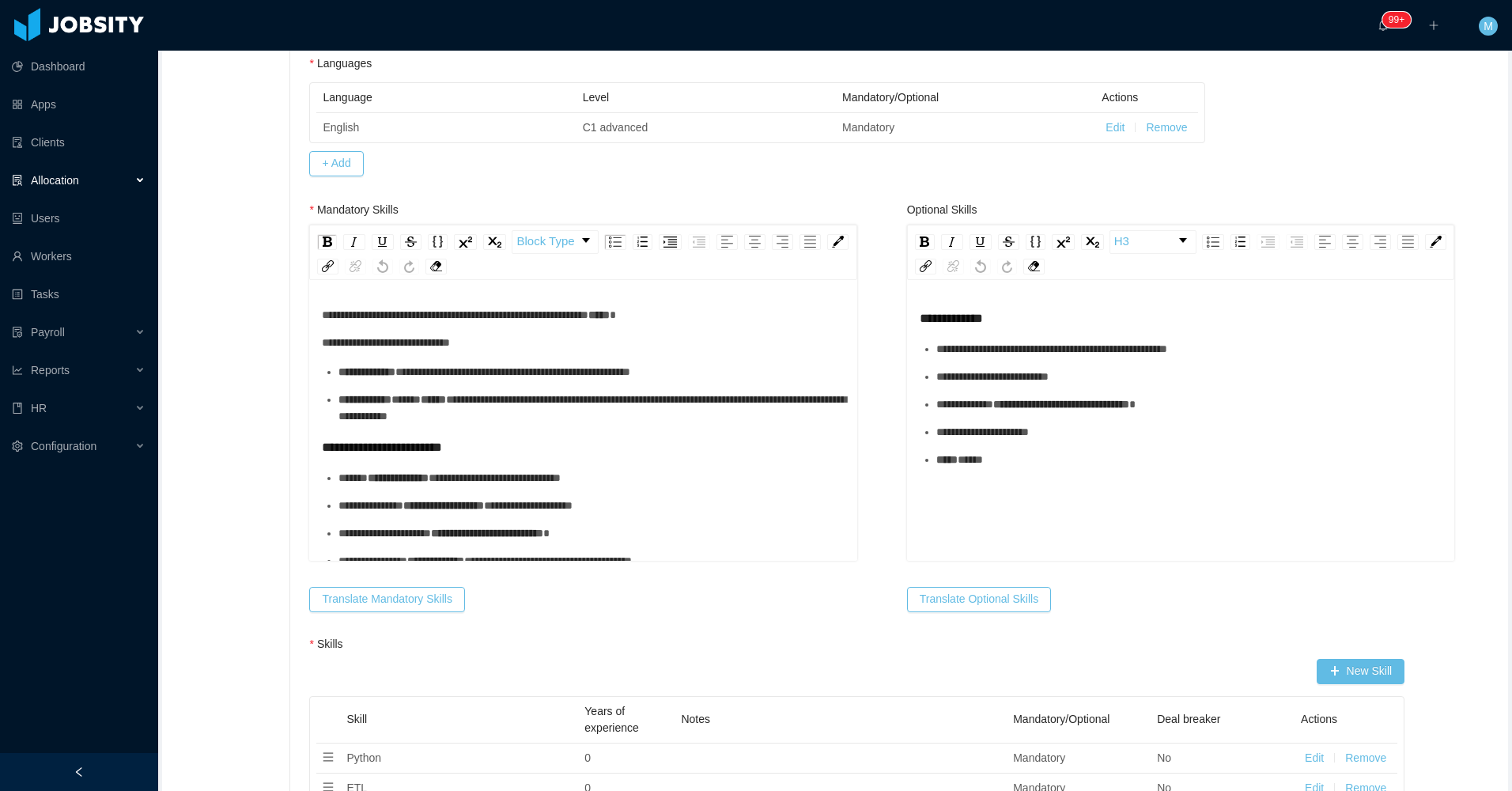
click at [495, 342] on div "**********" at bounding box center [582, 342] width 522 height 17
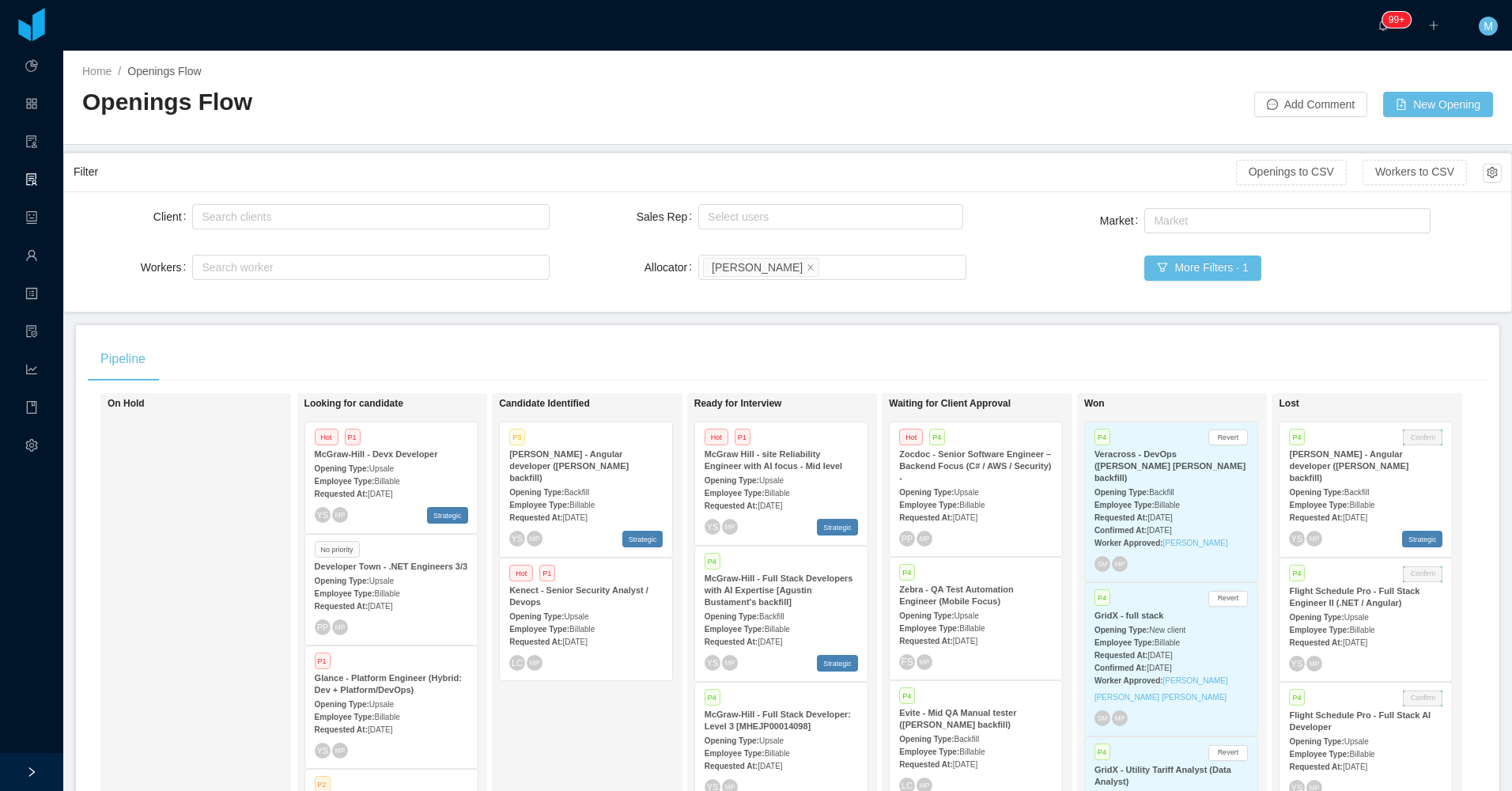
scroll to position [1094, 0]
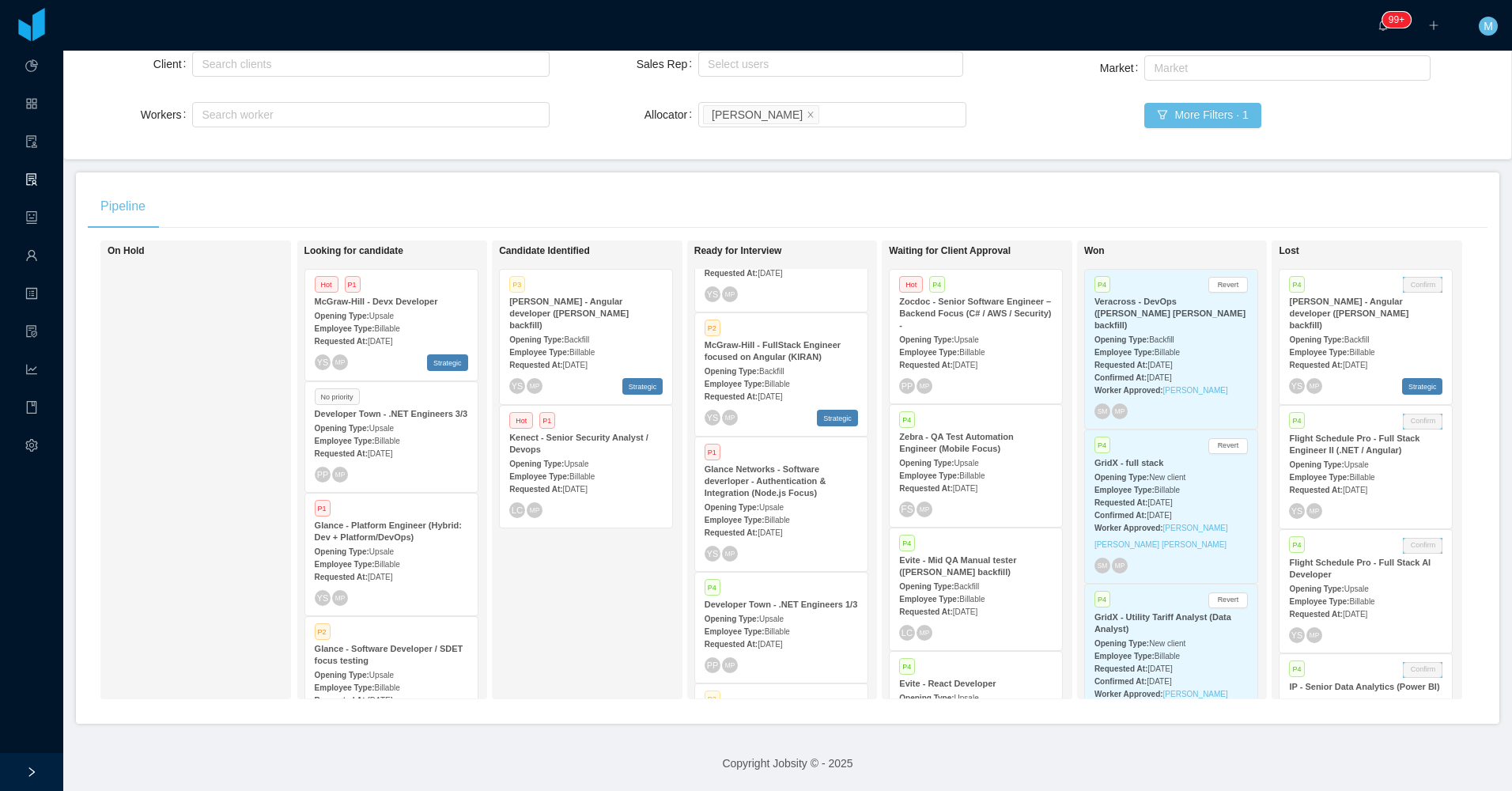
click at [200, 507] on div "On Hold" at bounding box center [217, 470] width 221 height 445
drag, startPoint x: 550, startPoint y: 560, endPoint x: 703, endPoint y: 179, distance: 410.6
click at [550, 562] on div "Candidate Identified P3 McGraw-Hill - Angular developer (Delcio Polanco backfil…" at bounding box center [609, 470] width 221 height 445
click at [759, 528] on span "Aug 6th, 2025" at bounding box center [769, 532] width 25 height 9
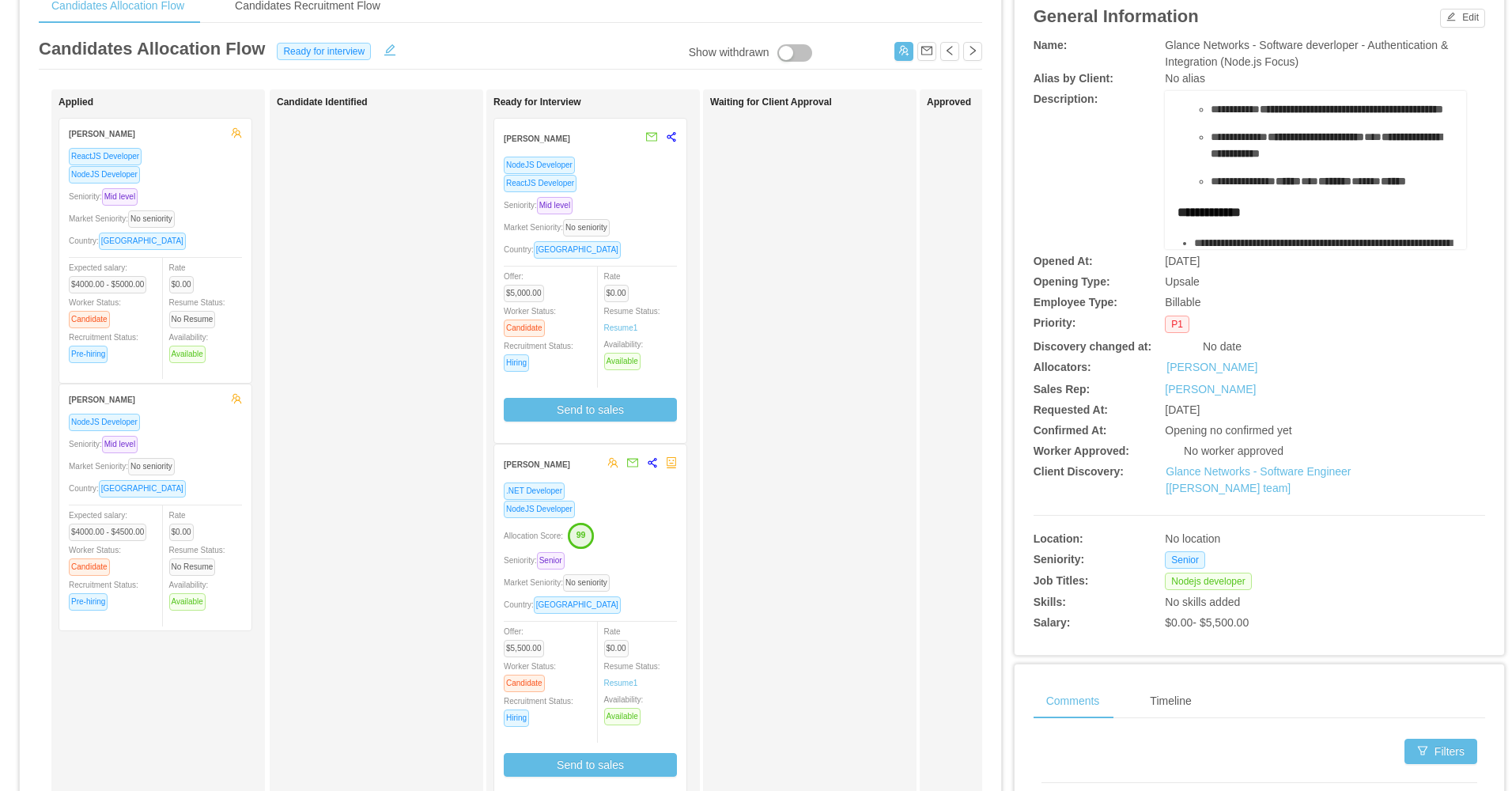
scroll to position [554, 0]
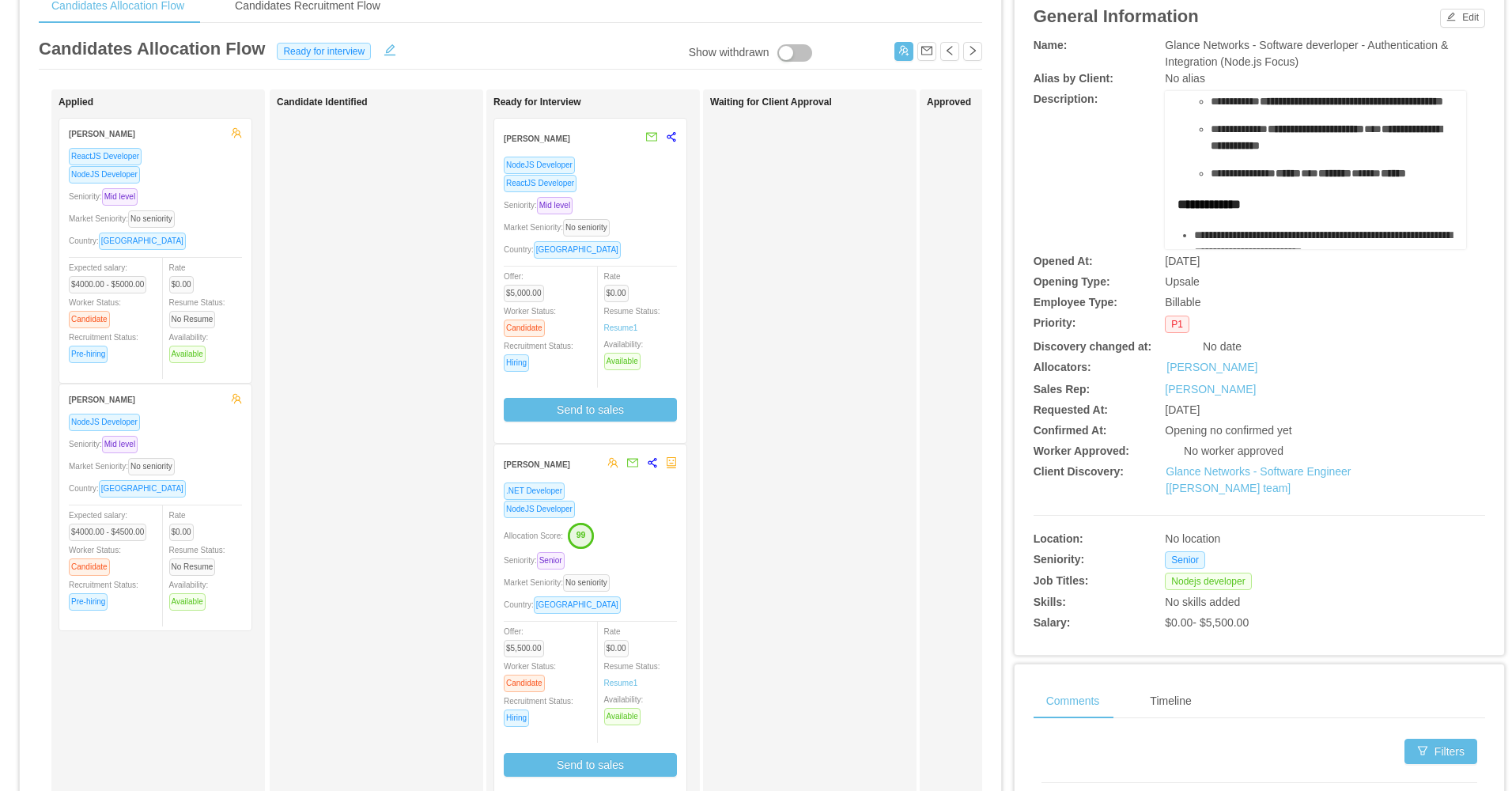
drag, startPoint x: 1182, startPoint y: 127, endPoint x: 1392, endPoint y: 188, distance: 218.7
copy ul "**********"
click at [329, 502] on div "Candidate Identified" at bounding box center [387, 484] width 221 height 776
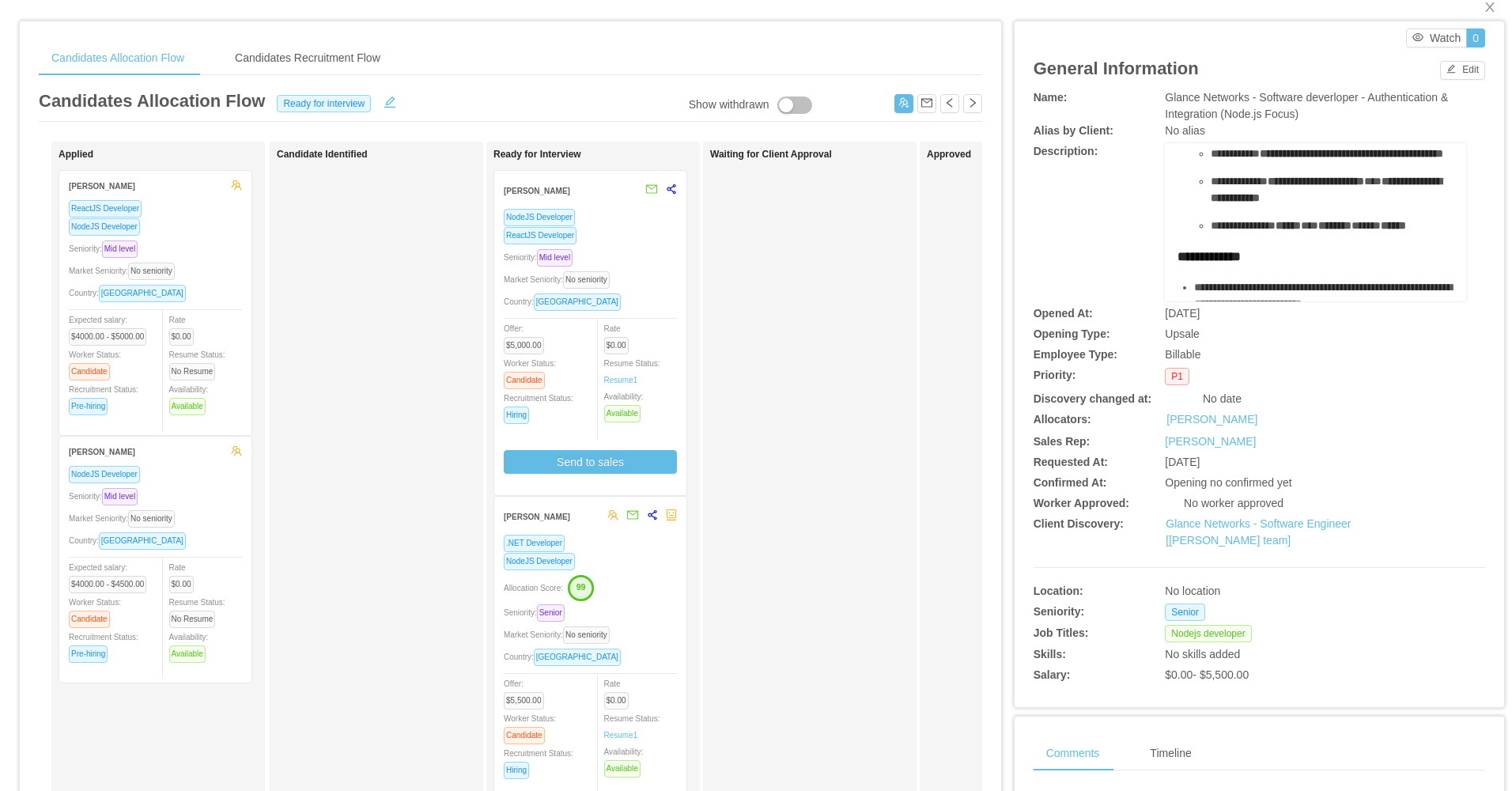
scroll to position [0, 0]
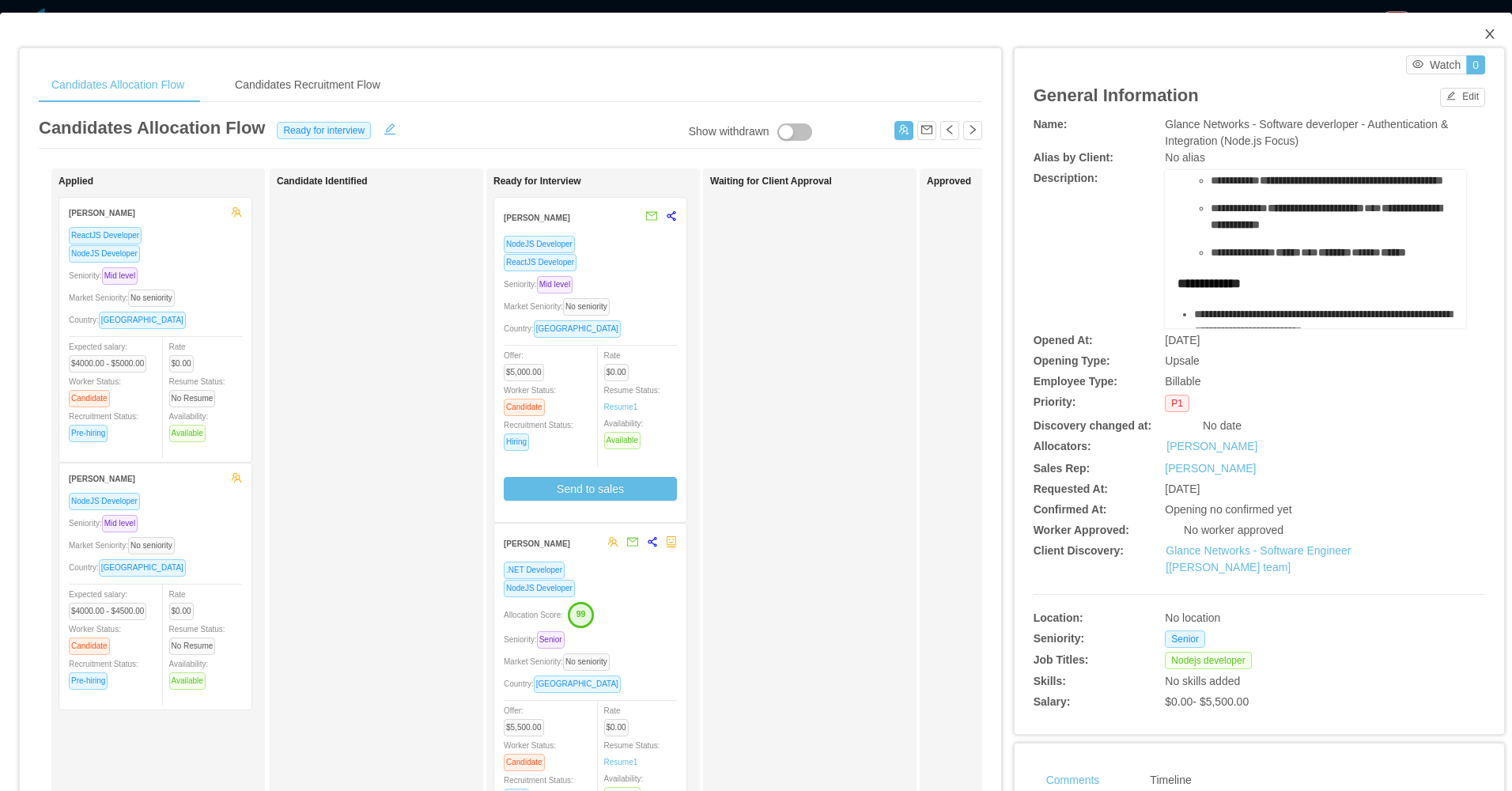
click at [1481, 41] on span "Close" at bounding box center [1489, 34] width 44 height 44
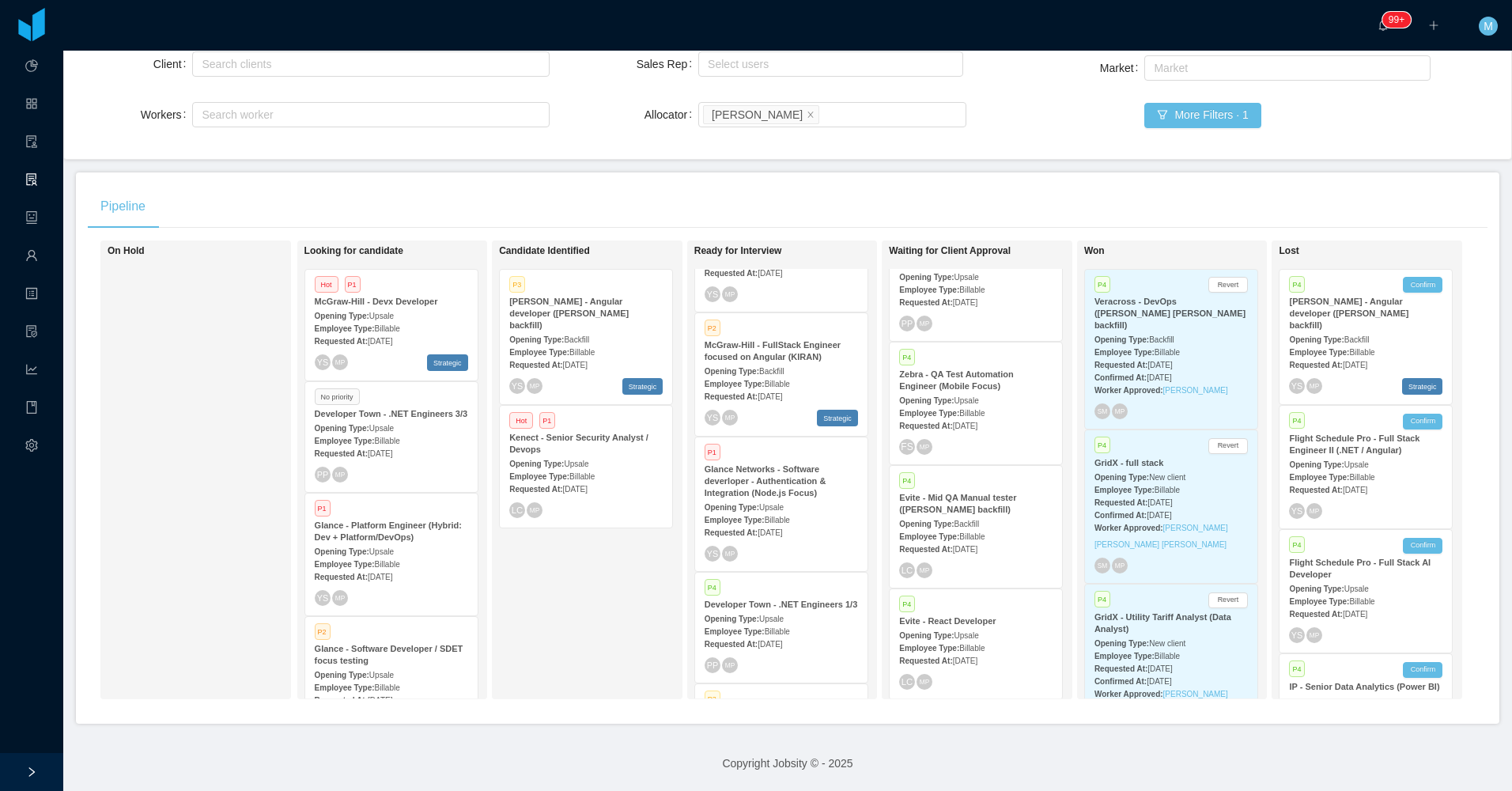
scroll to position [158, 0]
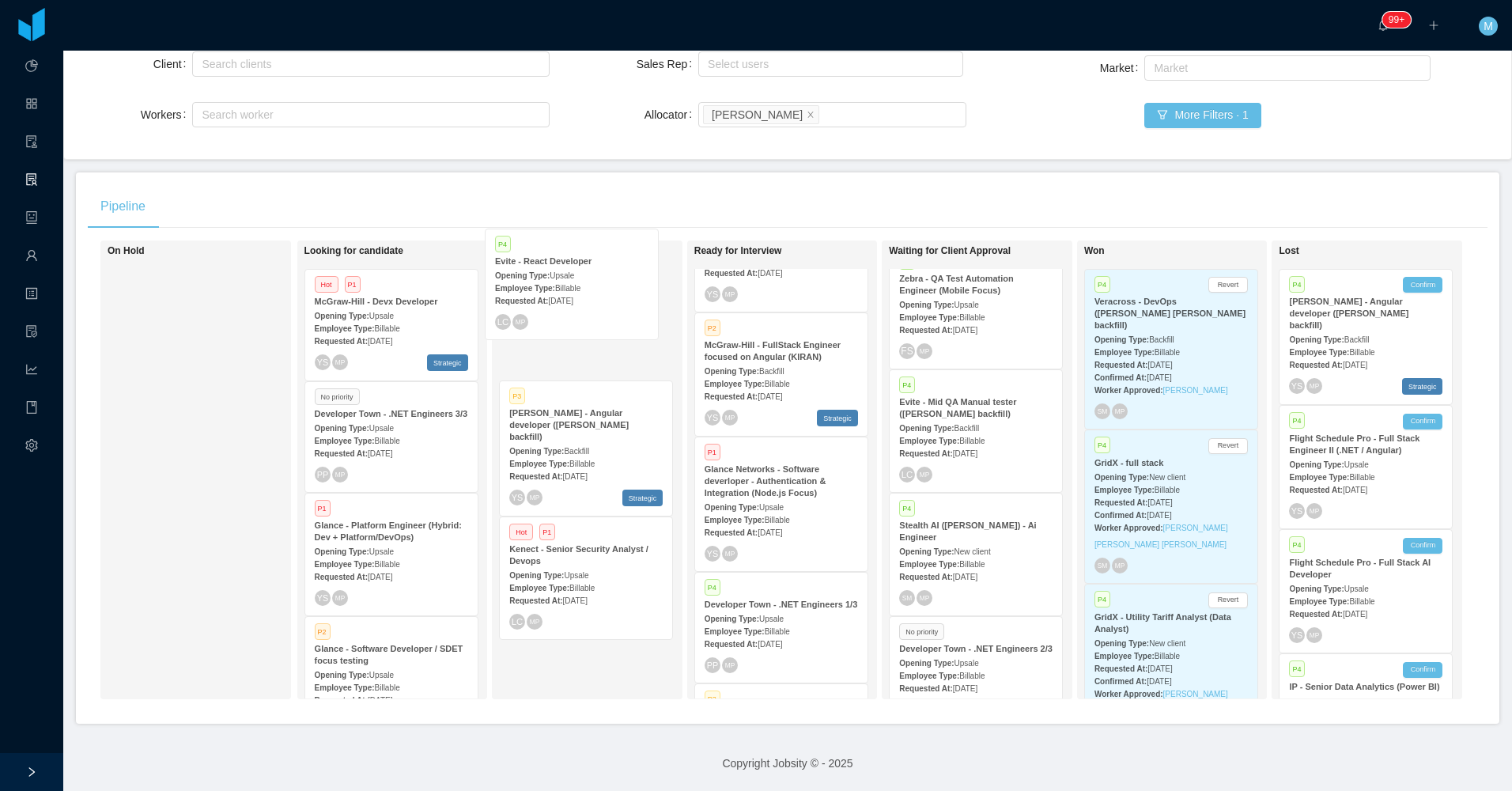
drag, startPoint x: 996, startPoint y: 553, endPoint x: 593, endPoint y: 313, distance: 469.1
click at [593, 313] on div "On Hold Looking for candidate Hot P1 McGraw-Hill - Devx Developer Opening Type:…" at bounding box center [787, 475] width 1400 height 471
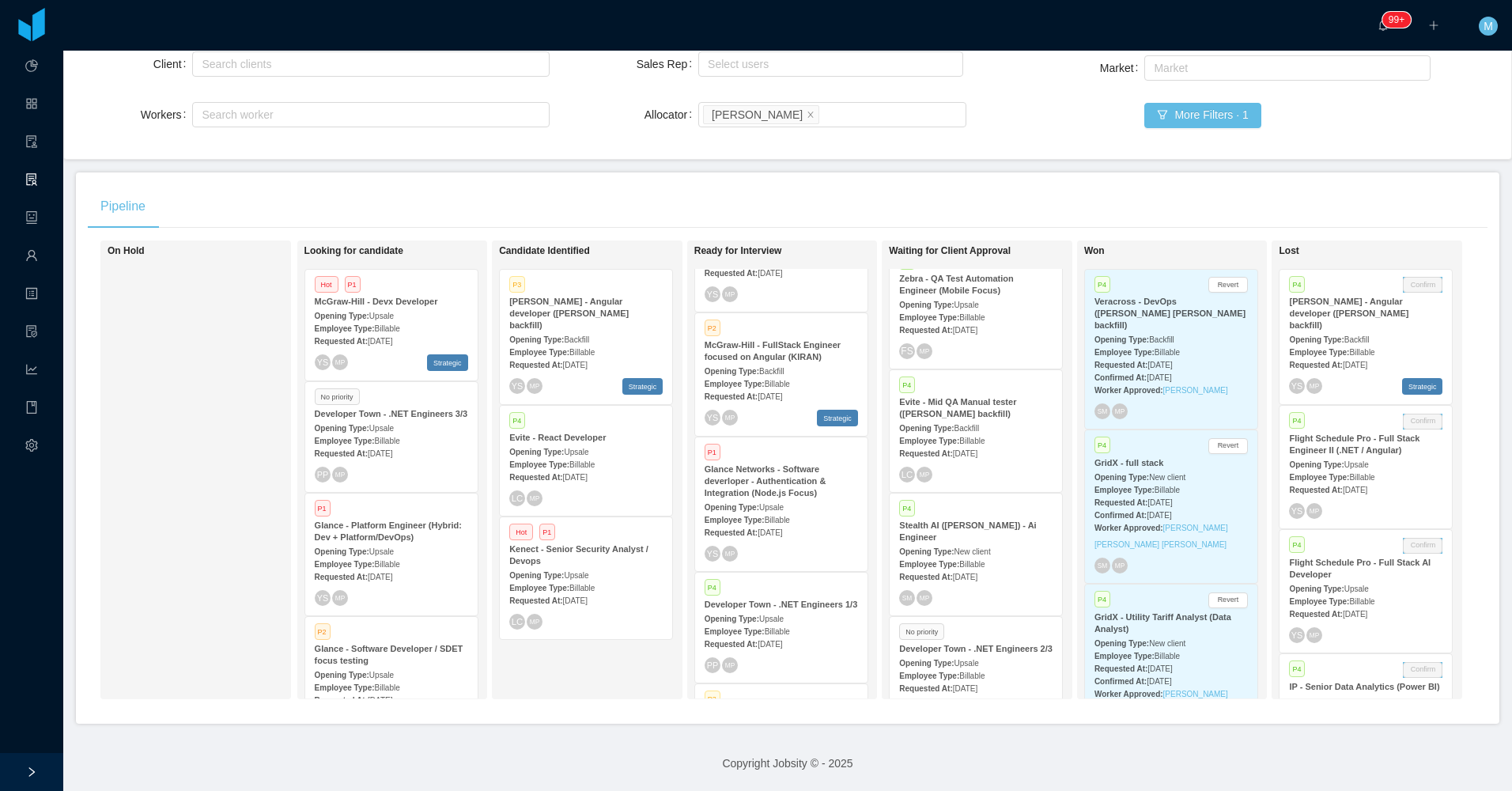
click at [587, 460] on span "Billable" at bounding box center [582, 464] width 26 height 9
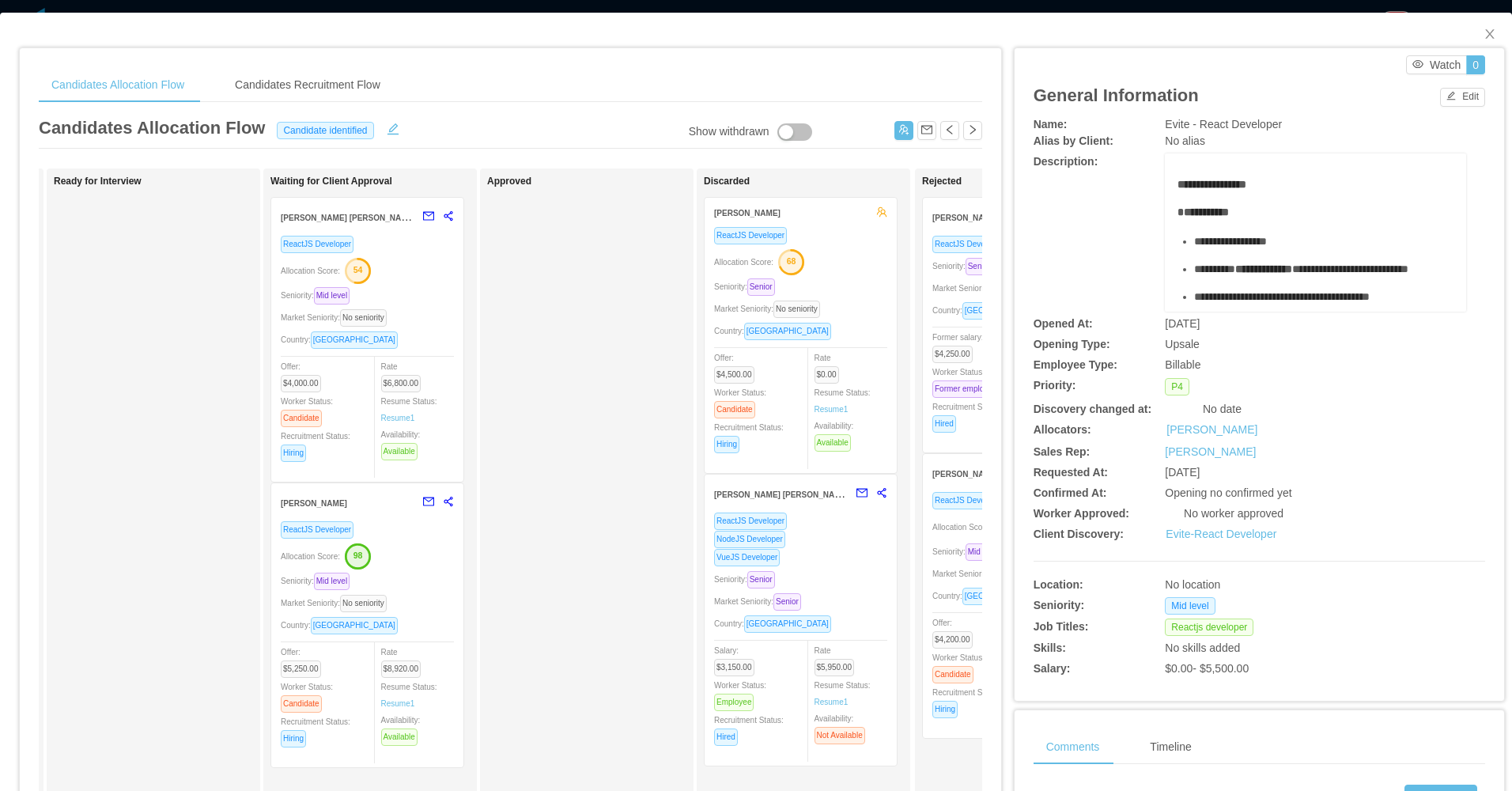
click at [432, 314] on div "Market Seniority: No seniority" at bounding box center [367, 318] width 173 height 18
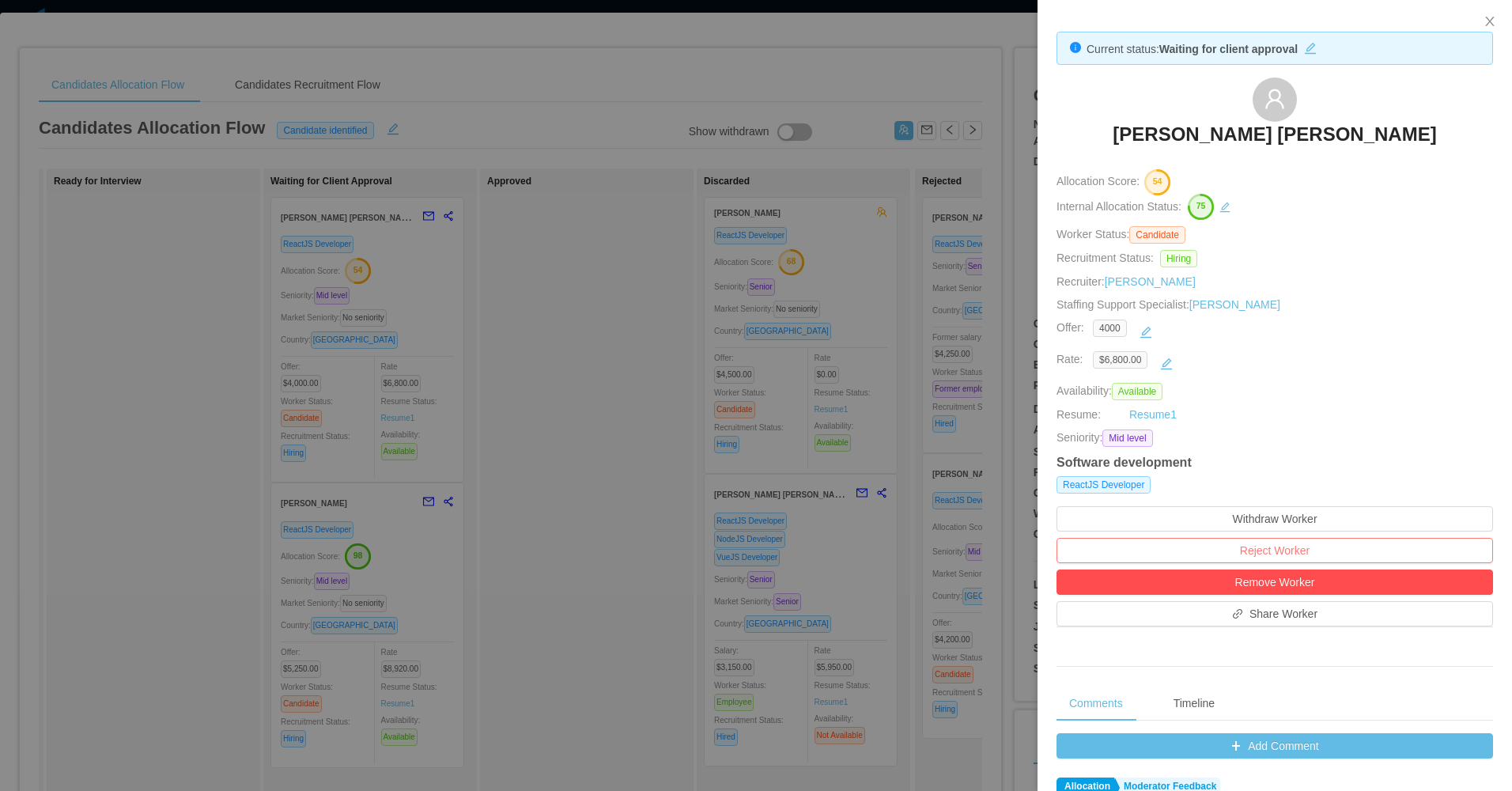
click at [1273, 546] on button "Reject Worker" at bounding box center [1275, 551] width 437 height 26
click at [1293, 503] on button "Reject" at bounding box center [1303, 504] width 44 height 19
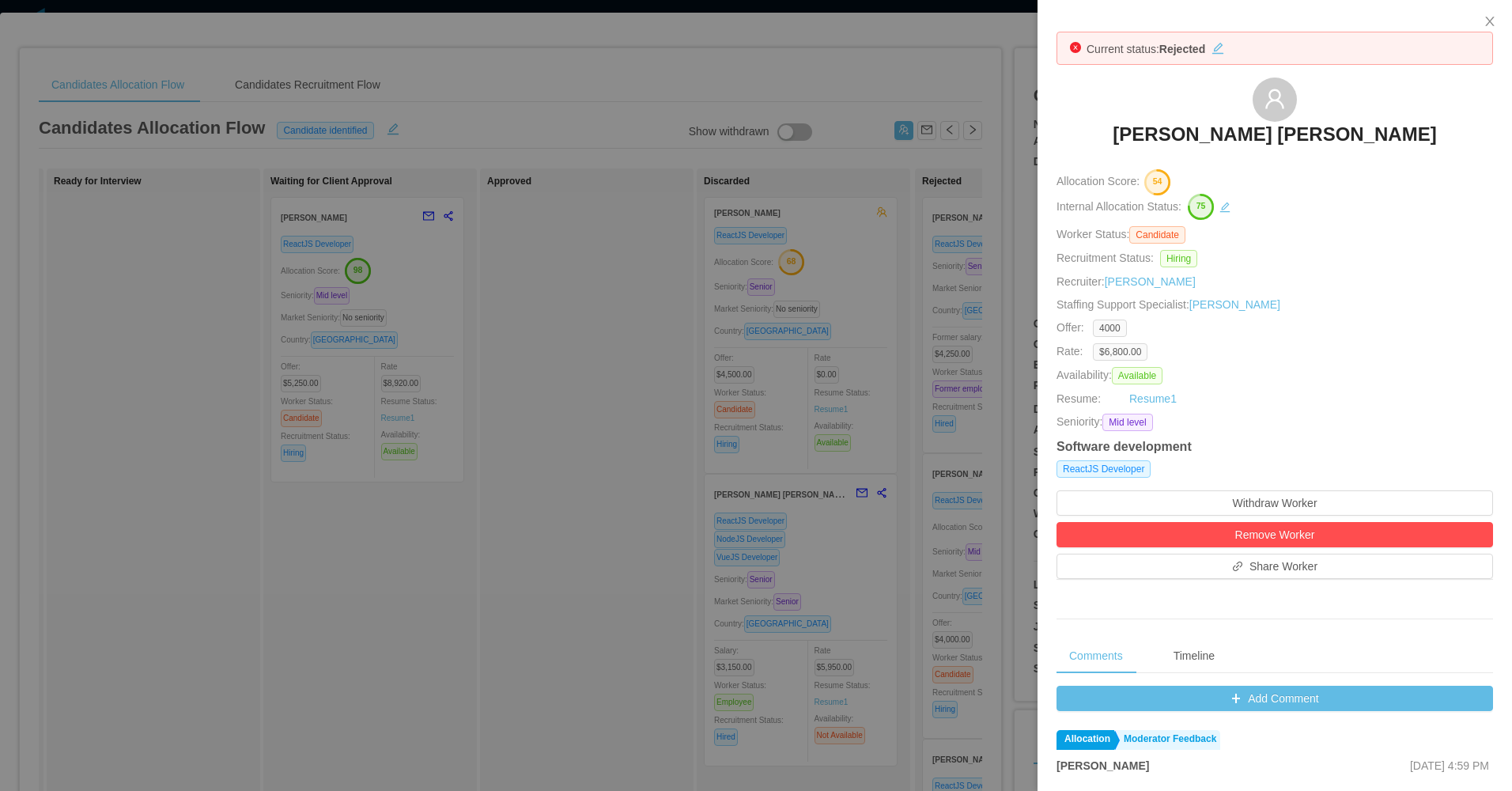
click at [514, 398] on div at bounding box center [756, 396] width 1512 height 791
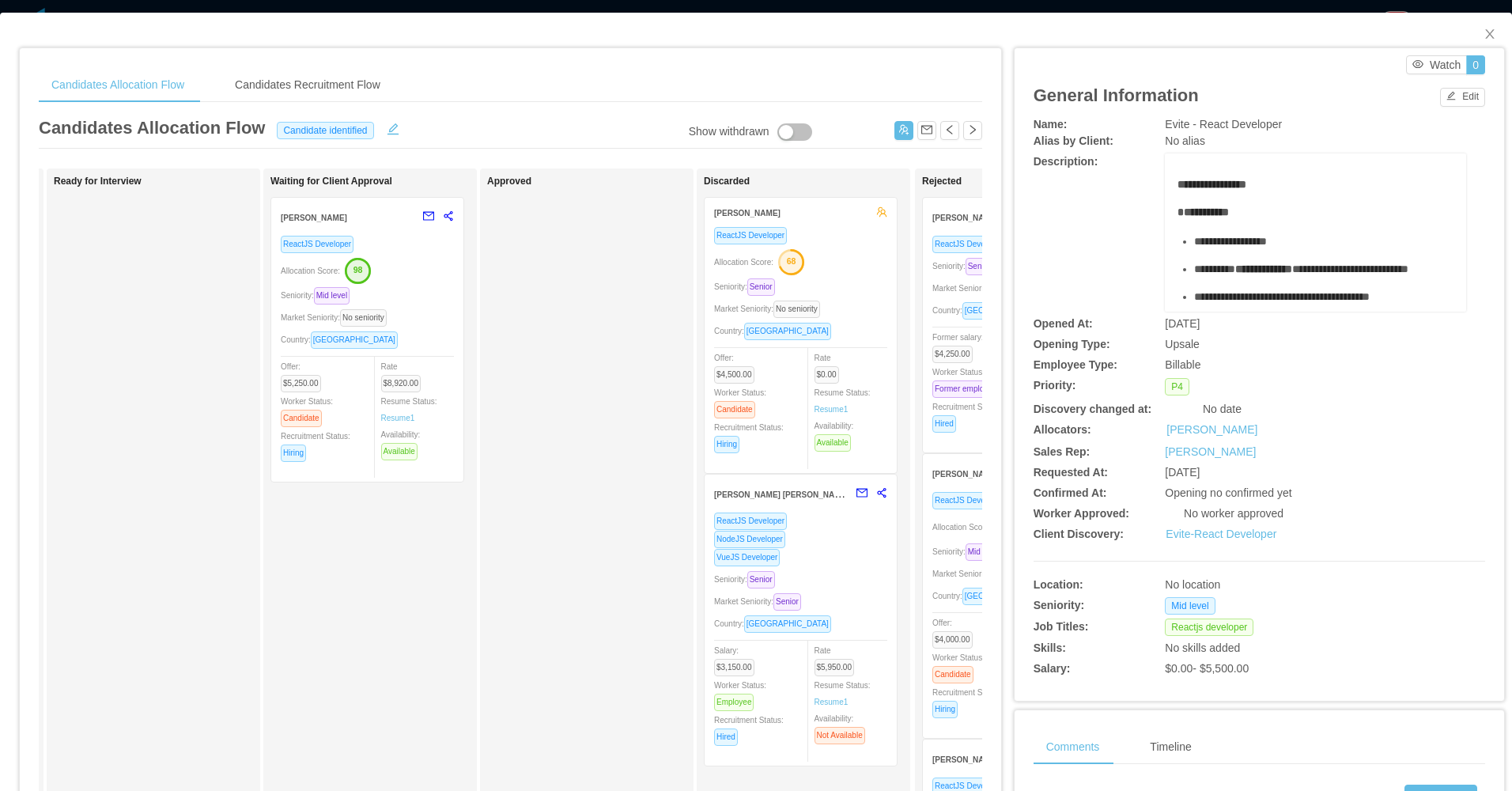
click at [461, 304] on div "ReactJS Developer Allocation Score: 98 Seniority: Mid level Market Seniority: N…" at bounding box center [367, 358] width 192 height 247
click at [437, 314] on div "Market Seniority: No seniority" at bounding box center [367, 318] width 173 height 18
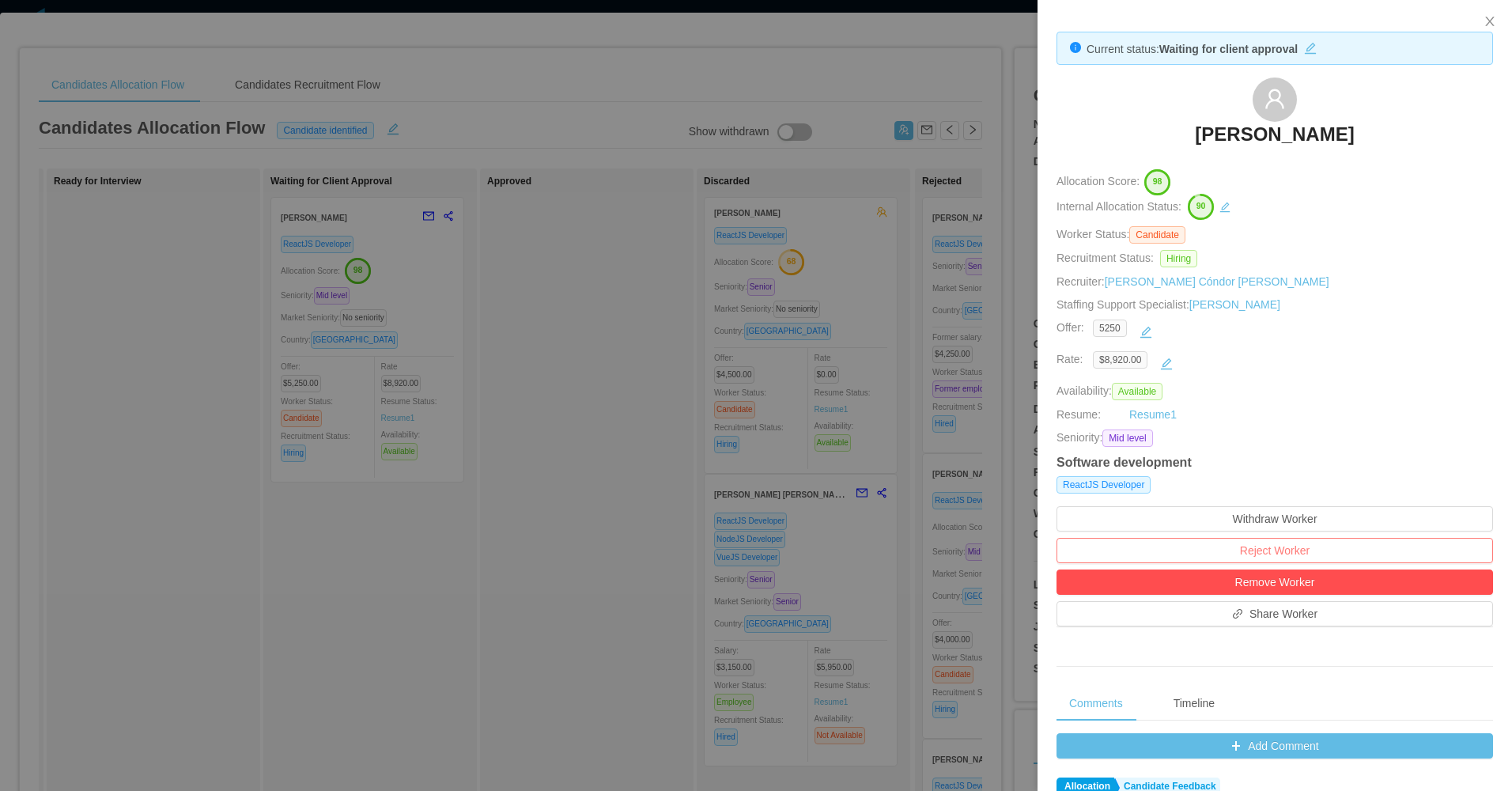
click at [1297, 549] on button "Reject Worker" at bounding box center [1275, 551] width 437 height 26
click at [1297, 498] on button "Reject" at bounding box center [1303, 504] width 44 height 19
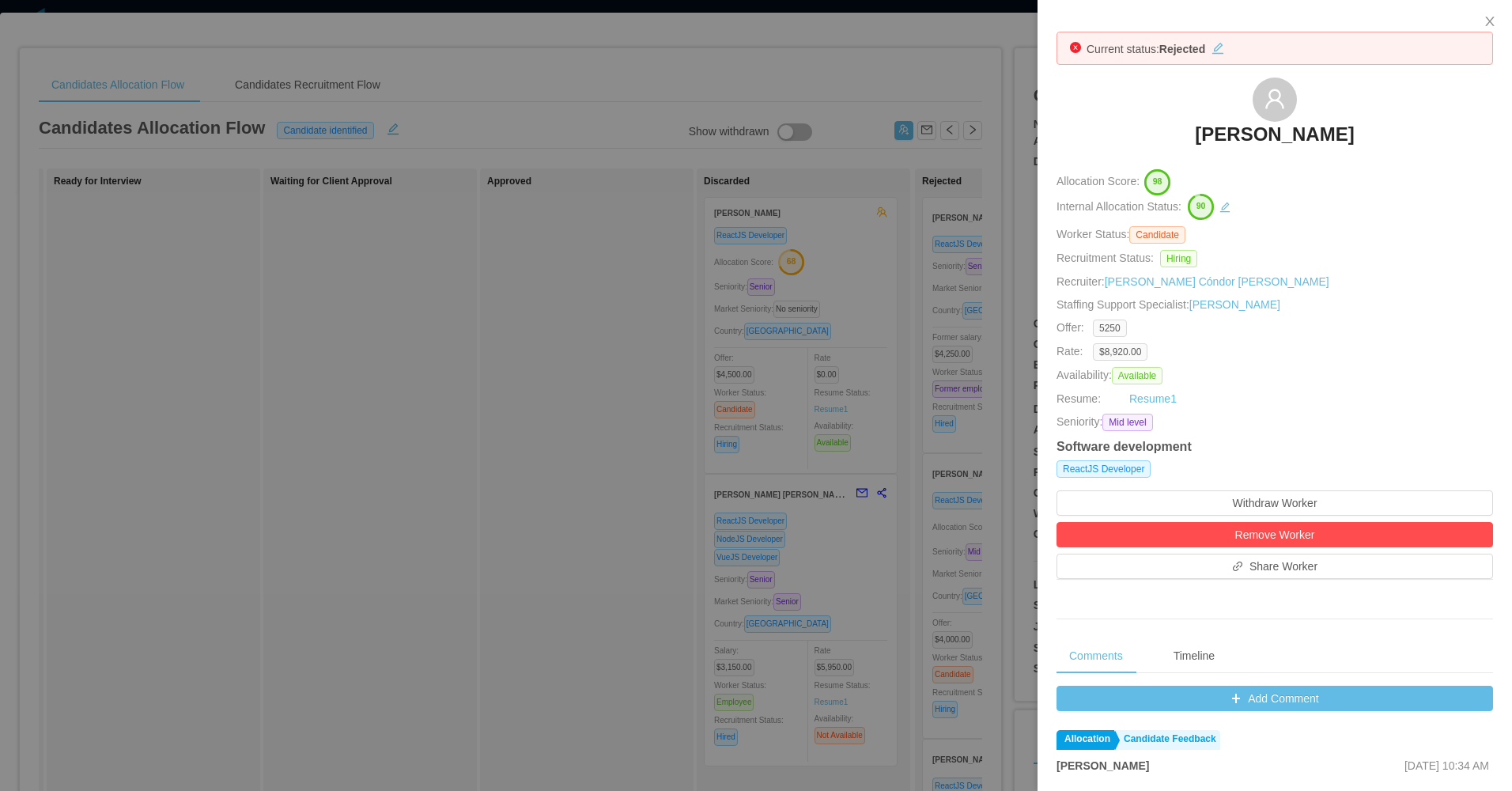
click at [599, 490] on div at bounding box center [756, 396] width 1512 height 791
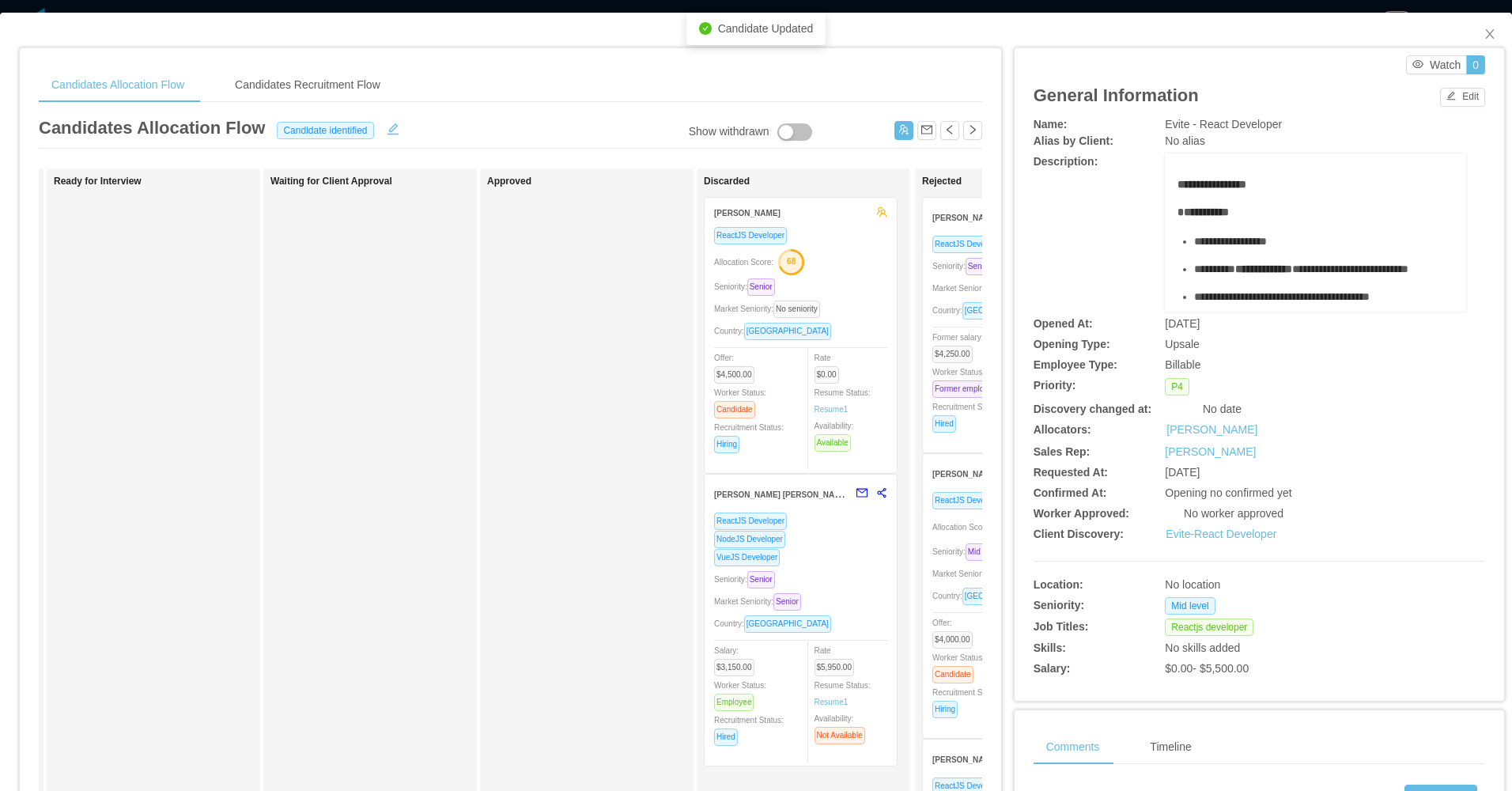
click at [595, 522] on div "Approved" at bounding box center [597, 563] width 221 height 776
click at [1483, 31] on icon "icon: close" at bounding box center [1489, 33] width 13 height 13
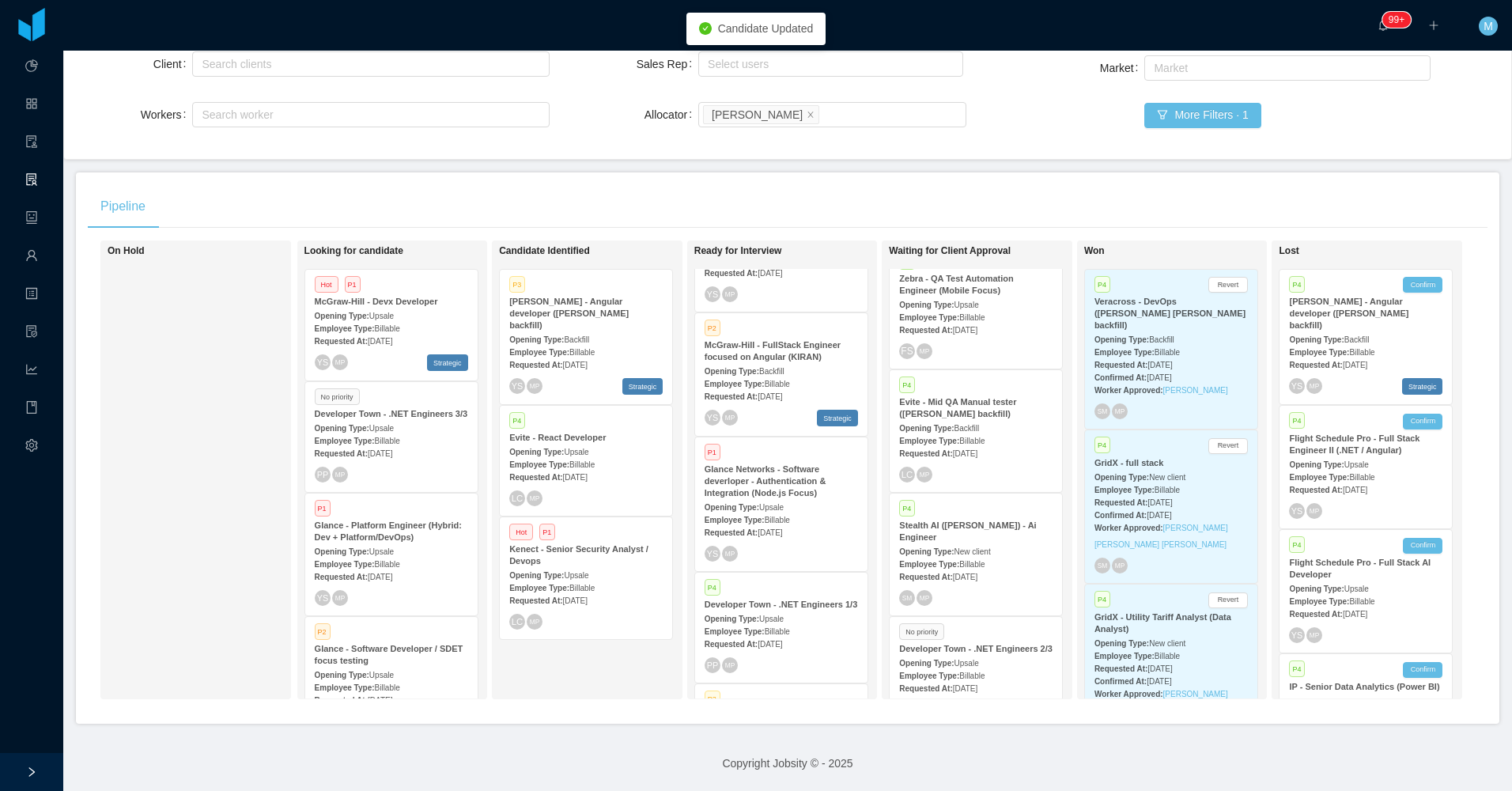
click at [608, 456] on div "Employee Type: Billable" at bounding box center [586, 463] width 153 height 17
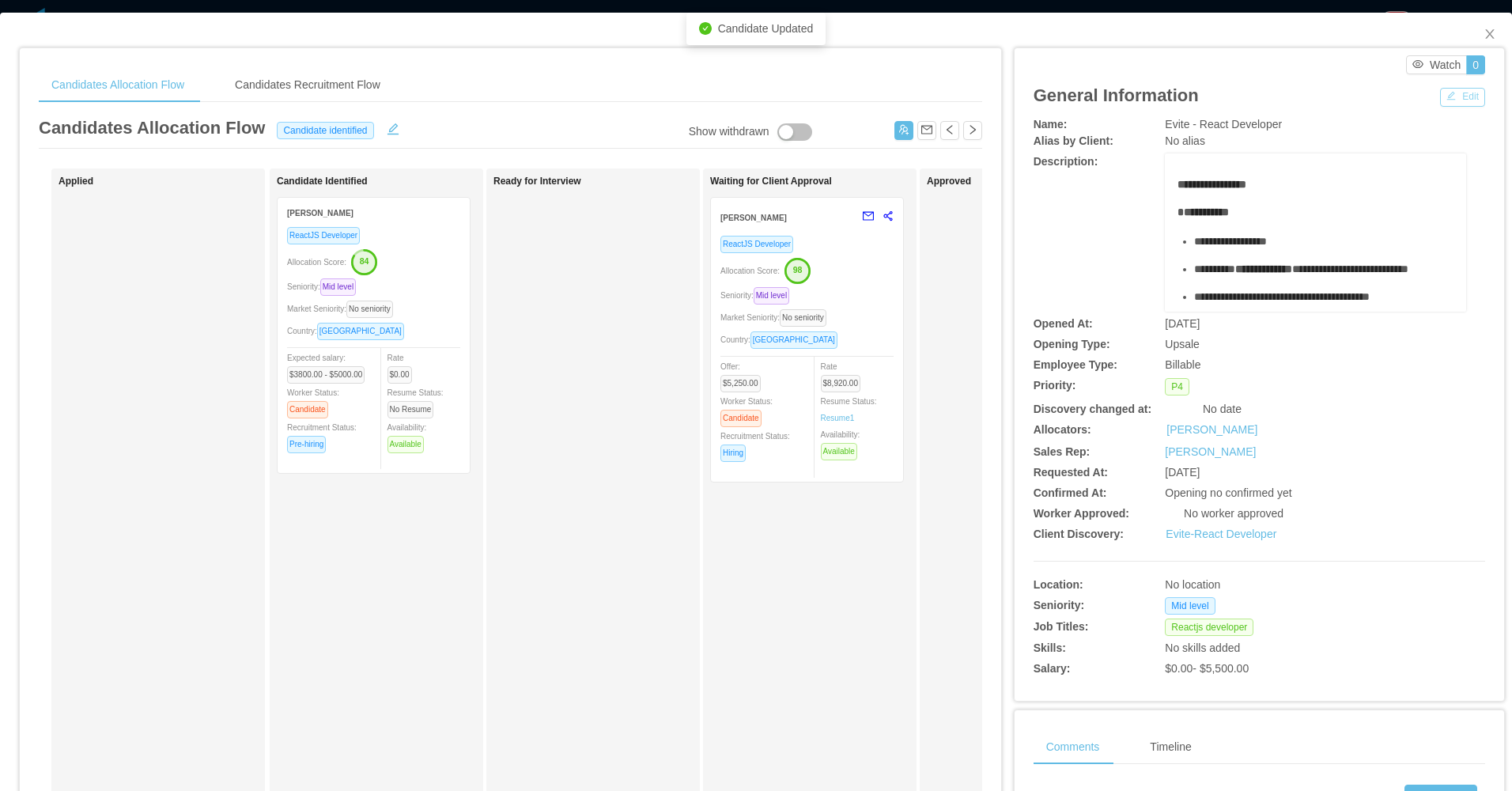
click at [1453, 98] on button "Edit" at bounding box center [1463, 96] width 45 height 19
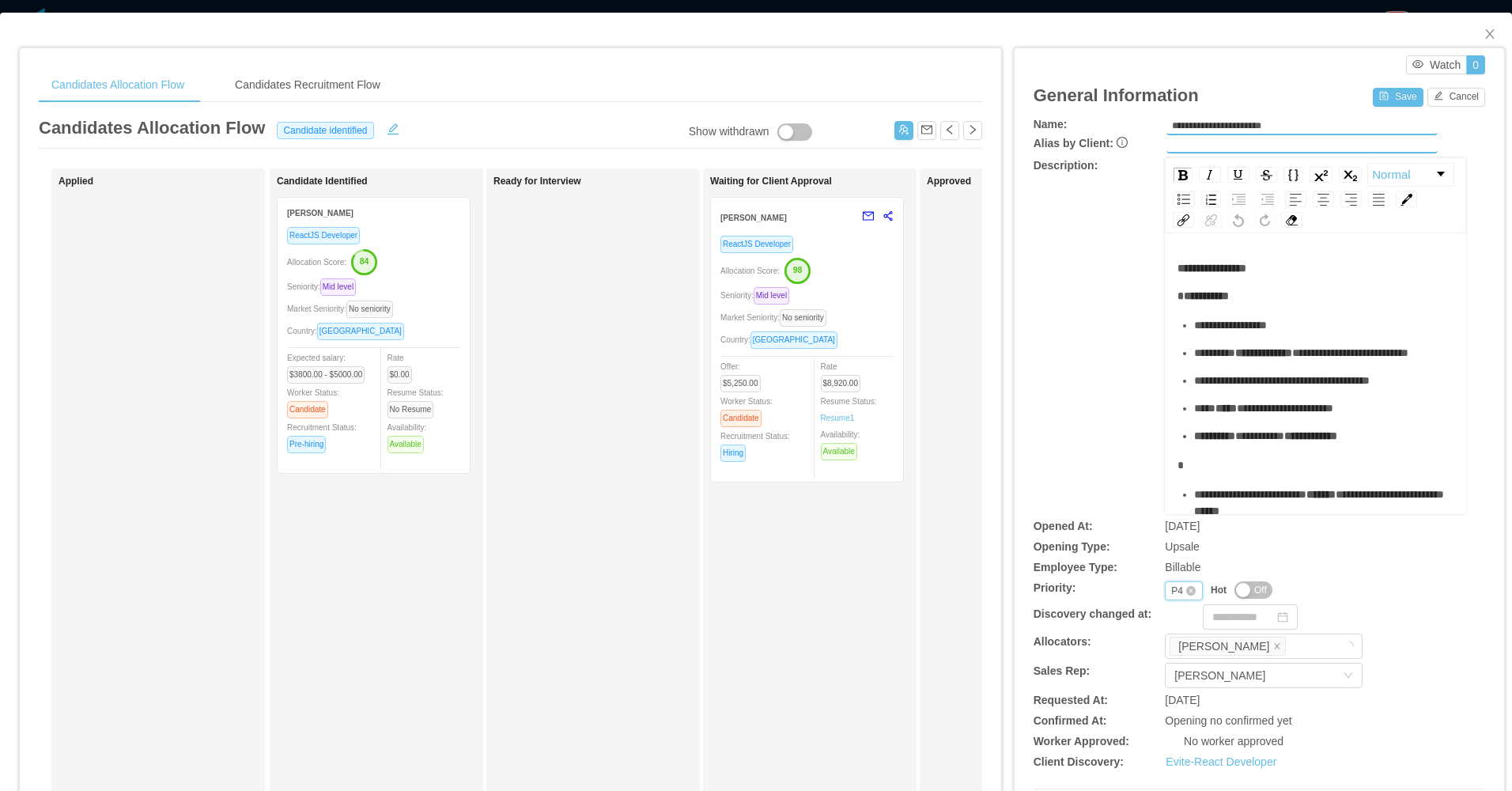
click at [1165, 590] on div "Priority P4" at bounding box center [1183, 590] width 38 height 19
click at [1171, 632] on li "P2" at bounding box center [1173, 642] width 36 height 26
click at [1384, 96] on button "Save" at bounding box center [1398, 96] width 50 height 19
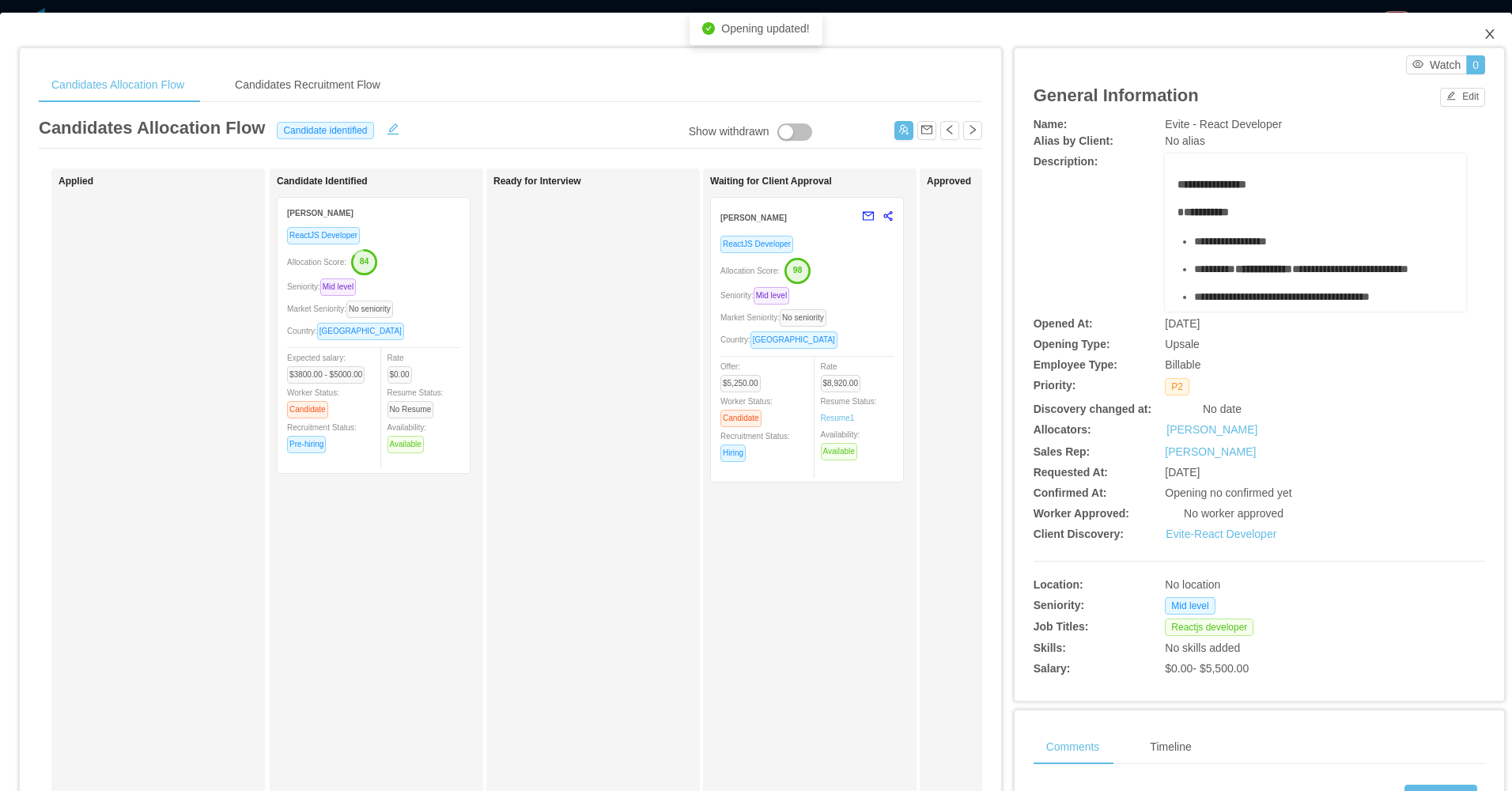
click at [1483, 29] on icon "icon: close" at bounding box center [1489, 33] width 13 height 13
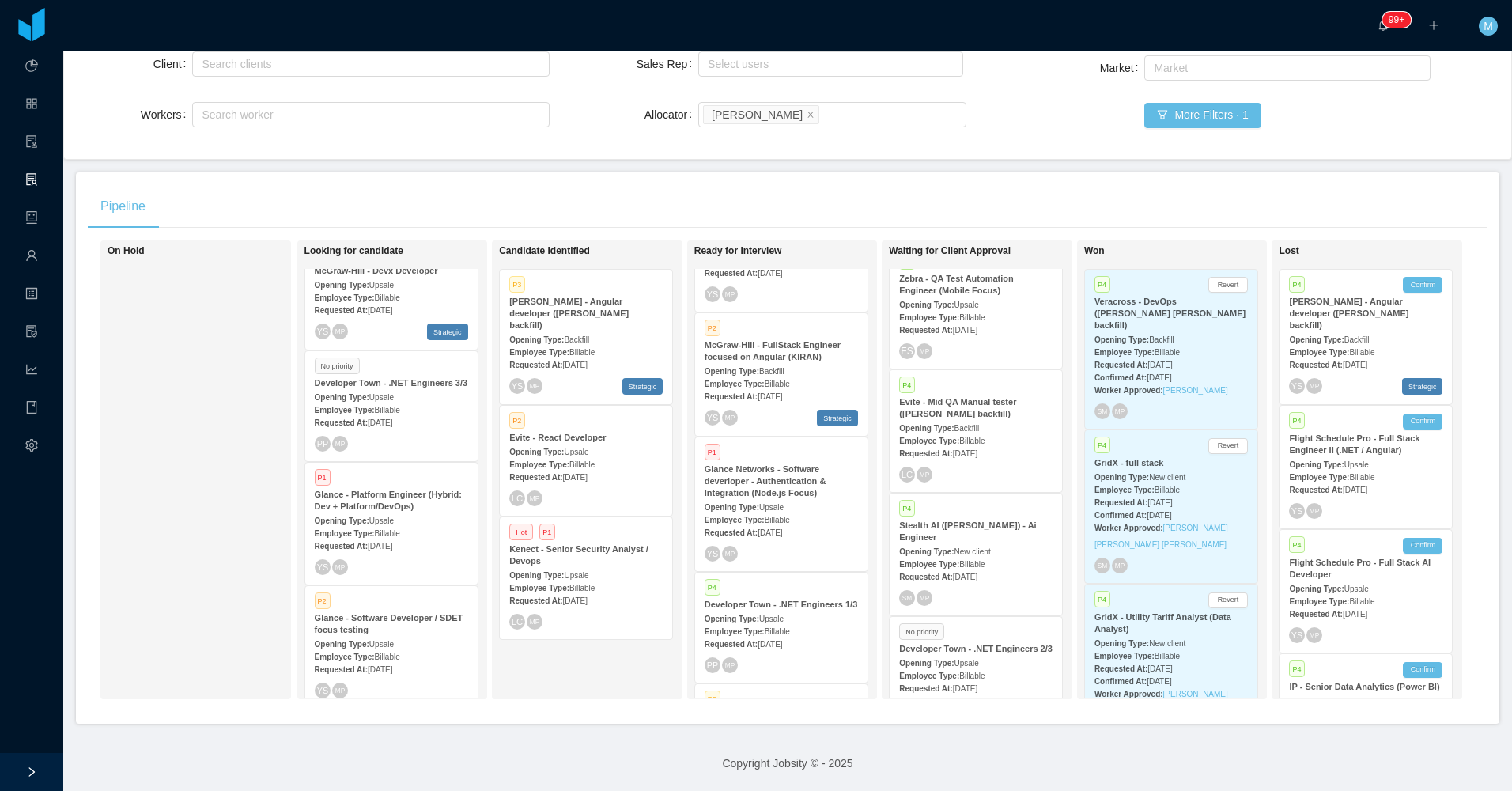
scroll to position [47, 0]
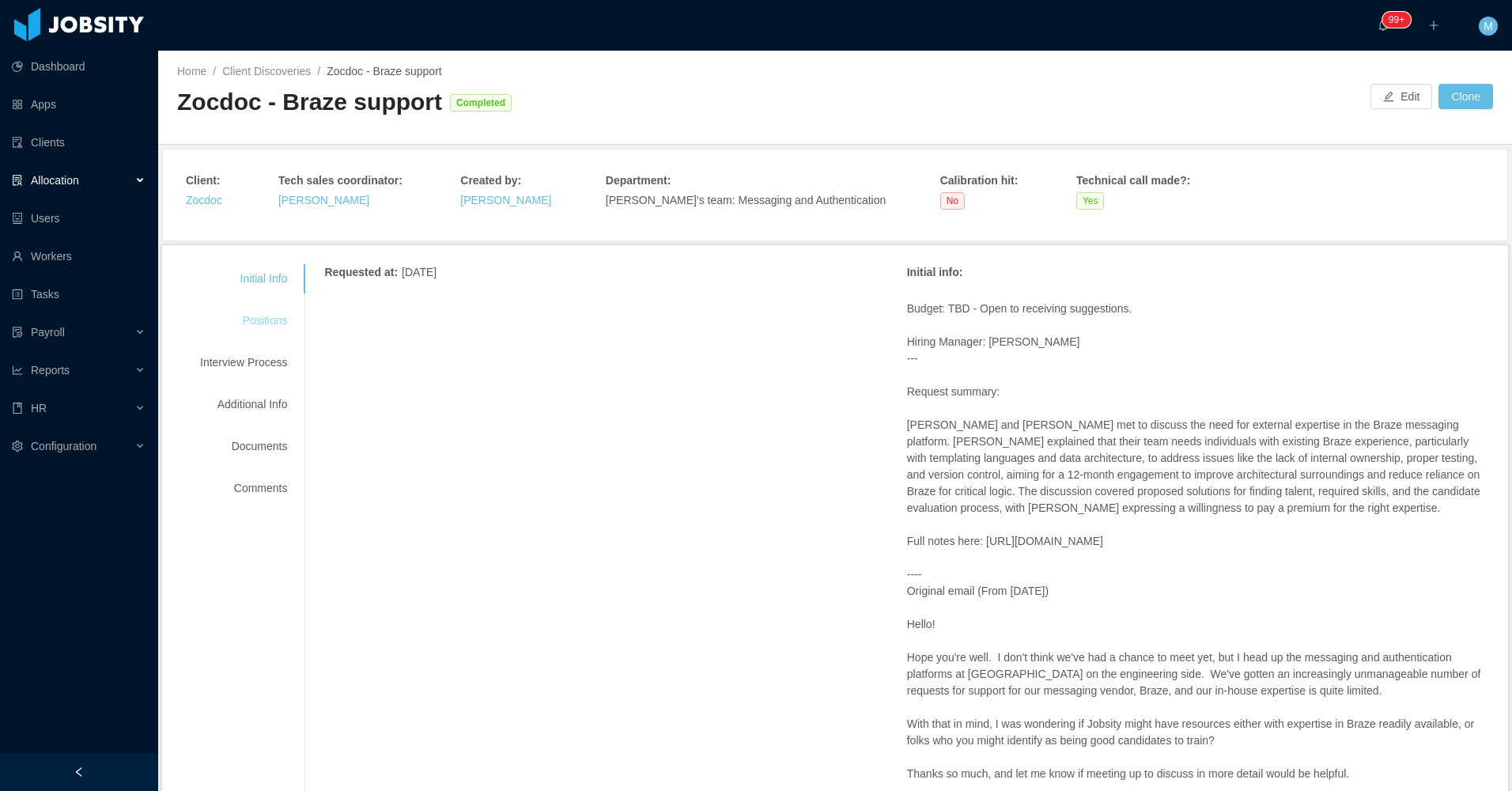
click at [259, 333] on div "Positions" at bounding box center [243, 321] width 125 height 30
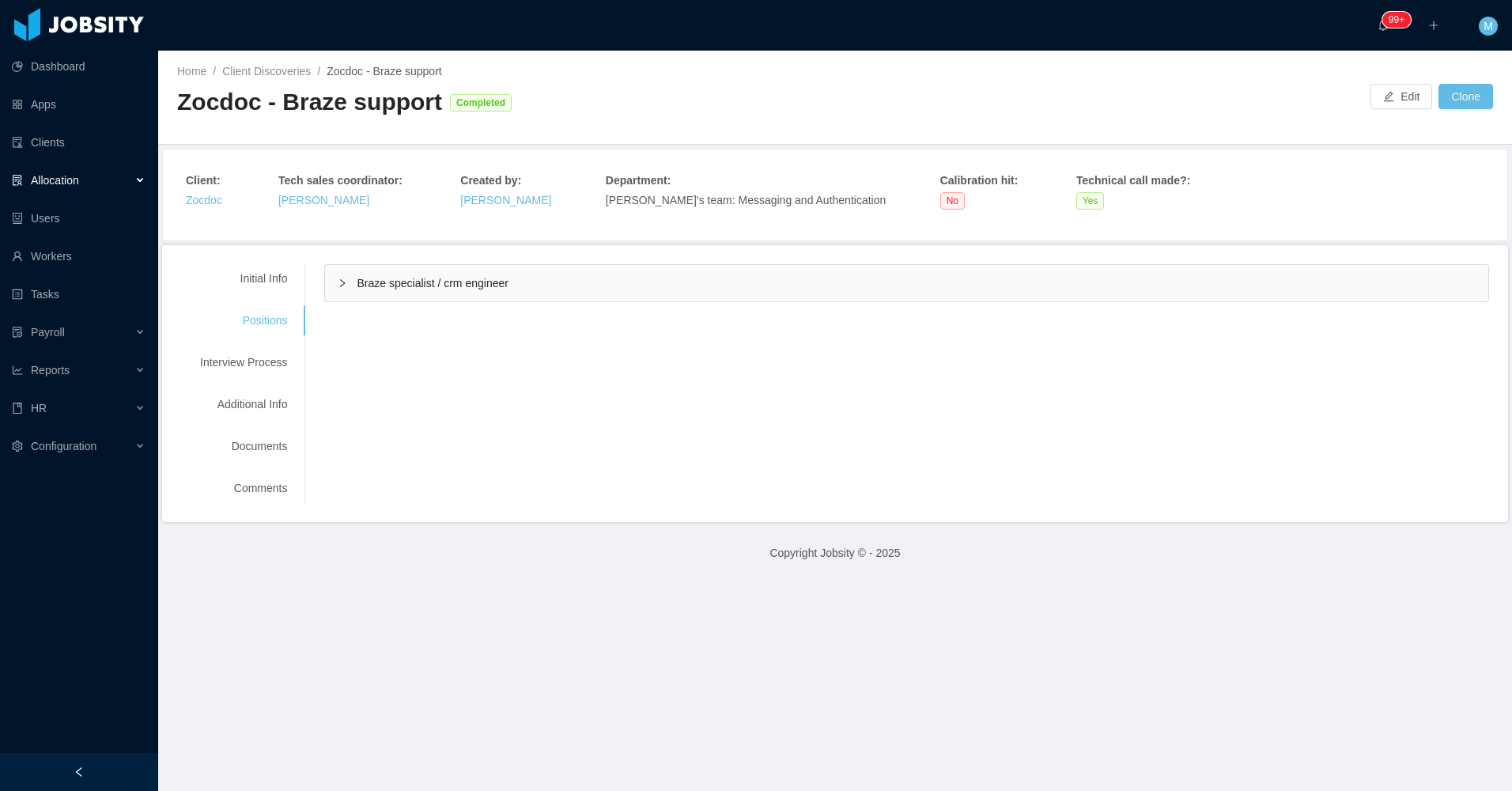
drag, startPoint x: 321, startPoint y: 291, endPoint x: 331, endPoint y: 293, distance: 10.2
click at [330, 293] on div "Requested at : [DATE] Initial info : Budget: TBD - Open to receiving suggestion…" at bounding box center [897, 283] width 1184 height 38
click at [333, 287] on div "Braze specialist / crm engineer" at bounding box center [906, 282] width 1164 height 36
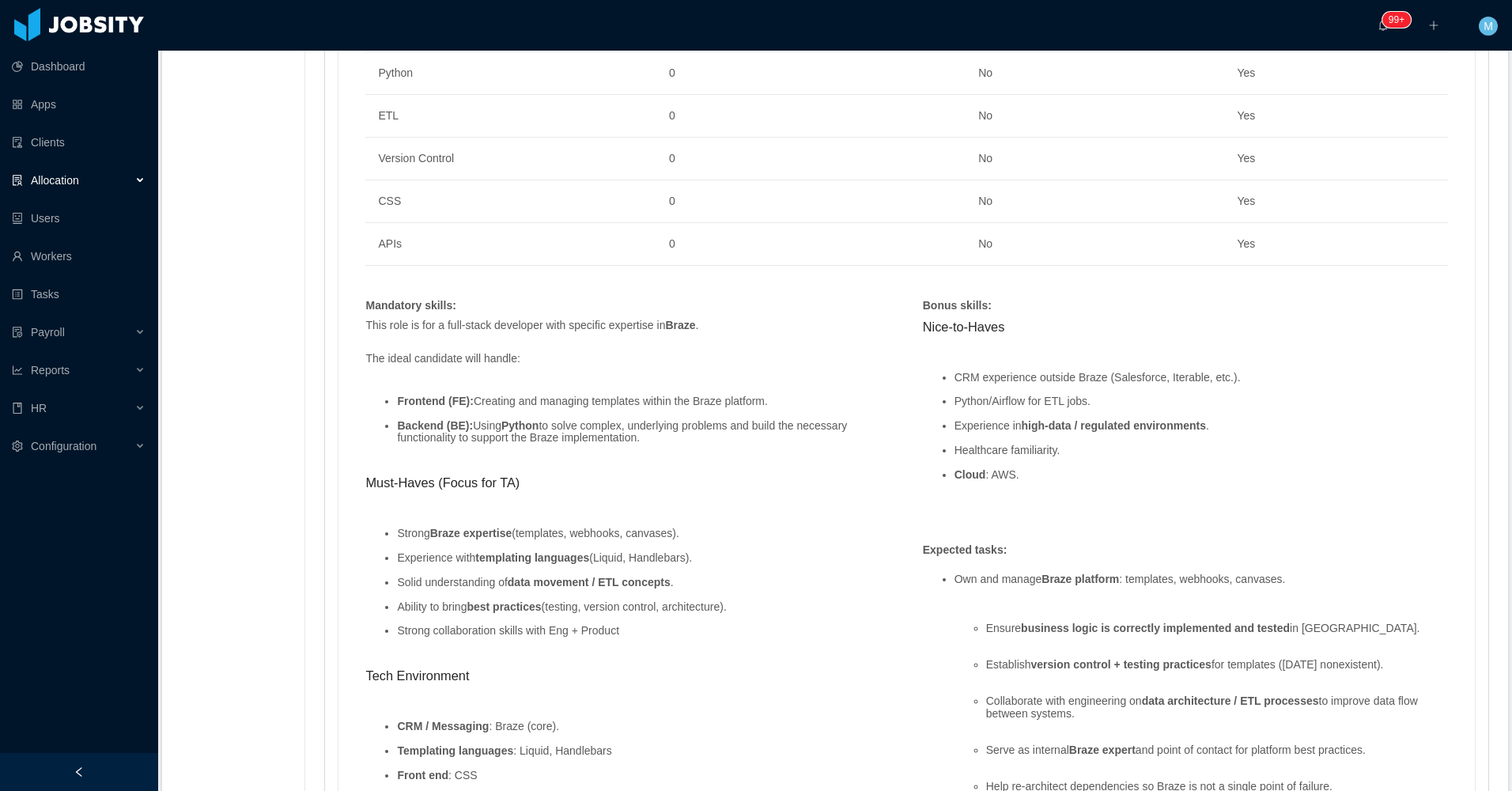
scroll to position [1107, 0]
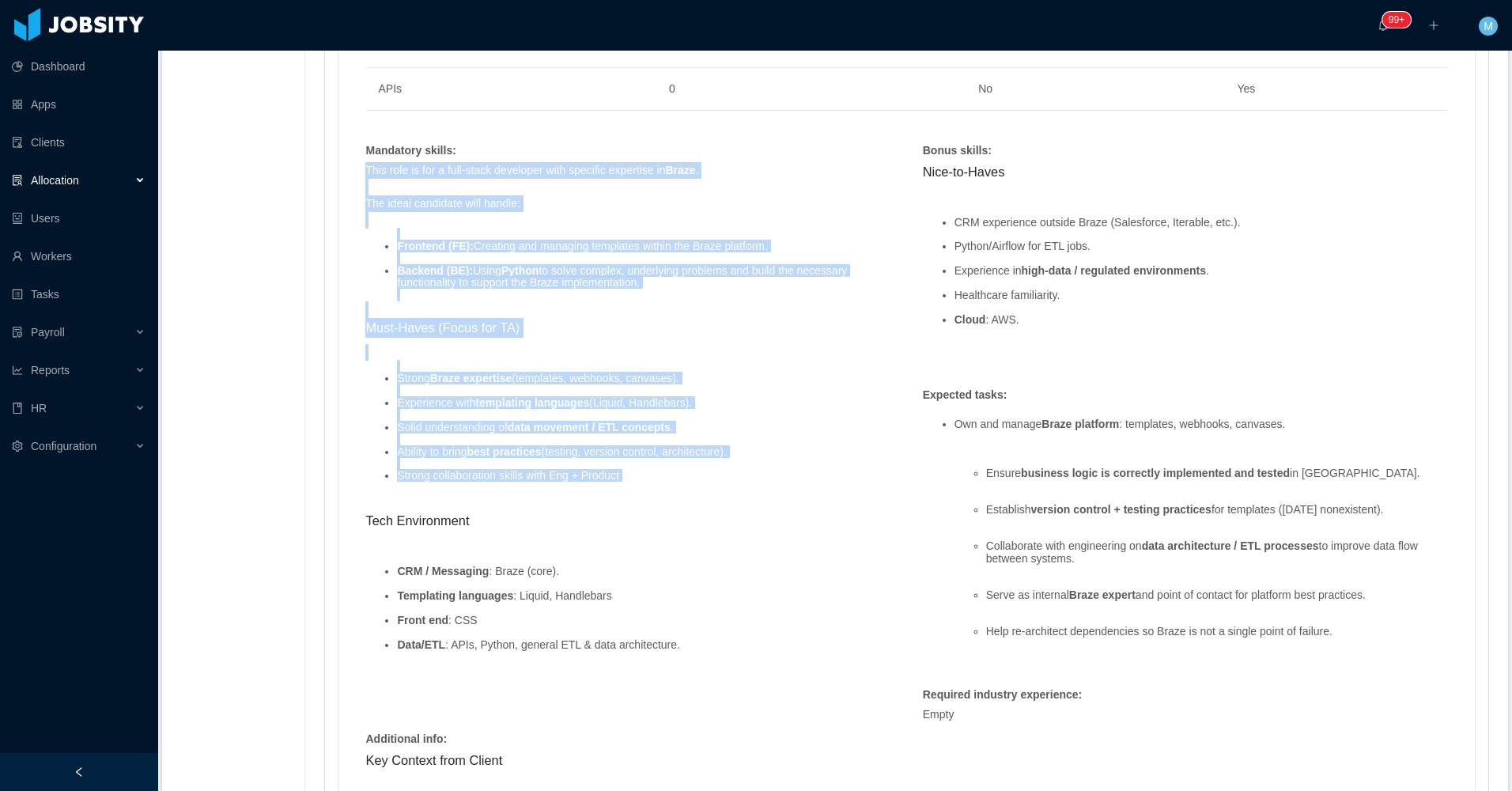
drag, startPoint x: 362, startPoint y: 171, endPoint x: 741, endPoint y: 491, distance: 496.0
click at [741, 491] on span "This role is for a full-stack developer with specific expertise in Braze . The …" at bounding box center [628, 413] width 525 height 502
copy span "This role is for a full-stack developer with specific expertise in Braze . The …"
click at [719, 346] on div "This role is for a full-stack developer with specific expertise in Braze . The …" at bounding box center [628, 421] width 541 height 518
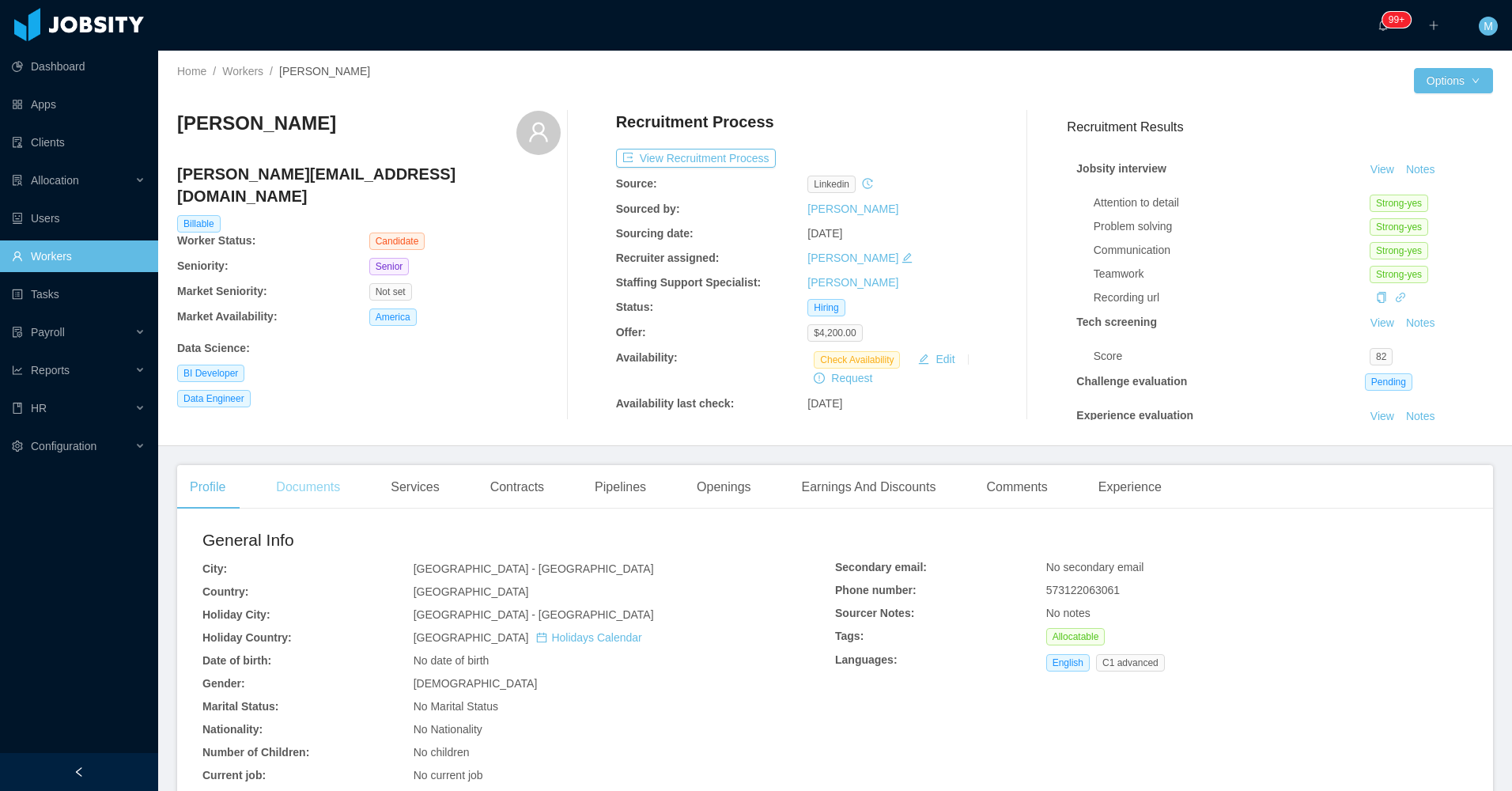
click at [292, 502] on div "Documents" at bounding box center [308, 487] width 90 height 44
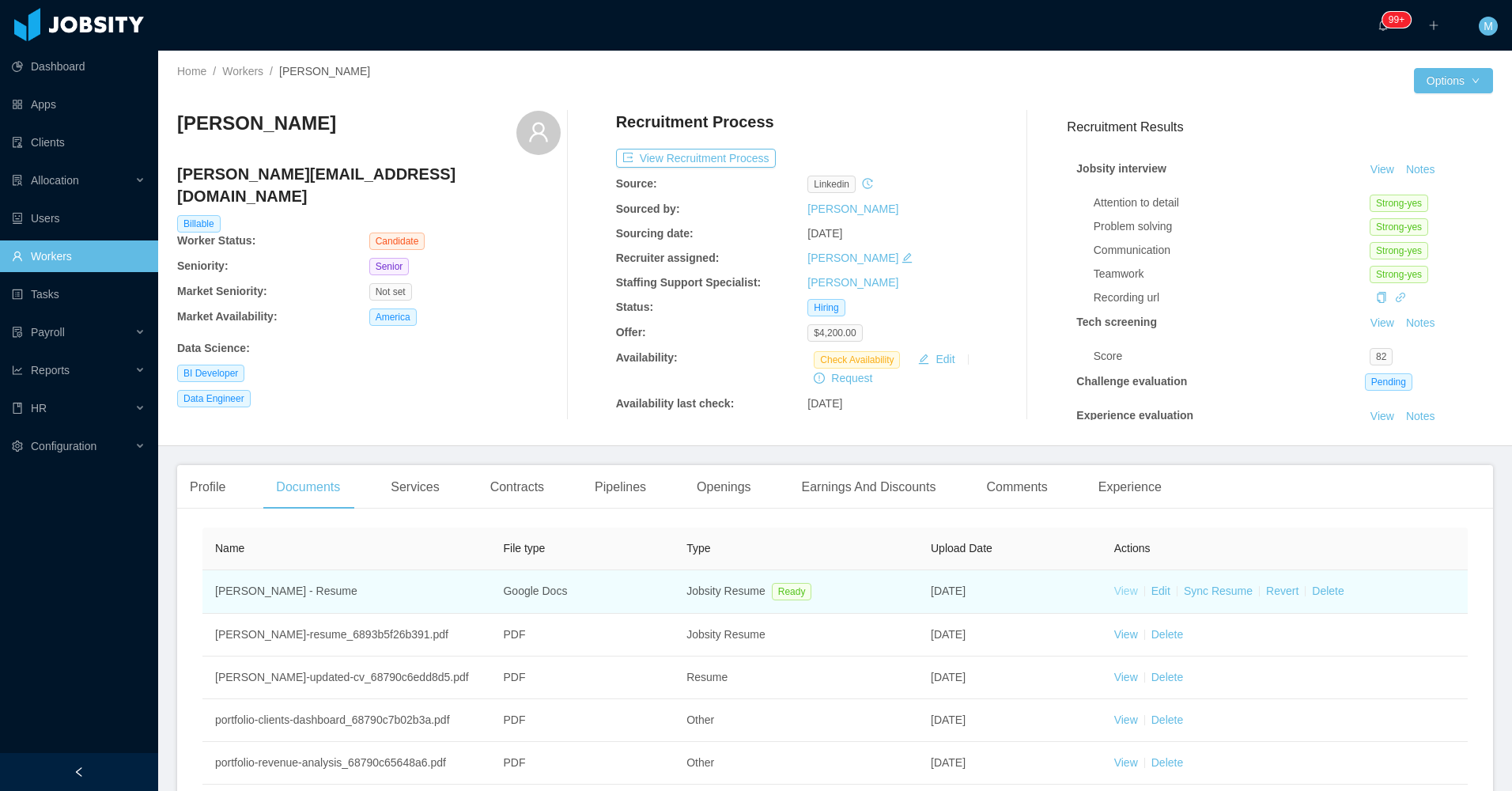
click at [1119, 594] on link "View" at bounding box center [1126, 590] width 24 height 13
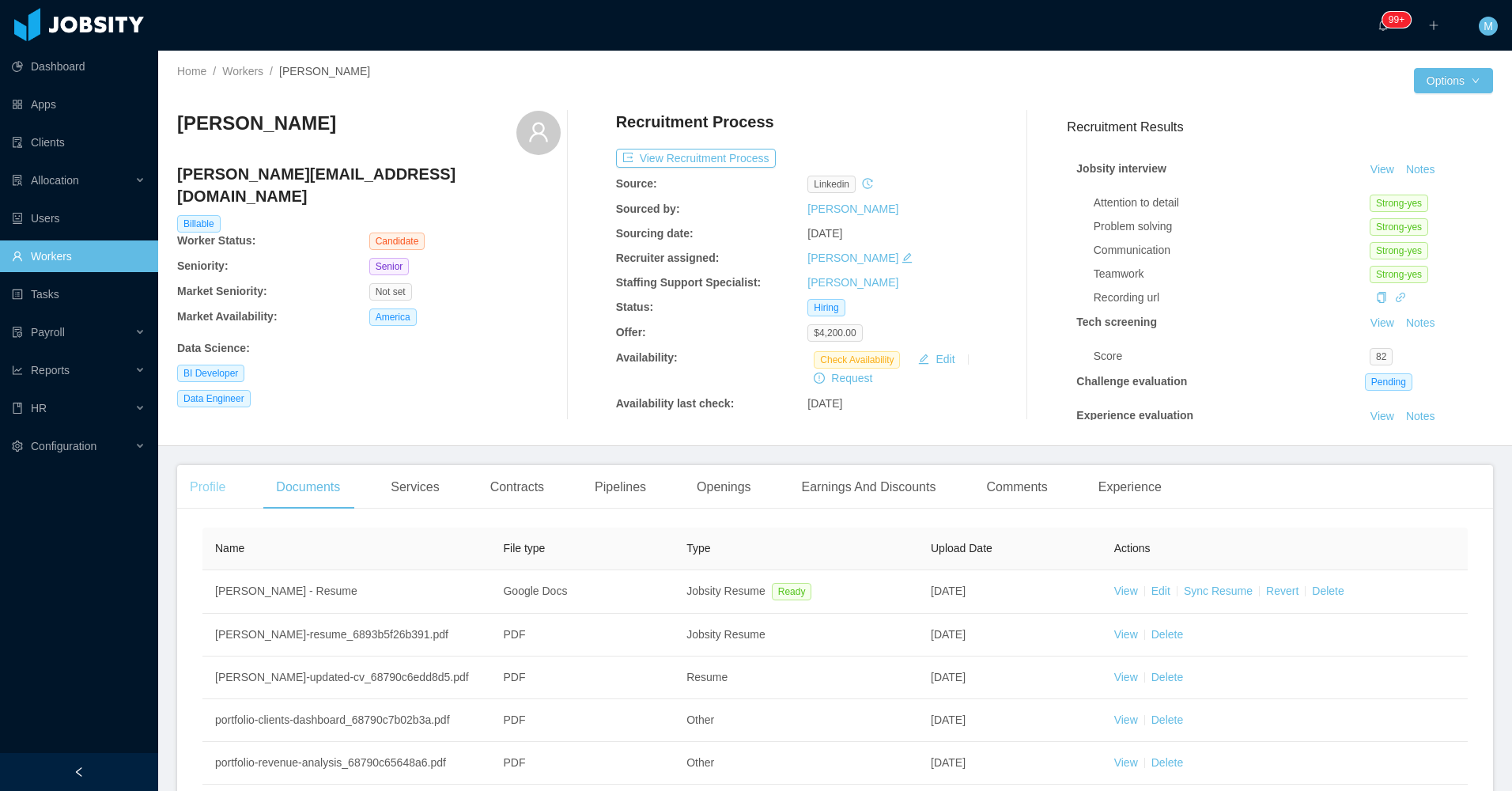
click at [216, 474] on div "Profile" at bounding box center [208, 487] width 61 height 44
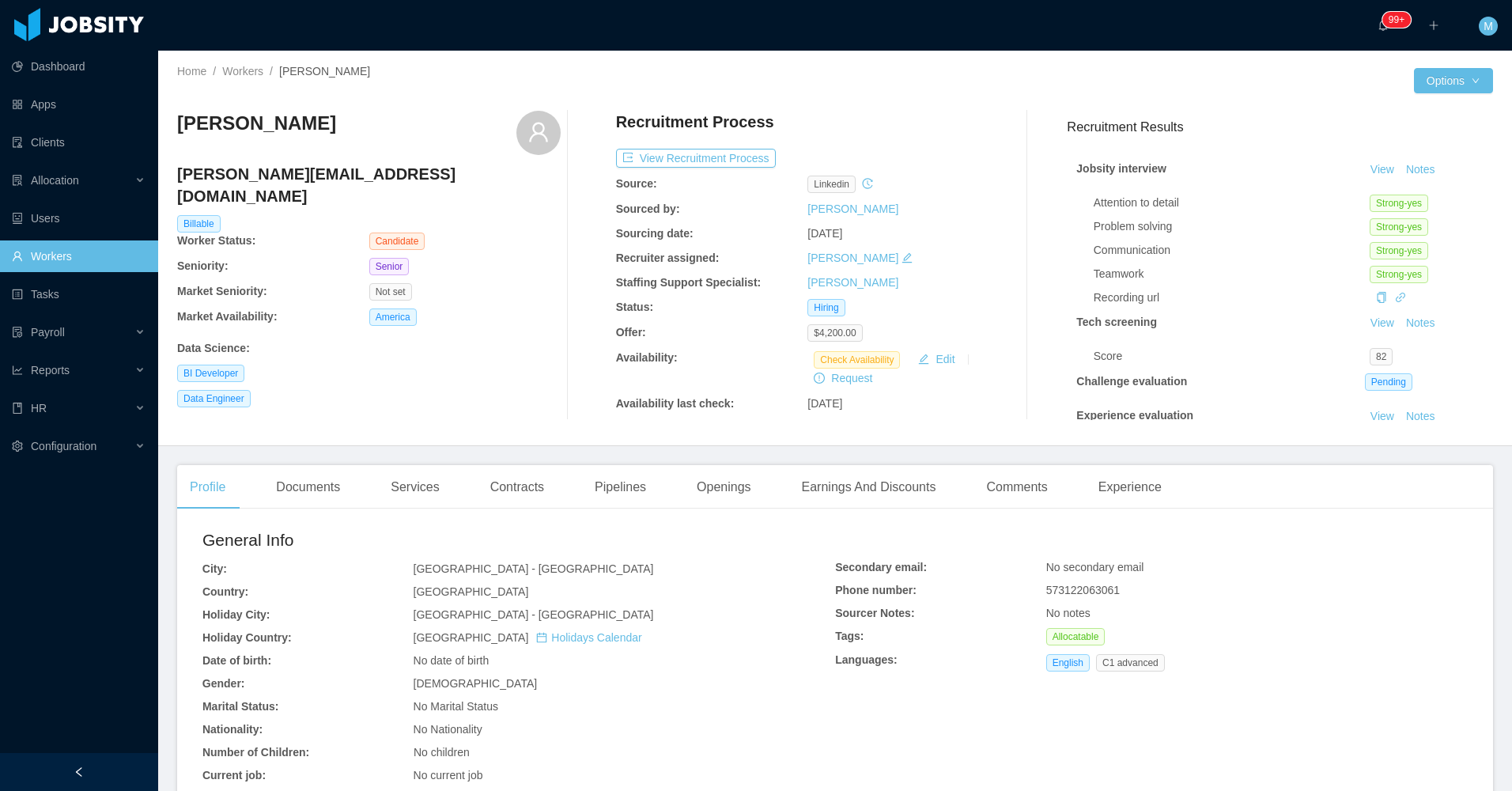
drag, startPoint x: 176, startPoint y: 118, endPoint x: 386, endPoint y: 126, distance: 210.2
click at [386, 126] on div "Home / Workers / [PERSON_NAME] / Options [PERSON_NAME] [PERSON_NAME][EMAIL_ADDR…" at bounding box center [835, 248] width 1354 height 396
drag, startPoint x: 853, startPoint y: 332, endPoint x: 813, endPoint y: 336, distance: 40.2
click at [813, 336] on span "$4,200.00" at bounding box center [834, 334] width 54 height 18
copy span "4,200.00"
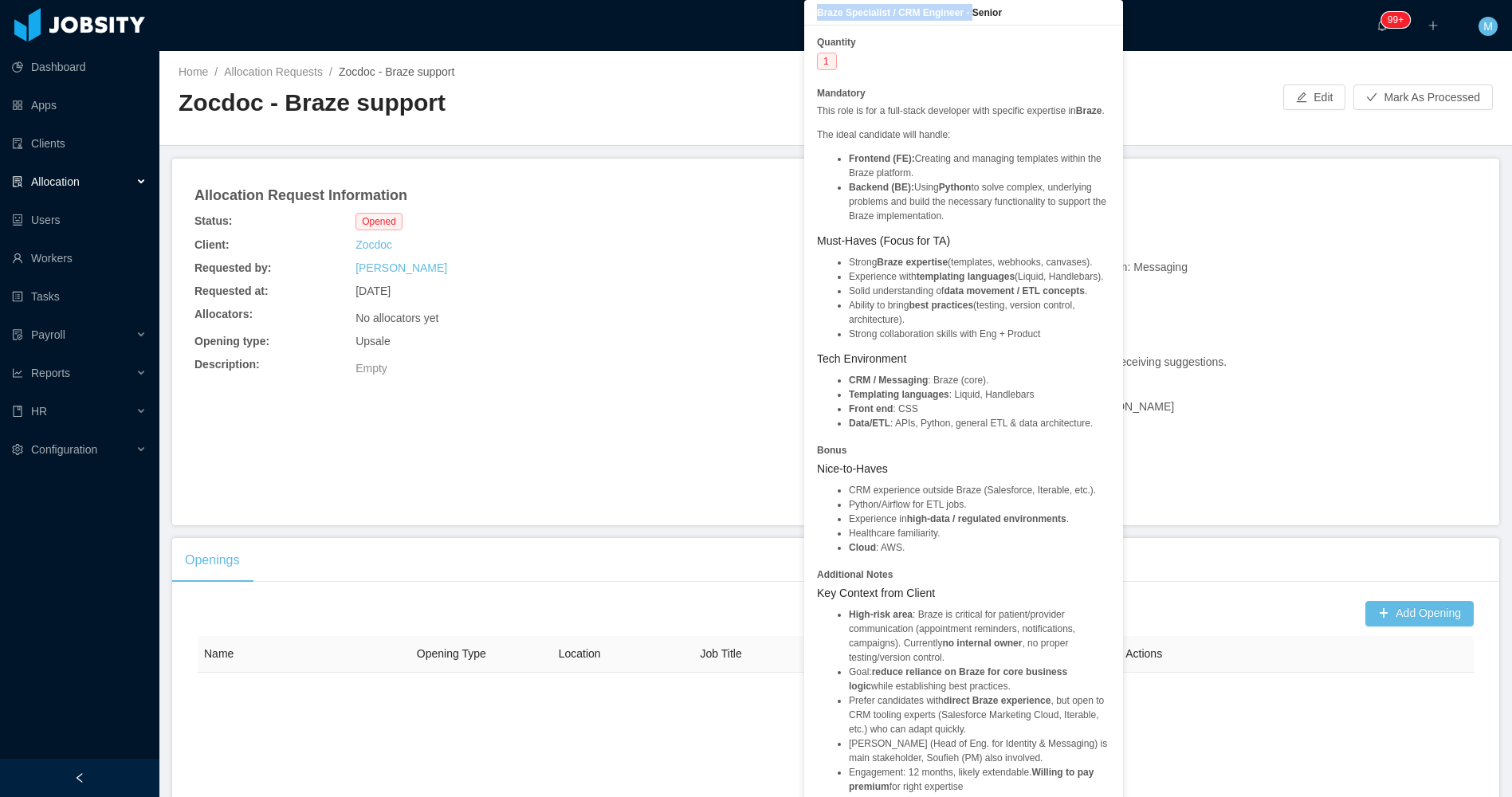
drag, startPoint x: 968, startPoint y: 15, endPoint x: 818, endPoint y: 15, distance: 150.0
click at [818, 15] on b "Braze Specialist / CRM Engineer - Senior" at bounding box center [909, 12] width 185 height 11
copy b "Braze Specialist / CRM Engineer -"
drag, startPoint x: 818, startPoint y: 15, endPoint x: 769, endPoint y: 204, distance: 195.2
click at [659, 171] on div "Allocation Request Information Status: Opened Client: Zocdoc Requested by: [PER…" at bounding box center [836, 342] width 1327 height 367
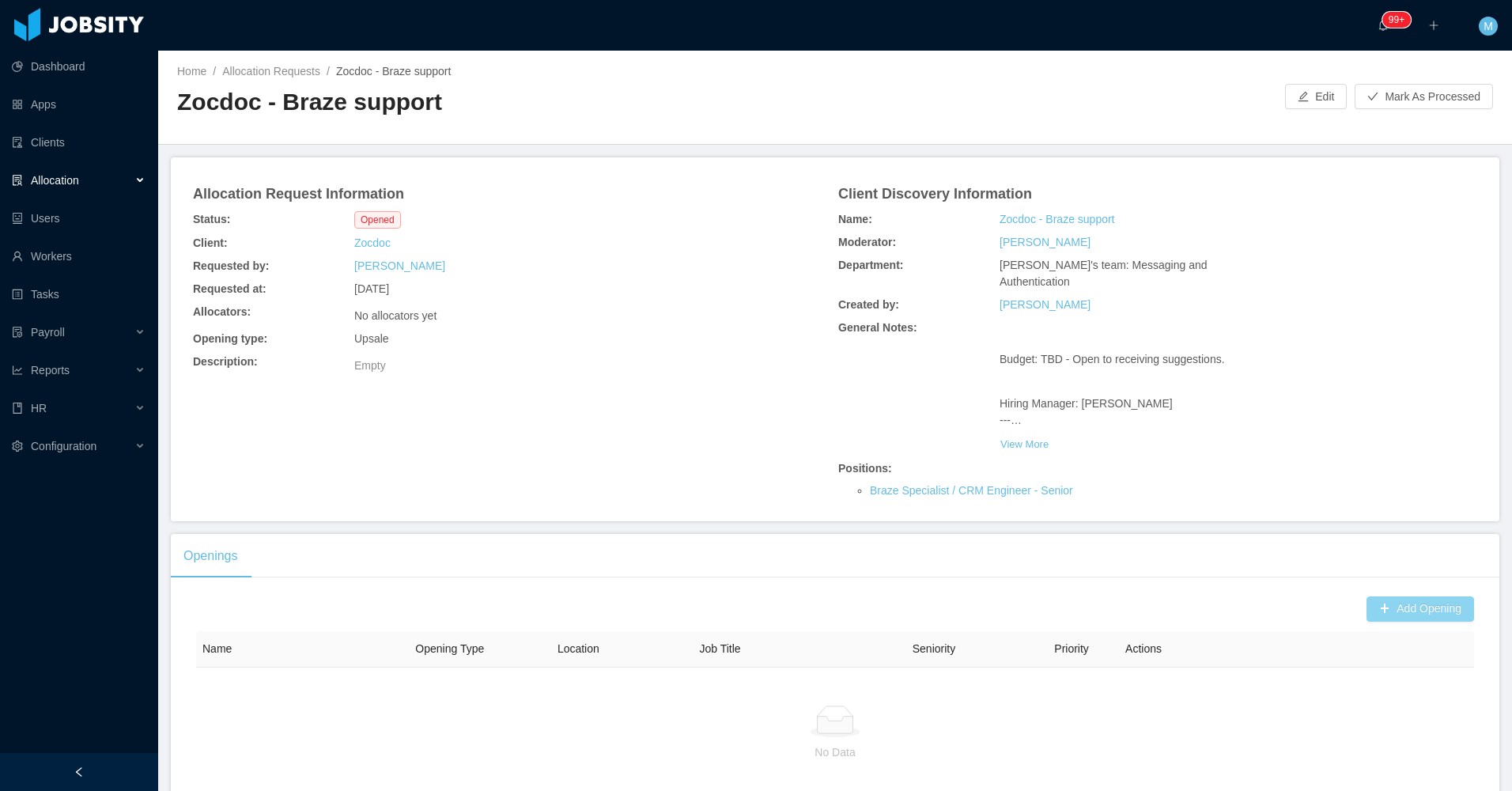
click at [1396, 615] on button "Add Opening" at bounding box center [1420, 609] width 107 height 26
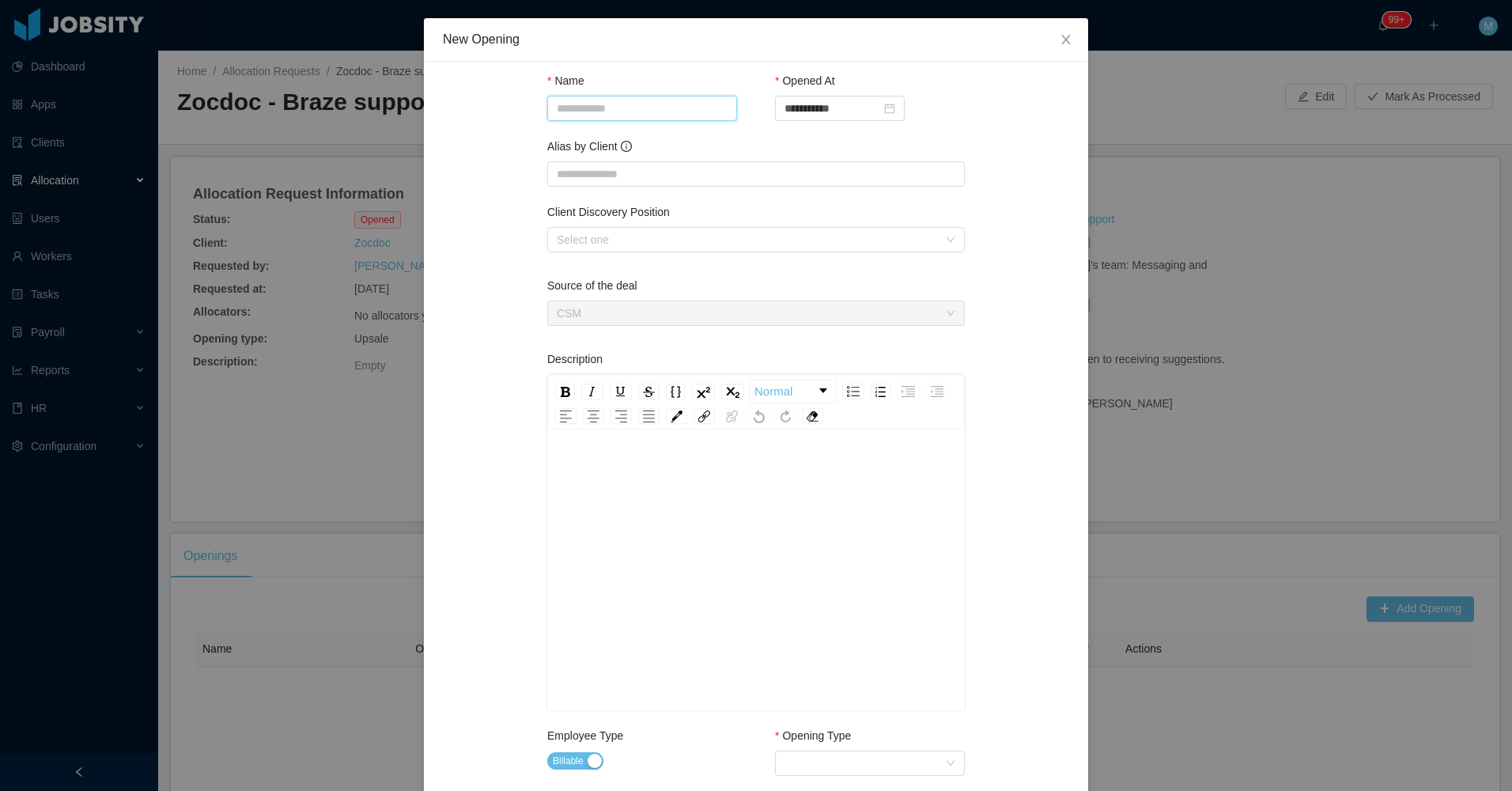
click at [594, 103] on input "Name" at bounding box center [641, 108] width 190 height 26
paste input "**********"
click at [680, 241] on div "Select one" at bounding box center [747, 240] width 381 height 16
type input "**********"
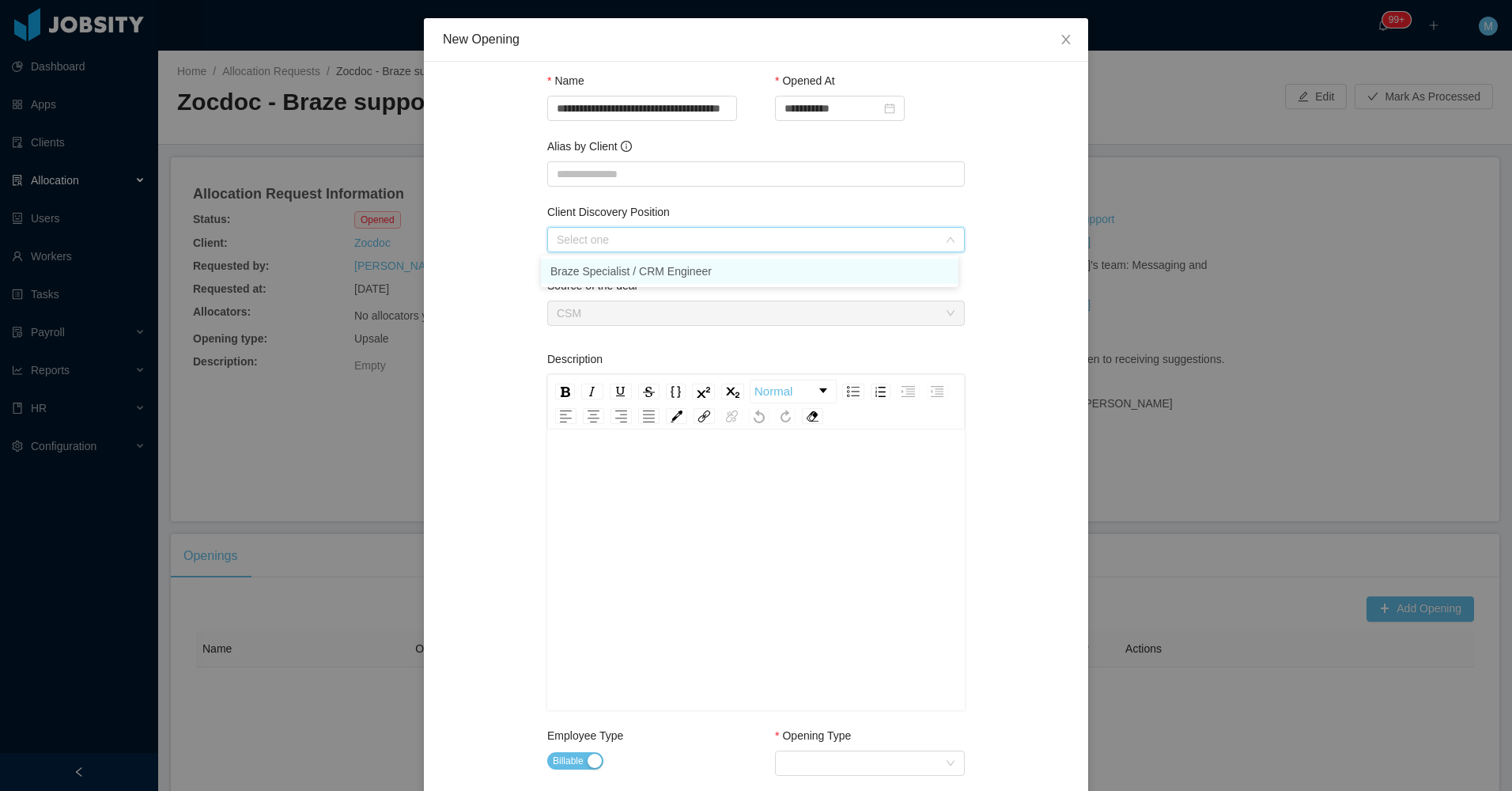
click at [601, 273] on li "Braze Specialist / CRM Engineer" at bounding box center [750, 272] width 417 height 26
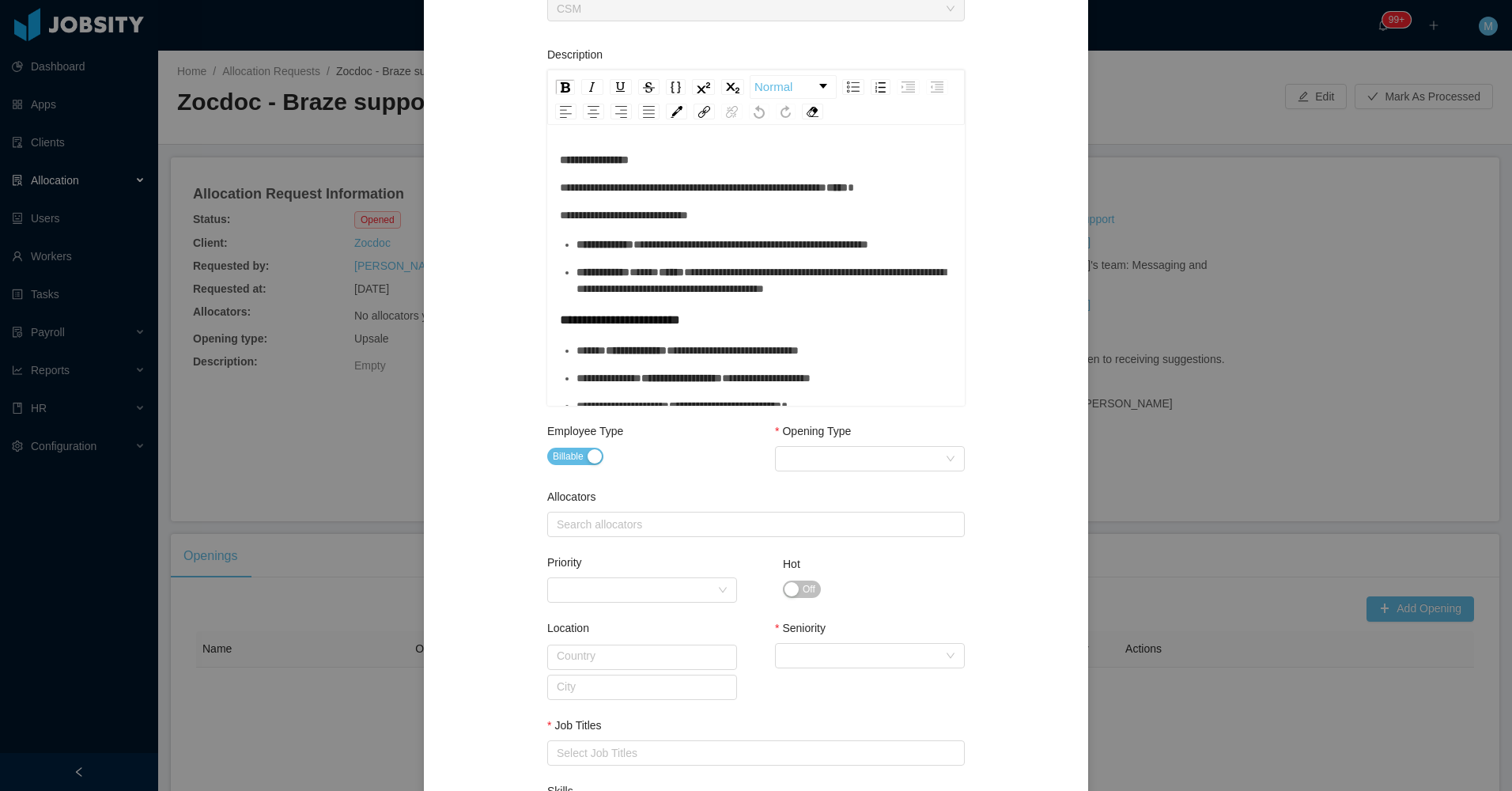
scroll to position [474, 0]
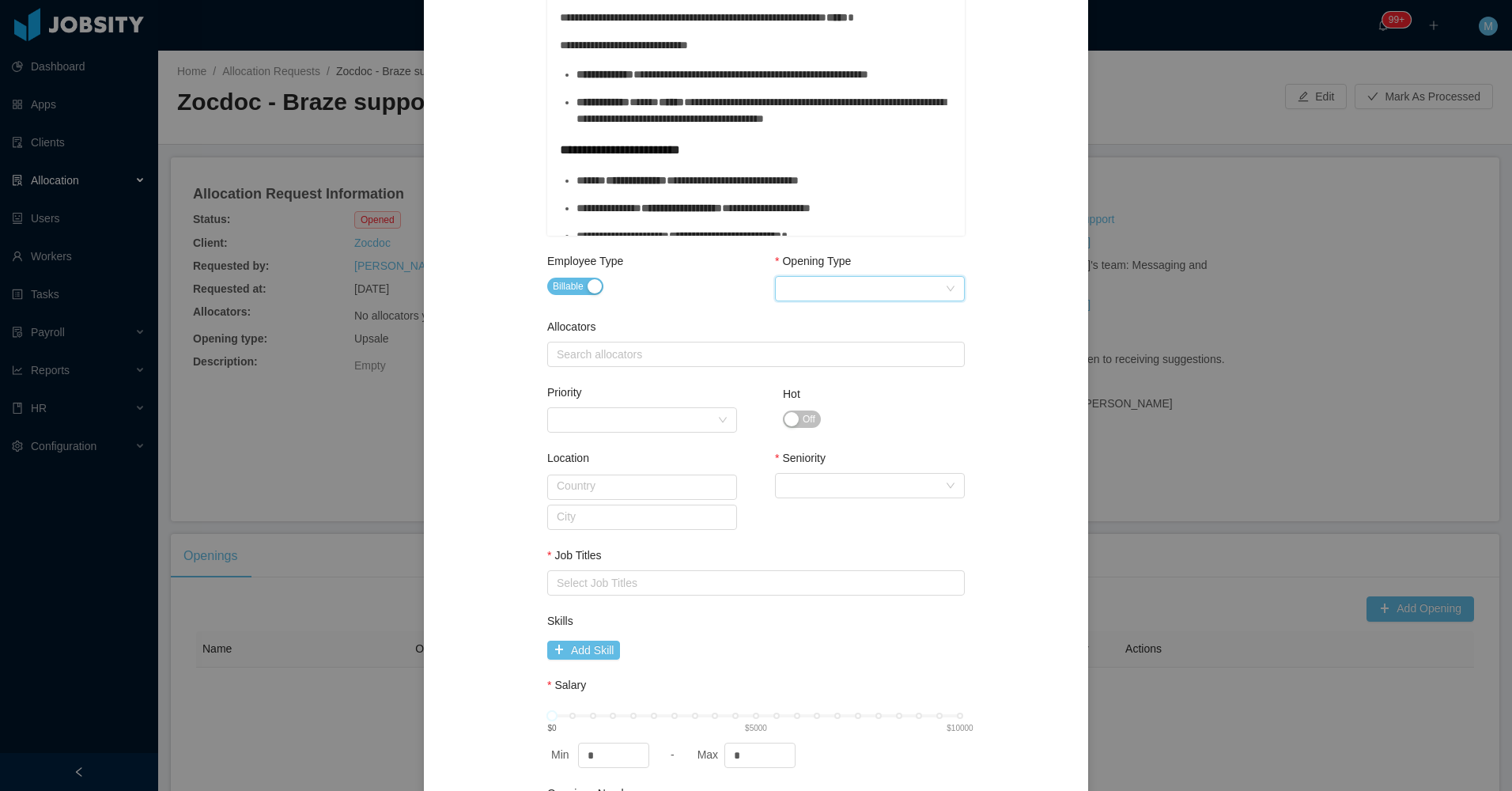
click at [903, 294] on div "Select Opening Type" at bounding box center [864, 288] width 160 height 24
click at [816, 340] on li "Upsale" at bounding box center [863, 345] width 190 height 26
click at [632, 343] on div "Search allocators" at bounding box center [754, 354] width 403 height 24
type input "****"
click at [603, 381] on li "[PERSON_NAME]" at bounding box center [750, 386] width 417 height 26
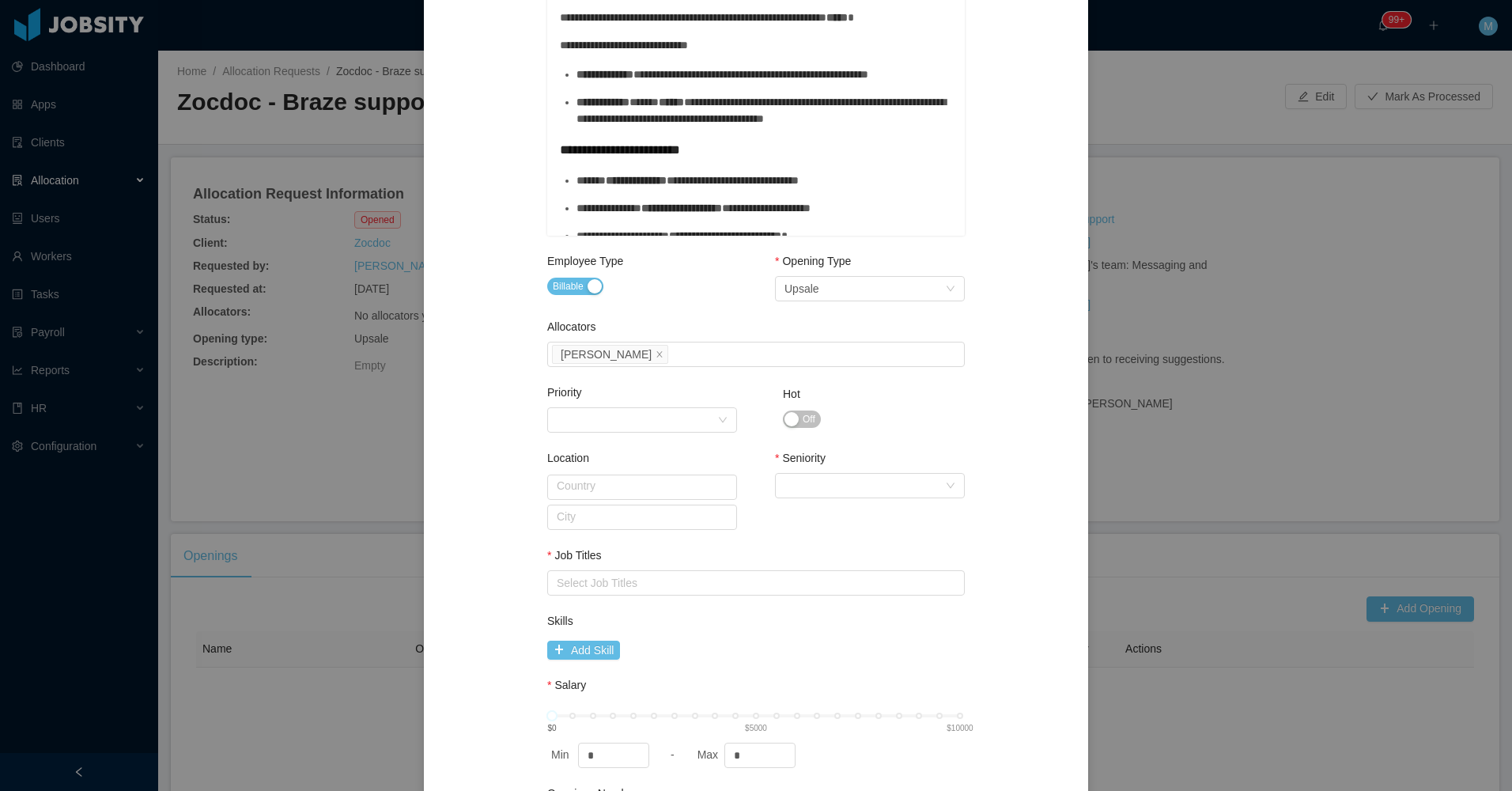
click at [524, 397] on div "**********" at bounding box center [756, 232] width 627 height 1252
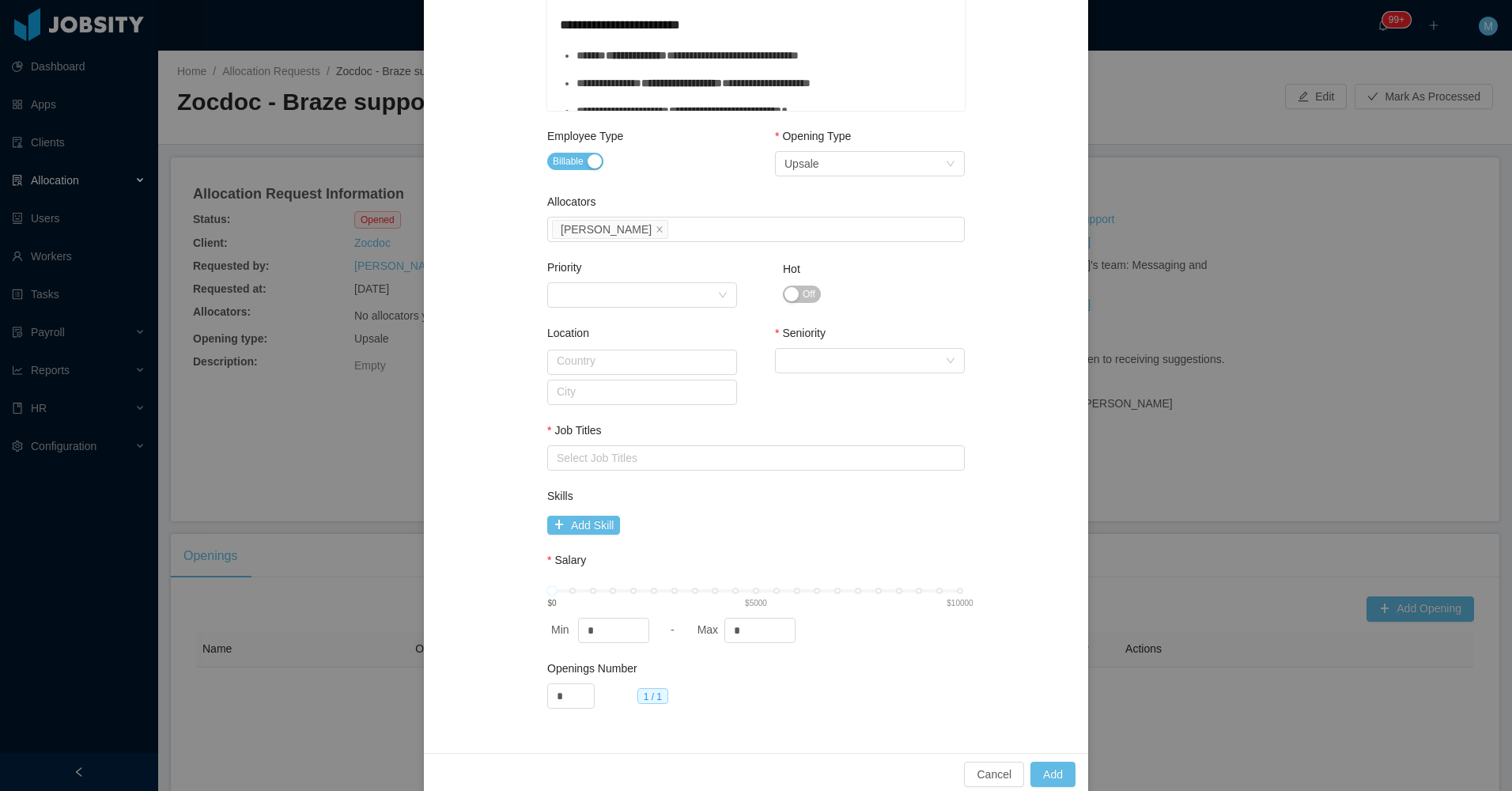
scroll to position [602, 0]
click at [824, 358] on div "Select Seniority" at bounding box center [864, 358] width 160 height 24
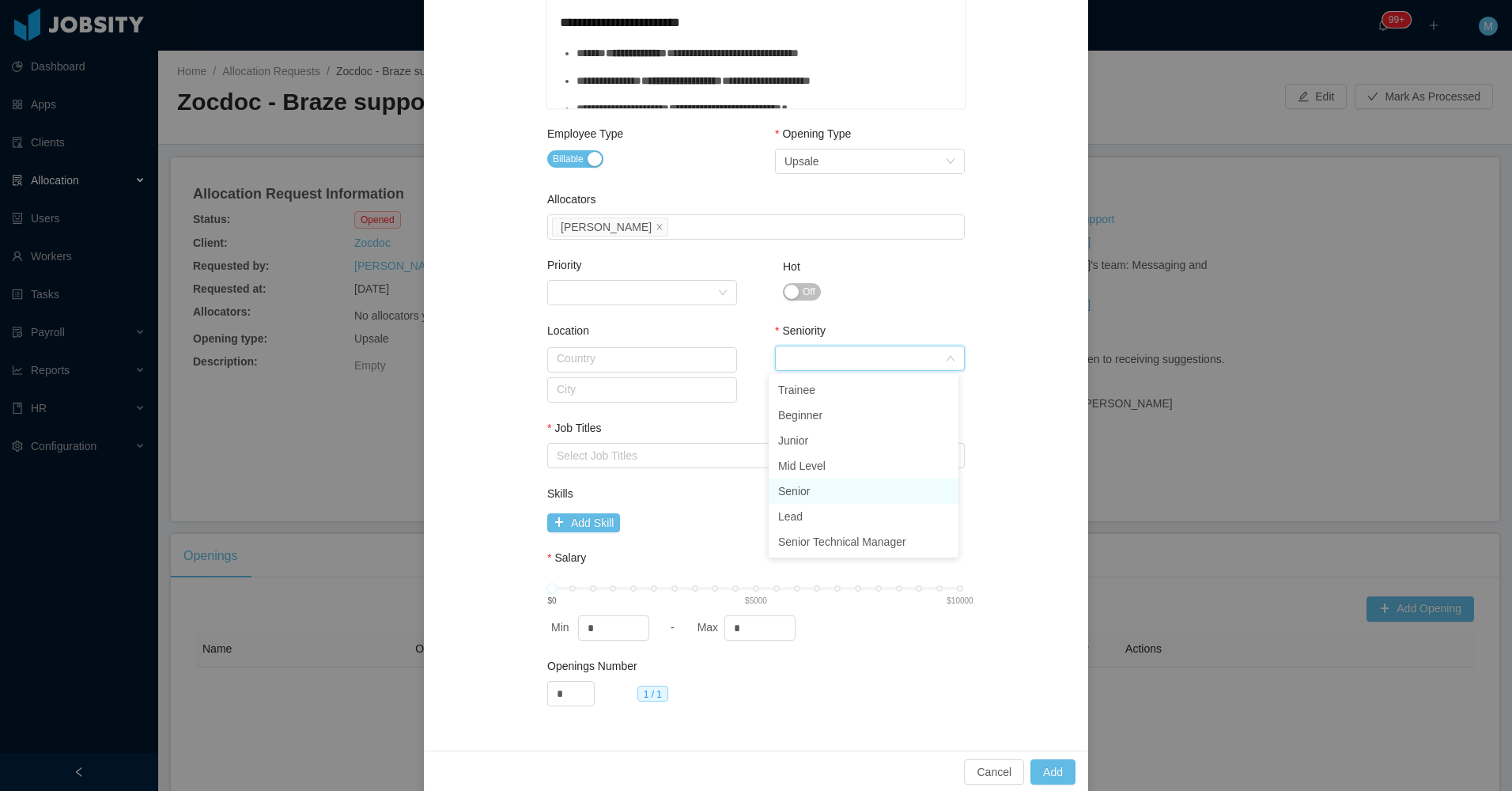
drag, startPoint x: 816, startPoint y: 482, endPoint x: 801, endPoint y: 481, distance: 15.0
click at [815, 482] on li "Senior" at bounding box center [863, 491] width 190 height 26
click at [688, 454] on div "Select Job Titles" at bounding box center [753, 456] width 392 height 16
type input "***"
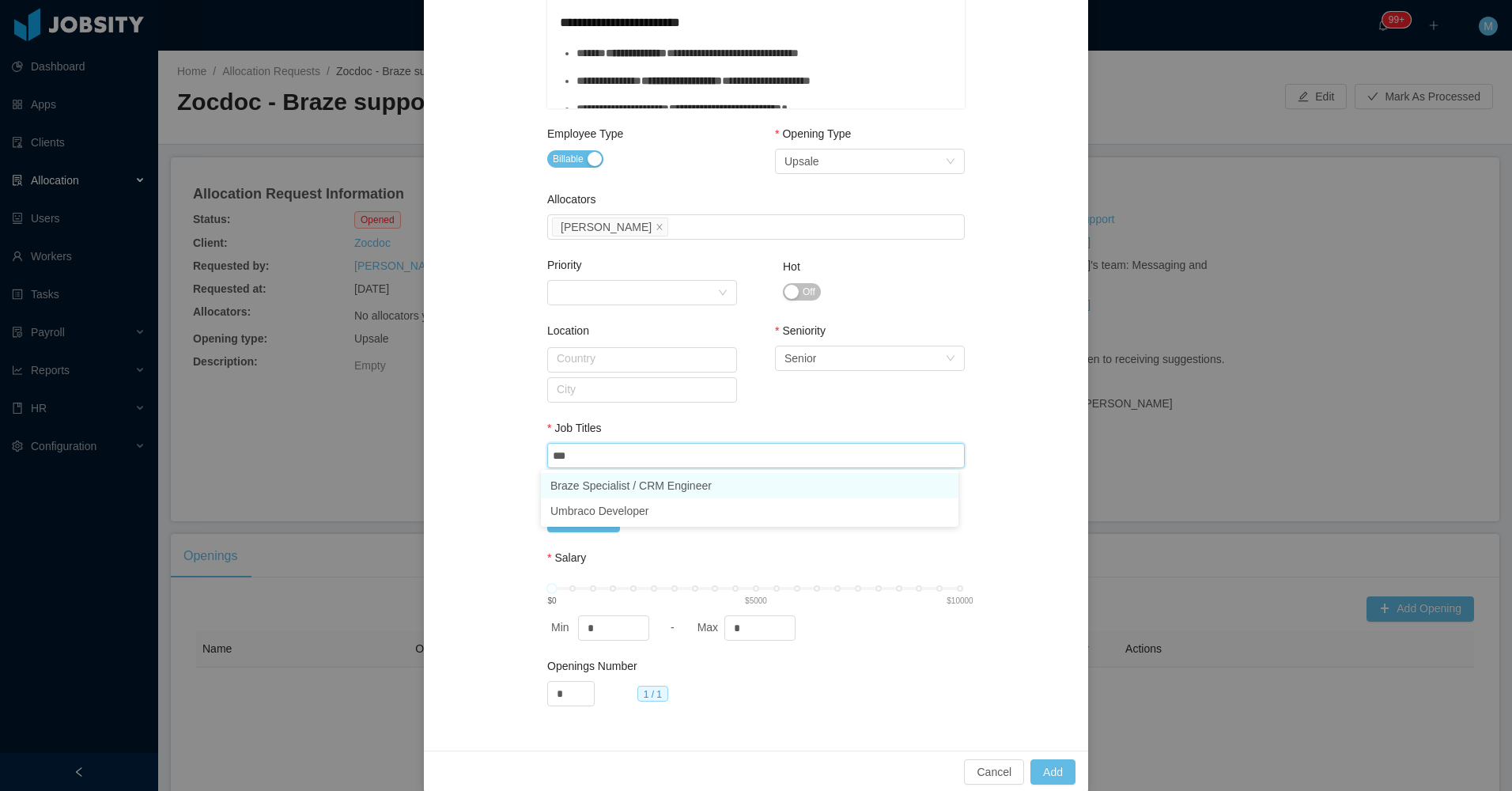
click at [593, 482] on li "Braze Specialist / CRM Engineer" at bounding box center [750, 486] width 417 height 26
click at [508, 493] on div "**********" at bounding box center [756, 104] width 627 height 1252
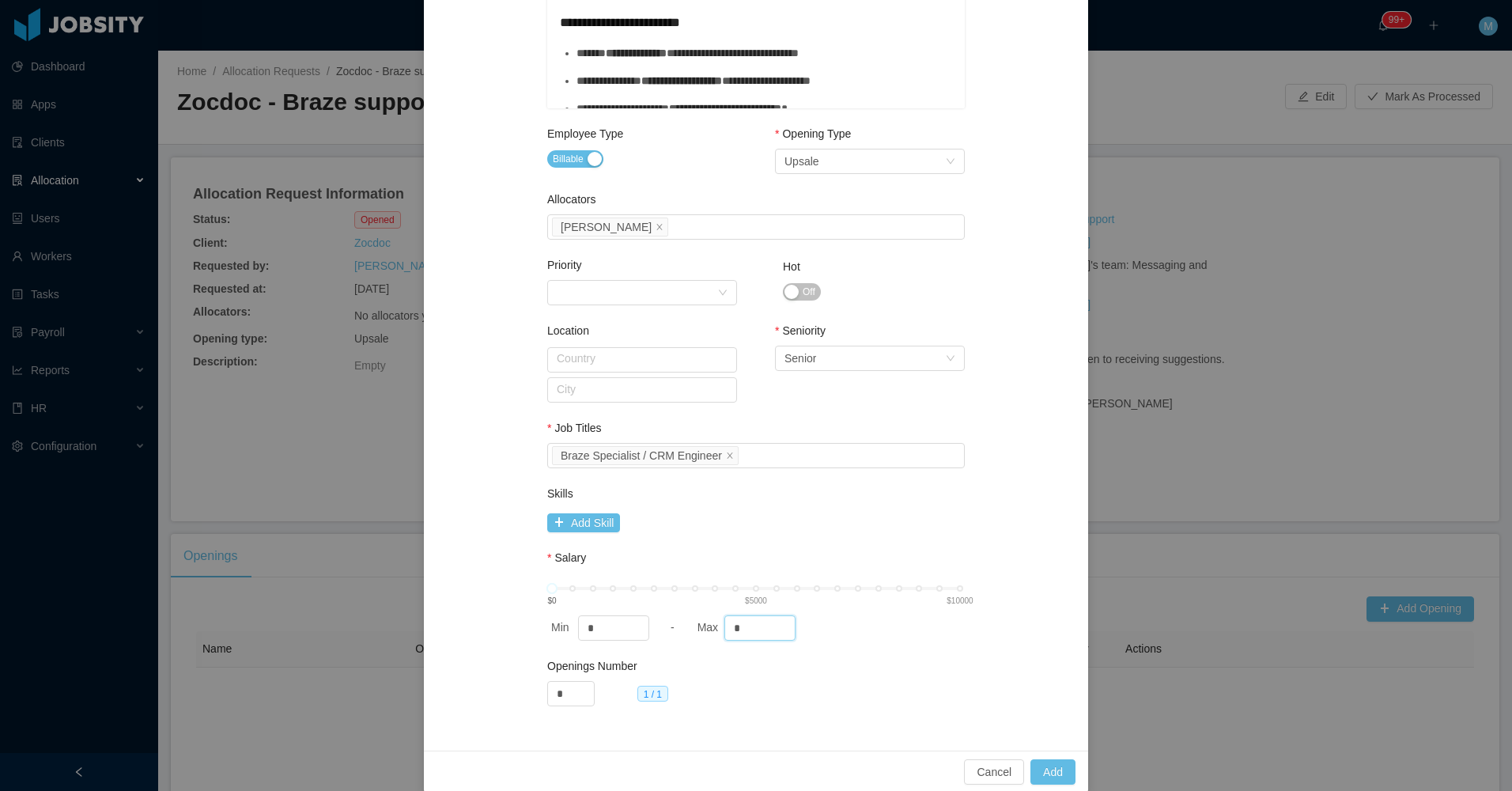
drag, startPoint x: 754, startPoint y: 627, endPoint x: 696, endPoint y: 628, distance: 58.0
click at [696, 628] on div "Max *" at bounding box center [762, 628] width 139 height 26
type input "****"
click at [1046, 760] on button "Add" at bounding box center [1053, 772] width 45 height 26
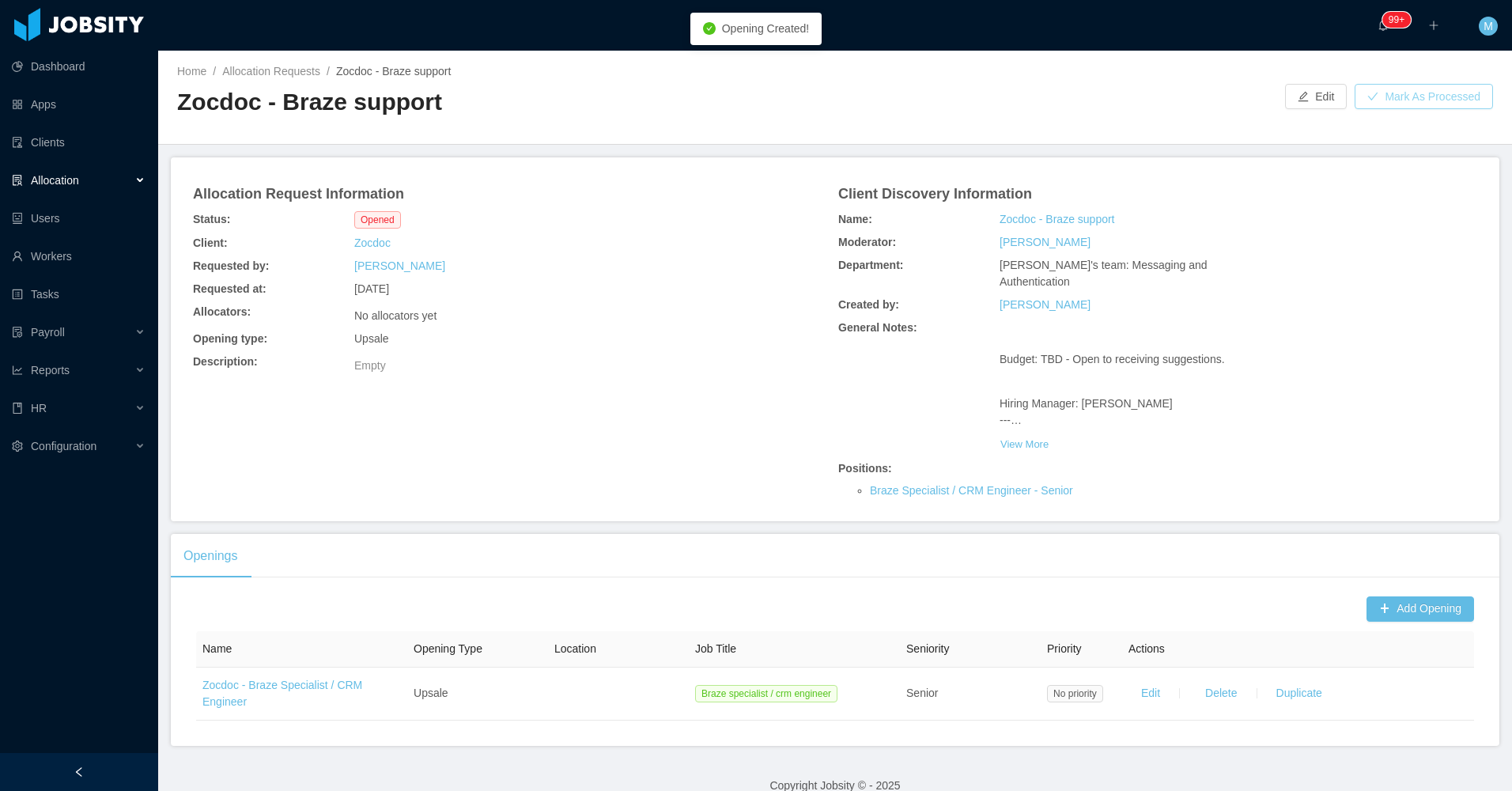
click at [1416, 109] on button "Mark As Processed" at bounding box center [1423, 96] width 139 height 26
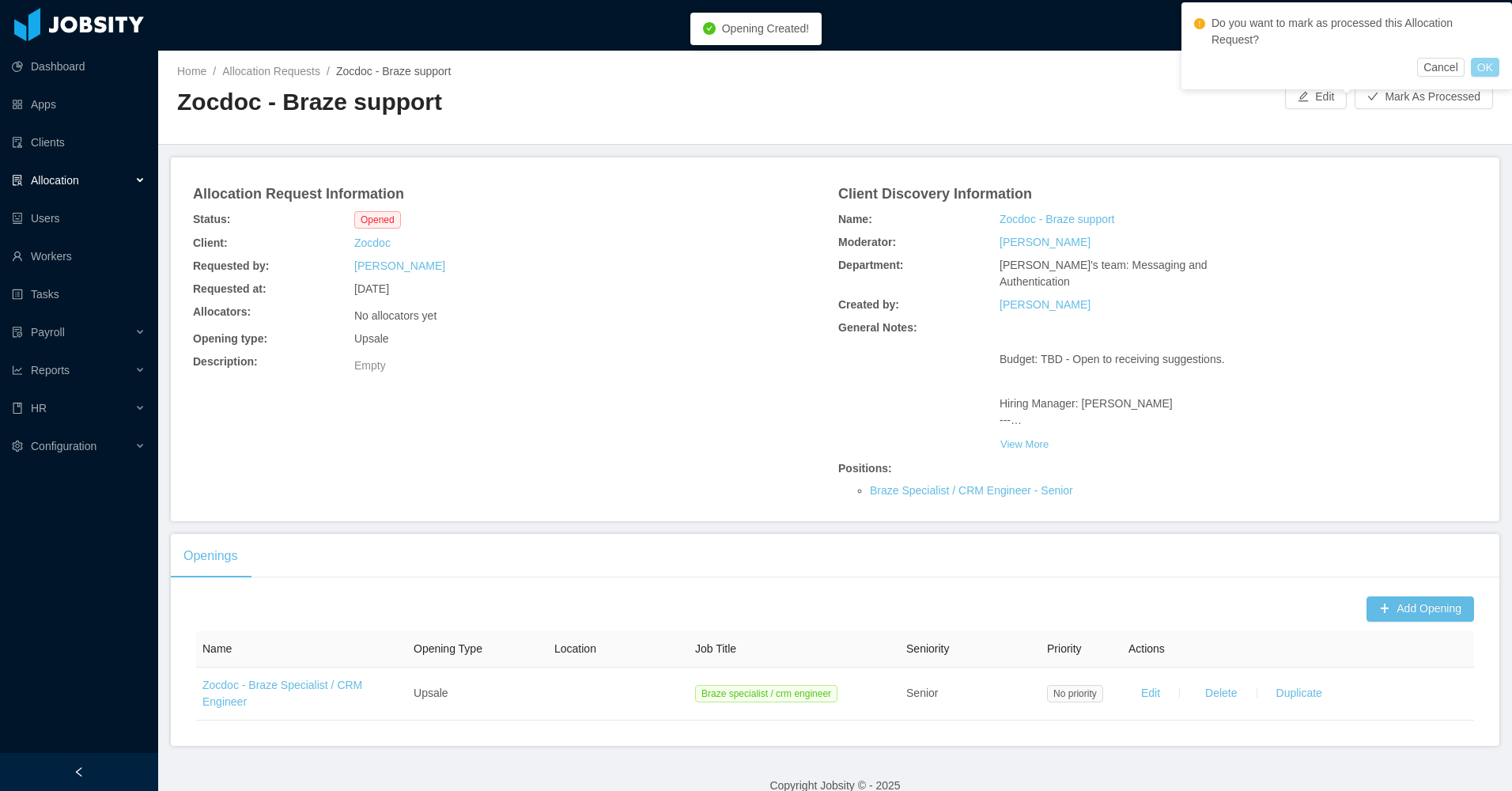
click at [1488, 68] on button "OK" at bounding box center [1484, 67] width 29 height 19
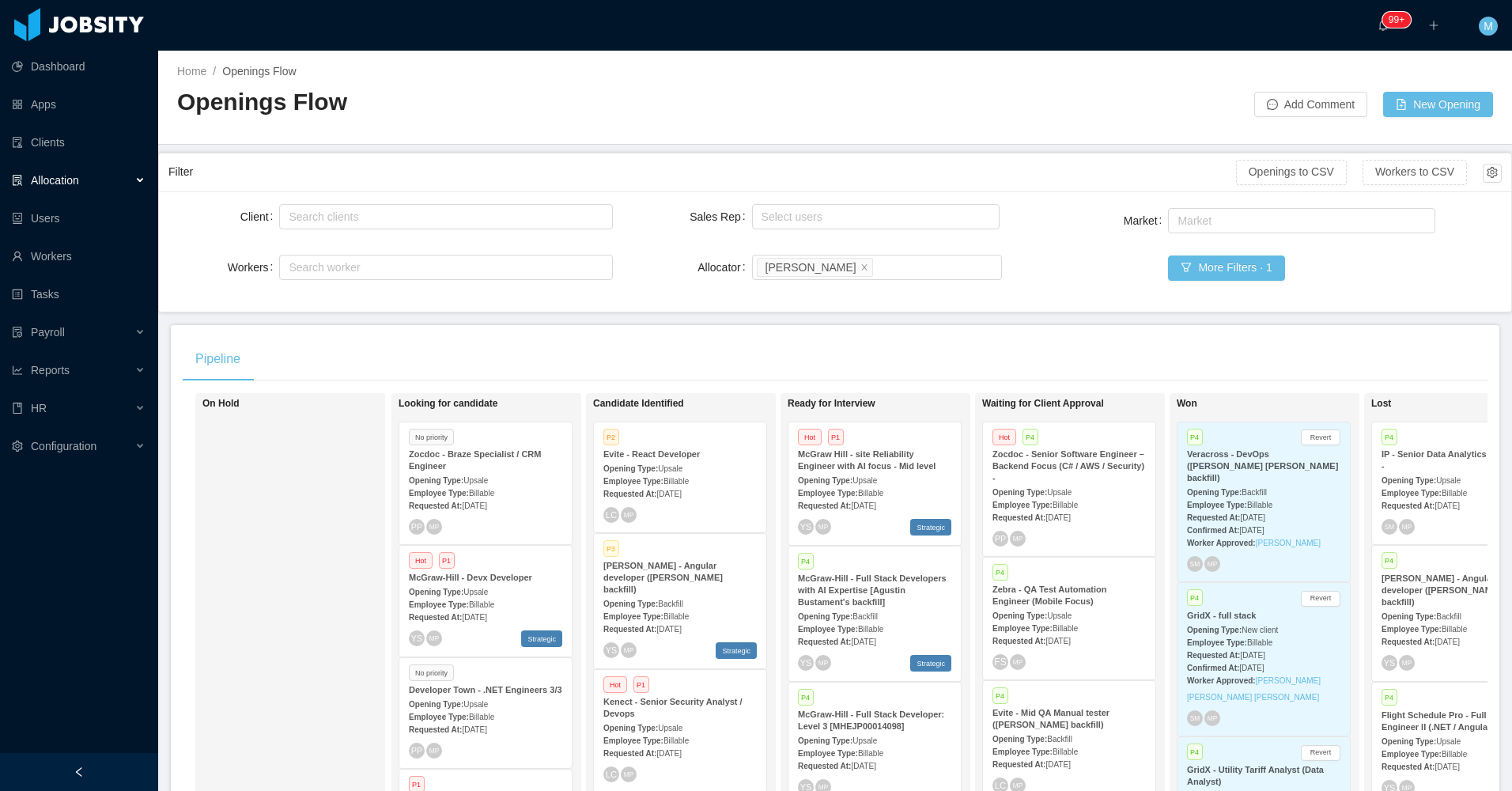
click at [460, 476] on strong "Opening Type:" at bounding box center [436, 480] width 54 height 9
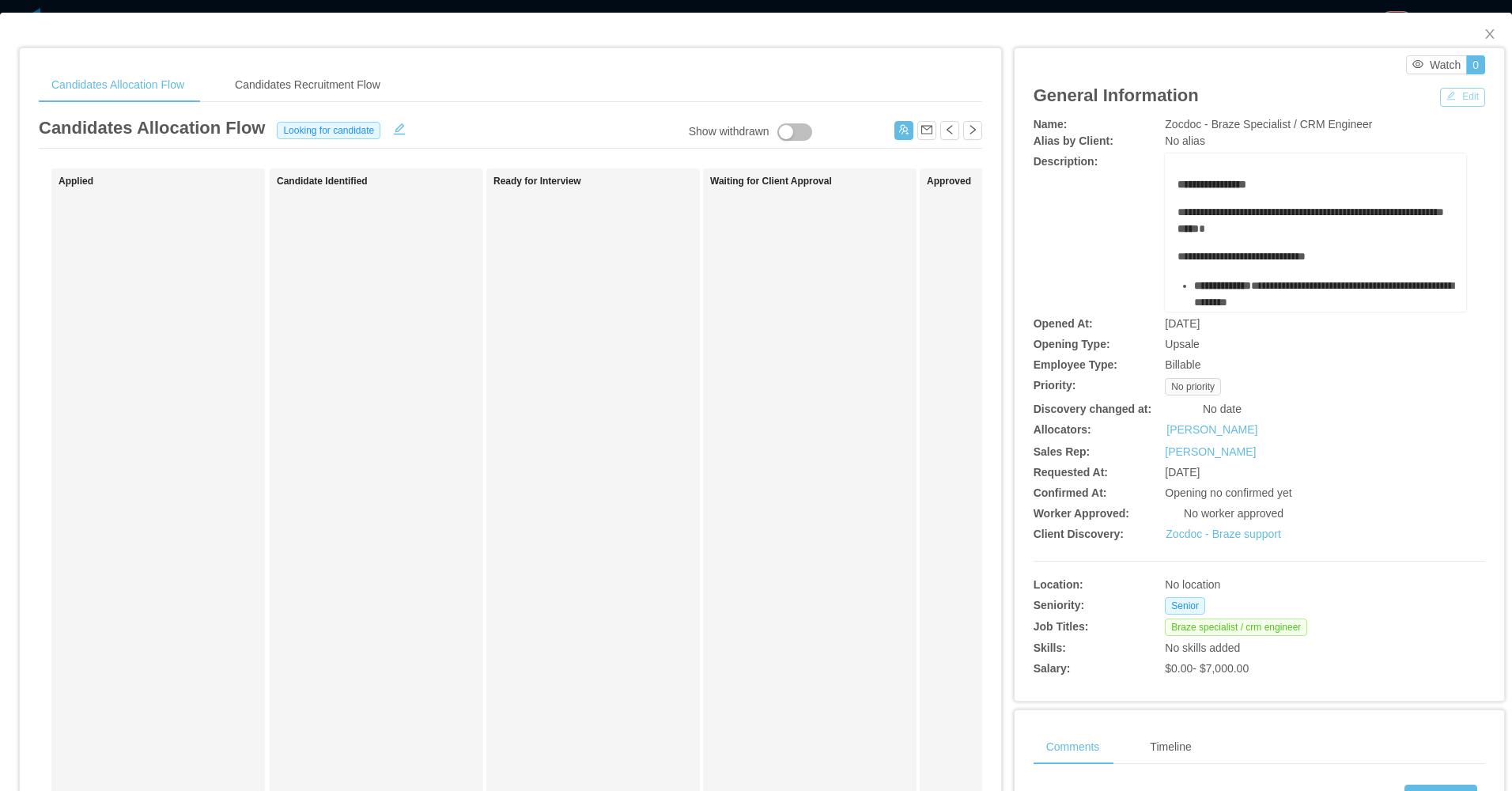
click at [1444, 100] on button "Edit" at bounding box center [1463, 96] width 45 height 19
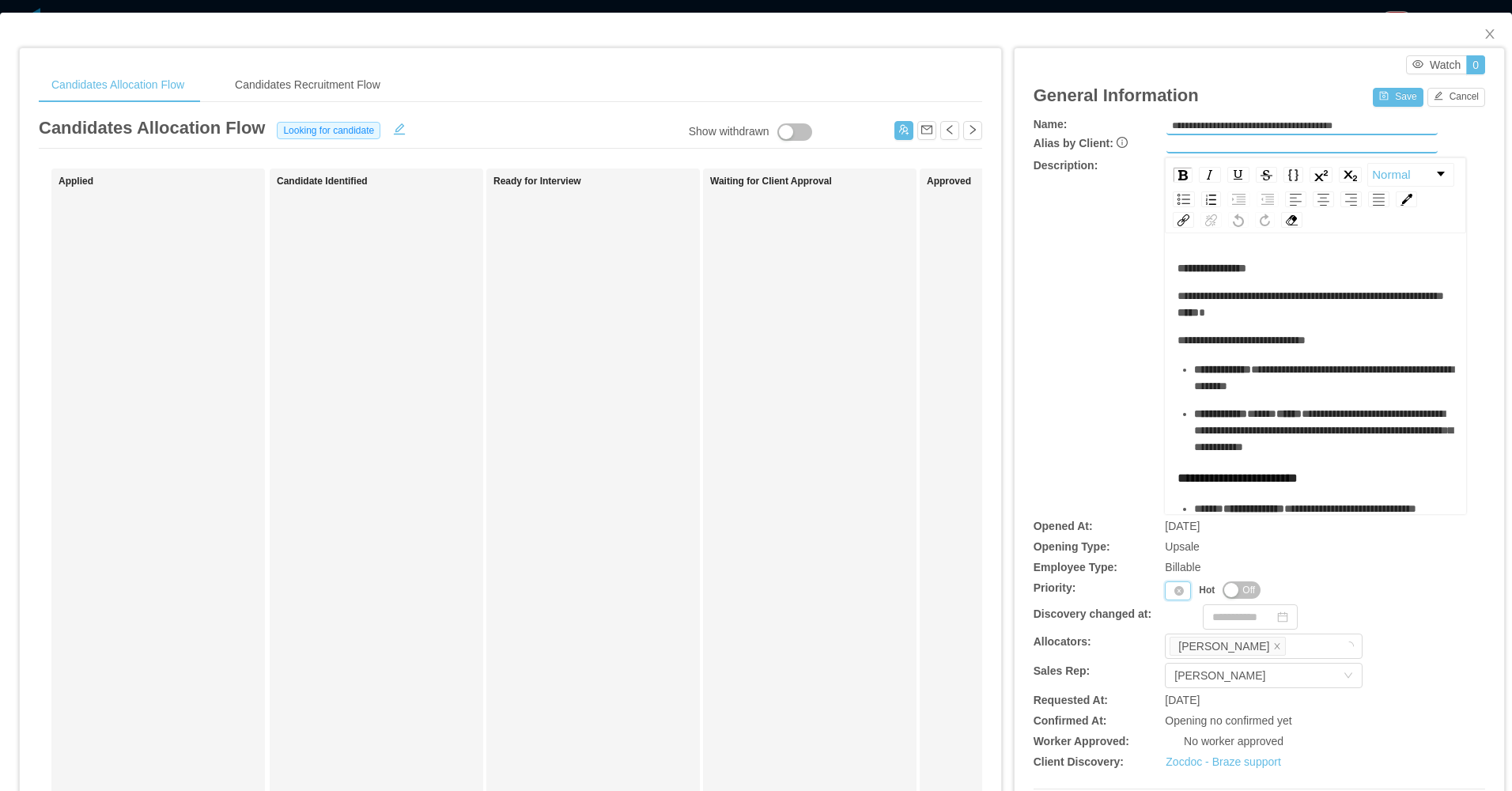
click at [1165, 587] on div "Priority" at bounding box center [1178, 590] width 27 height 19
drag, startPoint x: 1177, startPoint y: 617, endPoint x: 1191, endPoint y: 517, distance: 101.0
click at [1176, 617] on li "P1" at bounding box center [1171, 617] width 32 height 26
click at [1254, 587] on span "Off" at bounding box center [1260, 590] width 13 height 16
click at [1390, 86] on div "Save Cancel" at bounding box center [1429, 95] width 112 height 23
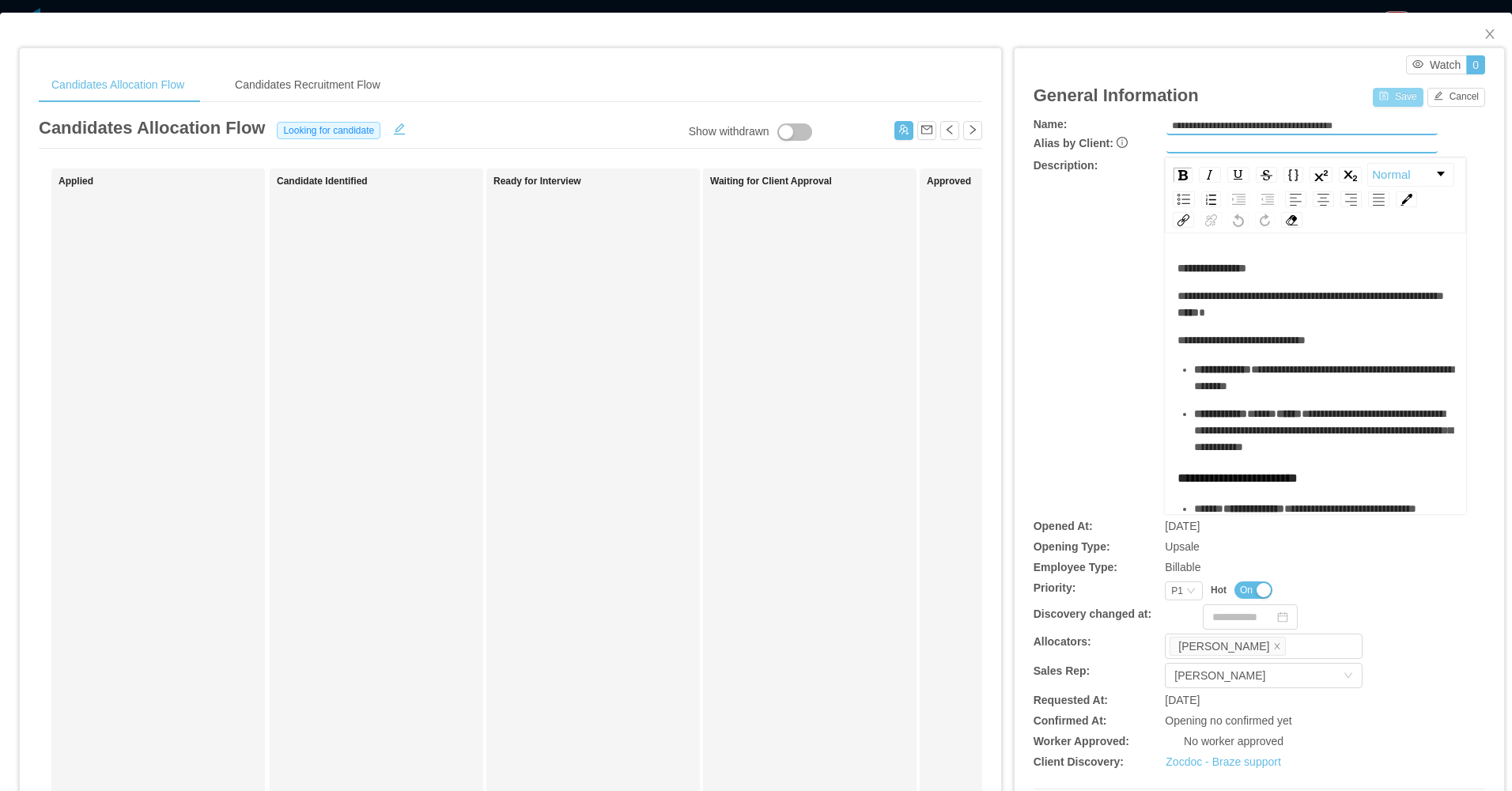
click at [1389, 91] on button "Save" at bounding box center [1398, 96] width 50 height 19
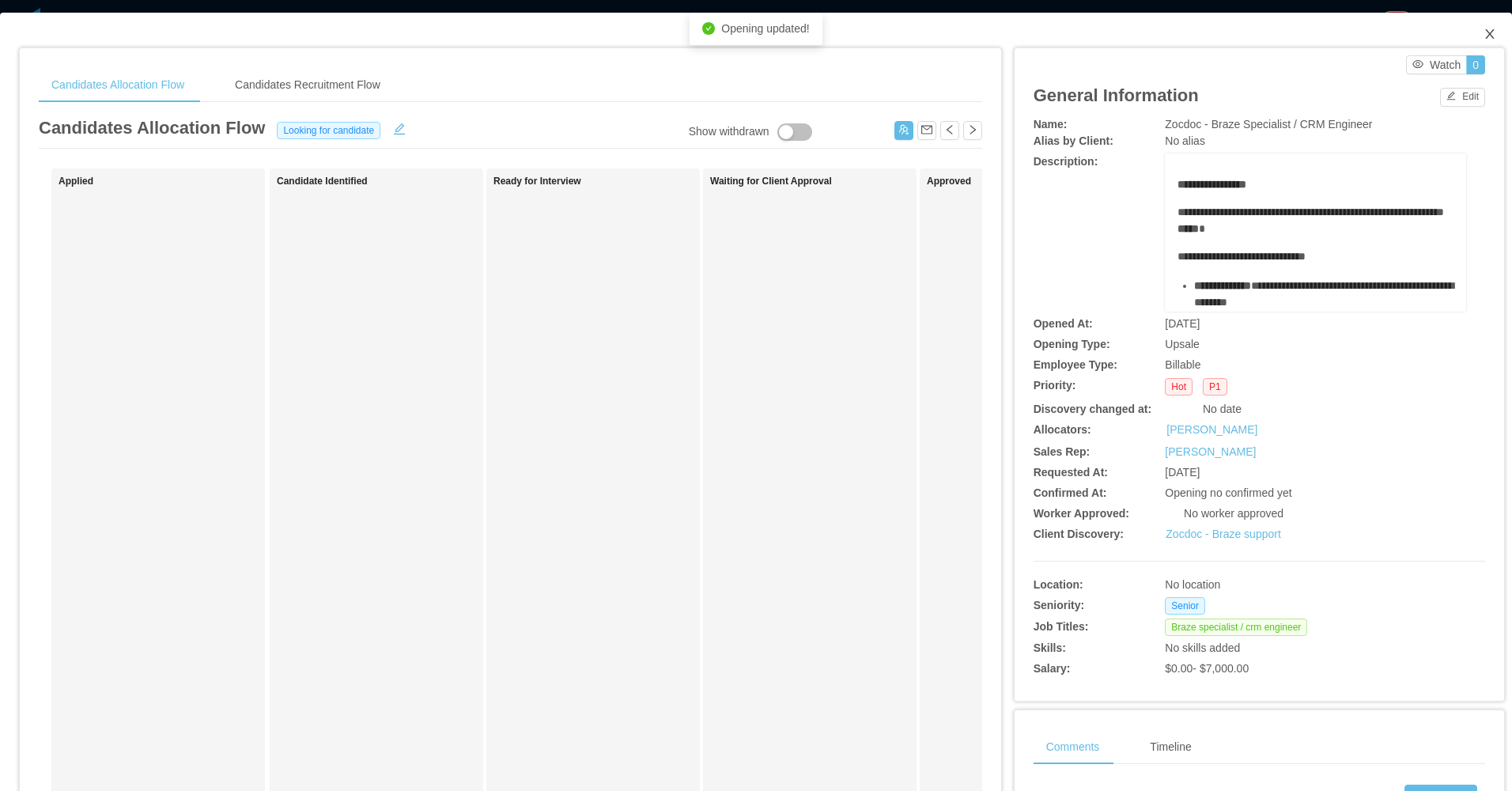
click at [1483, 34] on icon "icon: close" at bounding box center [1489, 33] width 13 height 13
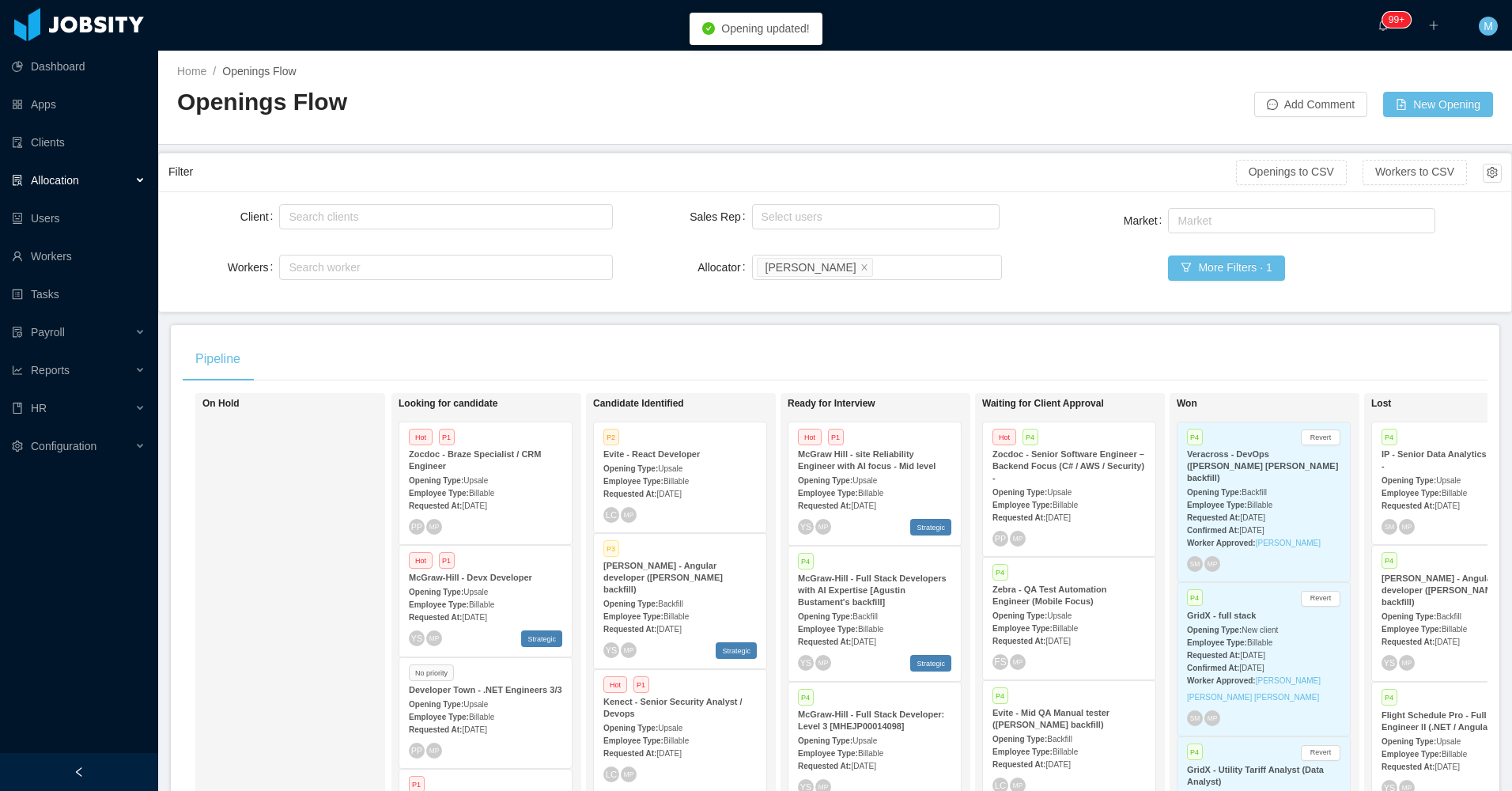
click at [264, 597] on div "On Hold" at bounding box center [313, 623] width 221 height 445
click at [120, 759] on div at bounding box center [79, 771] width 158 height 38
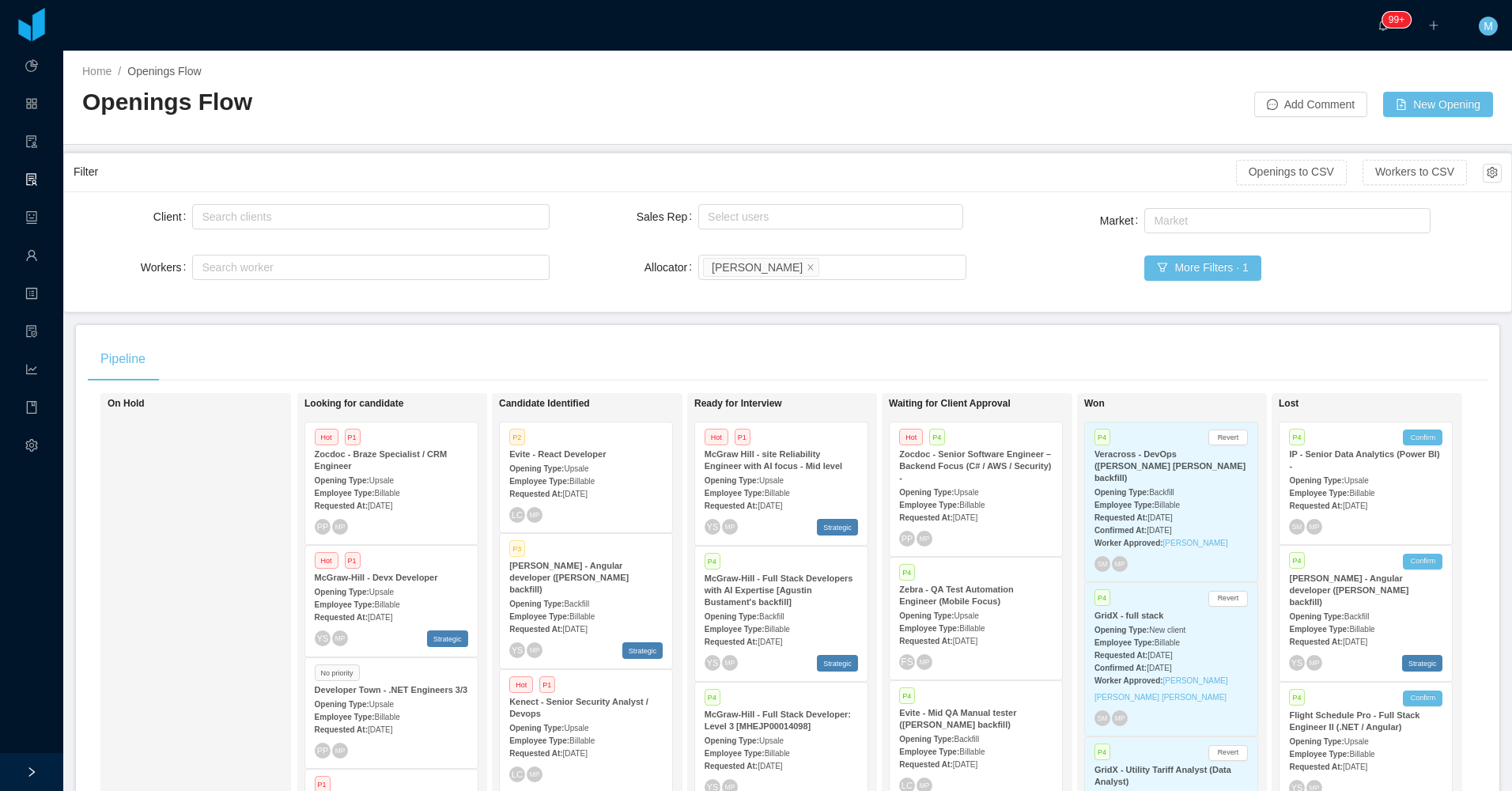
scroll to position [541, 0]
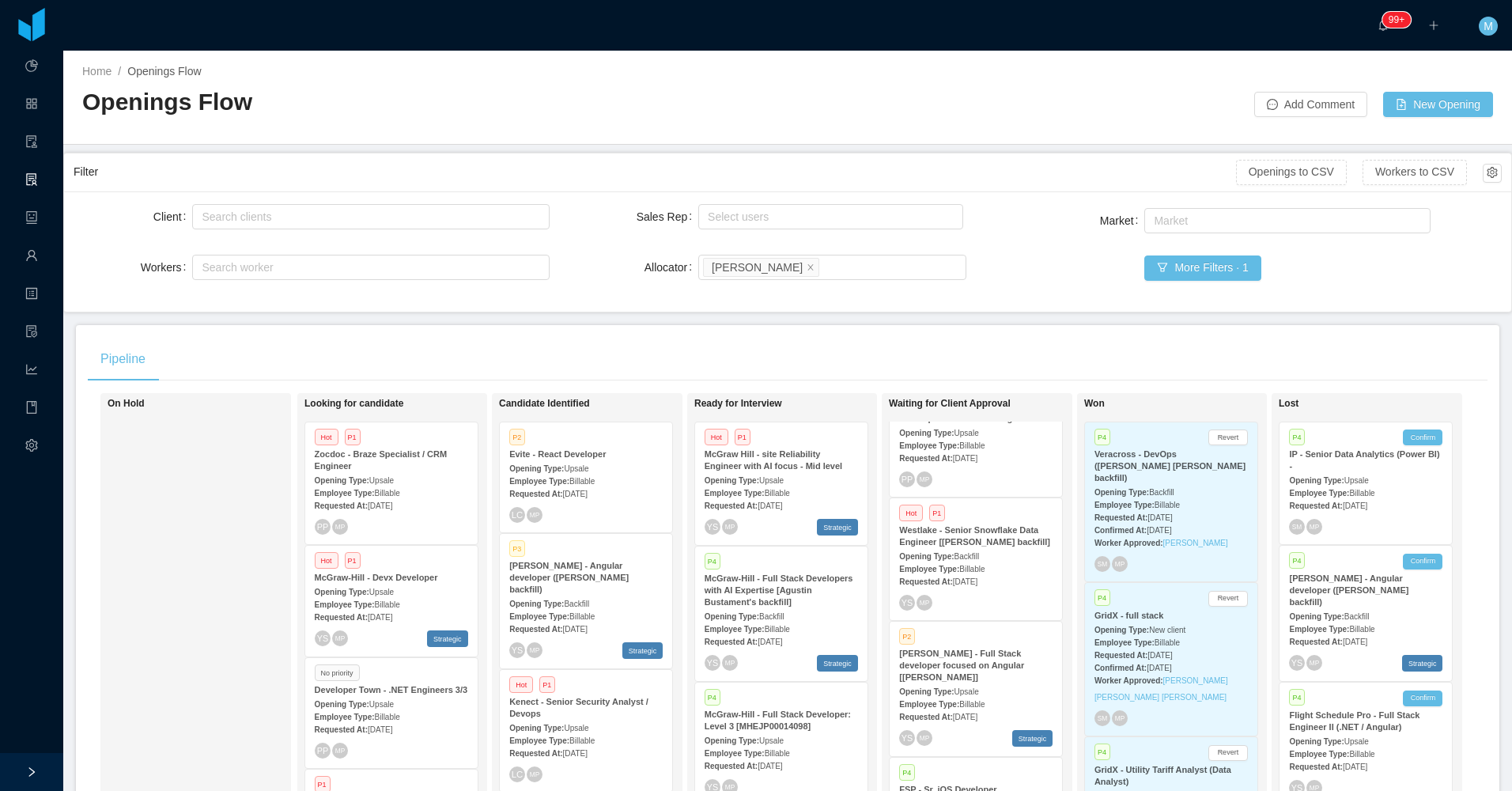
click at [979, 653] on strong "[PERSON_NAME] - Full Stack developer focused on Angular [[PERSON_NAME]]" at bounding box center [961, 665] width 125 height 33
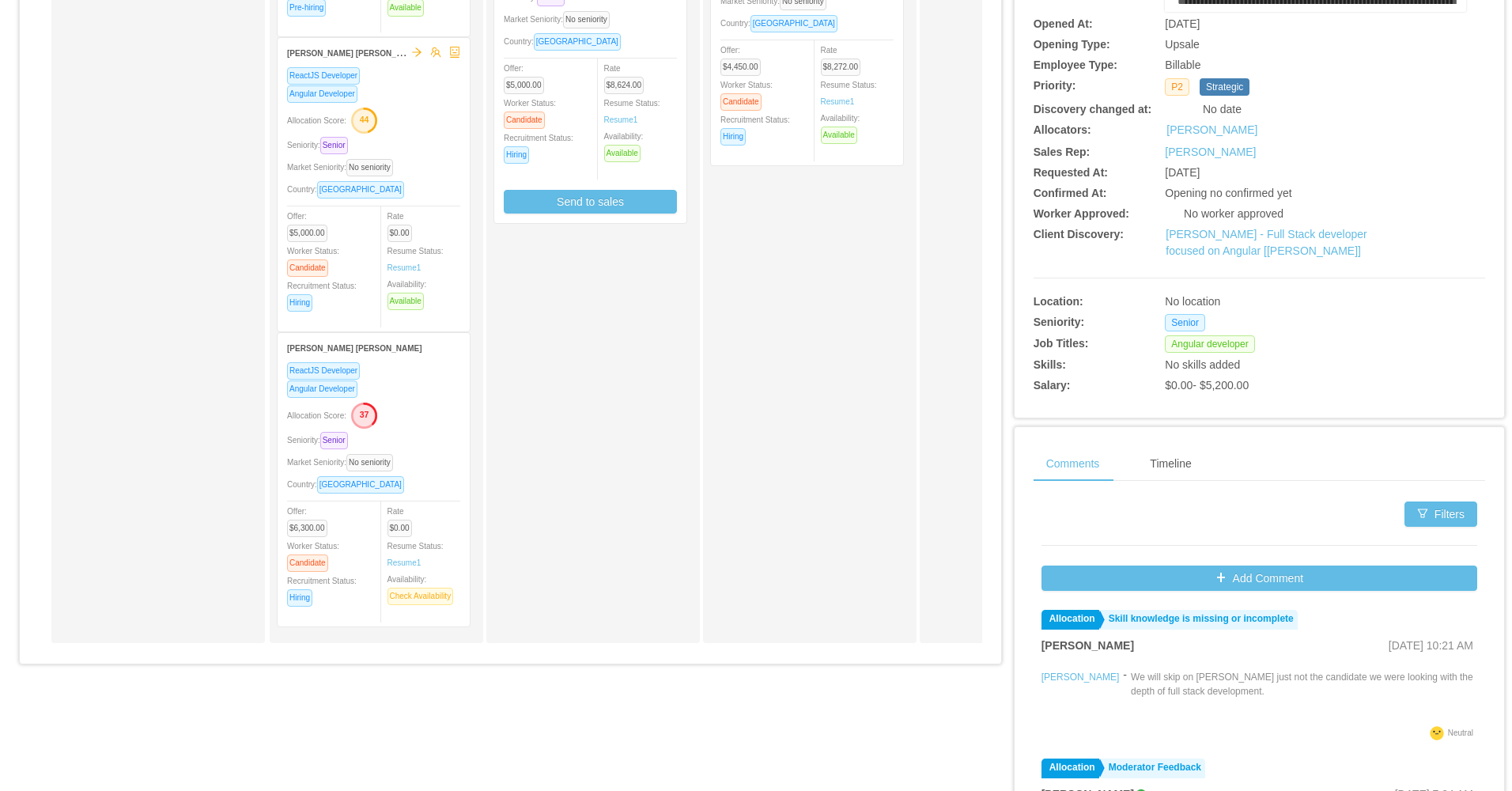
scroll to position [159, 0]
drag, startPoint x: 501, startPoint y: 656, endPoint x: 711, endPoint y: 645, distance: 210.3
click at [711, 645] on div "Applied Candidate Identified [PERSON_NAME][DATE] ReactJS Developer Angular Deve…" at bounding box center [510, 254] width 943 height 804
drag, startPoint x: 711, startPoint y: 645, endPoint x: 575, endPoint y: 673, distance: 138.9
click at [575, 673] on div "Candidates Allocation Flow Candidates Recruitment Flow Candidates Allocation Fl…" at bounding box center [511, 203] width 982 height 943
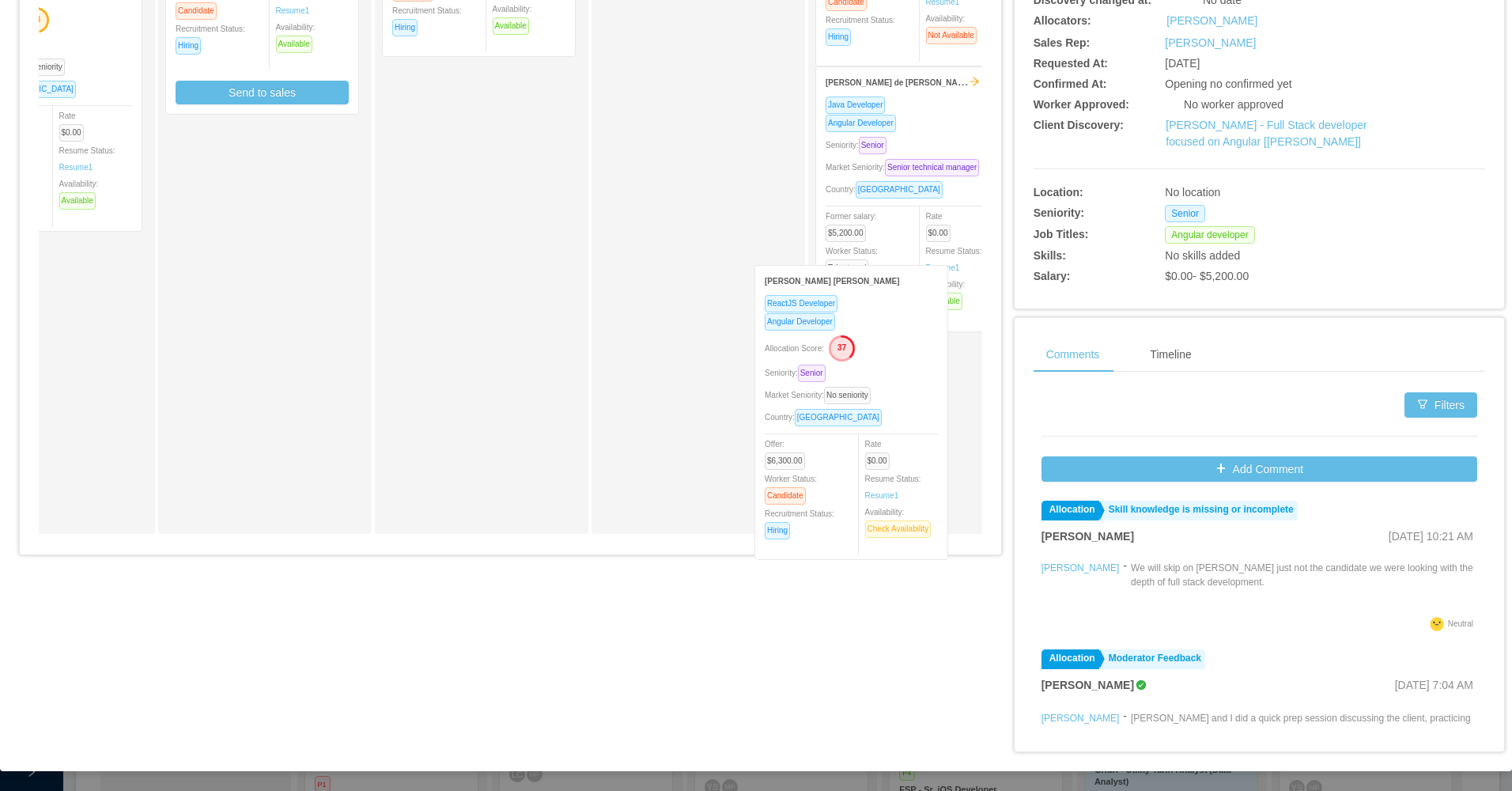
scroll to position [59, 0]
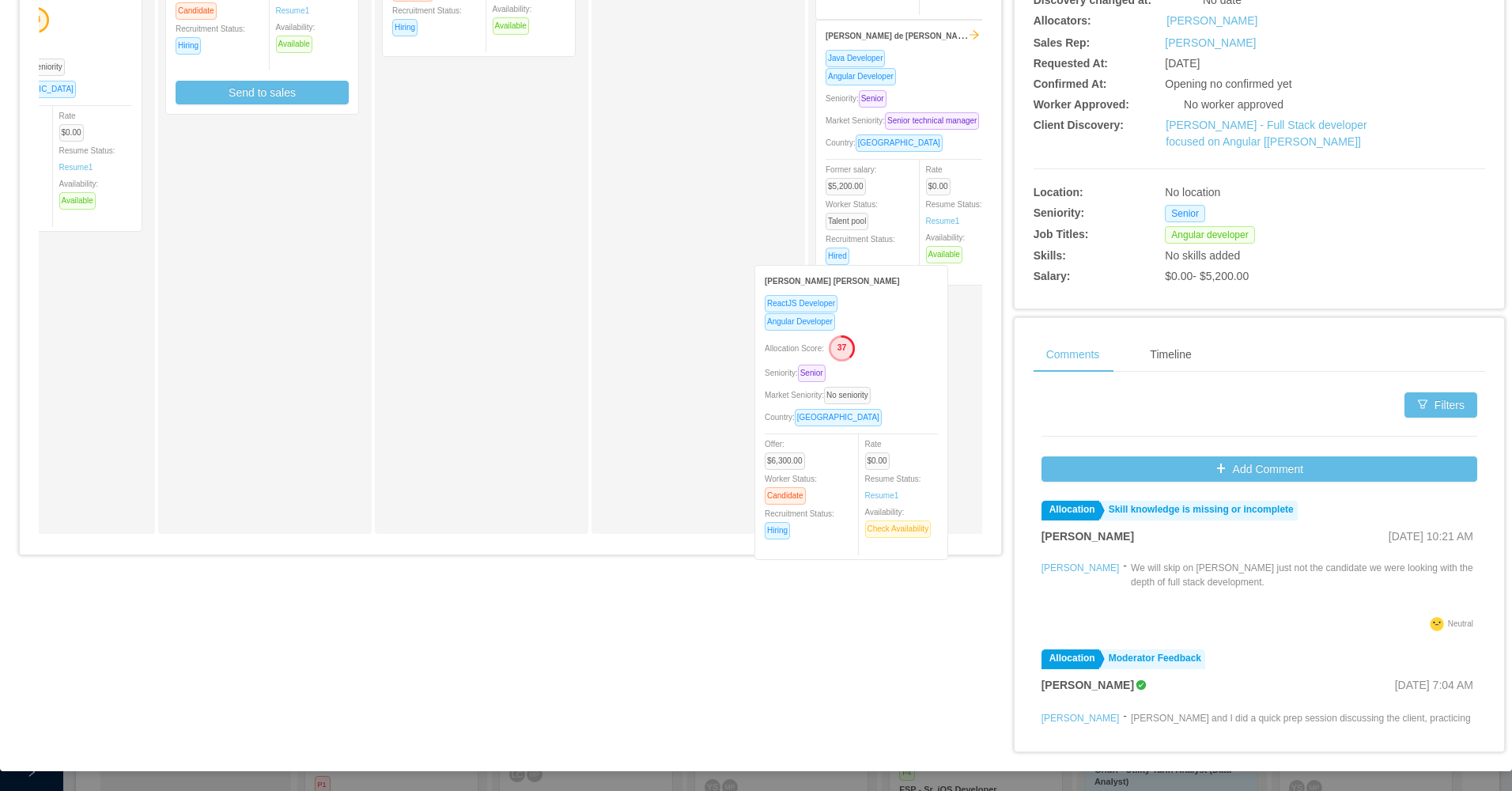
drag, startPoint x: 114, startPoint y: 364, endPoint x: 934, endPoint y: 415, distance: 821.6
click at [934, 420] on div "Applied Candidate Identified Leonardo Natal NodeJS Developer ReactJS Developer …" at bounding box center [510, 145] width 943 height 804
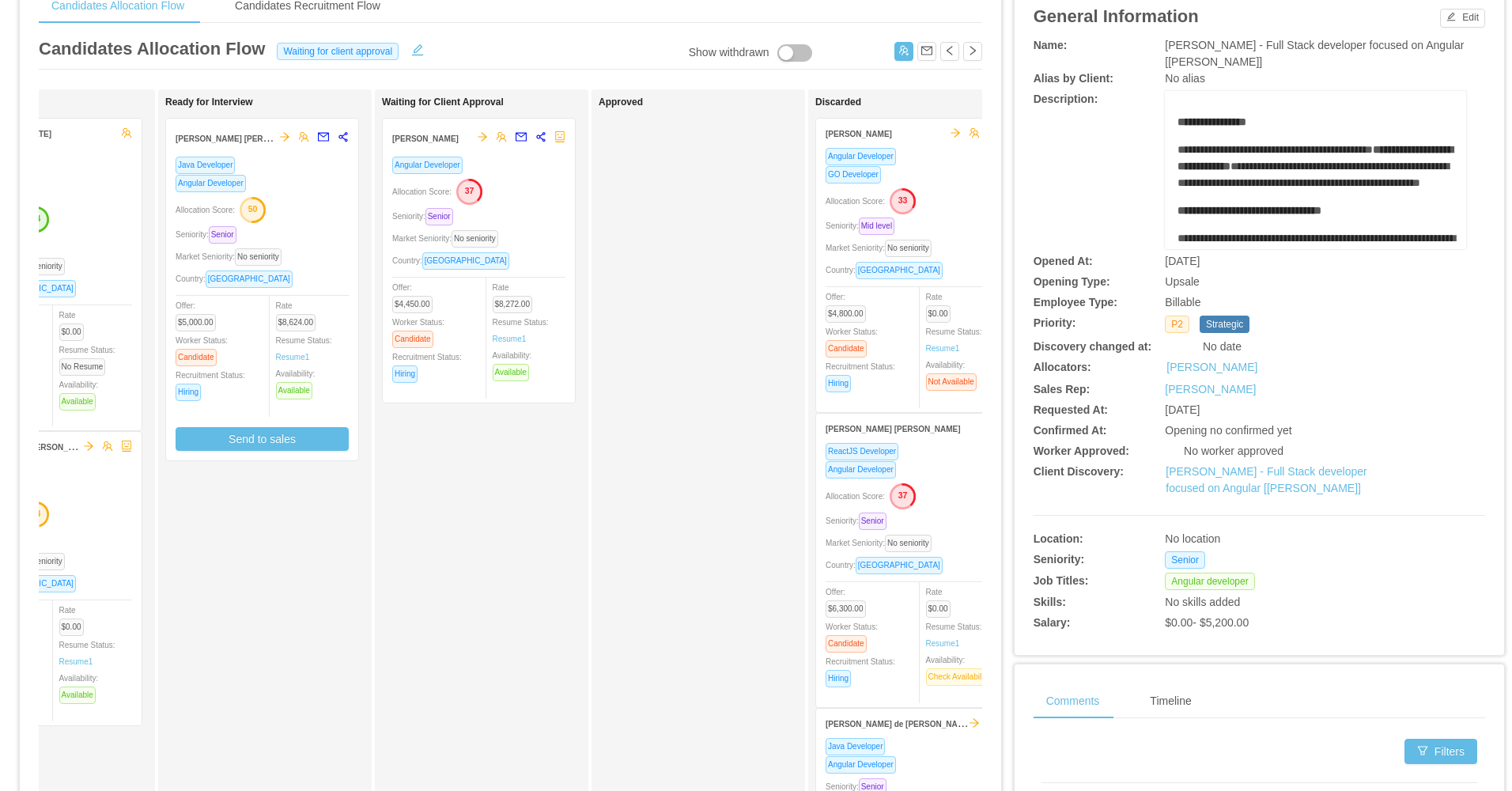
scroll to position [0, 0]
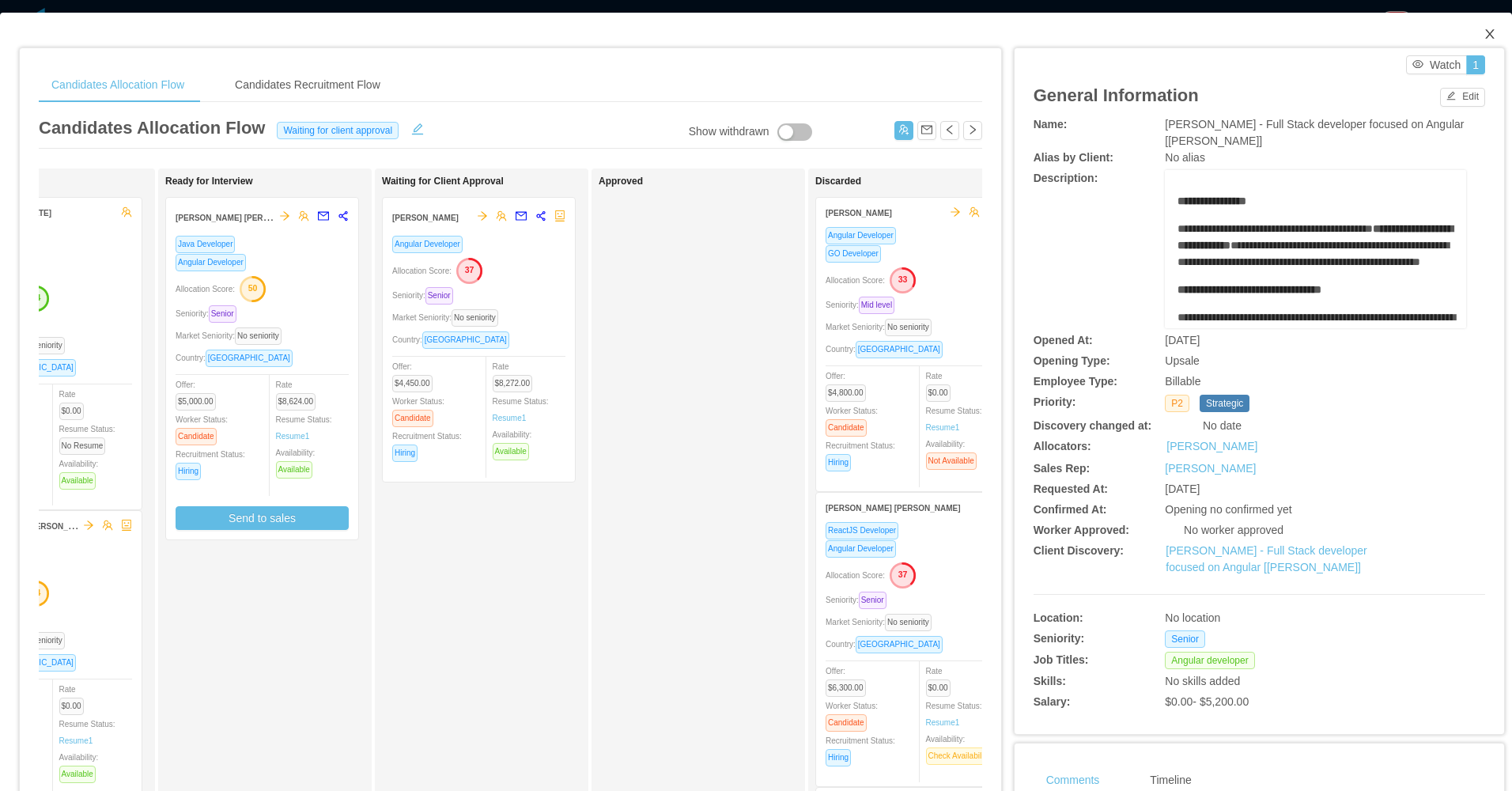
click at [1483, 32] on span "Close" at bounding box center [1489, 34] width 44 height 44
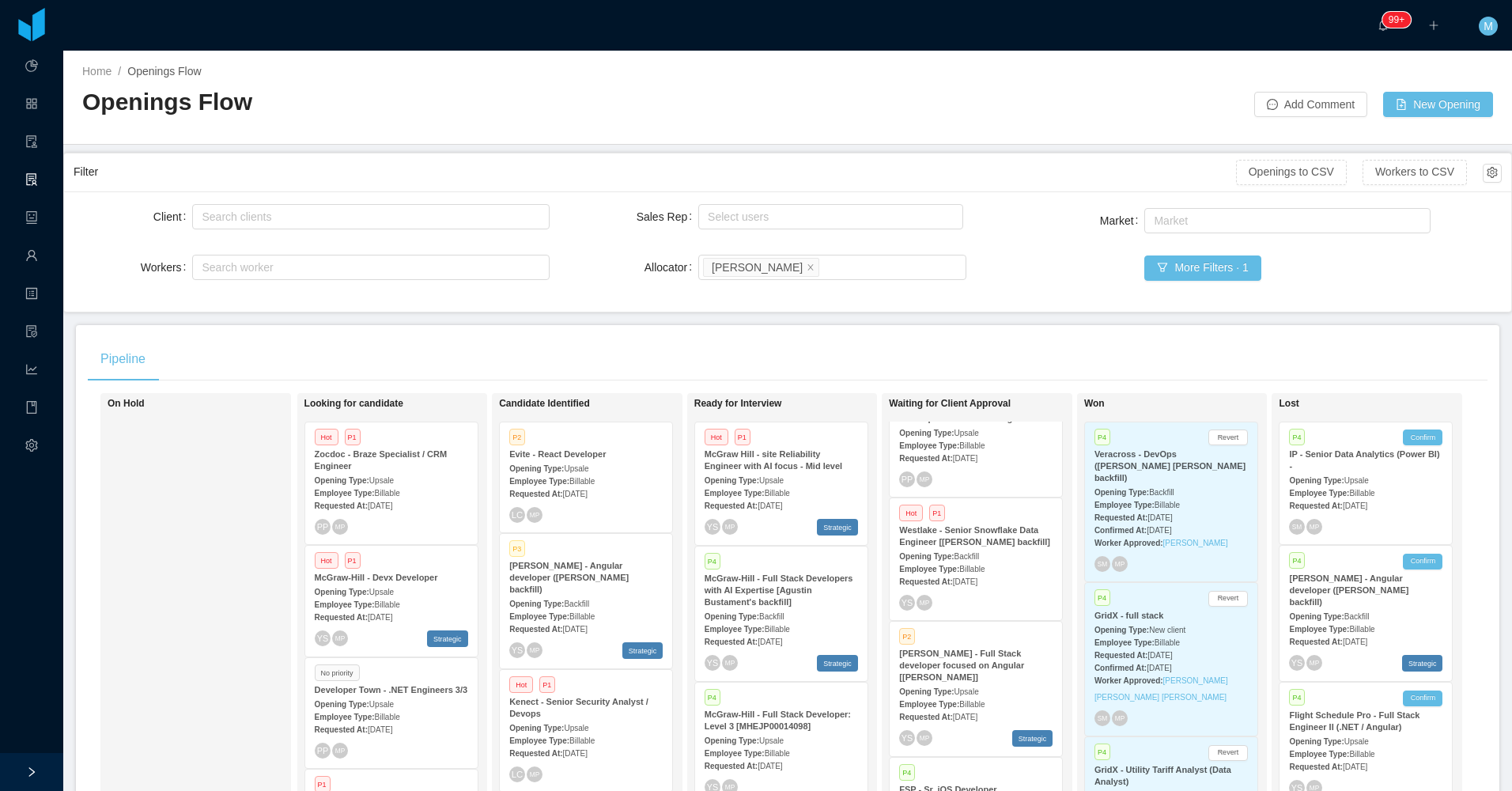
click at [539, 331] on div "Pipeline On Hold Looking for candidate Hot P1 Zocdoc - Braze Specialist / CRM E…" at bounding box center [787, 600] width 1423 height 551
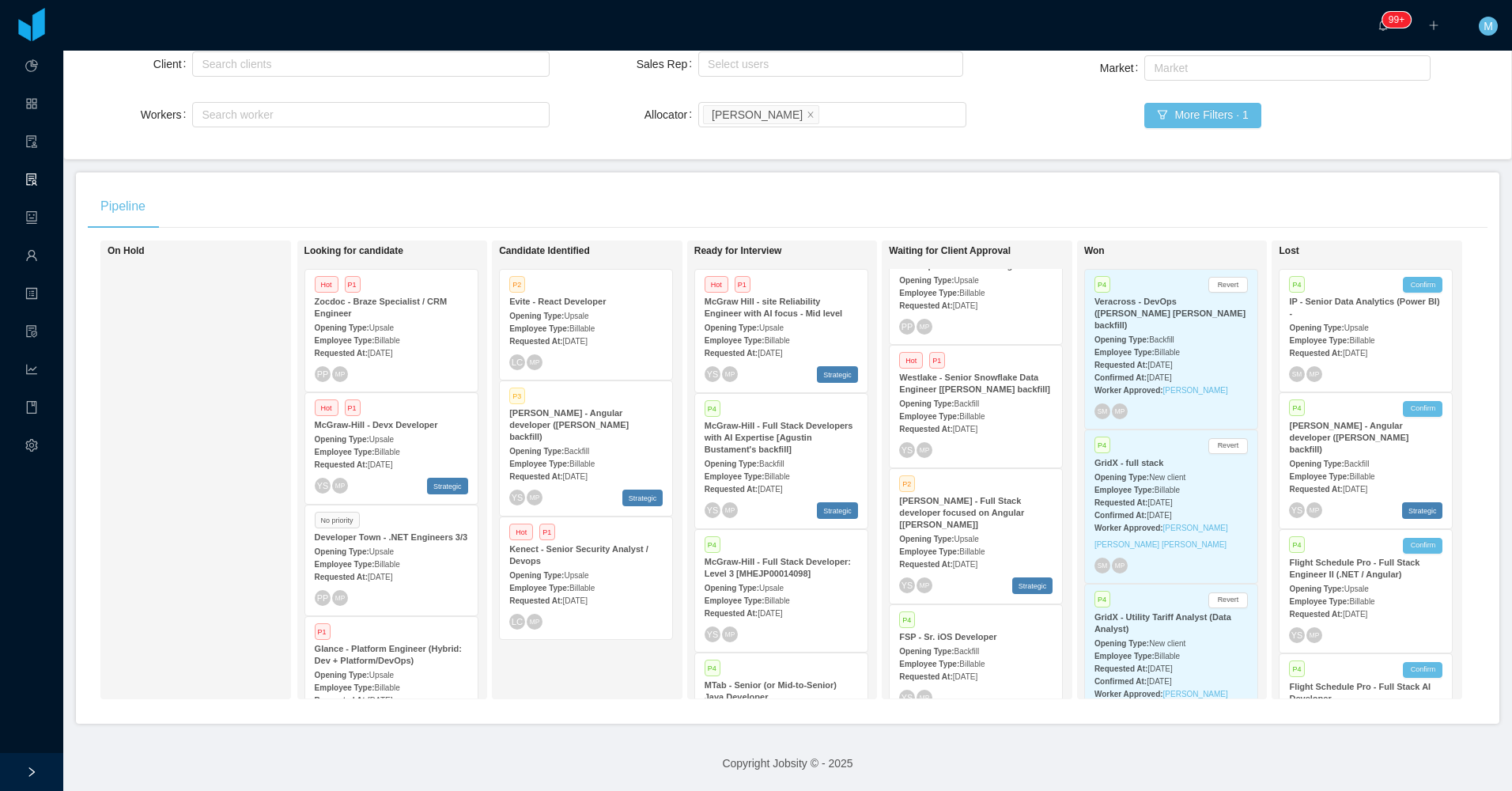
scroll to position [592, 0]
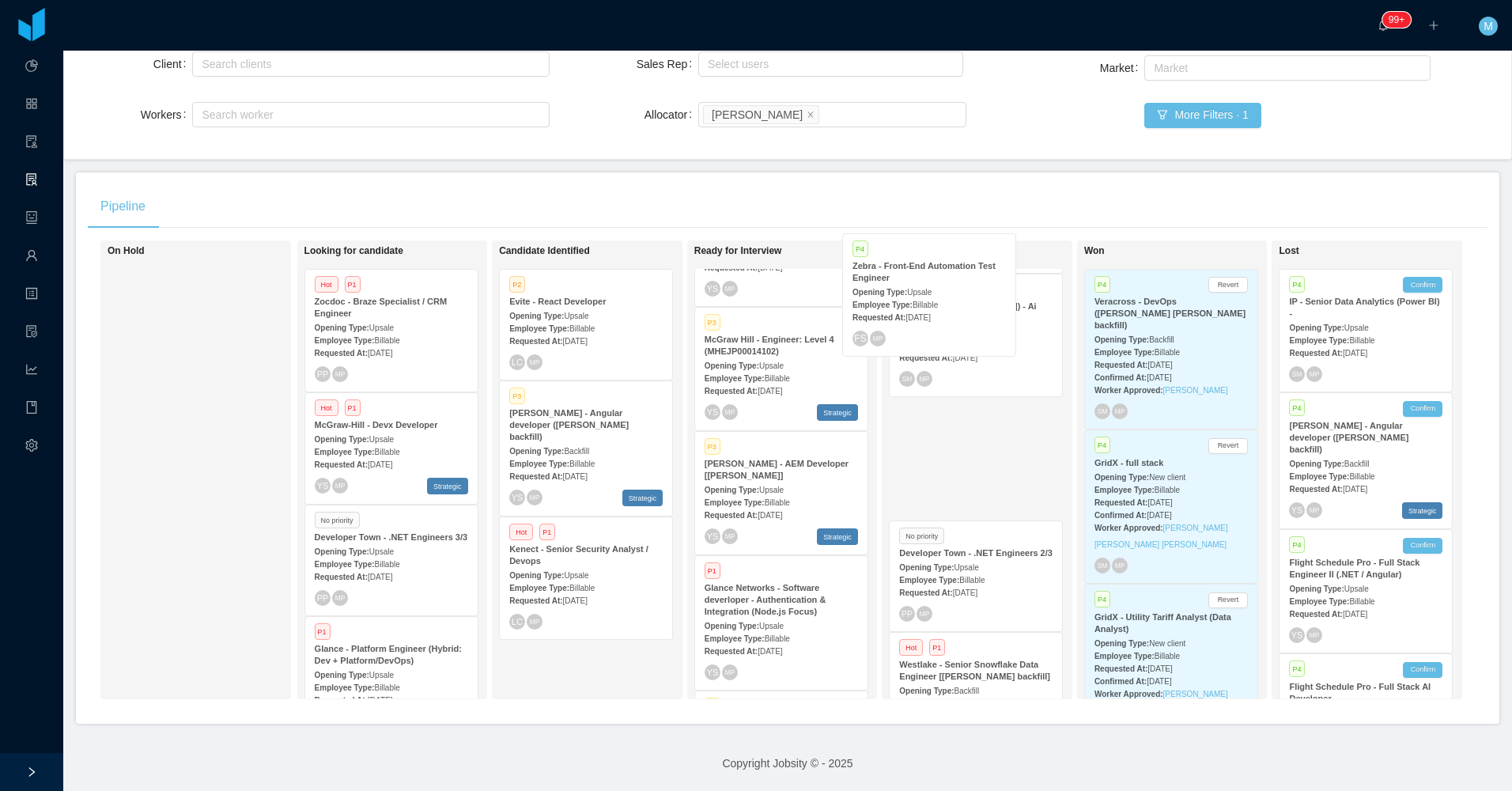
drag, startPoint x: 775, startPoint y: 501, endPoint x: 934, endPoint y: 302, distance: 254.7
click at [934, 302] on div "On Hold Looking for candidate Hot P1 Zocdoc - Braze Specialist / CRM Engineer O…" at bounding box center [787, 475] width 1400 height 471
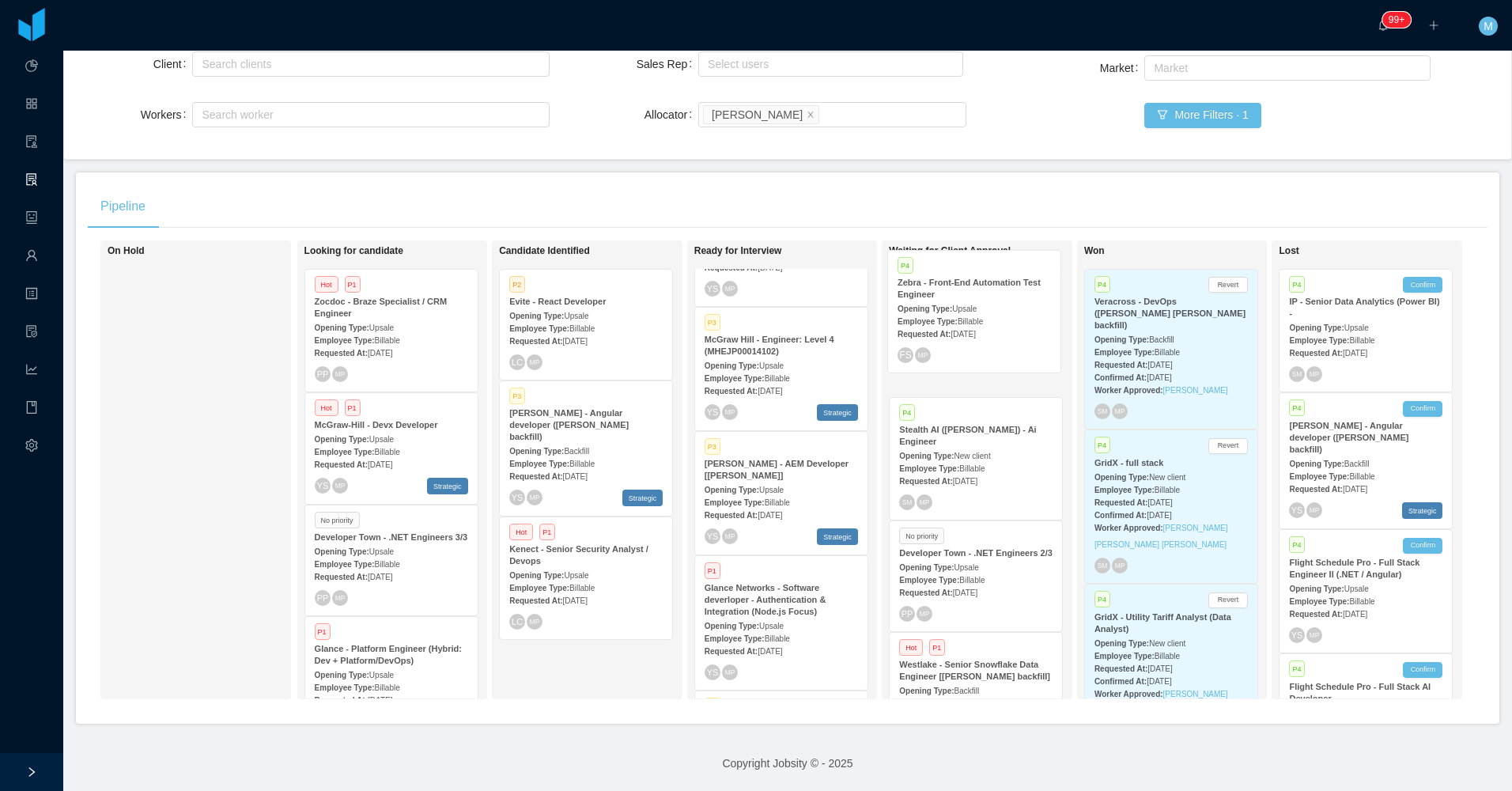
scroll to position [377, 0]
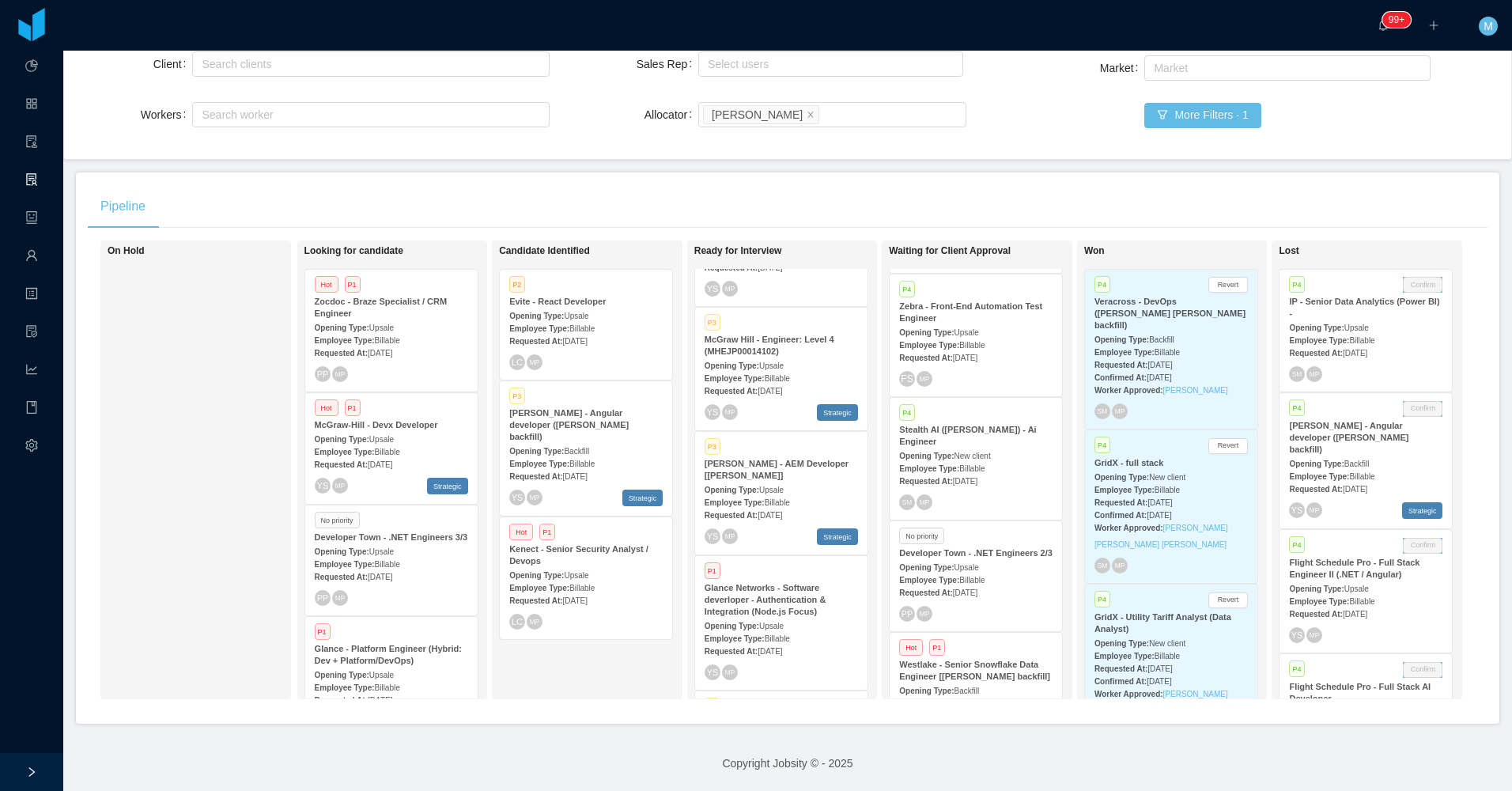
click at [958, 343] on div "P4 Zebra - Front-End Automation Test Engineer Opening Type: Upsale Employee Typ…" at bounding box center [975, 335] width 172 height 122
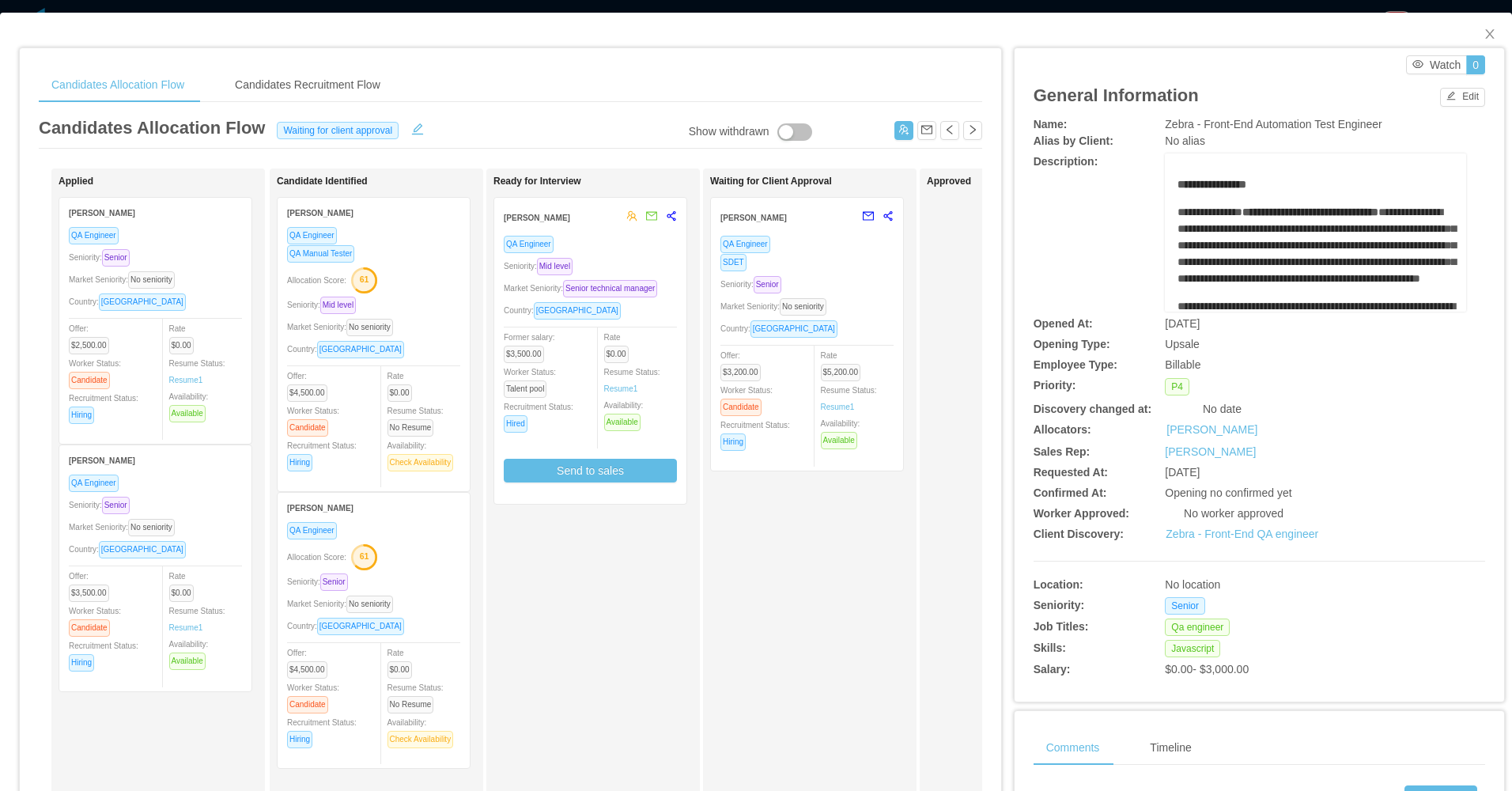
scroll to position [79, 0]
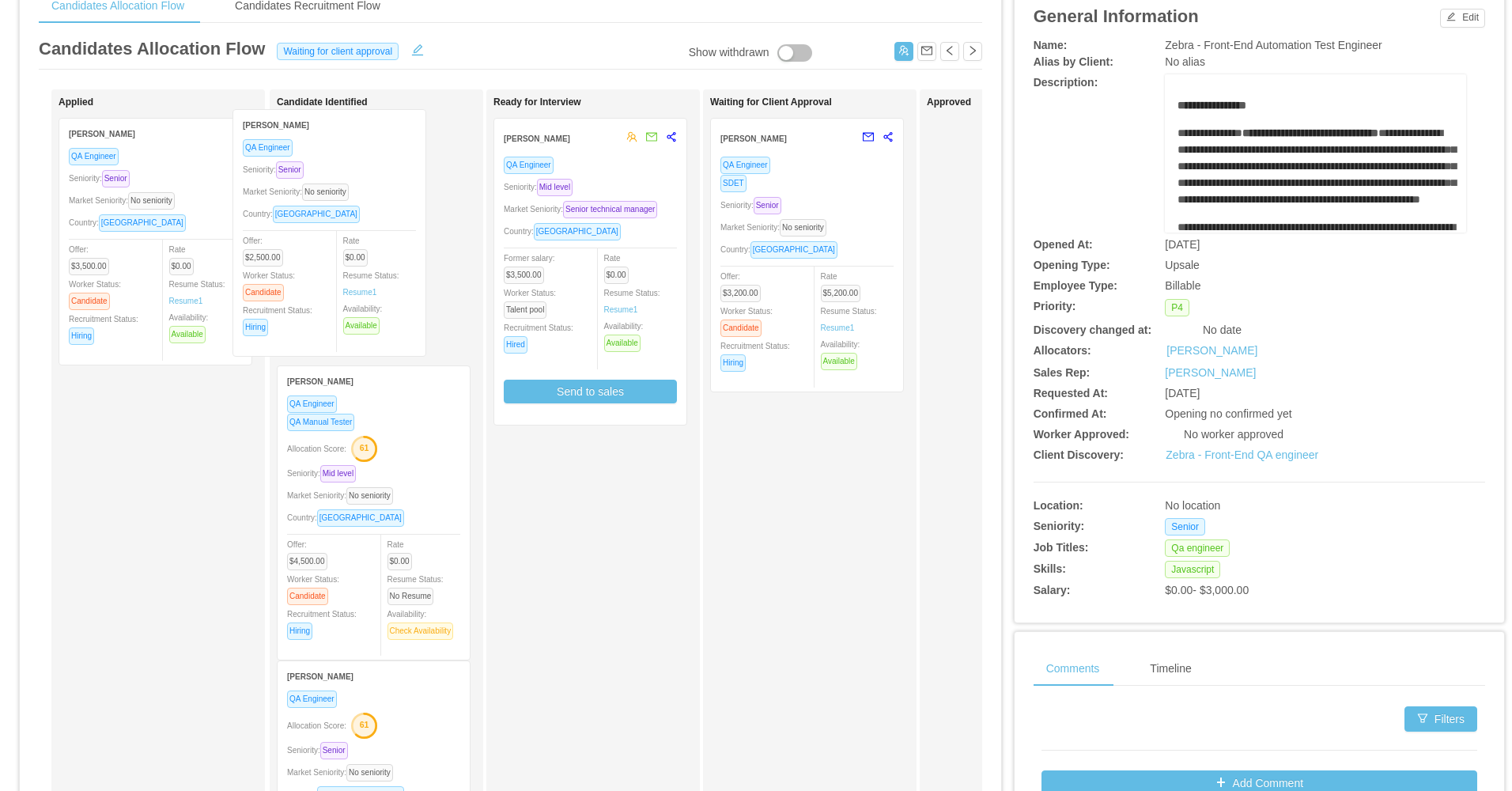
drag, startPoint x: 179, startPoint y: 279, endPoint x: 353, endPoint y: 271, distance: 174.2
click at [353, 271] on div "Applied Yorgi Valdez QA Engineer Seniority: Senior Market Seniority: No seniori…" at bounding box center [510, 491] width 943 height 804
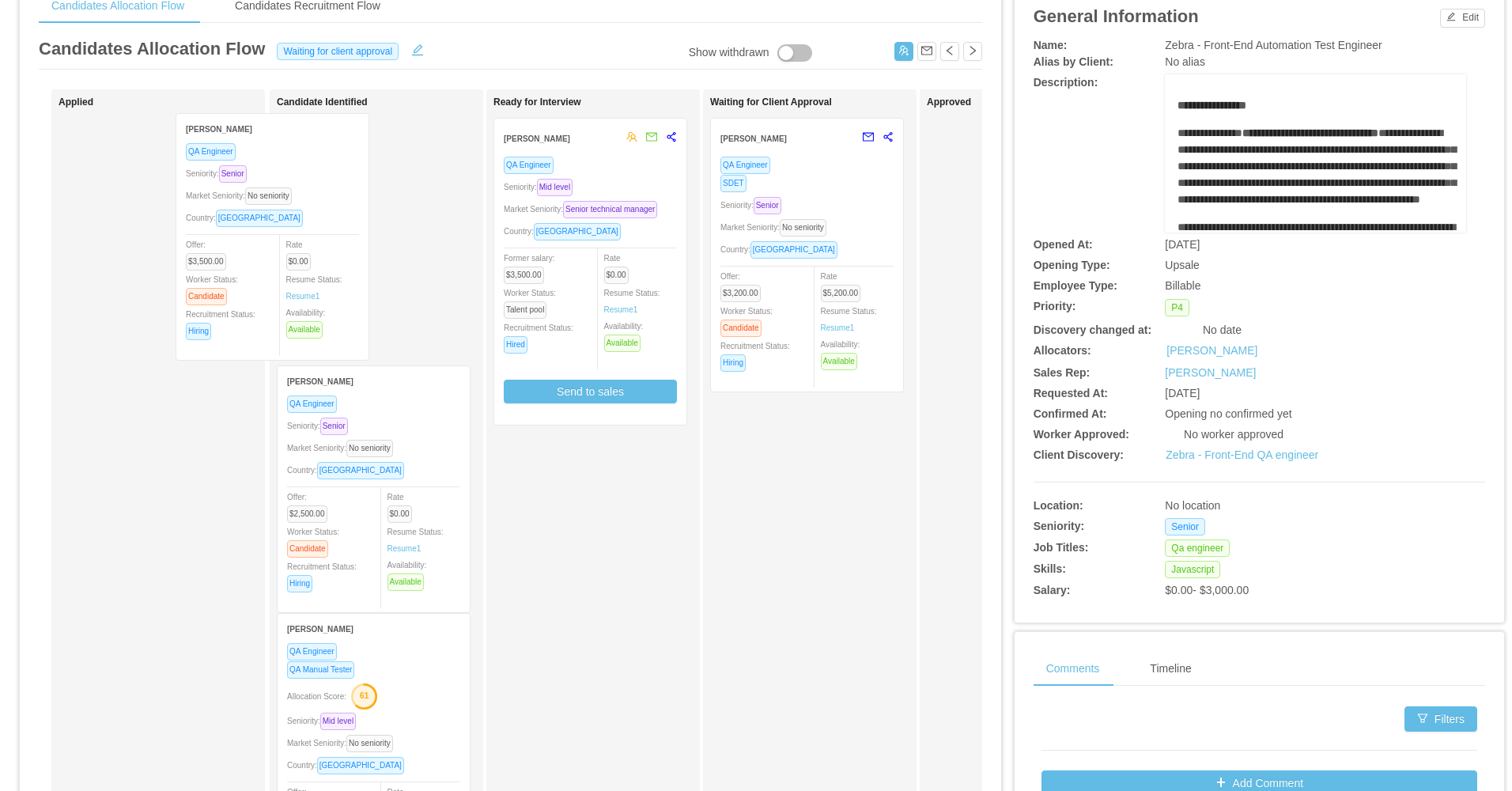
drag, startPoint x: 159, startPoint y: 291, endPoint x: 308, endPoint y: 282, distance: 149.3
click at [308, 282] on div "Applied Arthur Mendes QA Engineer Seniority: Senior Market Seniority: No senior…" at bounding box center [510, 491] width 943 height 804
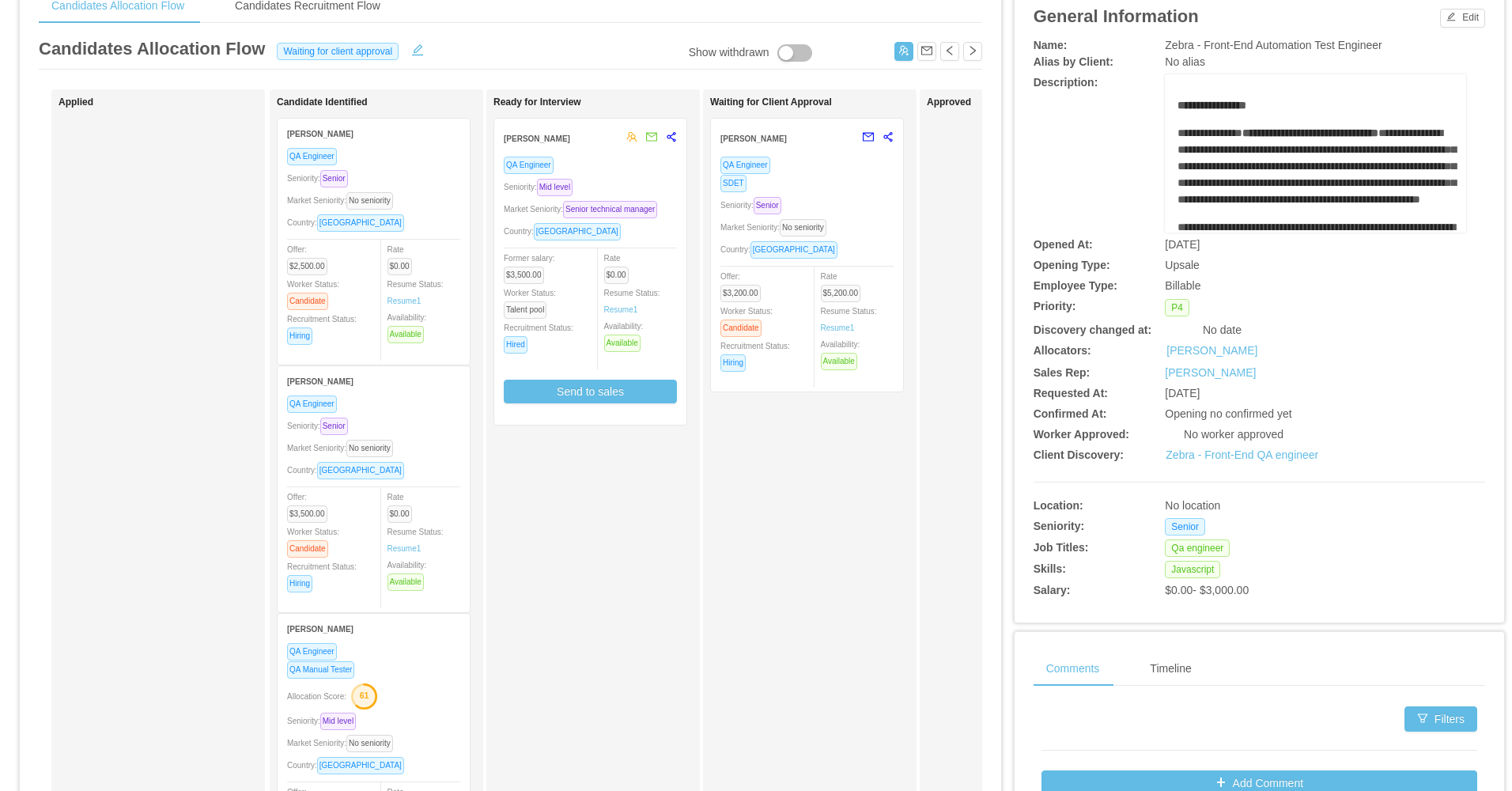
click at [824, 213] on div "Seniority: Senior" at bounding box center [807, 205] width 173 height 18
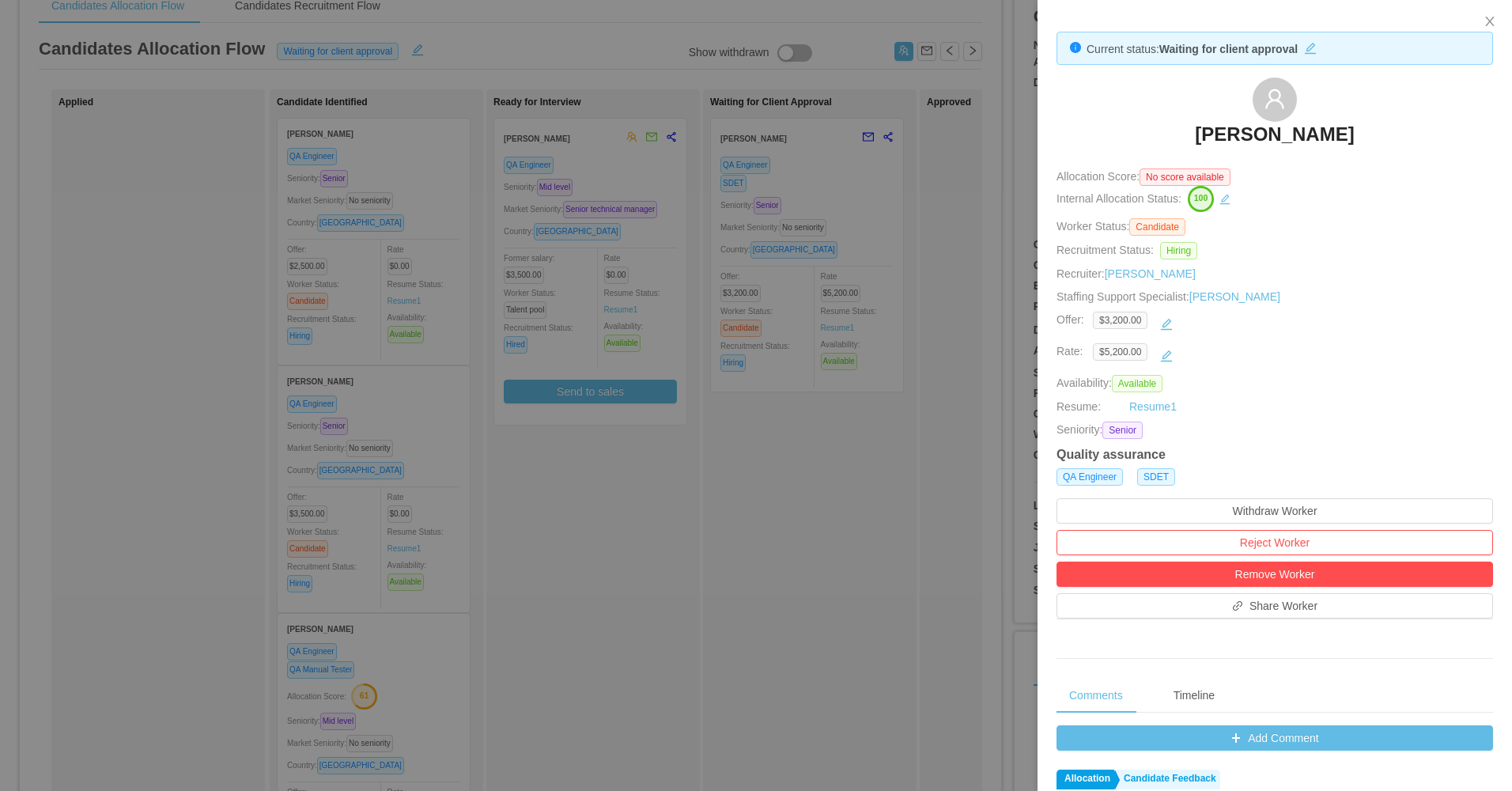
drag, startPoint x: 1127, startPoint y: 141, endPoint x: 1402, endPoint y: 139, distance: 275.0
click at [1402, 139] on div "Mauricio Aviles Gutierrez" at bounding box center [1275, 117] width 437 height 79
copy h3 "Mauricio Aviles Gutierrez"
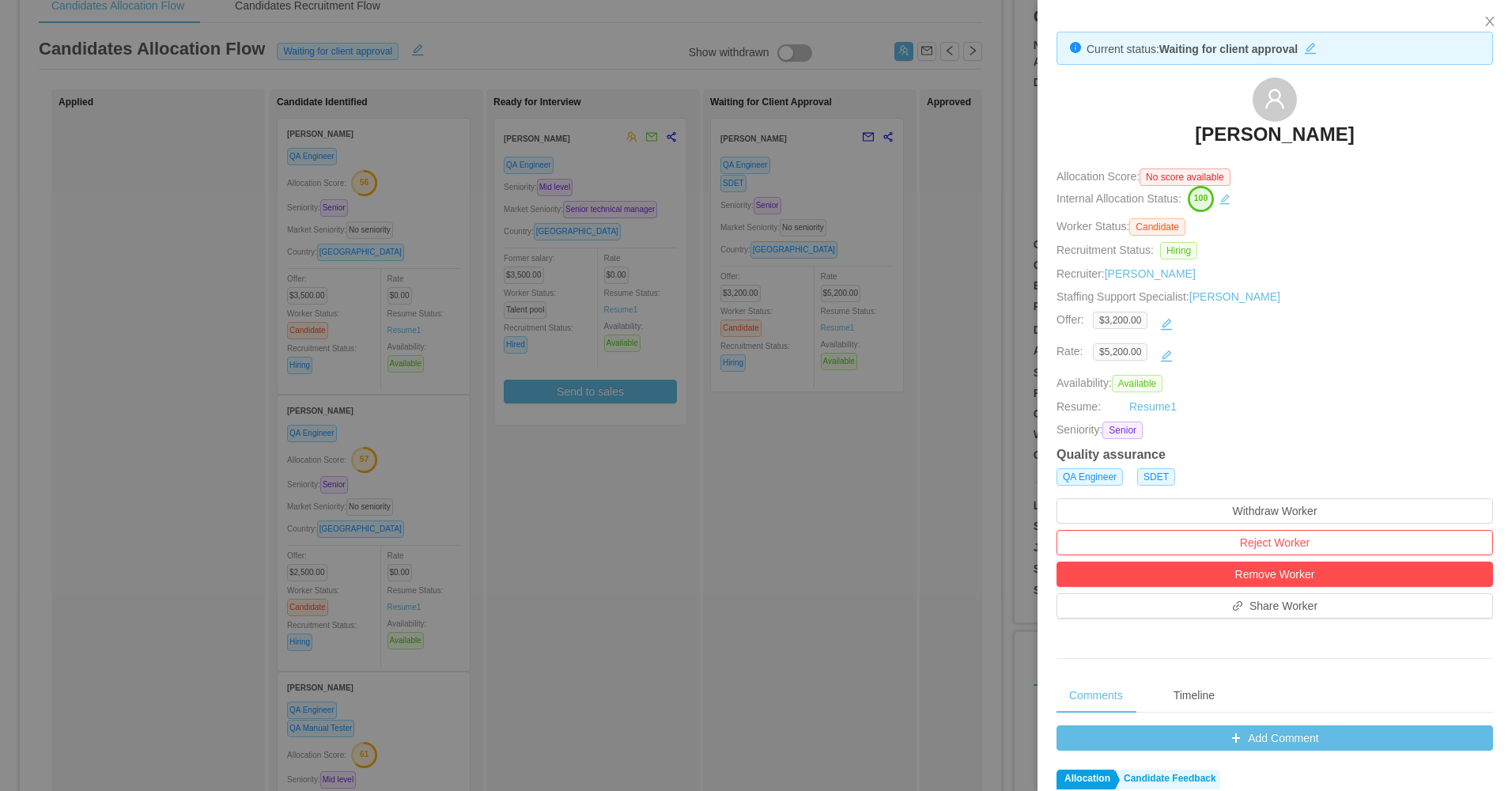
drag, startPoint x: 446, startPoint y: 507, endPoint x: 447, endPoint y: 517, distance: 10.0
click at [447, 517] on div at bounding box center [756, 396] width 1512 height 791
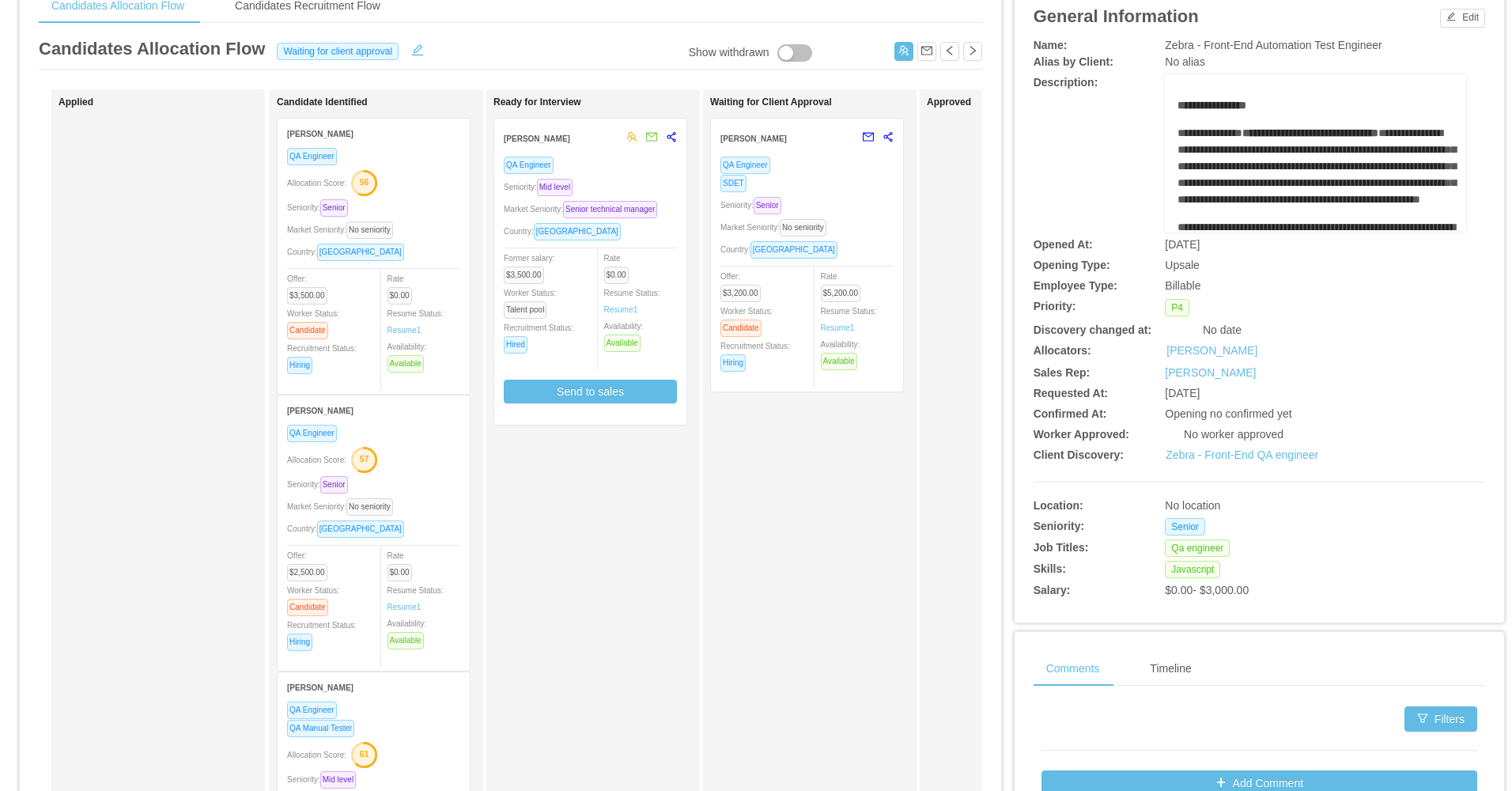
click at [385, 252] on div "Country: Brazil" at bounding box center [374, 252] width 173 height 18
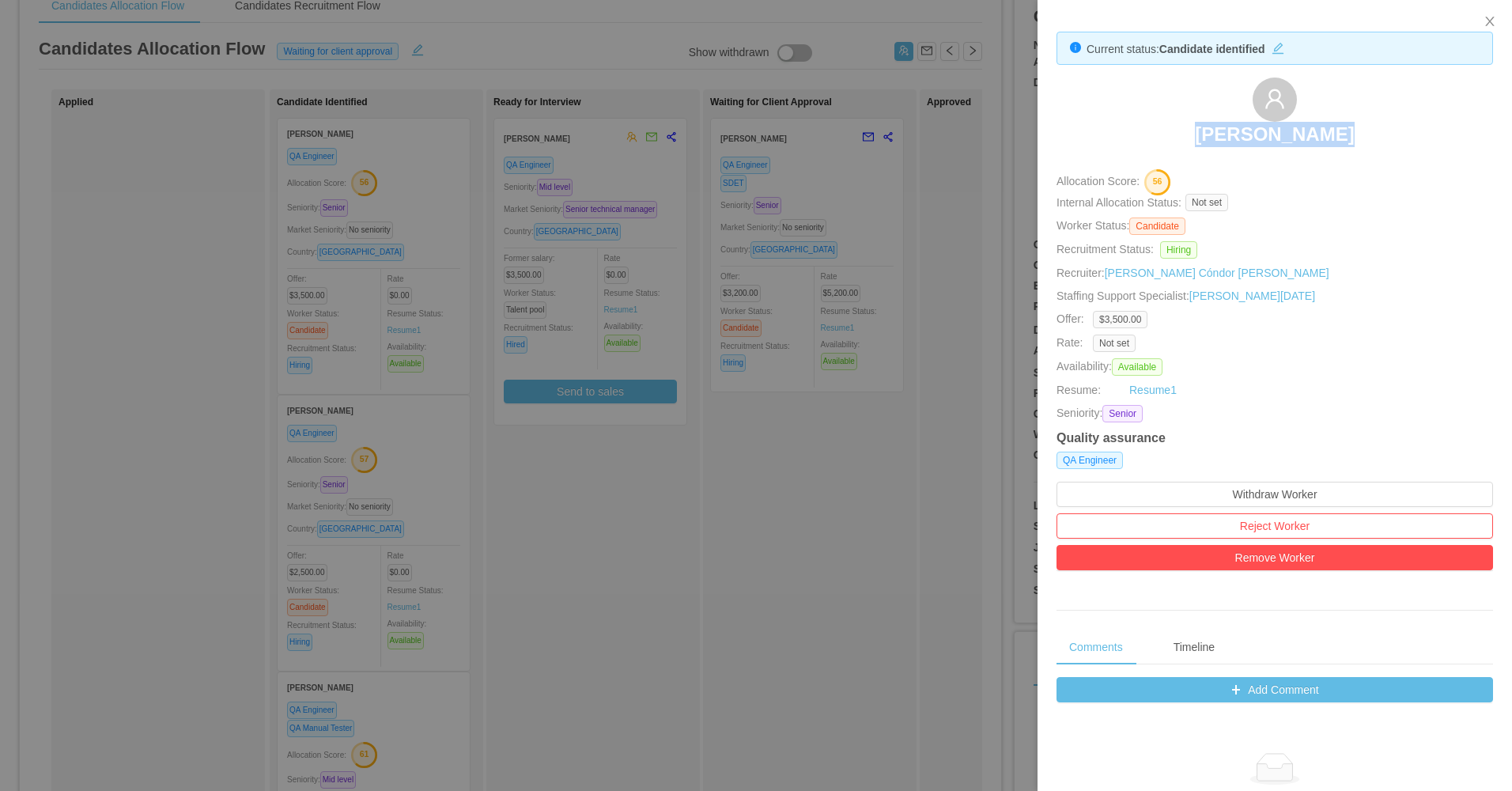
drag, startPoint x: 1268, startPoint y: 129, endPoint x: 1348, endPoint y: 129, distance: 80.0
click at [1349, 130] on div "Arthur Mendes" at bounding box center [1275, 117] width 437 height 79
copy h3 "Arthur Mendes"
click at [487, 476] on div at bounding box center [756, 396] width 1512 height 791
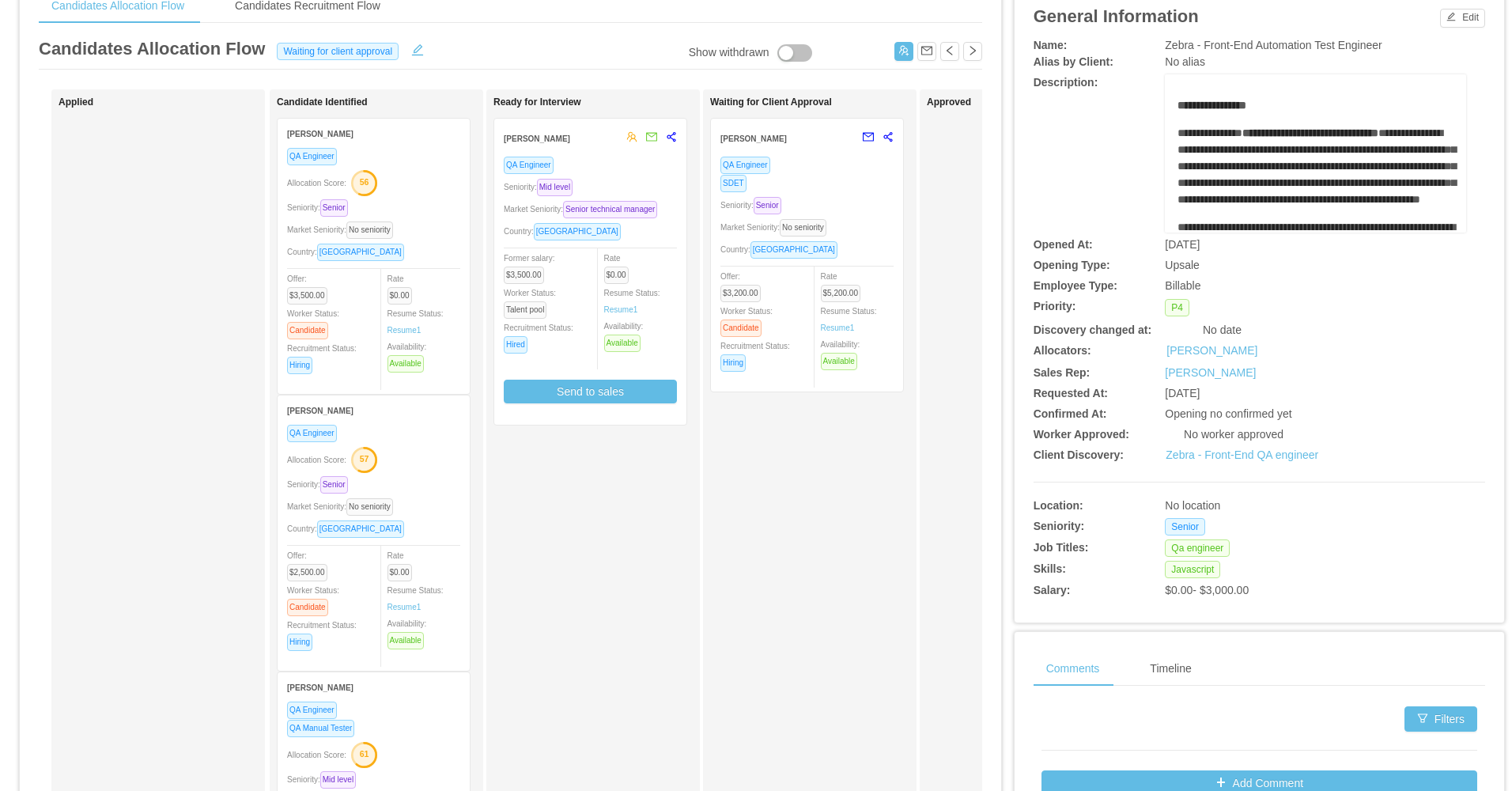
click at [416, 462] on div "Allocation Score: 57" at bounding box center [374, 458] width 173 height 26
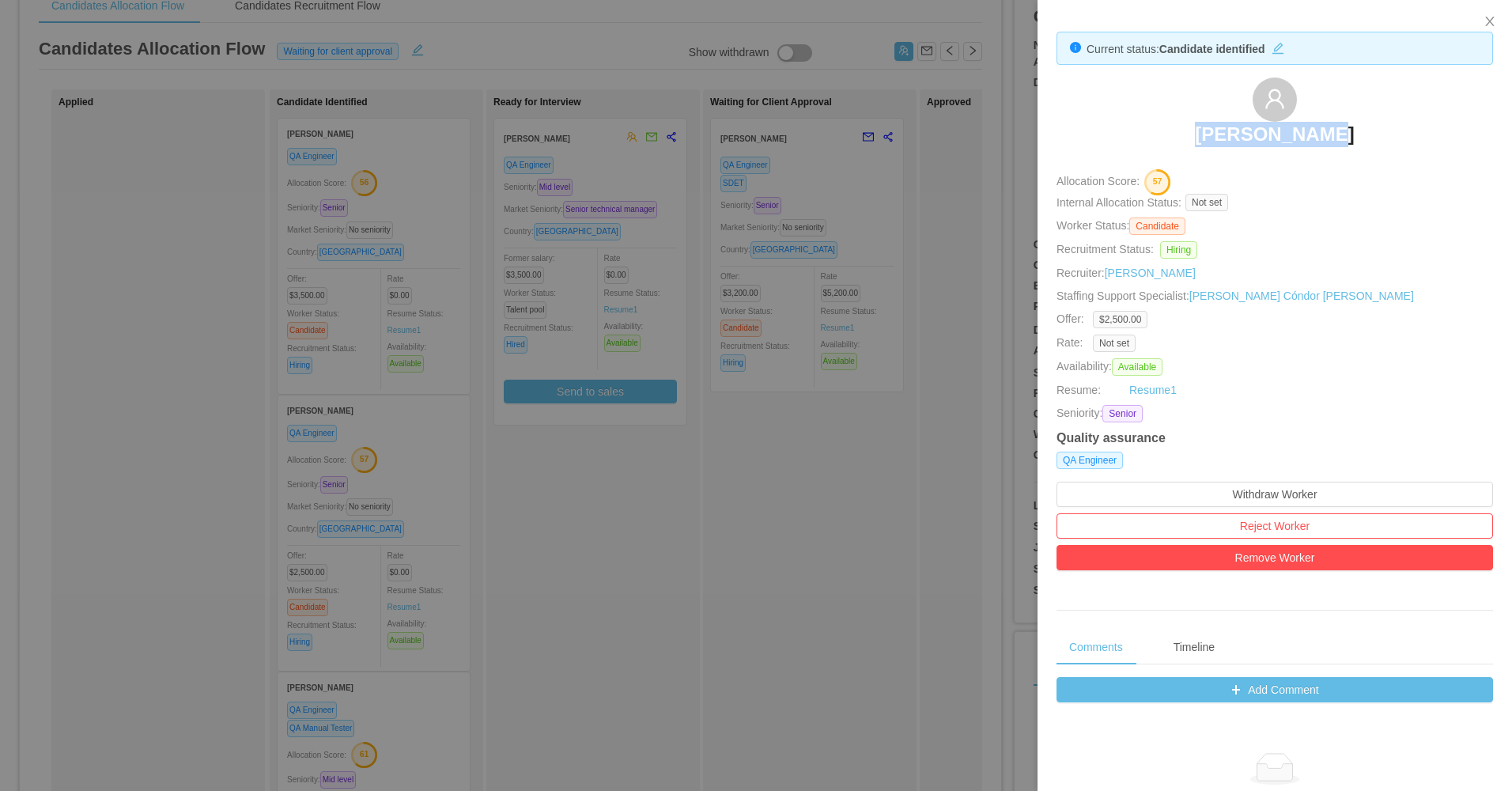
drag, startPoint x: 1144, startPoint y: 128, endPoint x: 1331, endPoint y: 122, distance: 187.1
click at [1331, 122] on div "Yorgi Valdez" at bounding box center [1275, 117] width 437 height 79
copy h3 "Yorgi Valdez"
click at [421, 428] on div at bounding box center [756, 396] width 1512 height 791
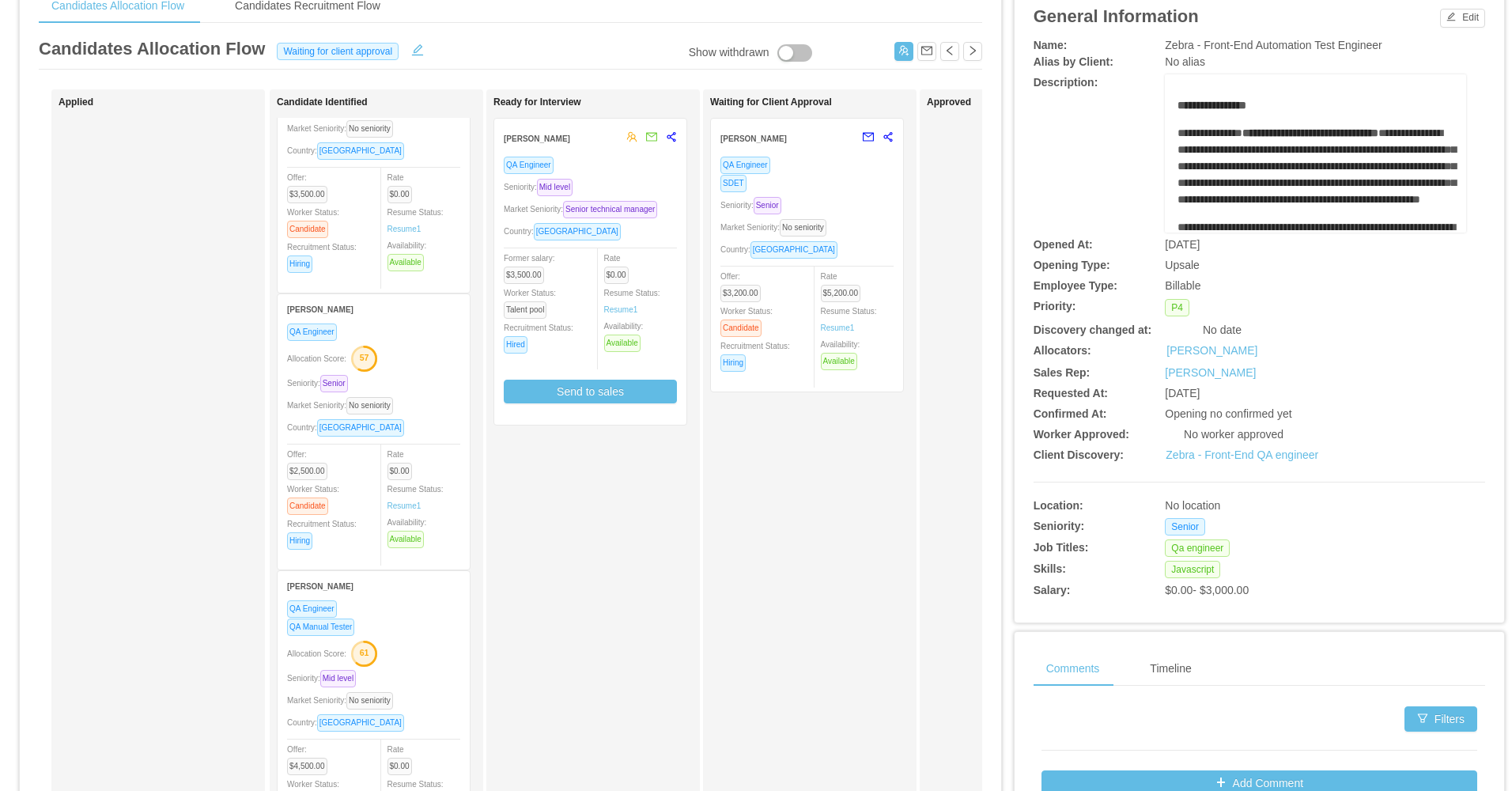
scroll to position [237, 0]
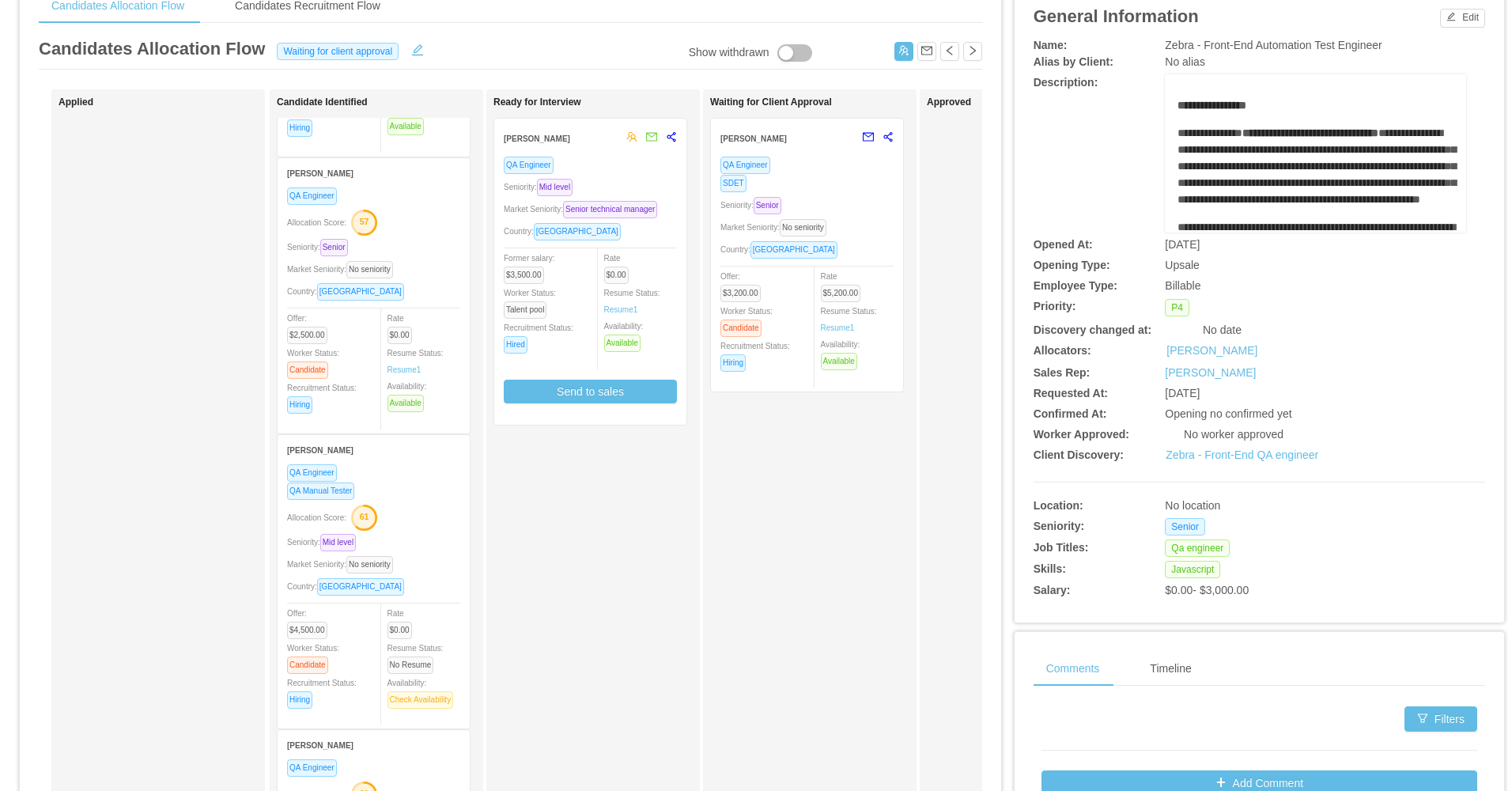
click at [454, 522] on div "Allocation Score: 61" at bounding box center [374, 517] width 173 height 26
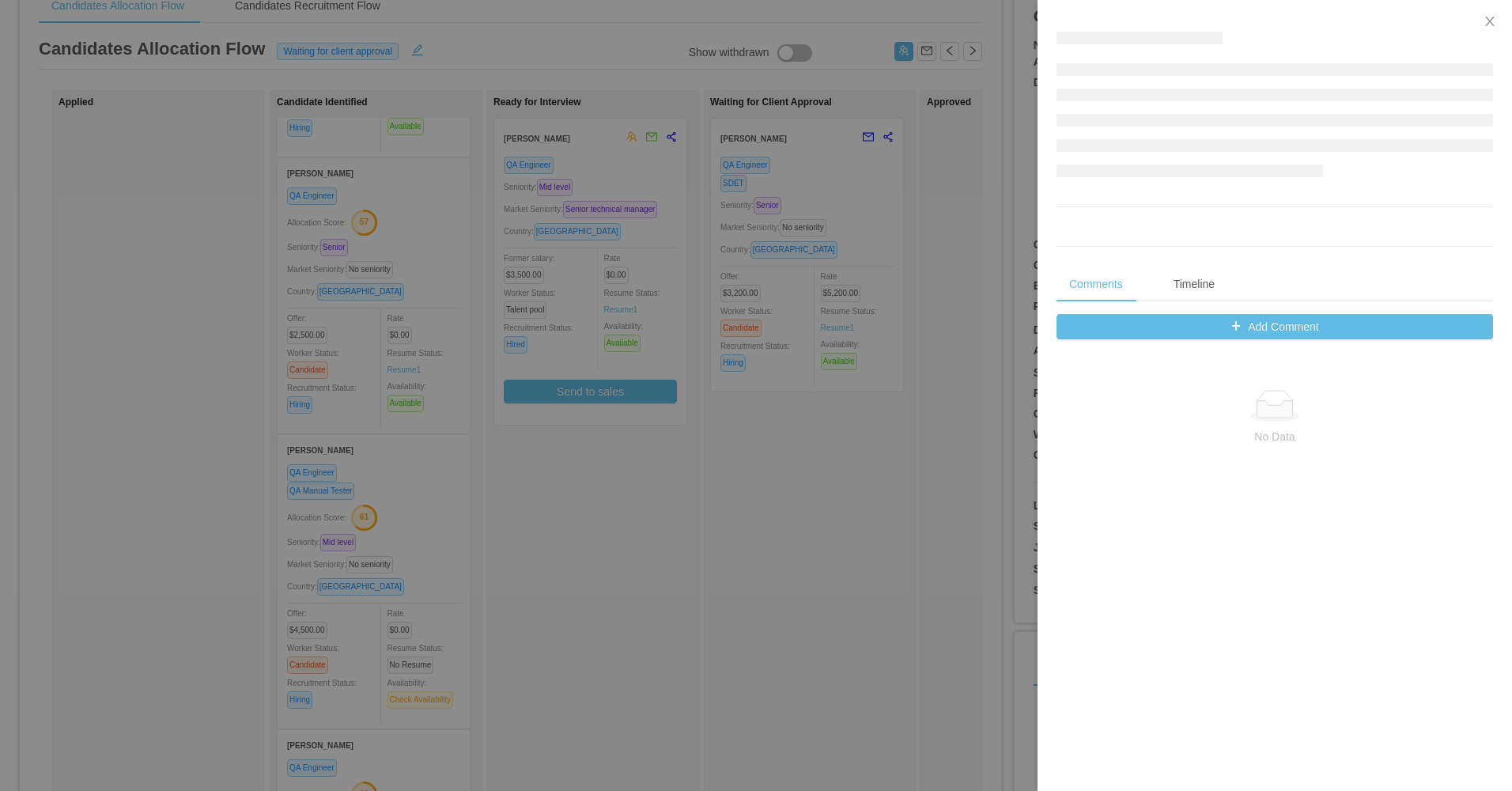
click at [699, 524] on div at bounding box center [756, 396] width 1512 height 791
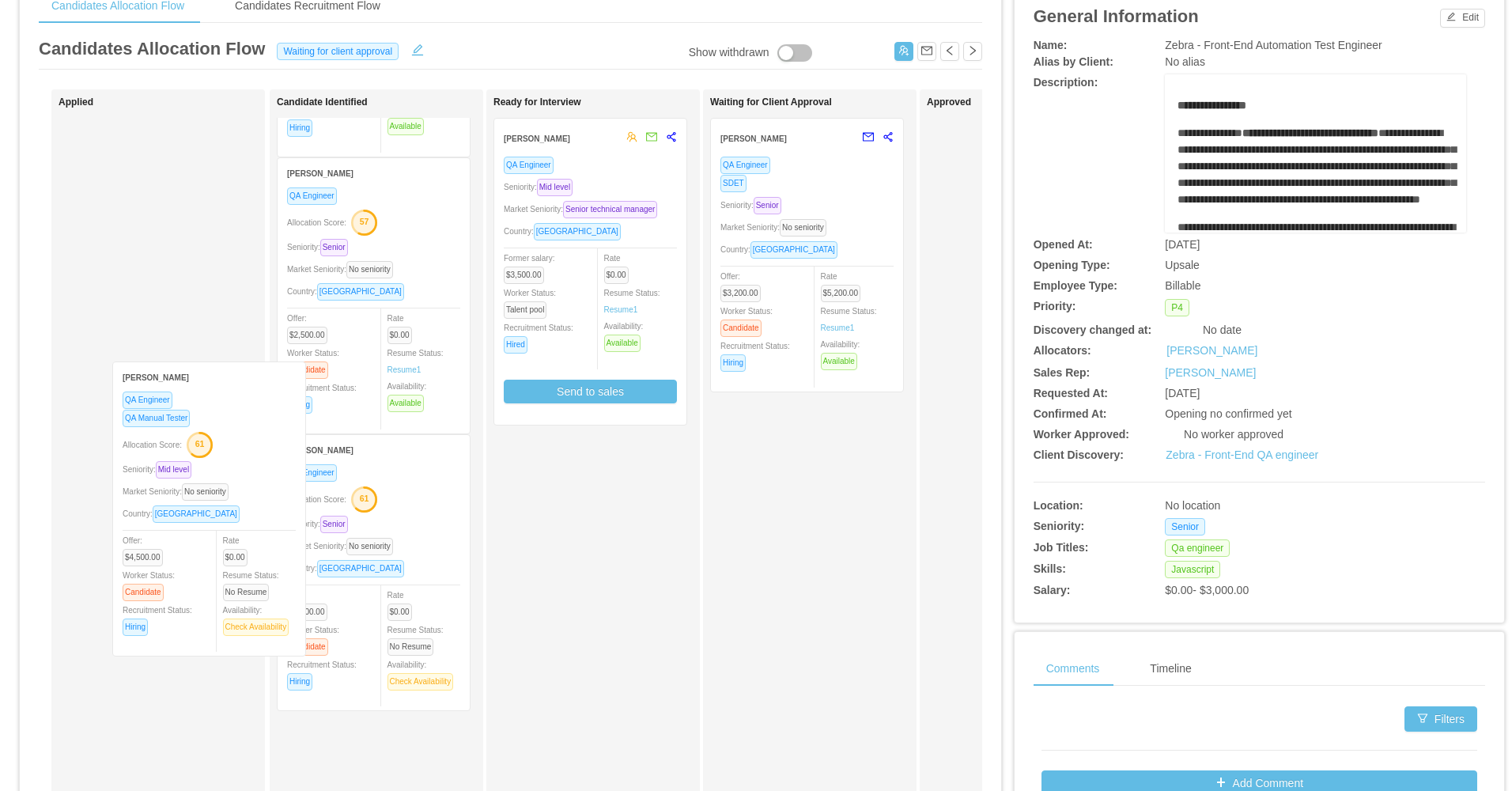
drag, startPoint x: 438, startPoint y: 527, endPoint x: 197, endPoint y: 365, distance: 290.4
click at [197, 365] on div "Applied Candidate Identified Arthur Mendes QA Engineer Allocation Score: 56 Sen…" at bounding box center [510, 491] width 943 height 804
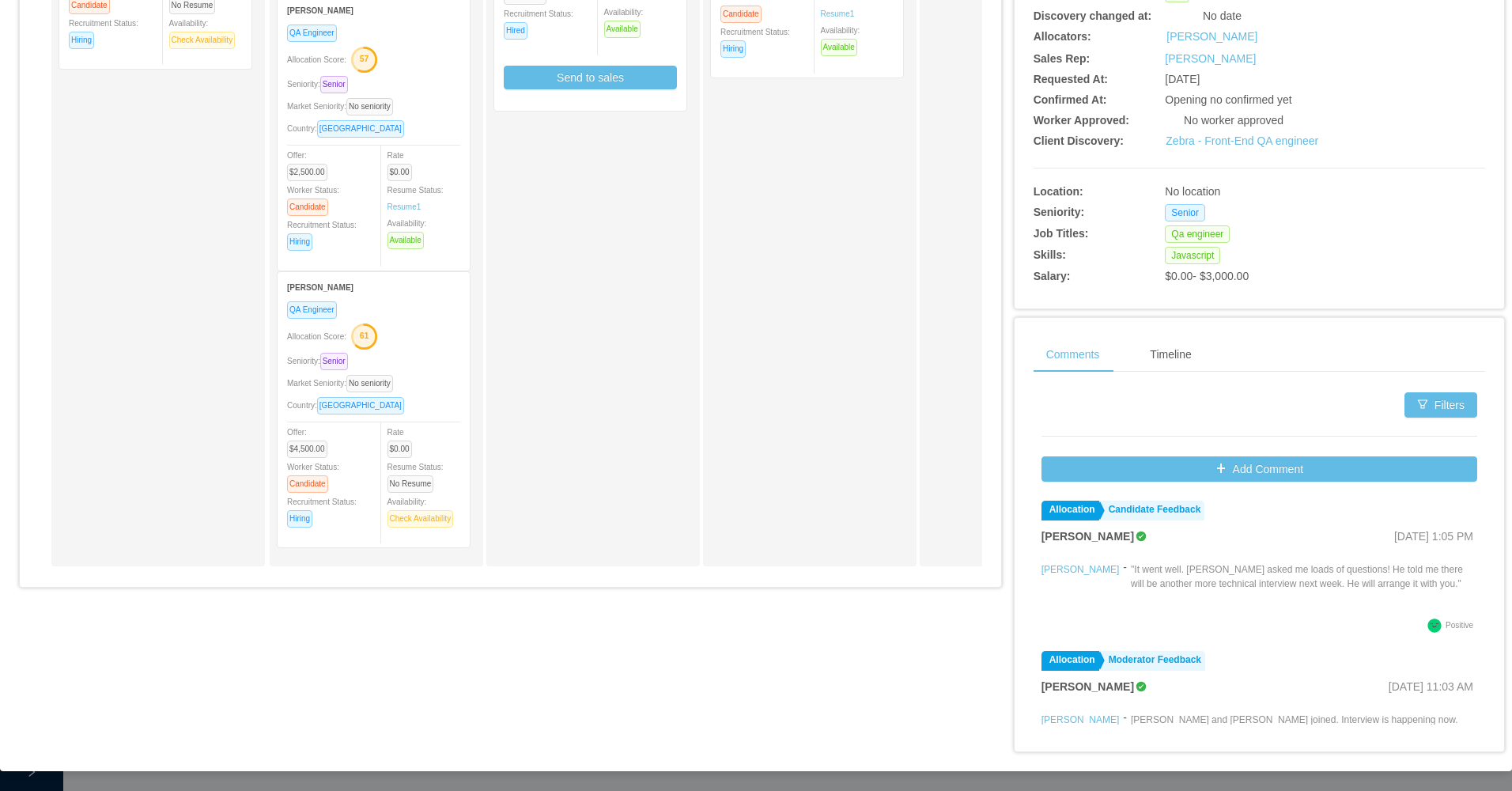
scroll to position [75, 0]
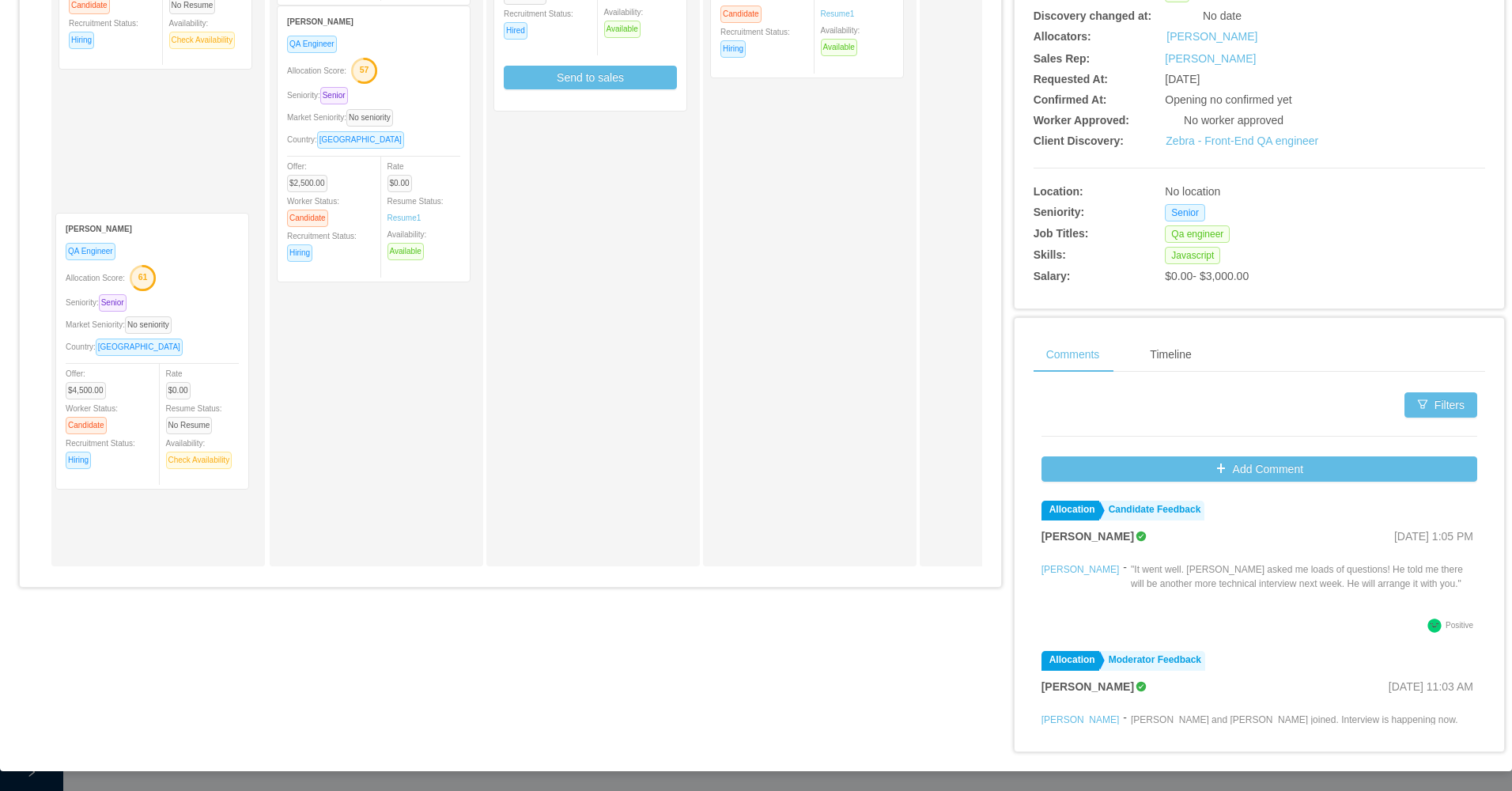
drag, startPoint x: 441, startPoint y: 399, endPoint x: 196, endPoint y: 305, distance: 262.4
click at [196, 305] on div "Applied Andrea Balestra QA Engineer QA Manual Tester Seniority: Mid level Marke…" at bounding box center [510, 177] width 943 height 804
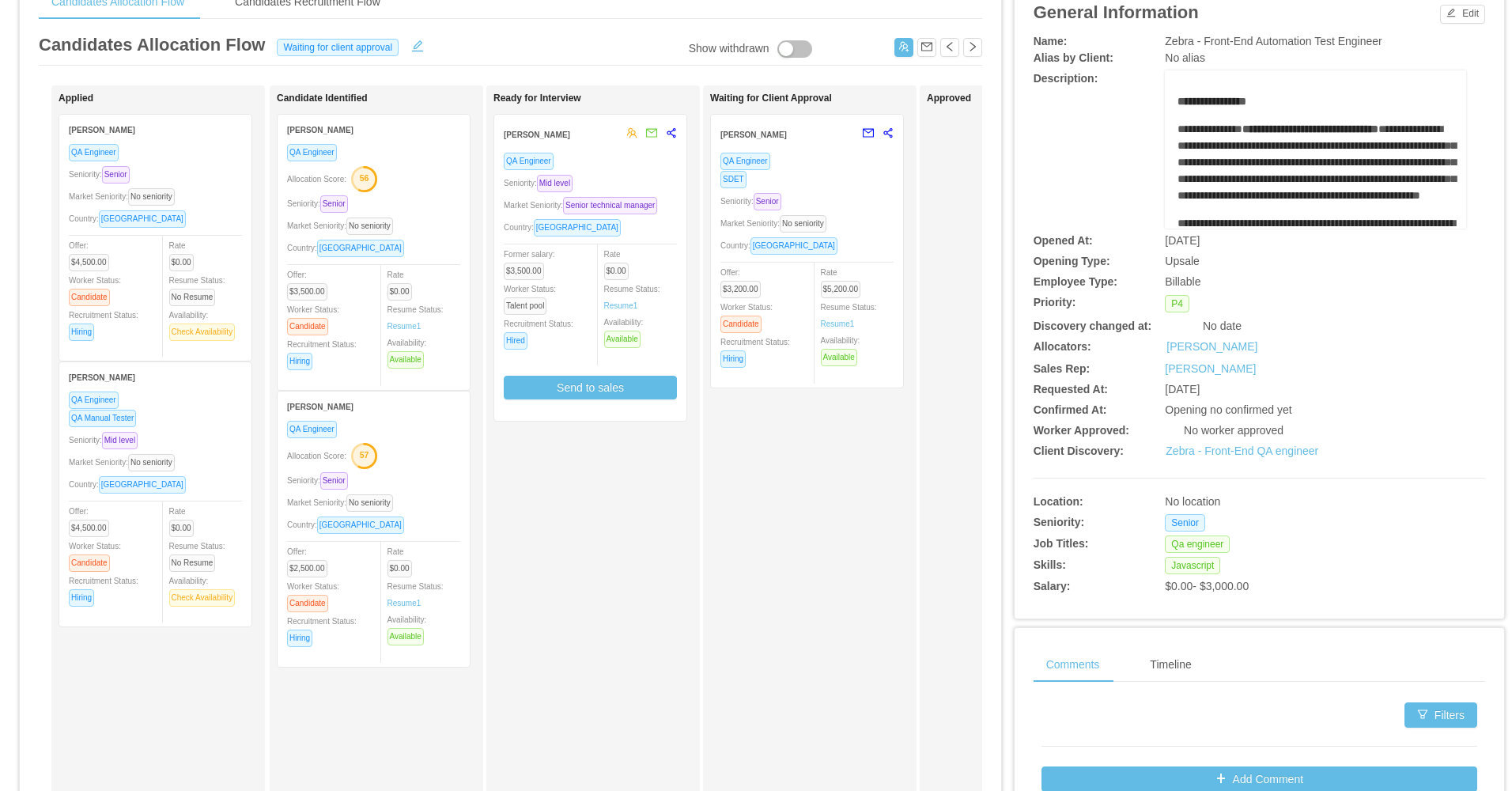
scroll to position [77, 0]
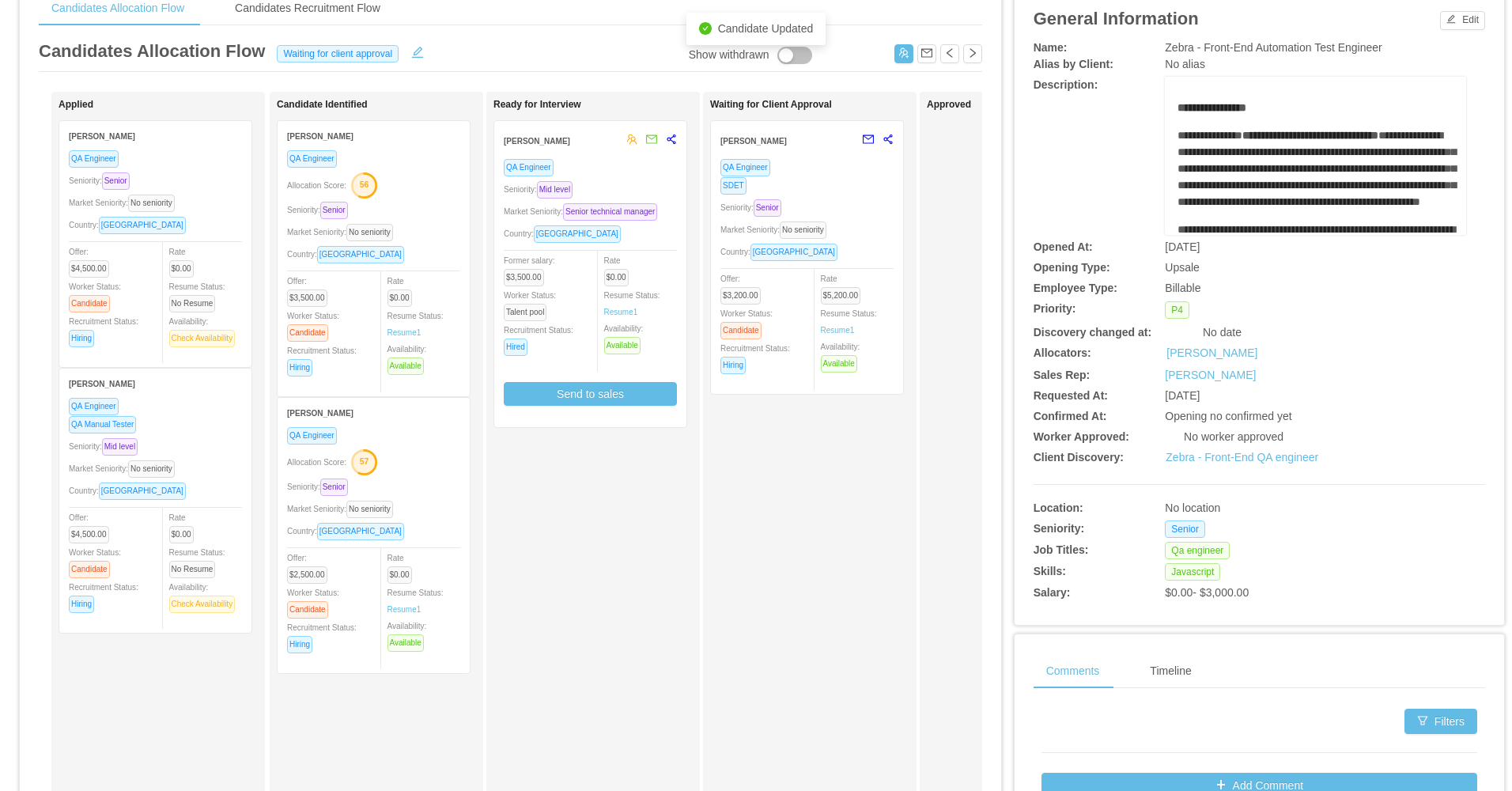
click at [707, 646] on div "Waiting for Client Approval Mauricio Aviles Gutierrez QA Engineer SDET Seniorit…" at bounding box center [810, 487] width 213 height 791
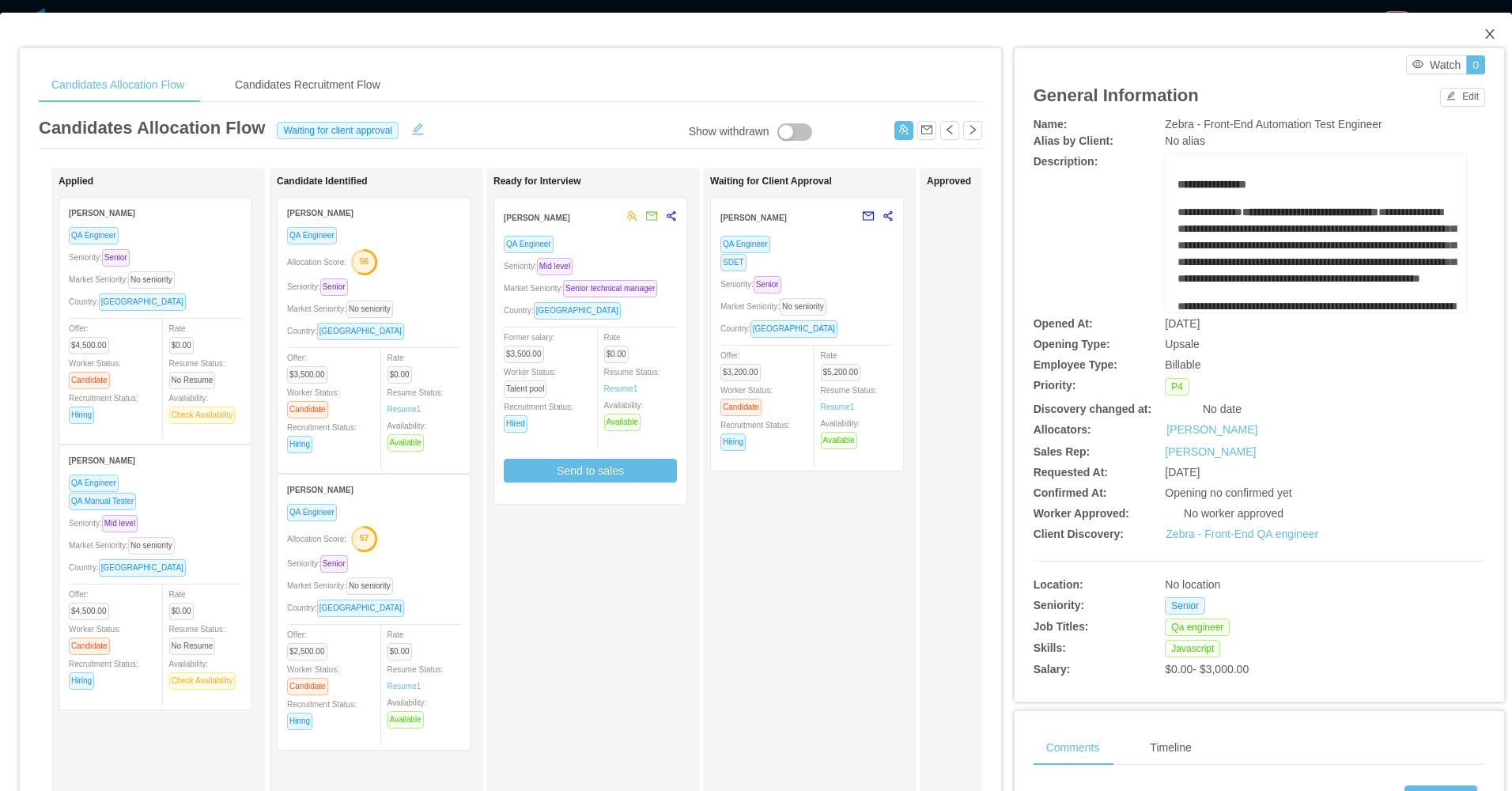
click at [1485, 27] on span "Close" at bounding box center [1489, 34] width 44 height 44
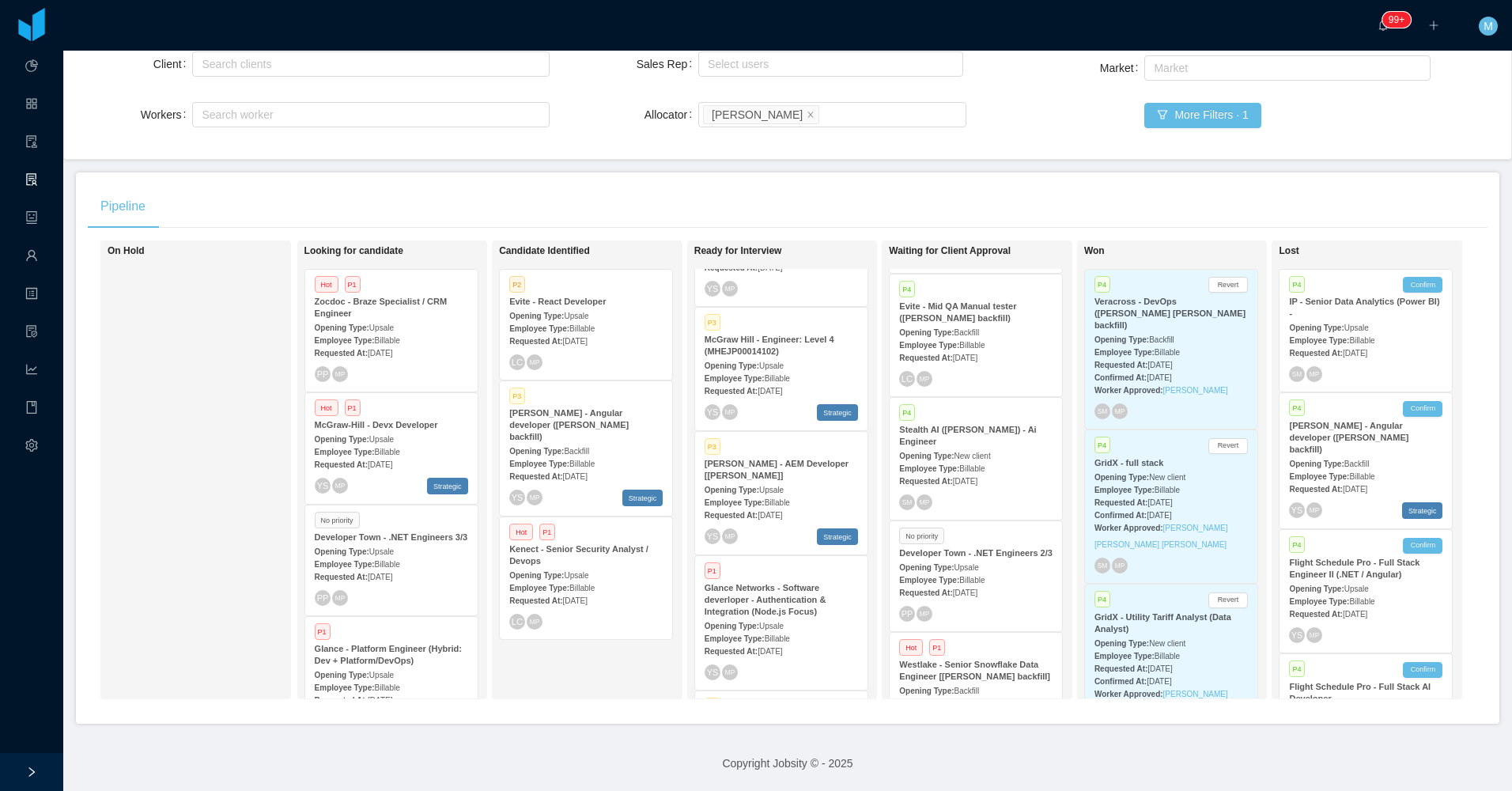
click at [735, 159] on main "Home / Openings Flow / Openings Flow Add Comment New Opening Filter Openings to…" at bounding box center [787, 268] width 1449 height 740
click at [560, 596] on strong "Requested At:" at bounding box center [536, 600] width 53 height 9
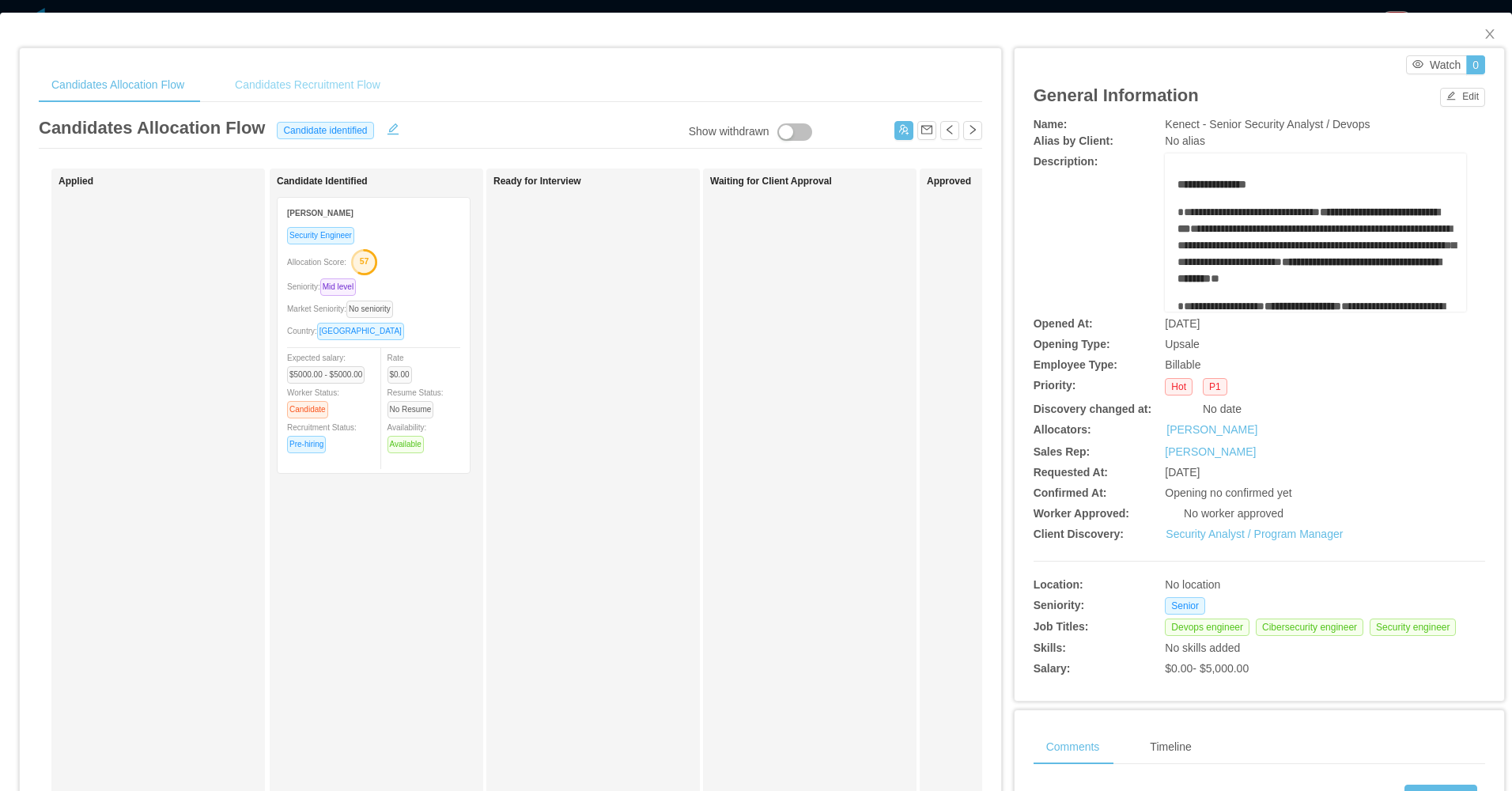
click at [335, 85] on div "Candidates Recruitment Flow" at bounding box center [308, 85] width 171 height 35
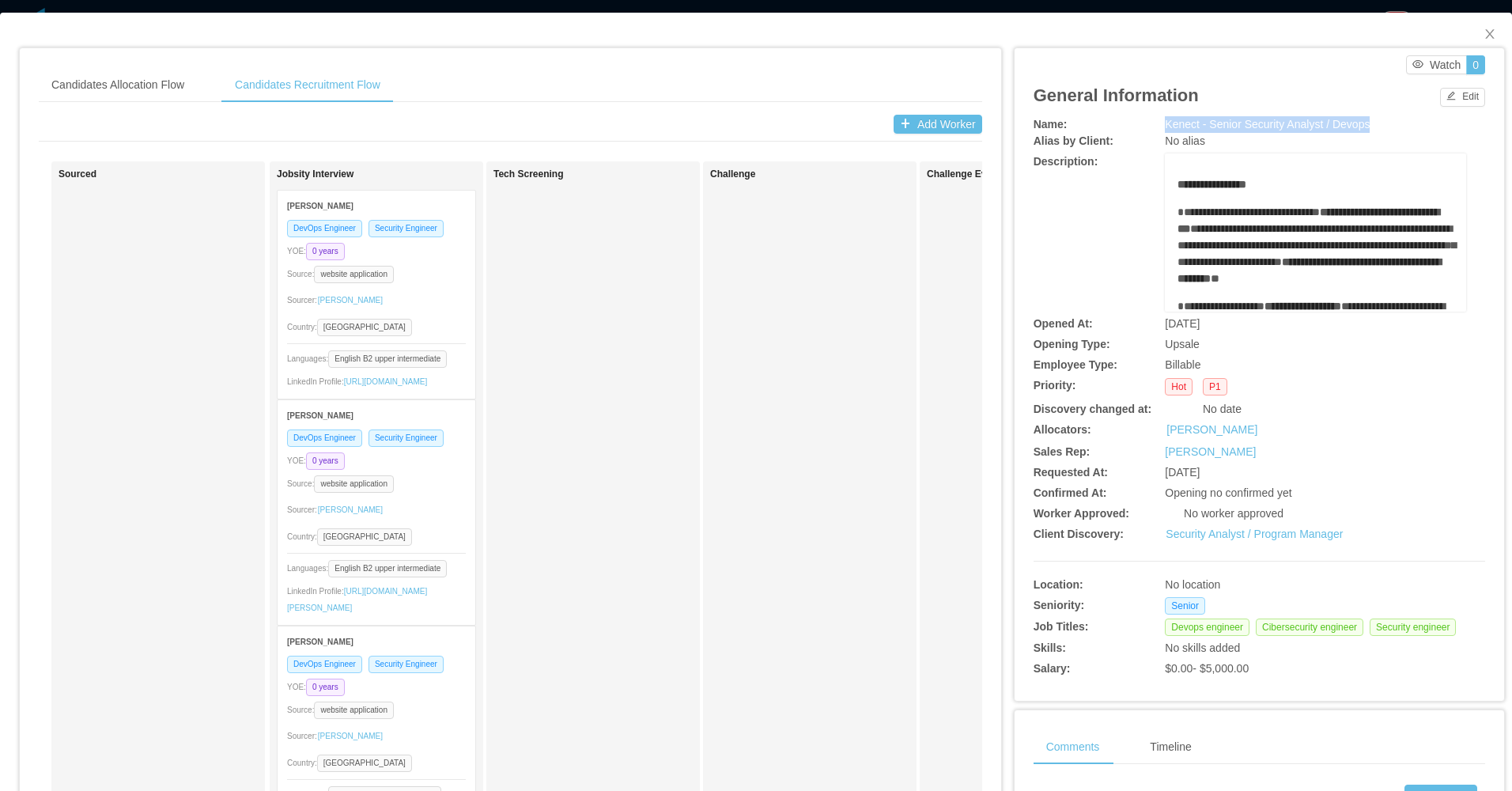
drag, startPoint x: 1142, startPoint y: 123, endPoint x: 1364, endPoint y: 130, distance: 222.1
click at [1364, 130] on div "Name: Kenect - Senior Security Analyst / Devops" at bounding box center [1259, 124] width 452 height 17
drag, startPoint x: 1364, startPoint y: 130, endPoint x: 1317, endPoint y: 134, distance: 47.2
click at [1317, 134] on div "No alias" at bounding box center [1315, 141] width 301 height 17
drag, startPoint x: 1377, startPoint y: 129, endPoint x: 1199, endPoint y: 125, distance: 178.0
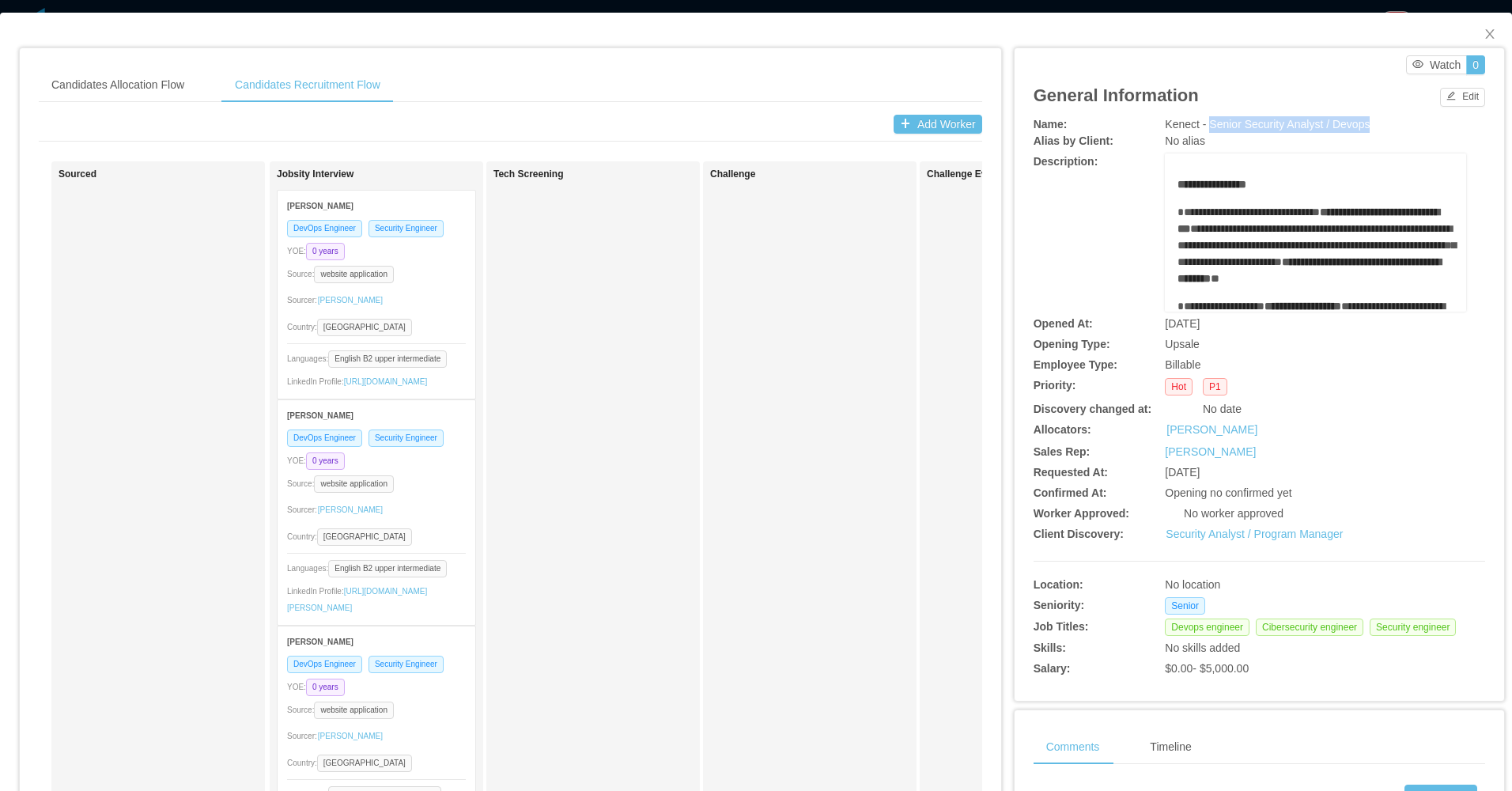
click at [1199, 125] on div "Kenect - Senior Security Analyst / Devops" at bounding box center [1315, 124] width 301 height 17
copy span "Senior Security Analyst / Devops"
click at [730, 526] on div "Challenge" at bounding box center [810, 556] width 200 height 776
click at [1483, 32] on icon "icon: close" at bounding box center [1489, 33] width 13 height 13
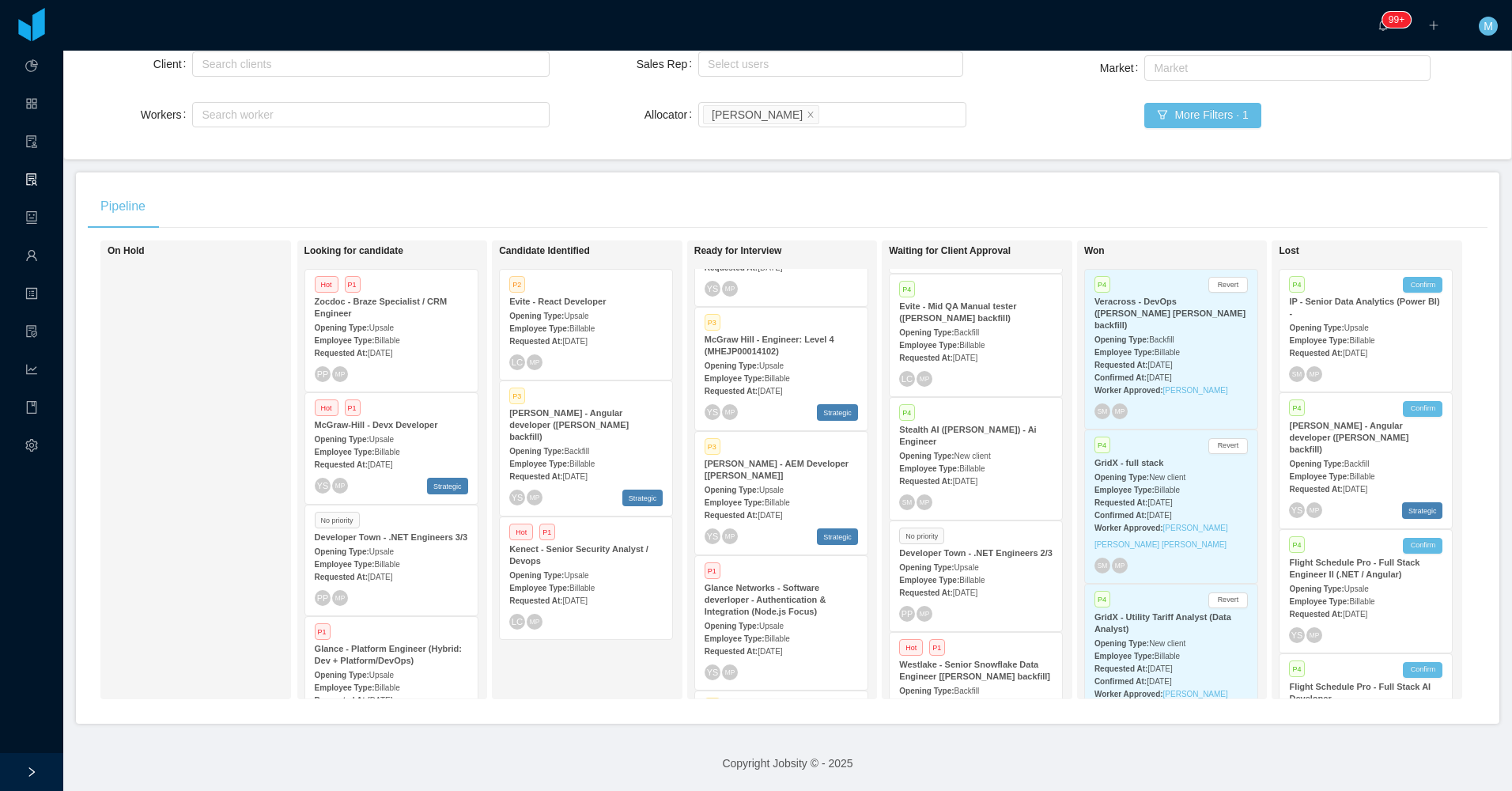
click at [622, 333] on div "Requested At: Jul 21st, 2025" at bounding box center [586, 340] width 153 height 17
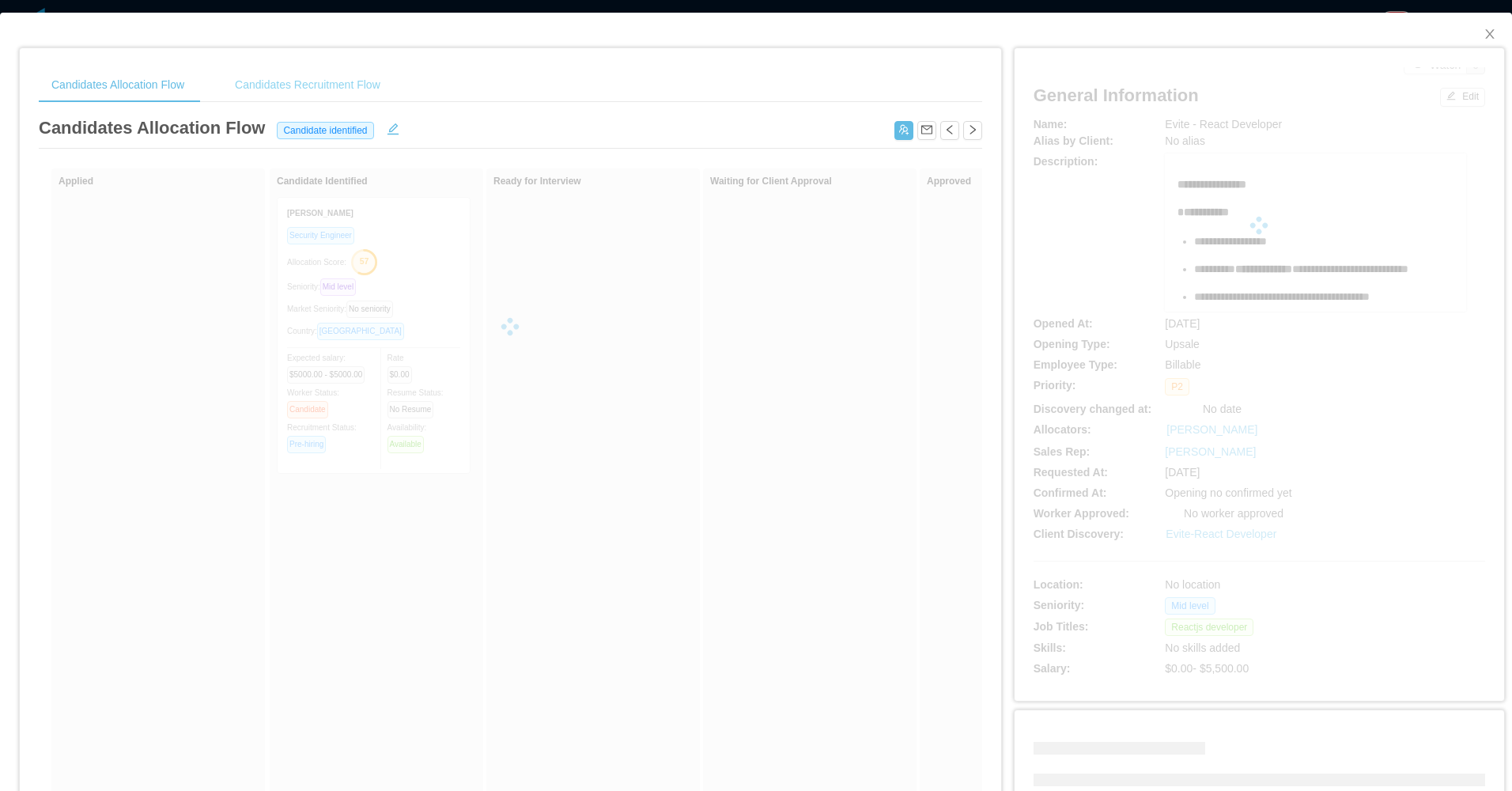
click at [338, 80] on div "Candidates Recruitment Flow" at bounding box center [308, 85] width 171 height 35
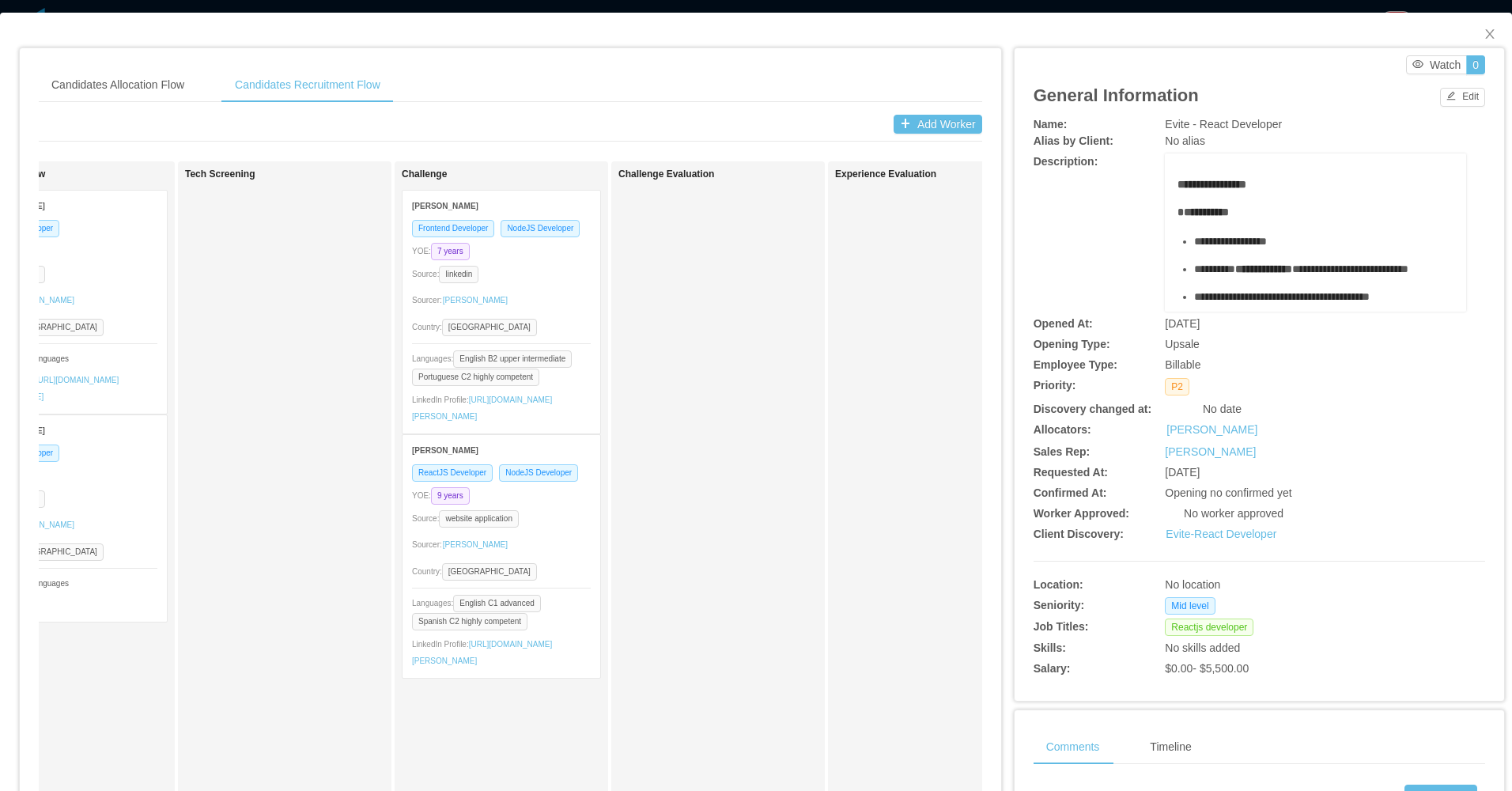
click at [533, 283] on div "Source: linkedin" at bounding box center [502, 274] width 179 height 18
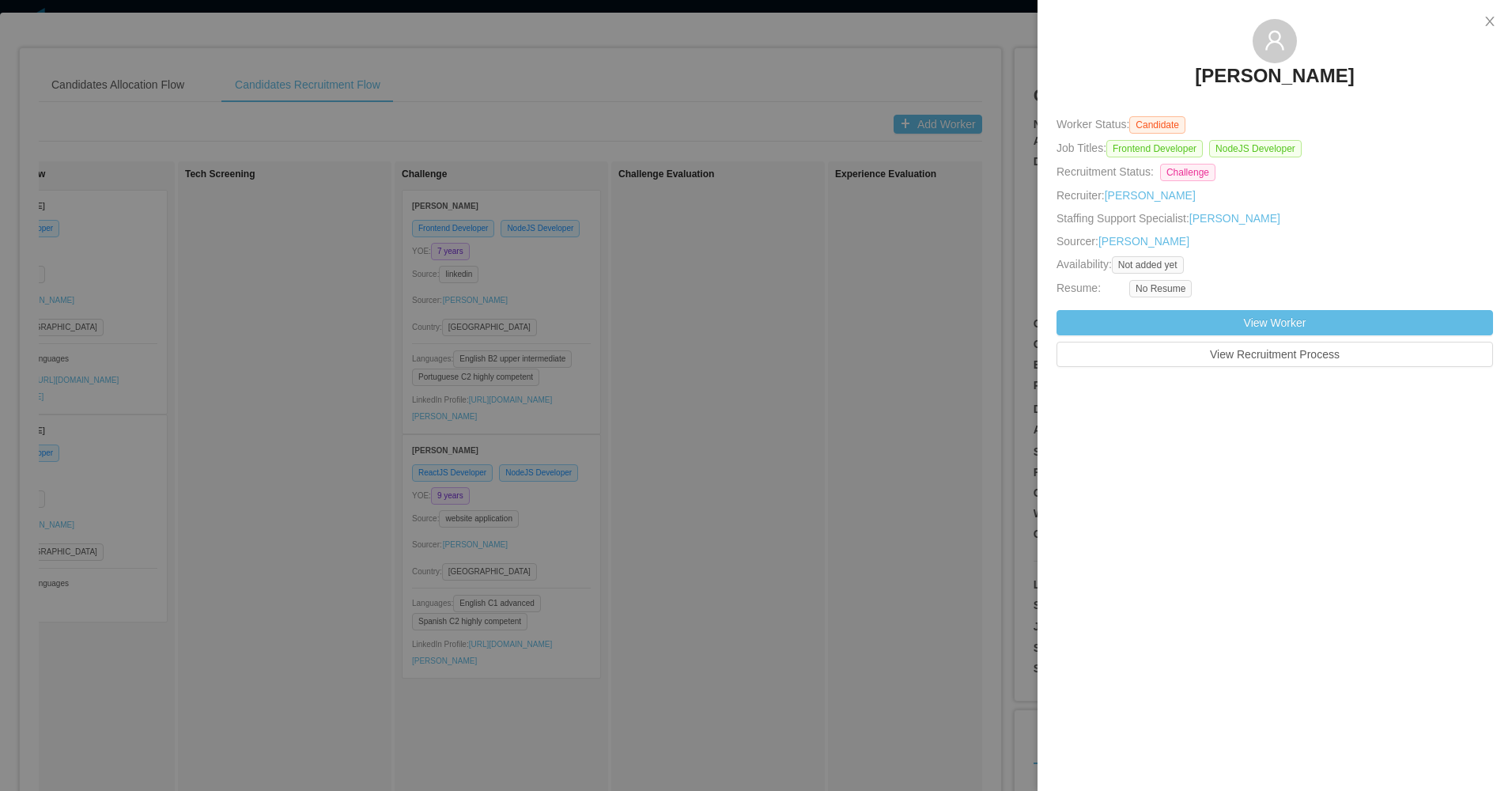
click at [772, 408] on div at bounding box center [756, 396] width 1512 height 791
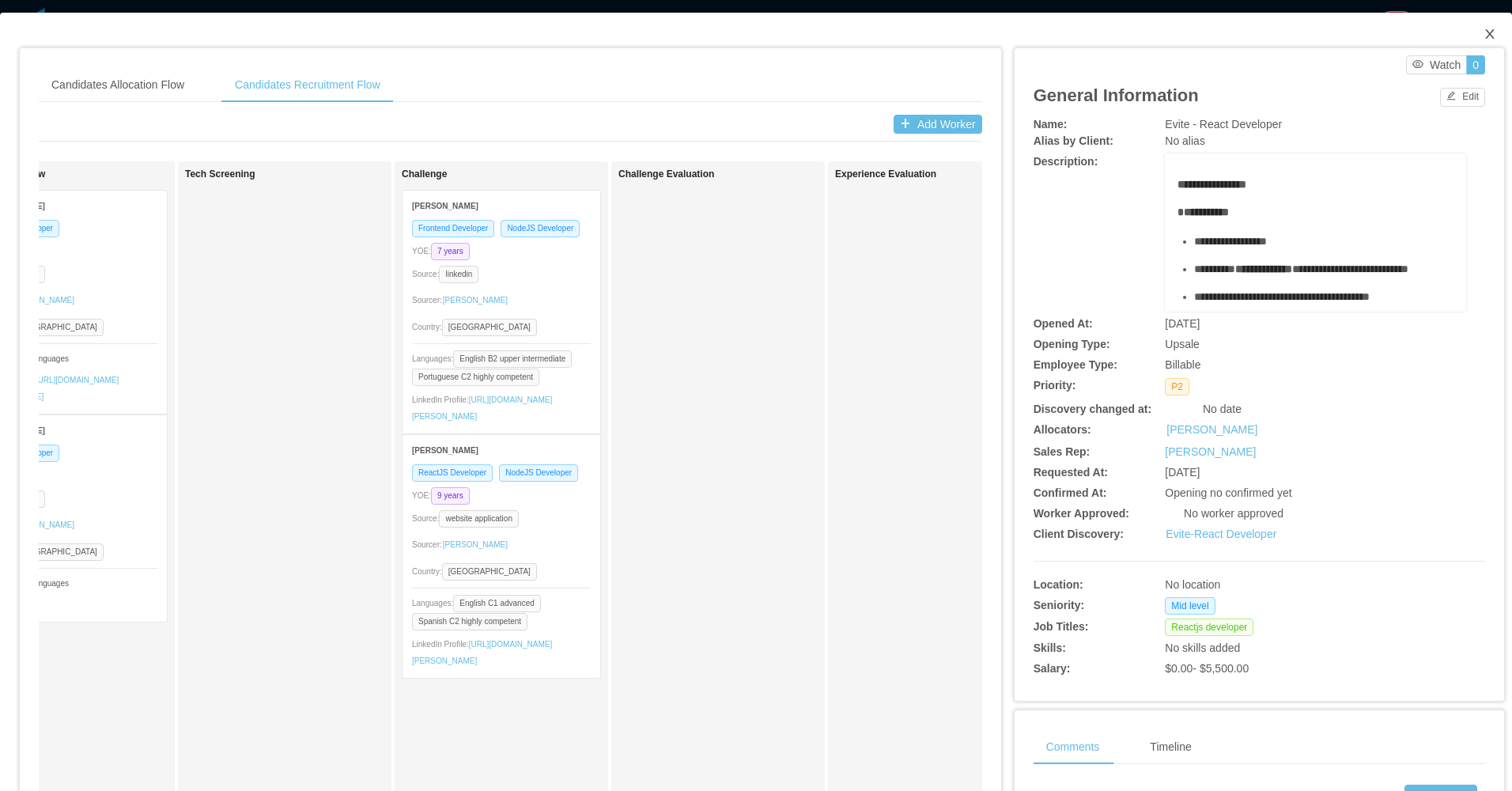
click at [1483, 34] on icon "icon: close" at bounding box center [1489, 33] width 13 height 13
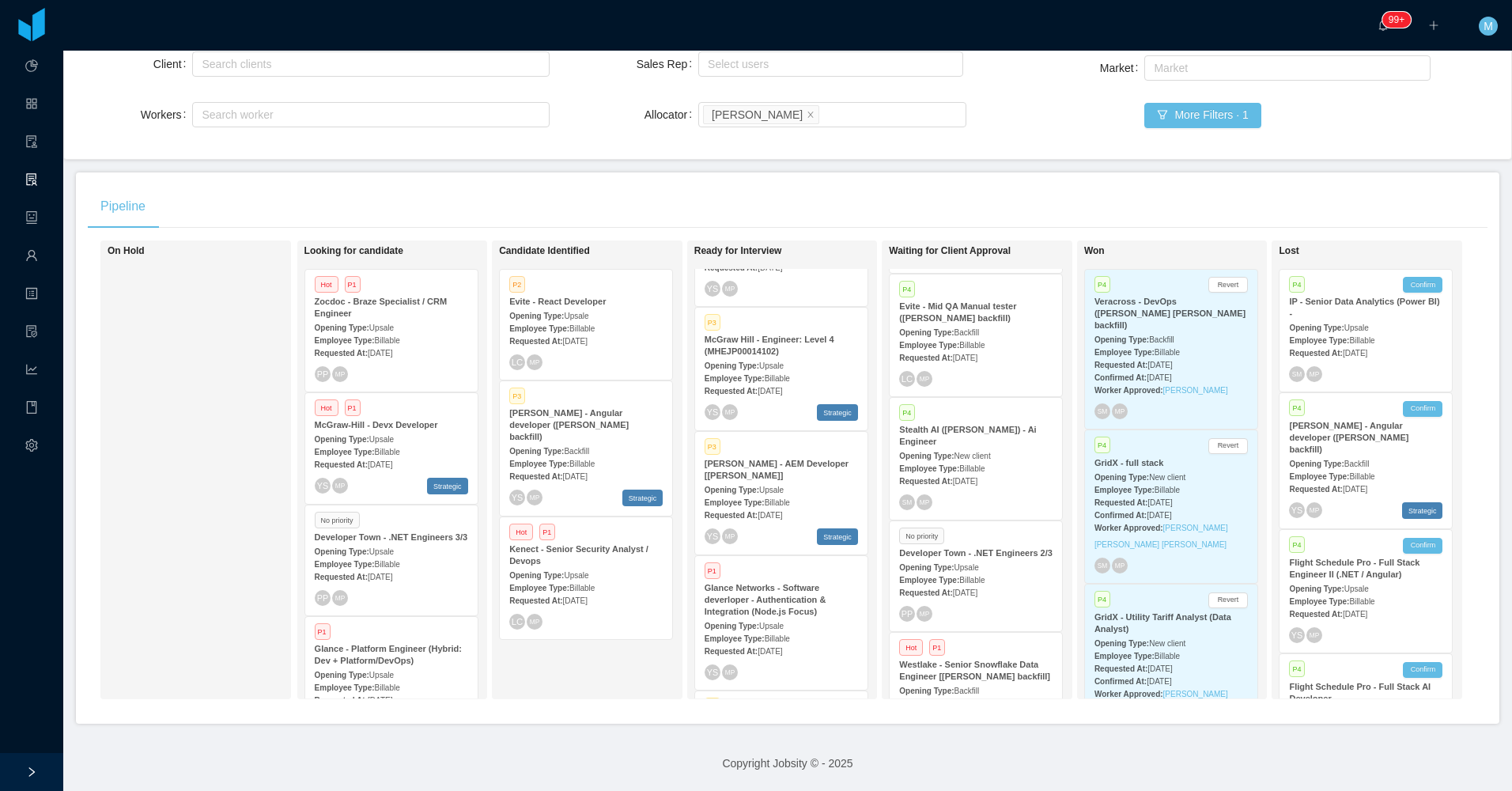
click at [182, 551] on div "On Hold" at bounding box center [217, 470] width 221 height 445
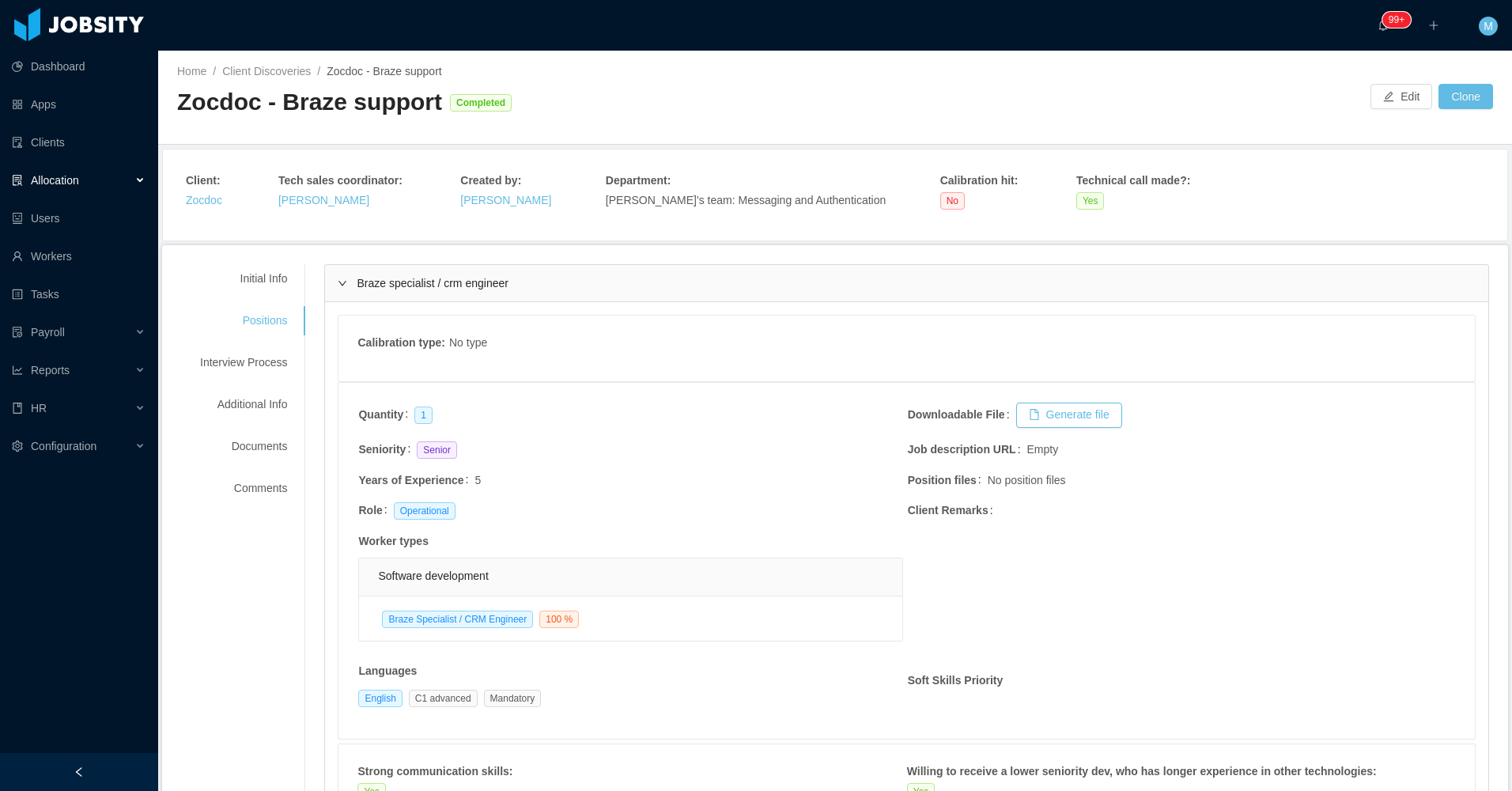
scroll to position [1107, 0]
